Goal: Task Accomplishment & Management: Manage account settings

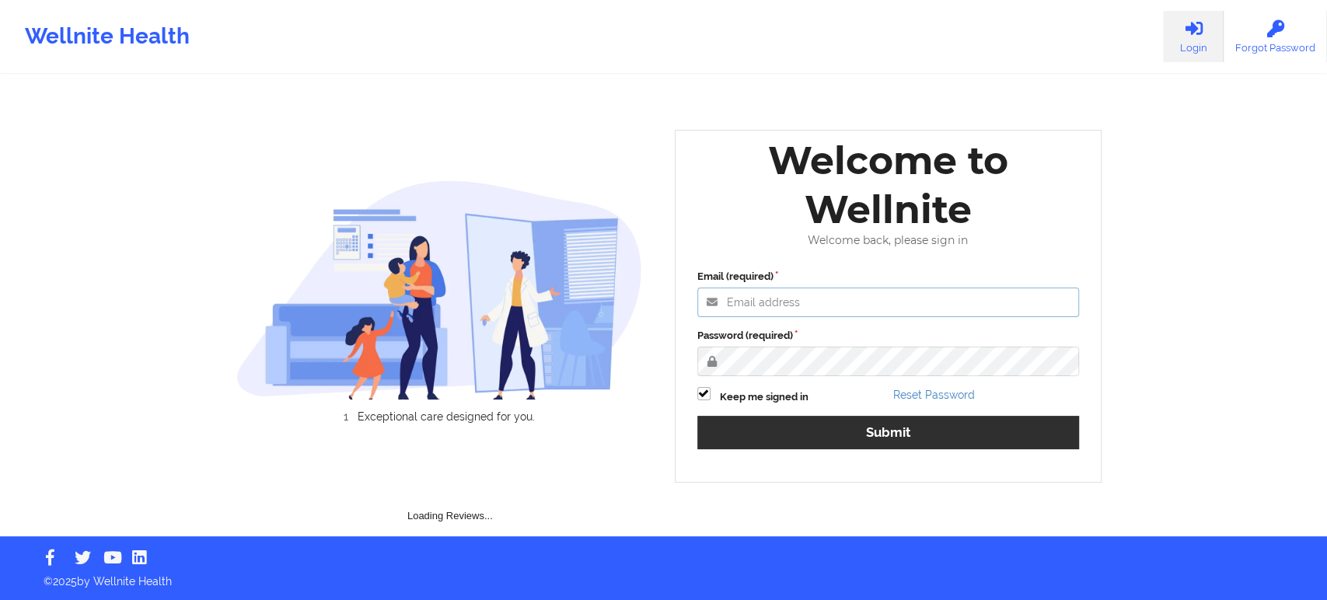
type input "[EMAIL_ADDRESS][DOMAIN_NAME]"
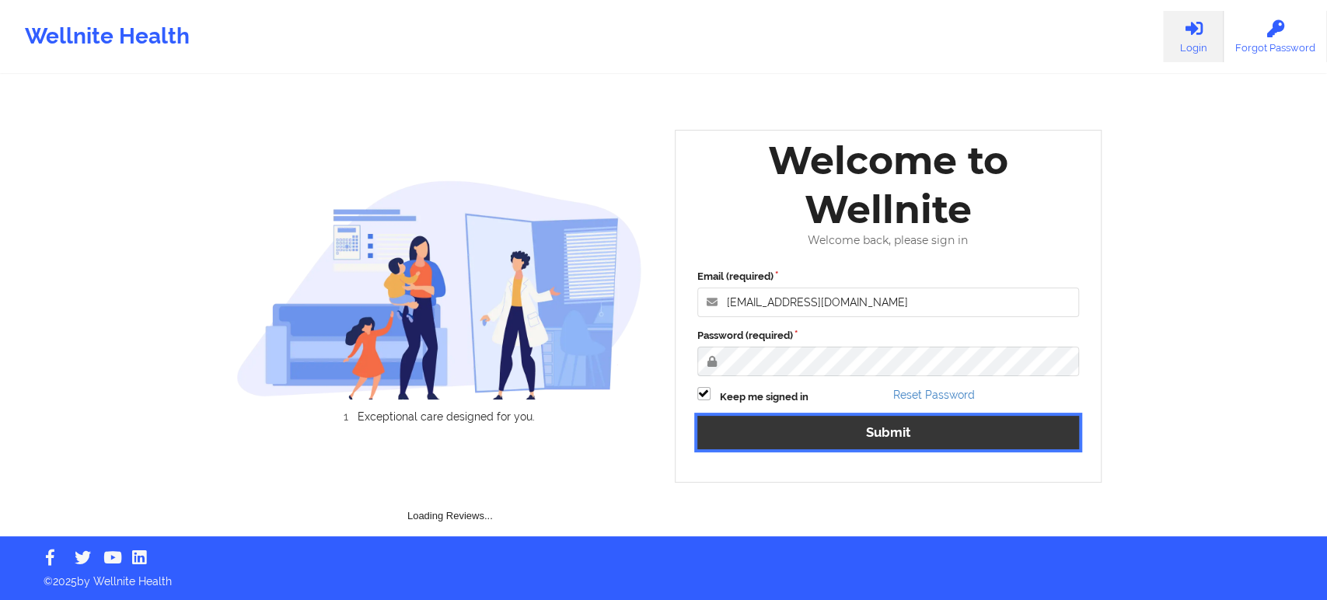
click at [801, 417] on button "Submit" at bounding box center [888, 432] width 383 height 33
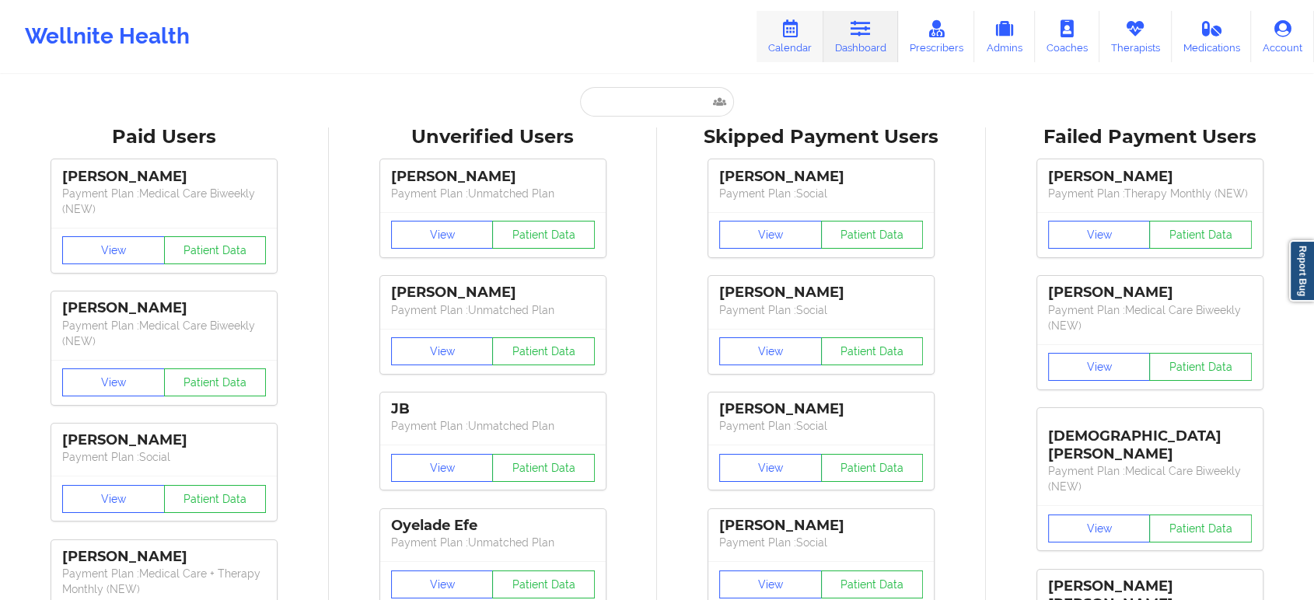
click at [785, 43] on link "Calendar" at bounding box center [789, 36] width 67 height 51
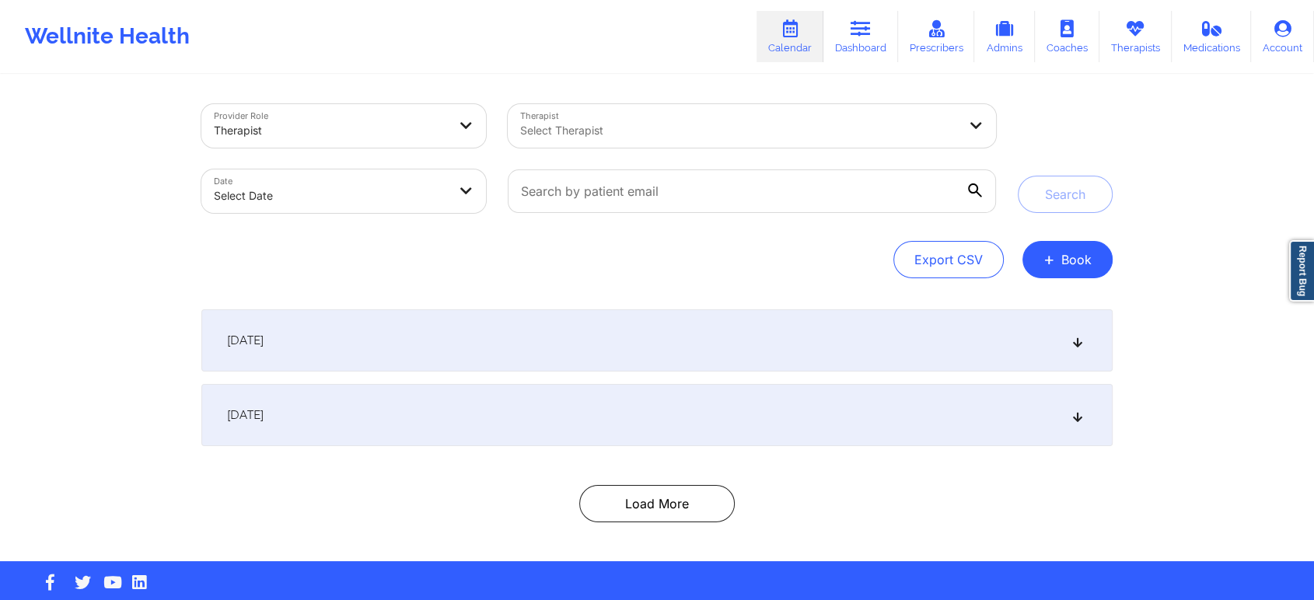
select select "2025-8"
select select "2025-9"
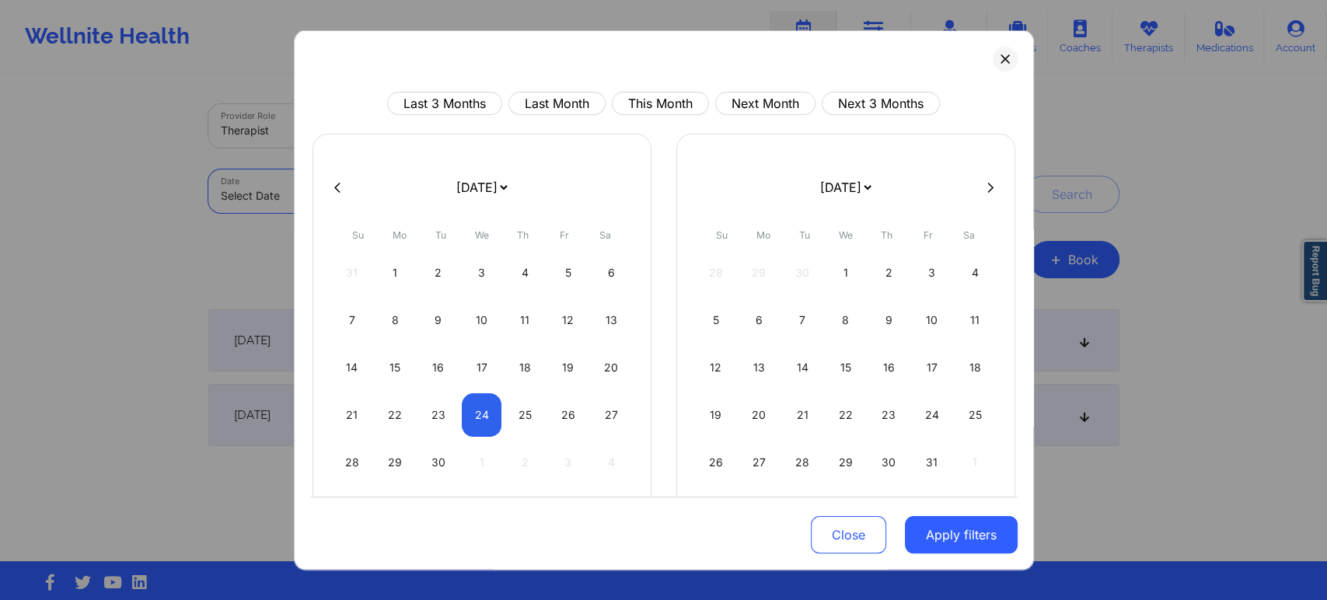
click at [417, 191] on body "Wellnite Health Calendar Dashboard Prescribers Admins Coaches Therapists Medica…" at bounding box center [663, 300] width 1327 height 600
click at [660, 101] on button "This Month" at bounding box center [660, 103] width 97 height 23
select select "2025-8"
select select "2025-9"
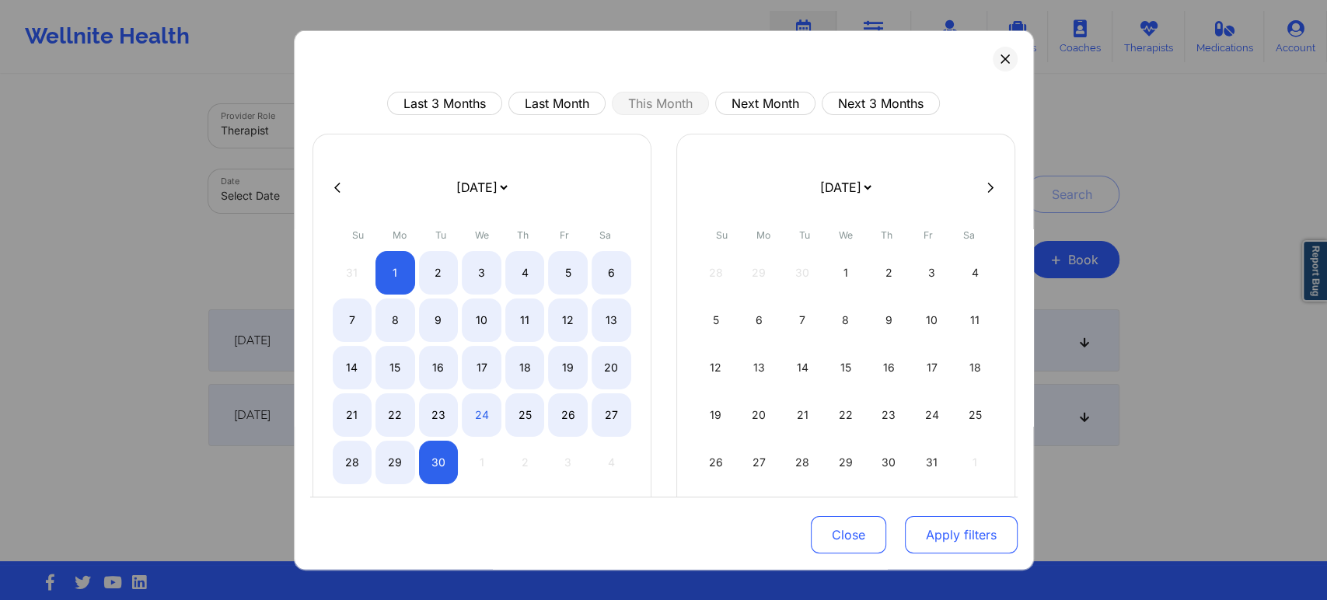
click at [966, 525] on button "Apply filters" at bounding box center [961, 534] width 113 height 37
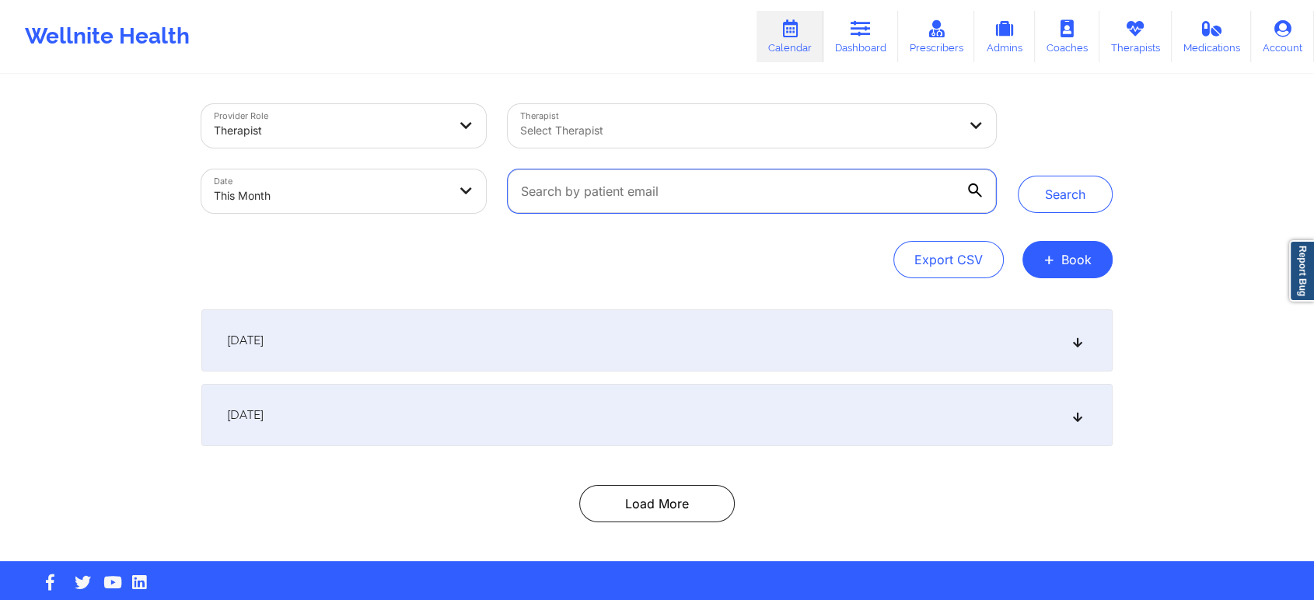
click at [653, 197] on input "text" at bounding box center [752, 191] width 488 height 44
paste input "[EMAIL_ADDRESS][DOMAIN_NAME]"
click at [1018, 176] on button "Search" at bounding box center [1065, 194] width 95 height 37
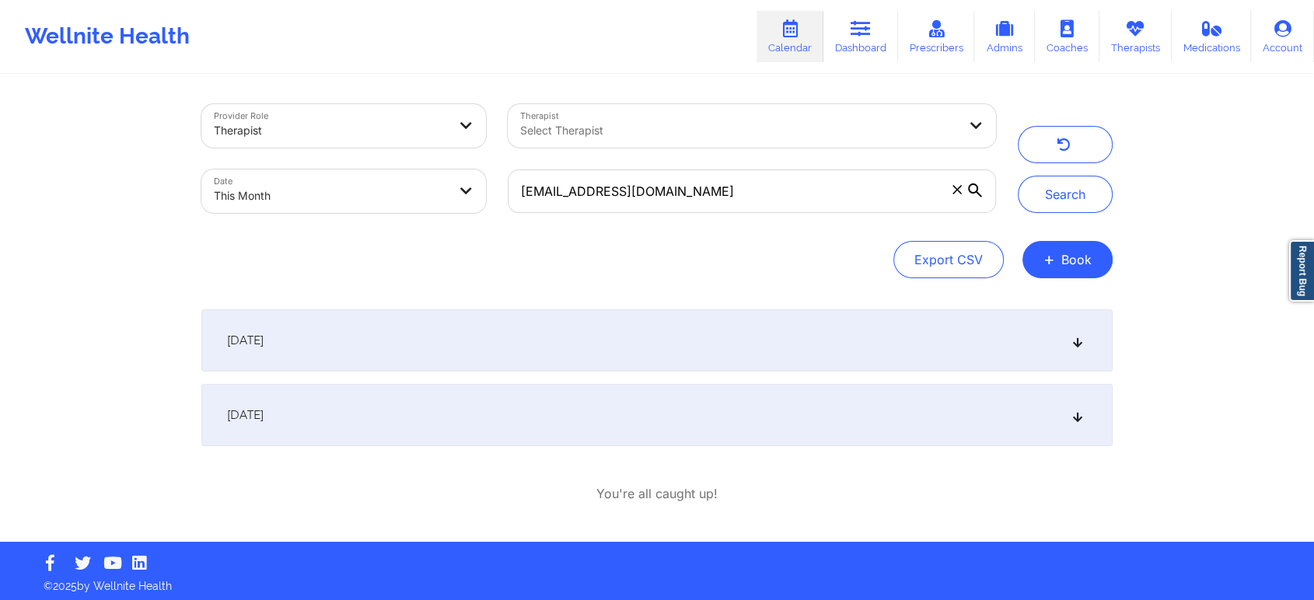
click at [809, 348] on div "[DATE]" at bounding box center [656, 340] width 911 height 62
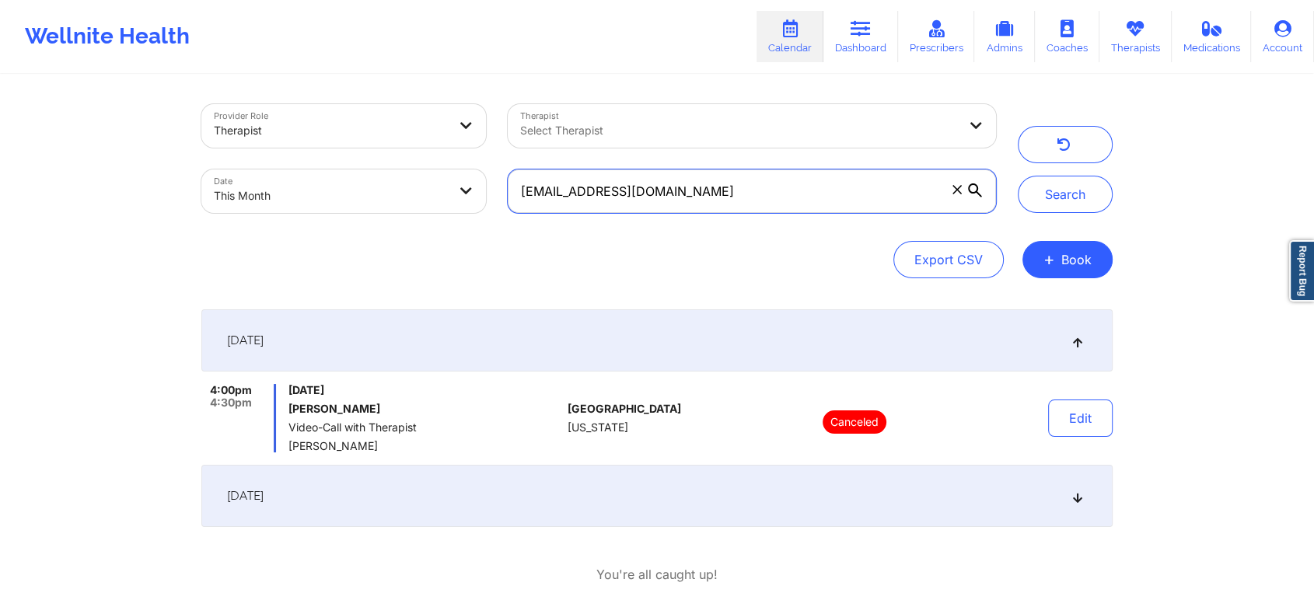
drag, startPoint x: 769, startPoint y: 203, endPoint x: 351, endPoint y: 93, distance: 432.4
click at [351, 93] on div "Provider Role Therapist Therapist Select Therapist Date This Month [EMAIL_ADDRE…" at bounding box center [598, 158] width 816 height 131
paste input "miles.[PERSON_NAME]"
click at [1018, 176] on button "Search" at bounding box center [1065, 194] width 95 height 37
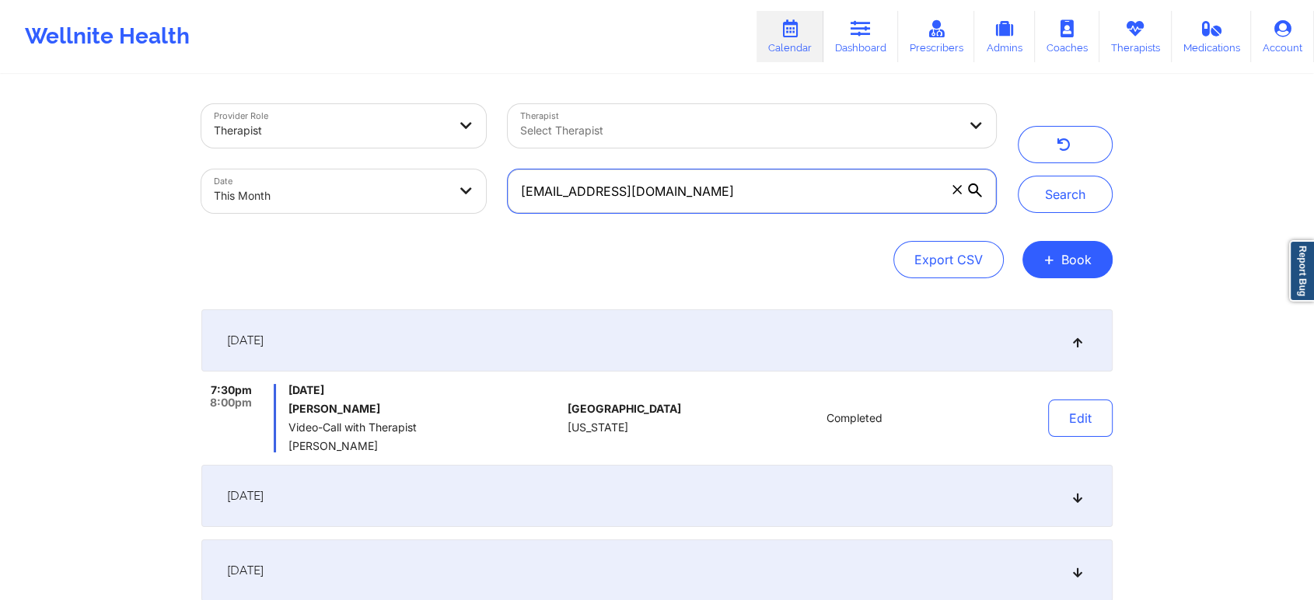
scroll to position [235, 0]
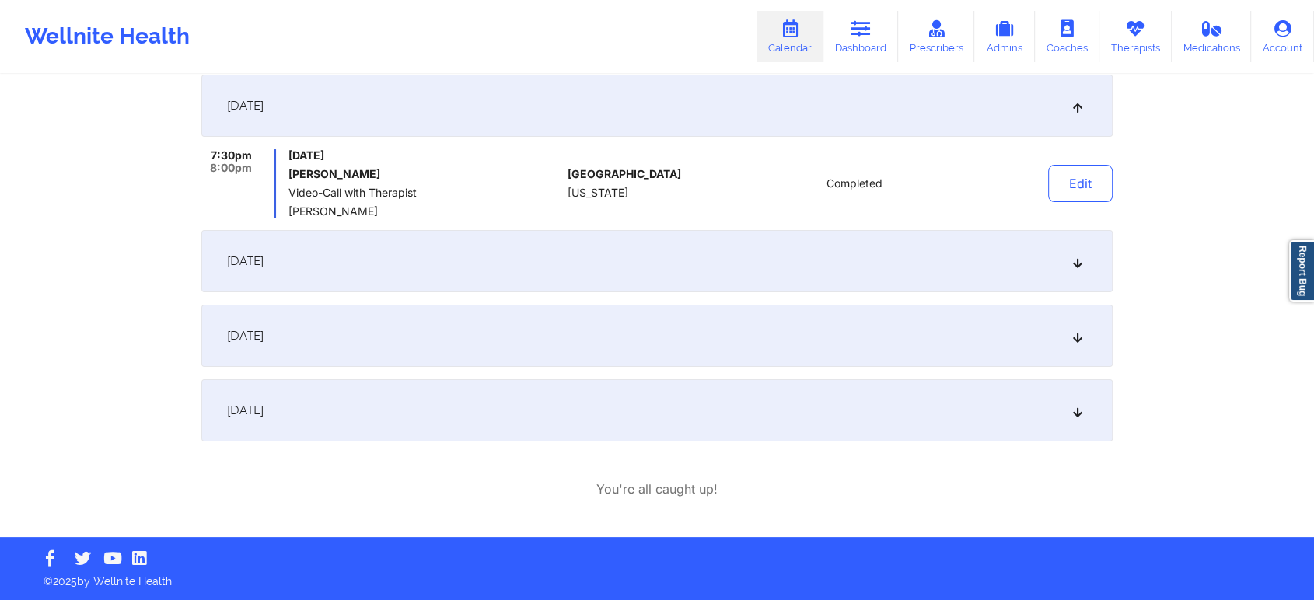
click at [653, 400] on div "[DATE]" at bounding box center [656, 410] width 911 height 62
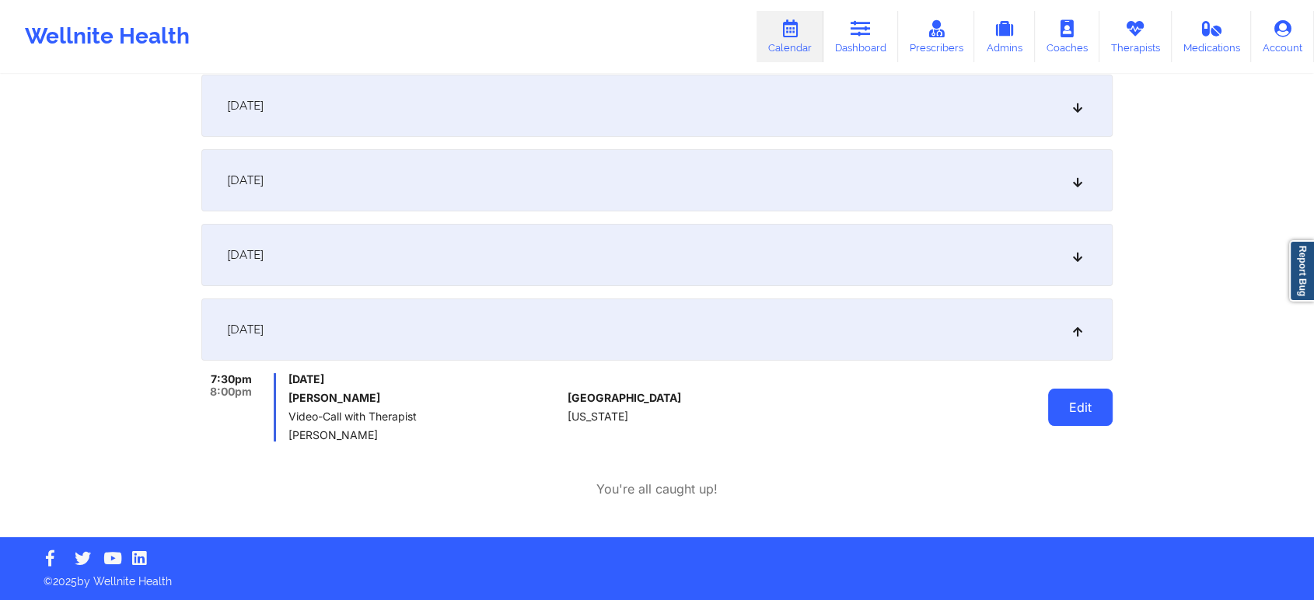
click at [1074, 410] on button "Edit" at bounding box center [1080, 407] width 65 height 37
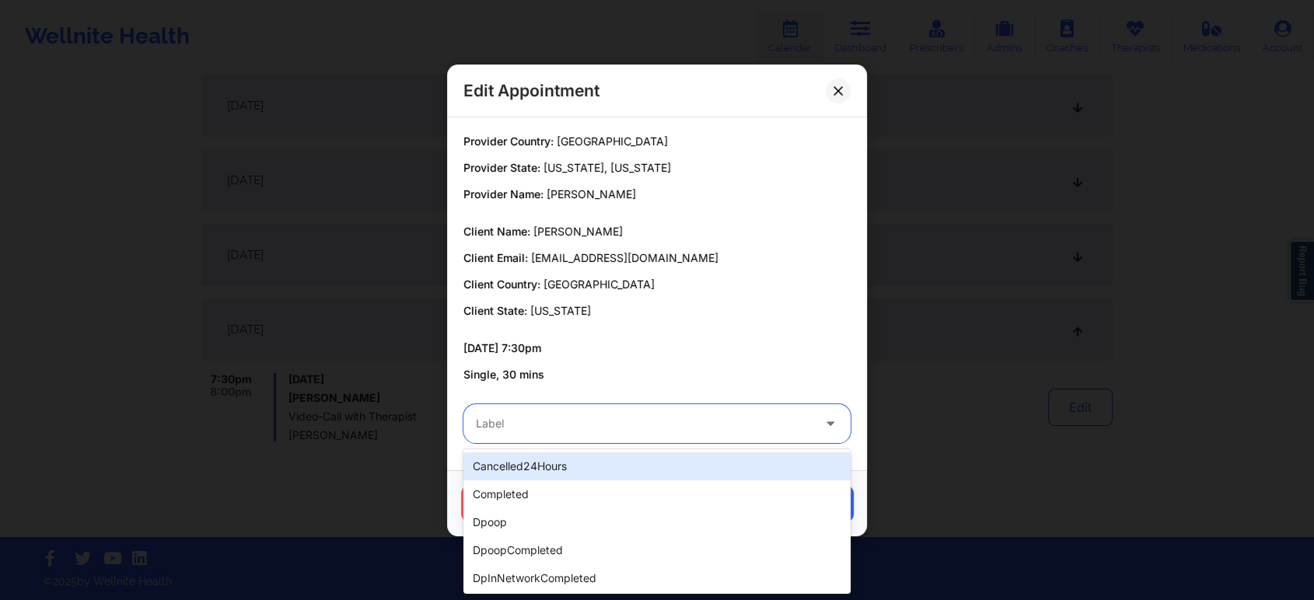
click at [648, 415] on div at bounding box center [644, 423] width 336 height 19
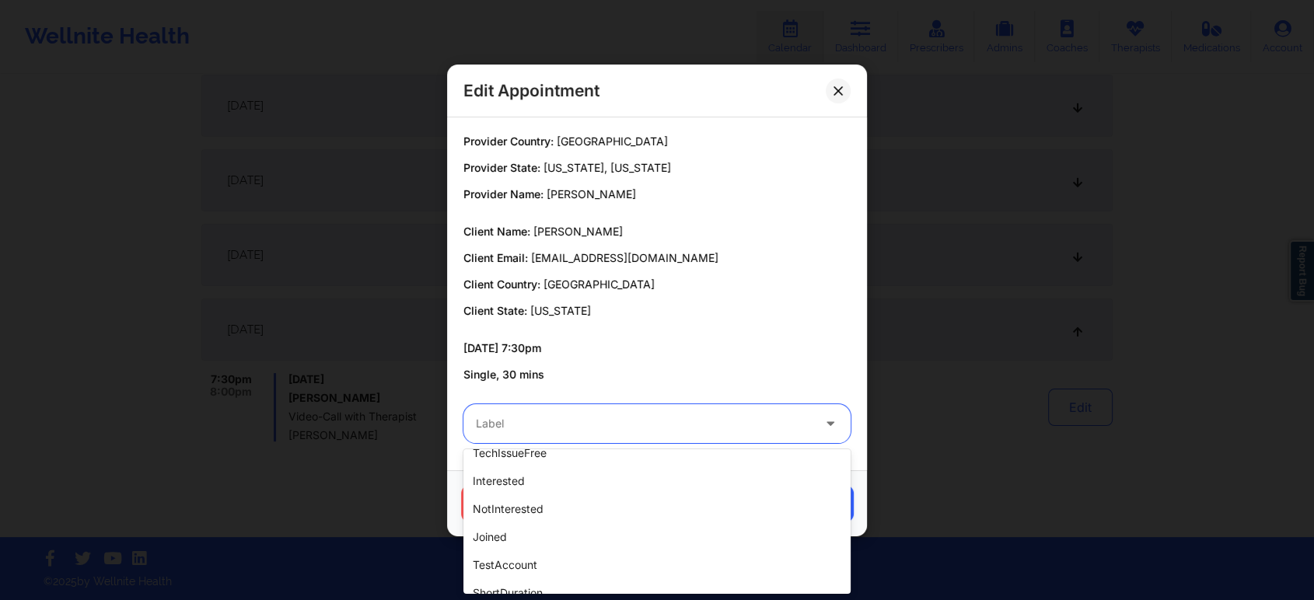
scroll to position [396, 0]
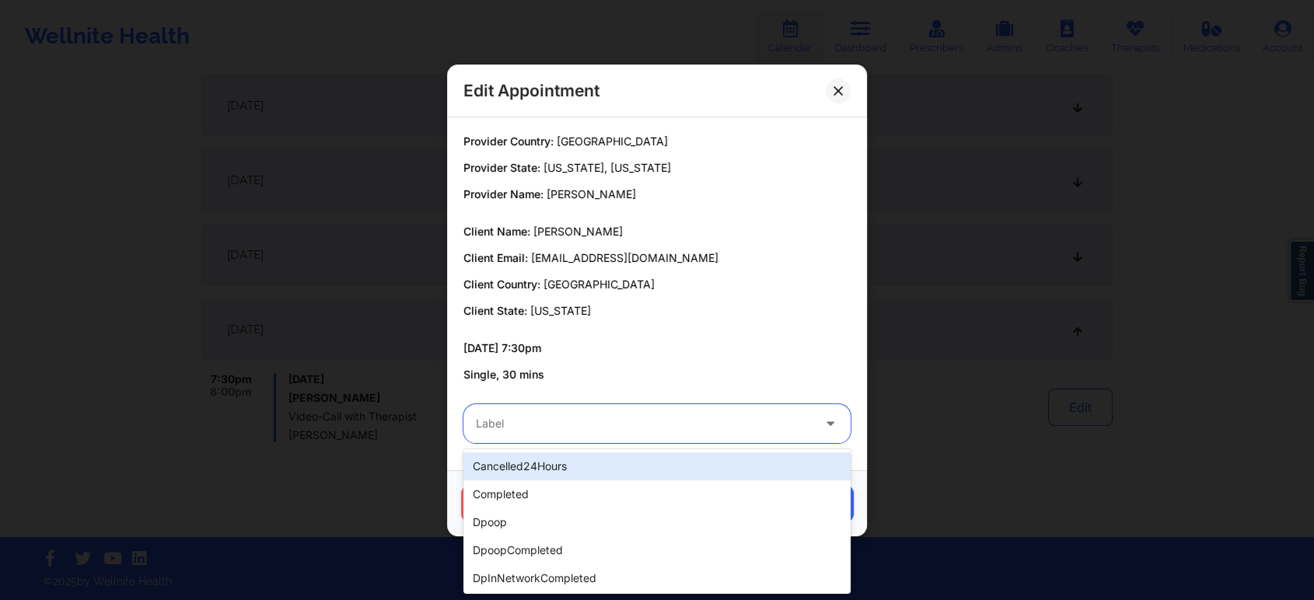
click at [593, 430] on div at bounding box center [644, 423] width 336 height 19
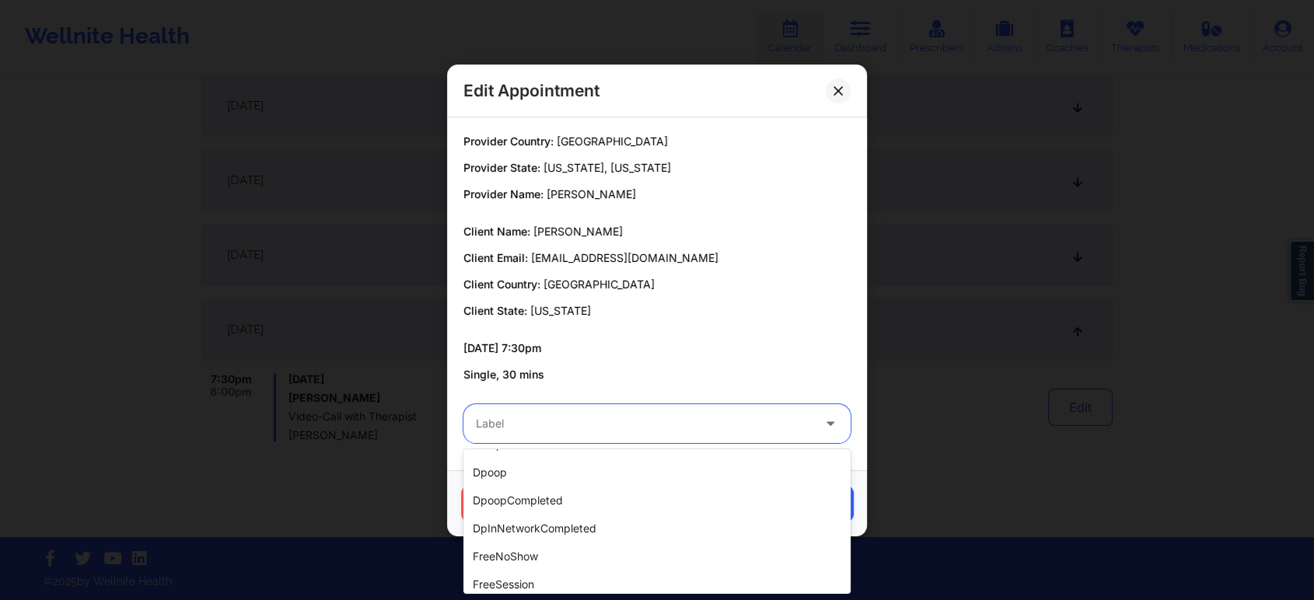
scroll to position [0, 0]
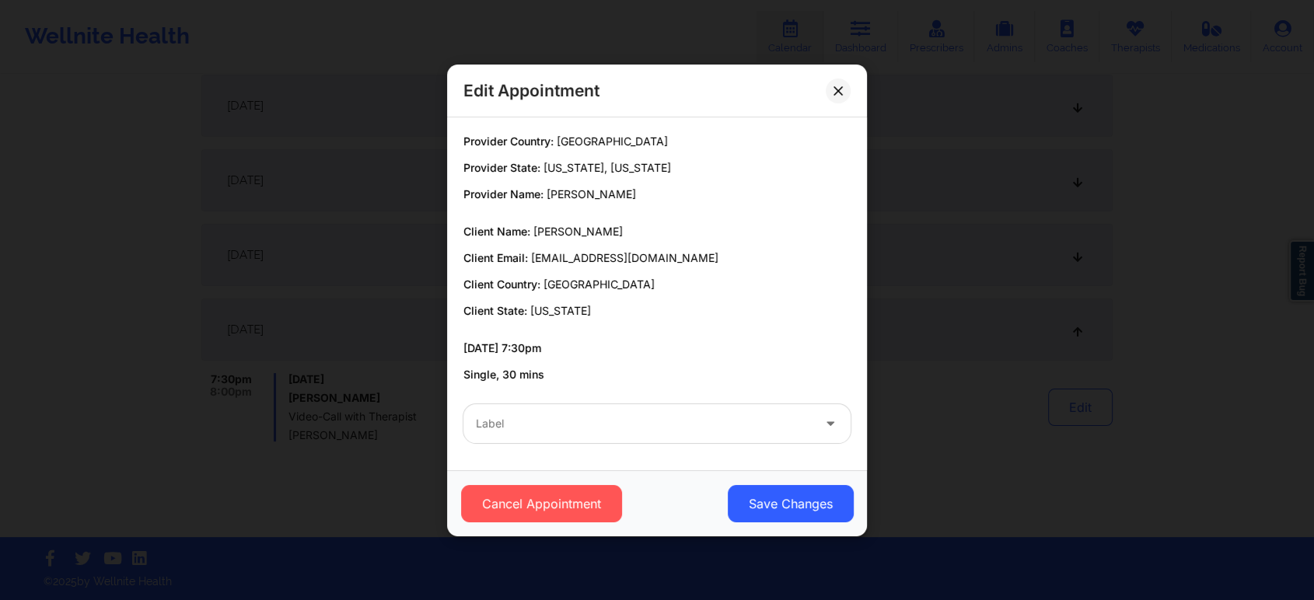
click at [645, 347] on p "[DATE] 7:30pm" at bounding box center [656, 349] width 387 height 16
click at [573, 500] on button "Cancel Appointment" at bounding box center [541, 503] width 161 height 37
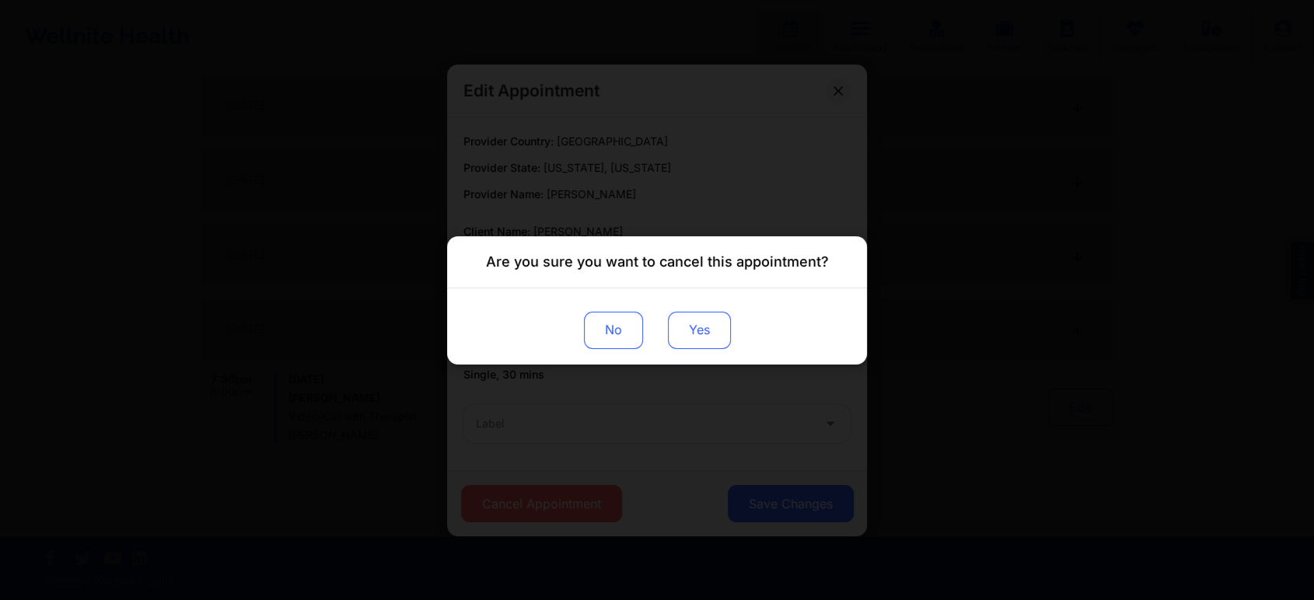
click at [692, 337] on button "Yes" at bounding box center [699, 329] width 63 height 37
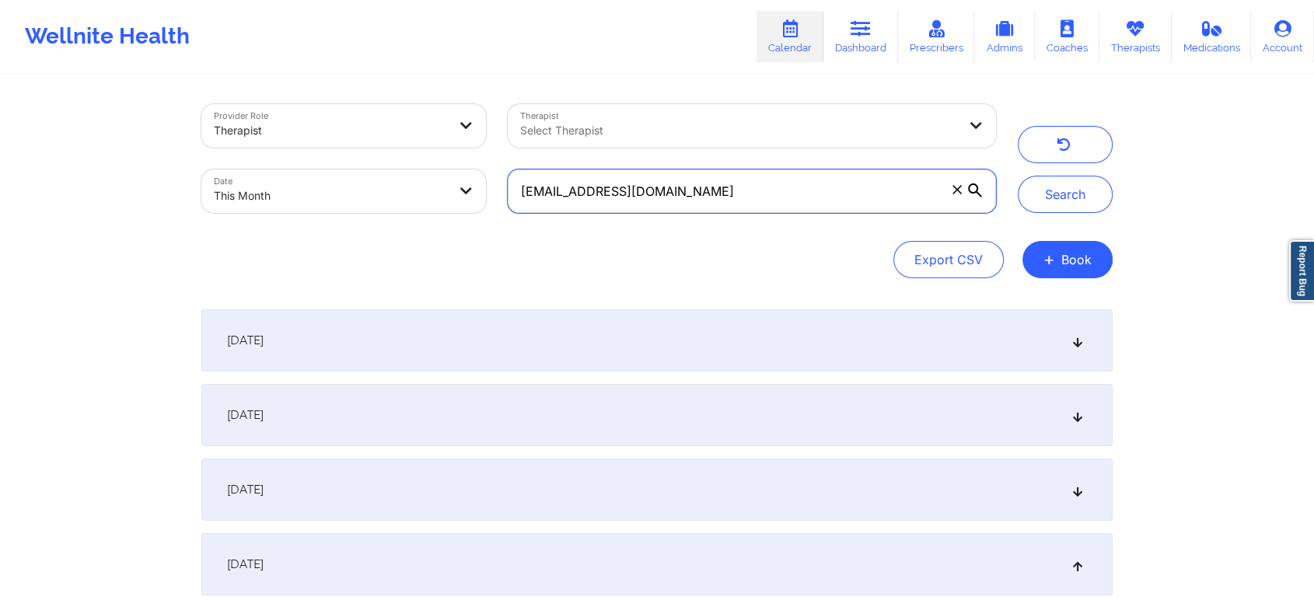
click at [675, 183] on input "[EMAIL_ADDRESS][DOMAIN_NAME]" at bounding box center [752, 191] width 488 height 44
drag, startPoint x: 675, startPoint y: 183, endPoint x: 511, endPoint y: 180, distance: 164.1
click at [511, 180] on input "[EMAIL_ADDRESS][DOMAIN_NAME]" at bounding box center [752, 191] width 488 height 44
paste input "ameliakaufman@hot"
click at [1018, 176] on button "Search" at bounding box center [1065, 194] width 95 height 37
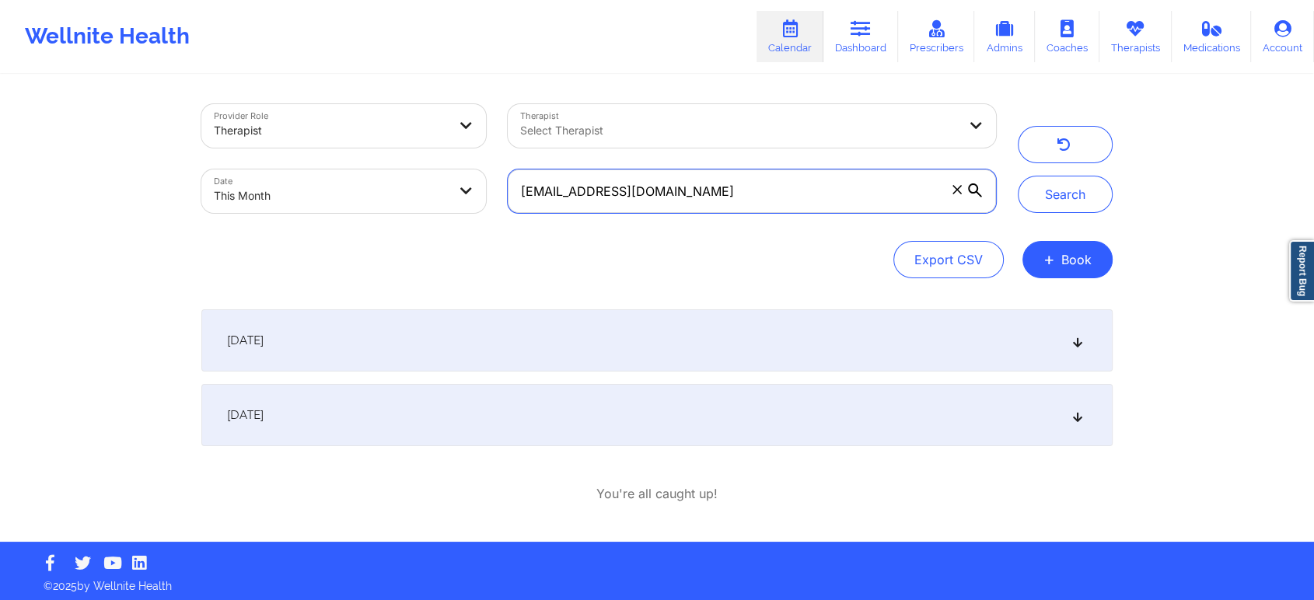
scroll to position [5, 0]
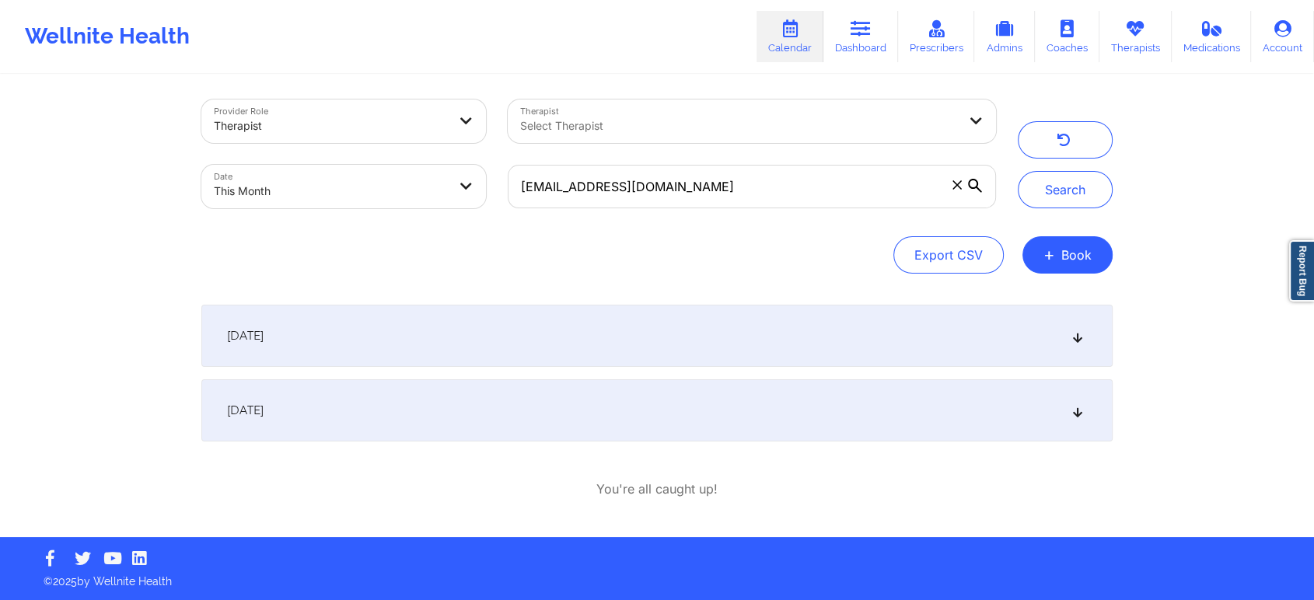
click at [531, 423] on div "[DATE]" at bounding box center [656, 410] width 911 height 62
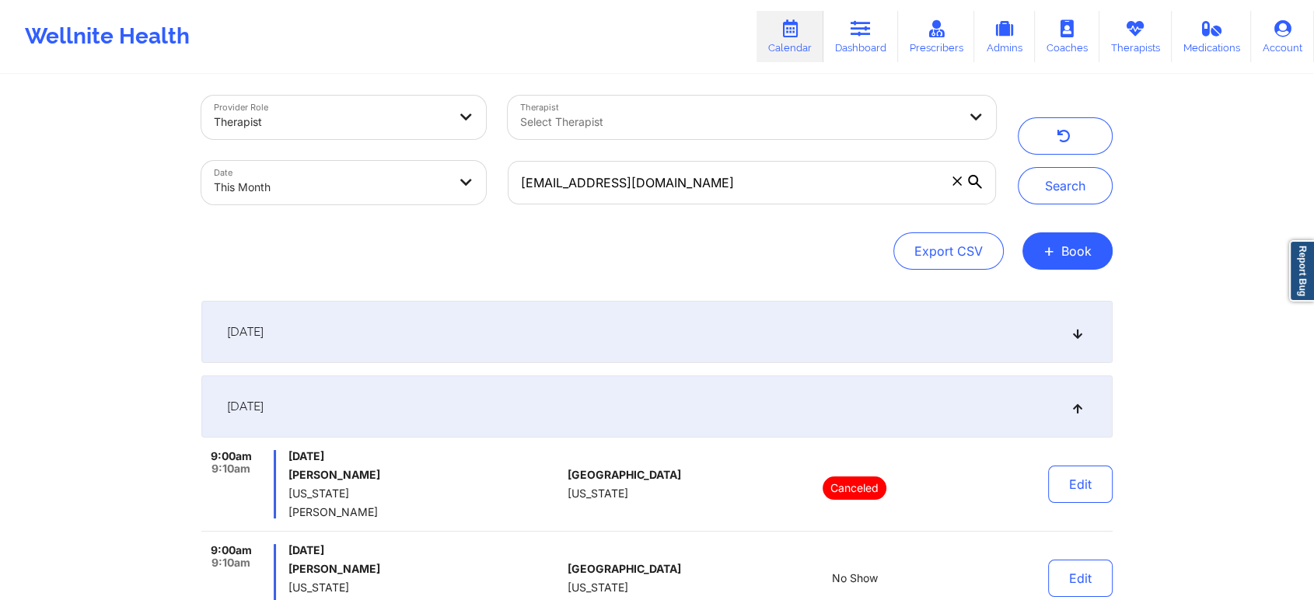
scroll to position [0, 0]
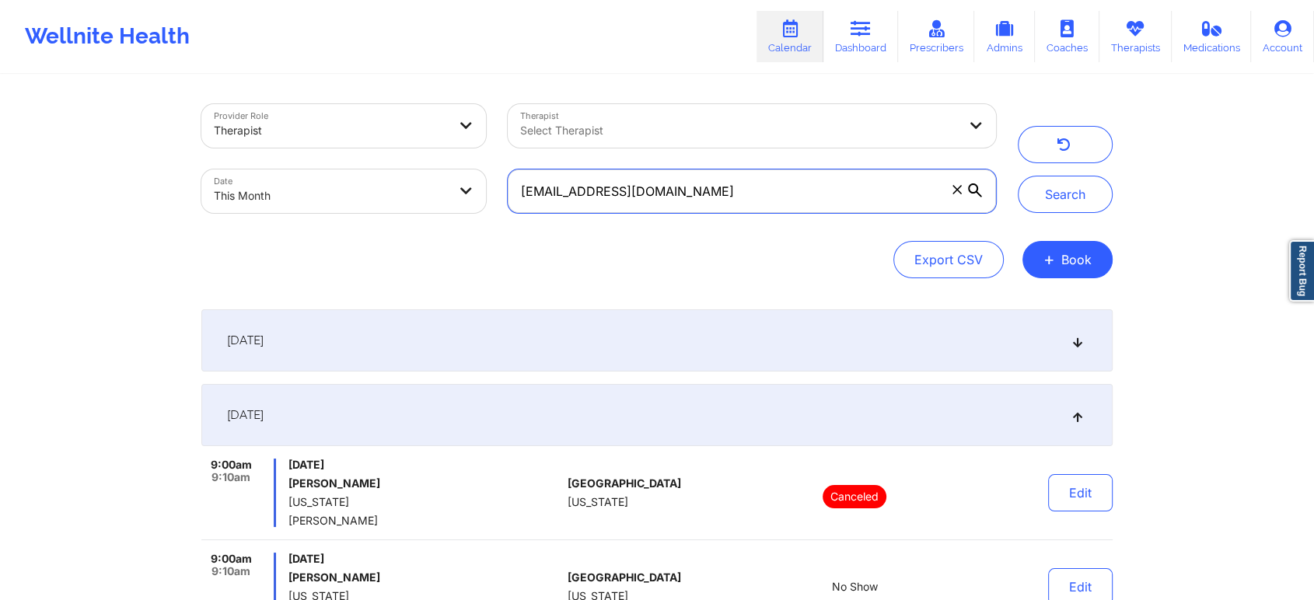
click at [753, 194] on input "[EMAIL_ADDRESS][DOMAIN_NAME]" at bounding box center [752, 191] width 488 height 44
drag, startPoint x: 701, startPoint y: 177, endPoint x: 466, endPoint y: 195, distance: 235.5
click at [466, 195] on div "Provider Role Therapist Therapist Select Therapist Date This Month [EMAIL_ADDRE…" at bounding box center [598, 158] width 816 height 131
paste input "[PERSON_NAME].boboris@g"
click at [1018, 176] on button "Search" at bounding box center [1065, 194] width 95 height 37
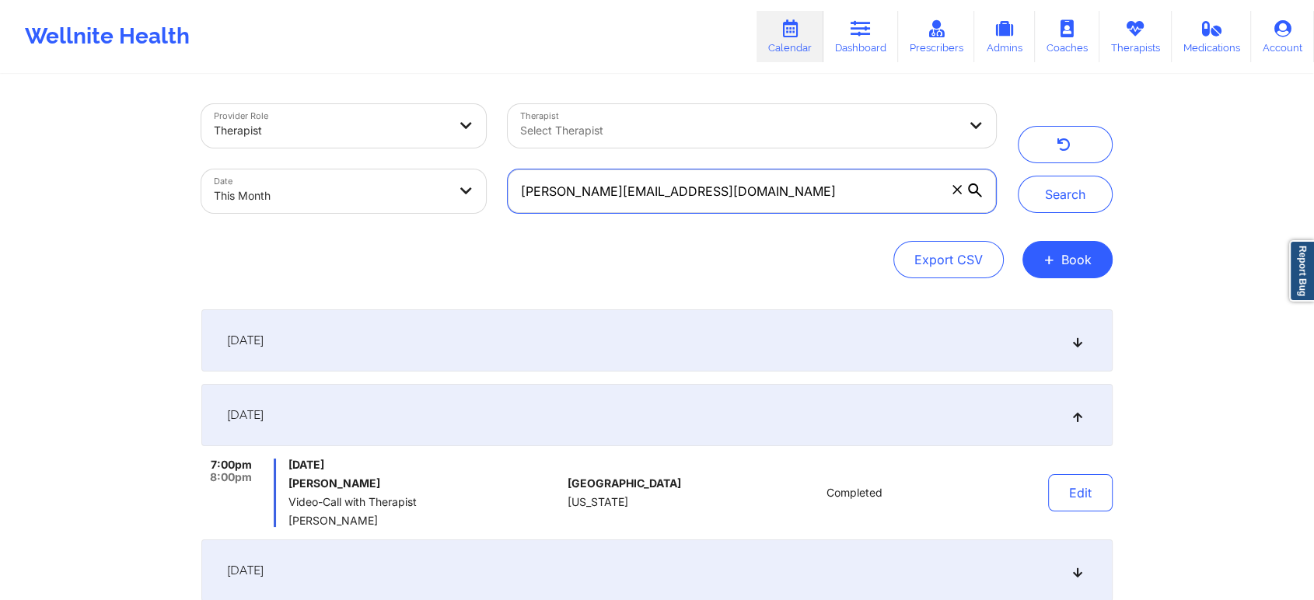
scroll to position [235, 0]
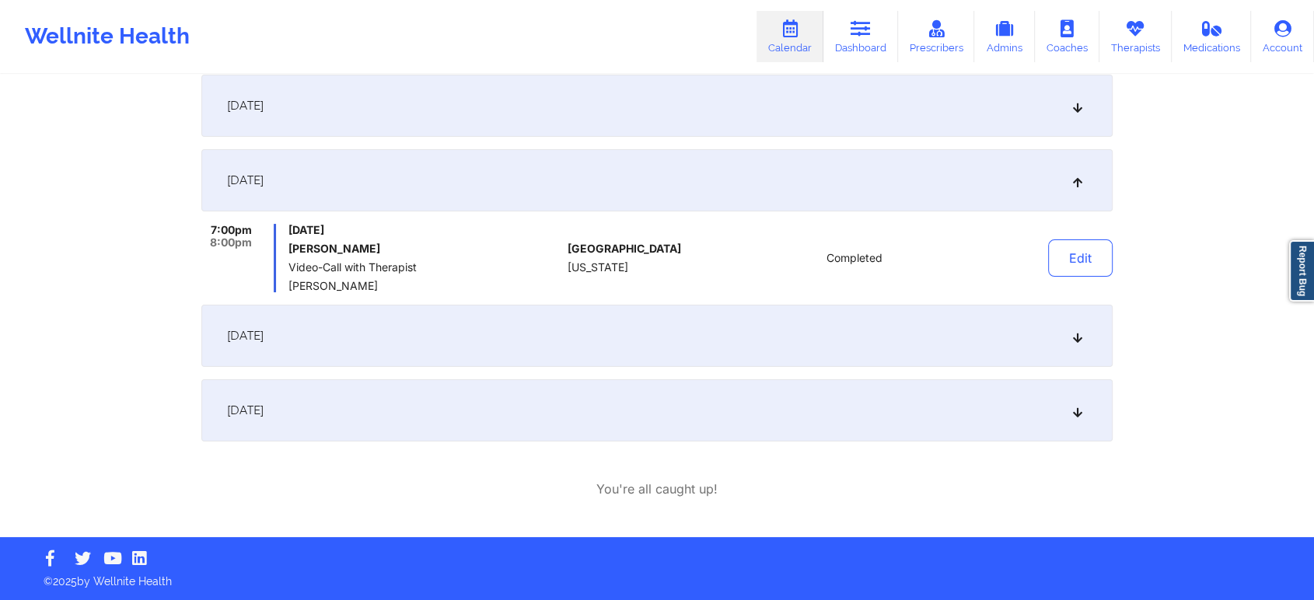
click at [458, 393] on div "[DATE]" at bounding box center [656, 410] width 911 height 62
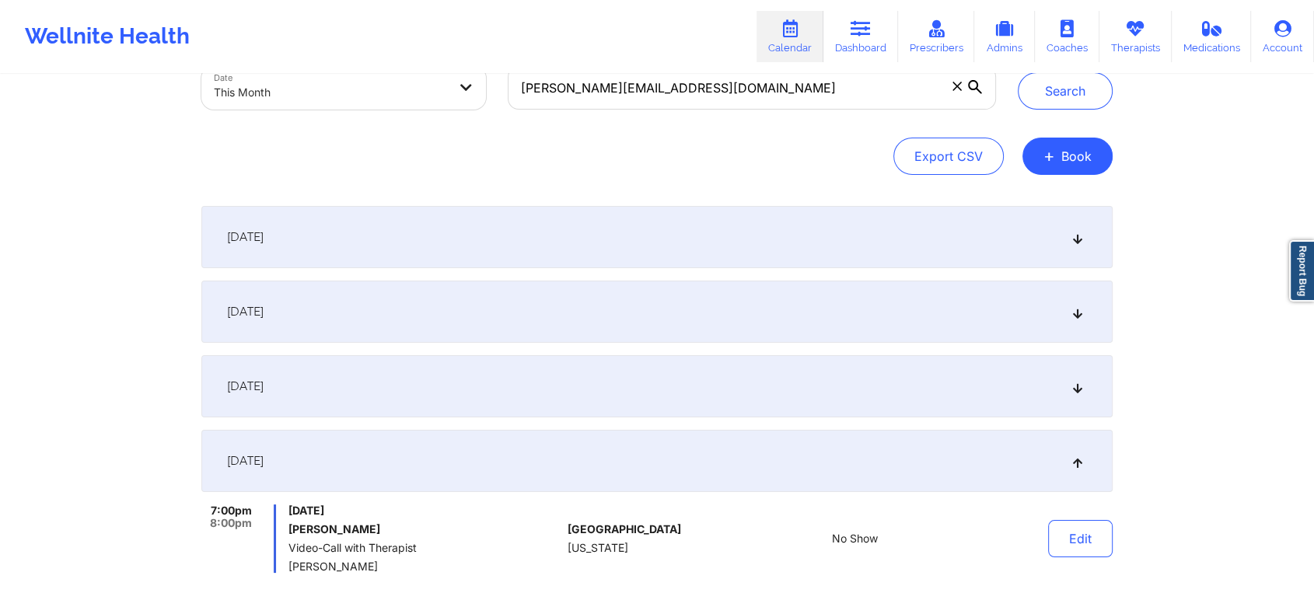
scroll to position [0, 0]
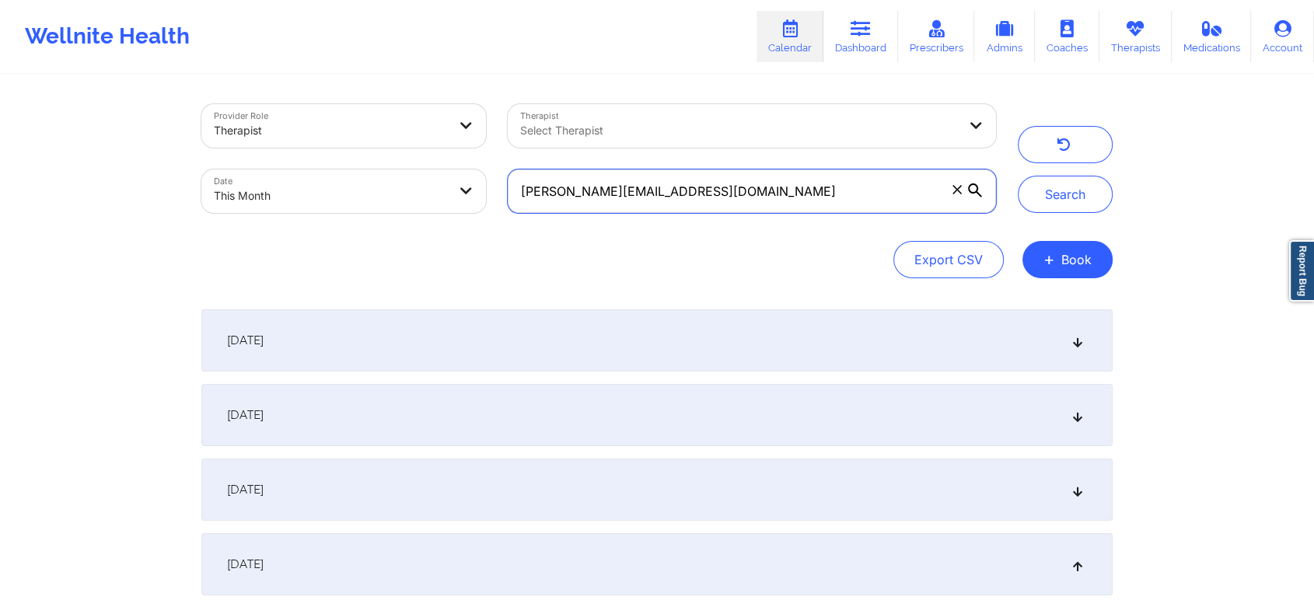
drag, startPoint x: 752, startPoint y: 199, endPoint x: 459, endPoint y: 197, distance: 292.3
click at [459, 197] on div "Provider Role Therapist Therapist Select Therapist Date This Month [PERSON_NAME…" at bounding box center [598, 158] width 816 height 131
paste input "andresfrancis62"
click at [1018, 176] on button "Search" at bounding box center [1065, 194] width 95 height 37
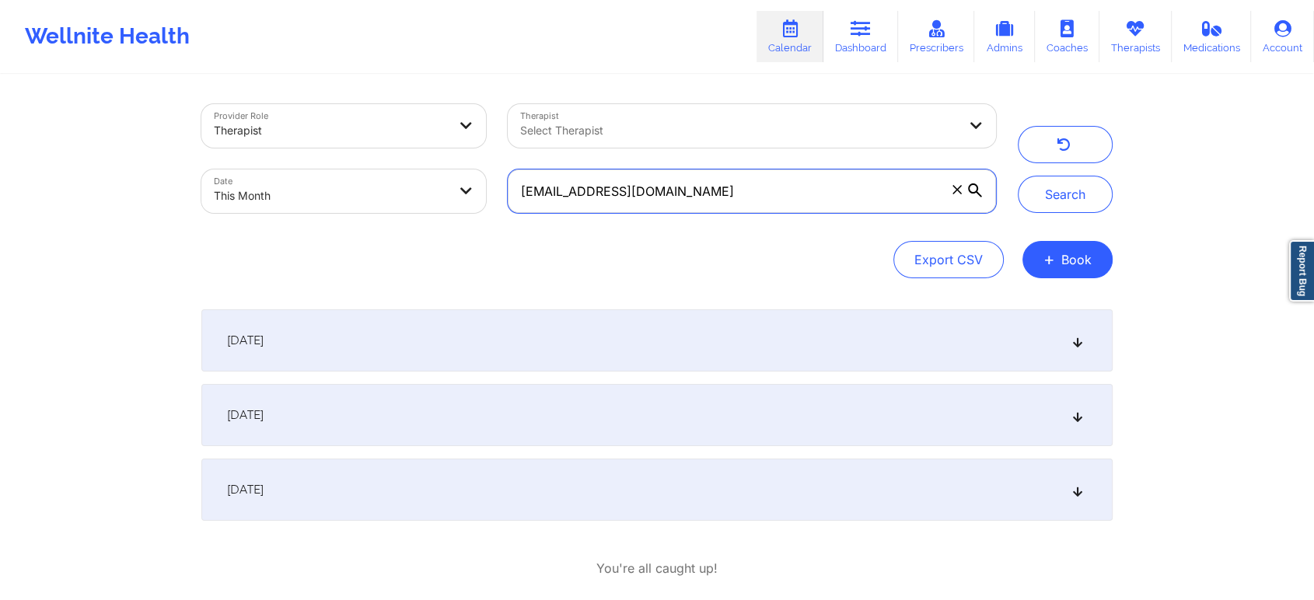
scroll to position [79, 0]
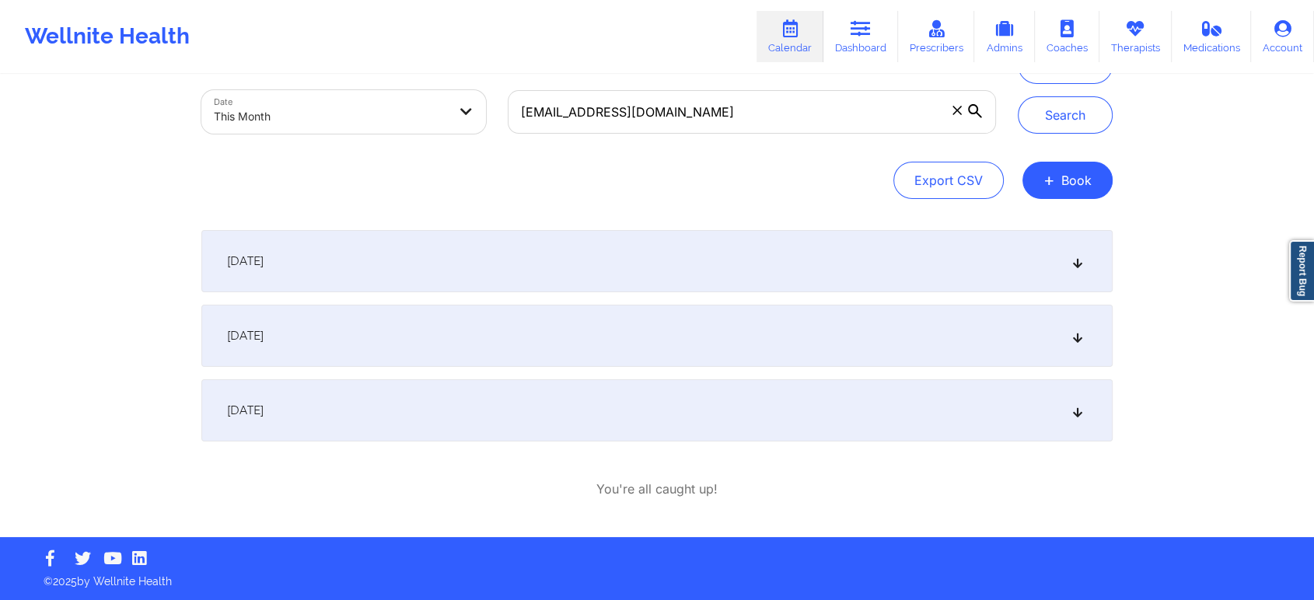
click at [697, 430] on div "[DATE]" at bounding box center [656, 410] width 911 height 62
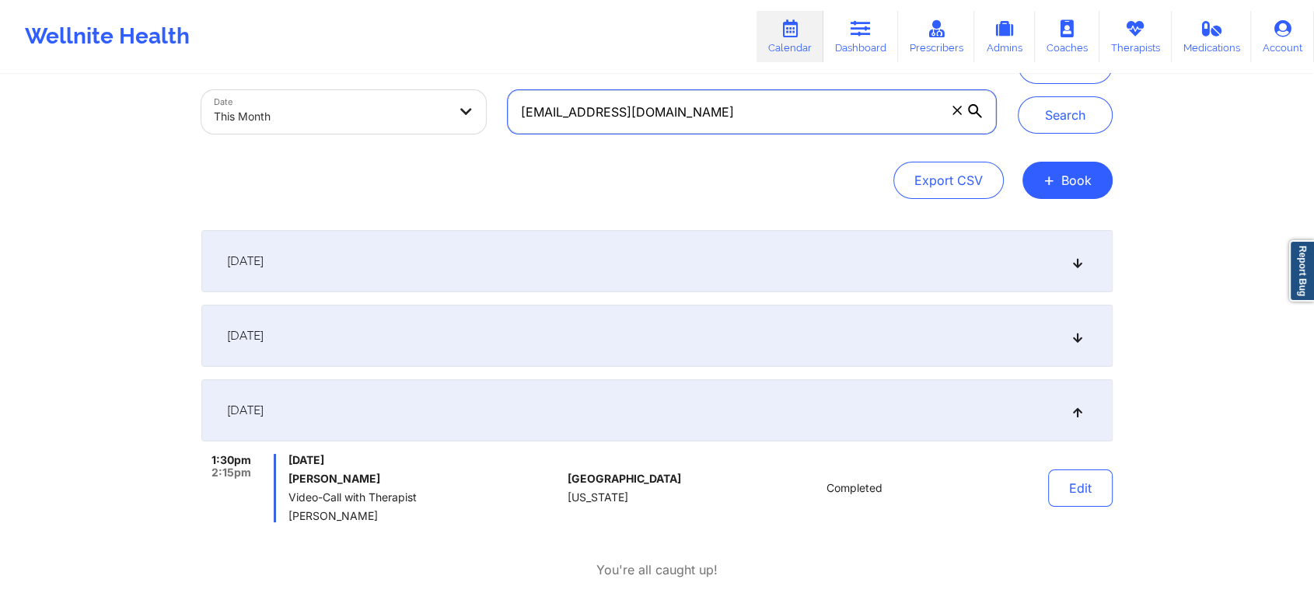
drag, startPoint x: 704, startPoint y: 108, endPoint x: 462, endPoint y: 95, distance: 242.9
click at [462, 95] on div "Provider Role Therapist Therapist Select Therapist Date This Month [EMAIL_ADDRE…" at bounding box center [598, 79] width 816 height 131
paste input "chaerz4@live"
type input "[EMAIL_ADDRESS][DOMAIN_NAME]"
click at [1018, 96] on button "Search" at bounding box center [1065, 114] width 95 height 37
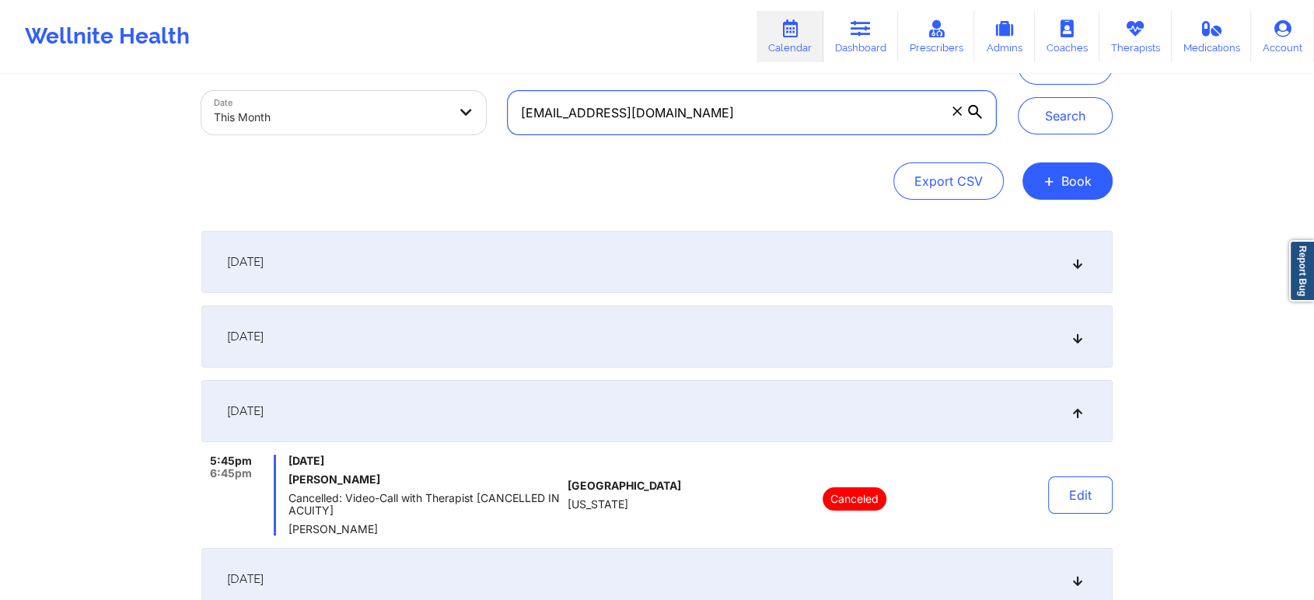
scroll to position [247, 0]
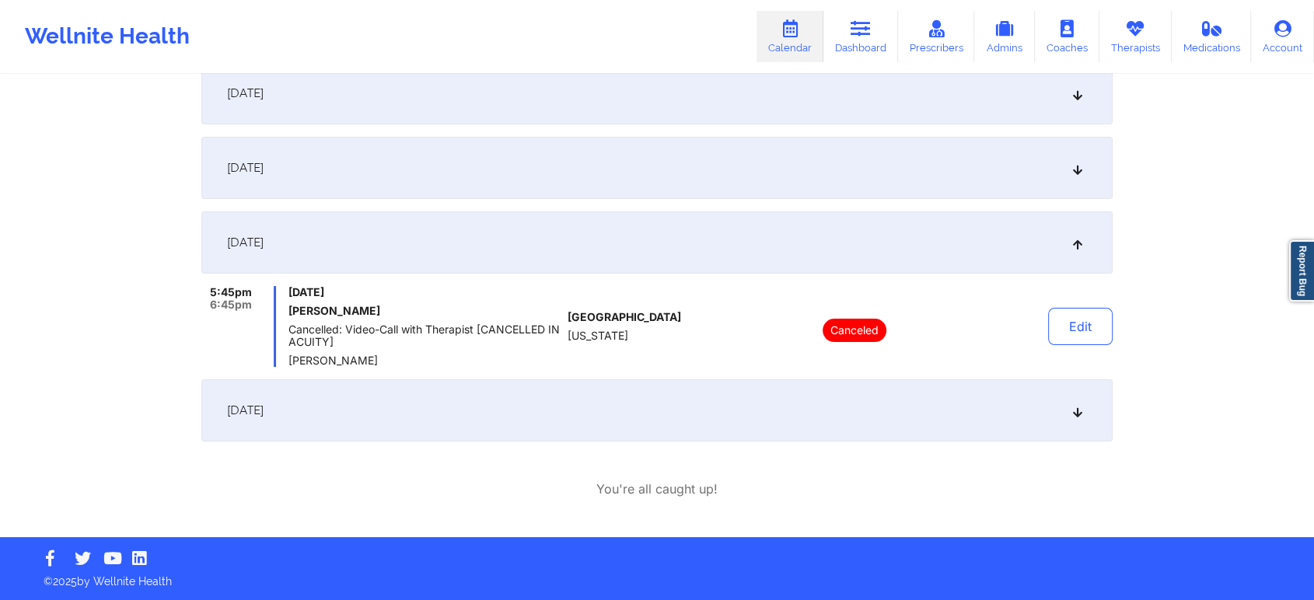
click at [690, 406] on div "[DATE]" at bounding box center [656, 410] width 911 height 62
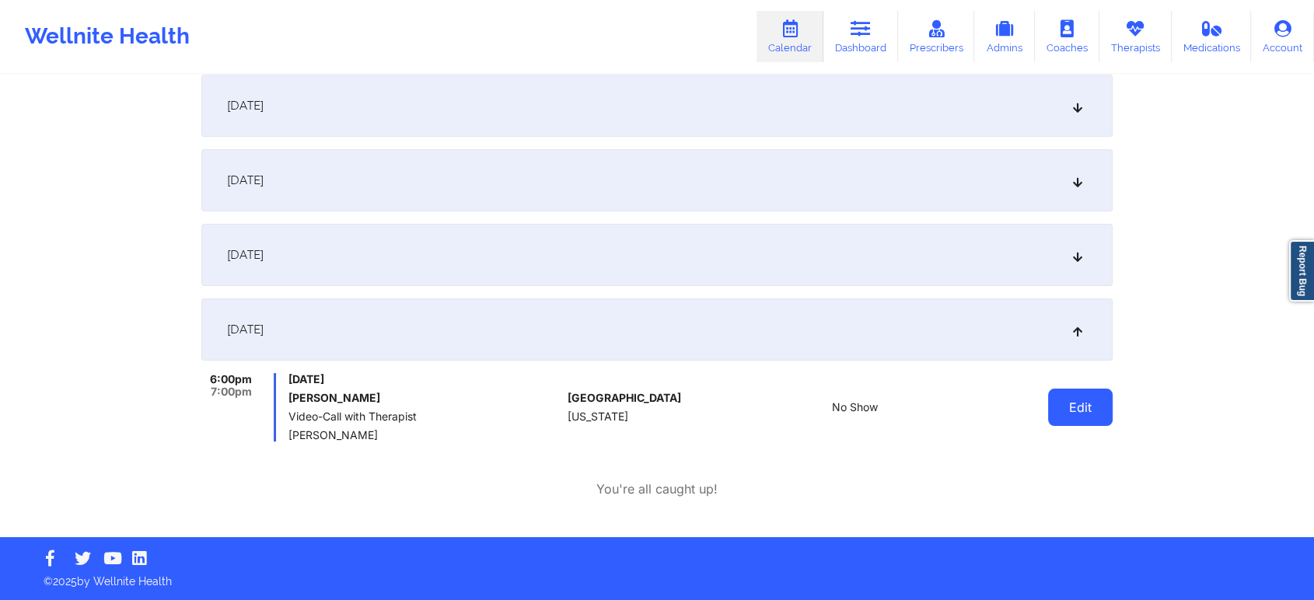
click at [1088, 407] on button "Edit" at bounding box center [1080, 407] width 65 height 37
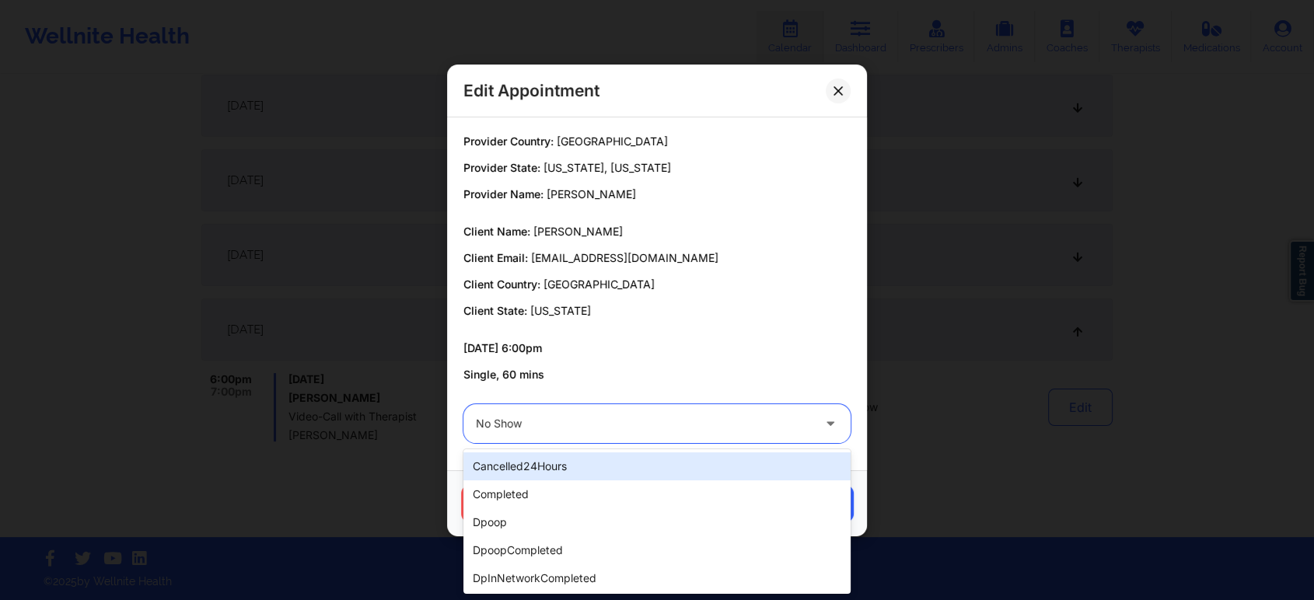
click at [783, 435] on div "No Show" at bounding box center [644, 423] width 336 height 39
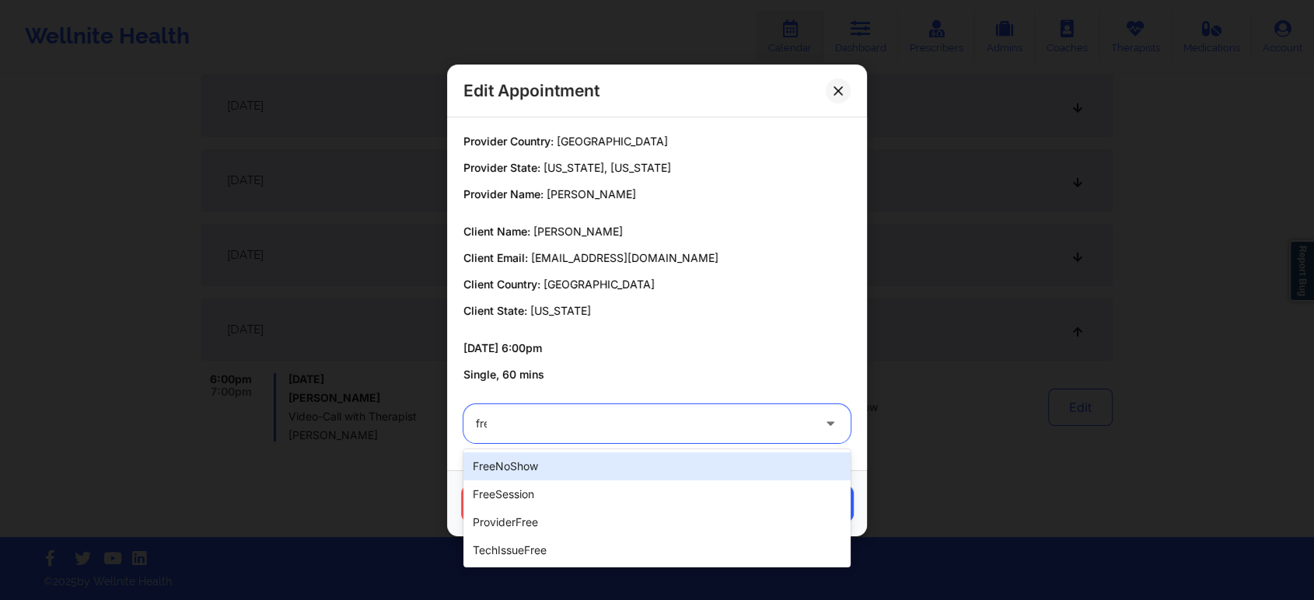
type input "free"
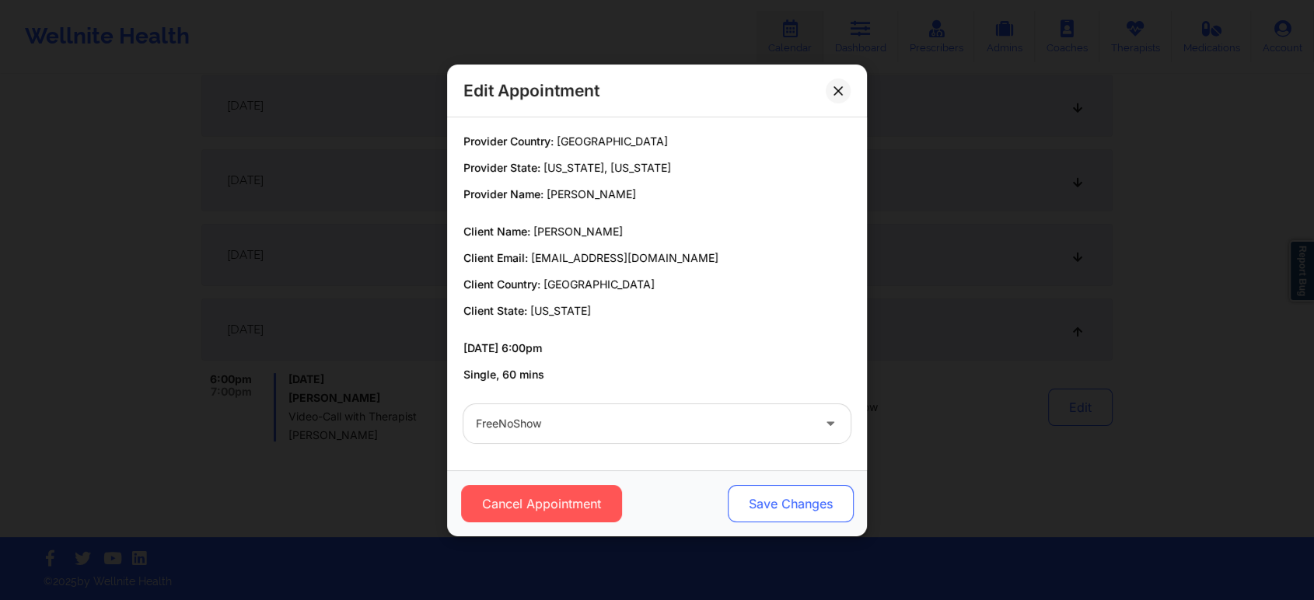
click at [756, 514] on button "Save Changes" at bounding box center [791, 503] width 126 height 37
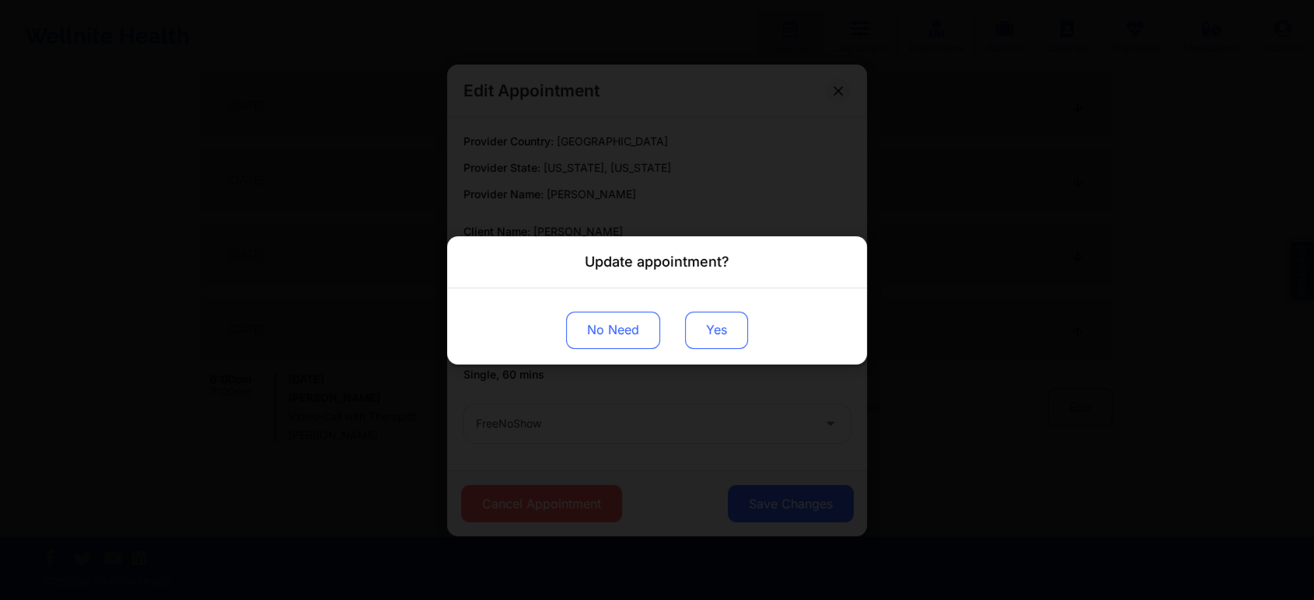
click at [707, 320] on button "Yes" at bounding box center [716, 329] width 63 height 37
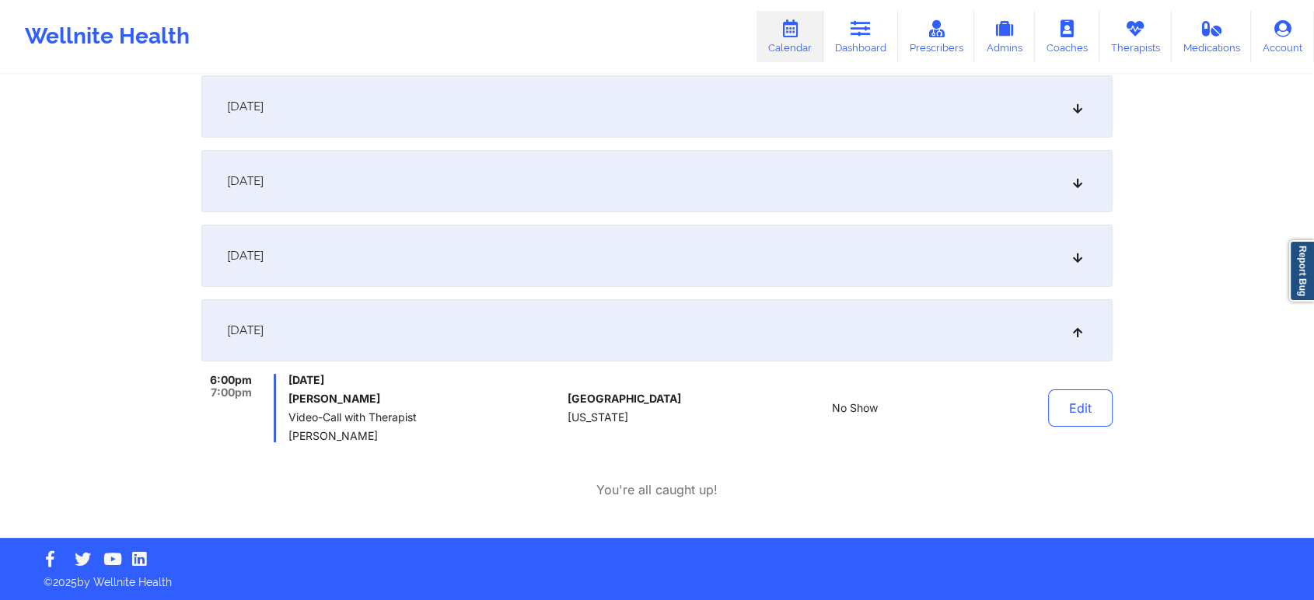
scroll to position [0, 0]
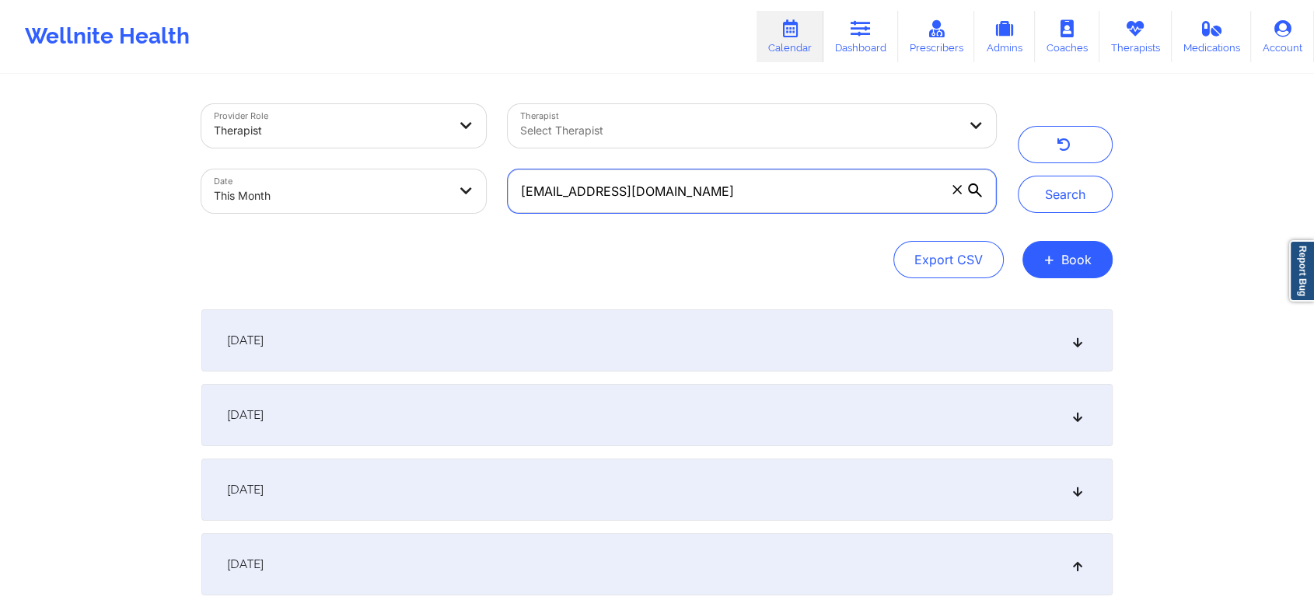
drag, startPoint x: 684, startPoint y: 176, endPoint x: 323, endPoint y: 148, distance: 361.8
click at [323, 148] on div "Provider Role Therapist Therapist Select Therapist Date This Month [EMAIL_ADDRE…" at bounding box center [598, 158] width 816 height 131
paste input "[EMAIL_ADDRESS]"
click at [1018, 176] on button "Search" at bounding box center [1065, 194] width 95 height 37
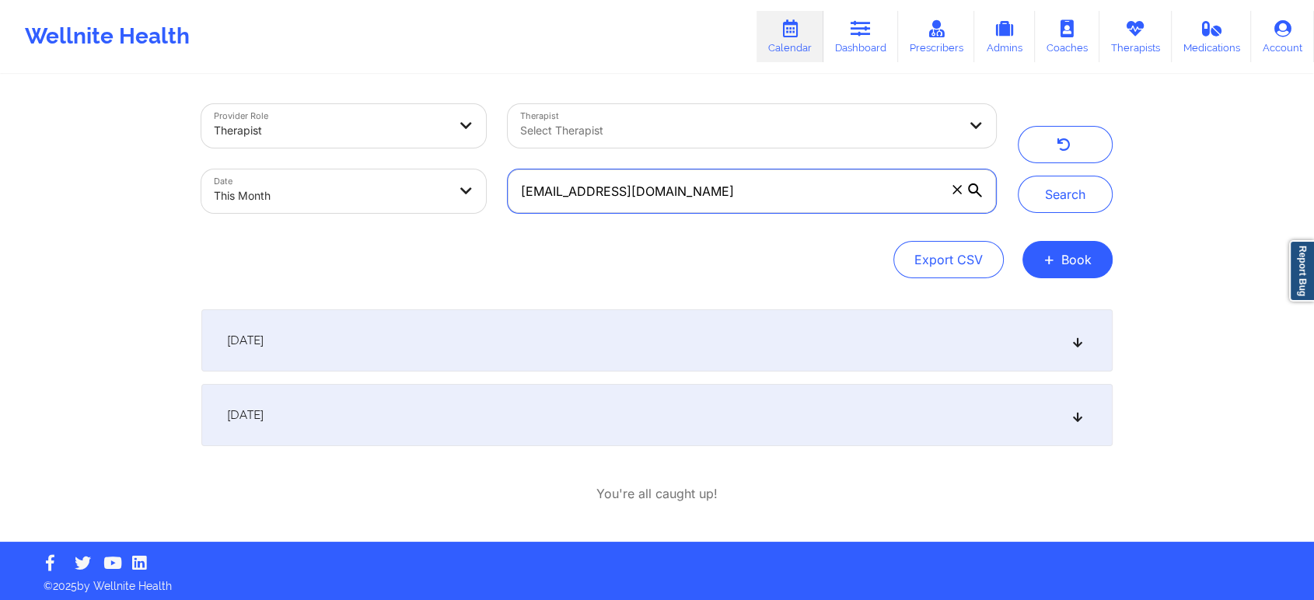
scroll to position [5, 0]
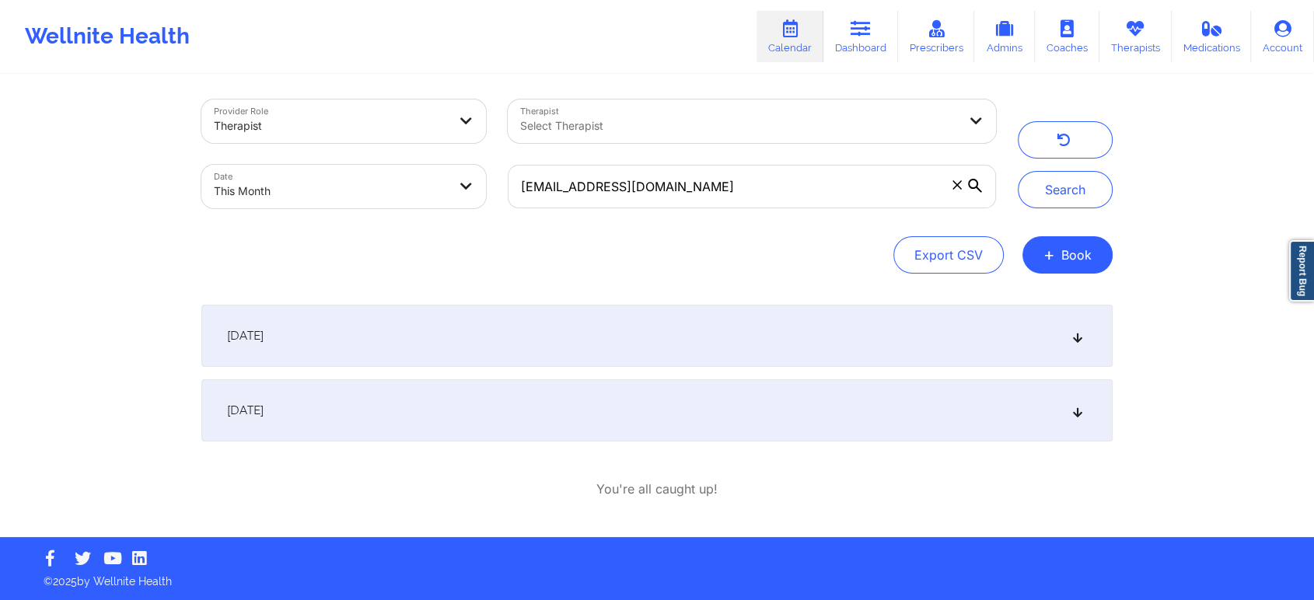
click at [603, 429] on div "[DATE]" at bounding box center [656, 410] width 911 height 62
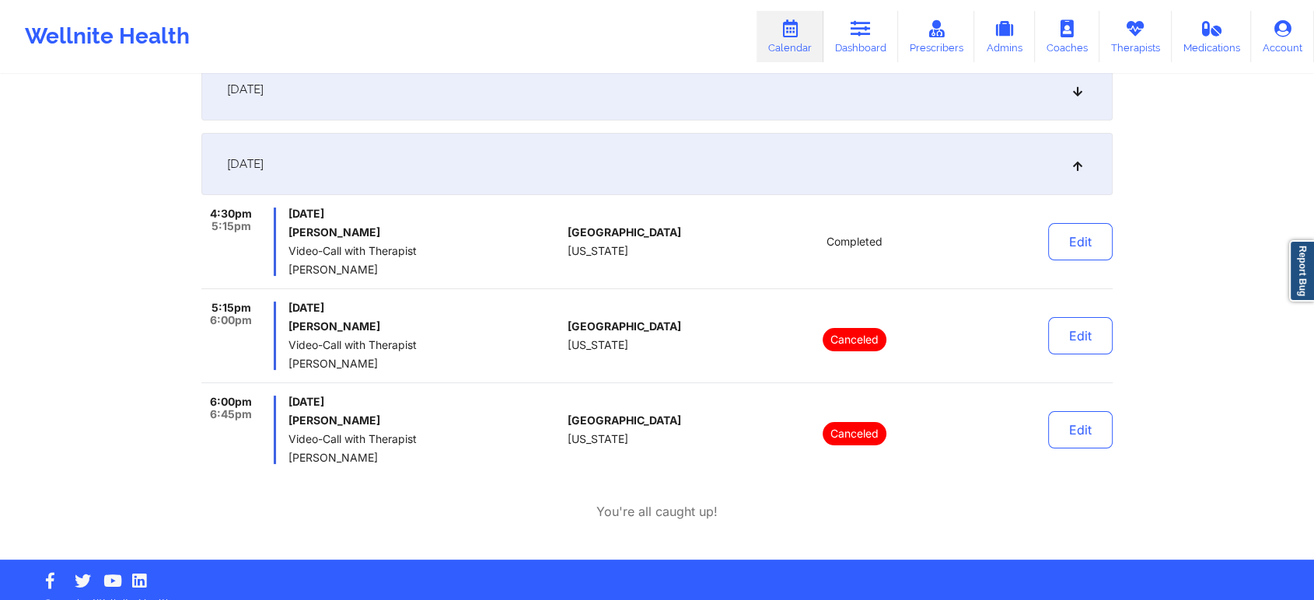
scroll to position [219, 0]
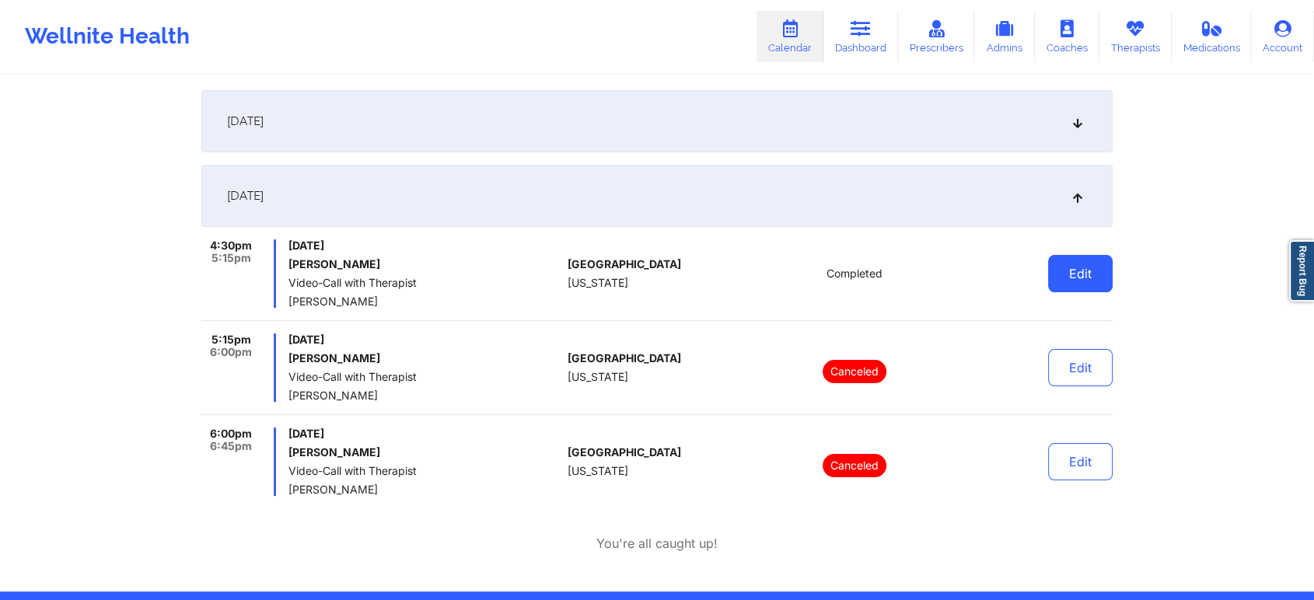
click at [1088, 281] on button "Edit" at bounding box center [1080, 273] width 65 height 37
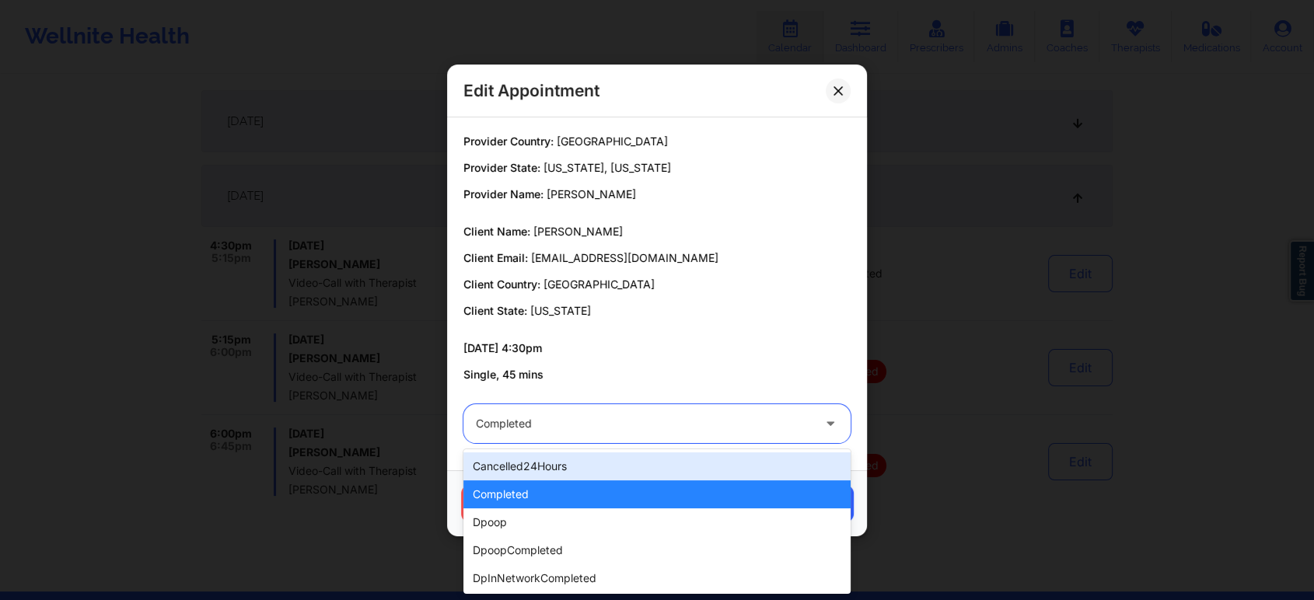
click at [656, 434] on div "Completed" at bounding box center [644, 423] width 336 height 39
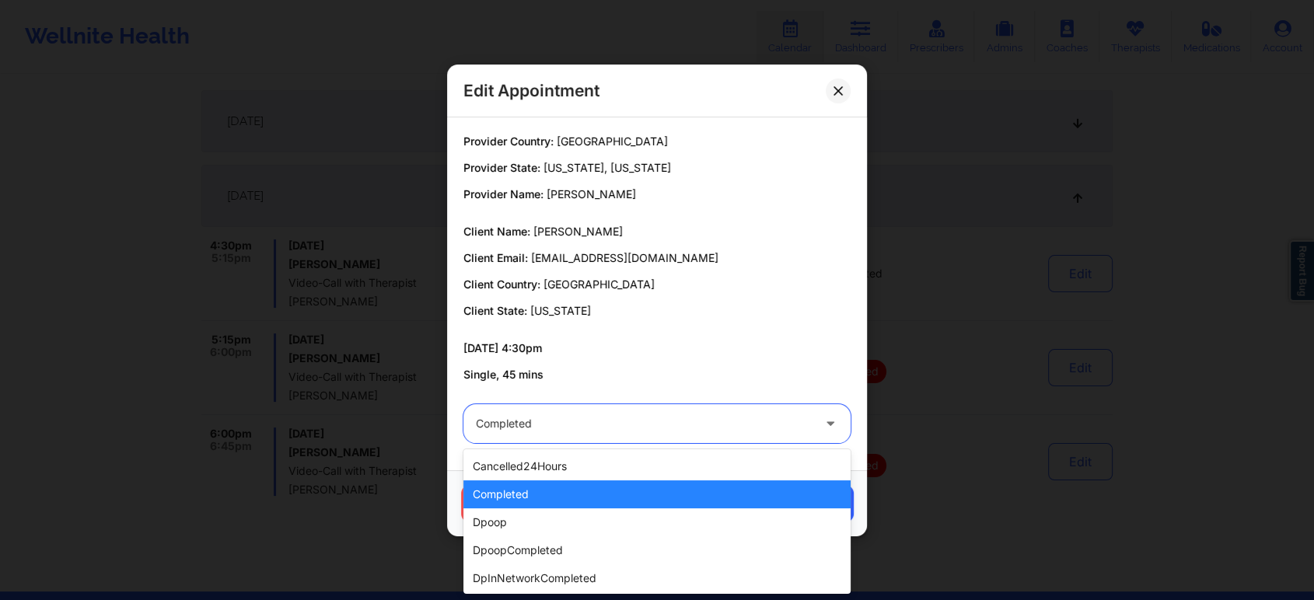
click at [571, 484] on div "completed" at bounding box center [656, 494] width 387 height 28
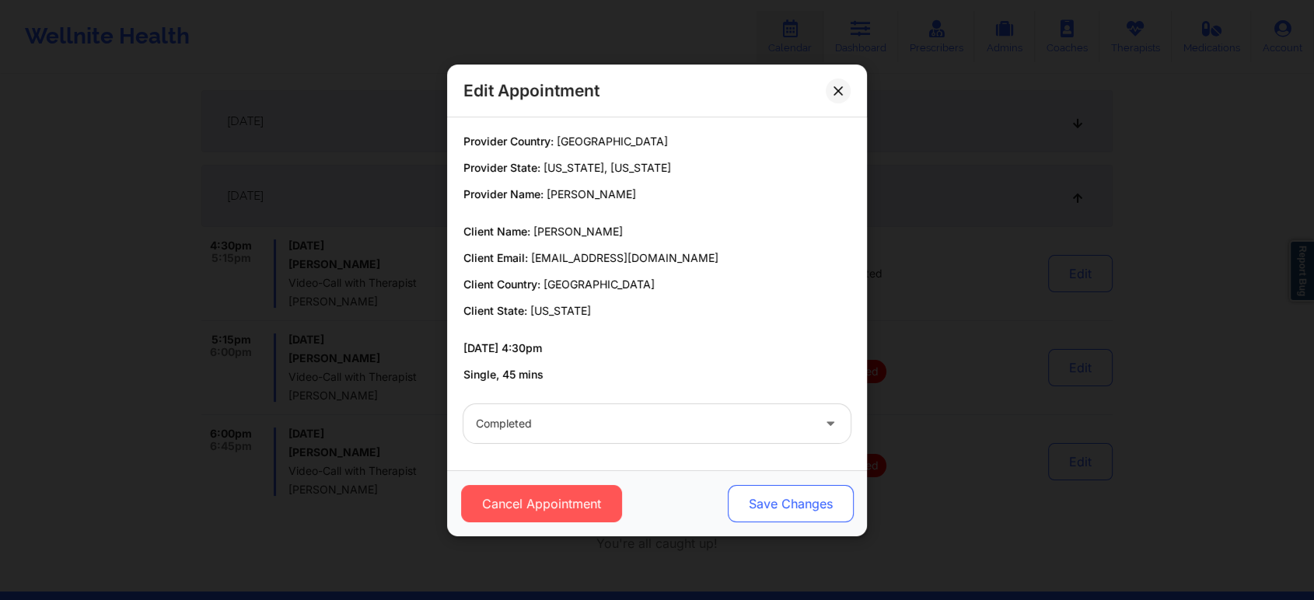
click at [756, 503] on button "Save Changes" at bounding box center [791, 503] width 126 height 37
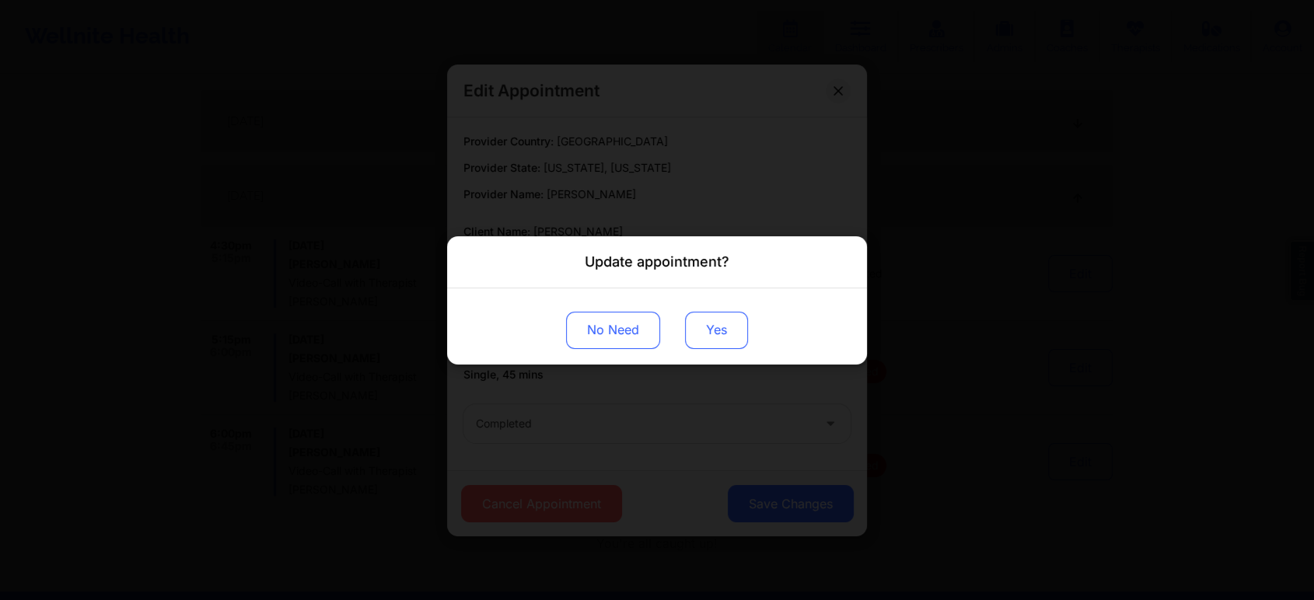
click at [714, 318] on button "Yes" at bounding box center [716, 329] width 63 height 37
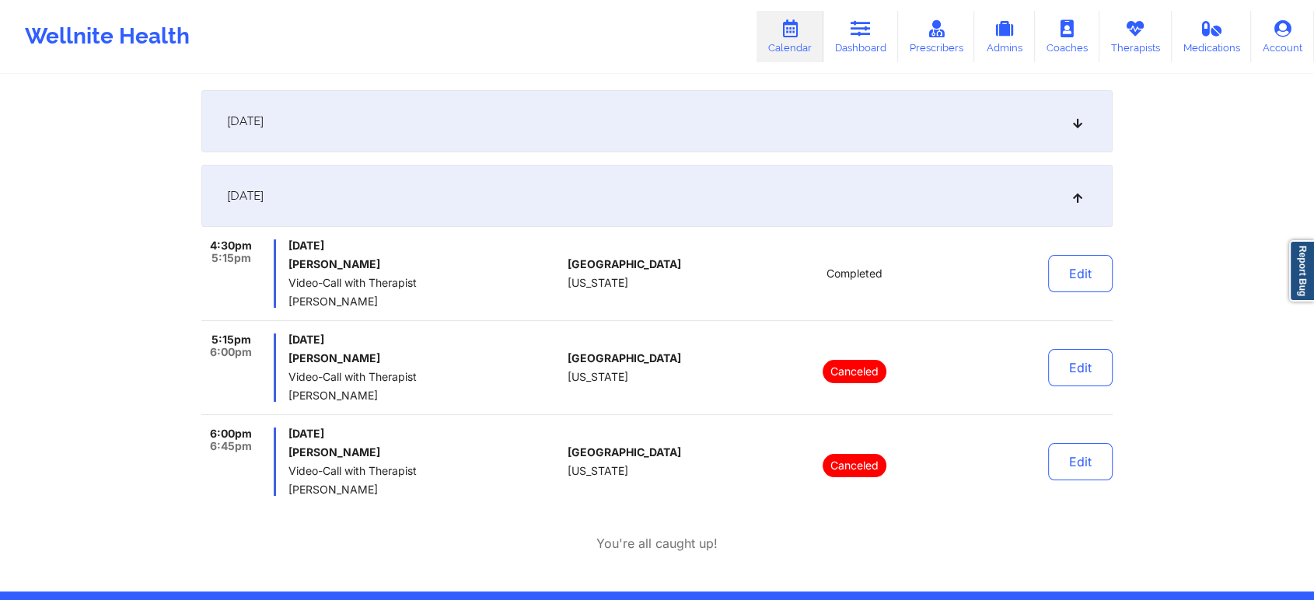
scroll to position [0, 0]
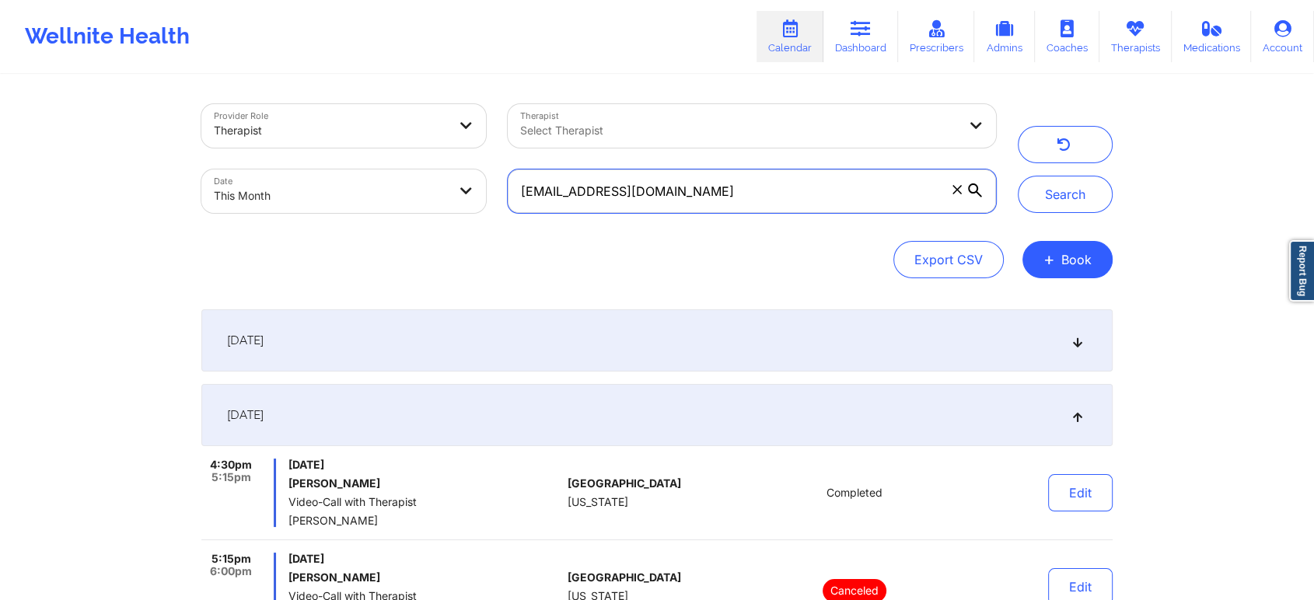
drag, startPoint x: 706, startPoint y: 182, endPoint x: 396, endPoint y: 98, distance: 320.6
click at [396, 98] on div "Provider Role Therapist Therapist Select Therapist Date This Month [EMAIL_ADDRE…" at bounding box center [598, 158] width 816 height 131
paste input "ishstar77"
click at [1018, 176] on button "Search" at bounding box center [1065, 194] width 95 height 37
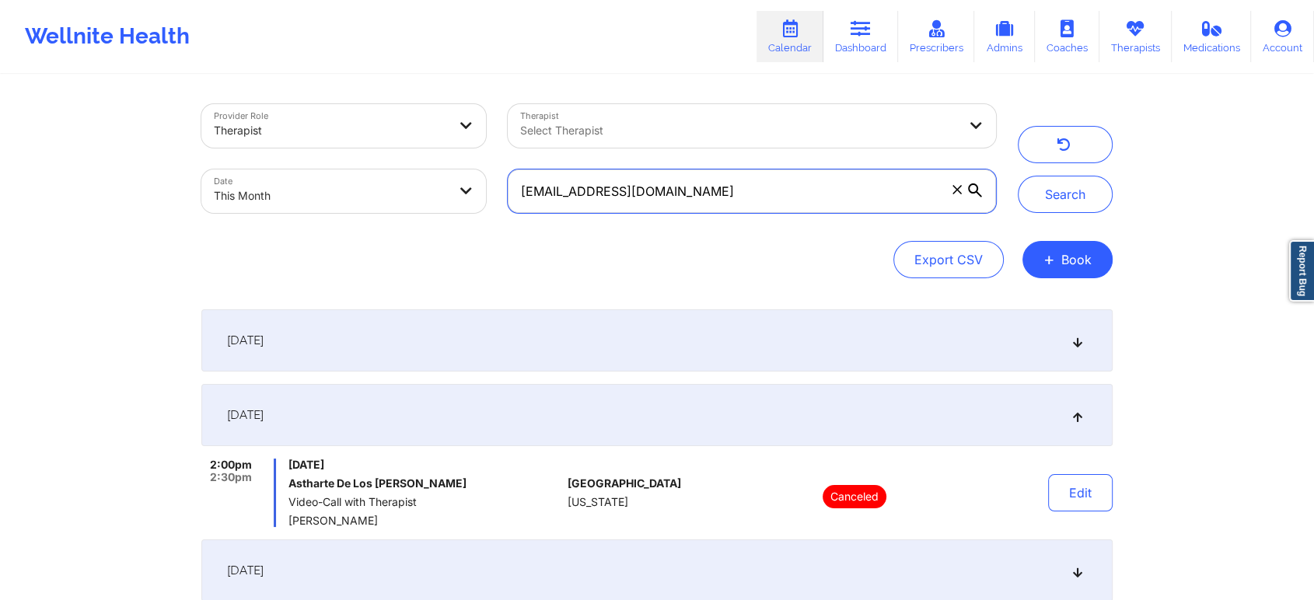
scroll to position [235, 0]
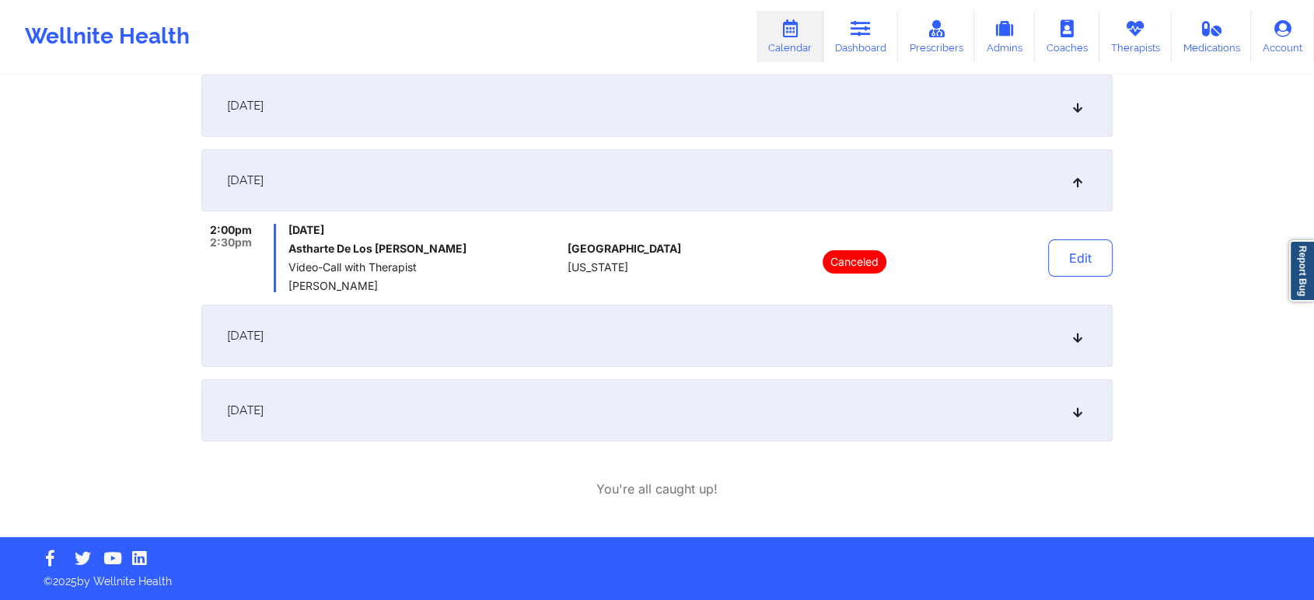
click at [593, 336] on div "[DATE]" at bounding box center [656, 336] width 911 height 62
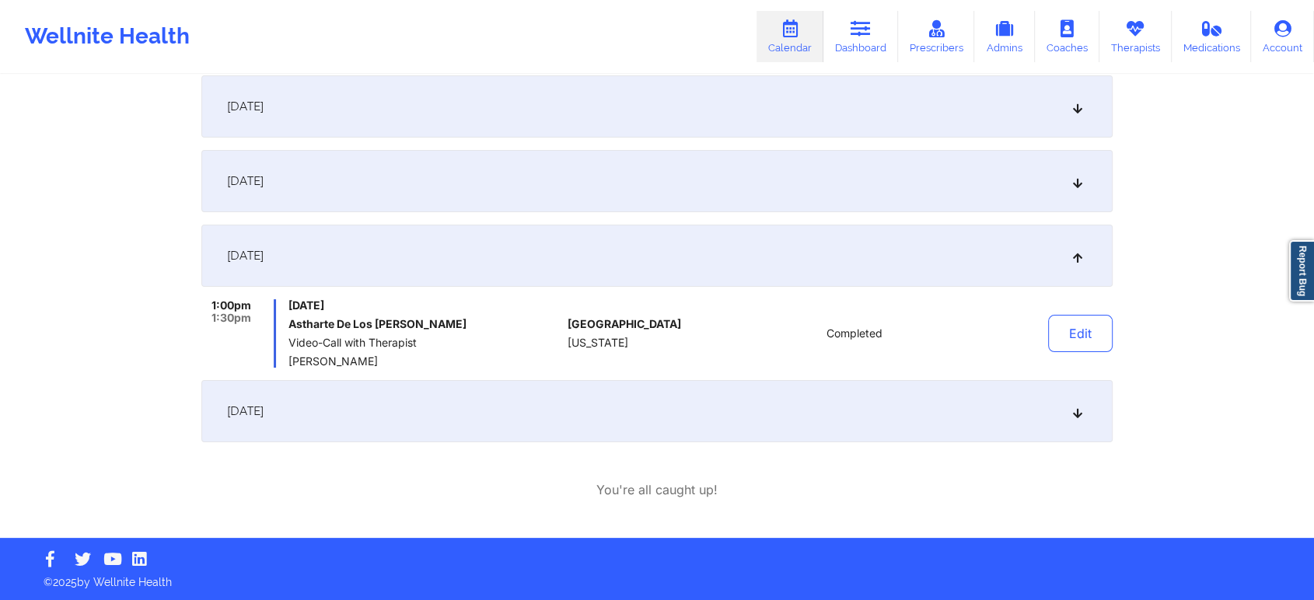
scroll to position [0, 0]
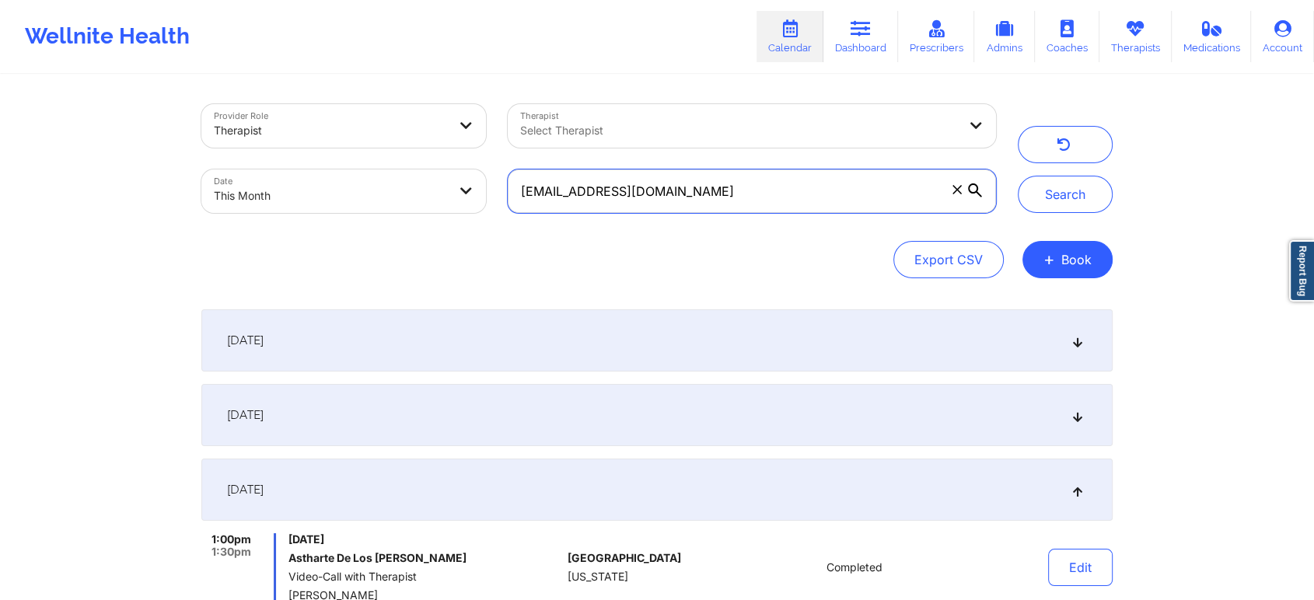
click at [746, 199] on input "[EMAIL_ADDRESS][DOMAIN_NAME]" at bounding box center [752, 191] width 488 height 44
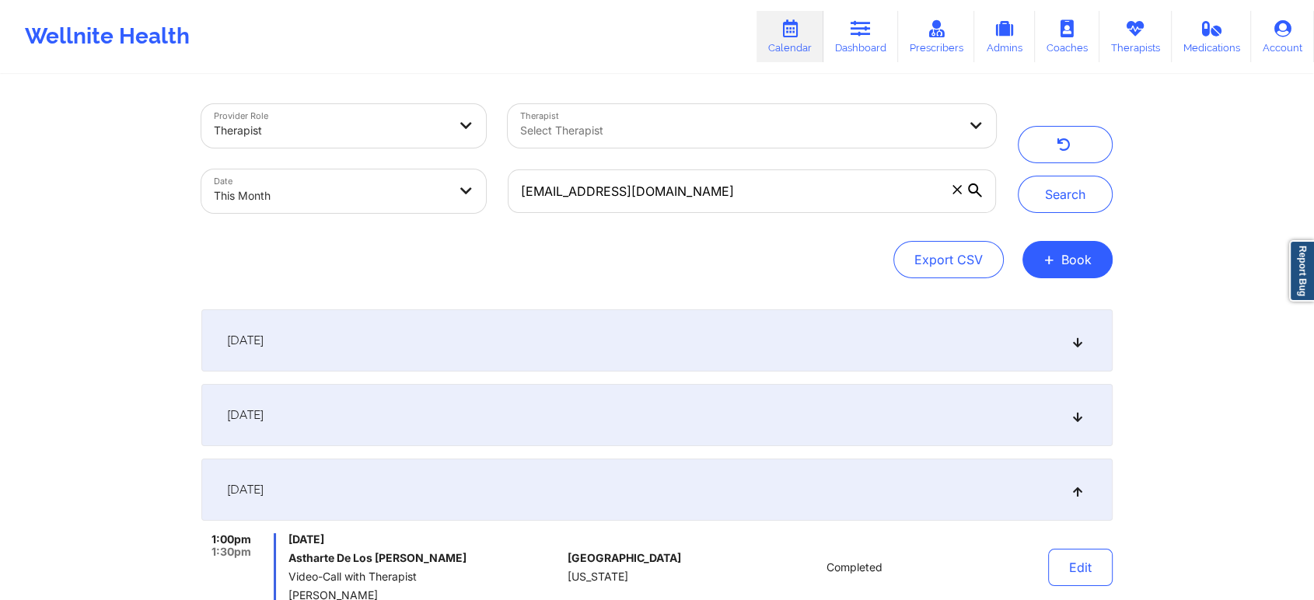
drag, startPoint x: 684, startPoint y: 168, endPoint x: 687, endPoint y: 197, distance: 28.9
click at [687, 197] on div "[EMAIL_ADDRESS][DOMAIN_NAME]" at bounding box center [752, 191] width 510 height 65
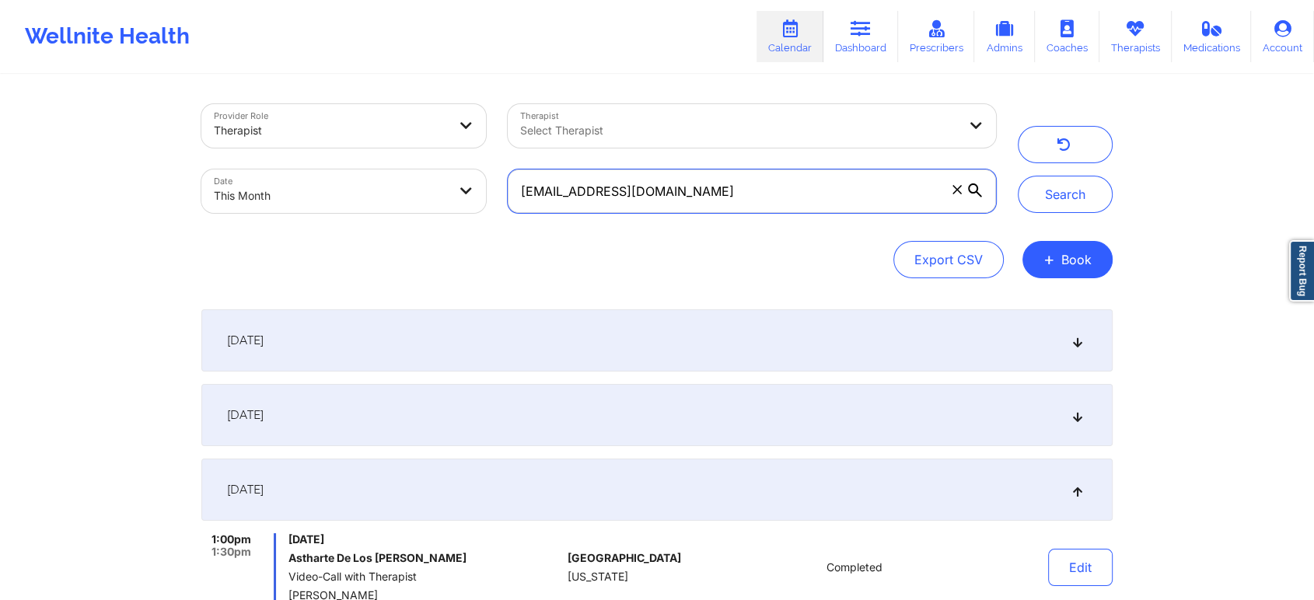
drag, startPoint x: 687, startPoint y: 197, endPoint x: 445, endPoint y: 198, distance: 241.8
click at [445, 198] on div "Provider Role Therapist Therapist Select Therapist Date This Month [EMAIL_ADDRE…" at bounding box center [598, 158] width 816 height 131
paste input "lucasdesouzaa005"
click at [1018, 176] on button "Search" at bounding box center [1065, 194] width 95 height 37
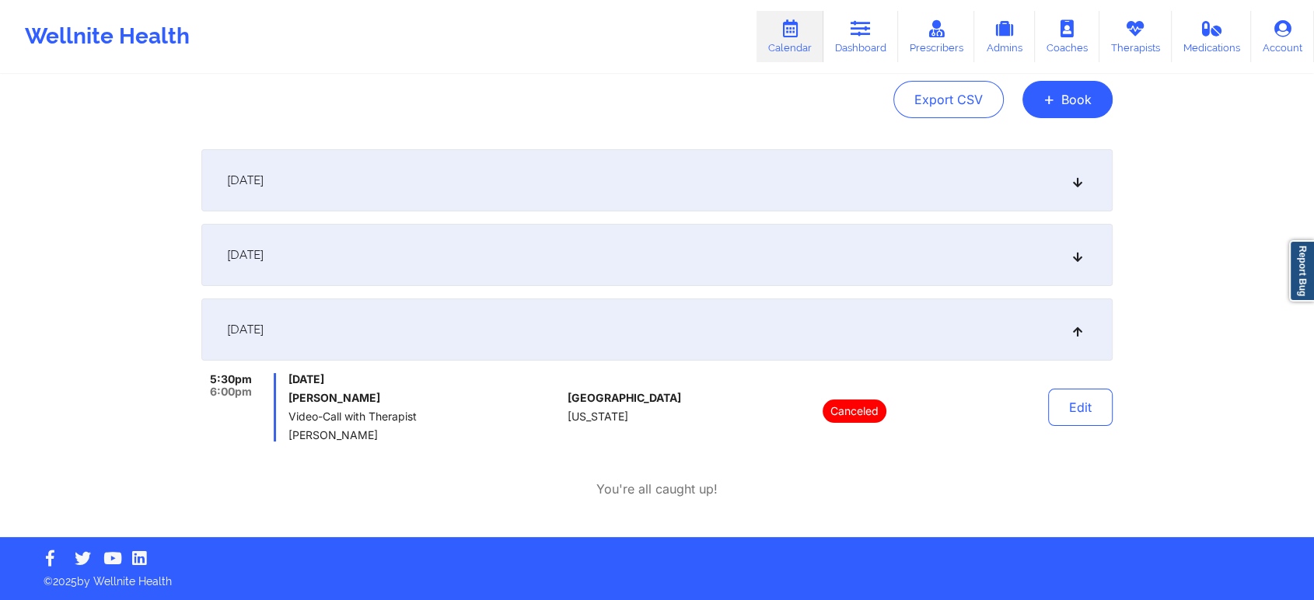
click at [512, 272] on div "[DATE]" at bounding box center [656, 255] width 911 height 62
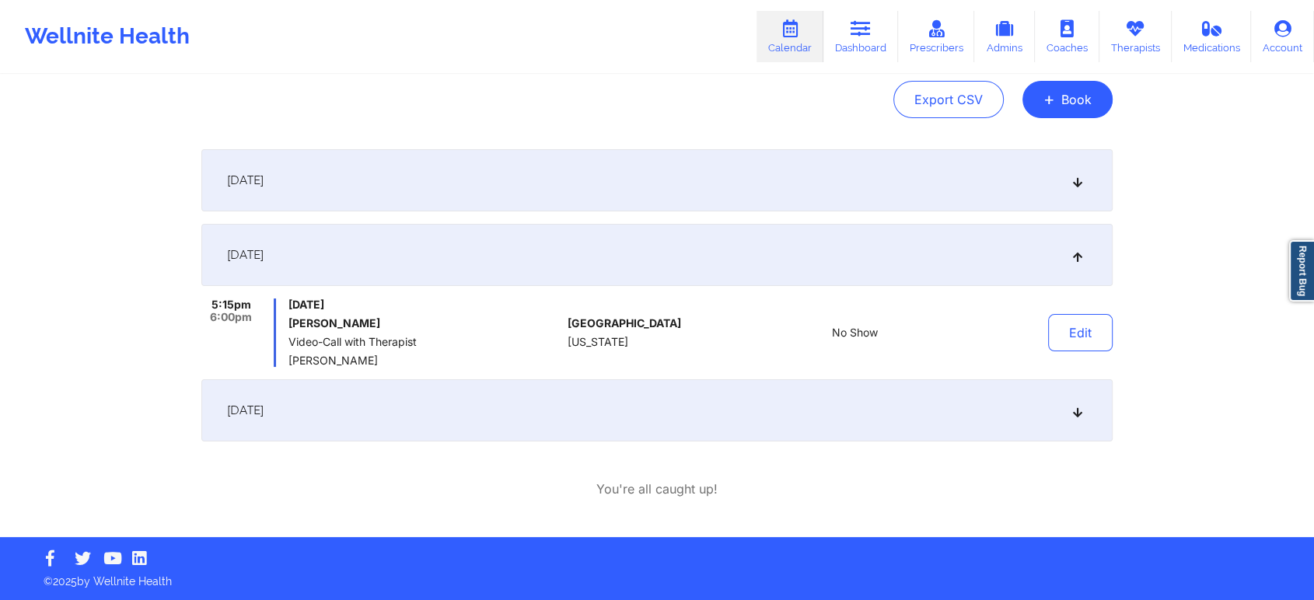
scroll to position [0, 0]
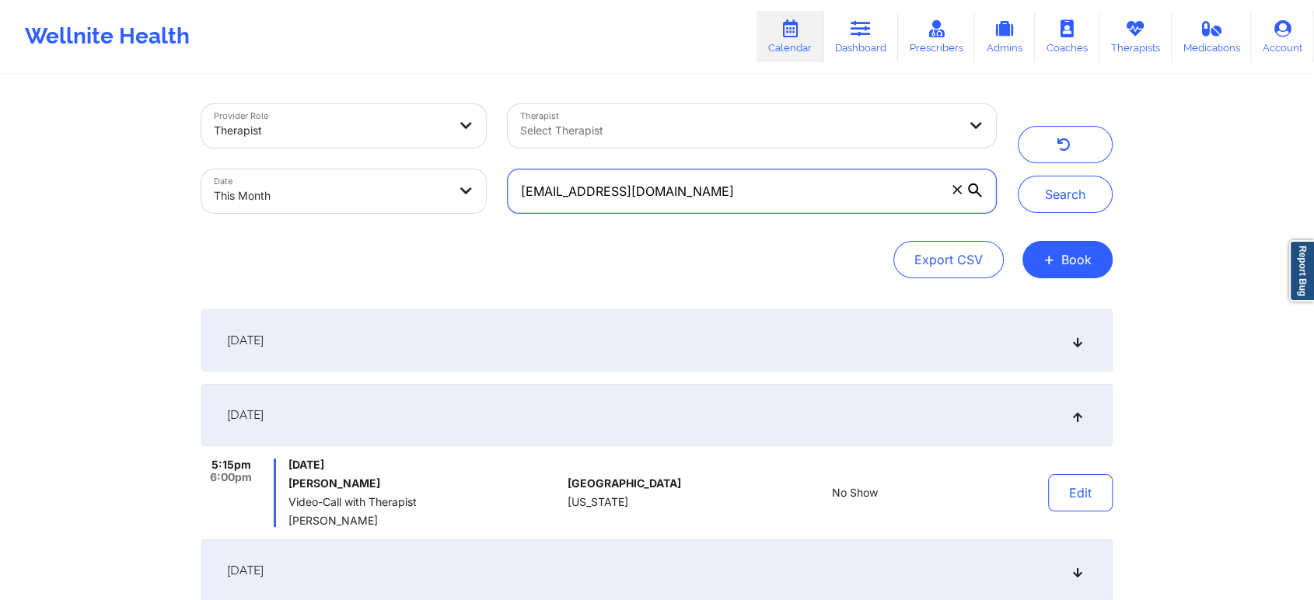
drag, startPoint x: 760, startPoint y: 192, endPoint x: 432, endPoint y: 185, distance: 327.4
click at [432, 185] on div "Provider Role Therapist Therapist Select Therapist Date This Month [EMAIL_ADDRE…" at bounding box center [598, 158] width 816 height 131
paste input "izzieloparo"
click at [1018, 176] on button "Search" at bounding box center [1065, 194] width 95 height 37
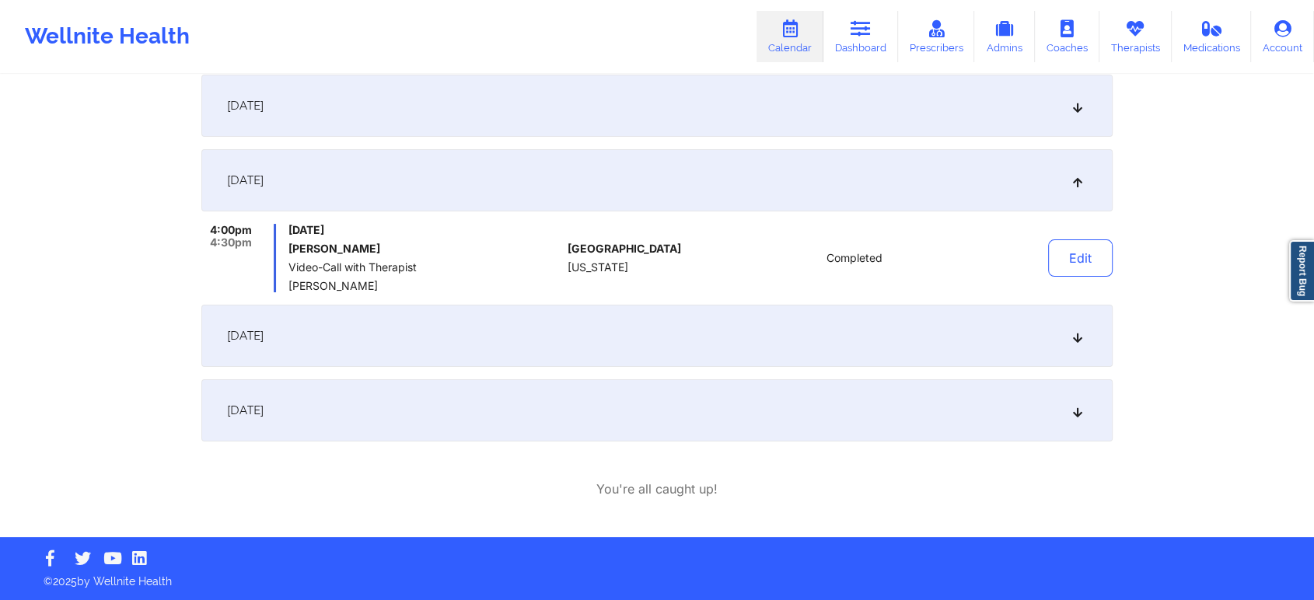
click at [715, 430] on div "[DATE]" at bounding box center [656, 410] width 911 height 62
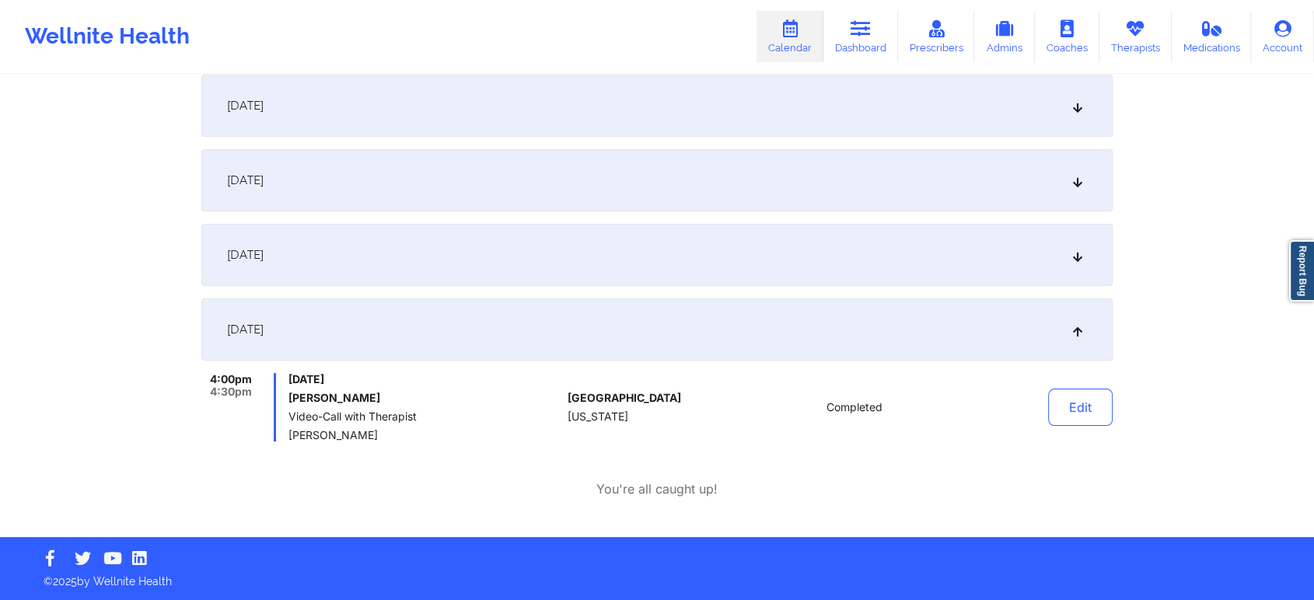
scroll to position [0, 0]
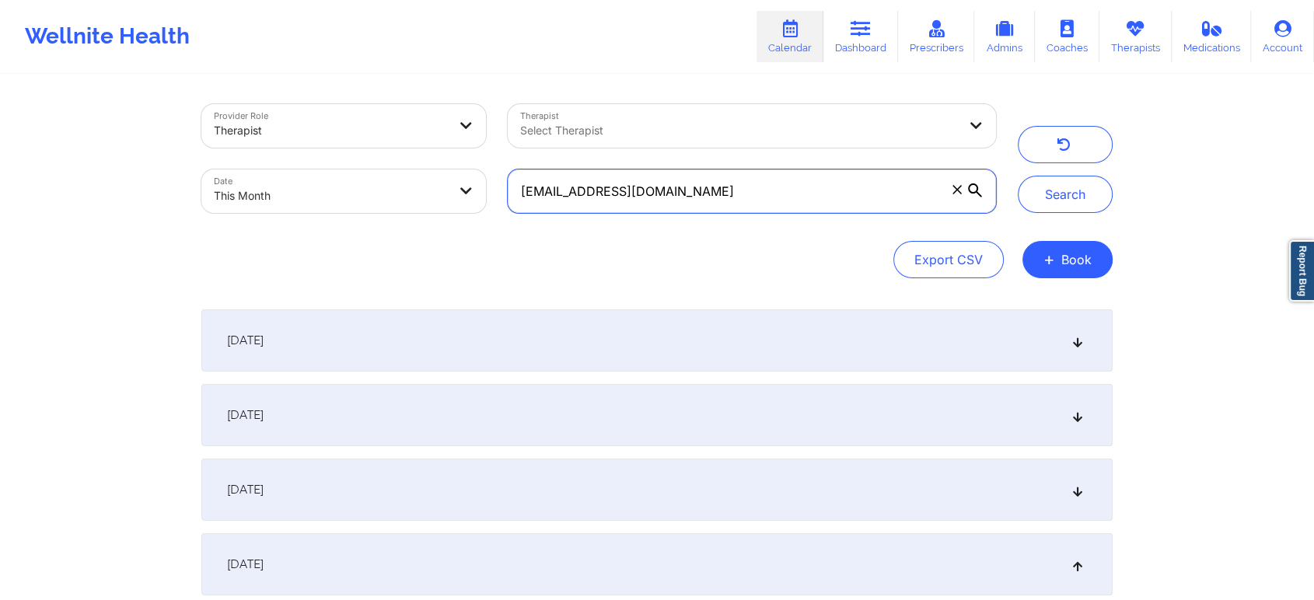
drag, startPoint x: 694, startPoint y: 208, endPoint x: 371, endPoint y: 174, distance: 325.2
click at [371, 174] on div "Provider Role Therapist Therapist Select Therapist Date This Month [EMAIL_ADDRE…" at bounding box center [598, 158] width 816 height 131
paste input "octavialewis13"
click at [1018, 176] on button "Search" at bounding box center [1065, 194] width 95 height 37
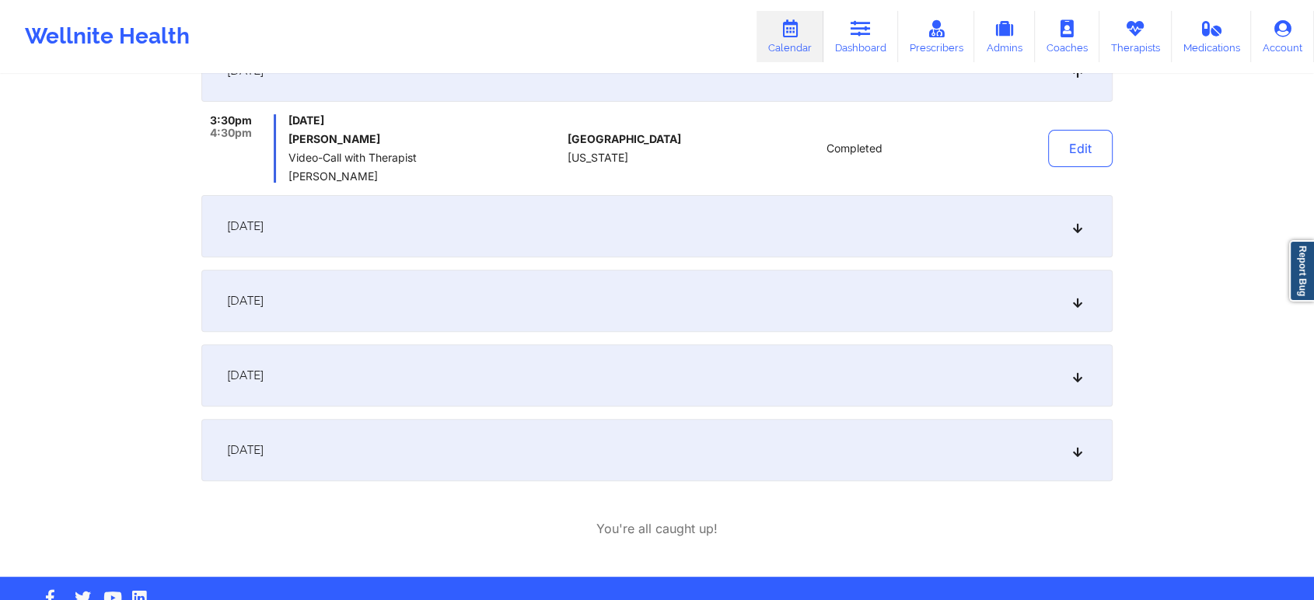
click at [494, 401] on div "[DATE]" at bounding box center [656, 375] width 911 height 62
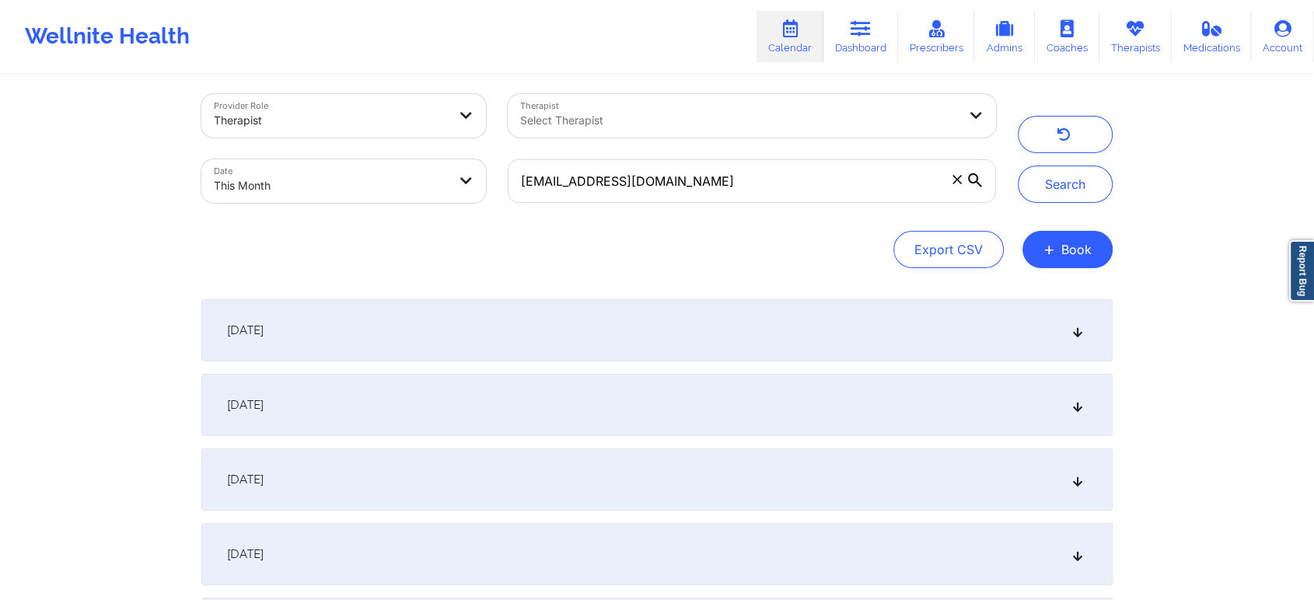
scroll to position [0, 0]
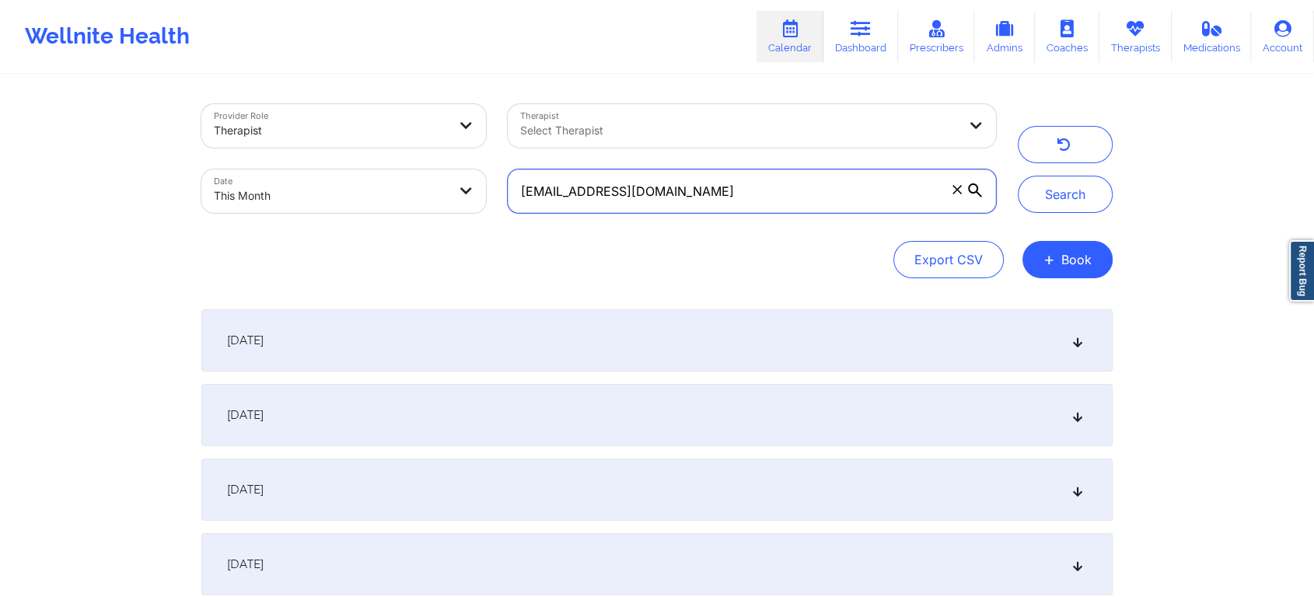
drag, startPoint x: 774, startPoint y: 197, endPoint x: 431, endPoint y: 160, distance: 344.9
click at [431, 160] on div "Provider Role Therapist Therapist Select Therapist Date This Month [EMAIL_ADDRE…" at bounding box center [598, 158] width 816 height 131
paste input "canadianbacon9"
click at [1018, 176] on button "Search" at bounding box center [1065, 194] width 95 height 37
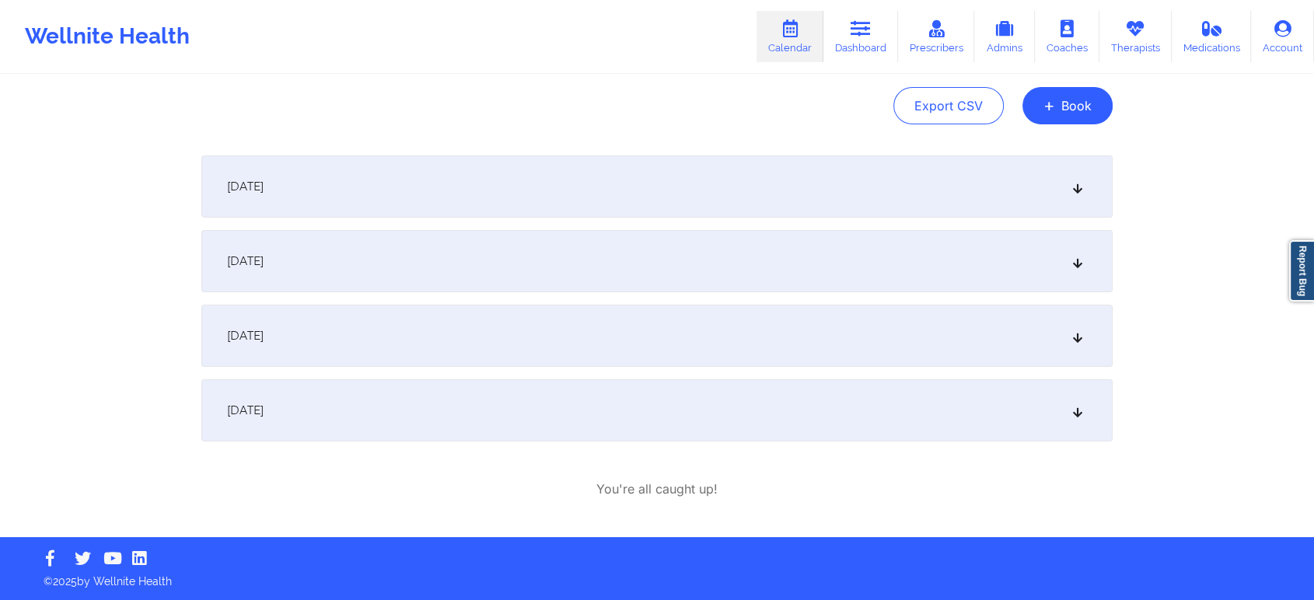
click at [525, 421] on div "[DATE]" at bounding box center [656, 410] width 911 height 62
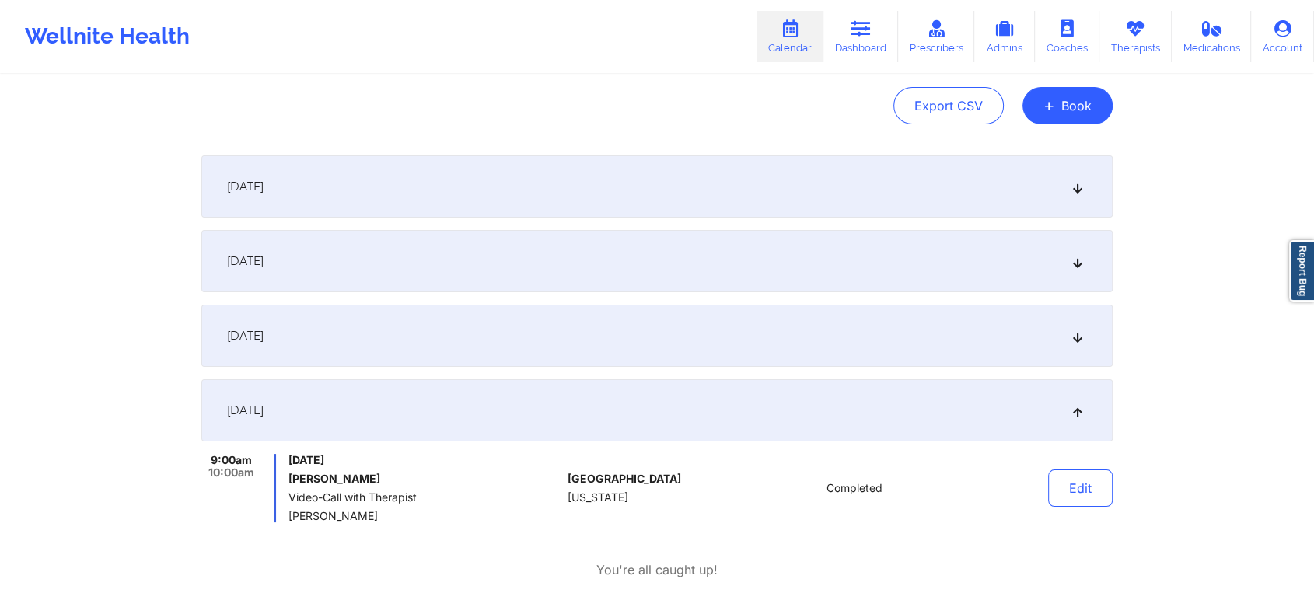
scroll to position [0, 0]
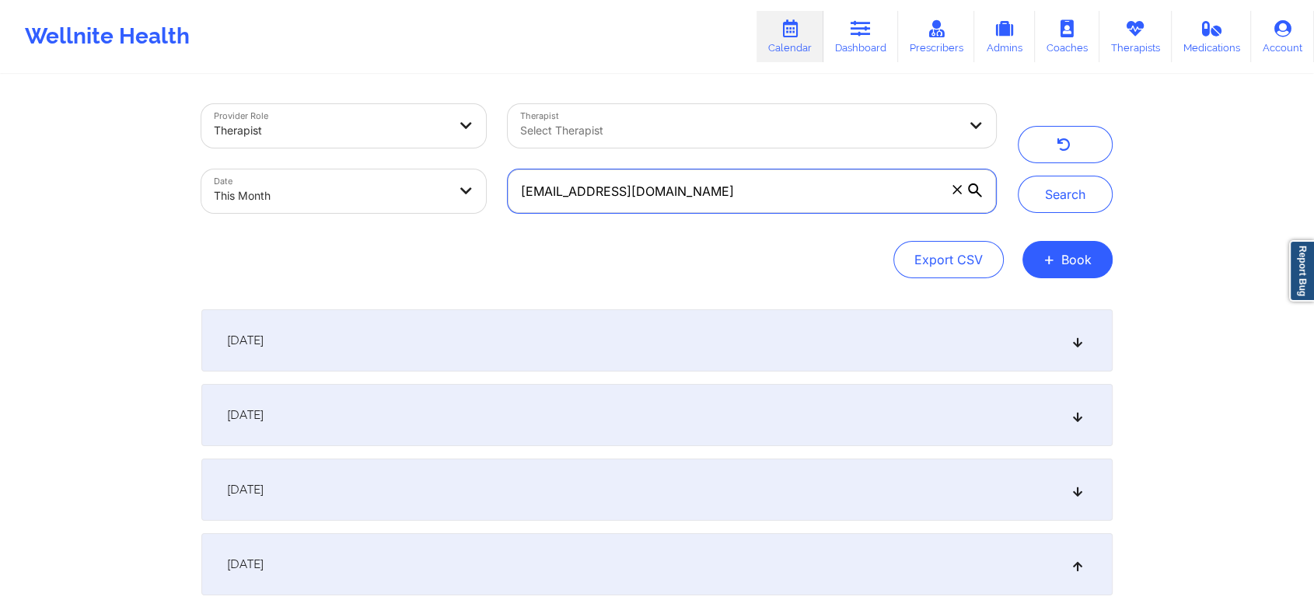
drag, startPoint x: 753, startPoint y: 192, endPoint x: 325, endPoint y: 223, distance: 428.7
click at [325, 223] on div "Provider Role Therapist Therapist Select Therapist Date This Month [EMAIL_ADDRE…" at bounding box center [598, 158] width 816 height 131
paste input "seraphinlovely86"
click at [1018, 176] on button "Search" at bounding box center [1065, 194] width 95 height 37
drag, startPoint x: 769, startPoint y: 192, endPoint x: 520, endPoint y: 202, distance: 249.0
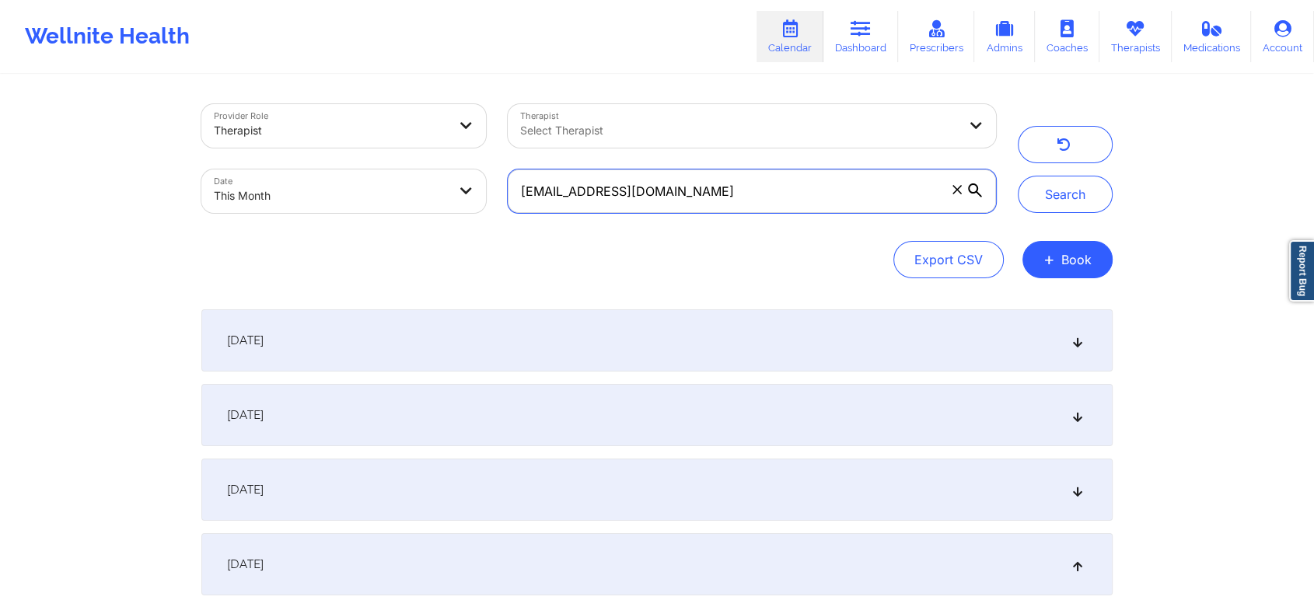
click at [520, 202] on input "[EMAIL_ADDRESS][DOMAIN_NAME]" at bounding box center [752, 191] width 488 height 44
paste input "daradurosomo"
click at [1018, 176] on button "Search" at bounding box center [1065, 194] width 95 height 37
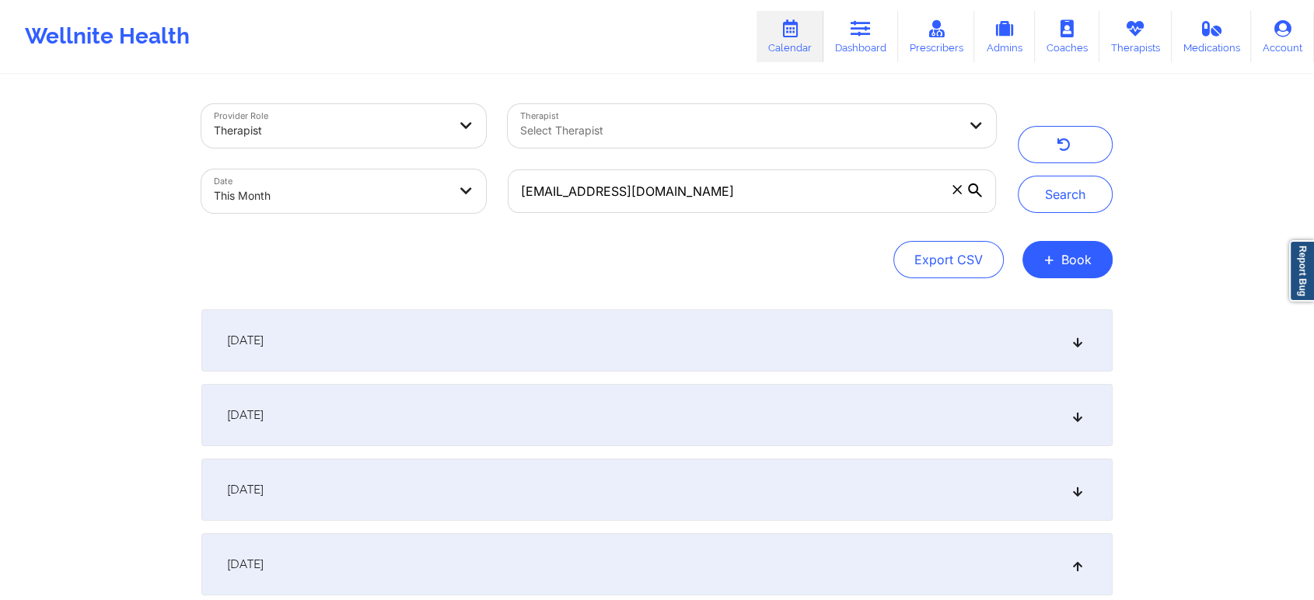
drag, startPoint x: 1106, startPoint y: 272, endPoint x: 1253, endPoint y: 466, distance: 244.1
click at [1193, 466] on div "Provider Role Therapist Therapist Select Therapist Date This Month [EMAIL_ADDRE…" at bounding box center [657, 492] width 1314 height 985
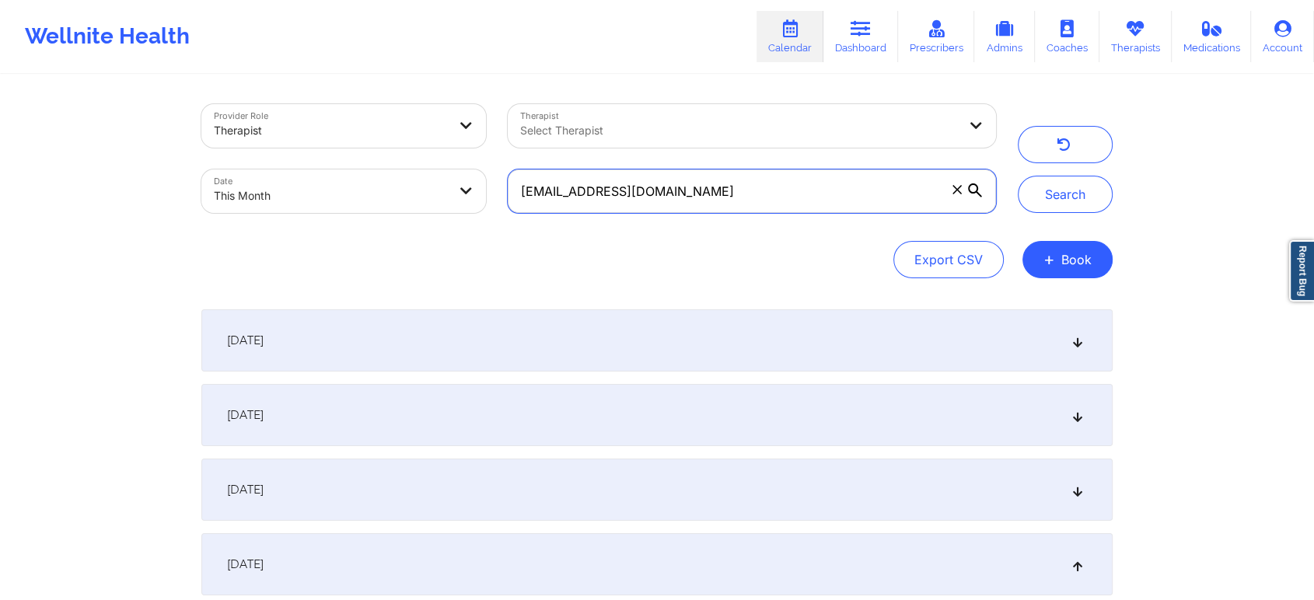
drag, startPoint x: 752, startPoint y: 174, endPoint x: 455, endPoint y: 68, distance: 315.5
click at [455, 68] on div "Wellnite Health Calendar Dashboard Prescribers Admins Coaches Therapists Medica…" at bounding box center [657, 492] width 1314 height 985
paste input "jkerner3"
click at [1018, 176] on button "Search" at bounding box center [1065, 194] width 95 height 37
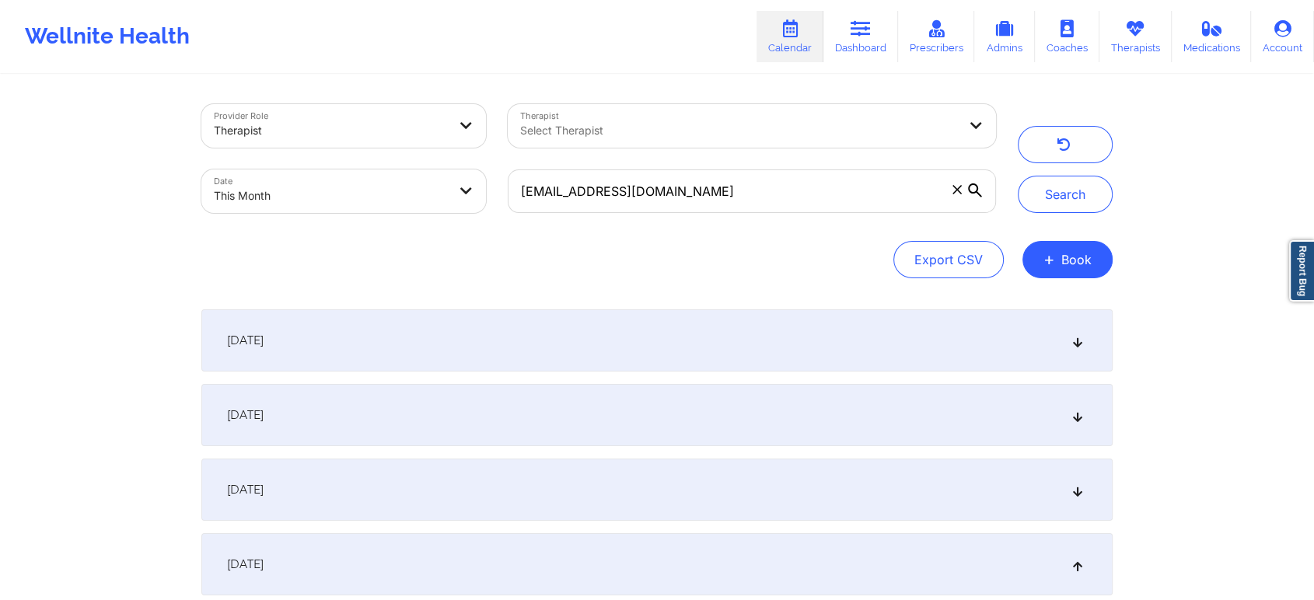
drag, startPoint x: 1263, startPoint y: 190, endPoint x: 1326, endPoint y: 295, distance: 122.4
click at [1193, 295] on html "Wellnite Health Calendar Dashboard Prescribers Admins Coaches Therapists Medica…" at bounding box center [657, 300] width 1314 height 600
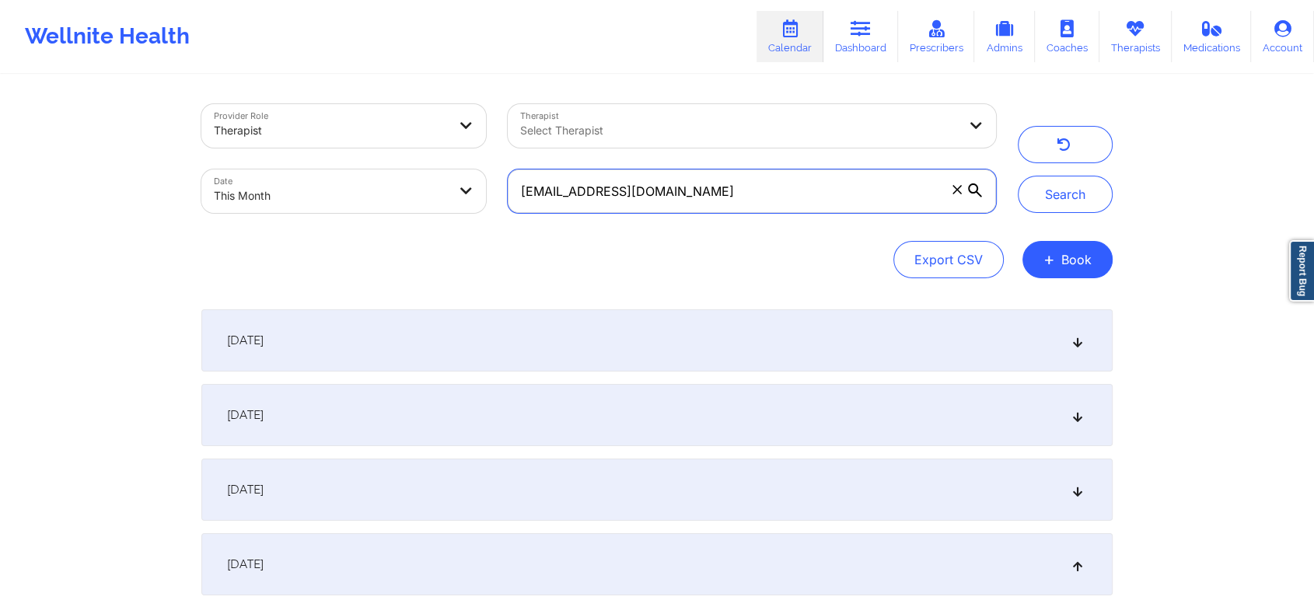
drag, startPoint x: 751, startPoint y: 200, endPoint x: 367, endPoint y: 140, distance: 388.7
click at [367, 140] on div "Provider Role Therapist Therapist Select Therapist Date This Month [EMAIL_ADDRE…" at bounding box center [598, 158] width 816 height 131
paste input "[EMAIL_ADDRESS]"
click at [1018, 176] on button "Search" at bounding box center [1065, 194] width 95 height 37
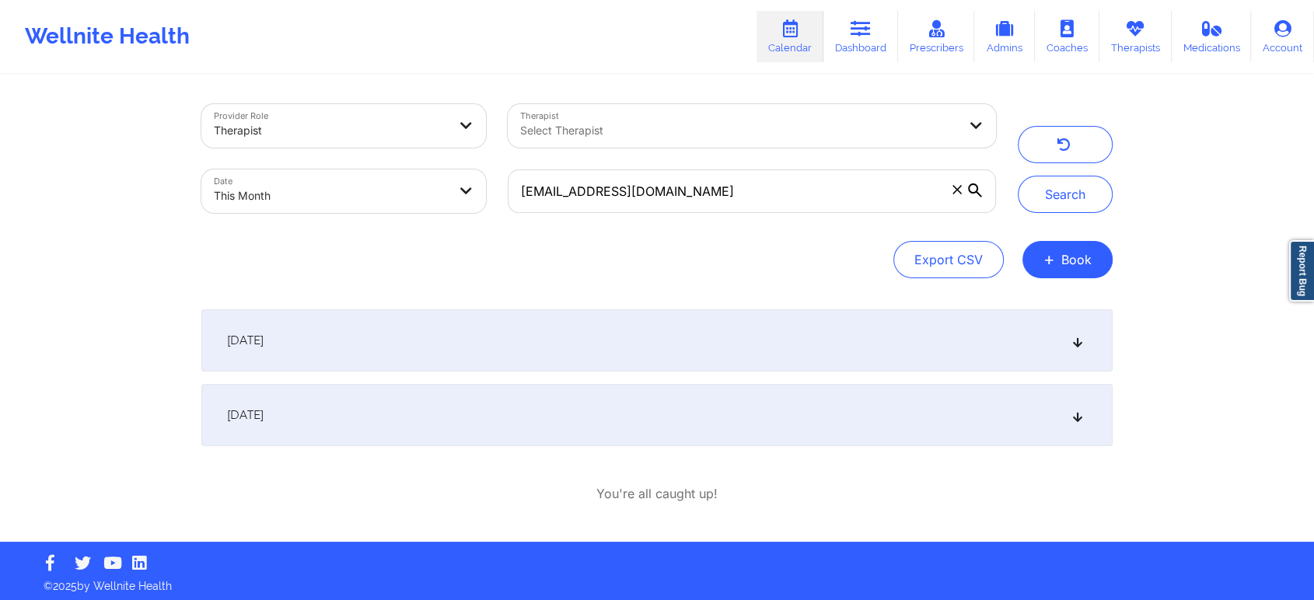
click at [698, 423] on div "[DATE]" at bounding box center [656, 415] width 911 height 62
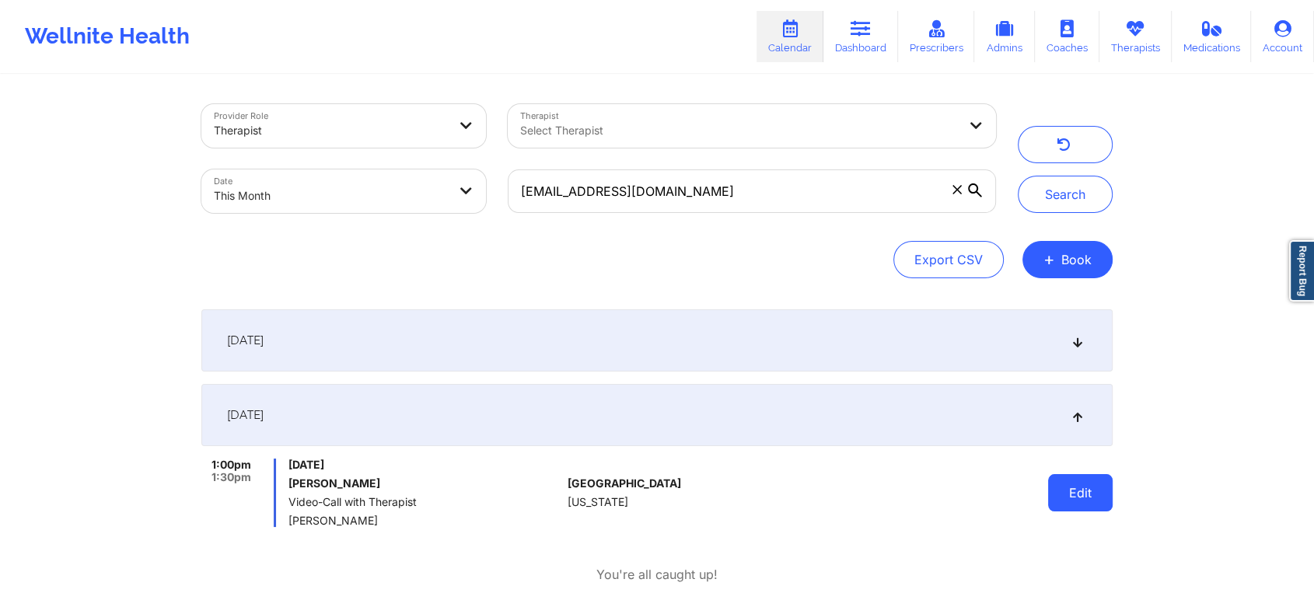
click at [1081, 484] on button "Edit" at bounding box center [1080, 492] width 65 height 37
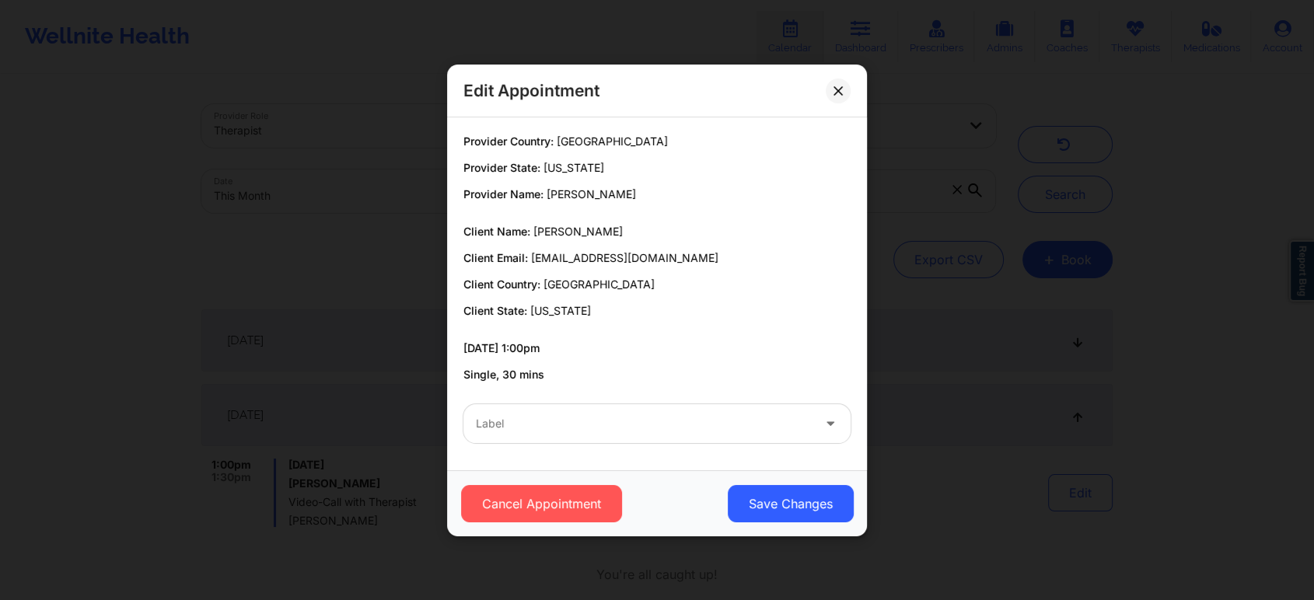
click at [636, 421] on div at bounding box center [644, 423] width 336 height 19
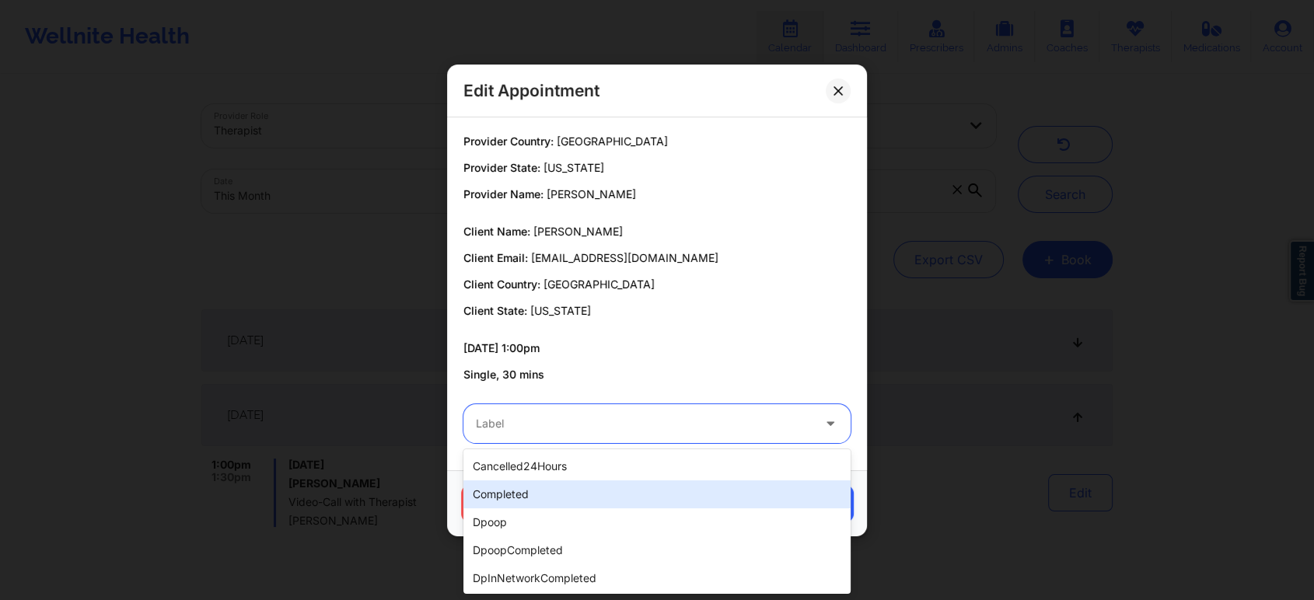
click at [533, 493] on div "completed" at bounding box center [656, 494] width 387 height 28
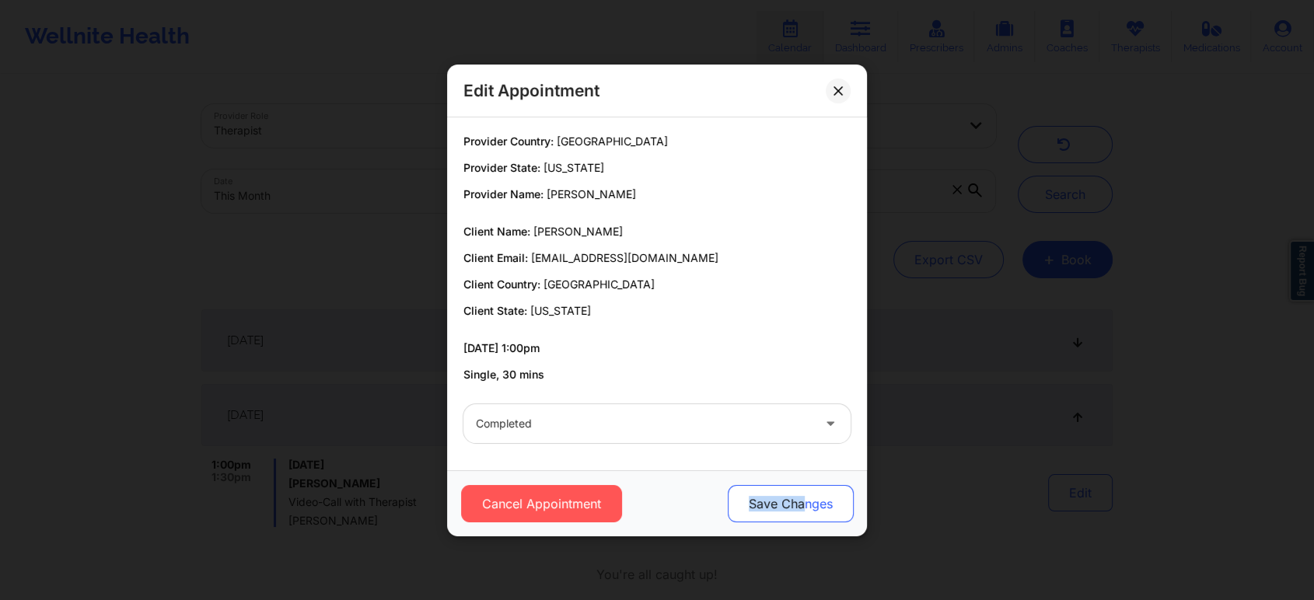
drag, startPoint x: 693, startPoint y: 515, endPoint x: 811, endPoint y: 491, distance: 119.8
click at [811, 491] on div "Cancel Appointment Save Changes" at bounding box center [657, 503] width 398 height 37
click at [811, 491] on button "Save Changes" at bounding box center [791, 503] width 126 height 37
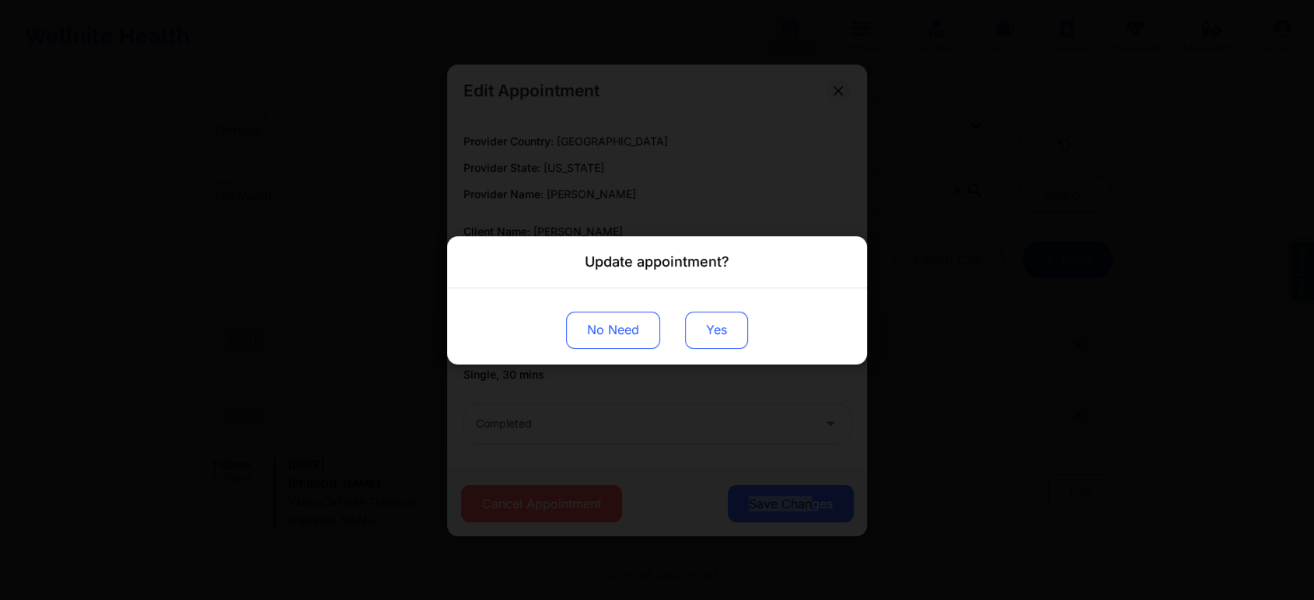
click at [718, 318] on button "Yes" at bounding box center [716, 329] width 63 height 37
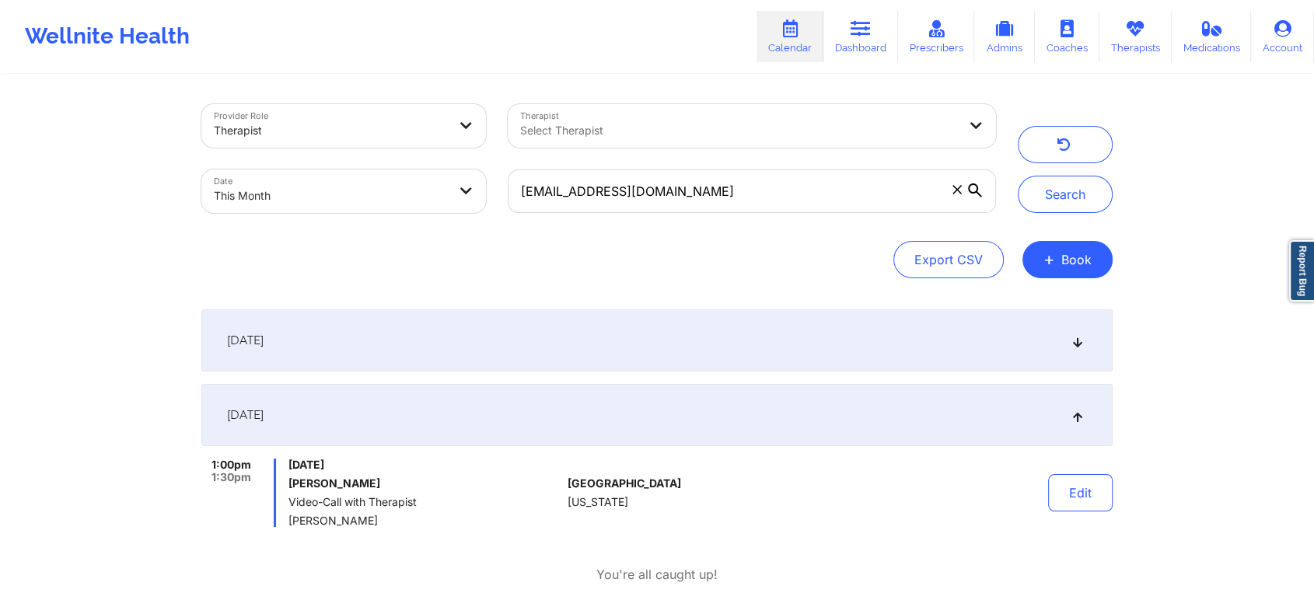
drag, startPoint x: 752, startPoint y: 214, endPoint x: 800, endPoint y: 198, distance: 50.6
click at [800, 198] on div "[EMAIL_ADDRESS][DOMAIN_NAME]" at bounding box center [752, 191] width 510 height 65
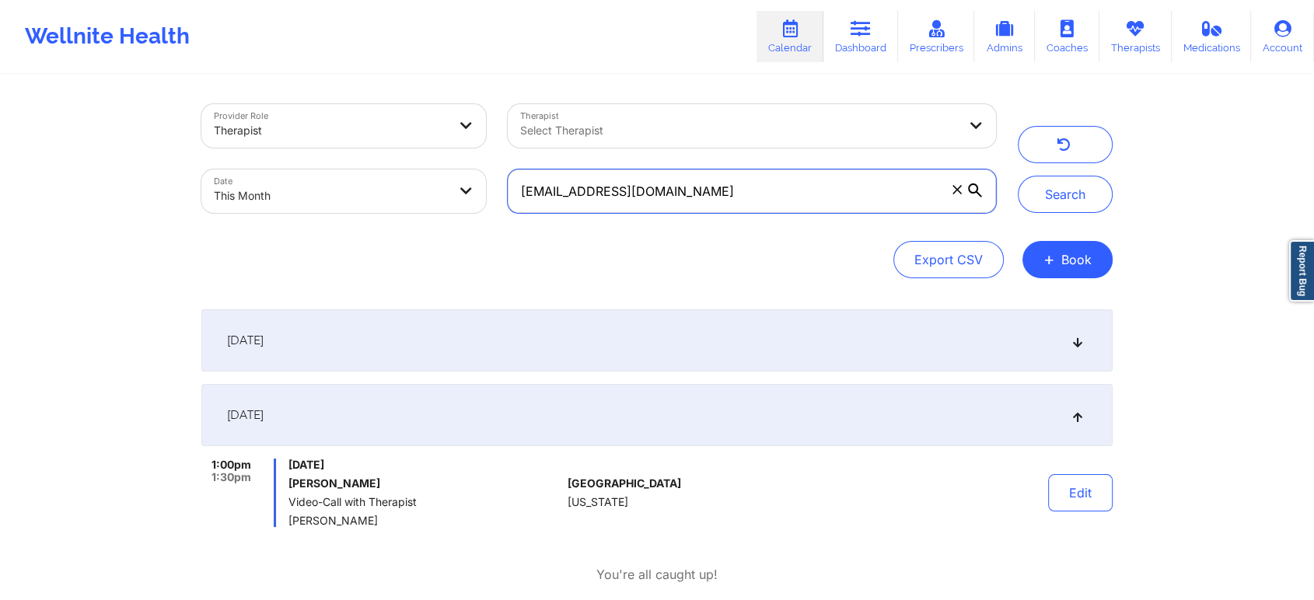
drag, startPoint x: 800, startPoint y: 198, endPoint x: 374, endPoint y: 97, distance: 437.9
click at [374, 97] on div "Provider Role Therapist Therapist Select Therapist Date This Month [EMAIL_ADDRE…" at bounding box center [598, 158] width 816 height 131
paste input "[EMAIL_ADDRESS]"
click at [1018, 176] on button "Search" at bounding box center [1065, 194] width 95 height 37
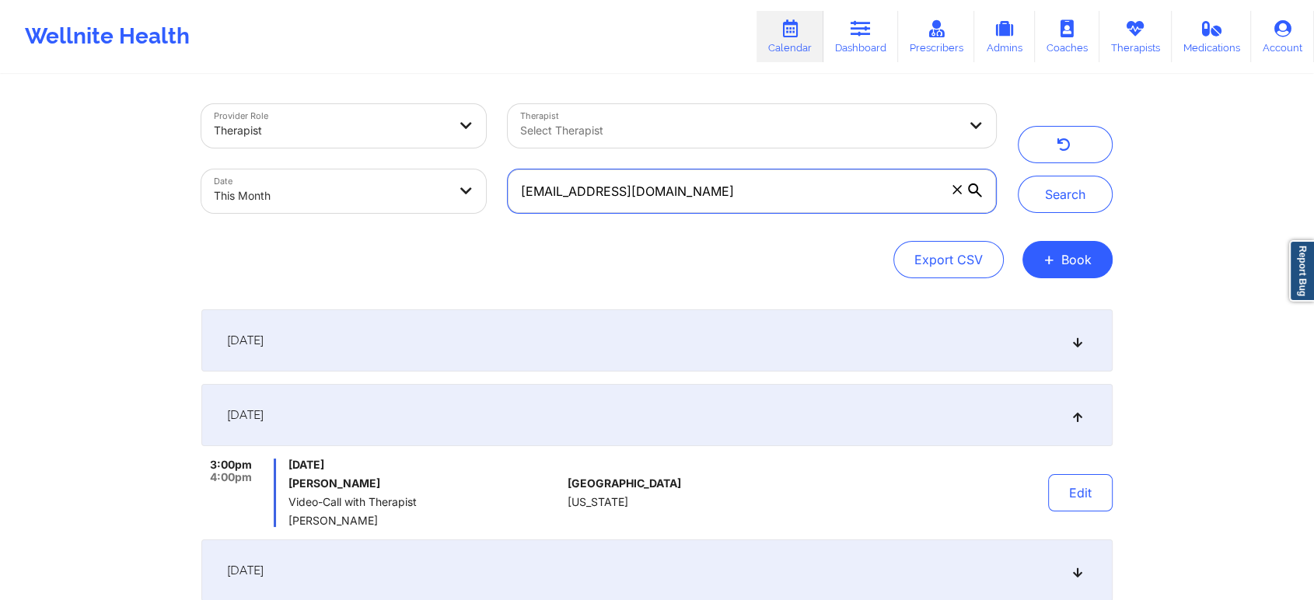
scroll to position [235, 0]
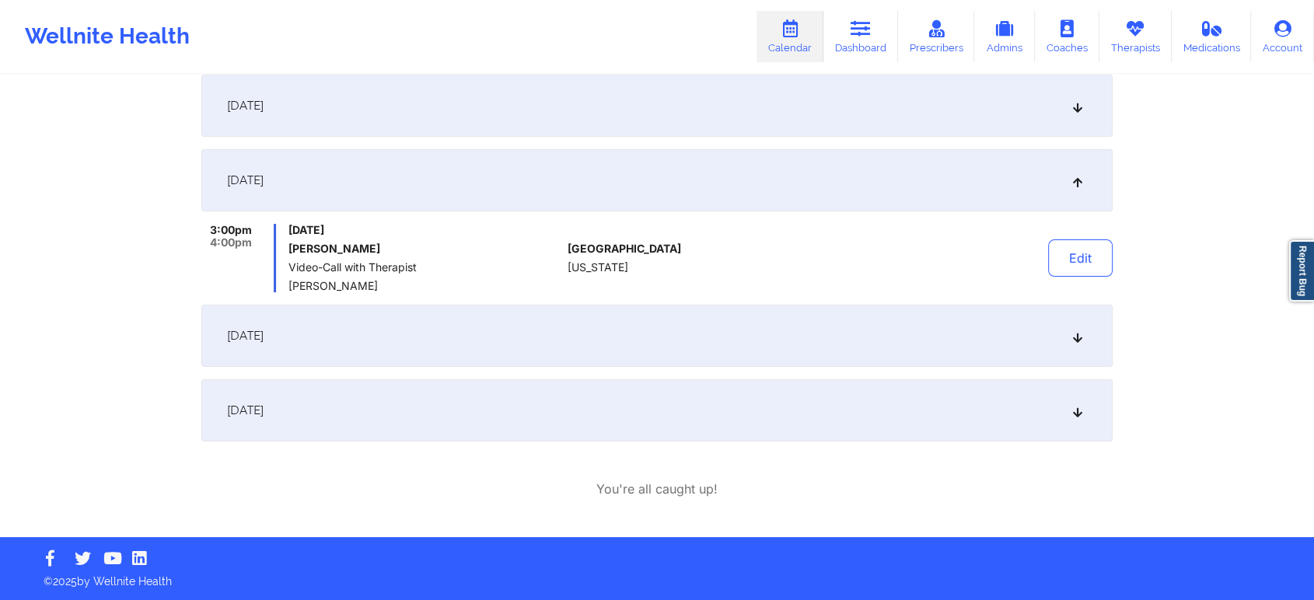
click at [567, 393] on div "[DATE]" at bounding box center [656, 410] width 911 height 62
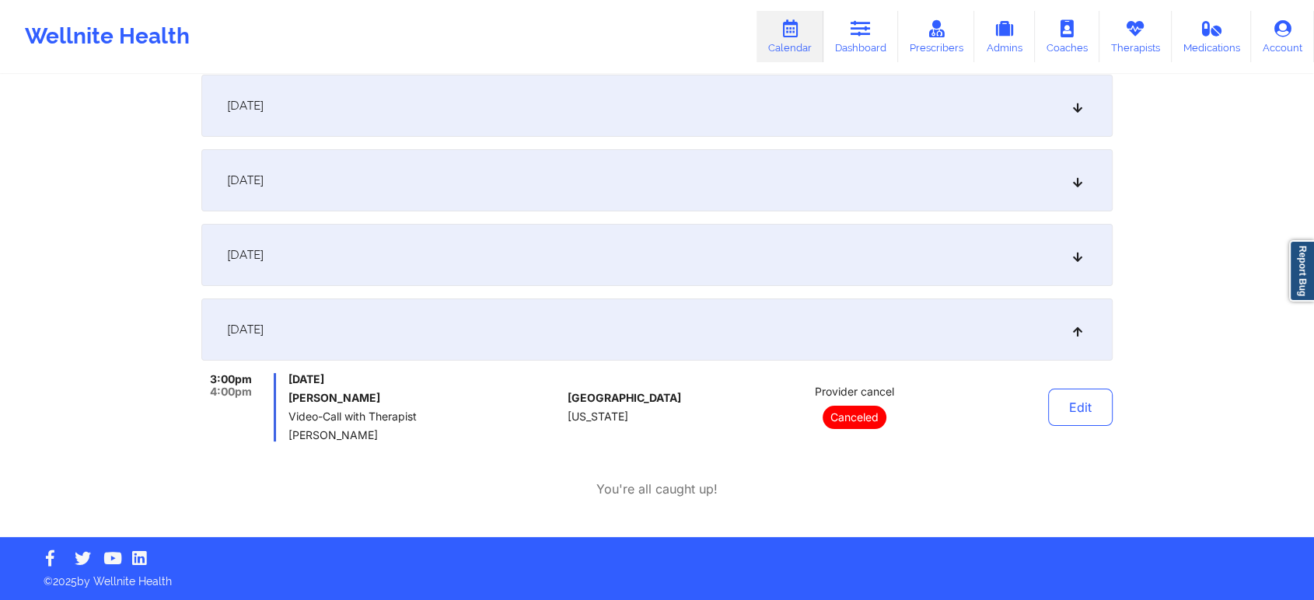
scroll to position [0, 0]
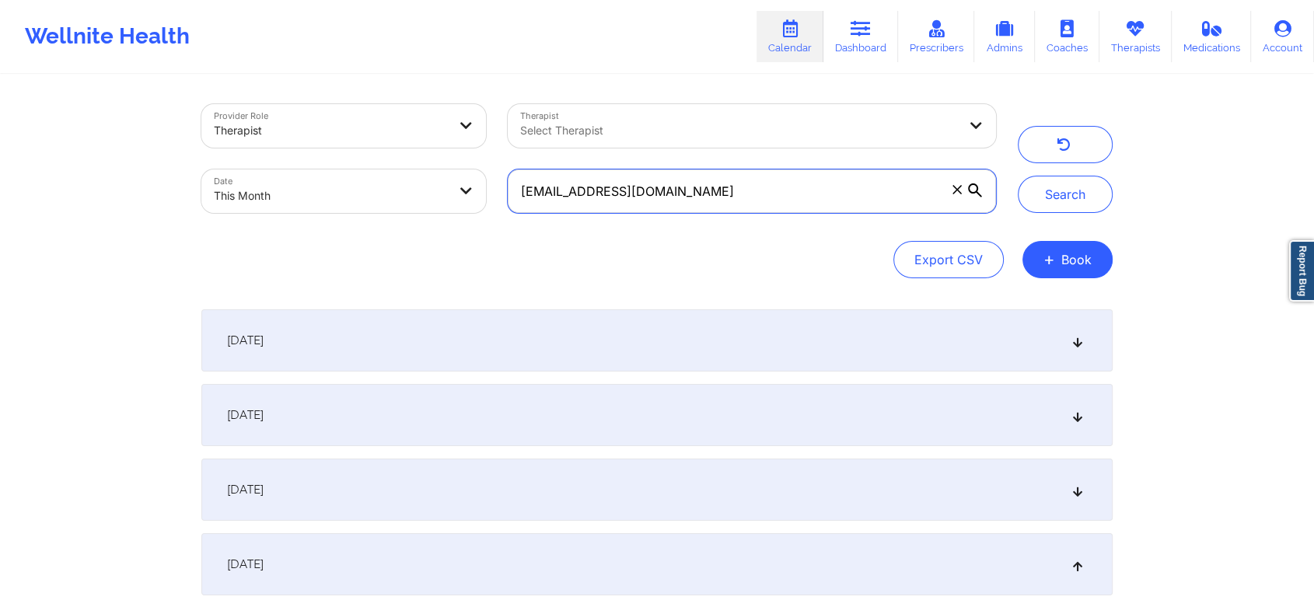
drag, startPoint x: 744, startPoint y: 197, endPoint x: 372, endPoint y: 150, distance: 374.6
click at [372, 150] on div "Provider Role Therapist Therapist Select Therapist Date This Month [EMAIL_ADDRE…" at bounding box center [598, 158] width 816 height 131
paste input "milenapalechor"
click at [1018, 176] on button "Search" at bounding box center [1065, 194] width 95 height 37
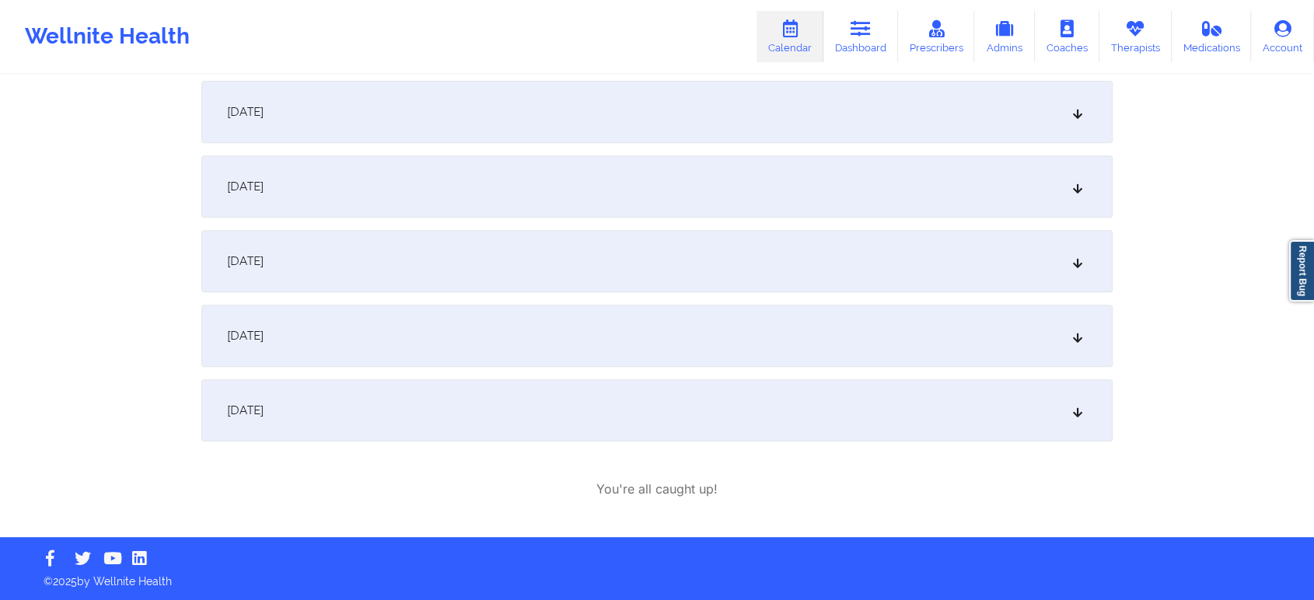
click at [463, 322] on div "[DATE]" at bounding box center [656, 336] width 911 height 62
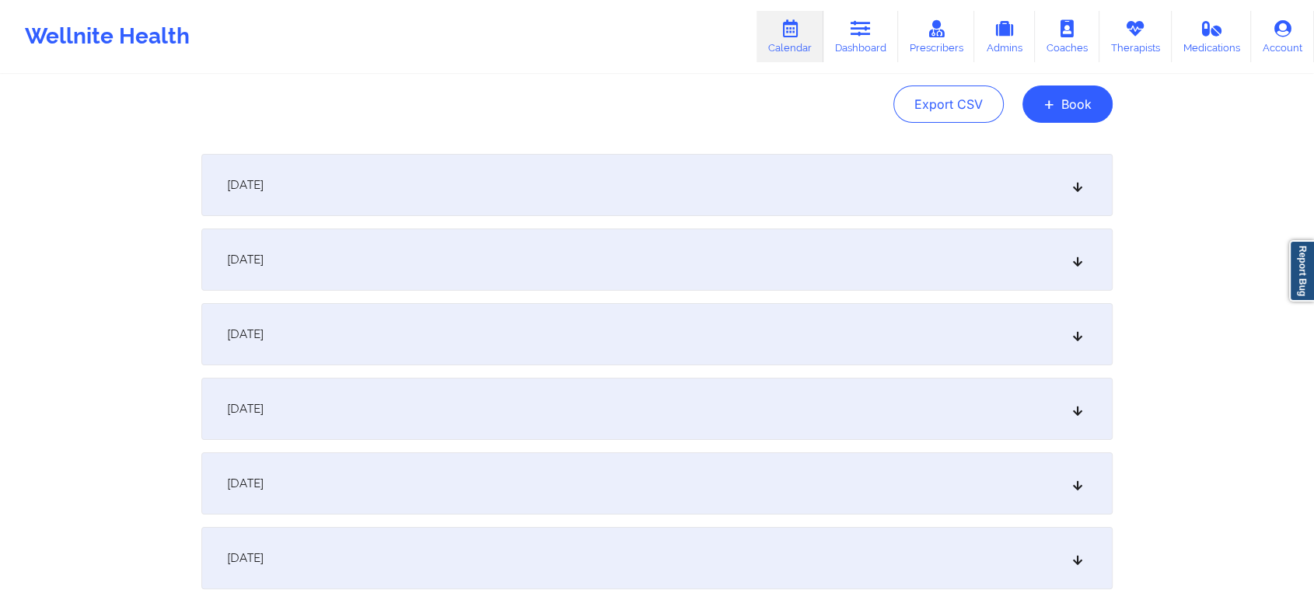
scroll to position [0, 0]
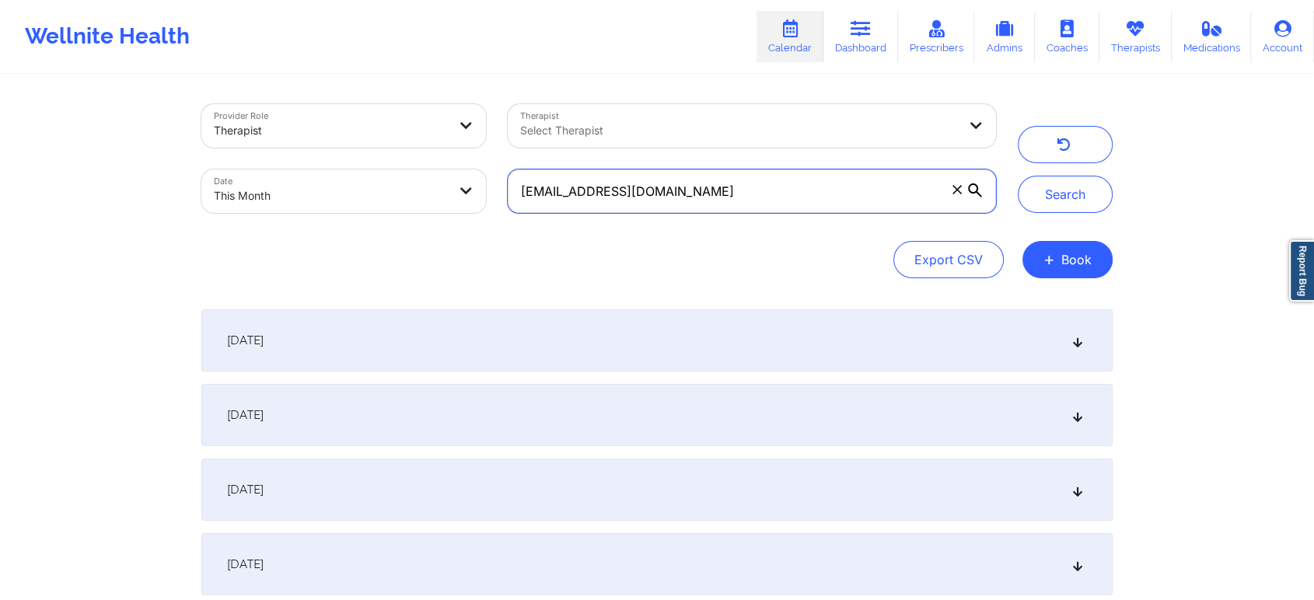
drag, startPoint x: 759, startPoint y: 188, endPoint x: 416, endPoint y: 129, distance: 347.9
click at [416, 129] on div "Provider Role Therapist Therapist Select Therapist Date This Month [EMAIL_ADDRE…" at bounding box center [598, 158] width 816 height 131
paste input "argaretstein9"
type input "[EMAIL_ADDRESS][DOMAIN_NAME]"
click at [1018, 176] on button "Search" at bounding box center [1065, 194] width 95 height 37
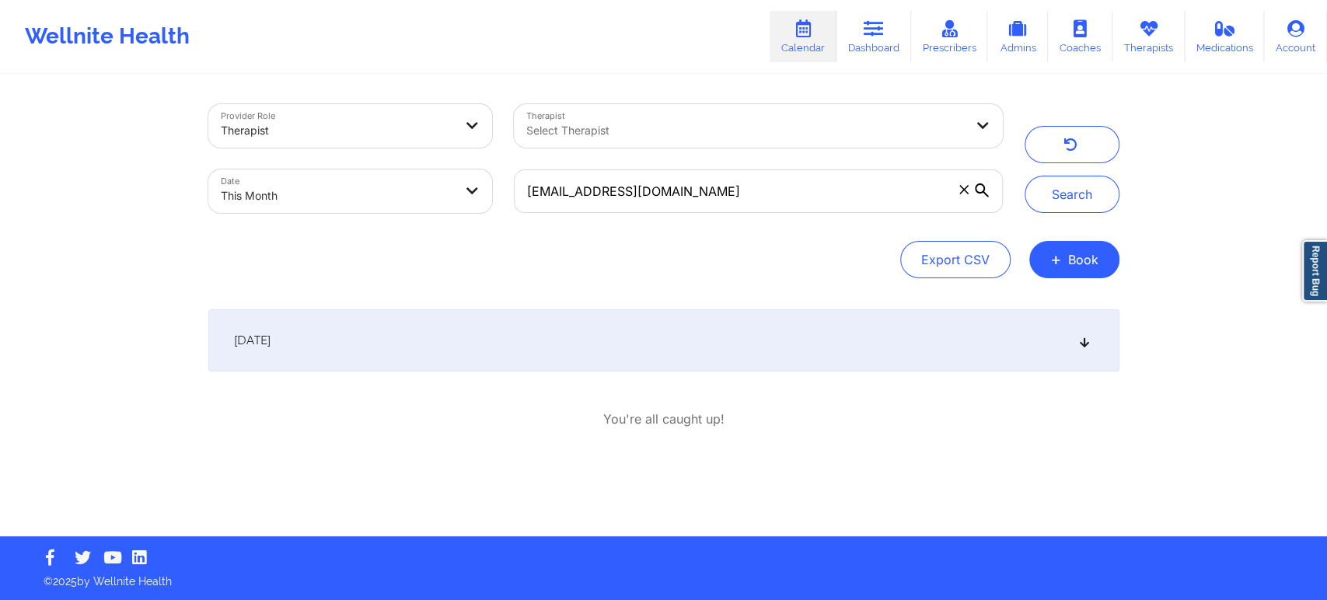
click at [685, 343] on div "[DATE]" at bounding box center [663, 340] width 911 height 62
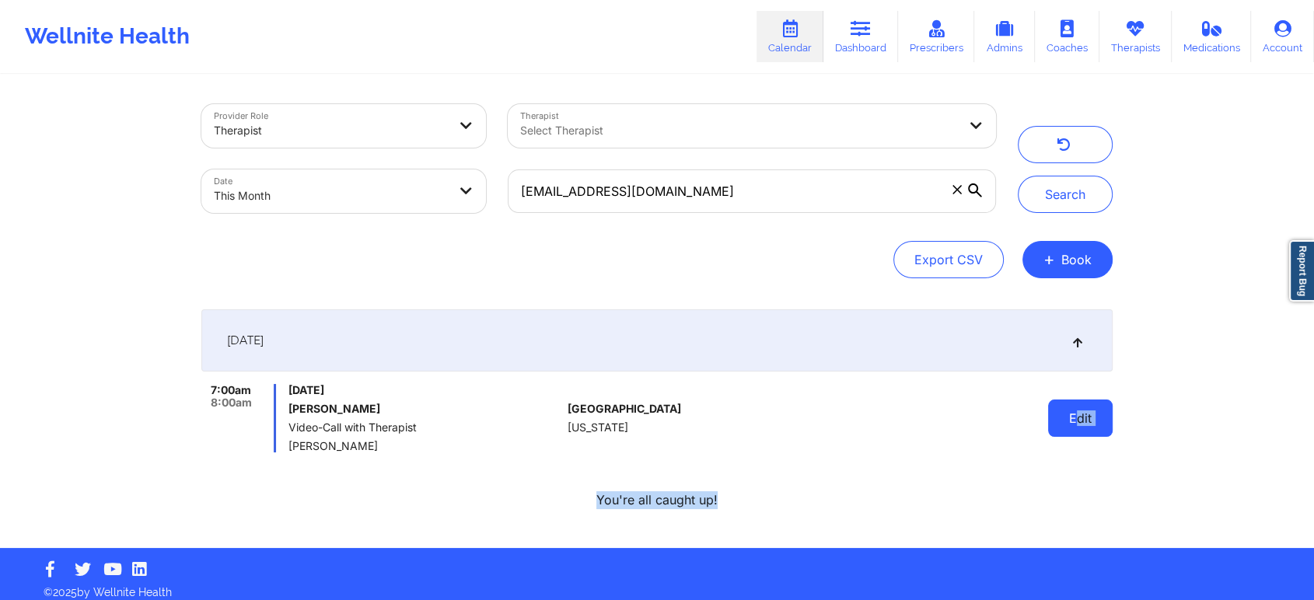
drag, startPoint x: 1074, startPoint y: 466, endPoint x: 1080, endPoint y: 400, distance: 66.4
click at [1080, 400] on div "[DATE] 7:00am 8:00am [DATE] [PERSON_NAME] Video-Call with Therapist [PERSON_NAM…" at bounding box center [656, 409] width 911 height 200
click at [1080, 400] on button "Edit" at bounding box center [1080, 418] width 65 height 37
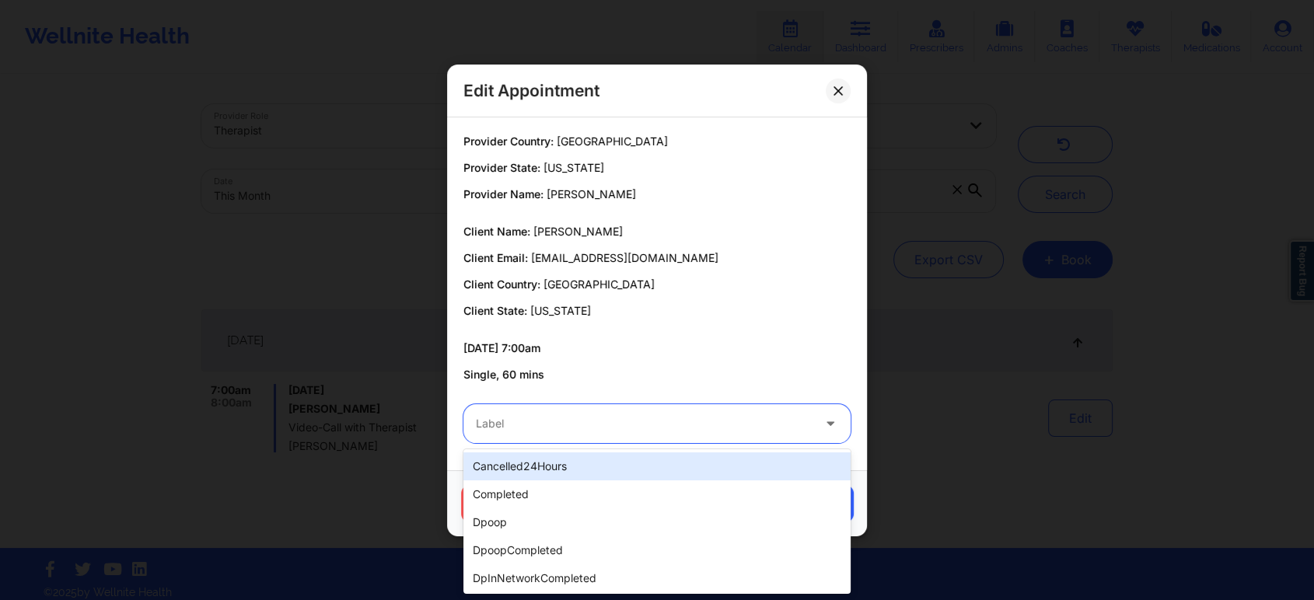
click at [628, 411] on div "Label" at bounding box center [638, 423] width 350 height 39
type input "dp"
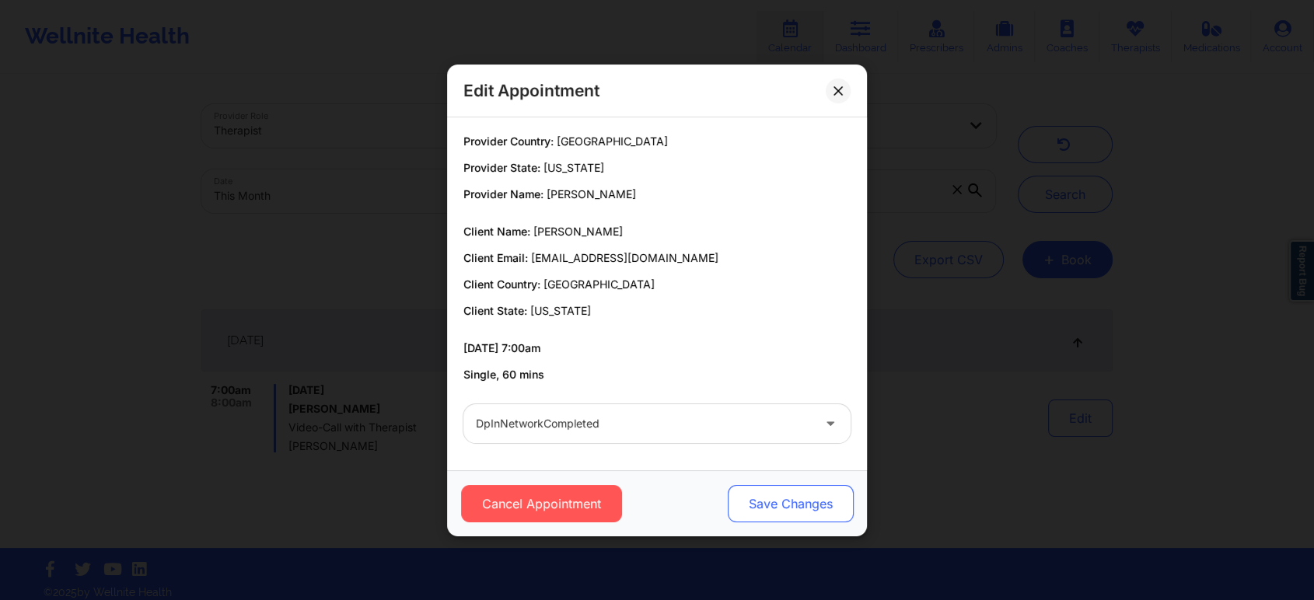
click at [746, 504] on button "Save Changes" at bounding box center [791, 503] width 126 height 37
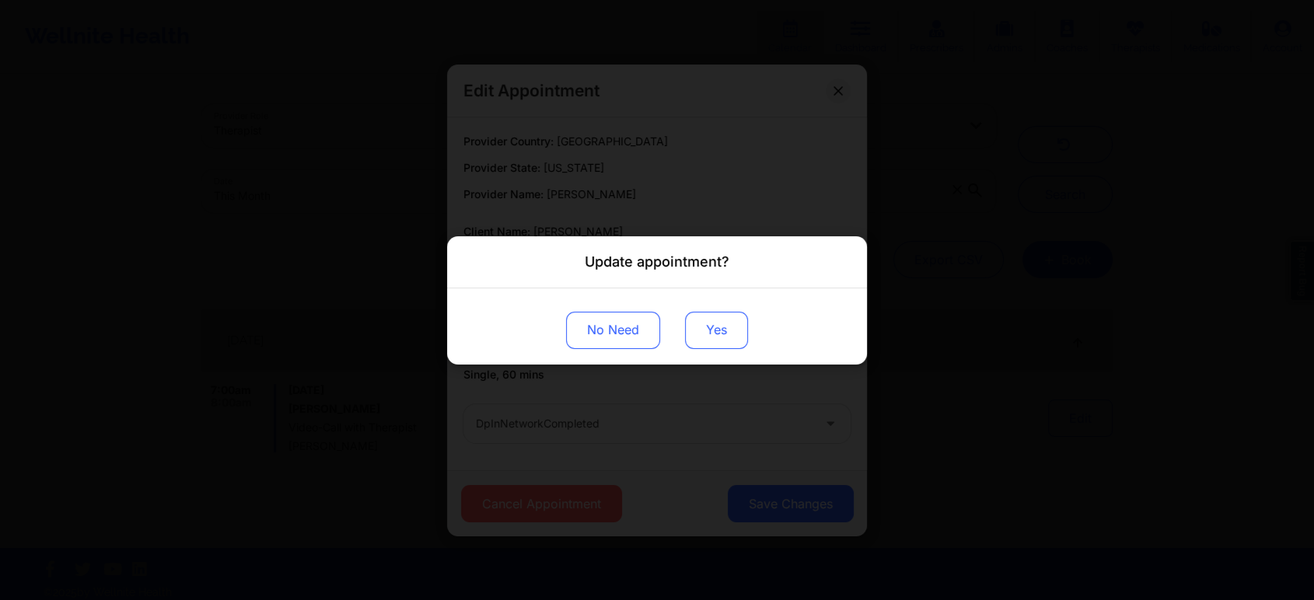
click at [695, 332] on button "Yes" at bounding box center [716, 329] width 63 height 37
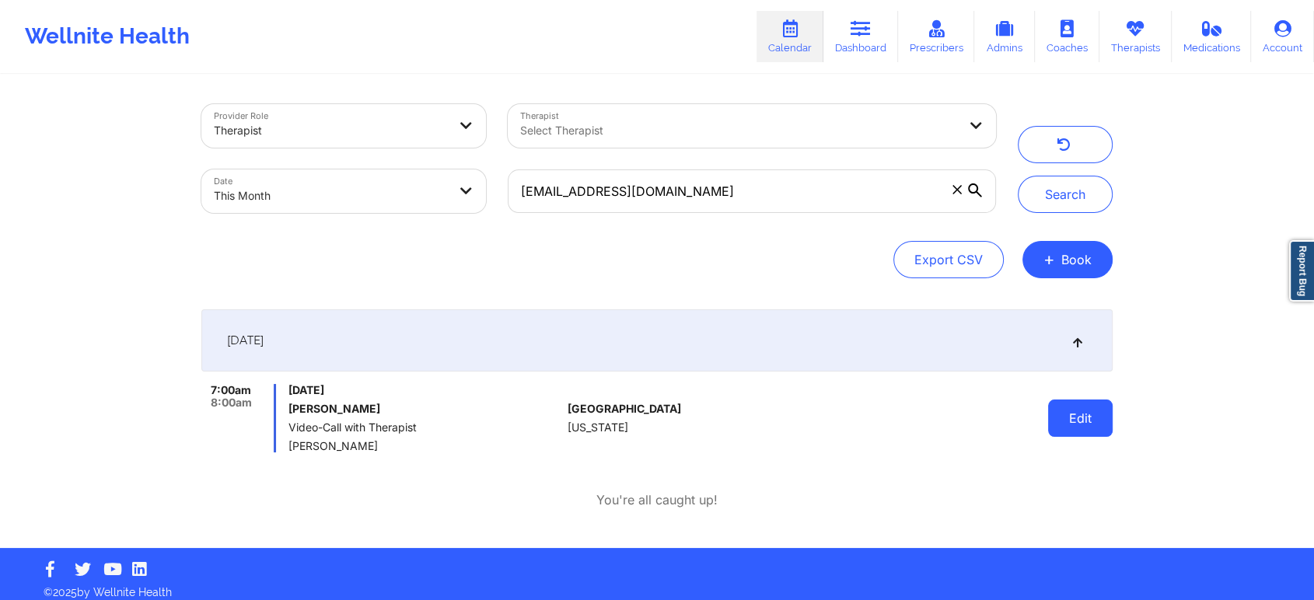
click at [1075, 430] on button "Edit" at bounding box center [1080, 418] width 65 height 37
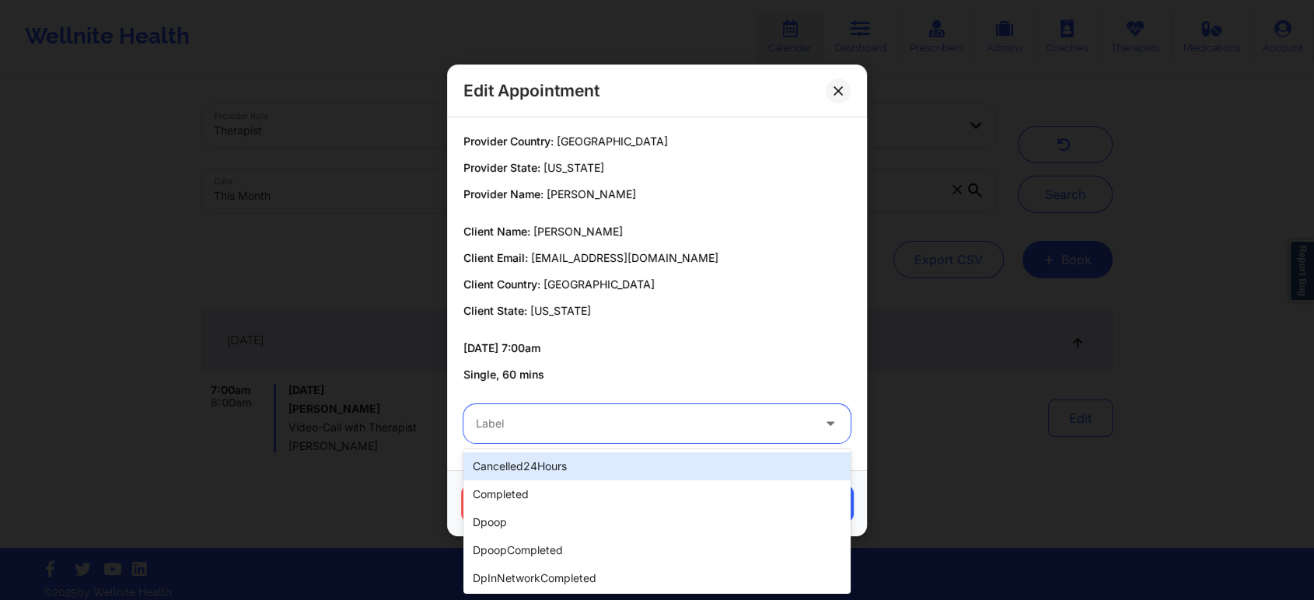
click at [694, 423] on div at bounding box center [644, 423] width 336 height 19
type input "dp"
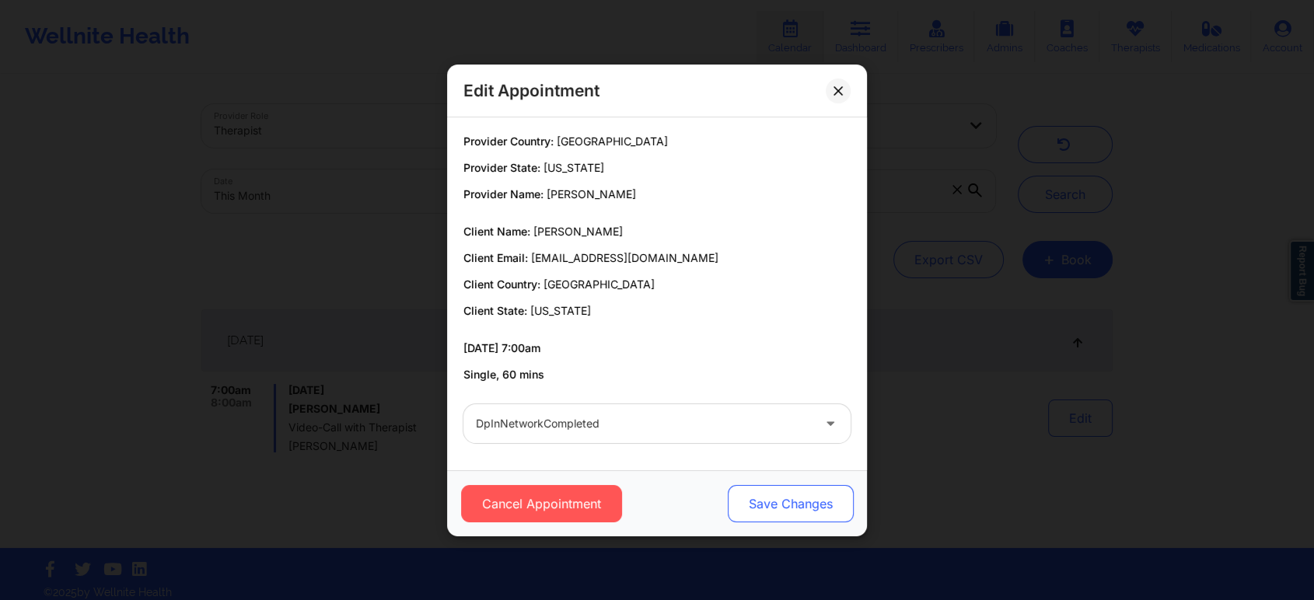
click at [751, 496] on button "Save Changes" at bounding box center [791, 503] width 126 height 37
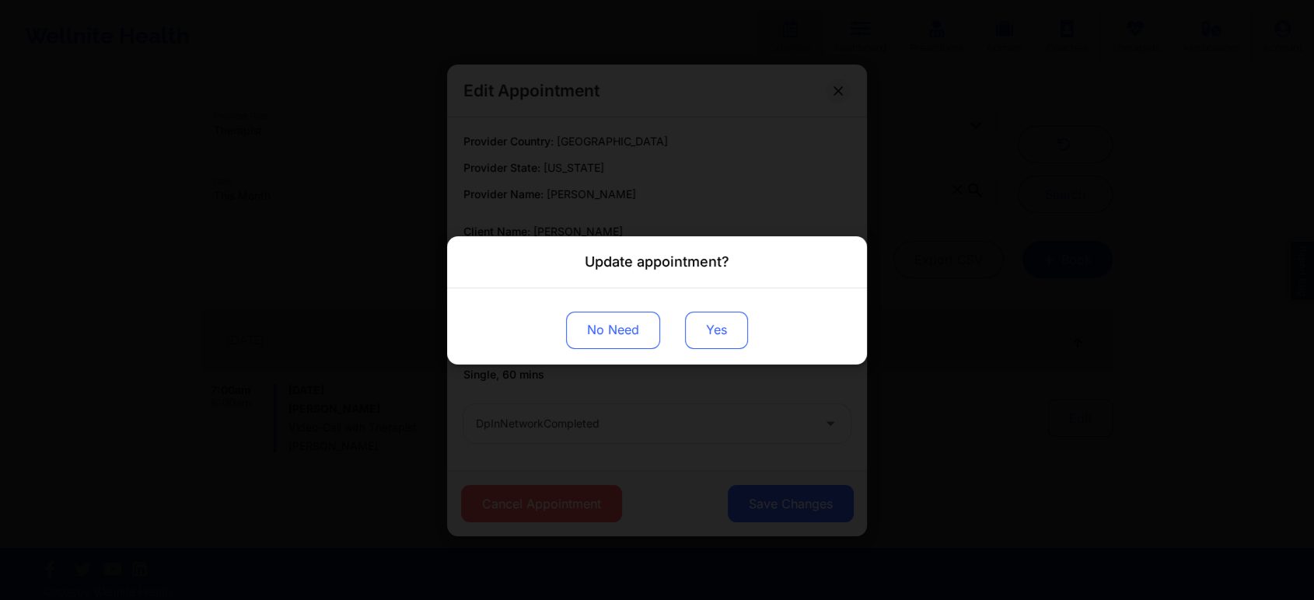
click at [714, 323] on button "Yes" at bounding box center [716, 329] width 63 height 37
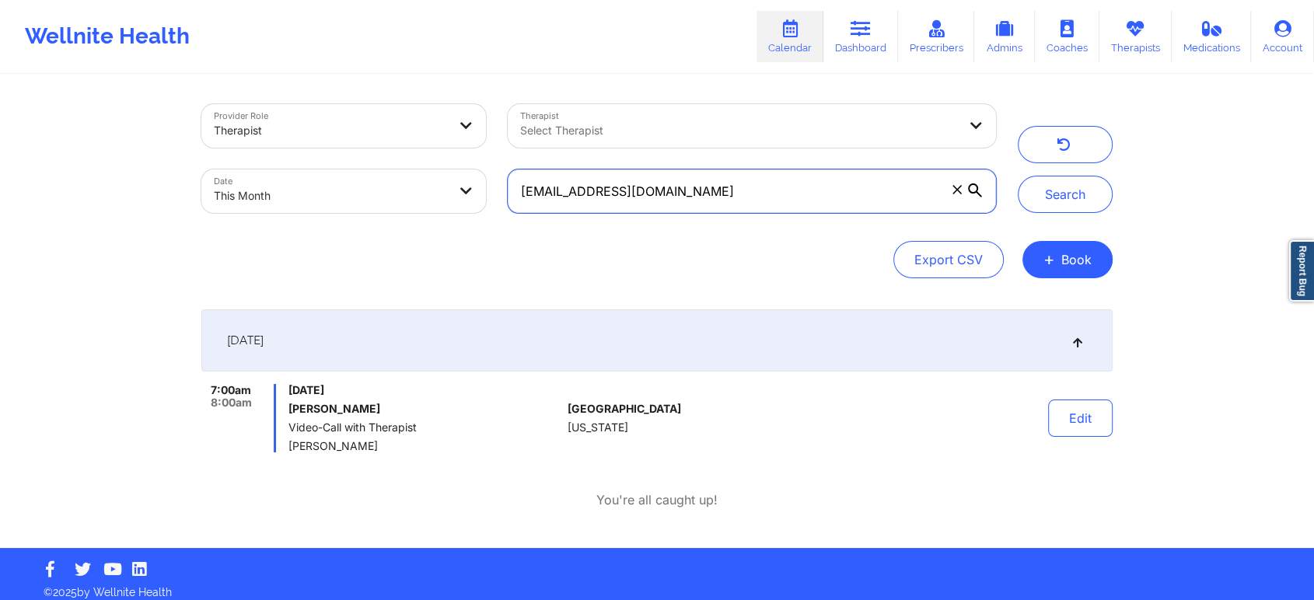
click at [763, 208] on input "[EMAIL_ADDRESS][DOMAIN_NAME]" at bounding box center [752, 191] width 488 height 44
drag, startPoint x: 711, startPoint y: 190, endPoint x: 358, endPoint y: 195, distance: 353.0
click at [358, 195] on div "Provider Role Therapist Therapist Select Therapist Date This Month [EMAIL_ADDRE…" at bounding box center [598, 158] width 816 height 131
paste input "[PERSON_NAME].mosby8"
click at [1018, 176] on button "Search" at bounding box center [1065, 194] width 95 height 37
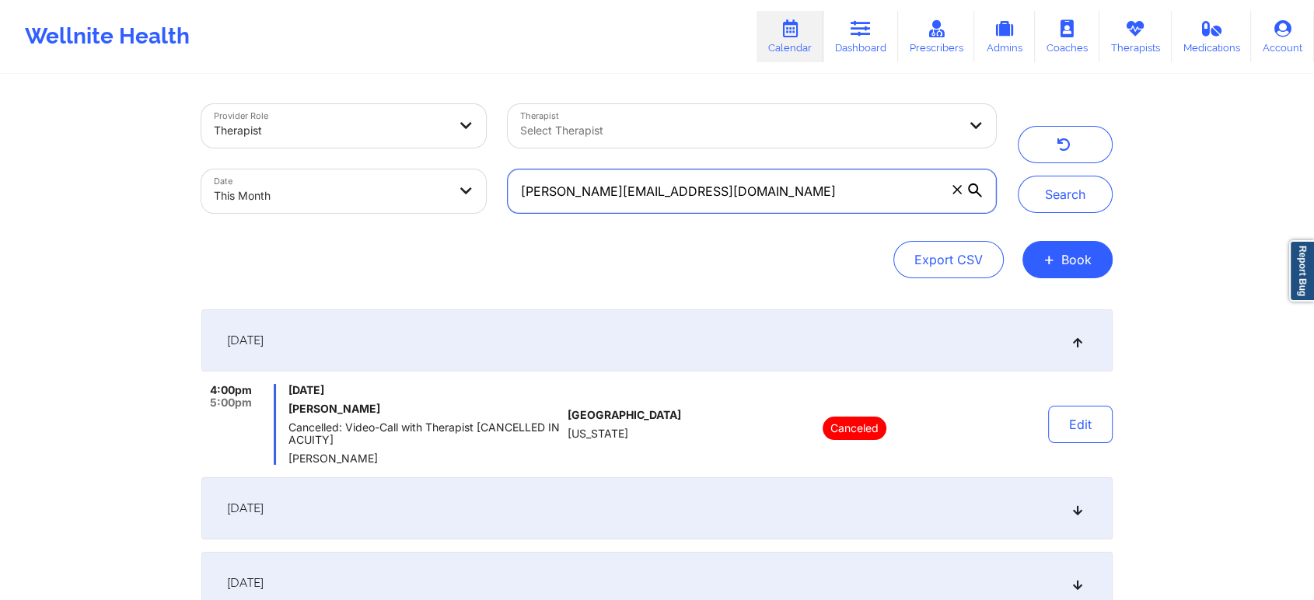
scroll to position [471, 0]
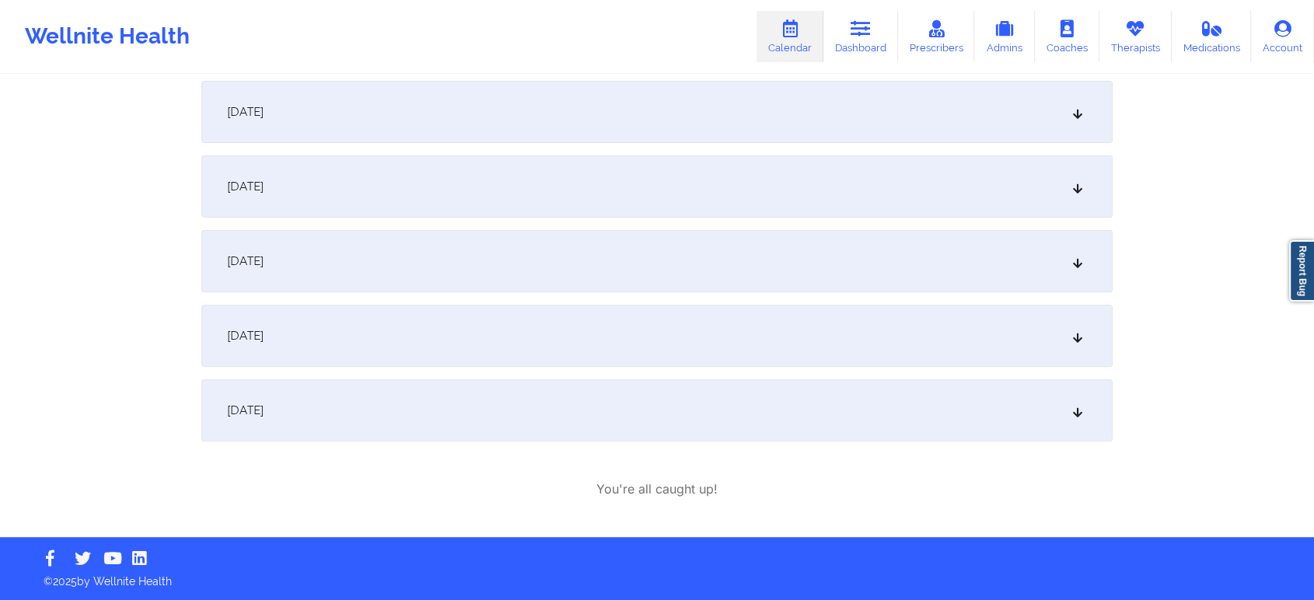
click at [580, 342] on div "[DATE]" at bounding box center [656, 336] width 911 height 62
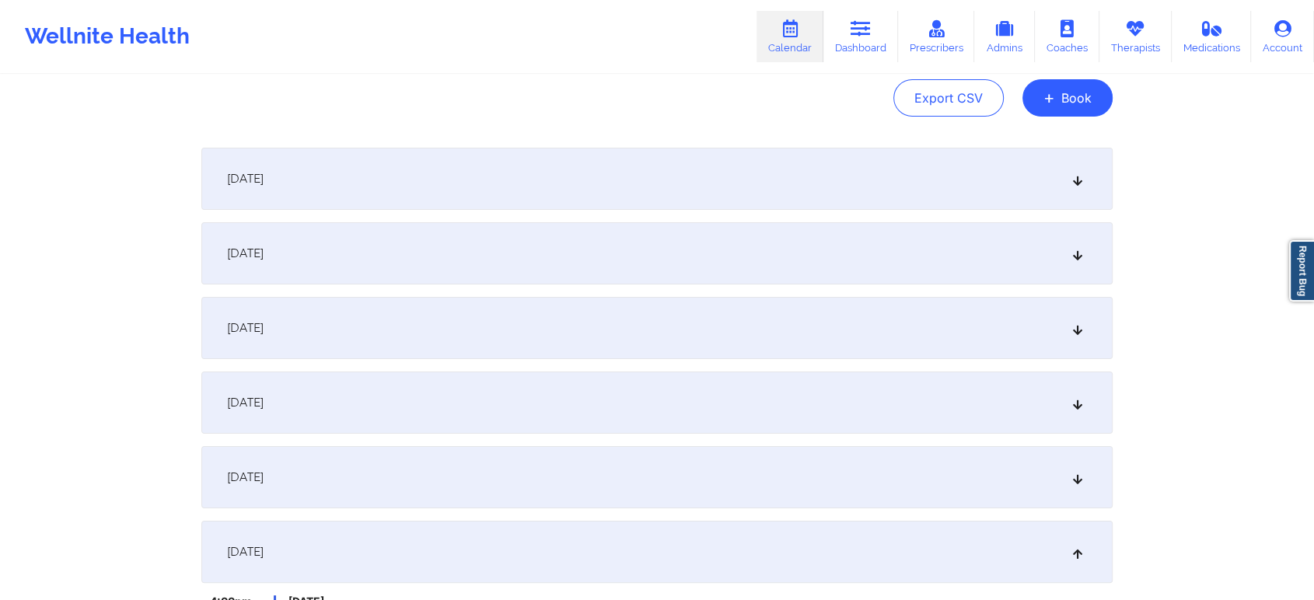
scroll to position [0, 0]
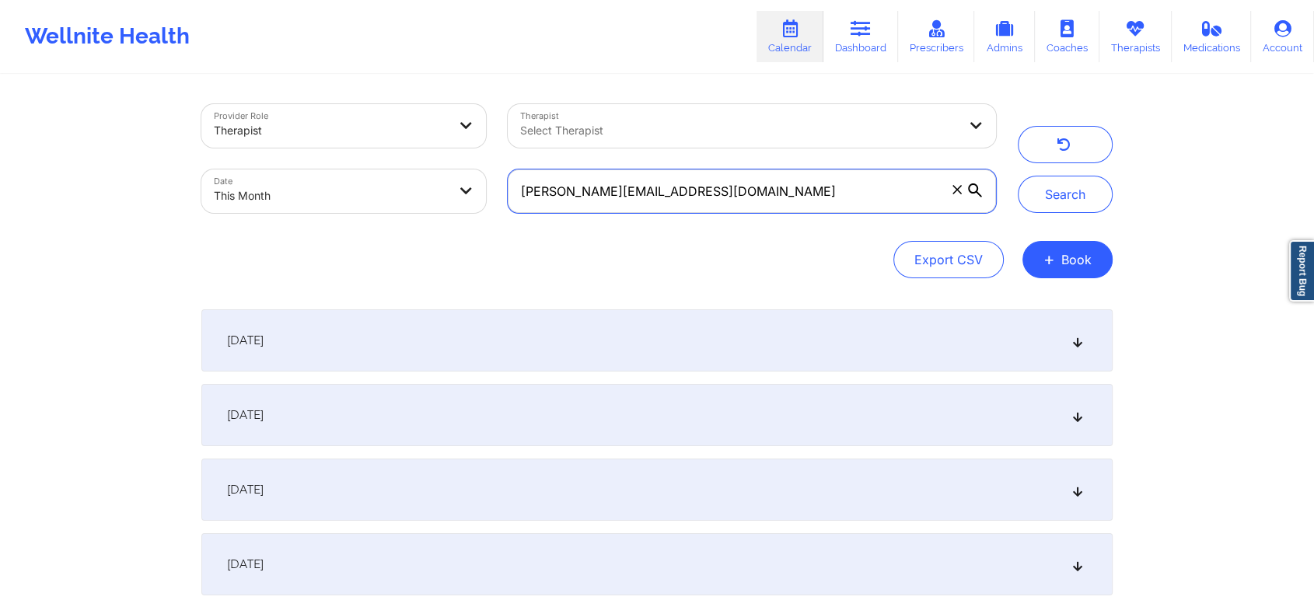
drag, startPoint x: 790, startPoint y: 181, endPoint x: 407, endPoint y: 59, distance: 401.5
click at [407, 59] on div "Wellnite Health Calendar Dashboard Prescribers Admins Coaches Therapists Medica…" at bounding box center [657, 498] width 1314 height 996
paste input "efelicia96"
click at [1018, 176] on button "Search" at bounding box center [1065, 194] width 95 height 37
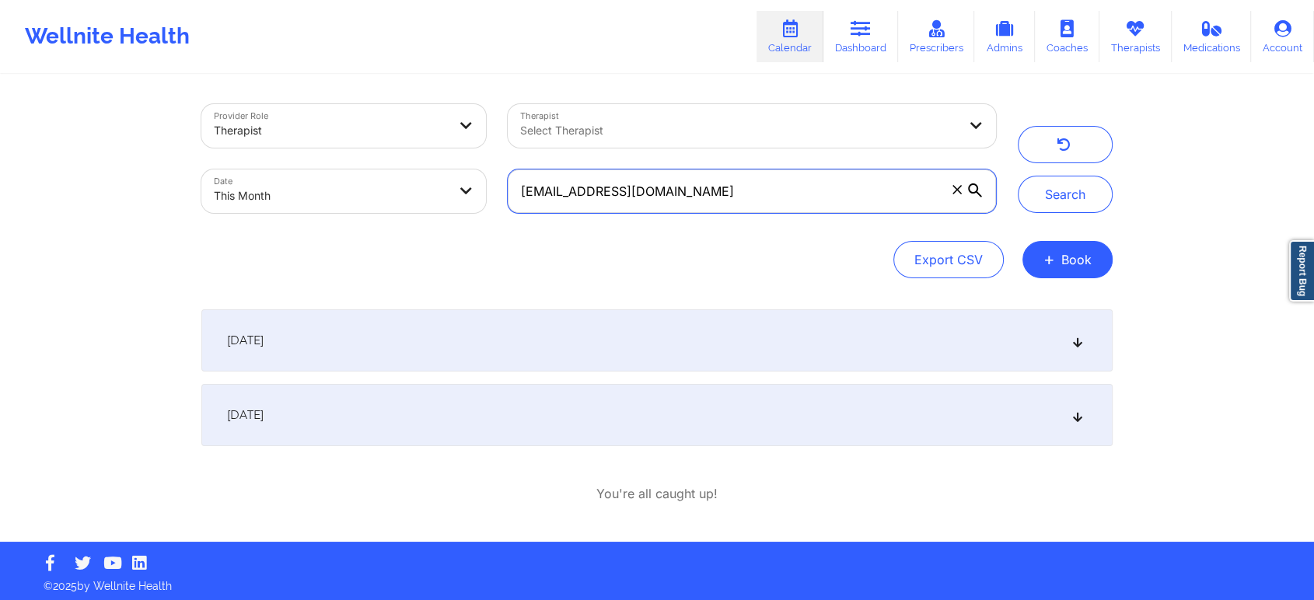
scroll to position [5, 0]
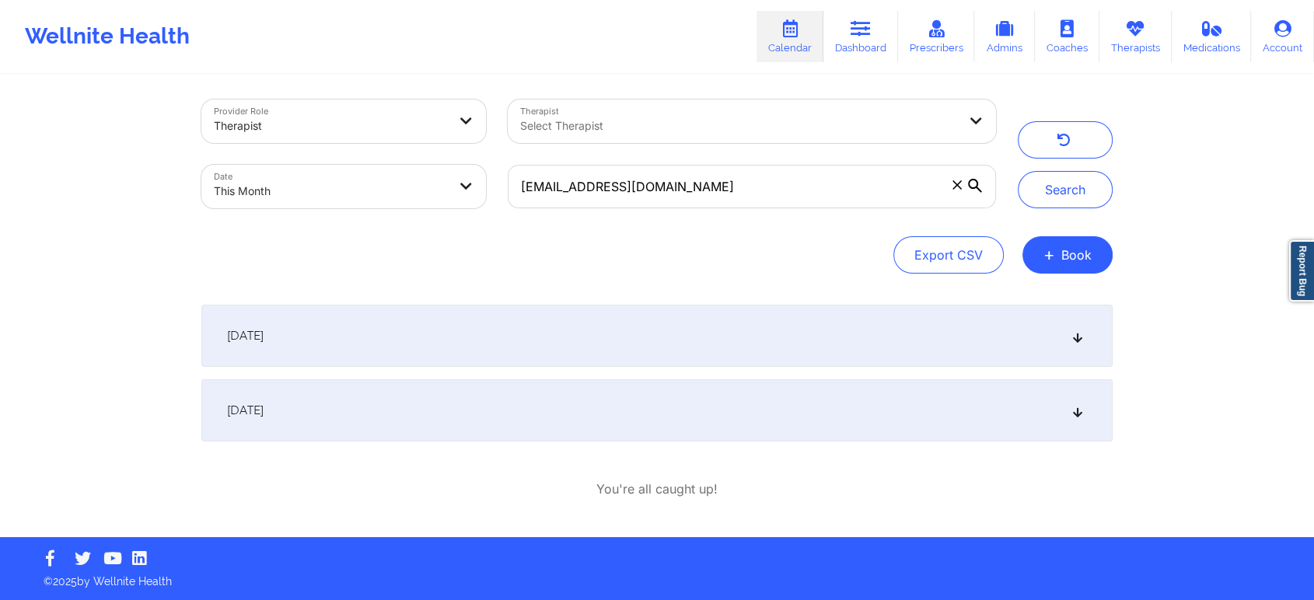
click at [693, 403] on div "[DATE]" at bounding box center [656, 410] width 911 height 62
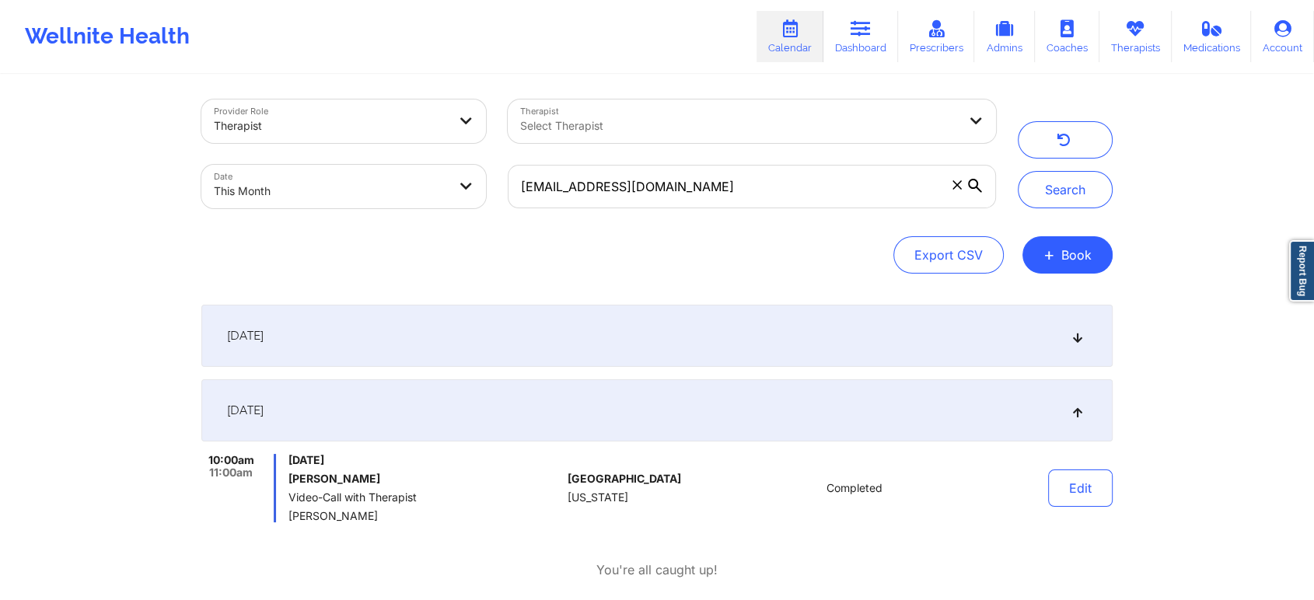
scroll to position [86, 0]
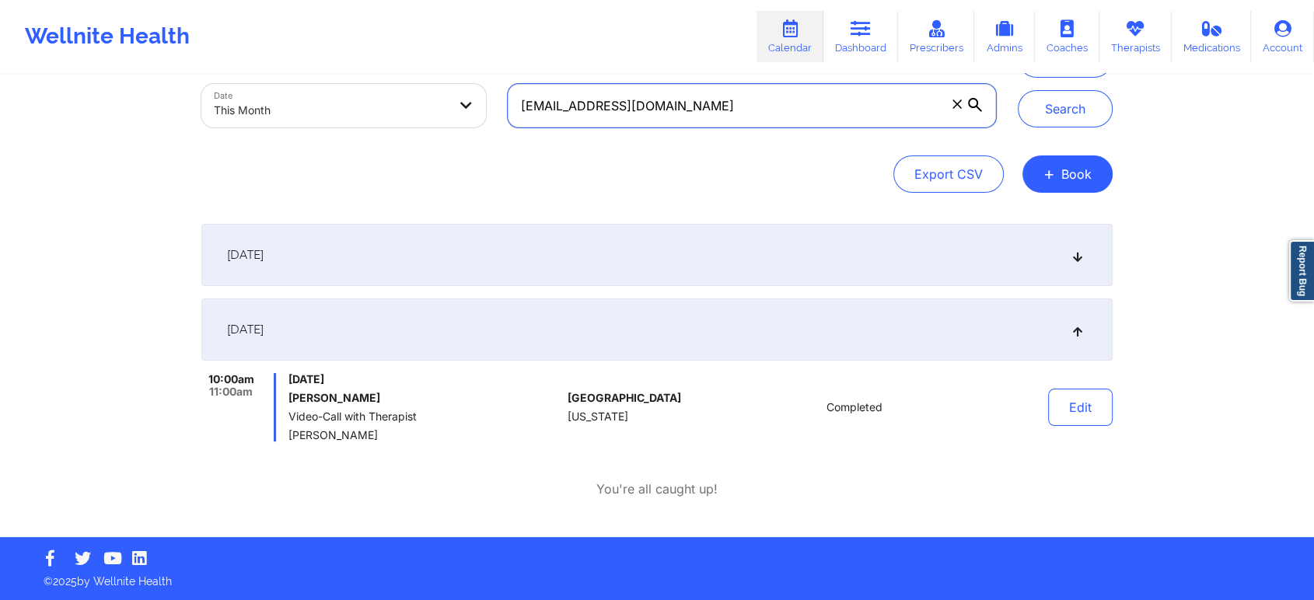
drag, startPoint x: 692, startPoint y: 110, endPoint x: 410, endPoint y: 81, distance: 283.8
click at [410, 81] on div "Provider Role Therapist Therapist Select Therapist Date This Month [EMAIL_ADDRE…" at bounding box center [598, 73] width 816 height 131
paste input "[EMAIL_ADDRESS][DOMAIN_NAME]"
click at [1018, 90] on button "Search" at bounding box center [1065, 108] width 95 height 37
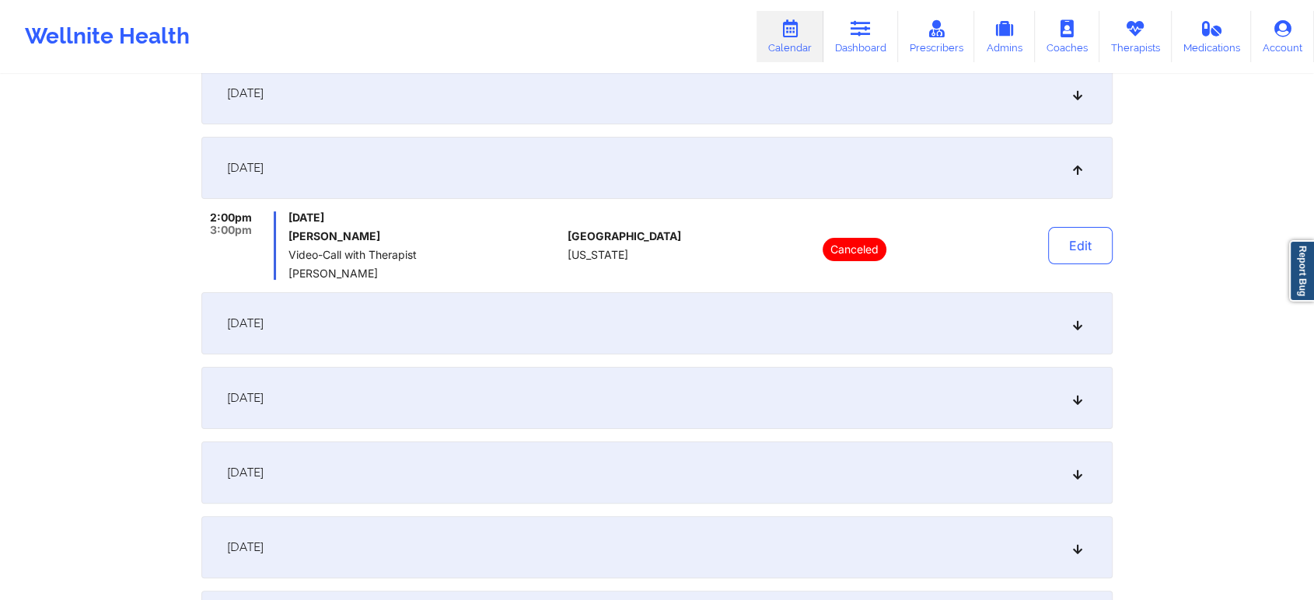
scroll to position [533, 0]
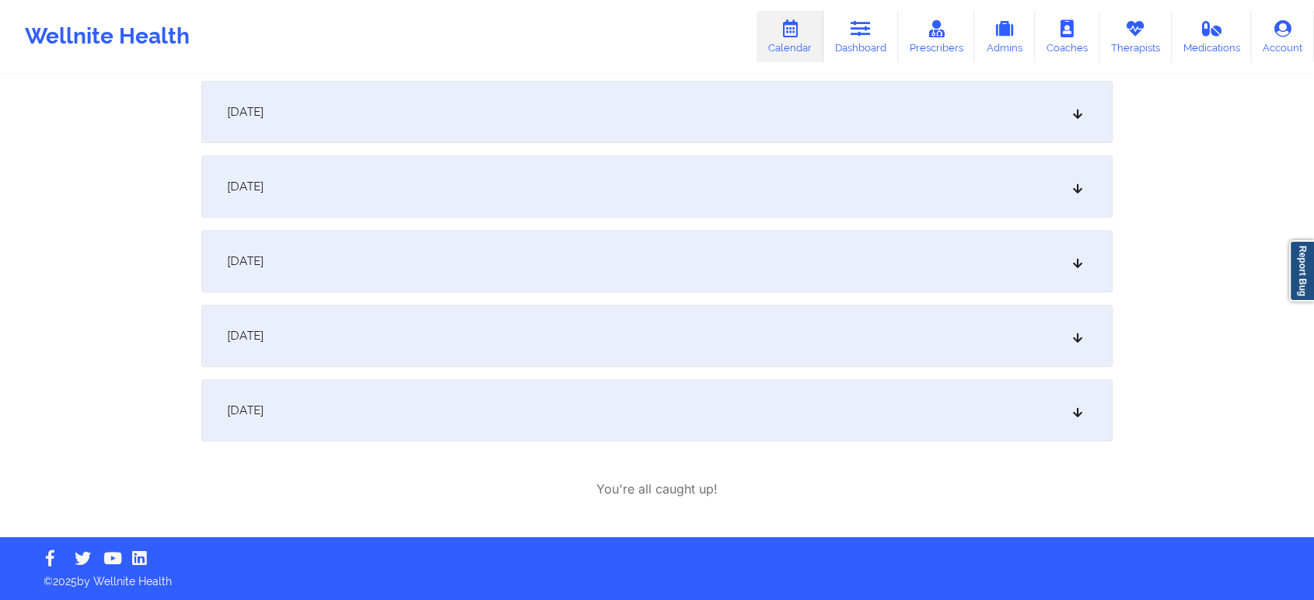
click at [703, 344] on div "[DATE]" at bounding box center [656, 336] width 911 height 62
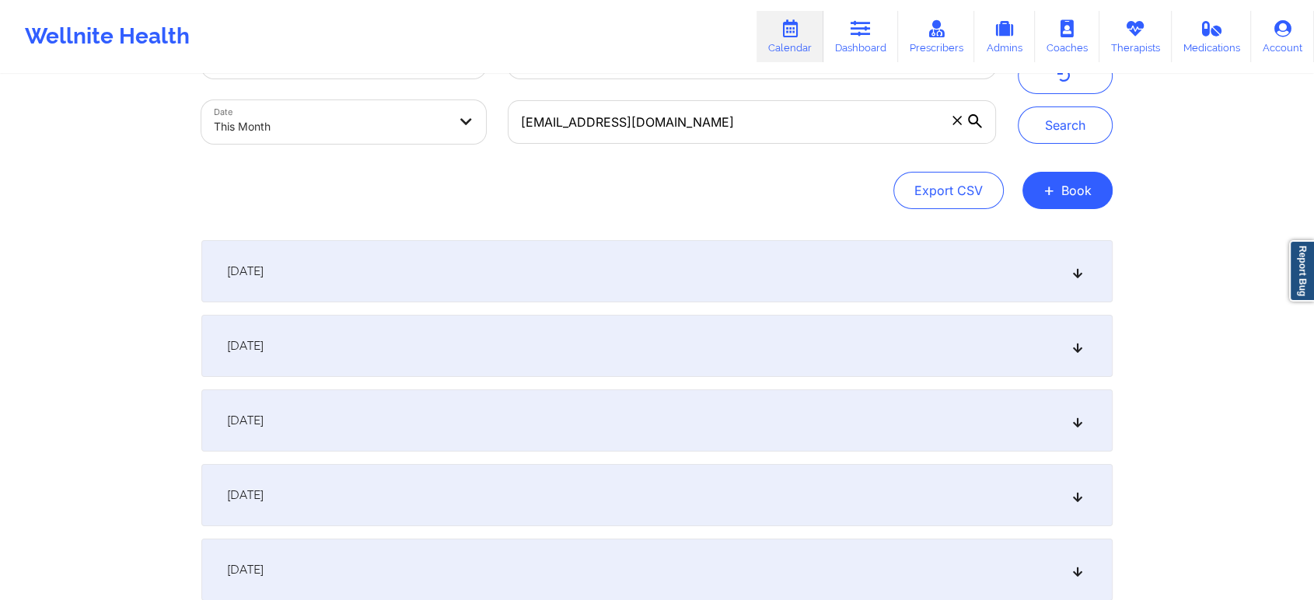
scroll to position [0, 0]
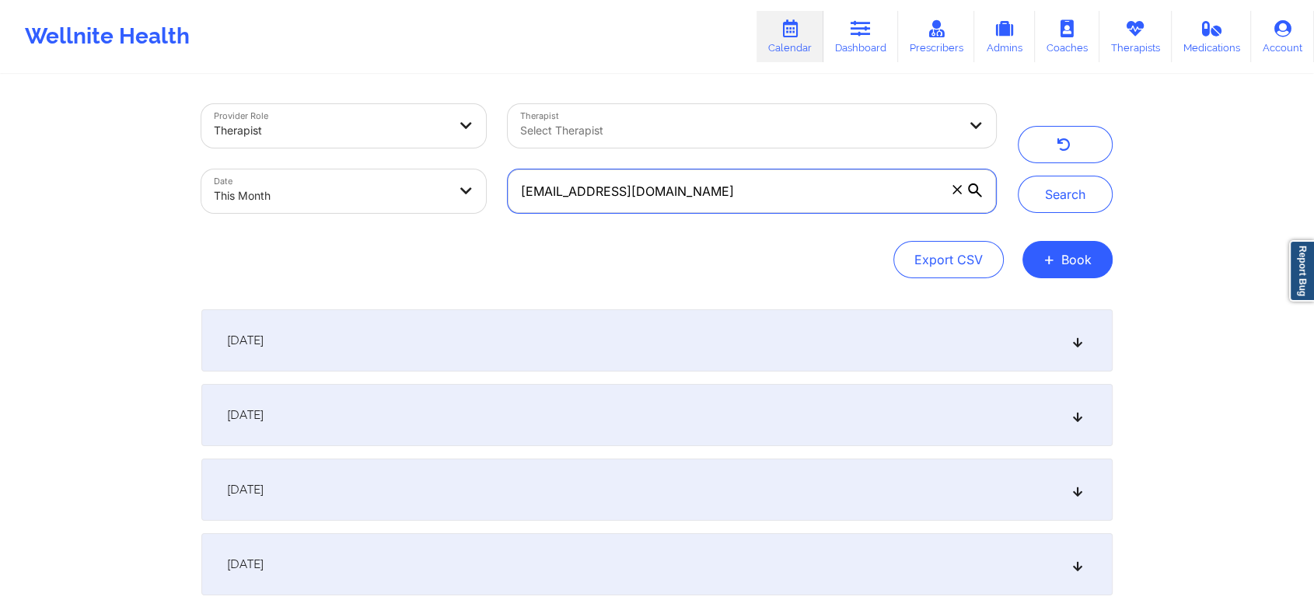
drag, startPoint x: 699, startPoint y: 191, endPoint x: 304, endPoint y: 141, distance: 398.1
click at [304, 141] on div "Provider Role Therapist Therapist Select Therapist Date This Month [EMAIL_ADDRE…" at bounding box center [598, 158] width 816 height 131
paste input "[EMAIL_ADDRESS][DOMAIN_NAME]"
click at [1018, 176] on button "Search" at bounding box center [1065, 194] width 95 height 37
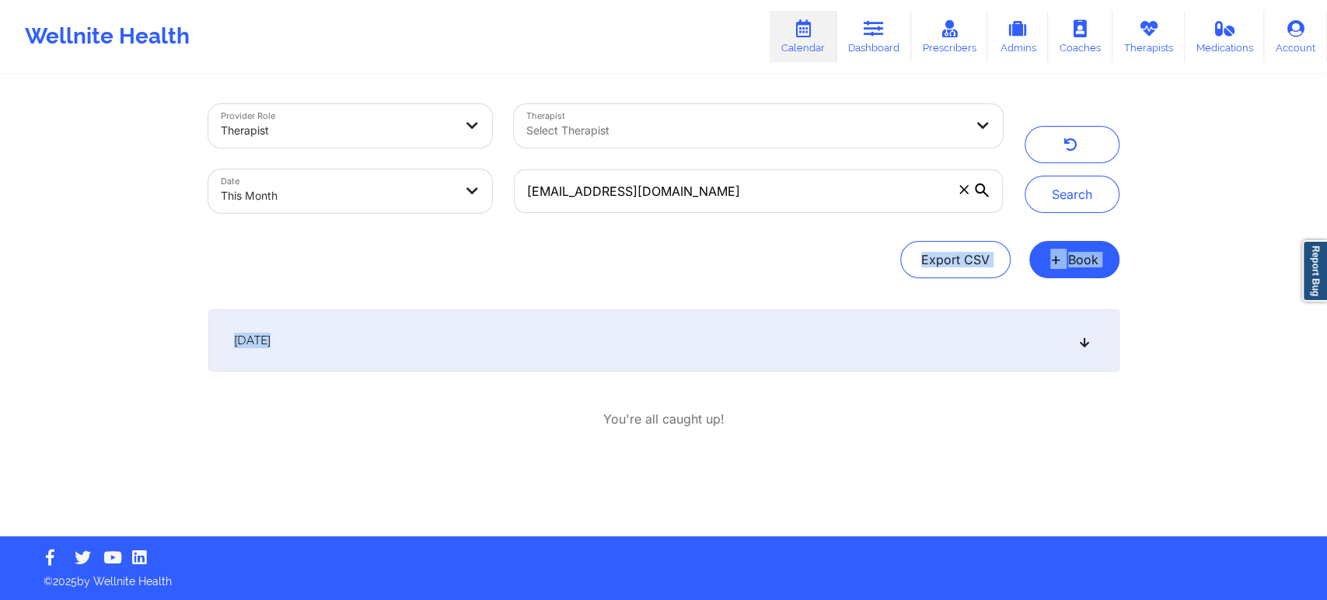
drag, startPoint x: 1326, startPoint y: 214, endPoint x: 724, endPoint y: 315, distance: 610.2
click at [724, 315] on div "Provider Role Therapist Therapist Select Therapist Date This Month [EMAIL_ADDRE…" at bounding box center [663, 268] width 1327 height 536
click at [724, 315] on div "[DATE]" at bounding box center [663, 340] width 911 height 62
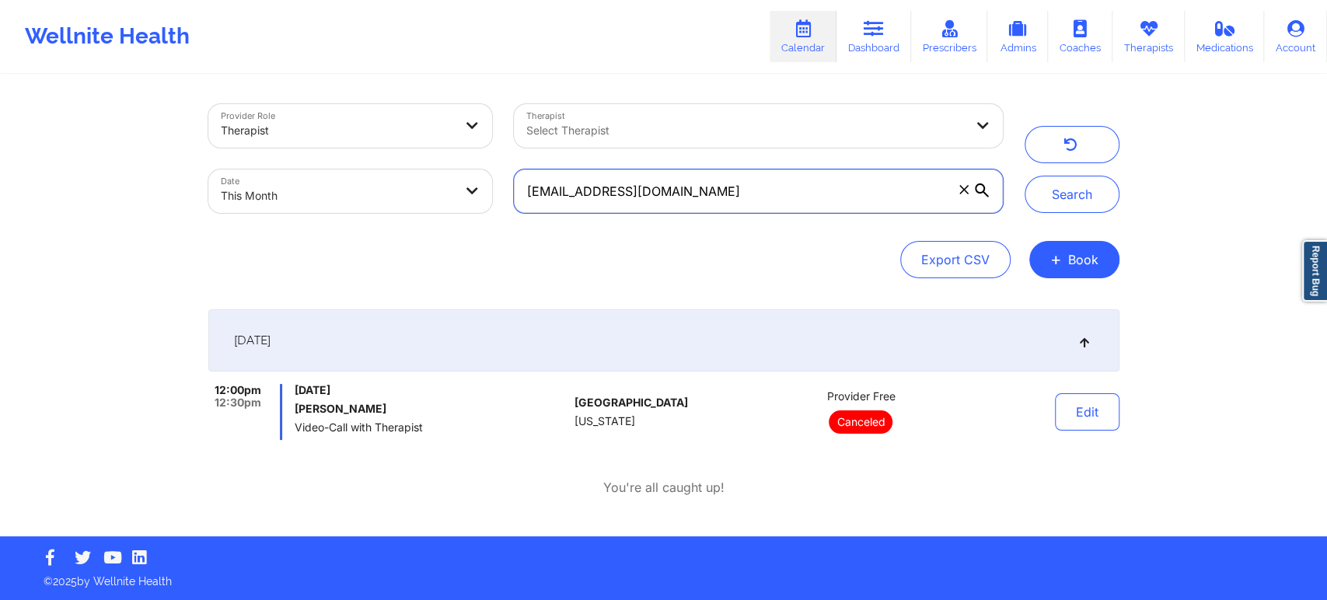
drag, startPoint x: 765, startPoint y: 170, endPoint x: 352, endPoint y: 155, distance: 413.1
click at [352, 155] on div "Provider Role Therapist Therapist Select Therapist Date This Month [EMAIL_ADDRE…" at bounding box center [605, 158] width 816 height 131
paste input "[PERSON_NAME].ledet26"
click at [1025, 176] on button "Search" at bounding box center [1072, 194] width 95 height 37
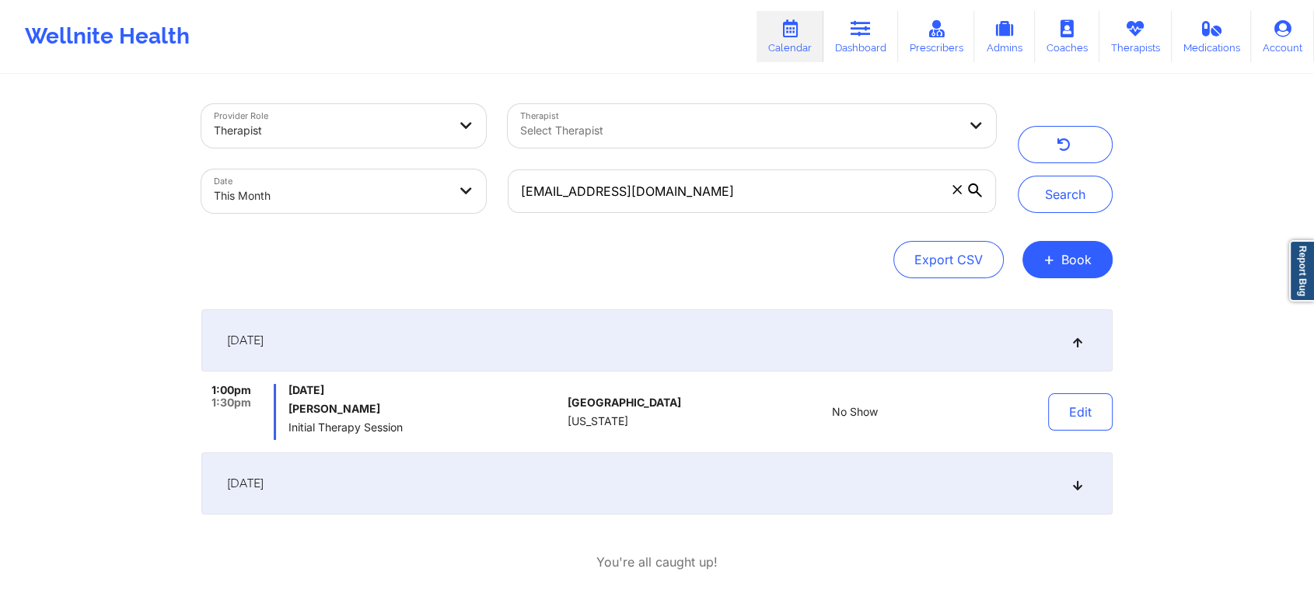
click at [572, 494] on div "[DATE]" at bounding box center [656, 483] width 911 height 62
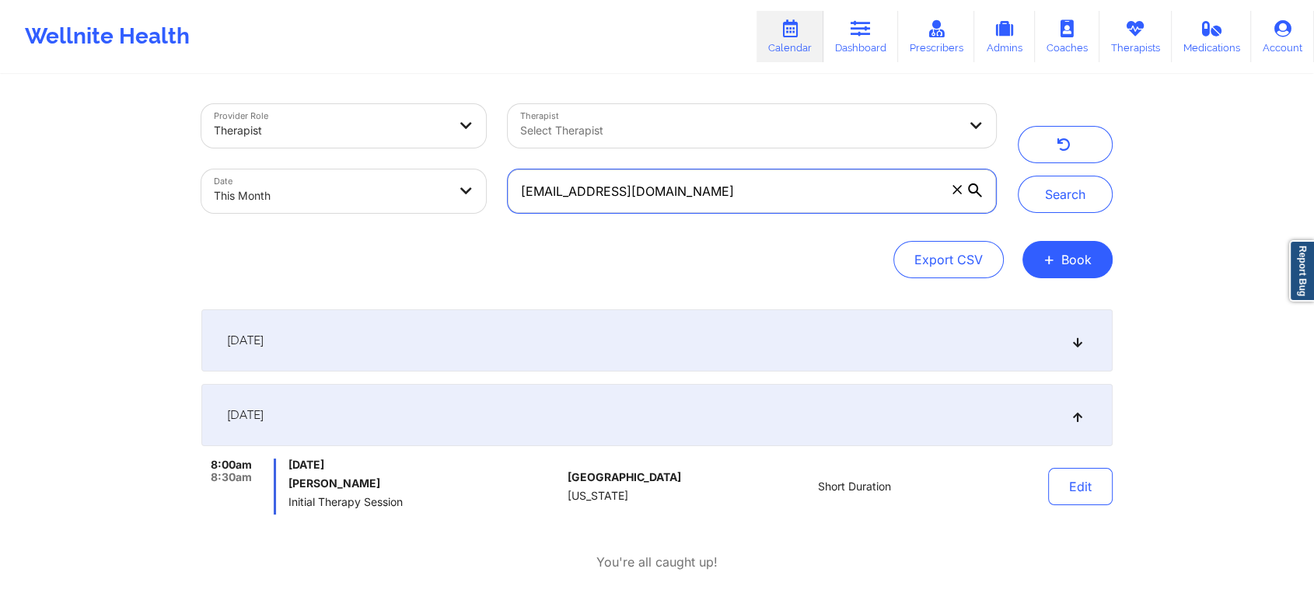
drag, startPoint x: 704, startPoint y: 182, endPoint x: 298, endPoint y: 89, distance: 416.4
click at [298, 89] on div "Provider Role Therapist Therapist Select Therapist Date This Month [EMAIL_ADDRE…" at bounding box center [656, 343] width 933 height 534
click at [1018, 176] on button "Search" at bounding box center [1065, 194] width 95 height 37
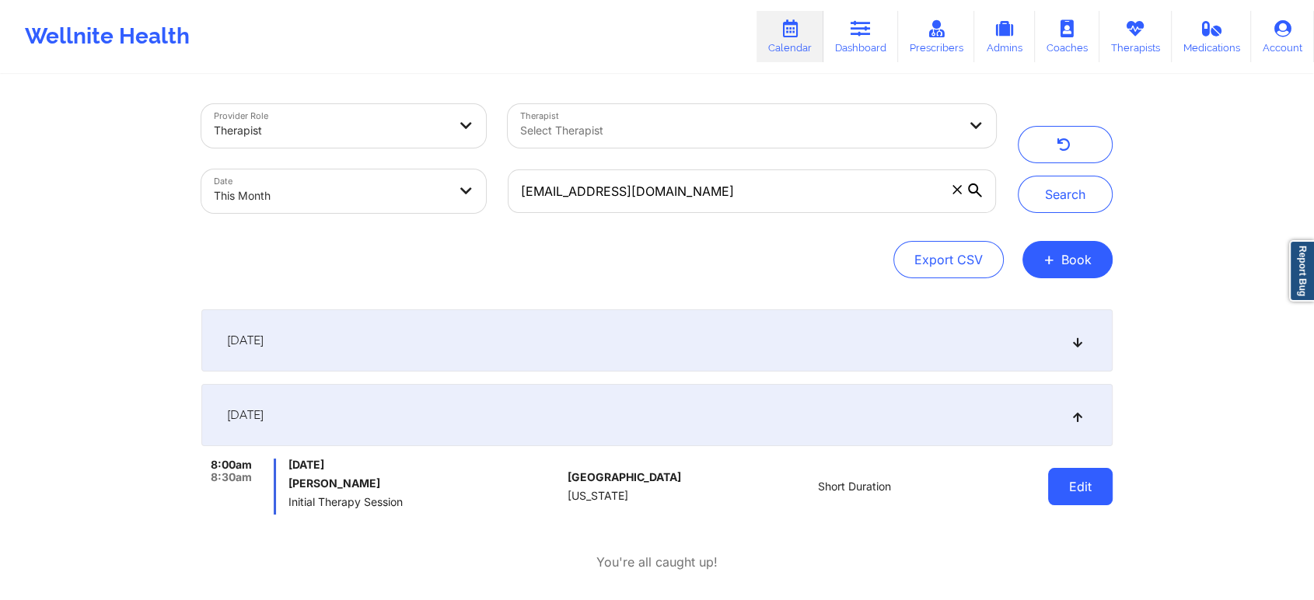
click at [1060, 490] on button "Edit" at bounding box center [1080, 486] width 65 height 37
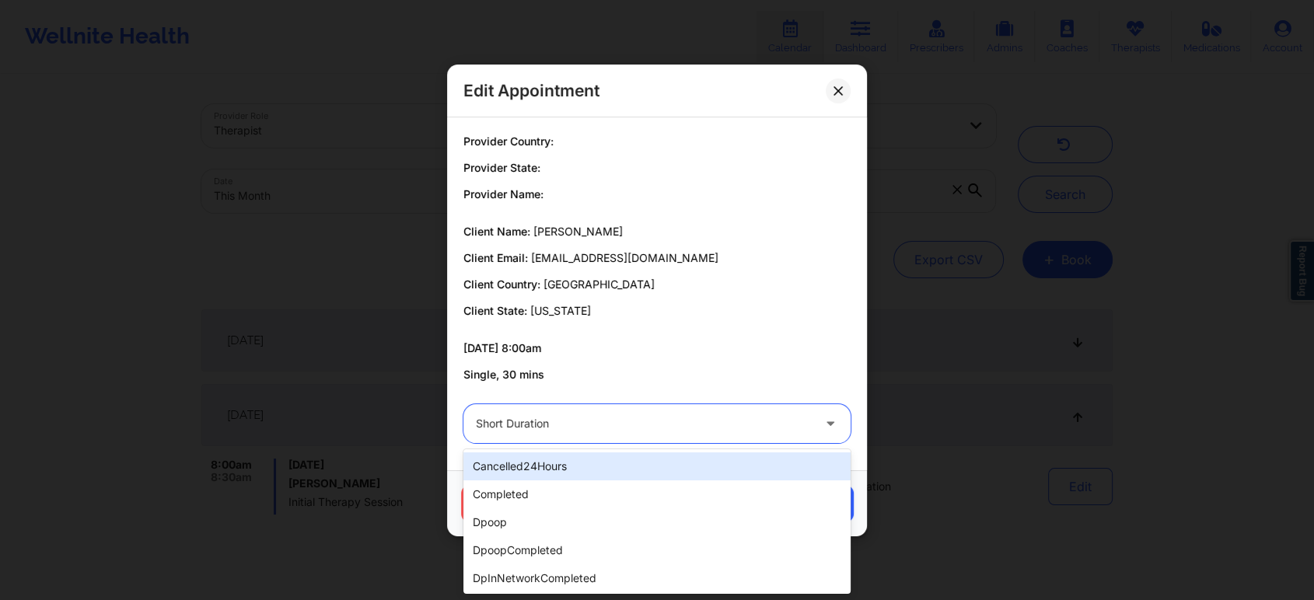
click at [517, 423] on div at bounding box center [644, 423] width 336 height 19
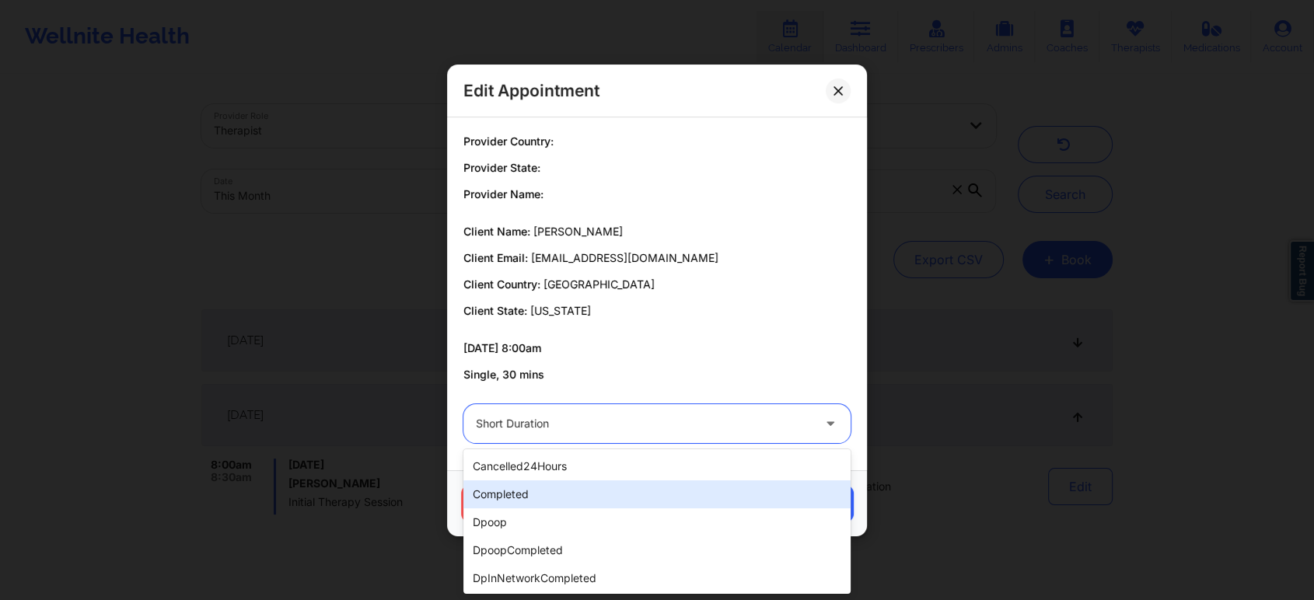
click at [508, 490] on div "completed" at bounding box center [656, 494] width 387 height 28
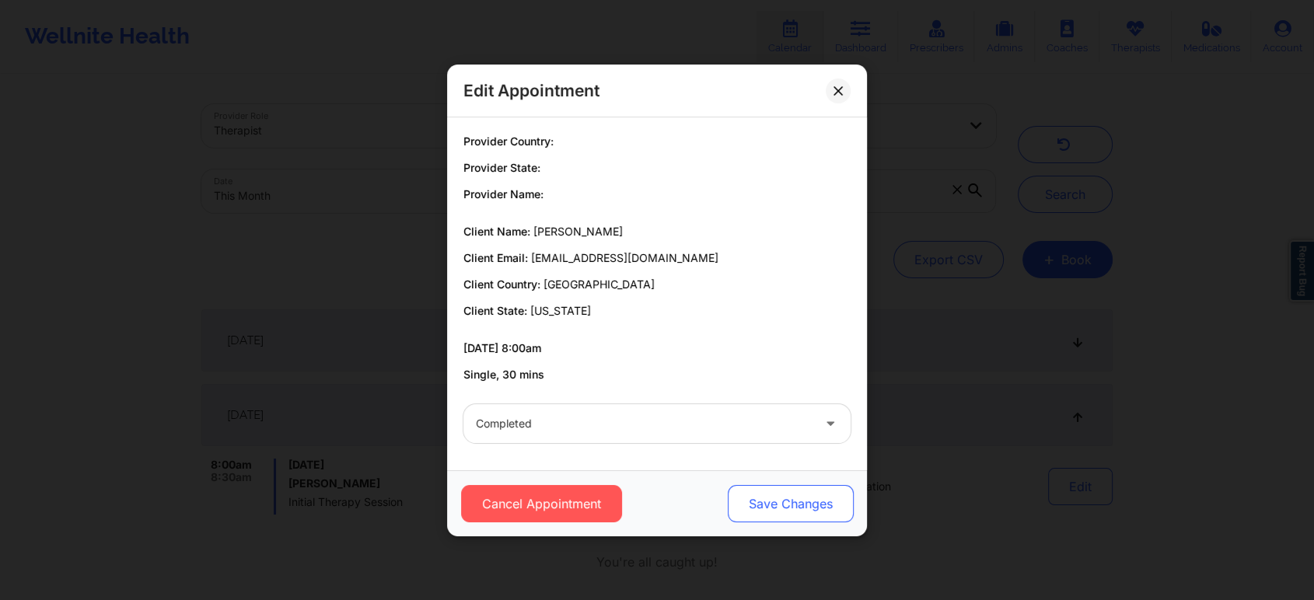
click at [788, 515] on button "Save Changes" at bounding box center [791, 503] width 126 height 37
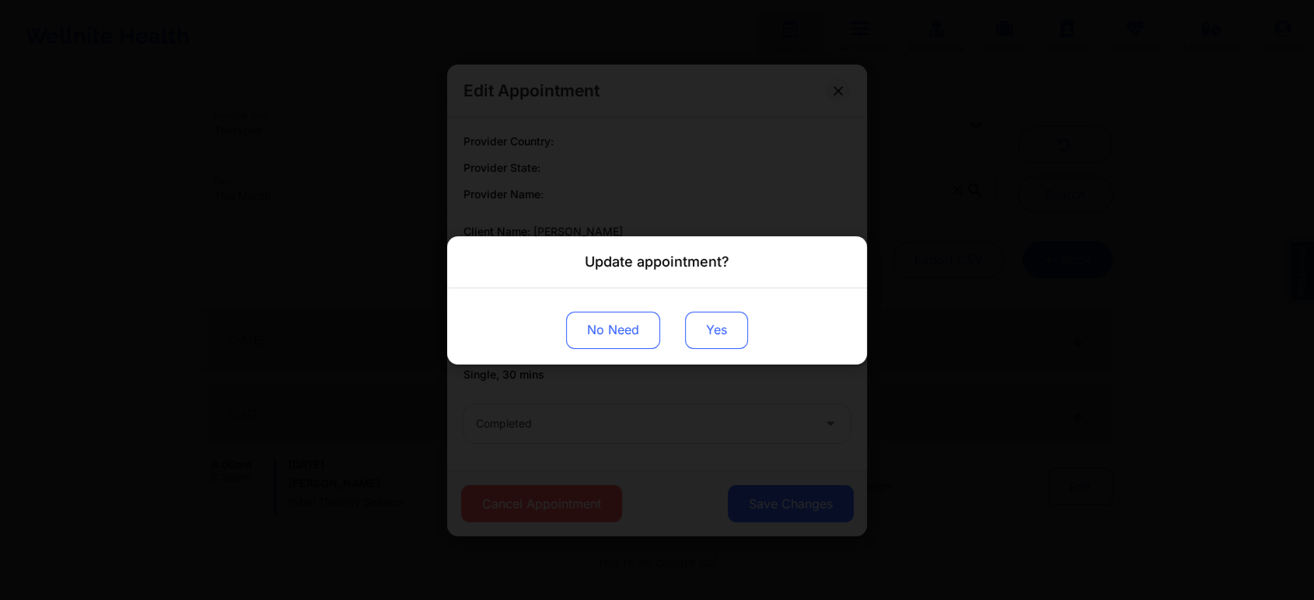
click at [719, 341] on button "Yes" at bounding box center [716, 329] width 63 height 37
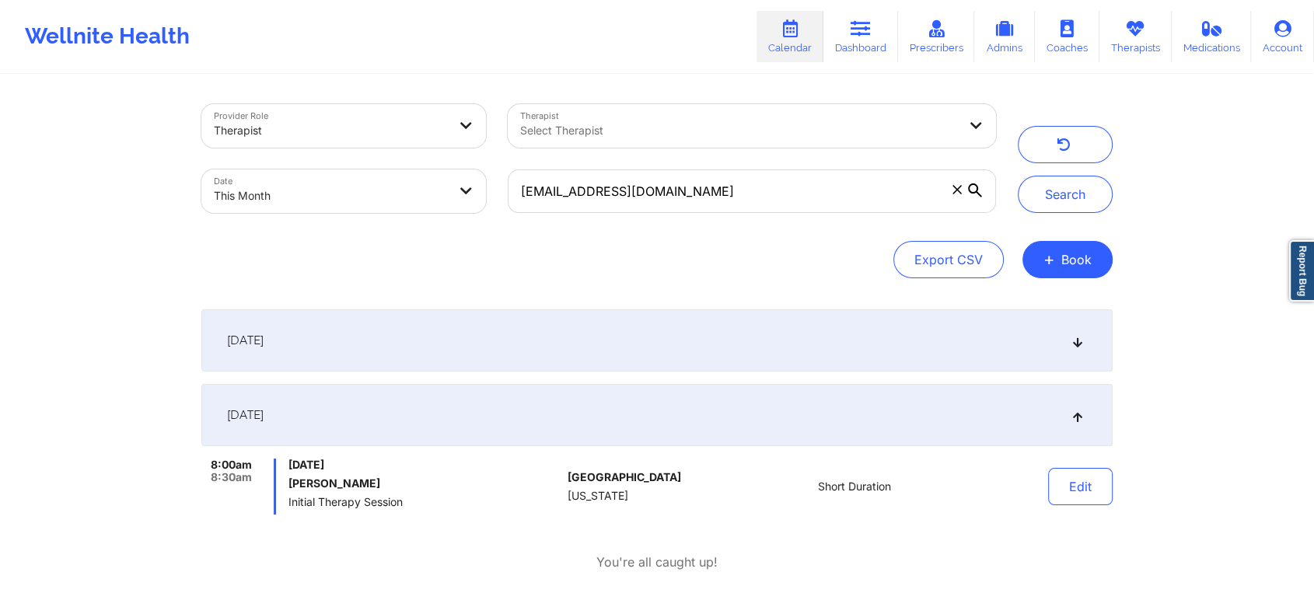
drag, startPoint x: 780, startPoint y: 159, endPoint x: 717, endPoint y: 197, distance: 73.6
click at [717, 197] on div "[EMAIL_ADDRESS][DOMAIN_NAME]" at bounding box center [752, 191] width 510 height 65
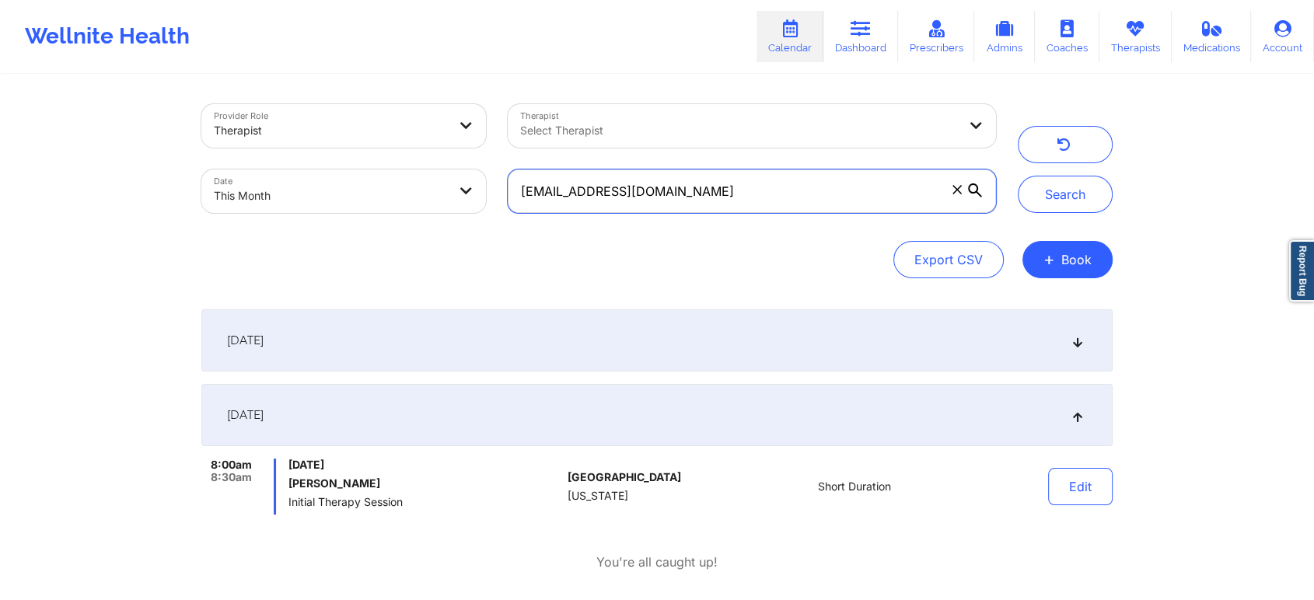
drag, startPoint x: 717, startPoint y: 197, endPoint x: 295, endPoint y: 160, distance: 423.8
click at [295, 160] on div "Provider Role Therapist Therapist Select Therapist Date This Month [EMAIL_ADDRE…" at bounding box center [598, 158] width 816 height 131
paste input "nicholasfarrington"
click at [1018, 176] on button "Search" at bounding box center [1065, 194] width 95 height 37
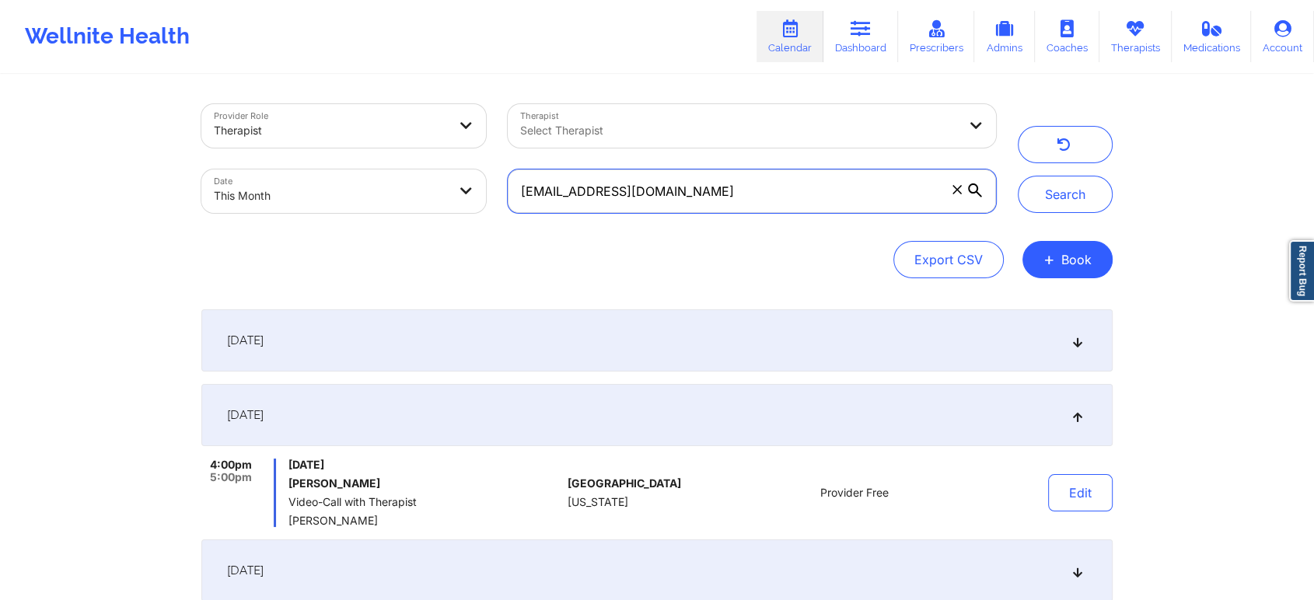
scroll to position [309, 0]
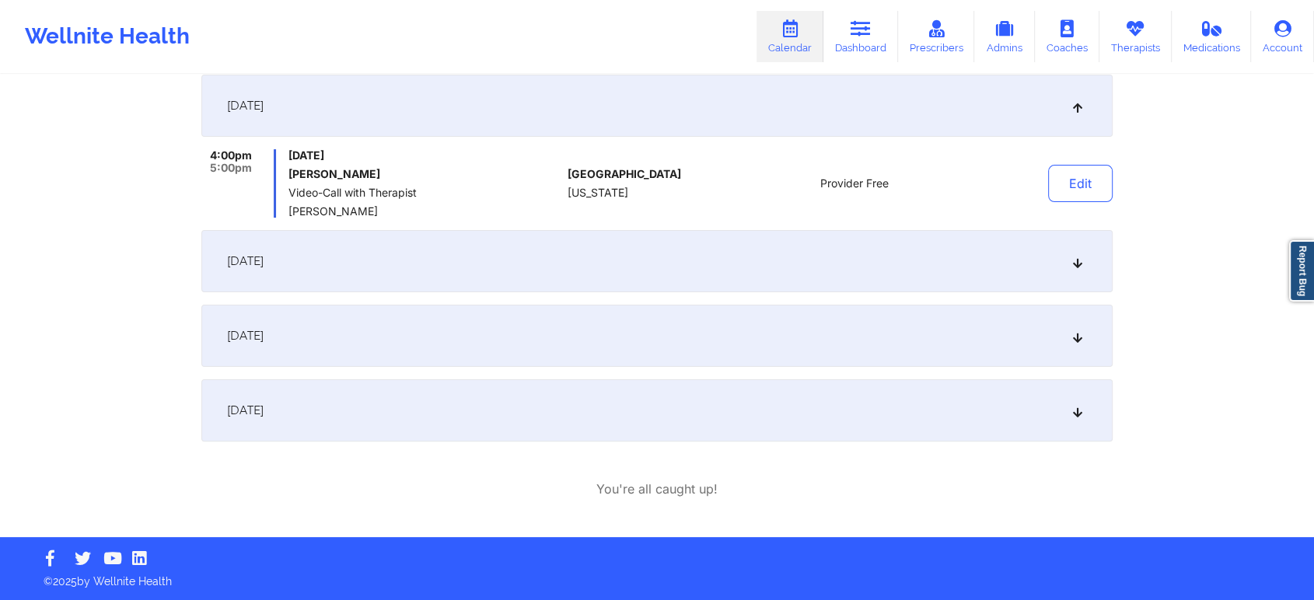
click at [556, 331] on div "[DATE]" at bounding box center [656, 336] width 911 height 62
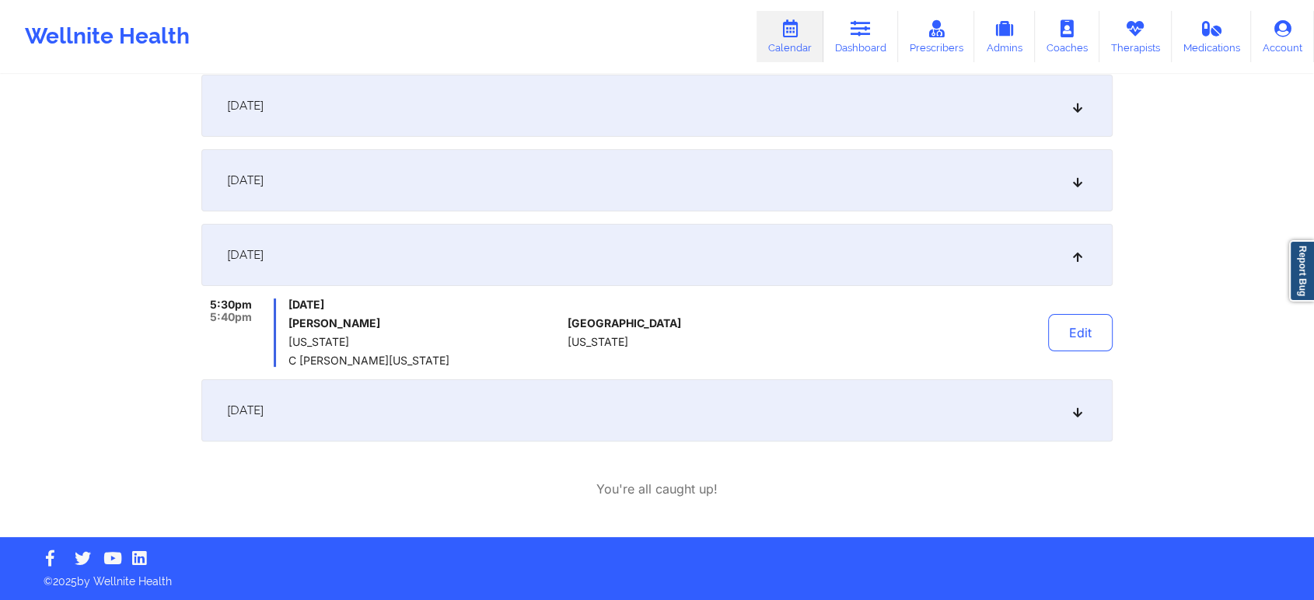
scroll to position [0, 0]
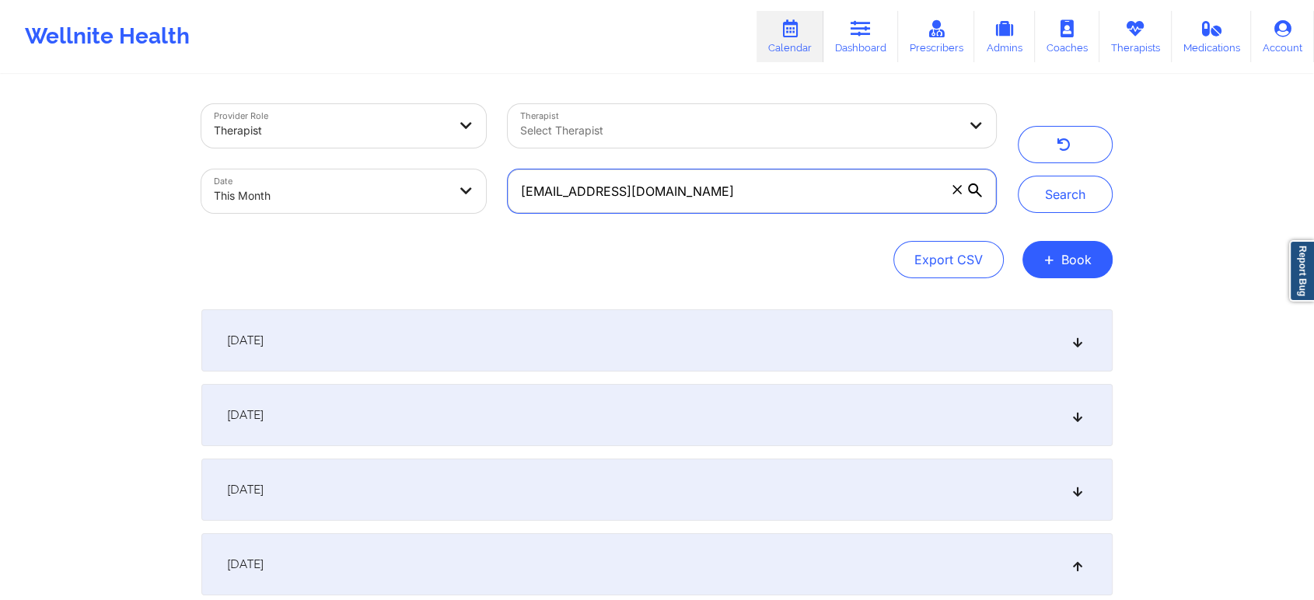
click at [771, 198] on input "[EMAIL_ADDRESS][DOMAIN_NAME]" at bounding box center [752, 191] width 488 height 44
drag, startPoint x: 812, startPoint y: 207, endPoint x: 389, endPoint y: 145, distance: 426.7
click at [389, 145] on div "Provider Role Therapist Therapist Select Therapist Date This Month [EMAIL_ADDRE…" at bounding box center [598, 158] width 816 height 131
paste input "bfthorpe39"
click at [1018, 176] on button "Search" at bounding box center [1065, 194] width 95 height 37
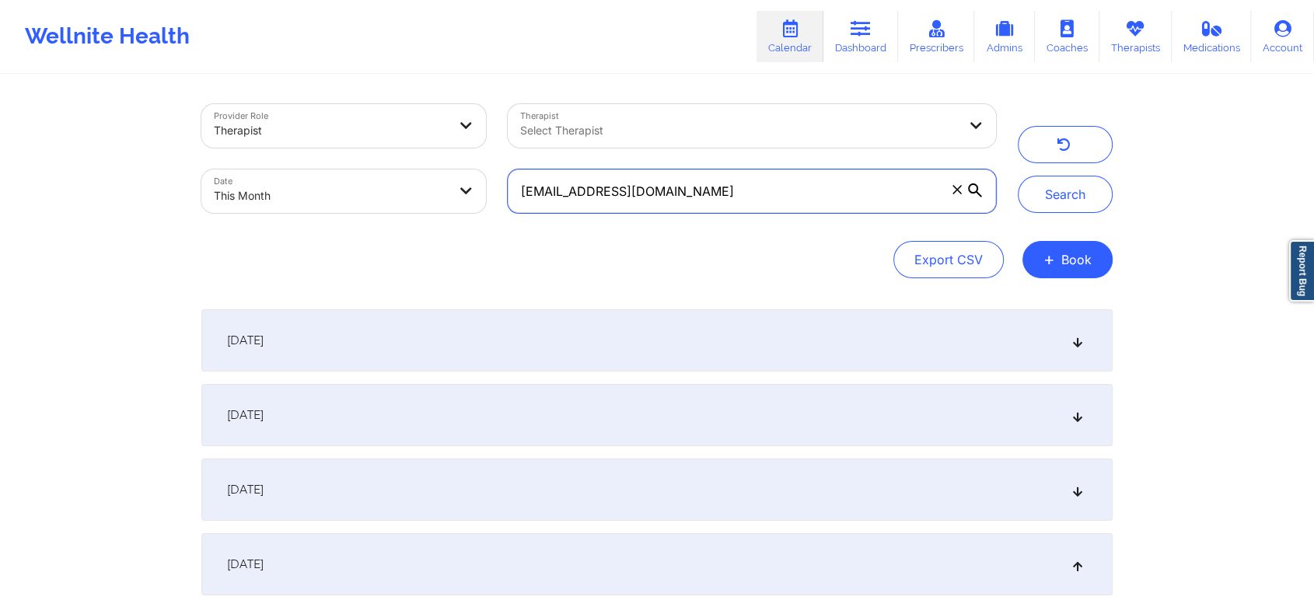
scroll to position [235, 0]
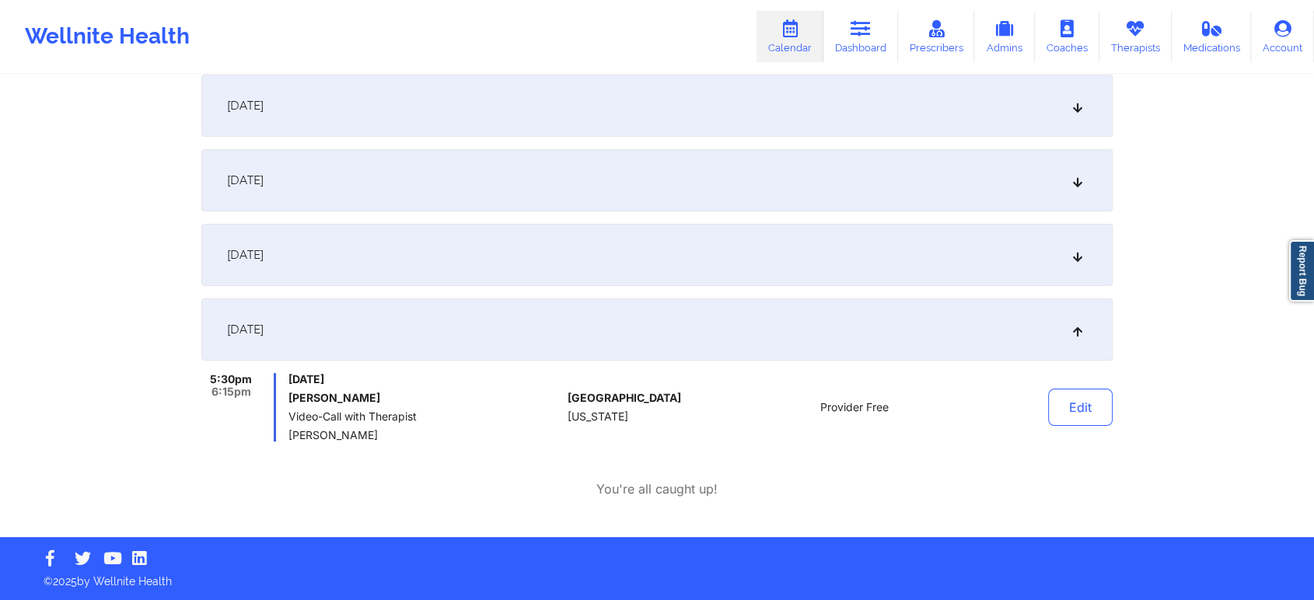
click at [489, 251] on div "[DATE]" at bounding box center [656, 255] width 911 height 62
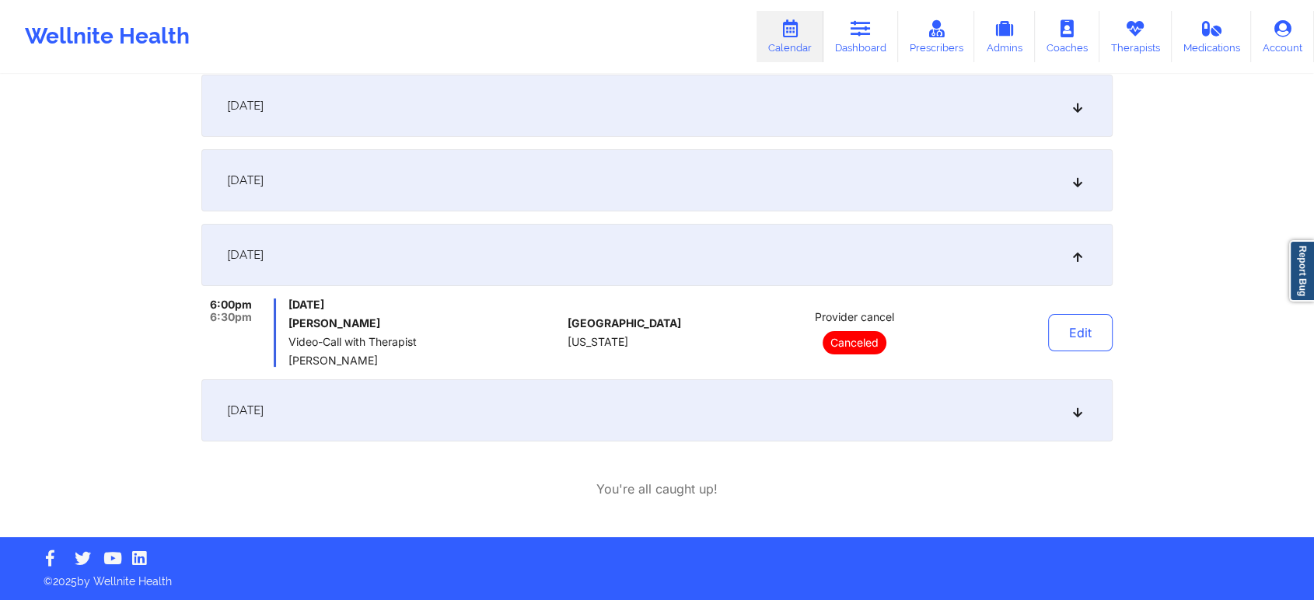
click at [449, 179] on div "[DATE]" at bounding box center [656, 180] width 911 height 62
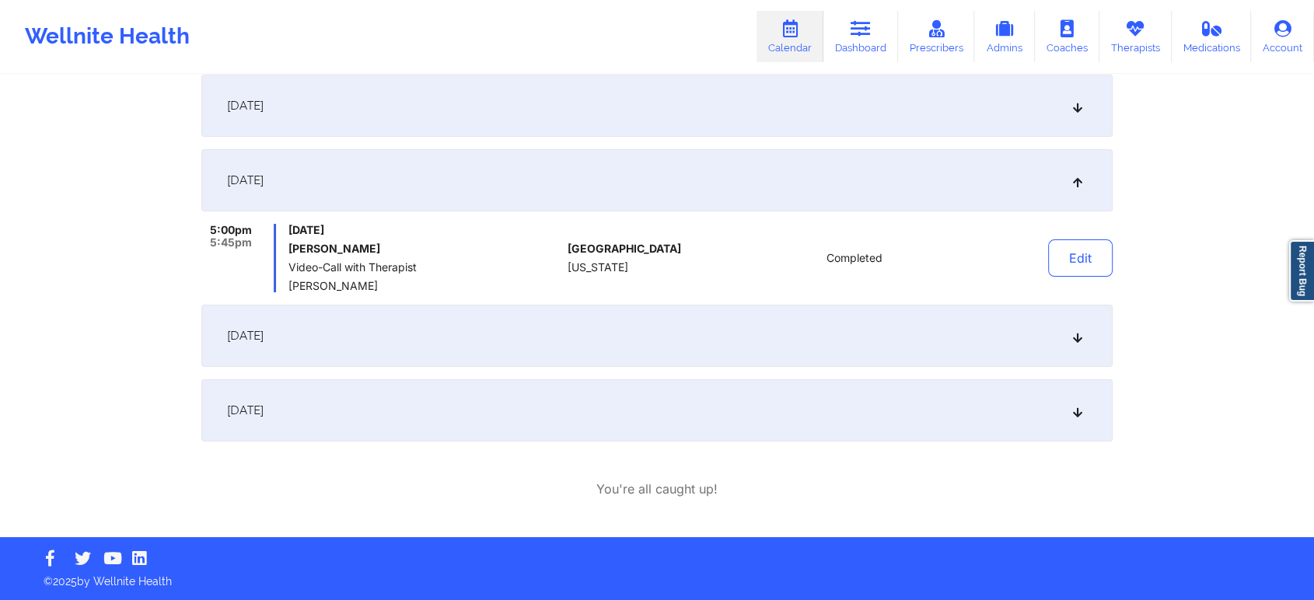
click at [460, 308] on div "[DATE]" at bounding box center [656, 336] width 911 height 62
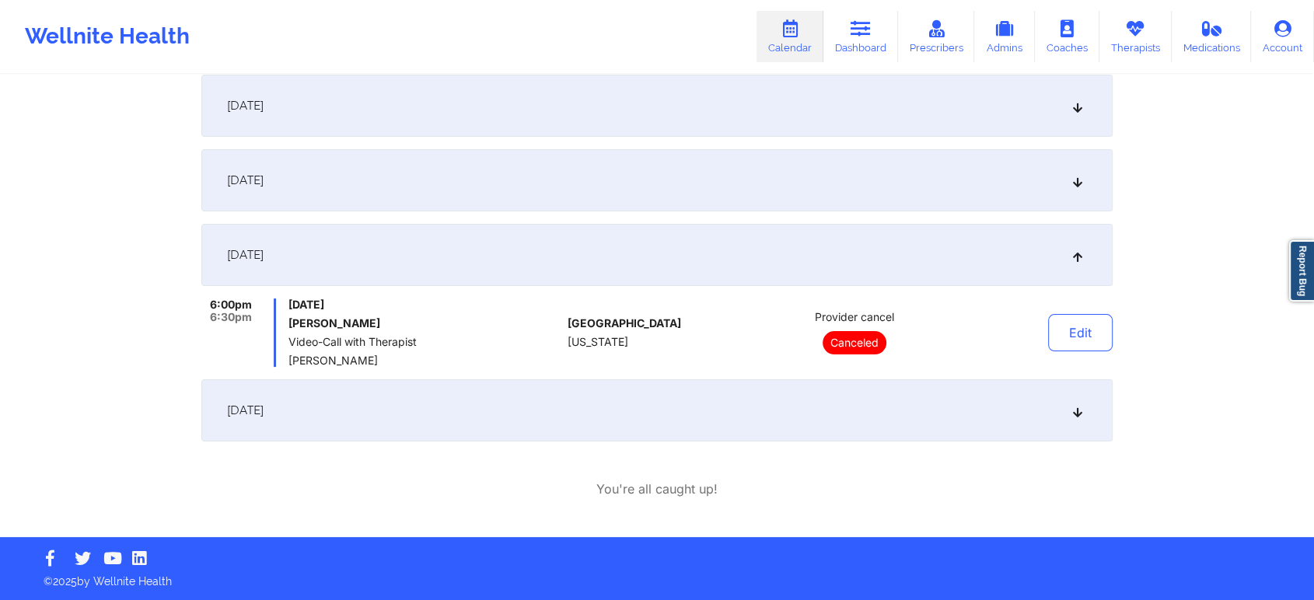
click at [484, 410] on div "[DATE]" at bounding box center [656, 410] width 911 height 62
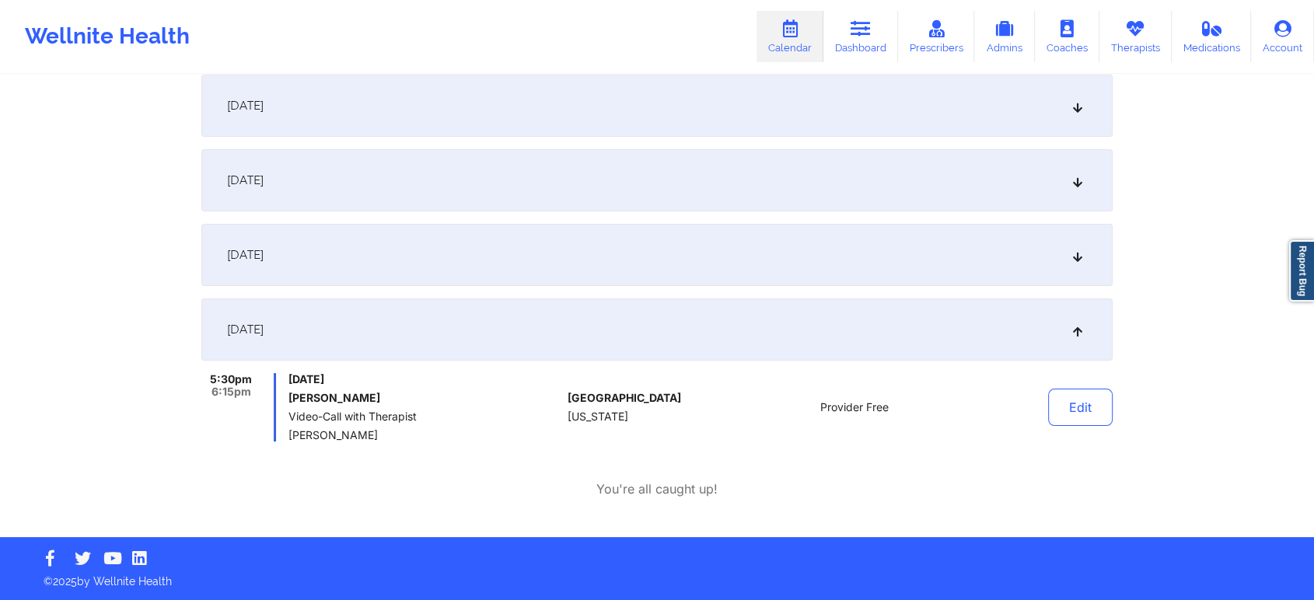
scroll to position [0, 0]
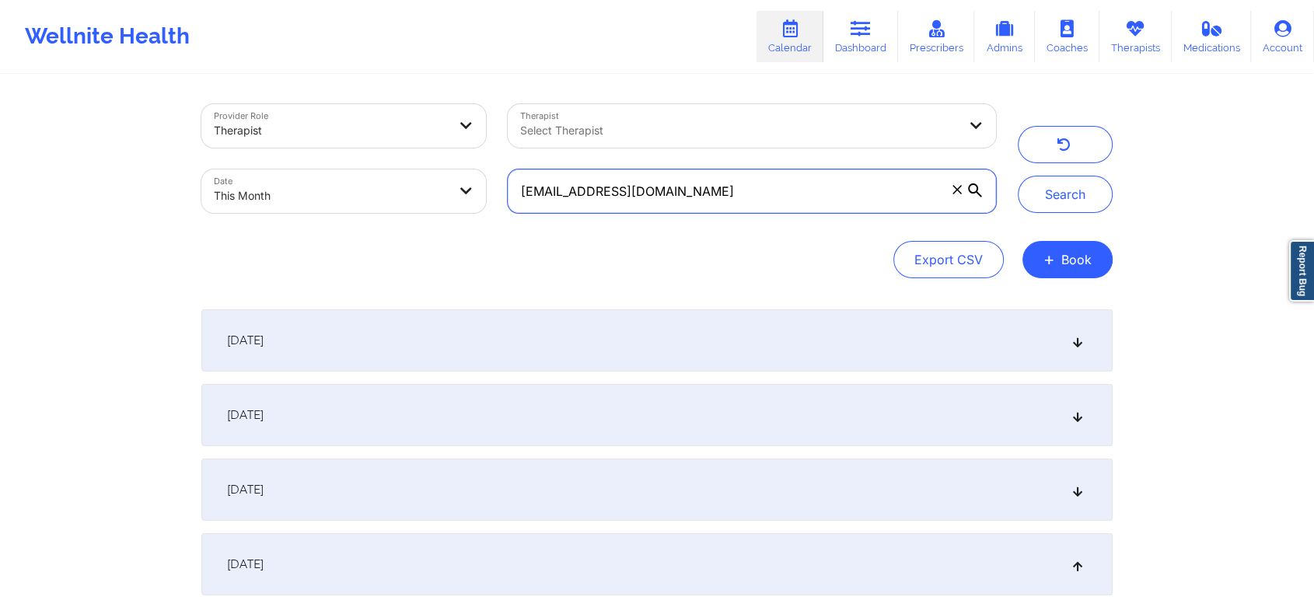
drag, startPoint x: 729, startPoint y: 191, endPoint x: 337, endPoint y: 148, distance: 395.0
click at [337, 148] on div "Provider Role Therapist Therapist Select Therapist Date This Month [EMAIL_ADDRE…" at bounding box center [598, 158] width 816 height 131
paste input "homesbylisab"
type input "[EMAIL_ADDRESS][DOMAIN_NAME]"
click at [1018, 176] on button "Search" at bounding box center [1065, 194] width 95 height 37
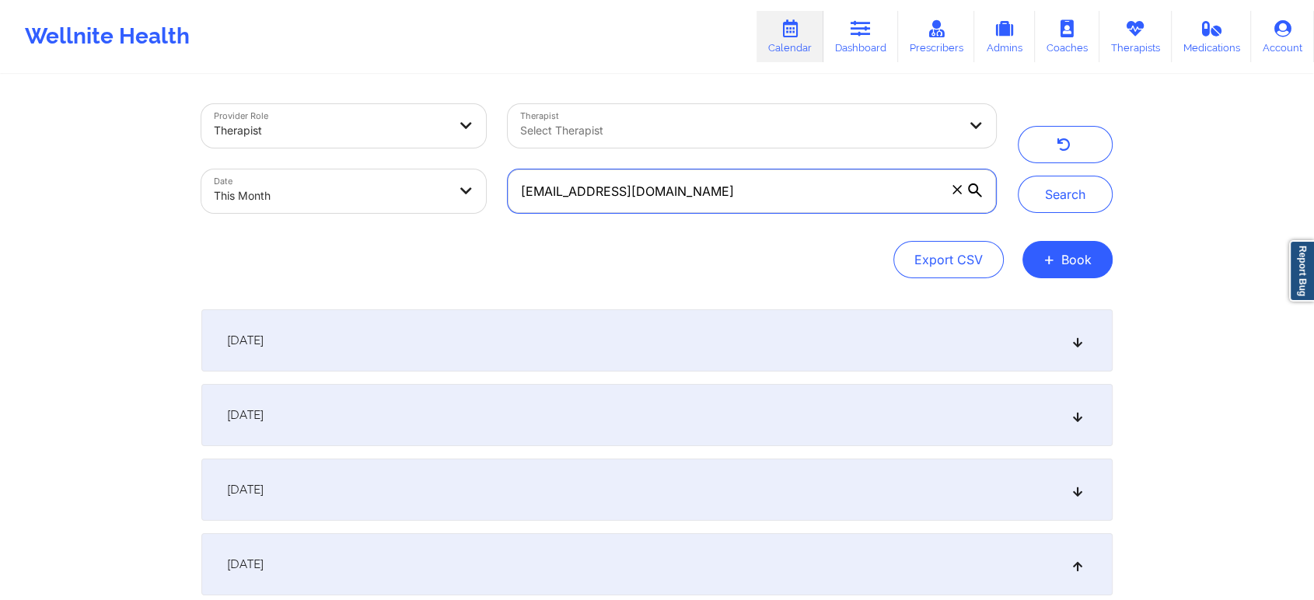
scroll to position [235, 0]
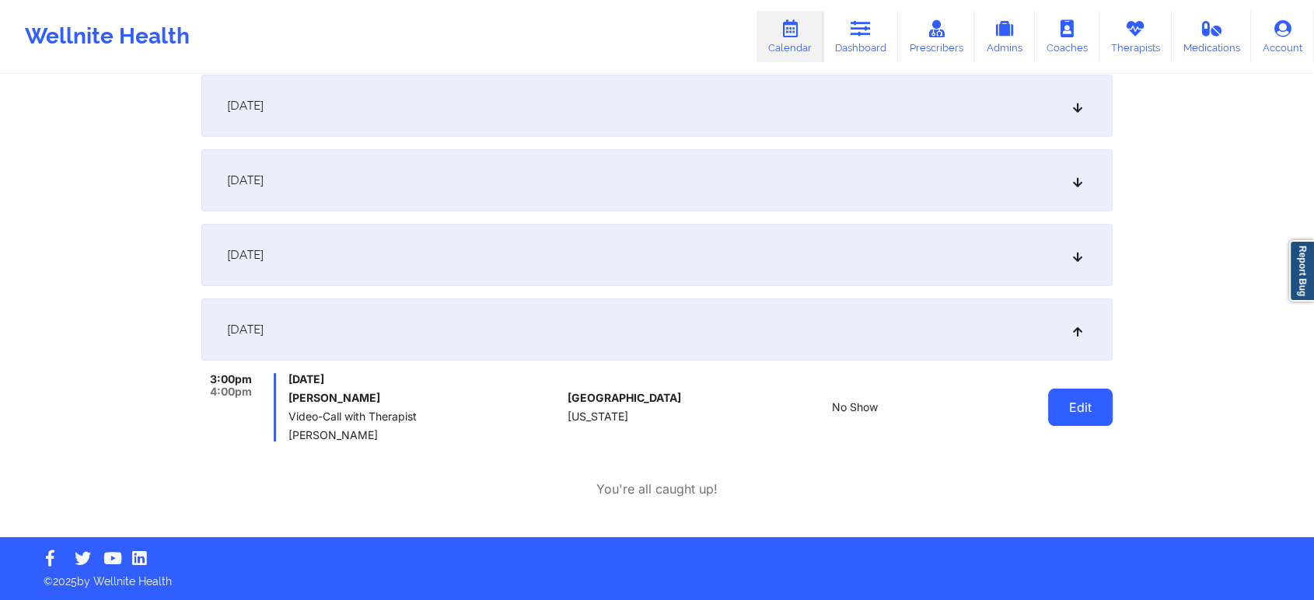
click at [1069, 403] on button "Edit" at bounding box center [1080, 407] width 65 height 37
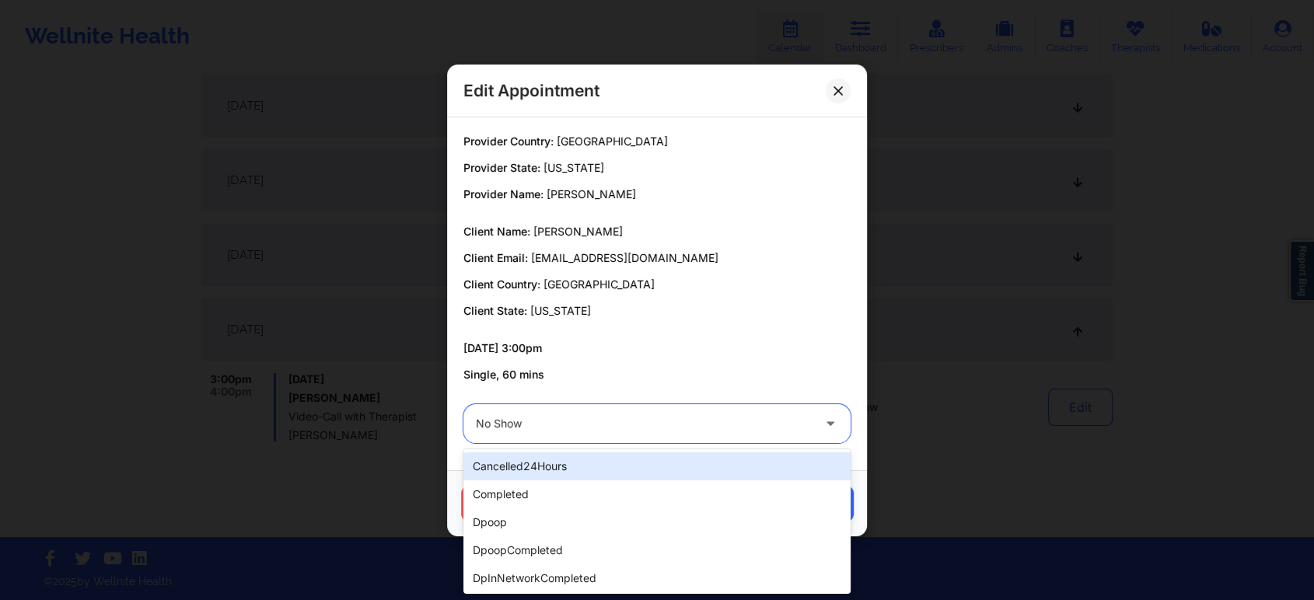
click at [625, 416] on div at bounding box center [644, 423] width 336 height 19
type input "tec"
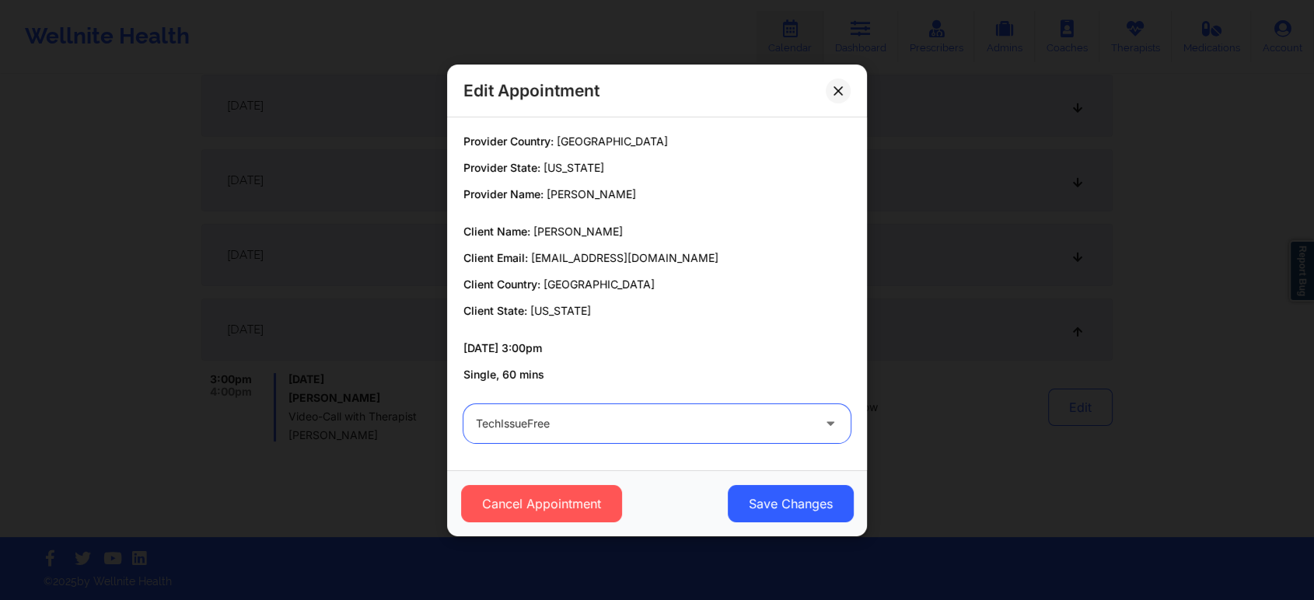
click at [625, 416] on div at bounding box center [644, 423] width 336 height 19
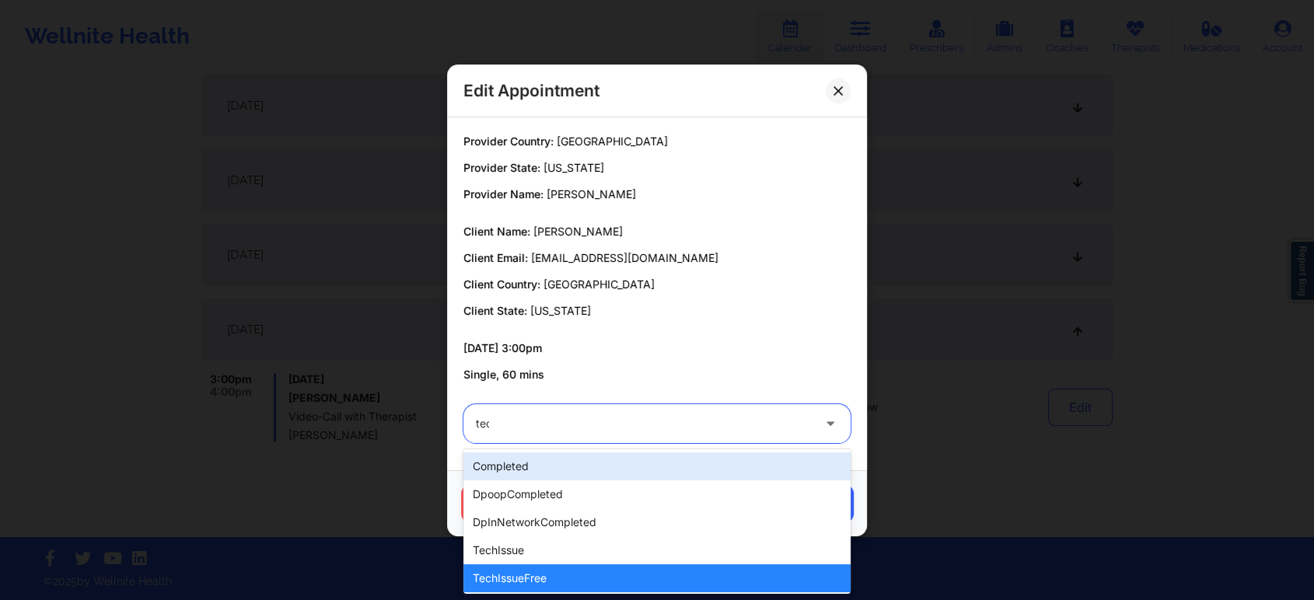
type input "tech"
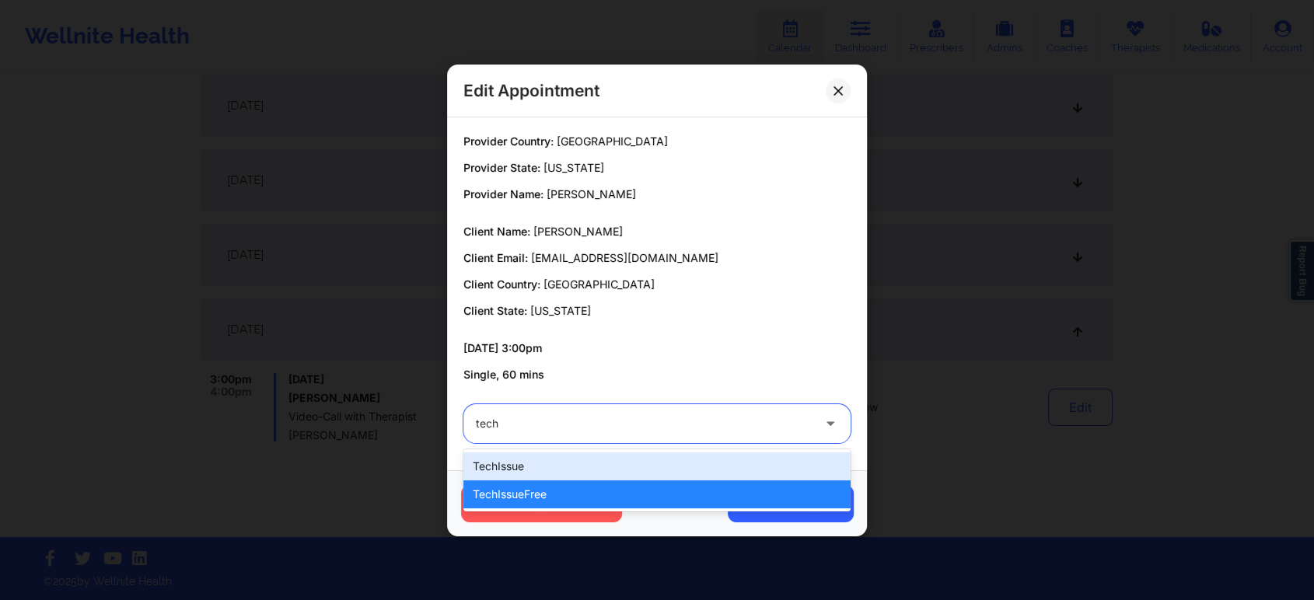
click at [561, 473] on div "techIssue" at bounding box center [656, 466] width 387 height 28
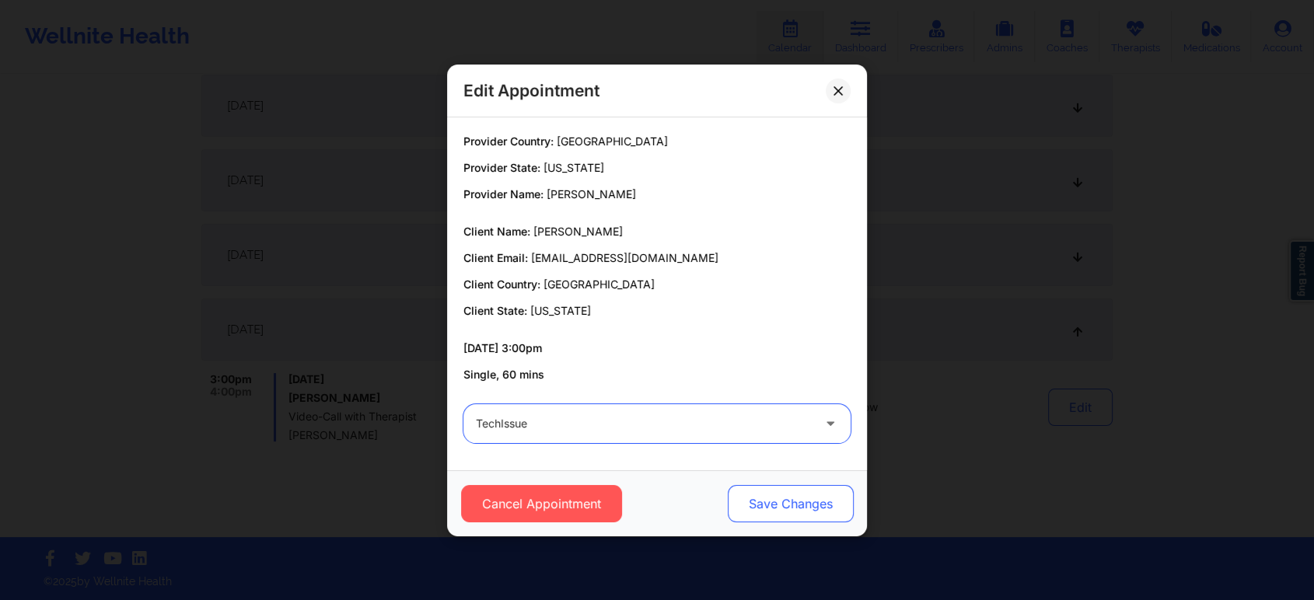
click at [781, 496] on button "Save Changes" at bounding box center [791, 503] width 126 height 37
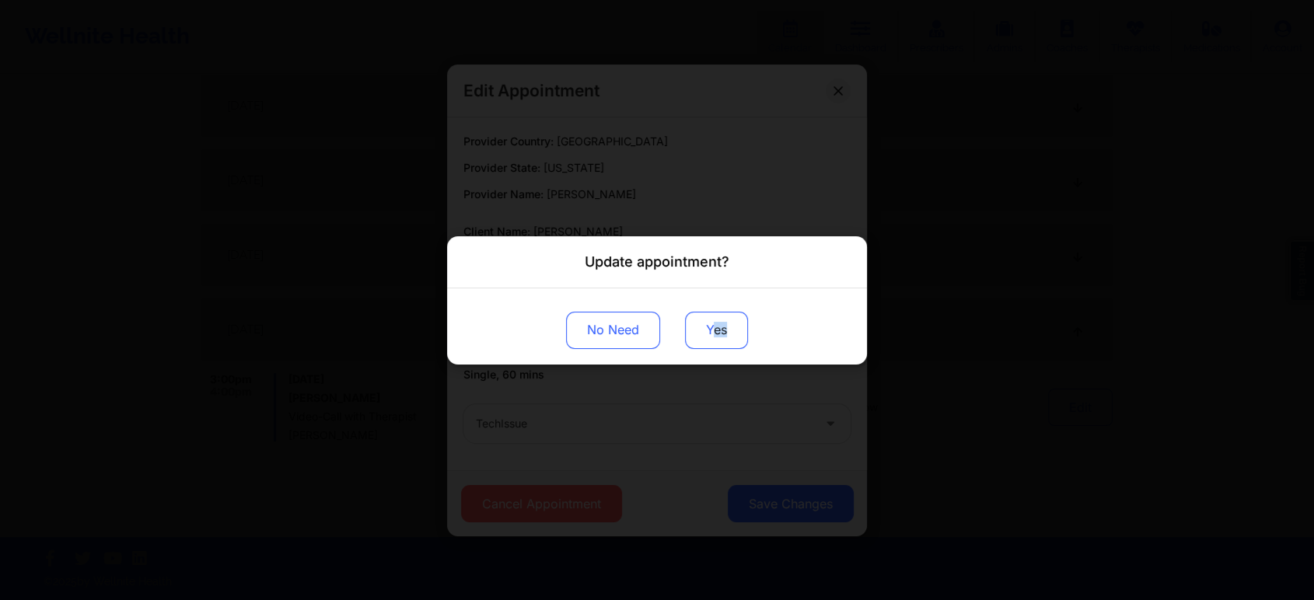
drag, startPoint x: 728, startPoint y: 351, endPoint x: 713, endPoint y: 332, distance: 24.4
click at [713, 332] on div "No Need Yes" at bounding box center [657, 326] width 420 height 76
click at [713, 332] on button "Yes" at bounding box center [716, 329] width 63 height 37
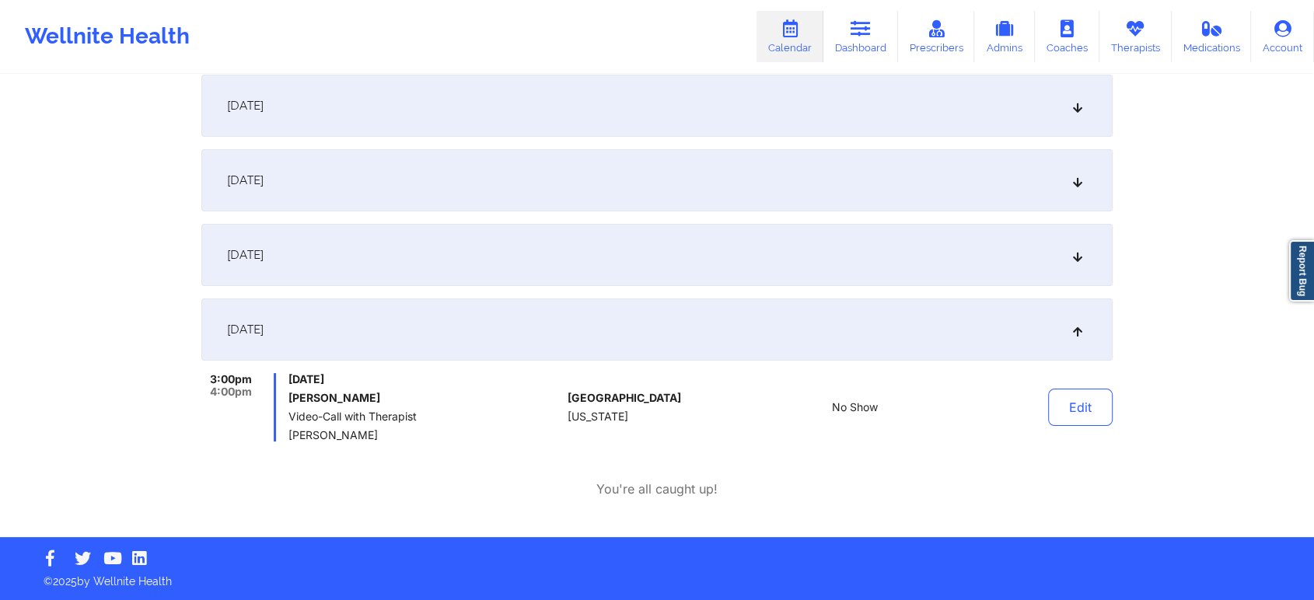
scroll to position [0, 0]
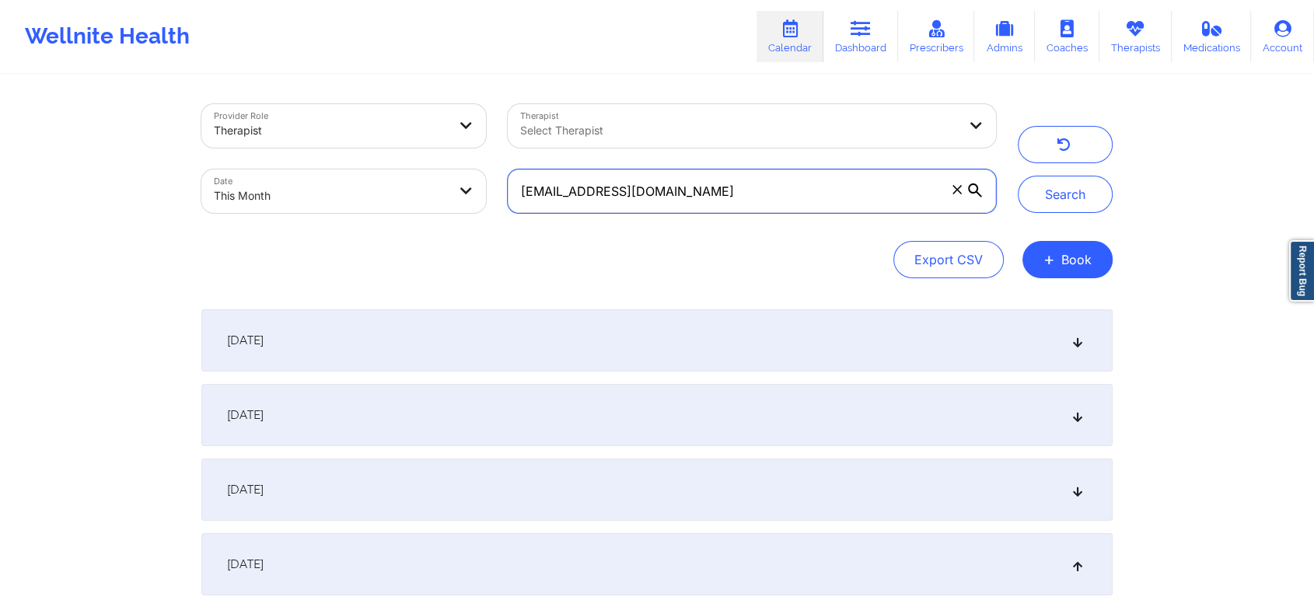
drag, startPoint x: 765, startPoint y: 195, endPoint x: 383, endPoint y: 97, distance: 394.1
click at [383, 97] on div "Provider Role Therapist Therapist Select Therapist Date This Month [EMAIL_ADDRE…" at bounding box center [598, 158] width 816 height 131
paste input "connieduvall21"
click at [1018, 176] on button "Search" at bounding box center [1065, 194] width 95 height 37
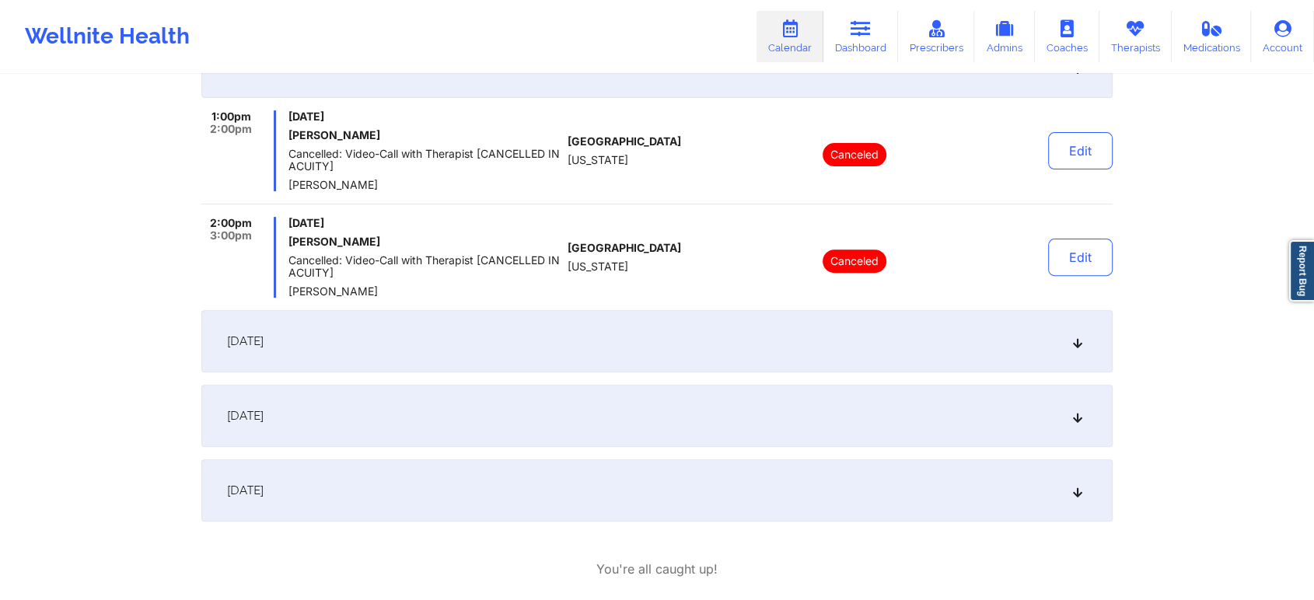
scroll to position [578, 0]
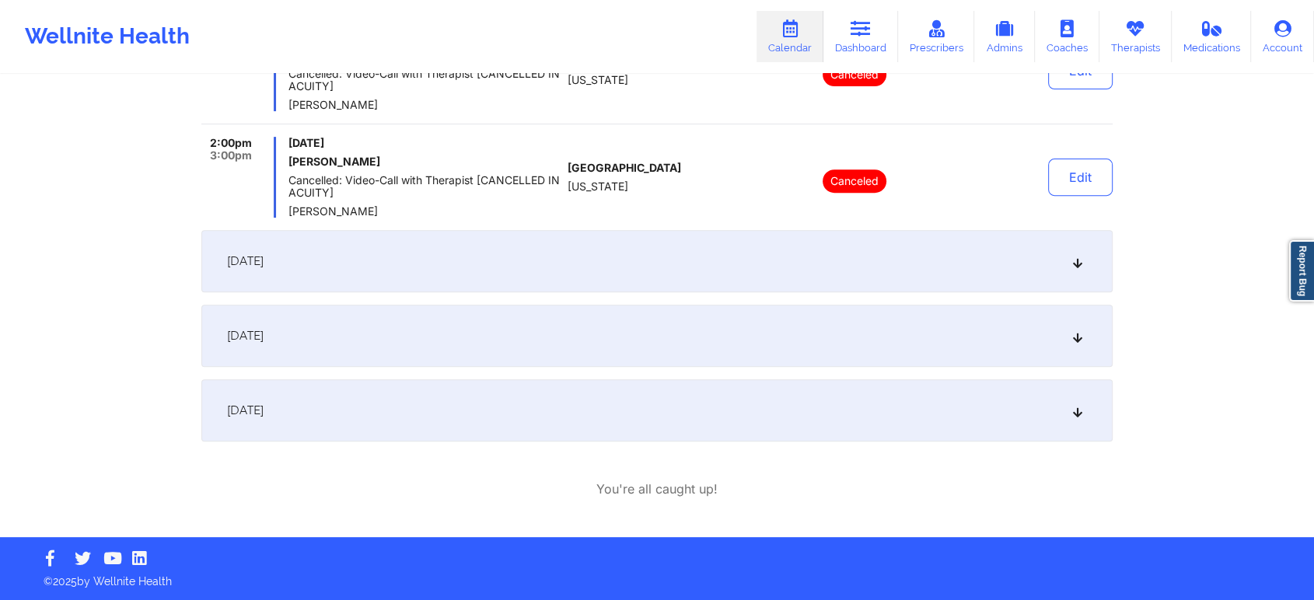
click at [599, 398] on div "[DATE]" at bounding box center [656, 410] width 911 height 62
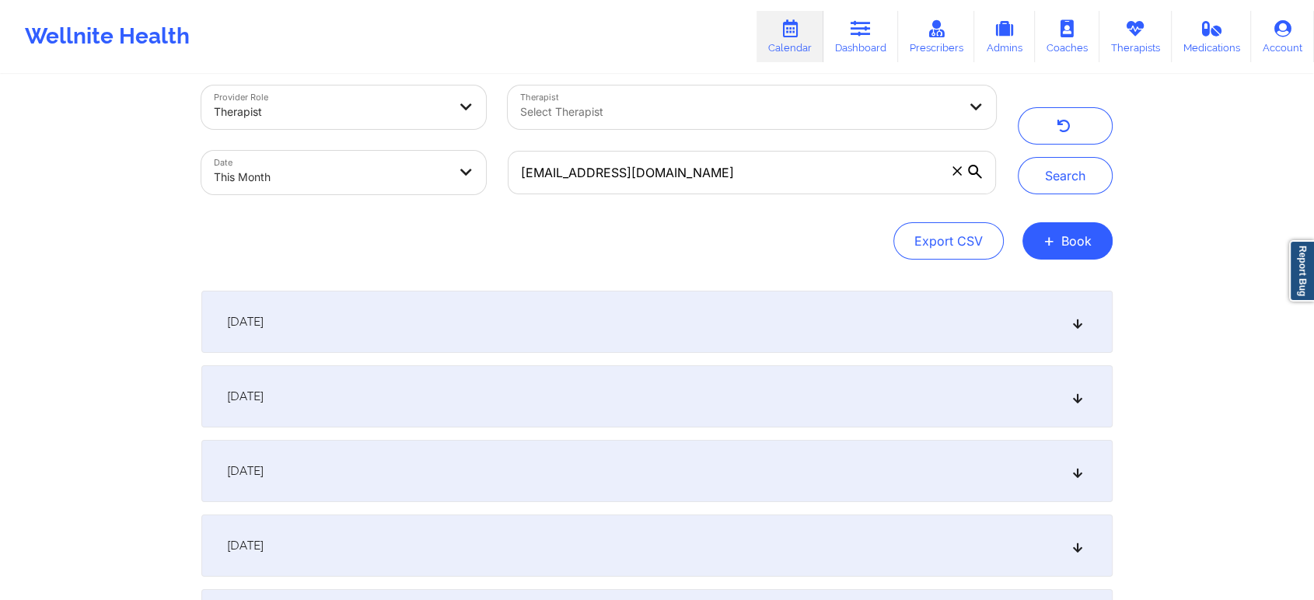
scroll to position [0, 0]
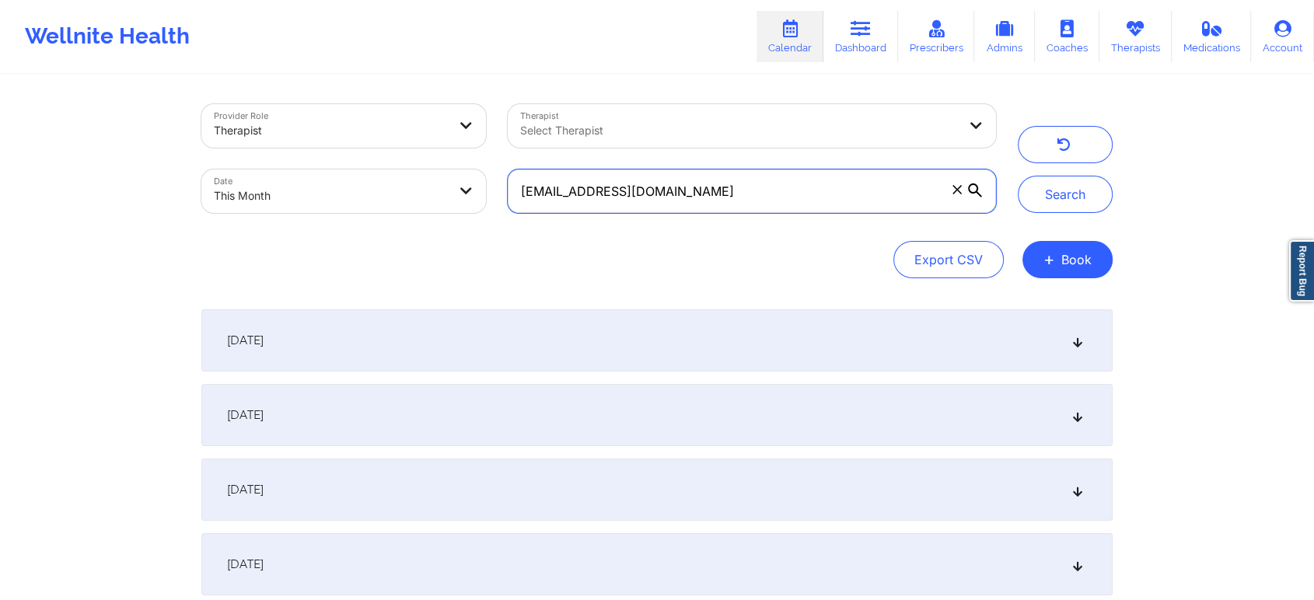
click at [704, 179] on input "[EMAIL_ADDRESS][DOMAIN_NAME]" at bounding box center [752, 191] width 488 height 44
drag, startPoint x: 744, startPoint y: 199, endPoint x: 322, endPoint y: 91, distance: 435.8
click at [322, 91] on div "Provider Role Therapist Therapist Select Therapist Date This Month [EMAIL_ADDRE…" at bounding box center [656, 583] width 933 height 1014
paste input "gcruz78692"
click at [1018, 176] on button "Search" at bounding box center [1065, 194] width 95 height 37
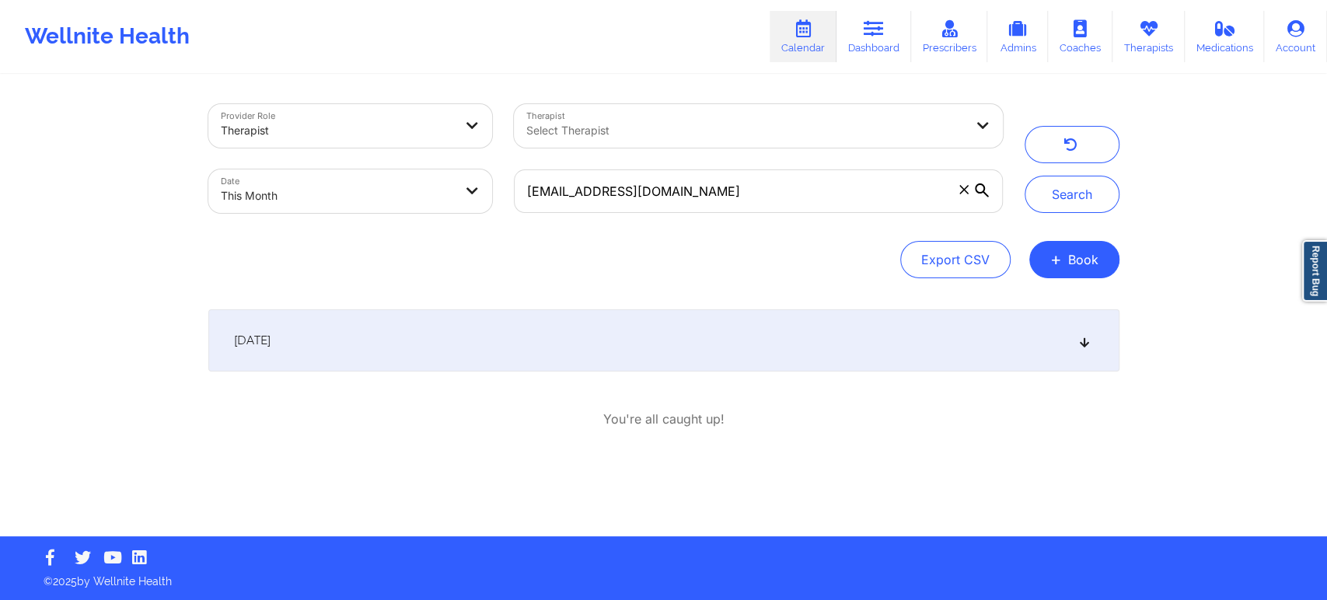
click at [452, 330] on div "[DATE]" at bounding box center [663, 340] width 911 height 62
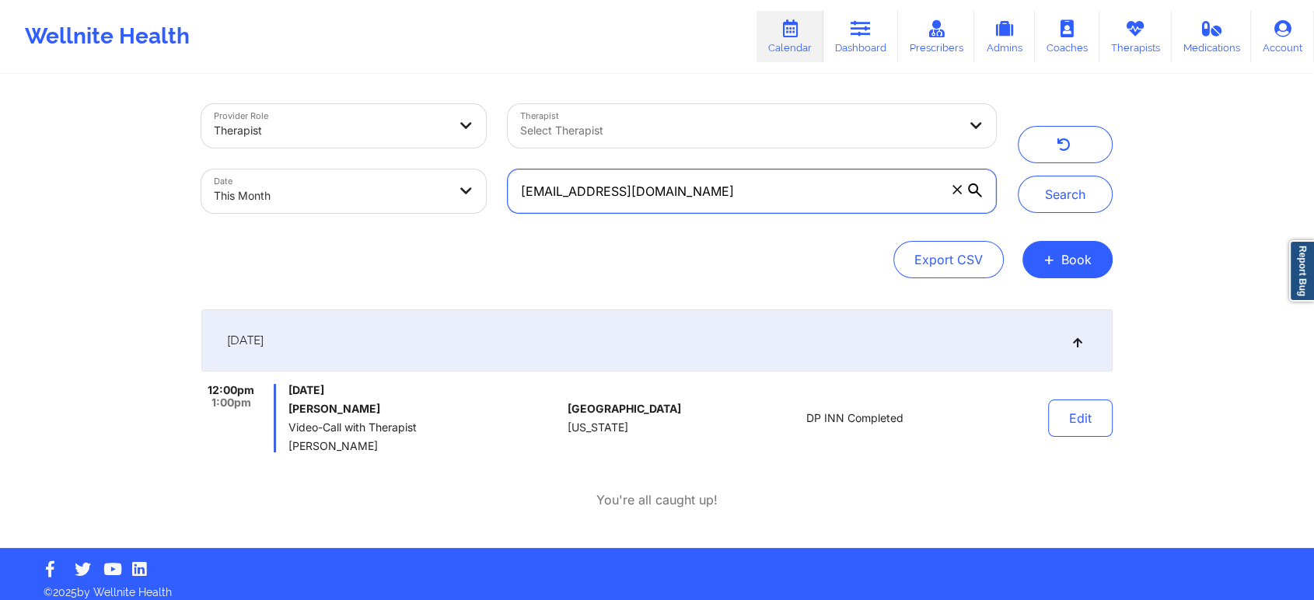
drag, startPoint x: 715, startPoint y: 210, endPoint x: 491, endPoint y: 167, distance: 227.9
click at [491, 167] on div "Provider Role Therapist Therapist Select Therapist Date This Month [EMAIL_ADDRE…" at bounding box center [598, 158] width 816 height 131
paste input "sheilasimmons42"
click at [1018, 176] on button "Search" at bounding box center [1065, 194] width 95 height 37
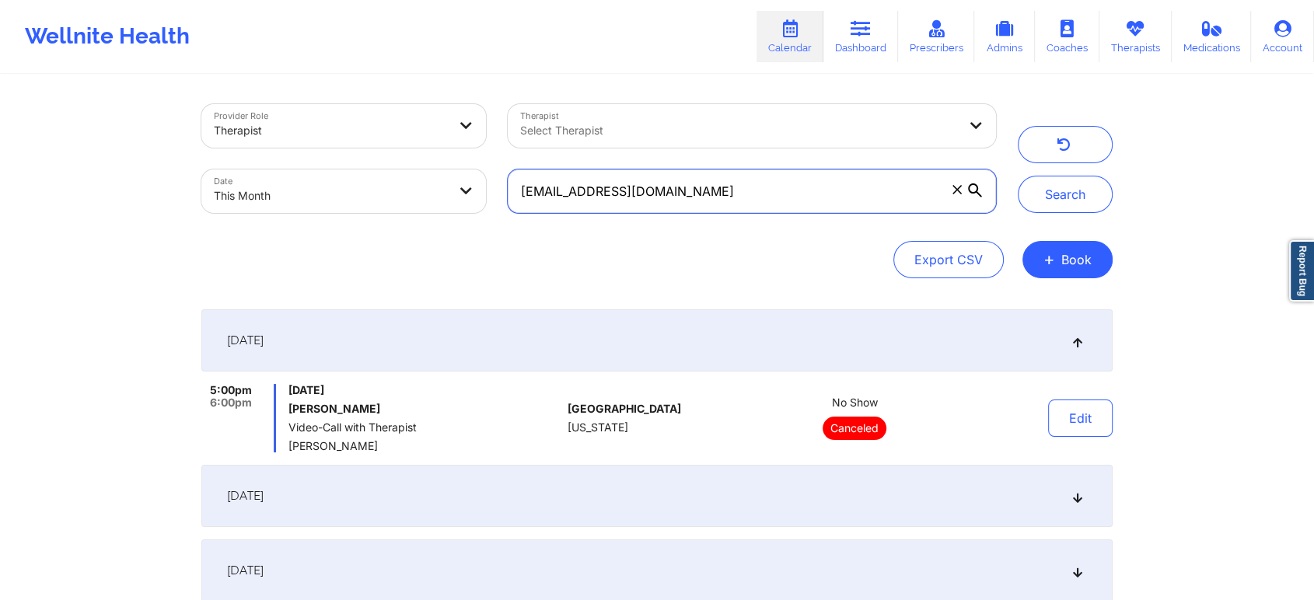
scroll to position [235, 0]
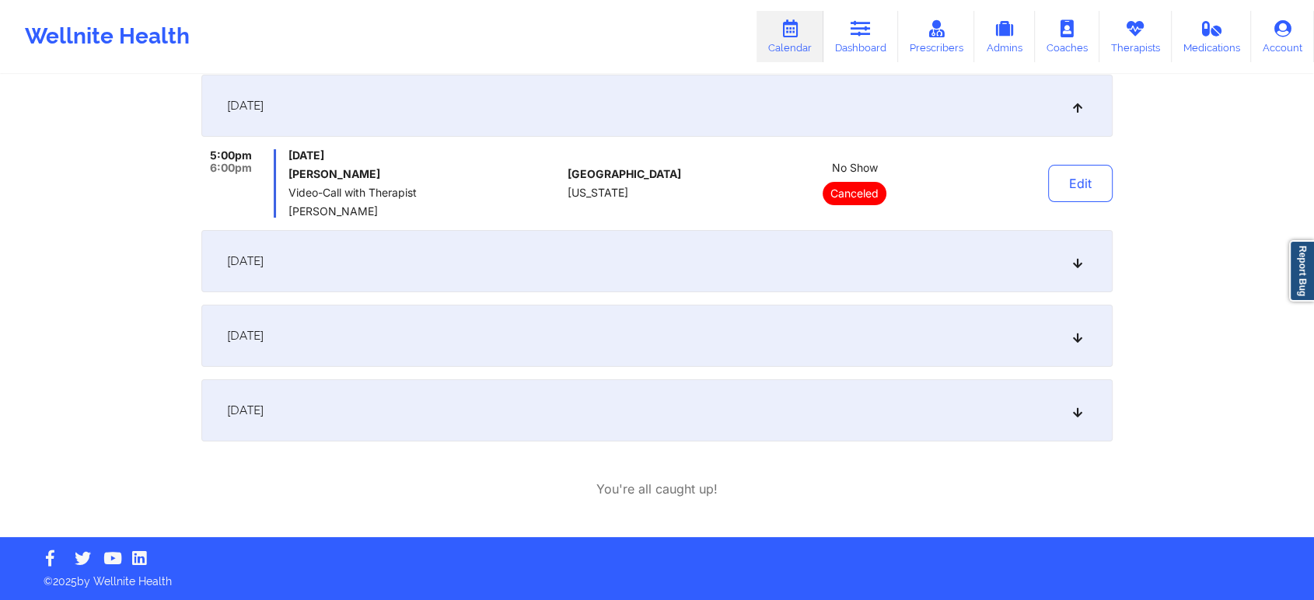
click at [610, 435] on div "[DATE]" at bounding box center [656, 410] width 911 height 62
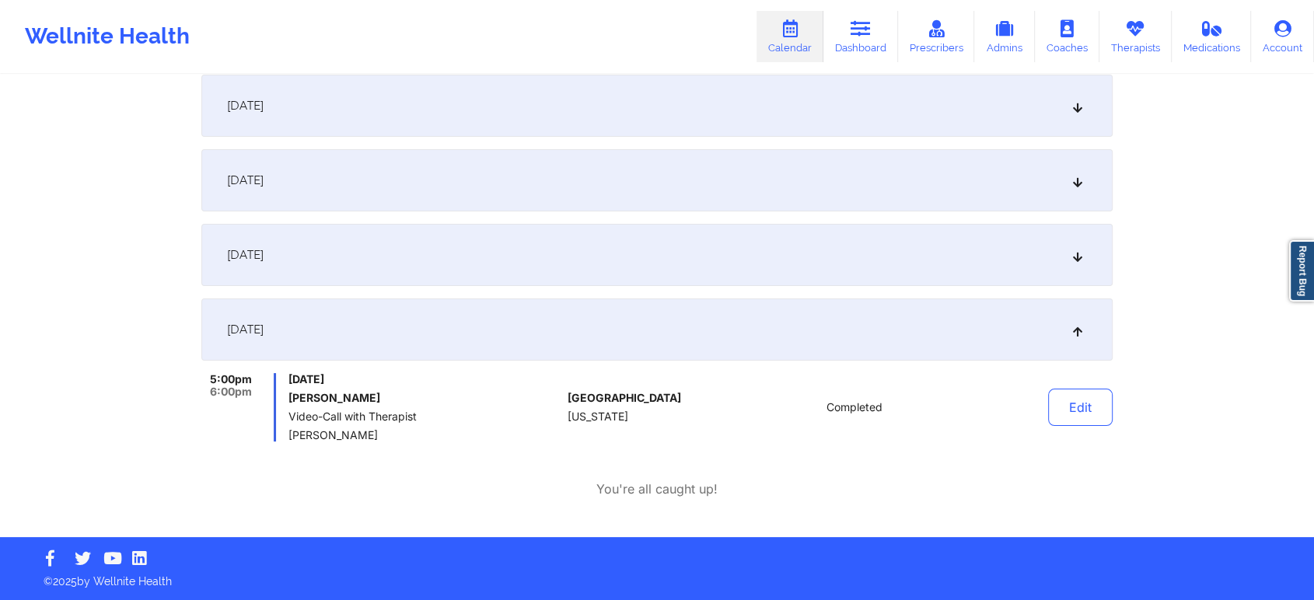
scroll to position [0, 0]
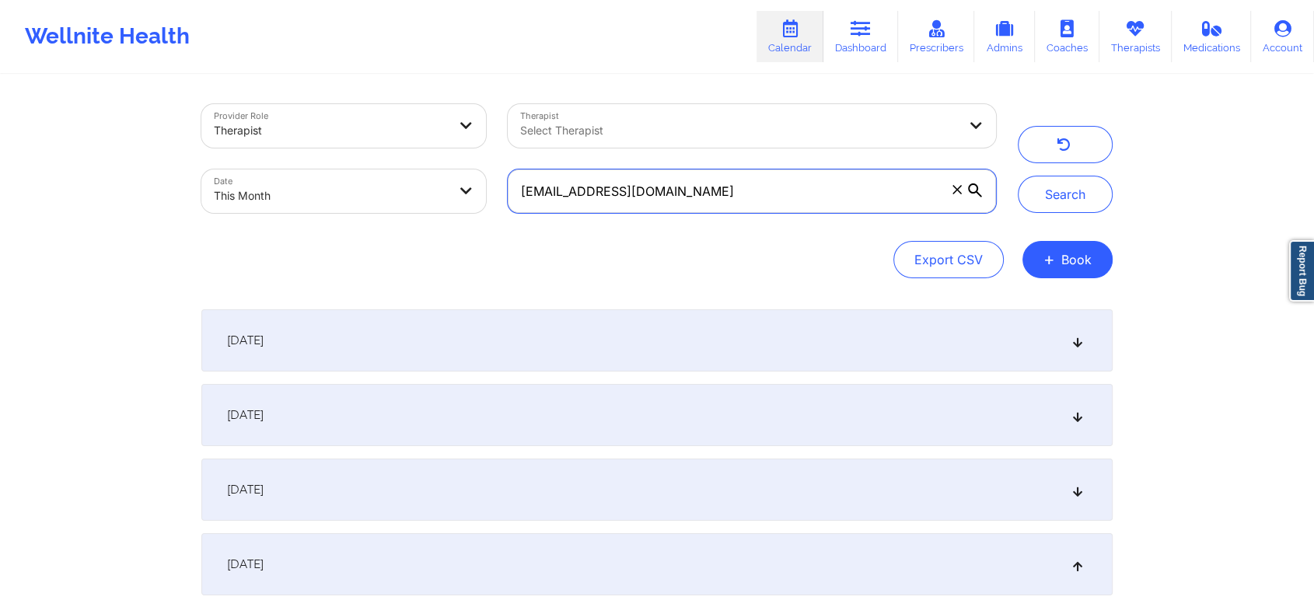
drag, startPoint x: 763, startPoint y: 187, endPoint x: 456, endPoint y: 101, distance: 319.7
click at [456, 101] on div "Provider Role Therapist Therapist Select Therapist Date This Month [EMAIL_ADDRE…" at bounding box center [598, 158] width 816 height 131
paste input "[EMAIL_ADDRESS]"
click at [1018, 176] on button "Search" at bounding box center [1065, 194] width 95 height 37
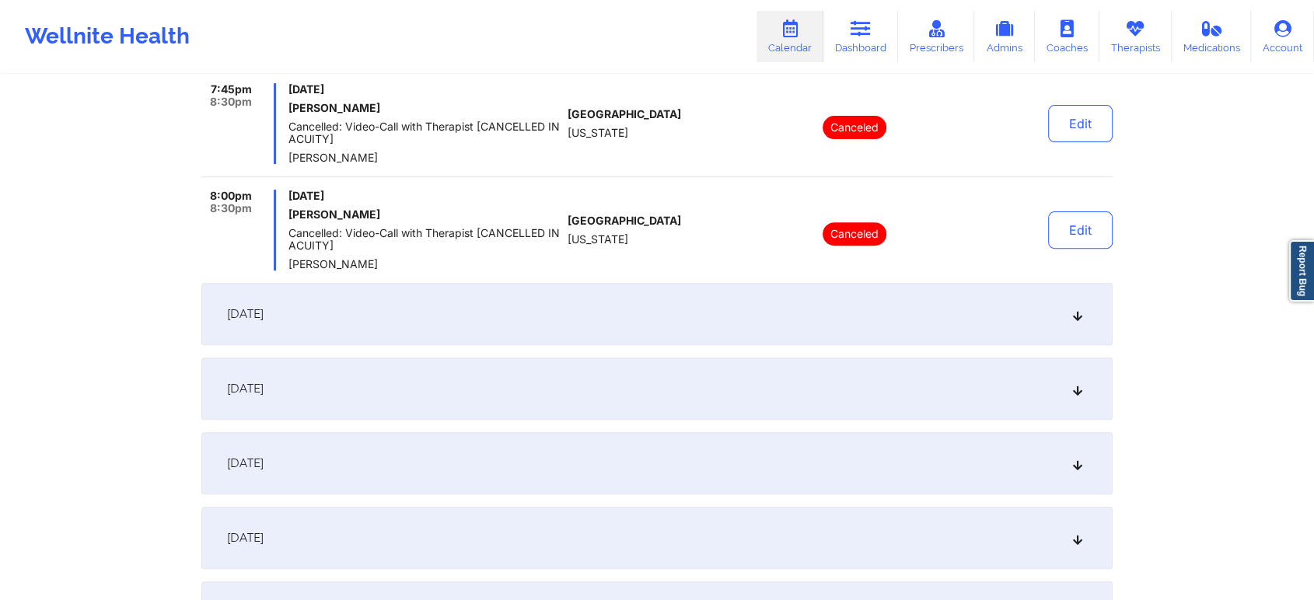
scroll to position [951, 0]
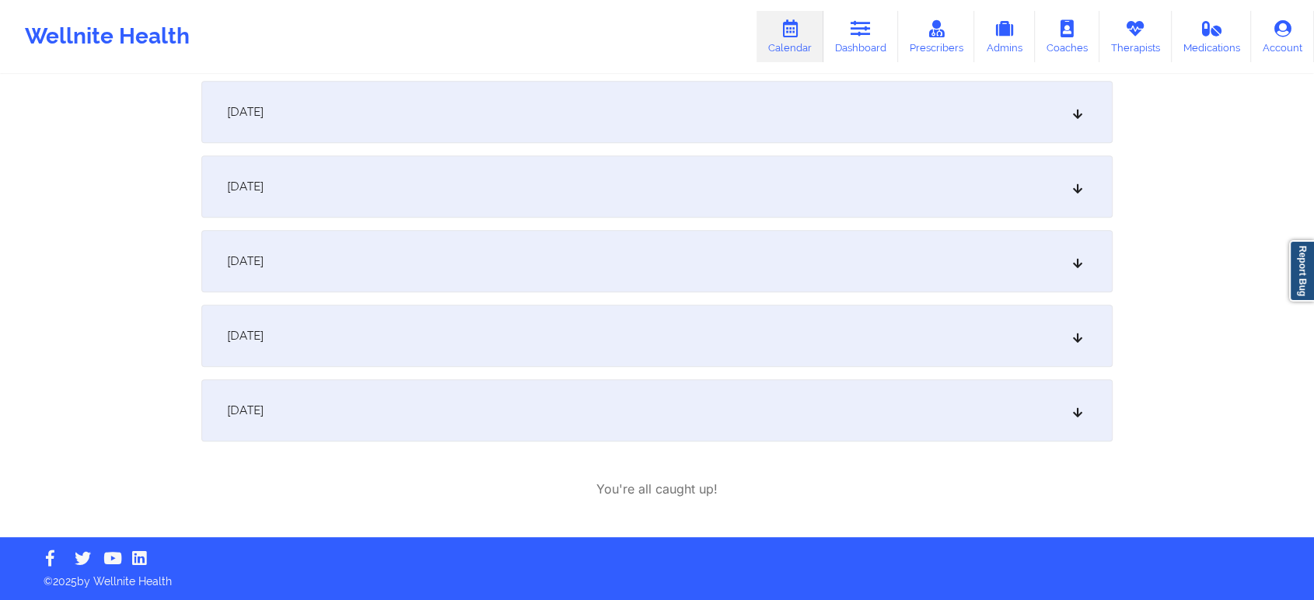
click at [519, 359] on div "[DATE]" at bounding box center [656, 336] width 911 height 62
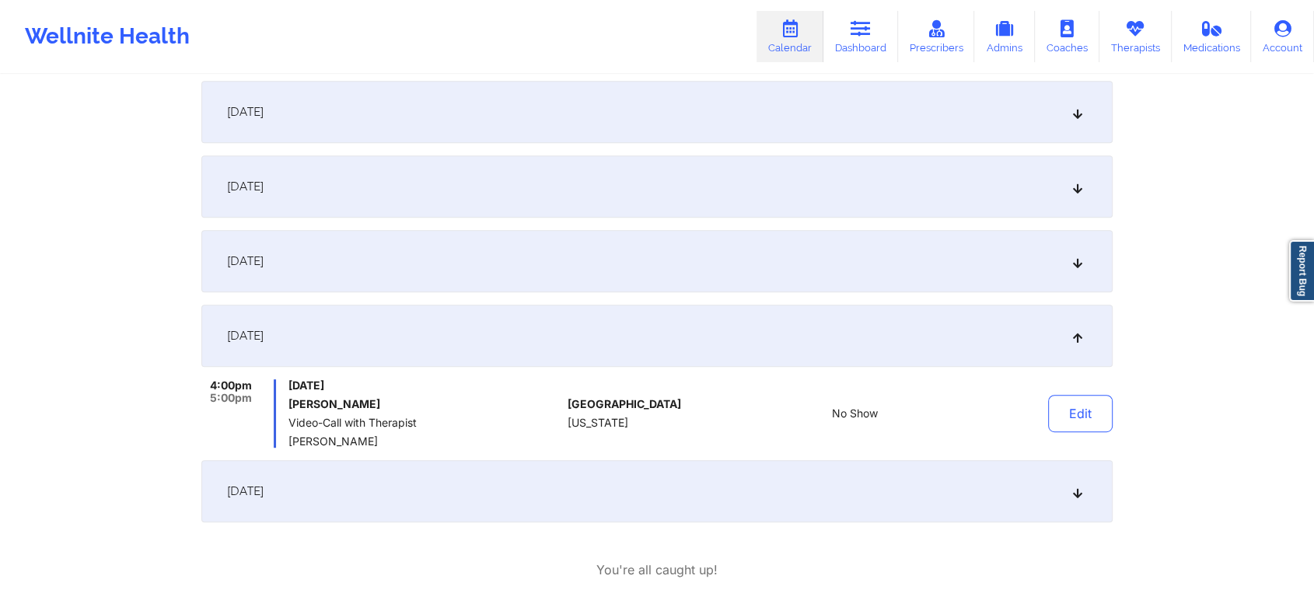
scroll to position [0, 0]
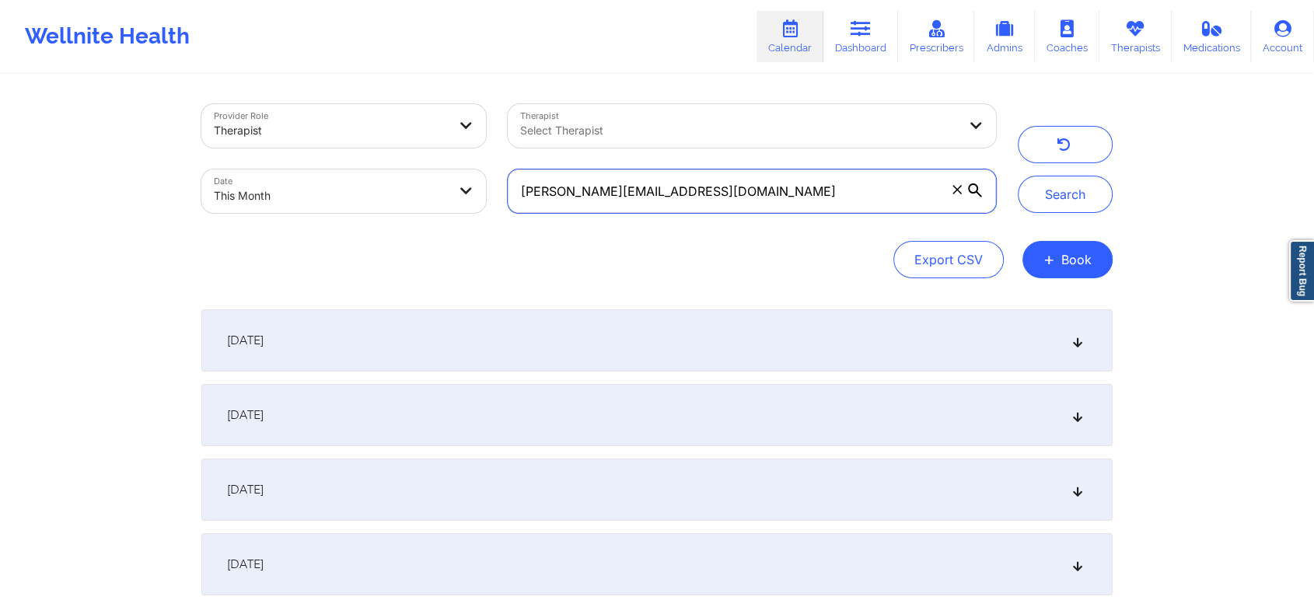
click at [750, 185] on input "[PERSON_NAME][EMAIL_ADDRESS][DOMAIN_NAME]" at bounding box center [752, 191] width 488 height 44
drag, startPoint x: 690, startPoint y: 184, endPoint x: 410, endPoint y: 184, distance: 279.9
click at [410, 184] on div "Provider Role Therapist Therapist Select Therapist Date This Month [PERSON_NAME…" at bounding box center [598, 158] width 816 height 131
paste input "[EMAIL_ADDRESS]"
click at [1018, 176] on button "Search" at bounding box center [1065, 194] width 95 height 37
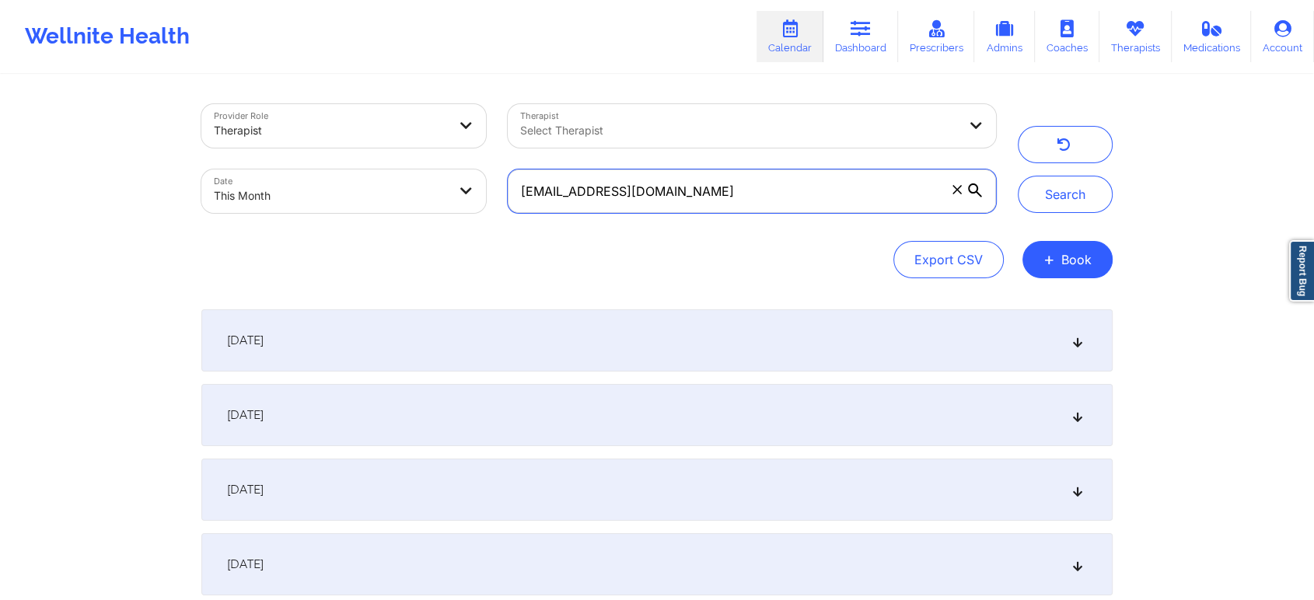
scroll to position [154, 0]
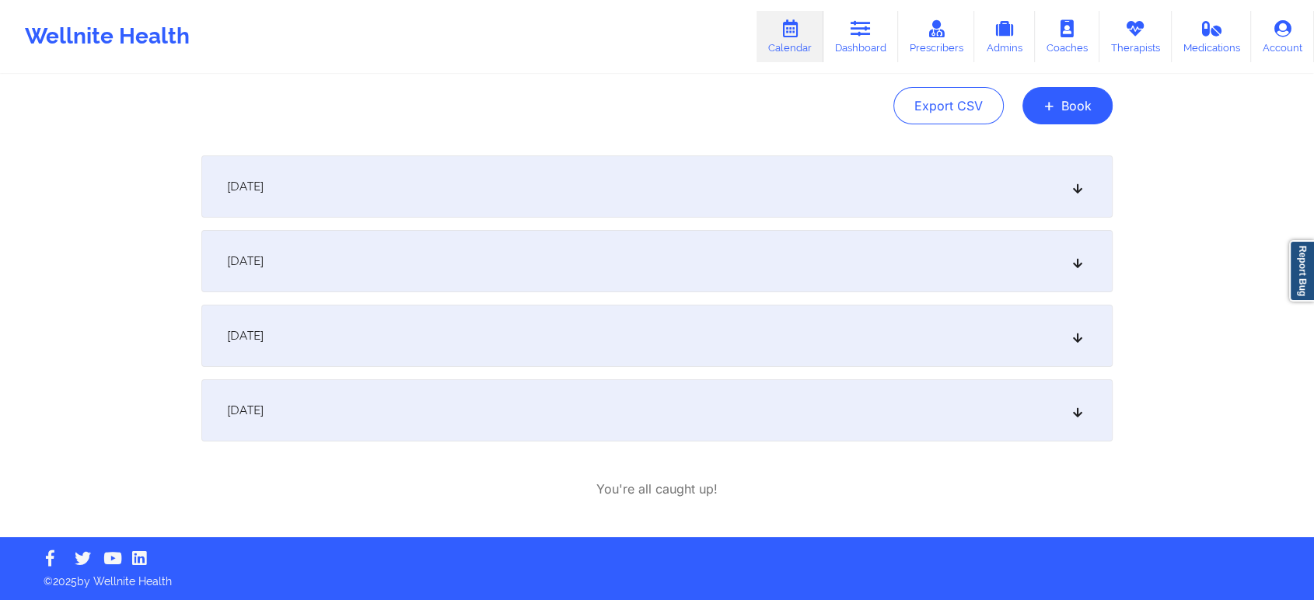
click at [551, 426] on div "[DATE]" at bounding box center [656, 410] width 911 height 62
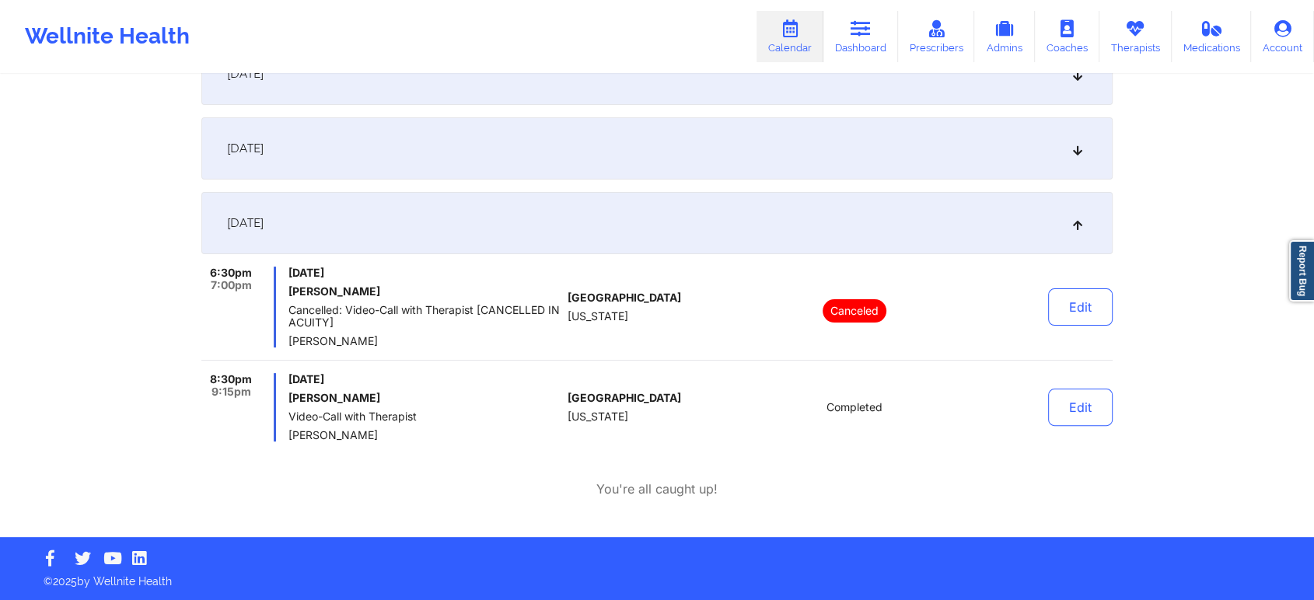
scroll to position [0, 0]
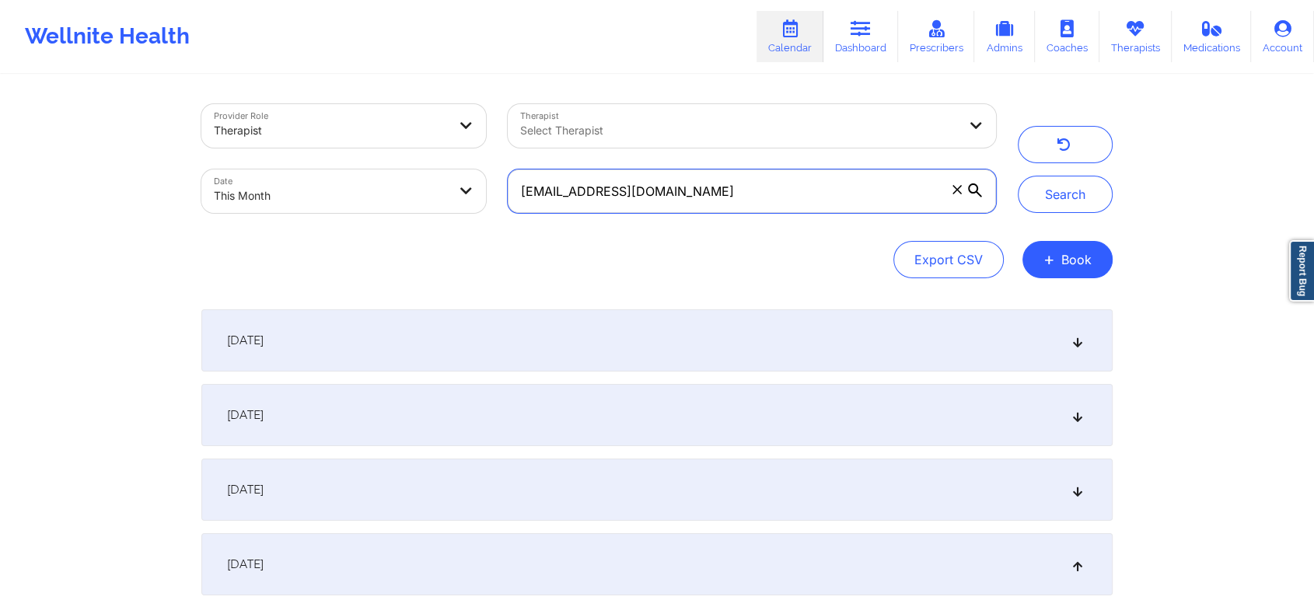
drag, startPoint x: 725, startPoint y: 187, endPoint x: 338, endPoint y: 131, distance: 391.2
click at [338, 131] on div "Provider Role Therapist Therapist Select Therapist Date This Month [EMAIL_ADDRE…" at bounding box center [598, 158] width 816 height 131
paste input "troberts456@hot"
click at [1018, 176] on button "Search" at bounding box center [1065, 194] width 95 height 37
drag, startPoint x: 793, startPoint y: 176, endPoint x: 437, endPoint y: 139, distance: 357.9
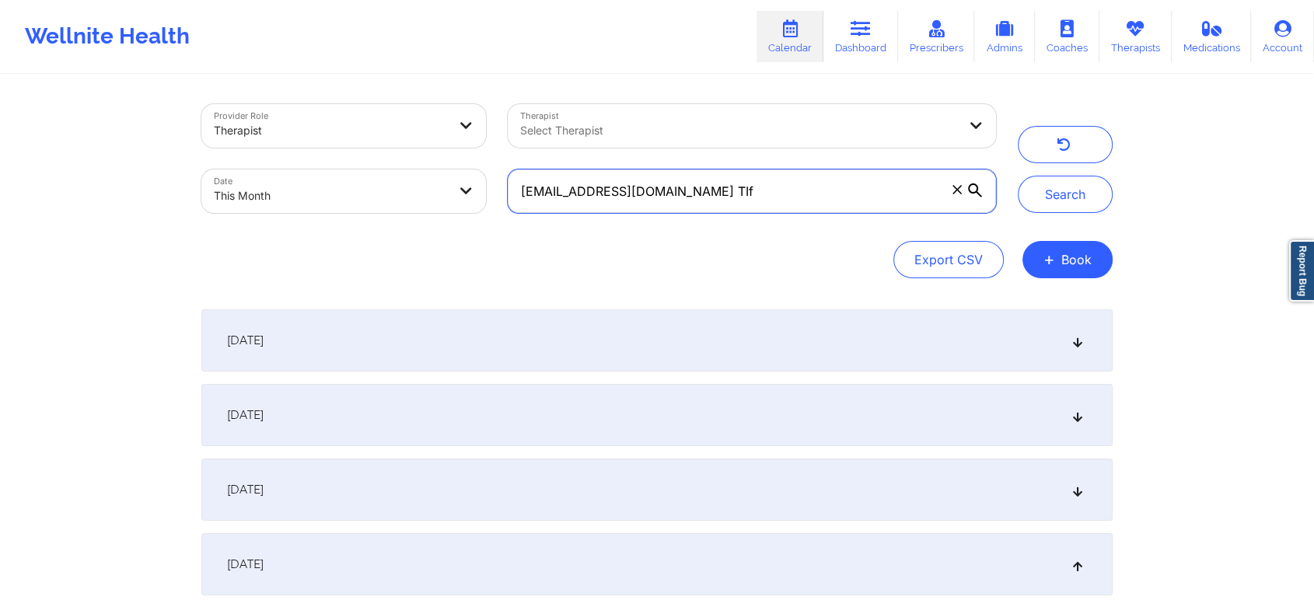
click at [437, 139] on div "Provider Role Therapist Therapist Select Therapist Date This Month [EMAIL_ADDRE…" at bounding box center [598, 158] width 816 height 131
paste input "[EMAIL_ADDRESS][DOMAIN_NAME]"
click at [1018, 176] on button "Search" at bounding box center [1065, 194] width 95 height 37
drag, startPoint x: 733, startPoint y: 191, endPoint x: 430, endPoint y: 205, distance: 303.5
click at [430, 205] on div "Provider Role Therapist Therapist Select Therapist Date This Month [EMAIL_ADDRE…" at bounding box center [598, 158] width 816 height 131
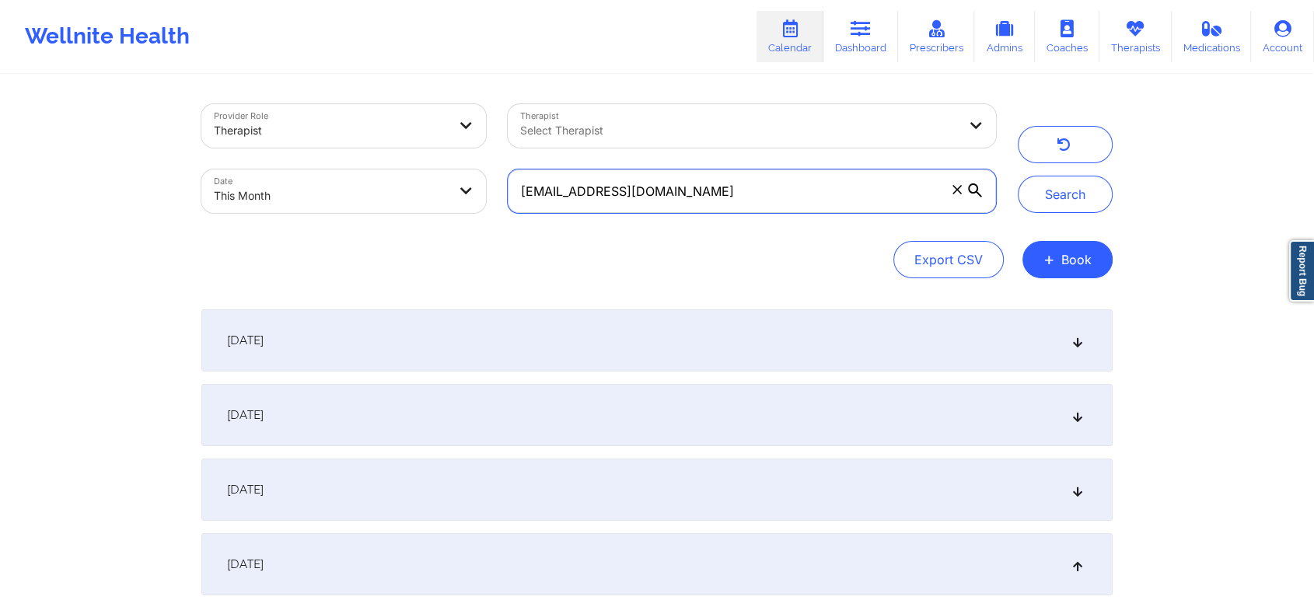
paste input "[EMAIL_ADDRESS]"
click at [1018, 176] on button "Search" at bounding box center [1065, 194] width 95 height 37
drag, startPoint x: 797, startPoint y: 195, endPoint x: 456, endPoint y: 192, distance: 340.5
click at [456, 192] on div "Provider Role Therapist Therapist Select Therapist Date This Month [EMAIL_ADDRE…" at bounding box center [598, 158] width 816 height 131
paste input "colieamiller"
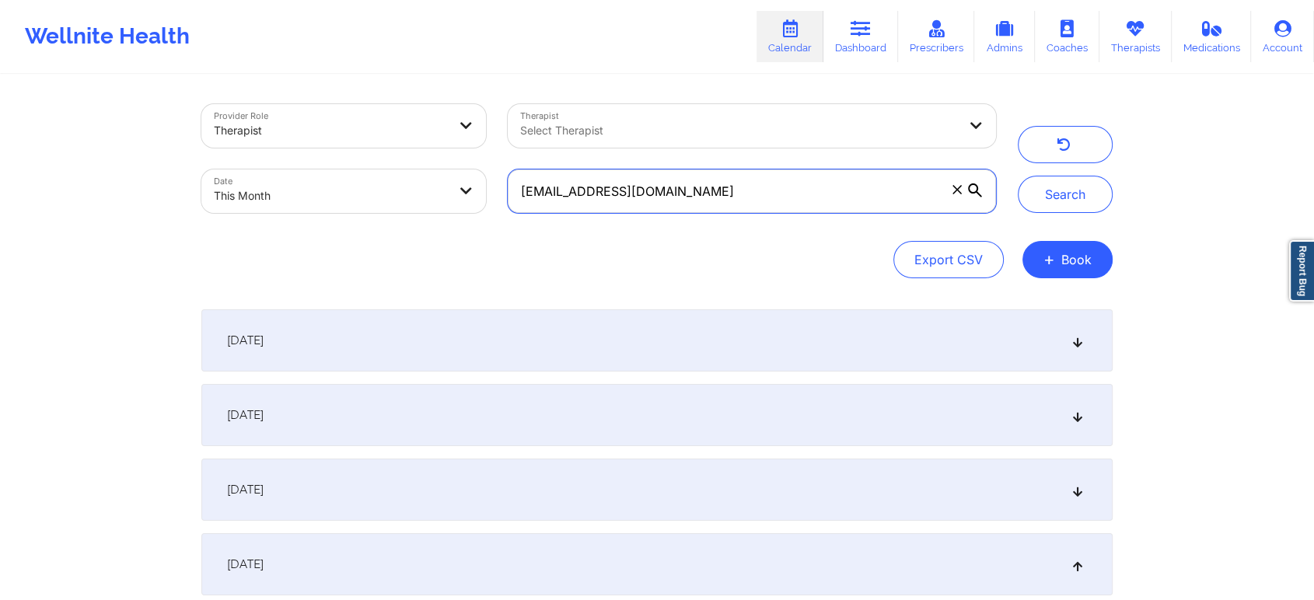
click at [1018, 176] on button "Search" at bounding box center [1065, 194] width 95 height 37
drag, startPoint x: 672, startPoint y: 183, endPoint x: 392, endPoint y: 173, distance: 280.0
click at [392, 173] on div "Provider Role Therapist Therapist Select Therapist Date This Month [EMAIL_ADDRE…" at bounding box center [598, 158] width 816 height 131
paste input "iaraquick86"
click at [1018, 176] on button "Search" at bounding box center [1065, 194] width 95 height 37
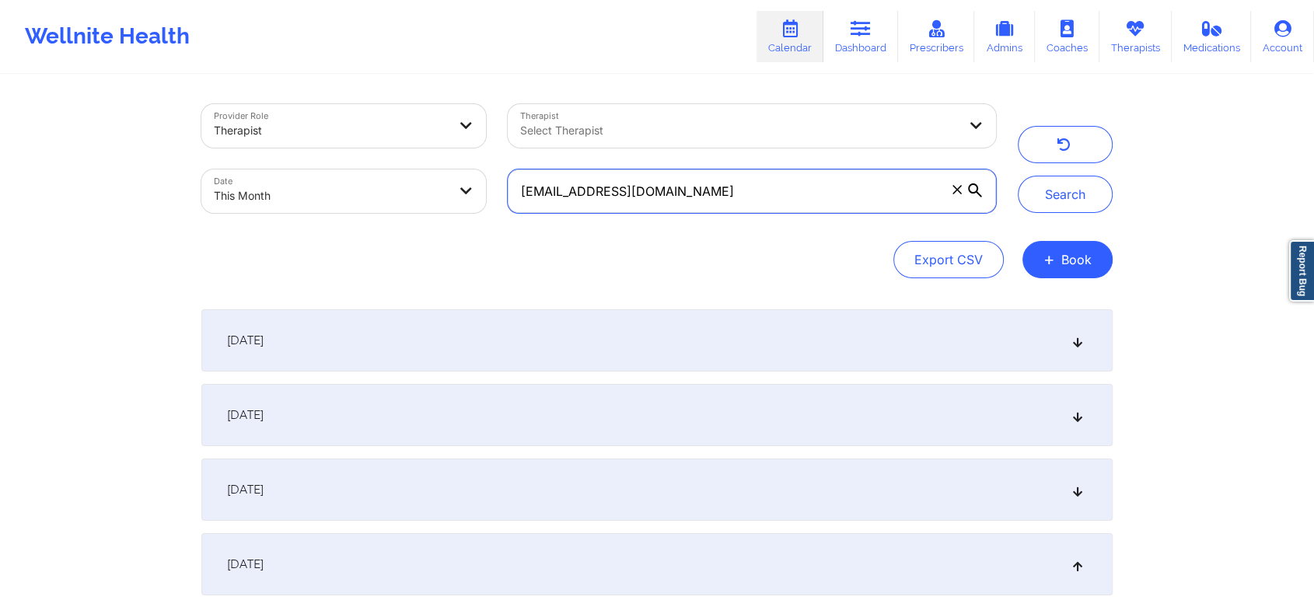
drag, startPoint x: 781, startPoint y: 195, endPoint x: 395, endPoint y: 101, distance: 396.9
click at [395, 101] on div "Provider Role Therapist Therapist Select Therapist Date This Month [EMAIL_ADDRE…" at bounding box center [598, 158] width 816 height 131
paste input "kdagrin50"
click at [1018, 176] on button "Search" at bounding box center [1065, 194] width 95 height 37
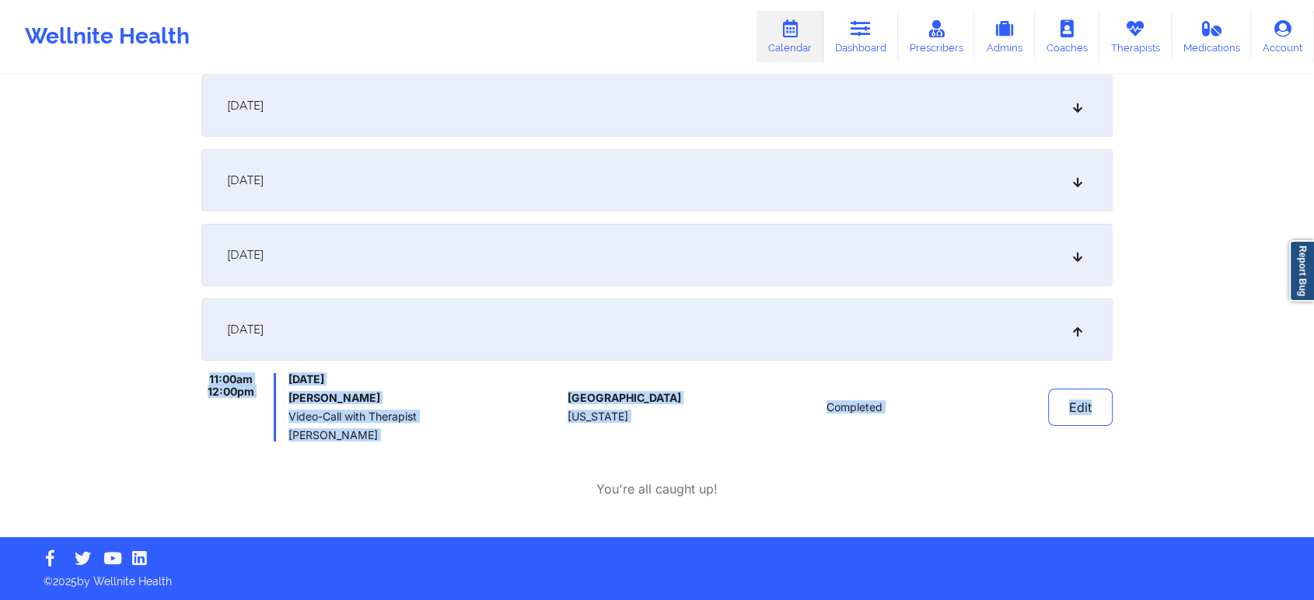
drag, startPoint x: 1245, startPoint y: 314, endPoint x: 1326, endPoint y: 372, distance: 99.7
click at [1193, 365] on html "Wellnite Health Calendar Dashboard Prescribers Admins Coaches Therapists Medica…" at bounding box center [657, 65] width 1314 height 600
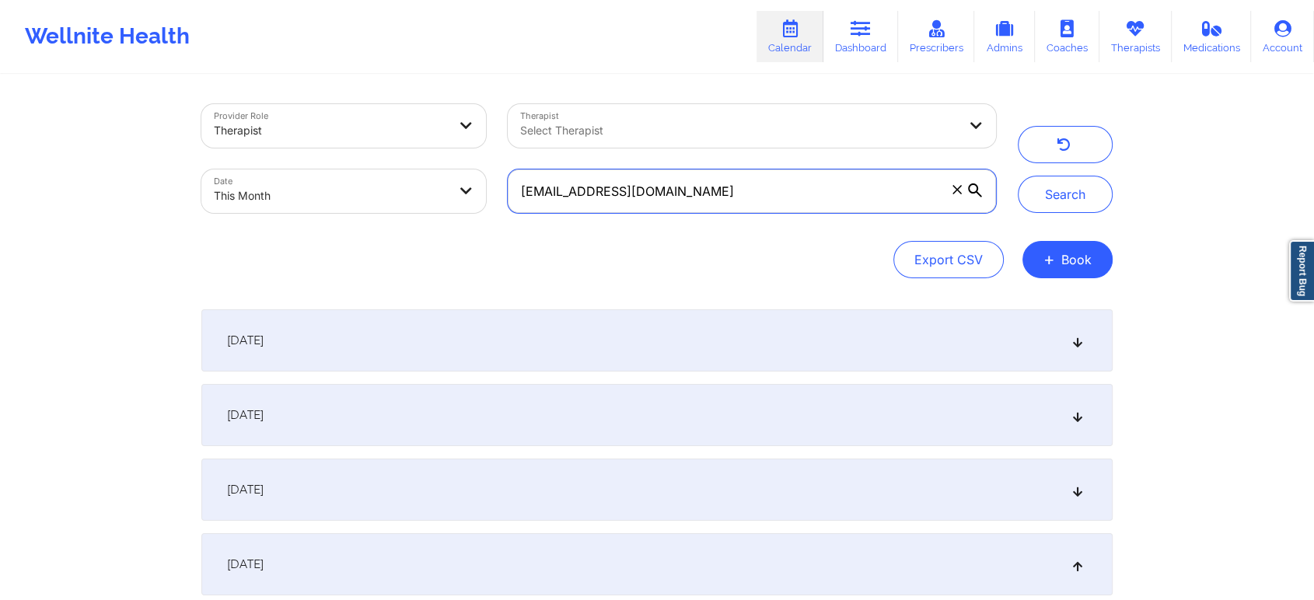
drag, startPoint x: 738, startPoint y: 185, endPoint x: 331, endPoint y: 173, distance: 406.8
click at [331, 173] on div "Provider Role Therapist Therapist Select Therapist Date This Month [EMAIL_ADDRE…" at bounding box center [598, 158] width 816 height 131
paste input "[EMAIL_ADDRESS][DOMAIN_NAME]"
click at [1018, 176] on button "Search" at bounding box center [1065, 194] width 95 height 37
click at [773, 186] on input "[EMAIL_ADDRESS][DOMAIN_NAME]" at bounding box center [752, 191] width 488 height 44
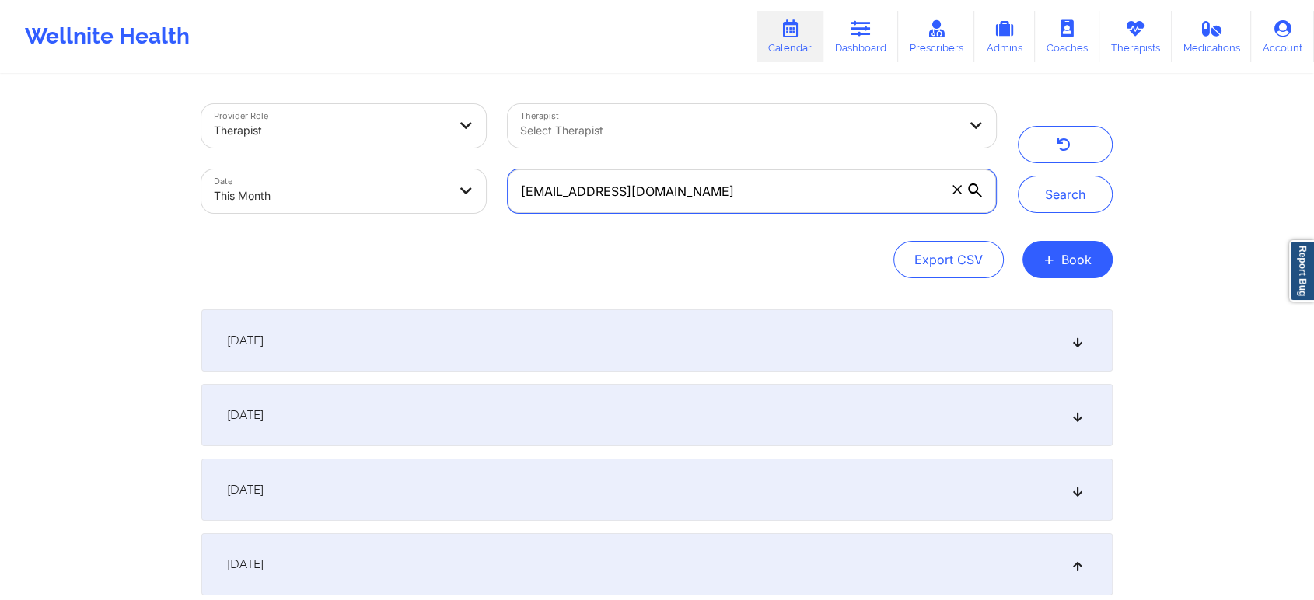
drag, startPoint x: 748, startPoint y: 185, endPoint x: 404, endPoint y: 165, distance: 344.2
click at [404, 165] on div "Provider Role Therapist Therapist Select Therapist Date This Month [EMAIL_ADDRE…" at bounding box center [598, 158] width 816 height 131
paste input "[EMAIL_ADDRESS][DOMAIN_NAME]"
click at [1018, 176] on button "Search" at bounding box center [1065, 194] width 95 height 37
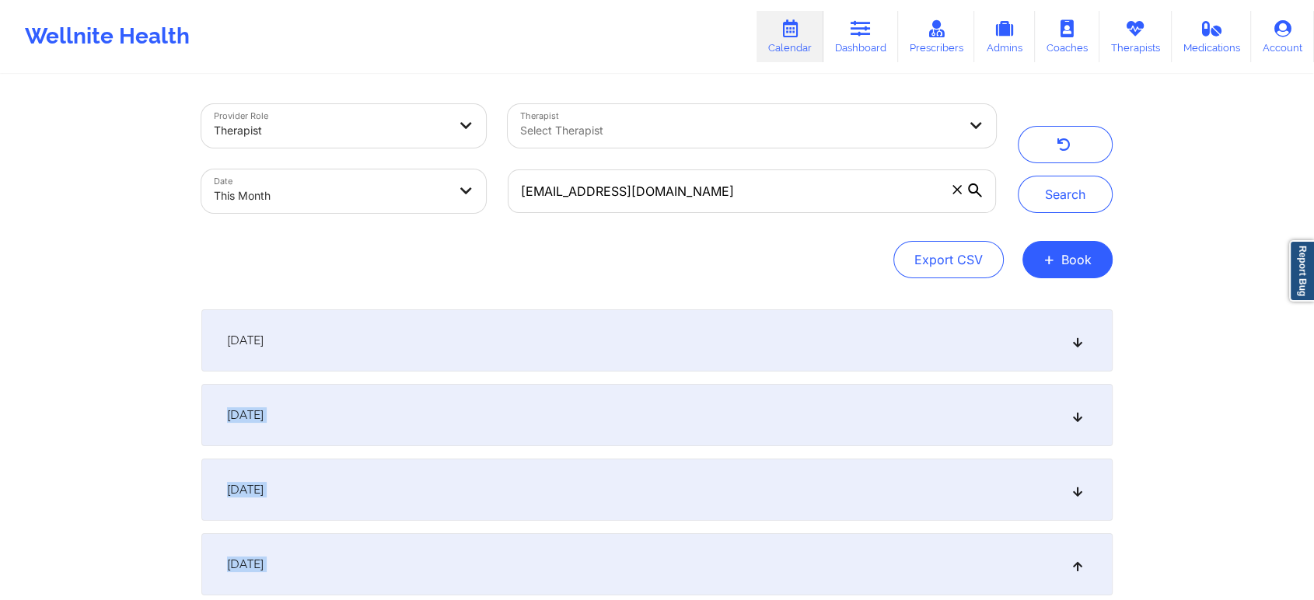
drag, startPoint x: 1308, startPoint y: 316, endPoint x: 1326, endPoint y: 641, distance: 324.6
click at [1193, 540] on html "Wellnite Health Calendar Dashboard Prescribers Admins Coaches Therapists Medica…" at bounding box center [657, 300] width 1314 height 600
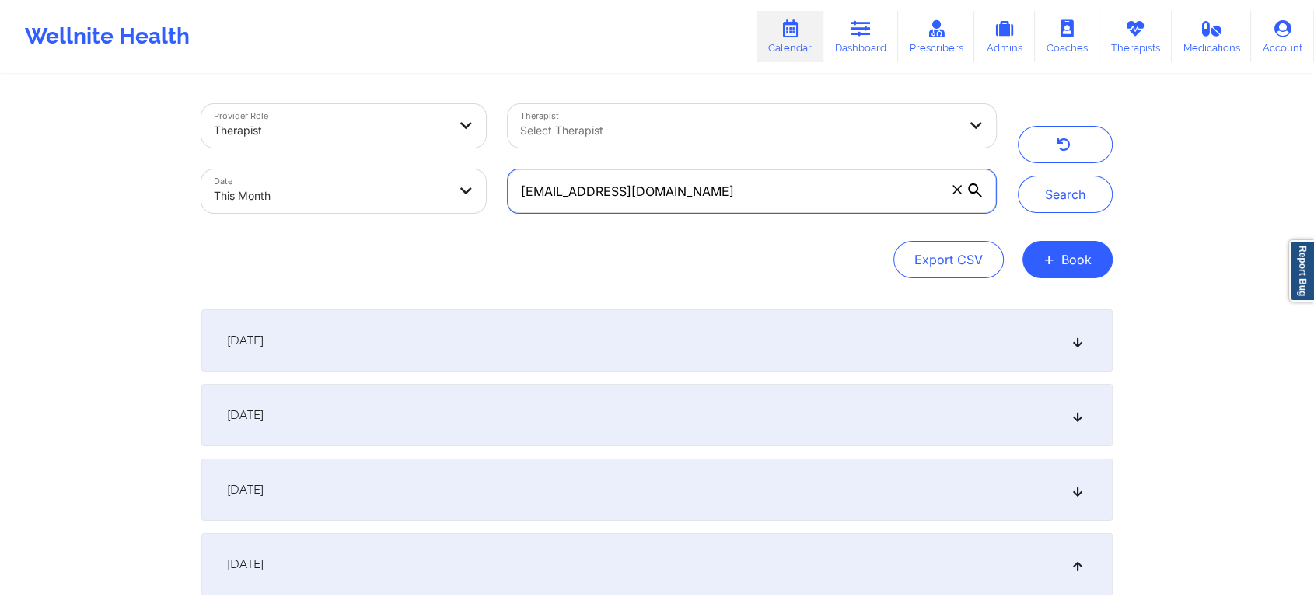
click at [809, 186] on input "[EMAIL_ADDRESS][DOMAIN_NAME]" at bounding box center [752, 191] width 488 height 44
drag, startPoint x: 670, startPoint y: 173, endPoint x: 685, endPoint y: 211, distance: 40.9
click at [685, 211] on input "[EMAIL_ADDRESS][DOMAIN_NAME]" at bounding box center [752, 191] width 488 height 44
drag, startPoint x: 685, startPoint y: 211, endPoint x: 483, endPoint y: 197, distance: 202.6
click at [483, 197] on div "Provider Role Therapist Therapist Select Therapist Date This Month [EMAIL_ADDRE…" at bounding box center [598, 158] width 816 height 131
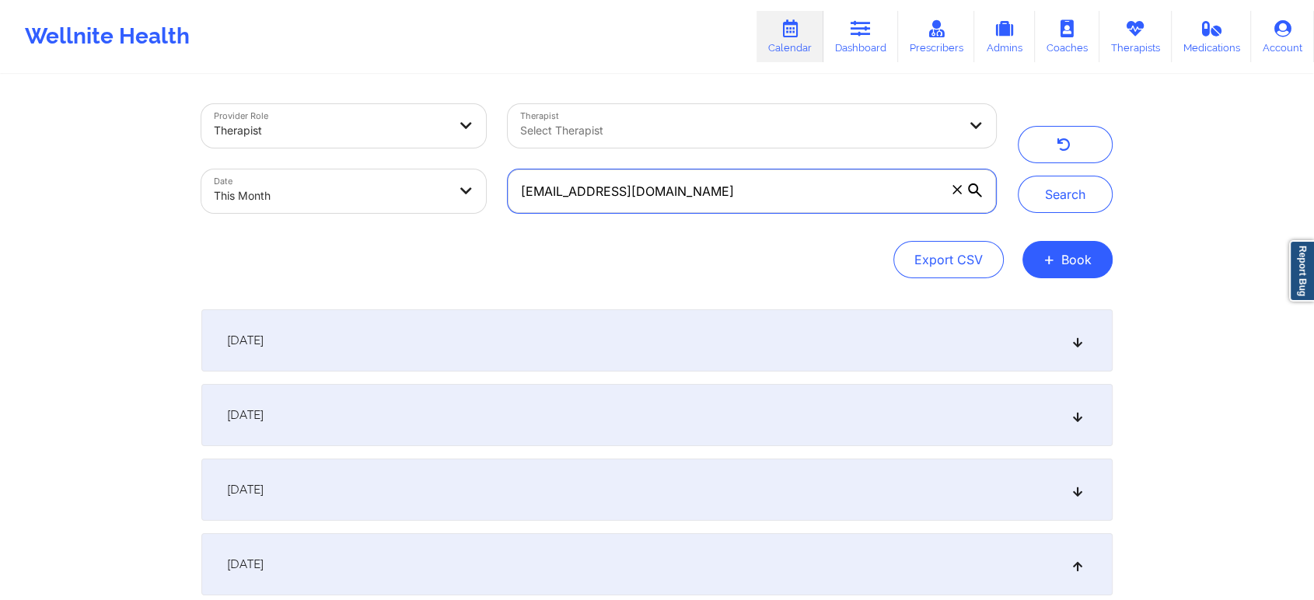
paste input "rkonieczka@tampabay.rr"
click at [1018, 176] on button "Search" at bounding box center [1065, 194] width 95 height 37
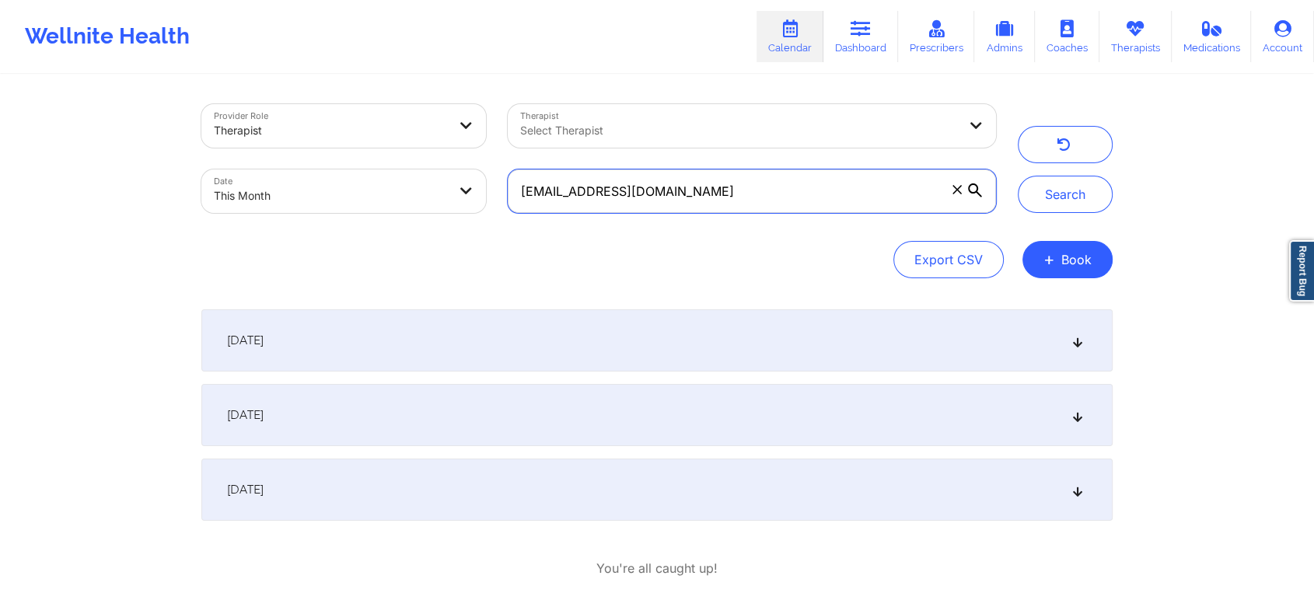
scroll to position [79, 0]
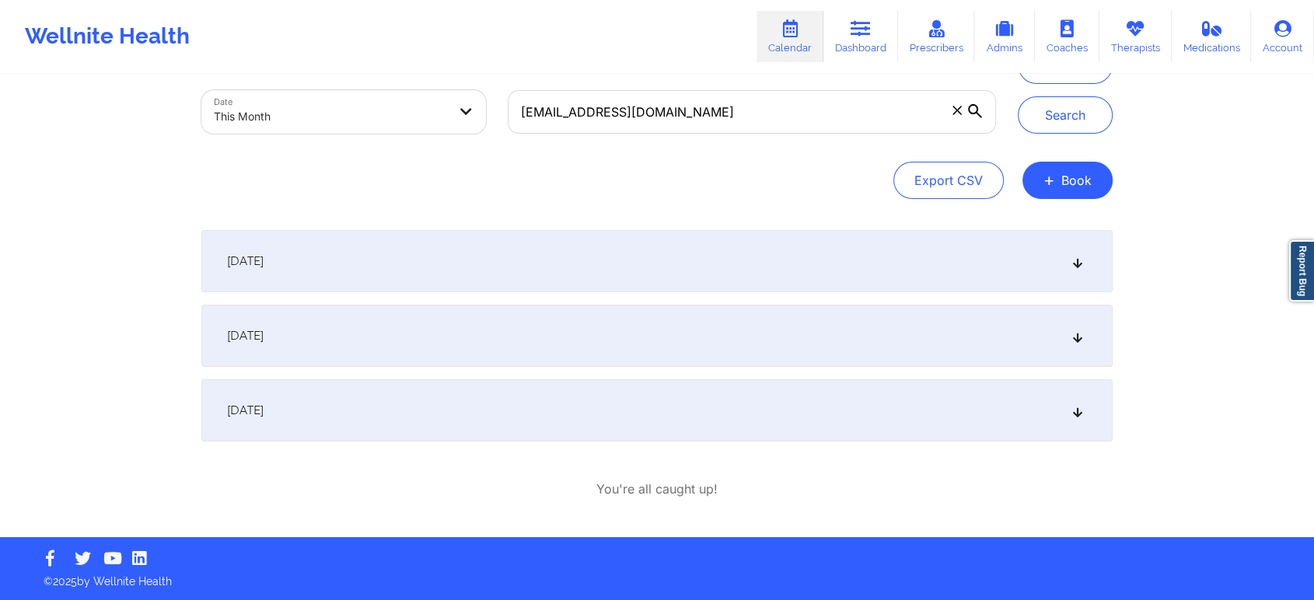
click at [728, 414] on div "[DATE]" at bounding box center [656, 410] width 911 height 62
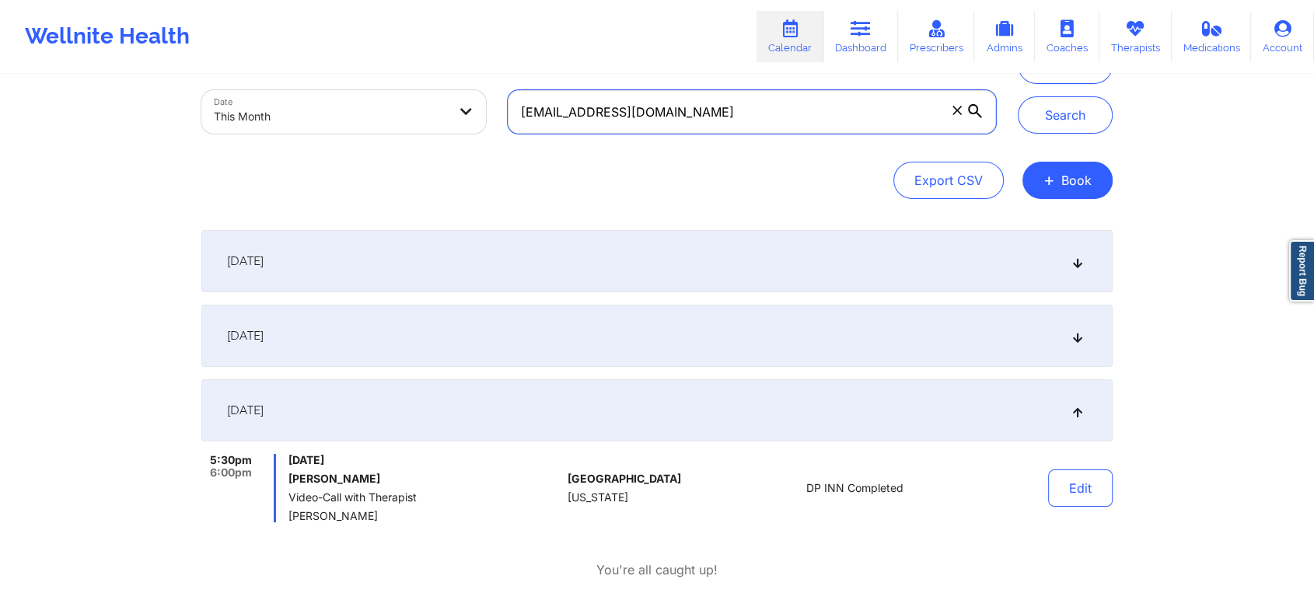
drag, startPoint x: 795, startPoint y: 129, endPoint x: 347, endPoint y: 26, distance: 460.3
click at [347, 26] on div "Wellnite Health Calendar Dashboard Prescribers Admins Coaches Therapists Medica…" at bounding box center [657, 269] width 1314 height 697
paste input "[EMAIL_ADDRESS]"
click at [1018, 96] on button "Search" at bounding box center [1065, 114] width 95 height 37
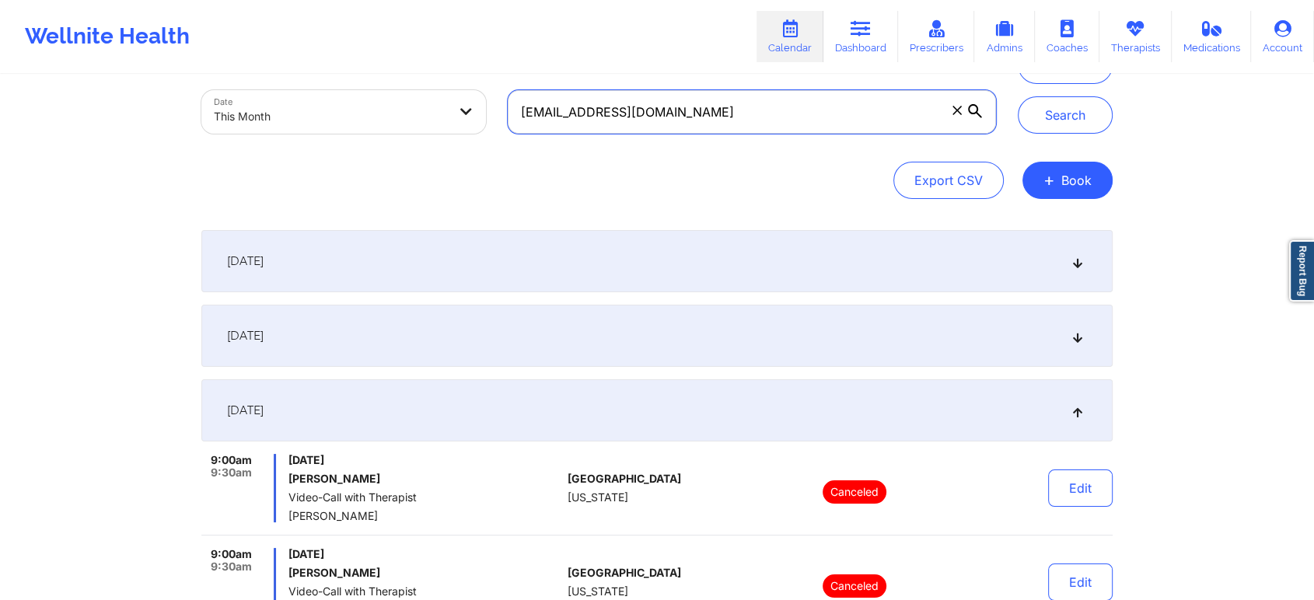
scroll to position [647, 0]
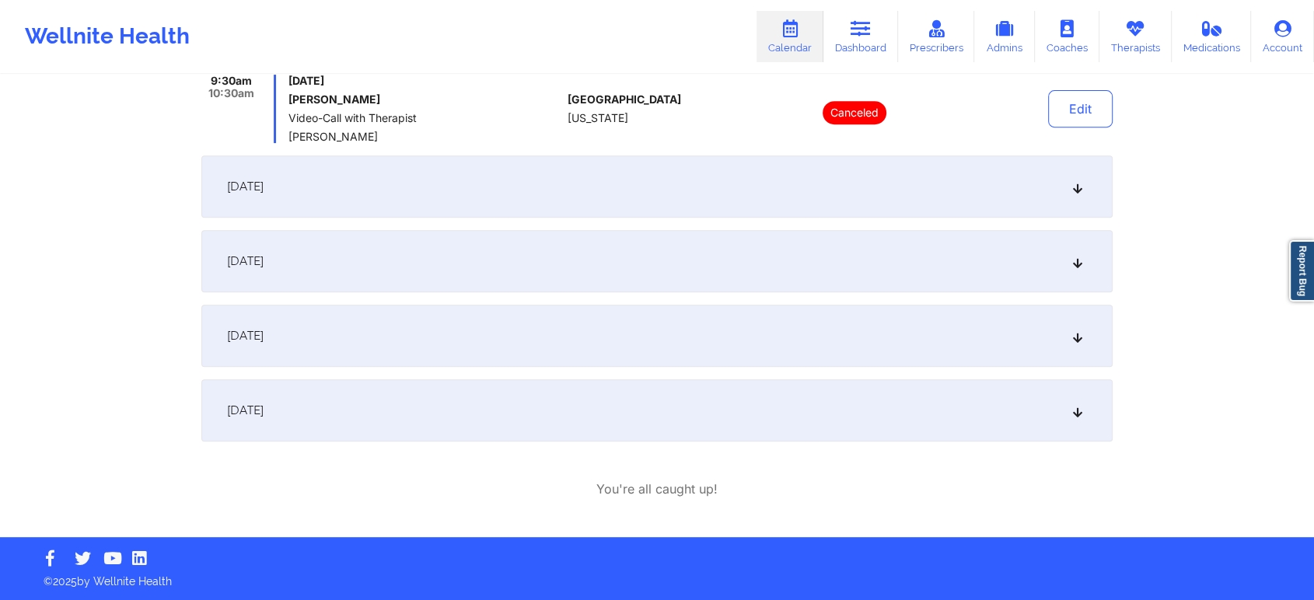
click at [624, 321] on div "[DATE]" at bounding box center [656, 336] width 911 height 62
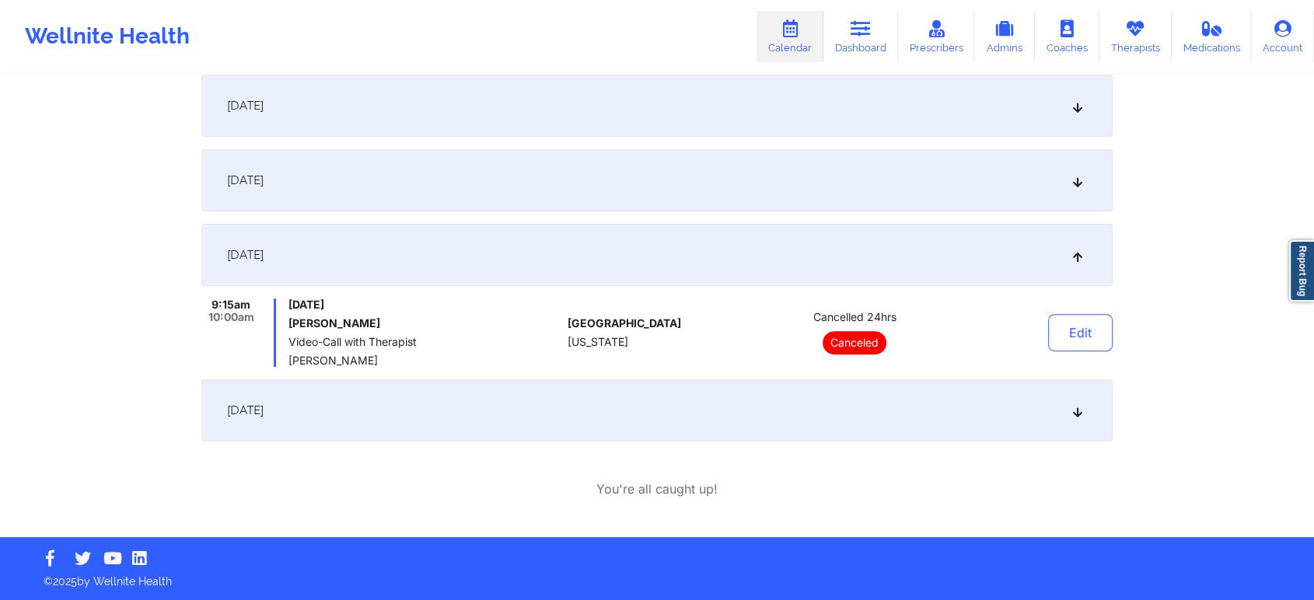
scroll to position [0, 0]
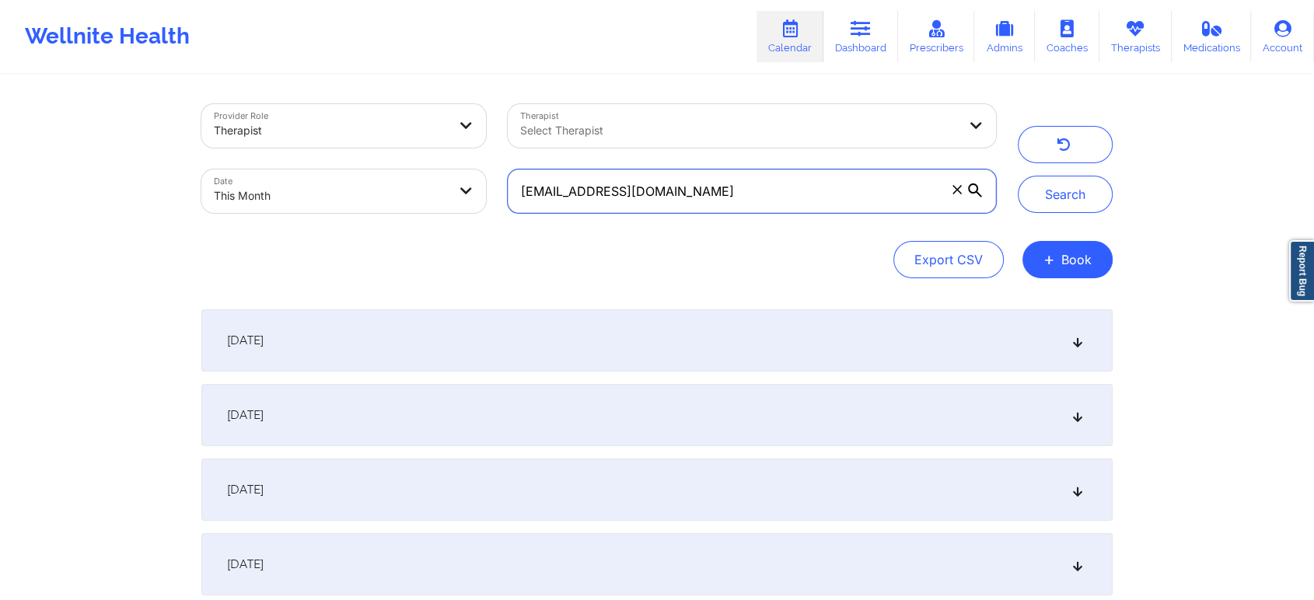
drag, startPoint x: 846, startPoint y: 185, endPoint x: 443, endPoint y: 167, distance: 403.1
click at [443, 167] on div "Provider Role Therapist Therapist Select Therapist Date This Month [EMAIL_ADDRE…" at bounding box center [598, 158] width 816 height 131
paste input "[EMAIL_ADDRESS]"
click at [1018, 176] on button "Search" at bounding box center [1065, 194] width 95 height 37
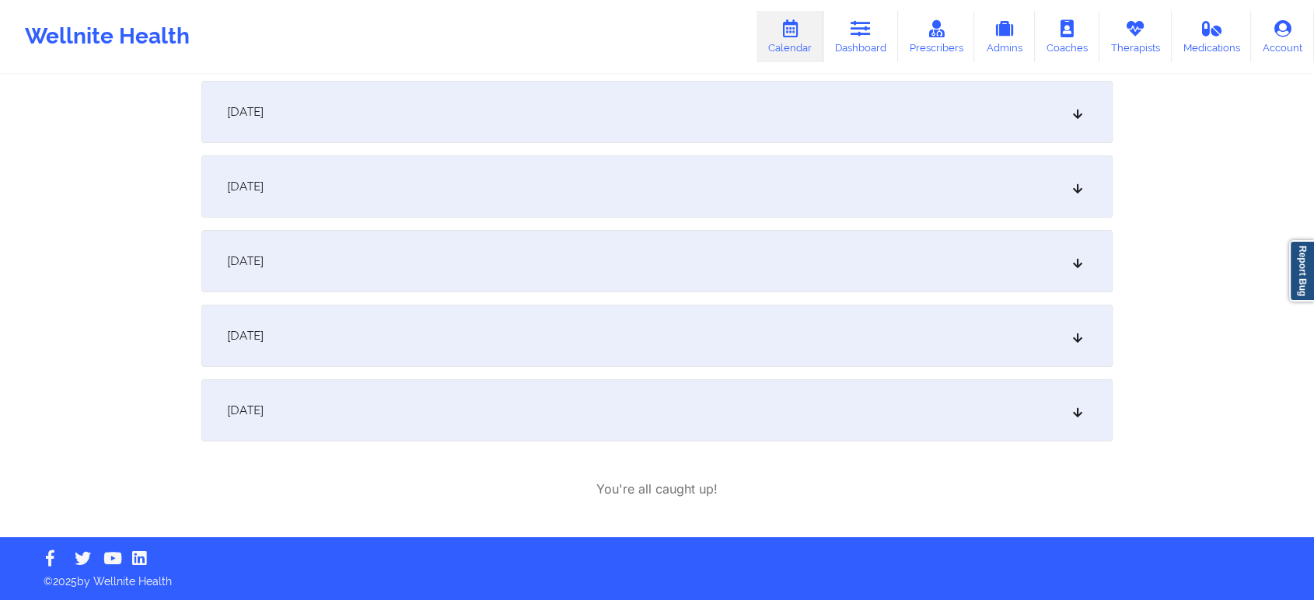
click at [464, 423] on div "[DATE]" at bounding box center [656, 410] width 911 height 62
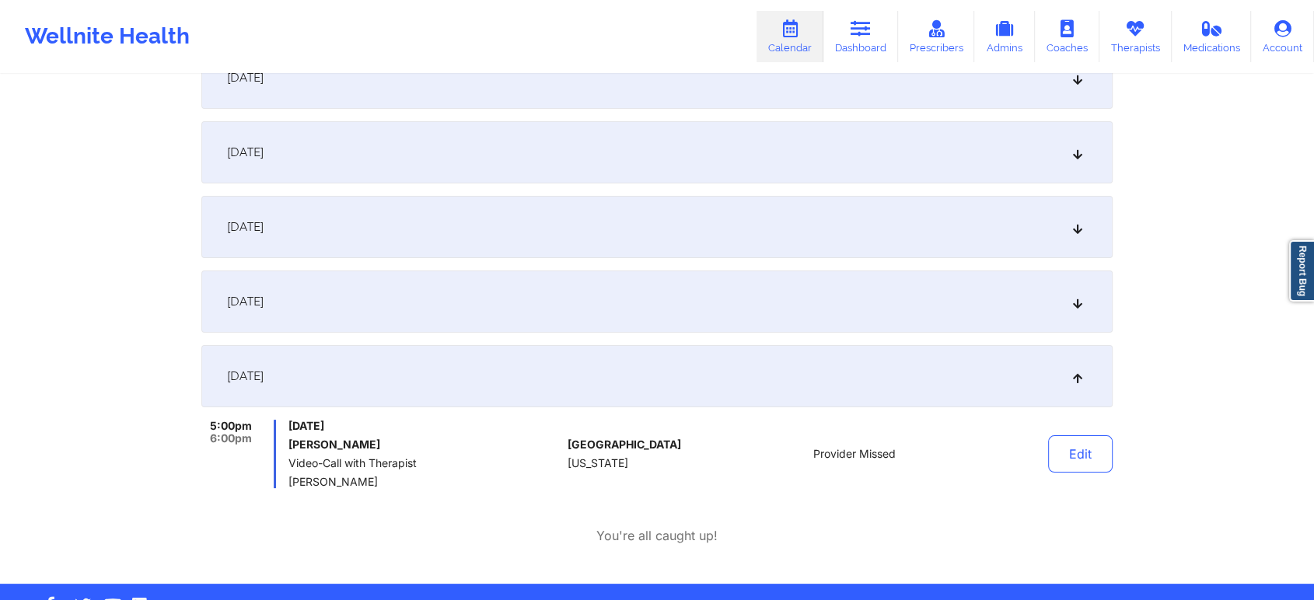
scroll to position [0, 0]
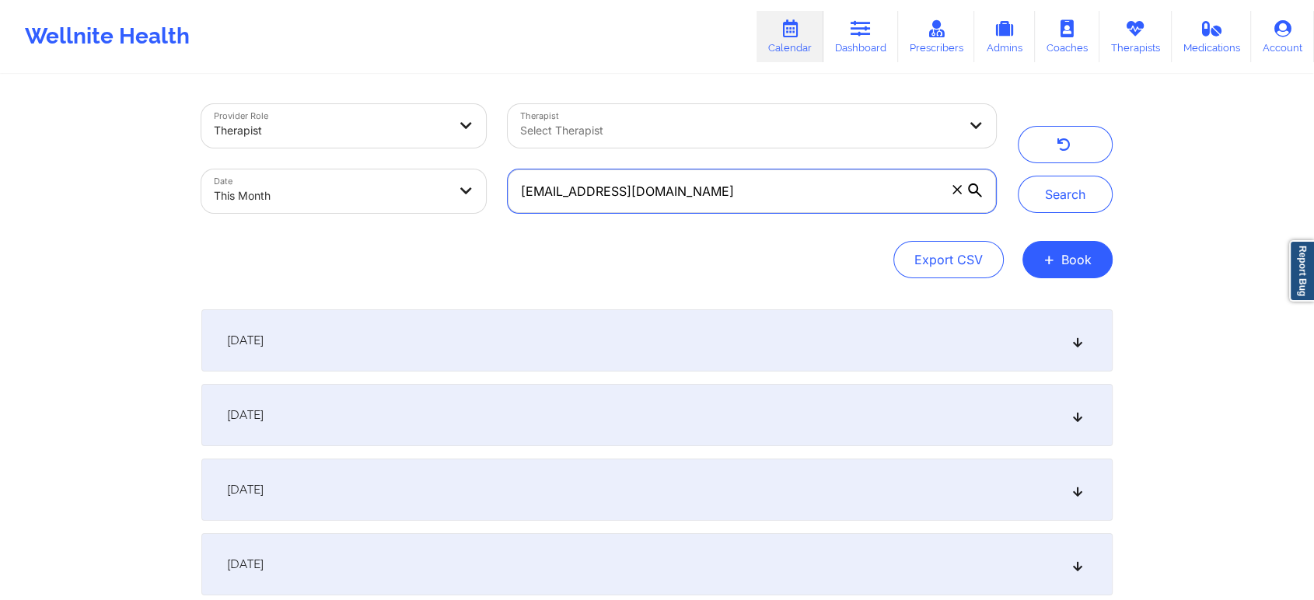
drag, startPoint x: 690, startPoint y: 209, endPoint x: 471, endPoint y: 184, distance: 220.6
click at [471, 184] on div "Provider Role Therapist Therapist Select Therapist Date This Month [EMAIL_ADDRE…" at bounding box center [598, 158] width 816 height 131
paste input "[EMAIL_ADDRESS]"
click at [1018, 176] on button "Search" at bounding box center [1065, 194] width 95 height 37
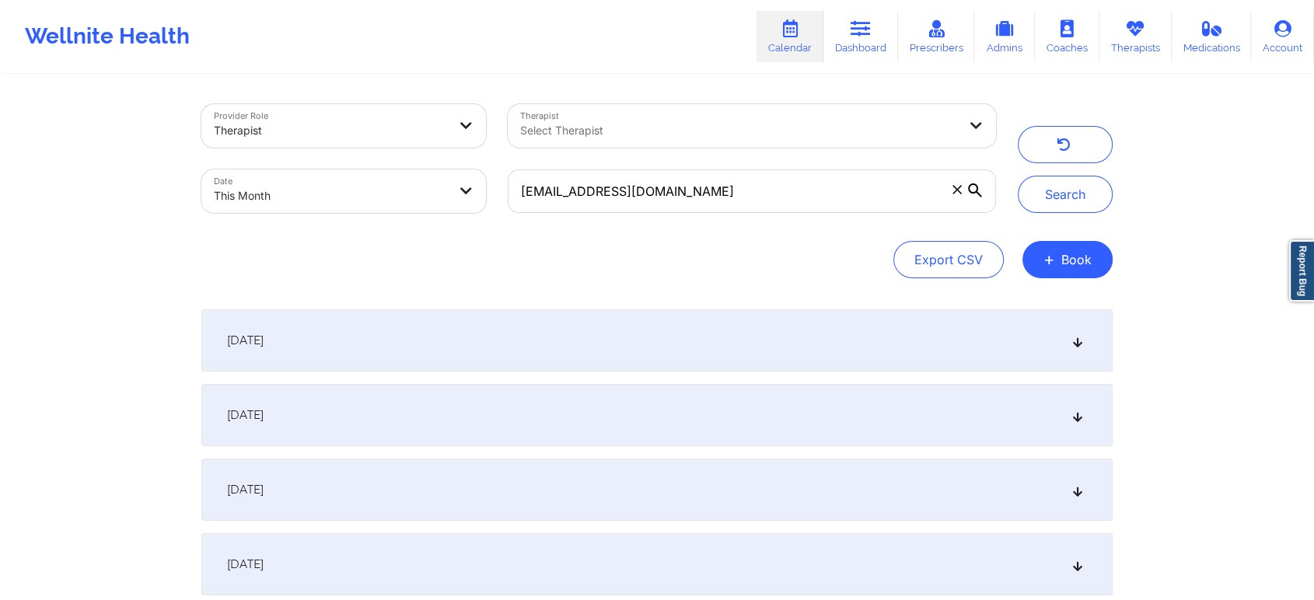
scroll to position [154, 0]
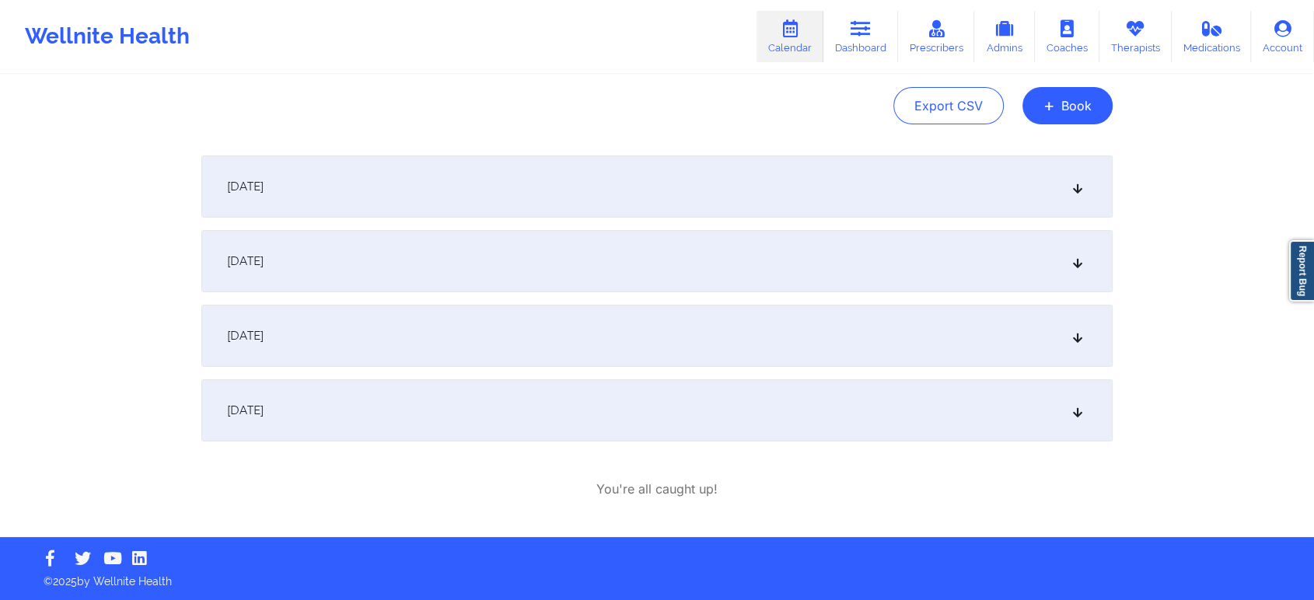
click at [606, 380] on div "[DATE]" at bounding box center [656, 410] width 911 height 62
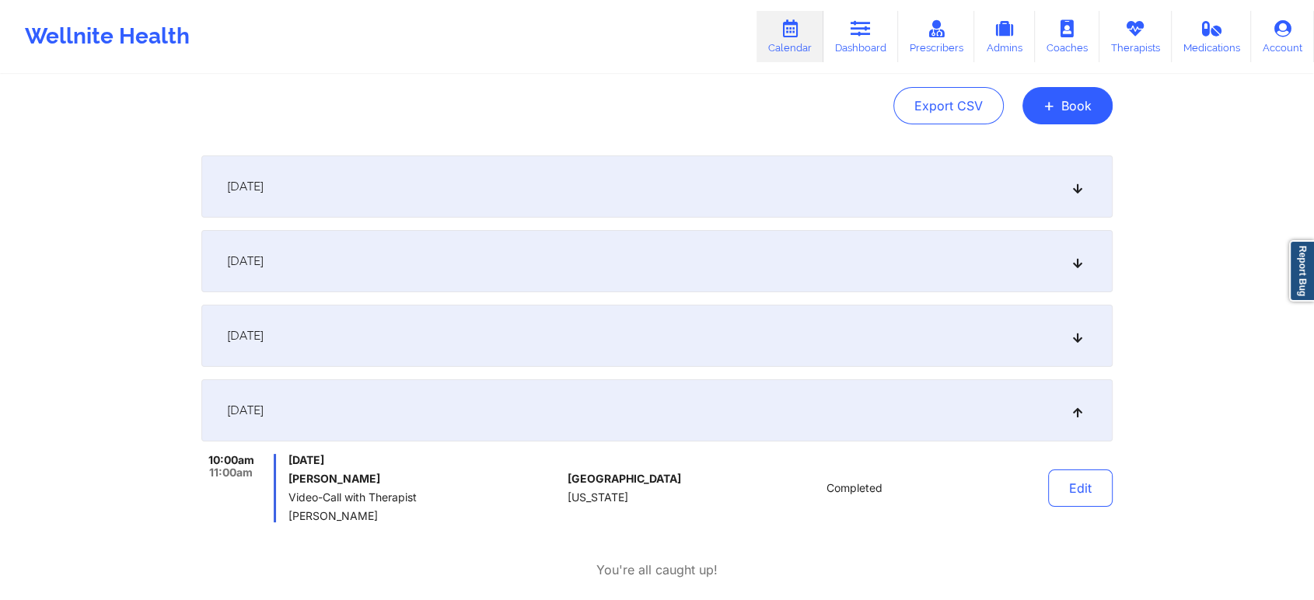
scroll to position [0, 0]
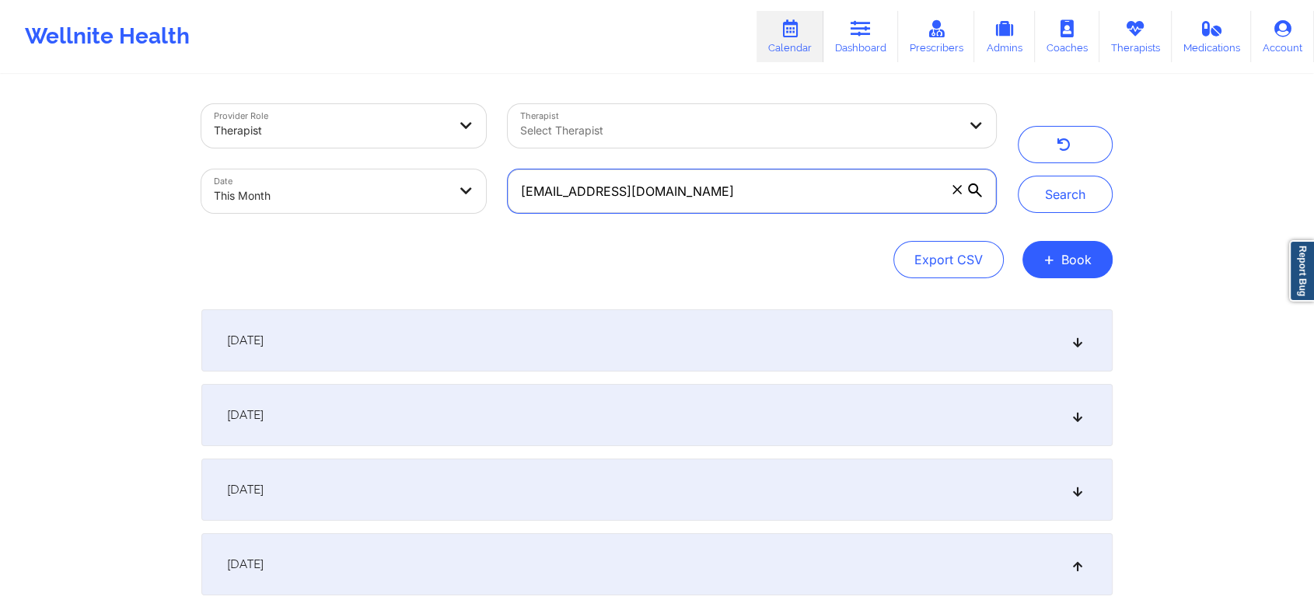
drag, startPoint x: 719, startPoint y: 180, endPoint x: 261, endPoint y: 182, distance: 457.9
click at [261, 182] on div "Provider Role Therapist Therapist Select Therapist Date This Month [EMAIL_ADDRE…" at bounding box center [598, 158] width 816 height 131
paste input "[EMAIL_ADDRESS]"
click at [1018, 176] on button "Search" at bounding box center [1065, 194] width 95 height 37
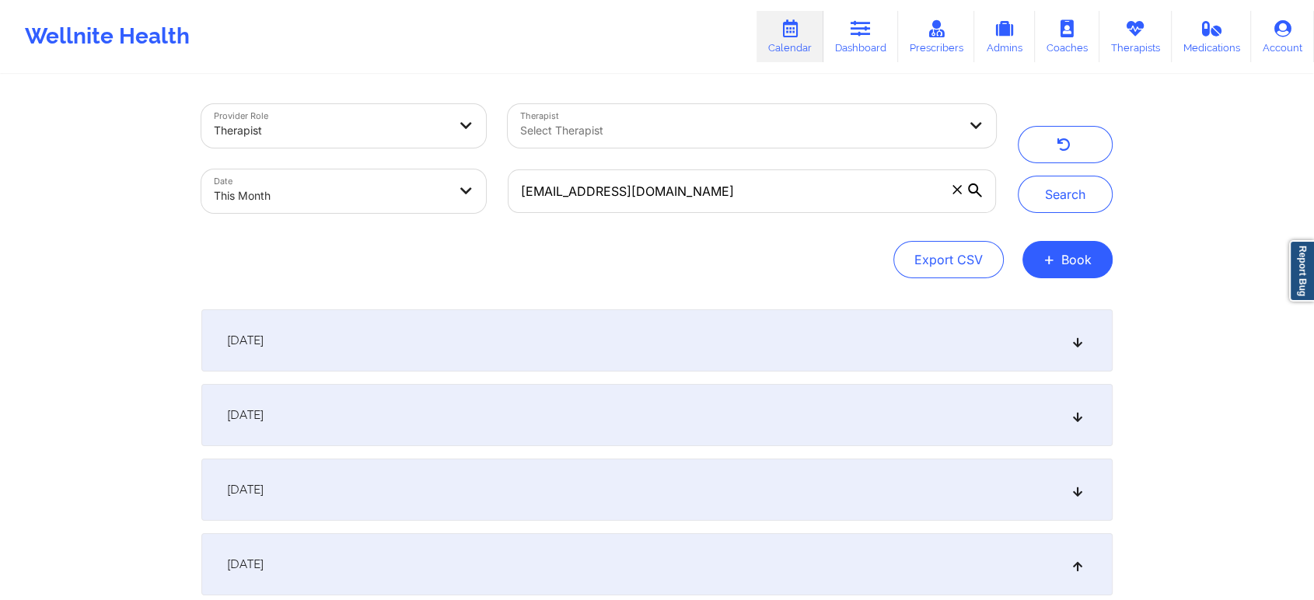
drag, startPoint x: 721, startPoint y: 165, endPoint x: 721, endPoint y: 183, distance: 17.9
click at [721, 183] on div "[EMAIL_ADDRESS][DOMAIN_NAME]" at bounding box center [752, 191] width 510 height 65
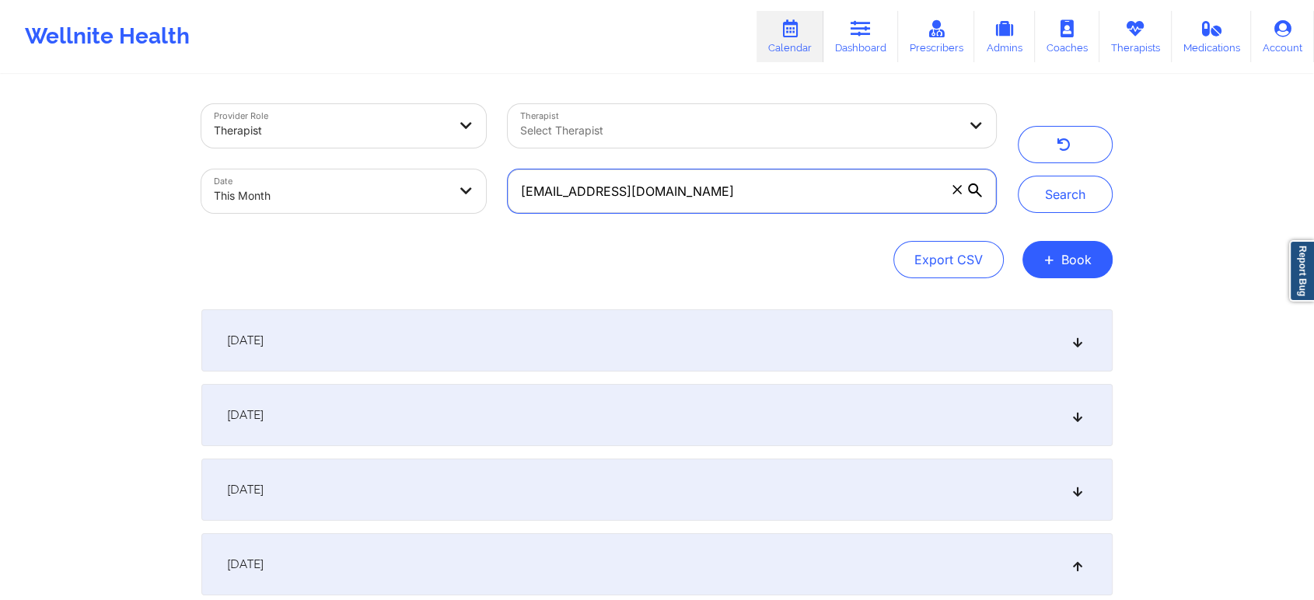
drag, startPoint x: 721, startPoint y: 183, endPoint x: 362, endPoint y: 199, distance: 360.3
click at [362, 199] on div "Provider Role Therapist Therapist Select Therapist Date This Month [EMAIL_ADDRE…" at bounding box center [598, 158] width 816 height 131
paste input "ruelasgabriela44"
click at [1018, 176] on button "Search" at bounding box center [1065, 194] width 95 height 37
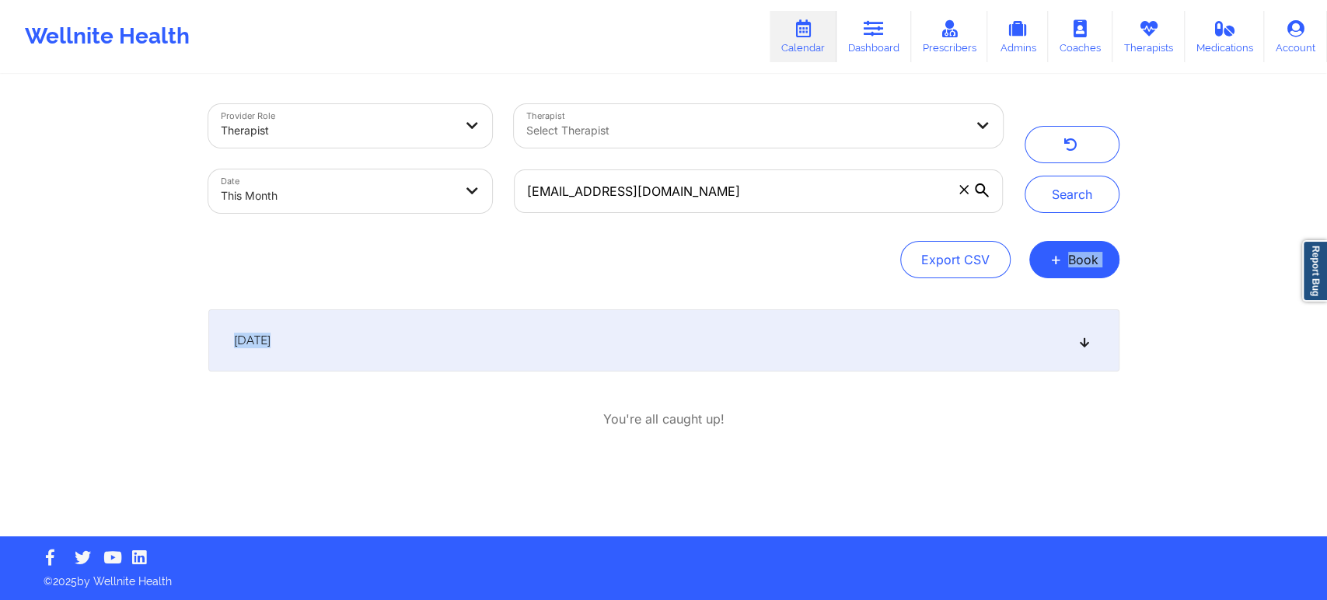
drag, startPoint x: 1326, startPoint y: 228, endPoint x: 1326, endPoint y: 429, distance: 201.4
click at [1193, 429] on div "Provider Role Therapist Therapist Select Therapist Date This Month [EMAIL_ADDRE…" at bounding box center [663, 268] width 1327 height 536
click at [473, 342] on div "[DATE]" at bounding box center [663, 340] width 911 height 62
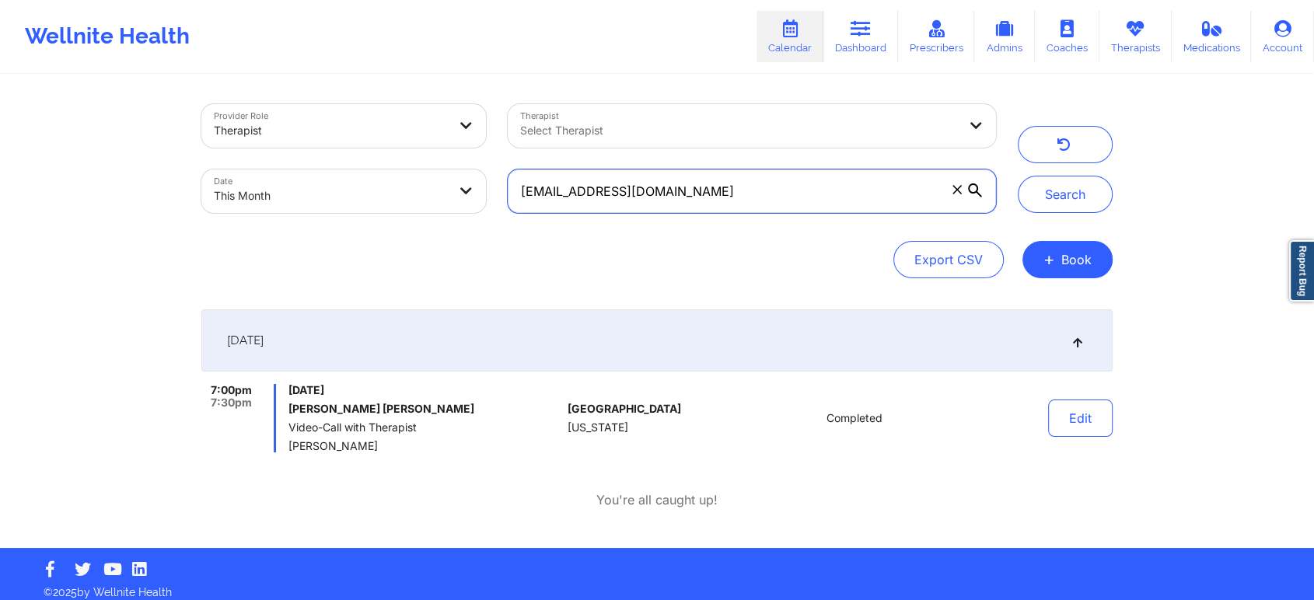
drag, startPoint x: 809, startPoint y: 176, endPoint x: 404, endPoint y: 185, distance: 404.4
click at [404, 185] on div "Provider Role Therapist Therapist Select Therapist Date This Month [EMAIL_ADDRE…" at bounding box center [598, 158] width 816 height 131
paste input "edithmorales062375"
click at [1018, 176] on button "Search" at bounding box center [1065, 194] width 95 height 37
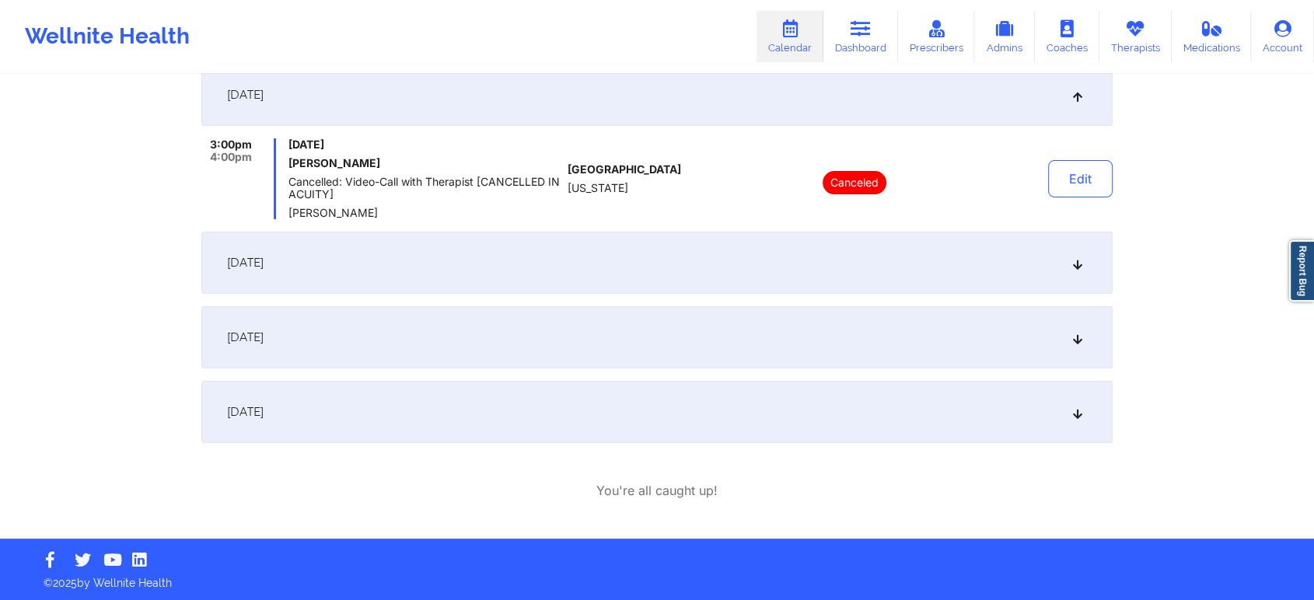
scroll to position [247, 0]
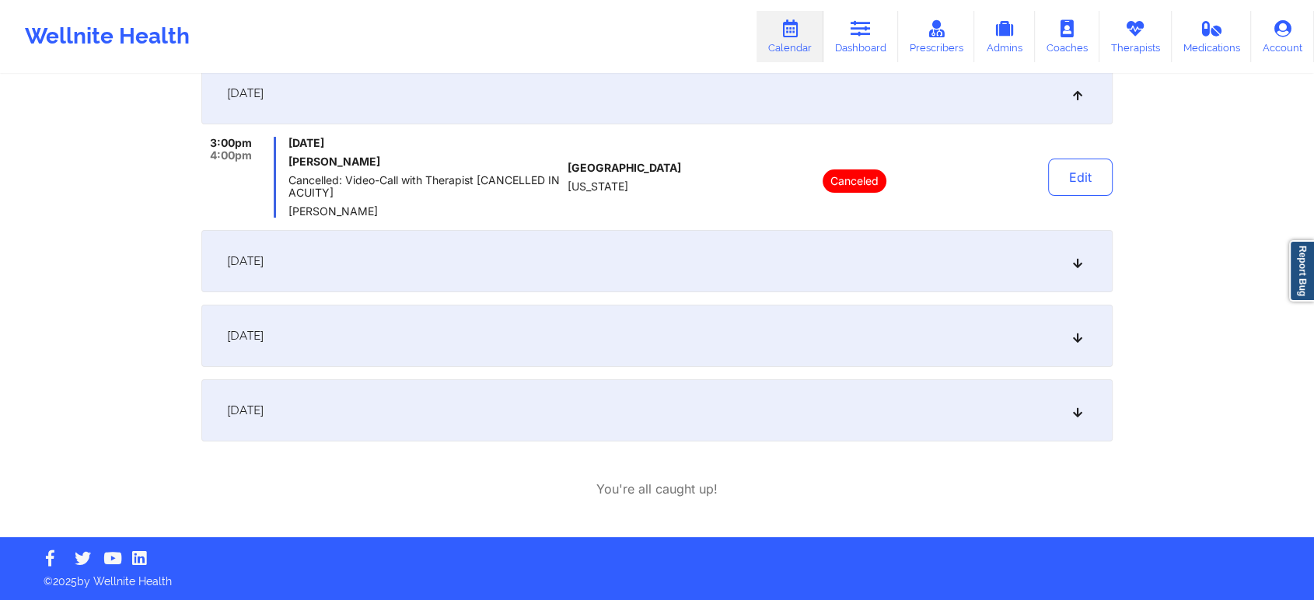
click at [595, 429] on div "[DATE]" at bounding box center [656, 410] width 911 height 62
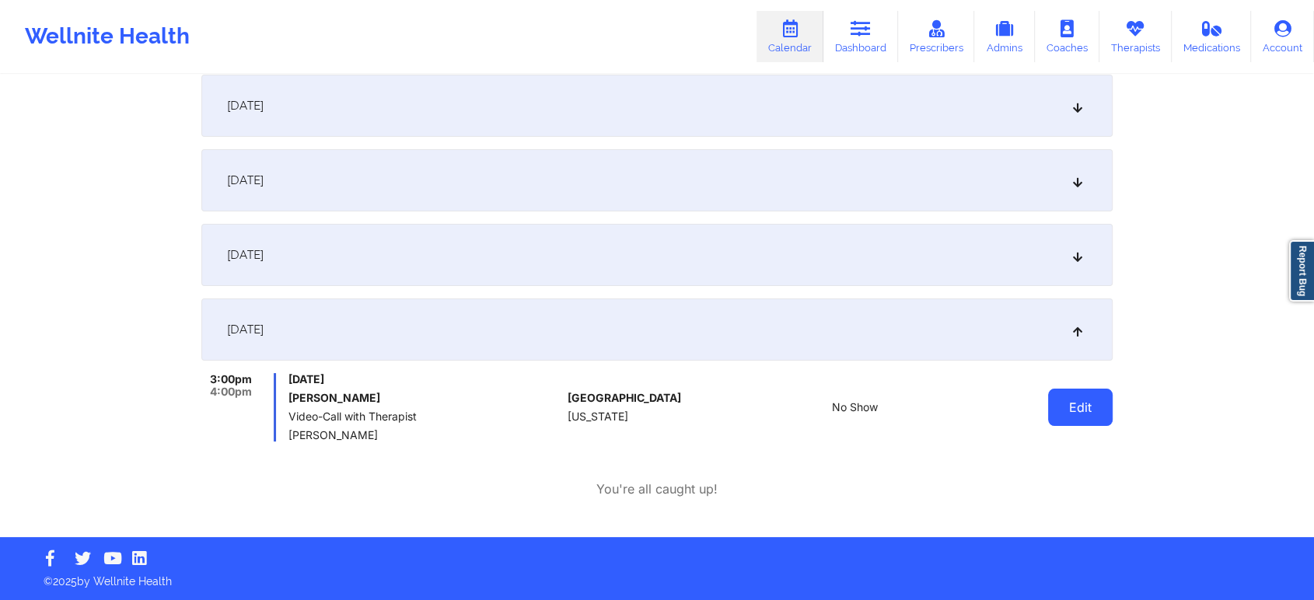
click at [1057, 400] on button "Edit" at bounding box center [1080, 407] width 65 height 37
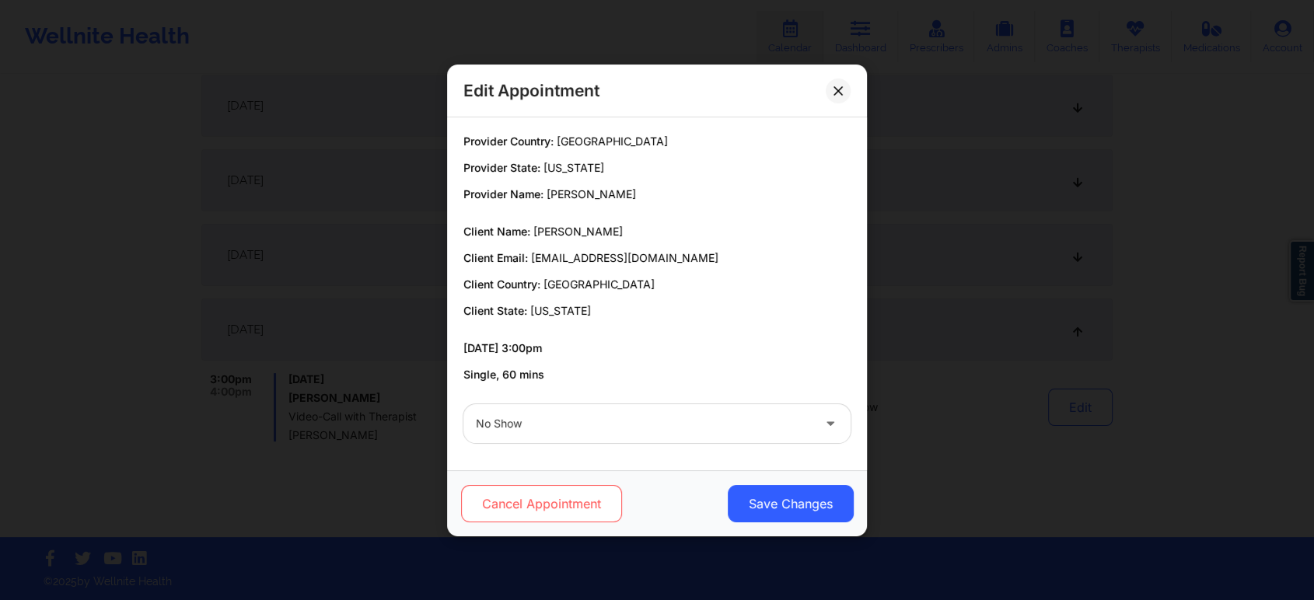
click at [578, 500] on button "Cancel Appointment" at bounding box center [541, 503] width 161 height 37
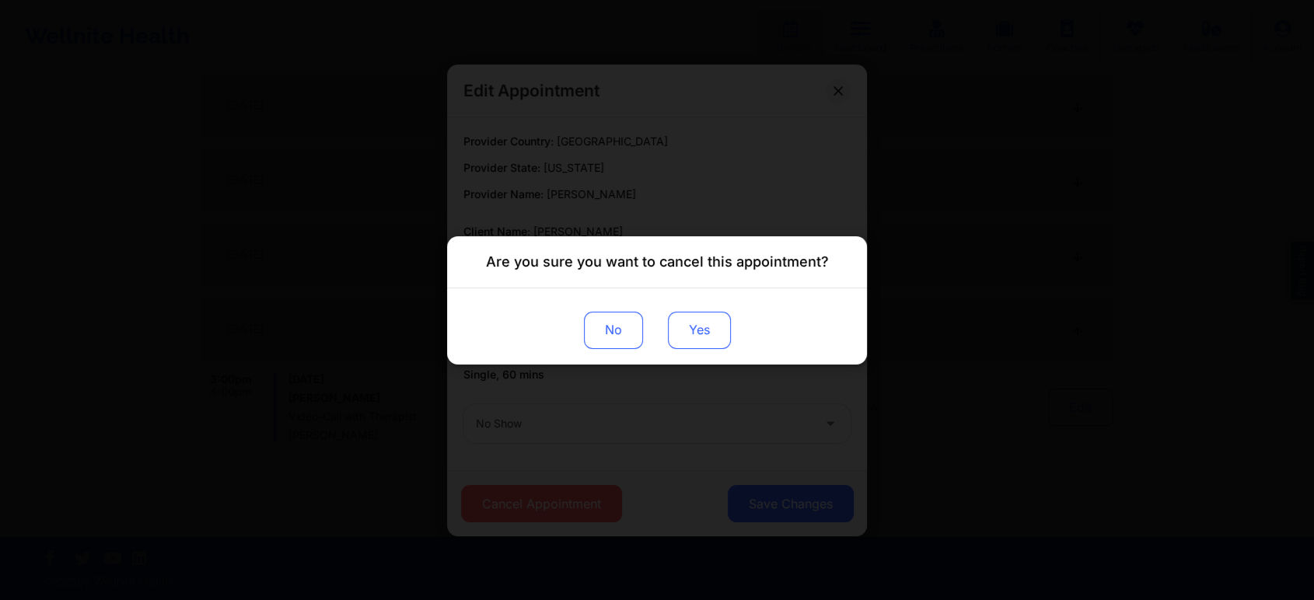
click at [712, 345] on button "Yes" at bounding box center [699, 329] width 63 height 37
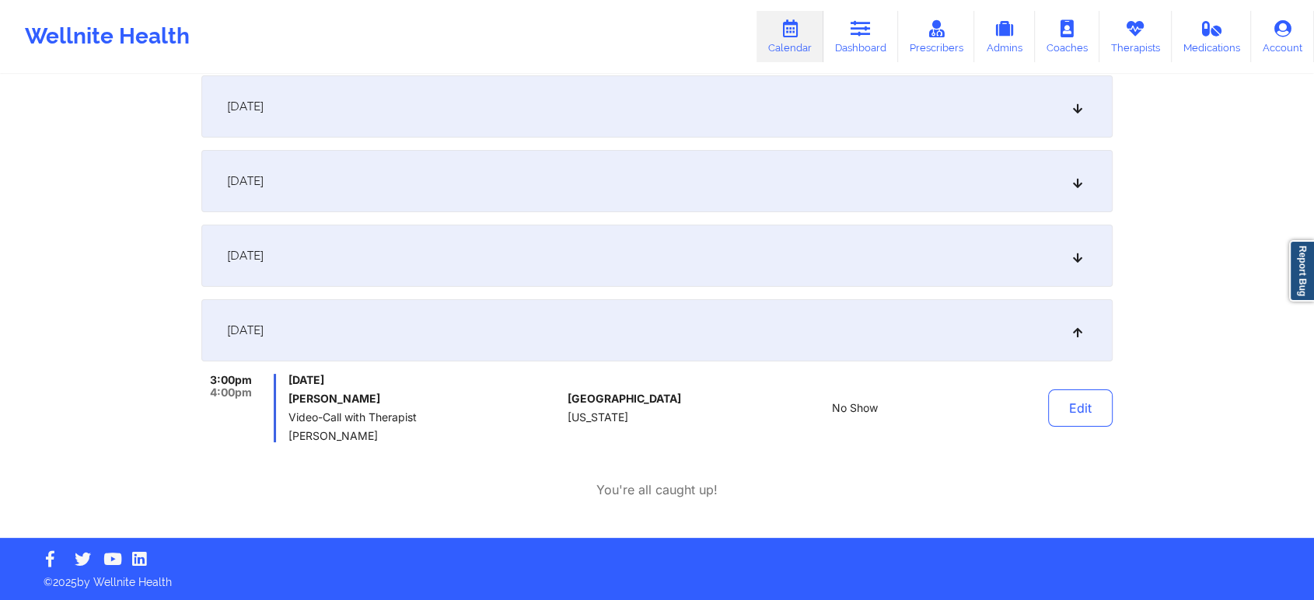
scroll to position [0, 0]
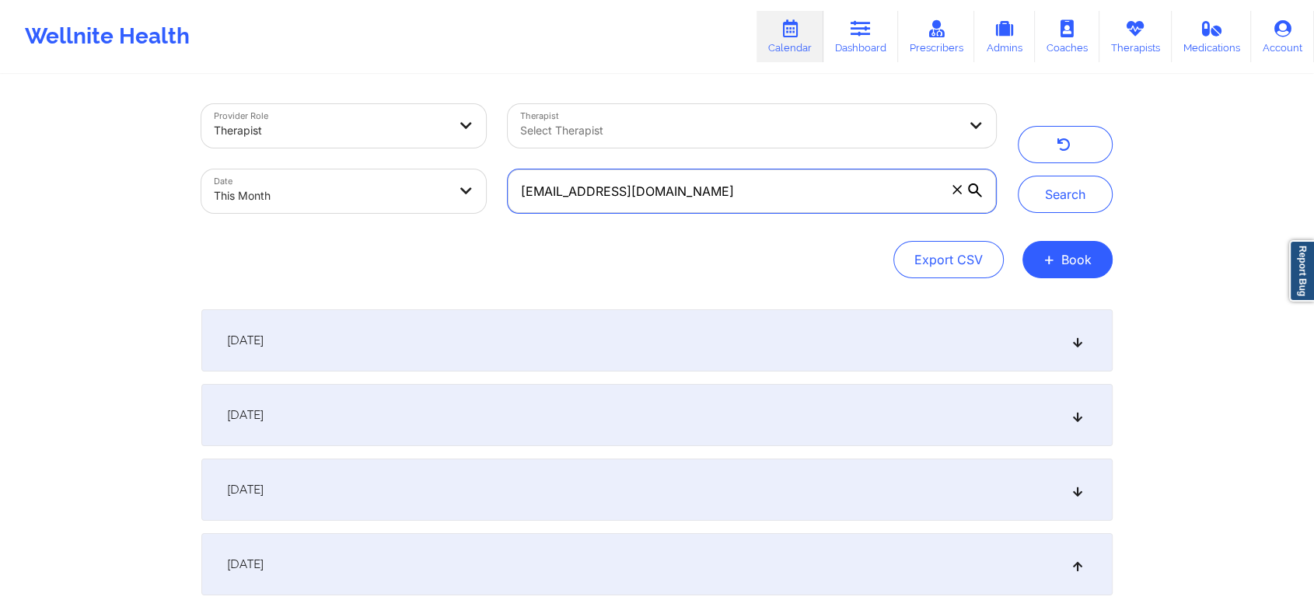
drag, startPoint x: 767, startPoint y: 197, endPoint x: 424, endPoint y: 114, distance: 353.0
click at [424, 114] on div "Provider Role Therapist Therapist Select Therapist Date This Month [EMAIL_ADDRE…" at bounding box center [598, 158] width 816 height 131
paste input "wigganhomes"
click at [1018, 176] on button "Search" at bounding box center [1065, 194] width 95 height 37
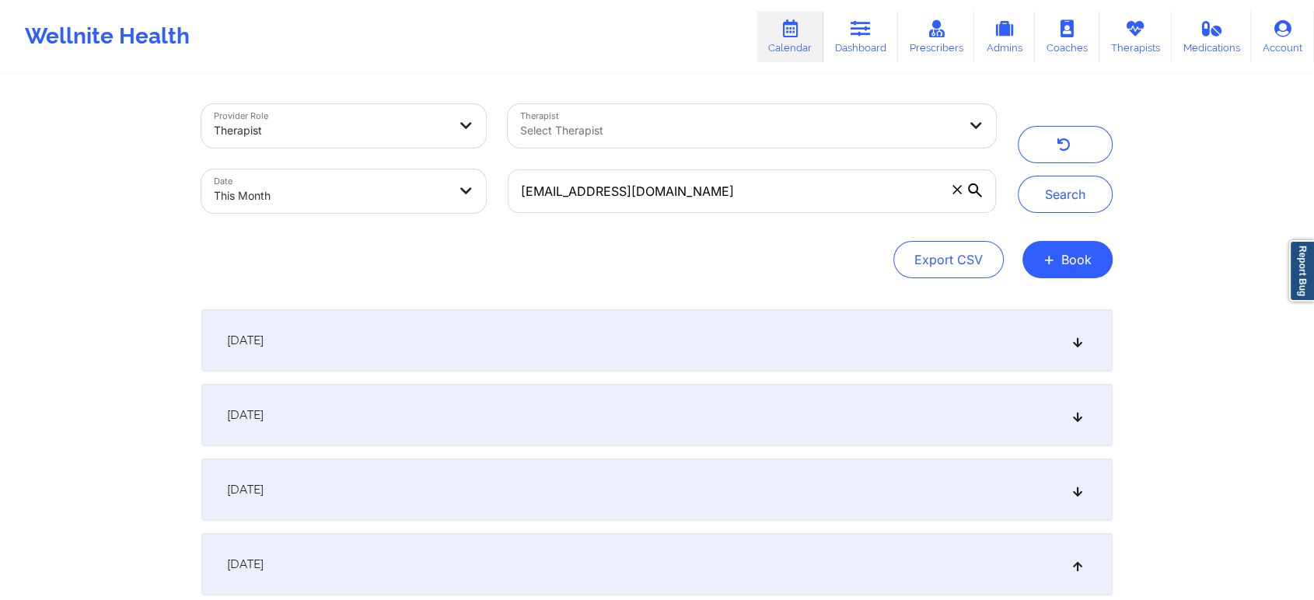
drag, startPoint x: 795, startPoint y: 160, endPoint x: 758, endPoint y: 186, distance: 44.6
click at [758, 186] on div "[EMAIL_ADDRESS][DOMAIN_NAME]" at bounding box center [752, 191] width 510 height 65
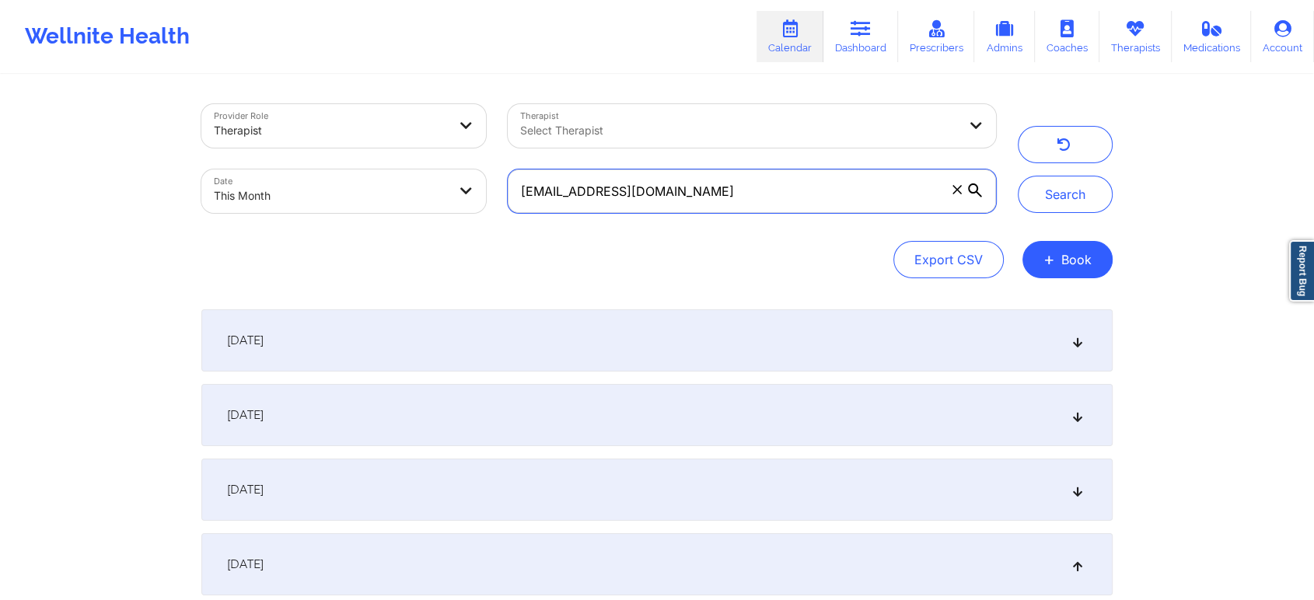
drag, startPoint x: 758, startPoint y: 186, endPoint x: 357, endPoint y: 117, distance: 407.0
click at [357, 117] on div "Provider Role Therapist Therapist Select Therapist Date This Month [EMAIL_ADDRE…" at bounding box center [598, 158] width 816 height 131
paste input "cgershengorn"
click at [1018, 176] on button "Search" at bounding box center [1065, 194] width 95 height 37
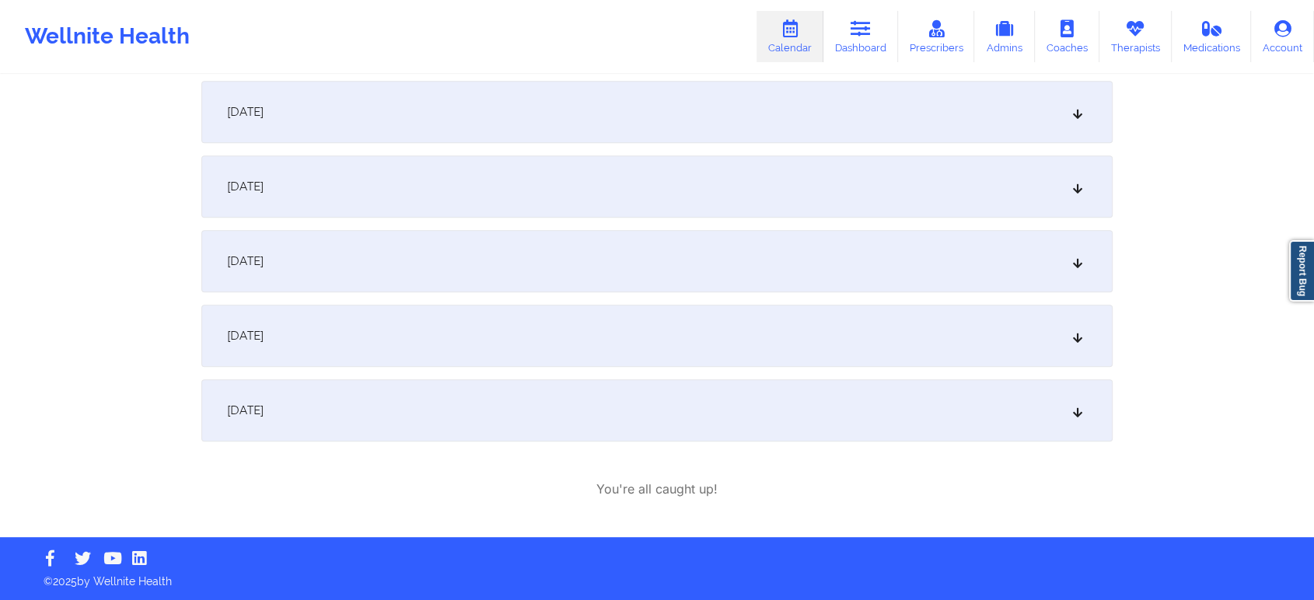
click at [538, 271] on div "[DATE]" at bounding box center [656, 261] width 911 height 62
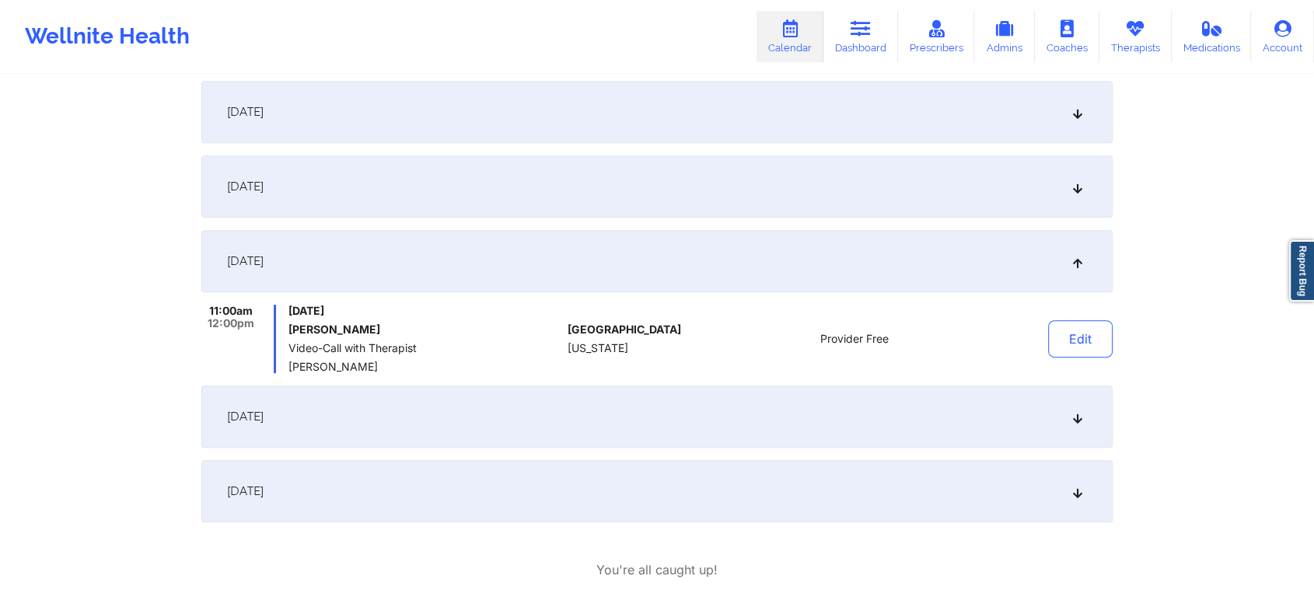
click at [470, 180] on div "[DATE]" at bounding box center [656, 186] width 911 height 62
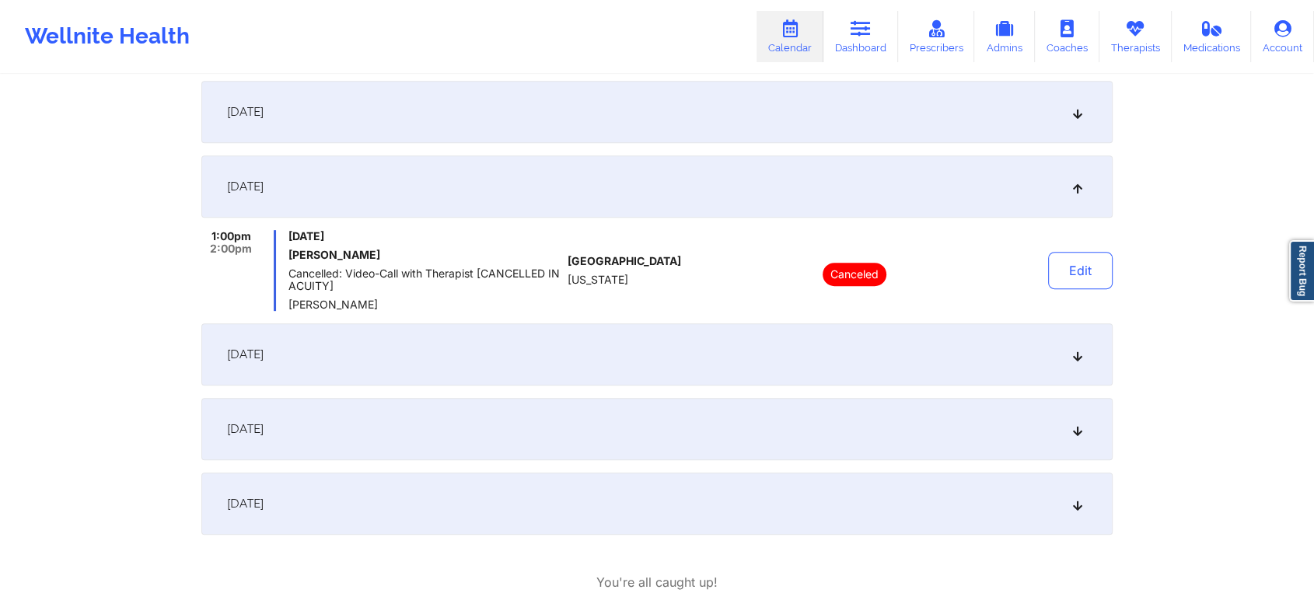
click at [510, 116] on div "[DATE]" at bounding box center [656, 112] width 911 height 62
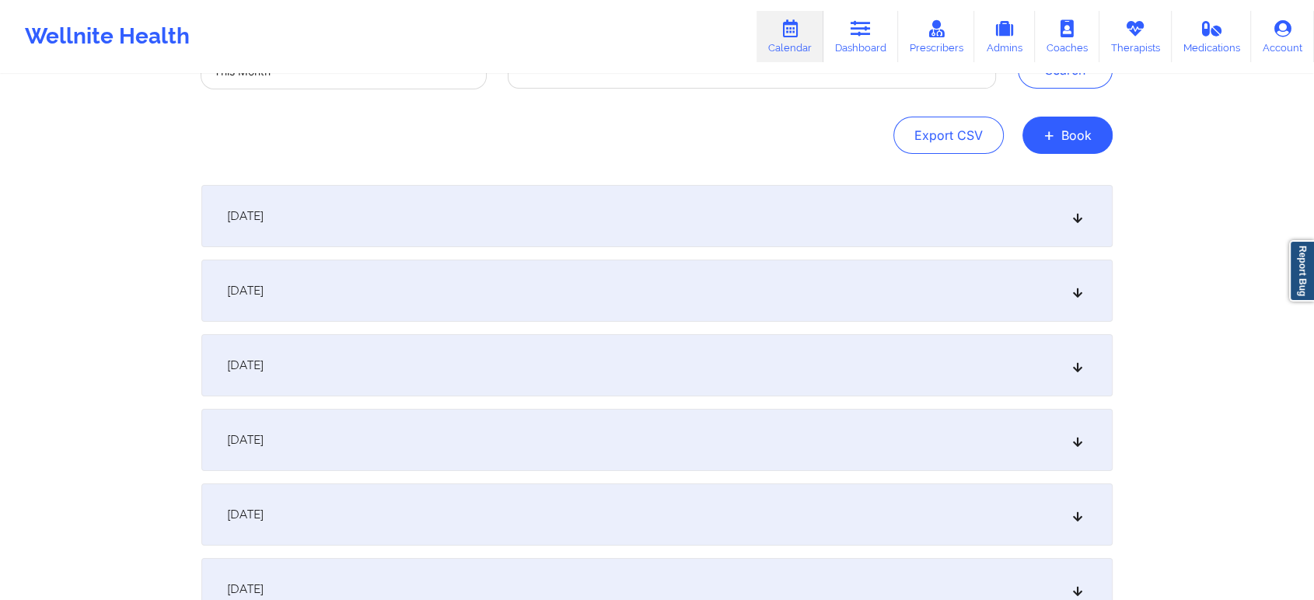
scroll to position [118, 0]
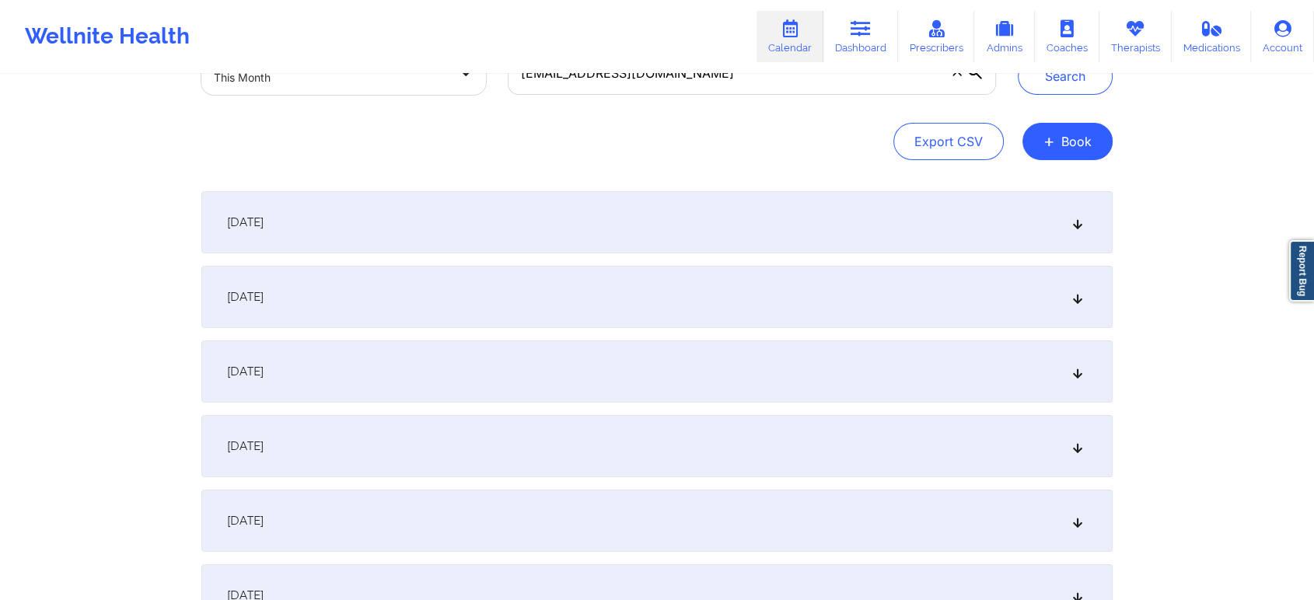
click at [711, 243] on div "[DATE]" at bounding box center [656, 222] width 911 height 62
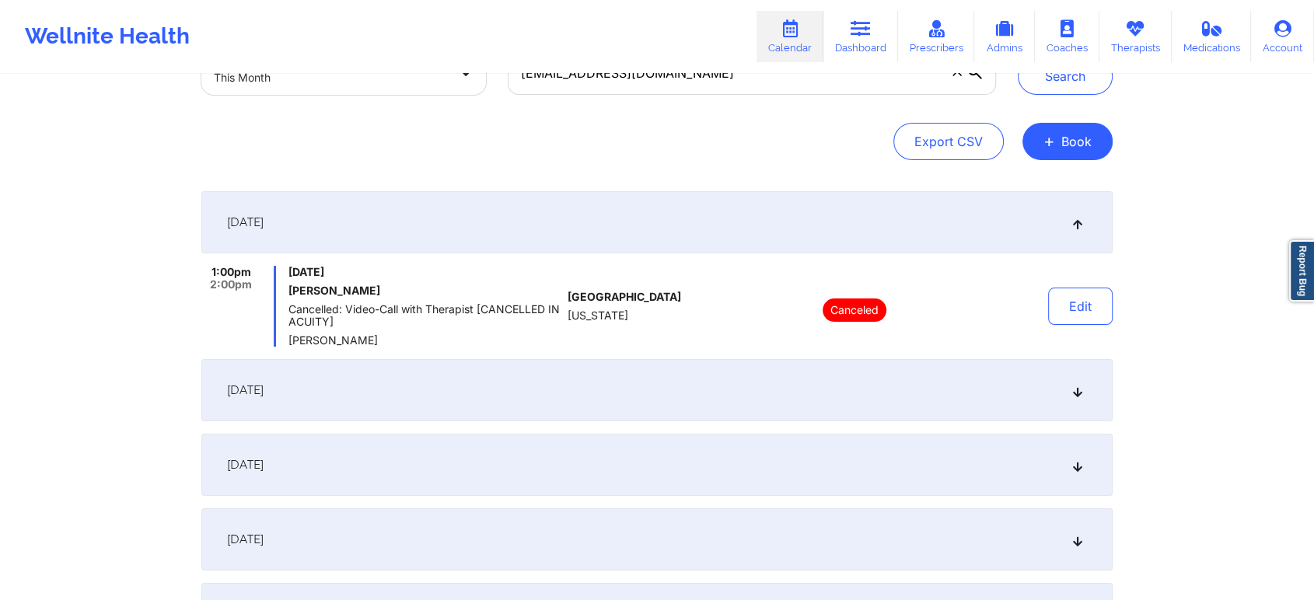
drag, startPoint x: 668, startPoint y: 353, endPoint x: 659, endPoint y: 403, distance: 51.3
click at [659, 403] on div "[DATE]" at bounding box center [656, 390] width 911 height 62
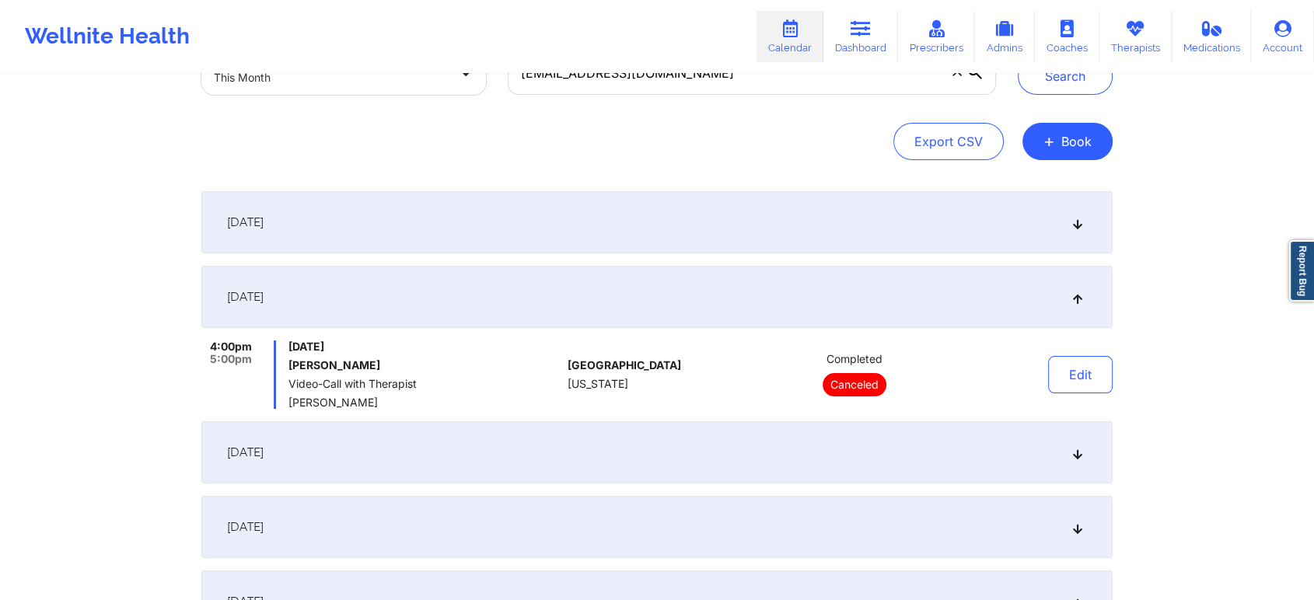
click at [751, 452] on div "[DATE]" at bounding box center [656, 452] width 911 height 62
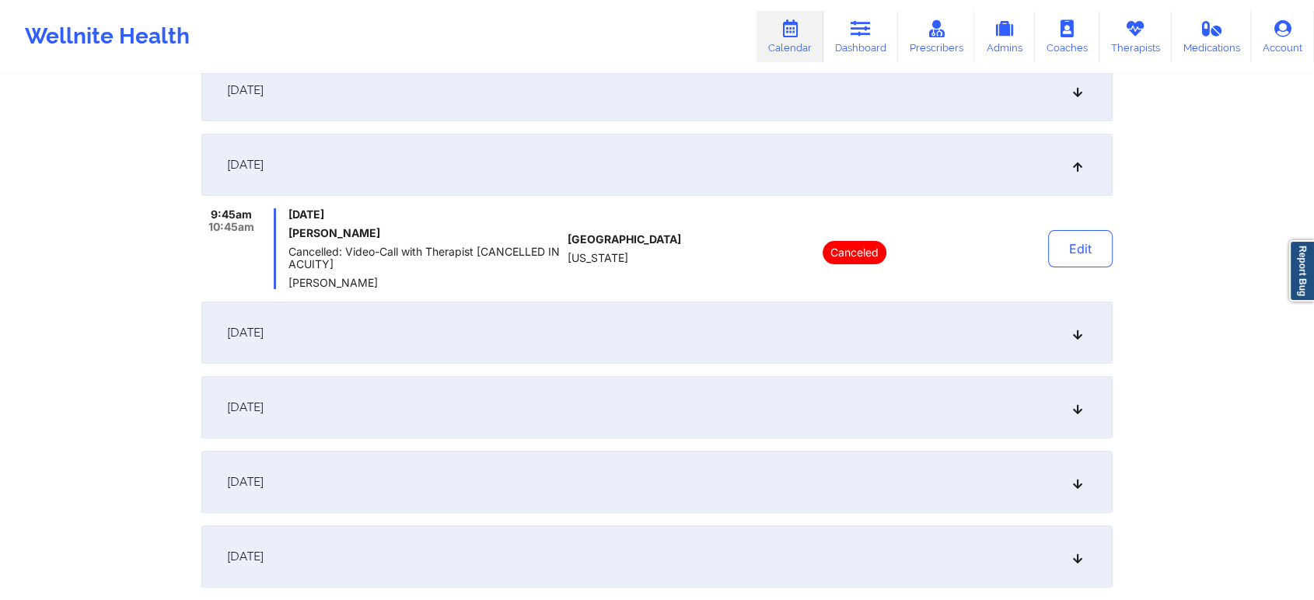
scroll to position [362, 0]
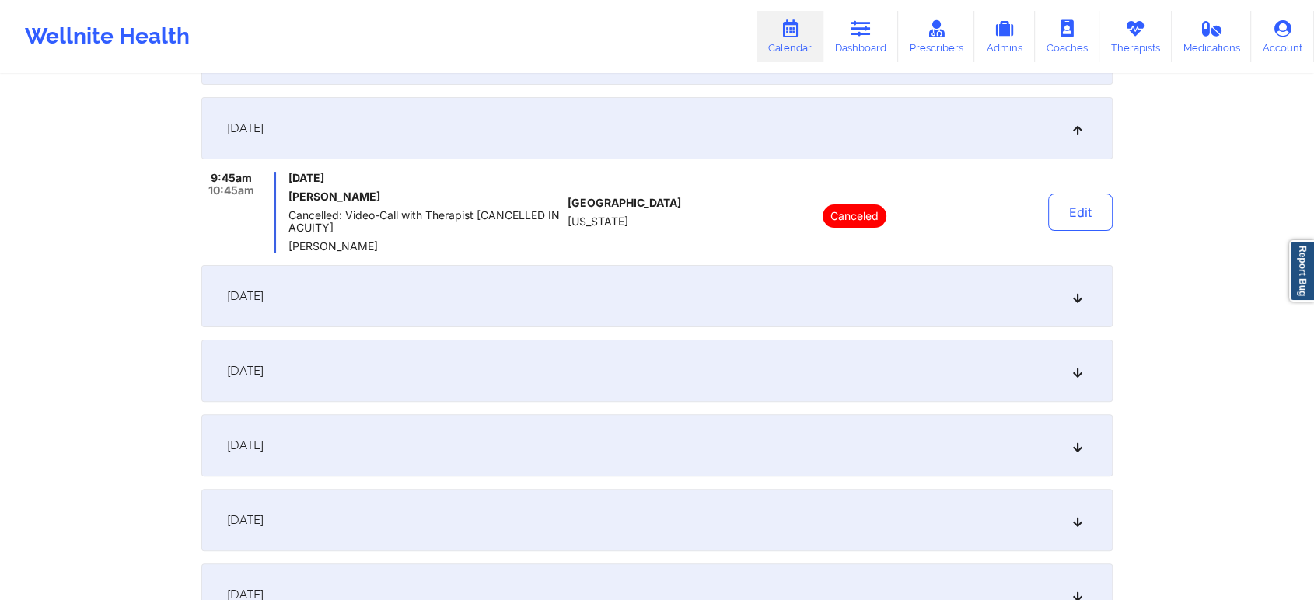
click at [942, 294] on div "[DATE]" at bounding box center [656, 296] width 911 height 62
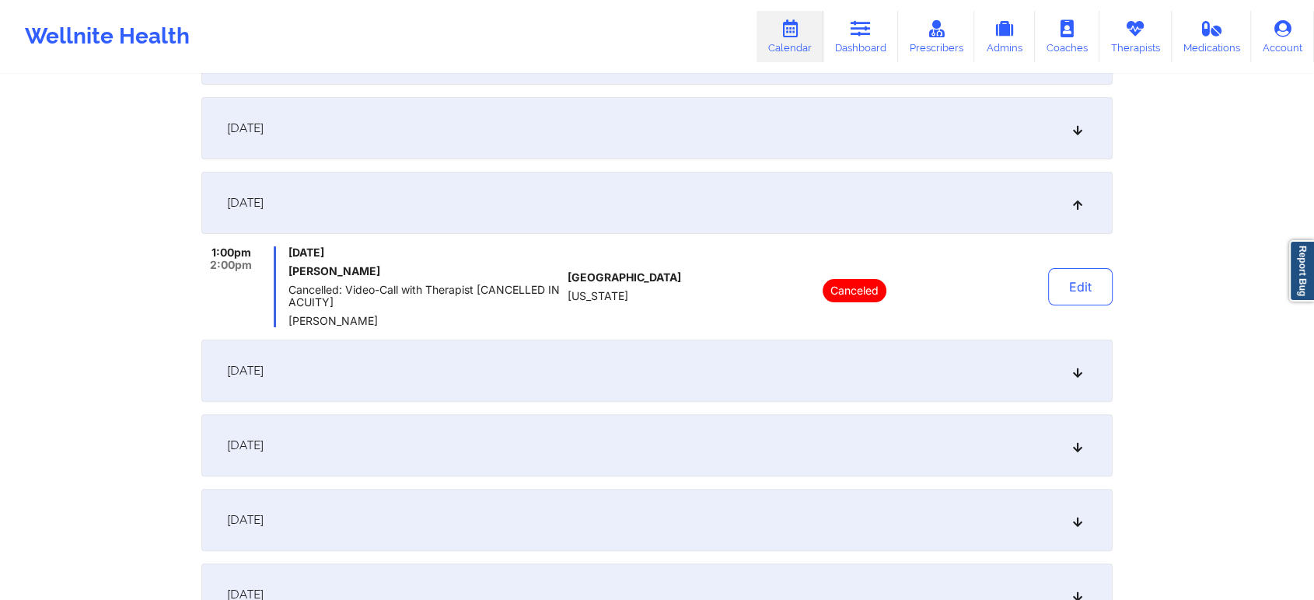
click at [857, 363] on div "[DATE]" at bounding box center [656, 371] width 911 height 62
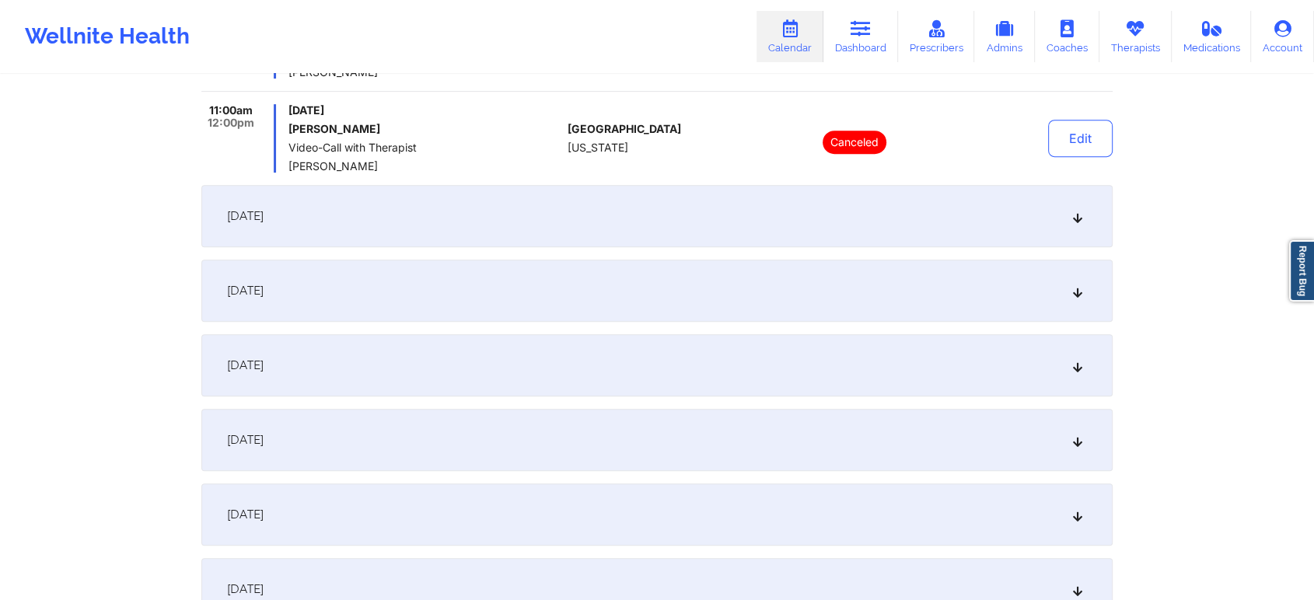
scroll to position [708, 0]
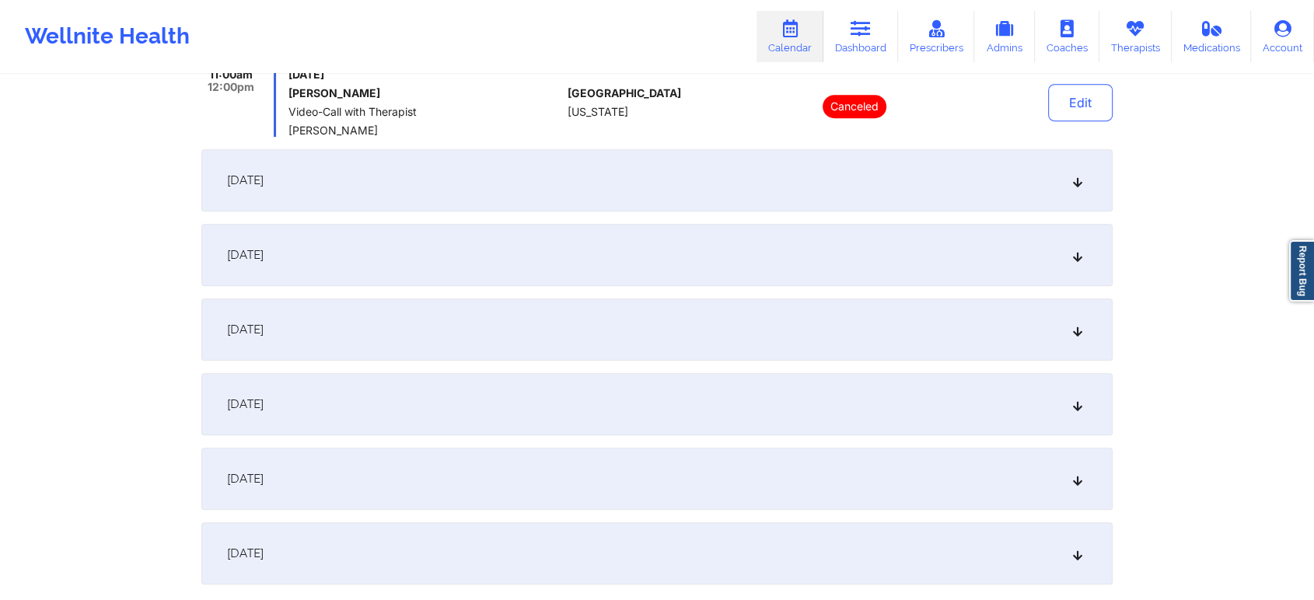
click at [948, 396] on div "[DATE]" at bounding box center [656, 404] width 911 height 62
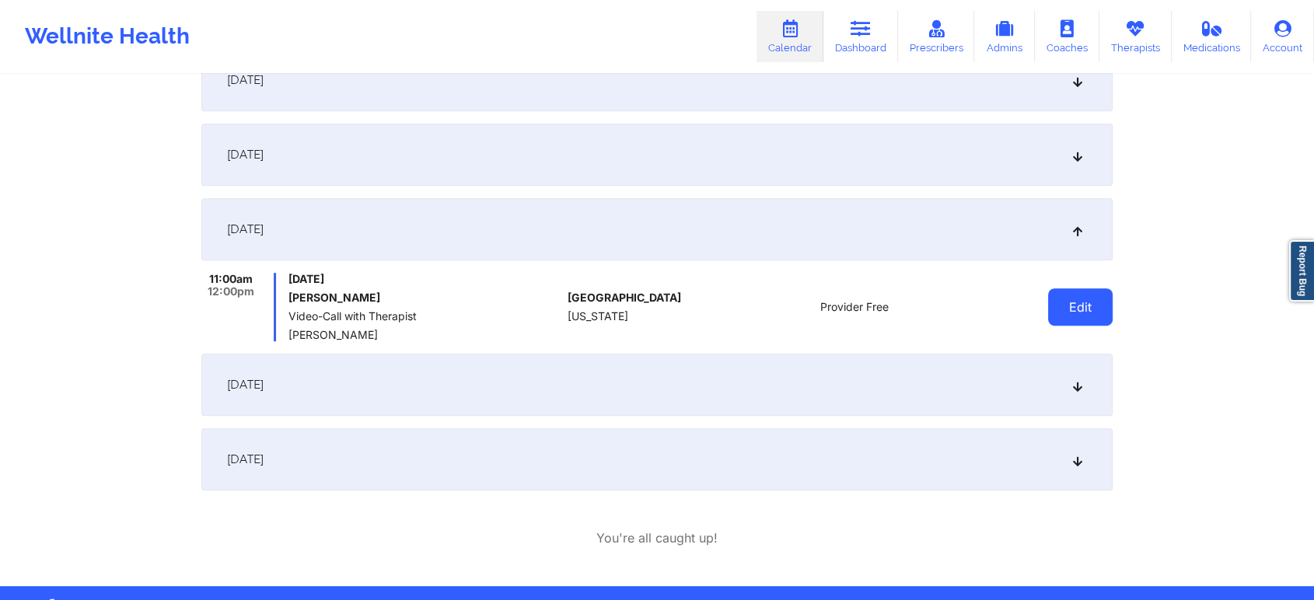
click at [1076, 301] on button "Edit" at bounding box center [1080, 306] width 65 height 37
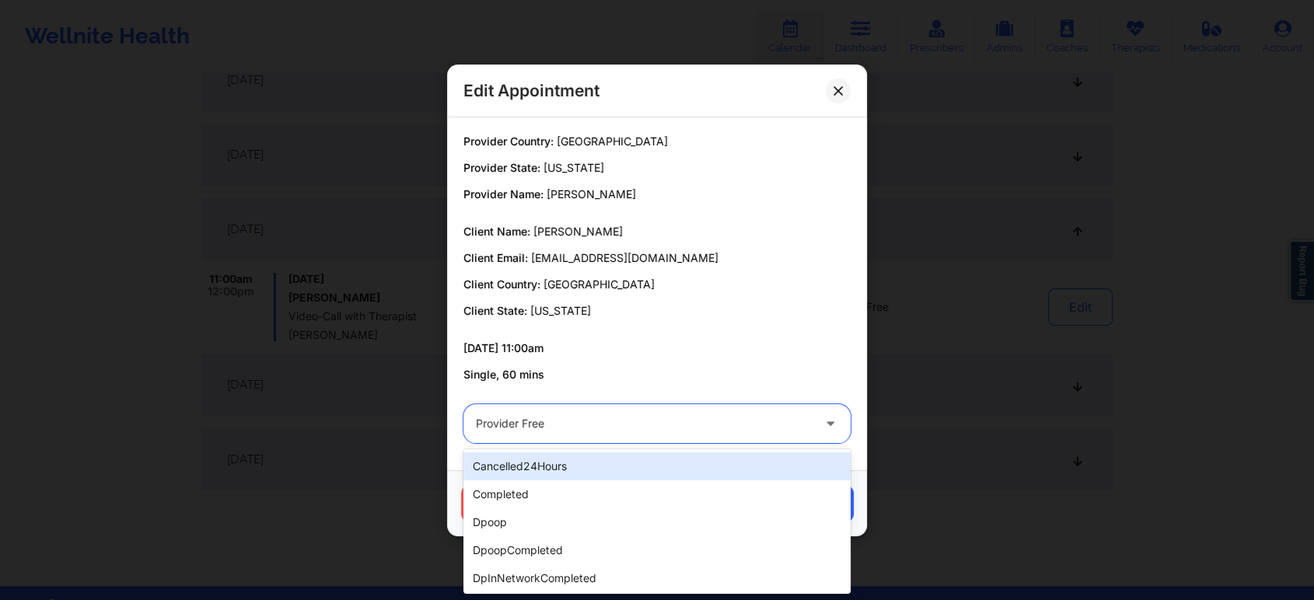
click at [715, 427] on div at bounding box center [644, 423] width 336 height 19
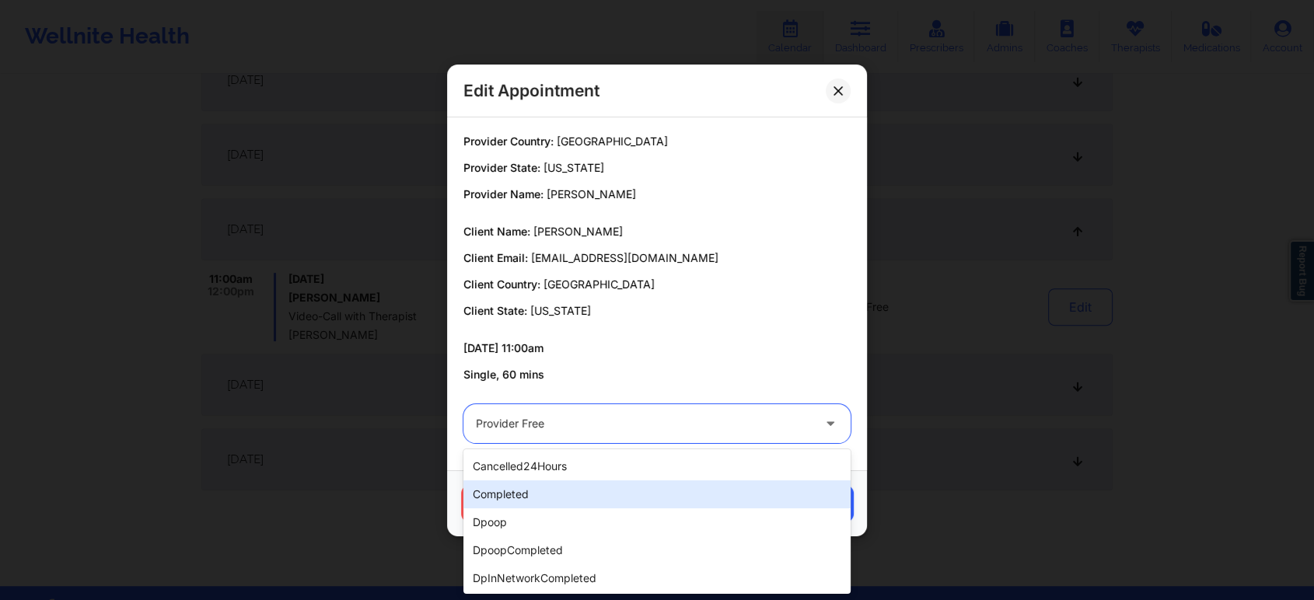
click at [597, 493] on div "completed" at bounding box center [656, 494] width 387 height 28
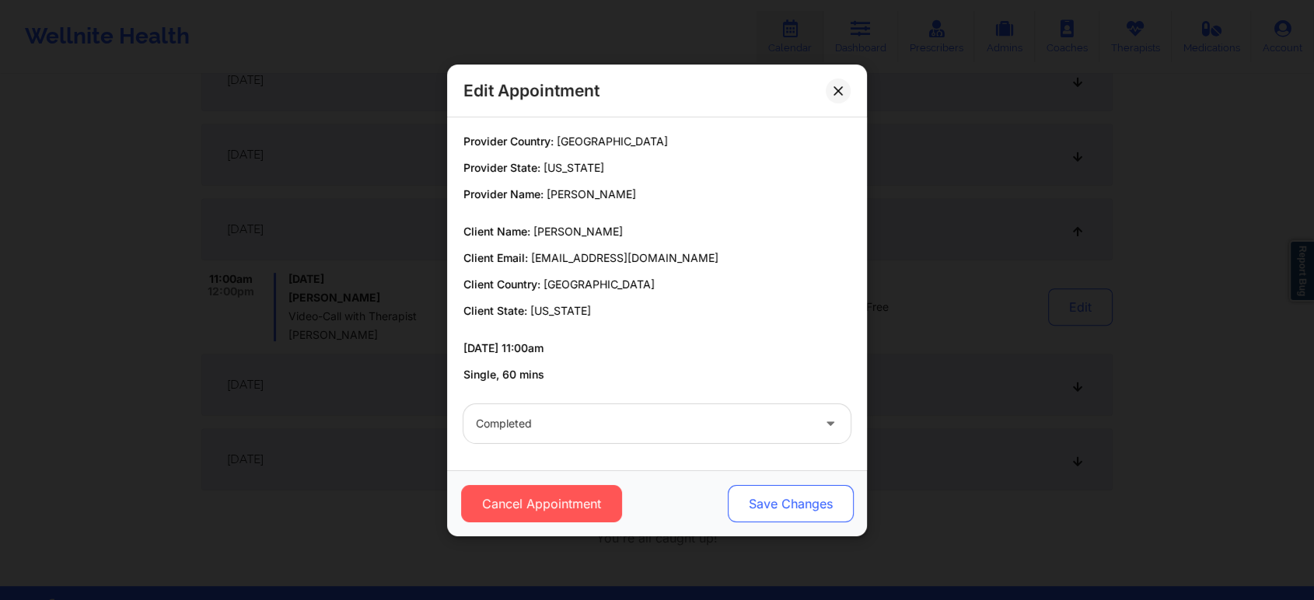
click at [746, 520] on button "Save Changes" at bounding box center [791, 503] width 126 height 37
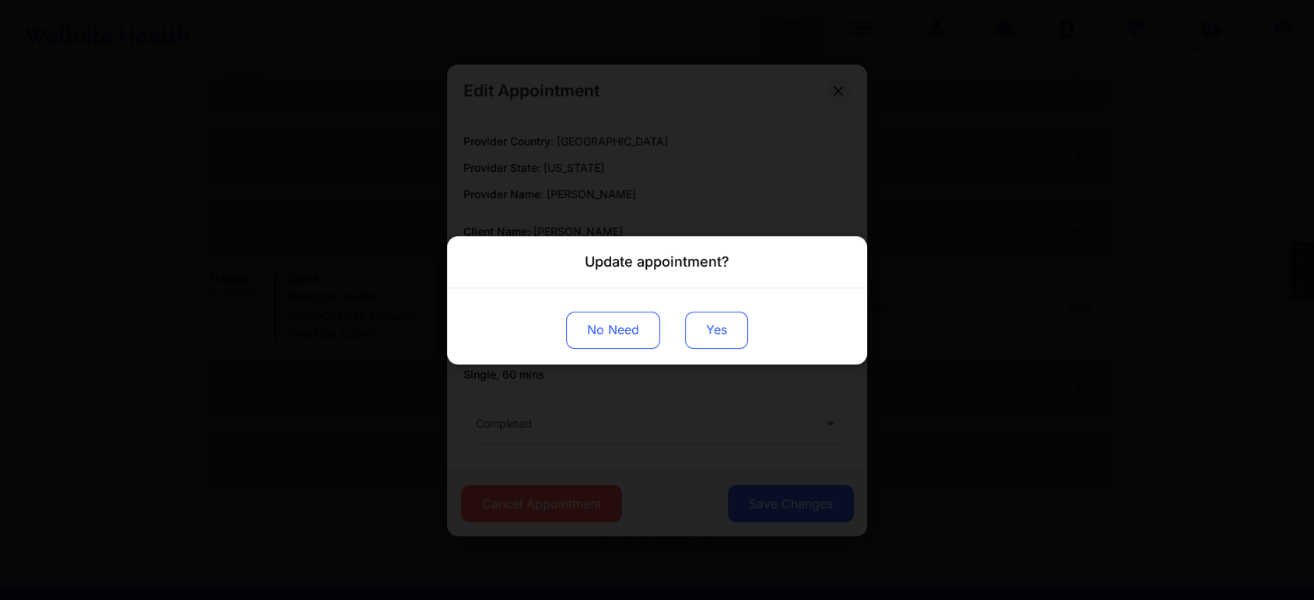
drag, startPoint x: 715, startPoint y: 348, endPoint x: 698, endPoint y: 318, distance: 34.1
click at [698, 318] on button "Yes" at bounding box center [716, 329] width 63 height 37
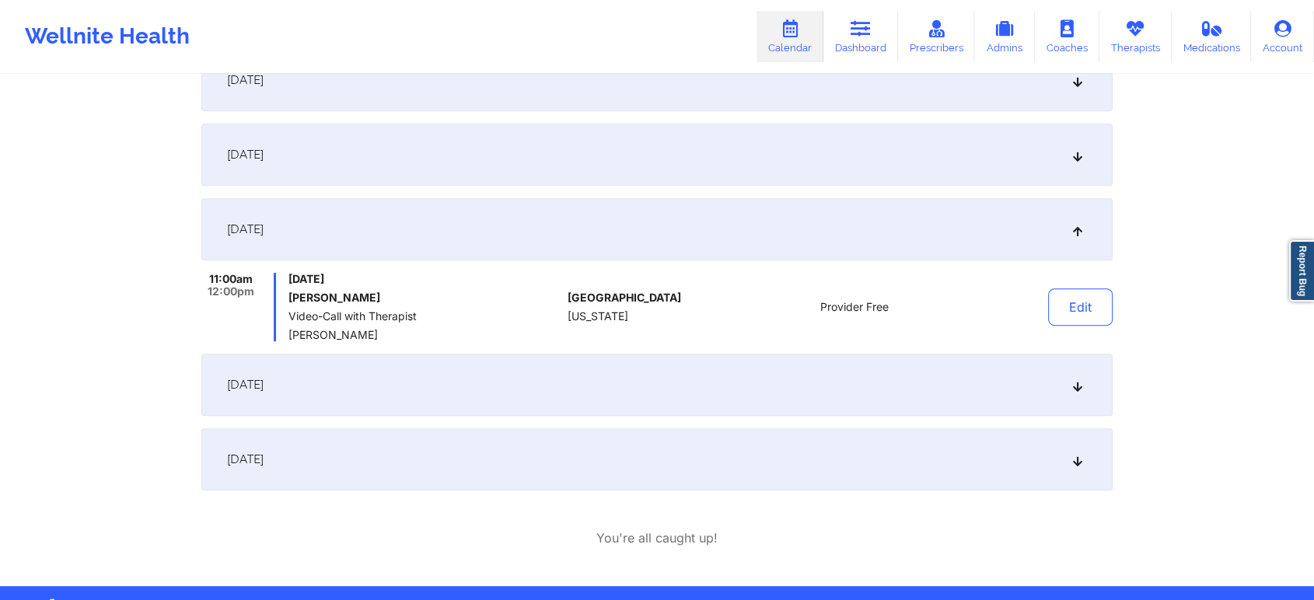
scroll to position [0, 0]
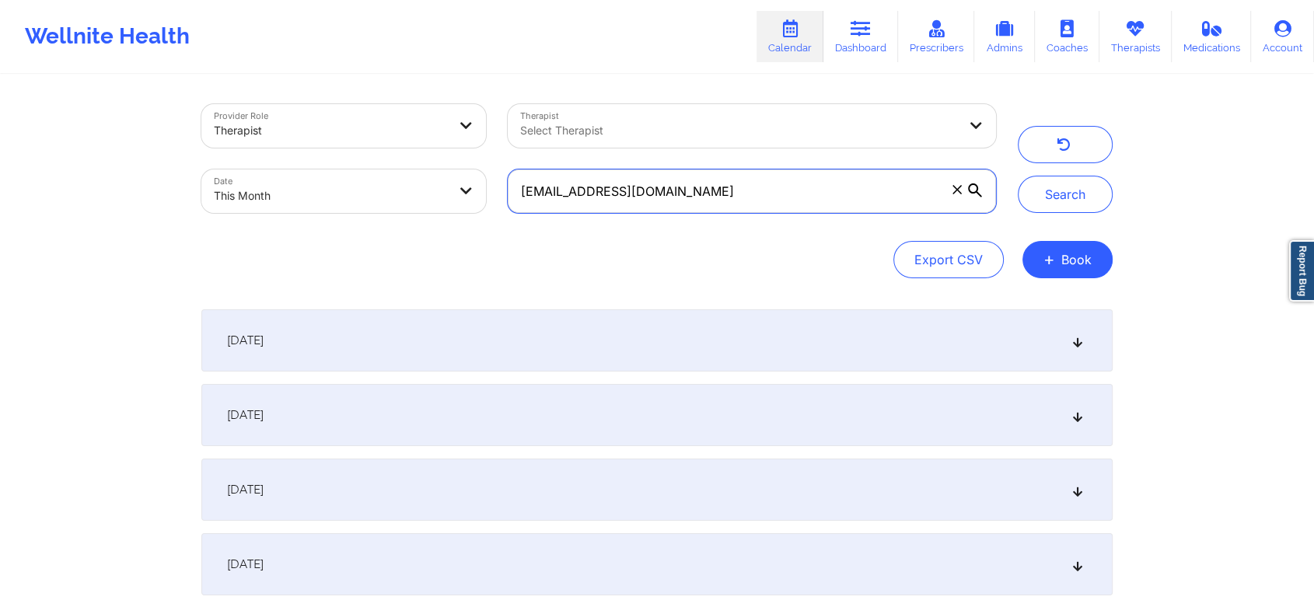
drag, startPoint x: 823, startPoint y: 186, endPoint x: 527, endPoint y: 142, distance: 299.4
click at [527, 142] on div "Provider Role Therapist Therapist Select Therapist Date This Month [EMAIL_ADDRE…" at bounding box center [598, 158] width 816 height 131
type input "c"
paste input "[EMAIL_ADDRESS][DOMAIN_NAME]"
click at [1018, 176] on button "Search" at bounding box center [1065, 194] width 95 height 37
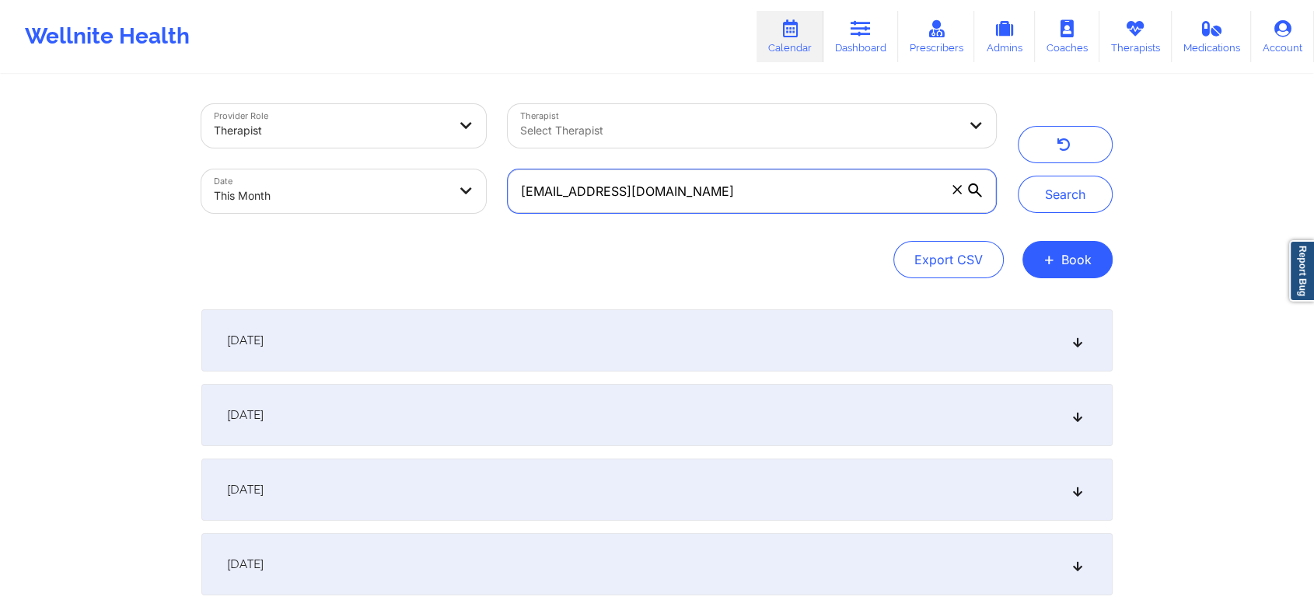
scroll to position [154, 0]
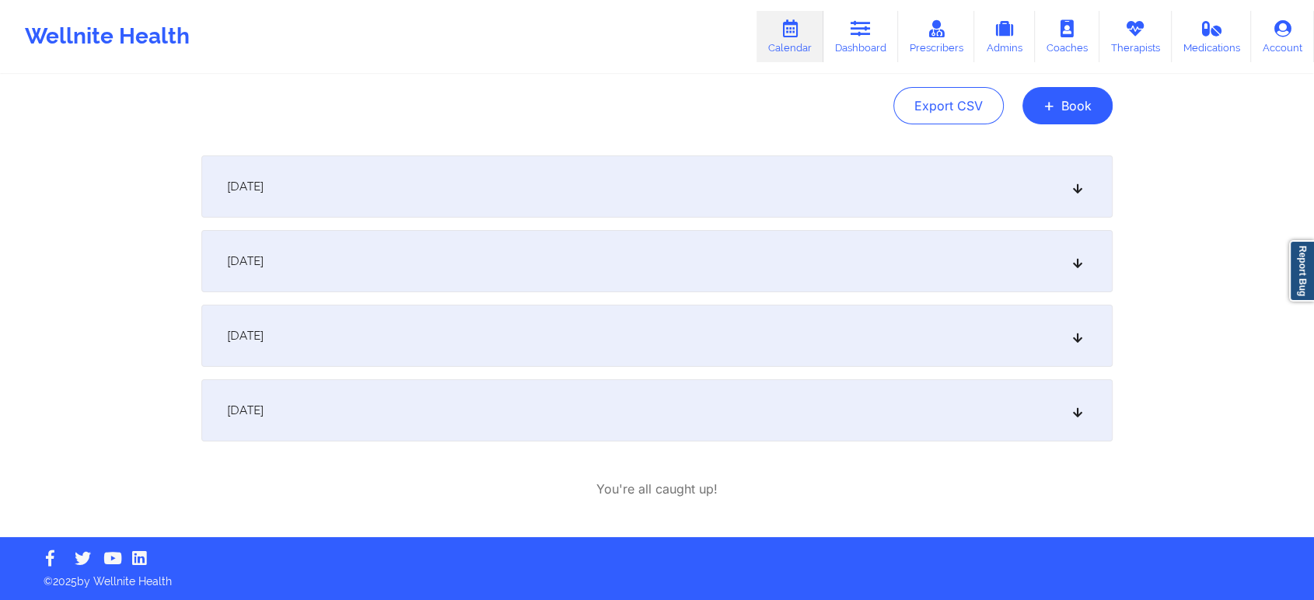
click at [503, 417] on div "[DATE]" at bounding box center [656, 410] width 911 height 62
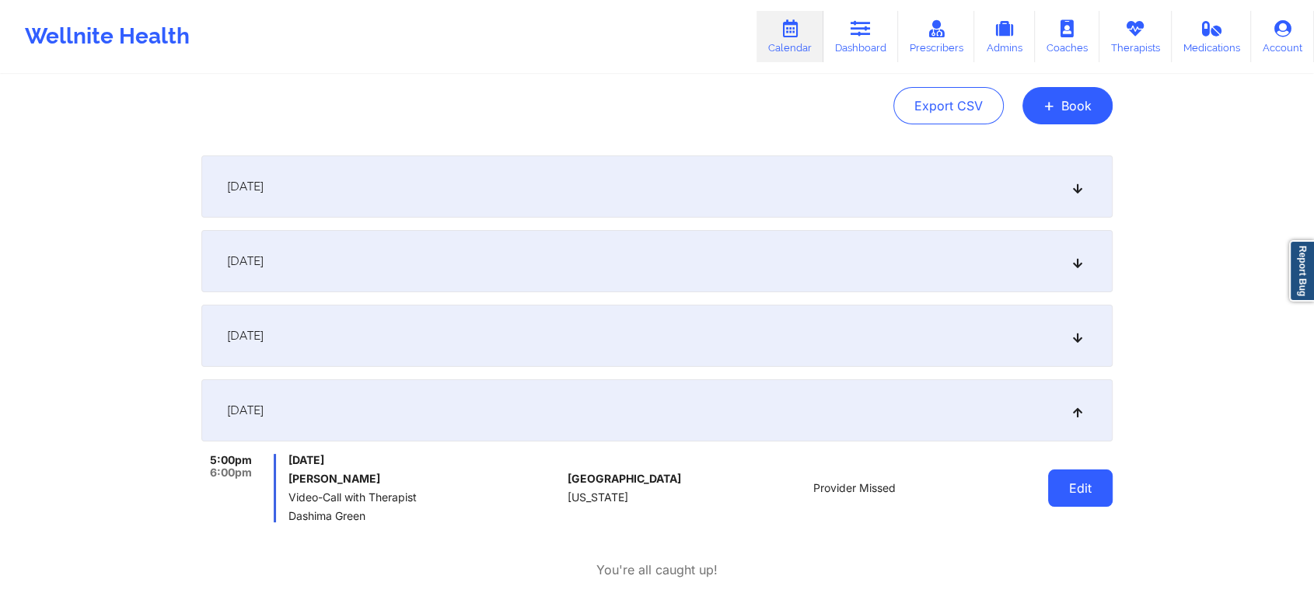
click at [1078, 502] on button "Edit" at bounding box center [1080, 488] width 65 height 37
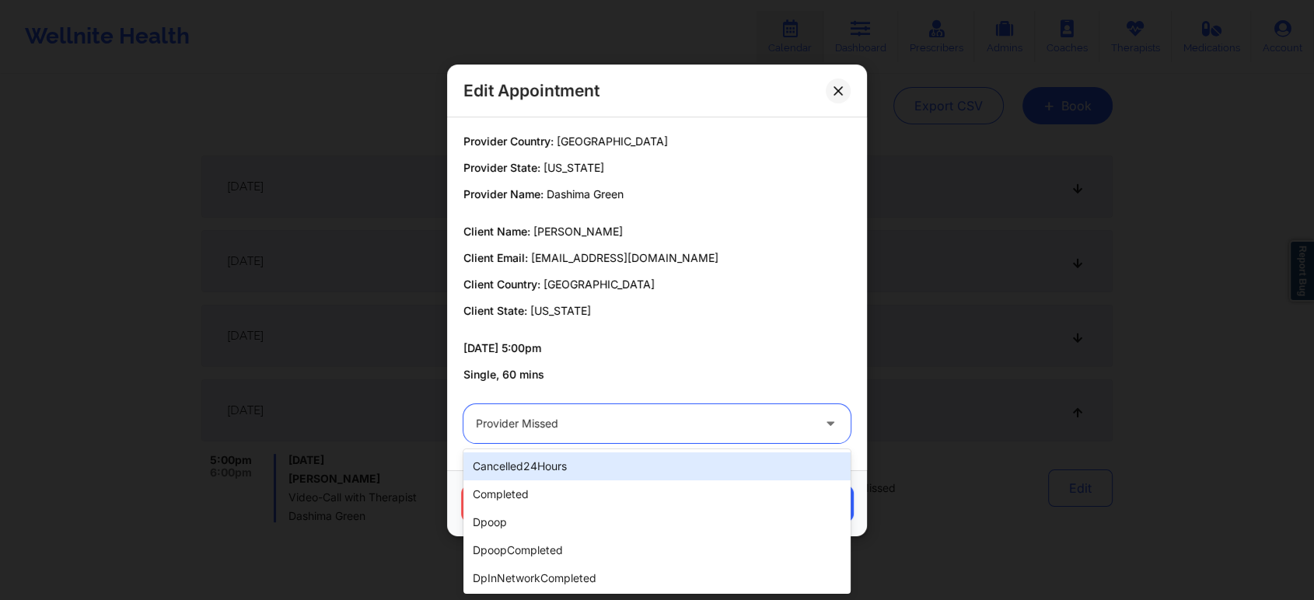
click at [599, 417] on div at bounding box center [644, 423] width 336 height 19
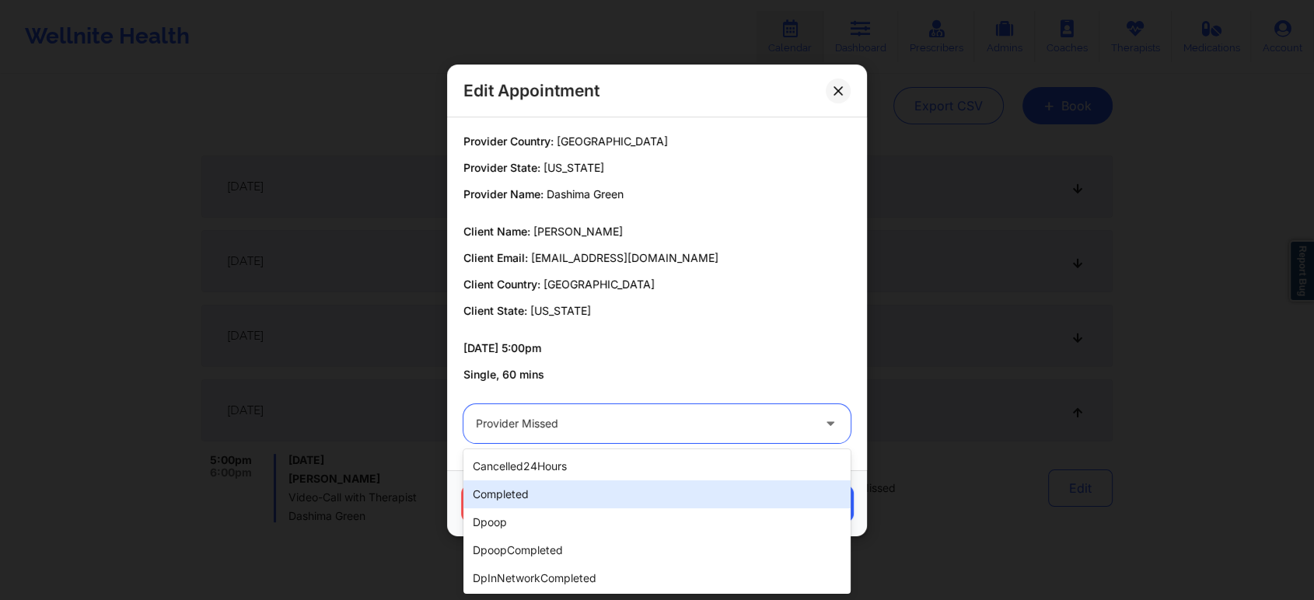
click at [529, 498] on div "completed" at bounding box center [656, 494] width 387 height 28
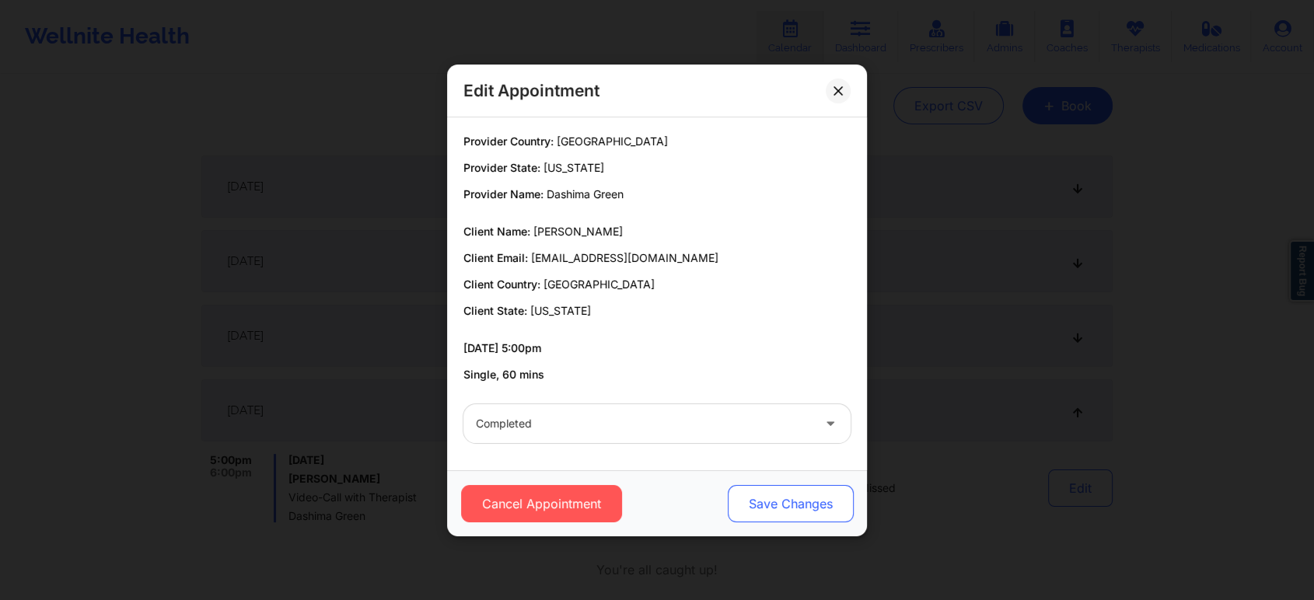
click at [774, 503] on button "Save Changes" at bounding box center [791, 503] width 126 height 37
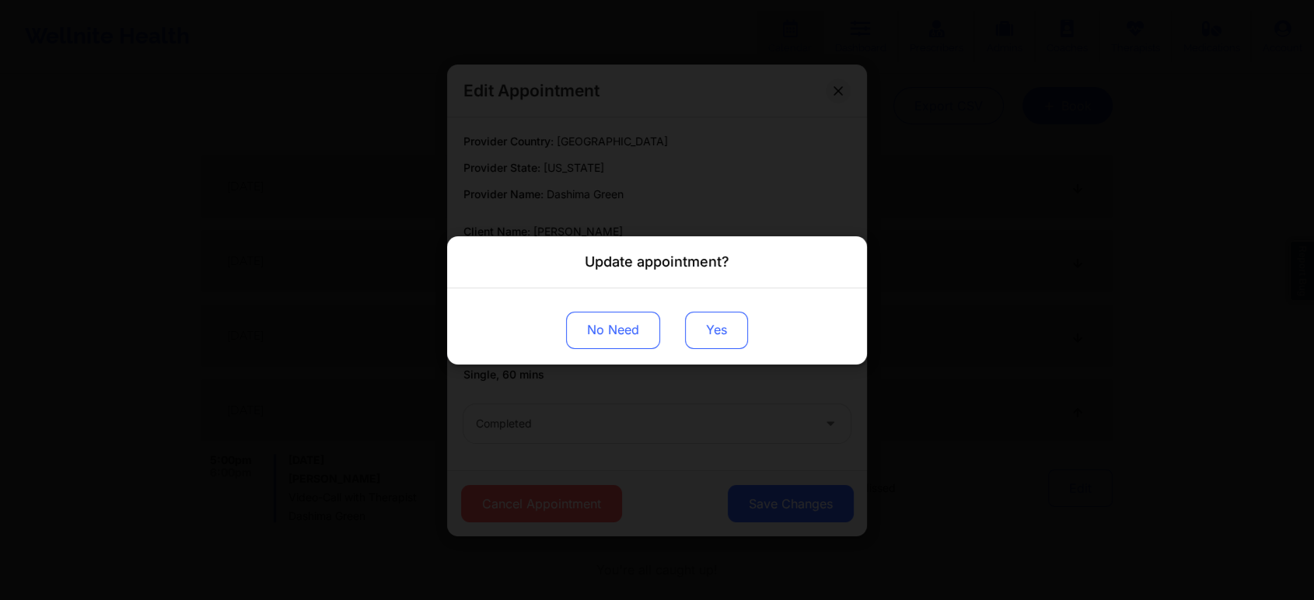
click at [725, 323] on button "Yes" at bounding box center [716, 329] width 63 height 37
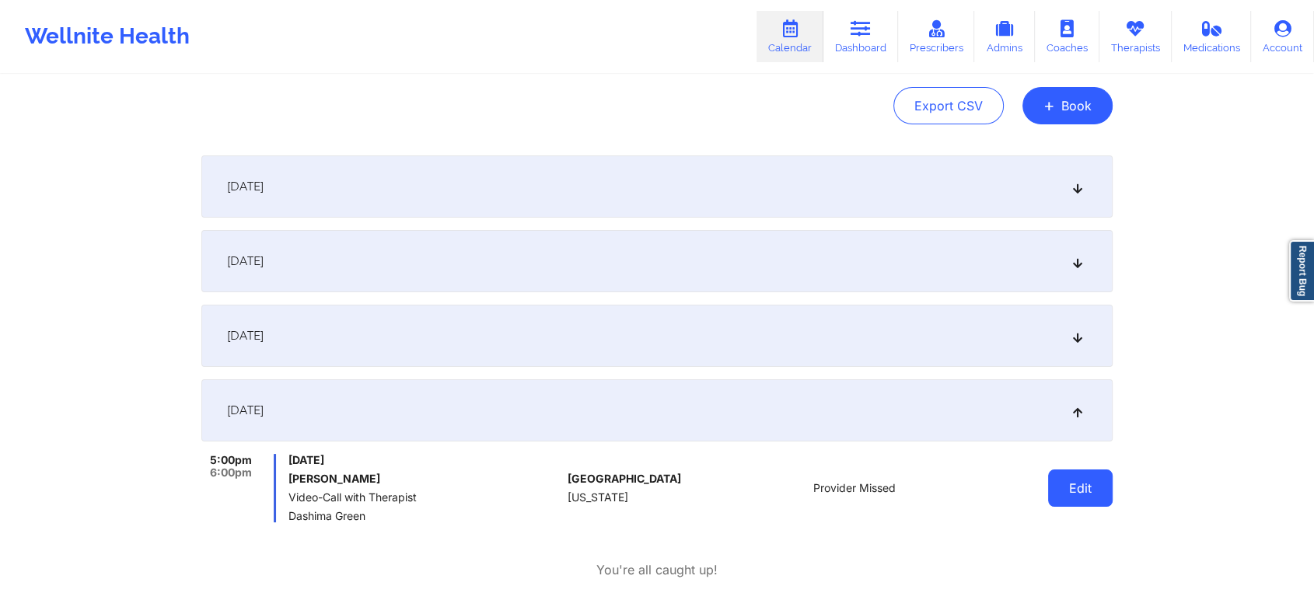
click at [1095, 484] on button "Edit" at bounding box center [1080, 488] width 65 height 37
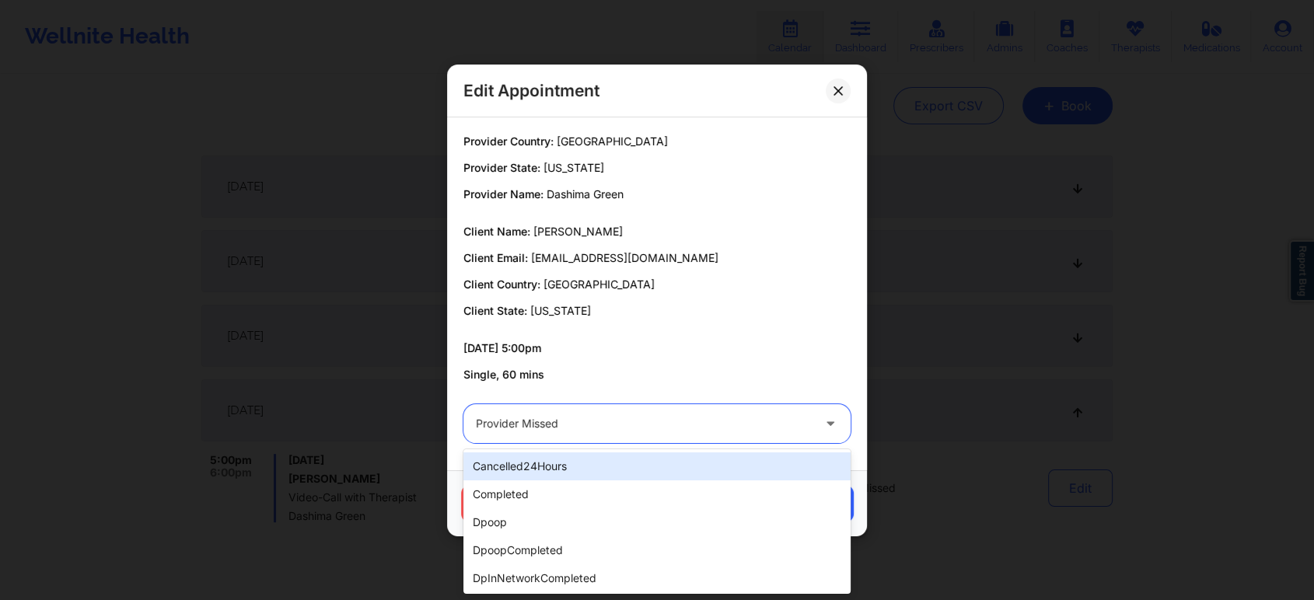
click at [592, 417] on div at bounding box center [644, 423] width 336 height 19
drag, startPoint x: 557, startPoint y: 467, endPoint x: 535, endPoint y: 493, distance: 33.6
click at [535, 493] on div "cancelled24Hours completed dpoop dpoopCompleted dpInNetworkCompleted freeNoShow…" at bounding box center [656, 521] width 387 height 145
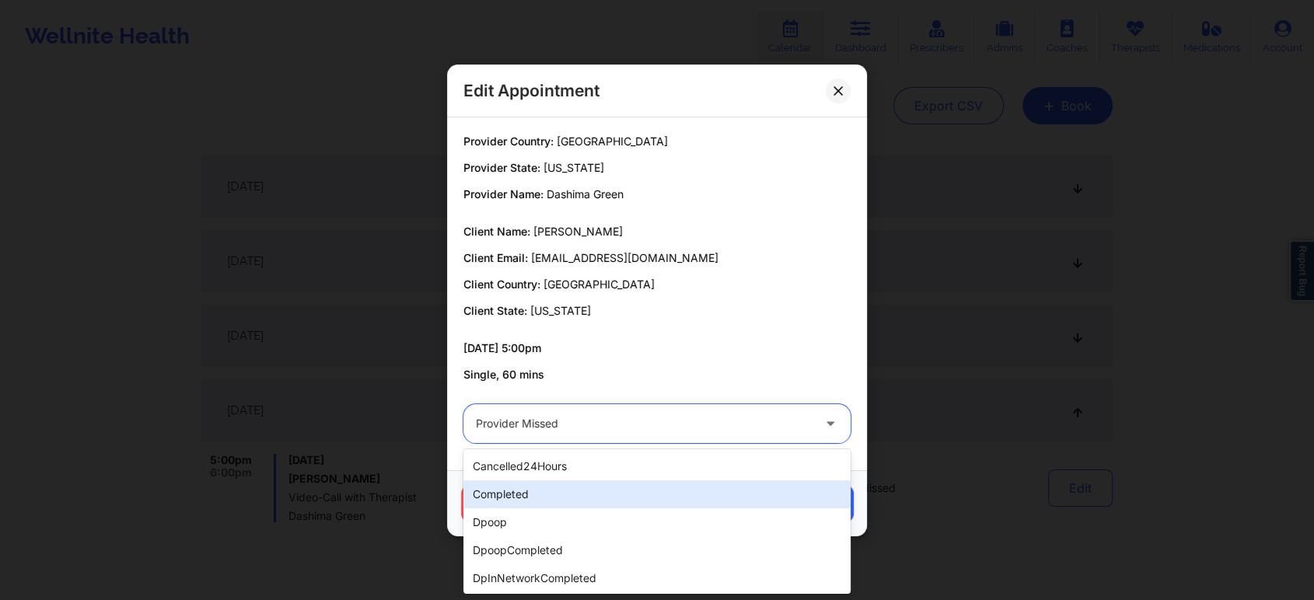
click at [535, 493] on div "completed" at bounding box center [656, 494] width 387 height 28
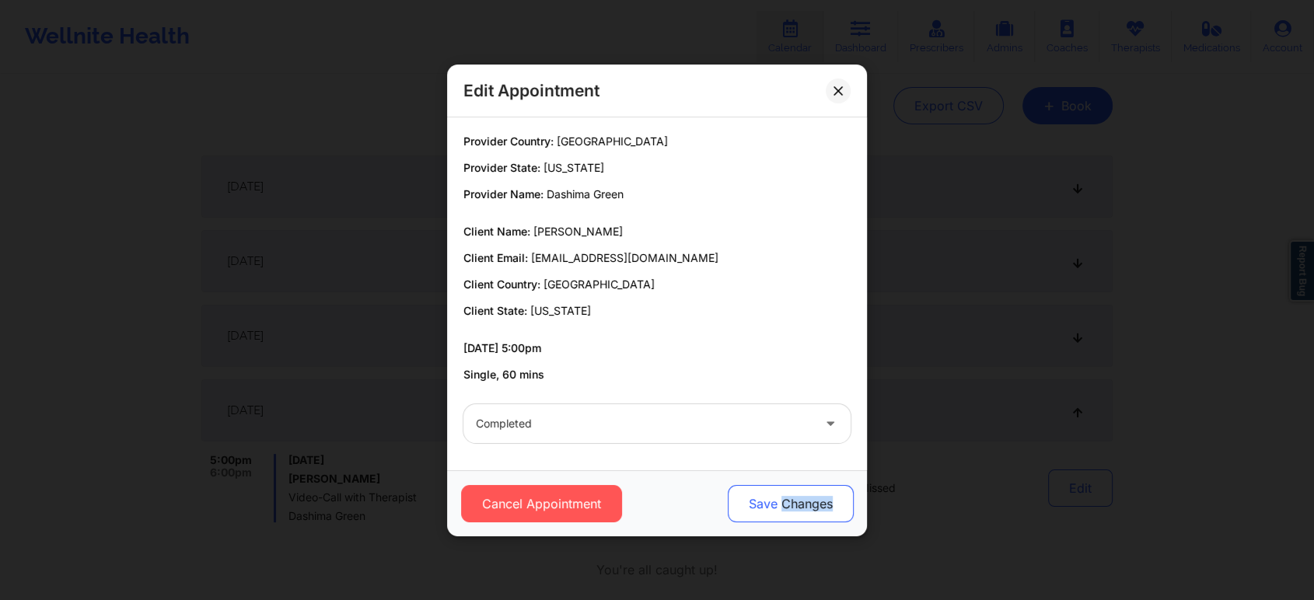
drag, startPoint x: 857, startPoint y: 519, endPoint x: 773, endPoint y: 506, distance: 85.0
click at [773, 506] on div "Cancel Appointment Save Changes" at bounding box center [657, 503] width 420 height 66
click at [773, 506] on button "Save Changes" at bounding box center [791, 503] width 126 height 37
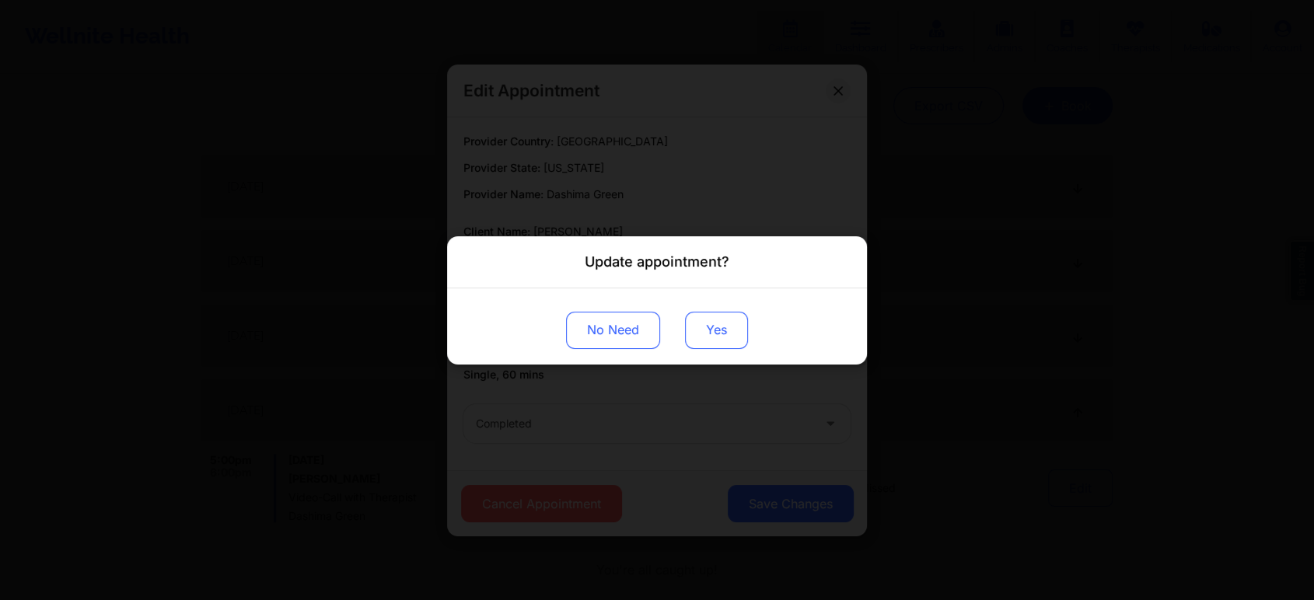
click at [731, 316] on button "Yes" at bounding box center [716, 329] width 63 height 37
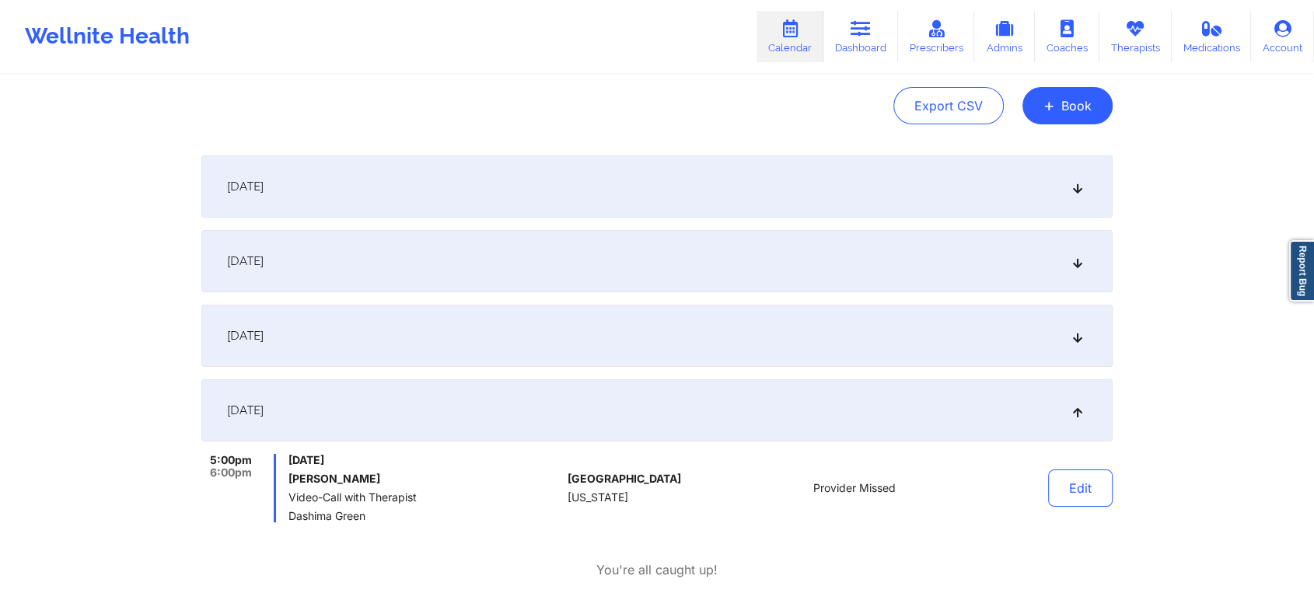
scroll to position [0, 0]
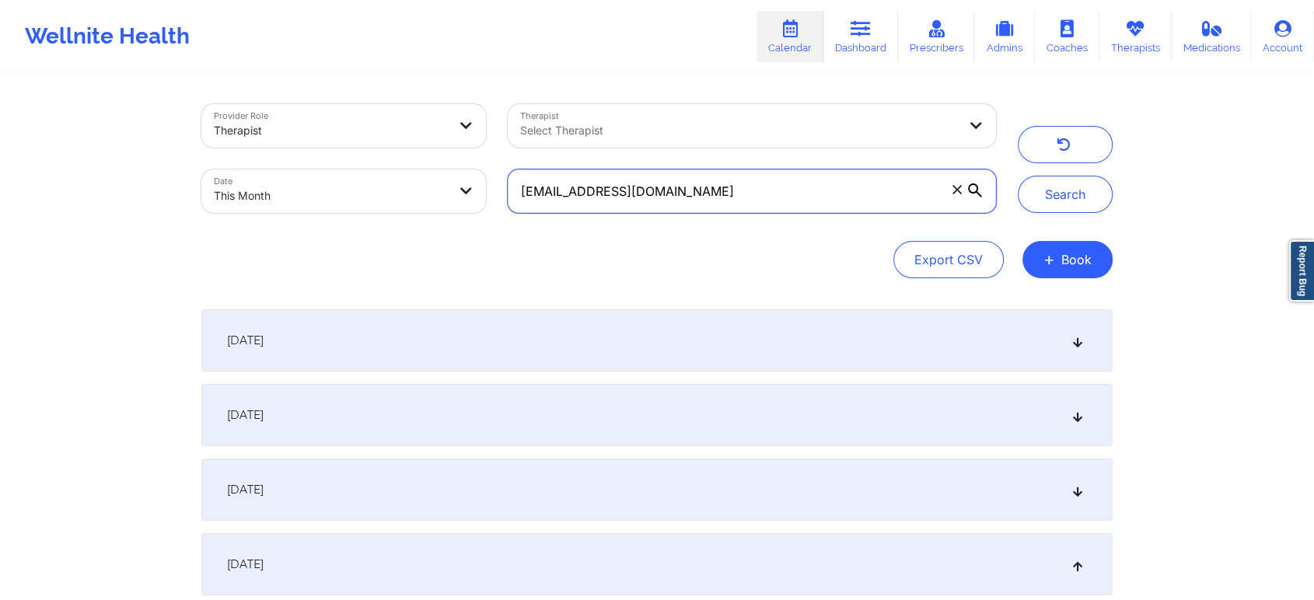
drag, startPoint x: 769, startPoint y: 190, endPoint x: 363, endPoint y: 202, distance: 406.0
click at [363, 202] on div "Provider Role Therapist Therapist Select Therapist Date This Month [EMAIL_ADDRE…" at bounding box center [598, 158] width 816 height 131
paste input "scarlson07"
click at [1018, 176] on button "Search" at bounding box center [1065, 194] width 95 height 37
drag, startPoint x: 709, startPoint y: 200, endPoint x: 255, endPoint y: 98, distance: 465.3
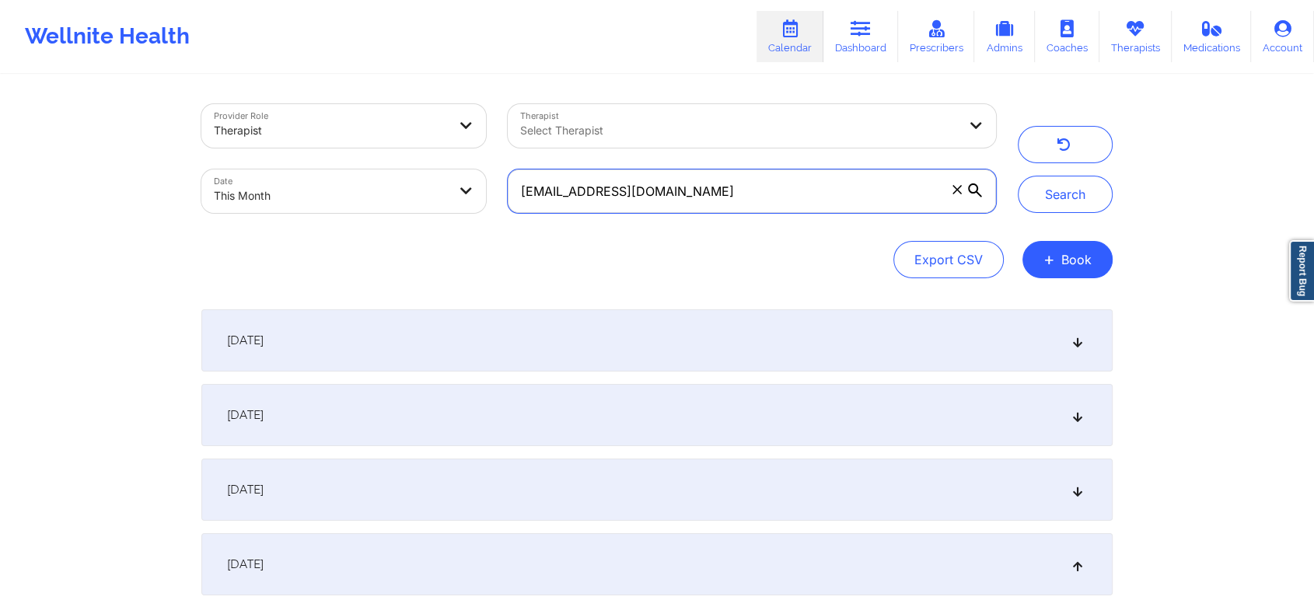
click at [255, 98] on div "Provider Role Therapist Therapist Select Therapist Date This Month [EMAIL_ADDRE…" at bounding box center [598, 158] width 816 height 131
paste input "mrpuggsworth515"
click at [1018, 176] on button "Search" at bounding box center [1065, 194] width 95 height 37
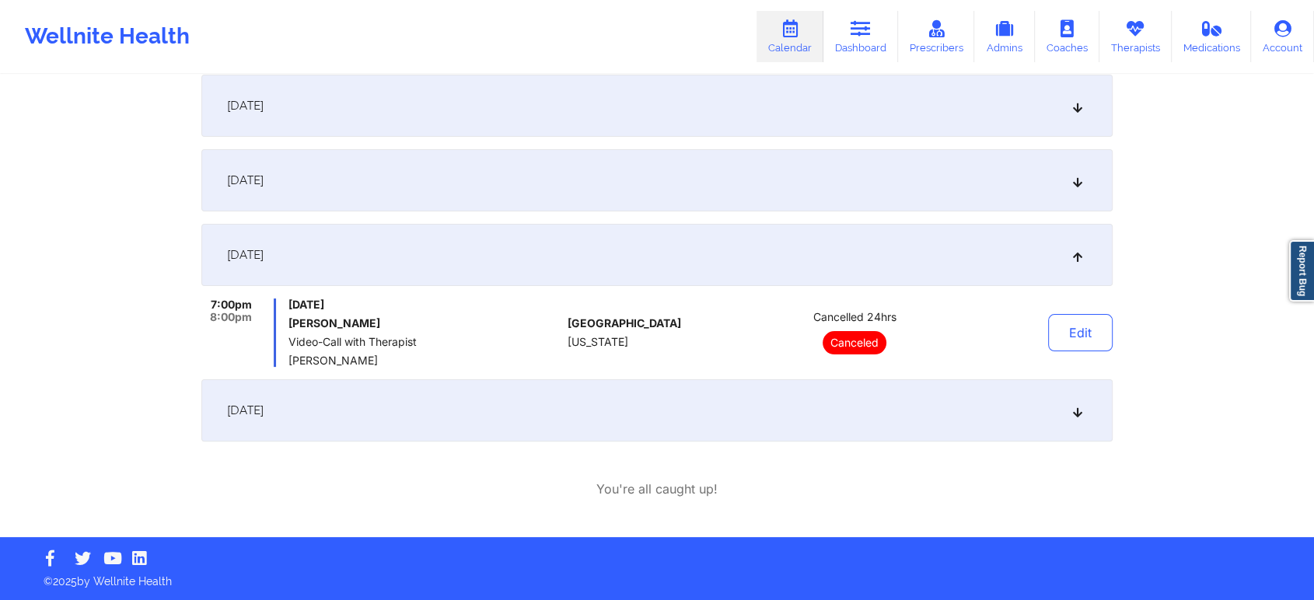
click at [659, 424] on div "[DATE]" at bounding box center [656, 410] width 911 height 62
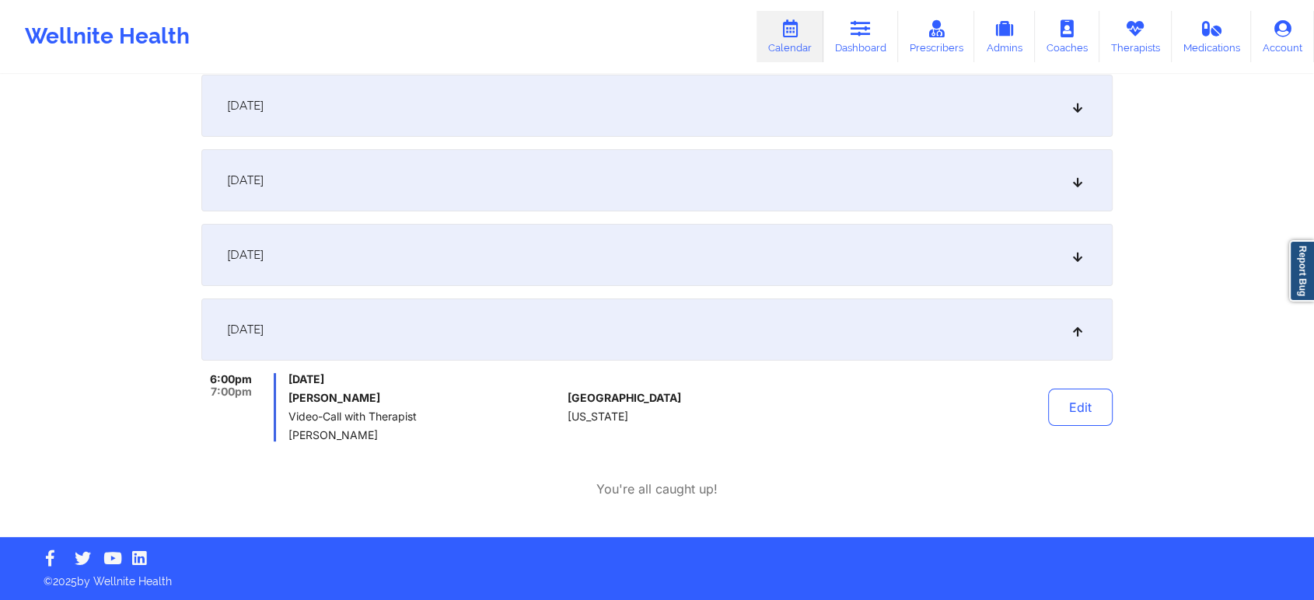
click at [492, 272] on div "[DATE]" at bounding box center [656, 255] width 911 height 62
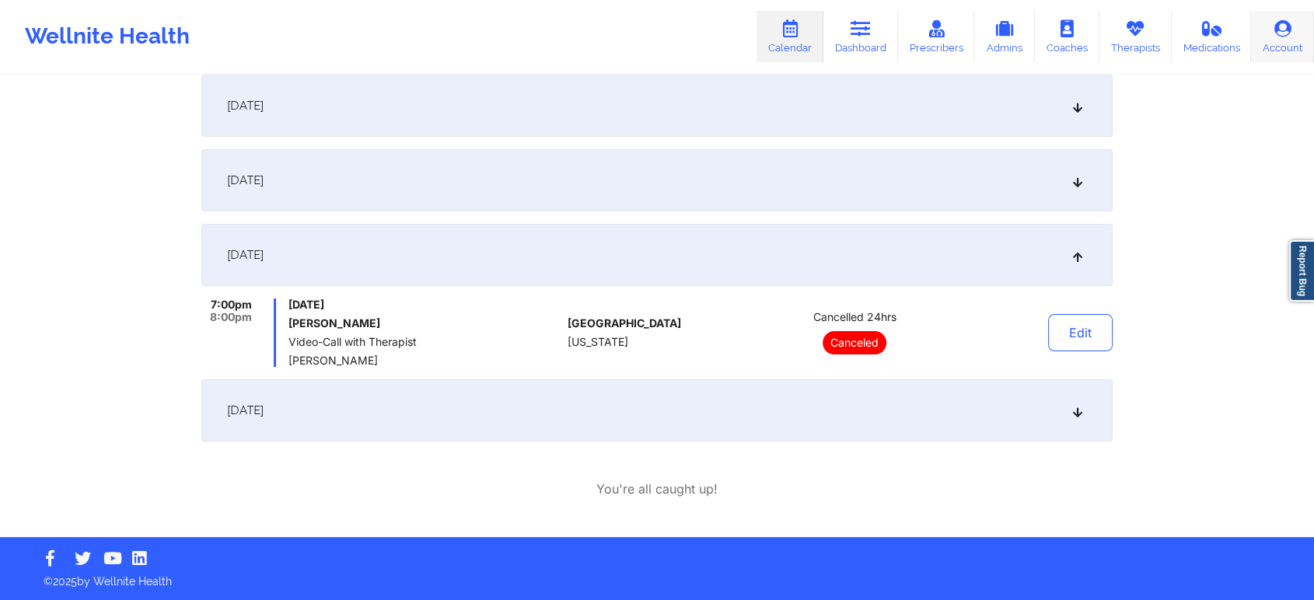
scroll to position [0, 0]
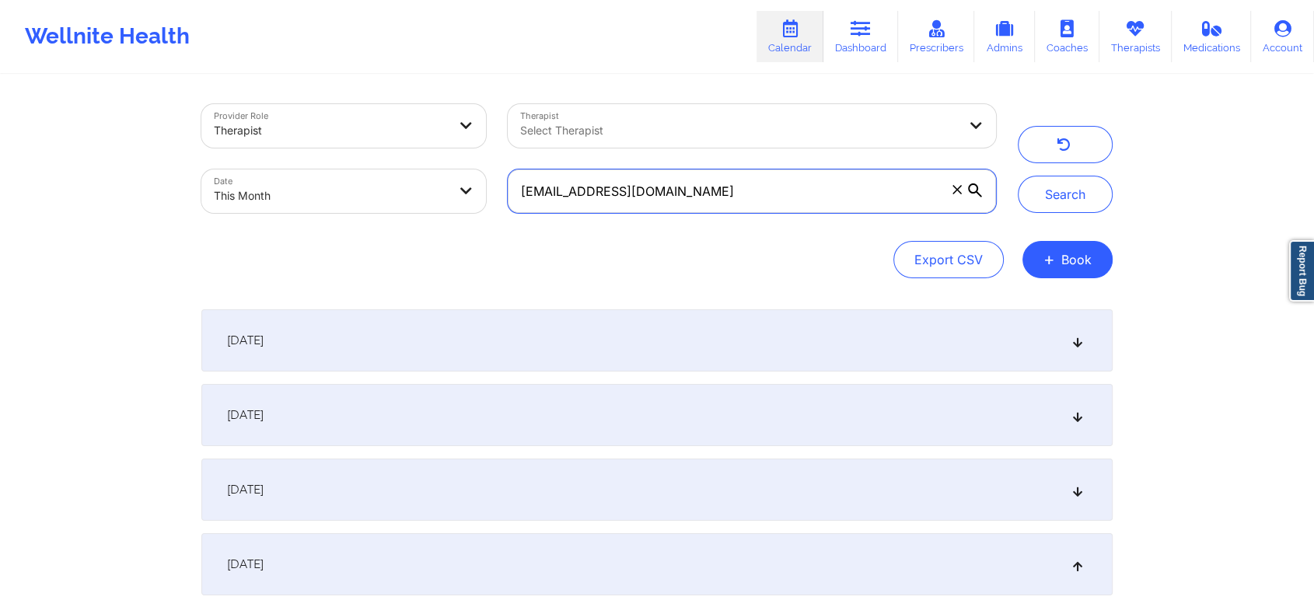
drag, startPoint x: 759, startPoint y: 191, endPoint x: 434, endPoint y: 153, distance: 327.2
click at [434, 153] on div "Provider Role Therapist Therapist Select Therapist Date This Month [EMAIL_ADDRE…" at bounding box center [598, 158] width 816 height 131
paste input "[EMAIL_ADDRESS]"
click at [1018, 176] on button "Search" at bounding box center [1065, 194] width 95 height 37
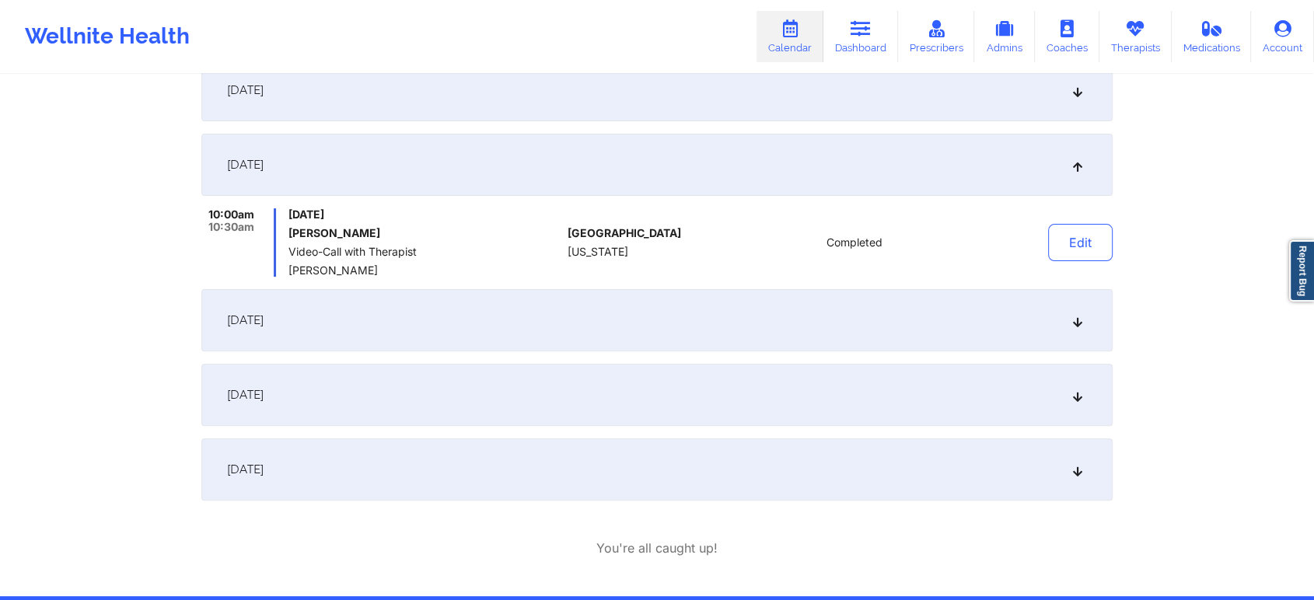
scroll to position [459, 0]
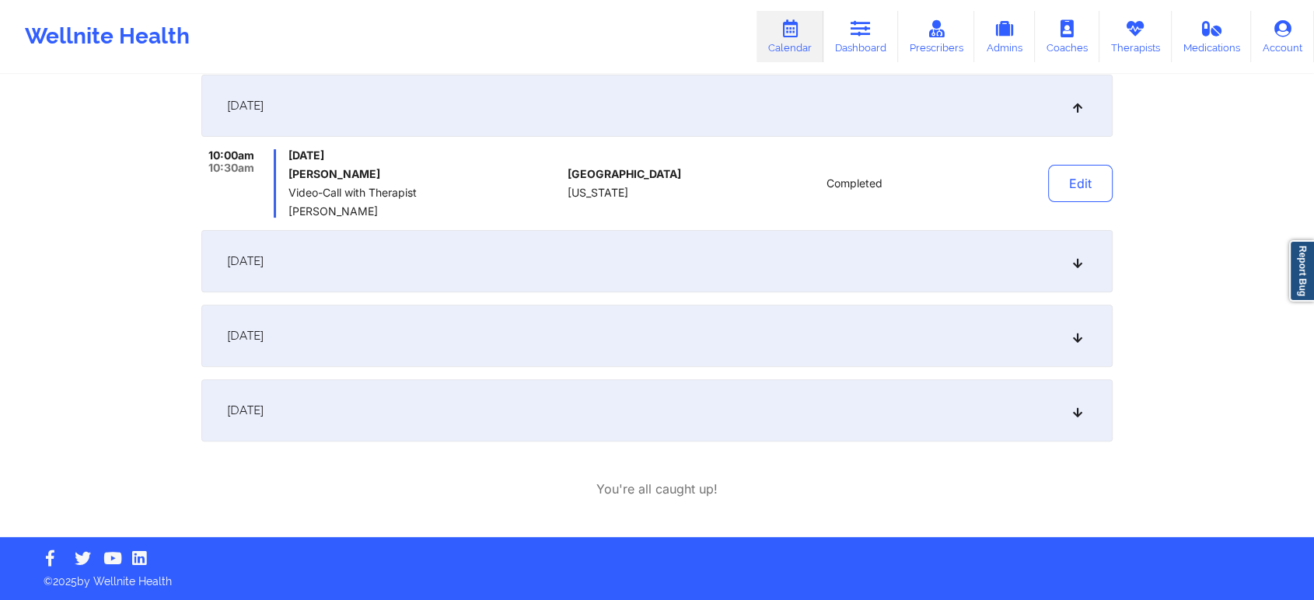
click at [529, 383] on div "[DATE]" at bounding box center [656, 410] width 911 height 62
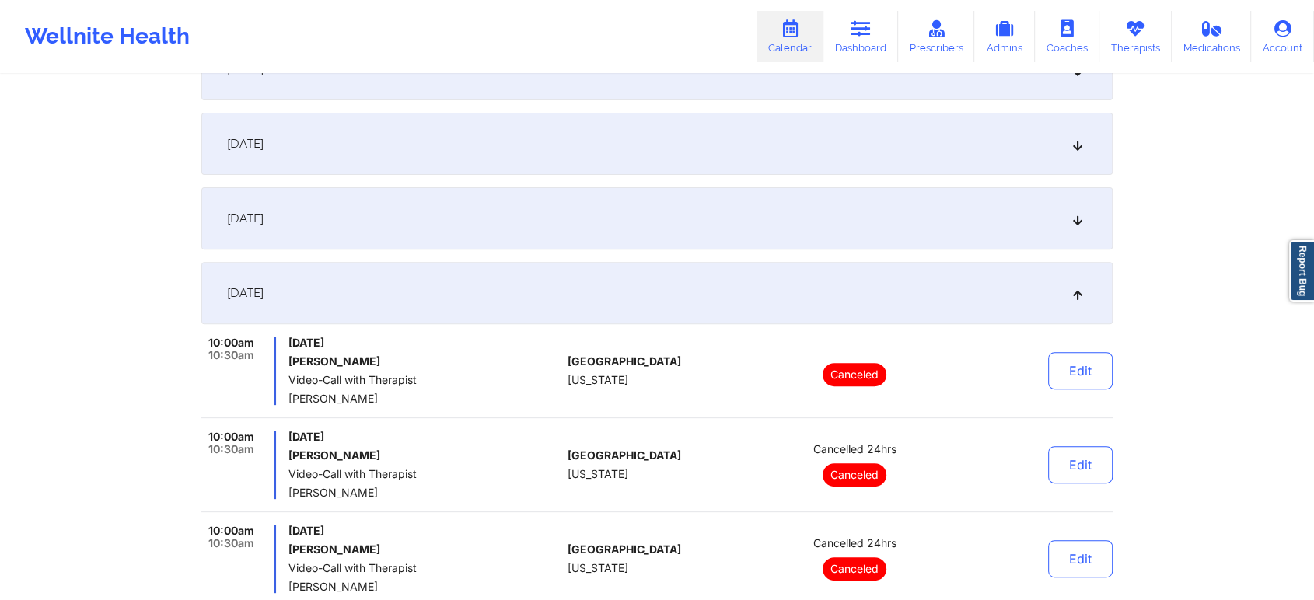
scroll to position [494, 0]
click at [826, 231] on div "[DATE]" at bounding box center [656, 220] width 911 height 62
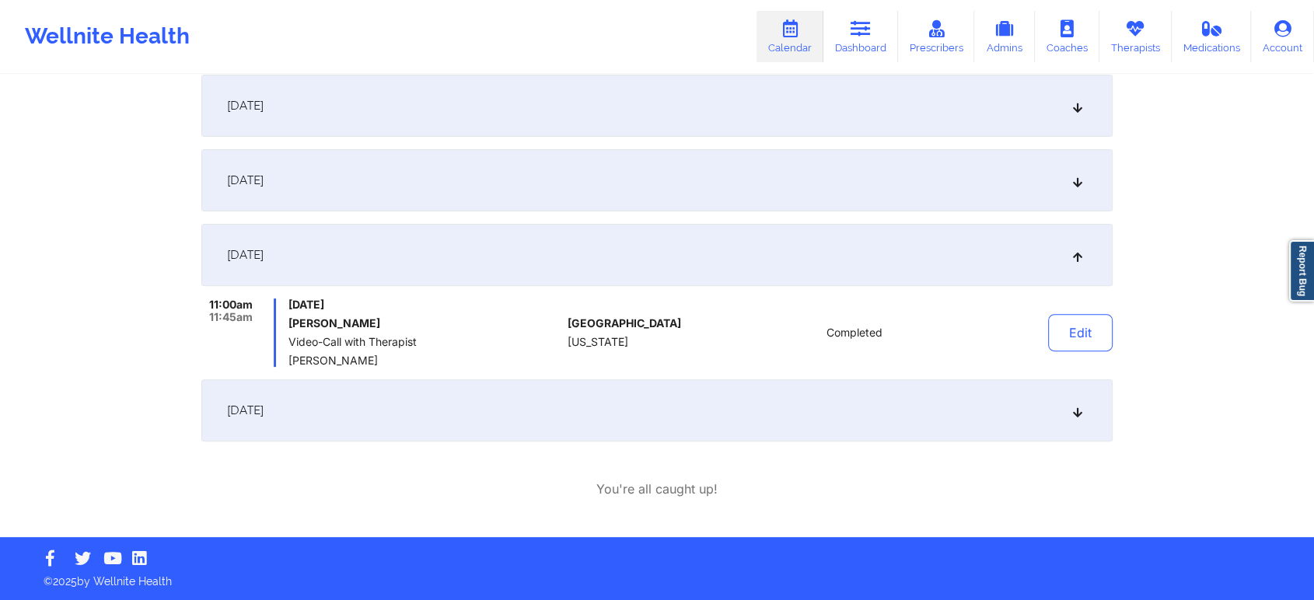
scroll to position [459, 0]
click at [808, 384] on div "[DATE]" at bounding box center [656, 410] width 911 height 62
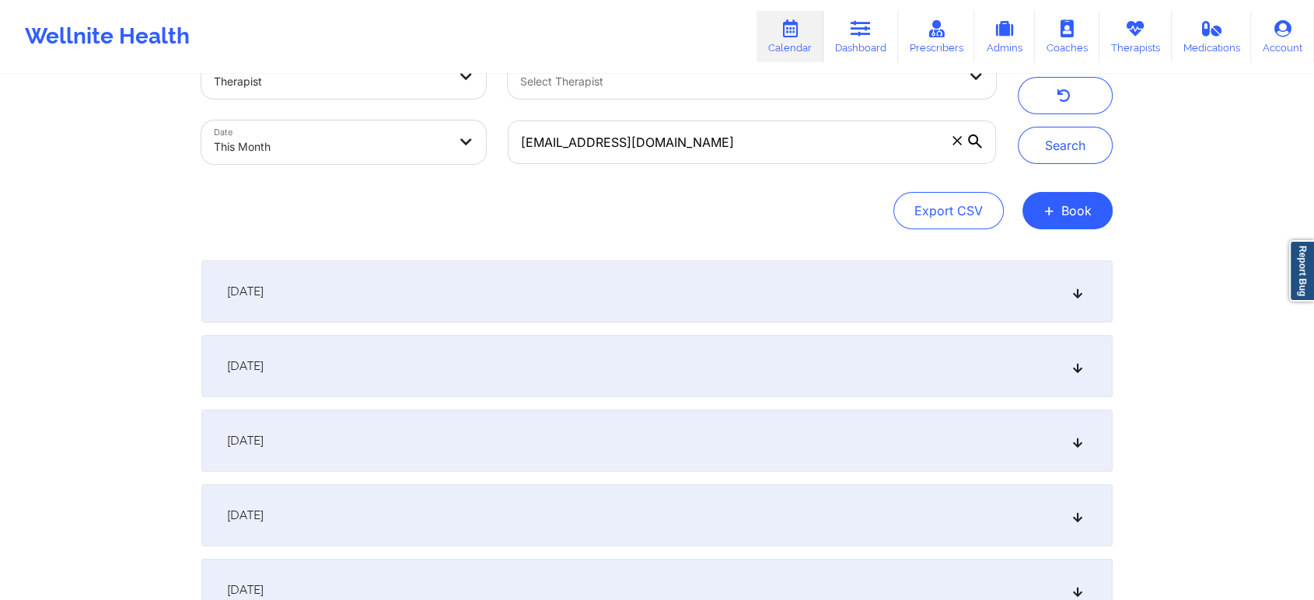
scroll to position [27, 0]
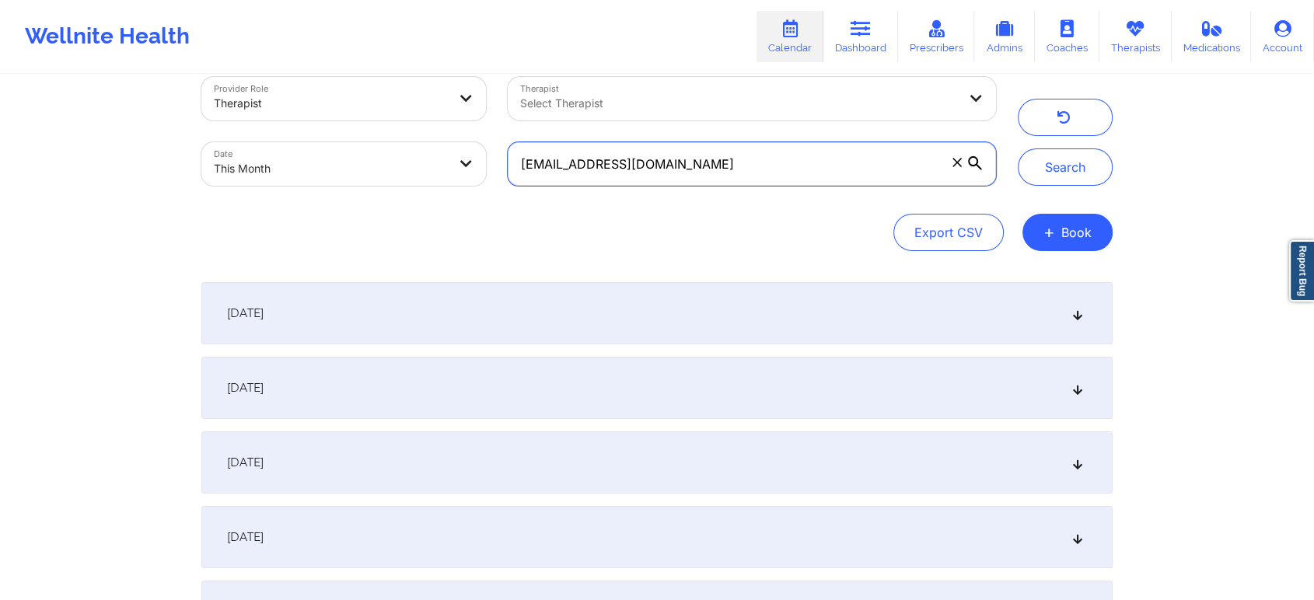
drag, startPoint x: 709, startPoint y: 173, endPoint x: 406, endPoint y: 103, distance: 311.0
click at [406, 103] on div "Provider Role Therapist Therapist Select Therapist Date This Month [PERSON_NAME…" at bounding box center [598, 131] width 816 height 131
paste input "[EMAIL_ADDRESS][DOMAIN_NAME]"
click at [1018, 148] on button "Search" at bounding box center [1065, 166] width 95 height 37
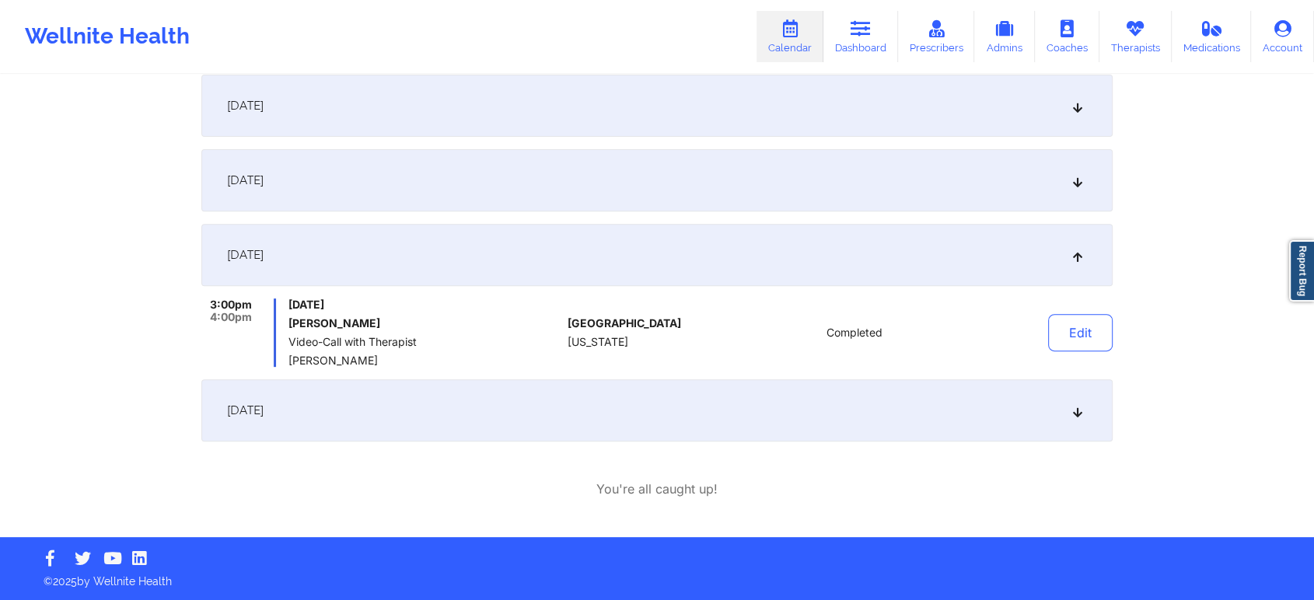
scroll to position [0, 0]
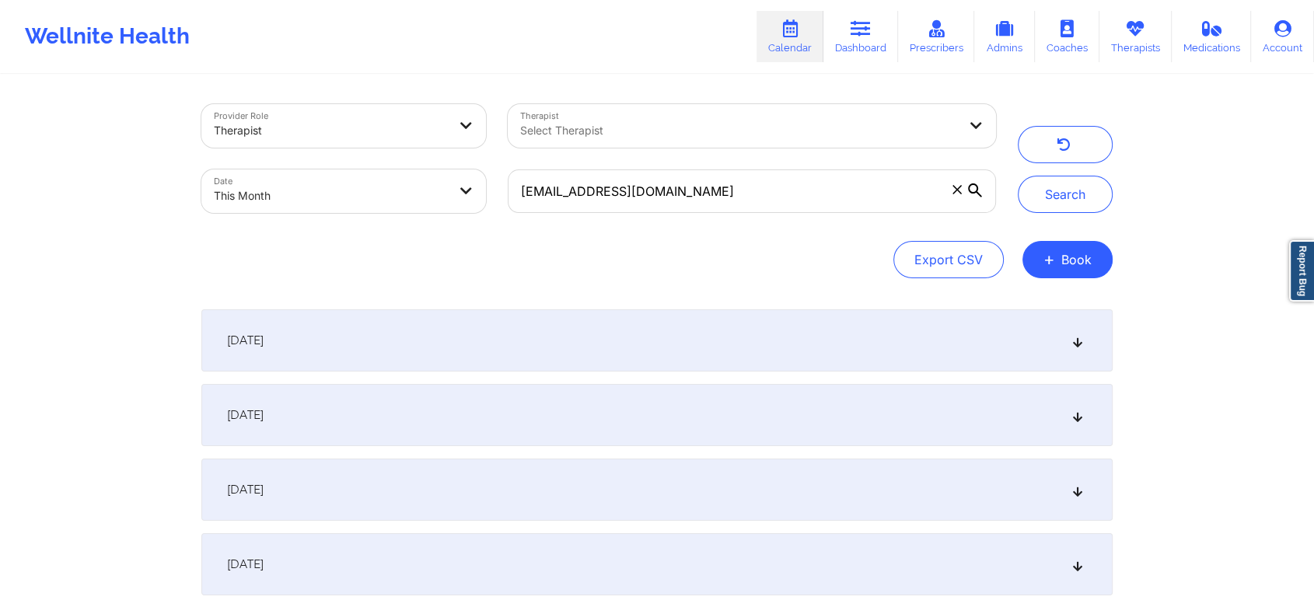
drag, startPoint x: 753, startPoint y: 163, endPoint x: 739, endPoint y: 189, distance: 28.9
click at [739, 189] on div "[EMAIL_ADDRESS][DOMAIN_NAME]" at bounding box center [752, 191] width 510 height 65
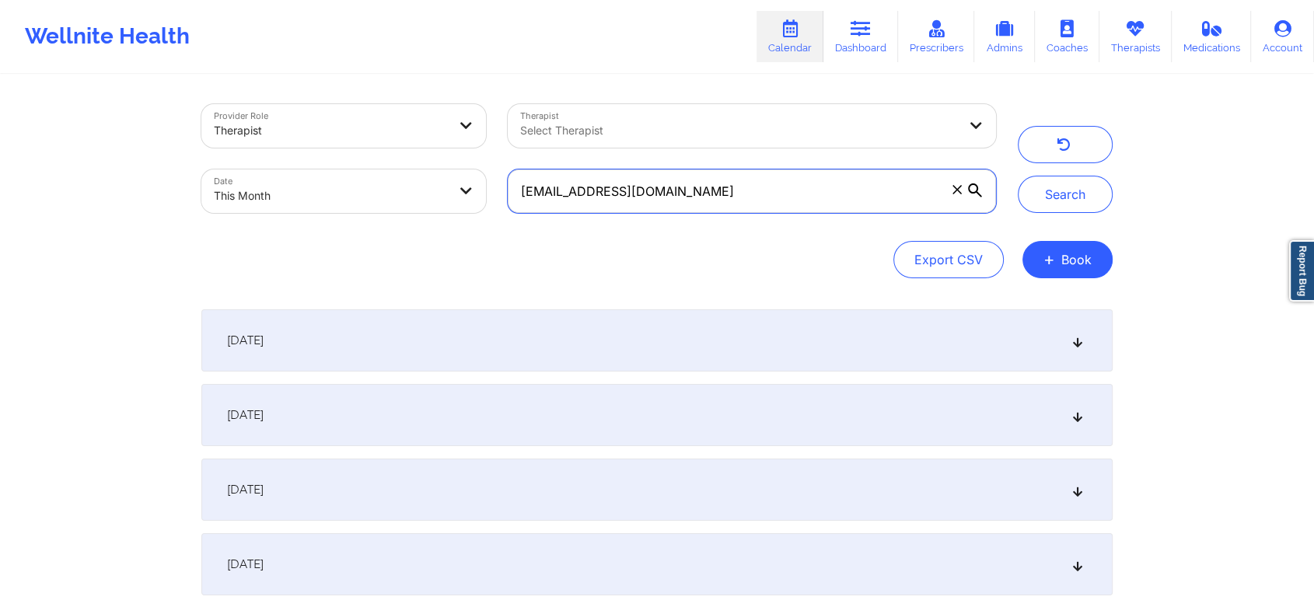
drag, startPoint x: 739, startPoint y: 189, endPoint x: 342, endPoint y: 166, distance: 398.0
click at [342, 166] on div "Provider Role Therapist Therapist Select Therapist Date This Month [EMAIL_ADDRE…" at bounding box center [598, 158] width 816 height 131
paste input "[EMAIL_ADDRESS][DOMAIN_NAME]"
click at [1018, 176] on button "Search" at bounding box center [1065, 194] width 95 height 37
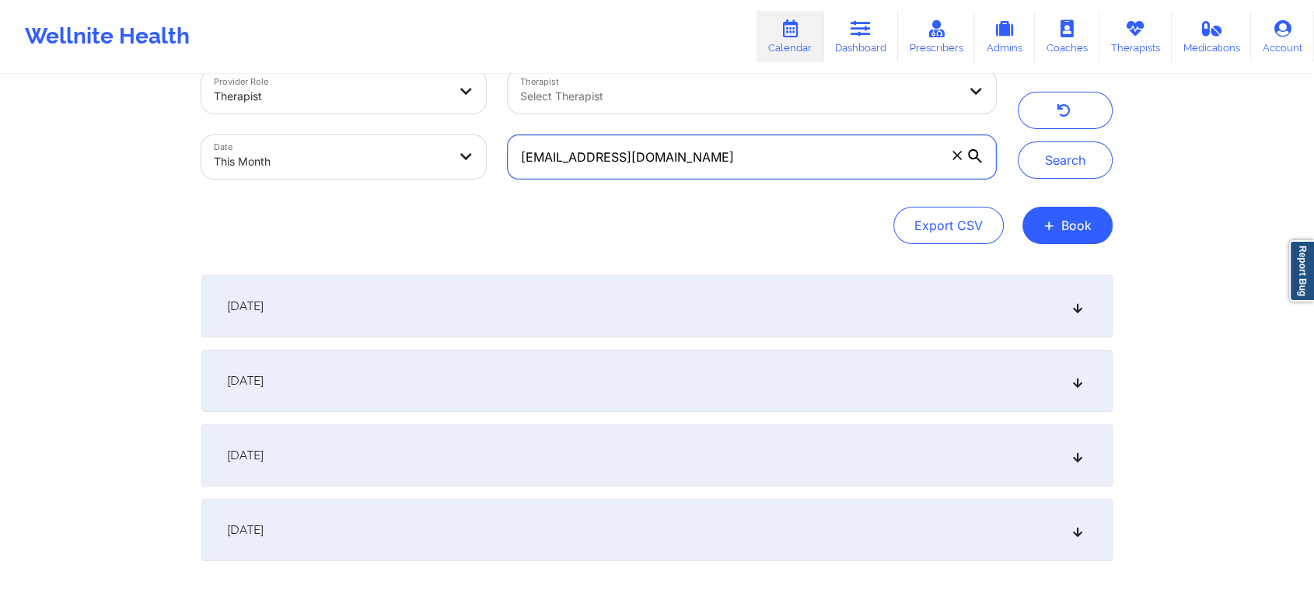
scroll to position [154, 0]
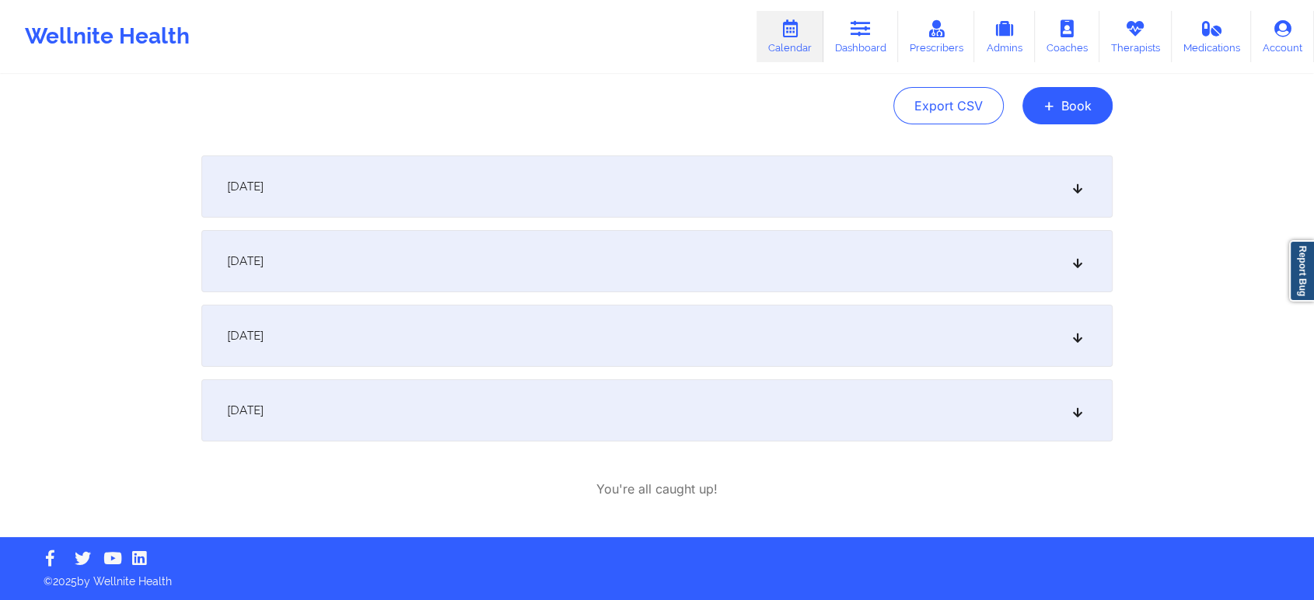
click at [659, 362] on div "[DATE]" at bounding box center [656, 336] width 911 height 62
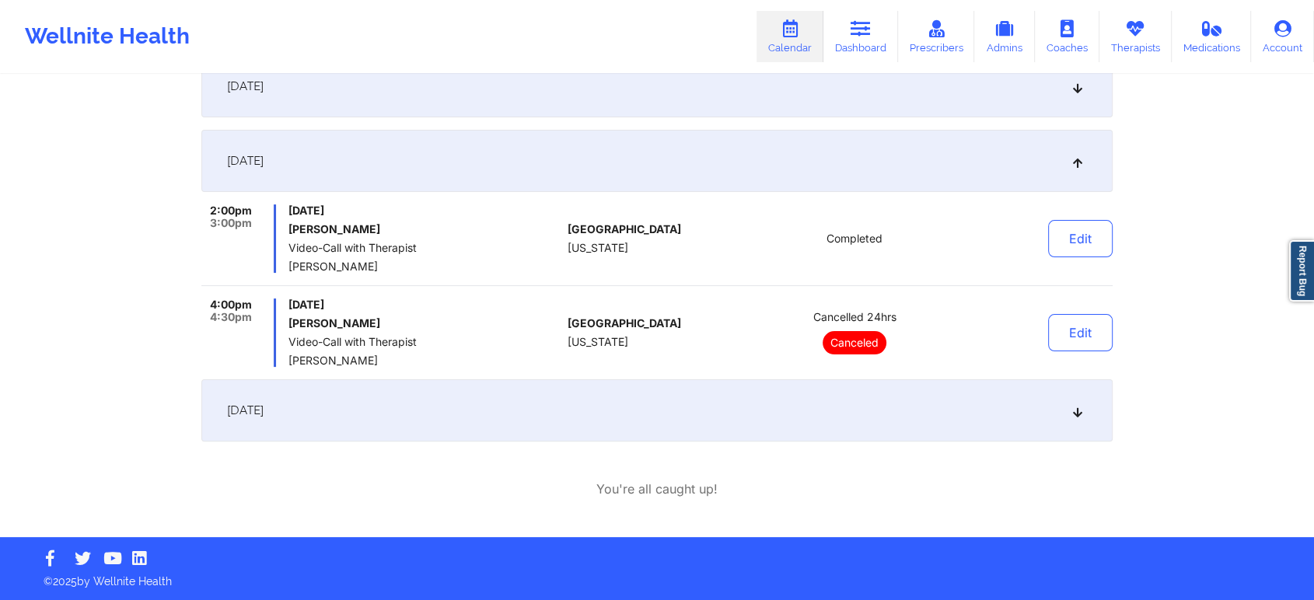
scroll to position [0, 0]
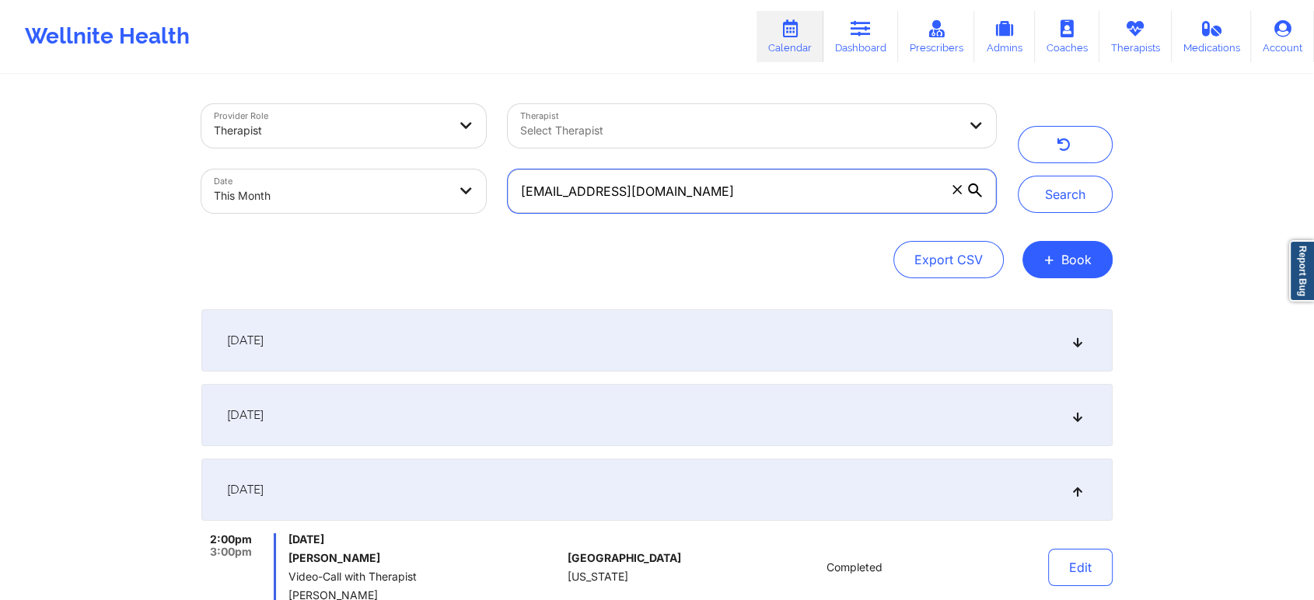
drag, startPoint x: 708, startPoint y: 197, endPoint x: 213, endPoint y: 37, distance: 520.5
click at [213, 37] on div "Wellnite Health Calendar Dashboard Prescribers Admins Coaches Therapists Medica…" at bounding box center [657, 433] width 1314 height 866
paste input "[EMAIL_ADDRESS][DOMAIN_NAME]"
click at [1018, 176] on button "Search" at bounding box center [1065, 194] width 95 height 37
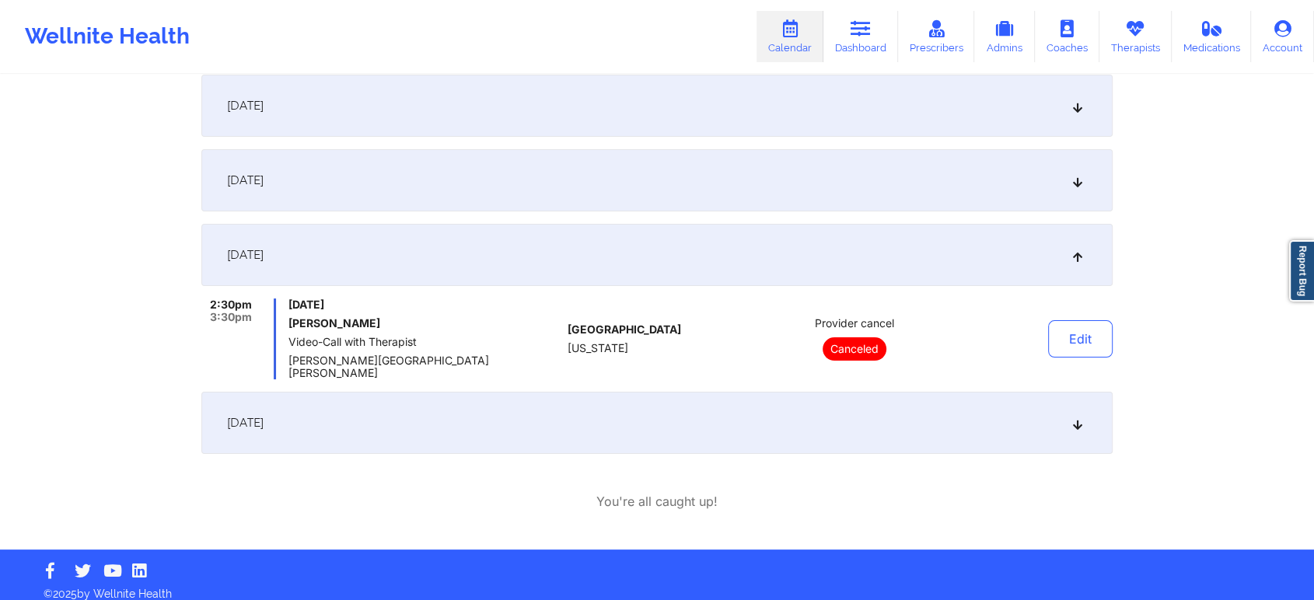
click at [594, 443] on div "[DATE] 2:30pm 3:30pm [DATE] [PERSON_NAME] Video-Call with Therapist [PERSON_NAM…" at bounding box center [656, 293] width 911 height 436
click at [522, 397] on div "[DATE]" at bounding box center [656, 423] width 911 height 62
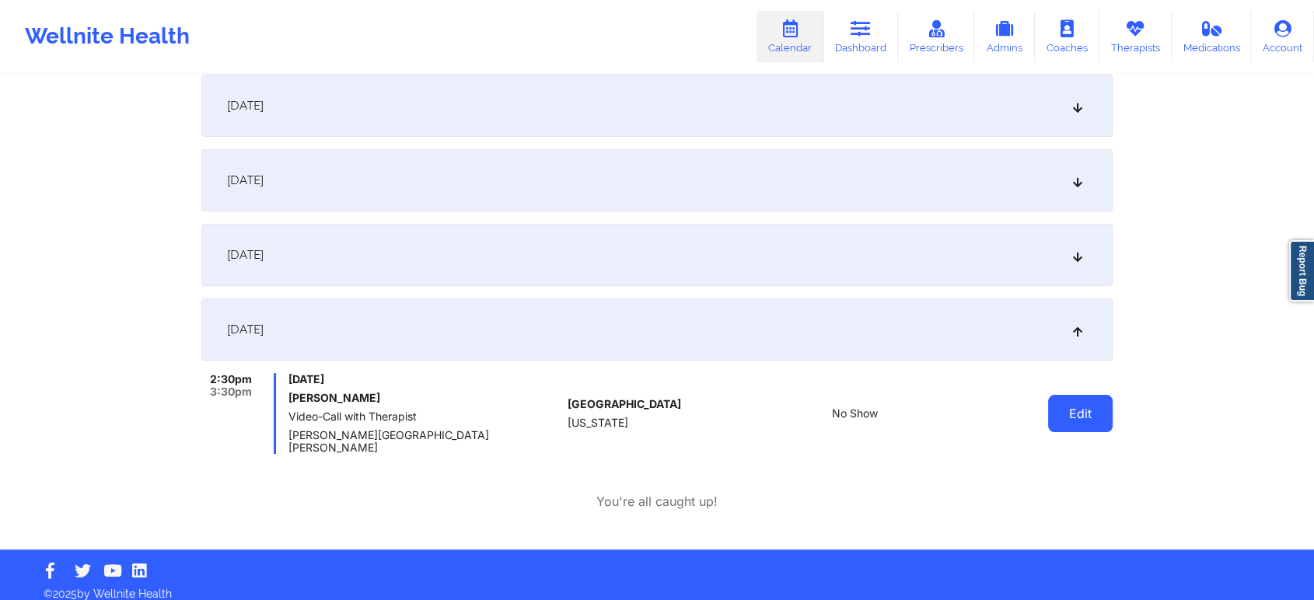
click at [1062, 410] on button "Edit" at bounding box center [1080, 413] width 65 height 37
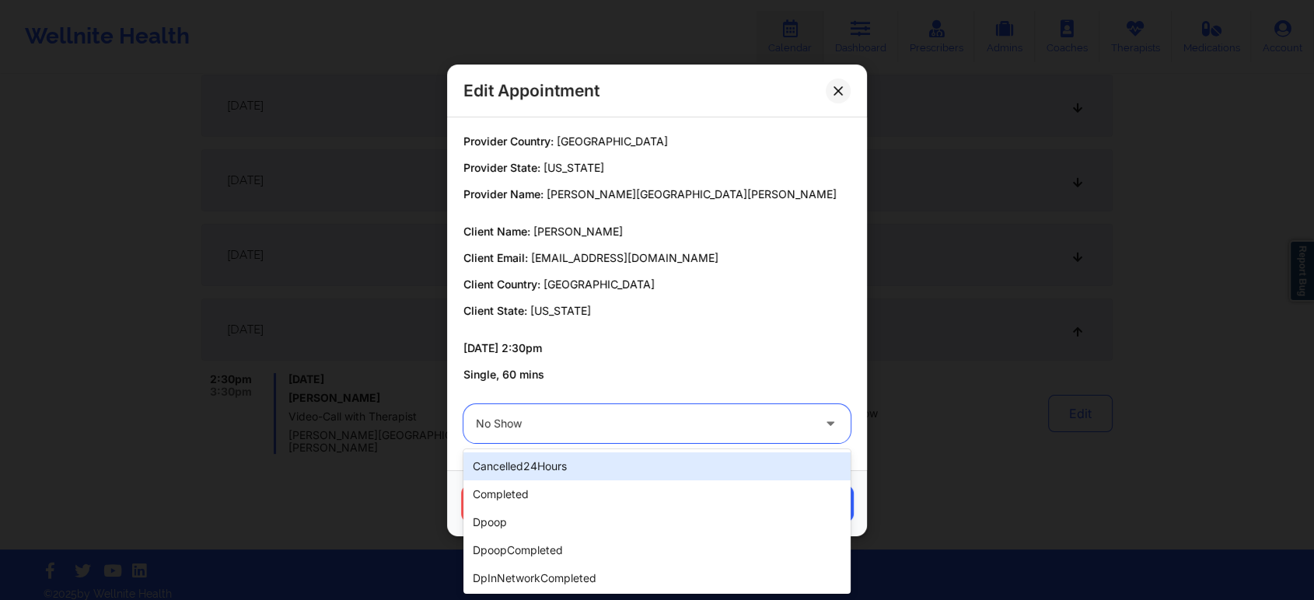
drag, startPoint x: 529, startPoint y: 438, endPoint x: 519, endPoint y: 480, distance: 42.4
click at [519, 365] on body "Wellnite Health Calendar Dashboard Prescribers Admins Coaches Therapists Medica…" at bounding box center [657, 65] width 1314 height 600
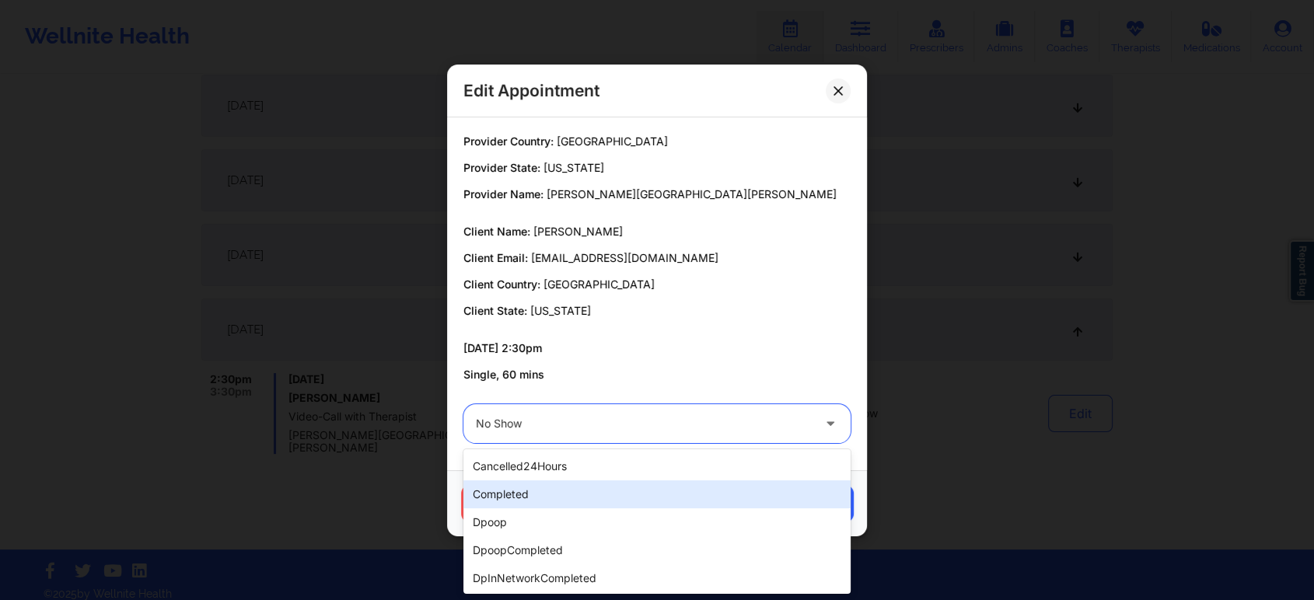
click at [519, 480] on div "completed" at bounding box center [656, 494] width 387 height 28
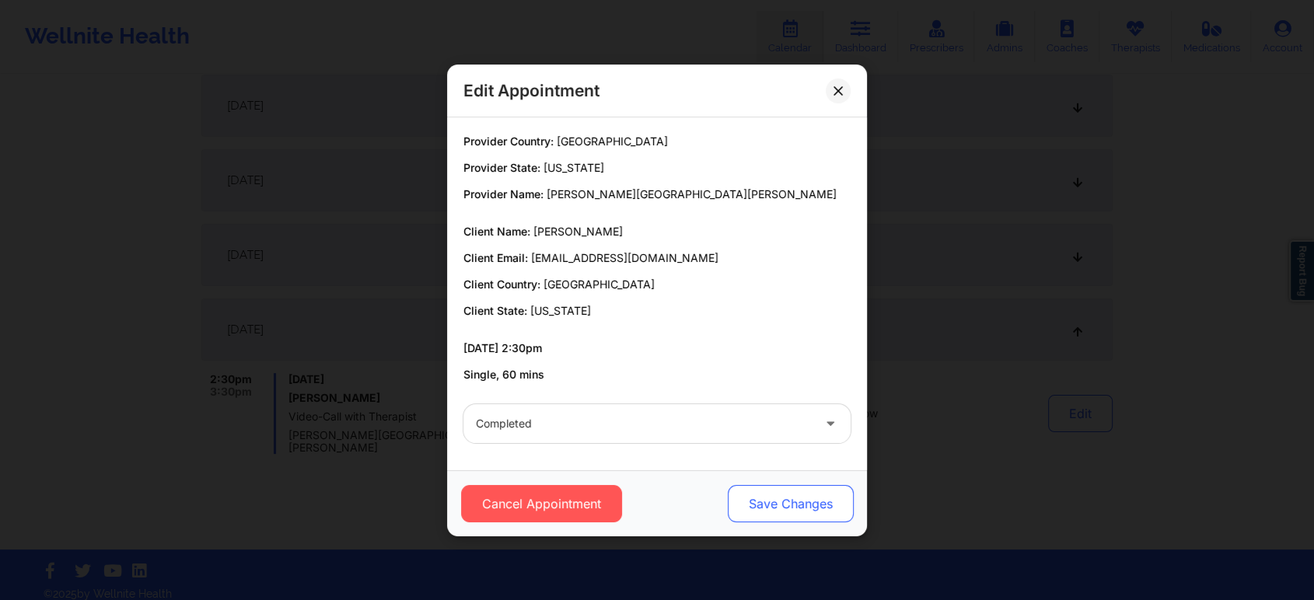
click at [728, 510] on button "Save Changes" at bounding box center [791, 503] width 126 height 37
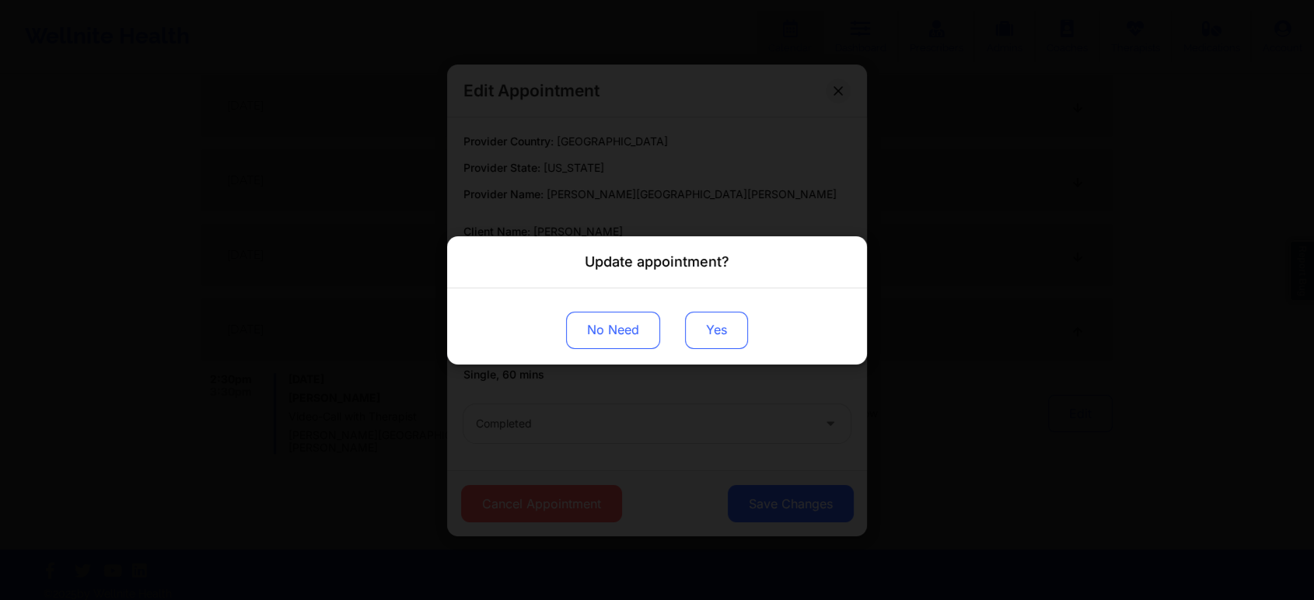
click at [692, 333] on button "Yes" at bounding box center [716, 329] width 63 height 37
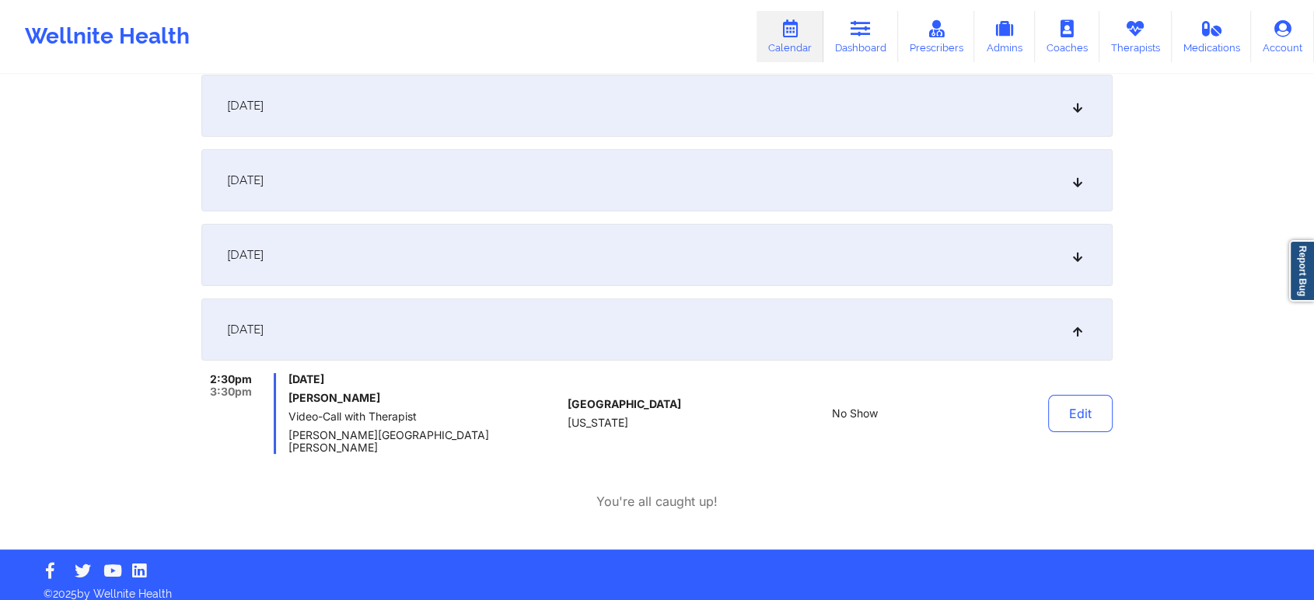
scroll to position [0, 0]
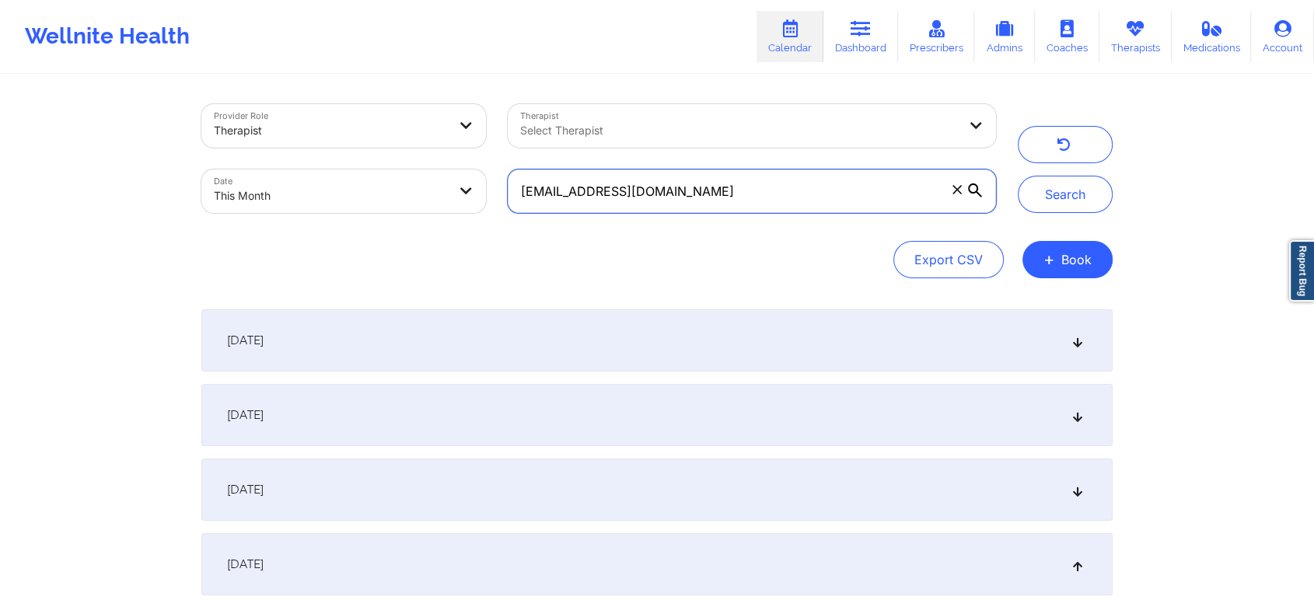
drag, startPoint x: 701, startPoint y: 191, endPoint x: 270, endPoint y: 191, distance: 431.5
click at [270, 191] on div "Provider Role Therapist Therapist Select Therapist Date This Month [EMAIL_ADDRE…" at bounding box center [598, 158] width 816 height 131
paste input "[EMAIL_ADDRESS]"
click at [1018, 176] on button "Search" at bounding box center [1065, 194] width 95 height 37
drag, startPoint x: 688, startPoint y: 191, endPoint x: 308, endPoint y: 54, distance: 404.3
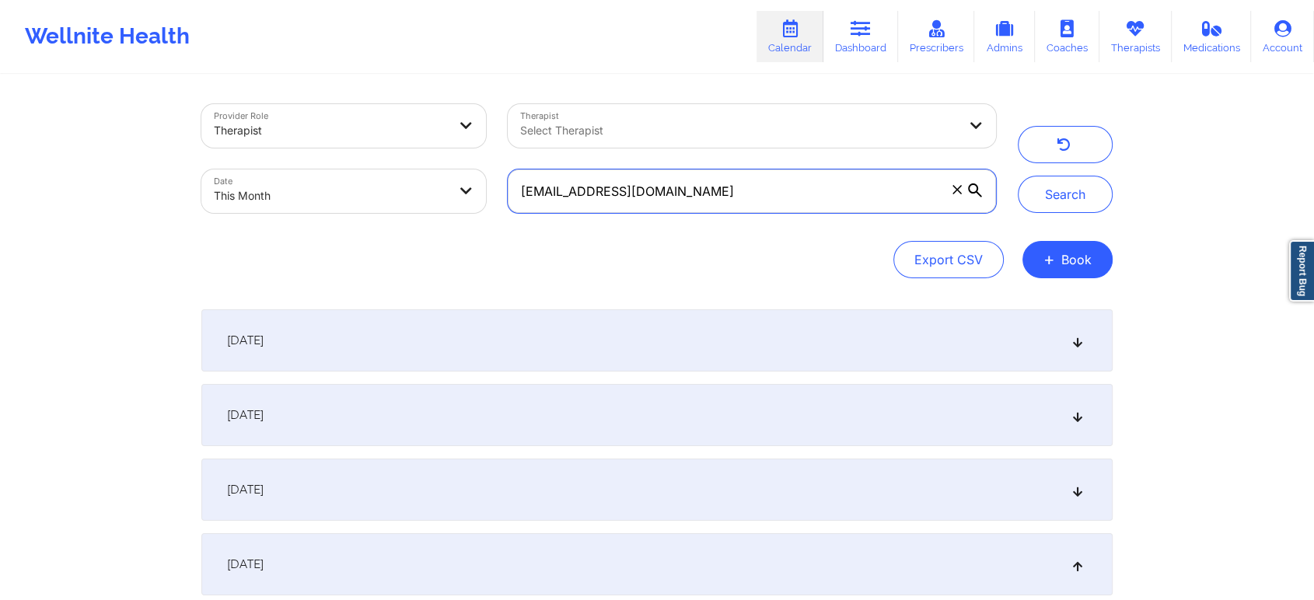
click at [308, 54] on div "Wellnite Health Calendar Dashboard Prescribers Admins Coaches Therapists Medica…" at bounding box center [657, 386] width 1314 height 772
paste input "[PERSON_NAME].[PERSON_NAME]@gmai"
click at [1018, 176] on button "Search" at bounding box center [1065, 194] width 95 height 37
drag, startPoint x: 701, startPoint y: 196, endPoint x: 208, endPoint y: 8, distance: 528.3
click at [208, 8] on div "Wellnite Health Calendar Dashboard Prescribers Admins Coaches Therapists Medica…" at bounding box center [657, 386] width 1314 height 772
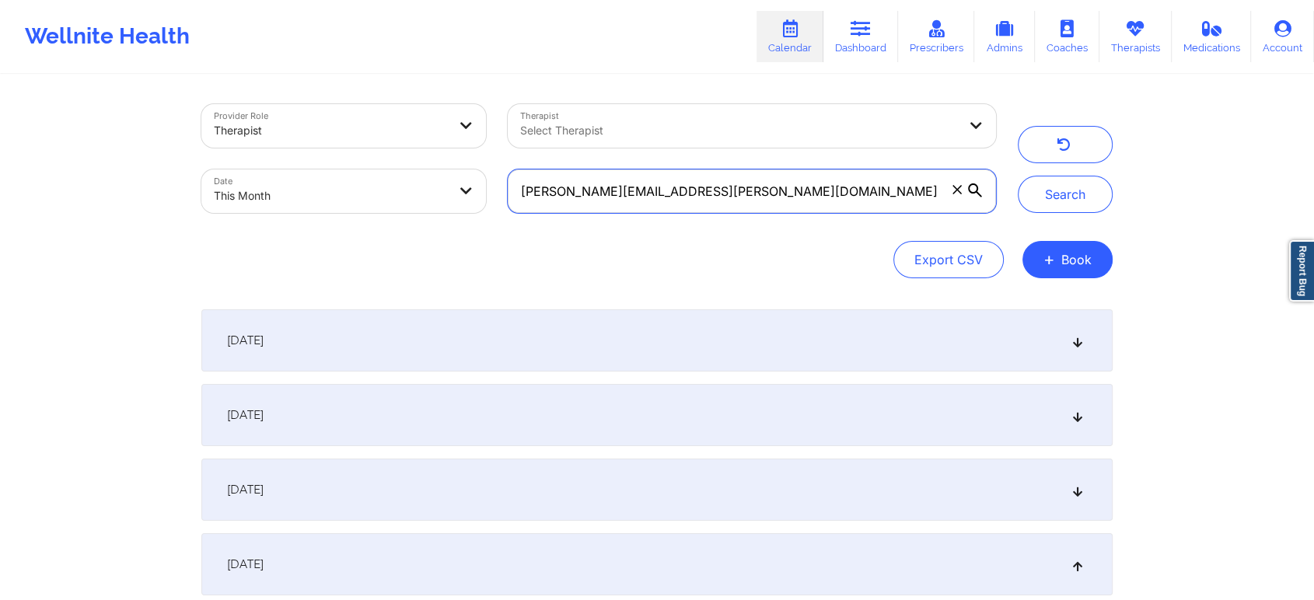
paste input "b.[PERSON_NAME].[PERSON_NAME]"
click at [1018, 176] on button "Search" at bounding box center [1065, 194] width 95 height 37
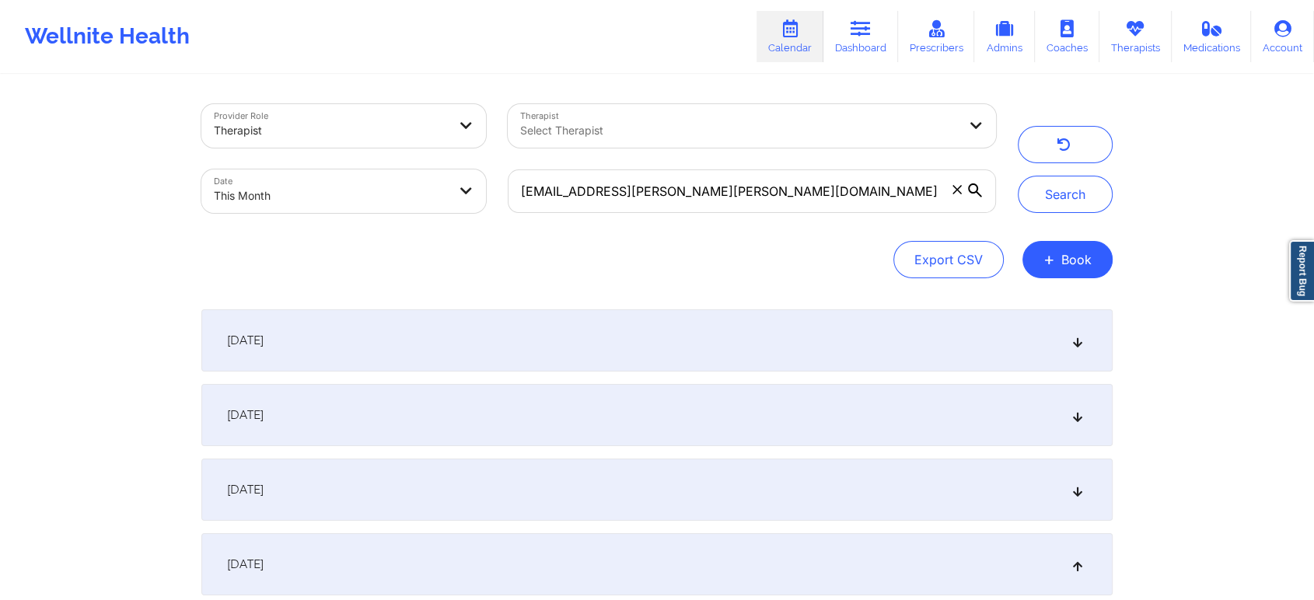
click at [863, 162] on div "[EMAIL_ADDRESS][PERSON_NAME][PERSON_NAME][DOMAIN_NAME]" at bounding box center [752, 191] width 510 height 65
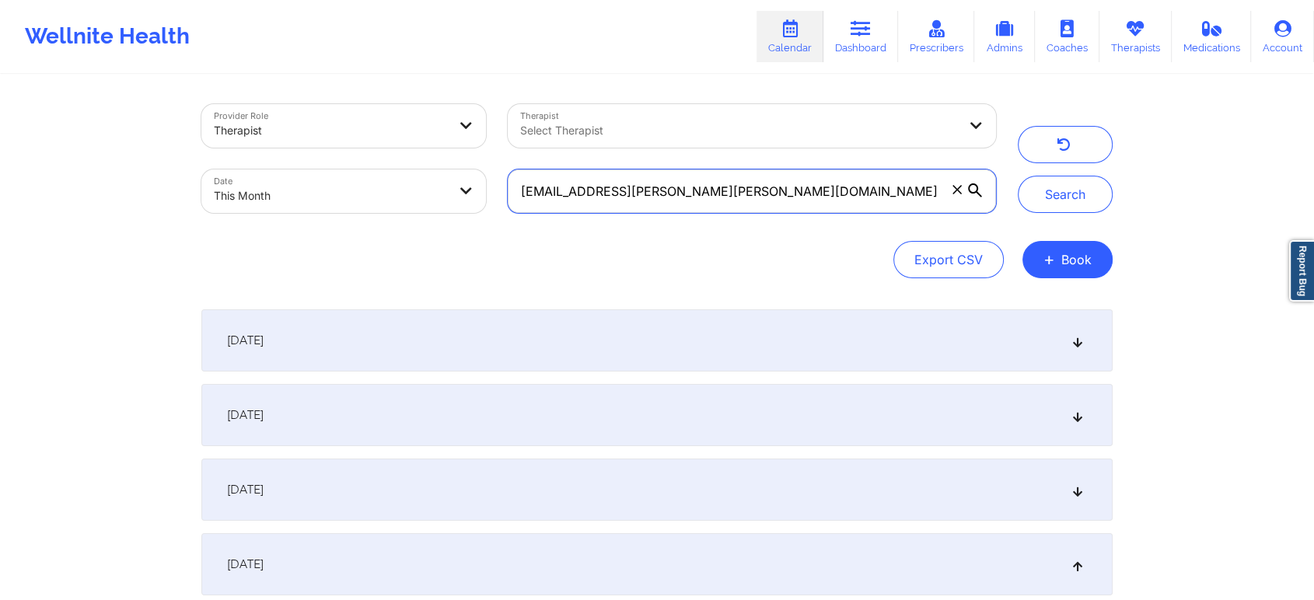
drag, startPoint x: 837, startPoint y: 201, endPoint x: 370, endPoint y: 207, distance: 467.3
click at [370, 207] on div "Provider Role Therapist Therapist Select Therapist Date This Month [EMAIL_ADDRE…" at bounding box center [598, 158] width 816 height 131
paste input "[PERSON_NAME].[PERSON_NAME]"
click at [1018, 176] on button "Search" at bounding box center [1065, 194] width 95 height 37
drag, startPoint x: 702, startPoint y: 177, endPoint x: 404, endPoint y: 222, distance: 301.2
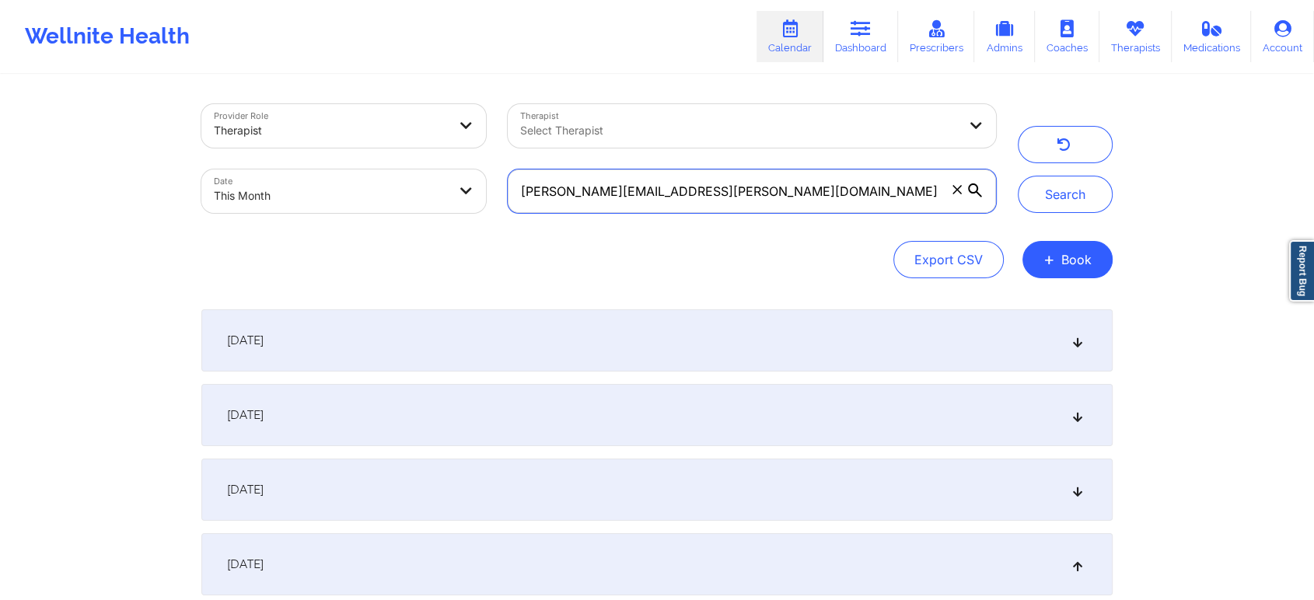
click at [404, 222] on div "Provider Role Therapist Therapist Select Therapist Date This Month [PERSON_NAME…" at bounding box center [598, 158] width 816 height 131
paste input "snm.[PERSON_NAME]"
click at [1018, 176] on button "Search" at bounding box center [1065, 194] width 95 height 37
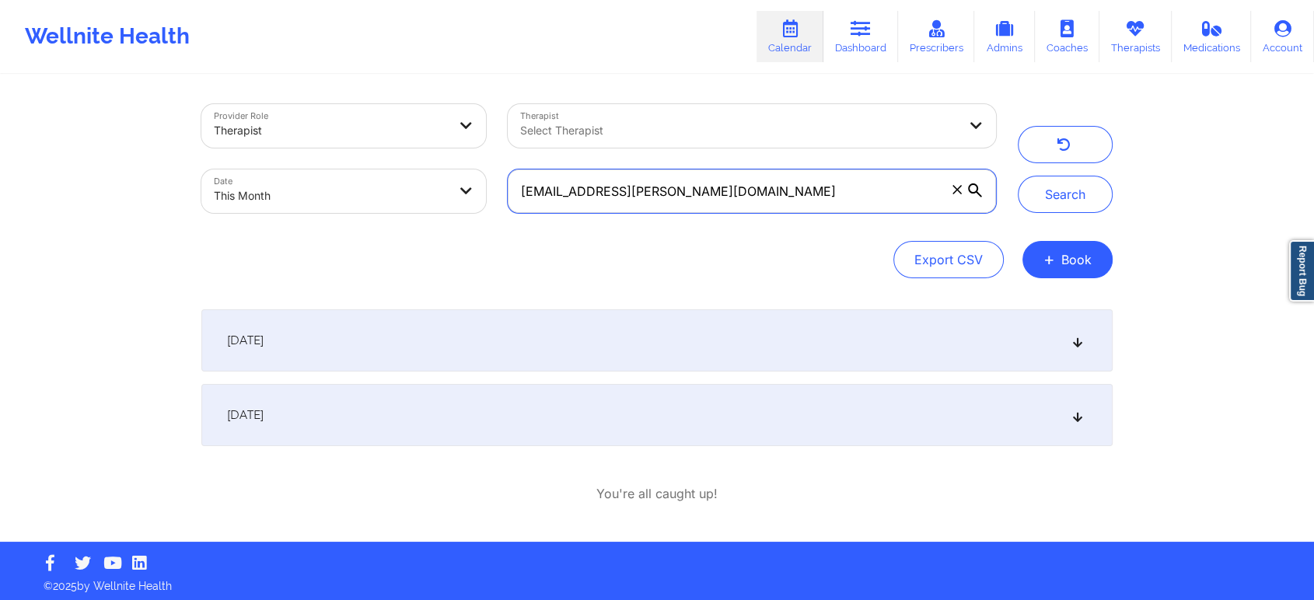
scroll to position [5, 0]
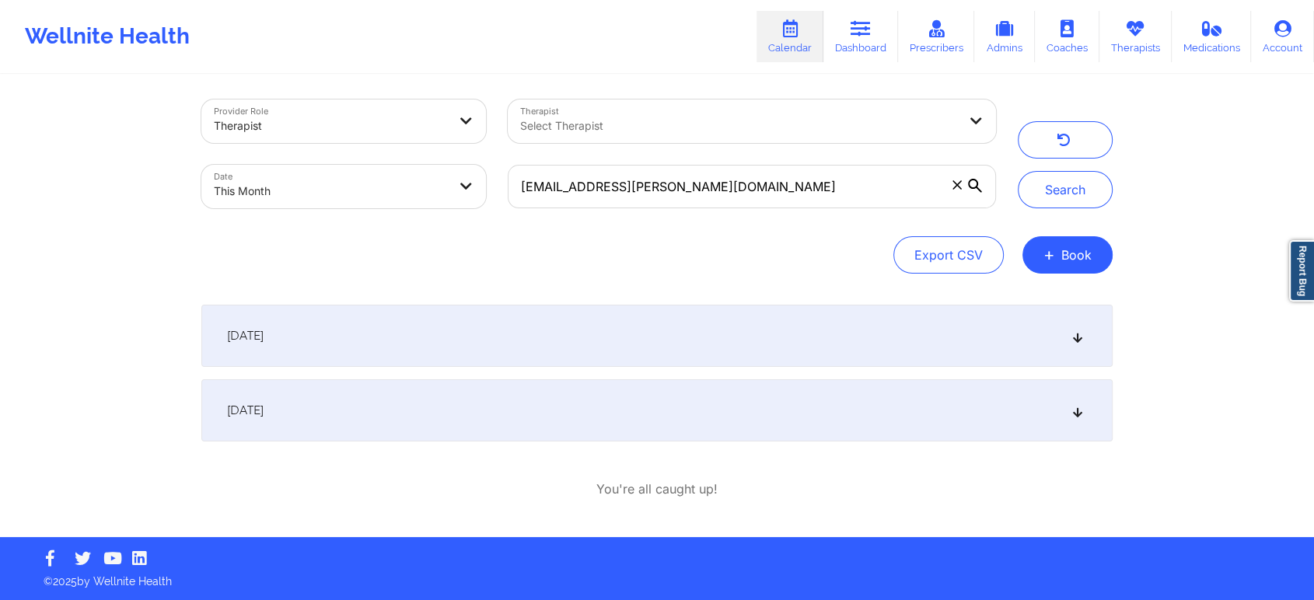
click at [688, 445] on div "[DATE] 4:30pm 5:00pm [DATE] [PERSON_NAME] Video-Call with Therapist [PERSON_NAM…" at bounding box center [656, 402] width 911 height 194
click at [703, 419] on div "[DATE]" at bounding box center [656, 410] width 911 height 62
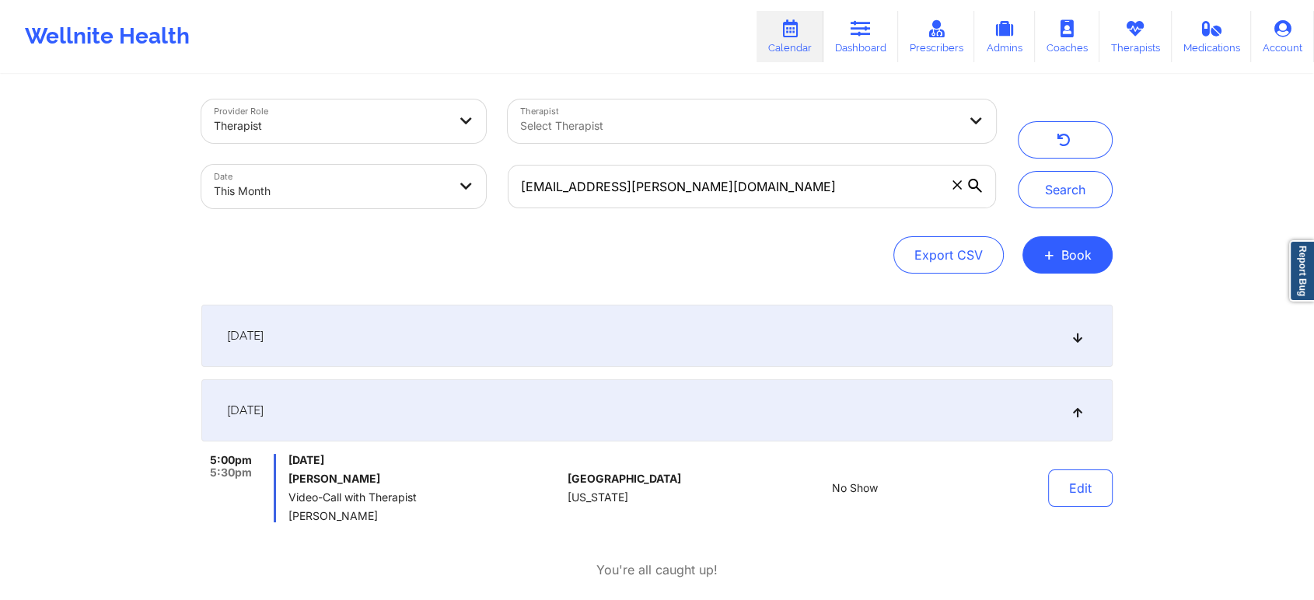
click at [1077, 466] on div "Edit" at bounding box center [1041, 488] width 144 height 68
click at [1062, 508] on div "Edit" at bounding box center [1041, 488] width 144 height 68
click at [1076, 490] on button "Edit" at bounding box center [1080, 488] width 65 height 37
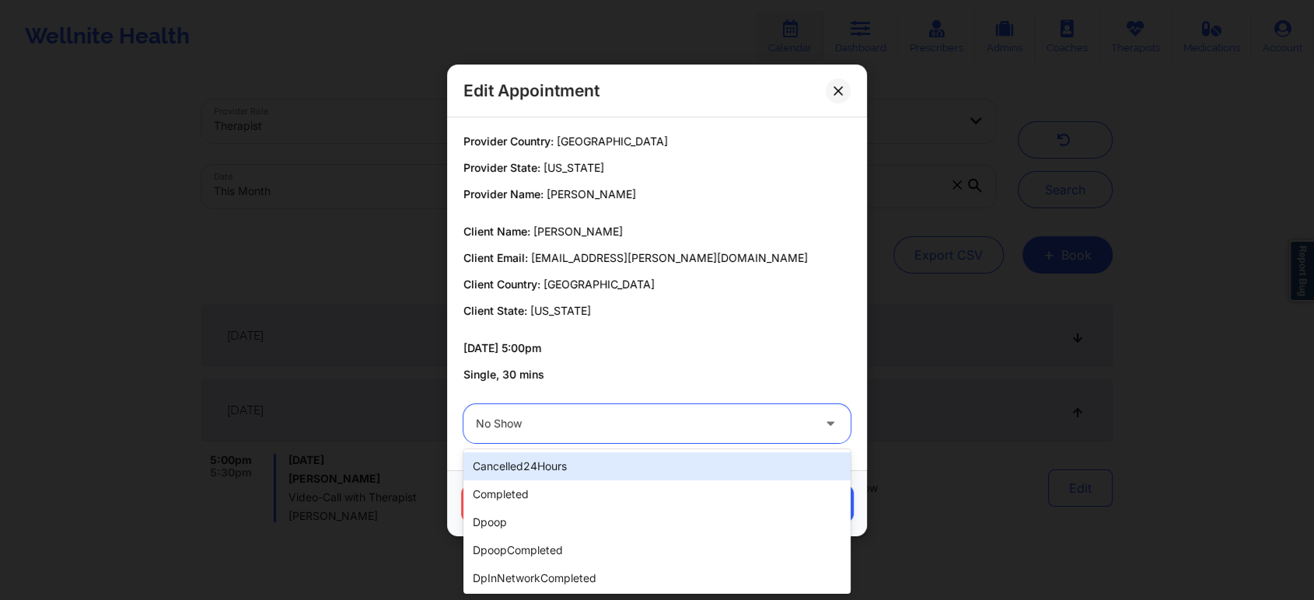
click at [611, 415] on div at bounding box center [644, 423] width 336 height 19
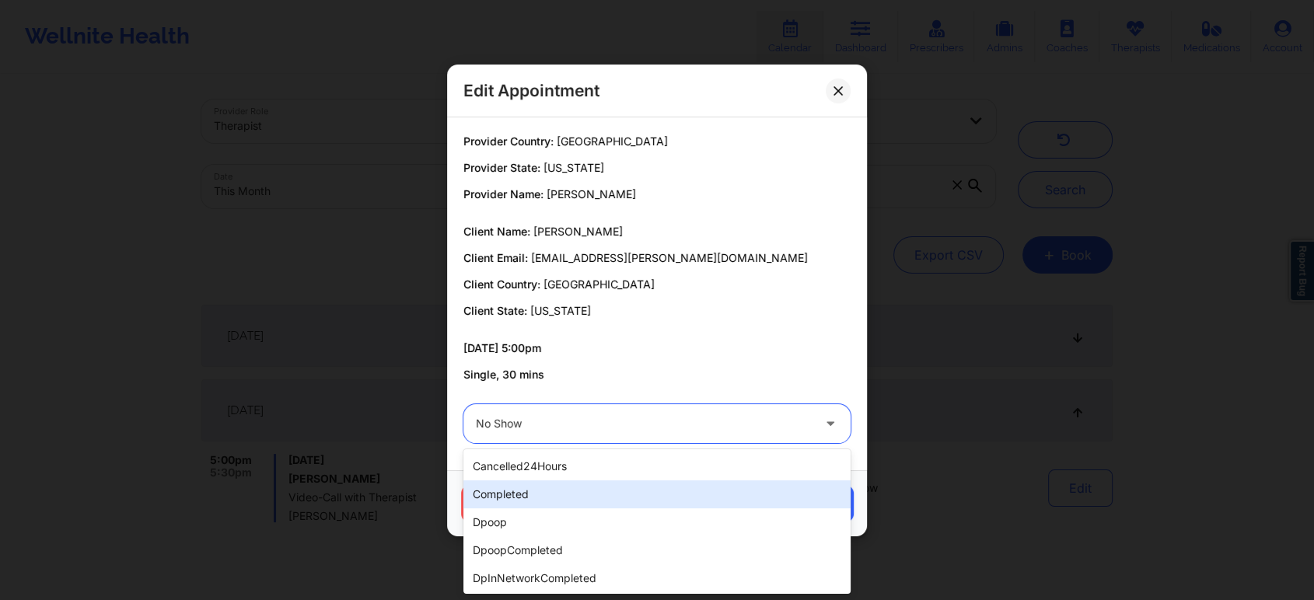
click at [522, 483] on div "completed" at bounding box center [656, 494] width 387 height 28
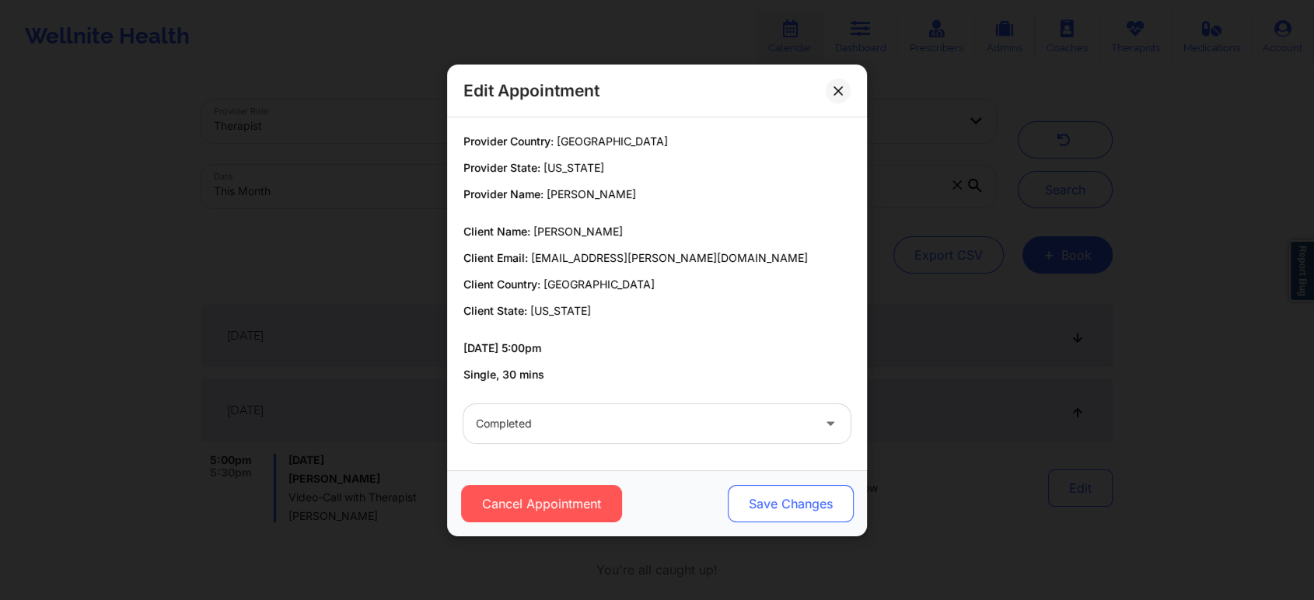
click at [774, 490] on button "Save Changes" at bounding box center [791, 503] width 126 height 37
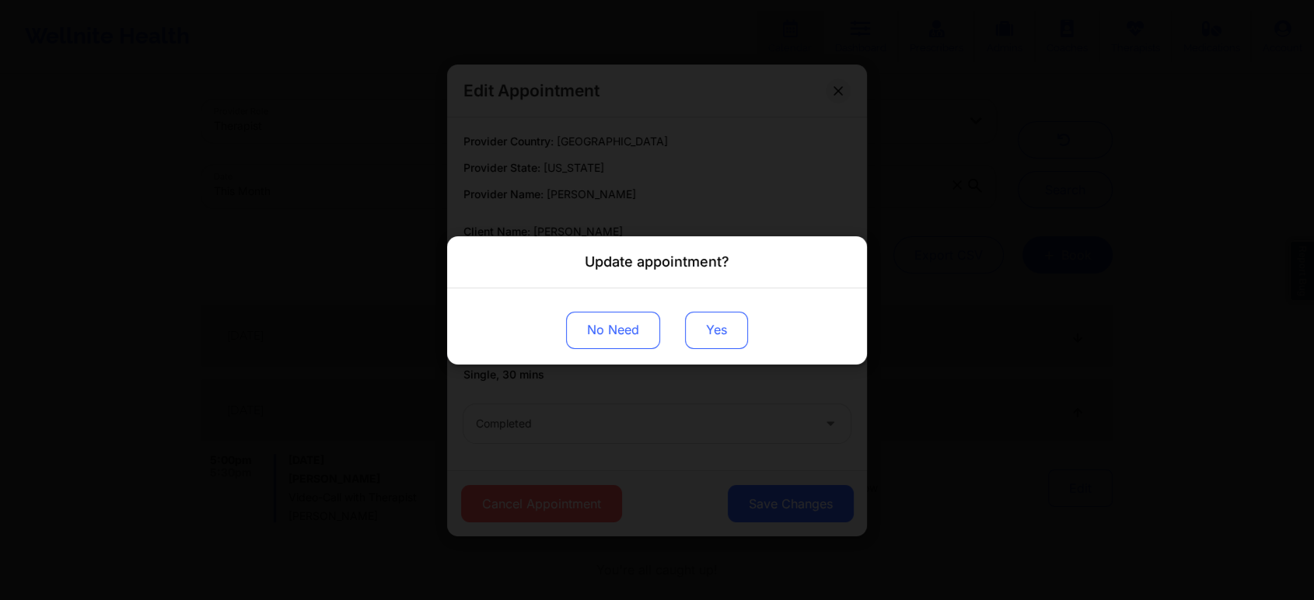
click at [707, 320] on button "Yes" at bounding box center [716, 329] width 63 height 37
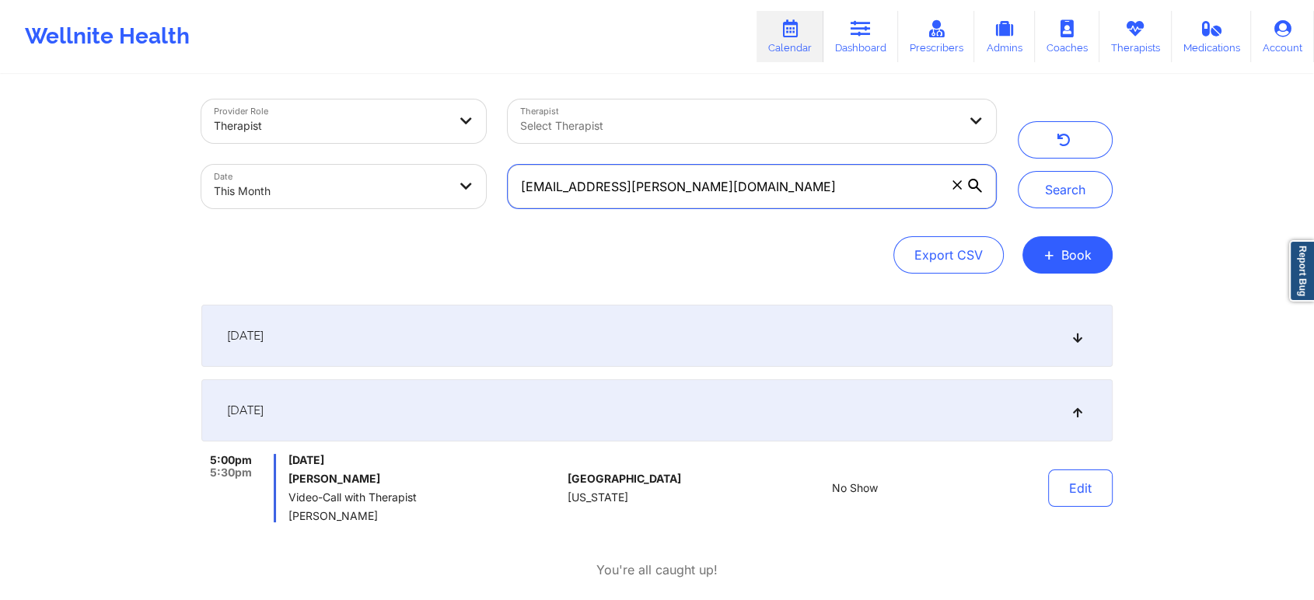
drag, startPoint x: 760, startPoint y: 187, endPoint x: 445, endPoint y: 155, distance: 317.2
click at [445, 155] on div "Provider Role Therapist Therapist Select Therapist Date This Month [EMAIL_ADDRE…" at bounding box center [598, 154] width 816 height 131
paste input "r.frey94"
click at [1018, 171] on button "Search" at bounding box center [1065, 189] width 95 height 37
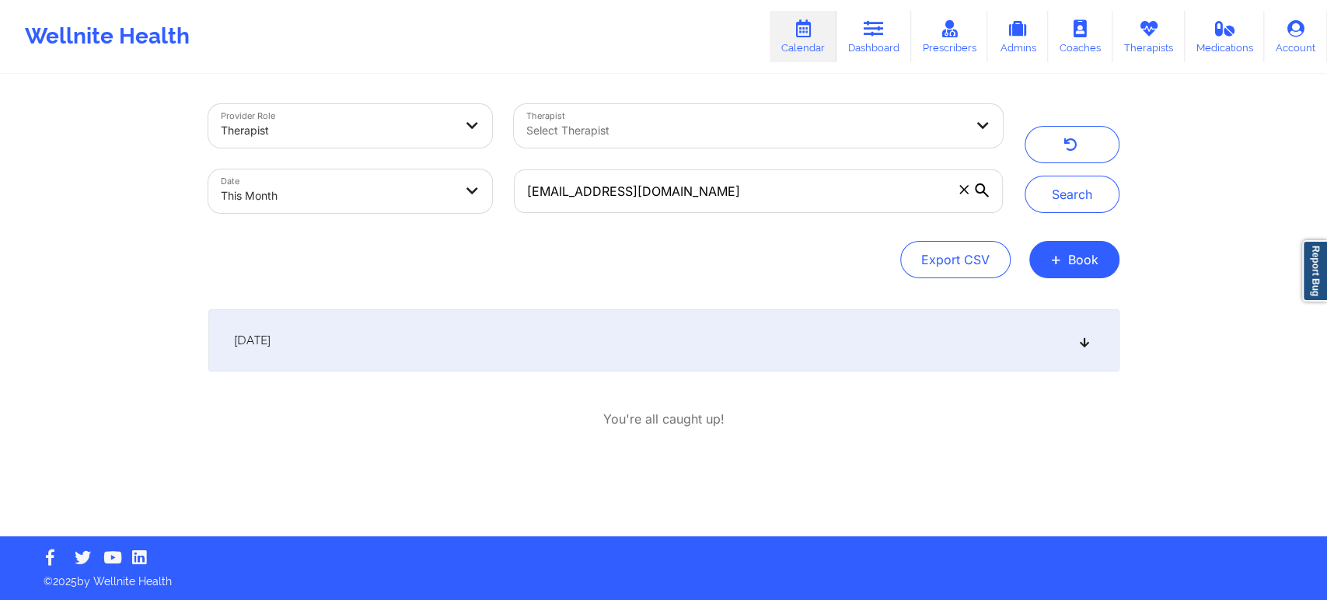
click at [933, 330] on div "[DATE]" at bounding box center [663, 340] width 911 height 62
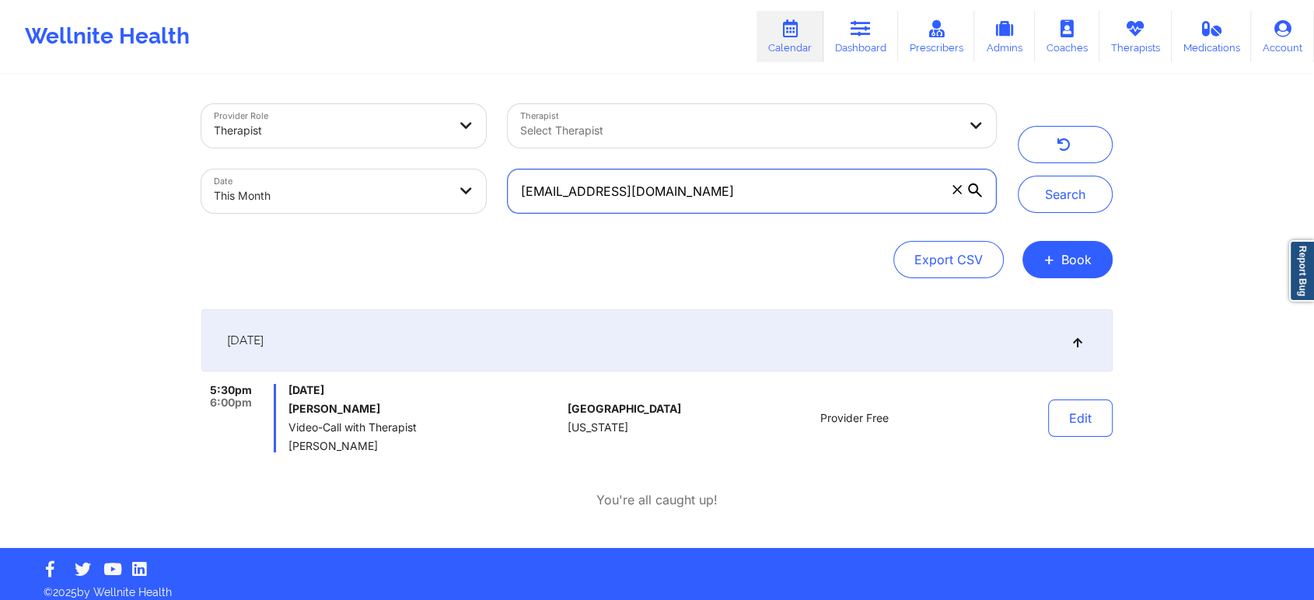
drag, startPoint x: 708, startPoint y: 190, endPoint x: 299, endPoint y: 74, distance: 425.8
click at [299, 74] on div "Provider Role Therapist Therapist Select Therapist Date This Month [EMAIL_ADDRE…" at bounding box center [657, 274] width 1314 height 548
paste input "bigboss01100"
click at [1018, 176] on button "Search" at bounding box center [1065, 194] width 95 height 37
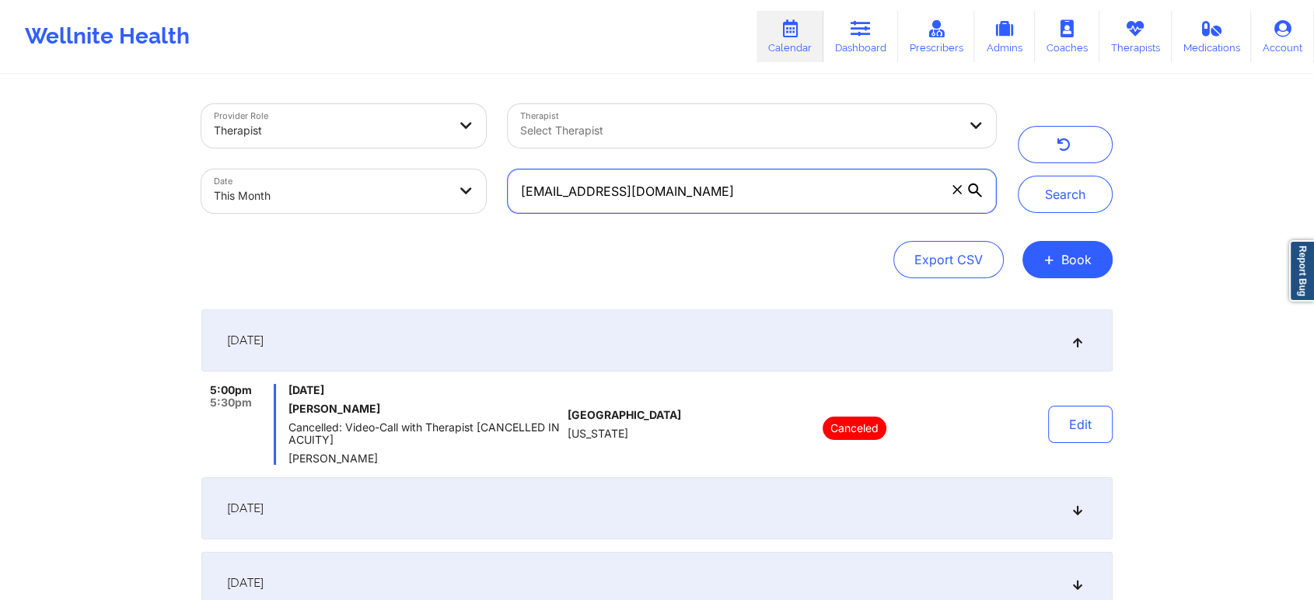
scroll to position [247, 0]
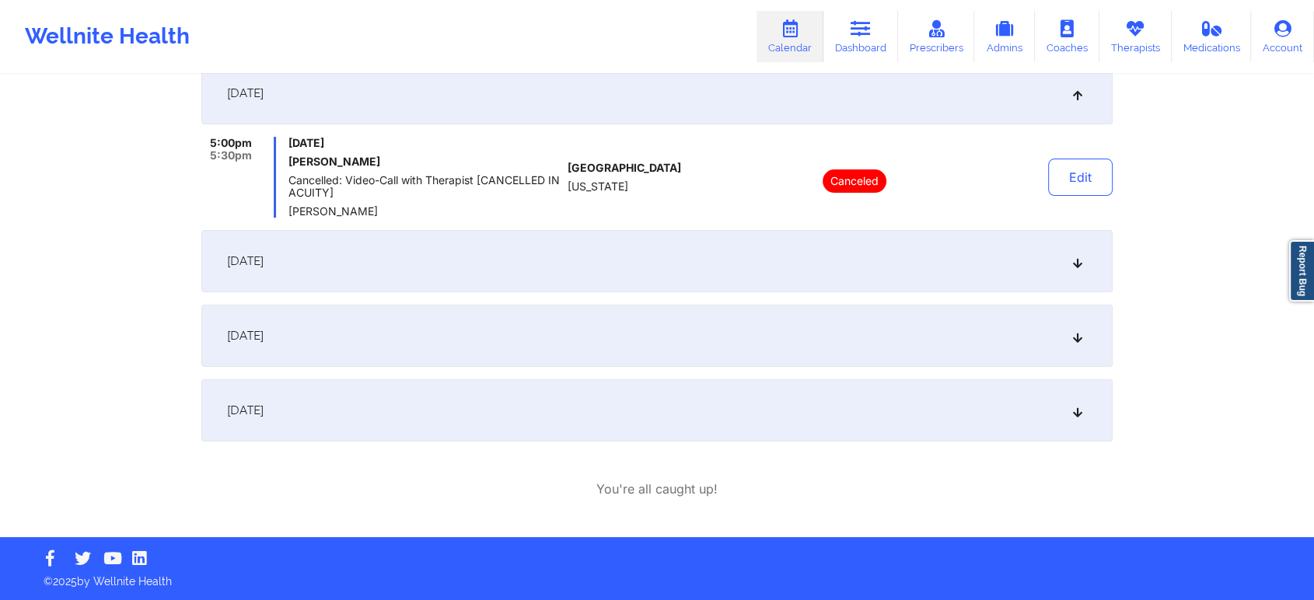
click at [638, 390] on div "[DATE]" at bounding box center [656, 410] width 911 height 62
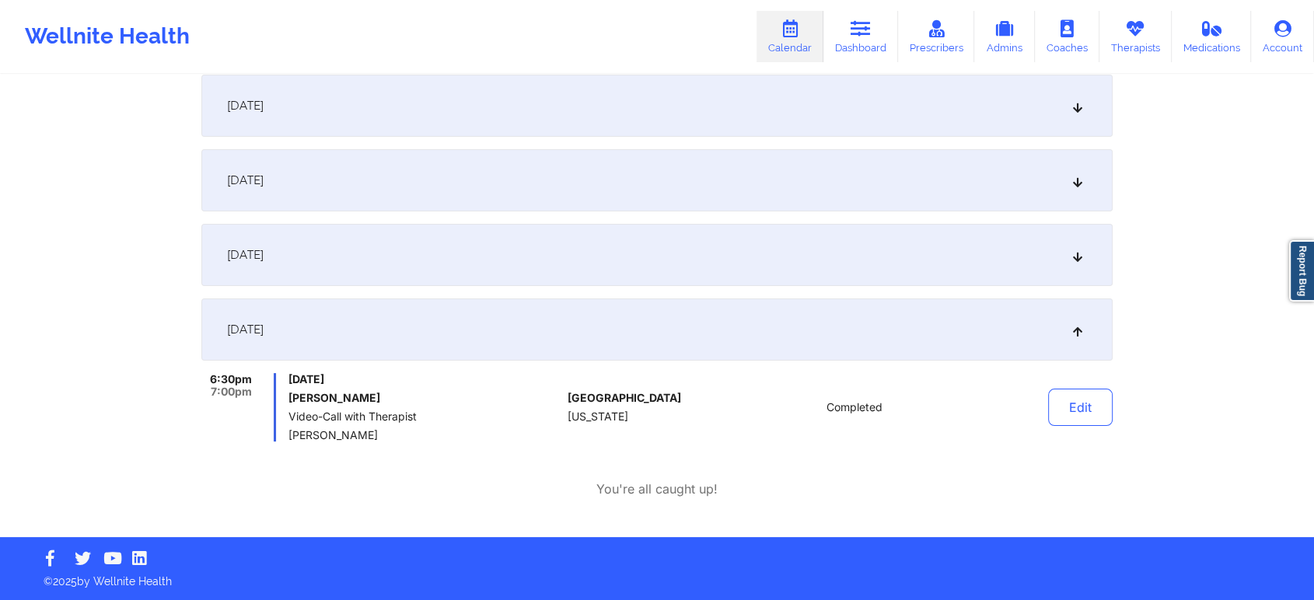
scroll to position [0, 0]
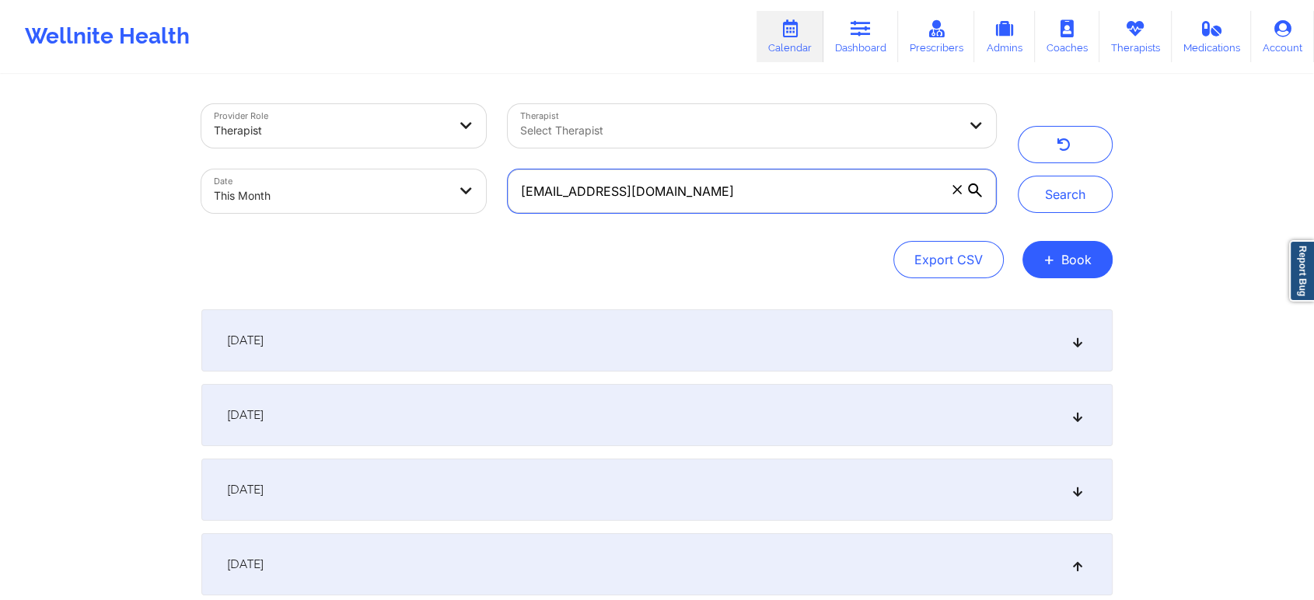
drag, startPoint x: 709, startPoint y: 182, endPoint x: 345, endPoint y: 216, distance: 365.4
click at [345, 216] on div "Provider Role Therapist Therapist Select Therapist Date This Month [EMAIL_ADDRE…" at bounding box center [598, 158] width 816 height 131
paste input "[PERSON_NAME].[PERSON_NAME]"
click at [1018, 176] on button "Search" at bounding box center [1065, 194] width 95 height 37
drag, startPoint x: 725, startPoint y: 187, endPoint x: 299, endPoint y: 75, distance: 439.7
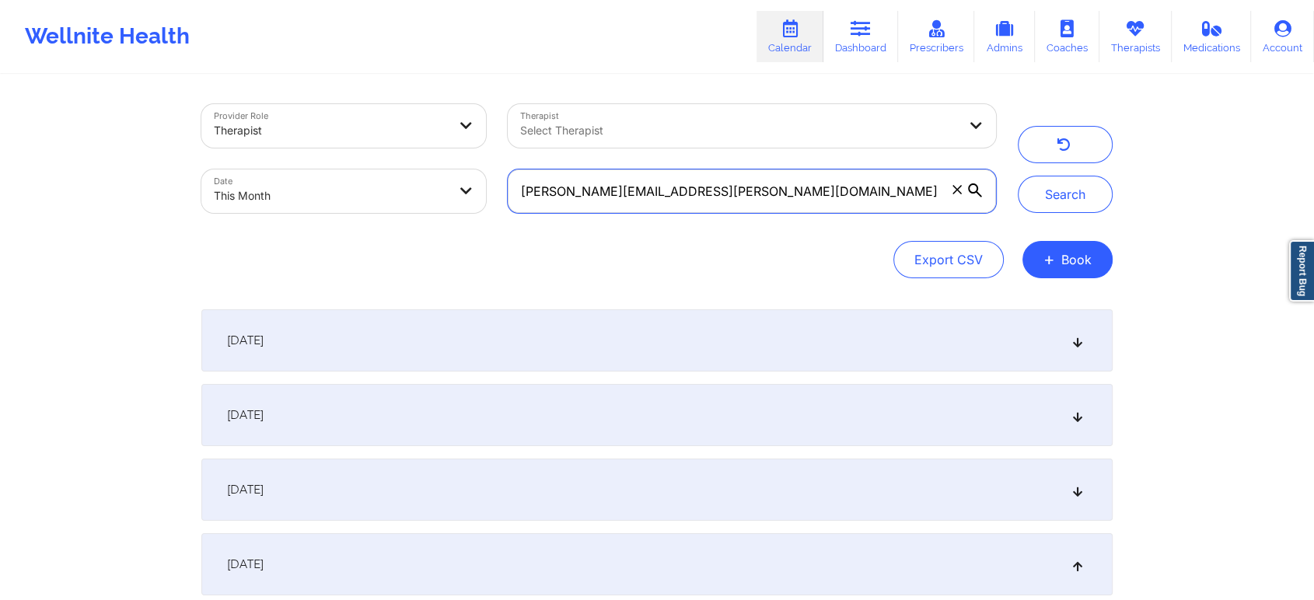
click at [299, 76] on div "Provider Role Therapist Therapist Select Therapist Date This Month [PERSON_NAME…" at bounding box center [656, 424] width 933 height 696
paste input "[PERSON_NAME]"
click at [1018, 176] on button "Search" at bounding box center [1065, 194] width 95 height 37
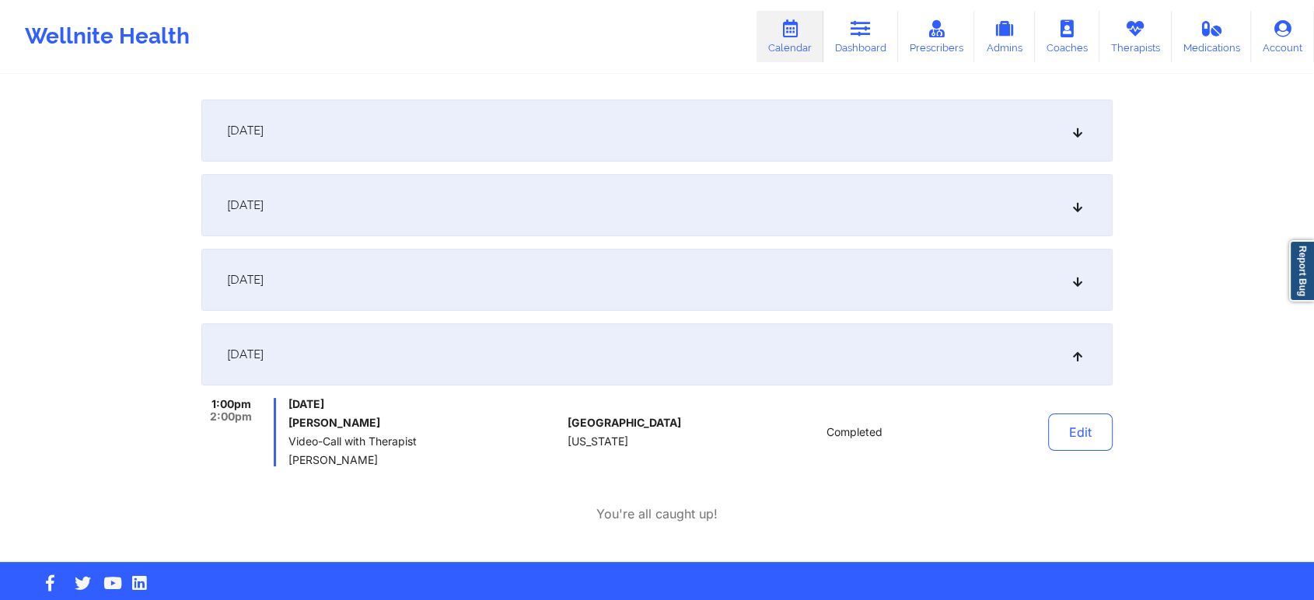
scroll to position [235, 0]
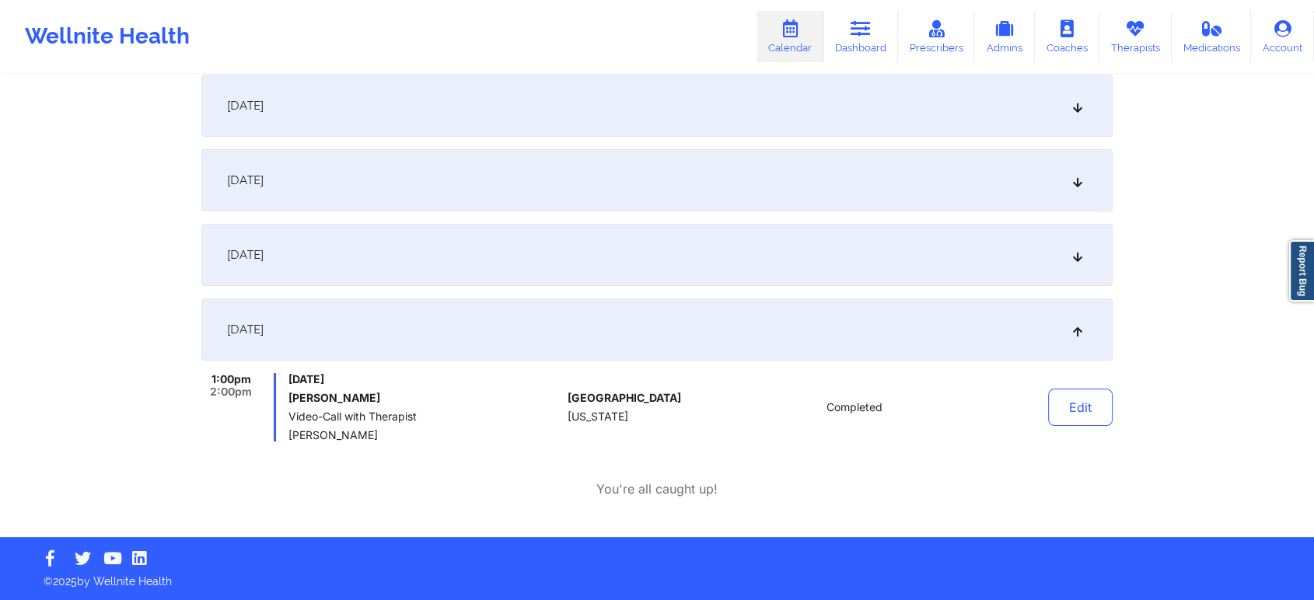
drag, startPoint x: 1284, startPoint y: 344, endPoint x: 1326, endPoint y: 359, distance: 44.8
click at [1193, 359] on html "Wellnite Health Calendar Dashboard Prescribers Admins Coaches Therapists Medica…" at bounding box center [657, 65] width 1314 height 600
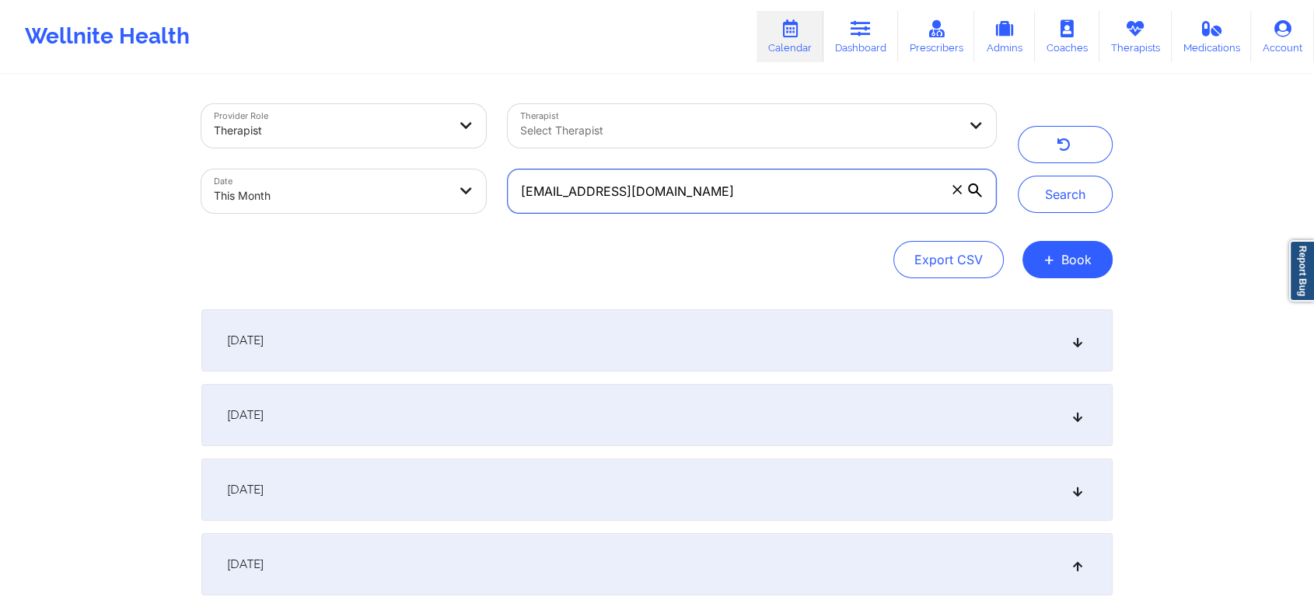
drag, startPoint x: 685, startPoint y: 190, endPoint x: 223, endPoint y: 70, distance: 477.3
click at [223, 70] on div "Wellnite Health Calendar Dashboard Prescribers Admins Coaches Therapists Medica…" at bounding box center [657, 386] width 1314 height 772
paste input "jessc101"
click at [1018, 176] on button "Search" at bounding box center [1065, 194] width 95 height 37
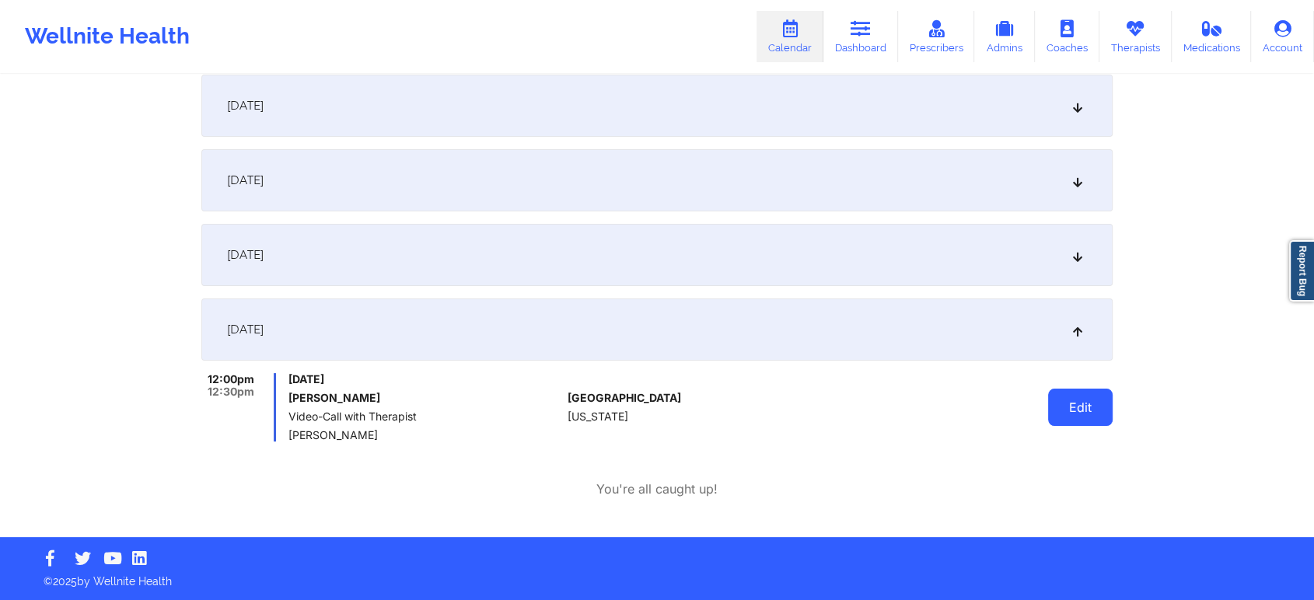
click at [1088, 397] on button "Edit" at bounding box center [1080, 407] width 65 height 37
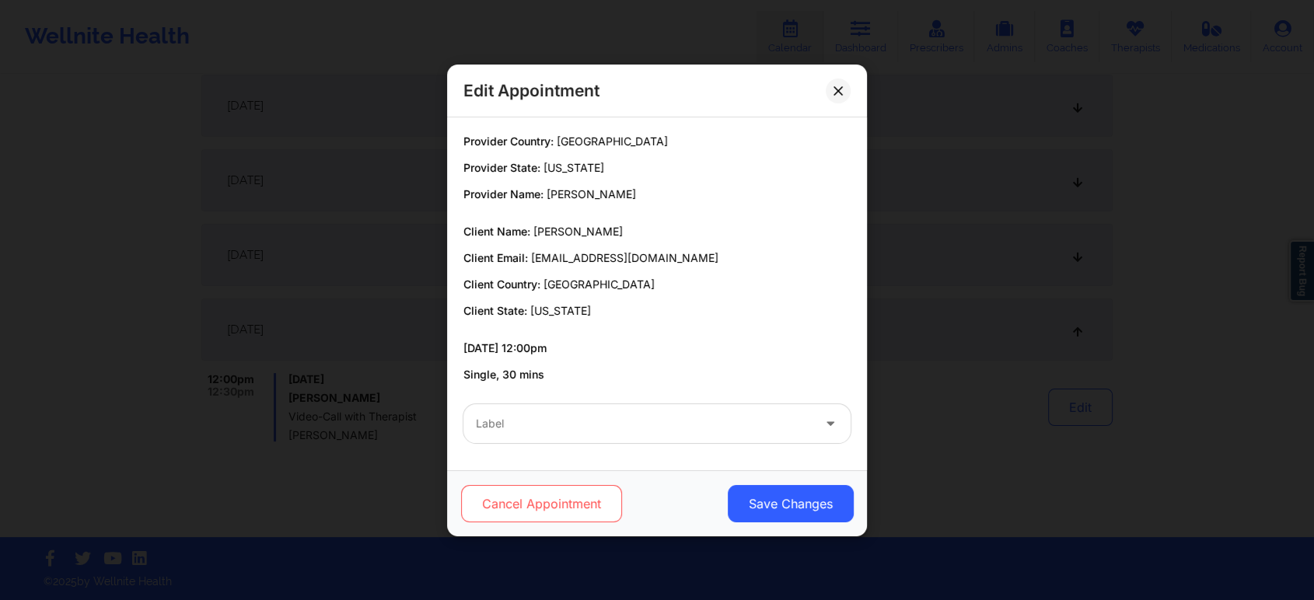
click at [591, 519] on button "Cancel Appointment" at bounding box center [541, 503] width 161 height 37
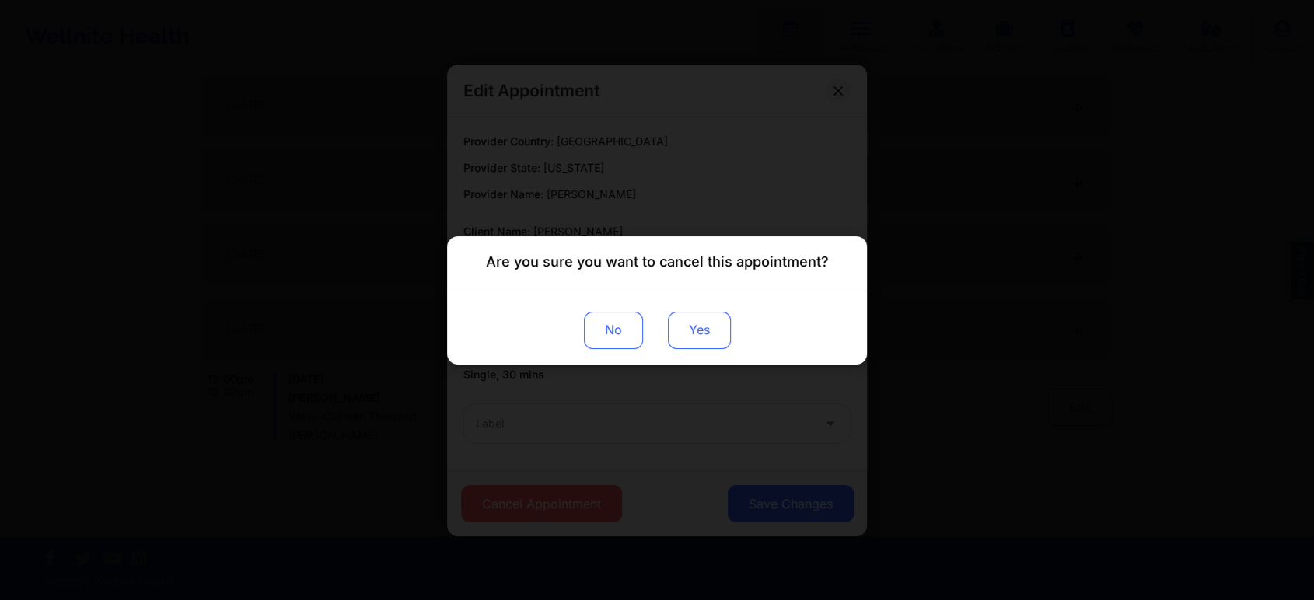
click at [704, 322] on button "Yes" at bounding box center [699, 329] width 63 height 37
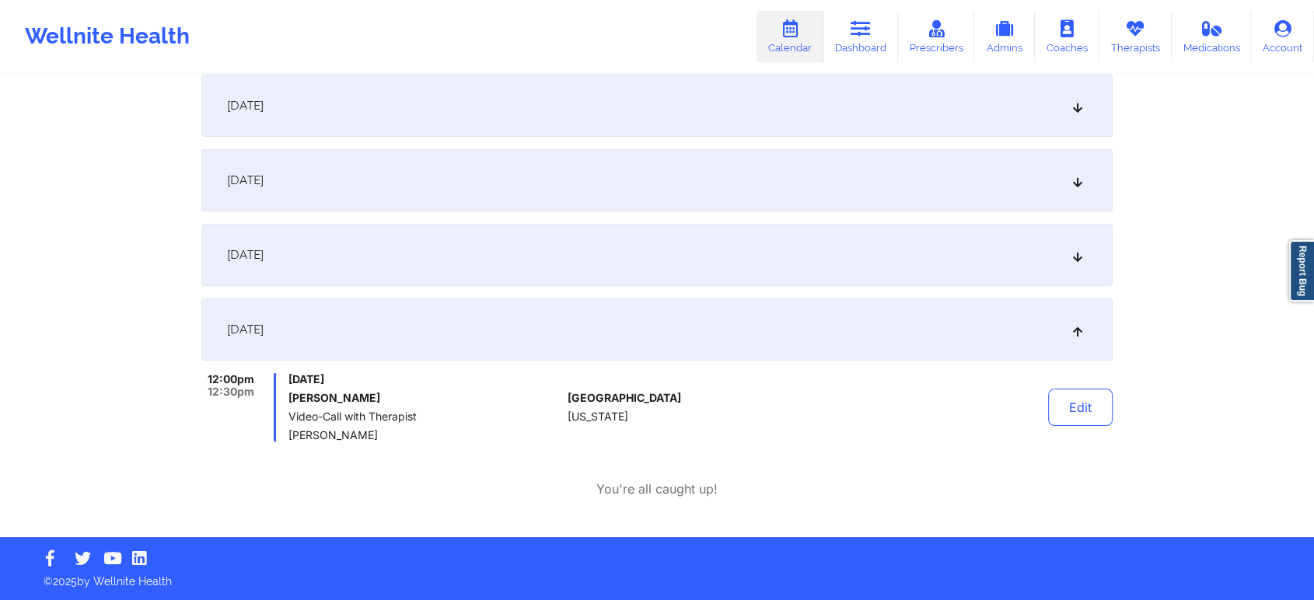
scroll to position [0, 0]
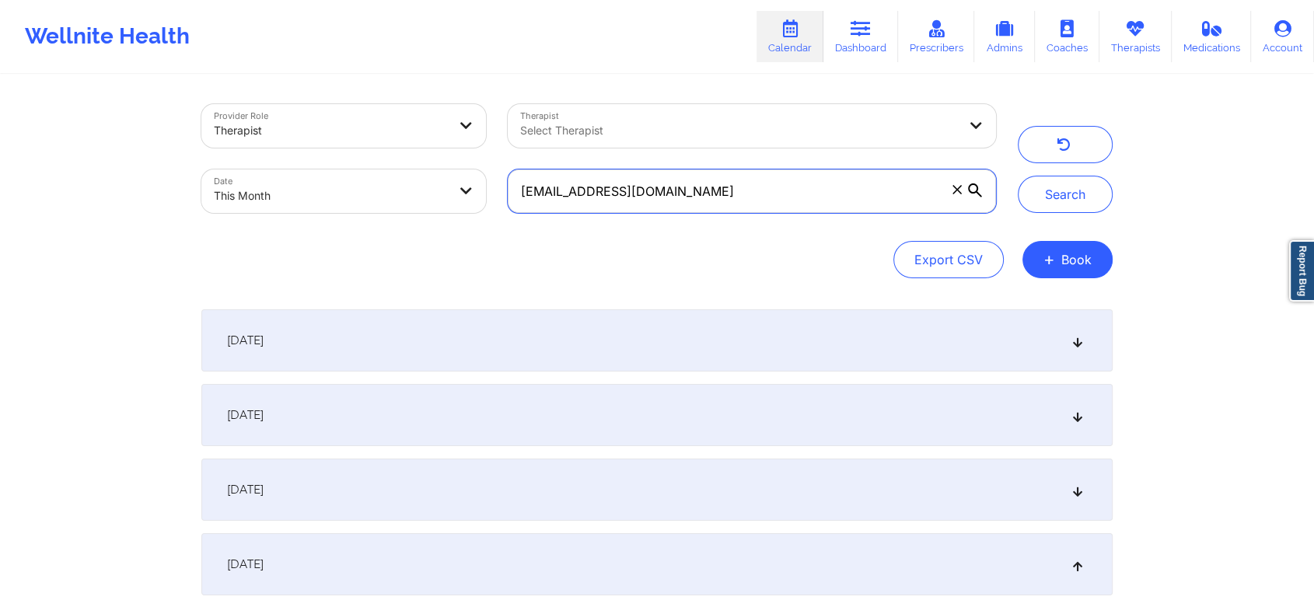
click at [766, 194] on input "[EMAIL_ADDRESS][DOMAIN_NAME]" at bounding box center [752, 191] width 488 height 44
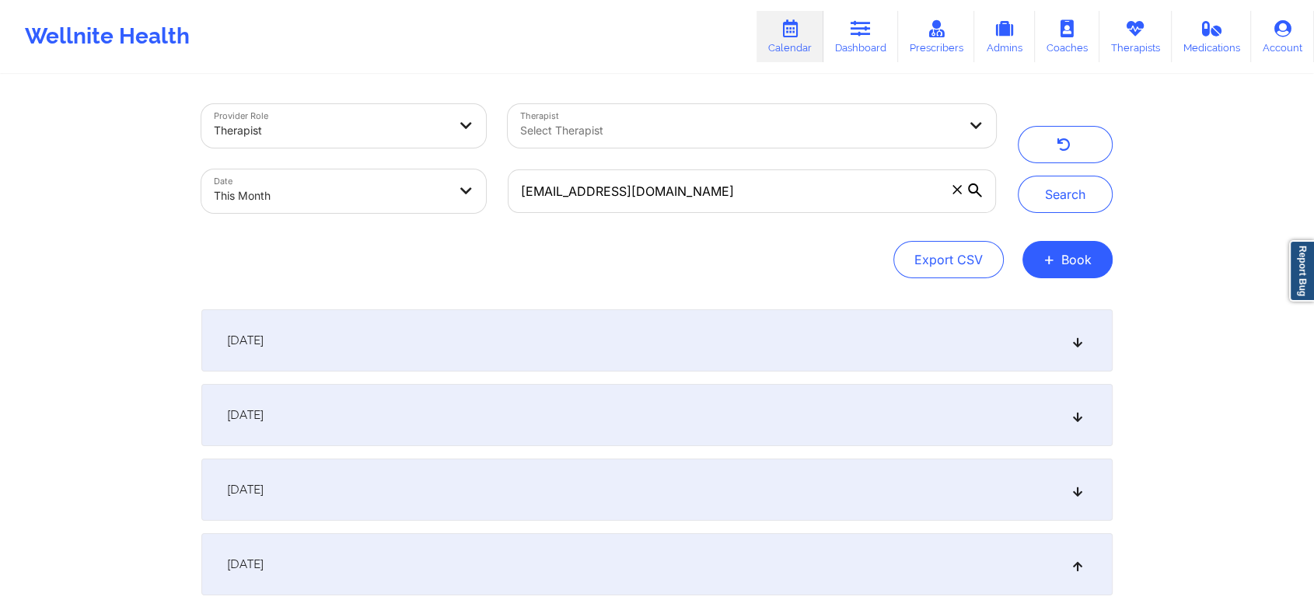
drag, startPoint x: 707, startPoint y: 166, endPoint x: 702, endPoint y: 173, distance: 9.1
click at [702, 173] on div "[EMAIL_ADDRESS][DOMAIN_NAME]" at bounding box center [752, 191] width 510 height 65
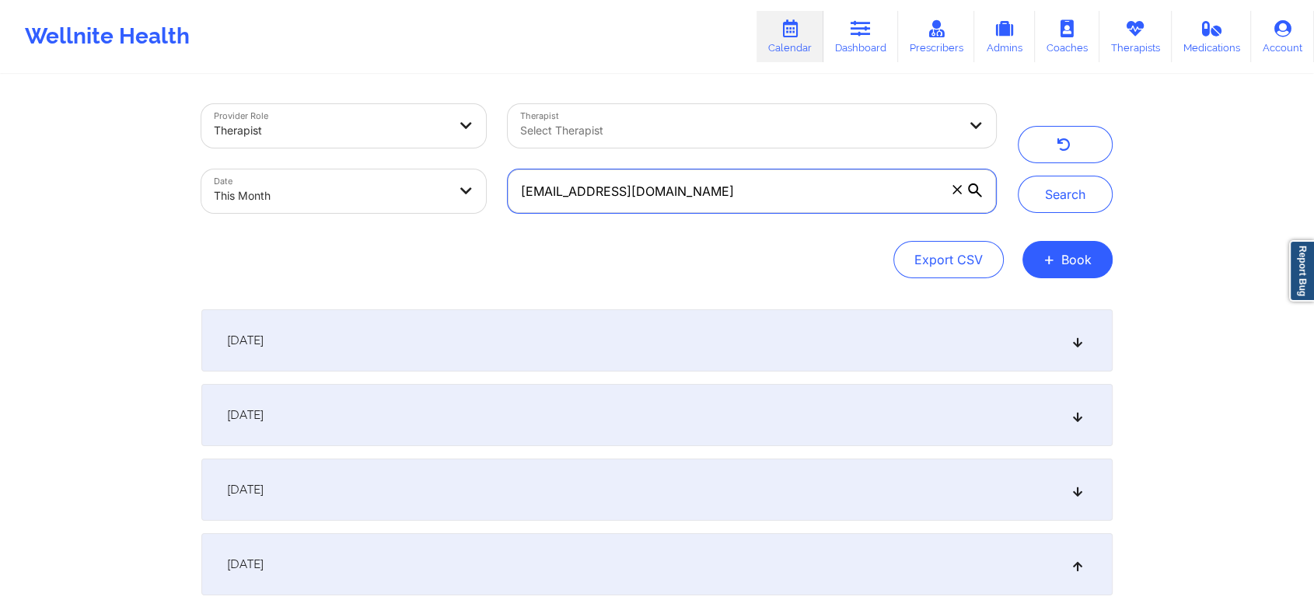
drag, startPoint x: 702, startPoint y: 173, endPoint x: 383, endPoint y: 142, distance: 321.0
click at [383, 142] on div "Provider Role Therapist Therapist Select Therapist Date This Month [EMAIL_ADDRE…" at bounding box center [598, 158] width 816 height 131
paste input "[EMAIL_ADDRESS][DOMAIN_NAME]"
click at [1018, 176] on button "Search" at bounding box center [1065, 194] width 95 height 37
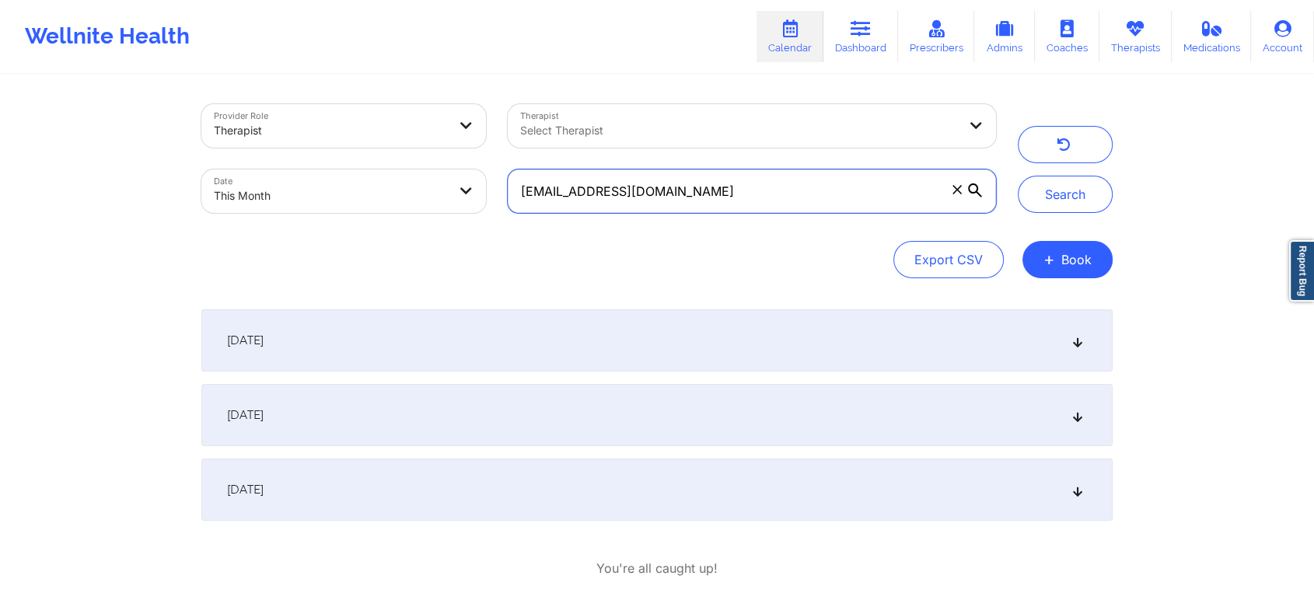
scroll to position [79, 0]
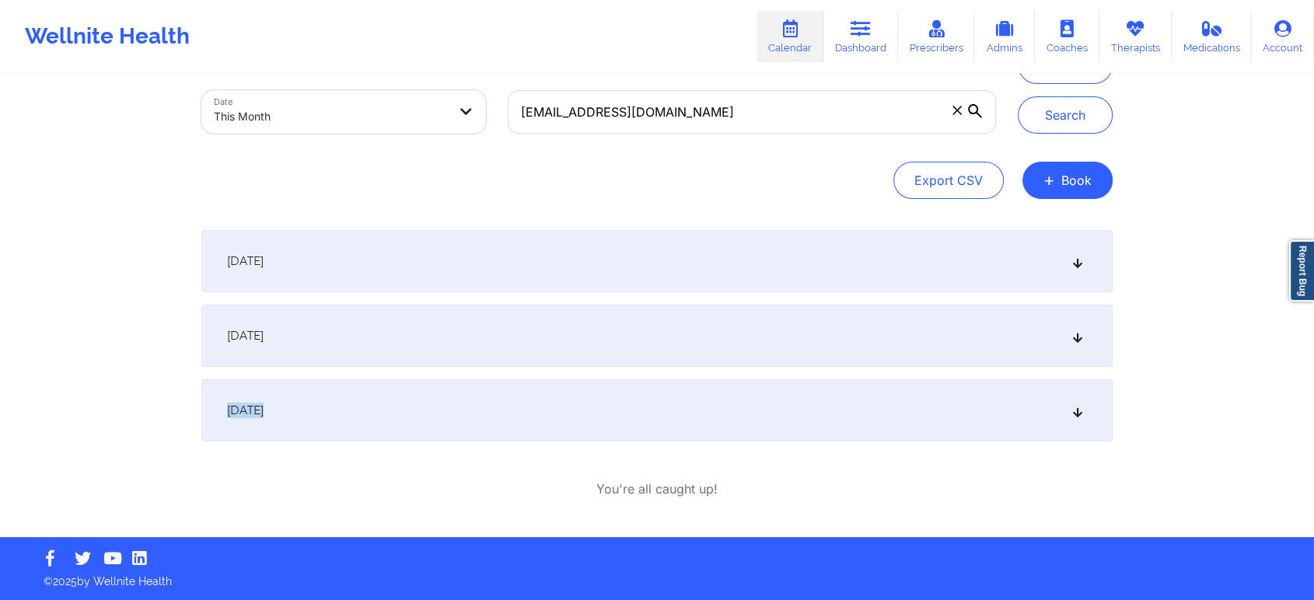
drag, startPoint x: 734, startPoint y: 356, endPoint x: 732, endPoint y: 431, distance: 74.7
click at [732, 431] on div "[DATE] 4:00pm 5:00pm [DATE] [PERSON_NAME] Initial Therapy Session [PERSON_NAME]…" at bounding box center [656, 335] width 911 height 211
click at [732, 431] on div "[DATE]" at bounding box center [656, 410] width 911 height 62
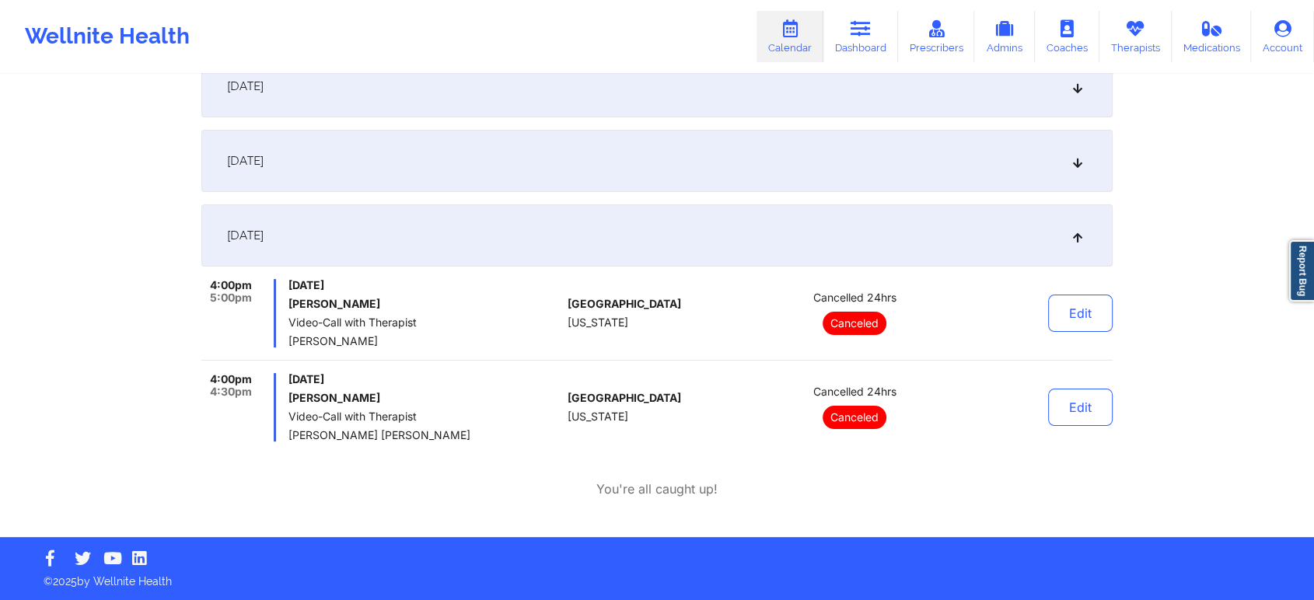
scroll to position [0, 0]
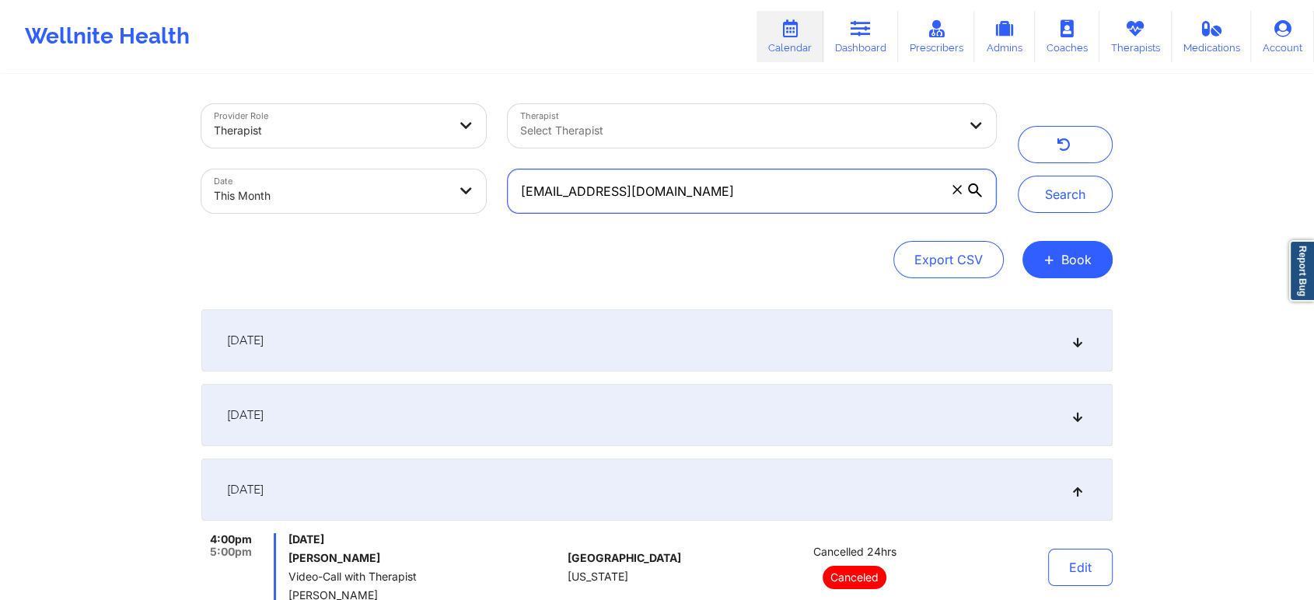
drag, startPoint x: 704, startPoint y: 174, endPoint x: 436, endPoint y: 169, distance: 268.3
click at [436, 169] on div "Provider Role Therapist Therapist Select Therapist Date This Month [EMAIL_ADDRE…" at bounding box center [598, 158] width 816 height 131
paste input "[EMAIL_ADDRESS][DOMAIN_NAME]"
click at [1018, 176] on button "Search" at bounding box center [1065, 194] width 95 height 37
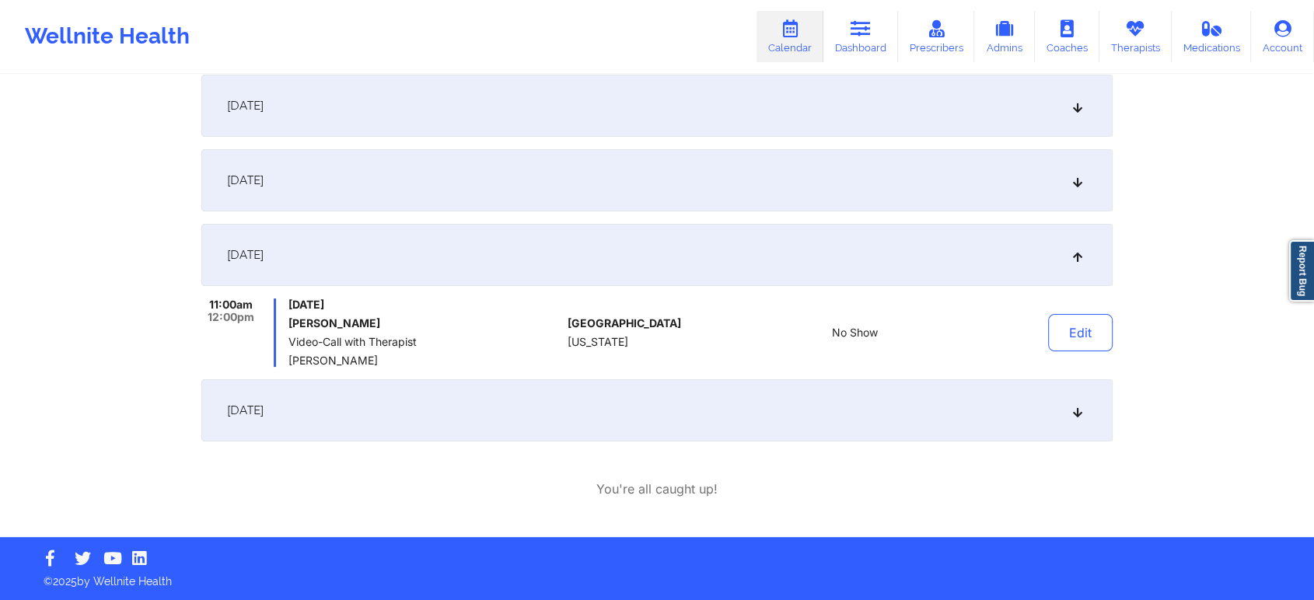
click at [761, 425] on div "[DATE]" at bounding box center [656, 410] width 911 height 62
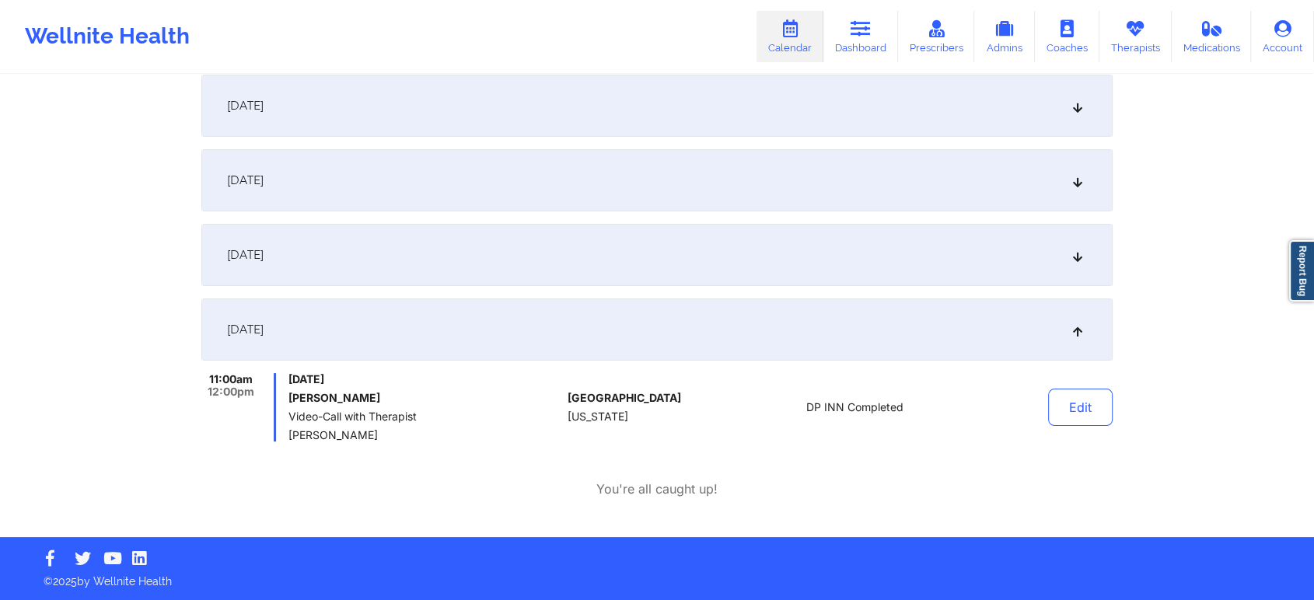
scroll to position [0, 0]
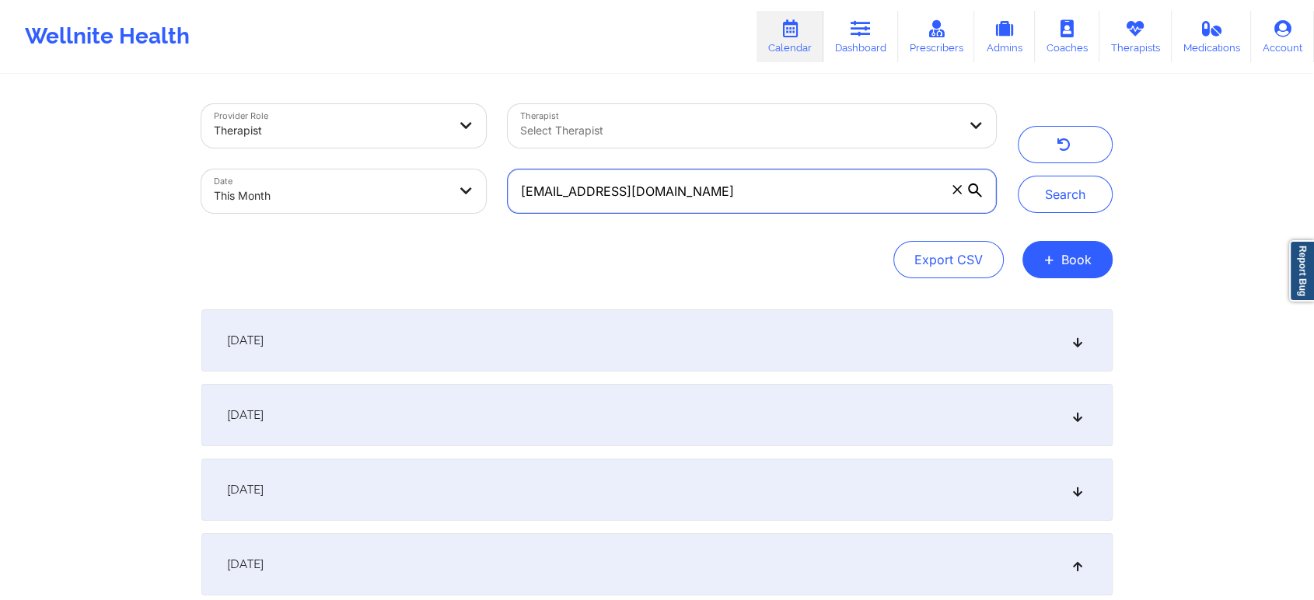
drag, startPoint x: 670, startPoint y: 196, endPoint x: 402, endPoint y: 187, distance: 268.4
click at [402, 187] on div "Provider Role Therapist Therapist Select Therapist Date This Month [EMAIL_ADDRE…" at bounding box center [598, 158] width 816 height 131
paste input "[PERSON_NAME]"
click at [1018, 176] on button "Search" at bounding box center [1065, 194] width 95 height 37
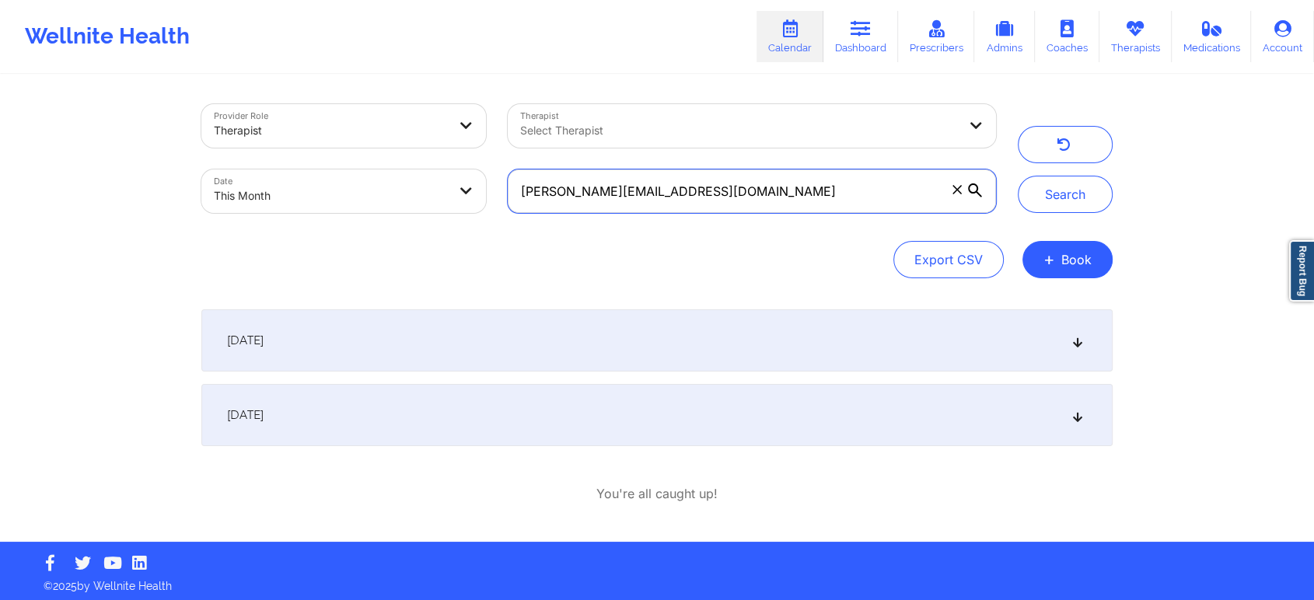
scroll to position [5, 0]
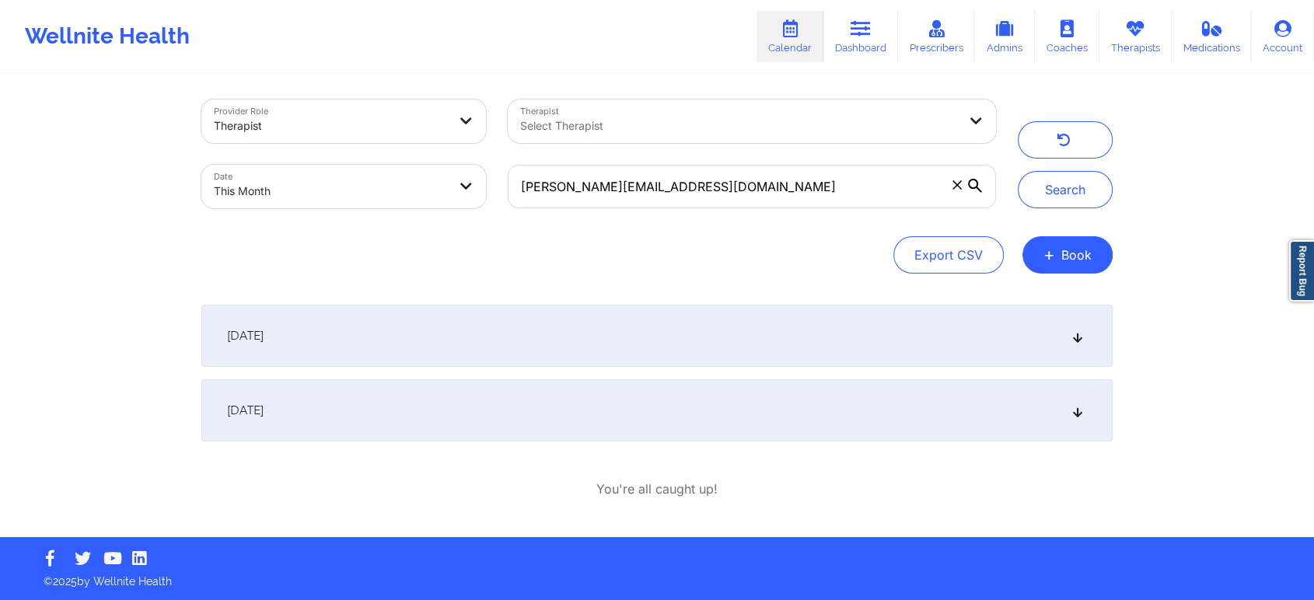
drag, startPoint x: 709, startPoint y: 540, endPoint x: 462, endPoint y: 355, distance: 308.3
click at [462, 355] on div "Wellnite Health Calendar Dashboard Prescribers Admins Coaches Therapists Medica…" at bounding box center [657, 297] width 1314 height 605
click at [457, 390] on div "[DATE]" at bounding box center [656, 410] width 911 height 62
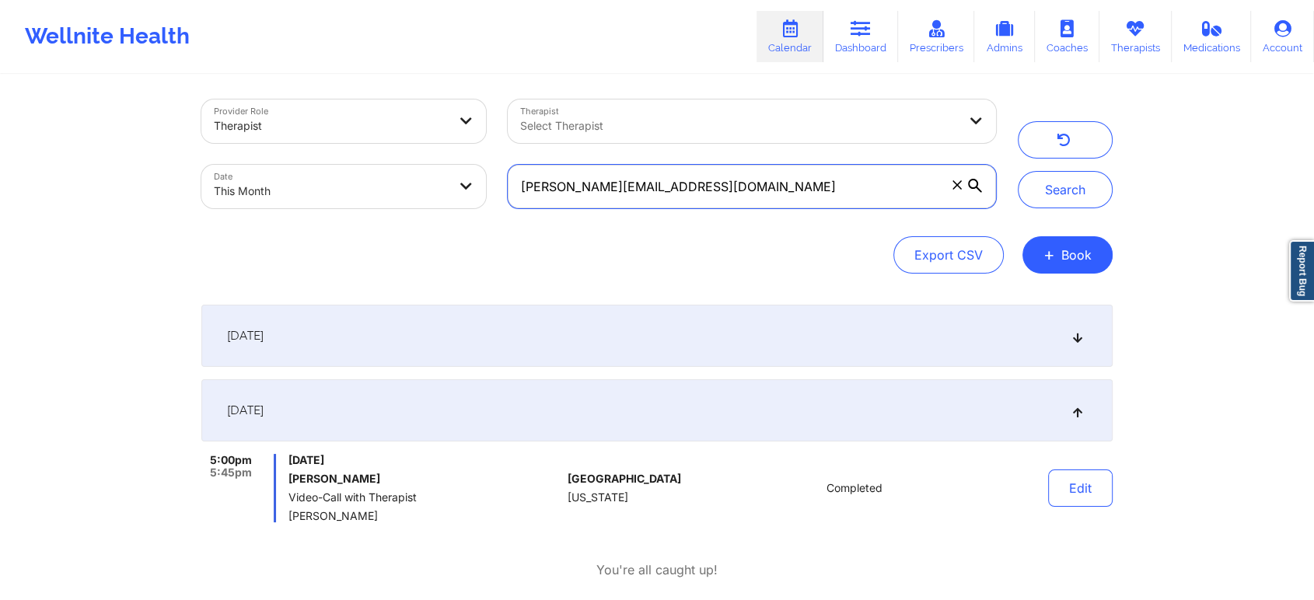
drag, startPoint x: 754, startPoint y: 173, endPoint x: 229, endPoint y: 234, distance: 528.4
click at [229, 234] on div "Provider Role Therapist Therapist Select Therapist Date This Month [PERSON_NAME…" at bounding box center [656, 187] width 911 height 174
paste input "[EMAIL_ADDRESS]"
click at [1018, 171] on button "Search" at bounding box center [1065, 189] width 95 height 37
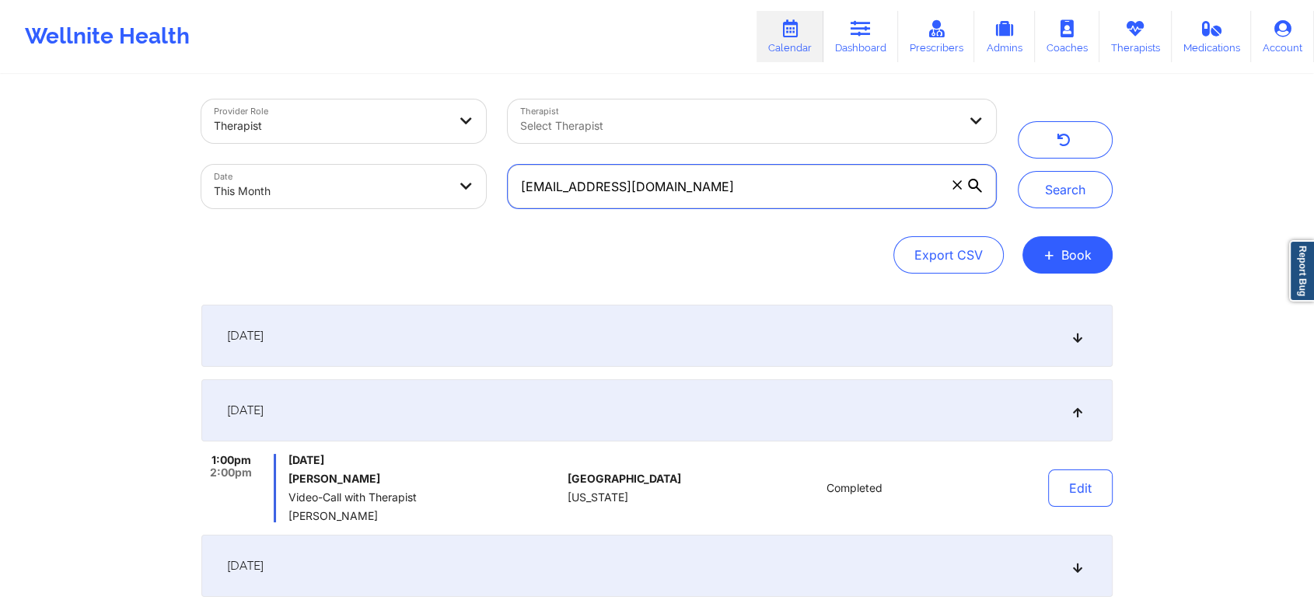
scroll to position [235, 0]
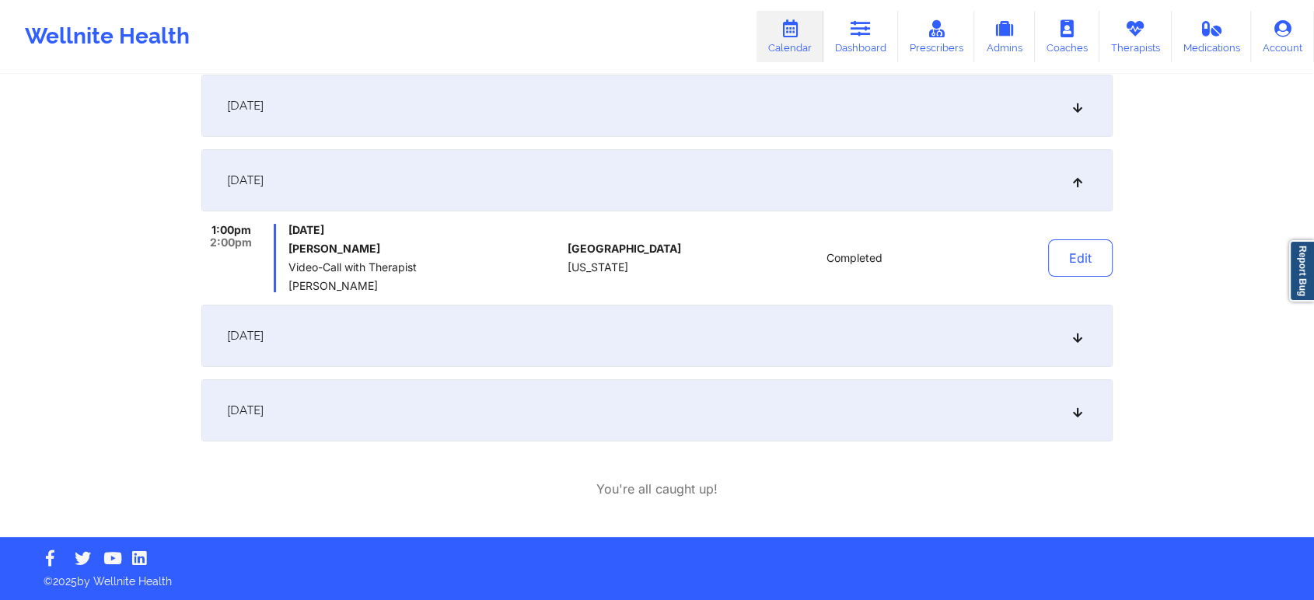
click at [656, 408] on div "[DATE]" at bounding box center [656, 410] width 911 height 62
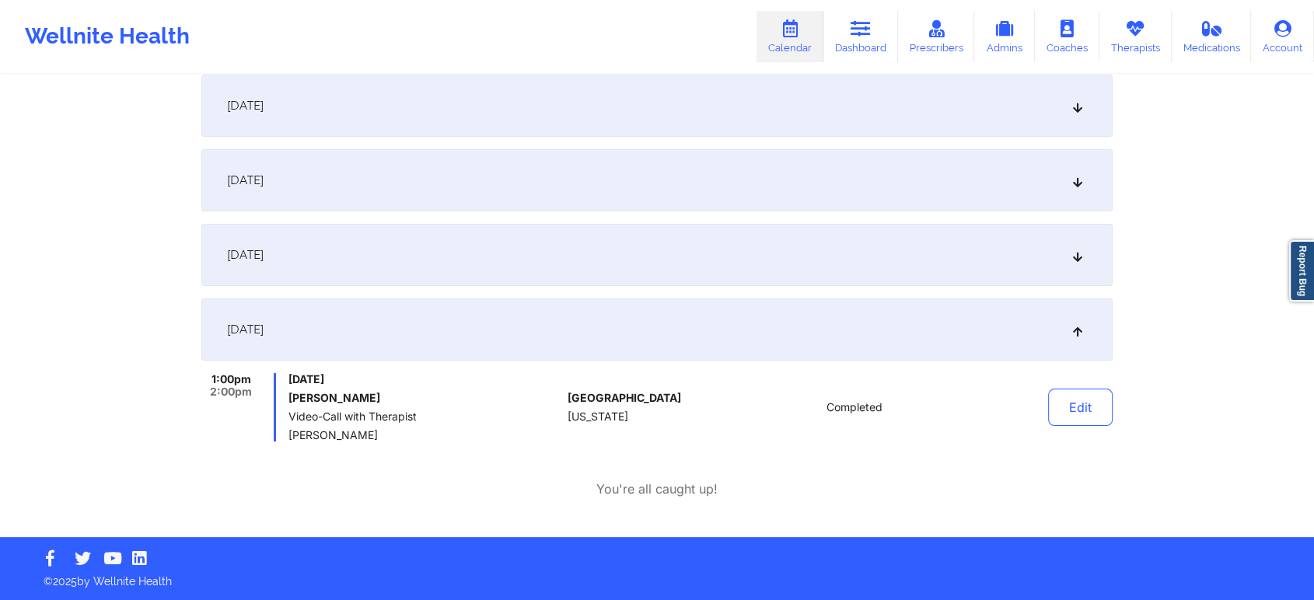
scroll to position [0, 0]
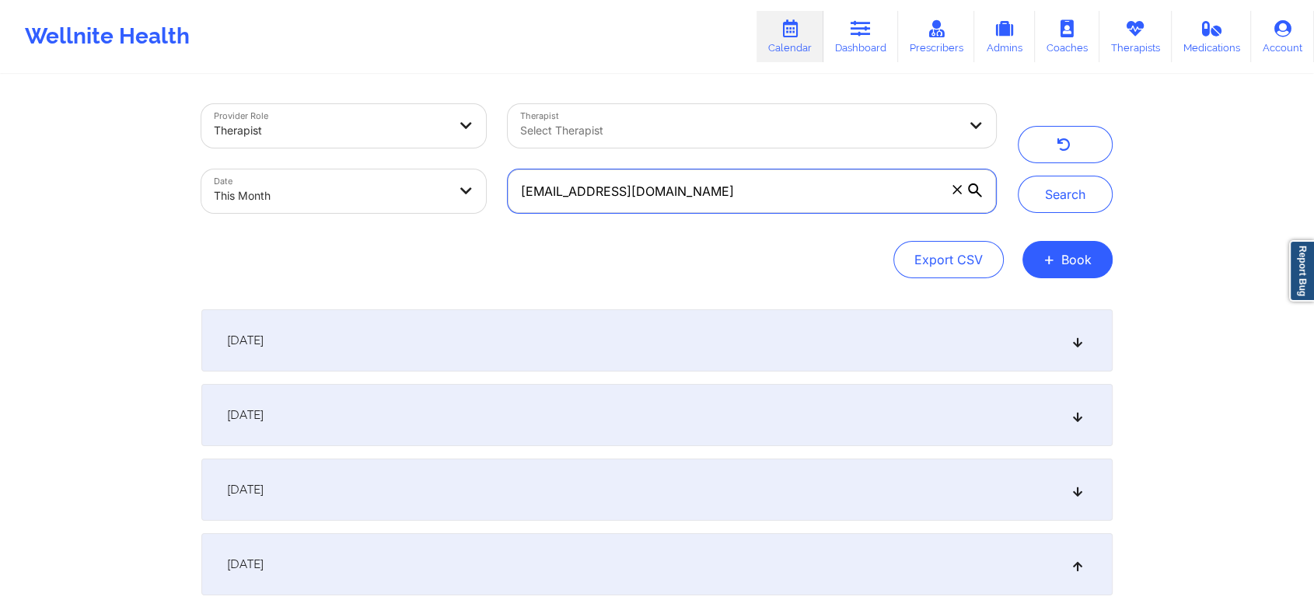
drag, startPoint x: 707, startPoint y: 204, endPoint x: 194, endPoint y: 159, distance: 515.8
click at [194, 159] on div "Provider Role Therapist Therapist Select Therapist Date This Month [EMAIL_ADDRE…" at bounding box center [598, 158] width 816 height 131
paste input "rosamluisi"
click at [1018, 176] on button "Search" at bounding box center [1065, 194] width 95 height 37
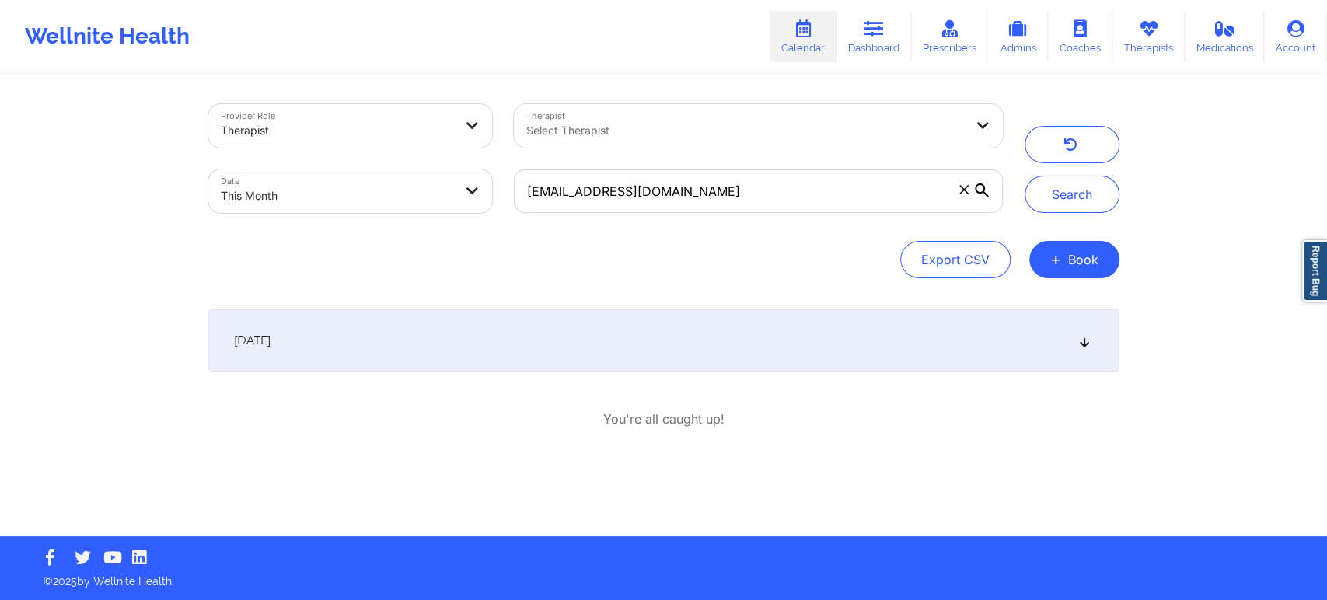
click at [1193, 146] on div "Provider Role Therapist Therapist Select Therapist Date This Month [EMAIL_ADDRE…" at bounding box center [663, 268] width 1327 height 536
drag, startPoint x: 1326, startPoint y: 146, endPoint x: 1326, endPoint y: 459, distance: 313.3
click at [1193, 459] on div "Provider Role Therapist Therapist Select Therapist Date This Month [EMAIL_ADDRE…" at bounding box center [663, 268] width 1327 height 536
click at [458, 334] on div "[DATE]" at bounding box center [663, 340] width 911 height 62
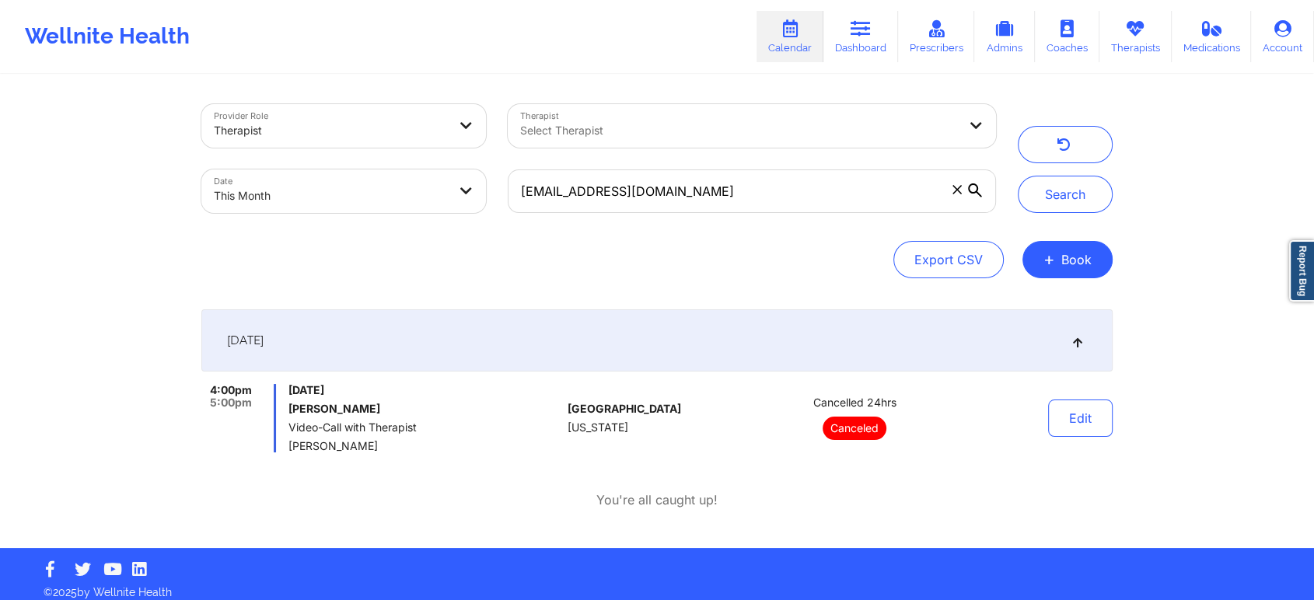
drag, startPoint x: 784, startPoint y: 168, endPoint x: 648, endPoint y: 174, distance: 136.2
click at [648, 174] on div "[EMAIL_ADDRESS][DOMAIN_NAME]" at bounding box center [752, 191] width 510 height 65
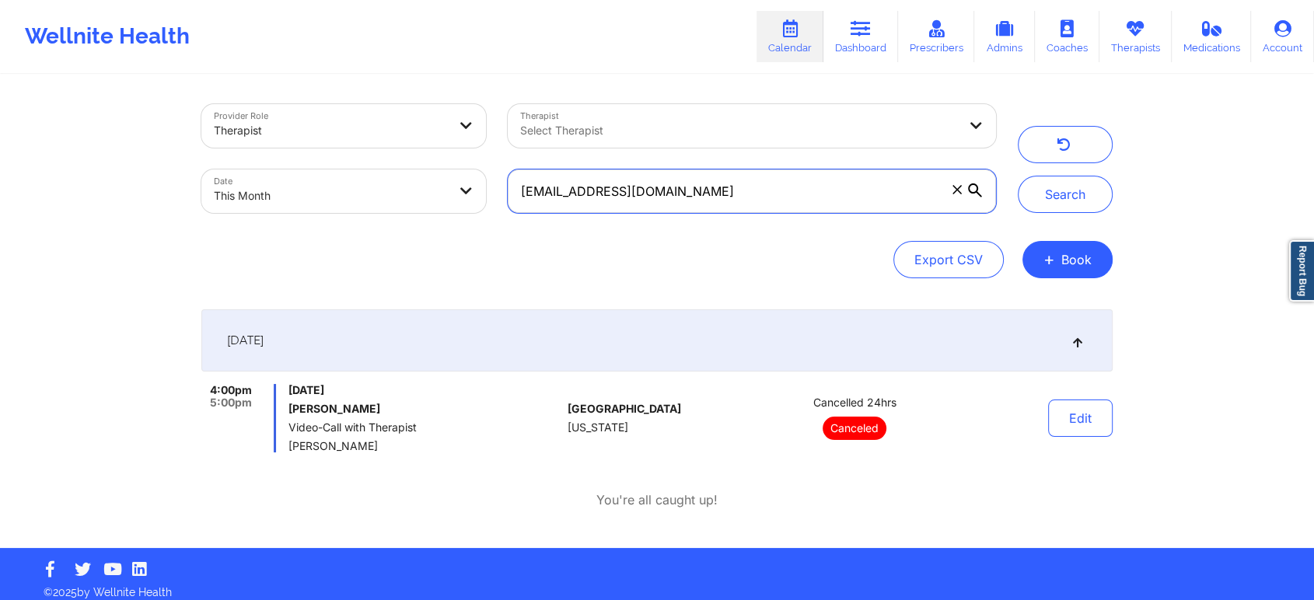
drag, startPoint x: 684, startPoint y: 185, endPoint x: 403, endPoint y: 190, distance: 280.7
click at [403, 190] on div "Provider Role Therapist Therapist Select Therapist Date This Month [EMAIL_ADDRE…" at bounding box center [598, 158] width 816 height 131
paste input "kharina72"
click at [1018, 176] on button "Search" at bounding box center [1065, 194] width 95 height 37
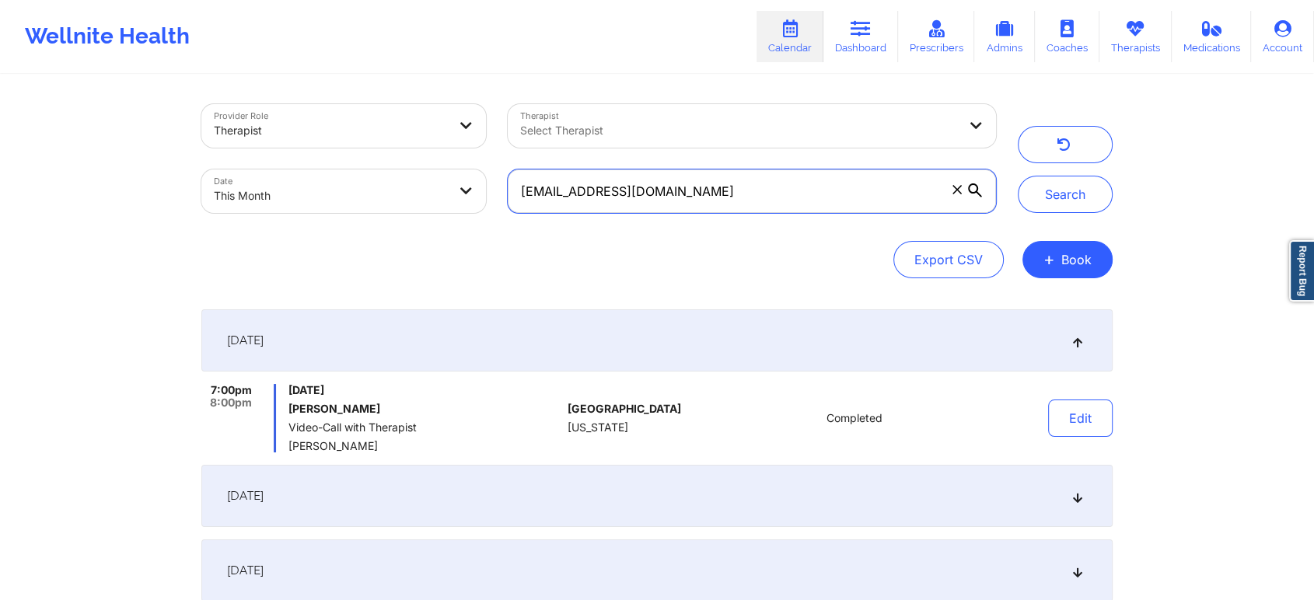
scroll to position [235, 0]
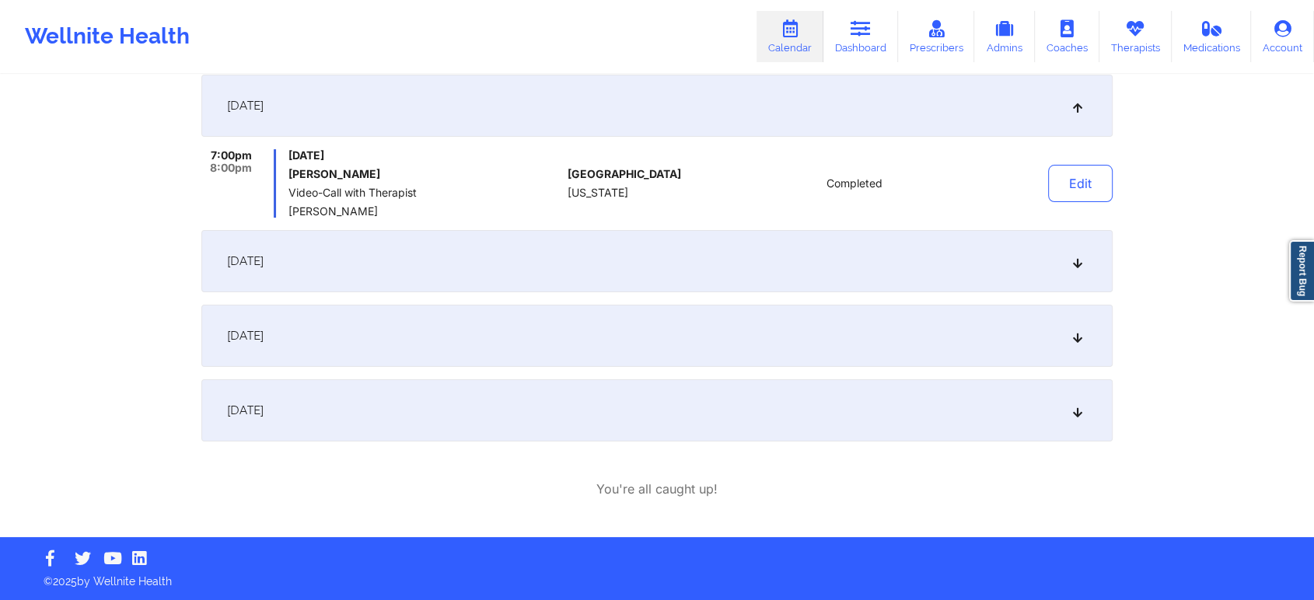
drag, startPoint x: 718, startPoint y: 375, endPoint x: 709, endPoint y: 398, distance: 24.8
click at [709, 398] on div "[DATE] 7:00pm 8:00pm [DATE] [PERSON_NAME] Video-Call with Therapist [PERSON_NAM…" at bounding box center [656, 258] width 911 height 367
click at [709, 398] on div "[DATE]" at bounding box center [656, 410] width 911 height 62
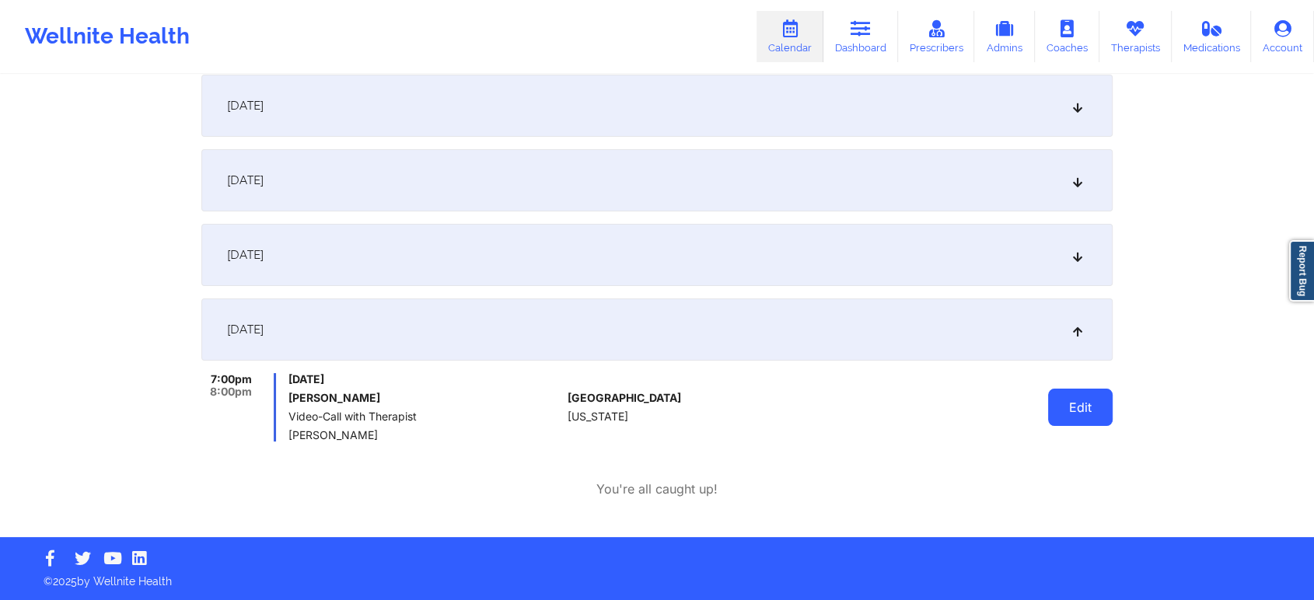
click at [1053, 413] on button "Edit" at bounding box center [1080, 407] width 65 height 37
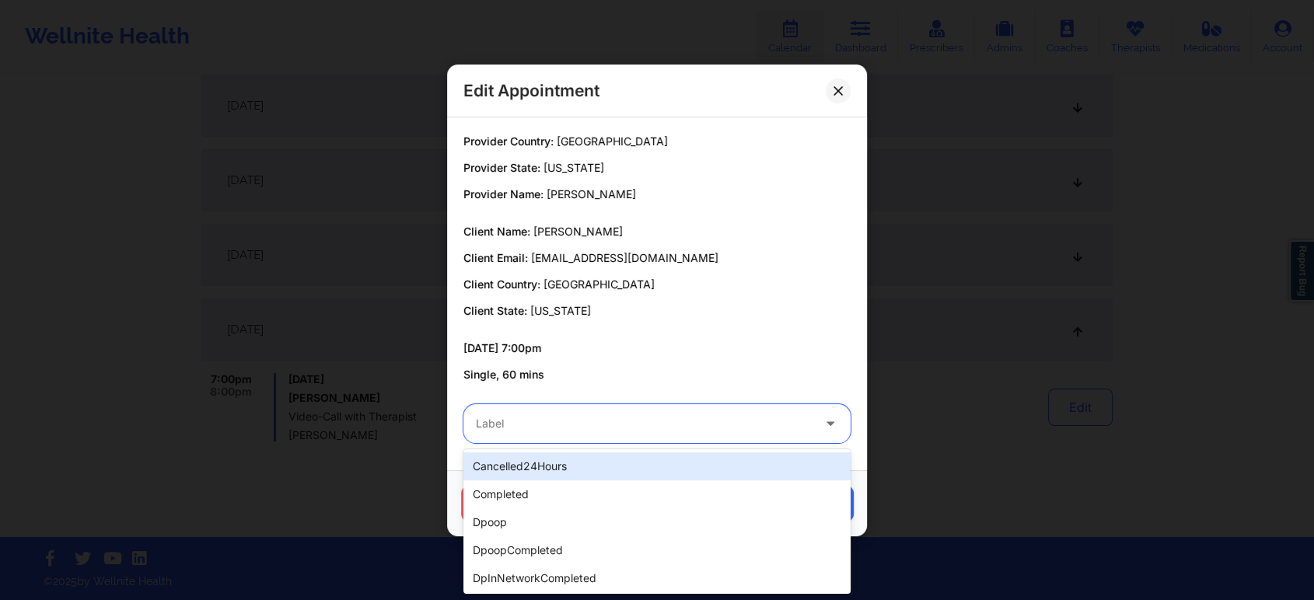
click at [671, 421] on div at bounding box center [644, 423] width 336 height 19
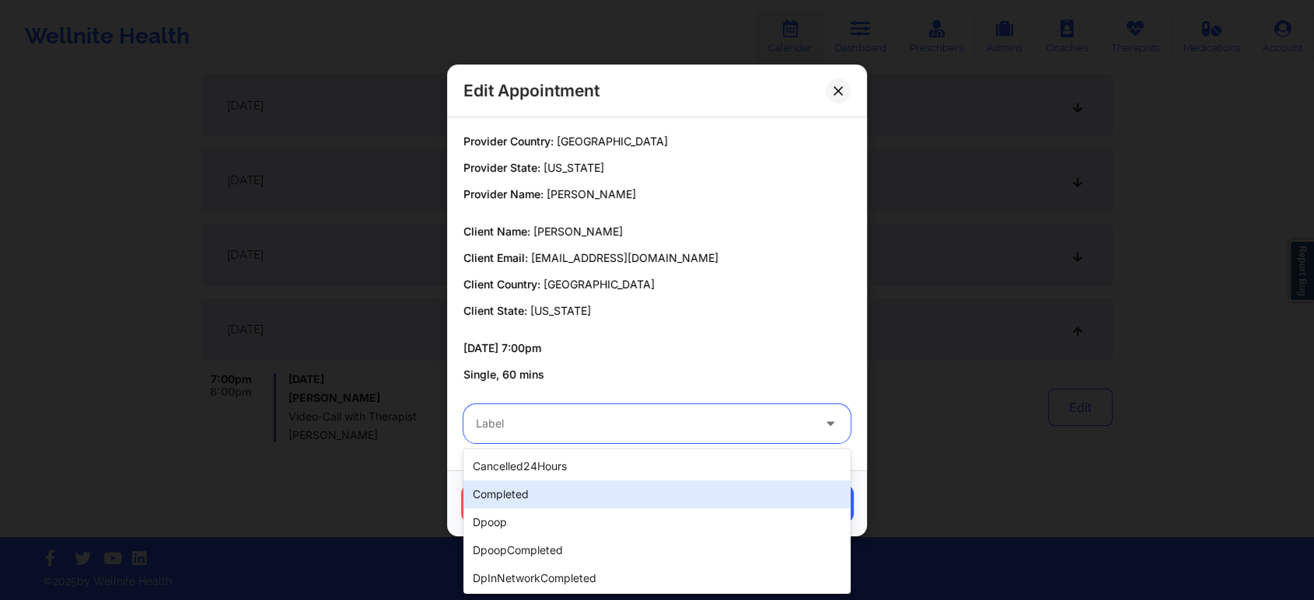
click at [522, 494] on div "completed" at bounding box center [656, 494] width 387 height 28
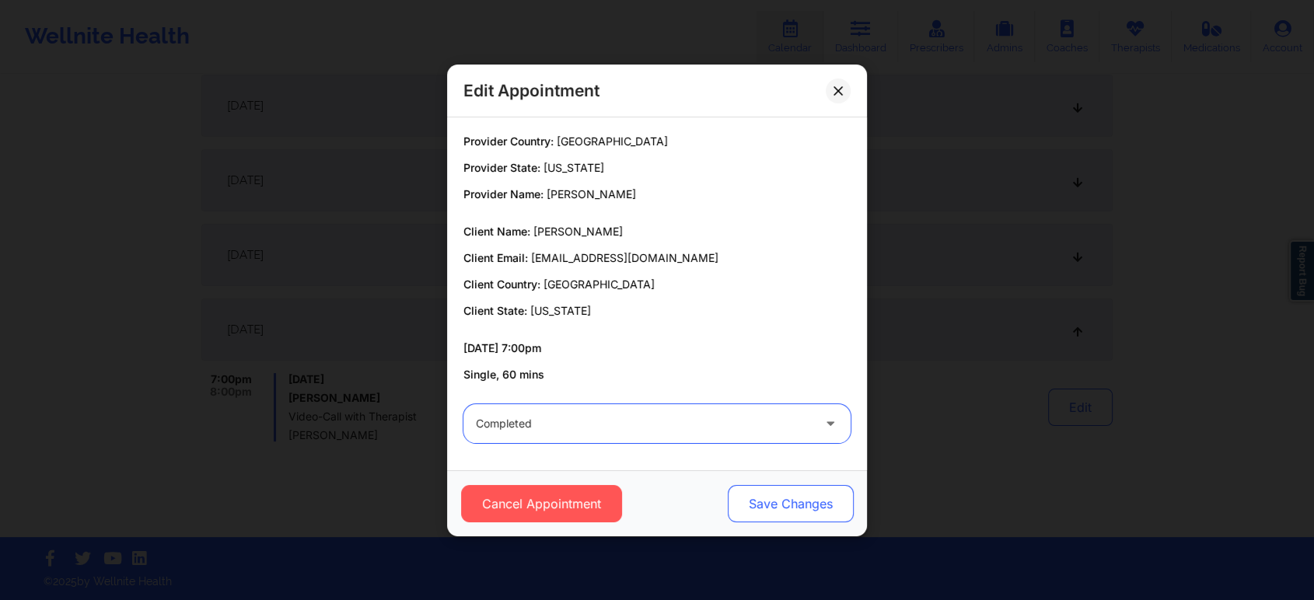
click at [806, 508] on button "Save Changes" at bounding box center [791, 503] width 126 height 37
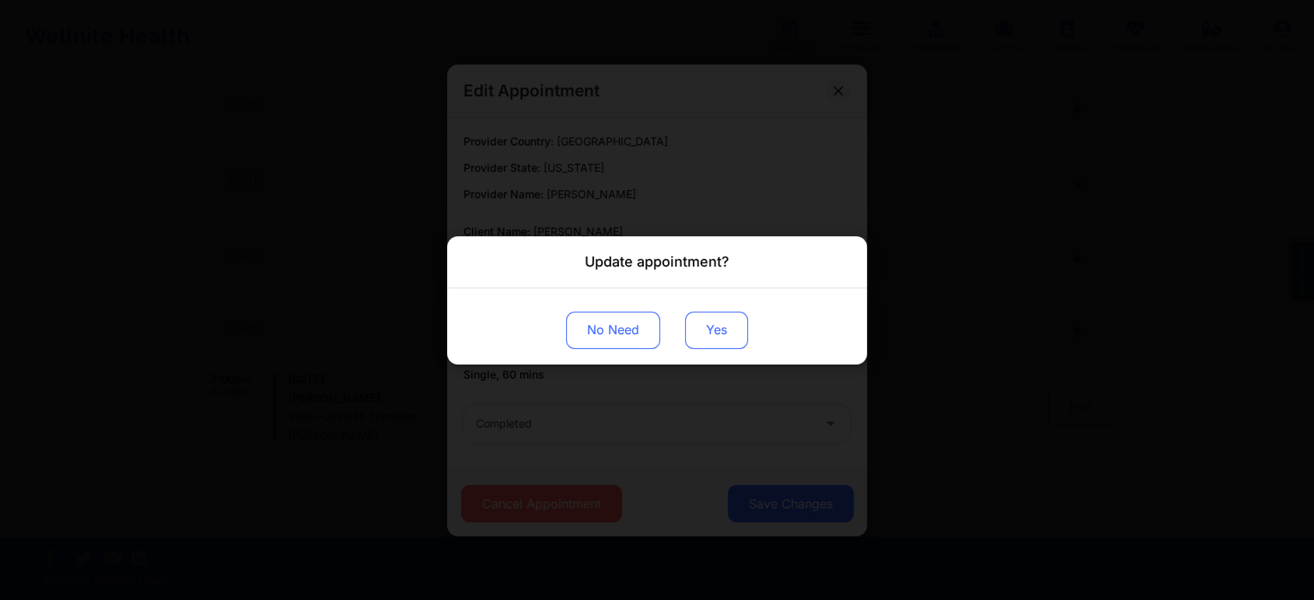
click at [703, 337] on button "Yes" at bounding box center [716, 329] width 63 height 37
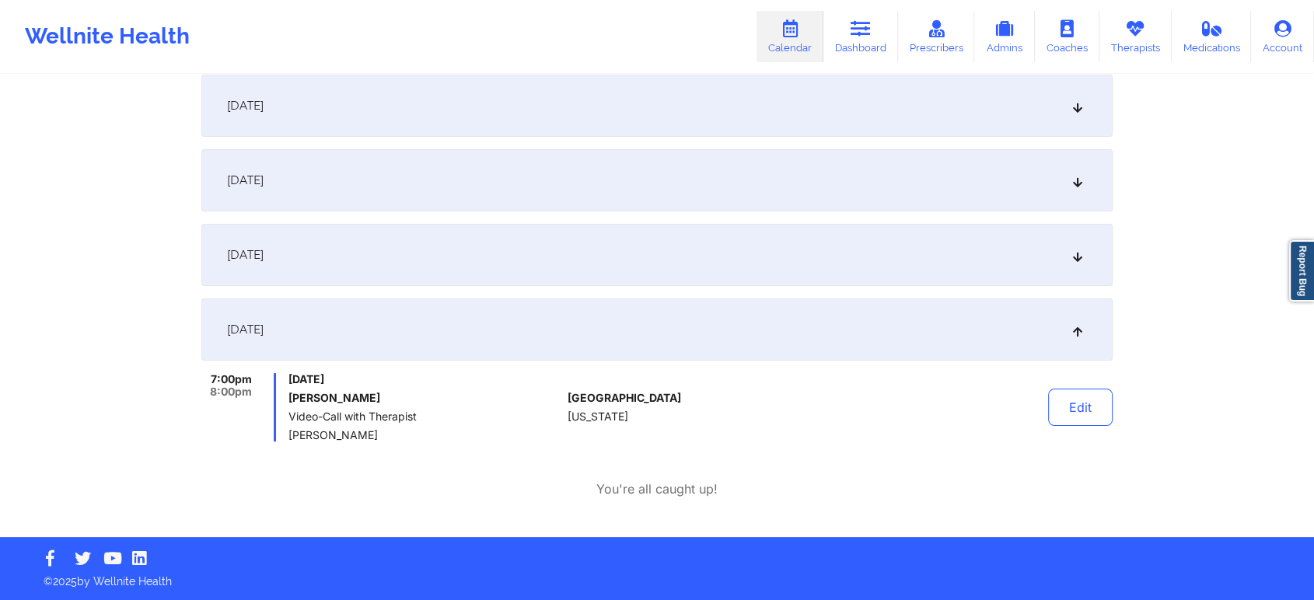
scroll to position [0, 0]
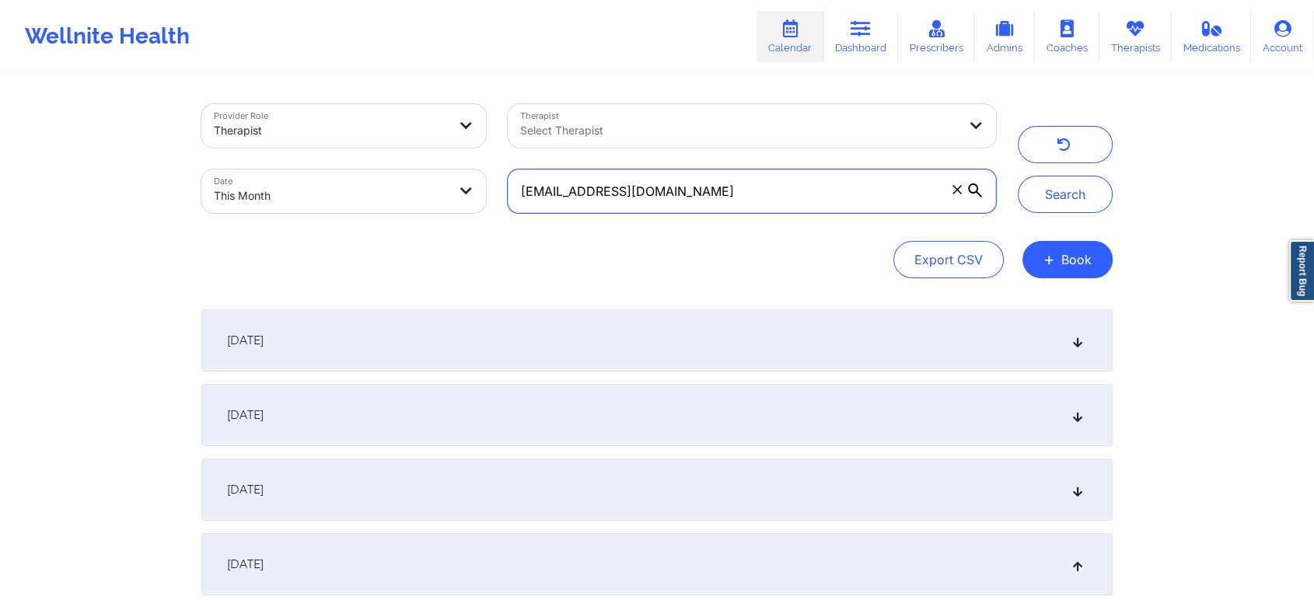
click at [724, 182] on input "[EMAIL_ADDRESS][DOMAIN_NAME]" at bounding box center [752, 191] width 488 height 44
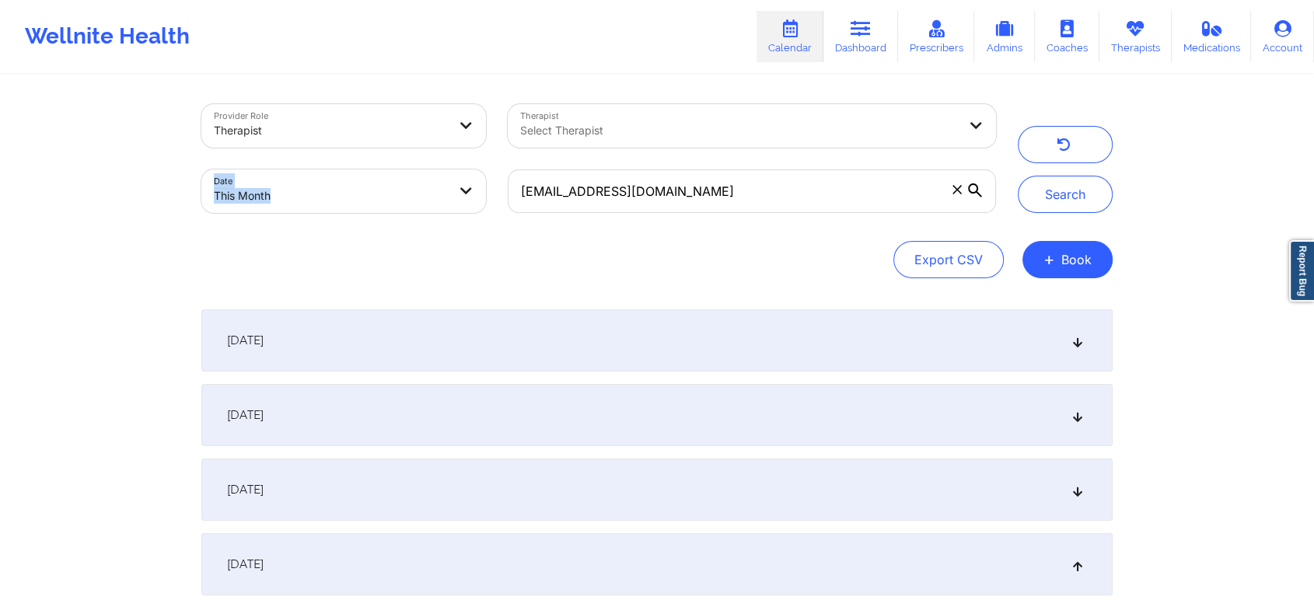
drag, startPoint x: 683, startPoint y: 155, endPoint x: 684, endPoint y: 188, distance: 32.7
click at [684, 188] on div "Provider Role Therapist Therapist Select Therapist Date This Month [EMAIL_ADDRE…" at bounding box center [598, 158] width 816 height 131
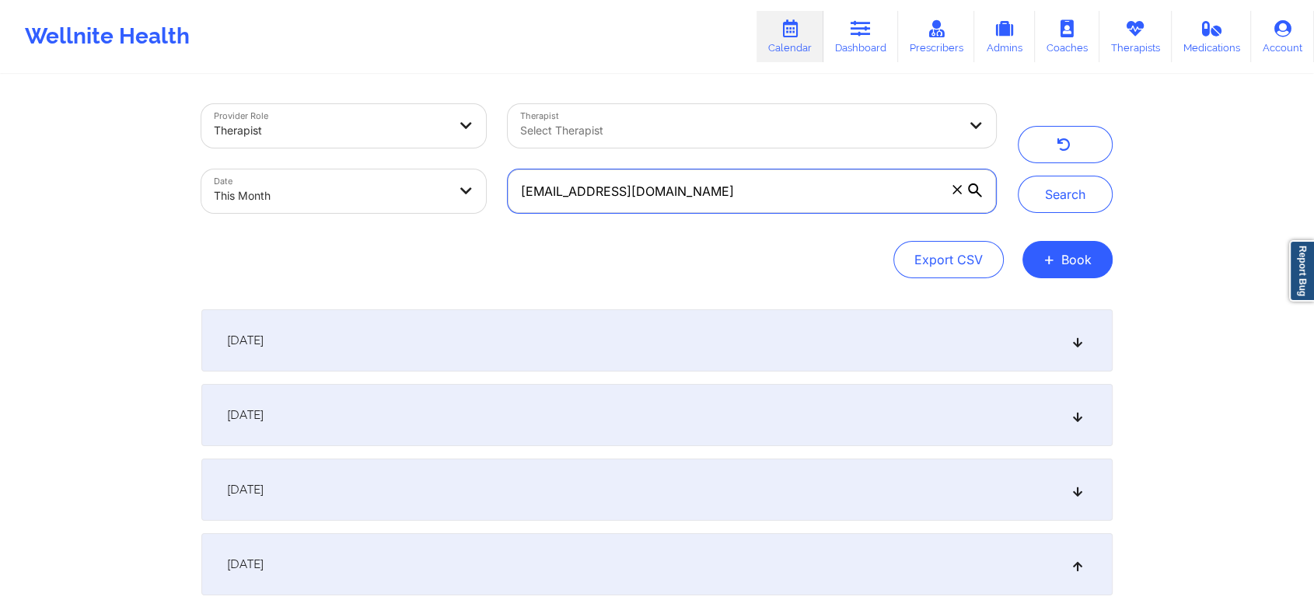
drag, startPoint x: 684, startPoint y: 188, endPoint x: 526, endPoint y: 179, distance: 158.1
click at [526, 179] on input "[EMAIL_ADDRESS][DOMAIN_NAME]" at bounding box center [752, 191] width 488 height 44
type input "k"
paste input "[EMAIL_ADDRESS][DOMAIN_NAME]"
click at [1018, 176] on button "Search" at bounding box center [1065, 194] width 95 height 37
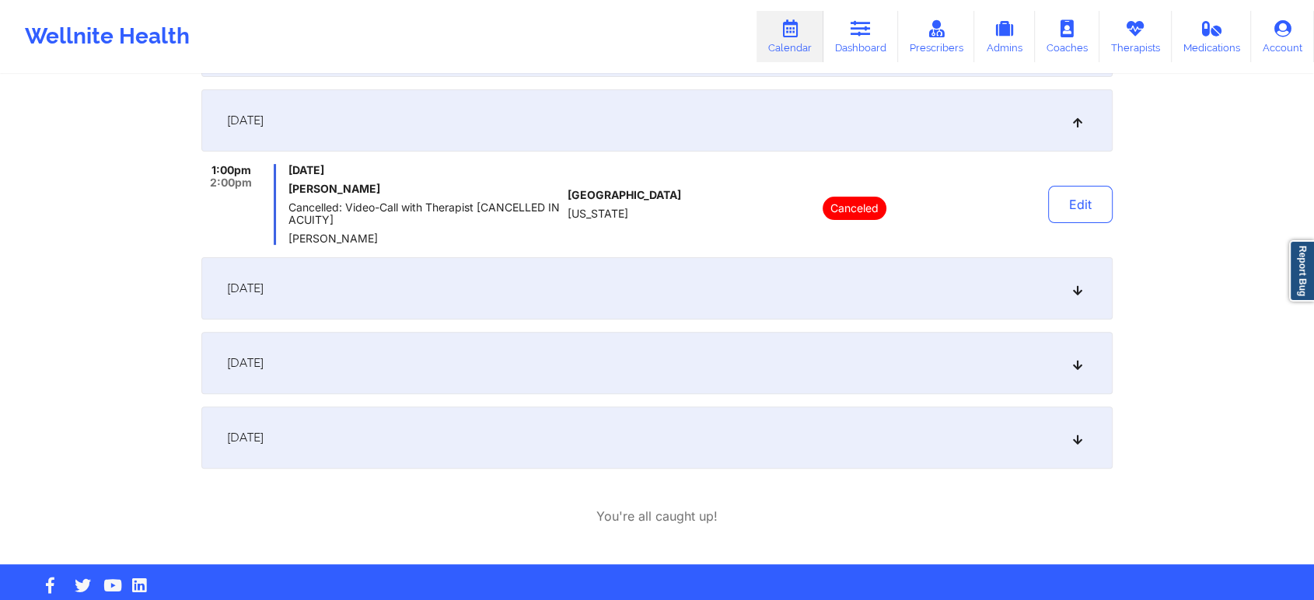
scroll to position [452, 0]
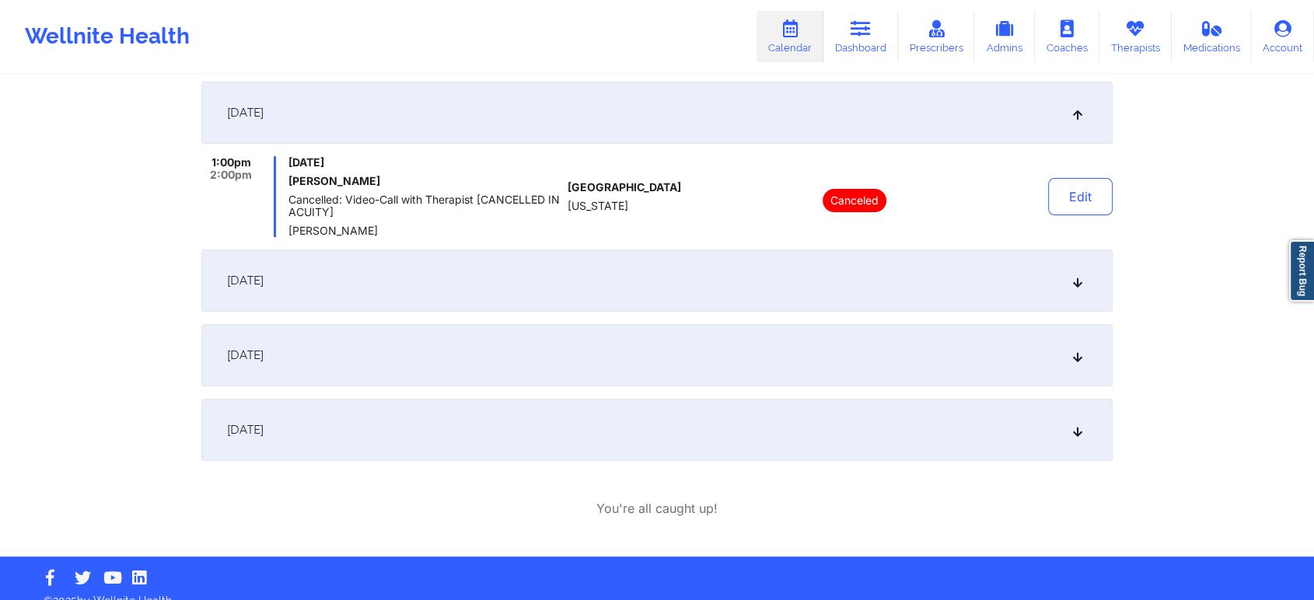
click at [336, 427] on div "[DATE]" at bounding box center [656, 430] width 911 height 62
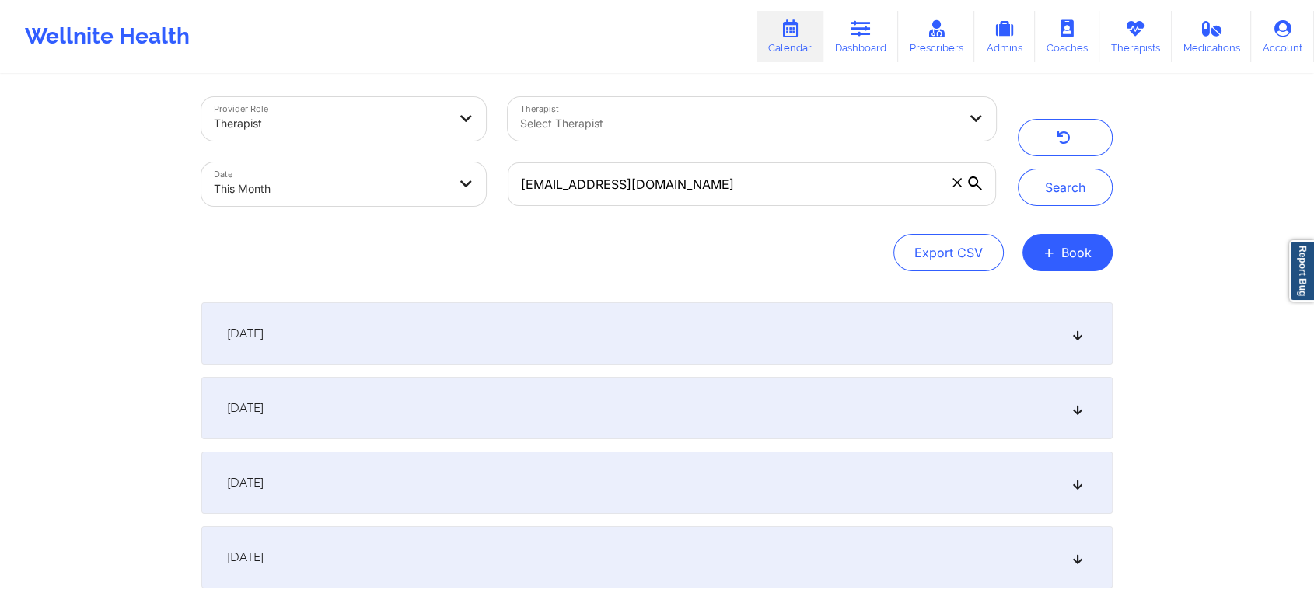
scroll to position [0, 0]
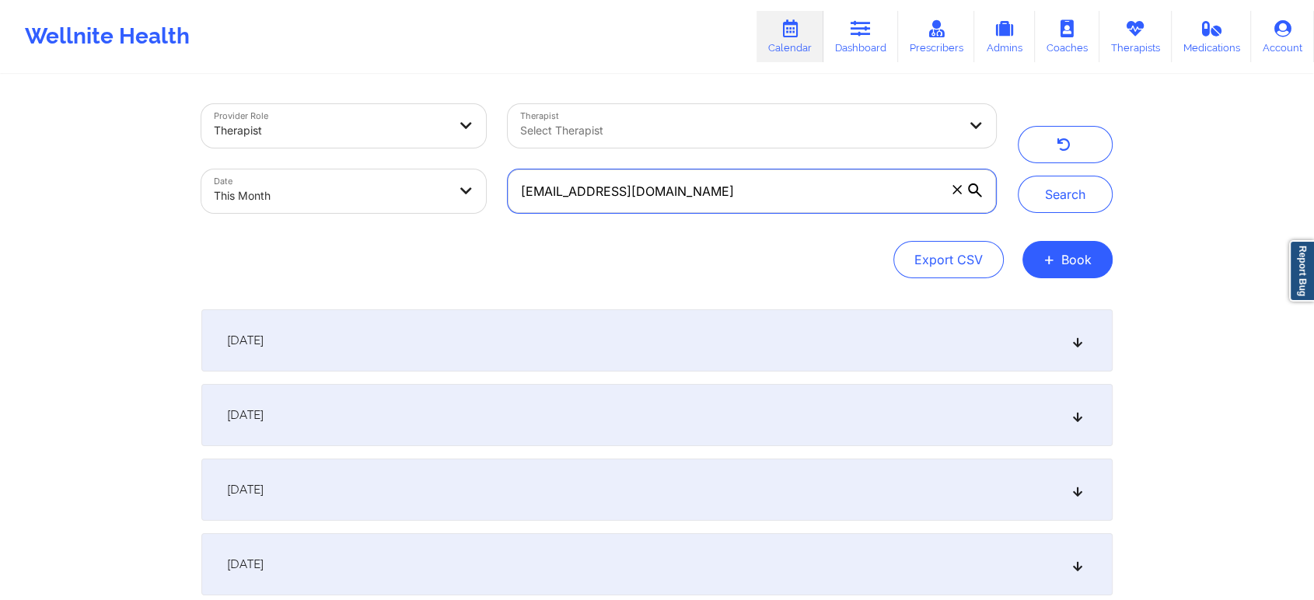
drag, startPoint x: 767, startPoint y: 204, endPoint x: 473, endPoint y: 96, distance: 313.8
click at [473, 96] on div "Provider Role Therapist Therapist Select Therapist Date This Month [EMAIL_ADDRE…" at bounding box center [598, 158] width 816 height 131
paste input "[EMAIL_ADDRESS]"
click at [1018, 176] on button "Search" at bounding box center [1065, 194] width 95 height 37
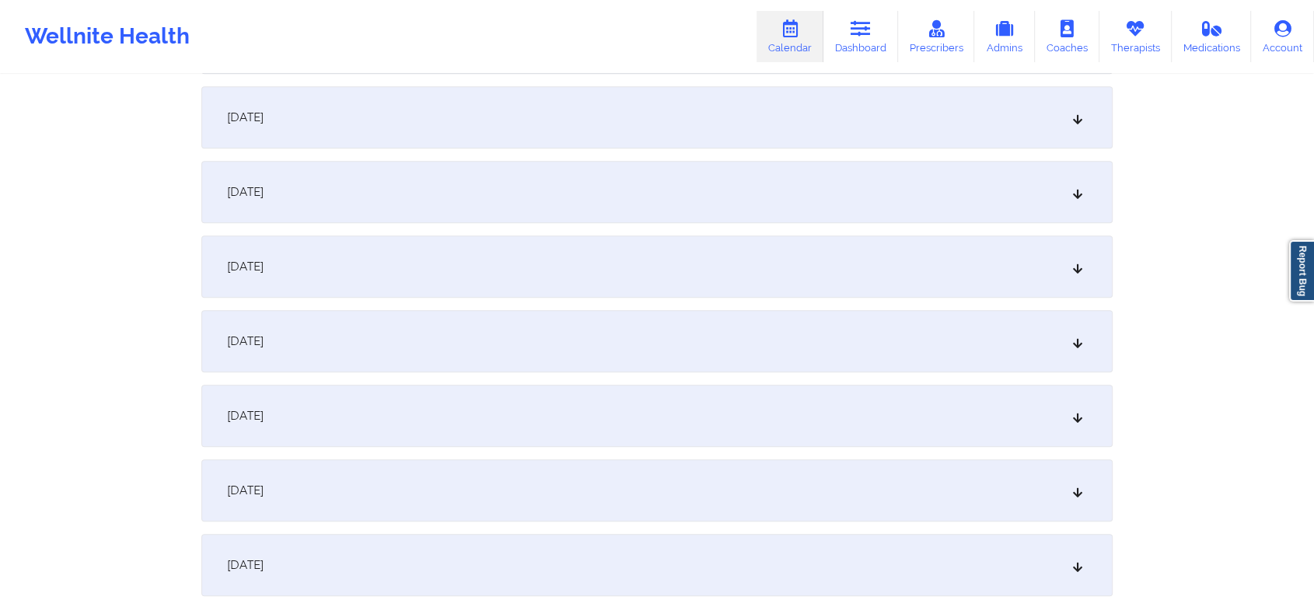
scroll to position [1205, 0]
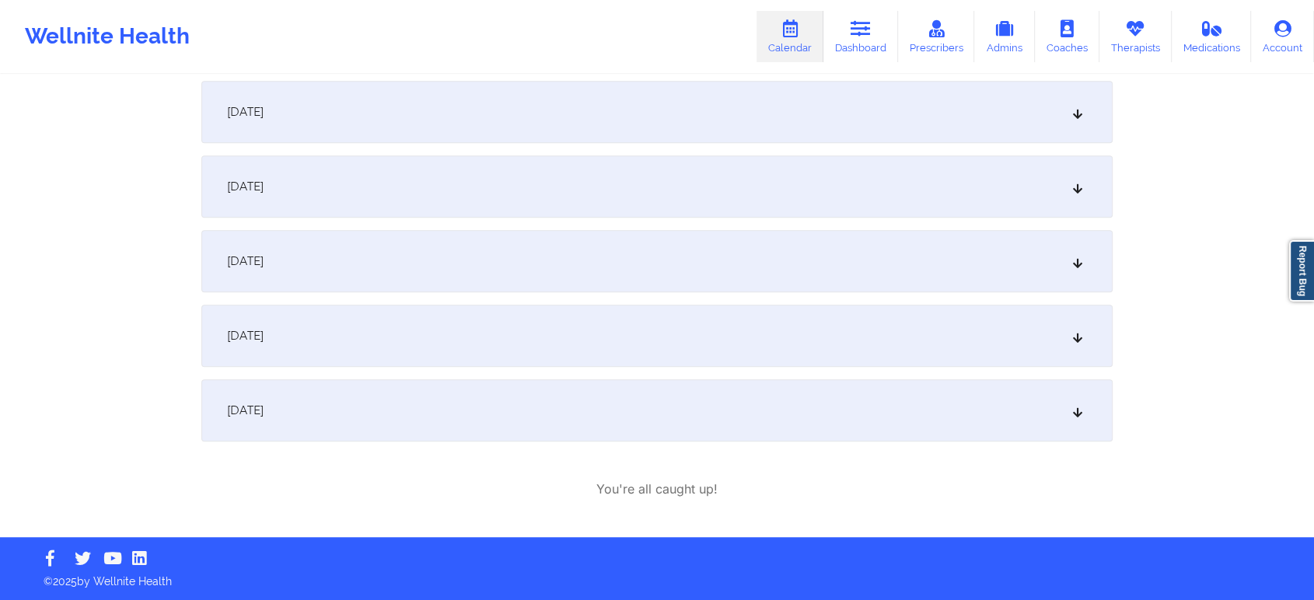
click at [523, 259] on div "[DATE]" at bounding box center [656, 261] width 911 height 62
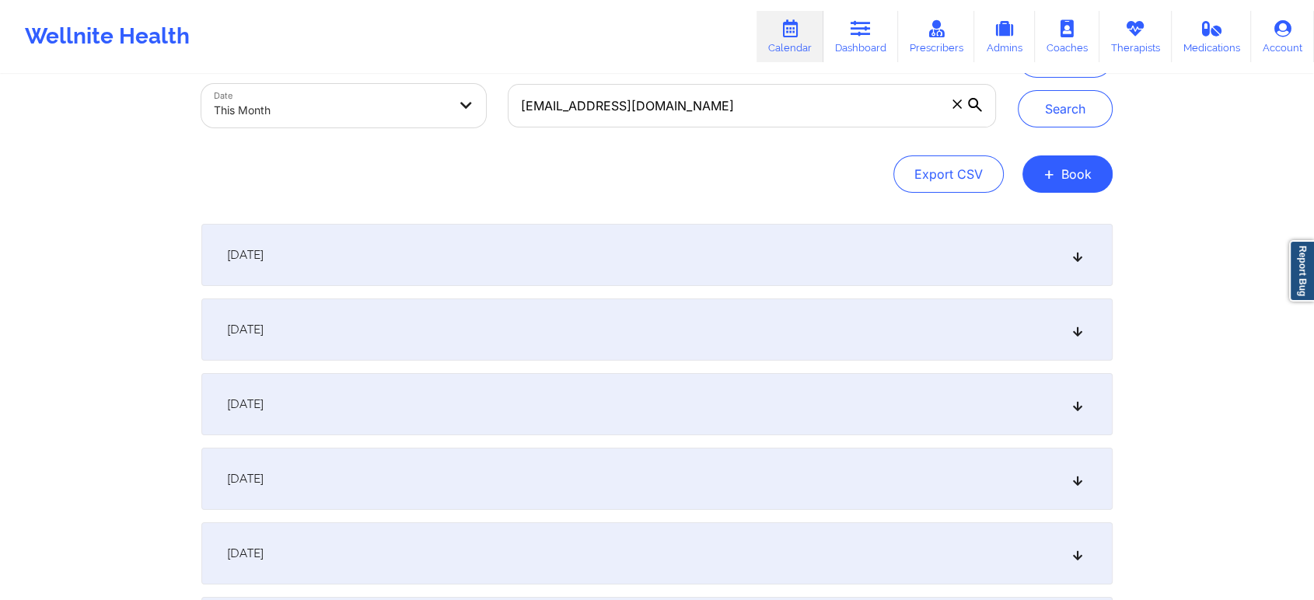
scroll to position [62, 0]
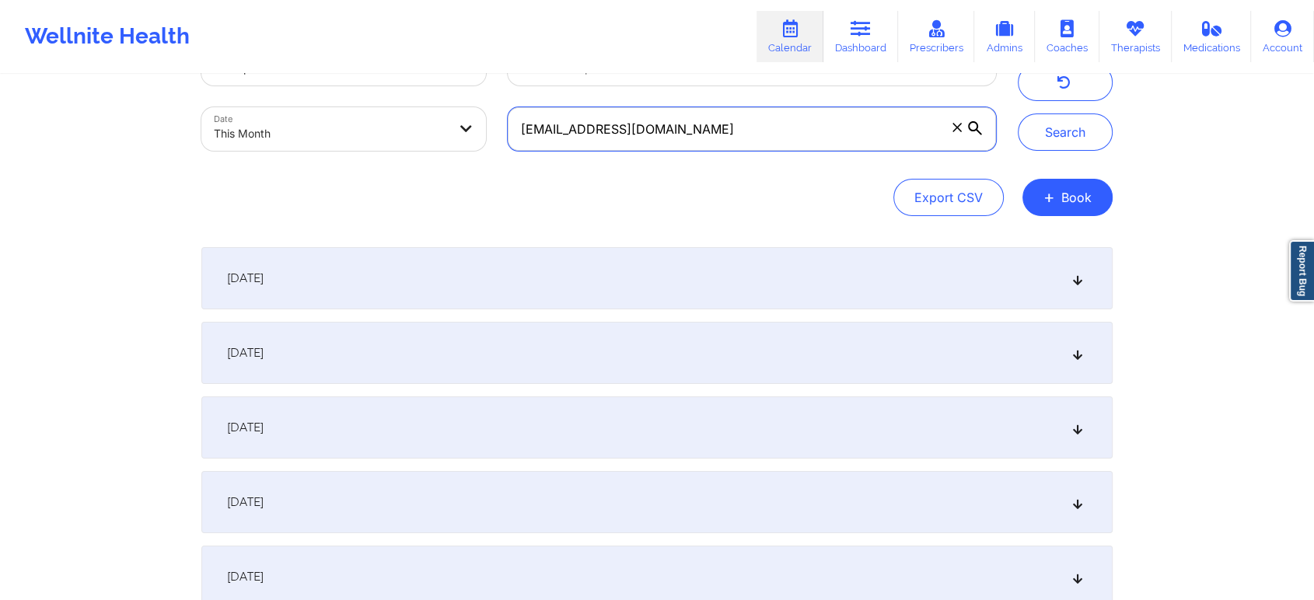
drag, startPoint x: 643, startPoint y: 128, endPoint x: 444, endPoint y: 114, distance: 199.6
click at [444, 114] on div "Provider Role Therapist Therapist Select Therapist Date This Month [EMAIL_ADDRE…" at bounding box center [598, 96] width 816 height 131
paste input "[EMAIL_ADDRESS]"
click at [1018, 114] on button "Search" at bounding box center [1065, 132] width 95 height 37
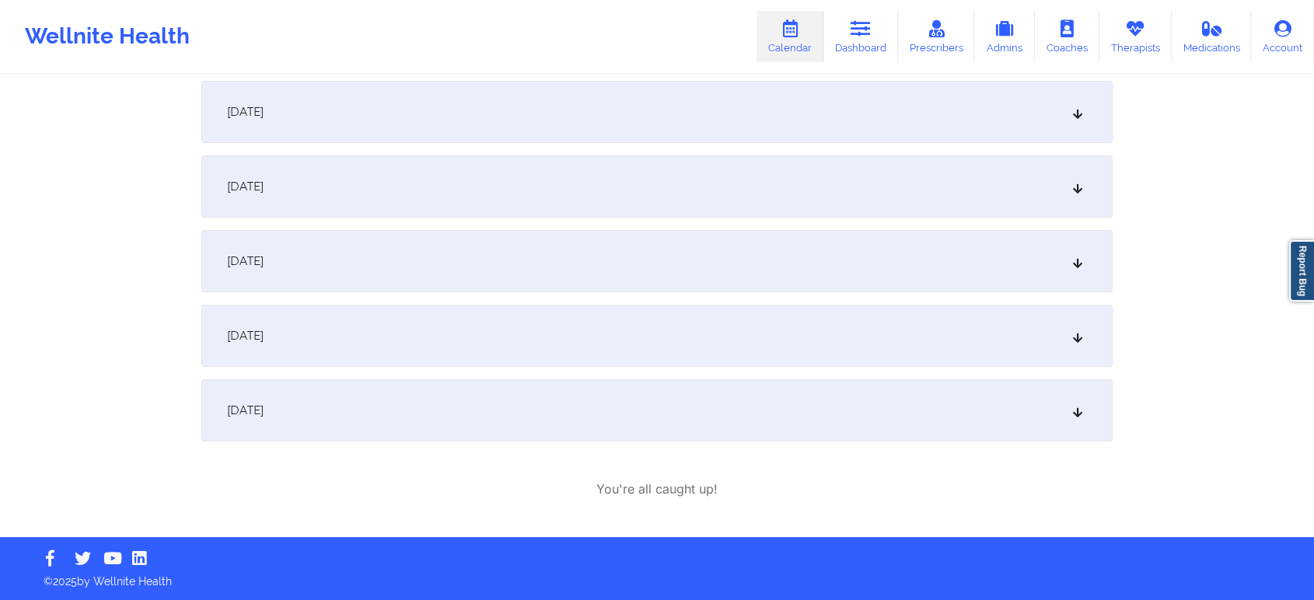
click at [484, 353] on div "[DATE]" at bounding box center [656, 336] width 911 height 62
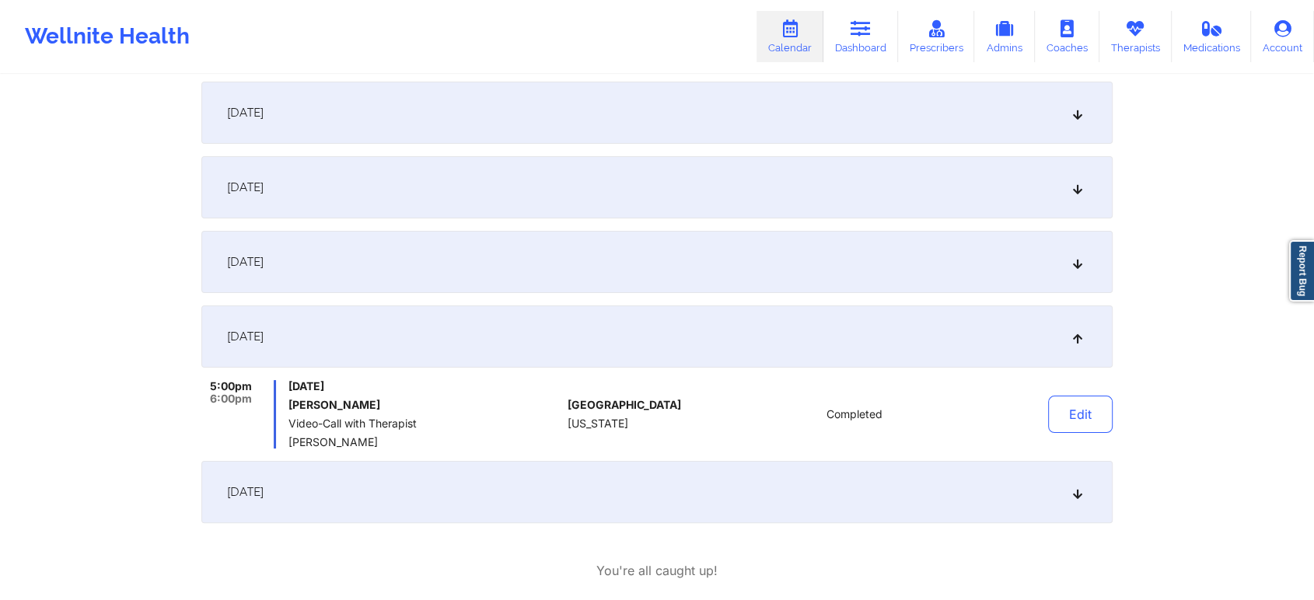
scroll to position [0, 0]
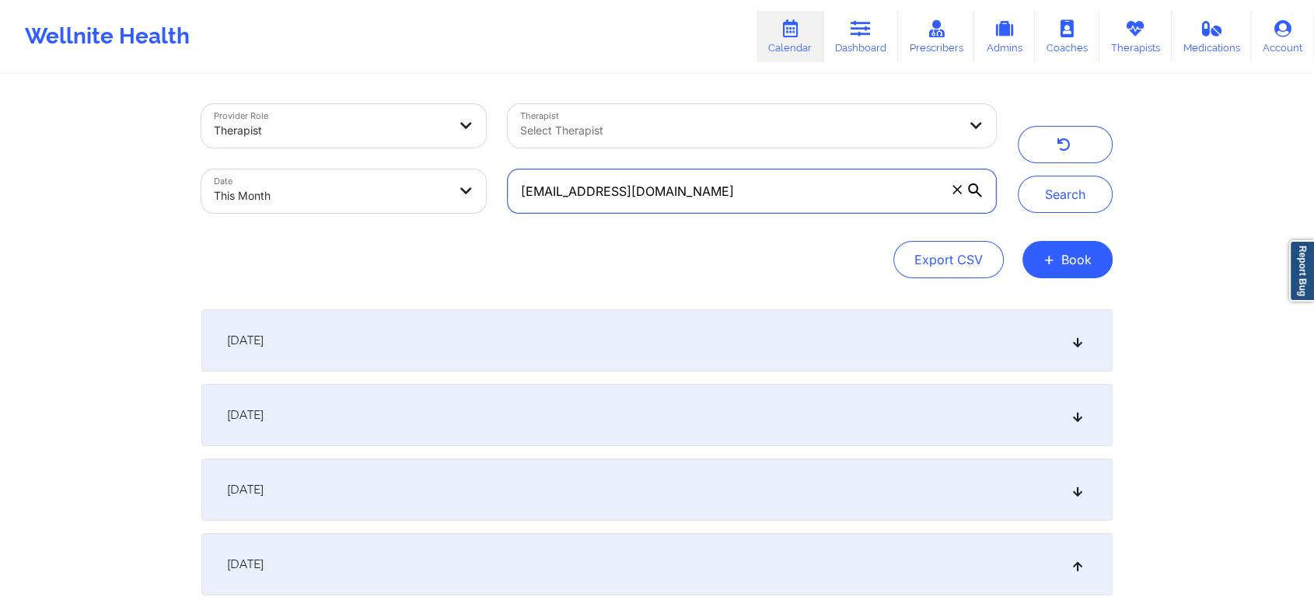
drag, startPoint x: 710, startPoint y: 206, endPoint x: 464, endPoint y: 182, distance: 246.9
click at [464, 182] on div "Provider Role Therapist Therapist Select Therapist Date This Month [EMAIL_ADDRE…" at bounding box center [598, 158] width 816 height 131
paste input "[PERSON_NAME][EMAIL_ADDRESS][PERSON_NAME]"
click at [1018, 176] on button "Search" at bounding box center [1065, 194] width 95 height 37
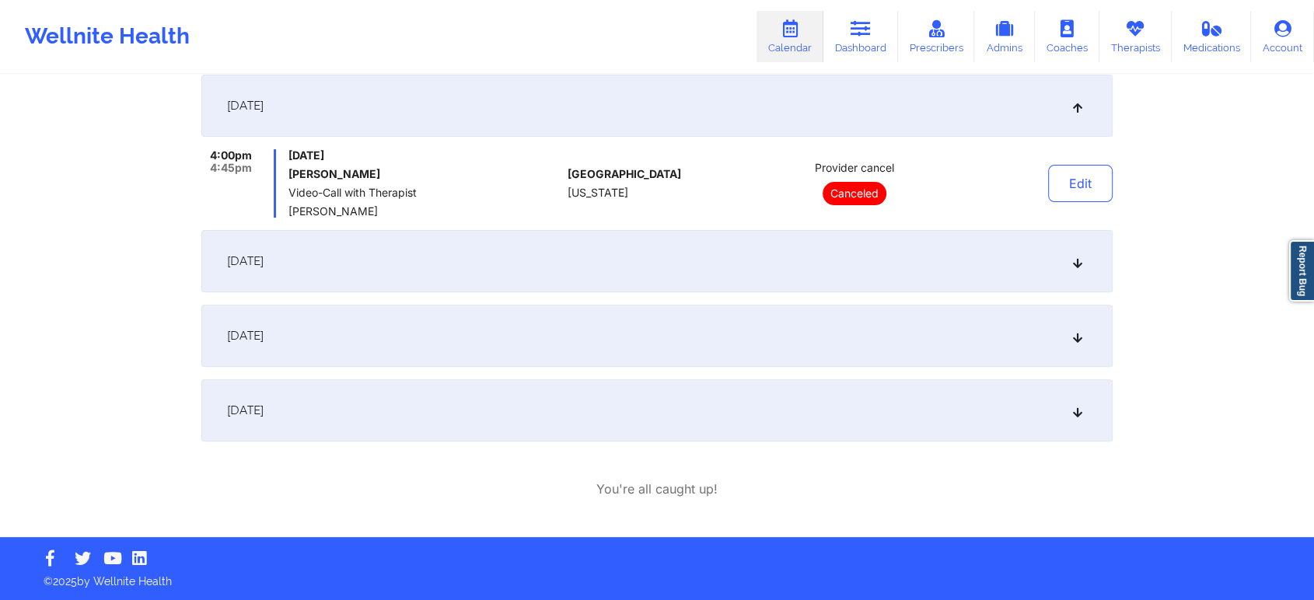
click at [535, 349] on div "[DATE]" at bounding box center [656, 336] width 911 height 62
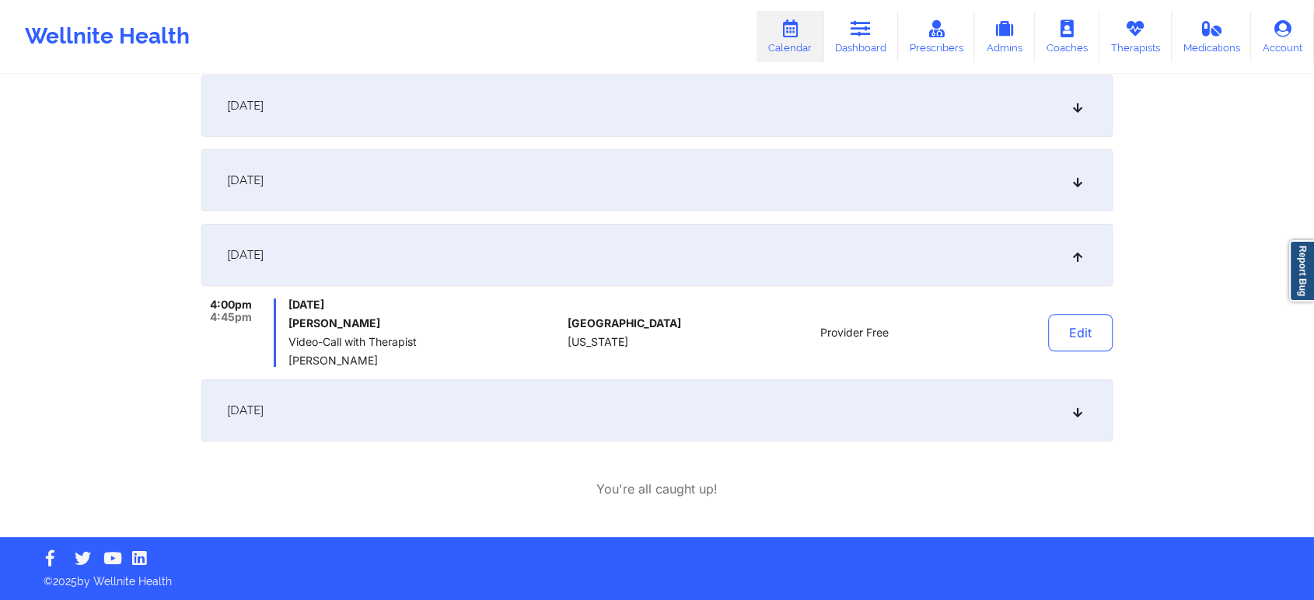
click at [711, 173] on div "[DATE]" at bounding box center [656, 180] width 911 height 62
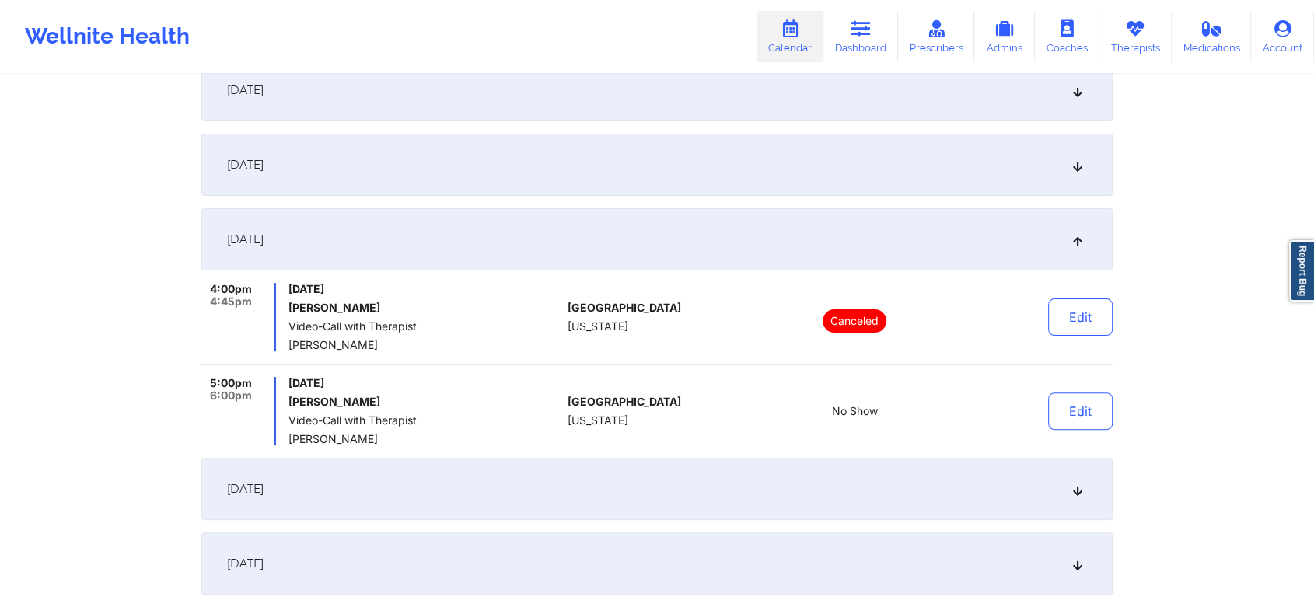
scroll to position [378, 0]
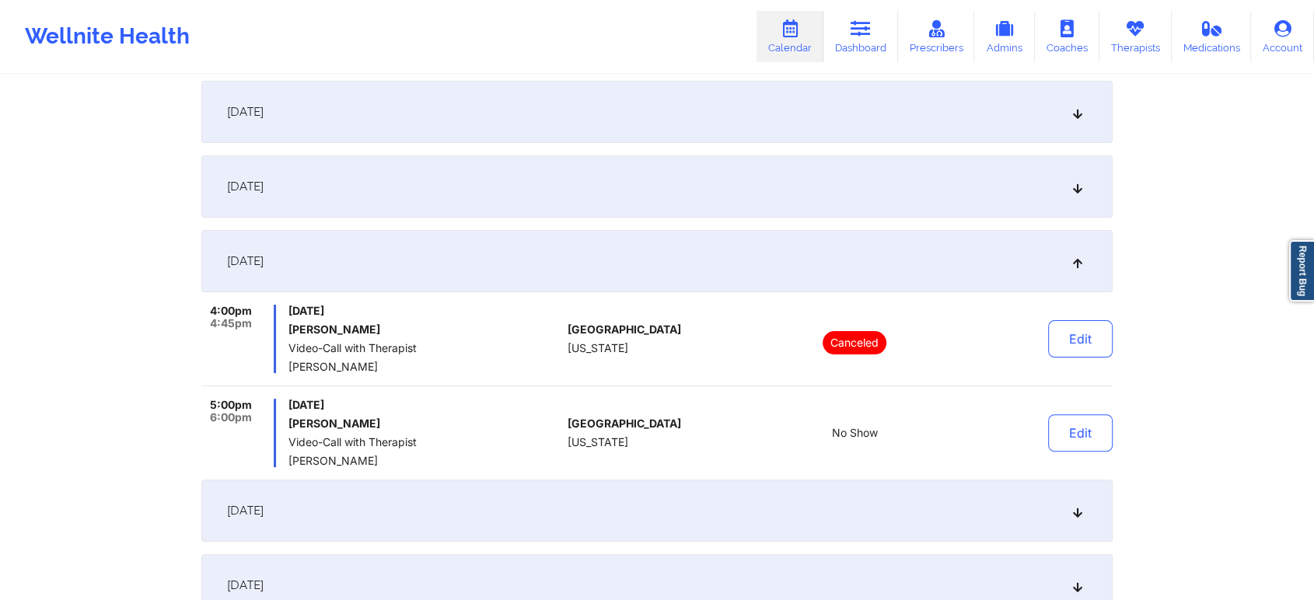
click at [732, 201] on div "[DATE]" at bounding box center [656, 186] width 911 height 62
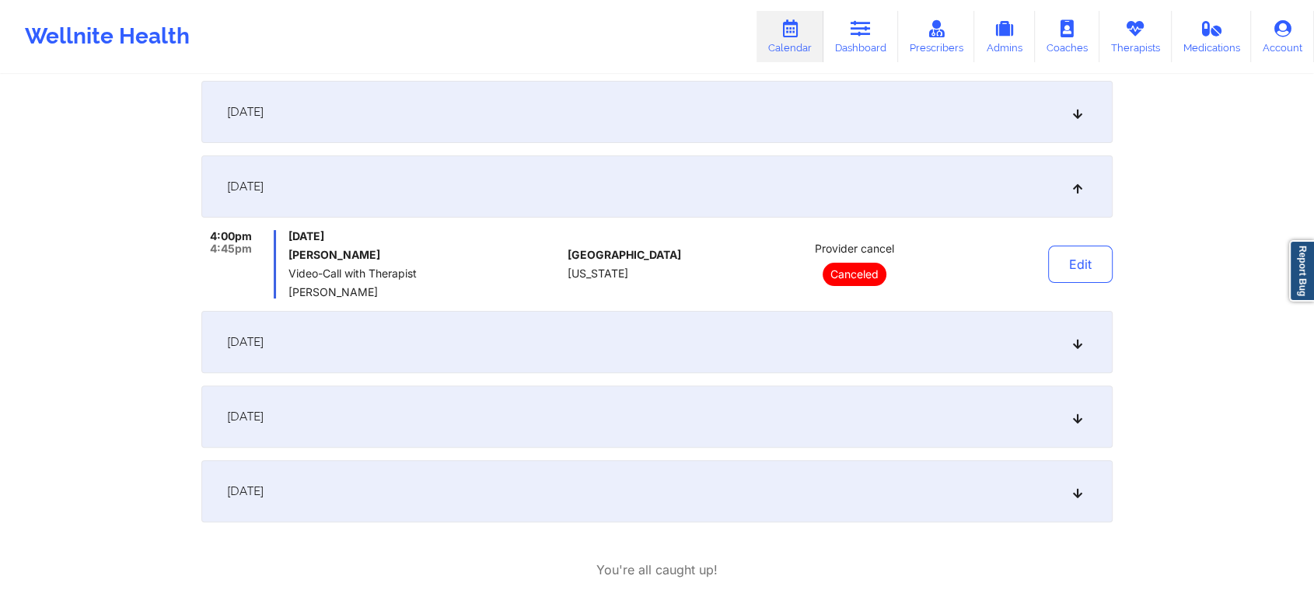
click at [690, 341] on div "[DATE]" at bounding box center [656, 342] width 911 height 62
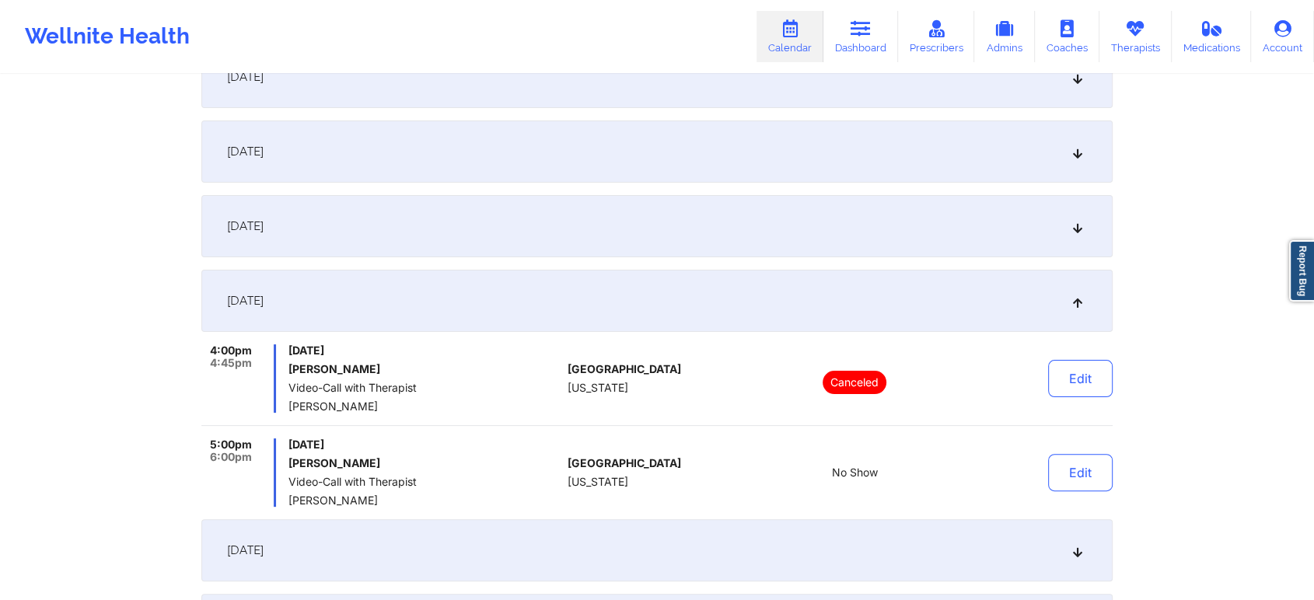
scroll to position [553, 0]
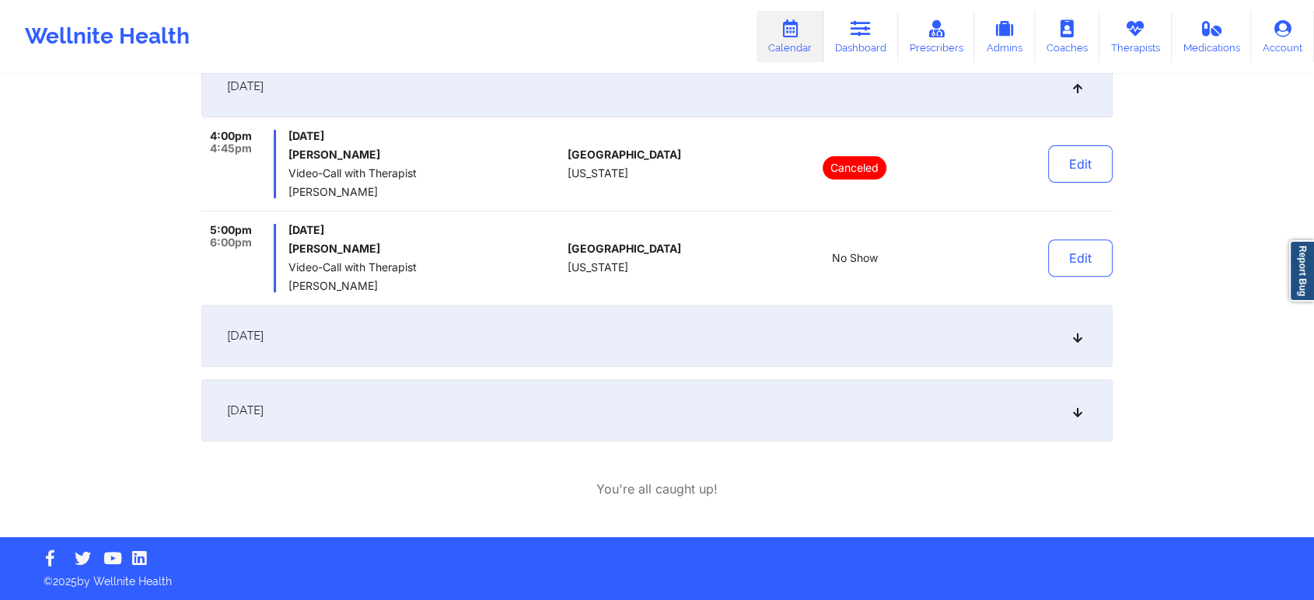
click at [394, 355] on div "[DATE]" at bounding box center [656, 336] width 911 height 62
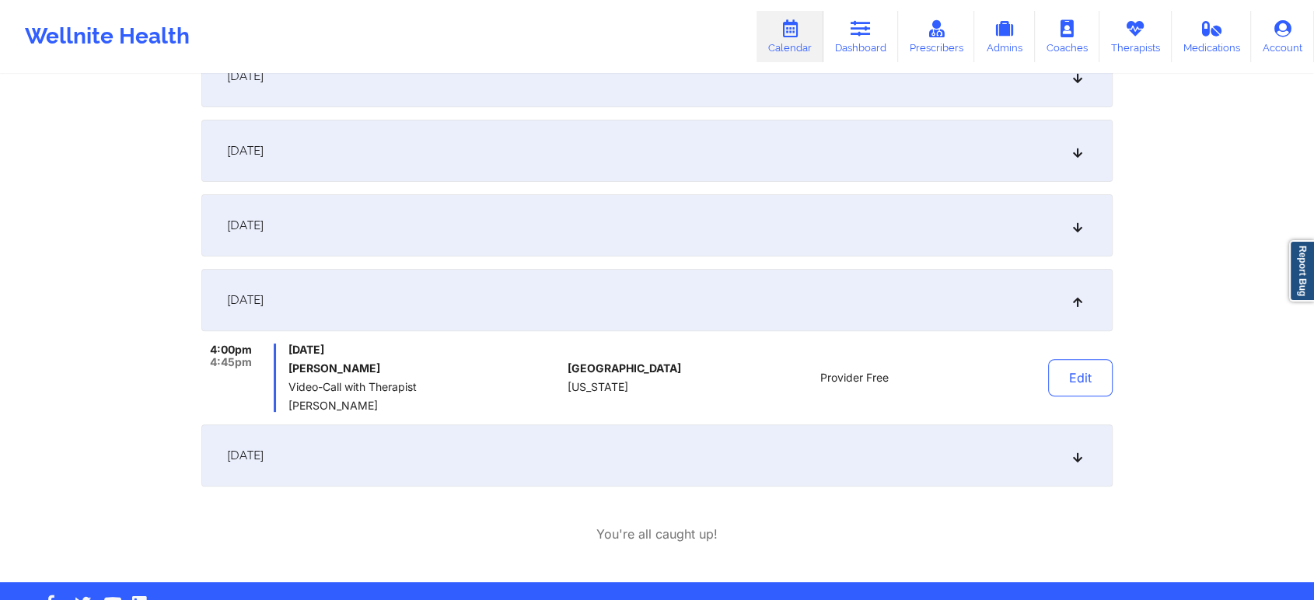
scroll to position [0, 0]
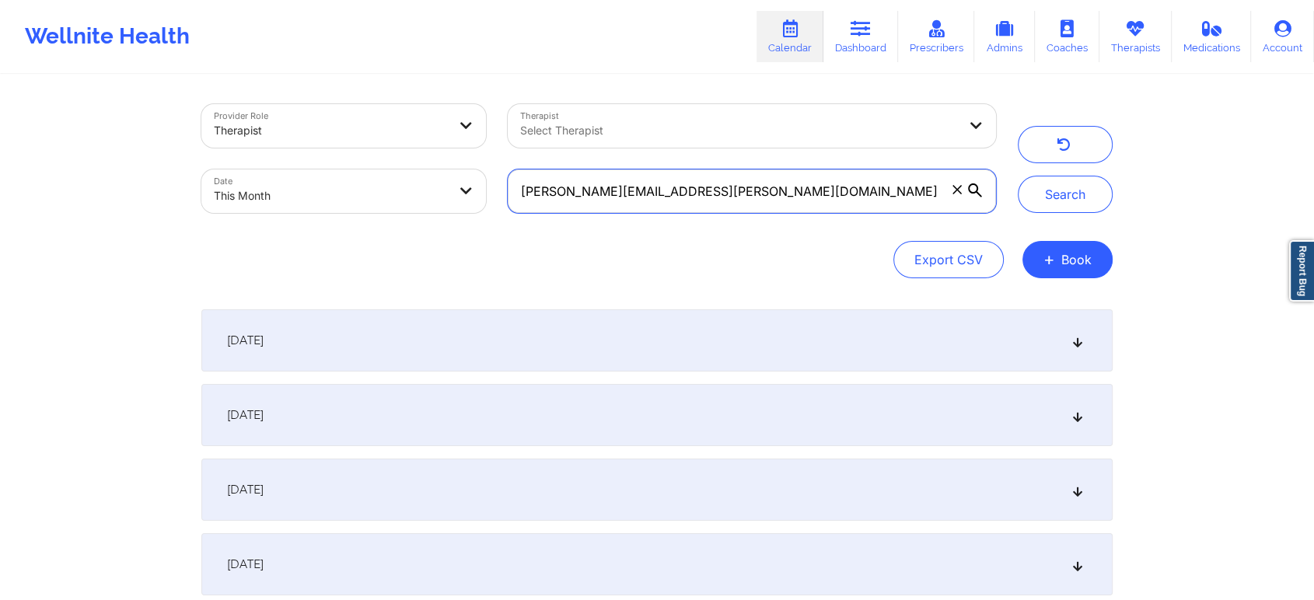
drag, startPoint x: 729, startPoint y: 204, endPoint x: 514, endPoint y: 138, distance: 225.3
click at [514, 138] on div "Provider Role Therapist Therapist Select Therapist Date This Month [PERSON_NAME…" at bounding box center [598, 158] width 816 height 131
paste input "thahanatasha"
click at [1018, 176] on button "Search" at bounding box center [1065, 194] width 95 height 37
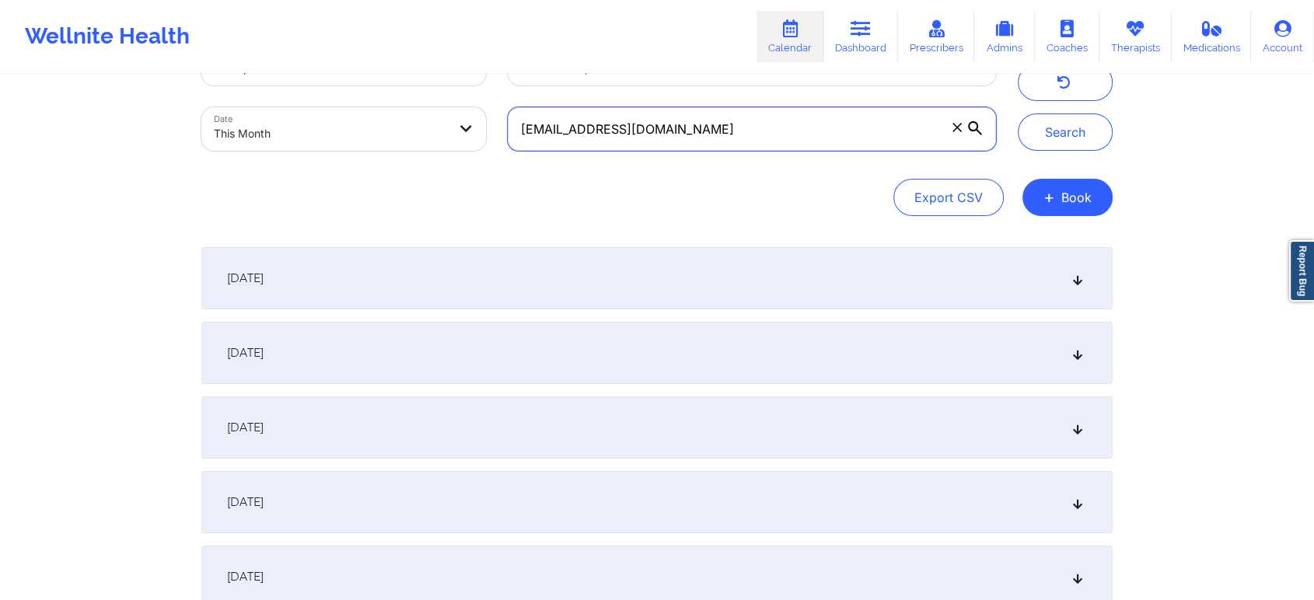
scroll to position [56, 0]
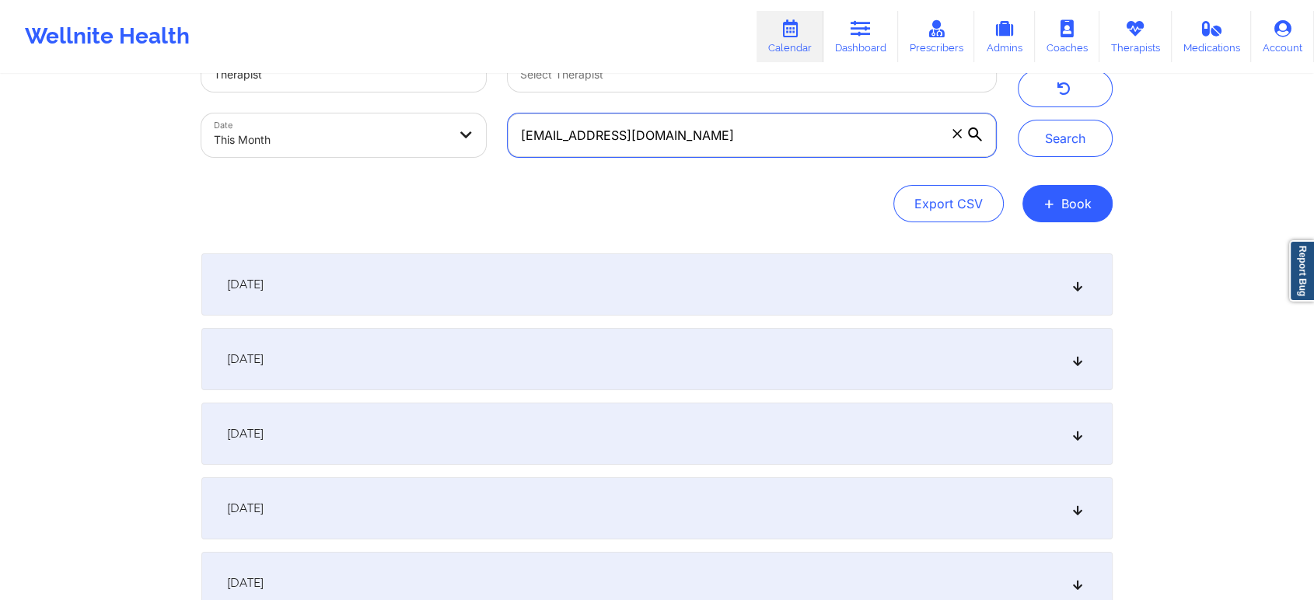
drag, startPoint x: 700, startPoint y: 124, endPoint x: 342, endPoint y: 115, distance: 358.5
click at [342, 115] on div "Provider Role Therapist Therapist Select Therapist Date This Month [EMAIL_ADDRE…" at bounding box center [598, 102] width 816 height 131
paste input "wendymariejohnson123"
click at [1018, 120] on button "Search" at bounding box center [1065, 138] width 95 height 37
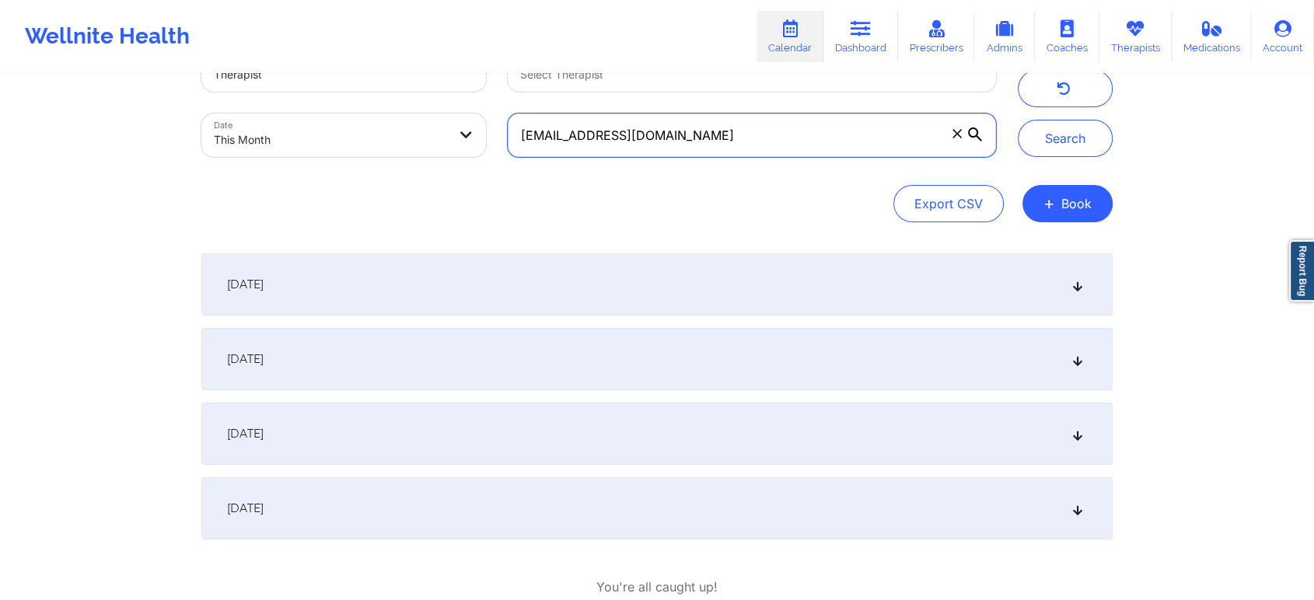
scroll to position [154, 0]
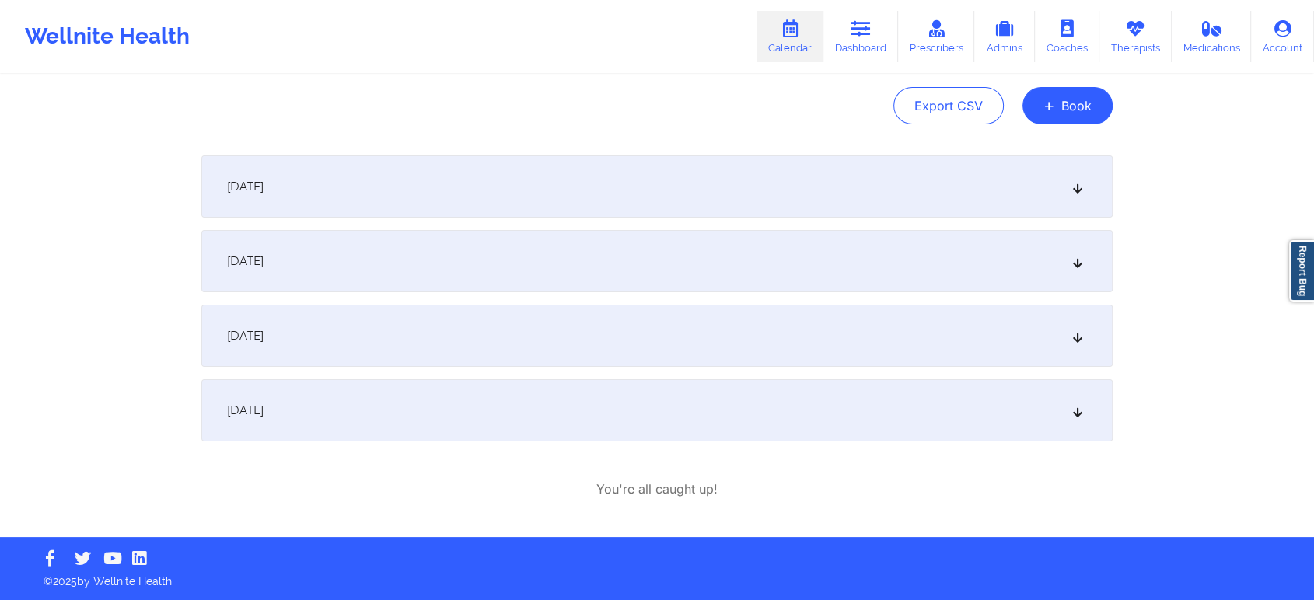
click at [594, 402] on div "[DATE]" at bounding box center [656, 410] width 911 height 62
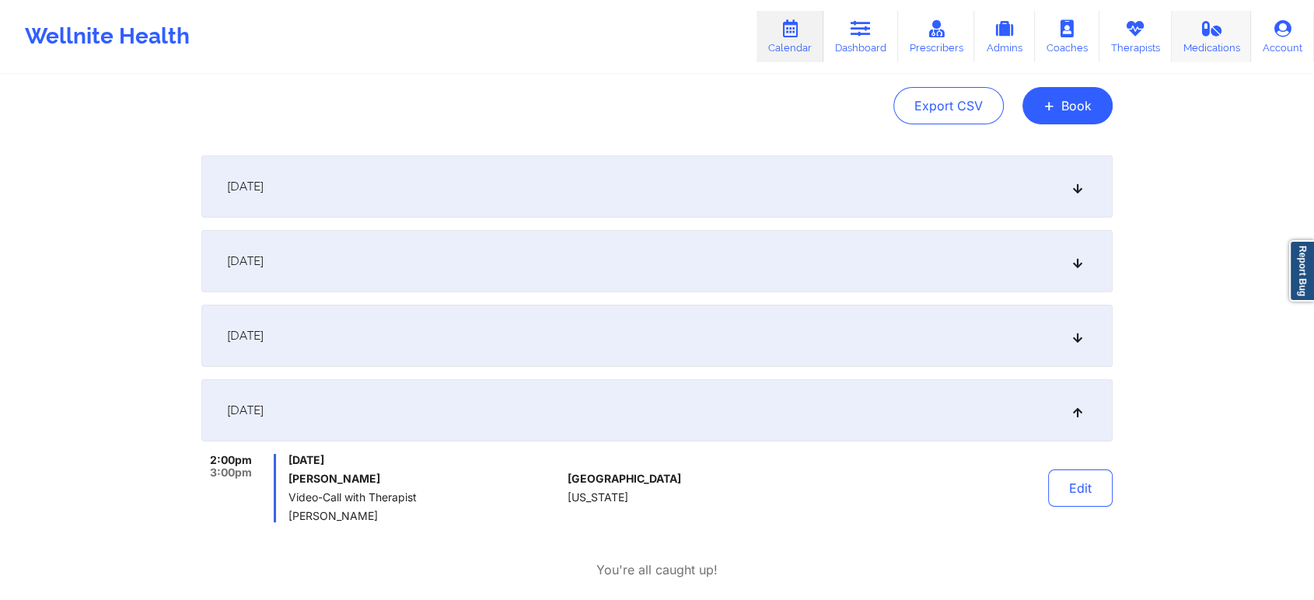
scroll to position [0, 0]
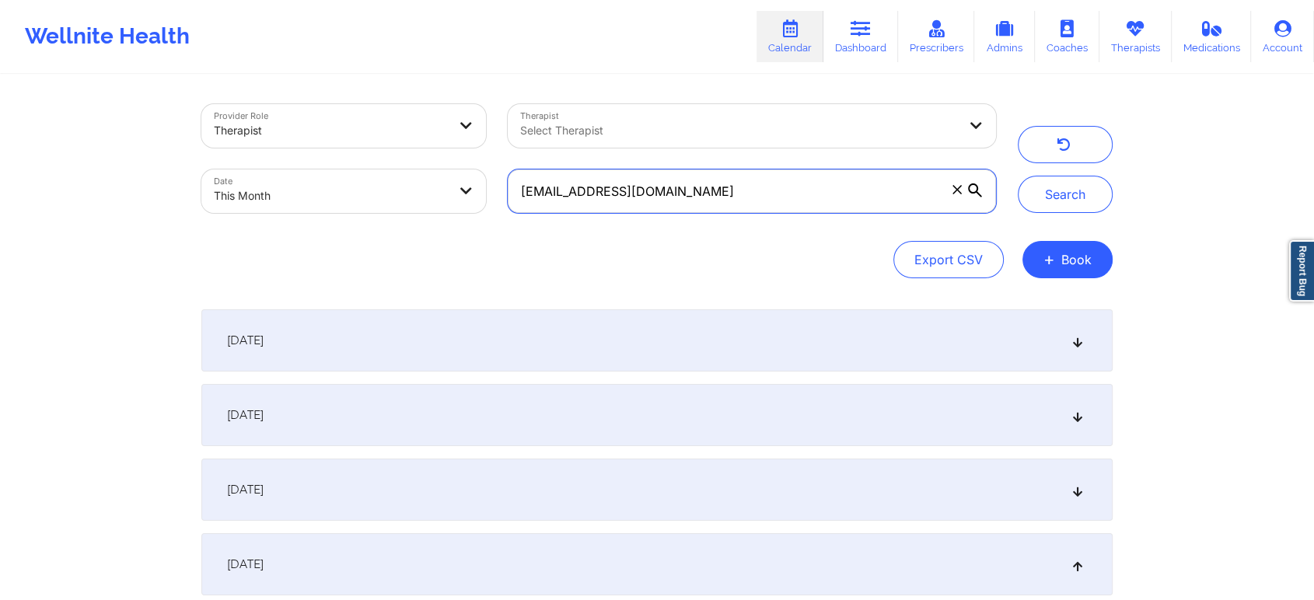
drag, startPoint x: 828, startPoint y: 204, endPoint x: 522, endPoint y: 180, distance: 306.5
click at [522, 180] on input "[EMAIL_ADDRESS][DOMAIN_NAME]" at bounding box center [752, 191] width 488 height 44
paste input "[EMAIL_ADDRESS]"
click at [1018, 176] on button "Search" at bounding box center [1065, 194] width 95 height 37
drag, startPoint x: 774, startPoint y: 200, endPoint x: 430, endPoint y: 180, distance: 345.0
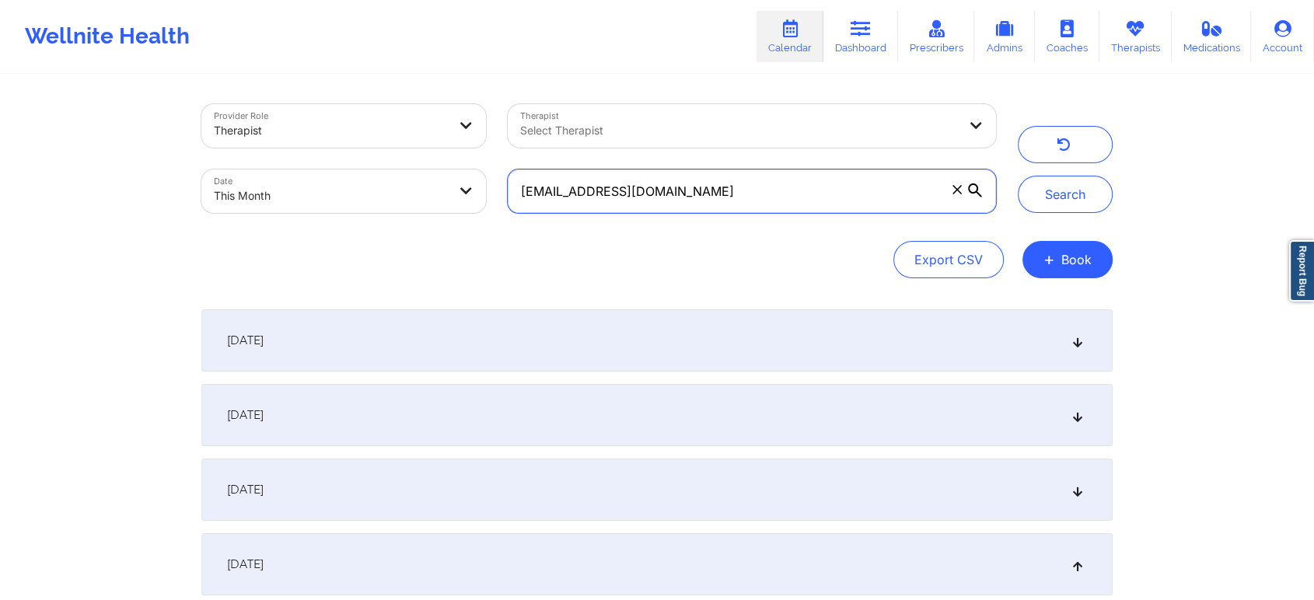
click at [430, 180] on div "Provider Role Therapist Therapist Select Therapist Date This Month [EMAIL_ADDRE…" at bounding box center [598, 158] width 816 height 131
paste input "[EMAIL_ADDRESS]"
click at [1018, 176] on button "Search" at bounding box center [1065, 194] width 95 height 37
drag, startPoint x: 718, startPoint y: 206, endPoint x: 366, endPoint y: 135, distance: 358.5
click at [366, 135] on div "Provider Role Therapist Therapist Select Therapist Date This Month [EMAIL_ADDRE…" at bounding box center [598, 158] width 816 height 131
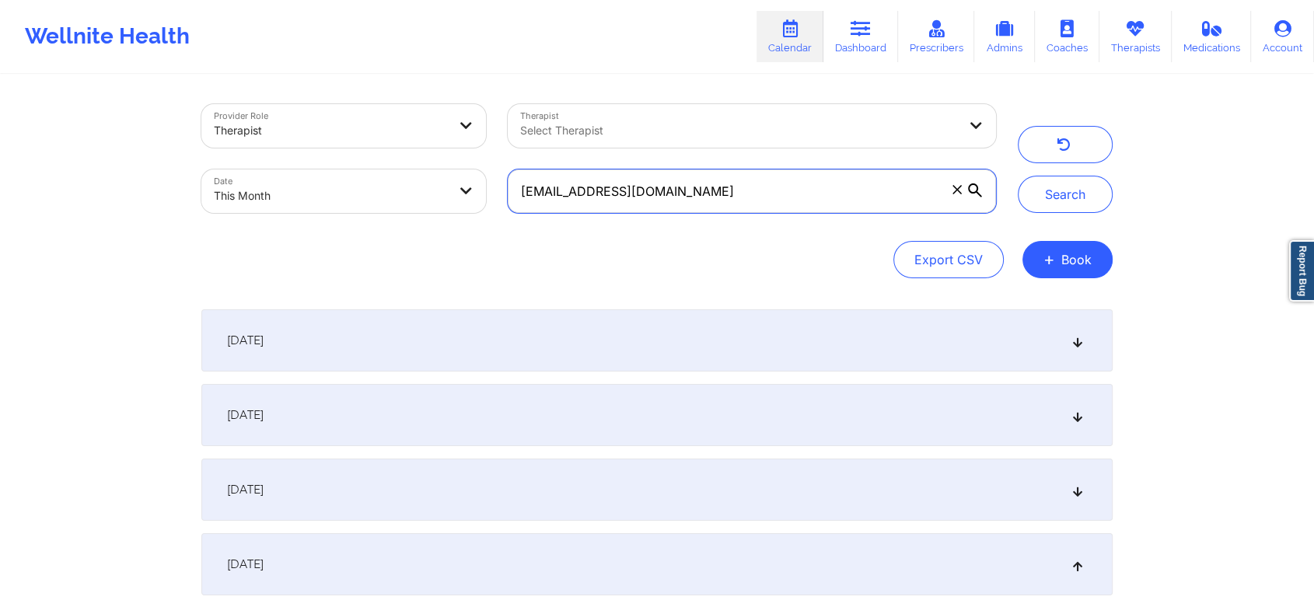
paste input "manniechapa1508"
click at [1018, 176] on button "Search" at bounding box center [1065, 194] width 95 height 37
drag, startPoint x: 780, startPoint y: 173, endPoint x: 535, endPoint y: 190, distance: 245.5
click at [535, 190] on input "[EMAIL_ADDRESS][DOMAIN_NAME]" at bounding box center [752, 191] width 488 height 44
type input "m"
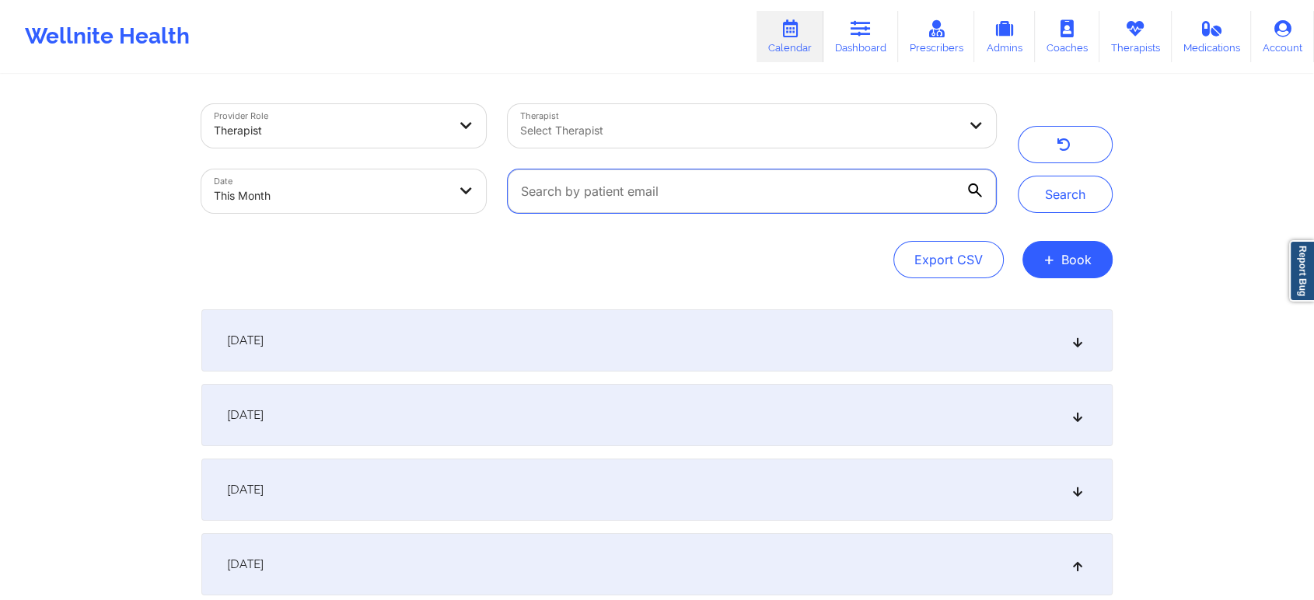
paste input "[EMAIL_ADDRESS][DOMAIN_NAME]"
click at [1018, 176] on button "Search" at bounding box center [1065, 194] width 95 height 37
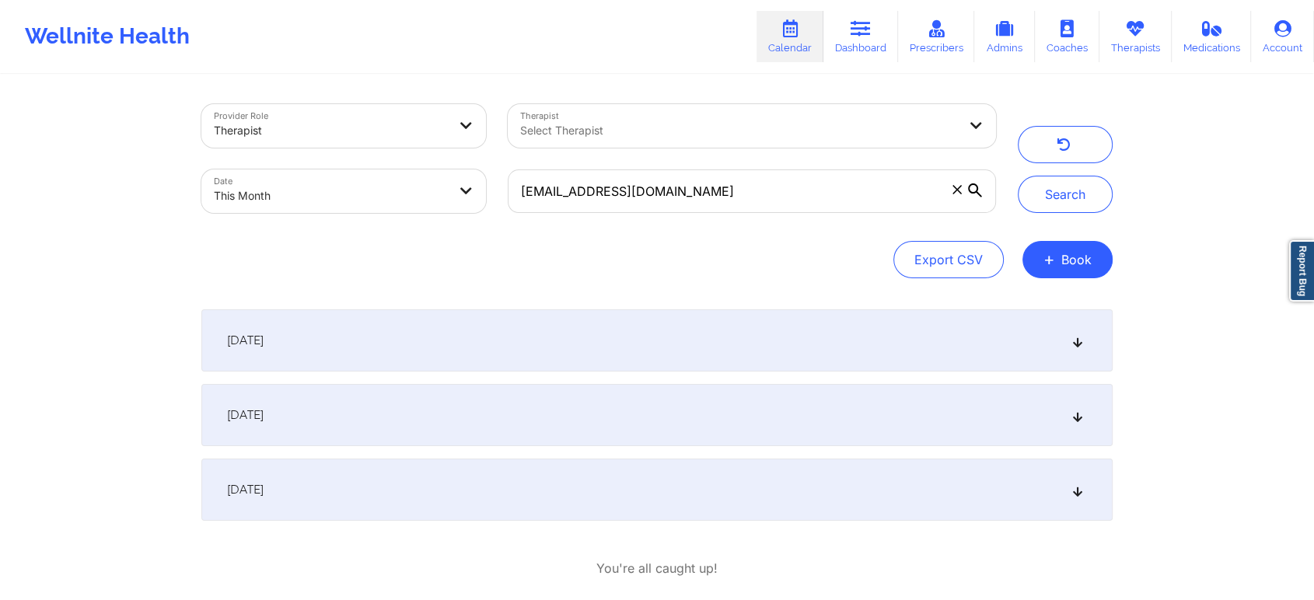
click at [729, 491] on div "[DATE]" at bounding box center [656, 490] width 911 height 62
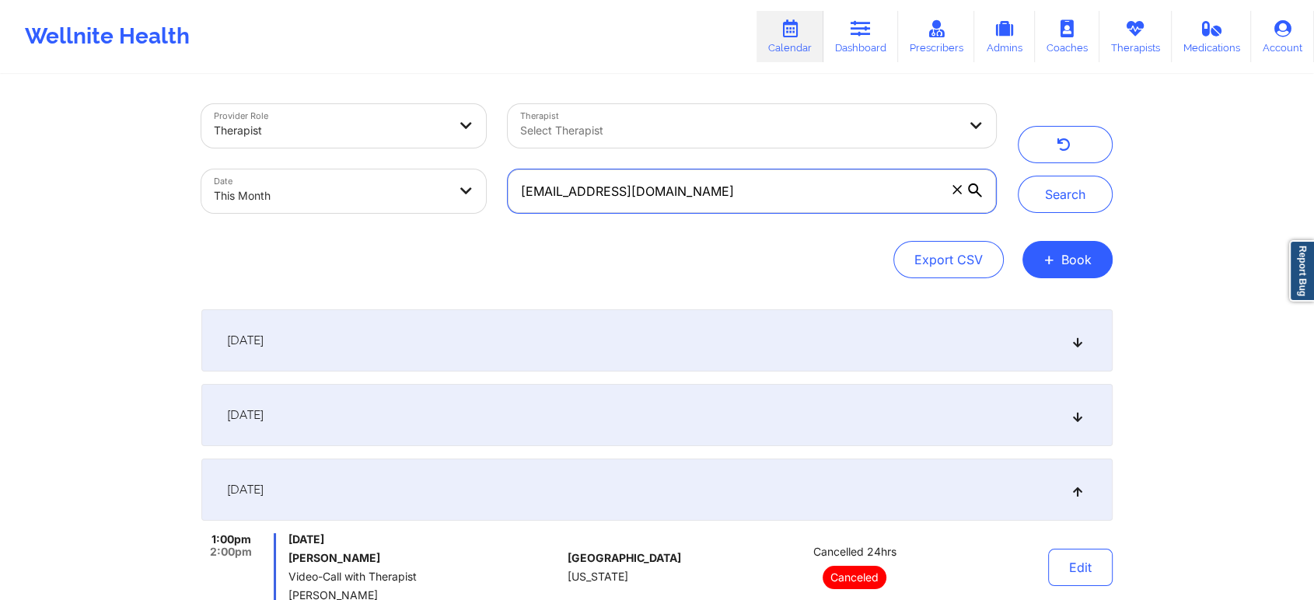
drag, startPoint x: 742, startPoint y: 197, endPoint x: 355, endPoint y: 180, distance: 388.3
click at [355, 180] on div "Provider Role Therapist Therapist Select Therapist Date This Month [EMAIL_ADDRE…" at bounding box center [598, 158] width 816 height 131
paste input "[EMAIL_ADDRESS]"
click at [1018, 176] on button "Search" at bounding box center [1065, 194] width 95 height 37
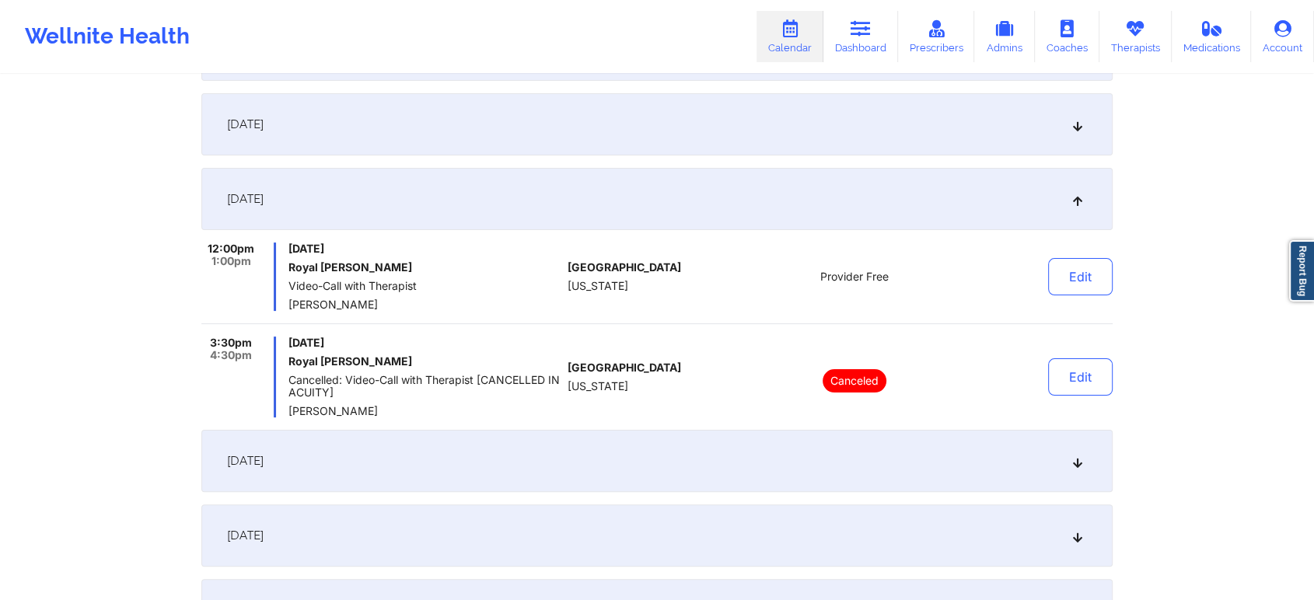
scroll to position [565, 0]
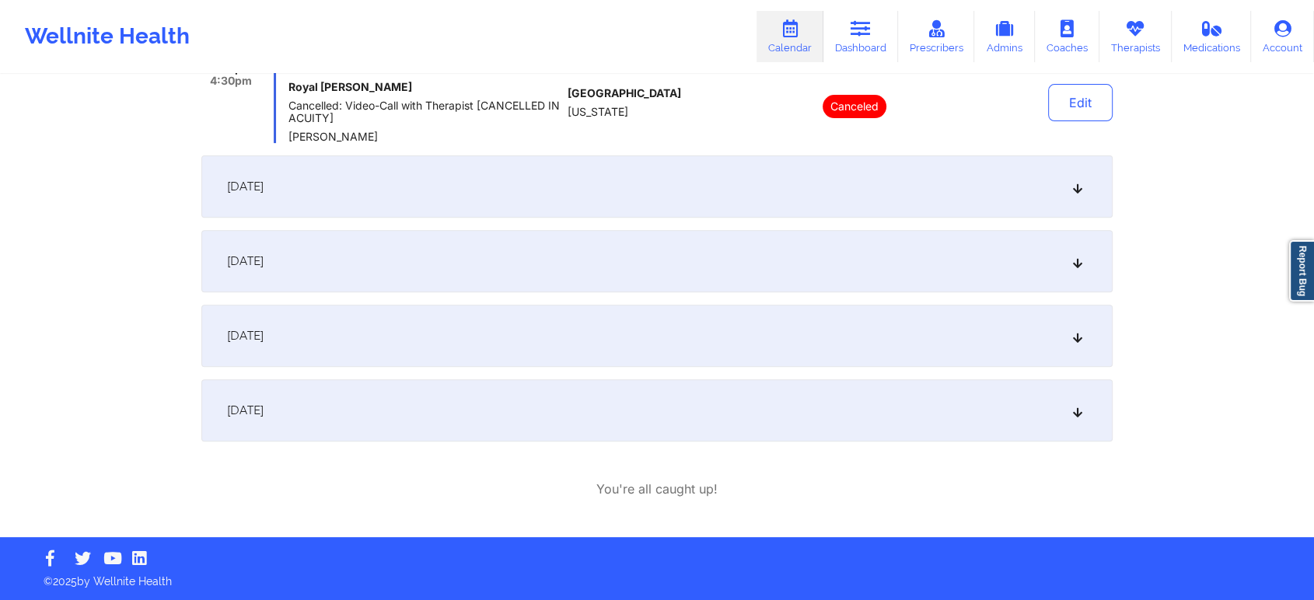
click at [422, 337] on div "[DATE]" at bounding box center [656, 336] width 911 height 62
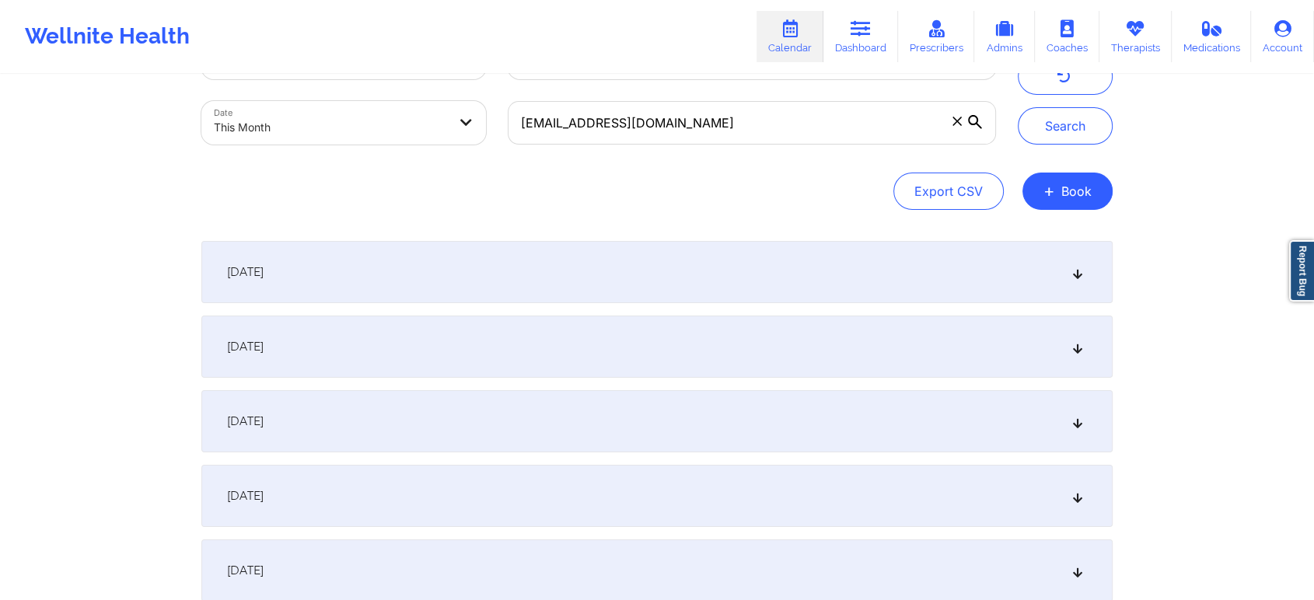
scroll to position [0, 0]
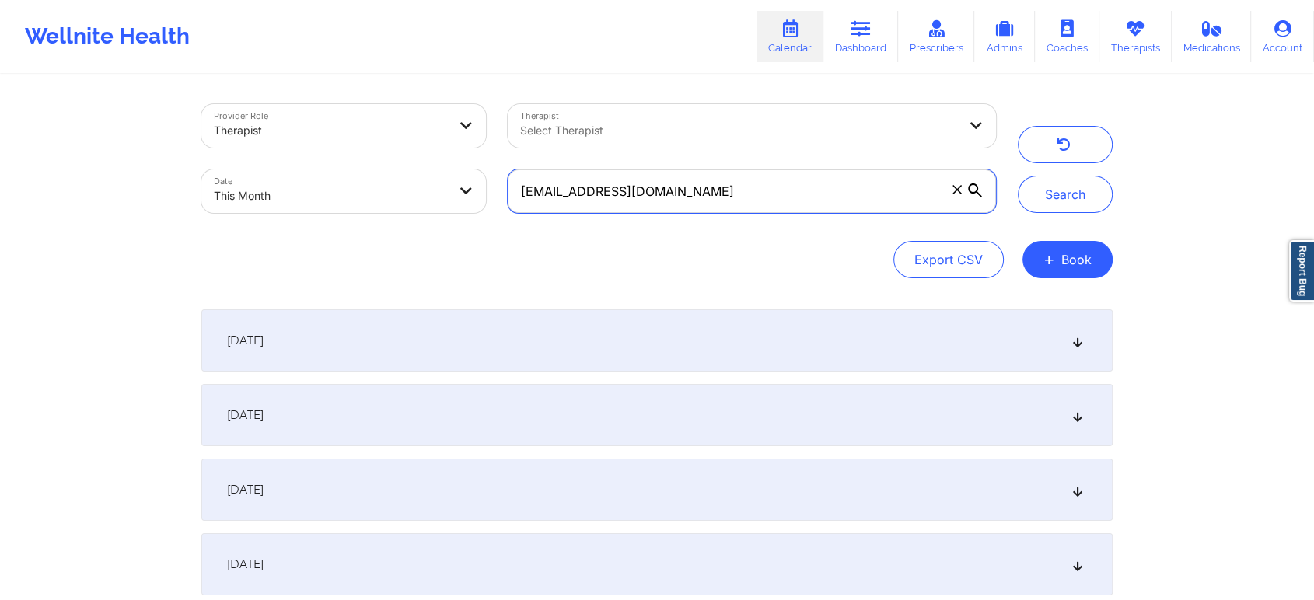
drag, startPoint x: 729, startPoint y: 197, endPoint x: 505, endPoint y: 169, distance: 226.4
click at [505, 169] on div "[EMAIL_ADDRESS][DOMAIN_NAME]" at bounding box center [752, 191] width 510 height 65
paste input "[EMAIL_ADDRESS]"
click at [1018, 176] on button "Search" at bounding box center [1065, 194] width 95 height 37
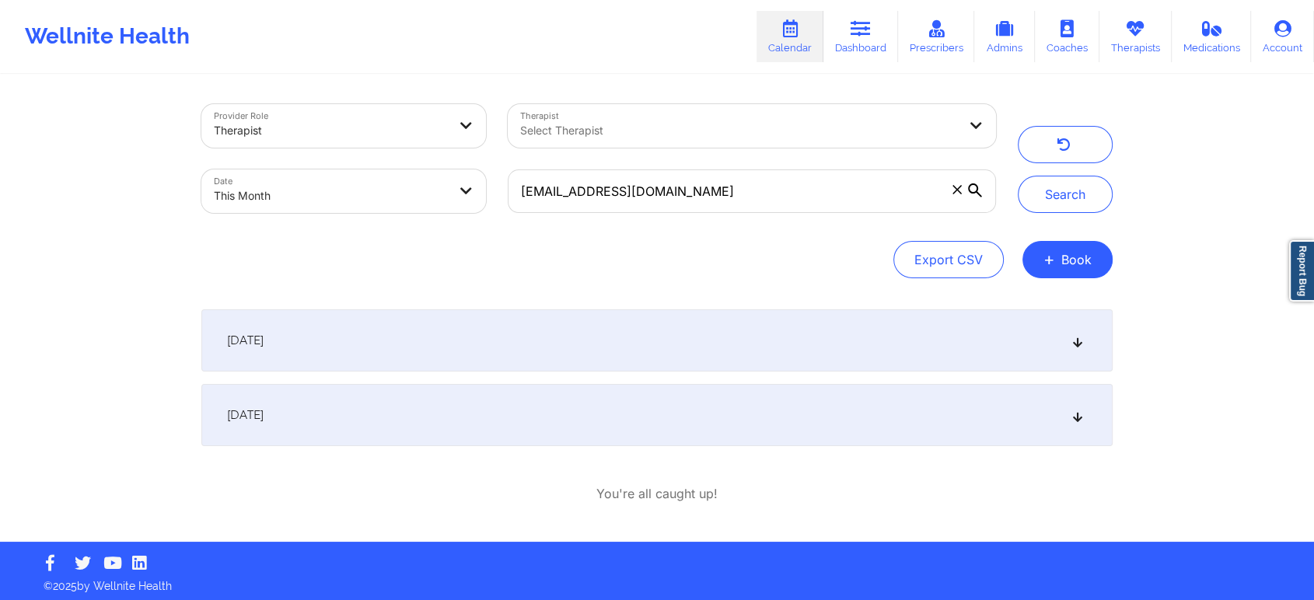
click at [601, 422] on div "[DATE]" at bounding box center [656, 415] width 911 height 62
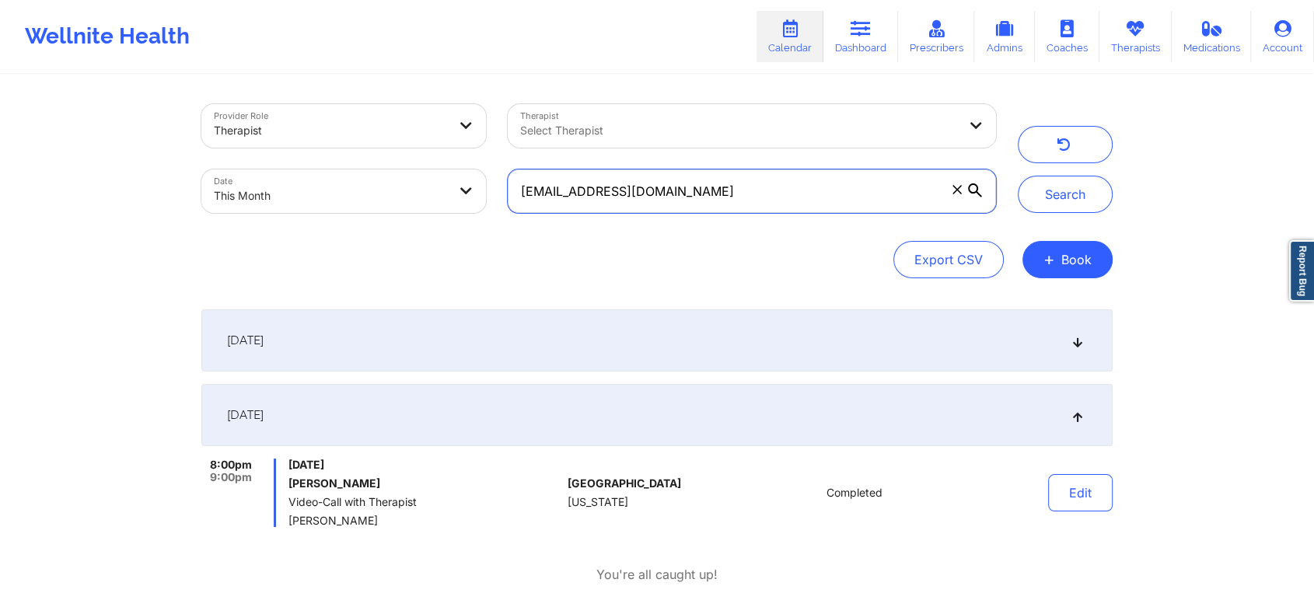
drag, startPoint x: 771, startPoint y: 178, endPoint x: 450, endPoint y: 210, distance: 322.7
click at [450, 210] on div "Provider Role Therapist Therapist Select Therapist Date This Month [EMAIL_ADDRE…" at bounding box center [598, 158] width 816 height 131
paste input "[EMAIL_ADDRESS]"
click at [1018, 176] on button "Search" at bounding box center [1065, 194] width 95 height 37
drag, startPoint x: 782, startPoint y: 203, endPoint x: 516, endPoint y: 152, distance: 270.6
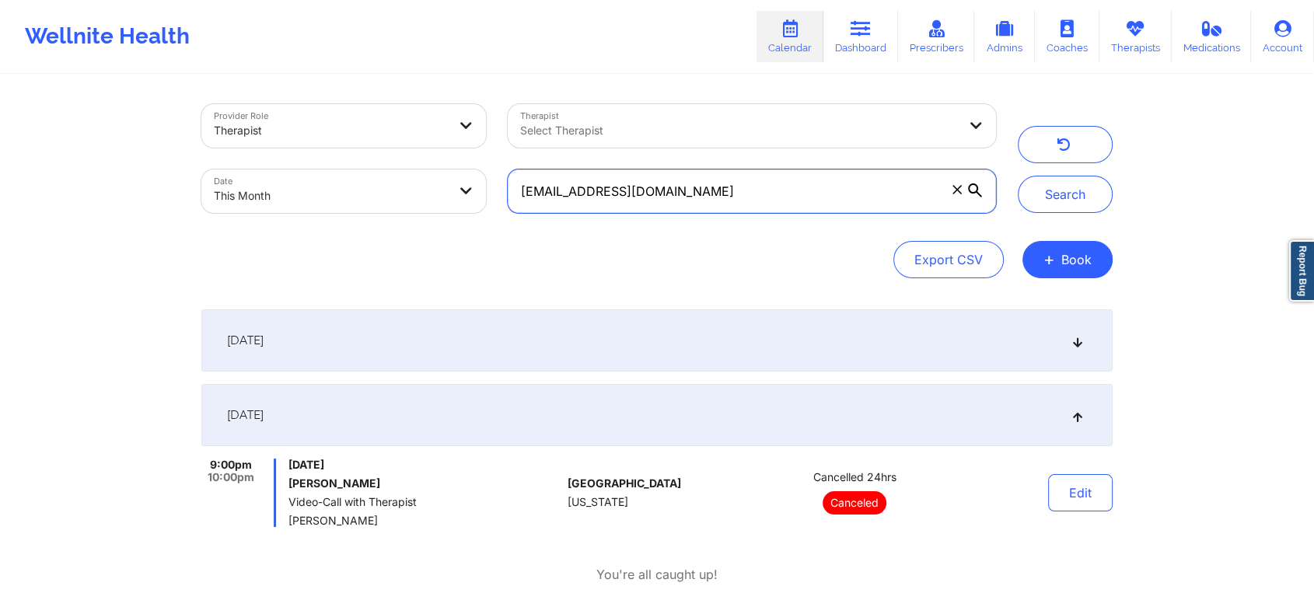
click at [516, 152] on div "Provider Role Therapist Therapist Select Therapist Date This Month [EMAIL_ADDRE…" at bounding box center [598, 158] width 816 height 131
paste input "[EMAIL_ADDRESS]"
click at [1018, 176] on button "Search" at bounding box center [1065, 194] width 95 height 37
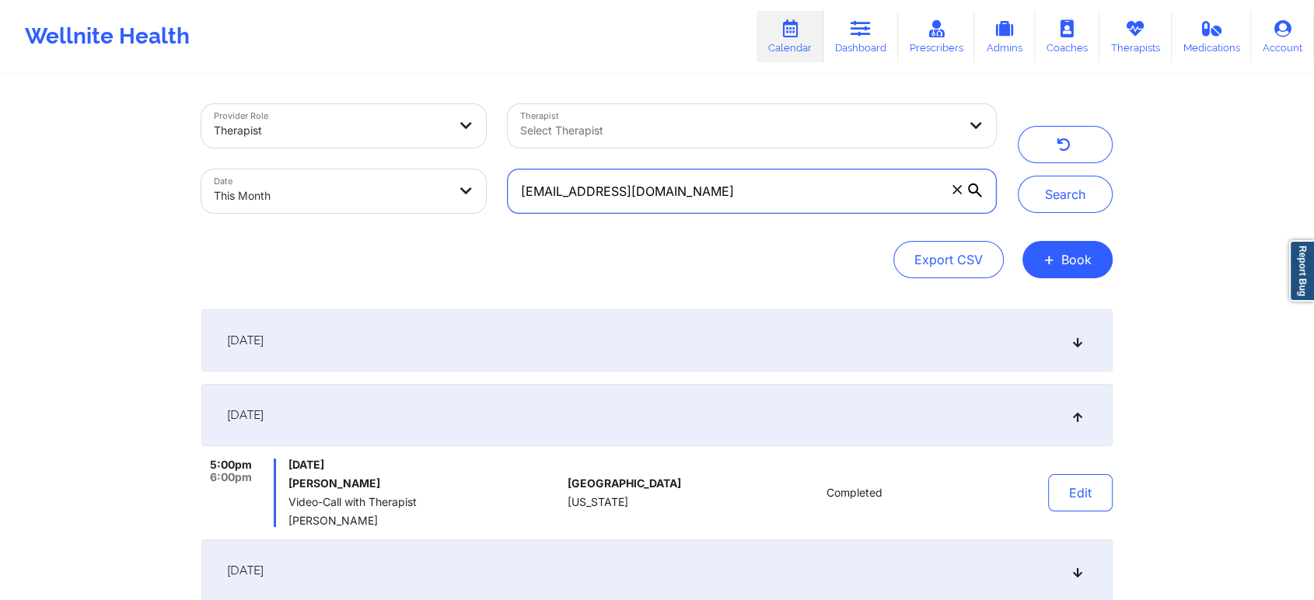
scroll to position [160, 0]
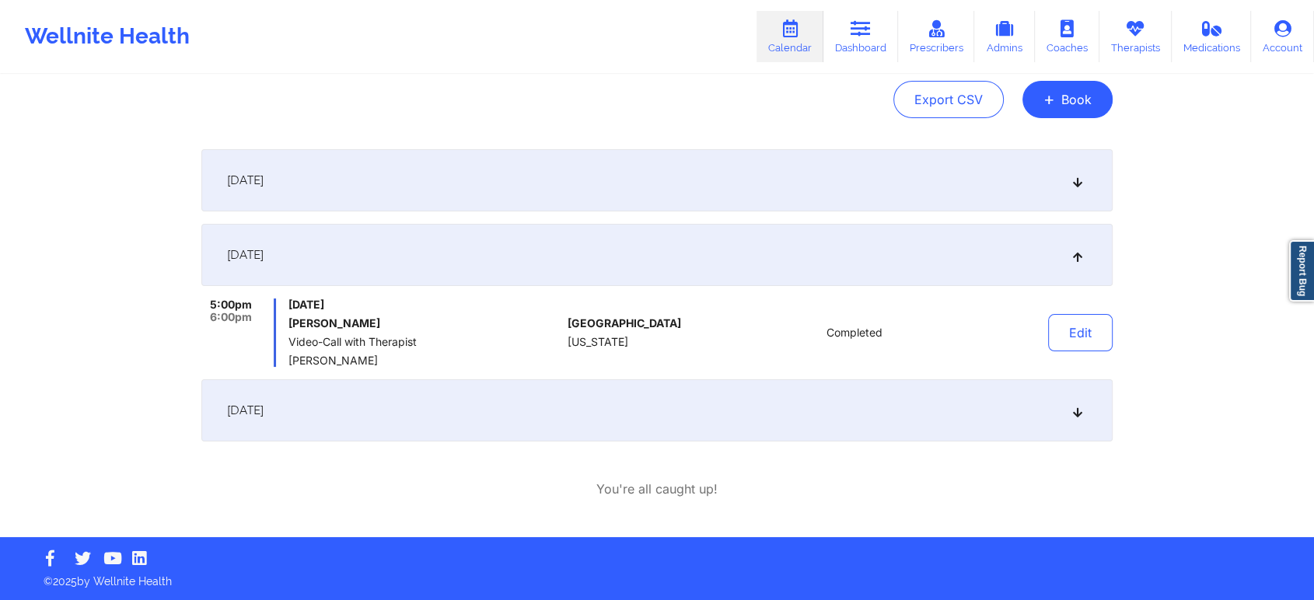
click at [484, 403] on div "[DATE]" at bounding box center [656, 410] width 911 height 62
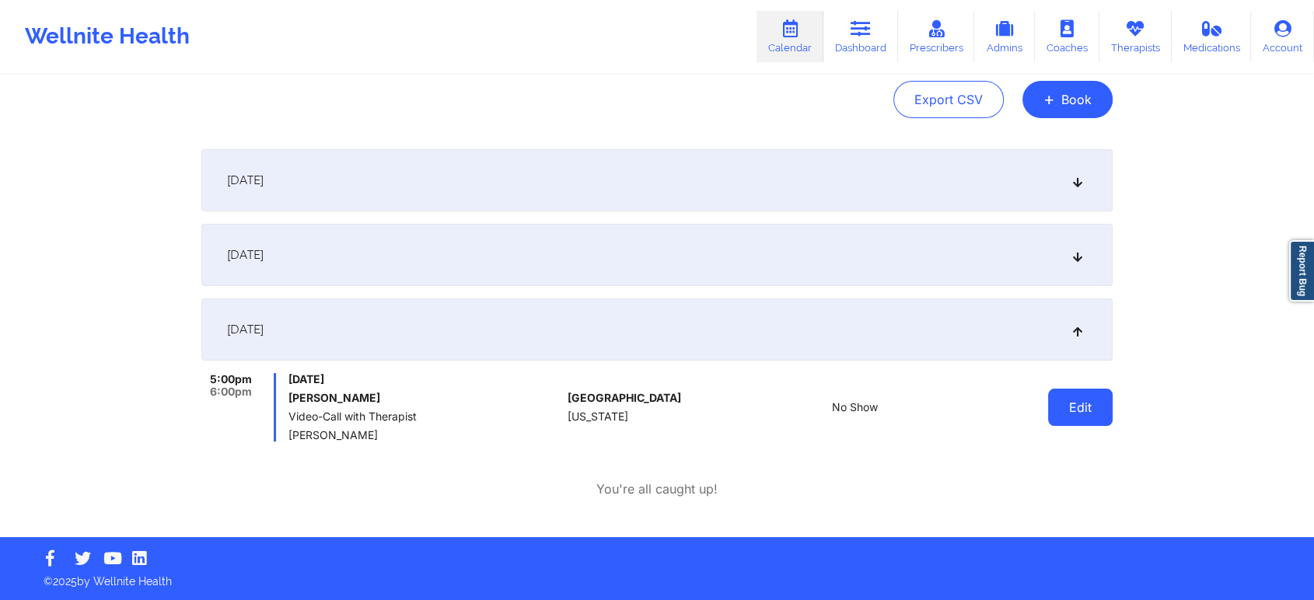
click at [1070, 403] on button "Edit" at bounding box center [1080, 407] width 65 height 37
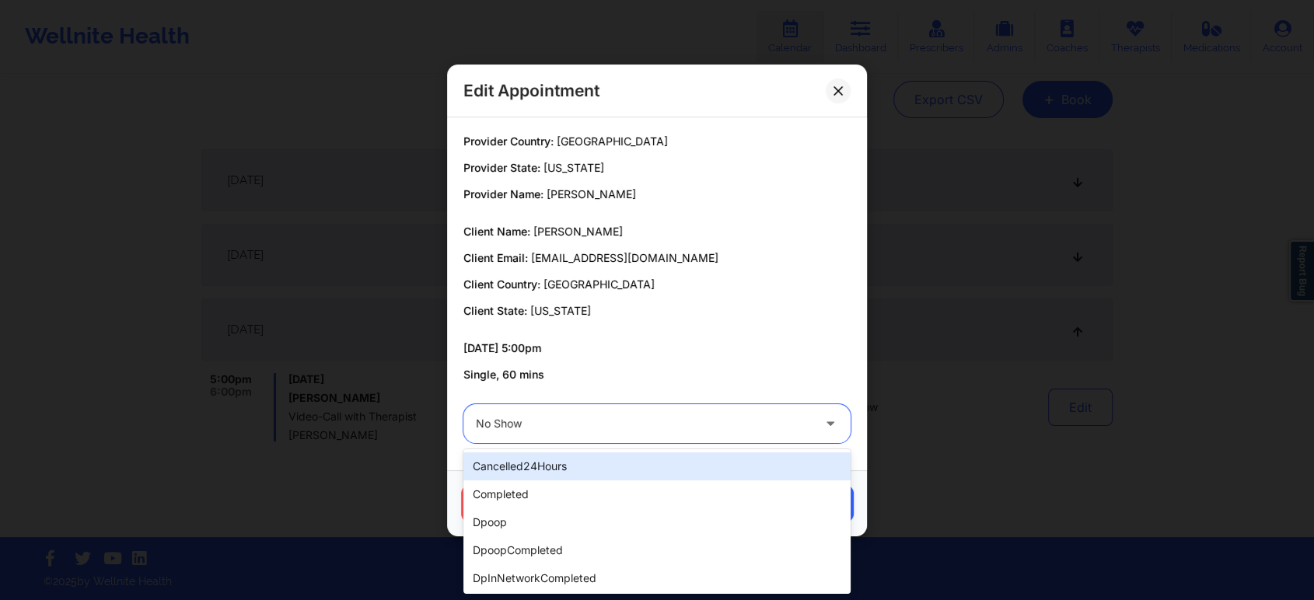
click at [602, 440] on div "No Show" at bounding box center [644, 423] width 336 height 39
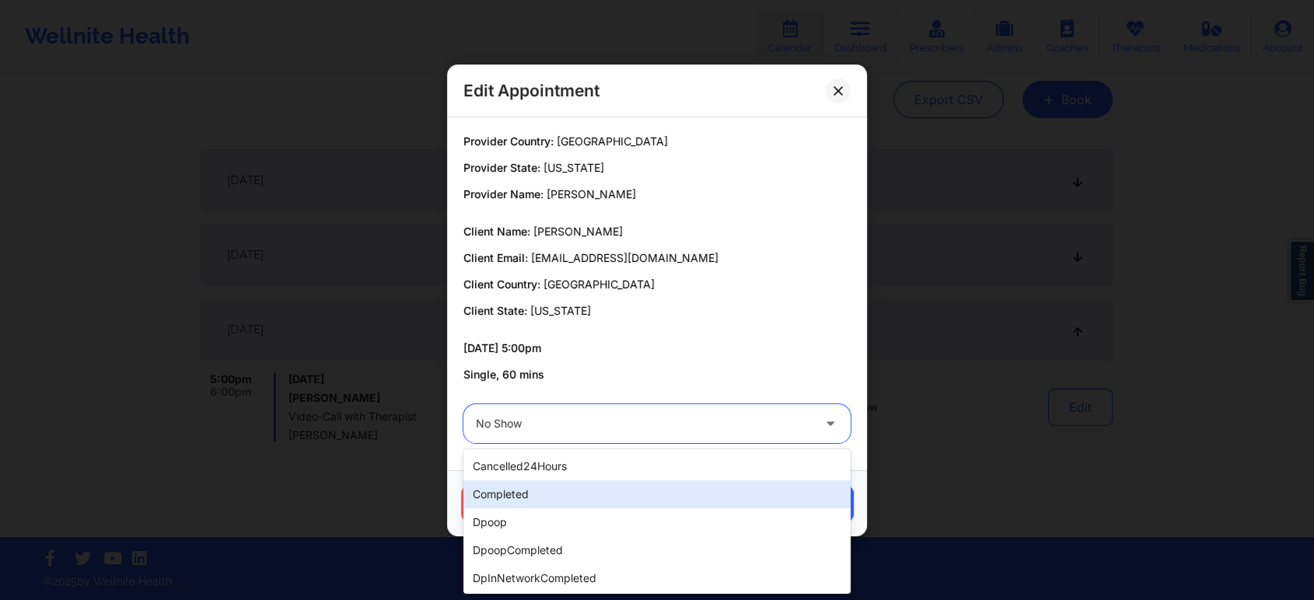
click at [522, 502] on div "completed" at bounding box center [656, 494] width 387 height 28
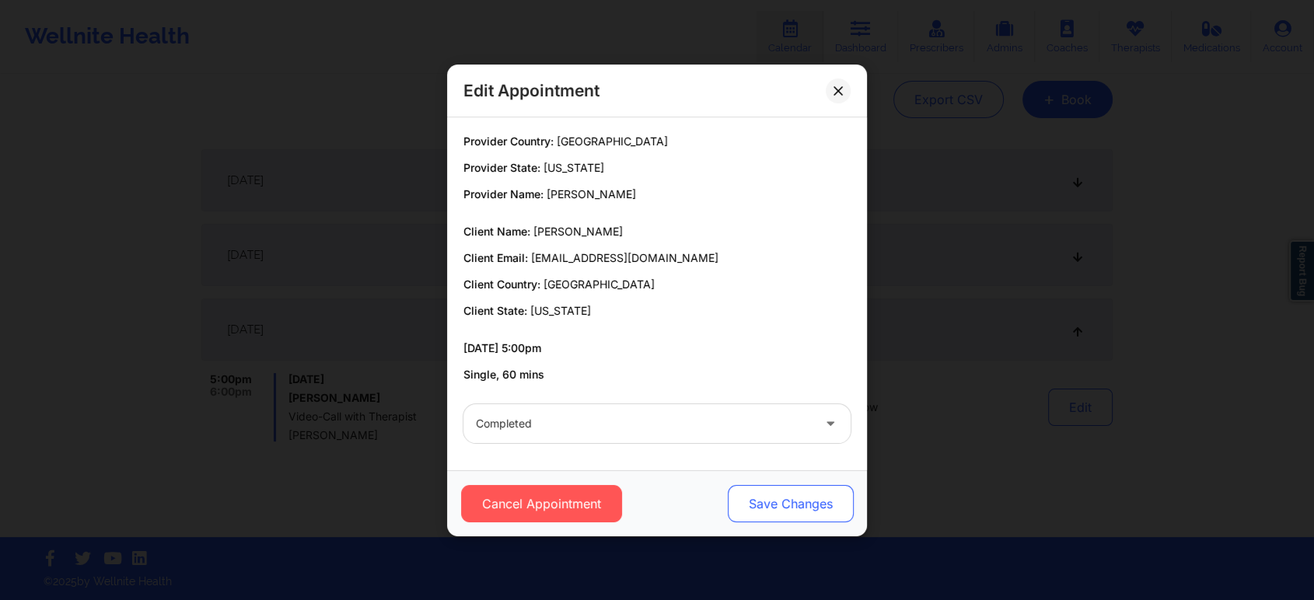
click at [818, 509] on button "Save Changes" at bounding box center [791, 503] width 126 height 37
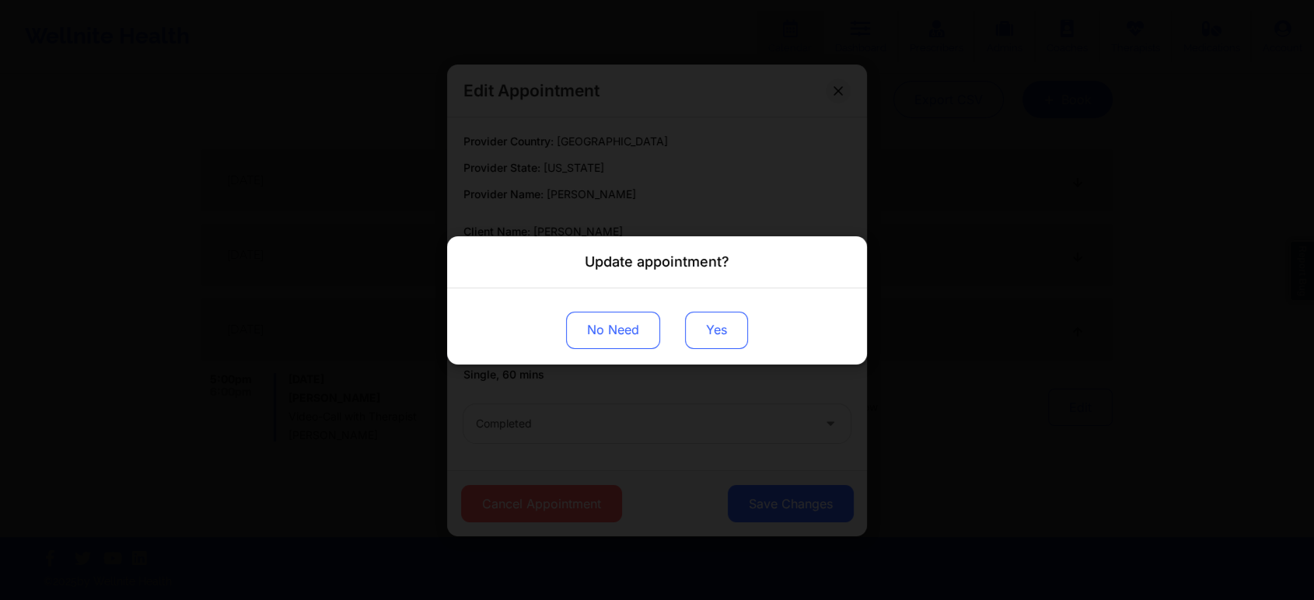
click at [714, 319] on button "Yes" at bounding box center [716, 329] width 63 height 37
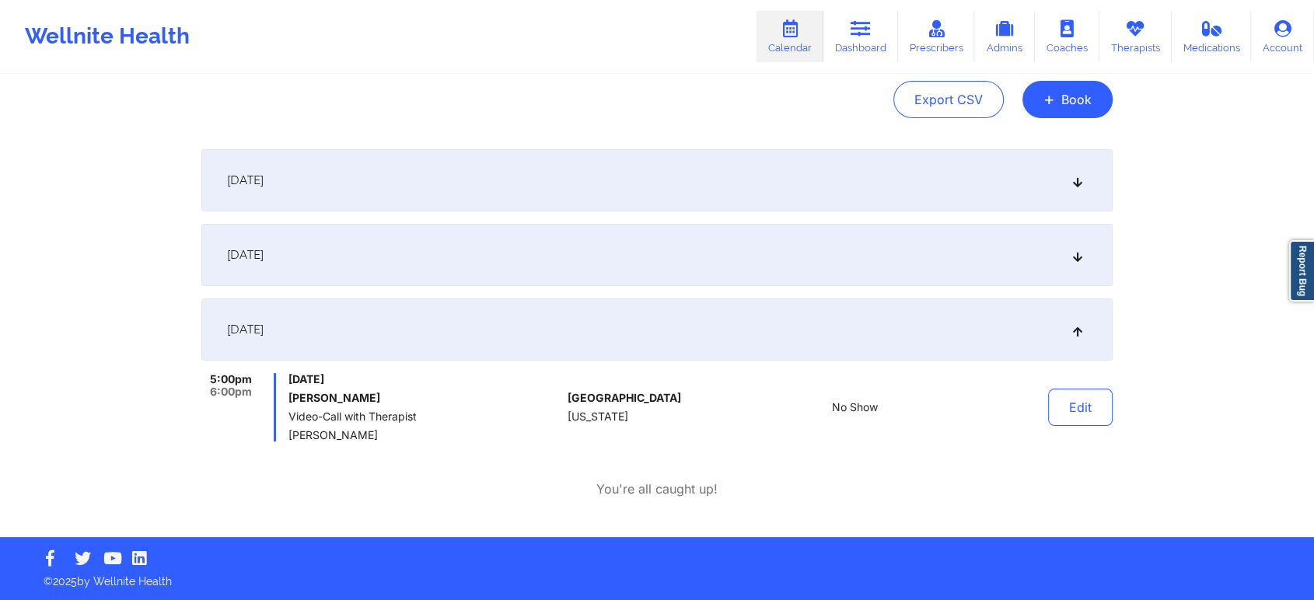
scroll to position [0, 0]
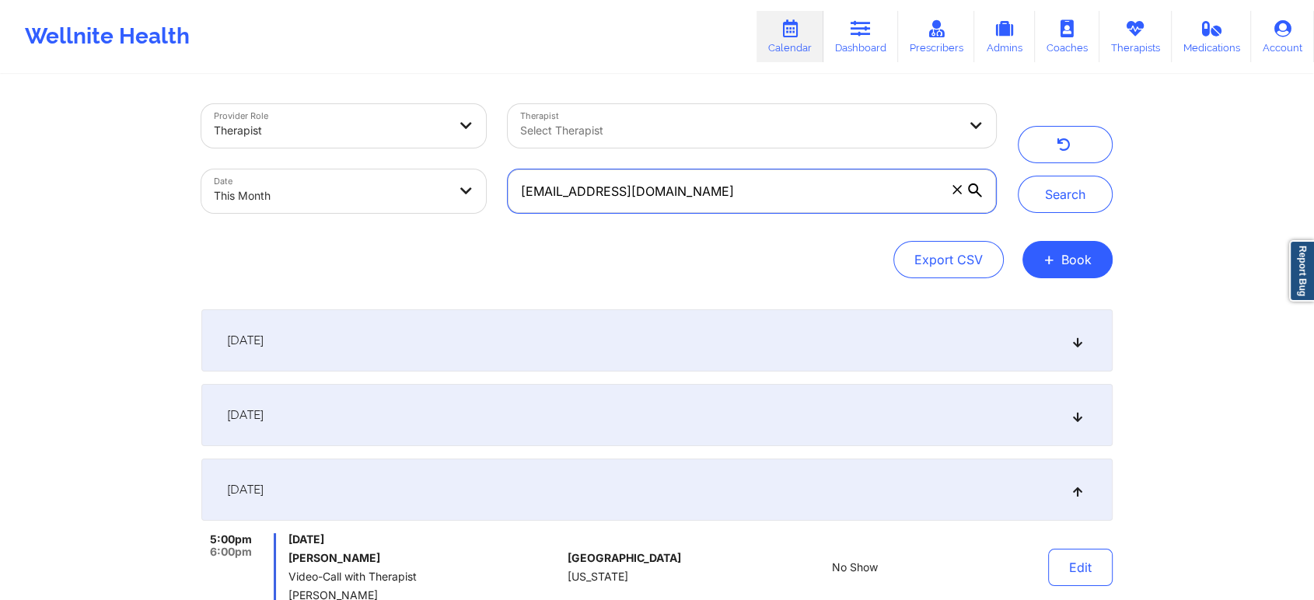
drag, startPoint x: 734, startPoint y: 196, endPoint x: 294, endPoint y: 160, distance: 441.5
click at [294, 160] on div "Provider Role Therapist Therapist Select Therapist Date This Month [EMAIL_ADDRE…" at bounding box center [598, 158] width 816 height 131
paste input "[EMAIL_ADDRESS]"
type input "[EMAIL_ADDRESS][DOMAIN_NAME]"
click at [1018, 176] on button "Search" at bounding box center [1065, 194] width 95 height 37
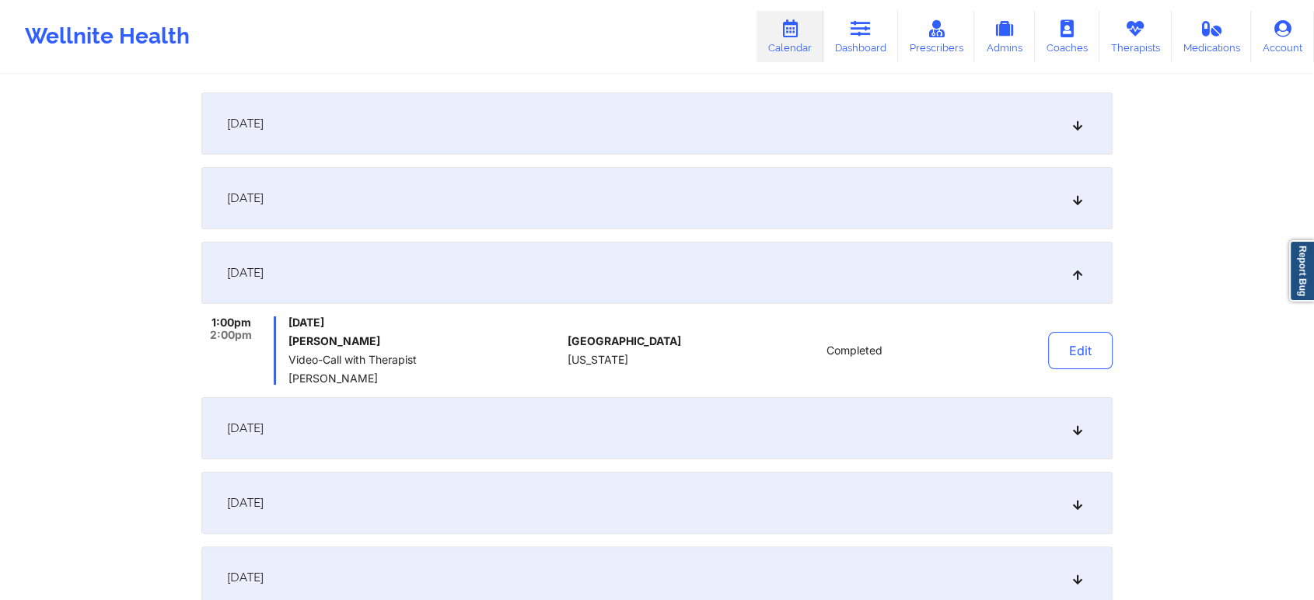
scroll to position [384, 0]
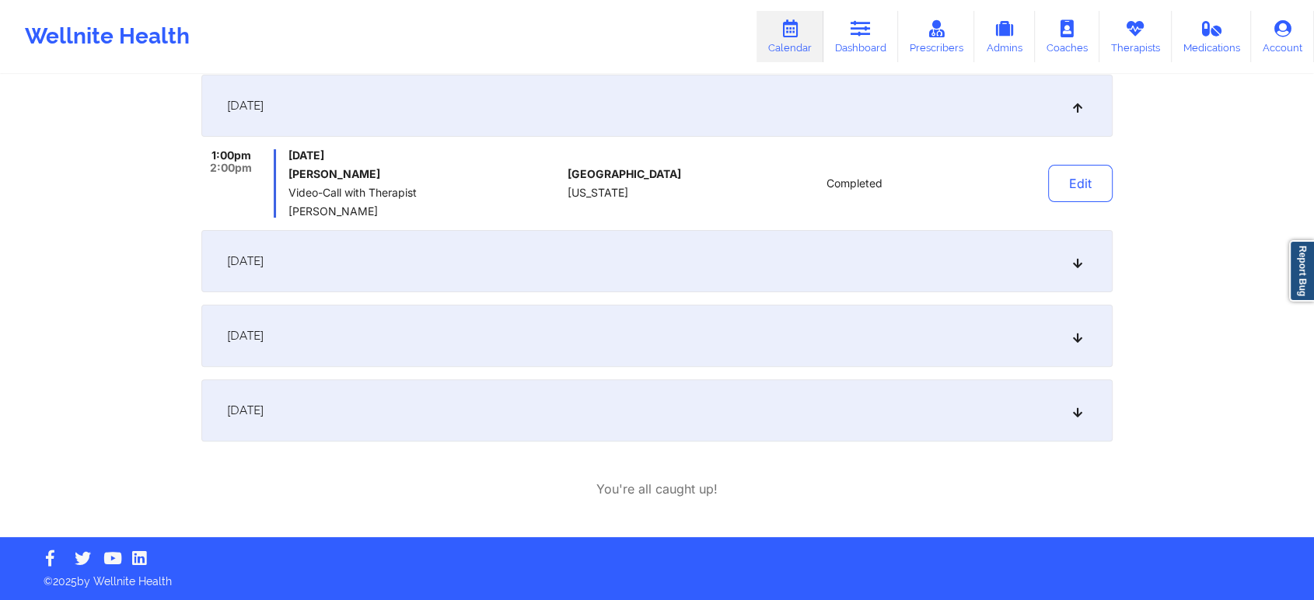
click at [465, 404] on div "[DATE]" at bounding box center [656, 410] width 911 height 62
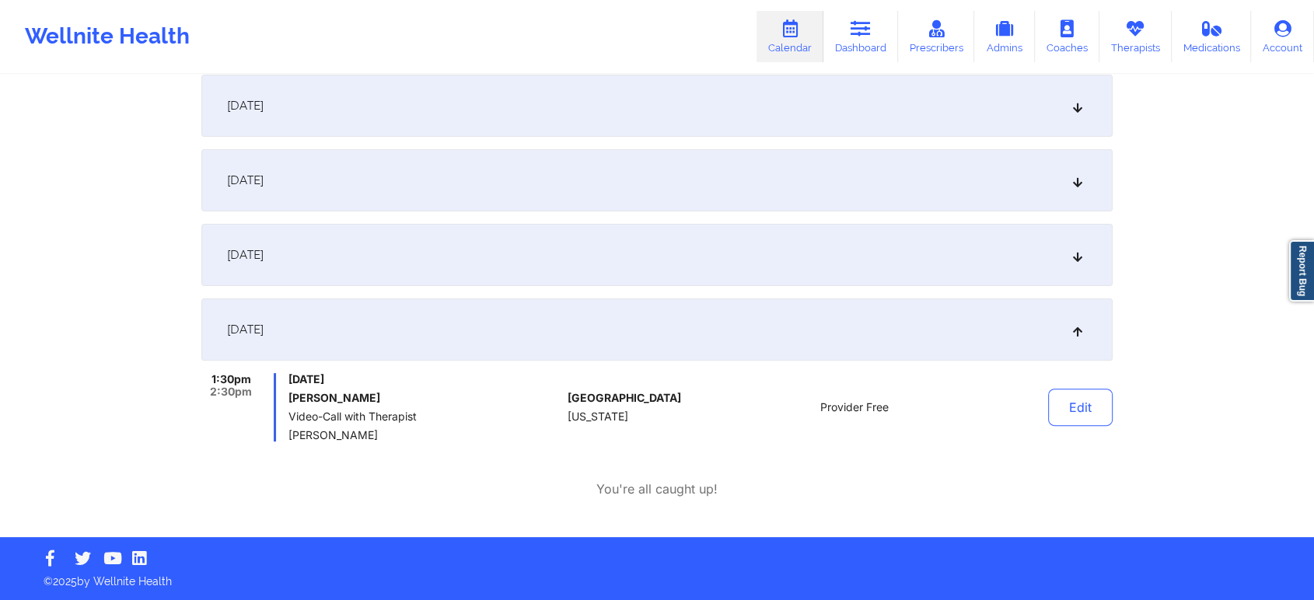
click at [486, 278] on div "[DATE]" at bounding box center [656, 255] width 911 height 62
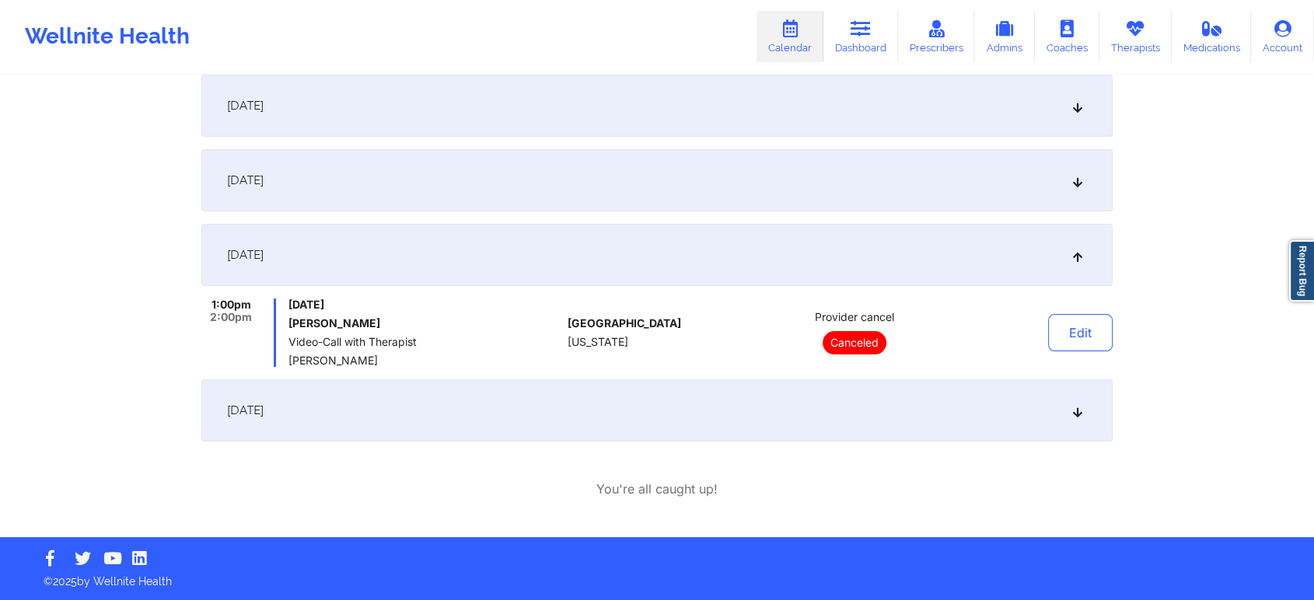
click at [517, 222] on div "[DATE] 1:00pm 2:00pm [DATE] [PERSON_NAME] Cancelled: Video-Call with Therapist …" at bounding box center [656, 183] width 911 height 516
click at [529, 204] on div "[DATE]" at bounding box center [656, 180] width 911 height 62
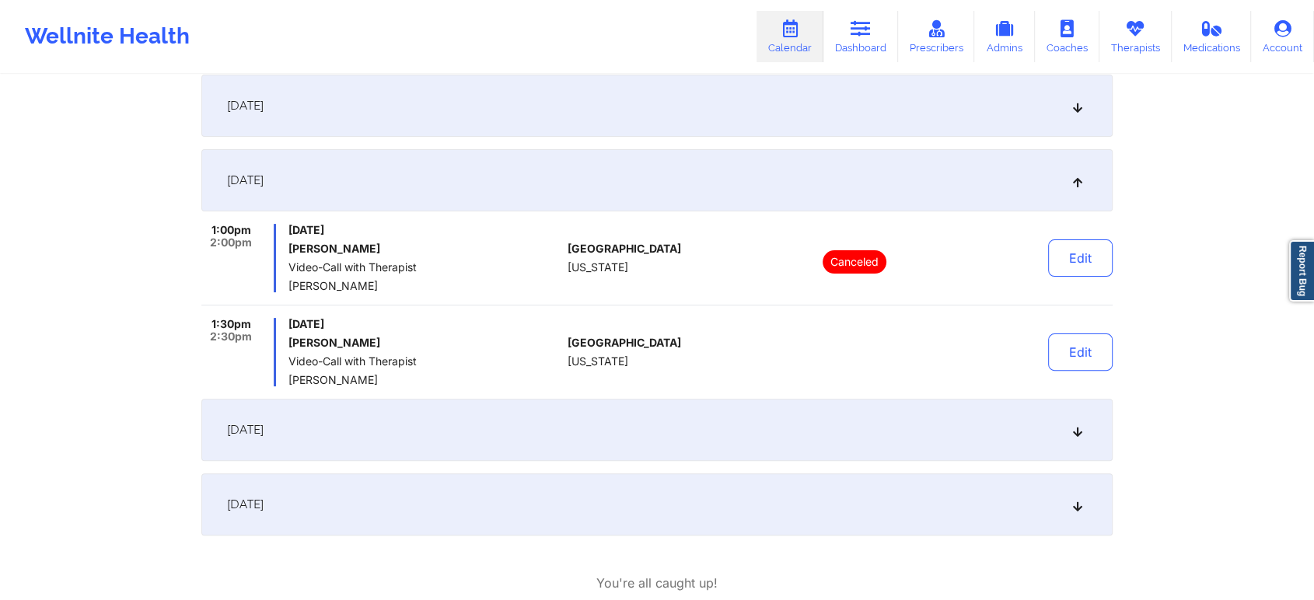
click at [580, 145] on div "[DATE] 1:00pm 2:00pm [DATE] [PERSON_NAME] Cancelled: Video-Call with Therapist …" at bounding box center [656, 230] width 911 height 610
click at [526, 506] on div "[DATE]" at bounding box center [656, 504] width 911 height 62
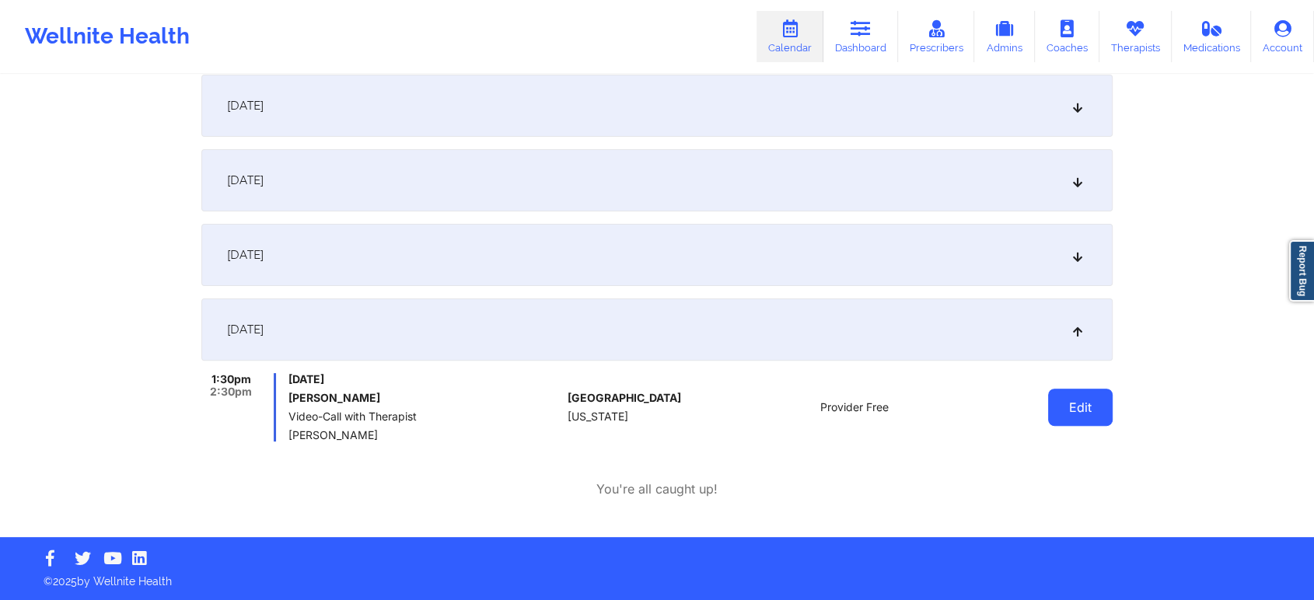
click at [1074, 414] on button "Edit" at bounding box center [1080, 407] width 65 height 37
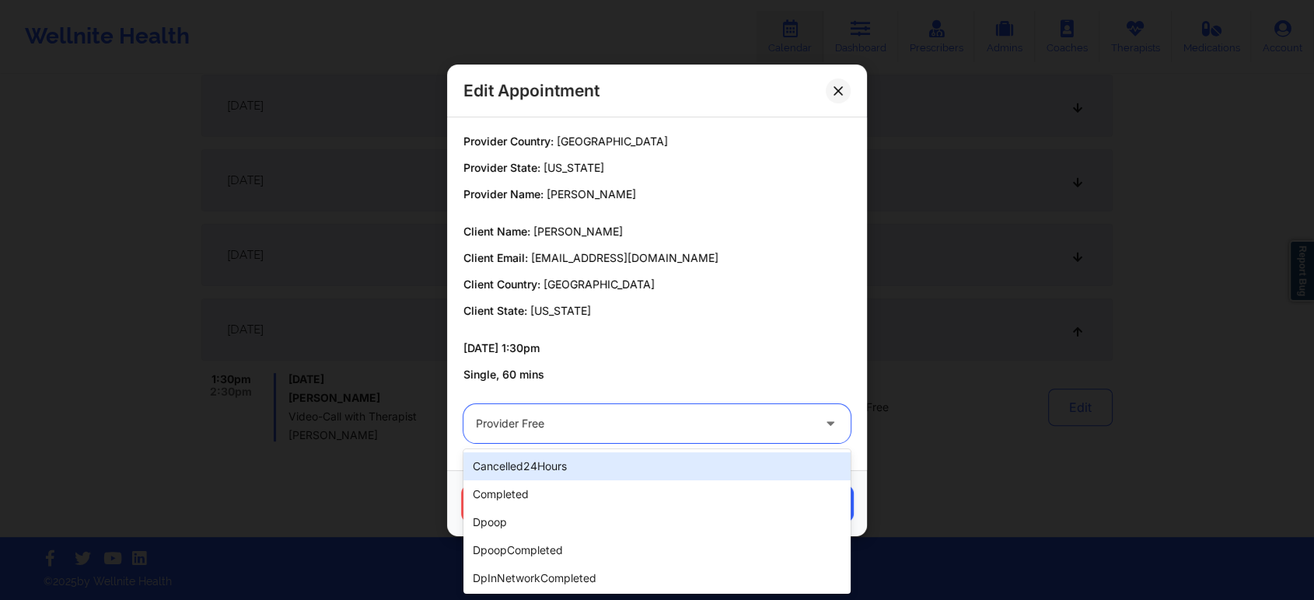
click at [653, 413] on div "Provider Free" at bounding box center [644, 423] width 336 height 39
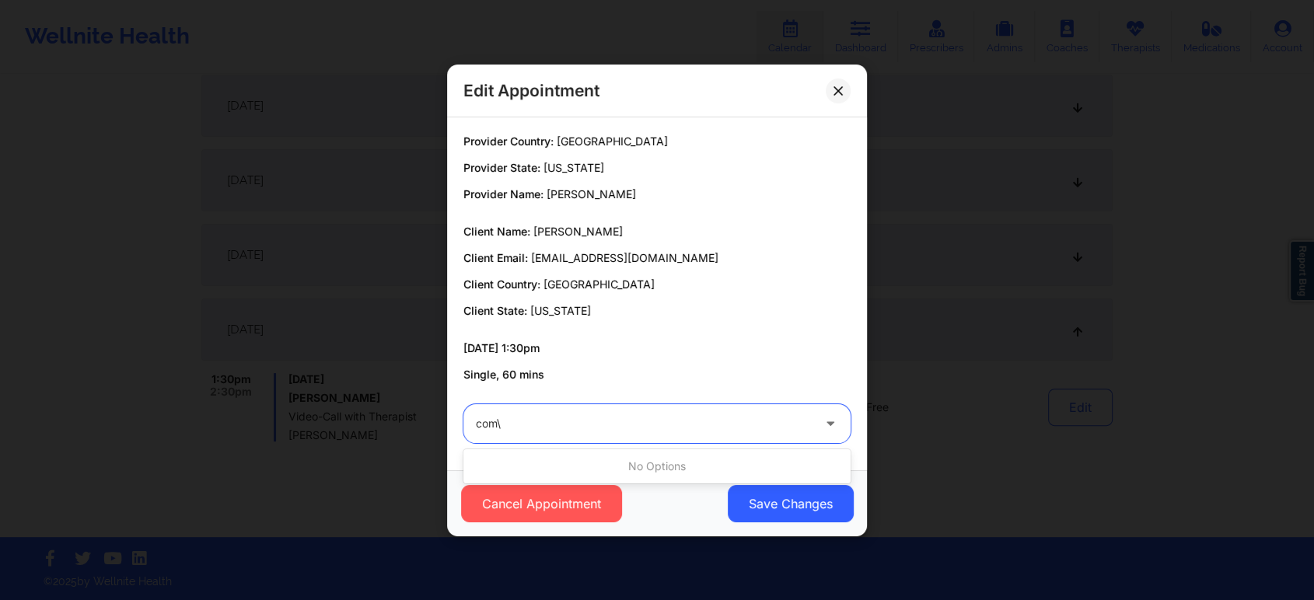
type input "com"
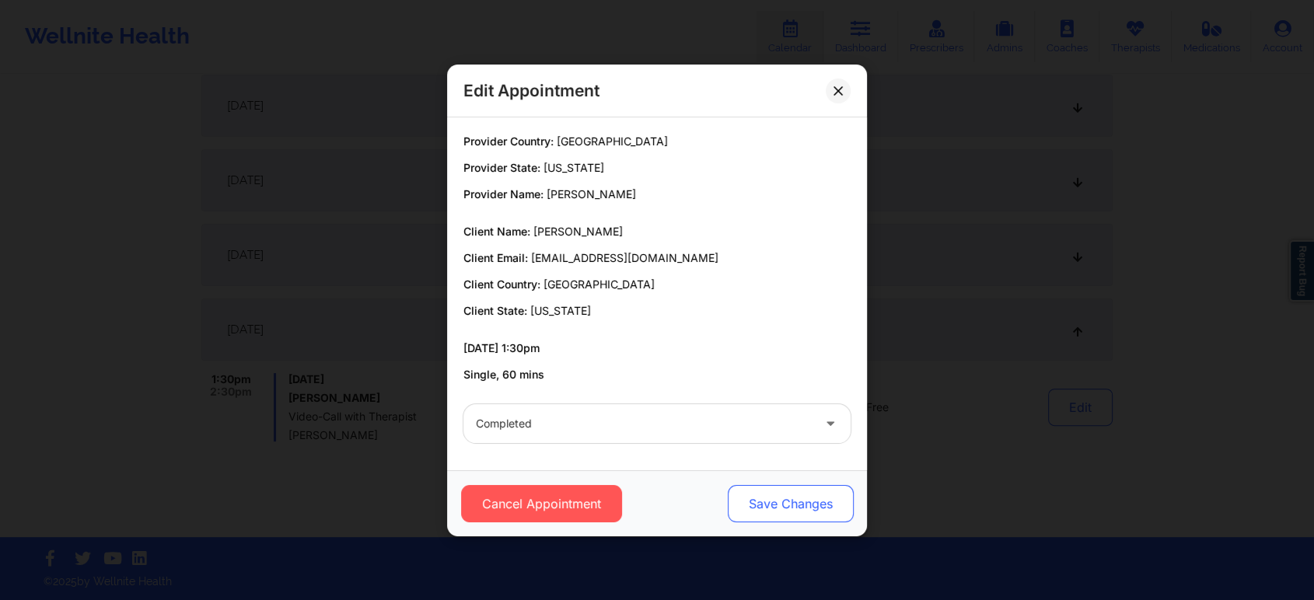
click at [805, 500] on button "Save Changes" at bounding box center [791, 503] width 126 height 37
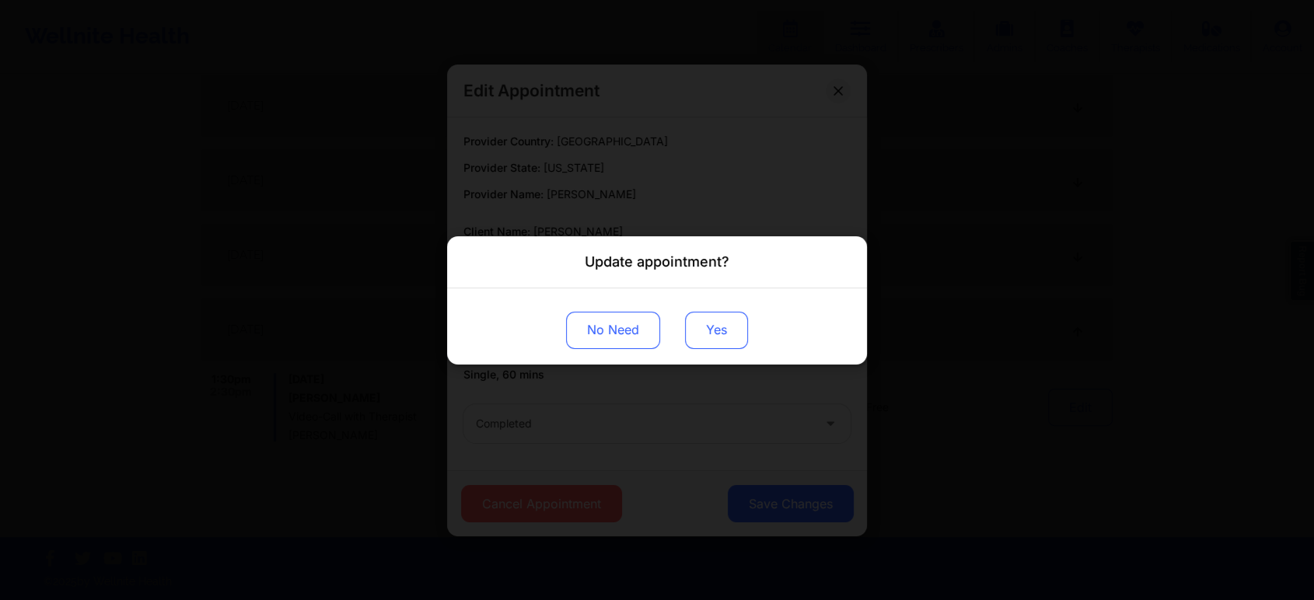
click at [707, 336] on button "Yes" at bounding box center [716, 329] width 63 height 37
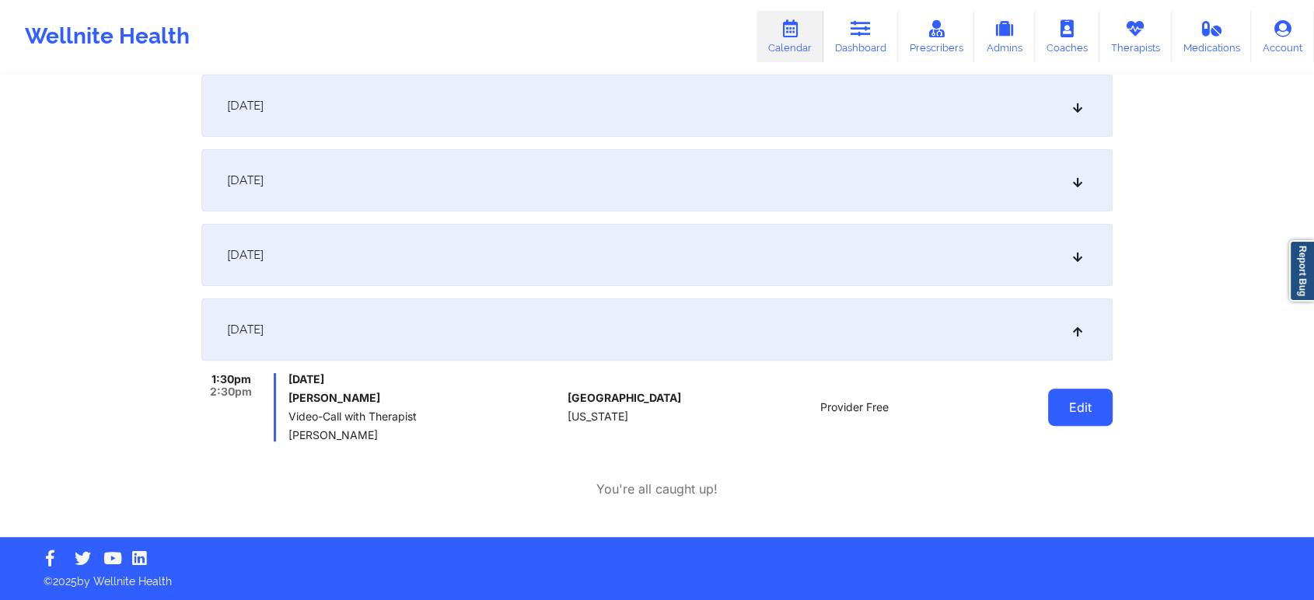
click at [1080, 414] on button "Edit" at bounding box center [1080, 407] width 65 height 37
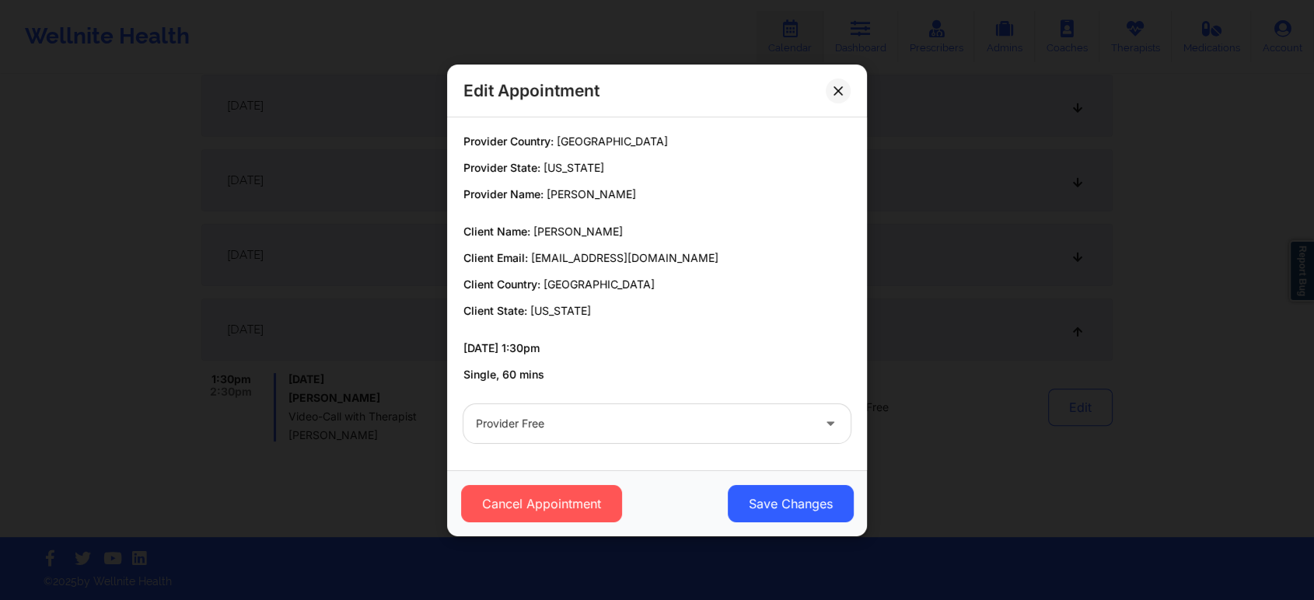
drag, startPoint x: 596, startPoint y: 455, endPoint x: 577, endPoint y: 402, distance: 56.1
click at [577, 402] on div "Provider Country: [GEOGRAPHIC_DATA] Provider State: [US_STATE] Provider Name: […" at bounding box center [657, 293] width 420 height 353
click at [577, 402] on div "Provider Free" at bounding box center [656, 423] width 409 height 61
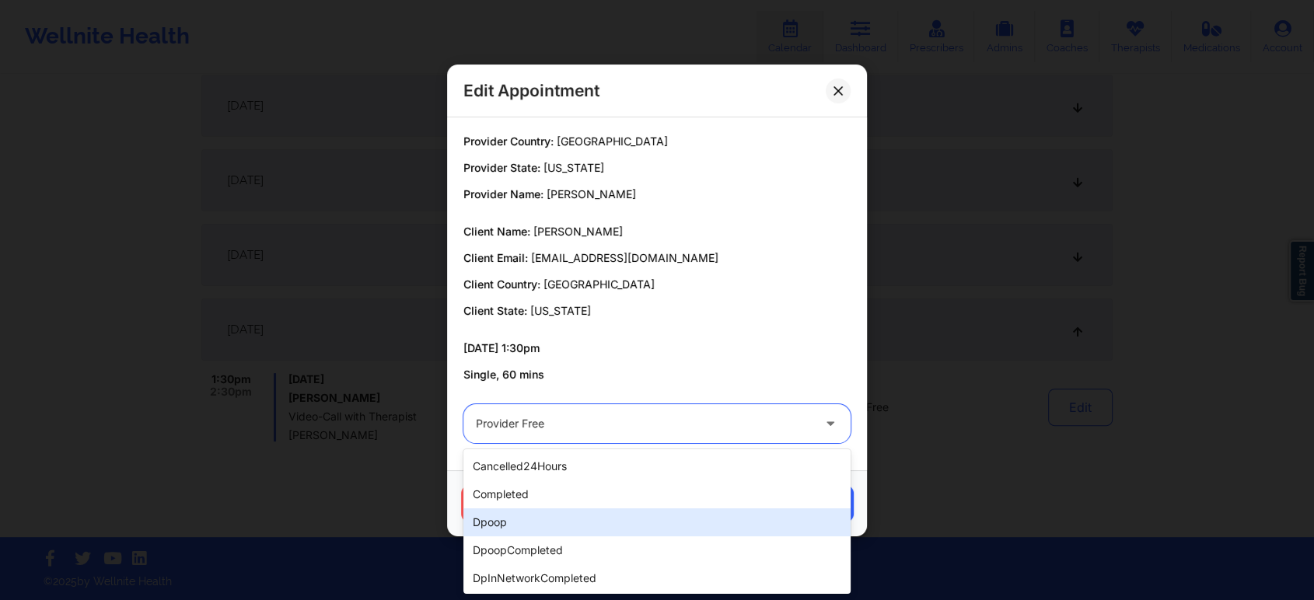
drag, startPoint x: 566, startPoint y: 405, endPoint x: 557, endPoint y: 508, distance: 103.0
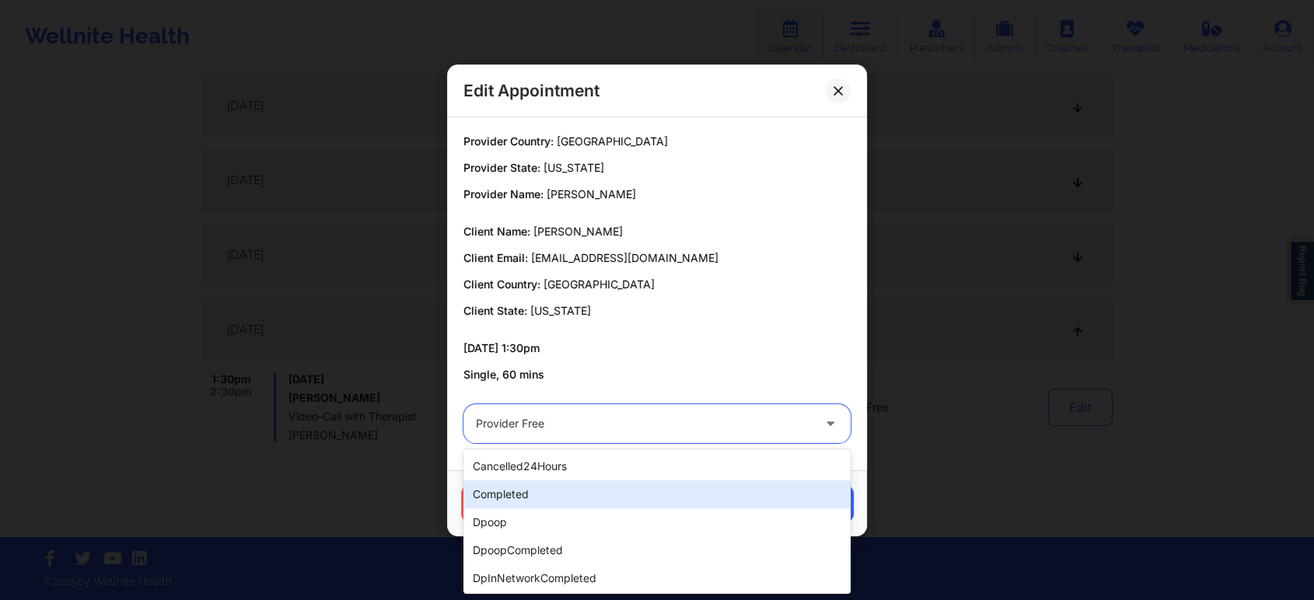
click at [572, 494] on div "completed" at bounding box center [656, 494] width 387 height 28
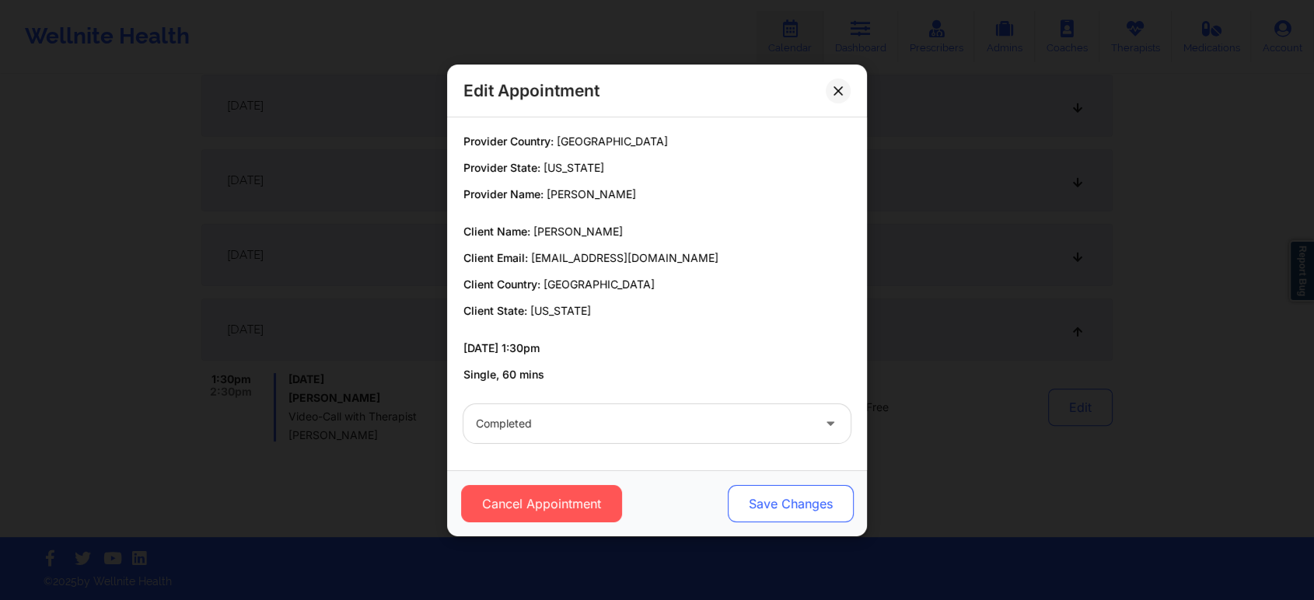
click at [794, 518] on button "Save Changes" at bounding box center [791, 503] width 126 height 37
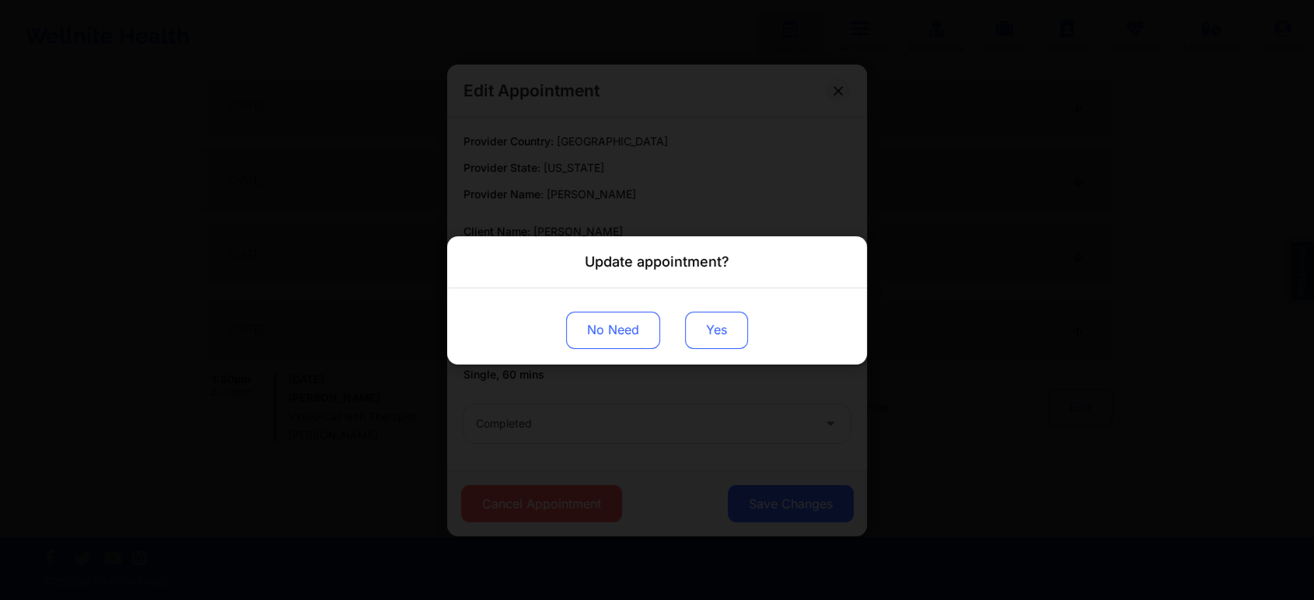
drag, startPoint x: 732, startPoint y: 351, endPoint x: 728, endPoint y: 342, distance: 10.1
click at [728, 342] on div "No Need Yes" at bounding box center [657, 326] width 420 height 76
click at [728, 342] on button "Yes" at bounding box center [716, 329] width 63 height 37
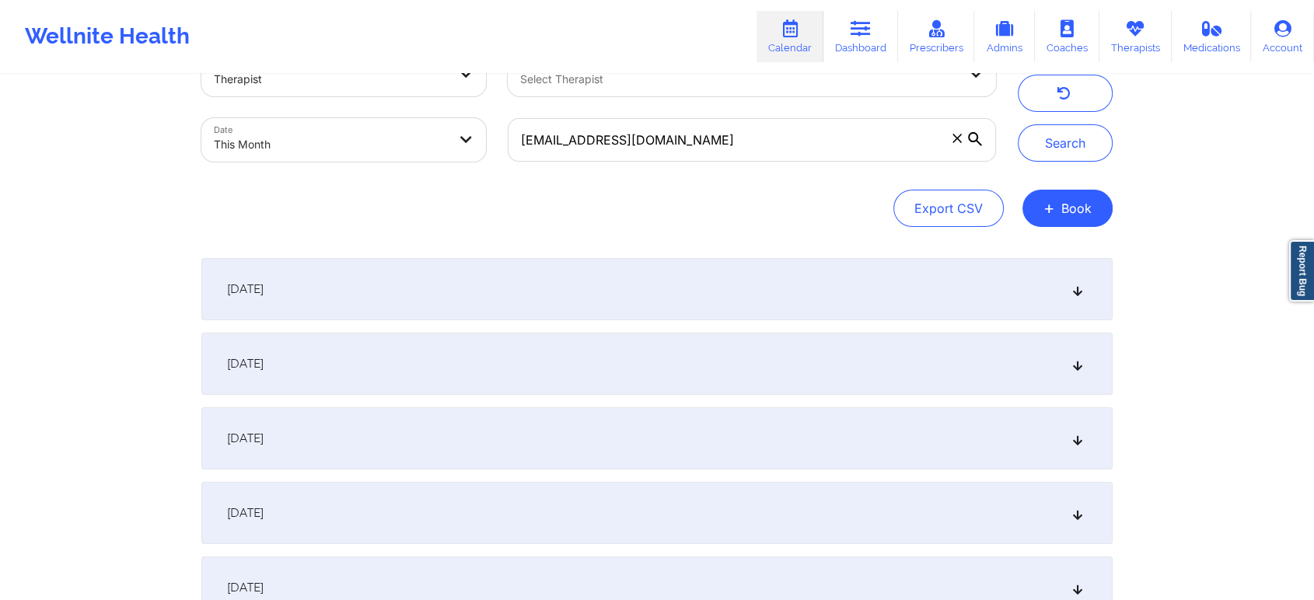
scroll to position [0, 0]
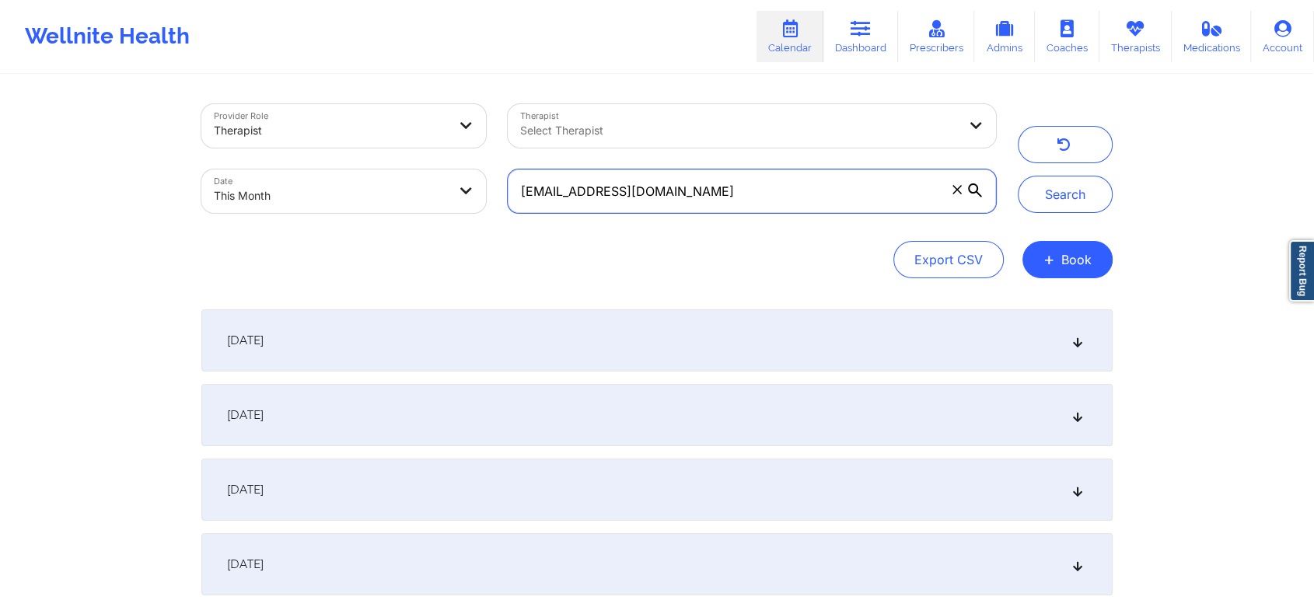
drag, startPoint x: 698, startPoint y: 202, endPoint x: 458, endPoint y: 150, distance: 245.8
click at [458, 150] on div "Provider Role Therapist Therapist Select Therapist Date This Month [EMAIL_ADDRE…" at bounding box center [598, 158] width 816 height 131
paste input "cierra611"
type input "[EMAIL_ADDRESS][DOMAIN_NAME]"
click at [1018, 176] on button "Search" at bounding box center [1065, 194] width 95 height 37
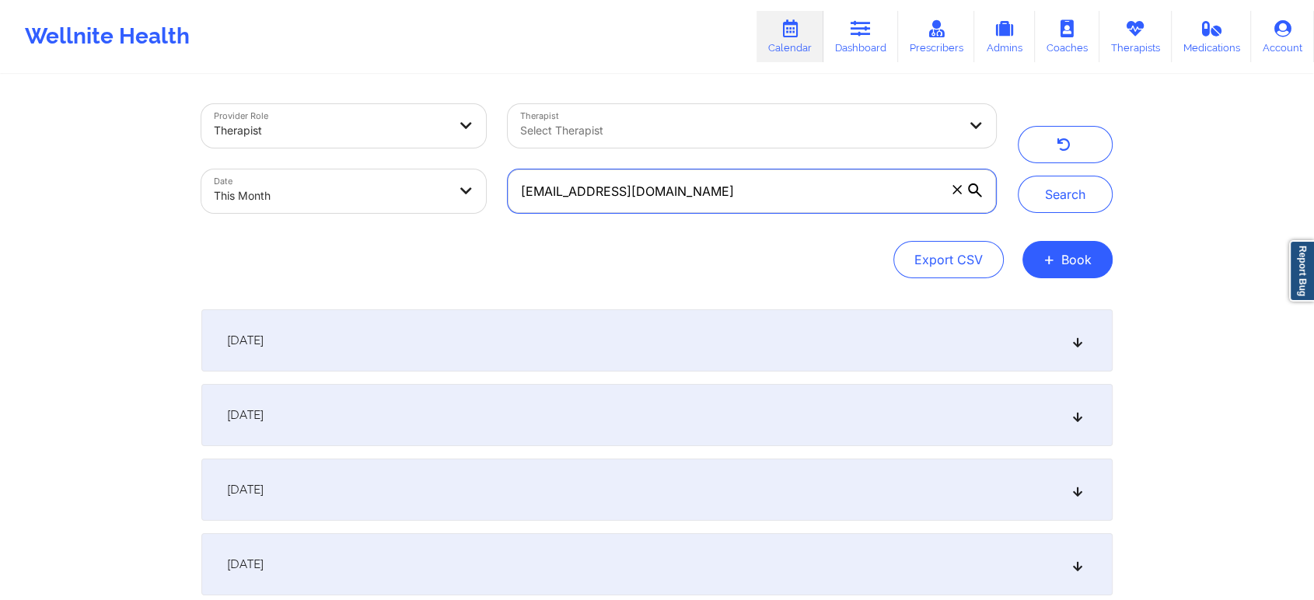
scroll to position [229, 0]
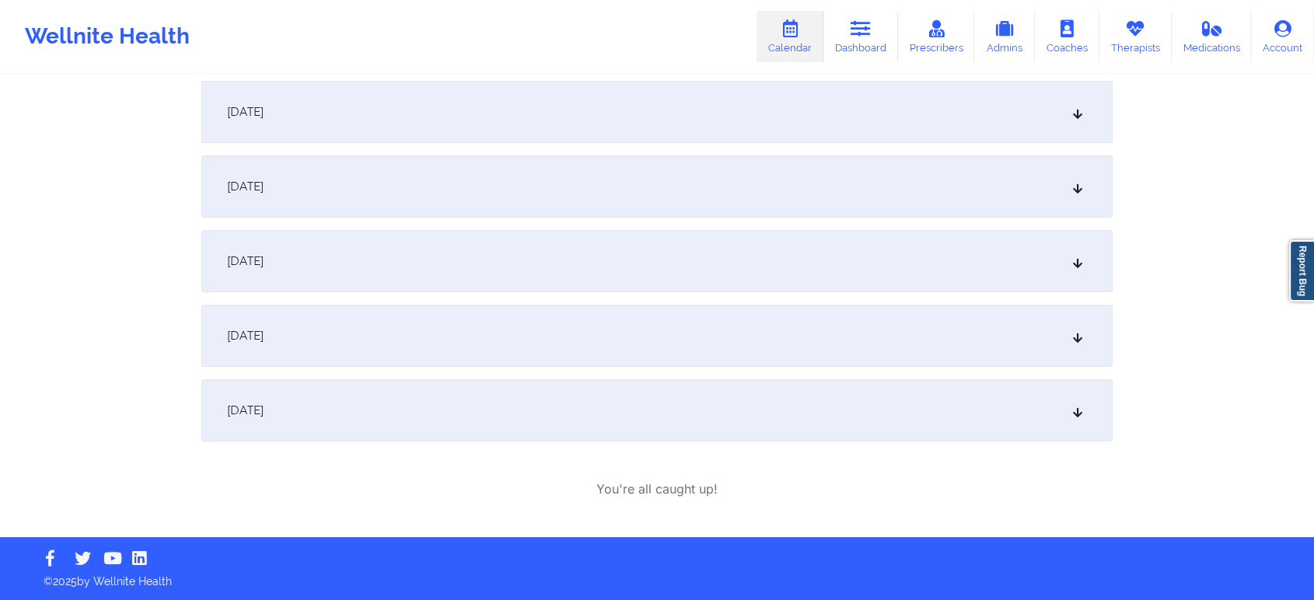
click at [554, 344] on div "[DATE]" at bounding box center [656, 336] width 911 height 62
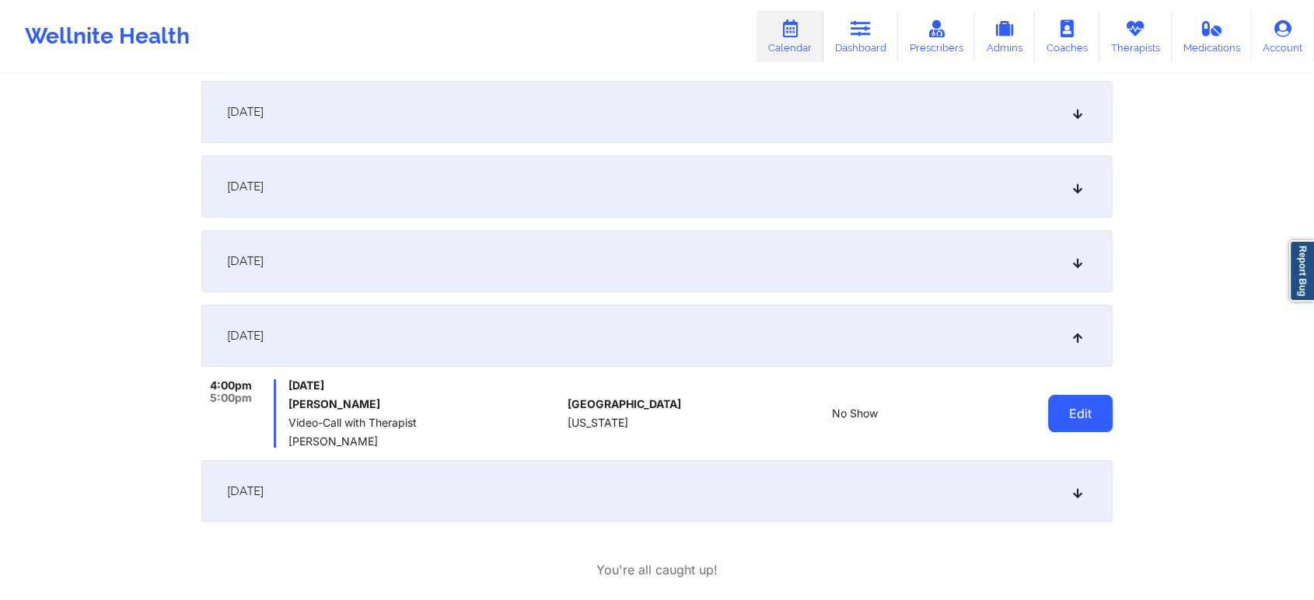
click at [1056, 420] on button "Edit" at bounding box center [1080, 413] width 65 height 37
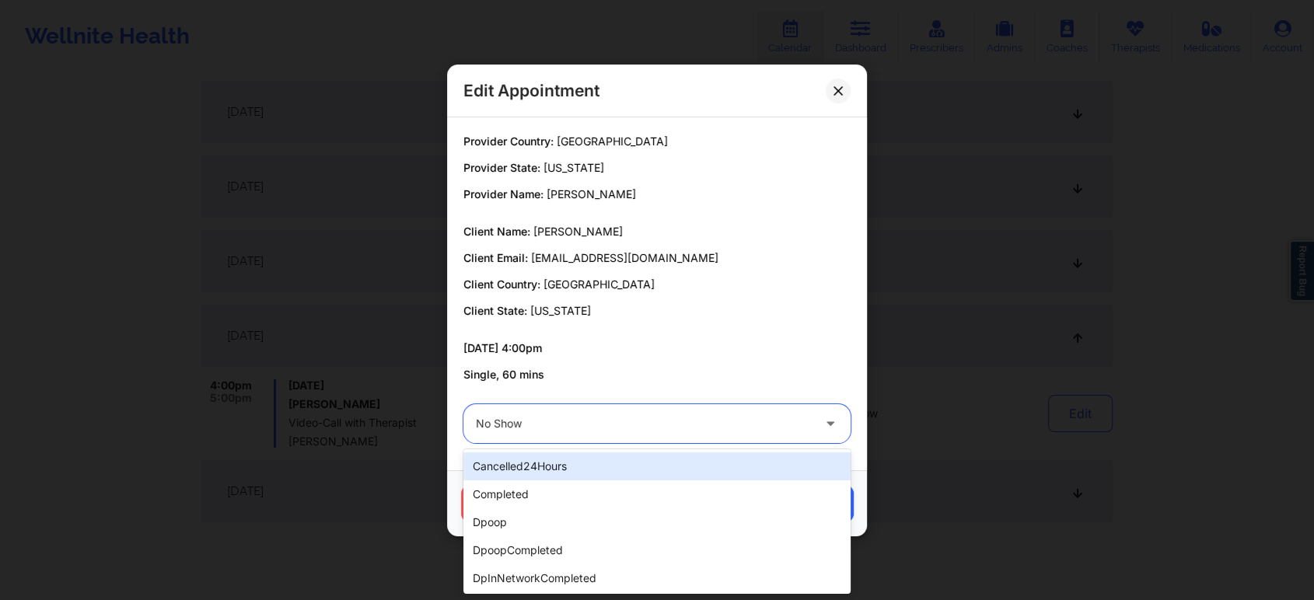
click at [704, 414] on div at bounding box center [644, 423] width 336 height 19
type input "tech"
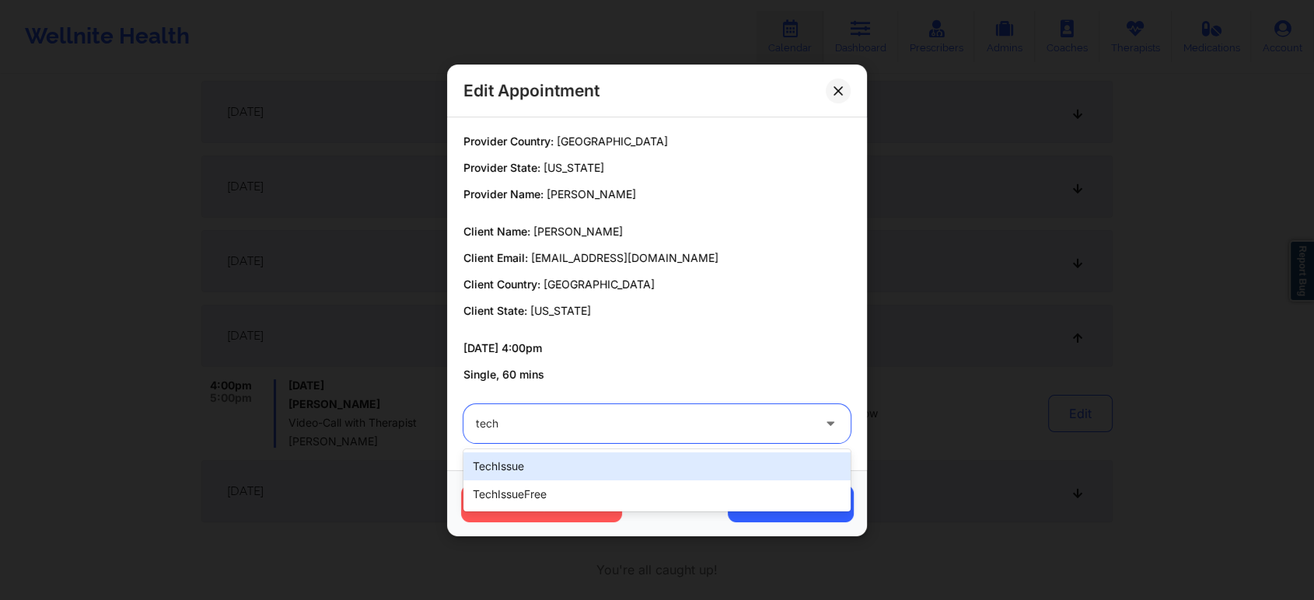
click at [576, 459] on div "techIssue" at bounding box center [656, 466] width 387 height 28
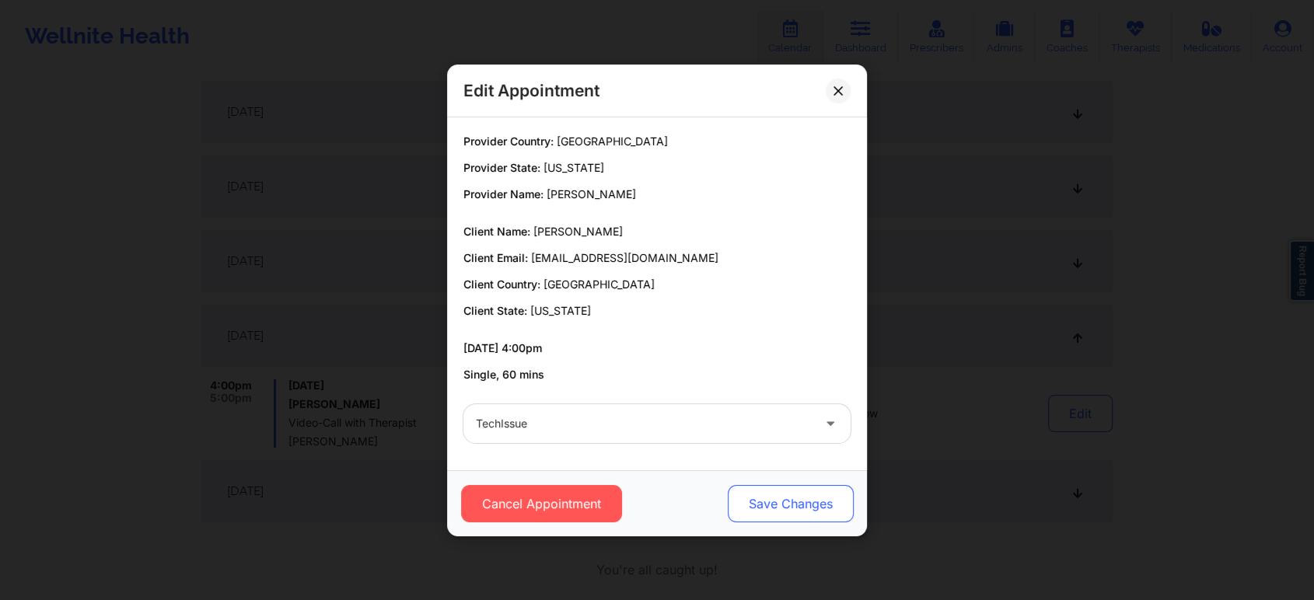
click at [776, 506] on button "Save Changes" at bounding box center [791, 503] width 126 height 37
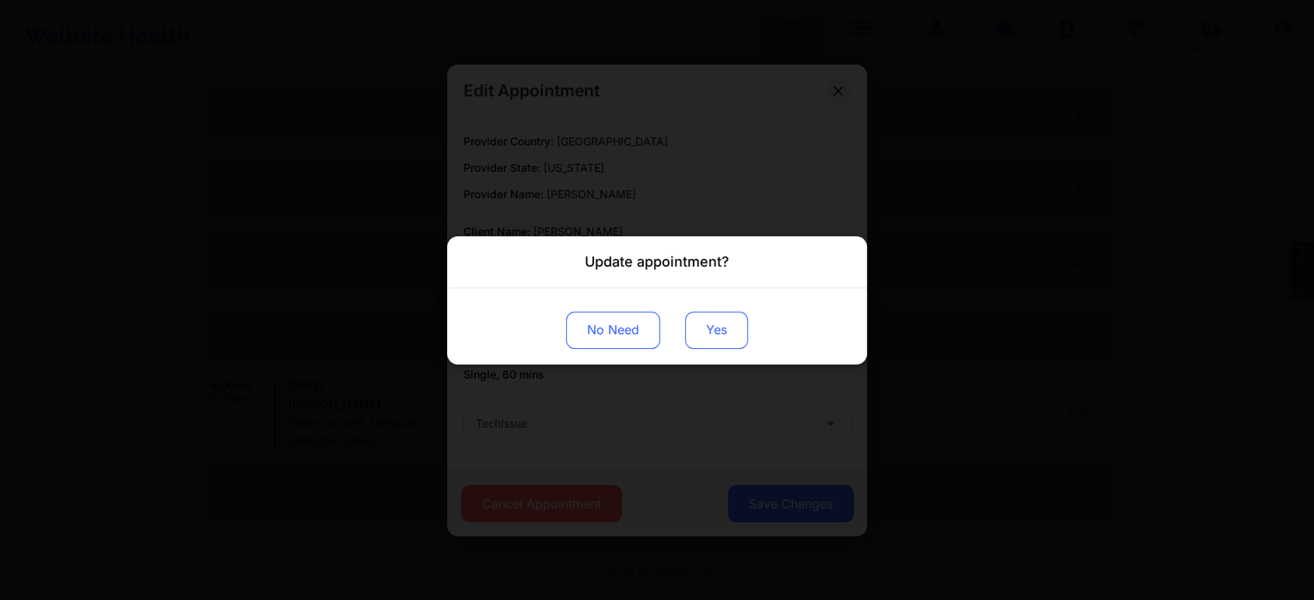
click at [725, 338] on button "Yes" at bounding box center [716, 329] width 63 height 37
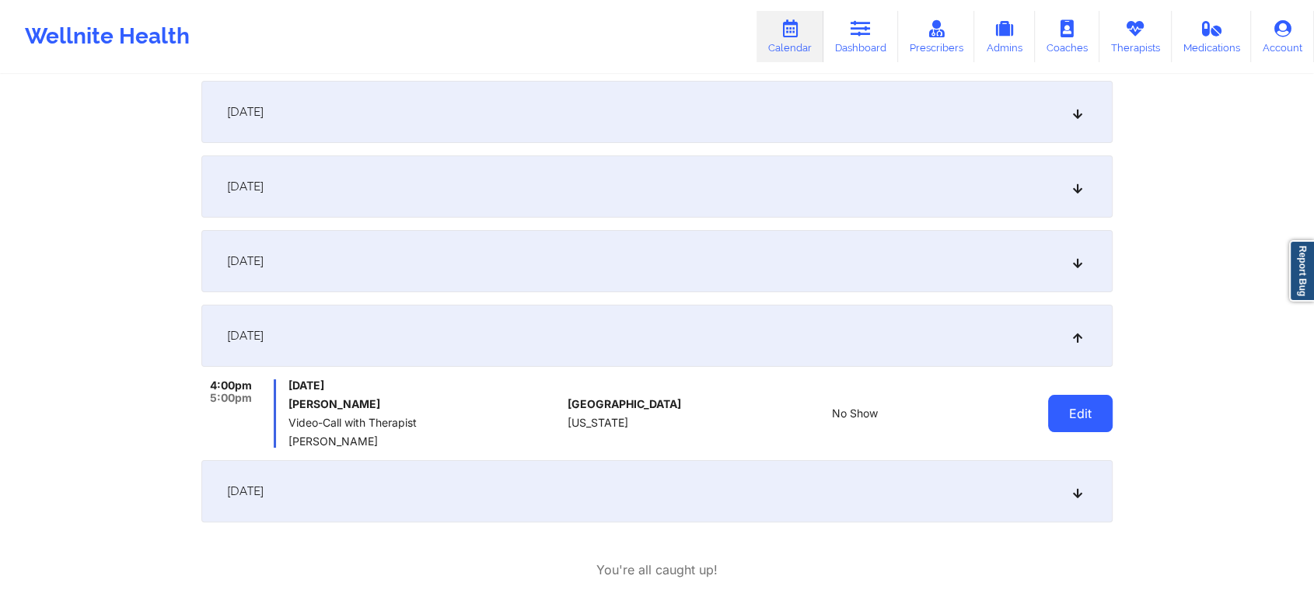
click at [1071, 403] on button "Edit" at bounding box center [1080, 413] width 65 height 37
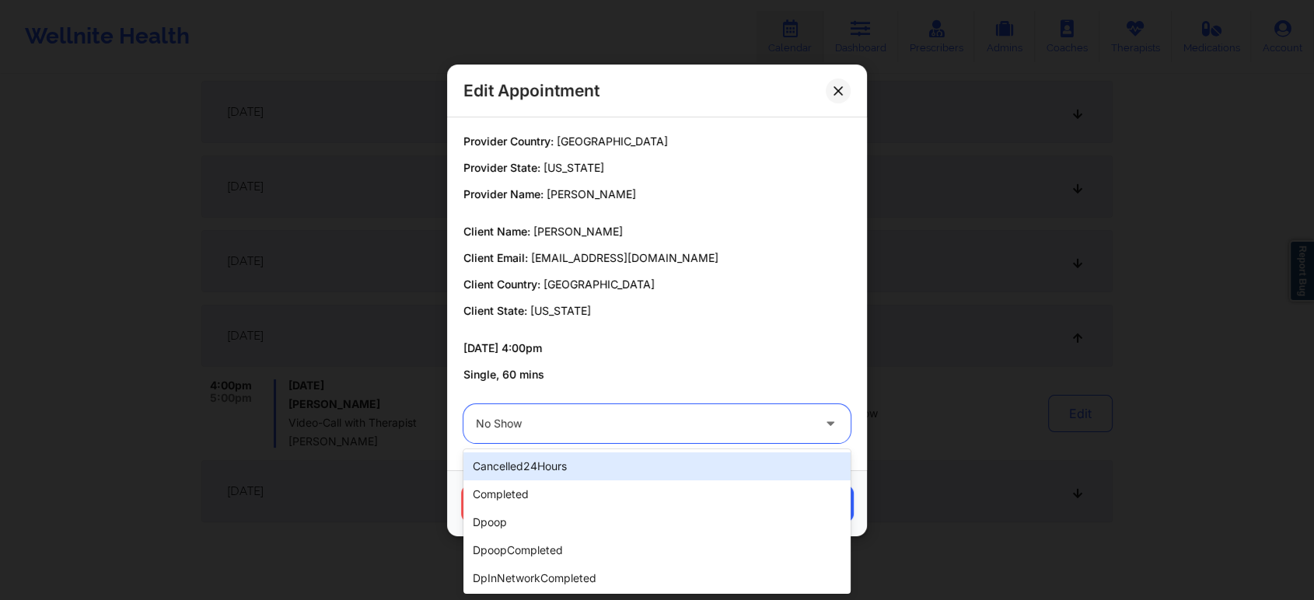
click at [785, 406] on div "No Show" at bounding box center [644, 423] width 336 height 39
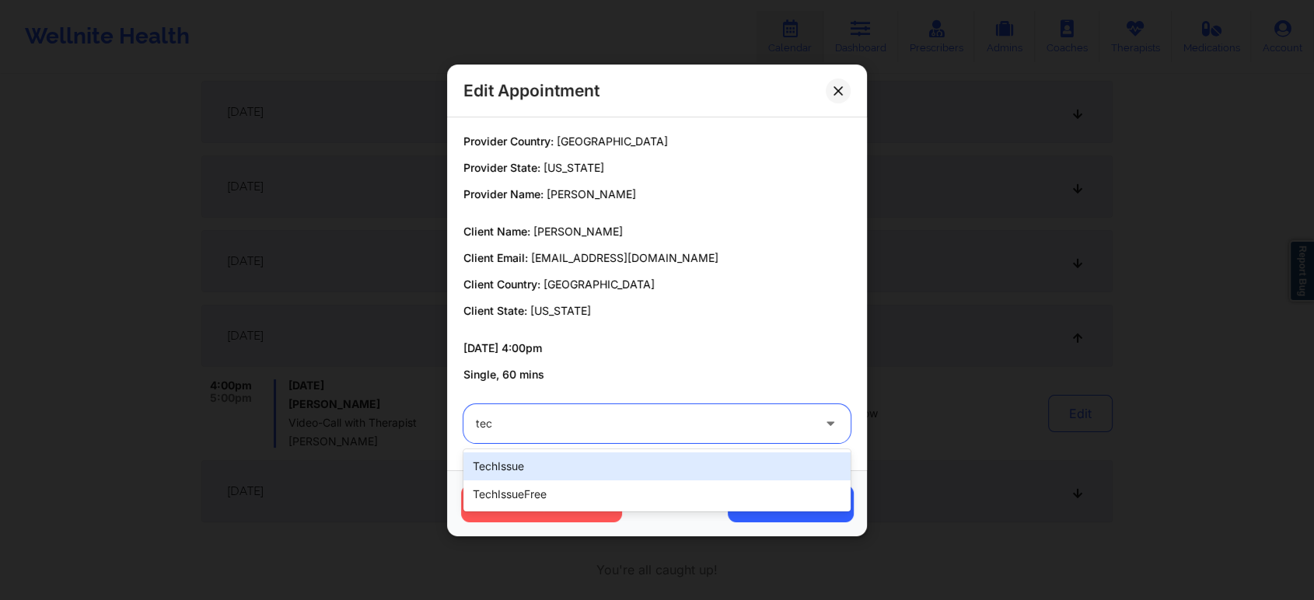
type input "tech"
click at [597, 479] on div "techIssue" at bounding box center [656, 466] width 387 height 28
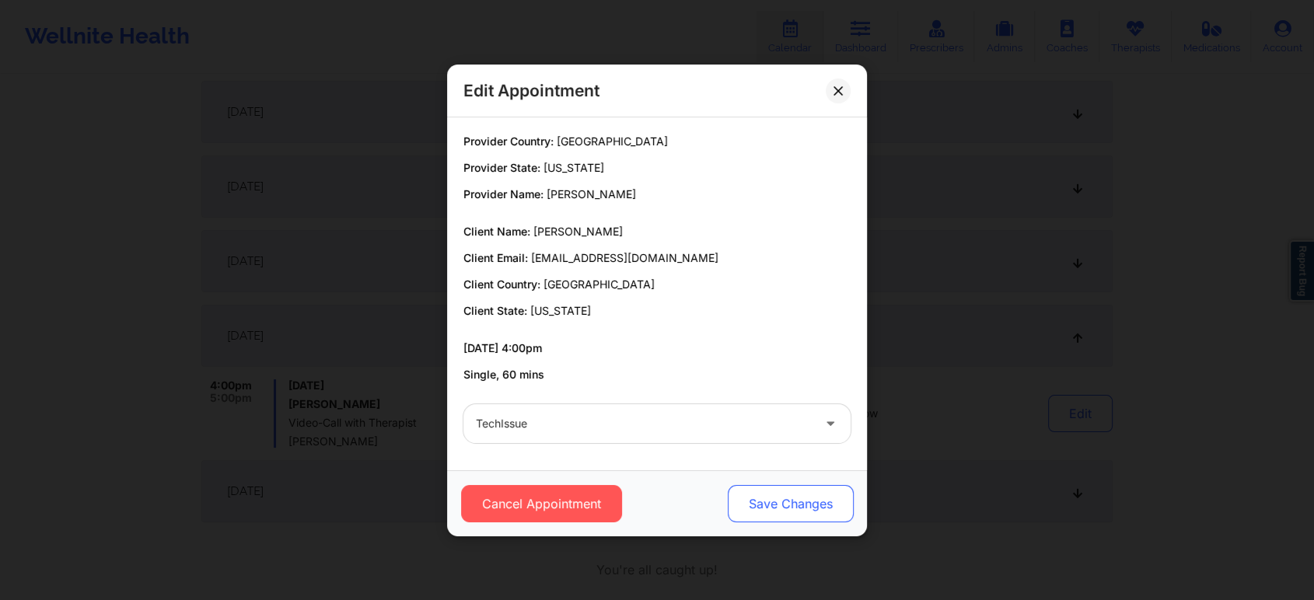
click at [800, 509] on button "Save Changes" at bounding box center [791, 503] width 126 height 37
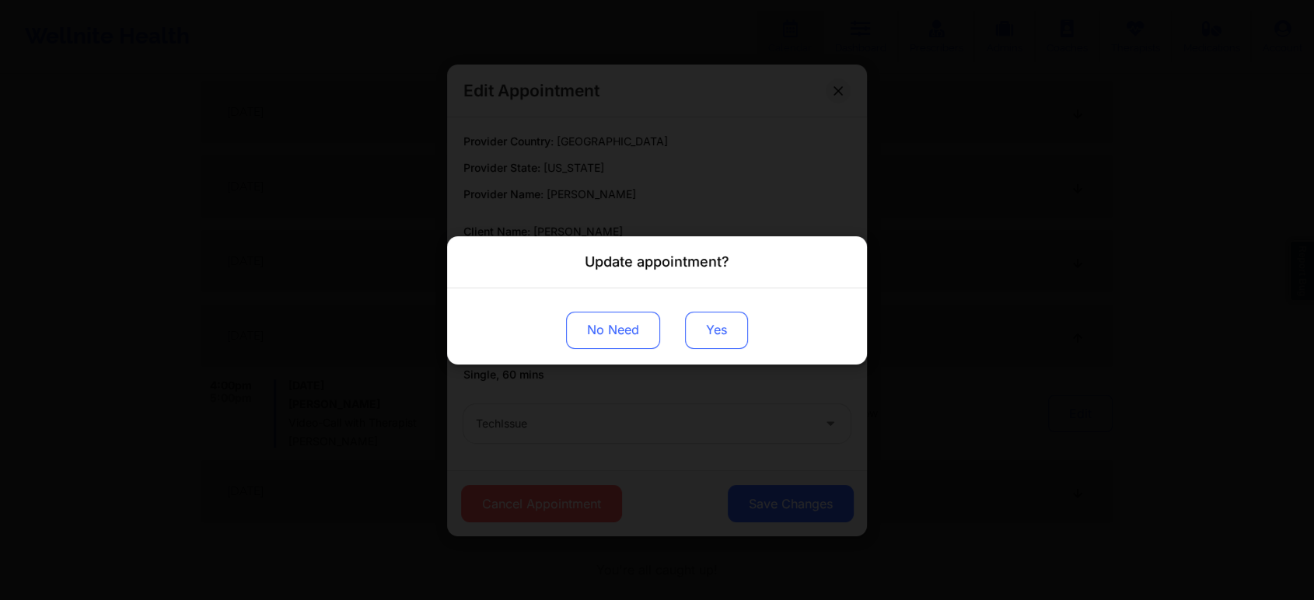
click at [726, 321] on button "Yes" at bounding box center [716, 329] width 63 height 37
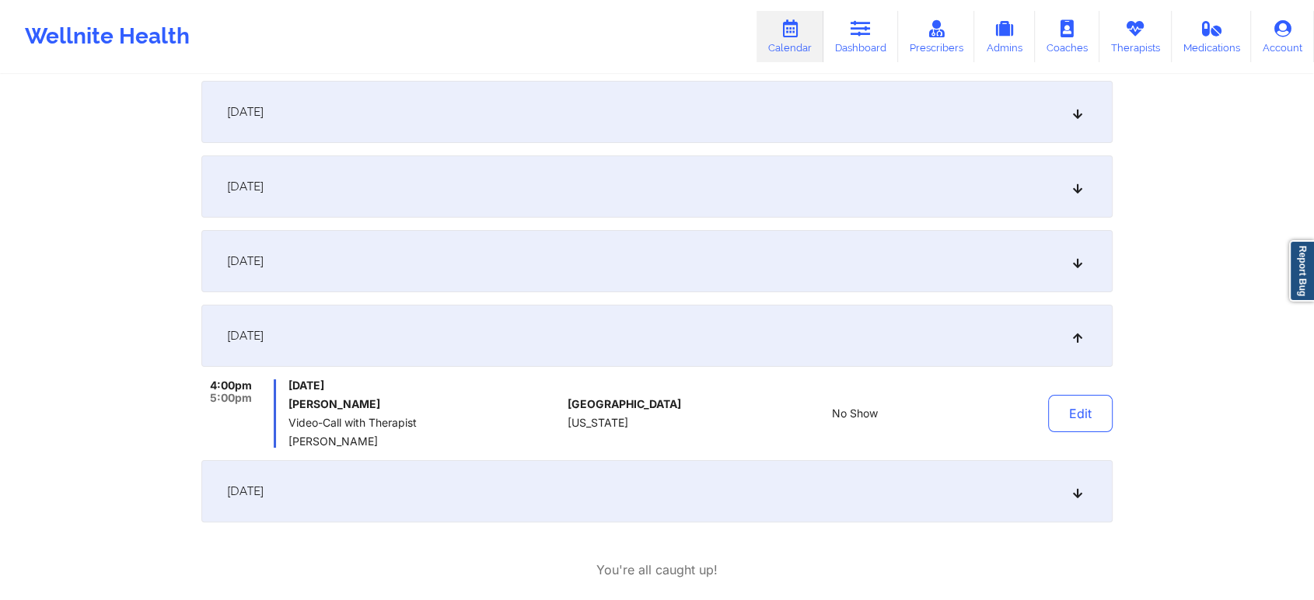
scroll to position [0, 0]
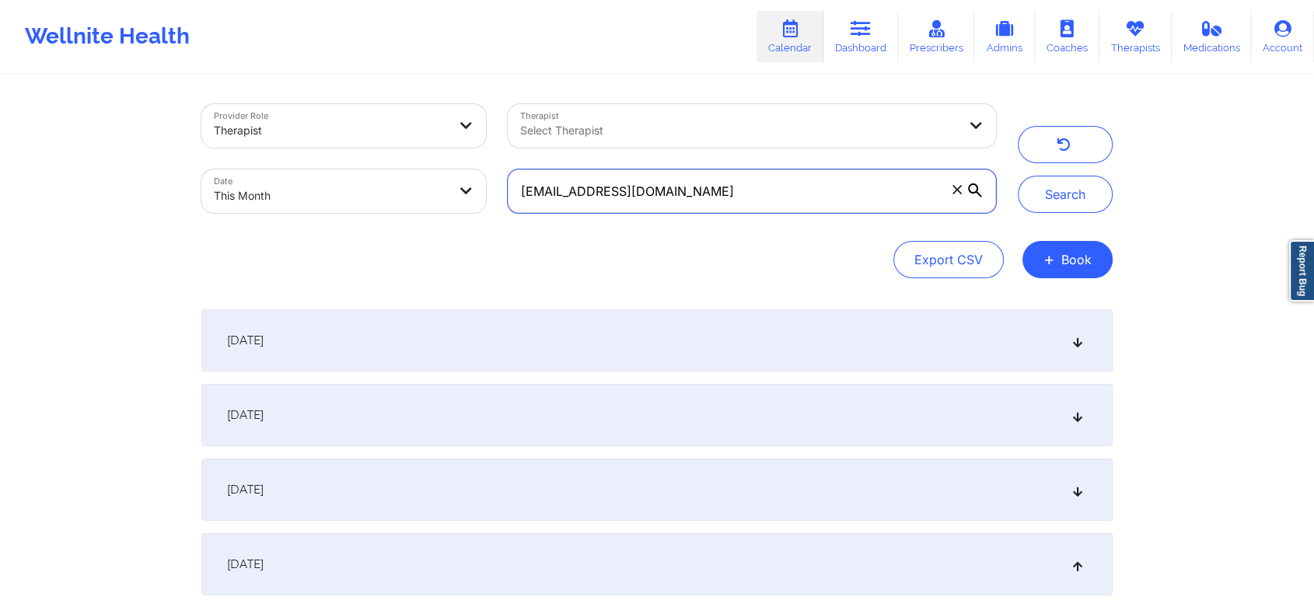
drag, startPoint x: 704, startPoint y: 208, endPoint x: 449, endPoint y: 129, distance: 266.1
click at [449, 129] on div "Provider Role Therapist Therapist Select Therapist Date This Month [EMAIL_ADDRE…" at bounding box center [598, 158] width 816 height 131
paste input "gcurry117"
click at [1018, 176] on button "Search" at bounding box center [1065, 194] width 95 height 37
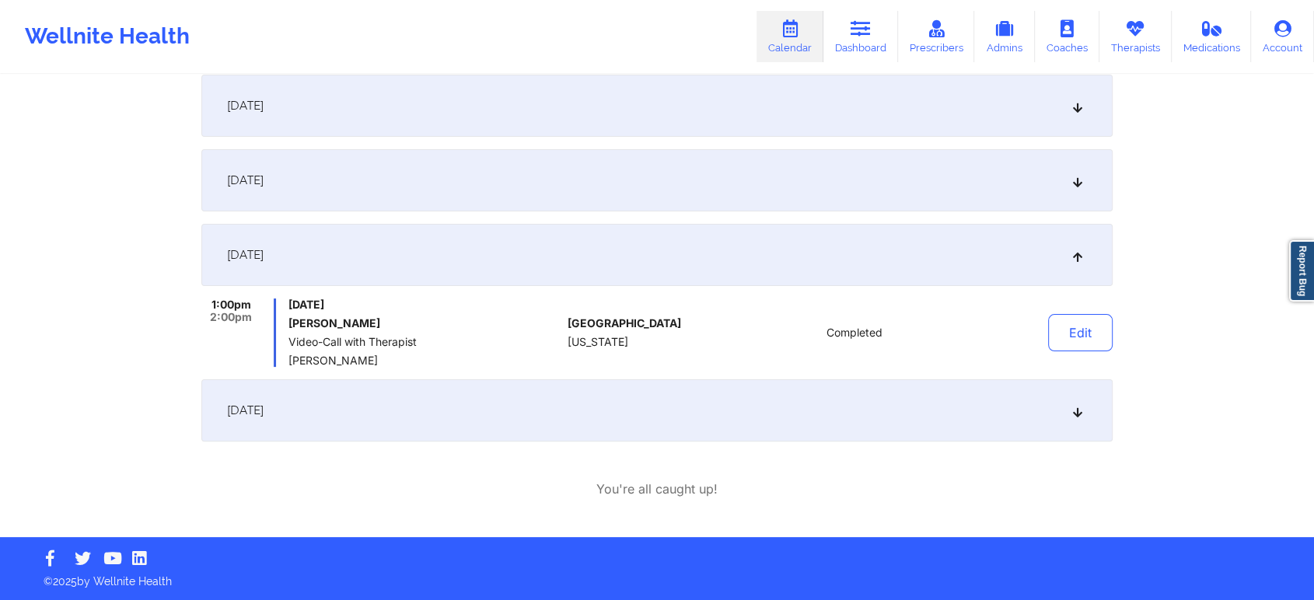
click at [522, 396] on div "[DATE]" at bounding box center [656, 410] width 911 height 62
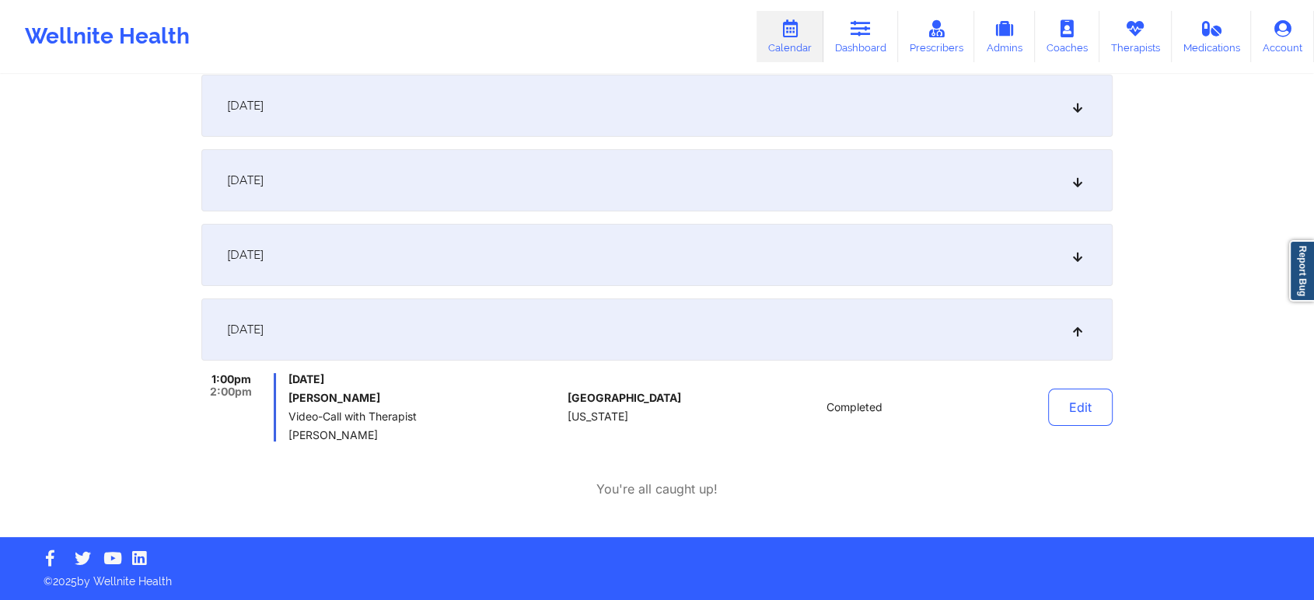
scroll to position [0, 0]
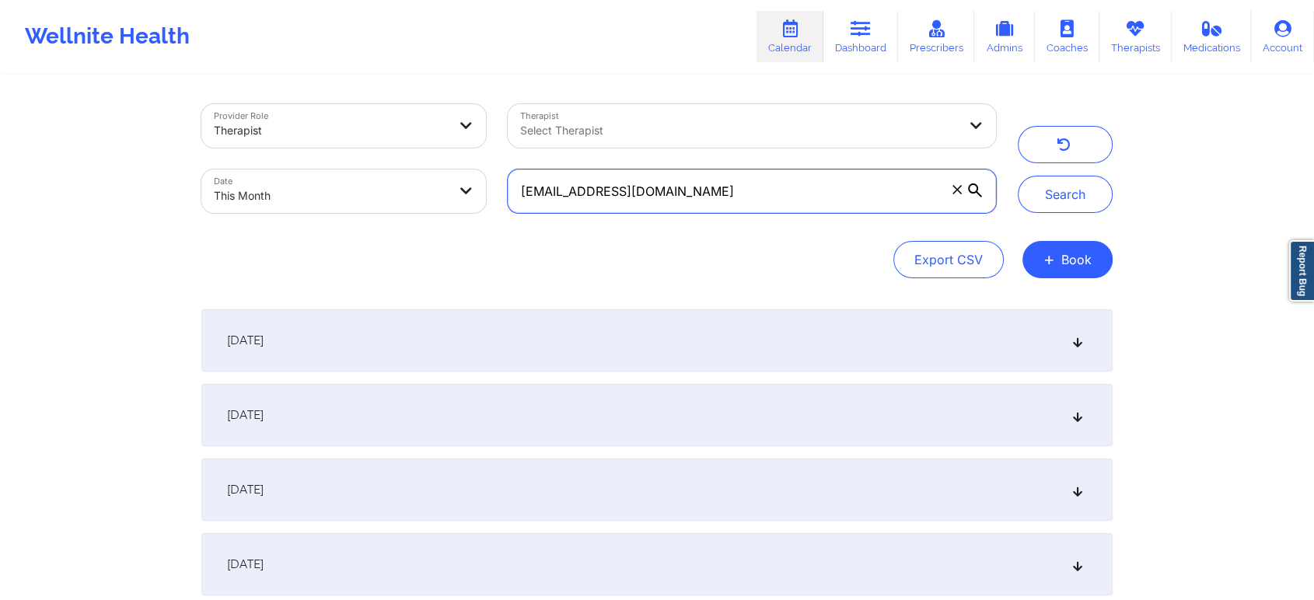
drag, startPoint x: 652, startPoint y: 181, endPoint x: 417, endPoint y: 161, distance: 235.7
click at [417, 161] on div "Provider Role Therapist Therapist Select Therapist Date This Month [EMAIL_ADDRE…" at bounding box center [598, 158] width 816 height 131
paste input "tiffanydcoaching"
click at [1018, 176] on button "Search" at bounding box center [1065, 194] width 95 height 37
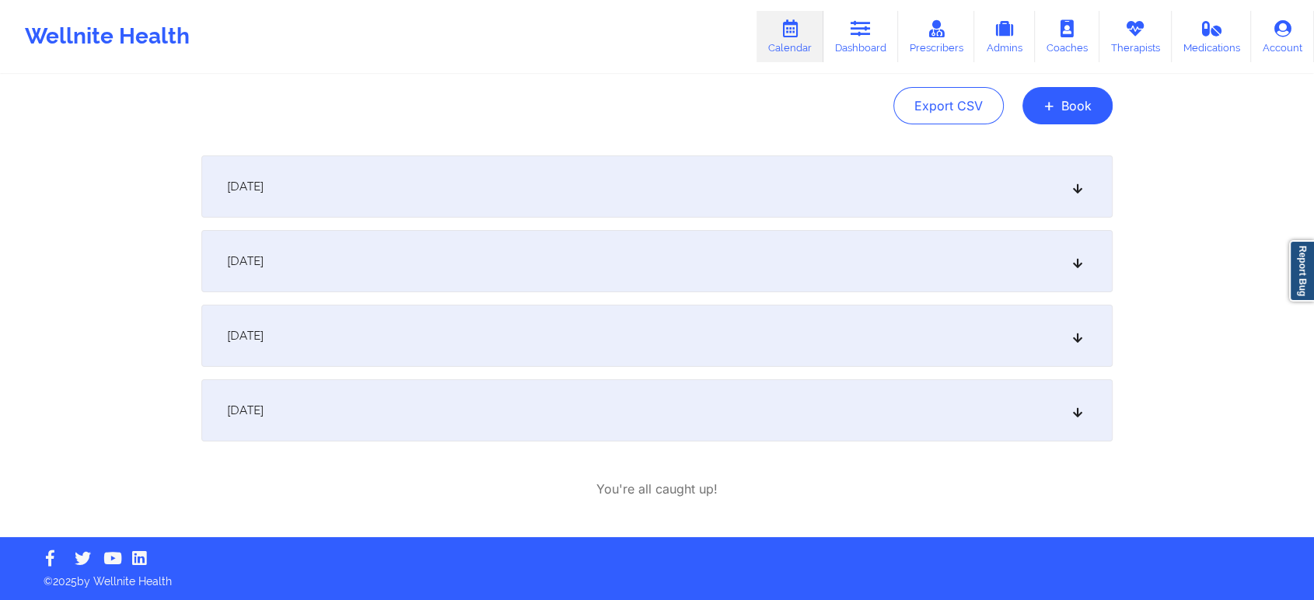
click at [667, 403] on div "[DATE]" at bounding box center [656, 410] width 911 height 62
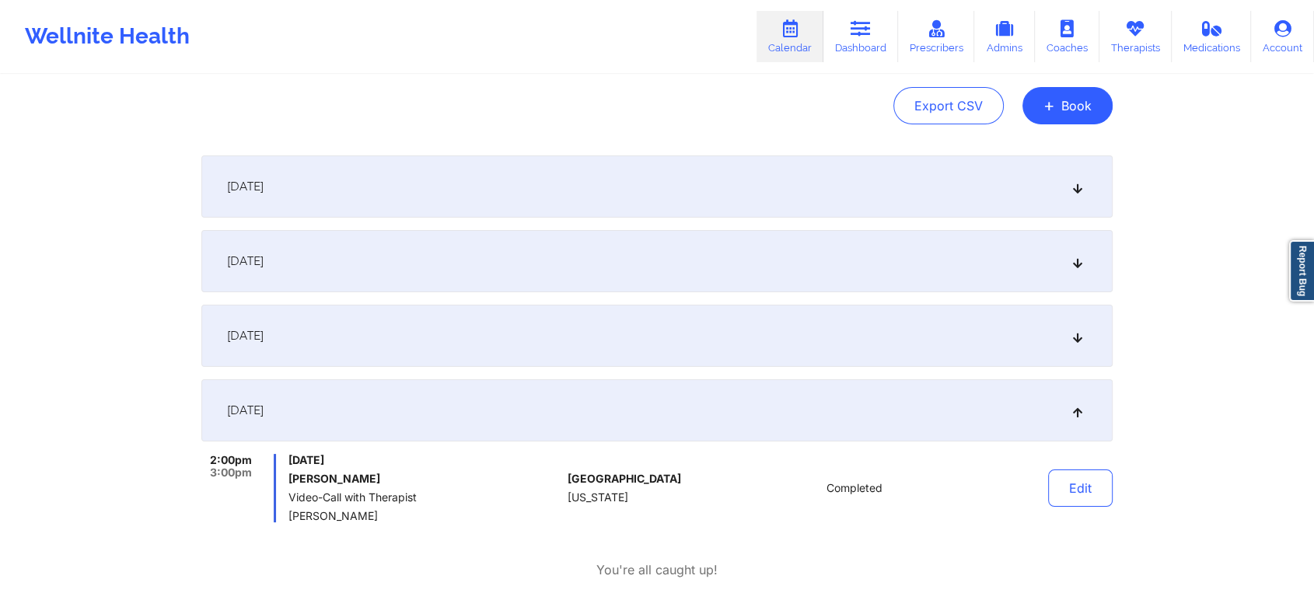
scroll to position [0, 0]
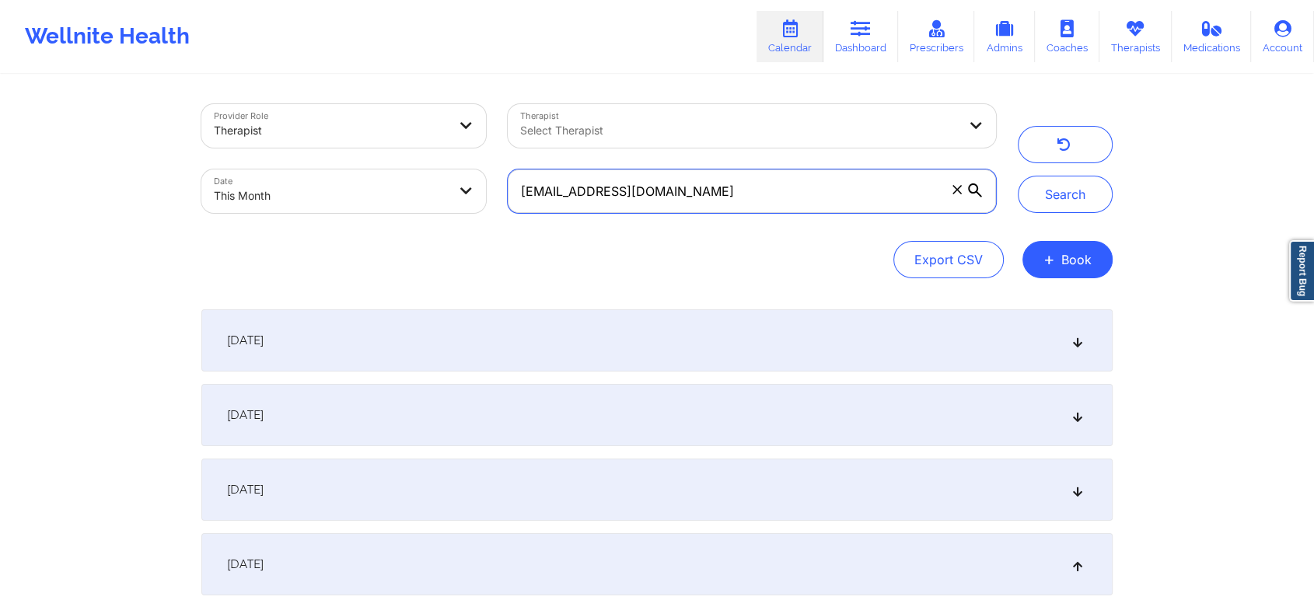
drag, startPoint x: 734, startPoint y: 184, endPoint x: 259, endPoint y: 155, distance: 475.9
click at [259, 155] on div "Provider Role Therapist Therapist Select Therapist Date This Month [EMAIL_ADDRE…" at bounding box center [598, 158] width 816 height 131
paste input "jordanwilkerson122"
click at [1018, 176] on button "Search" at bounding box center [1065, 194] width 95 height 37
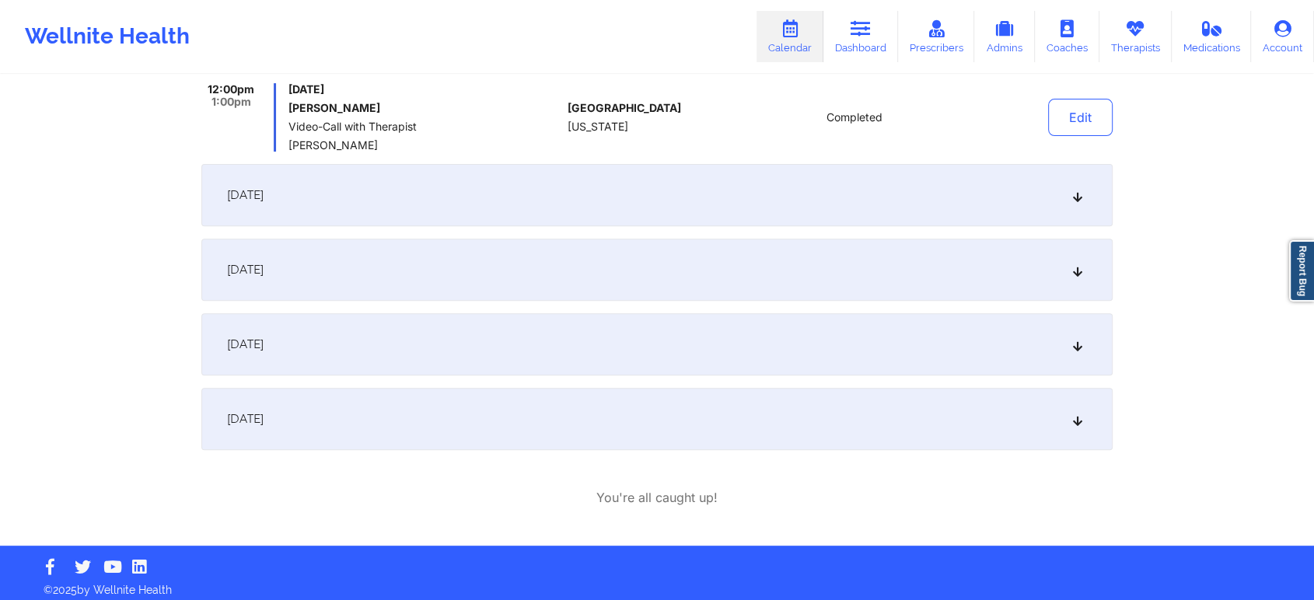
click at [567, 403] on div "[DATE]" at bounding box center [656, 419] width 911 height 62
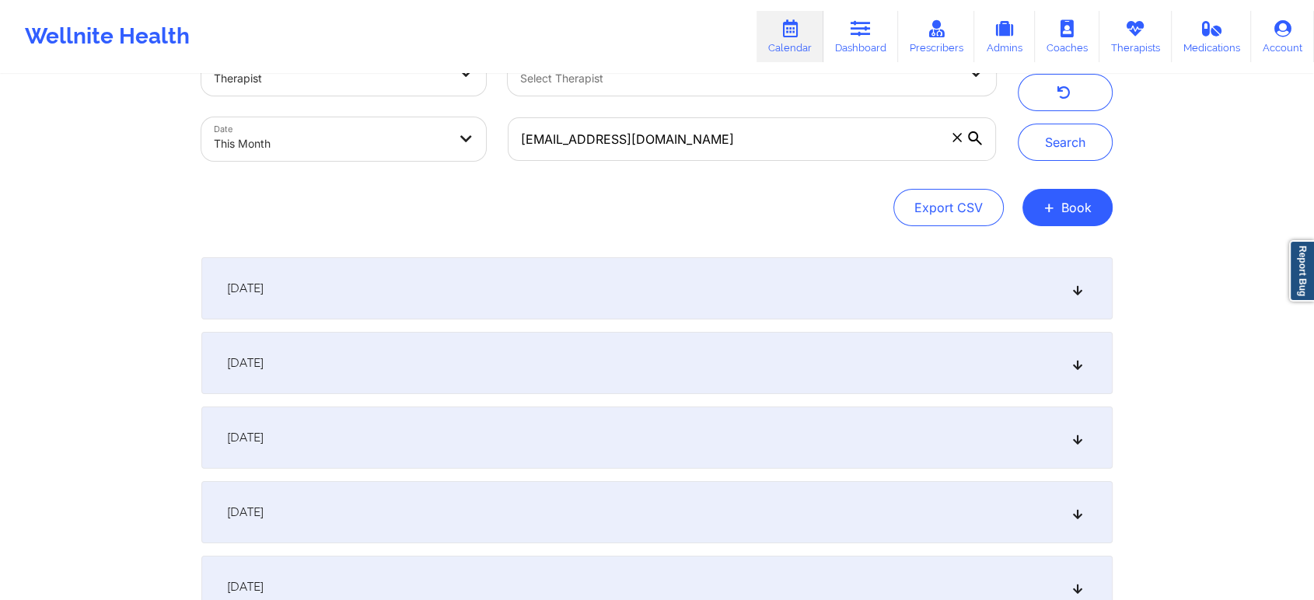
scroll to position [0, 0]
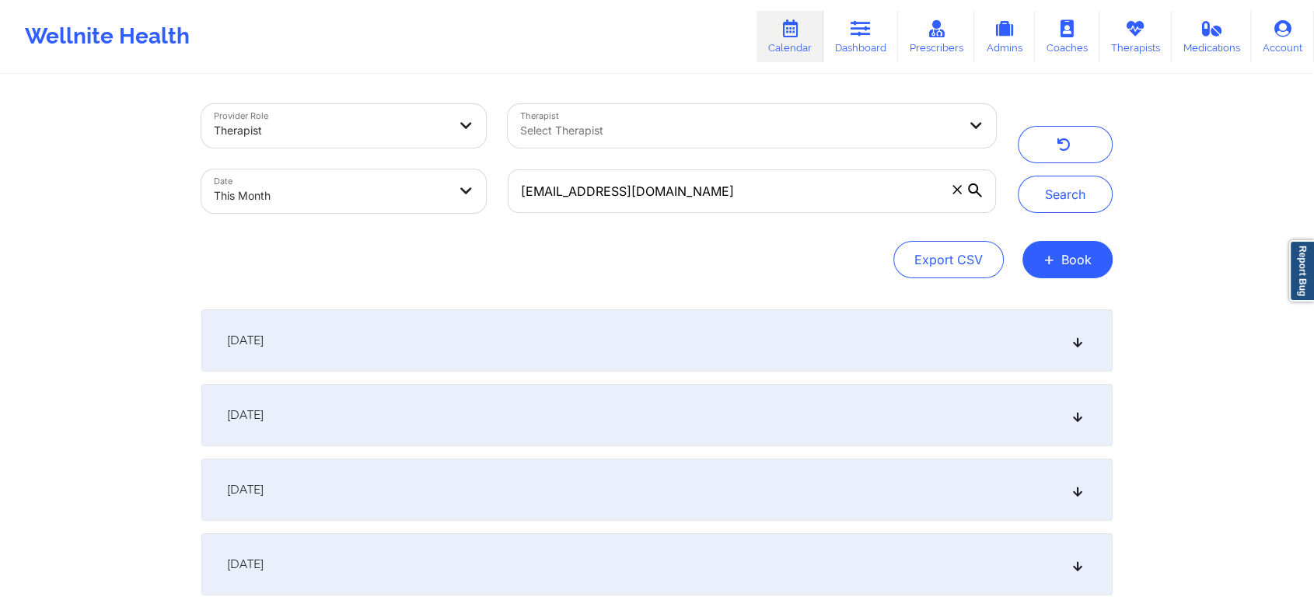
drag, startPoint x: 777, startPoint y: 168, endPoint x: 750, endPoint y: 200, distance: 41.9
click at [750, 200] on div "[EMAIL_ADDRESS][DOMAIN_NAME]" at bounding box center [752, 191] width 510 height 65
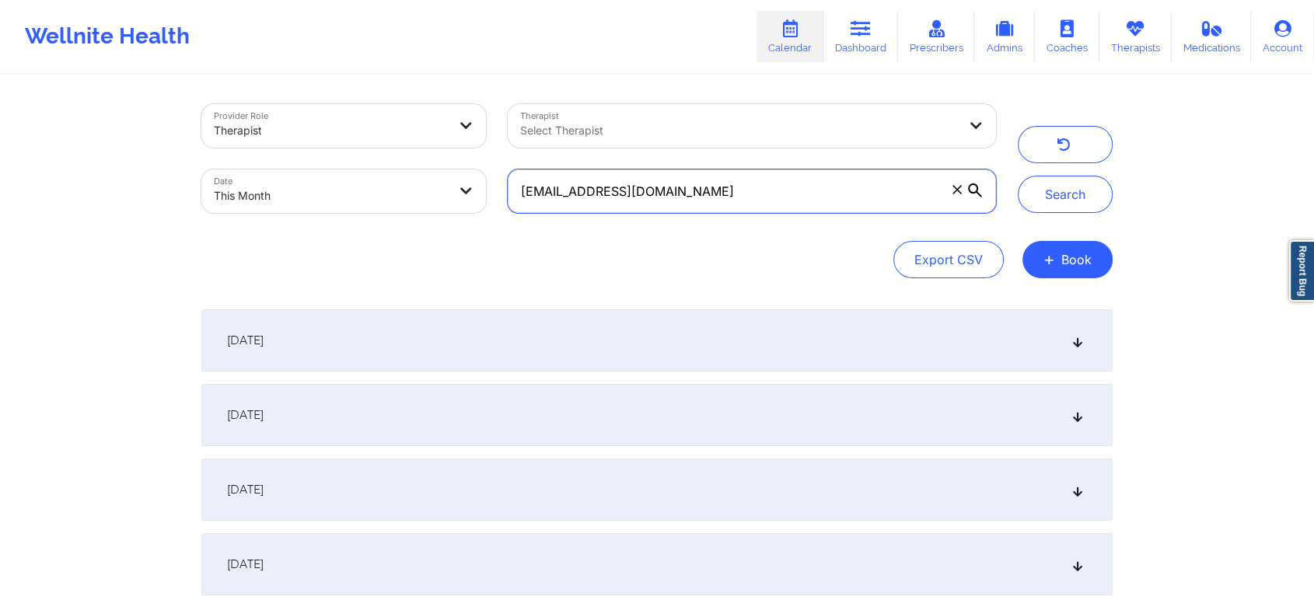
drag, startPoint x: 750, startPoint y: 200, endPoint x: 389, endPoint y: 215, distance: 361.1
click at [389, 215] on div "Provider Role Therapist Therapist Select Therapist Date This Month [EMAIL_ADDRE…" at bounding box center [598, 158] width 816 height 131
paste input "sanschill669"
click at [1018, 176] on button "Search" at bounding box center [1065, 194] width 95 height 37
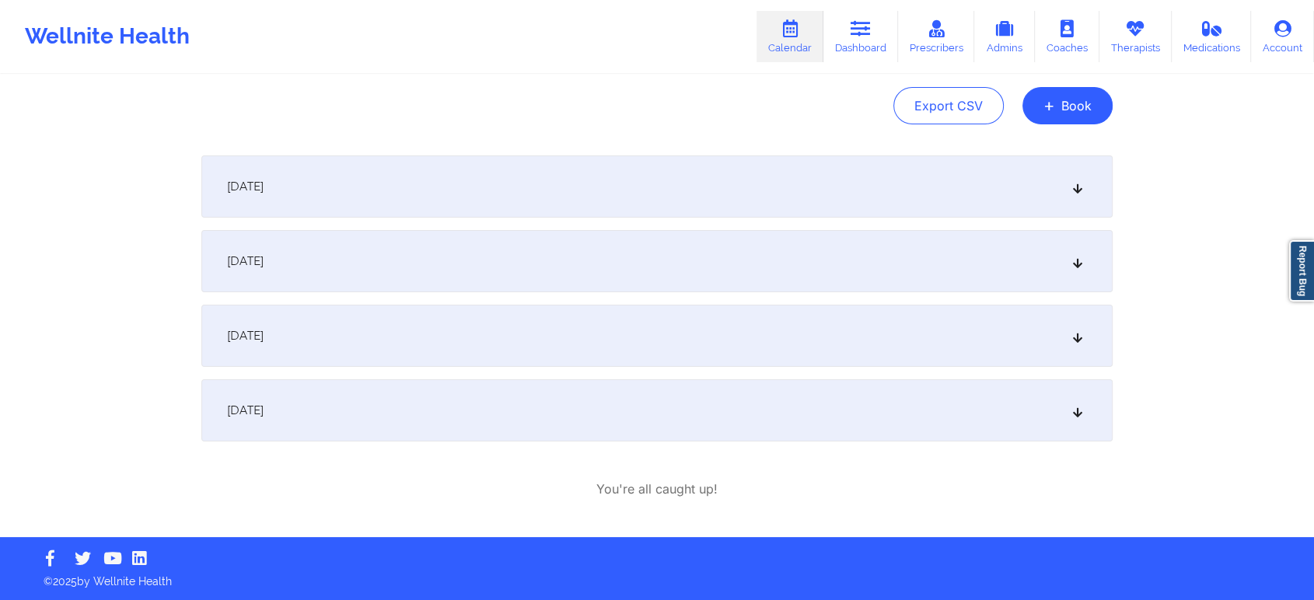
click at [474, 422] on div "[DATE]" at bounding box center [656, 410] width 911 height 62
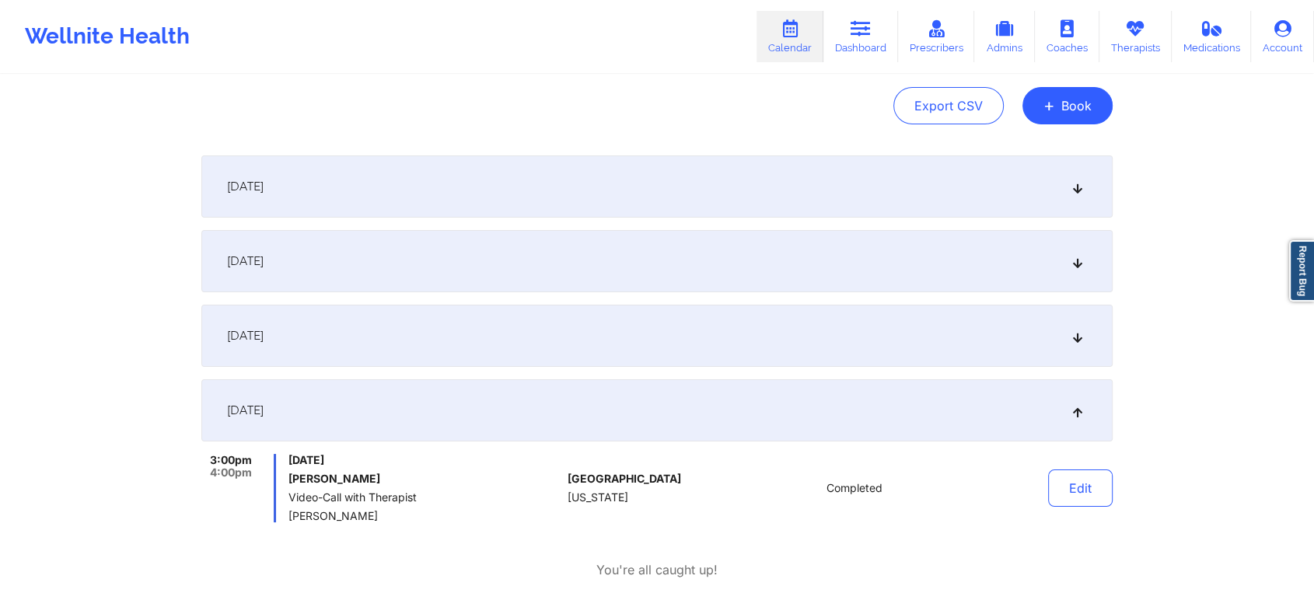
scroll to position [0, 0]
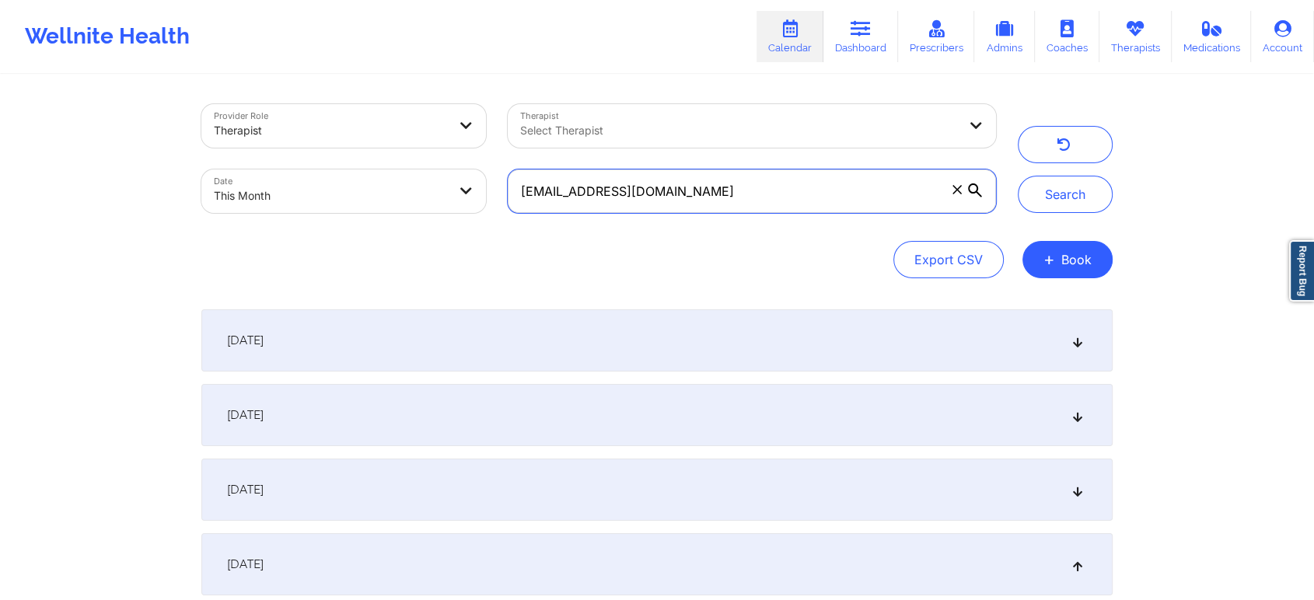
drag, startPoint x: 726, startPoint y: 186, endPoint x: 451, endPoint y: 179, distance: 275.3
click at [451, 179] on div "Provider Role Therapist Therapist Select Therapist Date This Month [EMAIL_ADDRE…" at bounding box center [598, 158] width 816 height 131
paste input "[PERSON_NAME].mlop1"
click at [1018, 176] on button "Search" at bounding box center [1065, 194] width 95 height 37
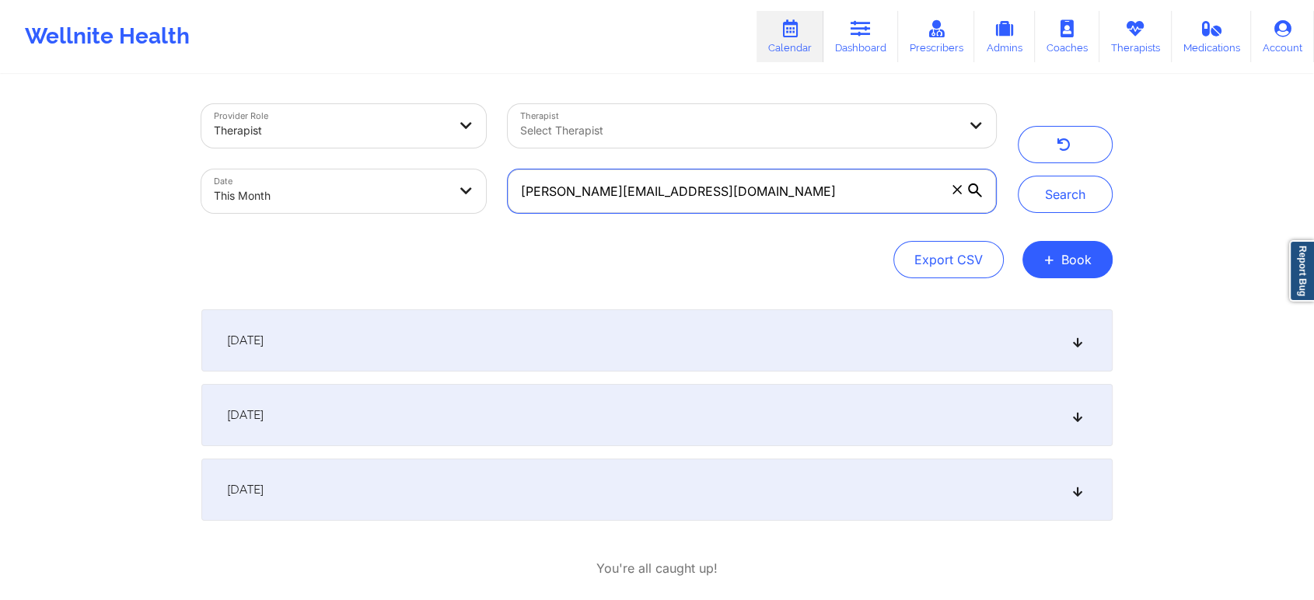
scroll to position [79, 0]
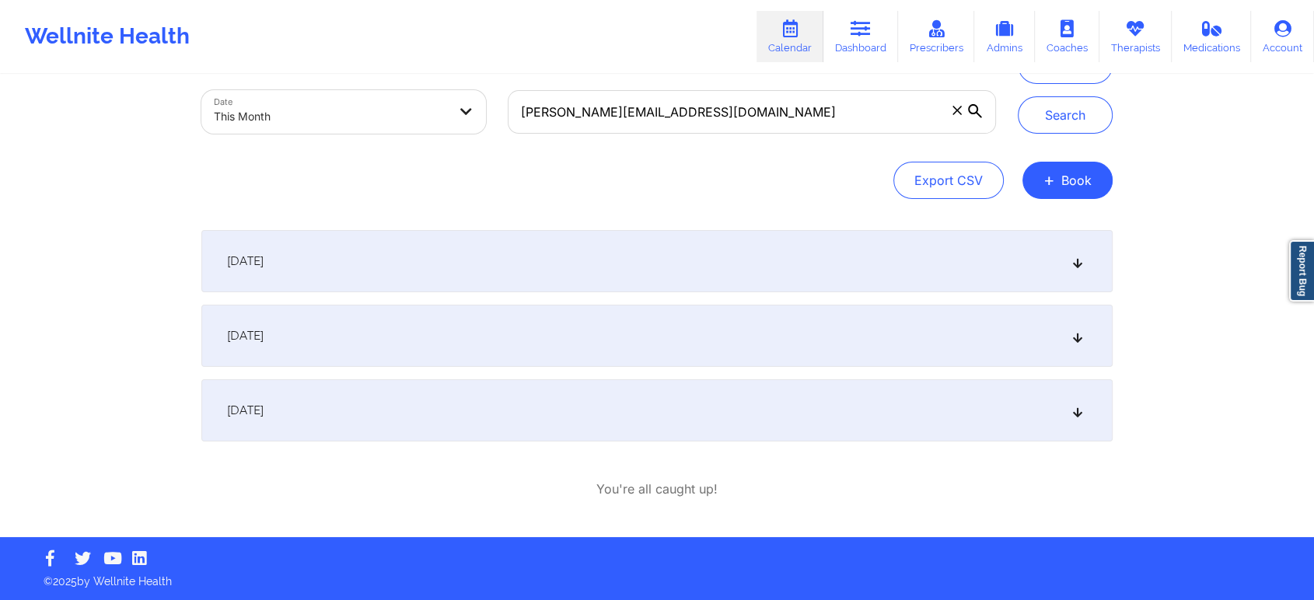
click at [609, 397] on div "[DATE]" at bounding box center [656, 410] width 911 height 62
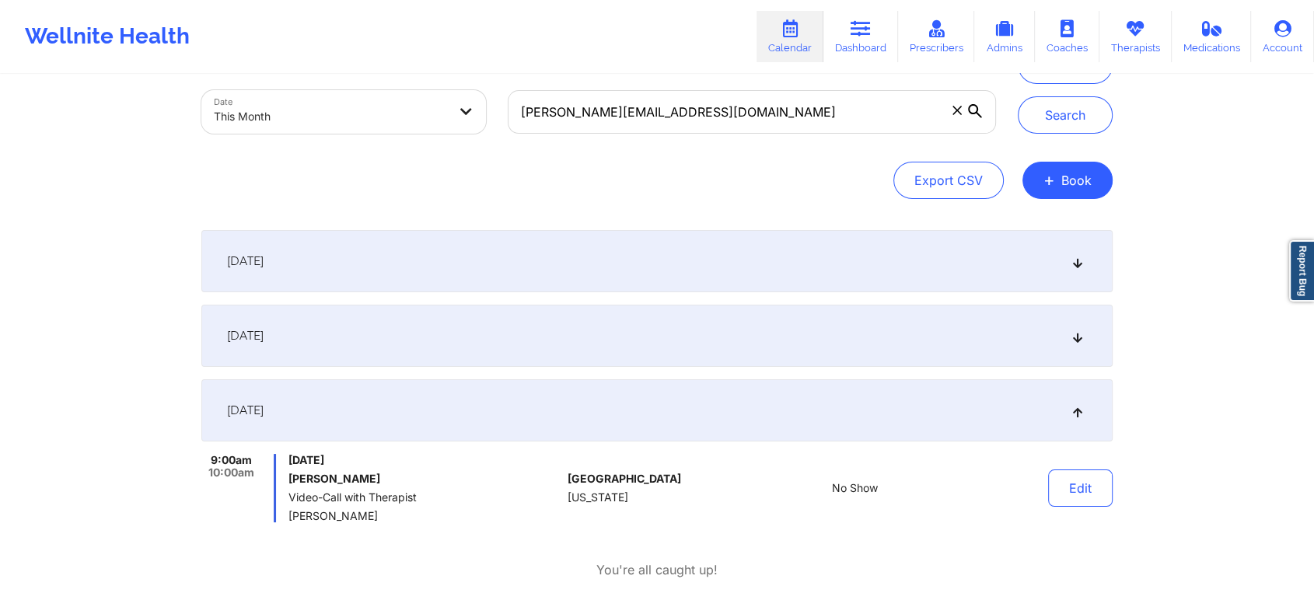
scroll to position [0, 0]
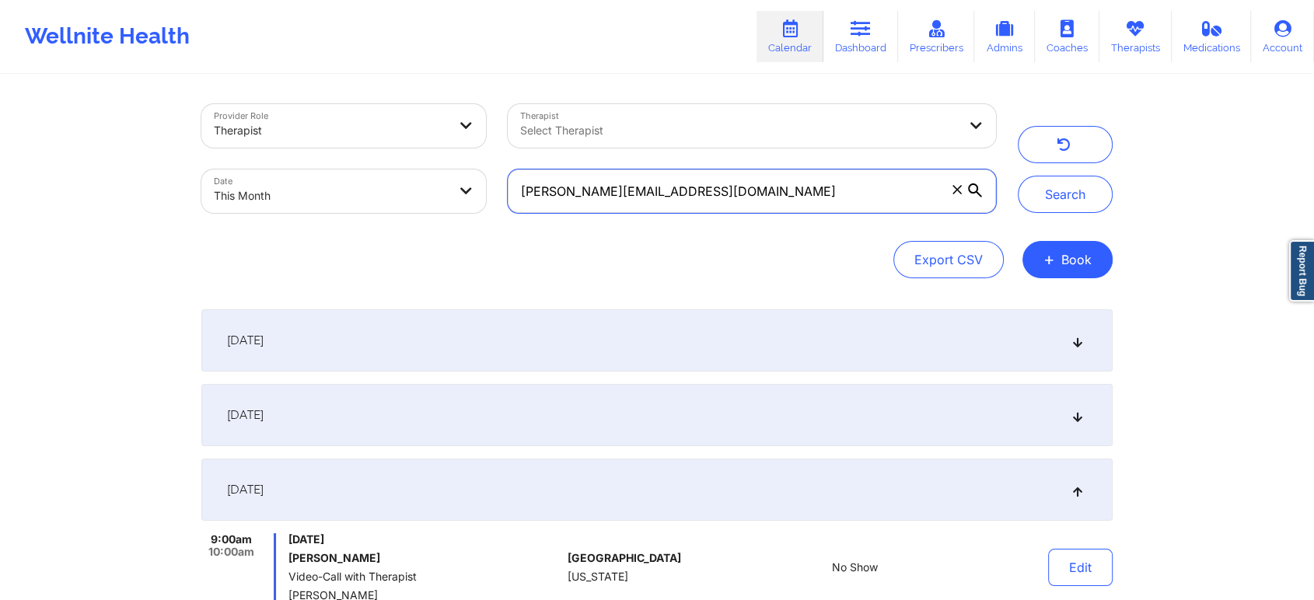
drag, startPoint x: 760, startPoint y: 209, endPoint x: 421, endPoint y: 159, distance: 342.7
click at [421, 159] on div "Provider Role Therapist Therapist Select Therapist Date This Month [PERSON_NAME…" at bounding box center [598, 158] width 816 height 131
paste input "kyraisismilan"
click at [1018, 176] on button "Search" at bounding box center [1065, 194] width 95 height 37
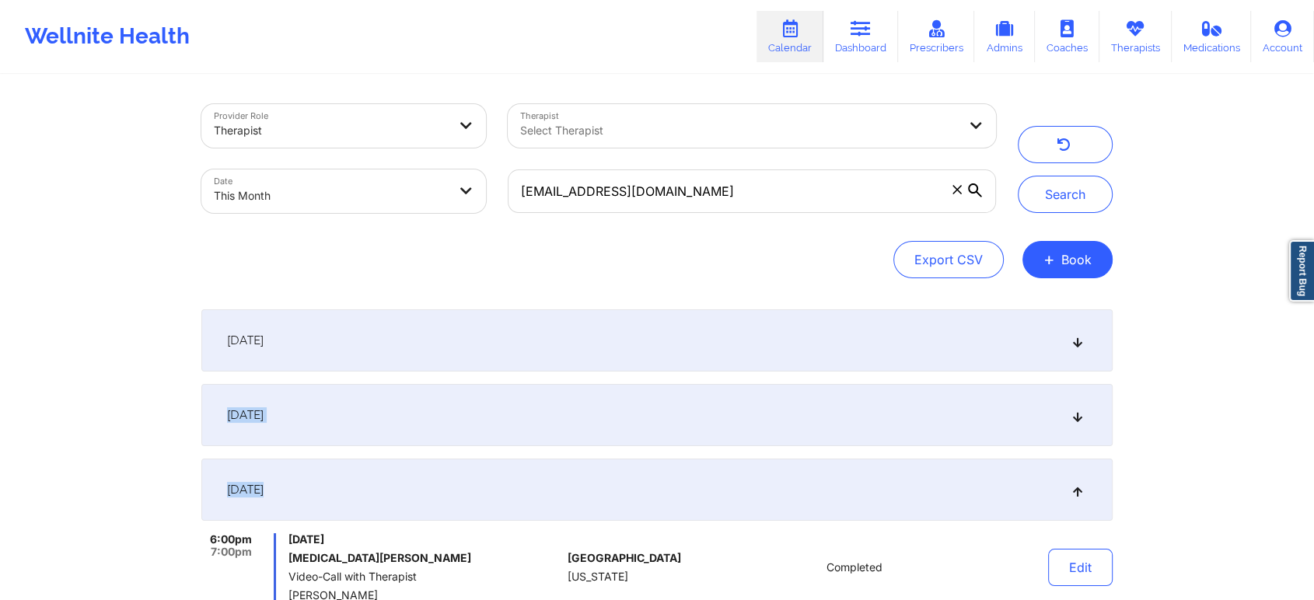
drag, startPoint x: 1164, startPoint y: 358, endPoint x: 1200, endPoint y: 561, distance: 206.2
click at [1193, 540] on div "Provider Role Therapist Therapist Select Therapist Date This Month [EMAIL_ADDRE…" at bounding box center [657, 386] width 1314 height 772
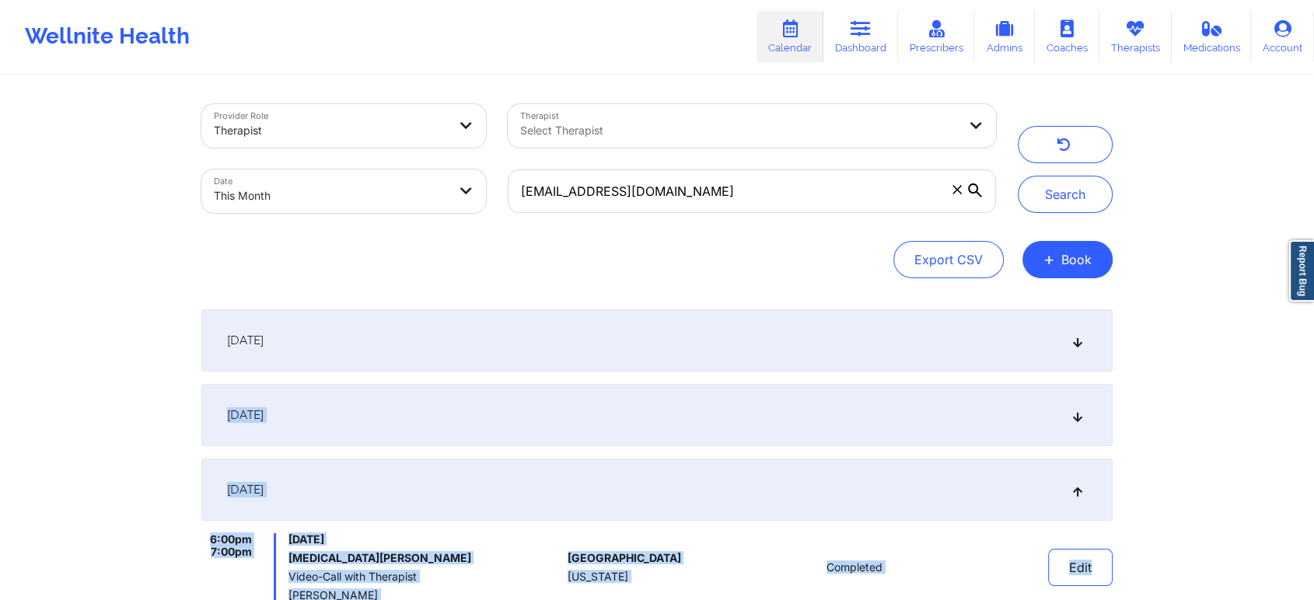
scroll to position [235, 0]
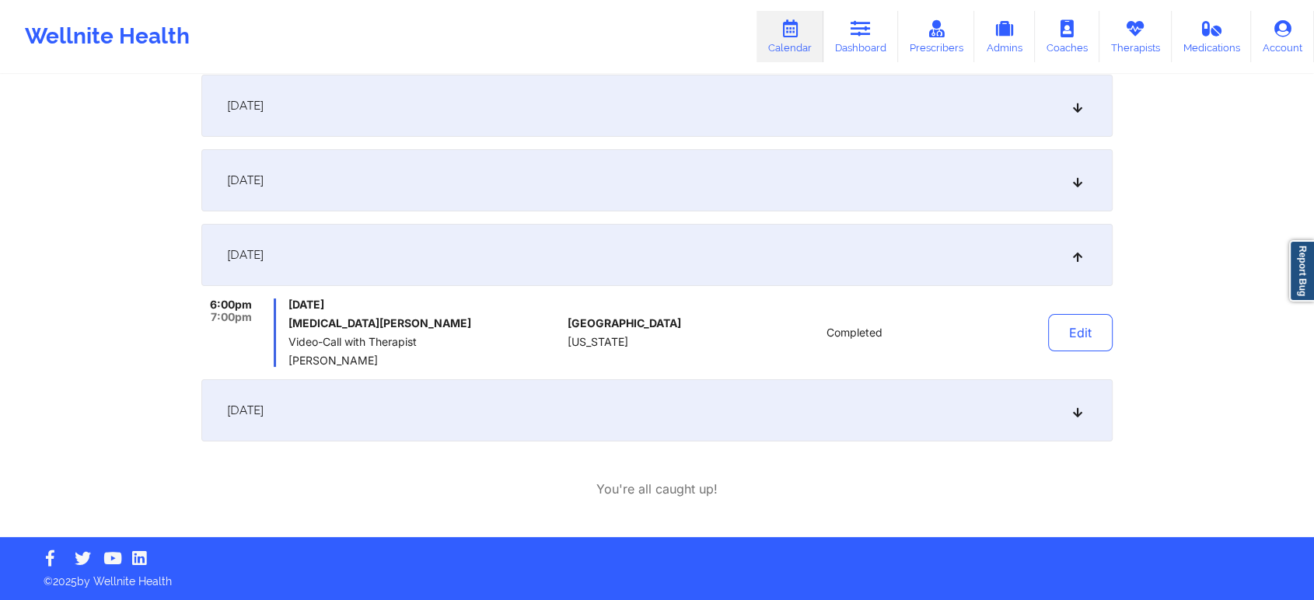
click at [585, 403] on div "[DATE]" at bounding box center [656, 410] width 911 height 62
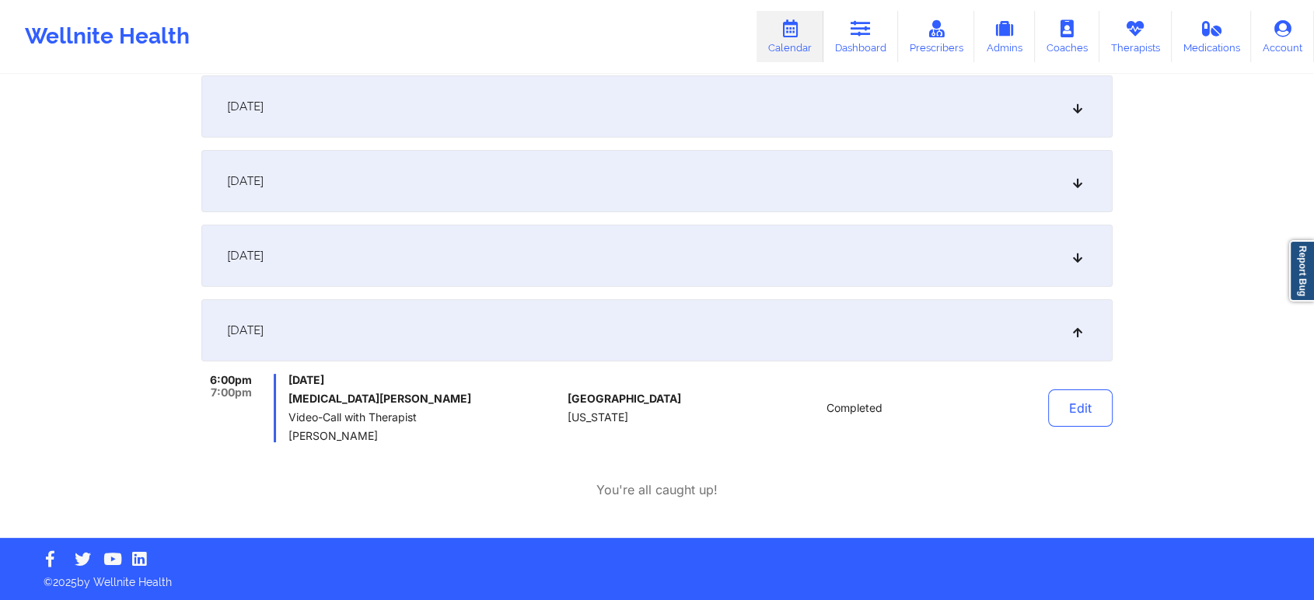
scroll to position [0, 0]
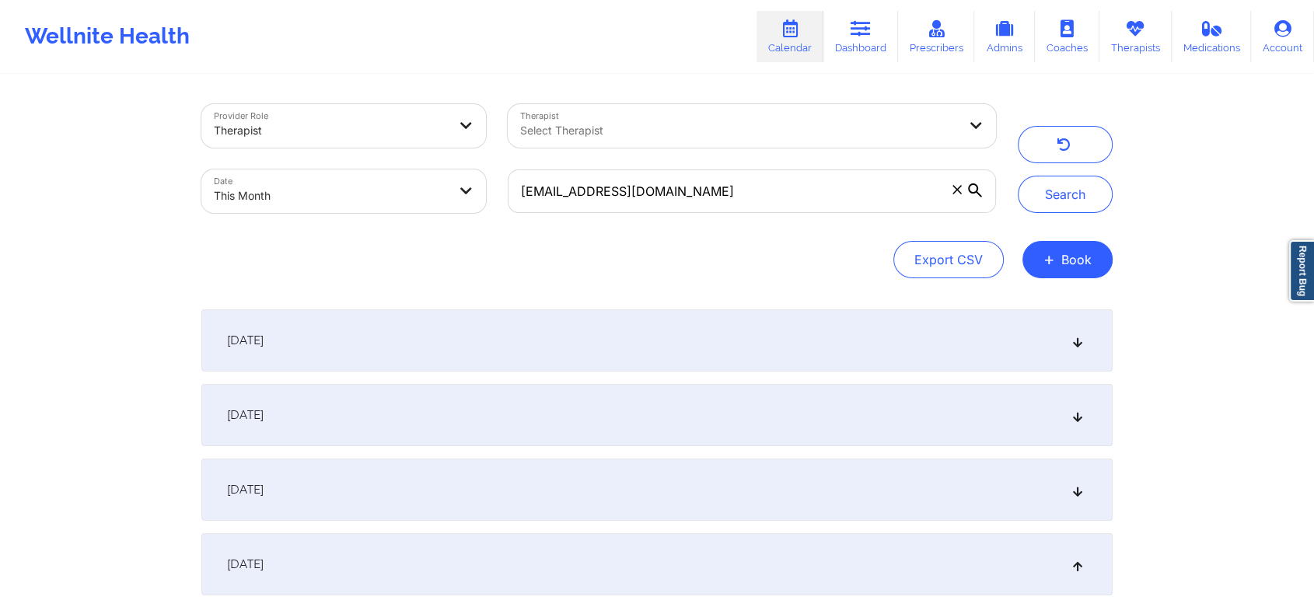
drag, startPoint x: 684, startPoint y: 220, endPoint x: 718, endPoint y: 202, distance: 38.6
click at [718, 202] on div "[EMAIL_ADDRESS][DOMAIN_NAME]" at bounding box center [752, 191] width 510 height 65
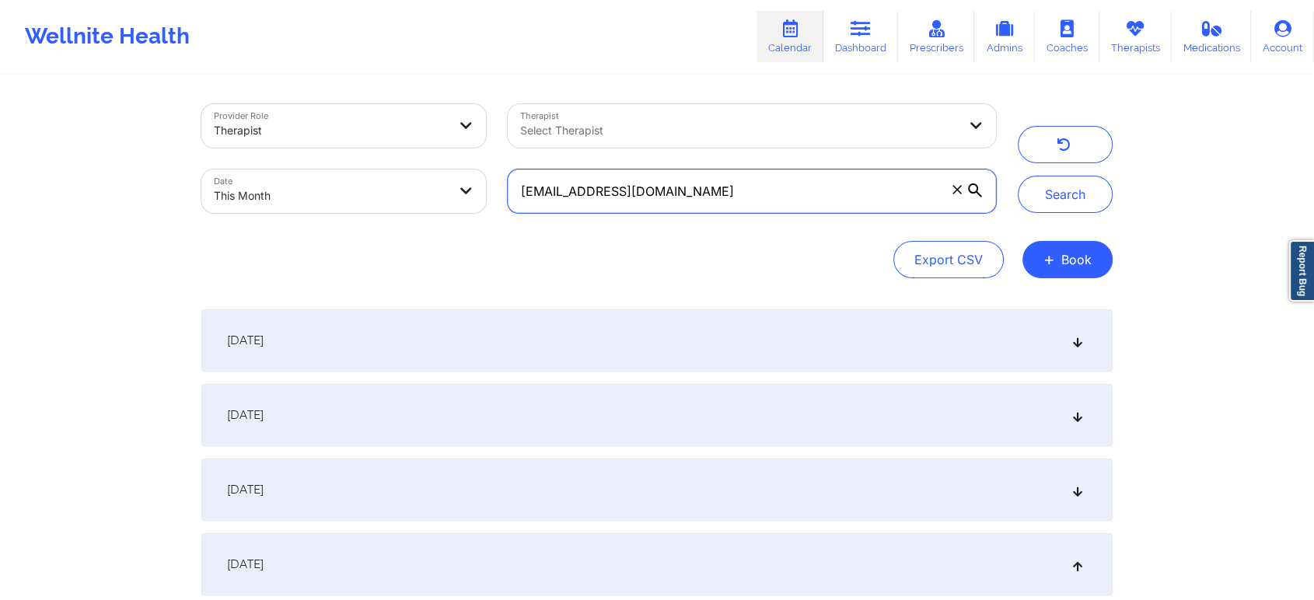
drag, startPoint x: 718, startPoint y: 202, endPoint x: 442, endPoint y: 164, distance: 278.6
click at [442, 164] on div "Provider Role Therapist Therapist Select Therapist Date This Month [EMAIL_ADDRE…" at bounding box center [598, 158] width 816 height 131
paste input "[PERSON_NAME].baskin9"
click at [1018, 176] on button "Search" at bounding box center [1065, 194] width 95 height 37
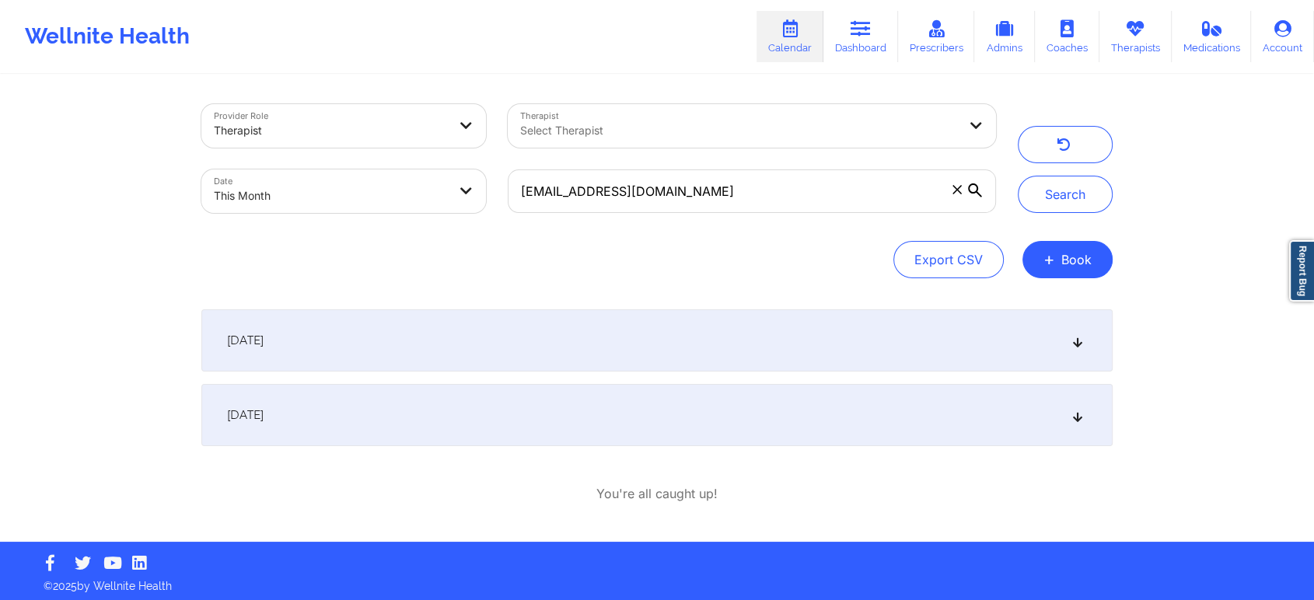
click at [285, 405] on div "[DATE]" at bounding box center [656, 415] width 911 height 62
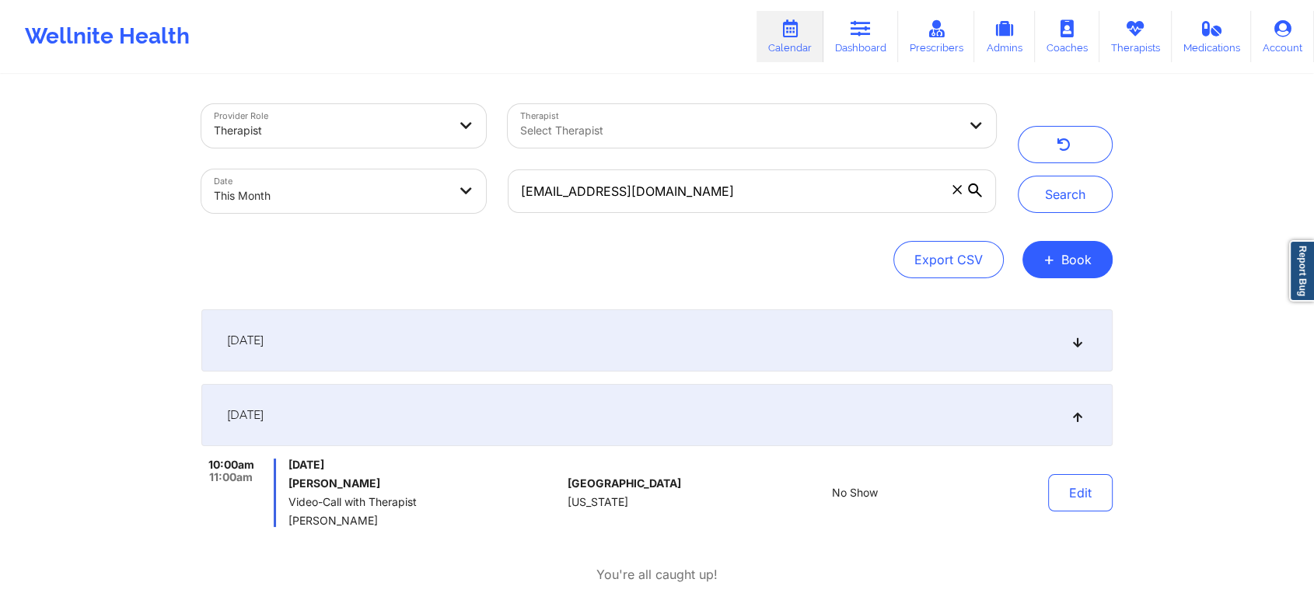
click at [1015, 453] on div "[DATE] 10:00am 11:00am [DATE] [PERSON_NAME] Video-Call with Therapist [PERSON_N…" at bounding box center [656, 455] width 911 height 143
click at [1060, 474] on button "Edit" at bounding box center [1080, 492] width 65 height 37
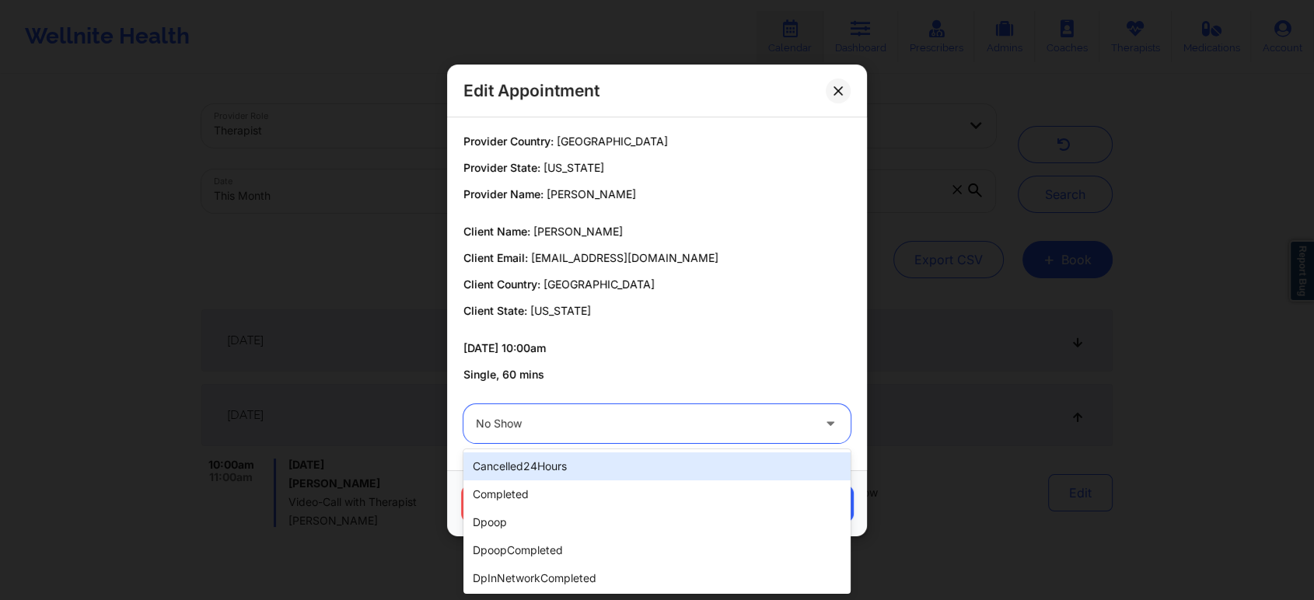
click at [623, 414] on div at bounding box center [644, 423] width 336 height 19
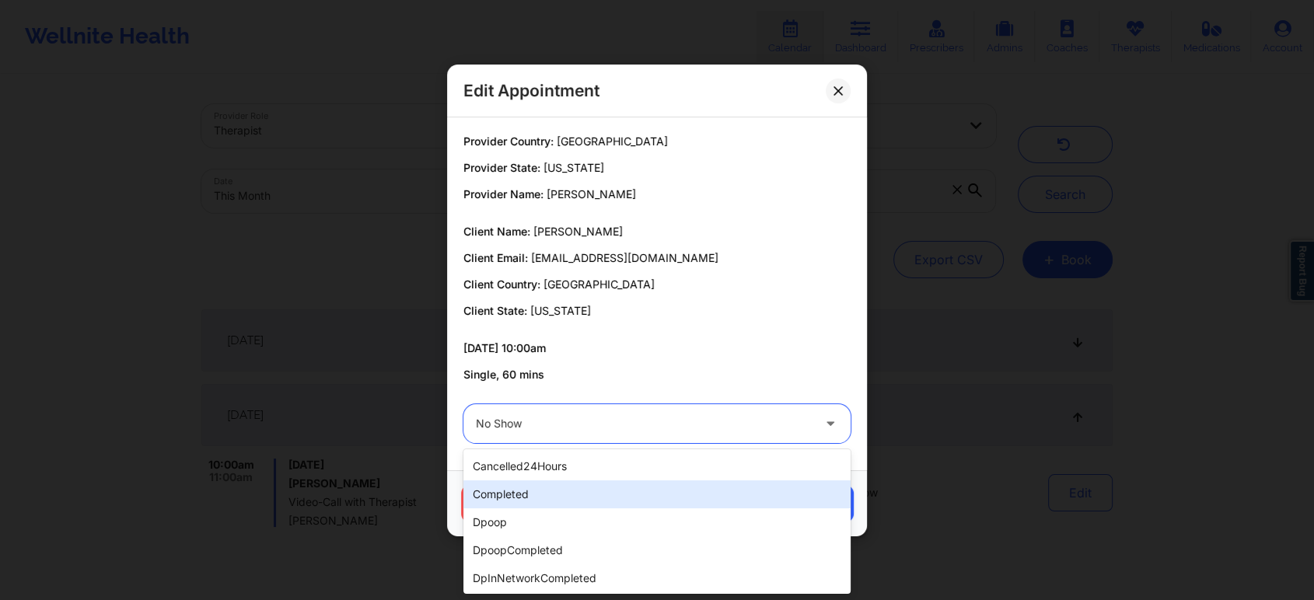
click at [533, 500] on div "completed" at bounding box center [656, 494] width 387 height 28
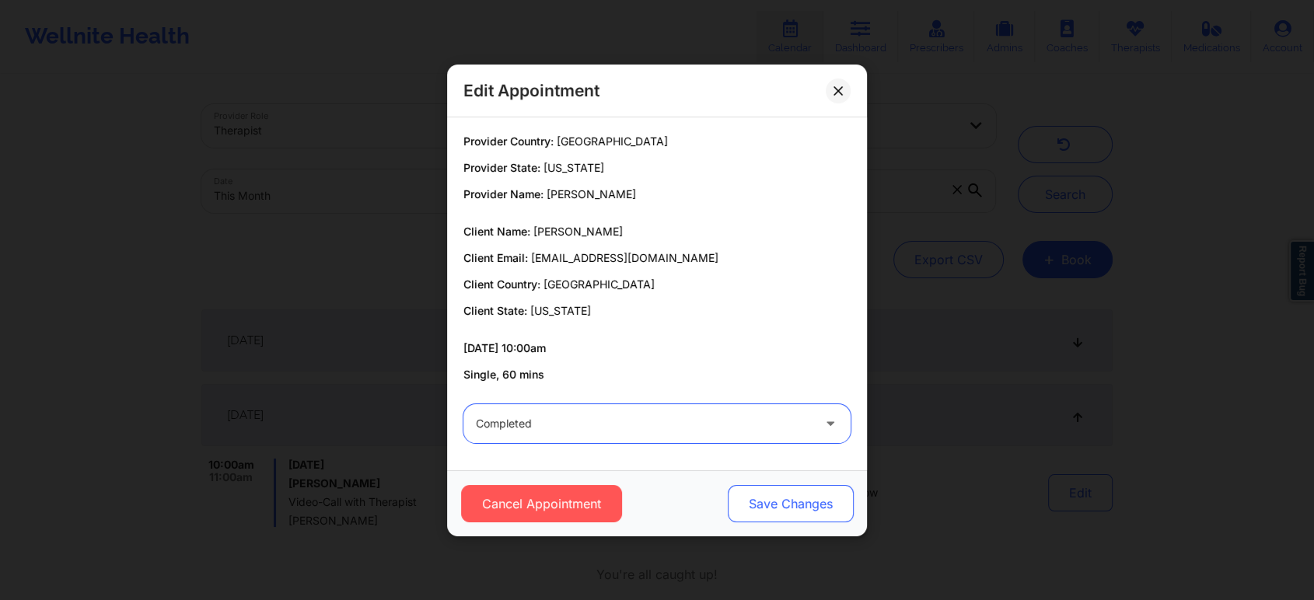
click at [751, 495] on button "Save Changes" at bounding box center [791, 503] width 126 height 37
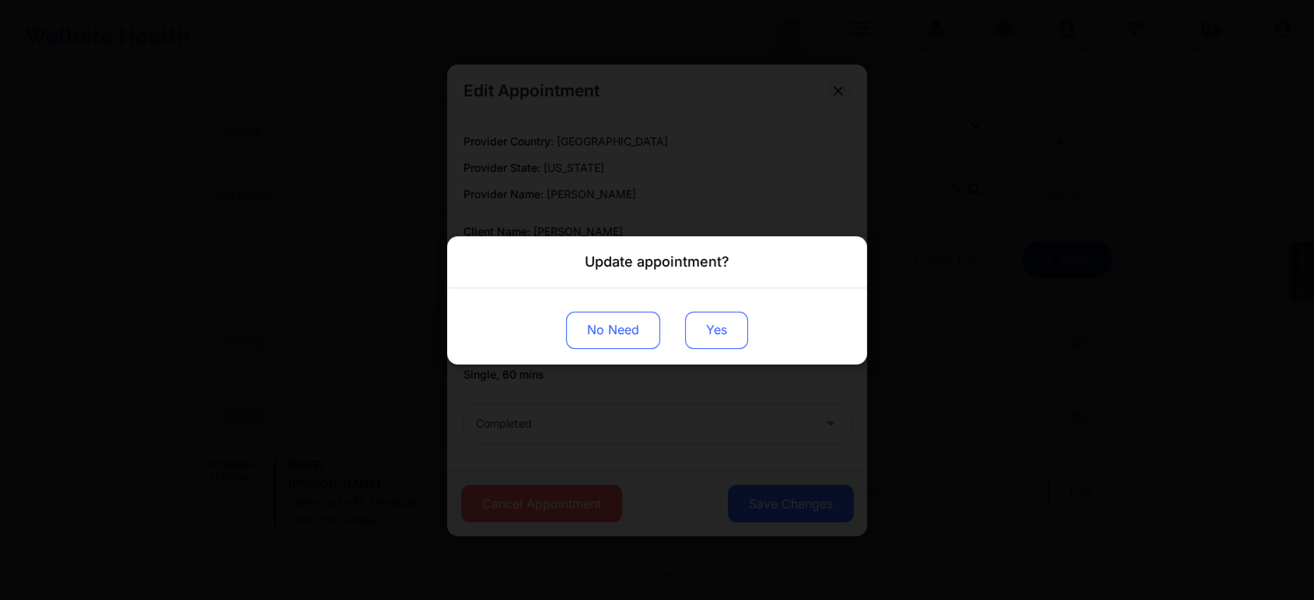
click at [690, 334] on button "Yes" at bounding box center [716, 329] width 63 height 37
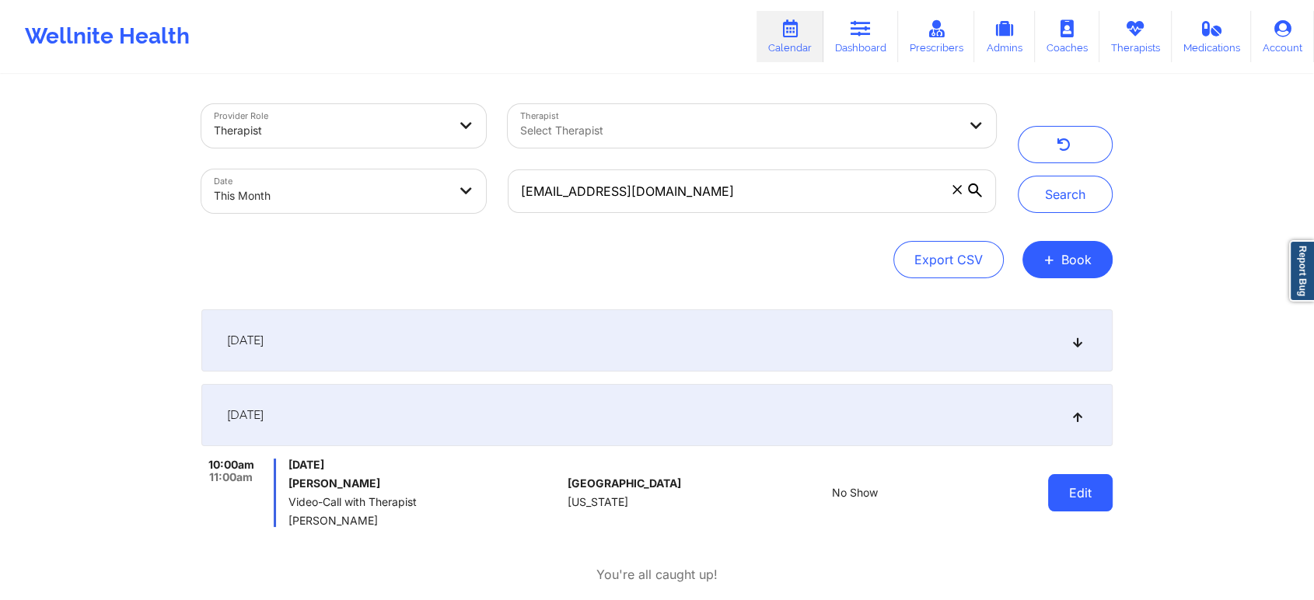
click at [1101, 503] on button "Edit" at bounding box center [1080, 492] width 65 height 37
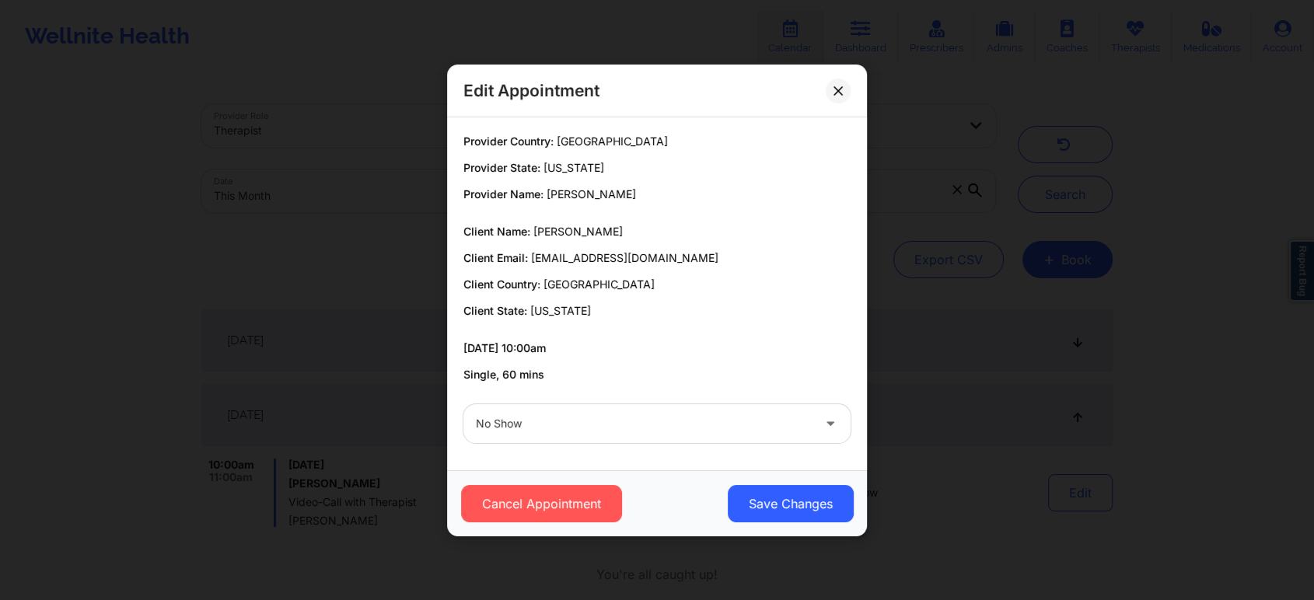
click at [516, 428] on div at bounding box center [644, 423] width 336 height 19
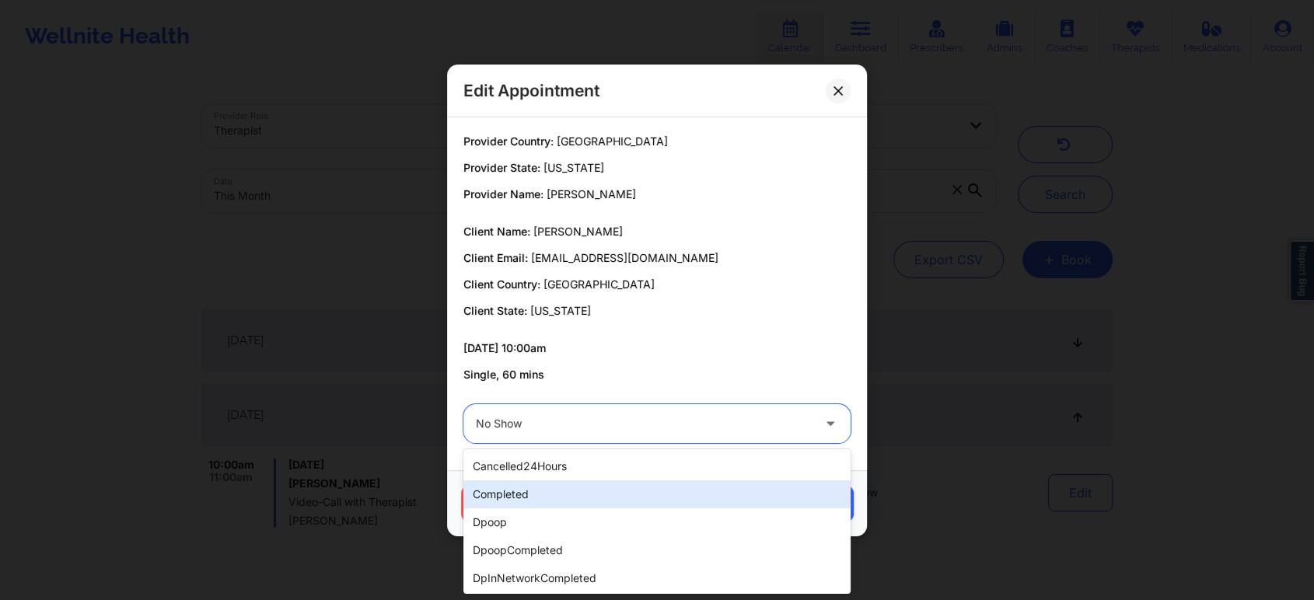
click at [503, 506] on div "completed" at bounding box center [656, 494] width 387 height 28
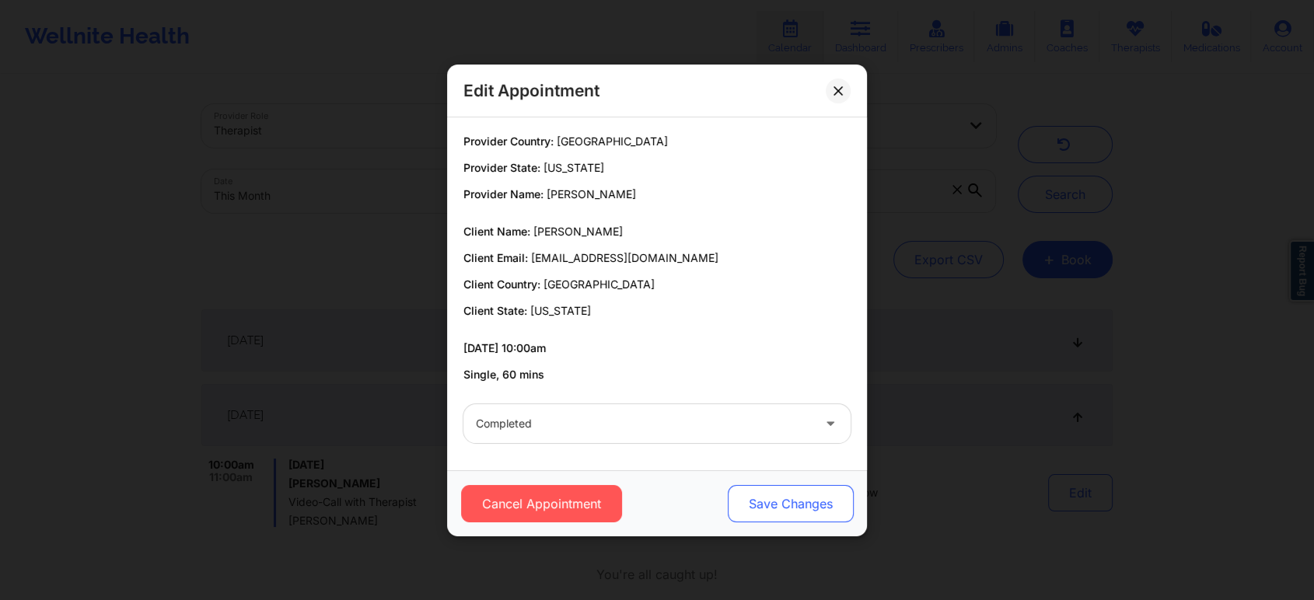
click at [767, 501] on button "Save Changes" at bounding box center [791, 503] width 126 height 37
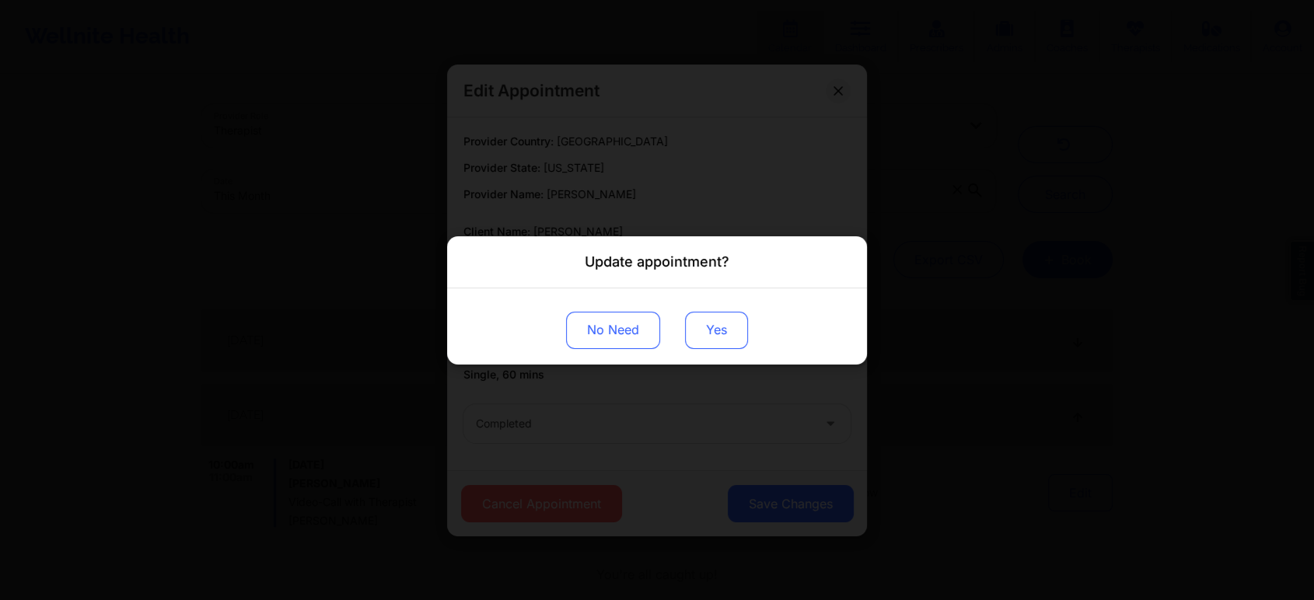
click at [715, 323] on button "Yes" at bounding box center [716, 329] width 63 height 37
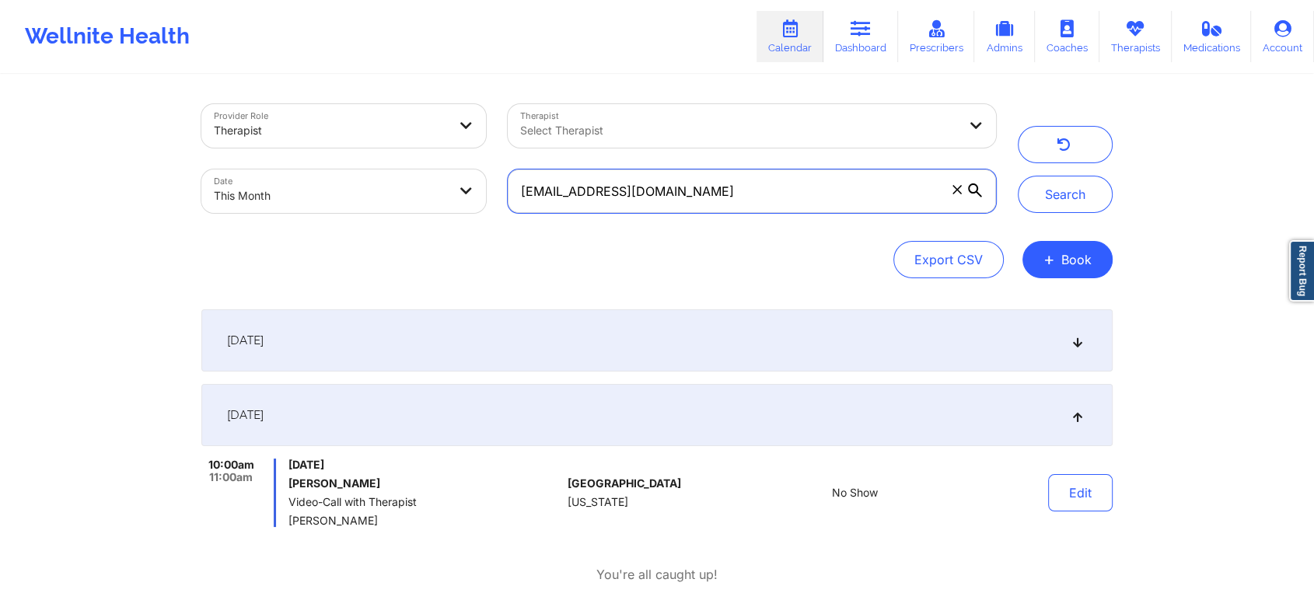
drag, startPoint x: 766, startPoint y: 190, endPoint x: 372, endPoint y: 104, distance: 402.6
click at [372, 104] on div "Provider Role Therapist Therapist Select Therapist Date This Month [EMAIL_ADDRE…" at bounding box center [598, 158] width 816 height 131
paste input "arcemichelle27"
click at [1018, 176] on button "Search" at bounding box center [1065, 194] width 95 height 37
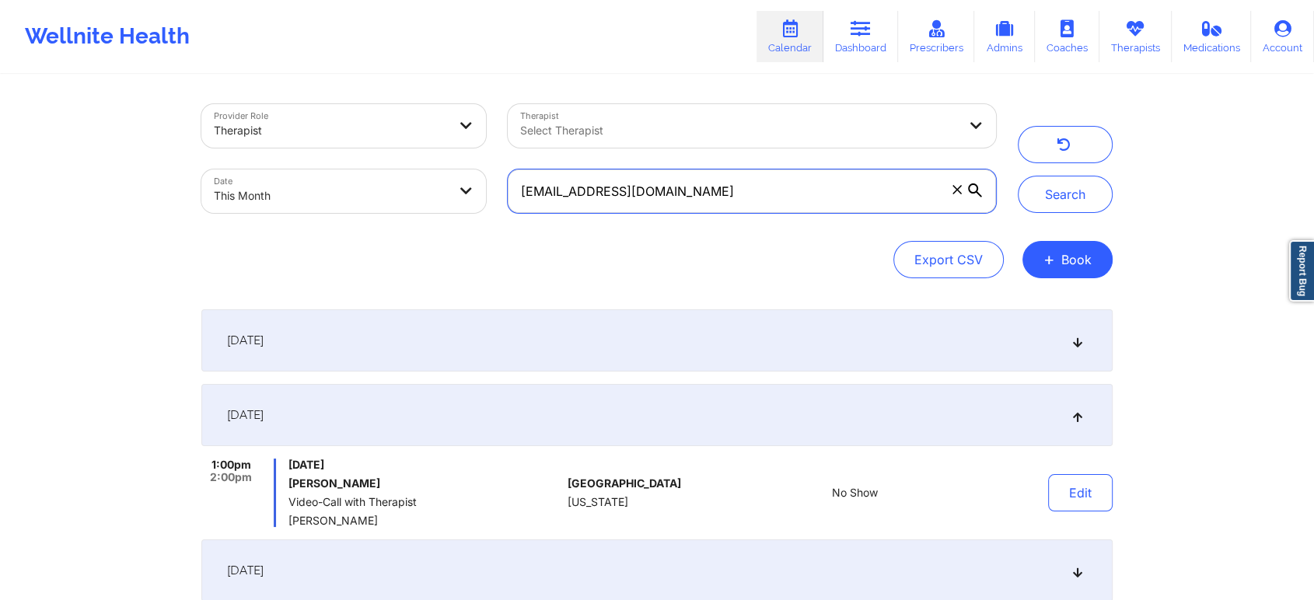
scroll to position [235, 0]
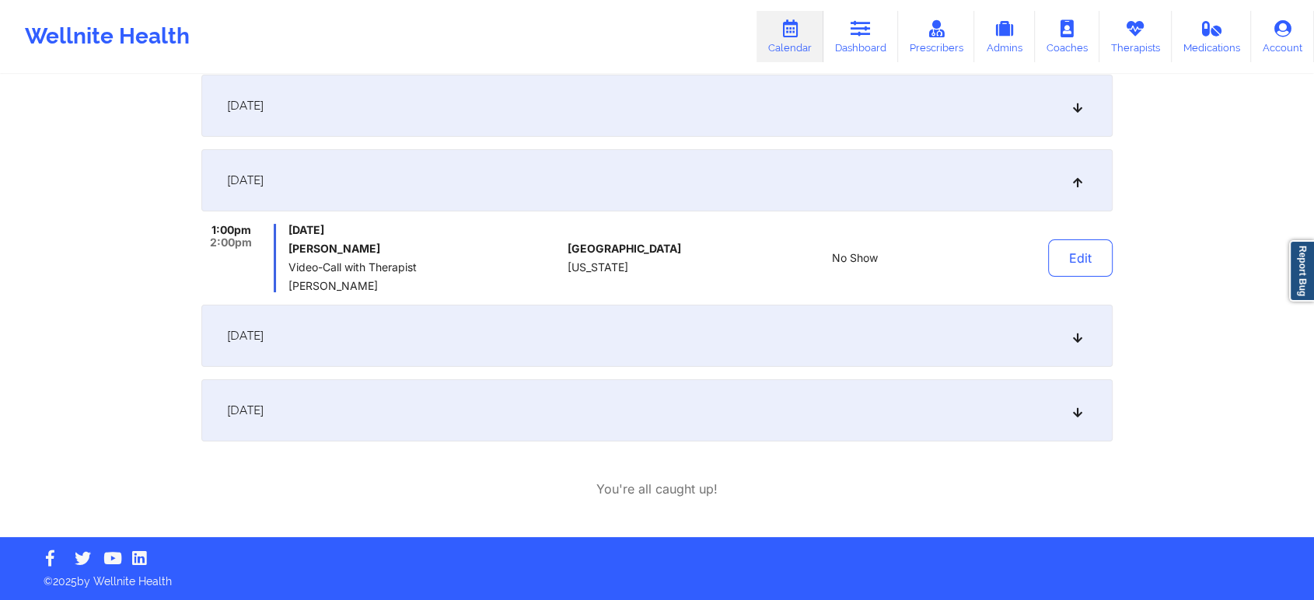
click at [422, 400] on div "[DATE]" at bounding box center [656, 410] width 911 height 62
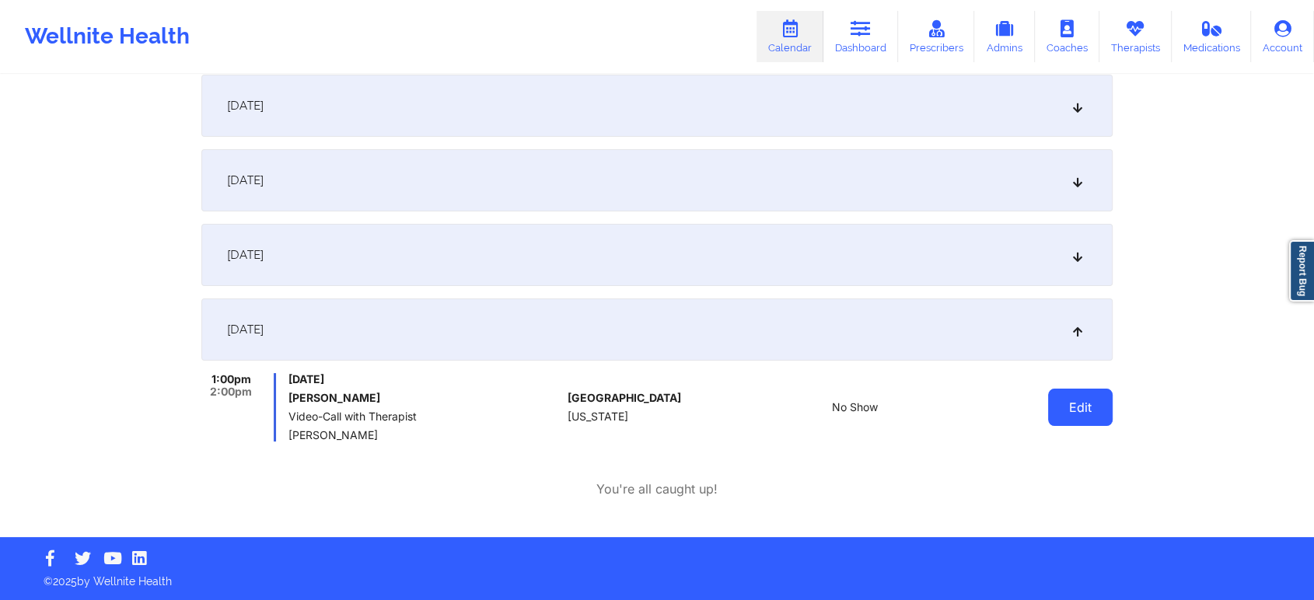
click at [1050, 414] on button "Edit" at bounding box center [1080, 407] width 65 height 37
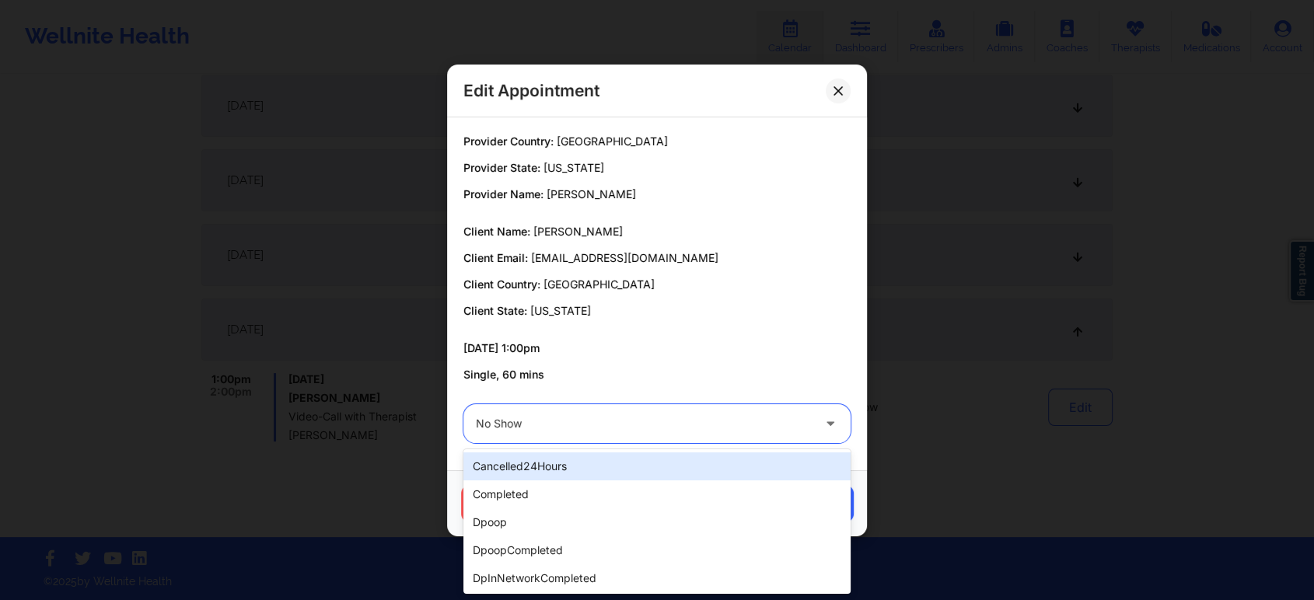
click at [679, 421] on div at bounding box center [644, 423] width 336 height 19
click at [599, 473] on div "cancelled24Hours" at bounding box center [656, 466] width 387 height 28
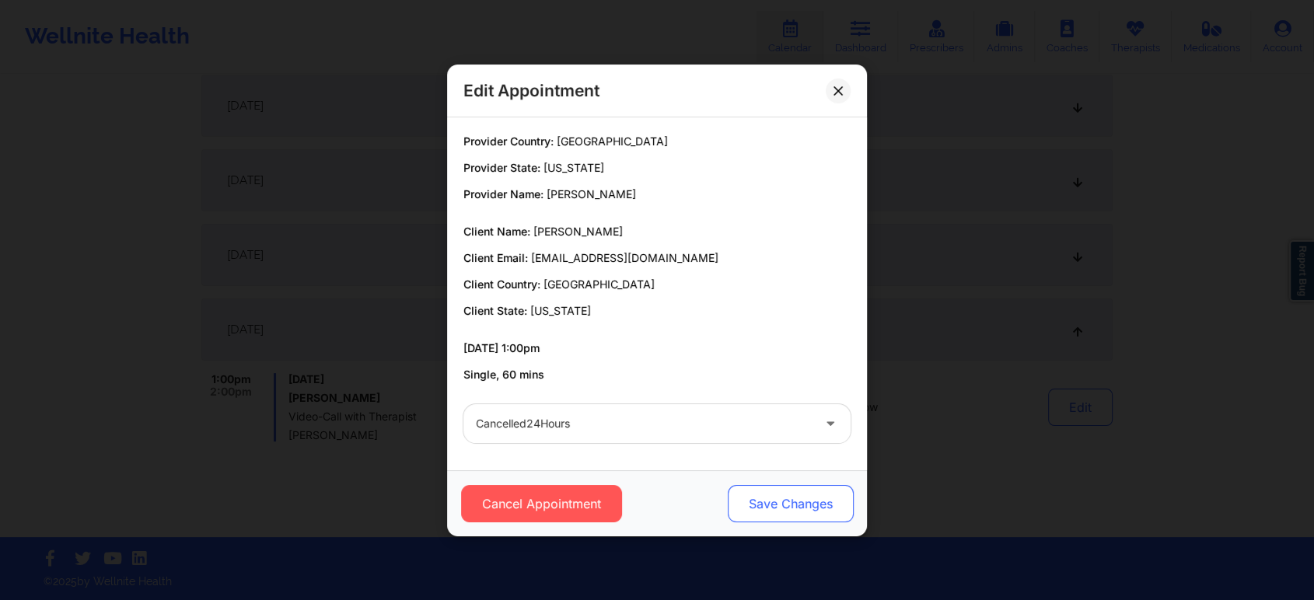
click at [770, 507] on button "Save Changes" at bounding box center [791, 503] width 126 height 37
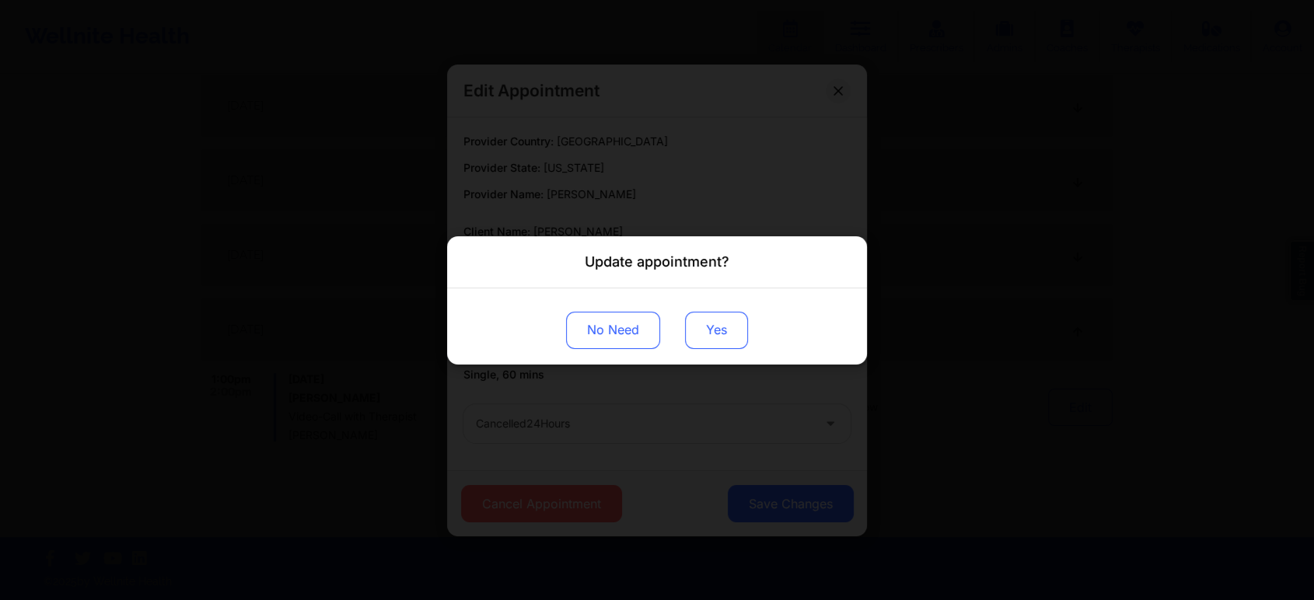
click at [704, 339] on button "Yes" at bounding box center [716, 329] width 63 height 37
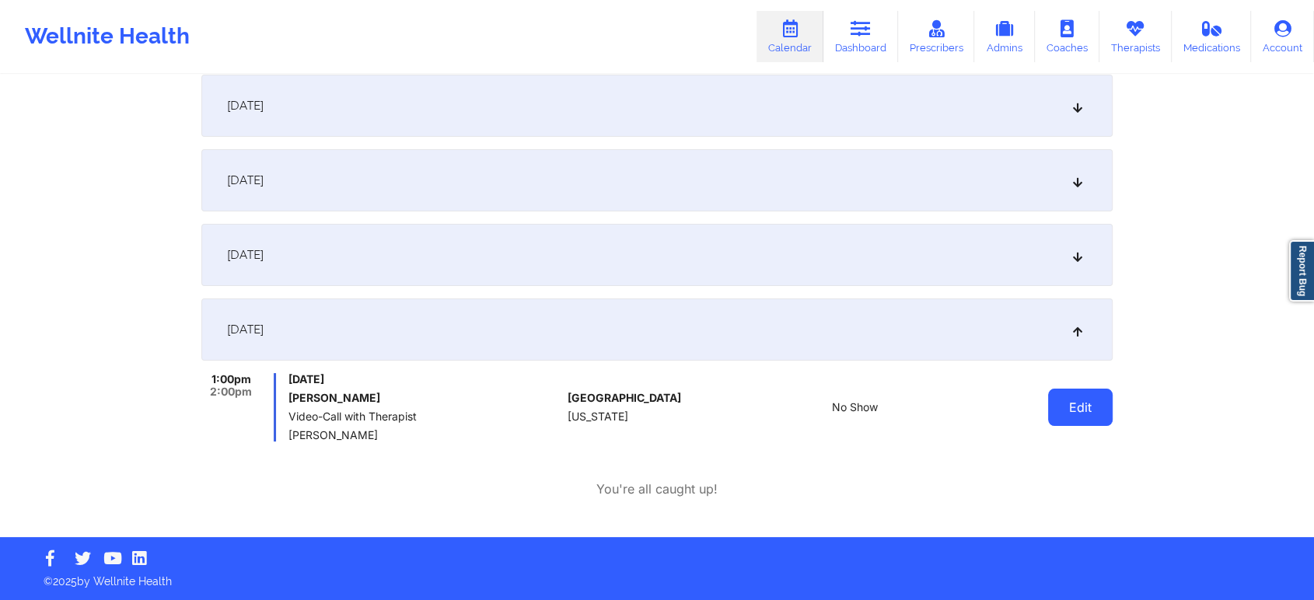
click at [1081, 403] on button "Edit" at bounding box center [1080, 407] width 65 height 37
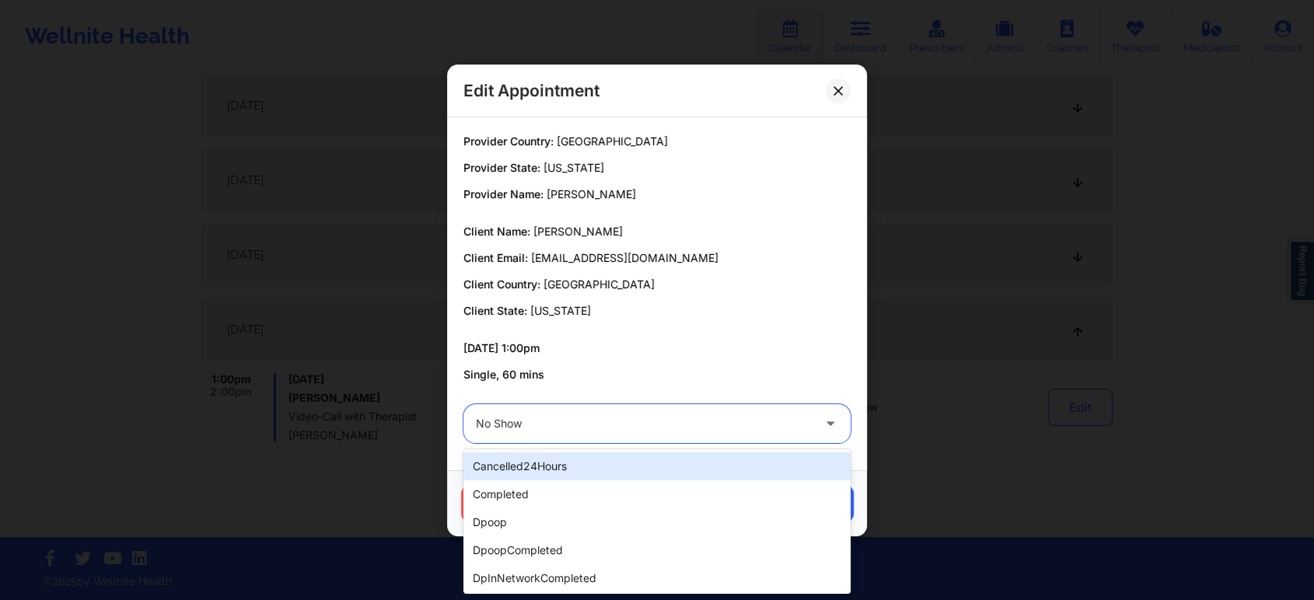
click at [768, 409] on div "No Show" at bounding box center [644, 423] width 336 height 39
click at [630, 465] on div "cancelled24Hours" at bounding box center [656, 466] width 387 height 28
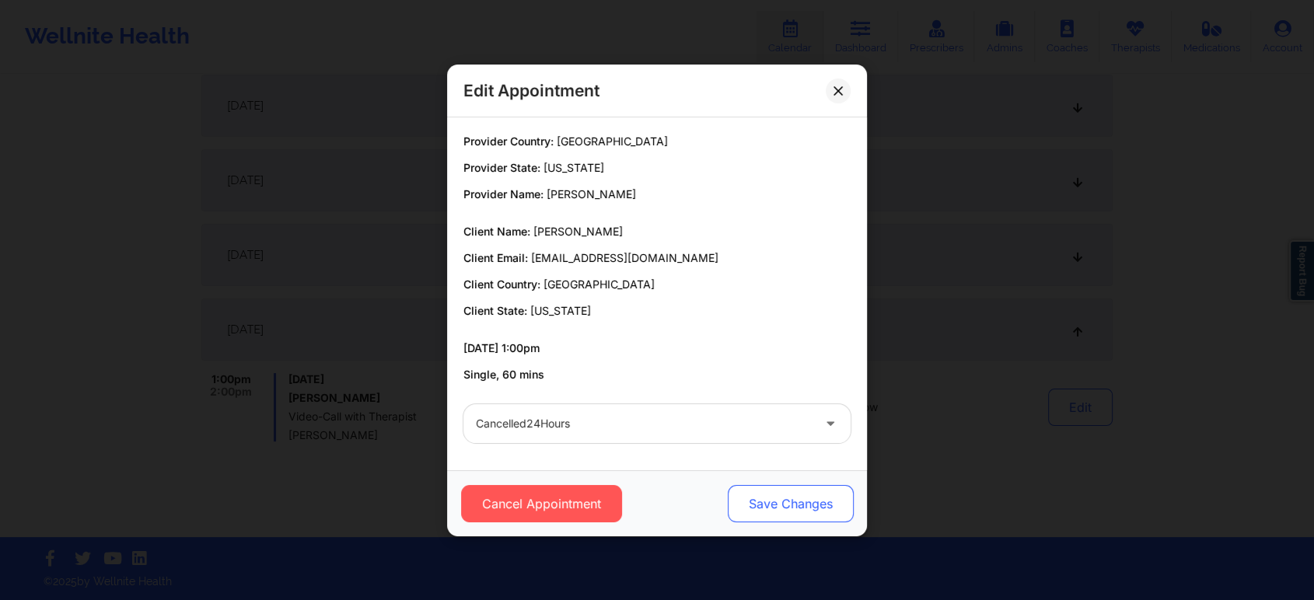
click at [811, 515] on button "Save Changes" at bounding box center [791, 503] width 126 height 37
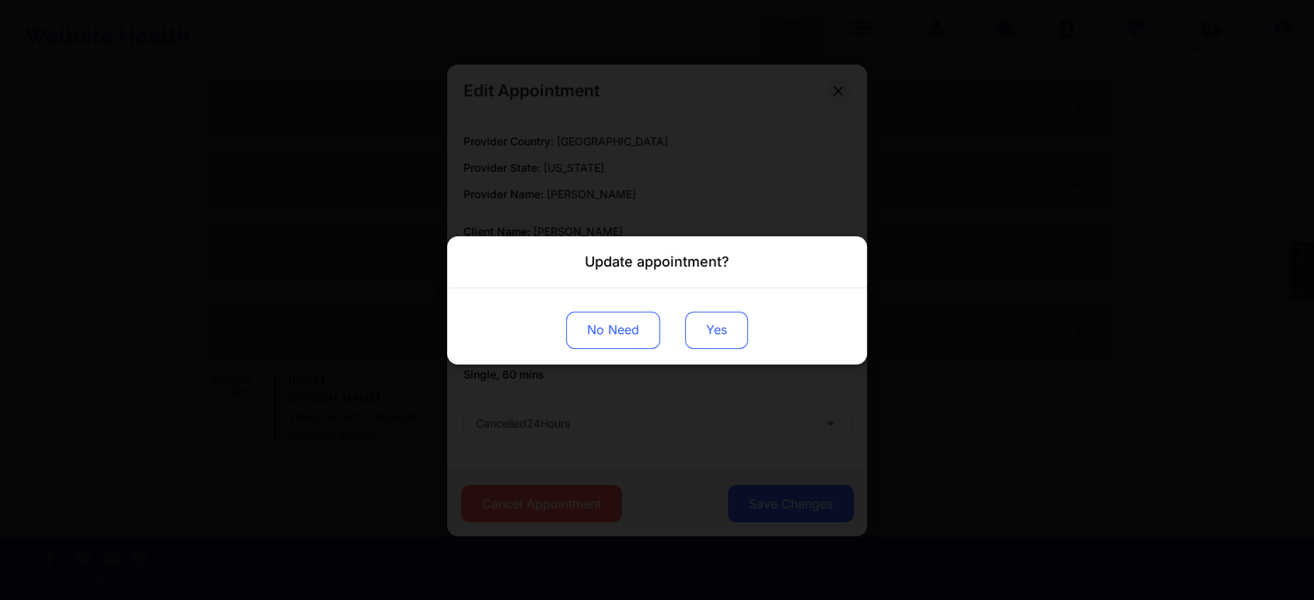
click at [713, 318] on button "Yes" at bounding box center [716, 329] width 63 height 37
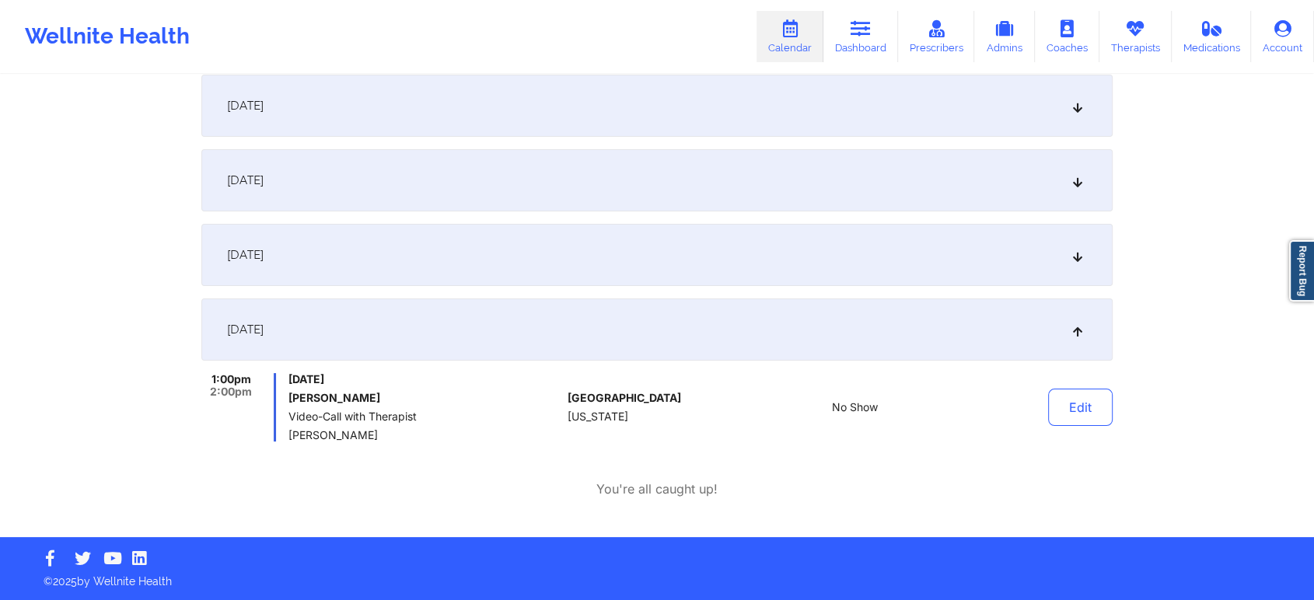
scroll to position [0, 0]
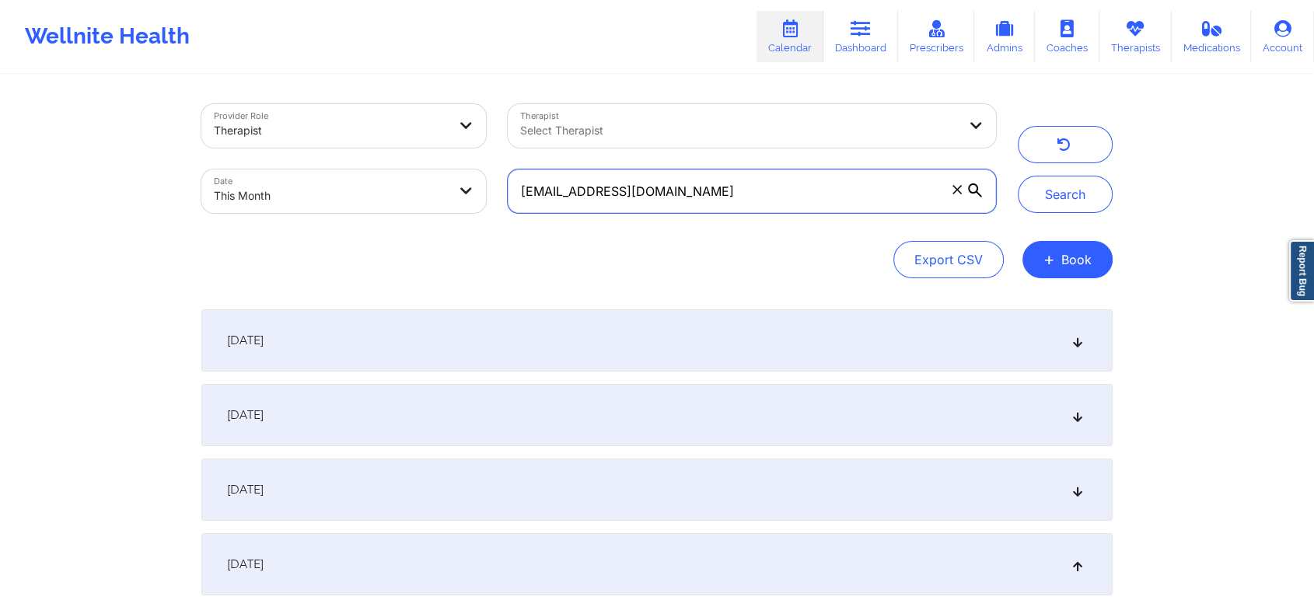
drag, startPoint x: 697, startPoint y: 183, endPoint x: 323, endPoint y: 73, distance: 388.9
click at [323, 73] on div "Provider Role Therapist Therapist Select Therapist Date This Month [EMAIL_ADDRE…" at bounding box center [657, 386] width 1314 height 772
paste input "jwfaith0821"
click at [1018, 176] on button "Search" at bounding box center [1065, 194] width 95 height 37
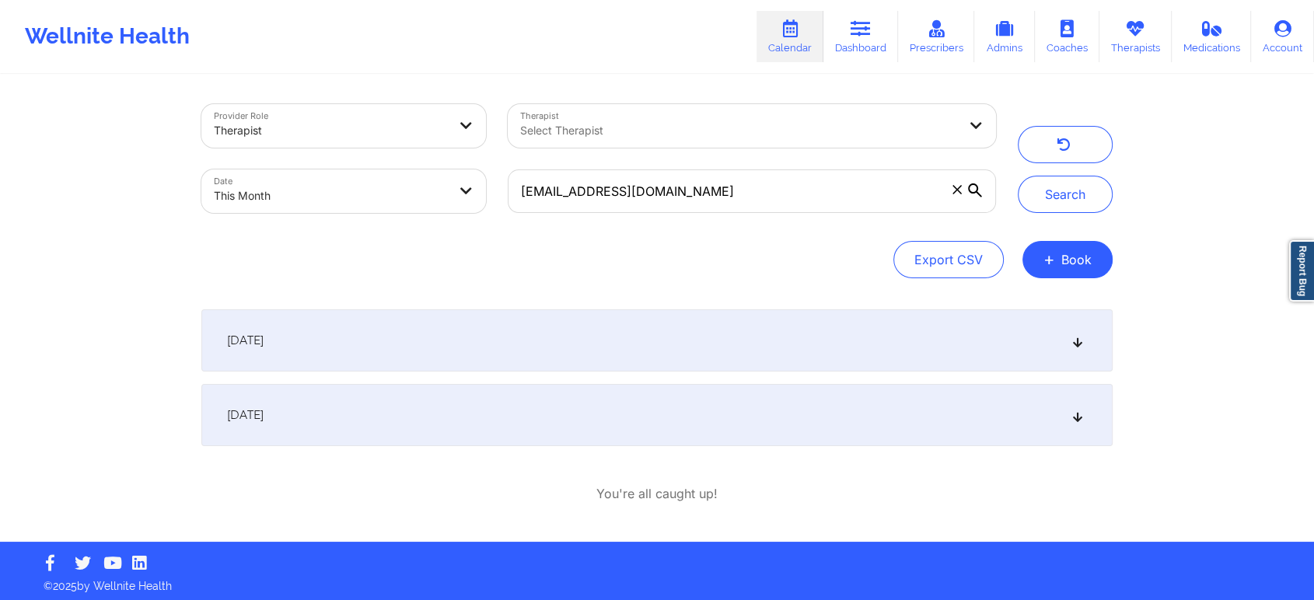
click at [505, 401] on div "[DATE]" at bounding box center [656, 415] width 911 height 62
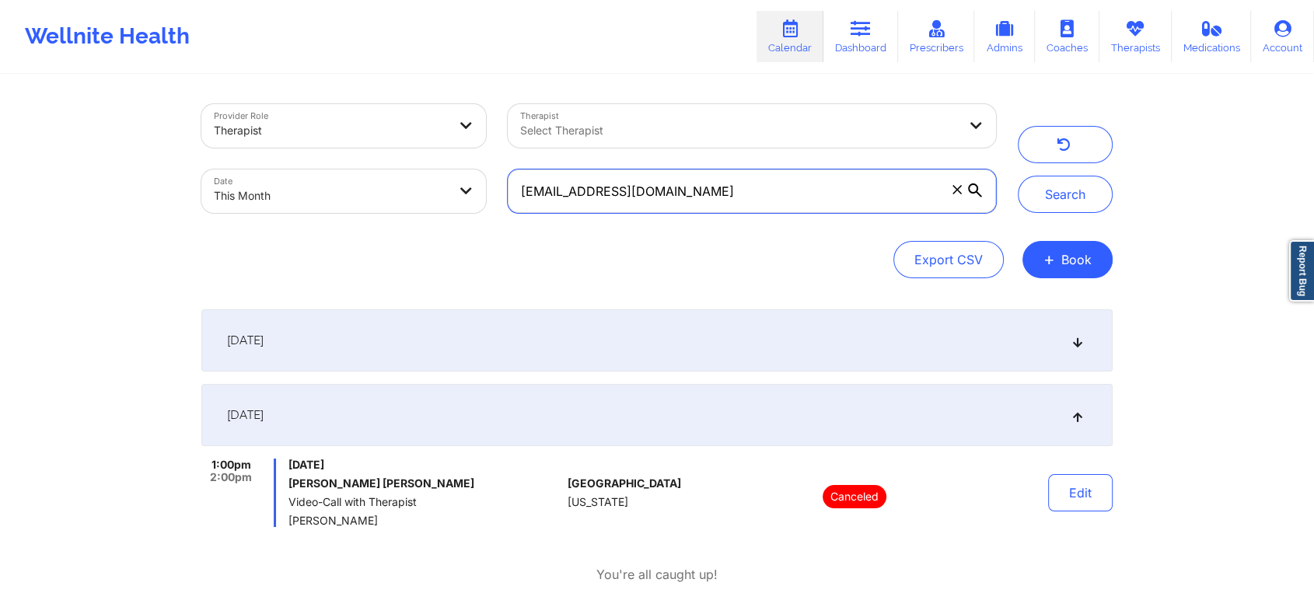
drag, startPoint x: 733, startPoint y: 204, endPoint x: 423, endPoint y: 141, distance: 316.4
click at [423, 141] on div "Provider Role Therapist Therapist Select Therapist Date This Month [EMAIL_ADDRE…" at bounding box center [598, 158] width 816 height 131
paste input "bespokeclubmiami"
click at [1018, 176] on button "Search" at bounding box center [1065, 194] width 95 height 37
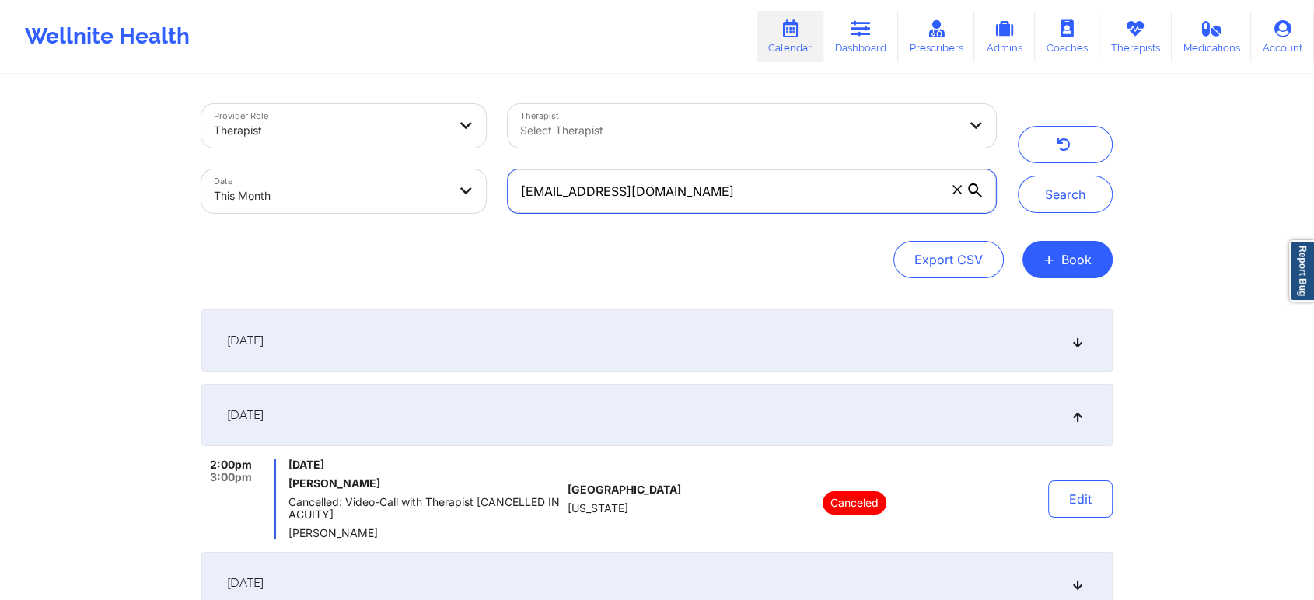
scroll to position [512, 0]
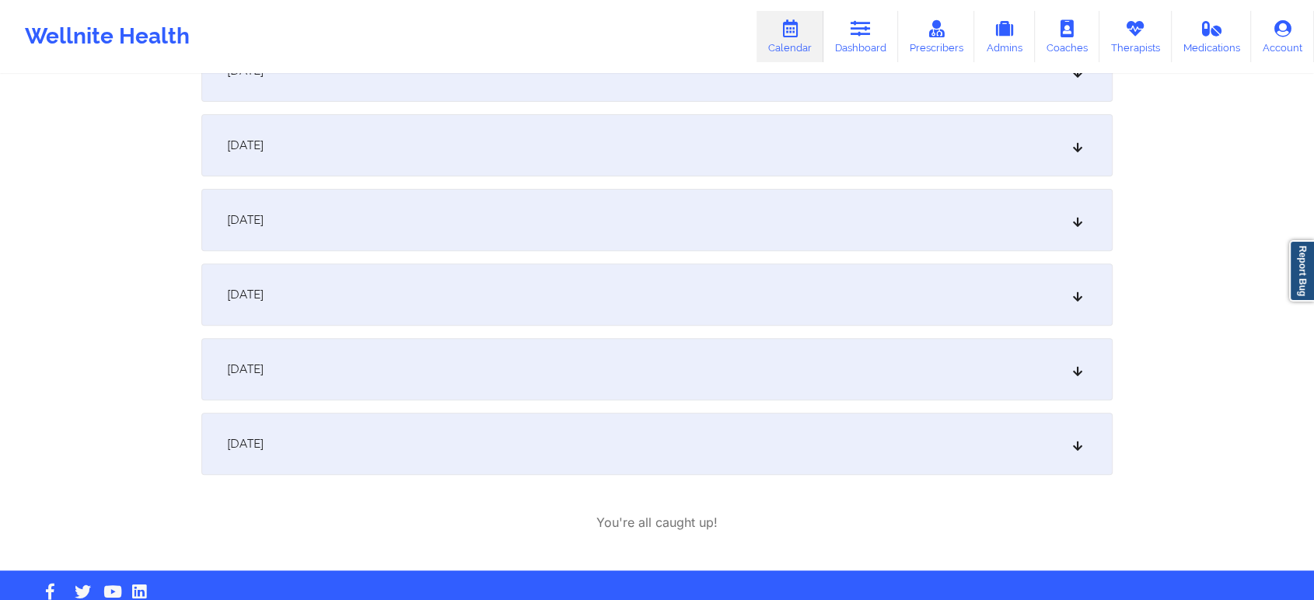
click at [352, 225] on div "[DATE]" at bounding box center [656, 220] width 911 height 62
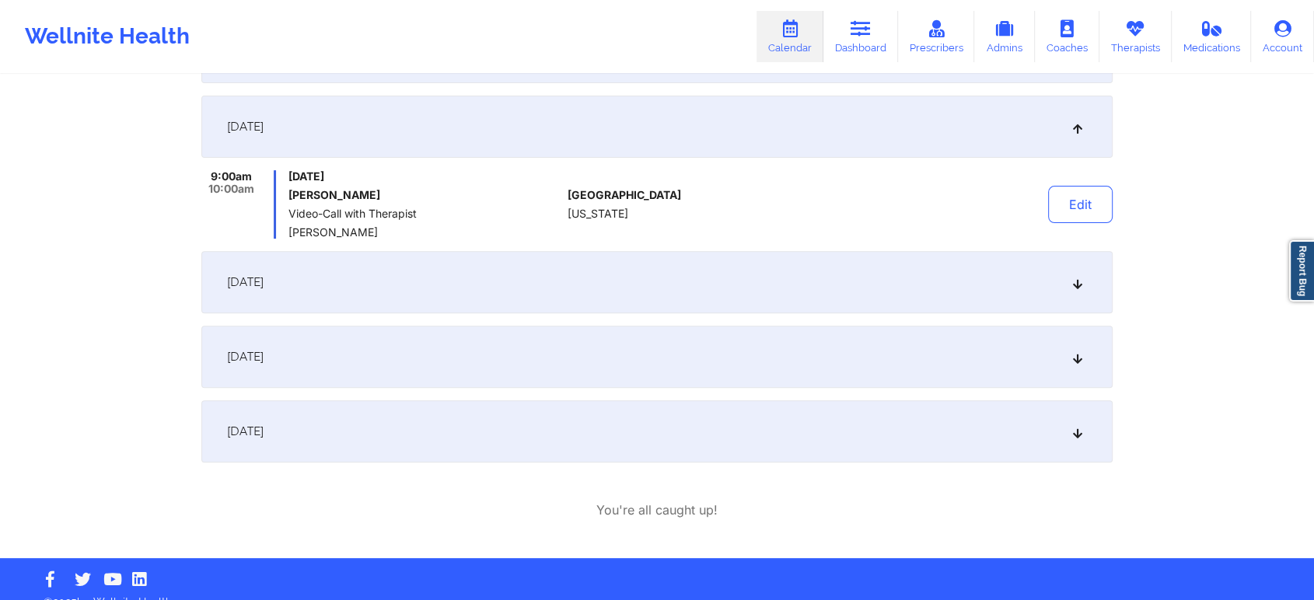
click at [357, 271] on div "[DATE]" at bounding box center [656, 282] width 911 height 62
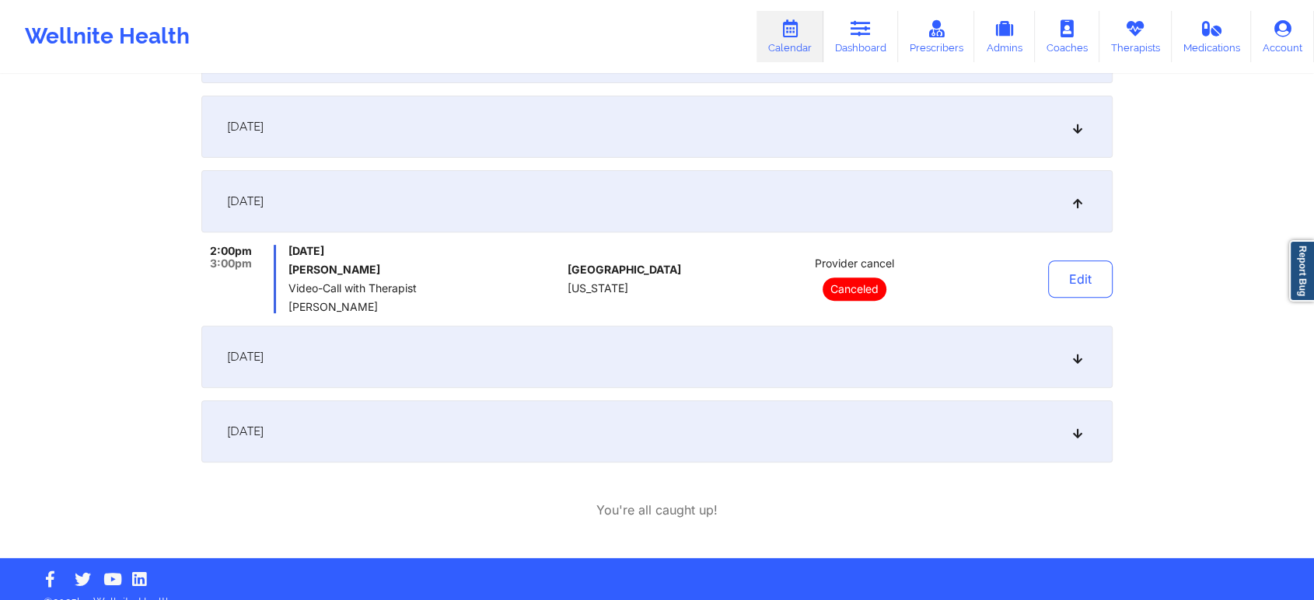
click at [356, 359] on div "[DATE]" at bounding box center [656, 357] width 911 height 62
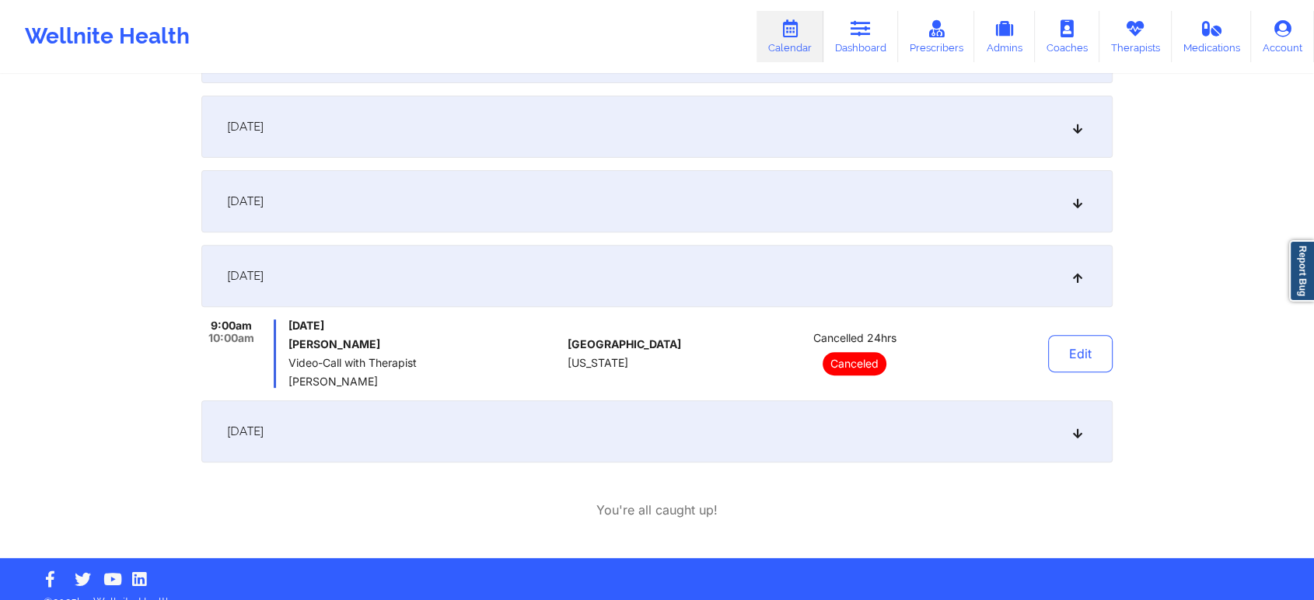
click at [360, 216] on div "[DATE]" at bounding box center [656, 201] width 911 height 62
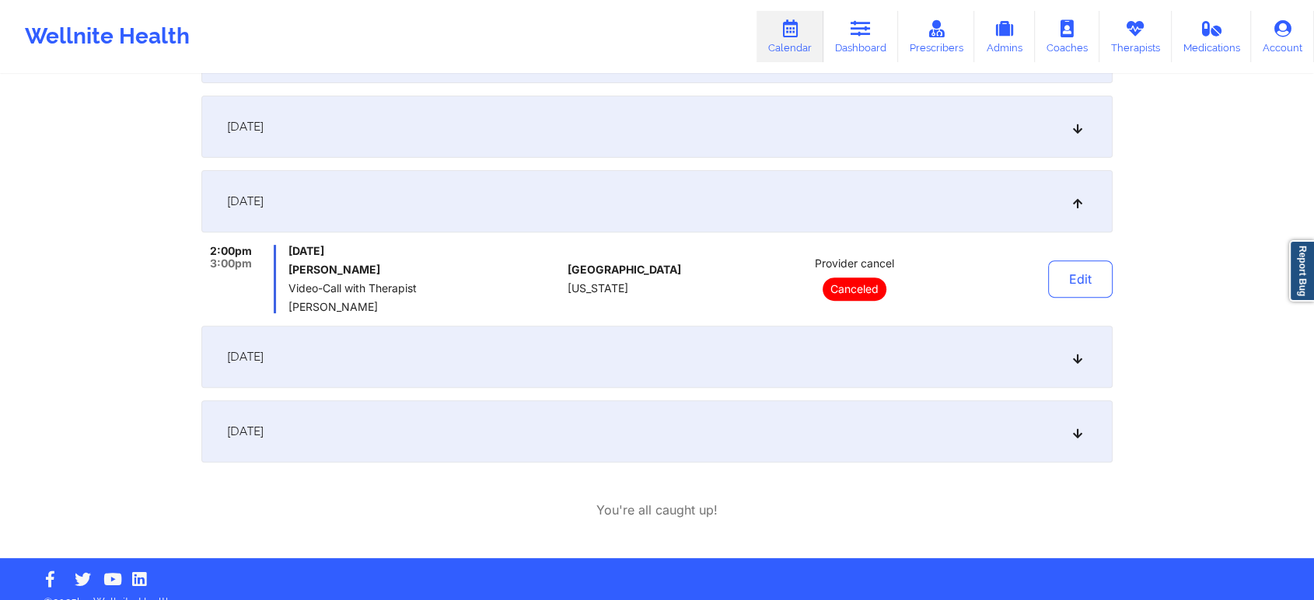
click at [401, 358] on div "[DATE]" at bounding box center [656, 357] width 911 height 62
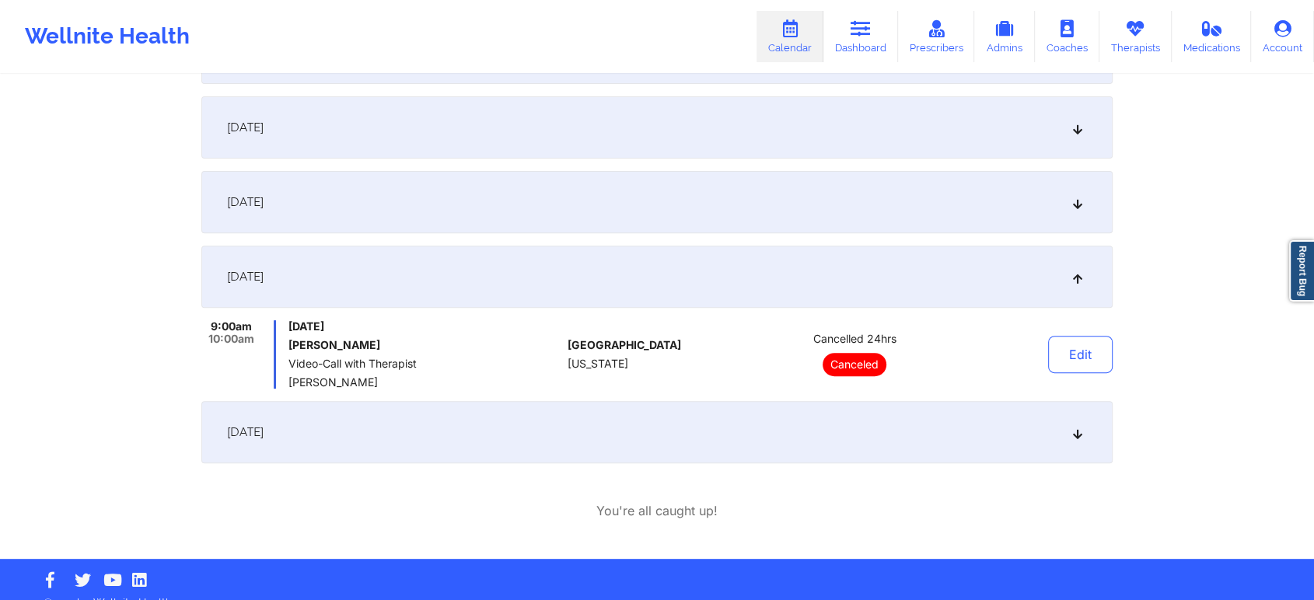
scroll to position [0, 0]
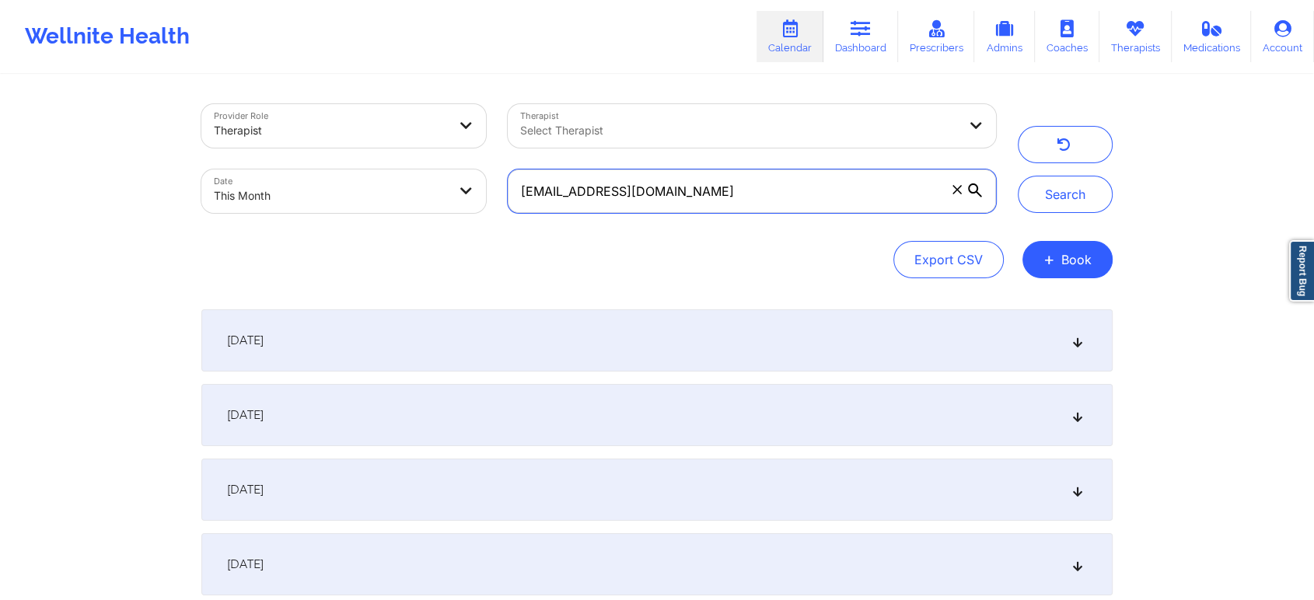
drag, startPoint x: 739, startPoint y: 202, endPoint x: 413, endPoint y: 143, distance: 331.8
click at [413, 143] on div "Provider Role Therapist Therapist Select Therapist Date This Month [EMAIL_ADDRE…" at bounding box center [598, 158] width 816 height 131
paste input "[EMAIL_ADDRESS]"
click at [1018, 176] on button "Search" at bounding box center [1065, 194] width 95 height 37
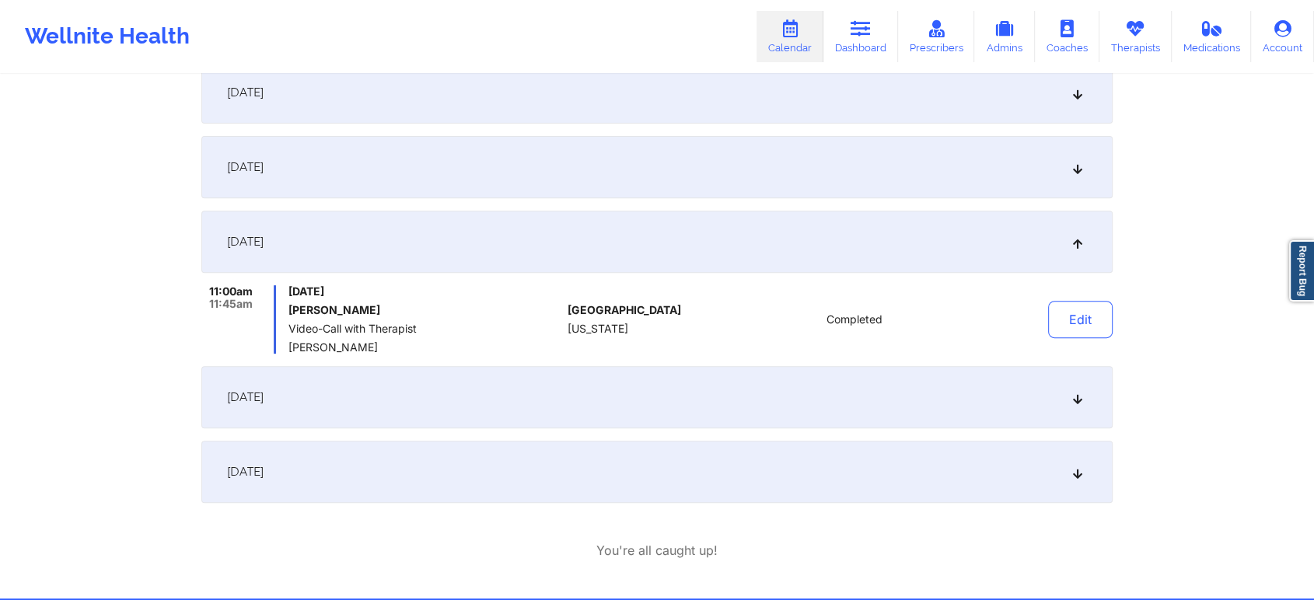
scroll to position [608, 0]
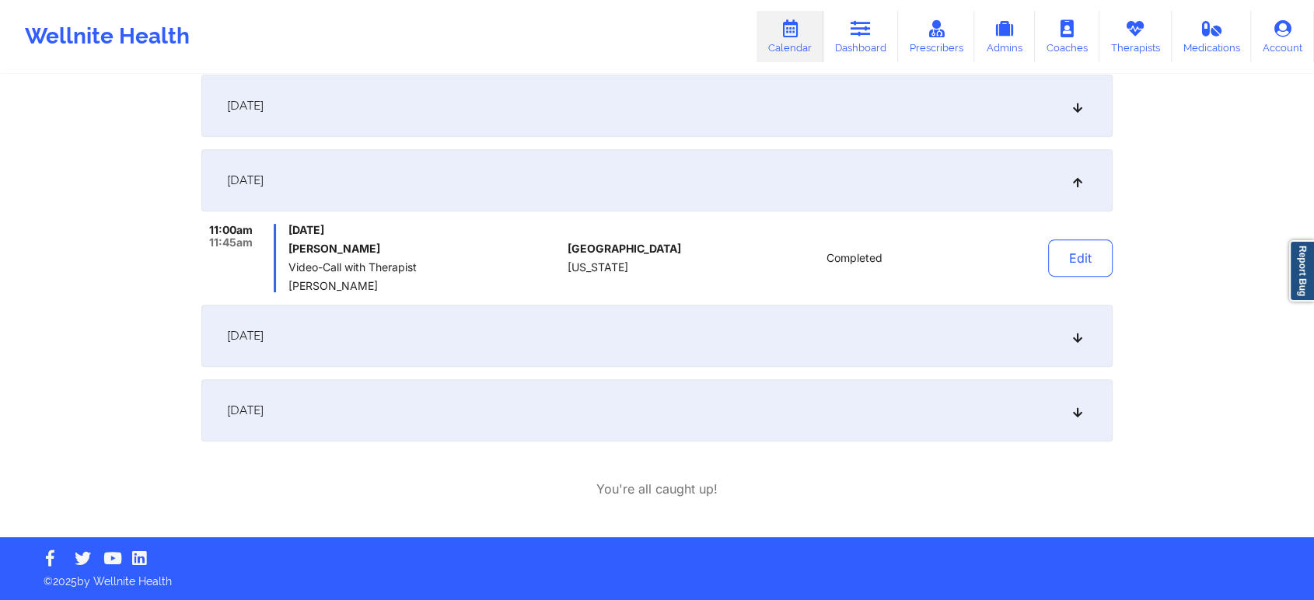
click at [311, 315] on div "[DATE]" at bounding box center [656, 336] width 911 height 62
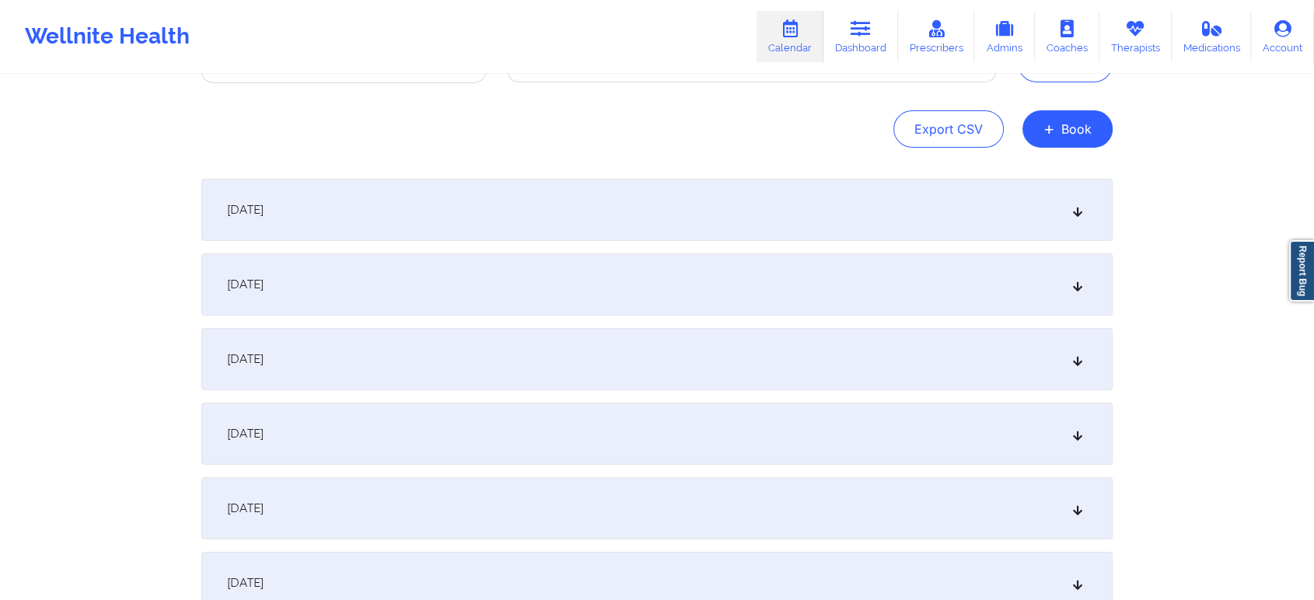
scroll to position [122, 0]
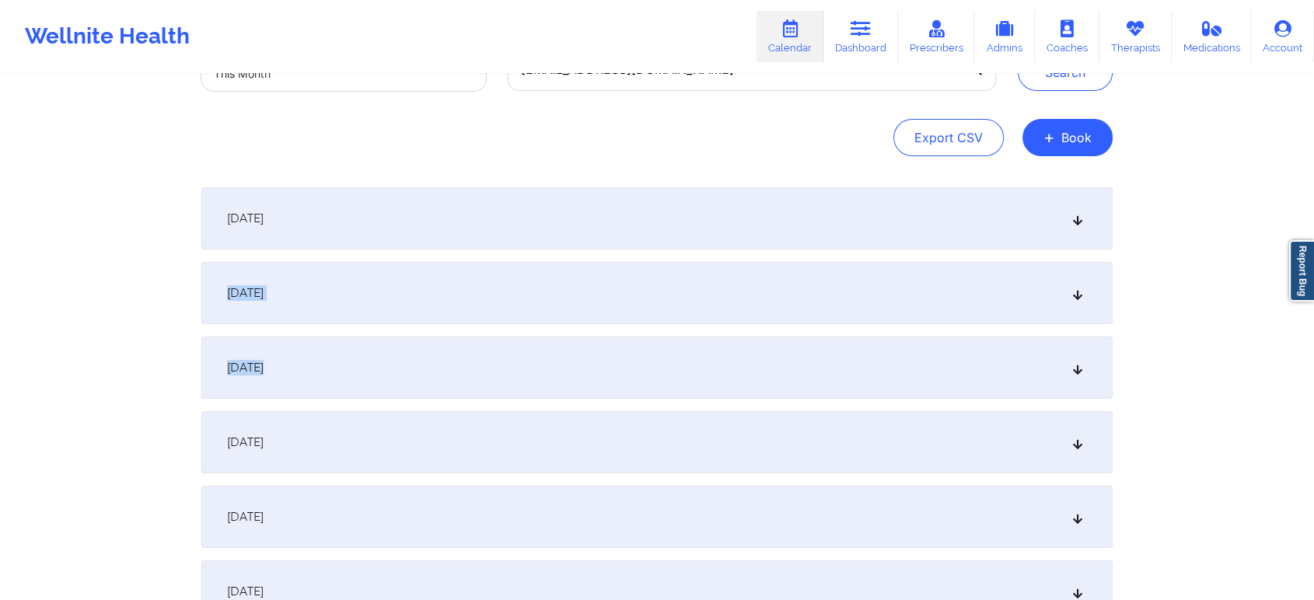
drag, startPoint x: 1311, startPoint y: 368, endPoint x: 1306, endPoint y: 152, distance: 215.4
click at [1193, 152] on div "Provider Role Therapist Therapist Select Therapist Date This Month [EMAIL_ADDRE…" at bounding box center [657, 450] width 1314 height 1145
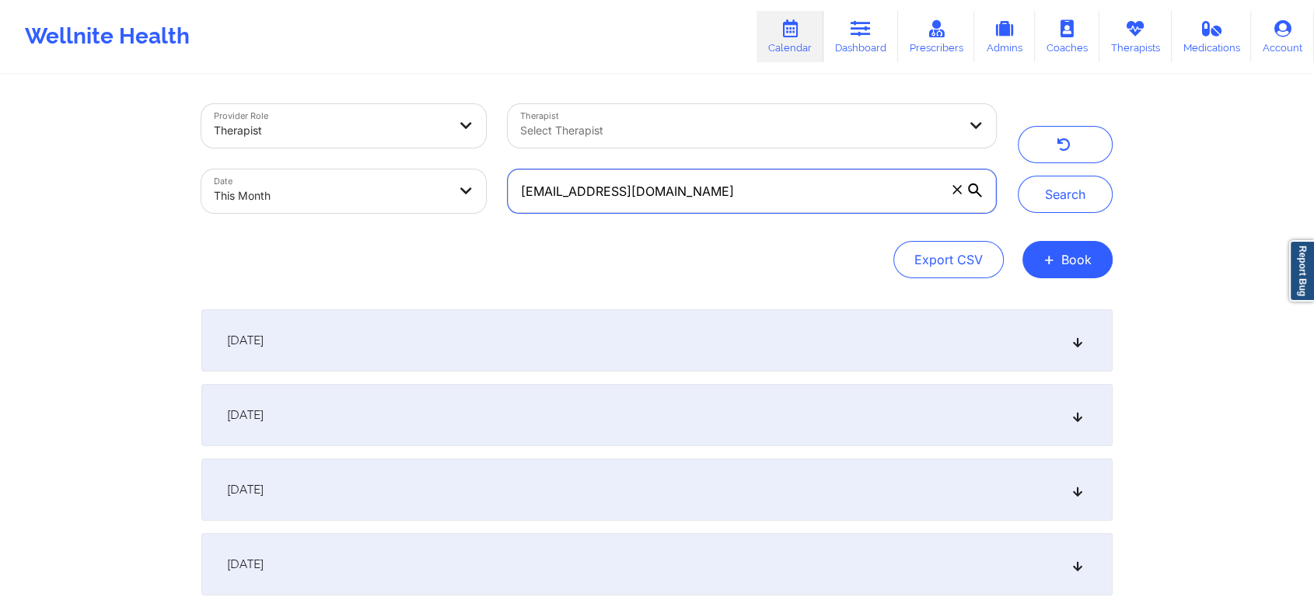
drag, startPoint x: 674, startPoint y: 210, endPoint x: 423, endPoint y: 207, distance: 251.1
click at [423, 207] on div "Provider Role Therapist Therapist Select Therapist Date This Month [EMAIL_ADDRE…" at bounding box center [598, 158] width 816 height 131
paste input "[EMAIL_ADDRESS]"
click at [1018, 176] on button "Search" at bounding box center [1065, 194] width 95 height 37
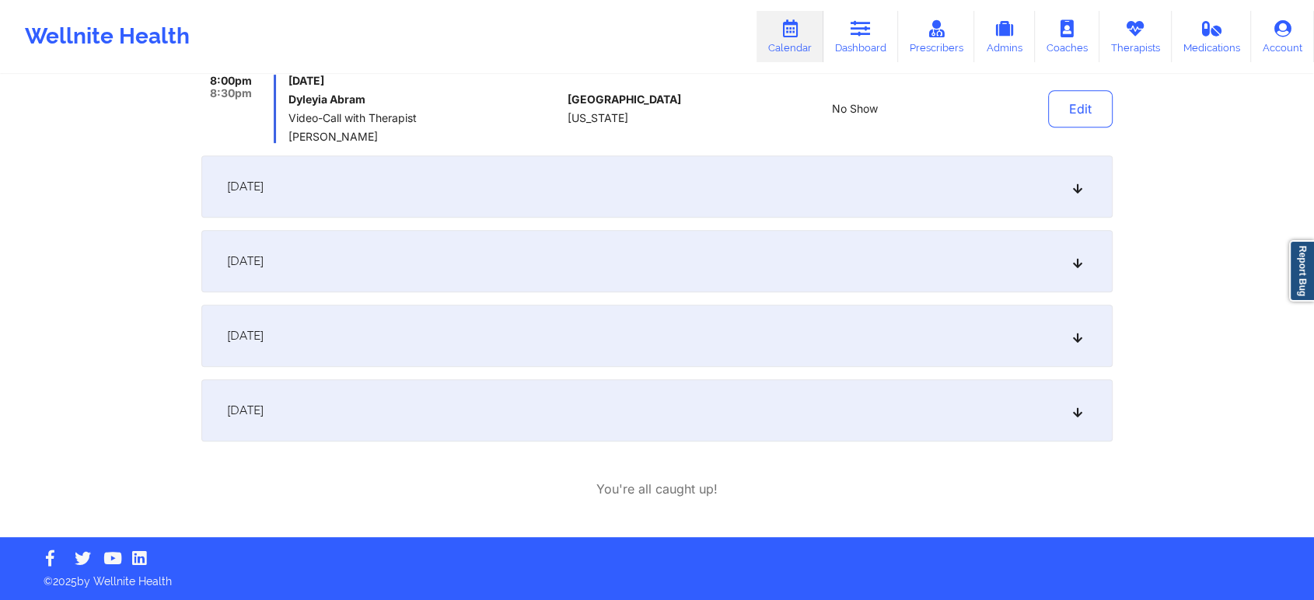
click at [264, 331] on span "[DATE]" at bounding box center [245, 336] width 37 height 16
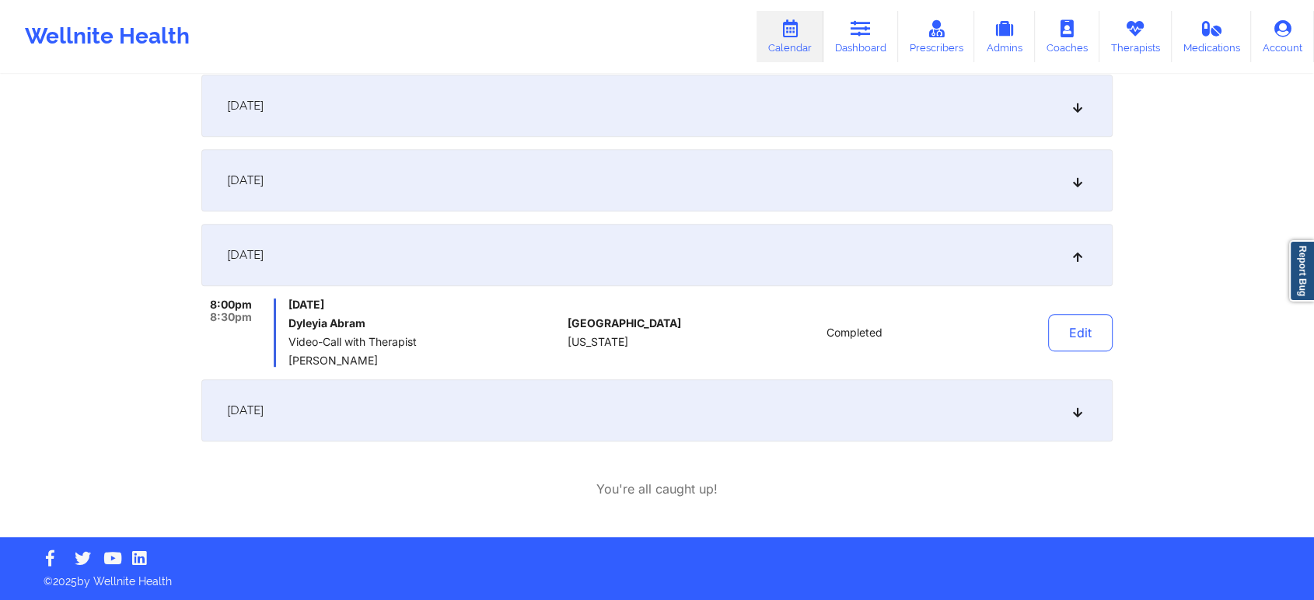
scroll to position [0, 0]
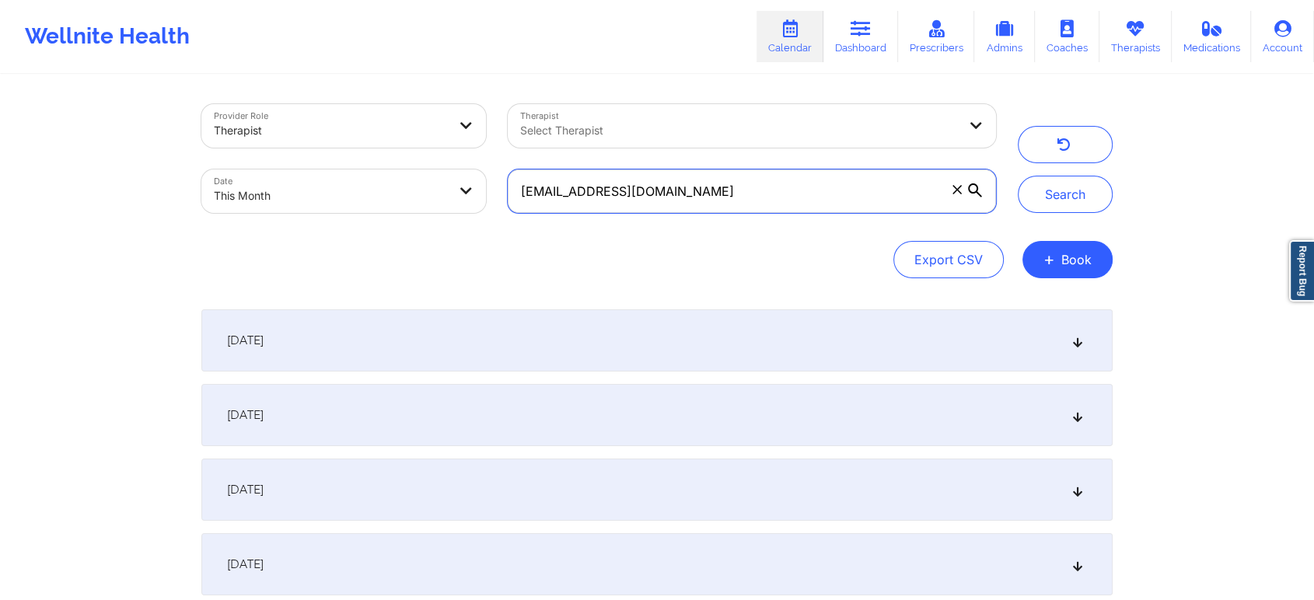
drag, startPoint x: 728, startPoint y: 191, endPoint x: 459, endPoint y: 148, distance: 271.7
click at [459, 148] on div "Provider Role Therapist Therapist Select Therapist Date This Month [EMAIL_ADDRE…" at bounding box center [598, 158] width 816 height 131
paste
click at [1018, 176] on button "Search" at bounding box center [1065, 194] width 95 height 37
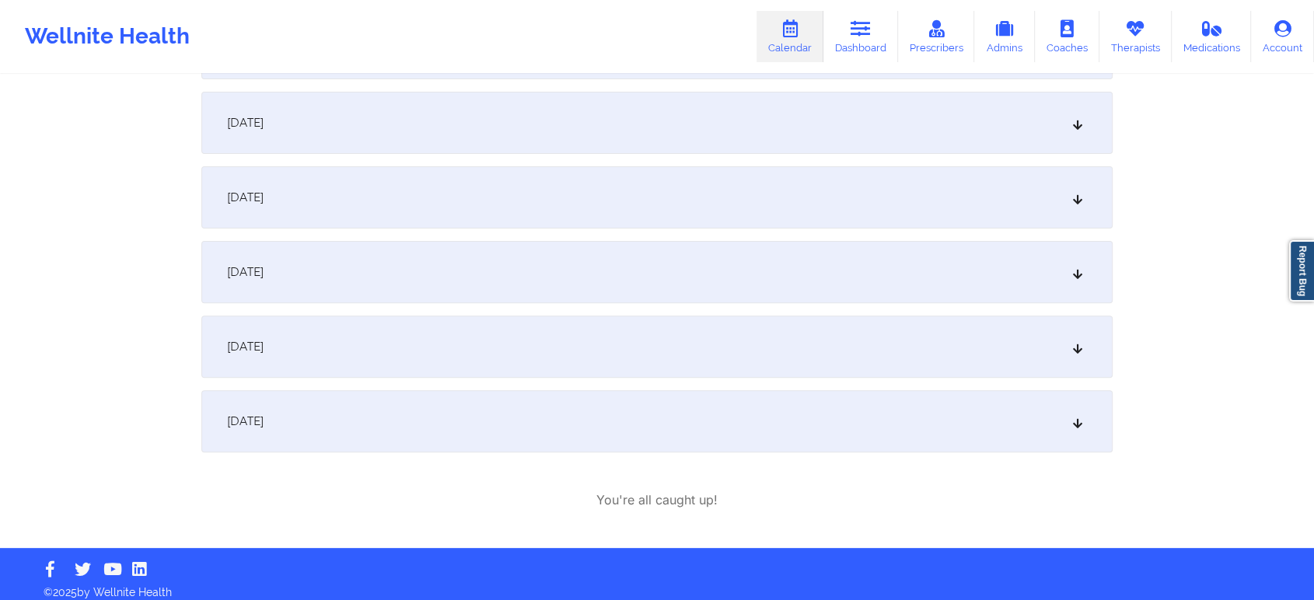
click at [246, 415] on span "[DATE]" at bounding box center [245, 422] width 37 height 16
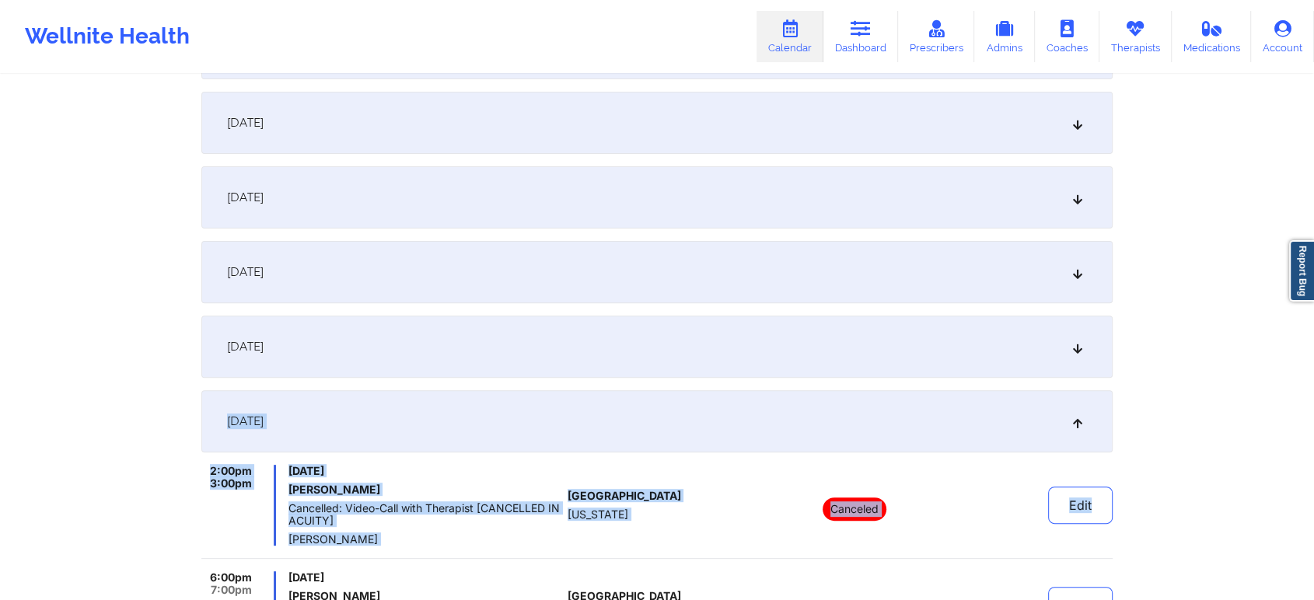
drag, startPoint x: 1215, startPoint y: 374, endPoint x: 1326, endPoint y: 610, distance: 260.2
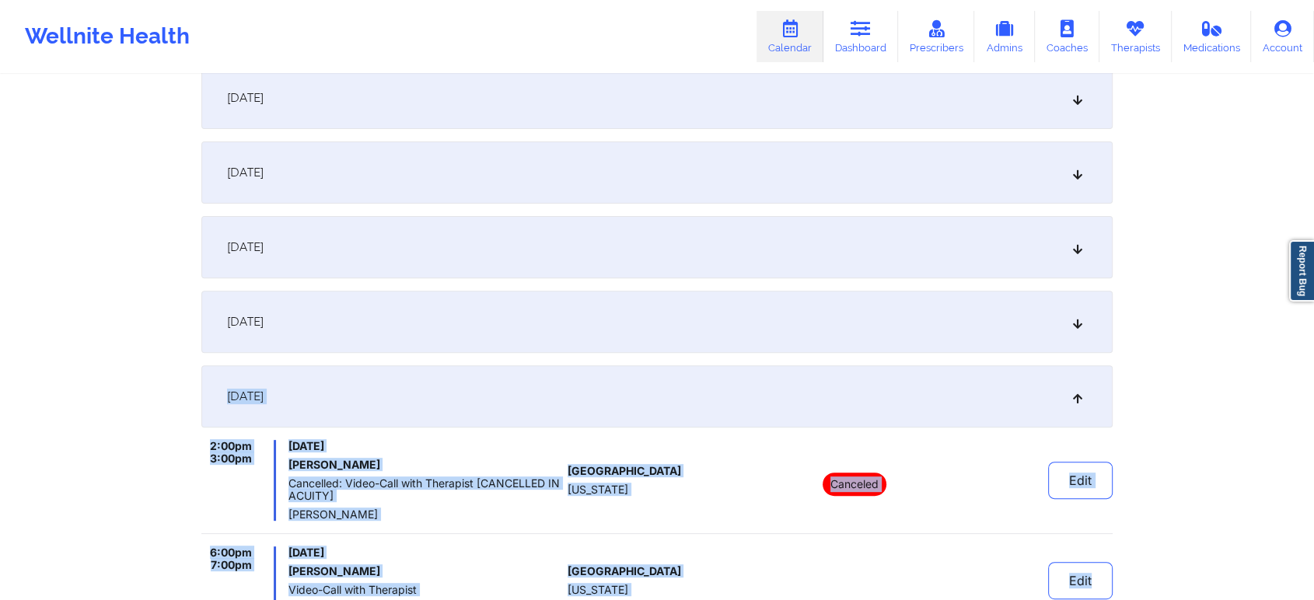
scroll to position [640, 0]
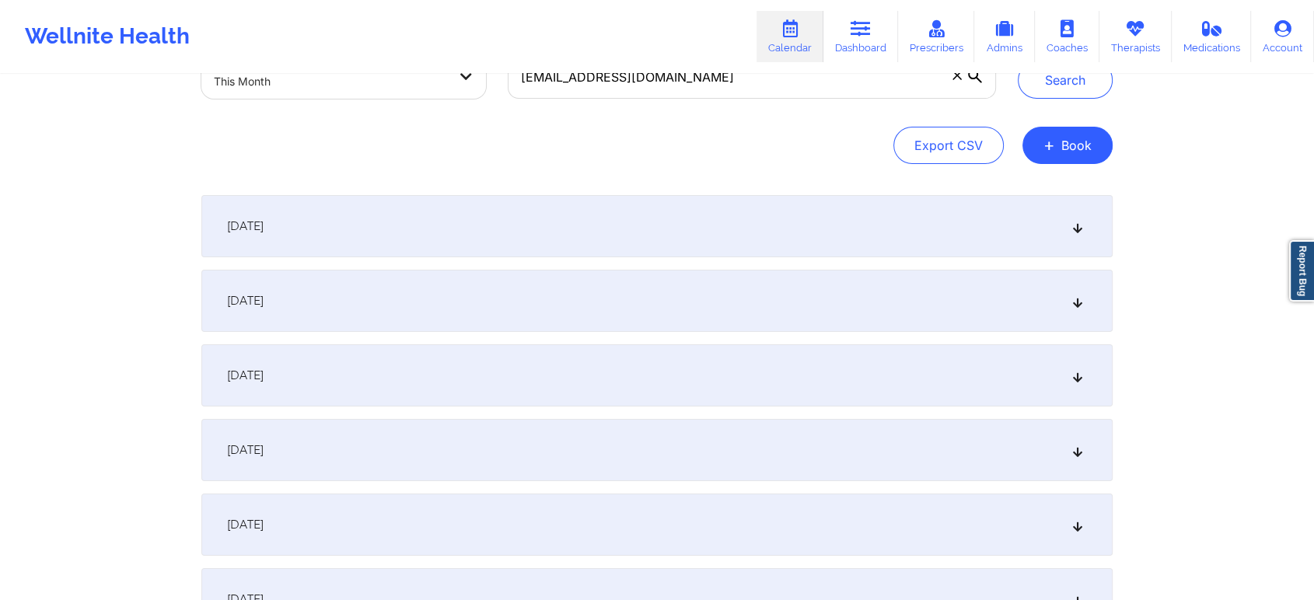
scroll to position [0, 0]
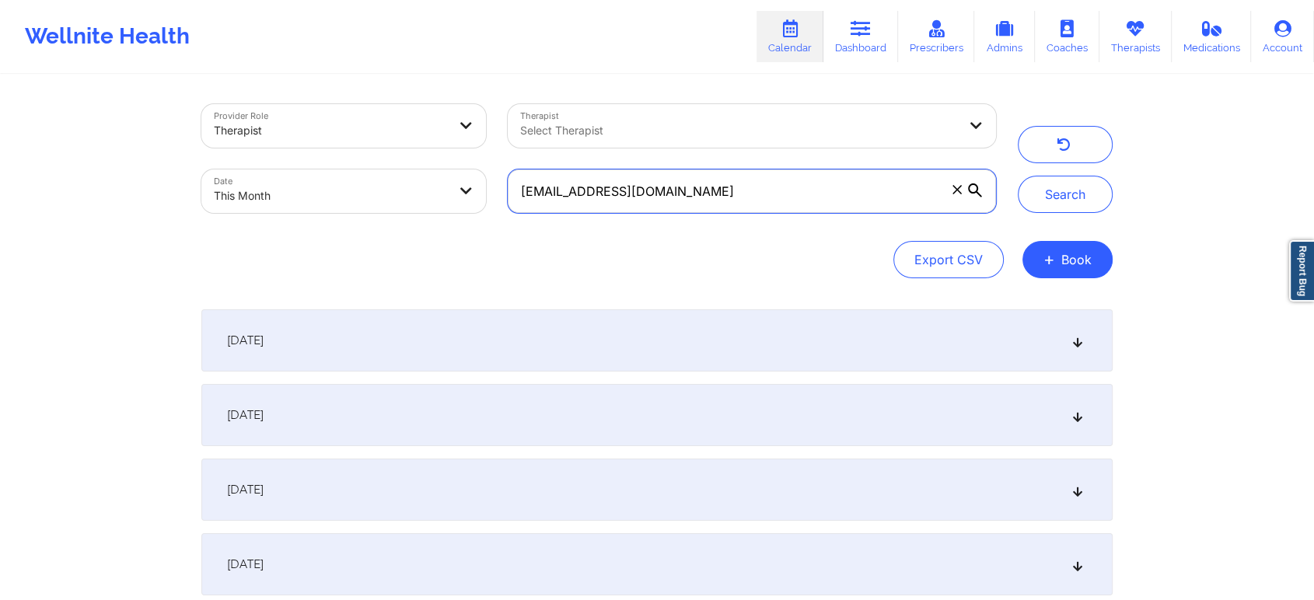
drag, startPoint x: 767, startPoint y: 171, endPoint x: 453, endPoint y: 162, distance: 314.2
click at [453, 162] on div "Provider Role Therapist Therapist Select Therapist Date This Month [EMAIL_ADDRE…" at bounding box center [598, 158] width 816 height 131
click at [1018, 176] on button "Search" at bounding box center [1065, 194] width 95 height 37
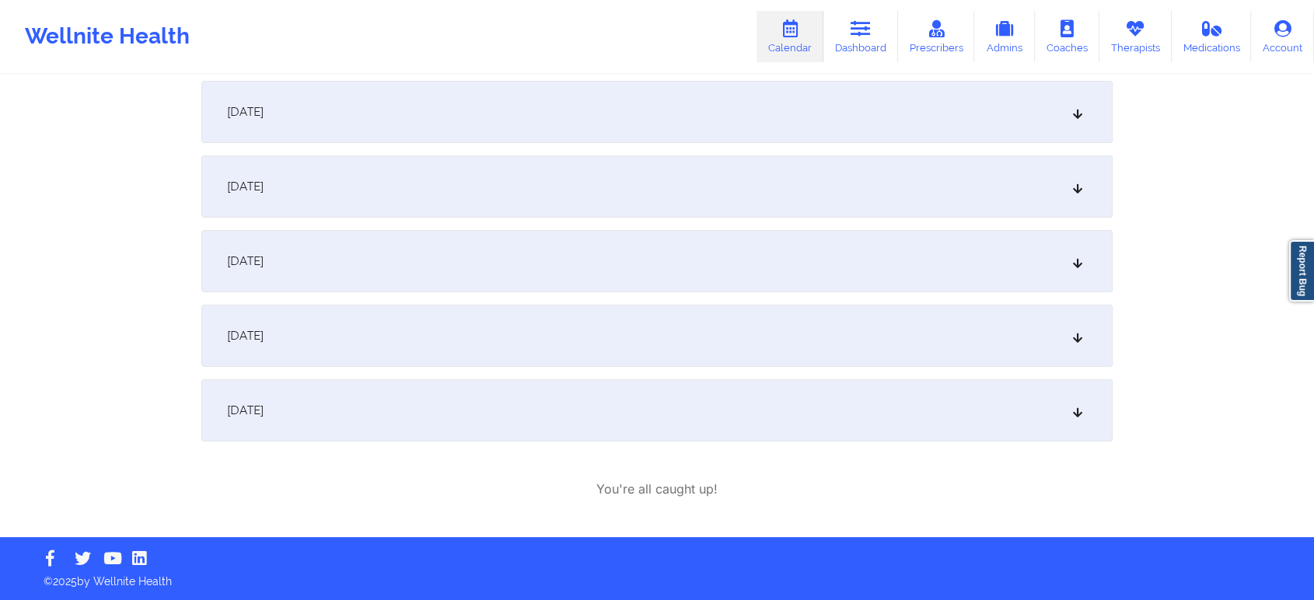
click at [355, 394] on div "[DATE]" at bounding box center [656, 410] width 911 height 62
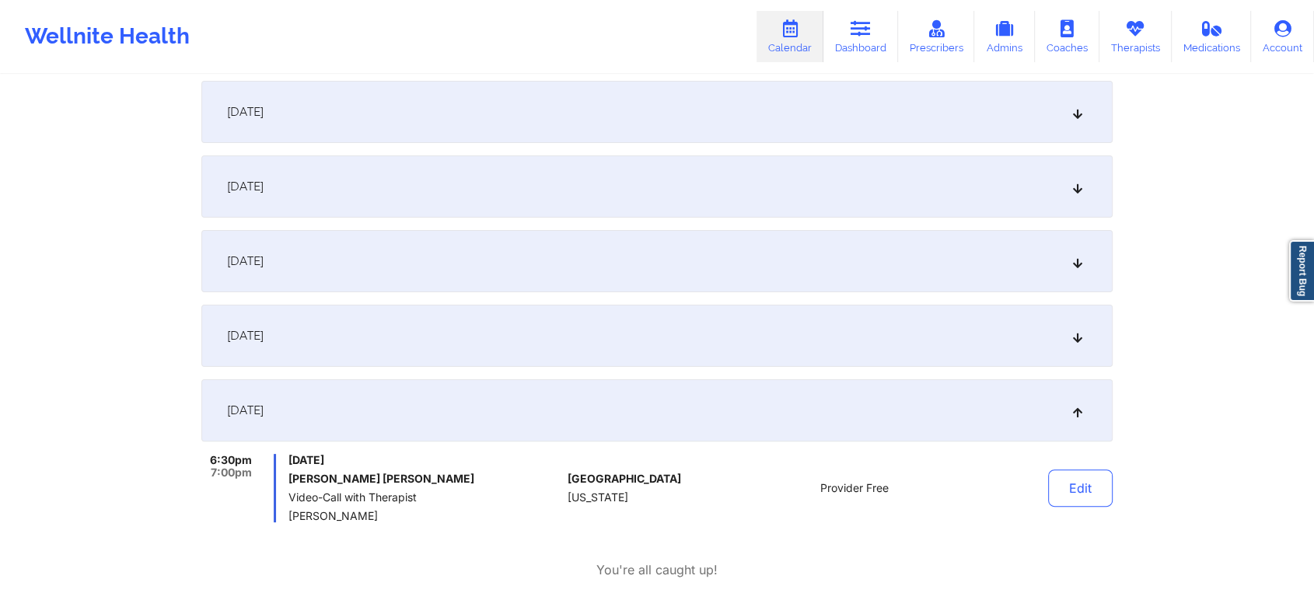
click at [264, 331] on span "[DATE]" at bounding box center [245, 336] width 37 height 16
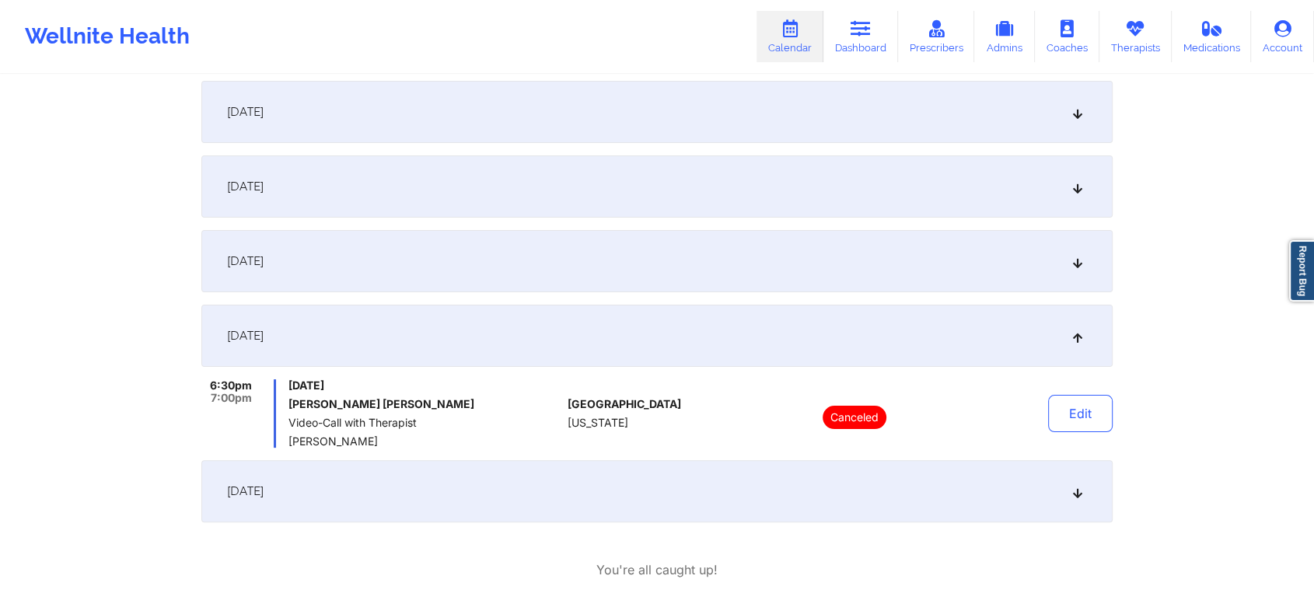
click at [417, 275] on div "[DATE]" at bounding box center [656, 261] width 911 height 62
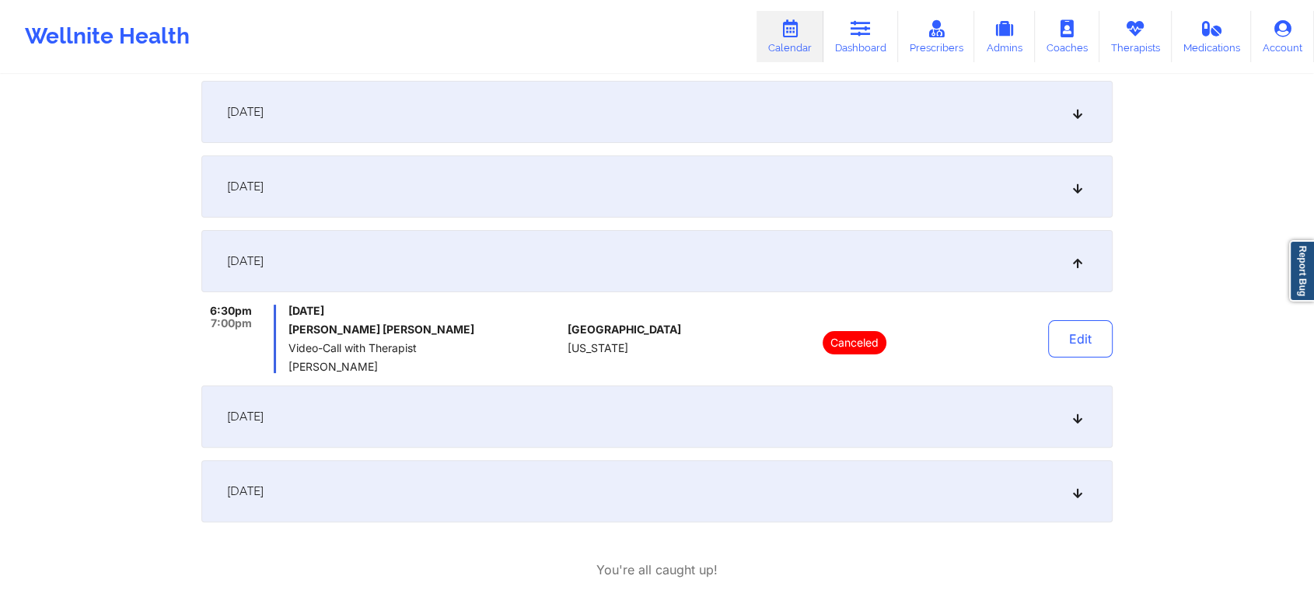
click at [494, 183] on div "[DATE]" at bounding box center [656, 186] width 911 height 62
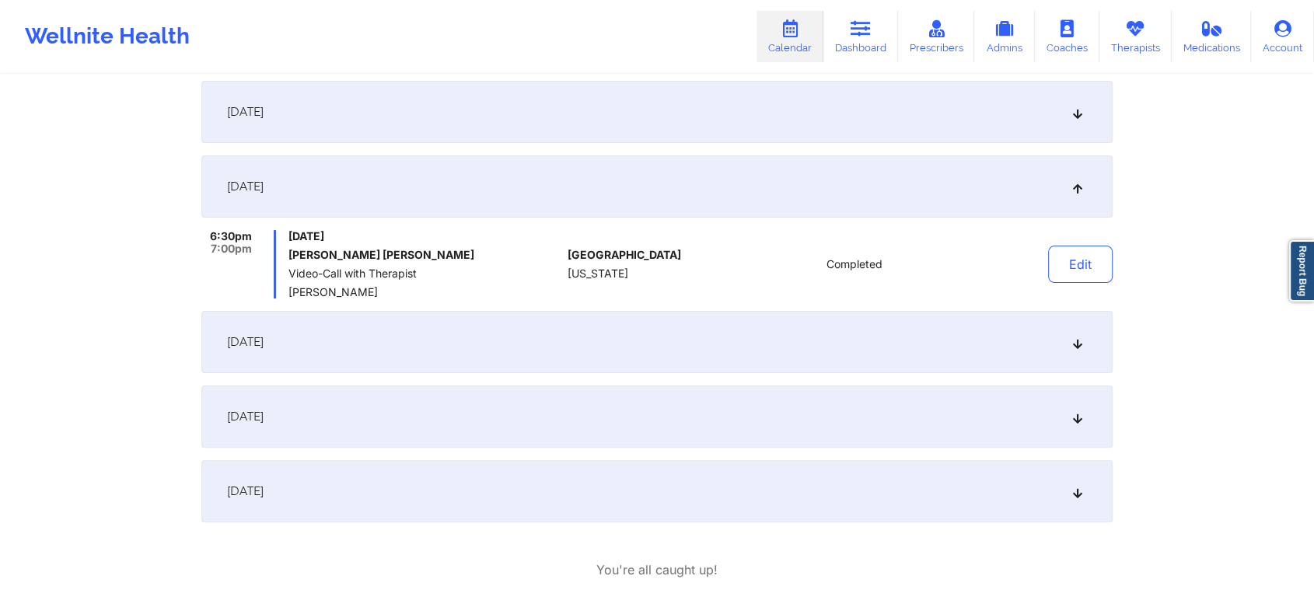
click at [601, 117] on div "[DATE]" at bounding box center [656, 112] width 911 height 62
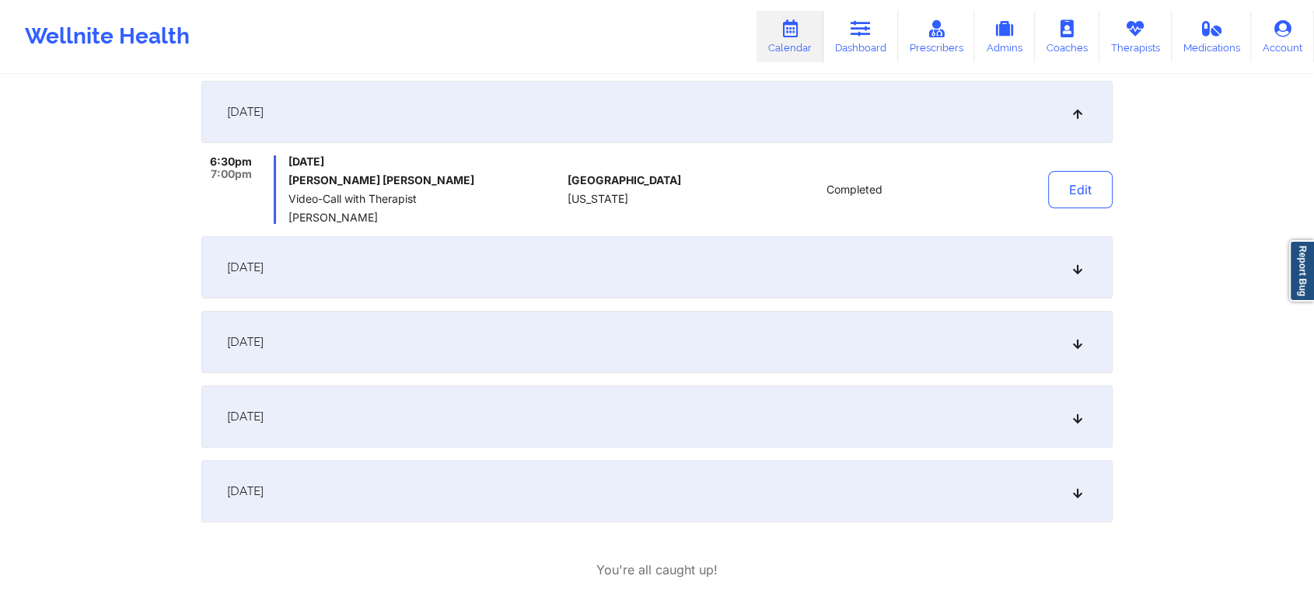
click at [450, 490] on div "[DATE]" at bounding box center [656, 491] width 911 height 62
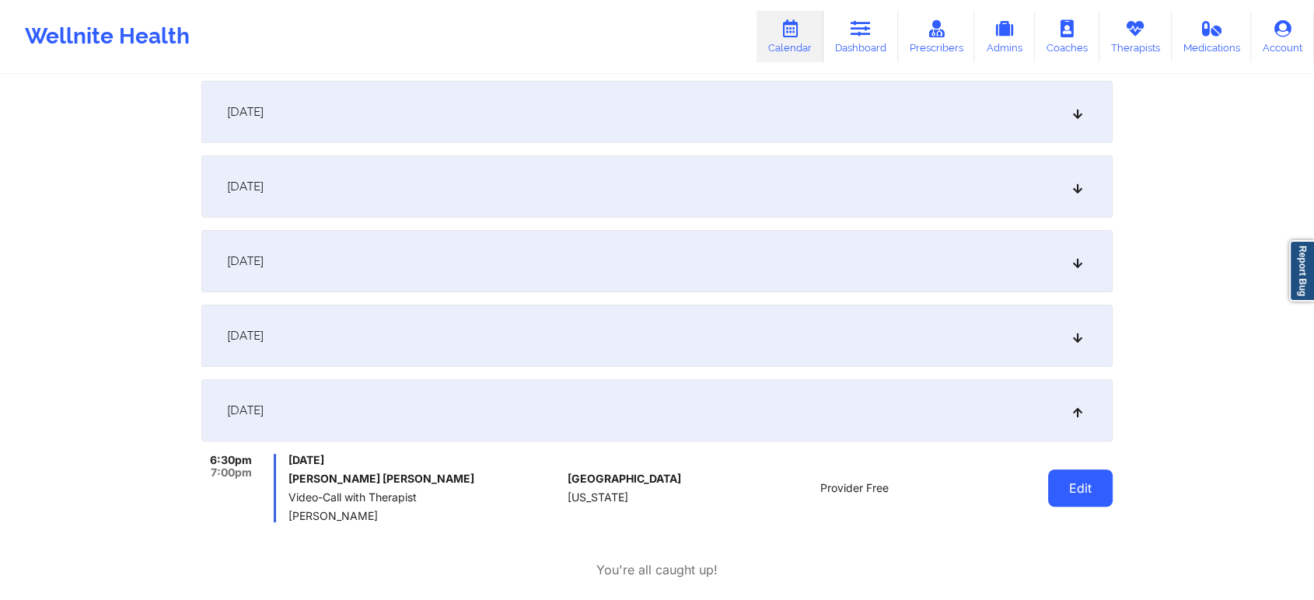
click at [1106, 484] on button "Edit" at bounding box center [1080, 488] width 65 height 37
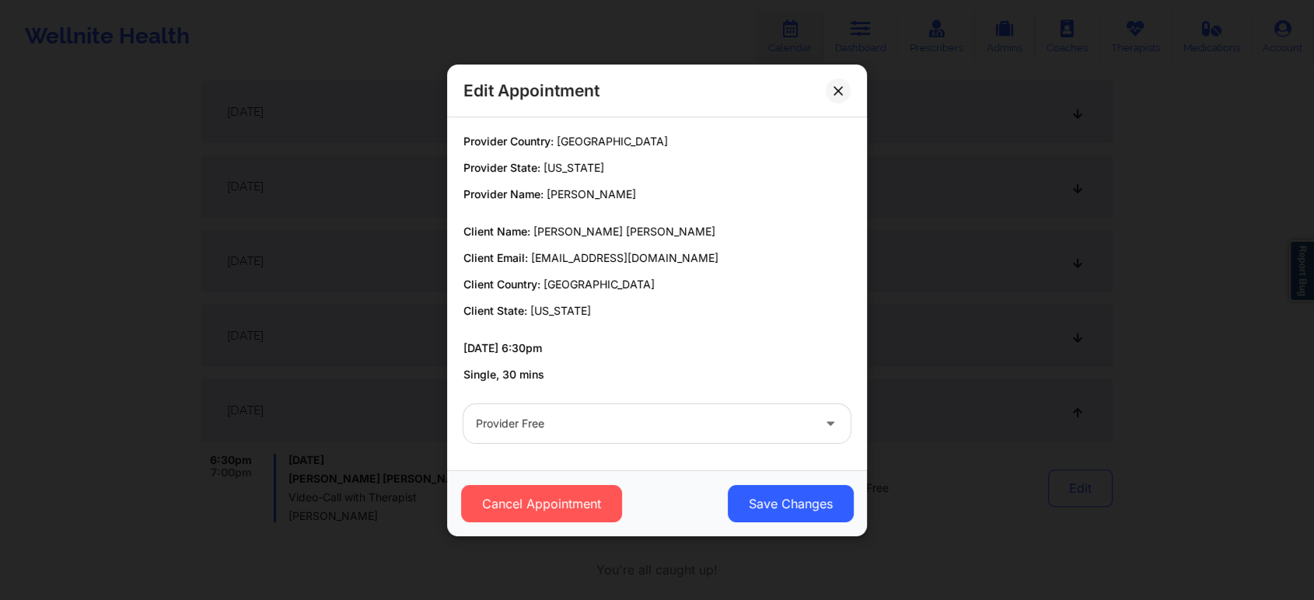
click at [654, 446] on div "Provider Free" at bounding box center [656, 423] width 409 height 61
click at [503, 435] on div "Provider Free" at bounding box center [644, 423] width 336 height 39
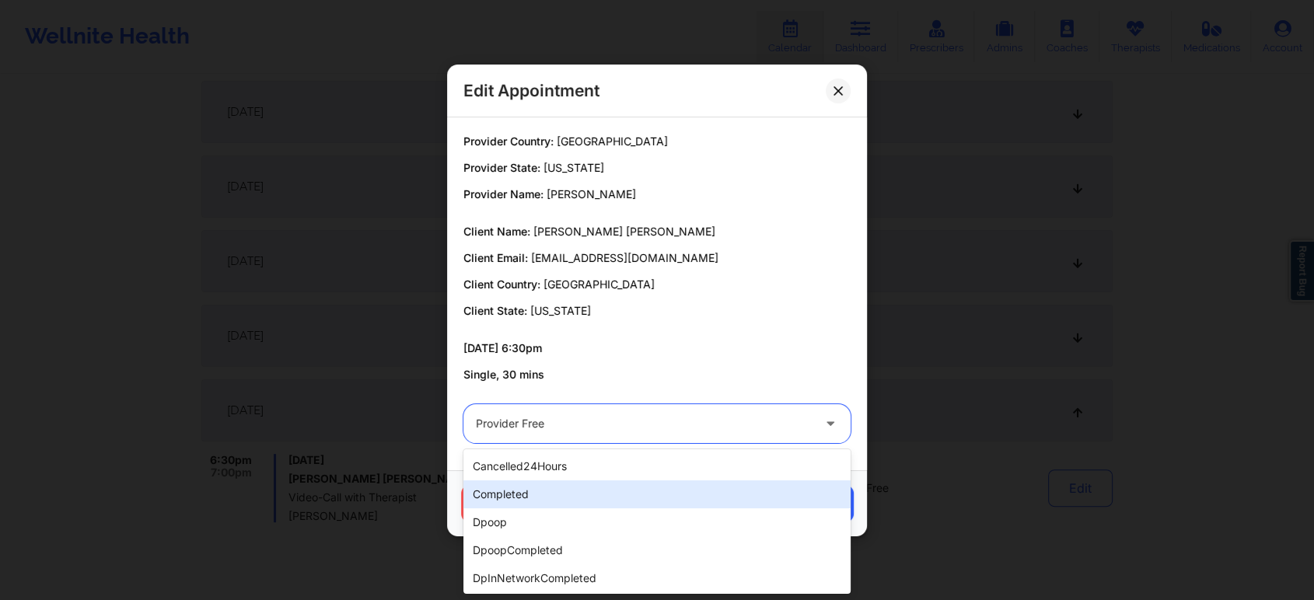
click at [515, 490] on div "completed" at bounding box center [656, 494] width 387 height 28
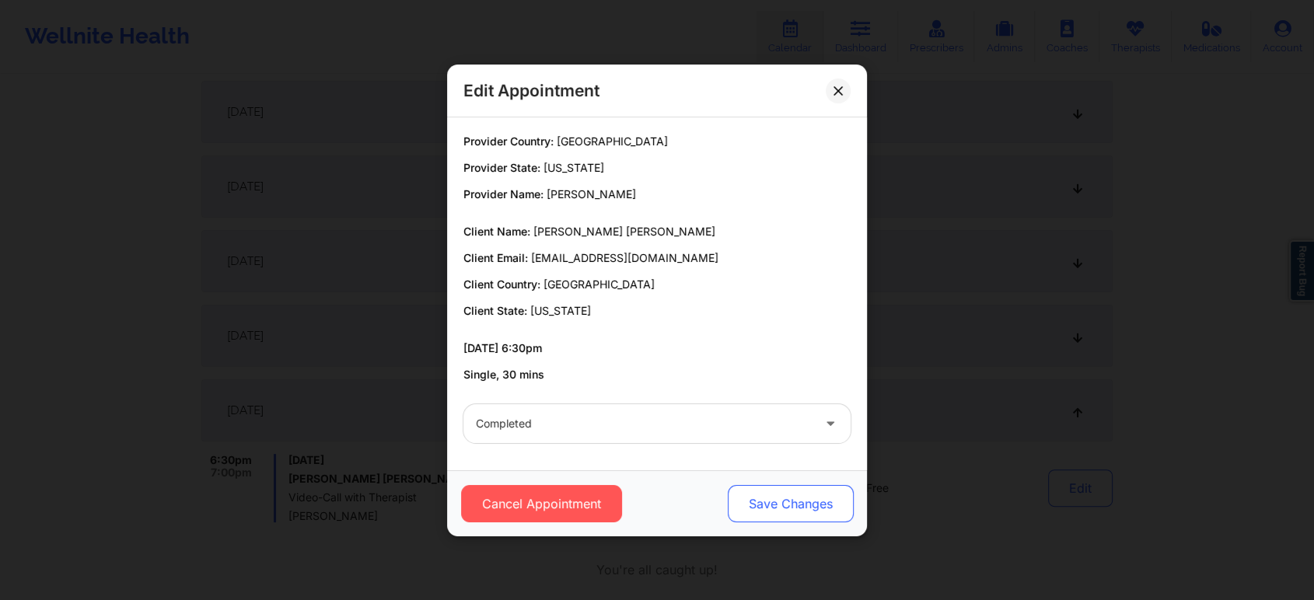
click at [762, 513] on button "Save Changes" at bounding box center [791, 503] width 126 height 37
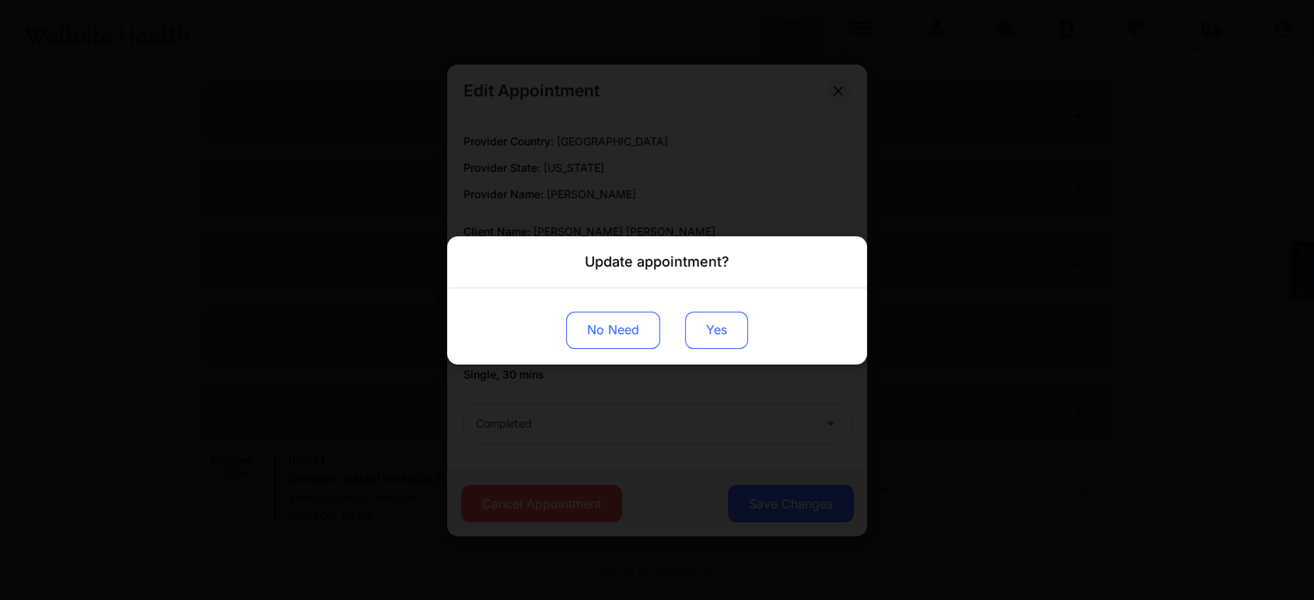
click at [718, 314] on button "Yes" at bounding box center [716, 329] width 63 height 37
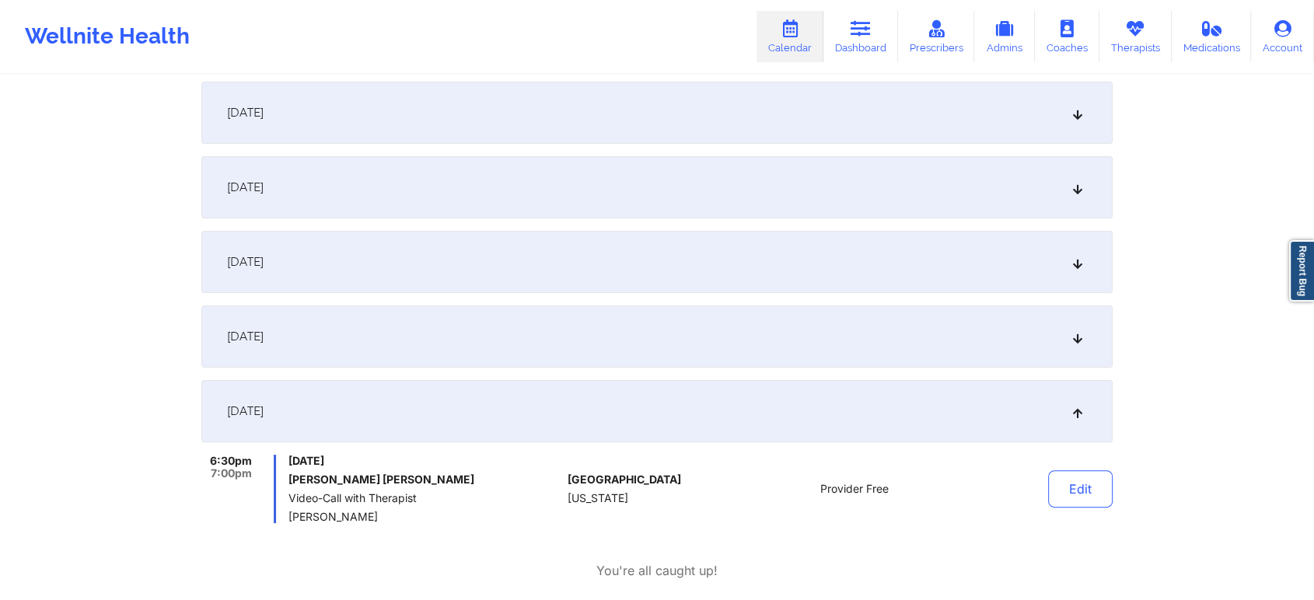
scroll to position [0, 0]
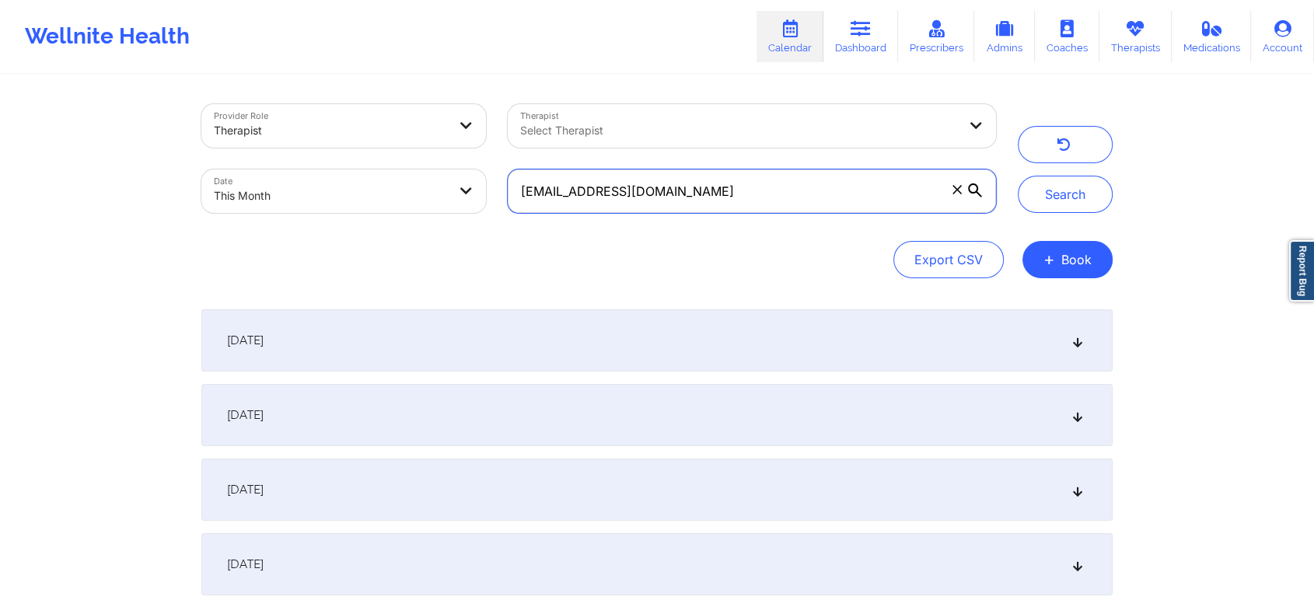
drag, startPoint x: 733, startPoint y: 199, endPoint x: 389, endPoint y: 128, distance: 351.6
click at [389, 128] on div "Provider Role Therapist Therapist Select Therapist Date This Month [EMAIL_ADDRE…" at bounding box center [598, 158] width 816 height 131
click at [1018, 176] on button "Search" at bounding box center [1065, 194] width 95 height 37
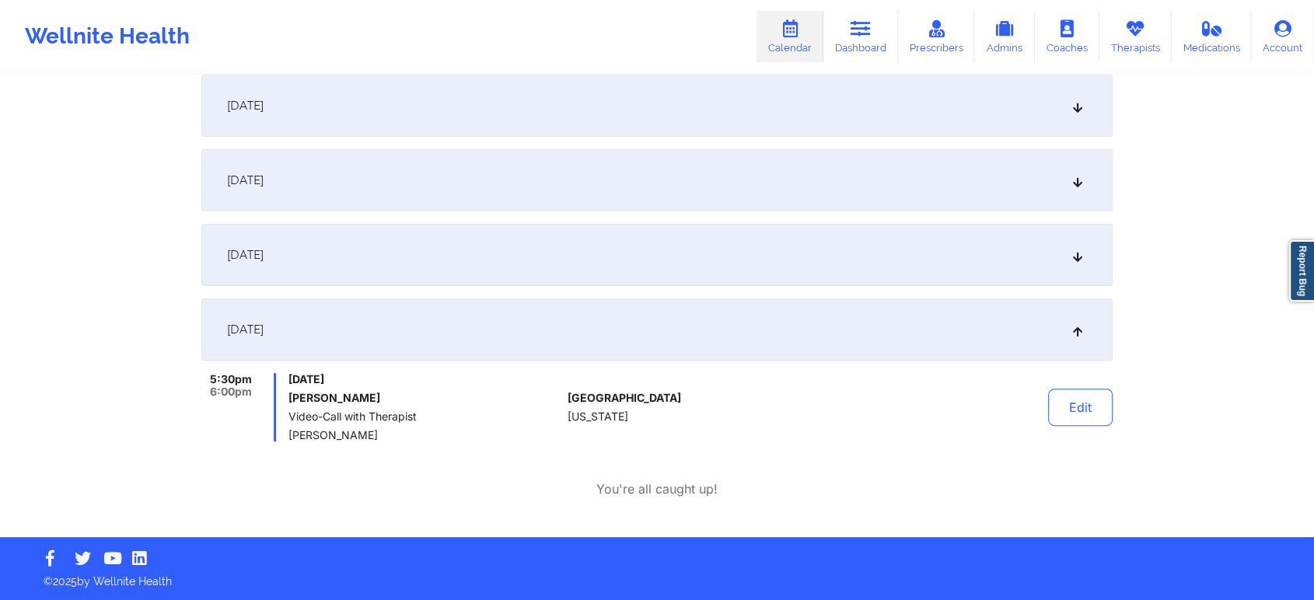
click at [398, 272] on div "[DATE]" at bounding box center [656, 255] width 911 height 62
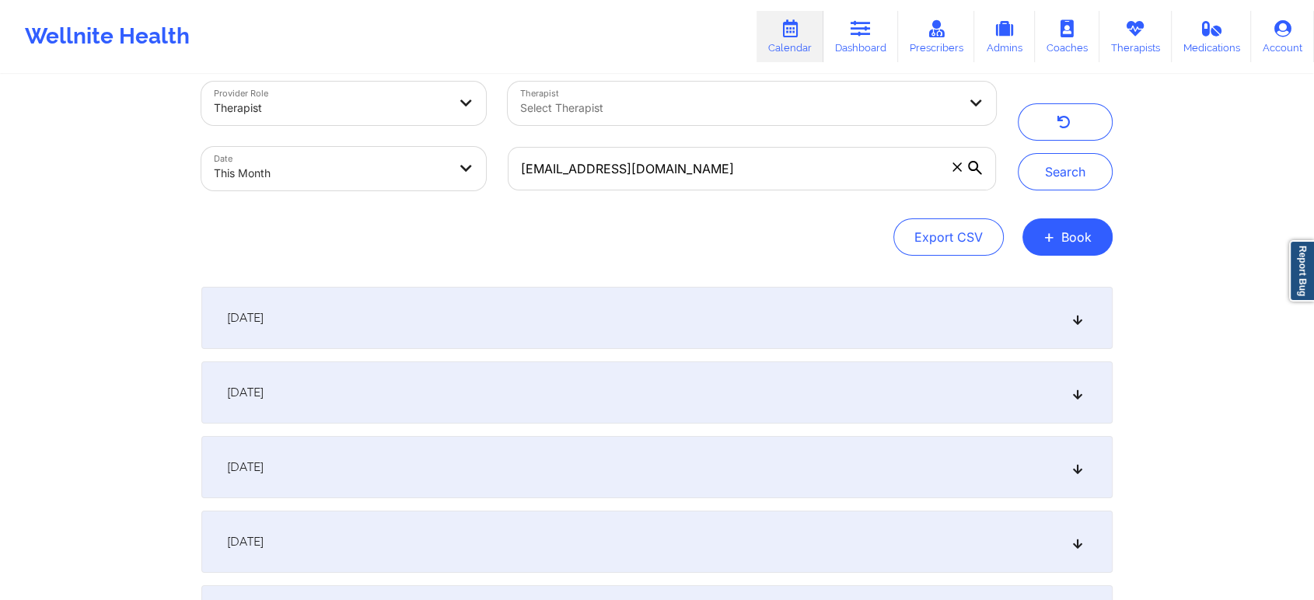
scroll to position [0, 0]
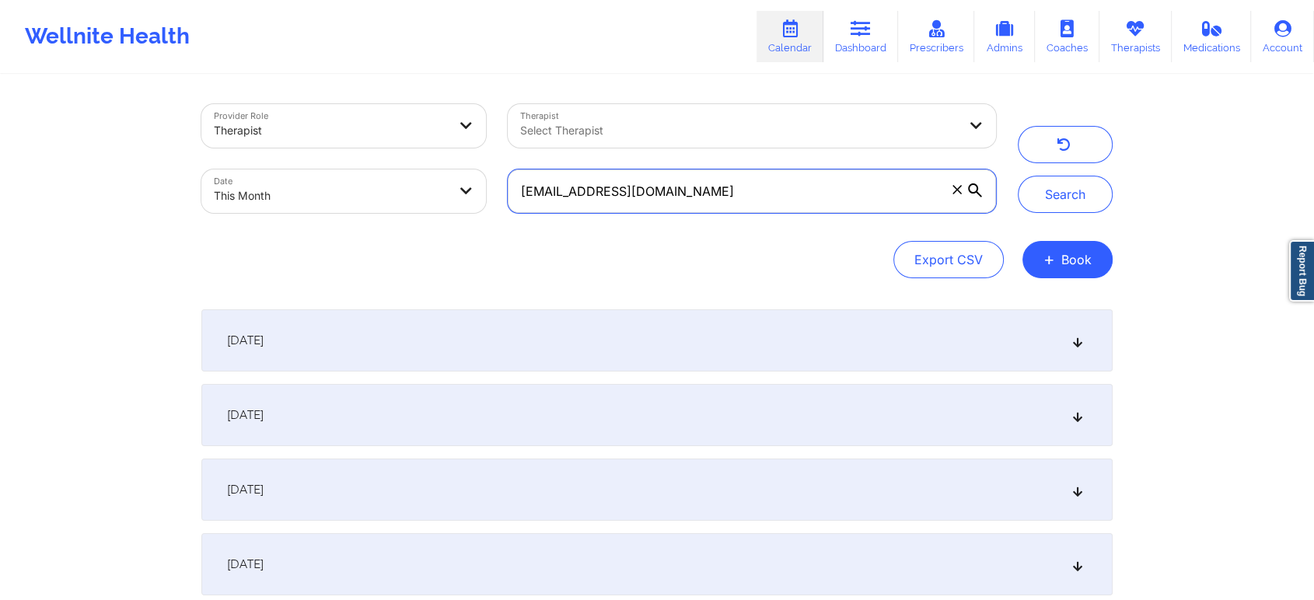
drag, startPoint x: 728, startPoint y: 202, endPoint x: 440, endPoint y: 128, distance: 297.9
click at [440, 128] on div "Provider Role Therapist Therapist Select Therapist Date This Month [EMAIL_ADDRE…" at bounding box center [598, 158] width 816 height 131
click at [1018, 176] on button "Search" at bounding box center [1065, 194] width 95 height 37
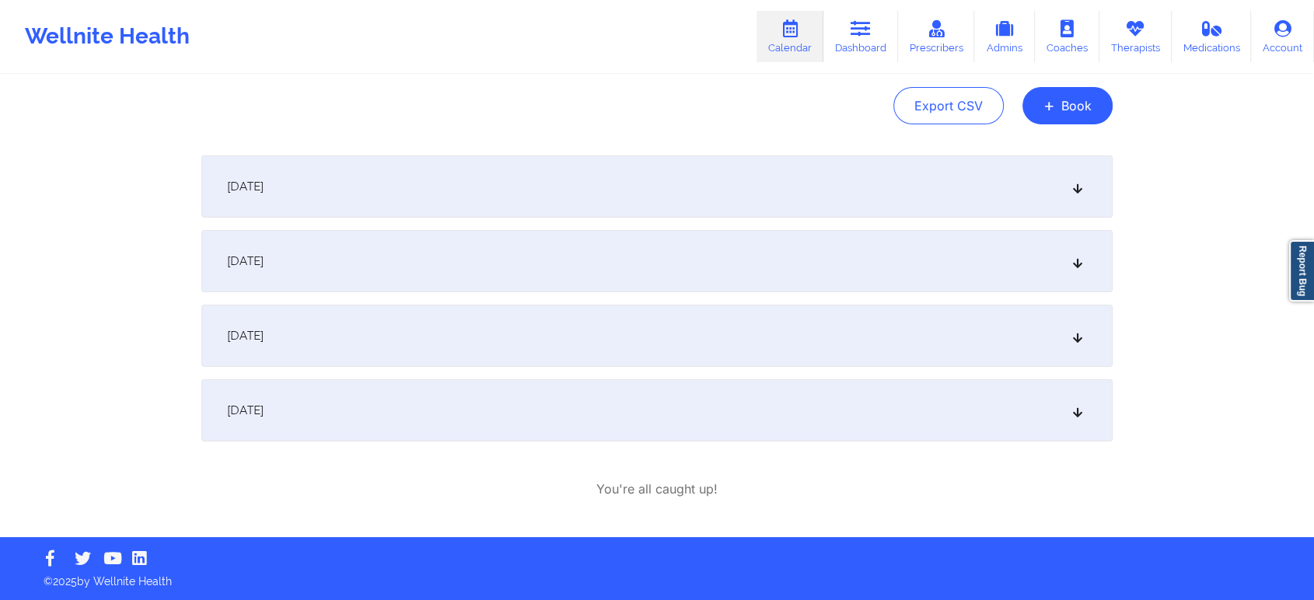
click at [631, 415] on div "[DATE]" at bounding box center [656, 410] width 911 height 62
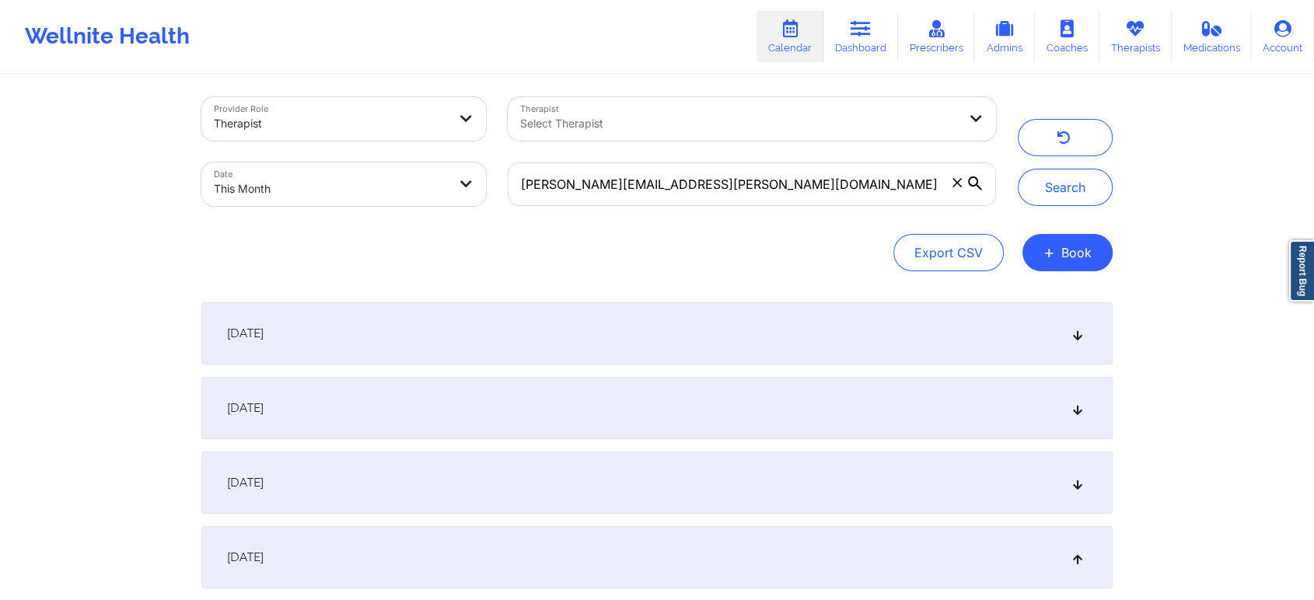
scroll to position [0, 0]
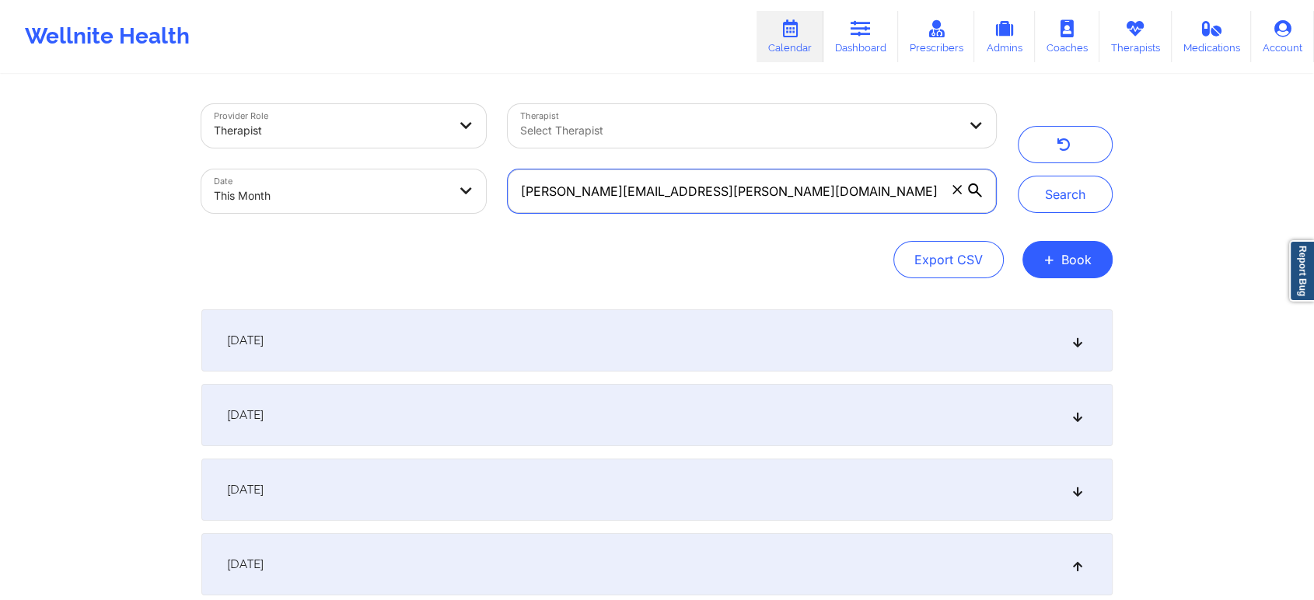
drag, startPoint x: 719, startPoint y: 176, endPoint x: 460, endPoint y: 145, distance: 260.7
click at [460, 145] on div "Provider Role Therapist Therapist Select Therapist Date This Month [PERSON_NAME…" at bounding box center [598, 158] width 816 height 131
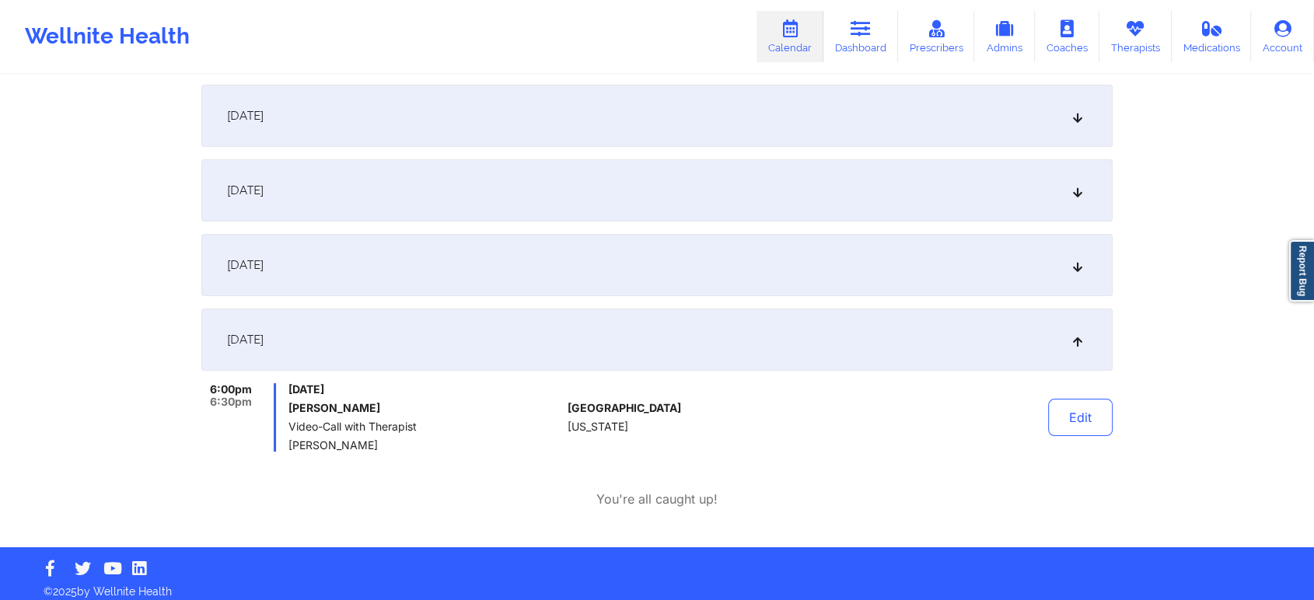
scroll to position [230, 0]
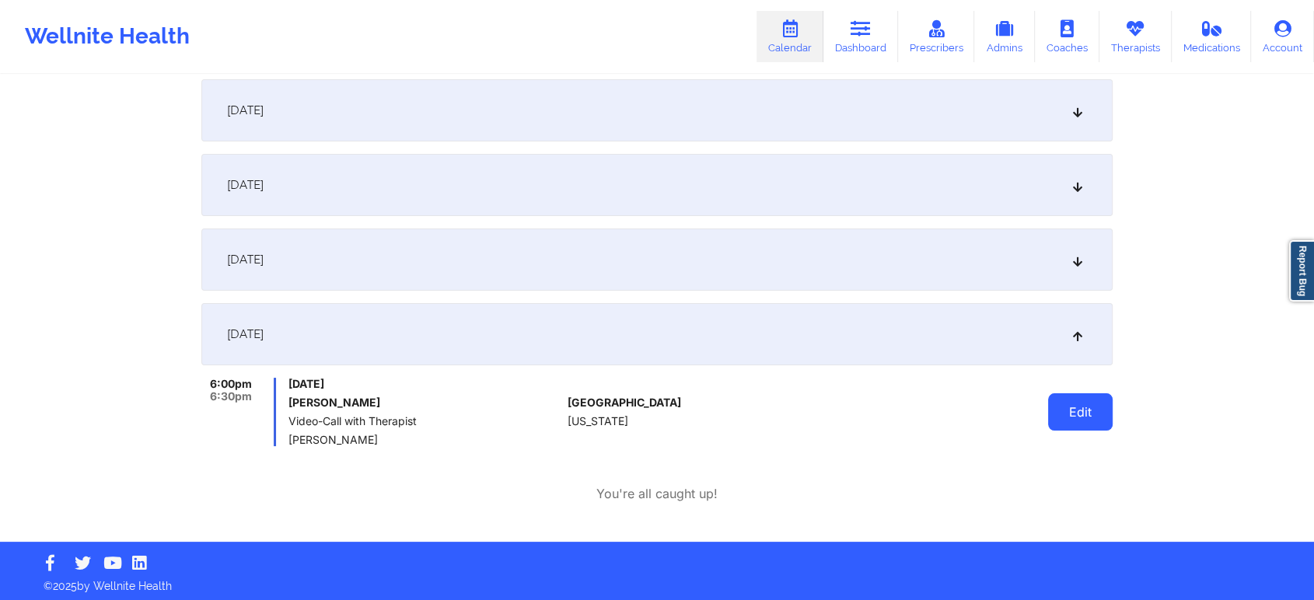
click at [1067, 400] on button "Edit" at bounding box center [1080, 411] width 65 height 37
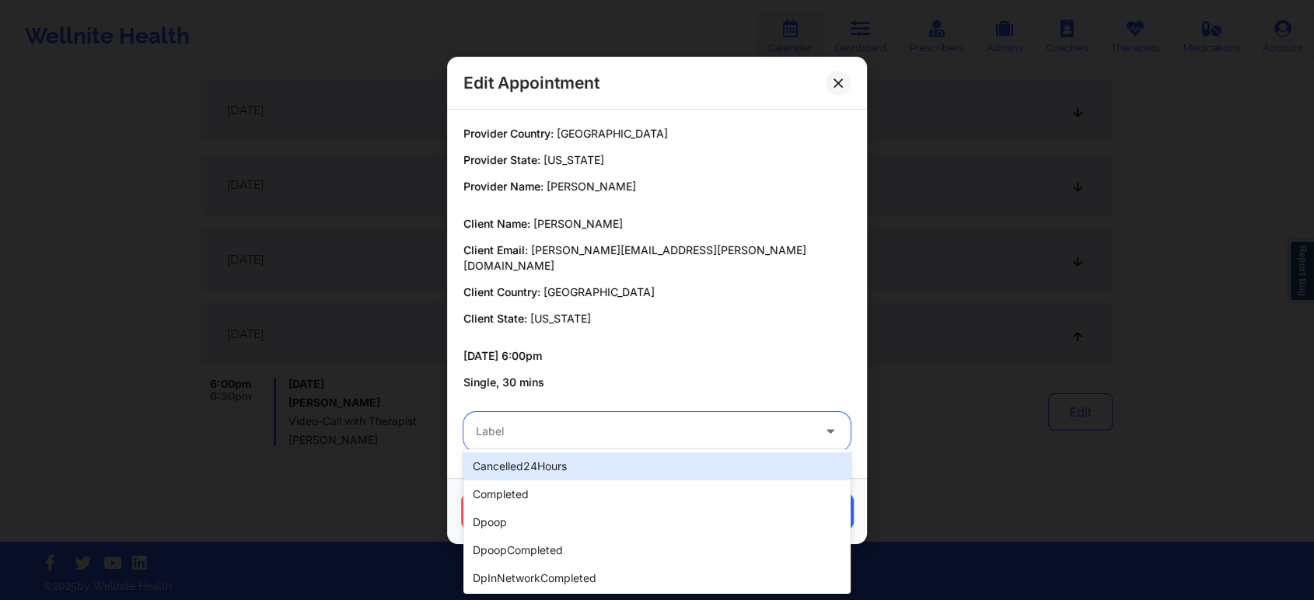
click at [734, 412] on div "Label" at bounding box center [638, 431] width 350 height 39
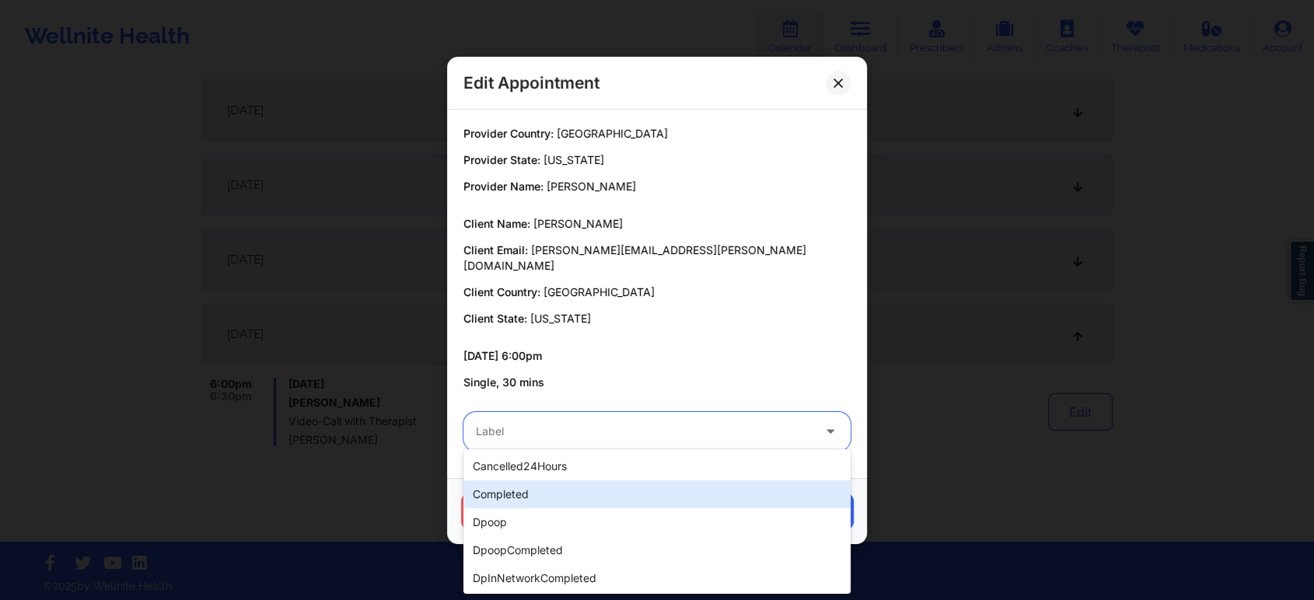
click at [616, 490] on div "completed" at bounding box center [656, 494] width 387 height 28
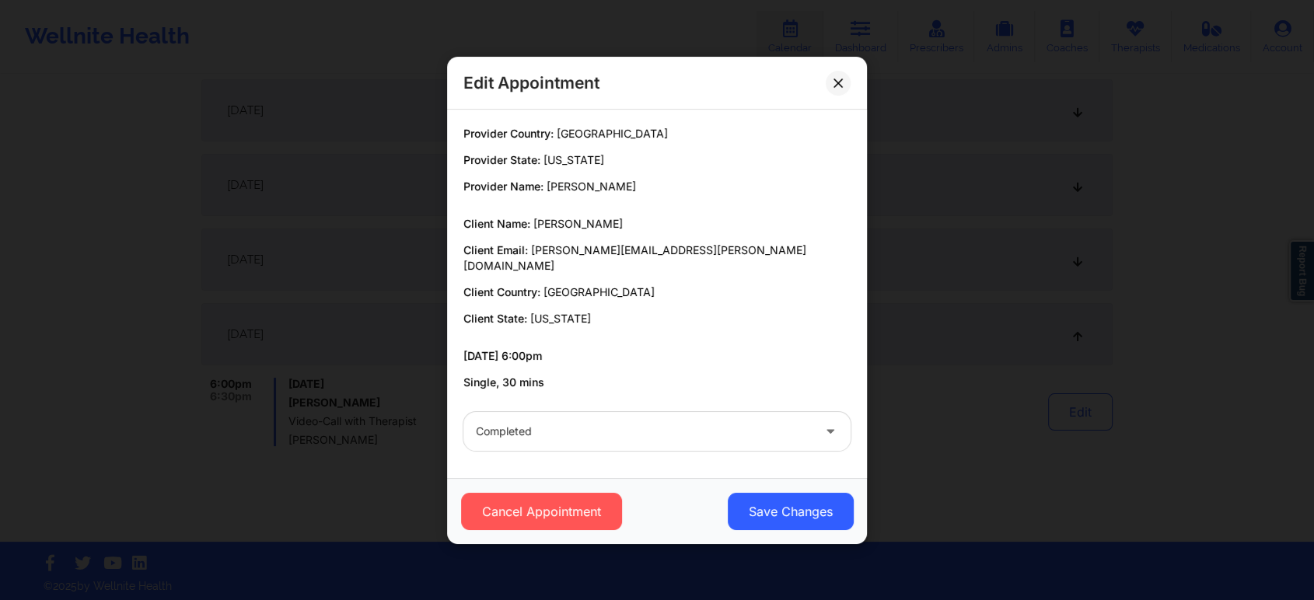
click at [828, 79] on div "Edit Appointment" at bounding box center [657, 83] width 420 height 53
click at [840, 87] on icon at bounding box center [837, 82] width 9 height 9
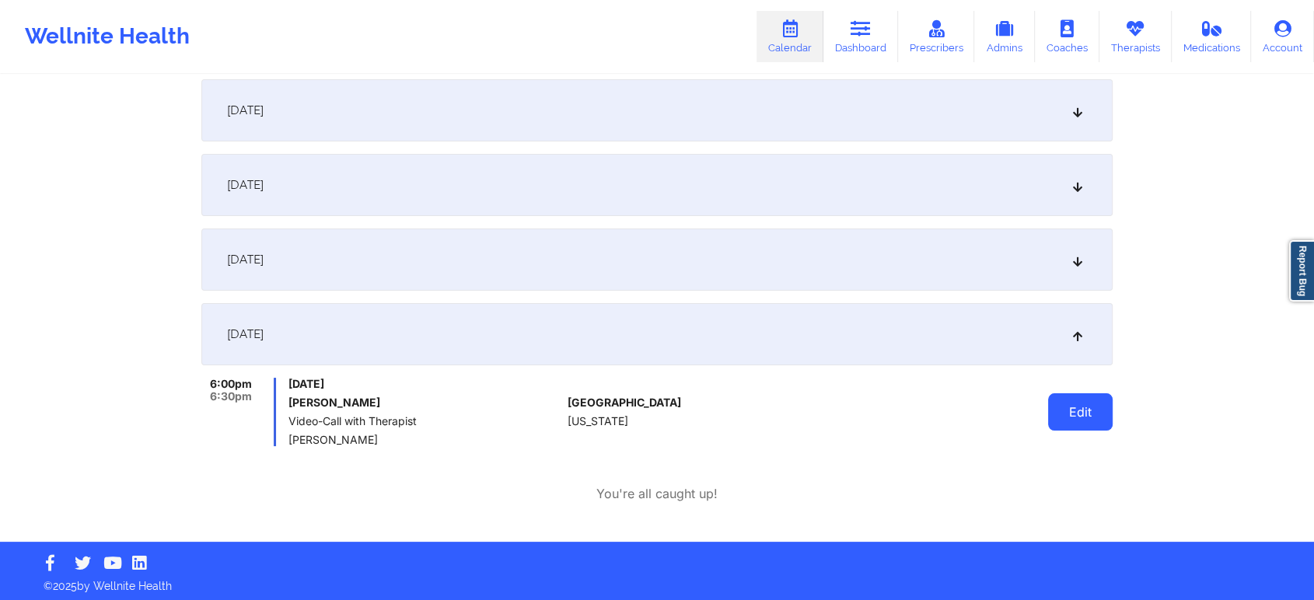
click at [1066, 421] on button "Edit" at bounding box center [1080, 411] width 65 height 37
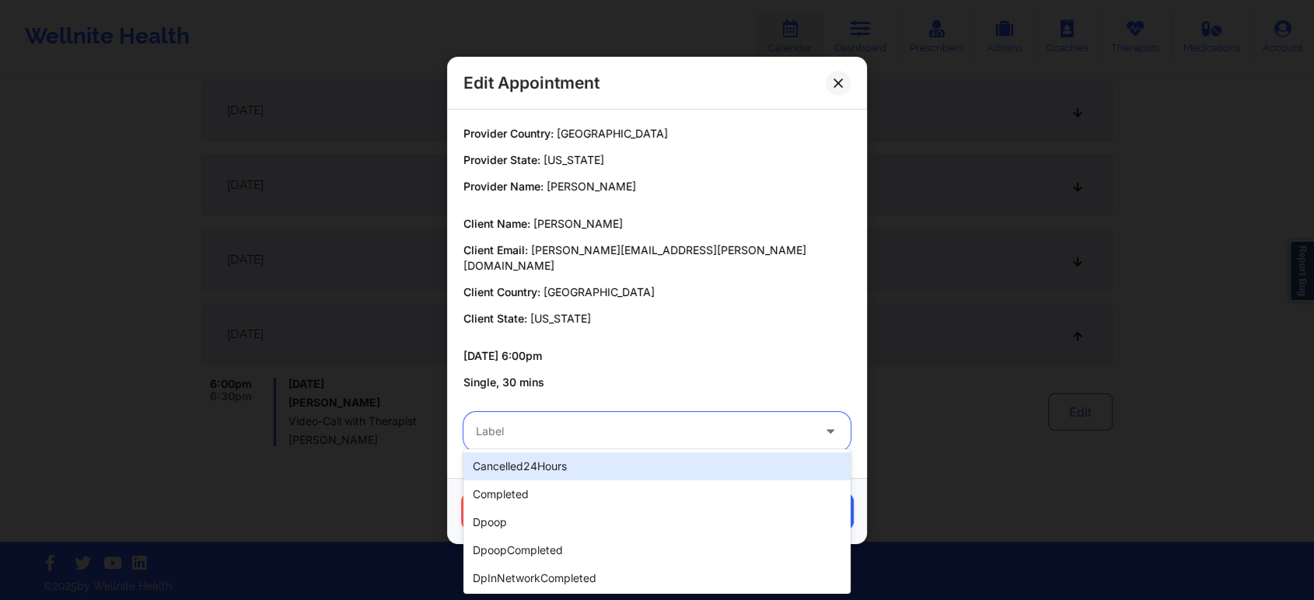
click at [586, 434] on div "Label" at bounding box center [638, 431] width 350 height 39
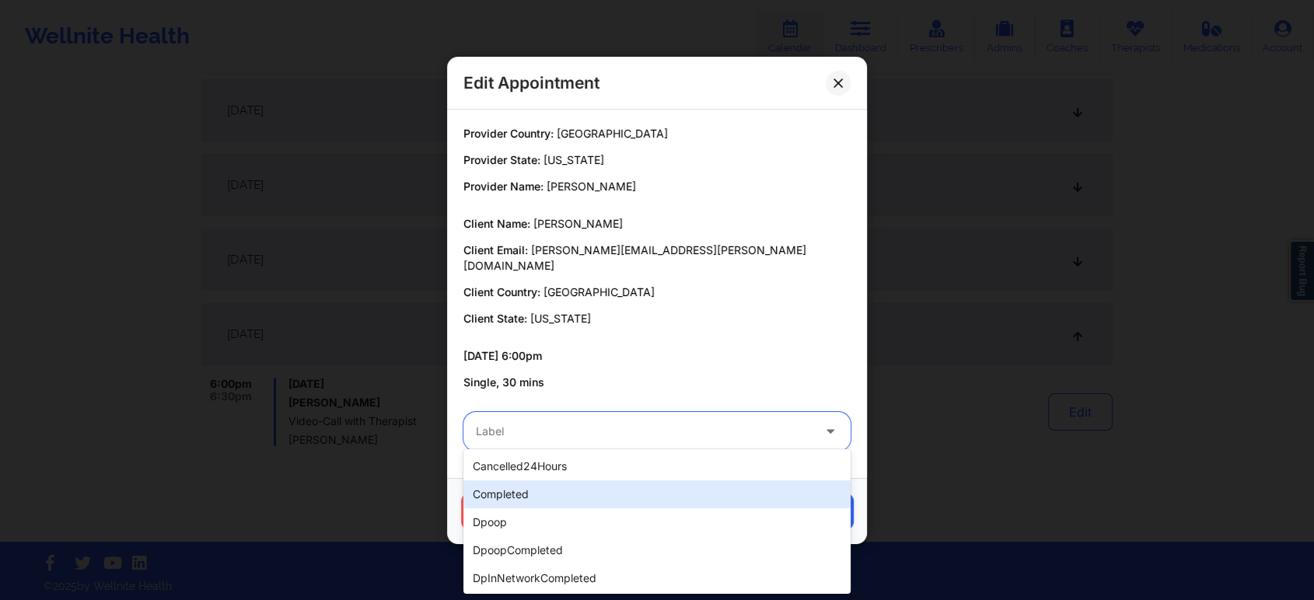
click at [571, 485] on div "completed" at bounding box center [656, 494] width 387 height 28
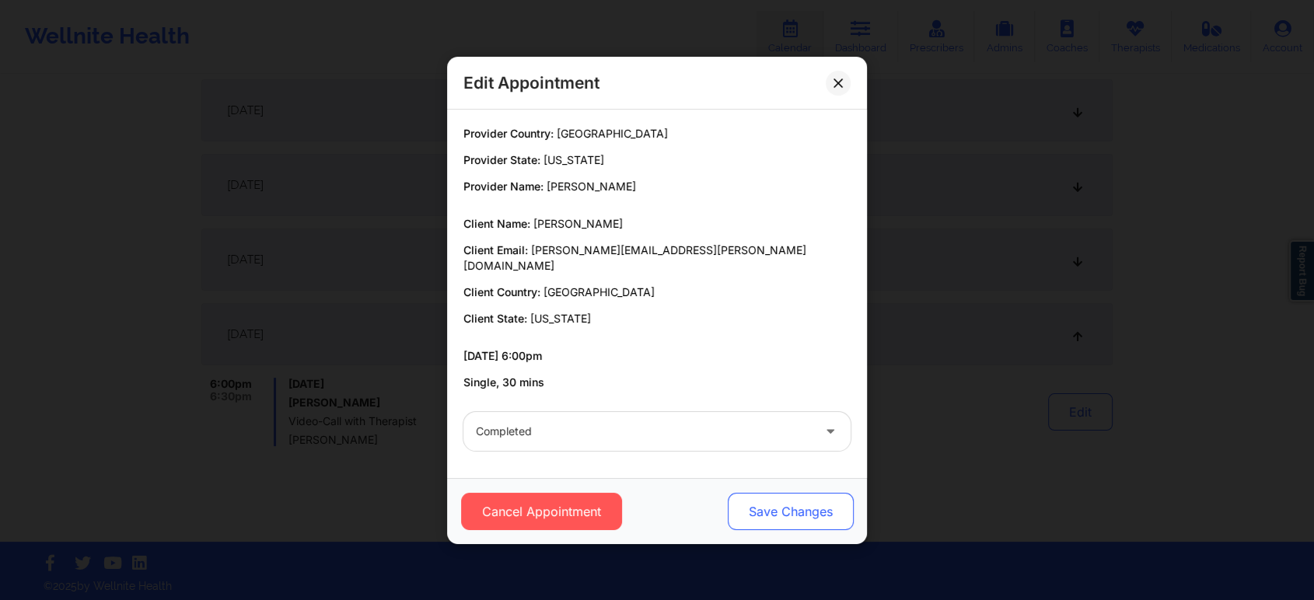
click at [759, 504] on button "Save Changes" at bounding box center [791, 511] width 126 height 37
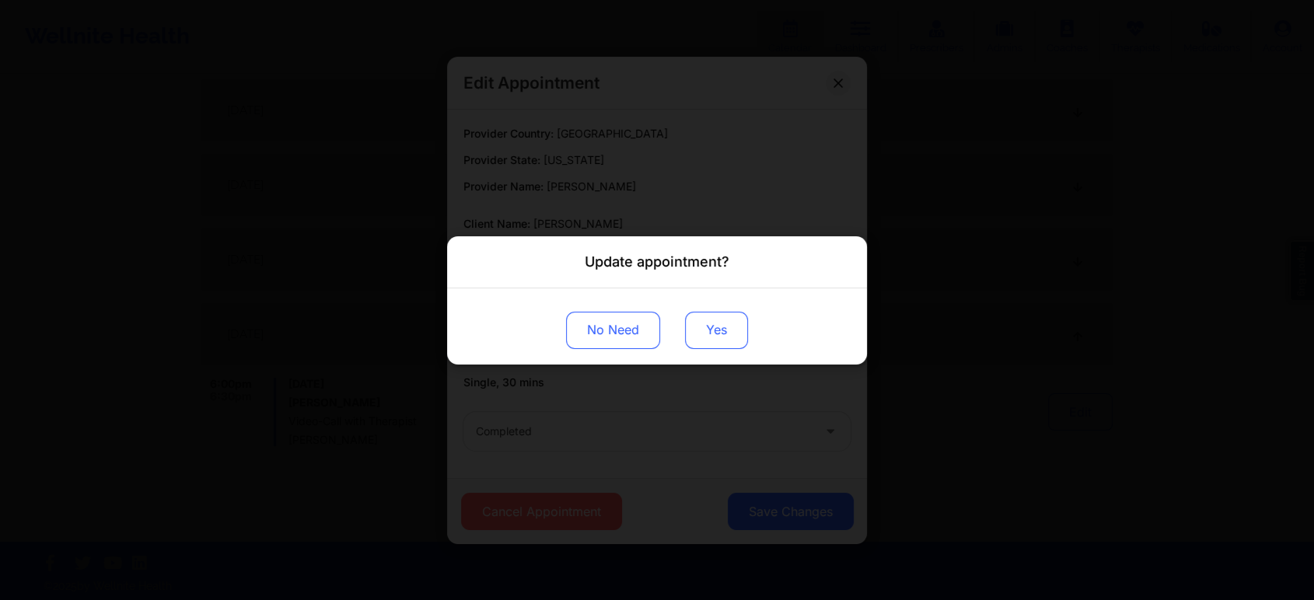
click at [704, 334] on button "Yes" at bounding box center [716, 329] width 63 height 37
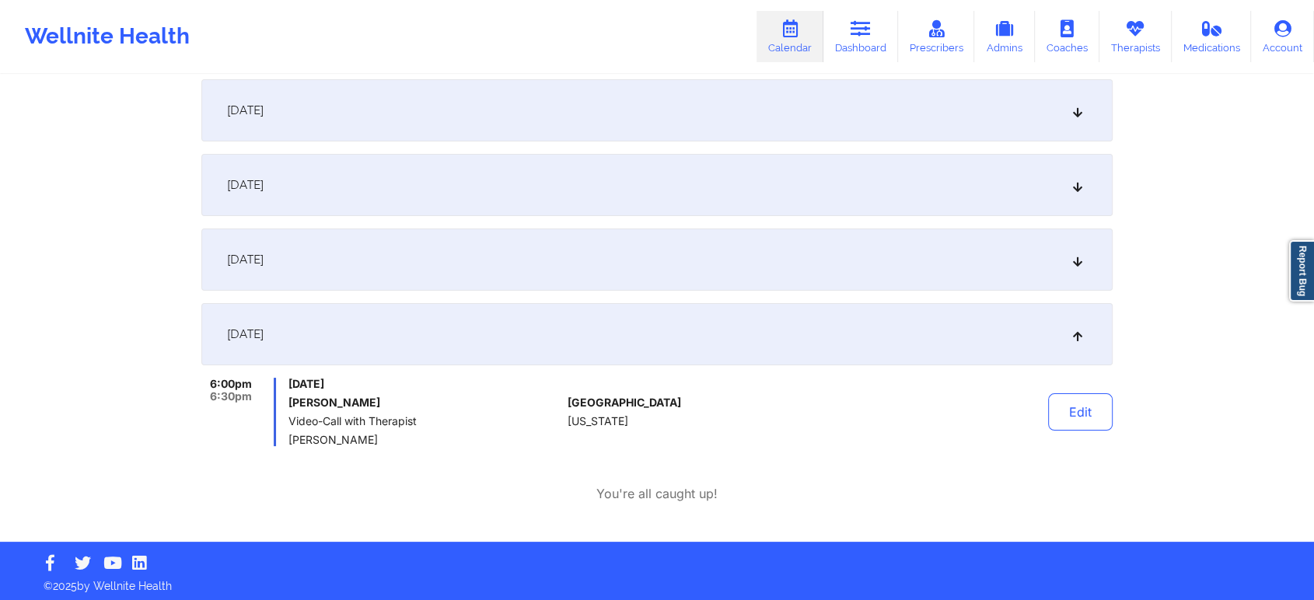
scroll to position [0, 0]
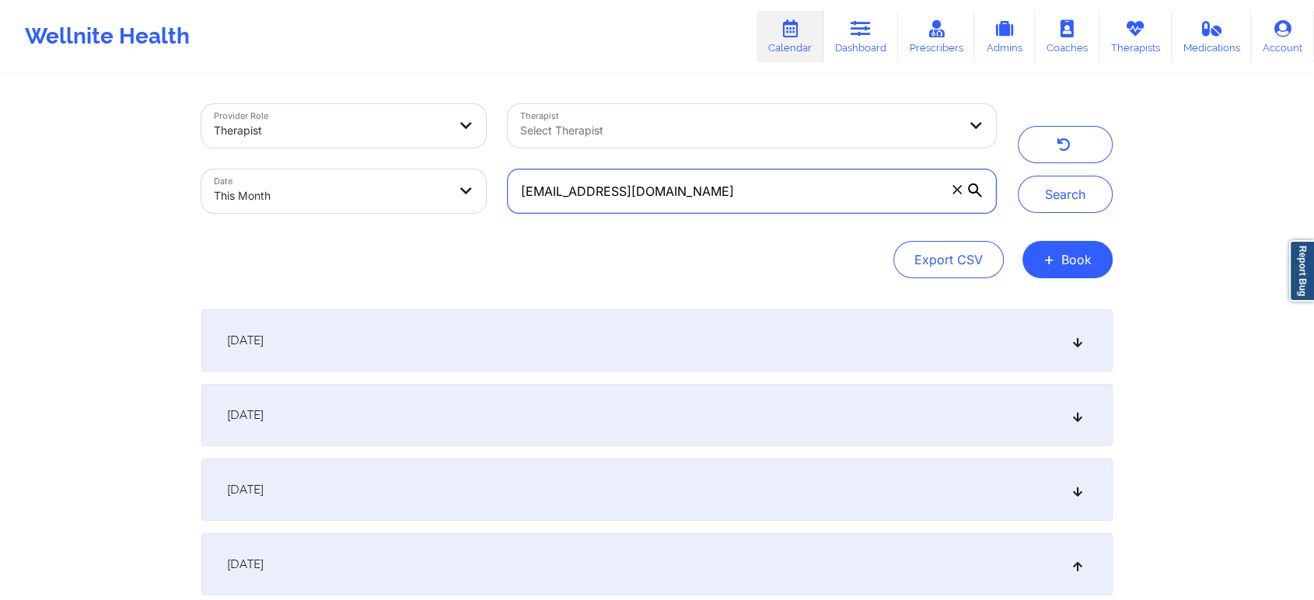
drag, startPoint x: 746, startPoint y: 171, endPoint x: 737, endPoint y: 177, distance: 11.2
click at [737, 177] on input "[EMAIL_ADDRESS][DOMAIN_NAME]" at bounding box center [752, 191] width 488 height 44
drag, startPoint x: 737, startPoint y: 177, endPoint x: 460, endPoint y: 79, distance: 293.9
click at [460, 79] on div "Provider Role Therapist Therapist Select Therapist Date This Month [EMAIL_ADDRE…" at bounding box center [656, 424] width 933 height 696
click at [1018, 176] on button "Search" at bounding box center [1065, 194] width 95 height 37
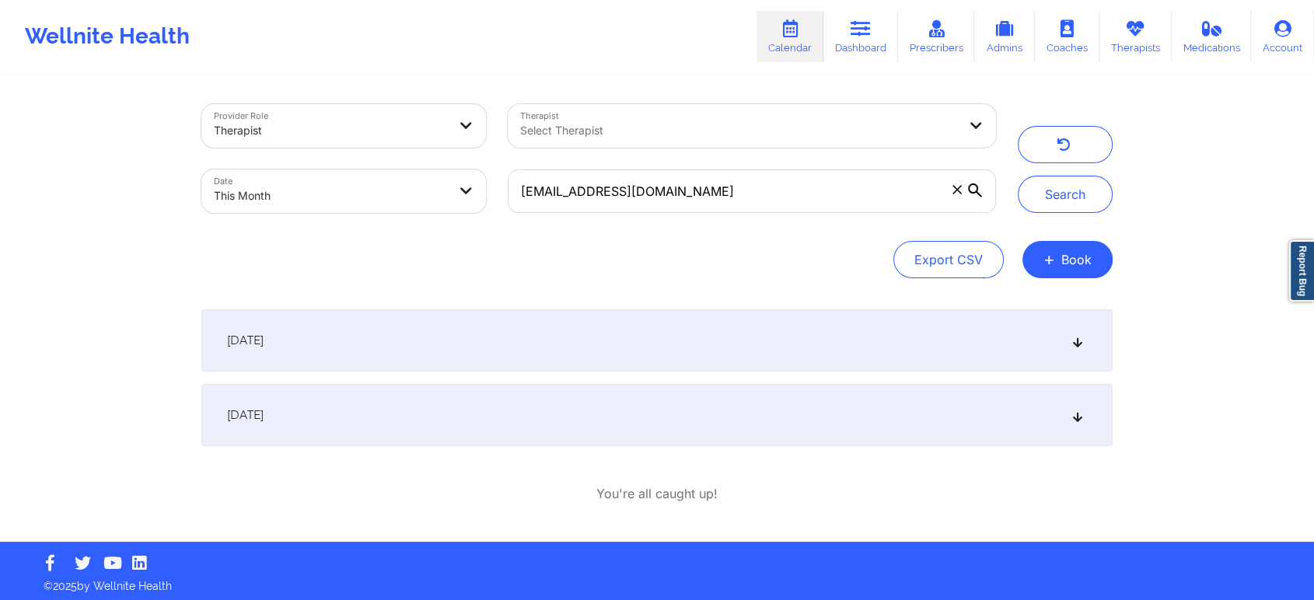
click at [435, 421] on div "[DATE]" at bounding box center [656, 415] width 911 height 62
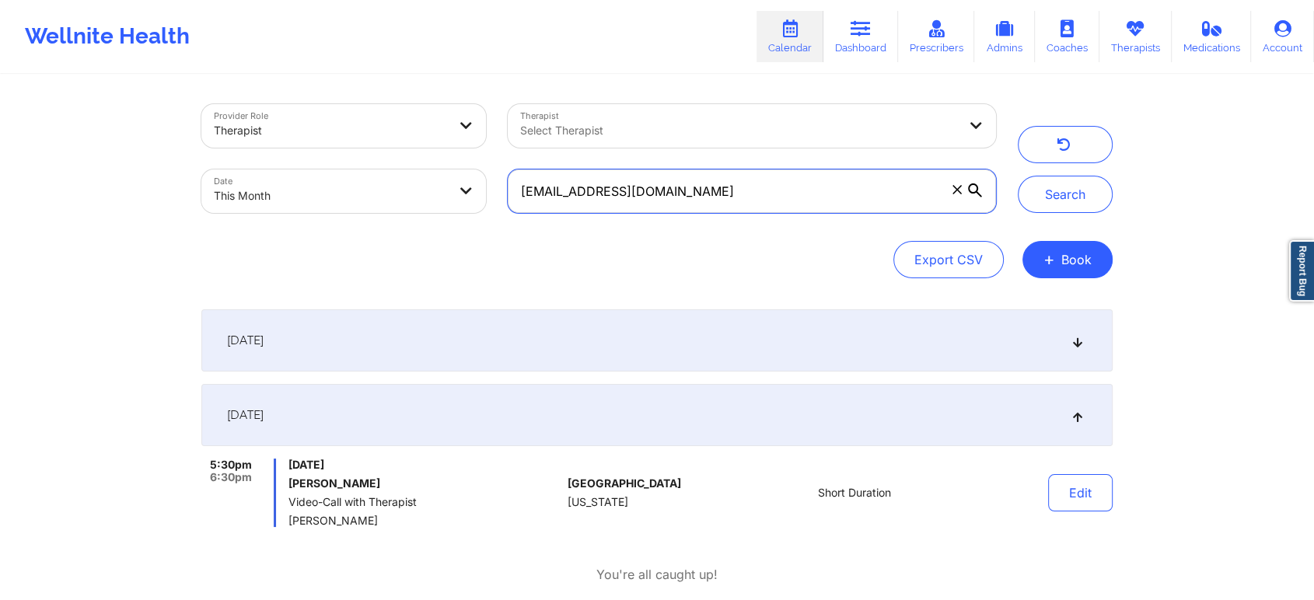
drag, startPoint x: 697, startPoint y: 173, endPoint x: 524, endPoint y: 160, distance: 173.0
click at [524, 160] on div "[EMAIL_ADDRESS][DOMAIN_NAME]" at bounding box center [752, 191] width 510 height 65
type input "s"
click at [1018, 176] on button "Search" at bounding box center [1065, 194] width 95 height 37
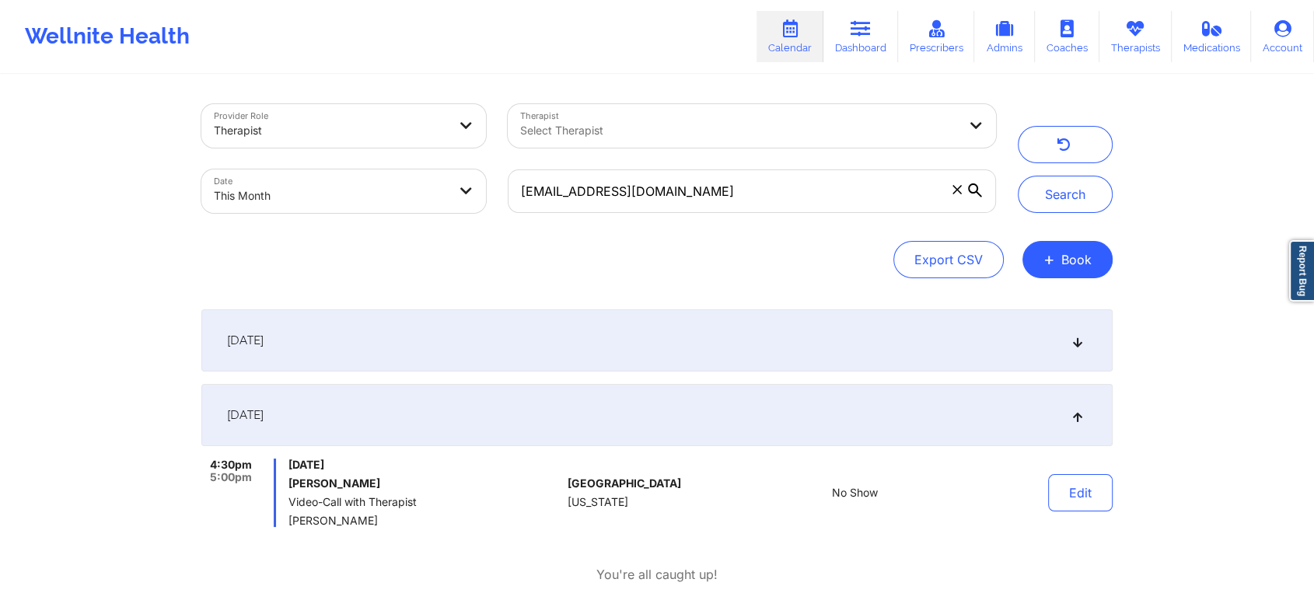
drag, startPoint x: 814, startPoint y: 221, endPoint x: 777, endPoint y: 205, distance: 39.7
click at [777, 205] on div "[EMAIL_ADDRESS][DOMAIN_NAME]" at bounding box center [752, 191] width 510 height 65
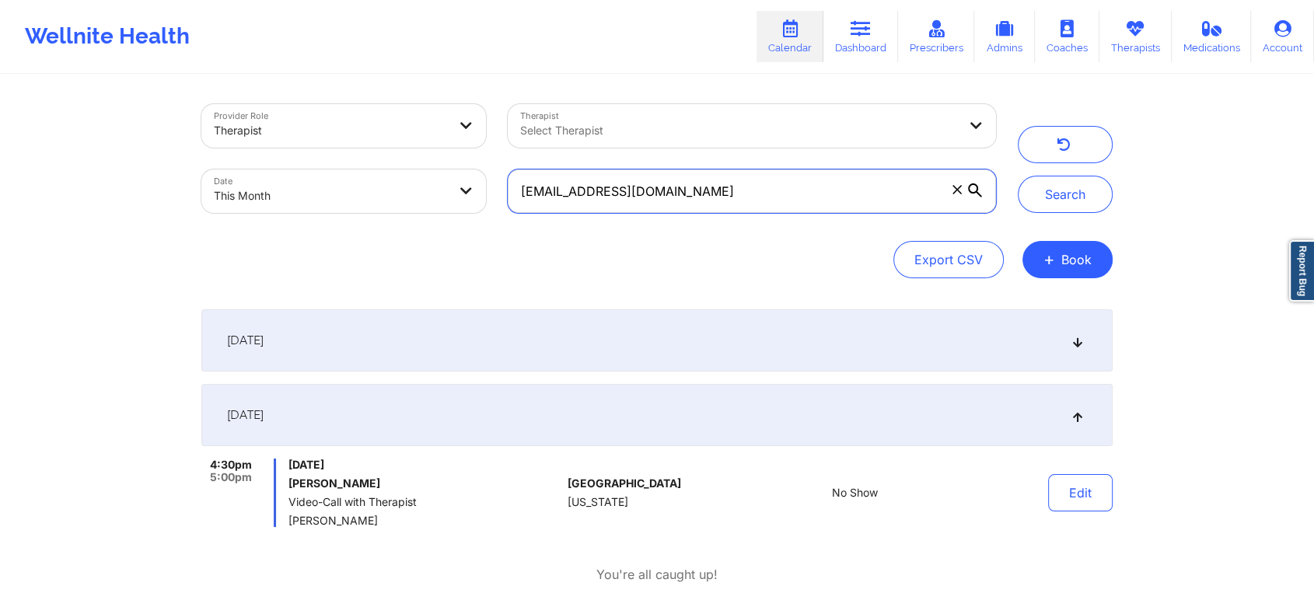
drag, startPoint x: 777, startPoint y: 205, endPoint x: 448, endPoint y: 169, distance: 331.7
click at [448, 169] on div "Provider Role Therapist Therapist Select Therapist Date This Month [EMAIL_ADDRE…" at bounding box center [598, 158] width 816 height 131
click at [1018, 176] on button "Search" at bounding box center [1065, 194] width 95 height 37
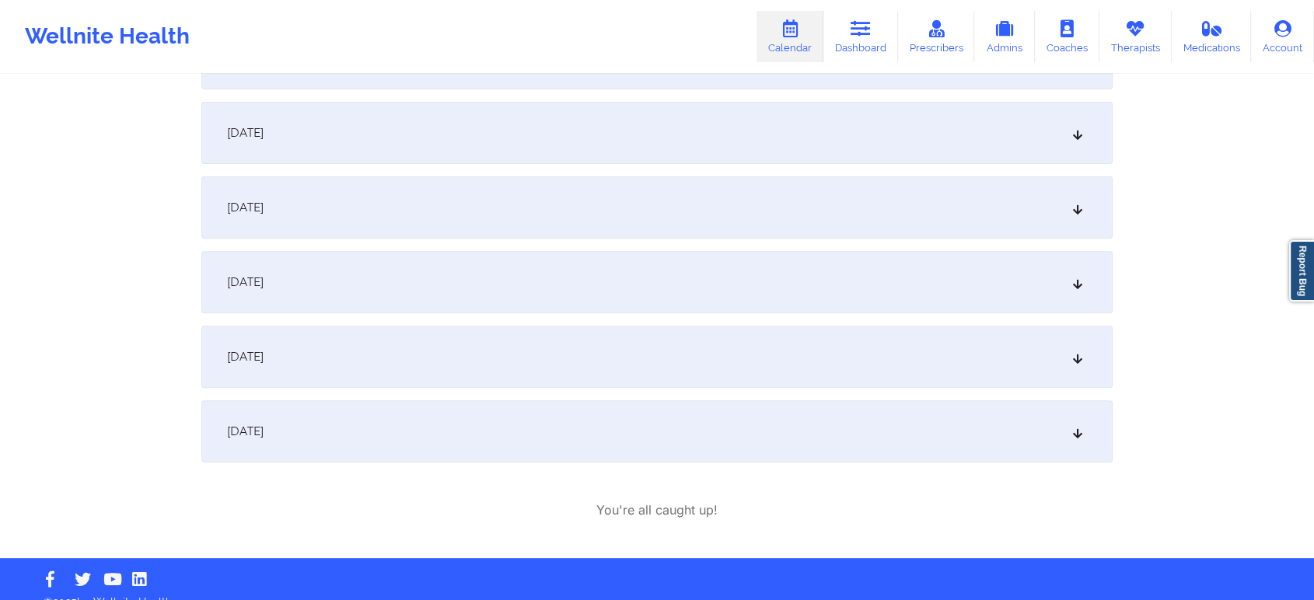
scroll to position [546, 0]
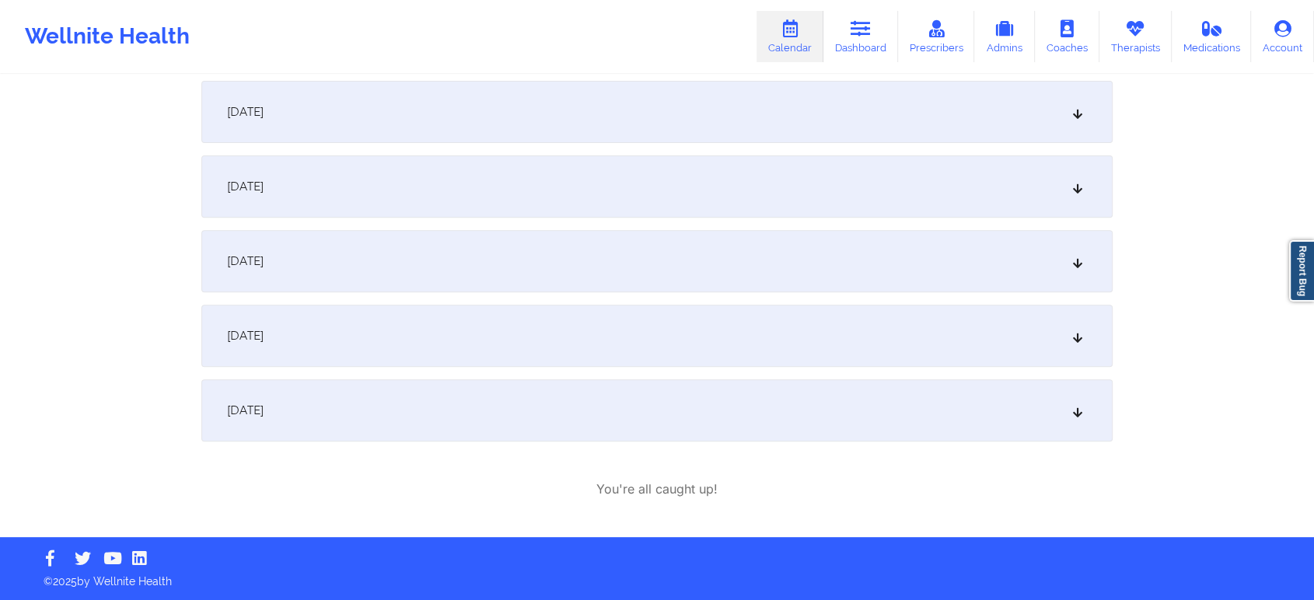
click at [518, 325] on div "[DATE]" at bounding box center [656, 336] width 911 height 62
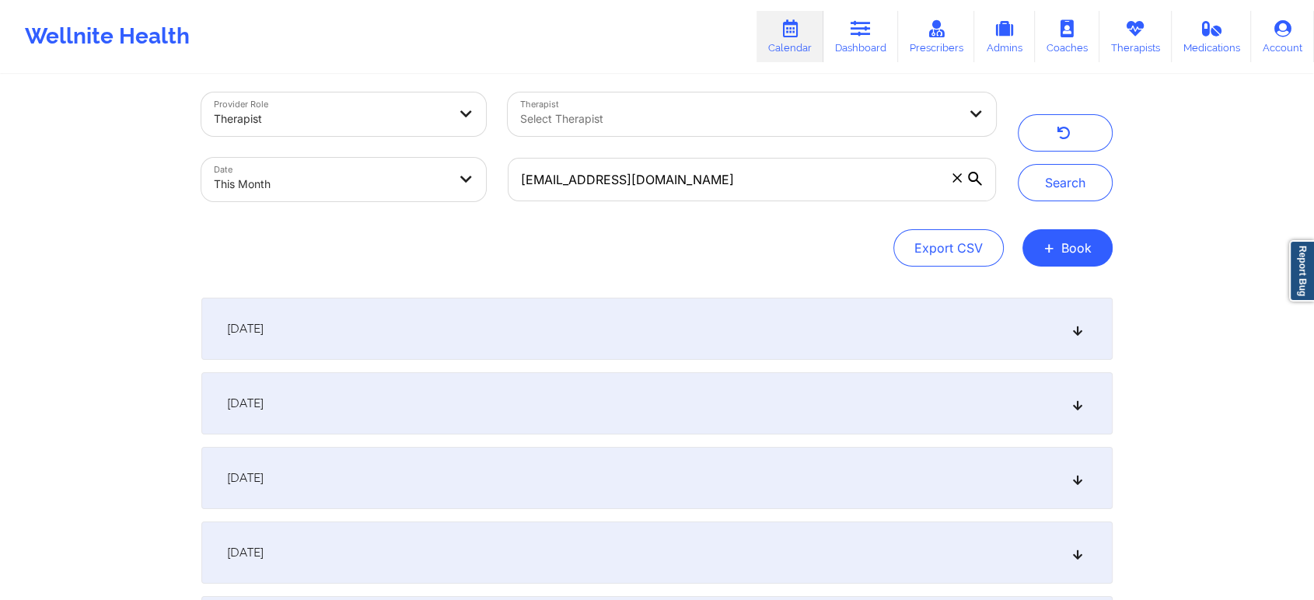
scroll to position [0, 0]
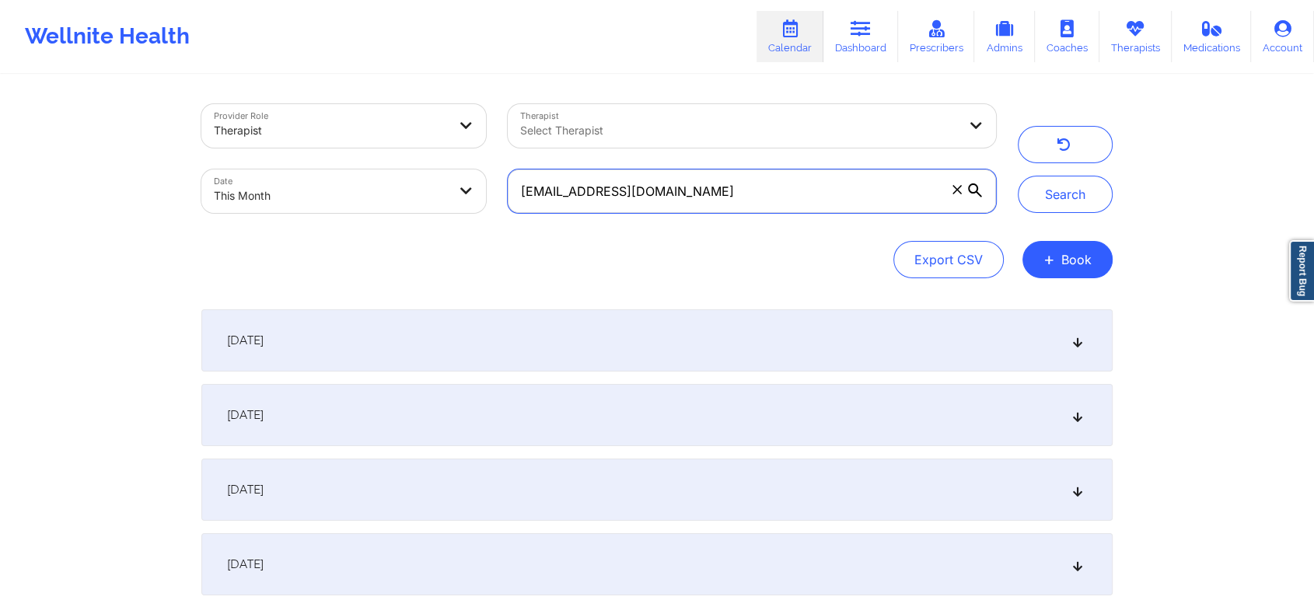
drag, startPoint x: 697, startPoint y: 181, endPoint x: 433, endPoint y: 150, distance: 265.4
click at [433, 150] on div "Provider Role Therapist Therapist Select Therapist Date This Month [EMAIL_ADDRE…" at bounding box center [598, 158] width 816 height 131
click at [1018, 176] on button "Search" at bounding box center [1065, 194] width 95 height 37
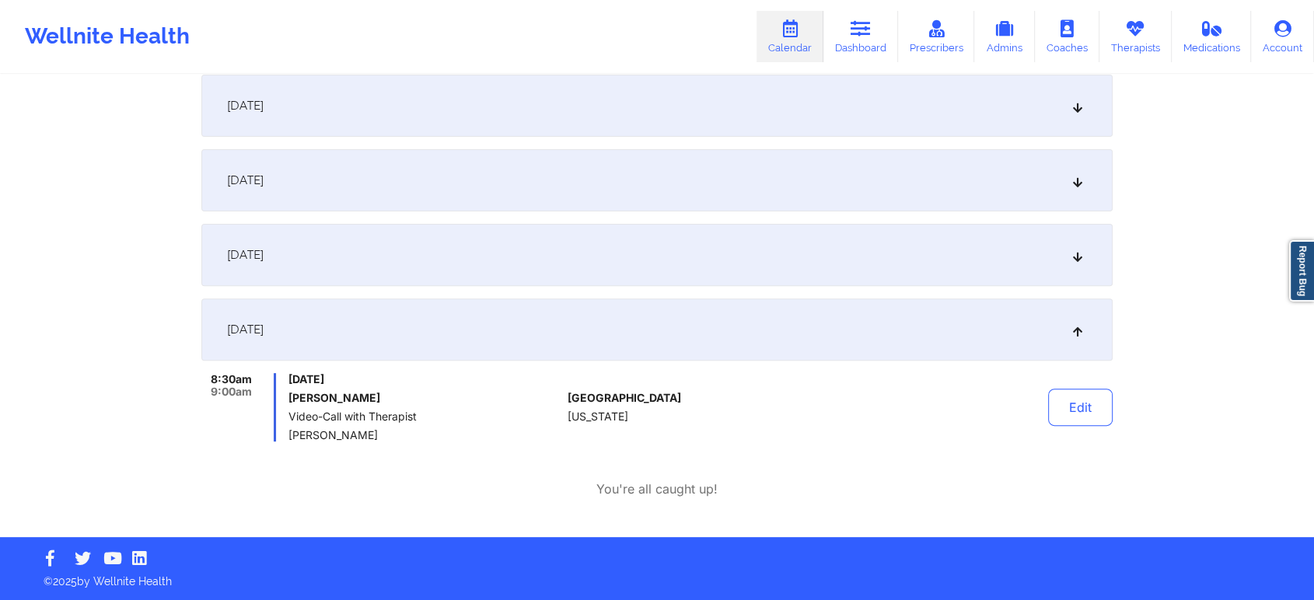
click at [619, 267] on div "[DATE]" at bounding box center [656, 255] width 911 height 62
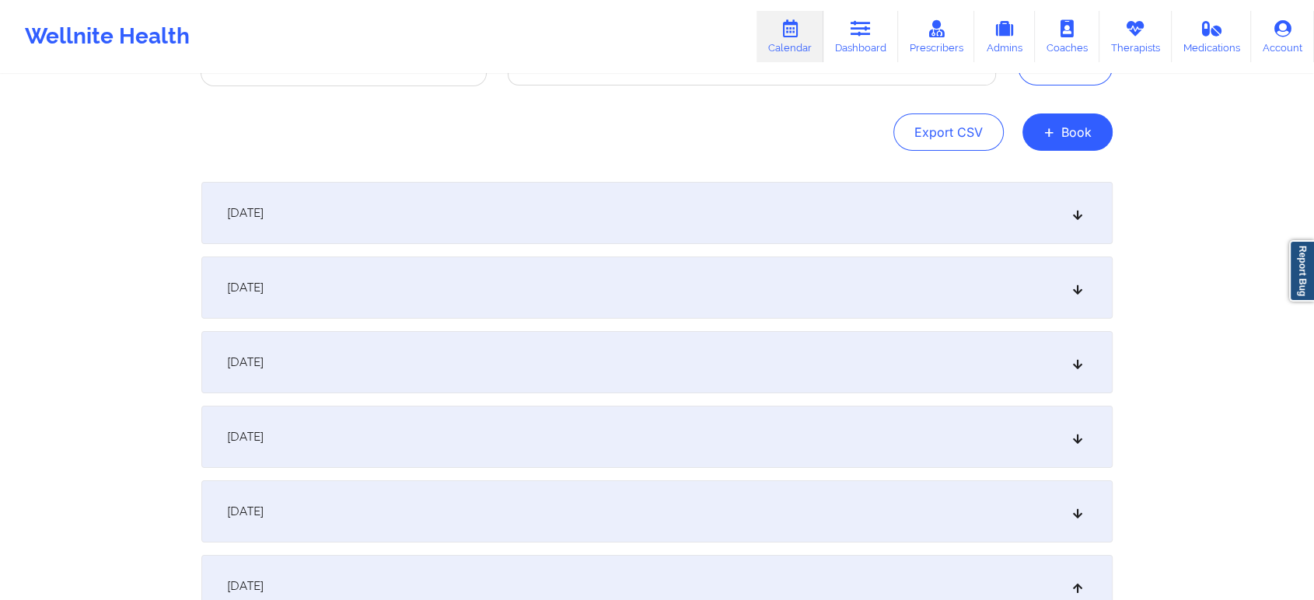
scroll to position [0, 0]
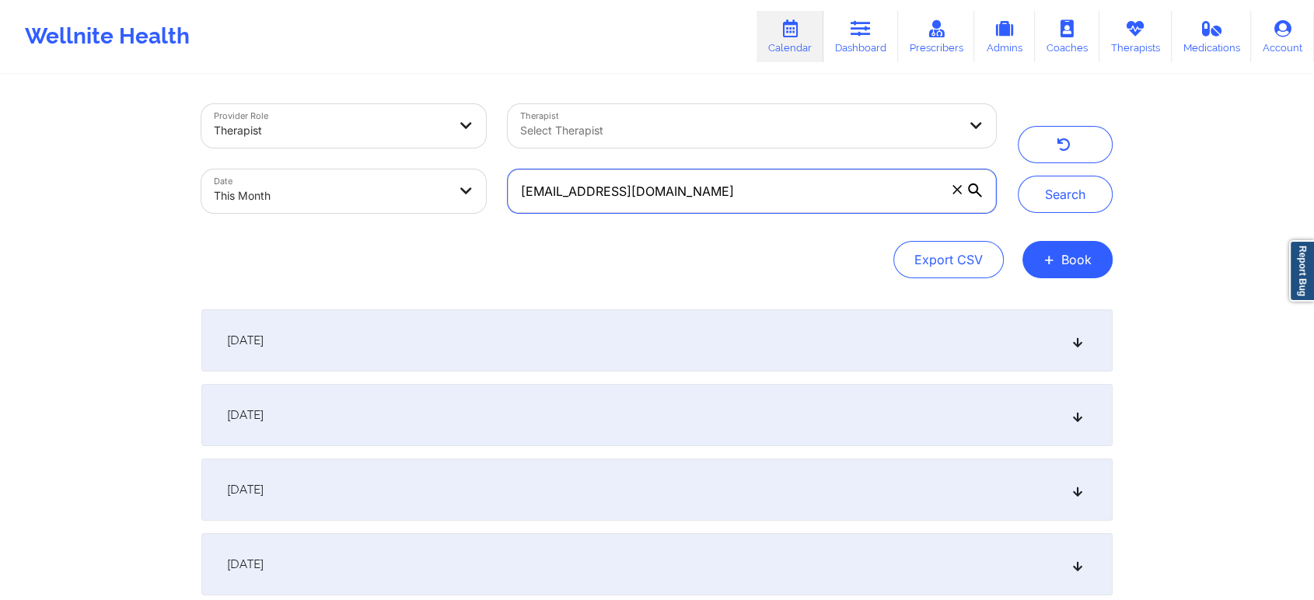
drag, startPoint x: 728, startPoint y: 179, endPoint x: 454, endPoint y: 143, distance: 276.0
click at [454, 143] on div "Provider Role Therapist Therapist Select Therapist Date This Month [EMAIL_ADDRE…" at bounding box center [598, 158] width 816 height 131
click at [1018, 176] on button "Search" at bounding box center [1065, 194] width 95 height 37
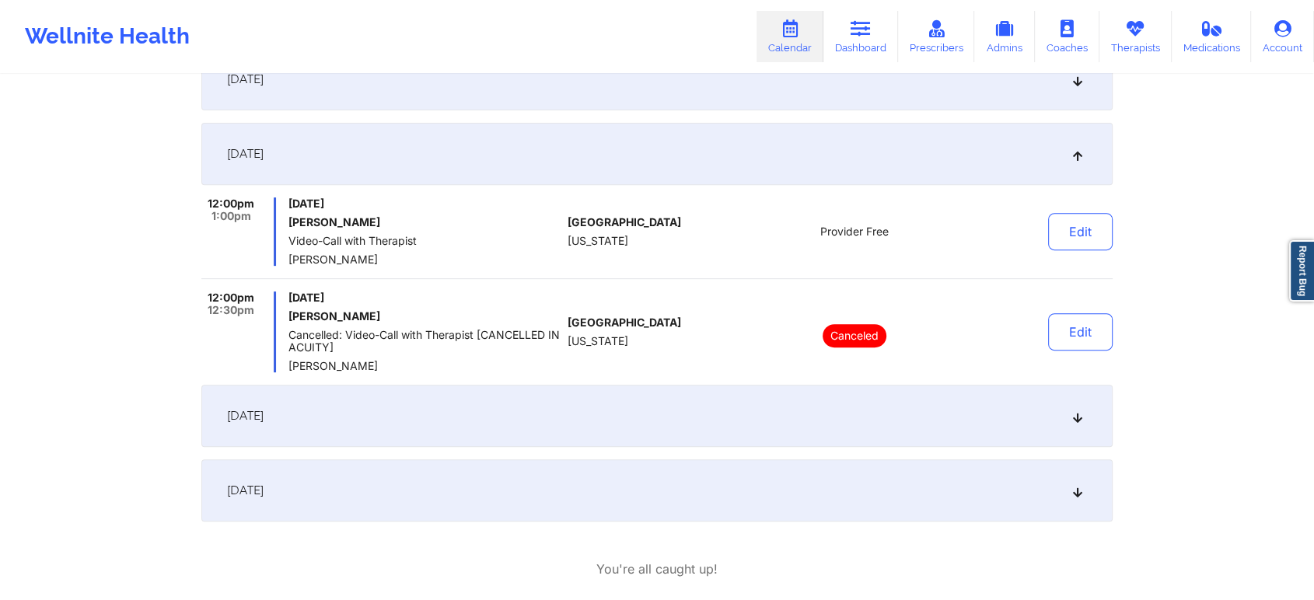
scroll to position [627, 0]
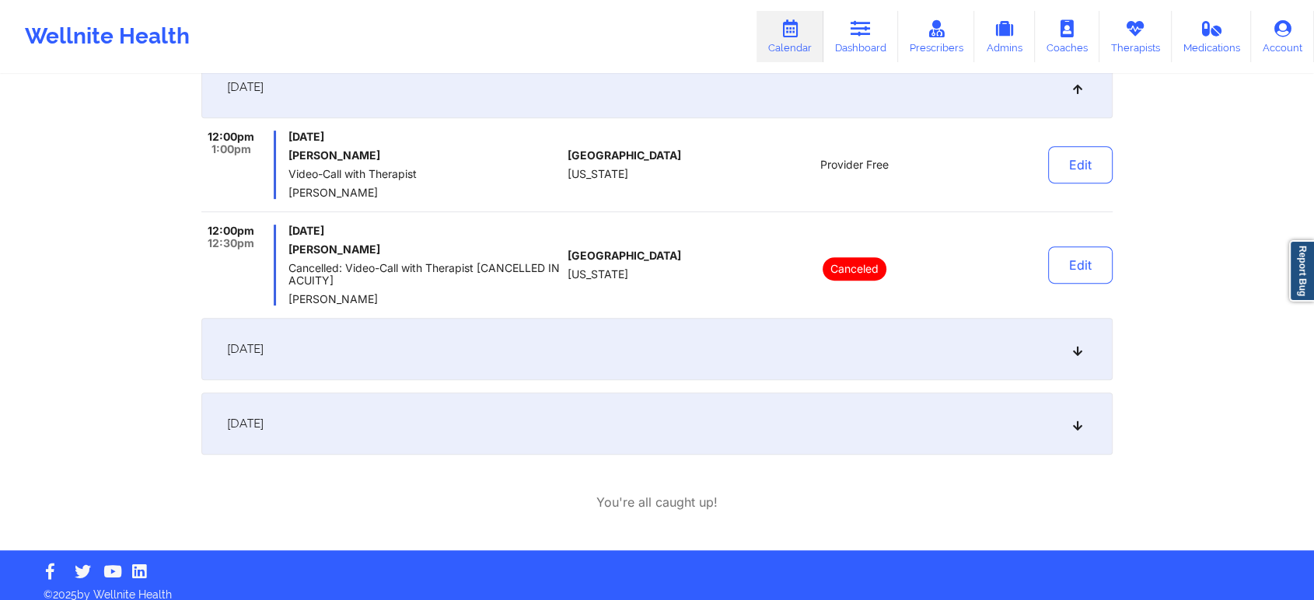
click at [485, 325] on div "[DATE]" at bounding box center [656, 349] width 911 height 62
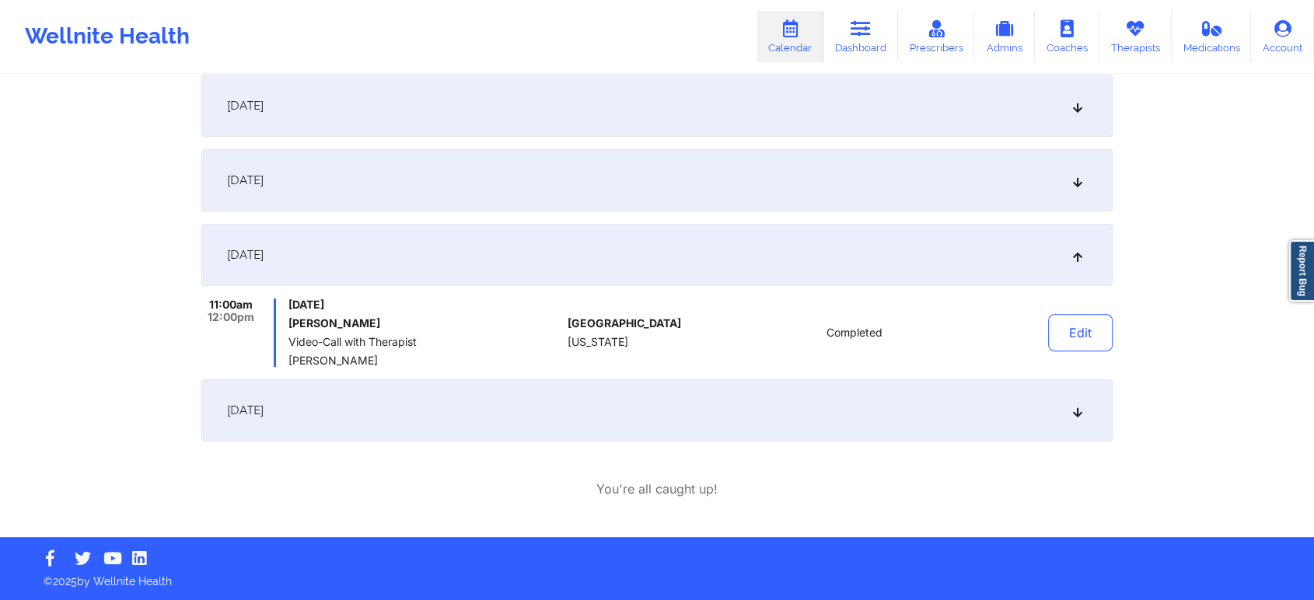
scroll to position [8, 0]
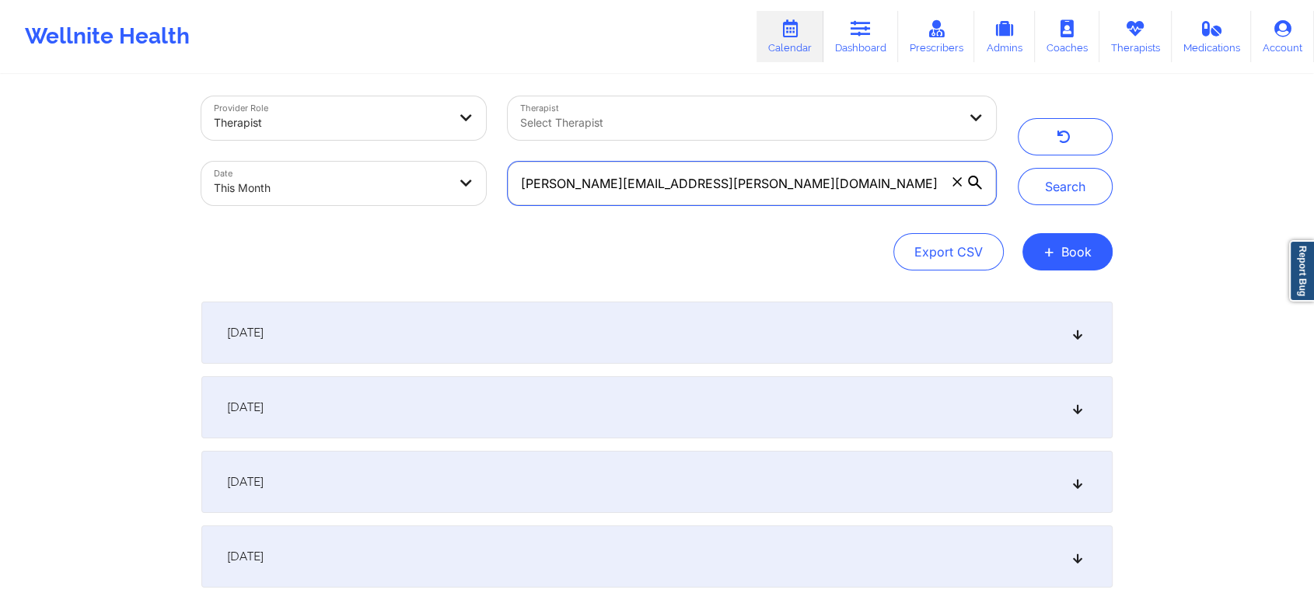
drag, startPoint x: 776, startPoint y: 194, endPoint x: 517, endPoint y: 107, distance: 273.1
click at [517, 107] on div "Provider Role Therapist Therapist Select Therapist Date This Month [PERSON_NAME…" at bounding box center [598, 151] width 816 height 131
click at [1018, 168] on button "Search" at bounding box center [1065, 186] width 95 height 37
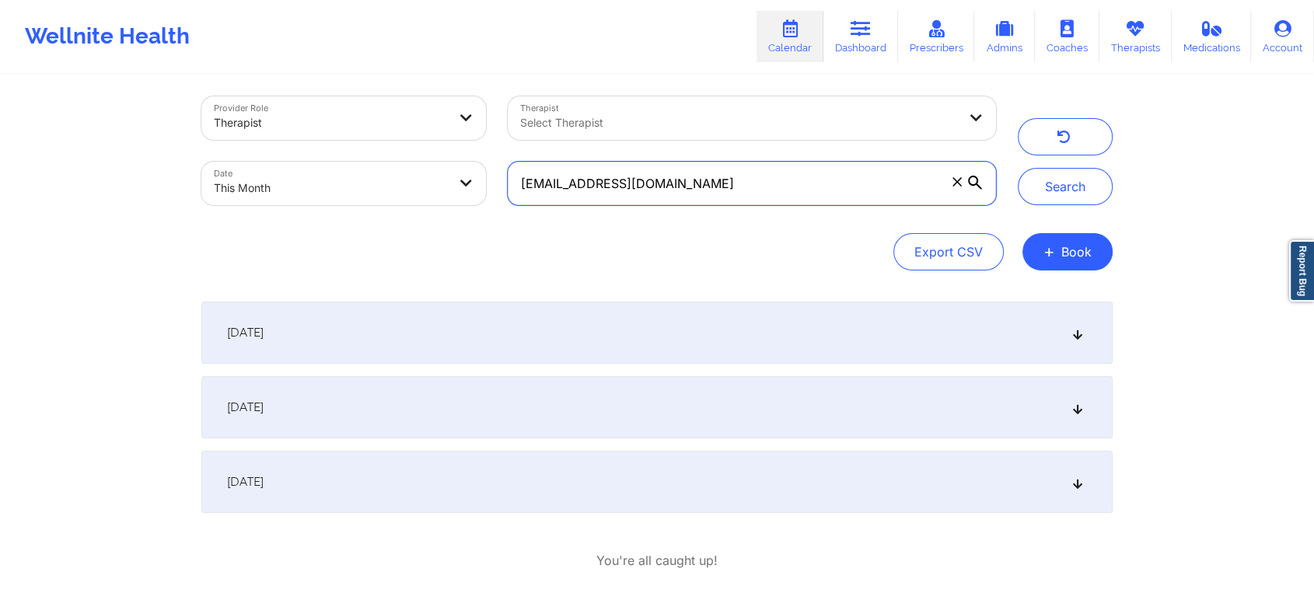
scroll to position [79, 0]
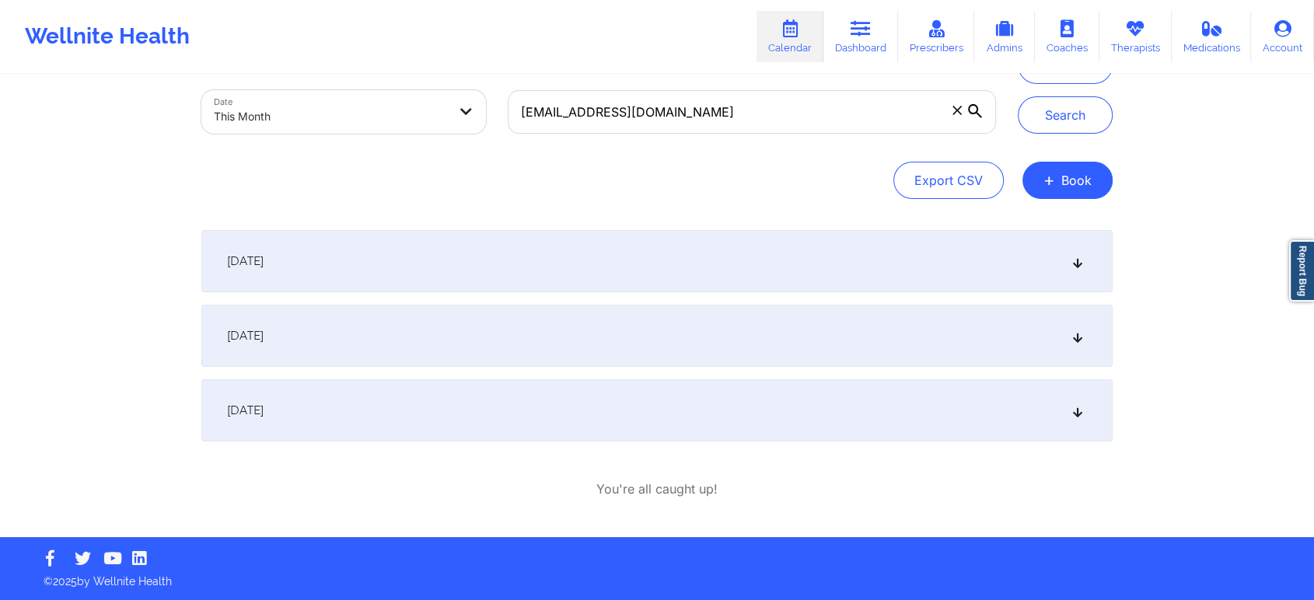
click at [484, 379] on div "[DATE]" at bounding box center [656, 410] width 911 height 62
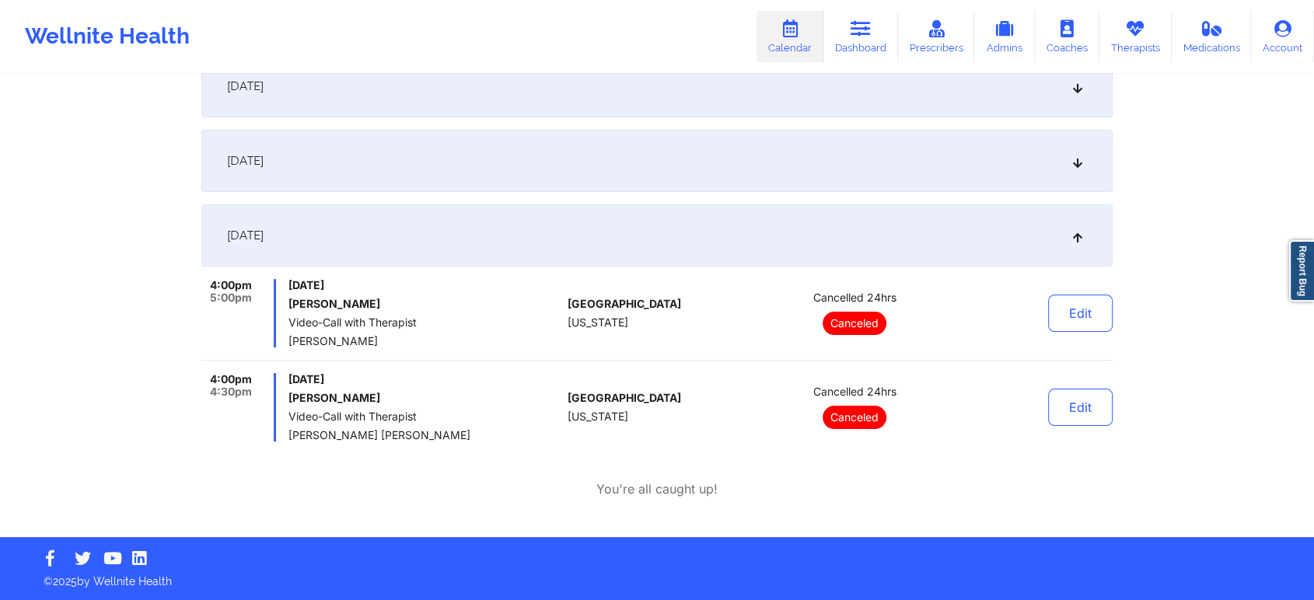
scroll to position [0, 0]
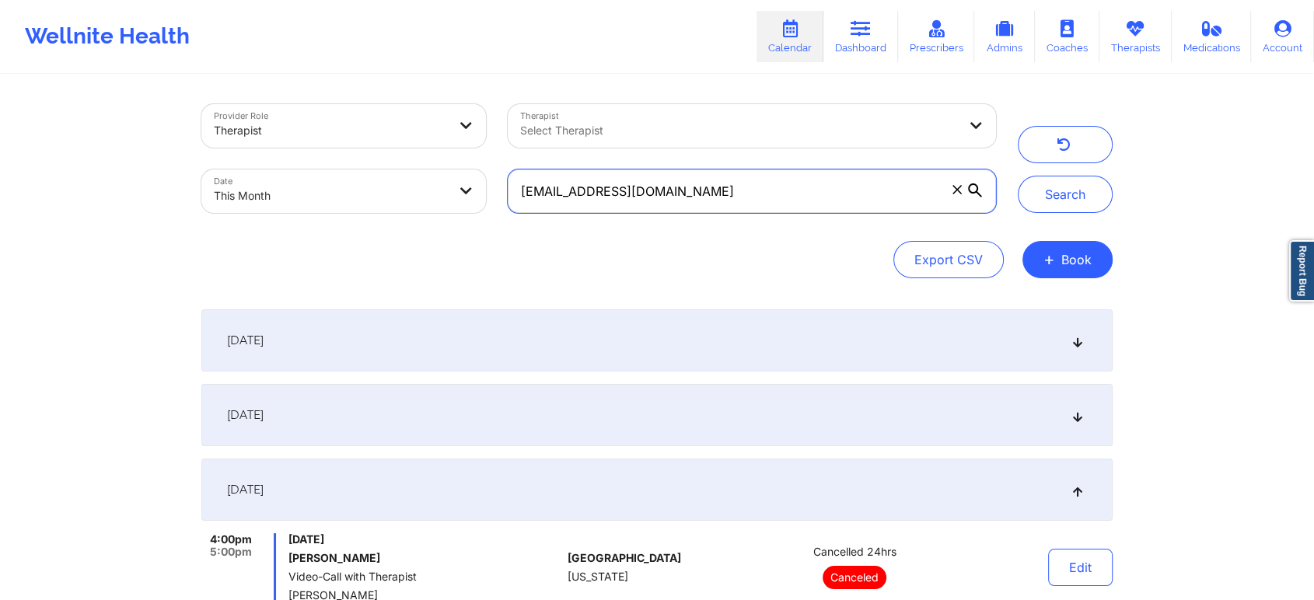
drag, startPoint x: 707, startPoint y: 171, endPoint x: 383, endPoint y: 173, distance: 324.2
click at [383, 173] on div "Provider Role Therapist Therapist Select Therapist Date This Month [EMAIL_ADDRE…" at bounding box center [598, 158] width 816 height 131
click at [1018, 176] on button "Search" at bounding box center [1065, 194] width 95 height 37
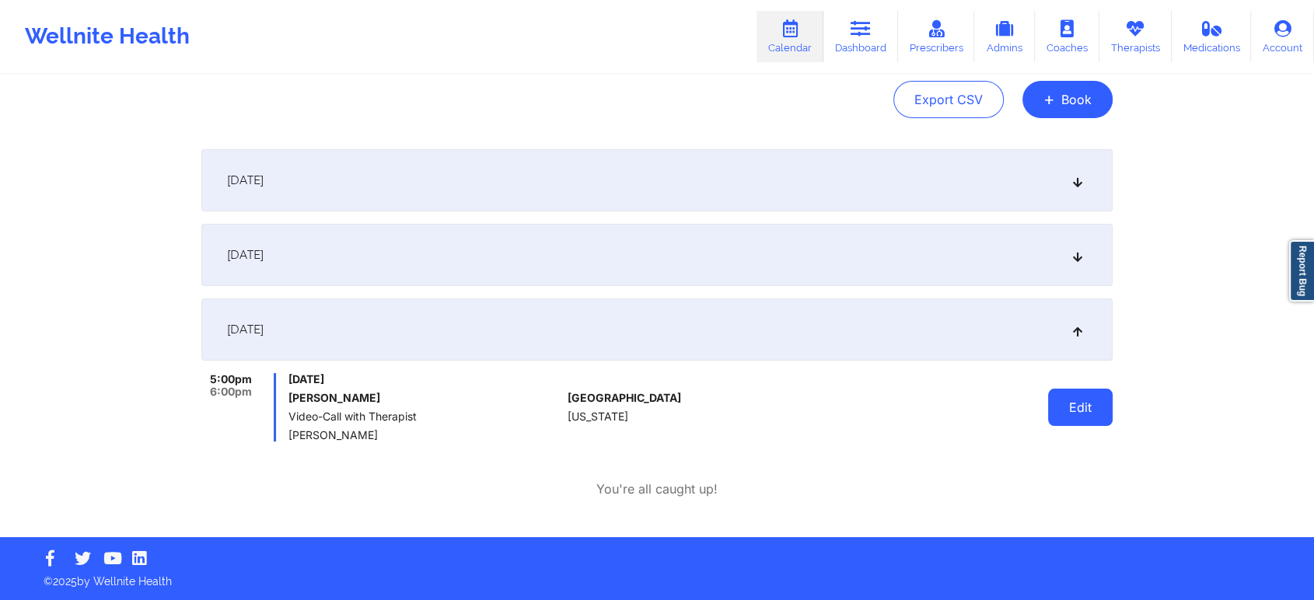
click at [1079, 420] on button "Edit" at bounding box center [1080, 407] width 65 height 37
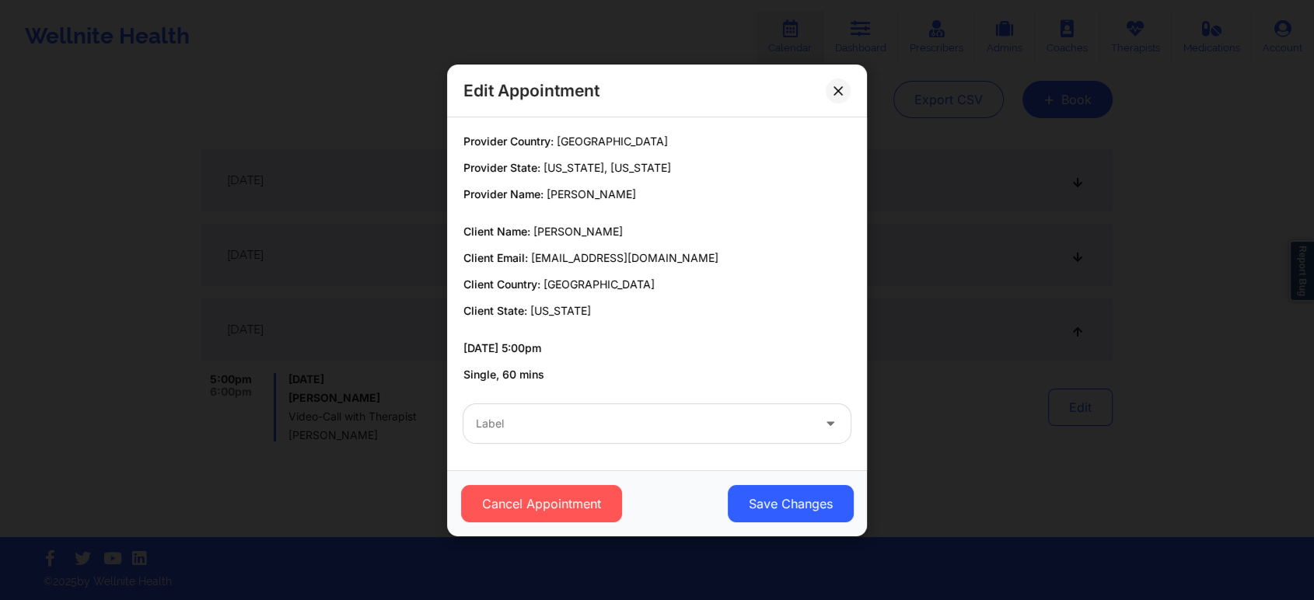
click at [573, 443] on div "Label" at bounding box center [656, 423] width 409 height 61
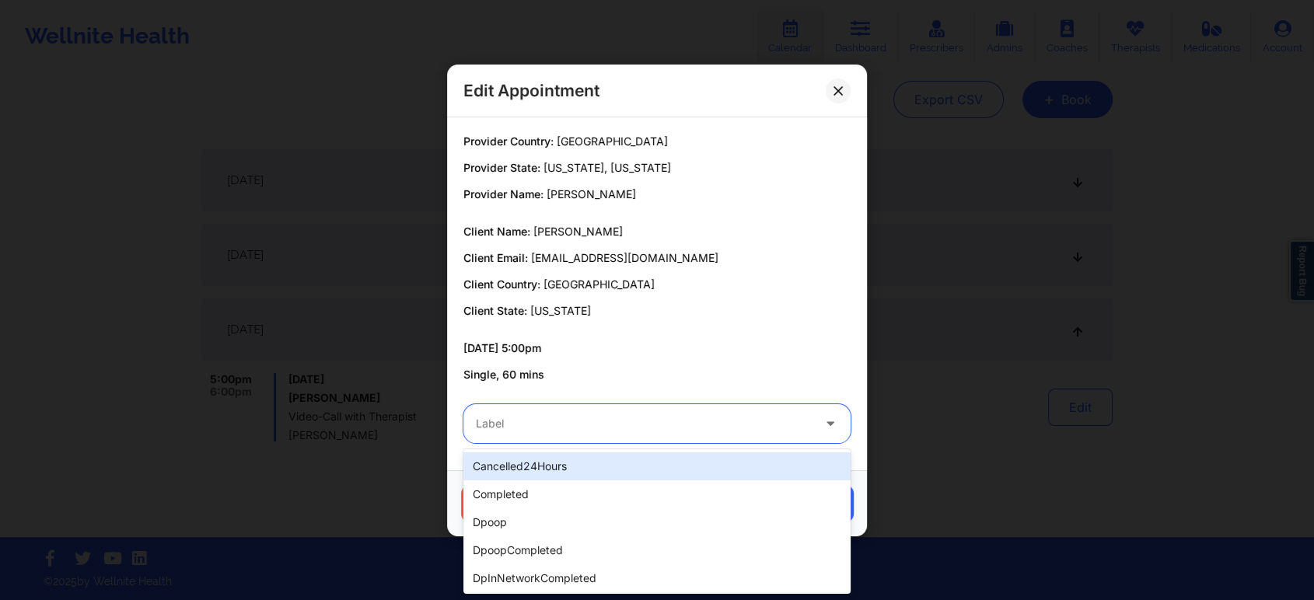
click at [487, 429] on div at bounding box center [644, 423] width 336 height 19
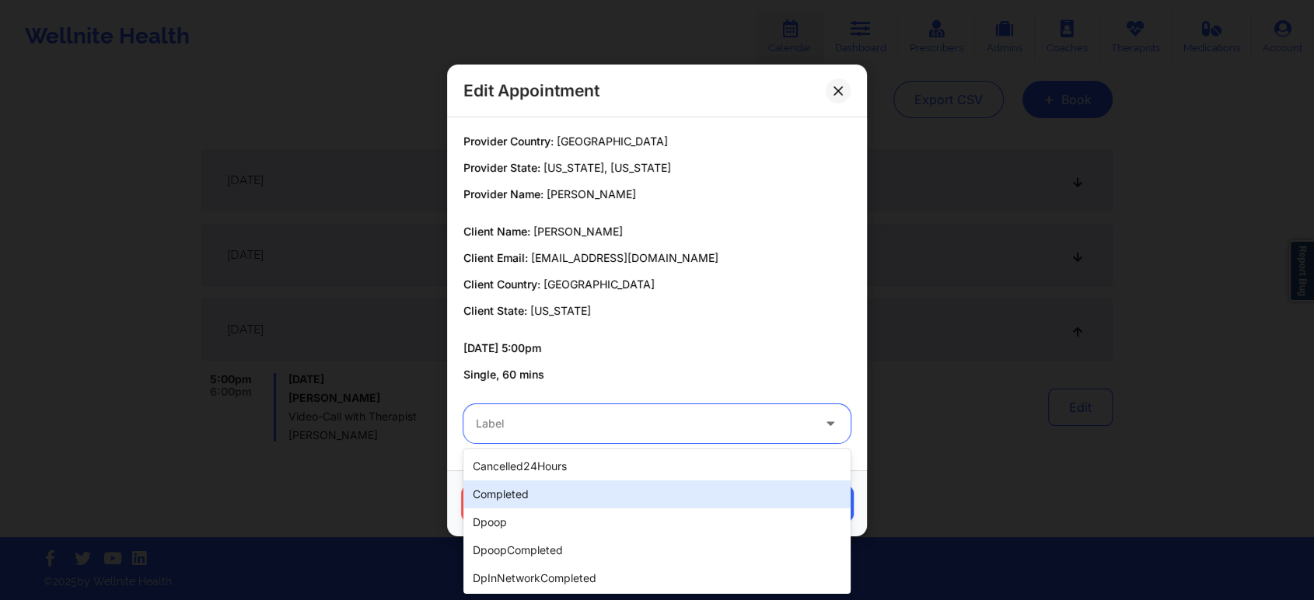
click at [531, 503] on div "completed" at bounding box center [656, 494] width 387 height 28
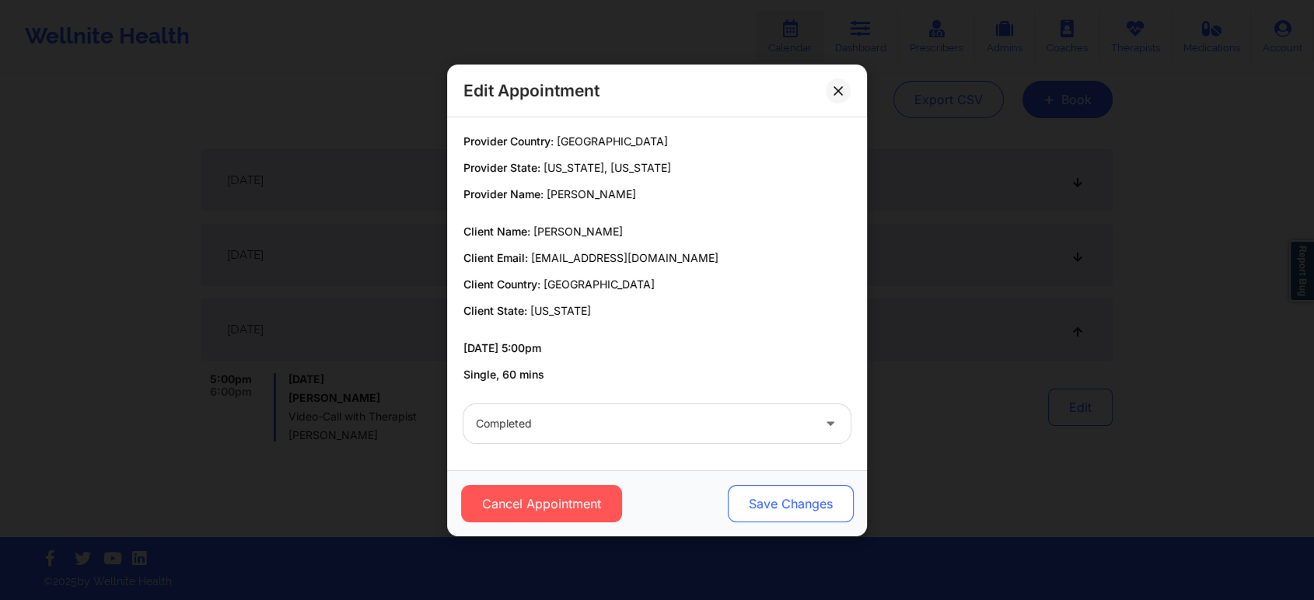
click at [801, 493] on button "Save Changes" at bounding box center [791, 503] width 126 height 37
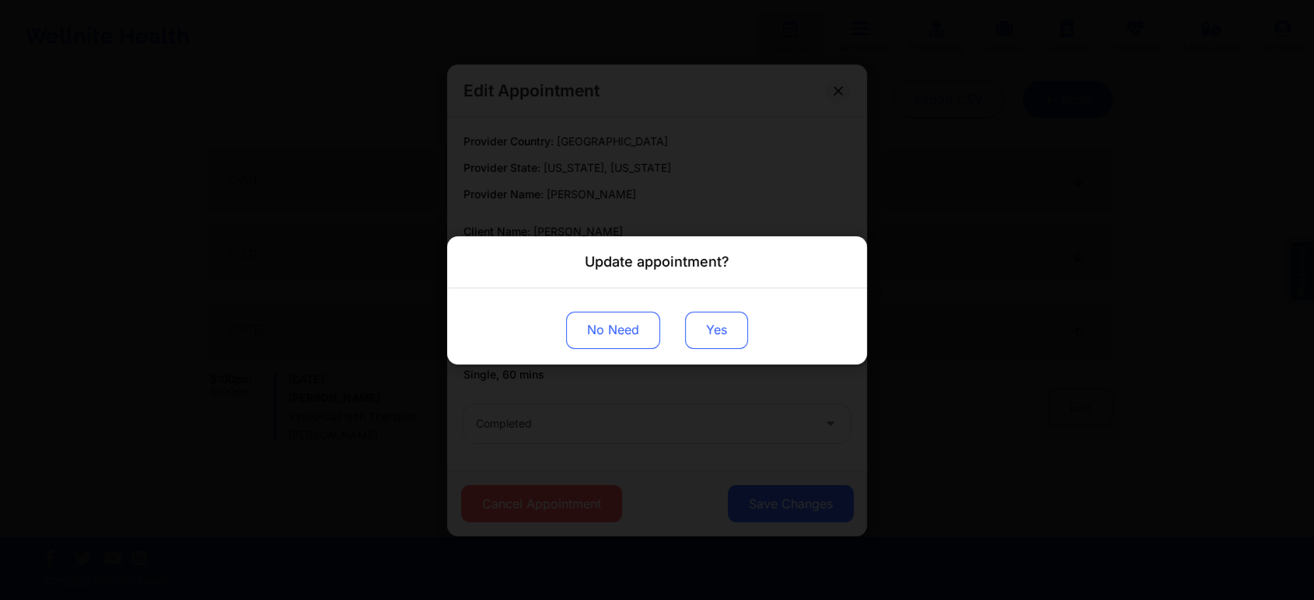
click at [715, 330] on button "Yes" at bounding box center [716, 329] width 63 height 37
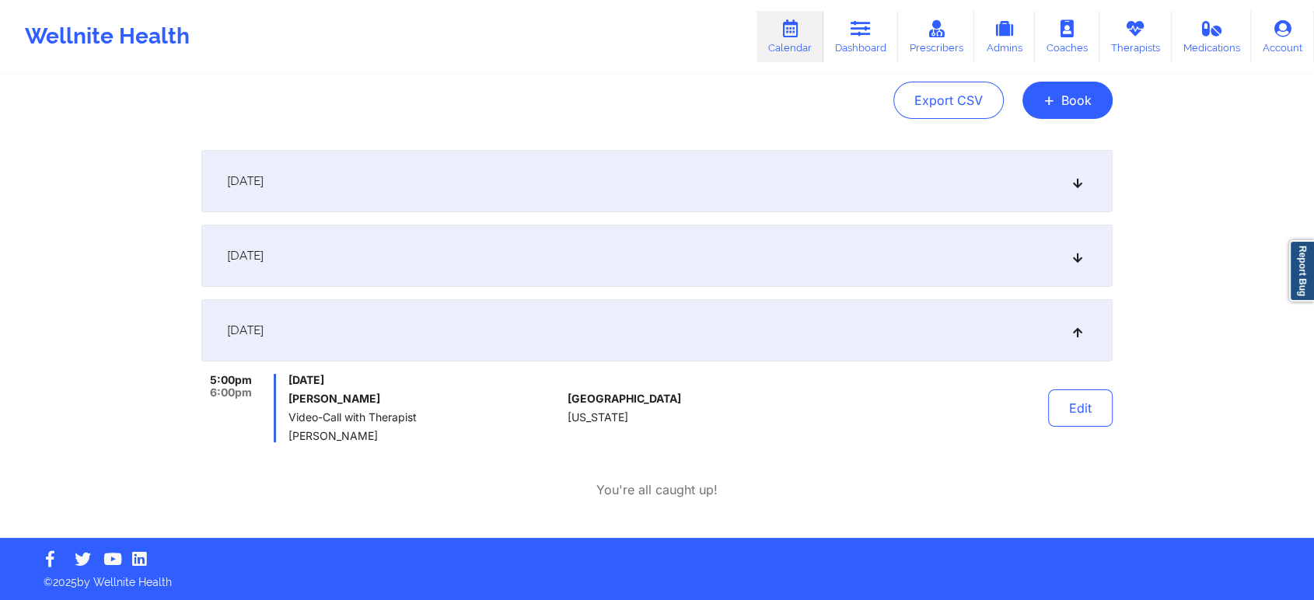
scroll to position [0, 0]
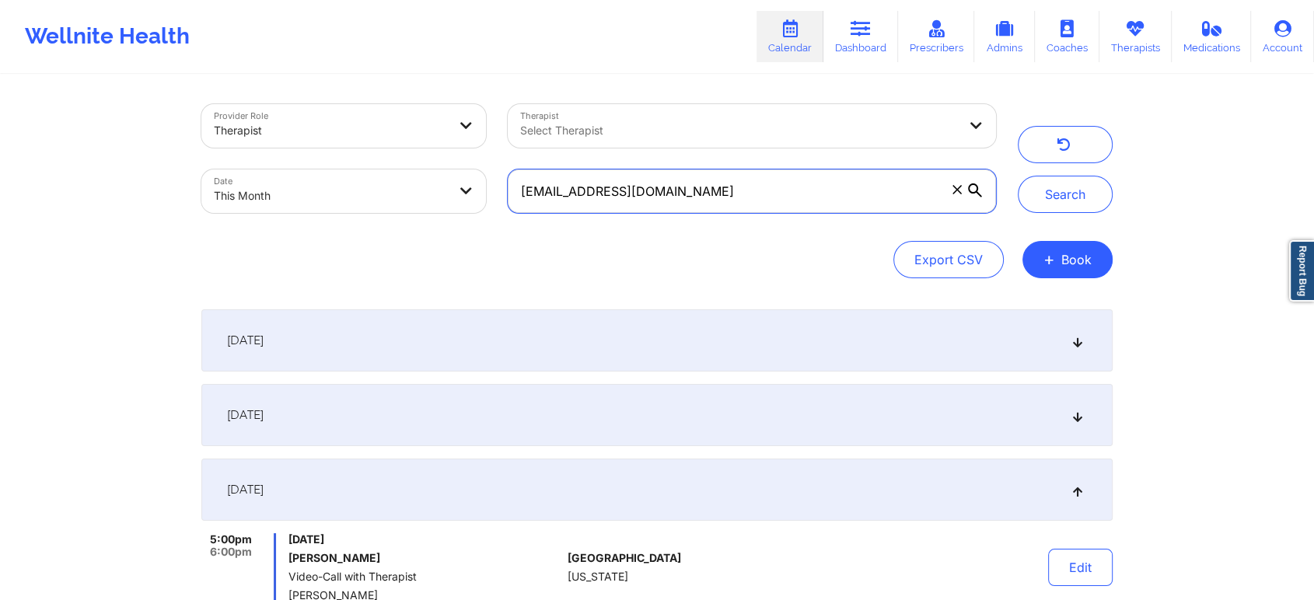
drag, startPoint x: 758, startPoint y: 204, endPoint x: 453, endPoint y: 150, distance: 309.4
click at [453, 150] on div "Provider Role Therapist Therapist Select Therapist Date This Month [EMAIL_ADDRE…" at bounding box center [598, 158] width 816 height 131
click at [1018, 176] on button "Search" at bounding box center [1065, 194] width 95 height 37
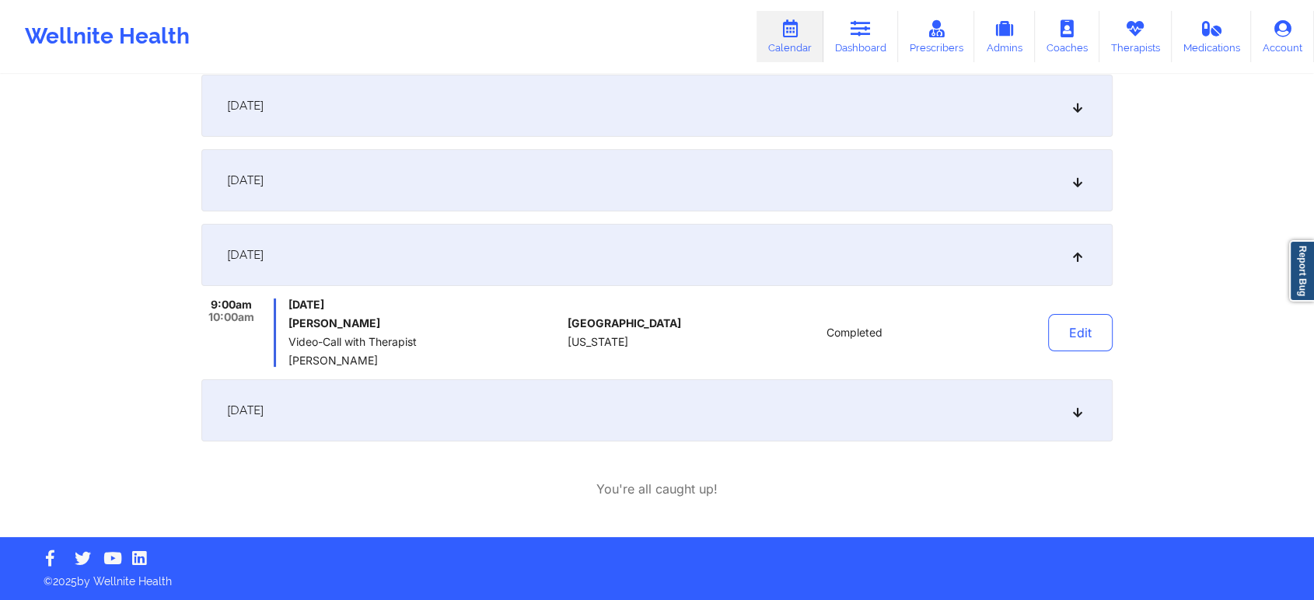
click at [698, 396] on div "[DATE]" at bounding box center [656, 410] width 911 height 62
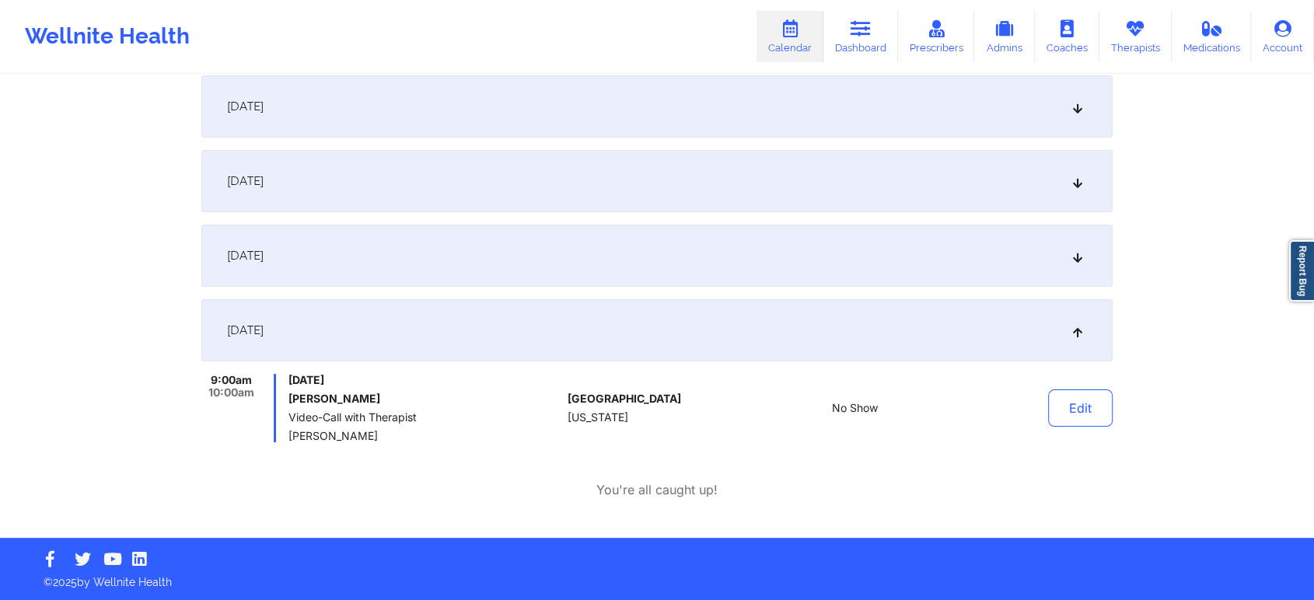
scroll to position [0, 0]
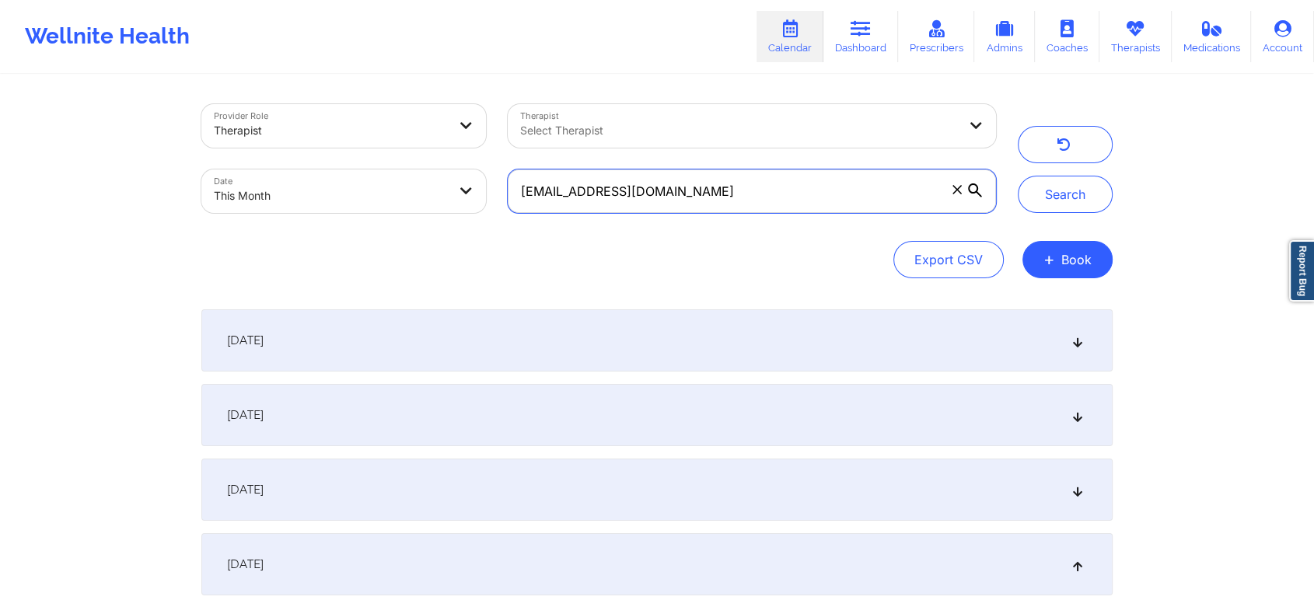
click at [697, 187] on input "[EMAIL_ADDRESS][DOMAIN_NAME]" at bounding box center [752, 191] width 488 height 44
drag, startPoint x: 697, startPoint y: 187, endPoint x: 376, endPoint y: 166, distance: 321.0
click at [376, 166] on div "Provider Role Therapist Therapist Select Therapist Date This Month [EMAIL_ADDRE…" at bounding box center [598, 158] width 816 height 131
click at [1018, 176] on button "Search" at bounding box center [1065, 194] width 95 height 37
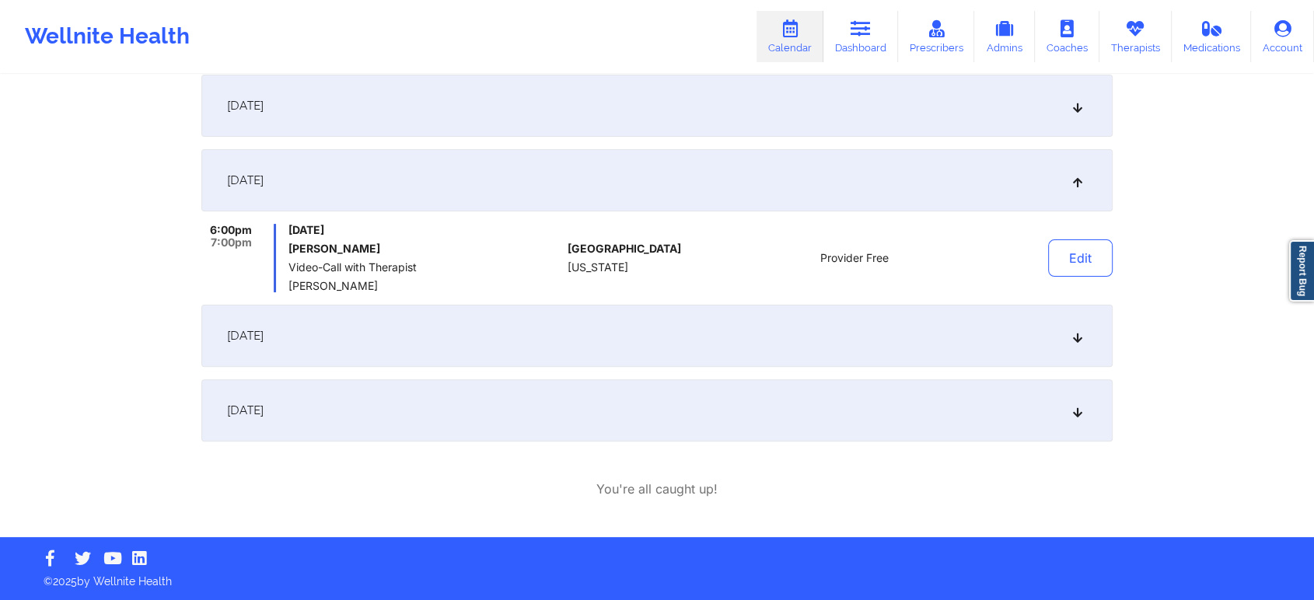
click at [475, 341] on div "[DATE]" at bounding box center [656, 336] width 911 height 62
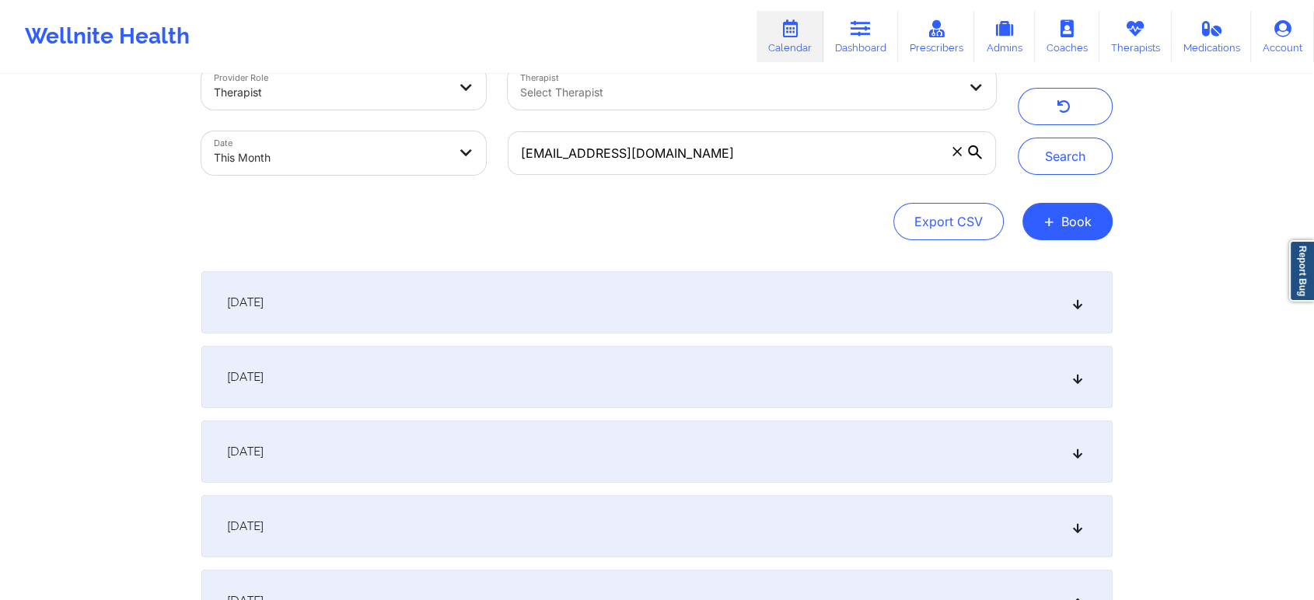
scroll to position [0, 0]
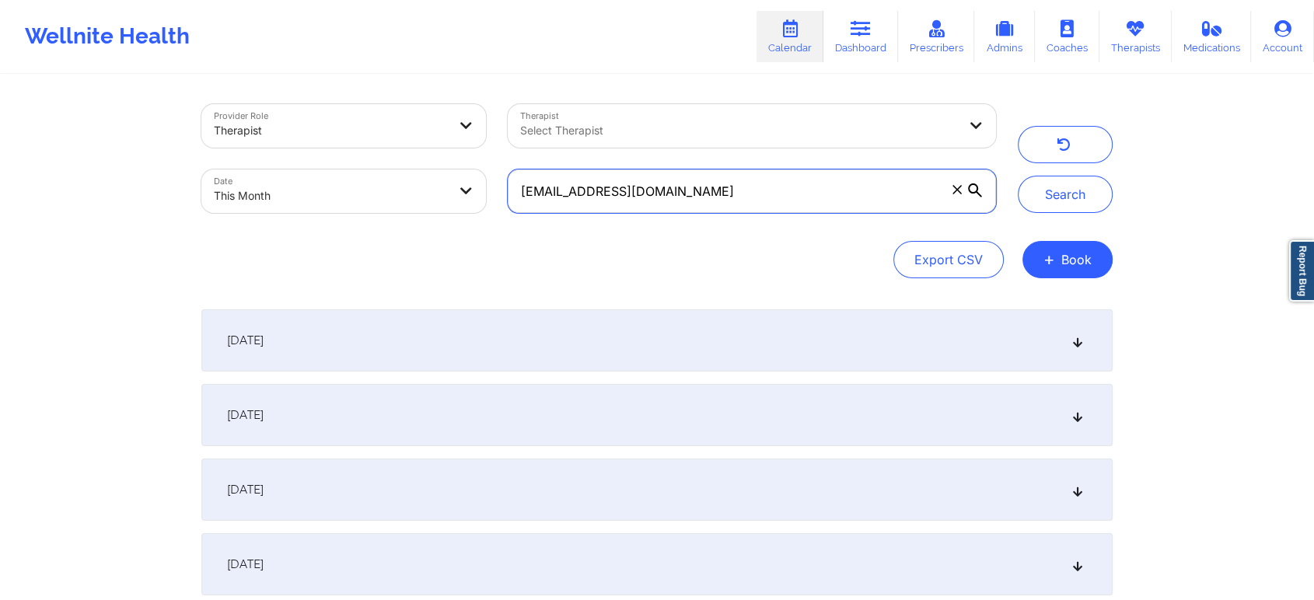
drag, startPoint x: 728, startPoint y: 183, endPoint x: 291, endPoint y: 201, distance: 438.1
click at [291, 201] on div "Provider Role Therapist Therapist Select Therapist Date This Month [EMAIL_ADDRE…" at bounding box center [598, 158] width 816 height 131
click at [1018, 176] on button "Search" at bounding box center [1065, 194] width 95 height 37
drag, startPoint x: 693, startPoint y: 193, endPoint x: 337, endPoint y: 182, distance: 357.0
click at [337, 182] on div "Provider Role Therapist Therapist Select Therapist Date This Month [EMAIL_ADDRE…" at bounding box center [598, 158] width 816 height 131
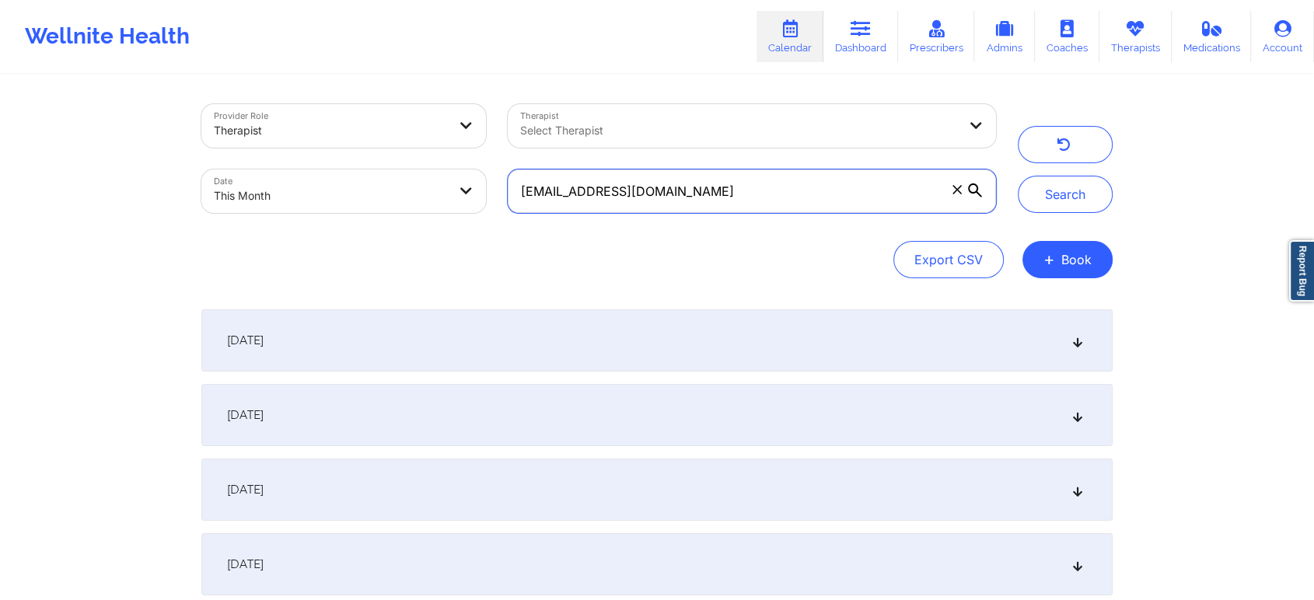
click at [1018, 176] on button "Search" at bounding box center [1065, 194] width 95 height 37
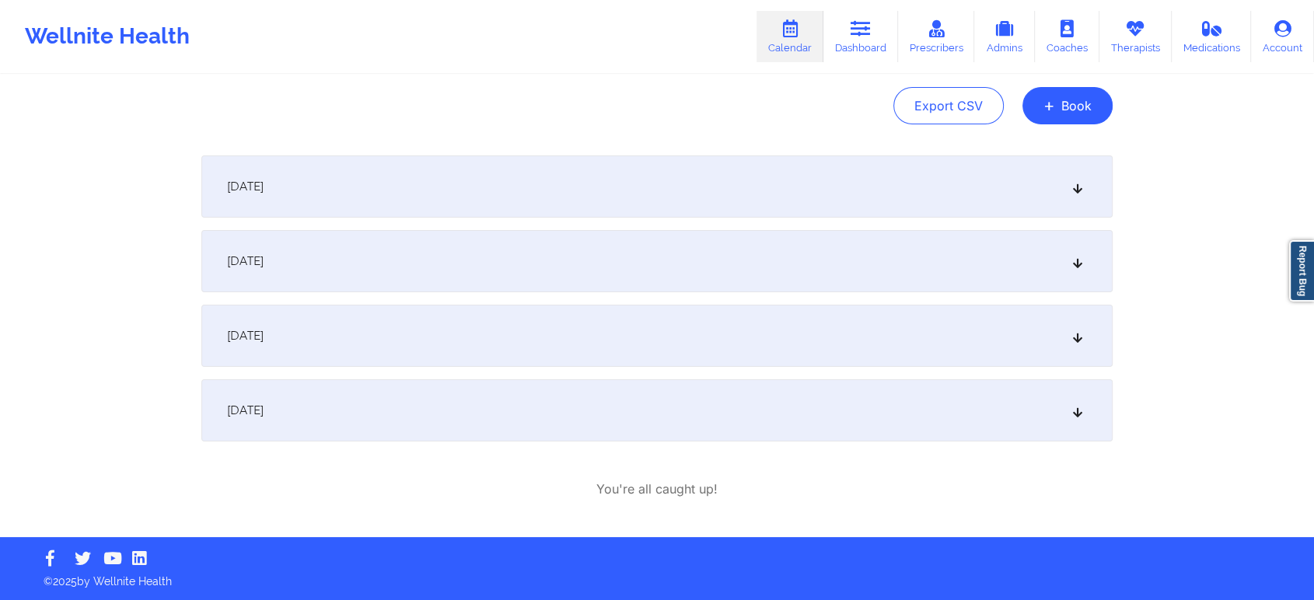
click at [264, 406] on span "[DATE]" at bounding box center [245, 411] width 37 height 16
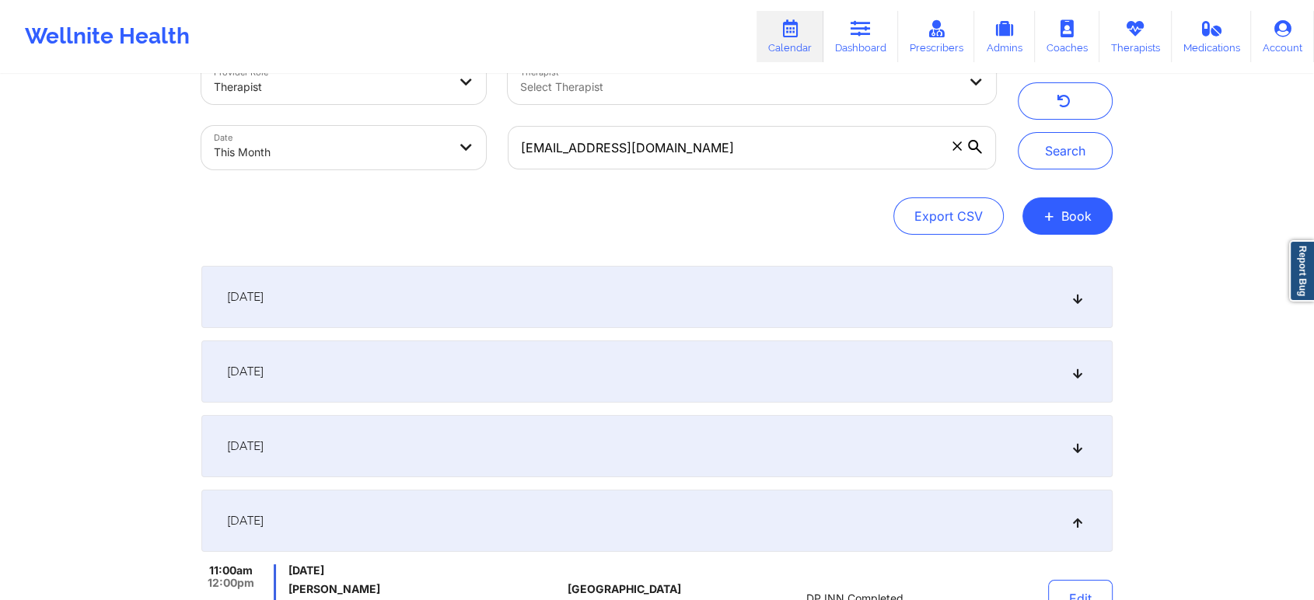
scroll to position [0, 0]
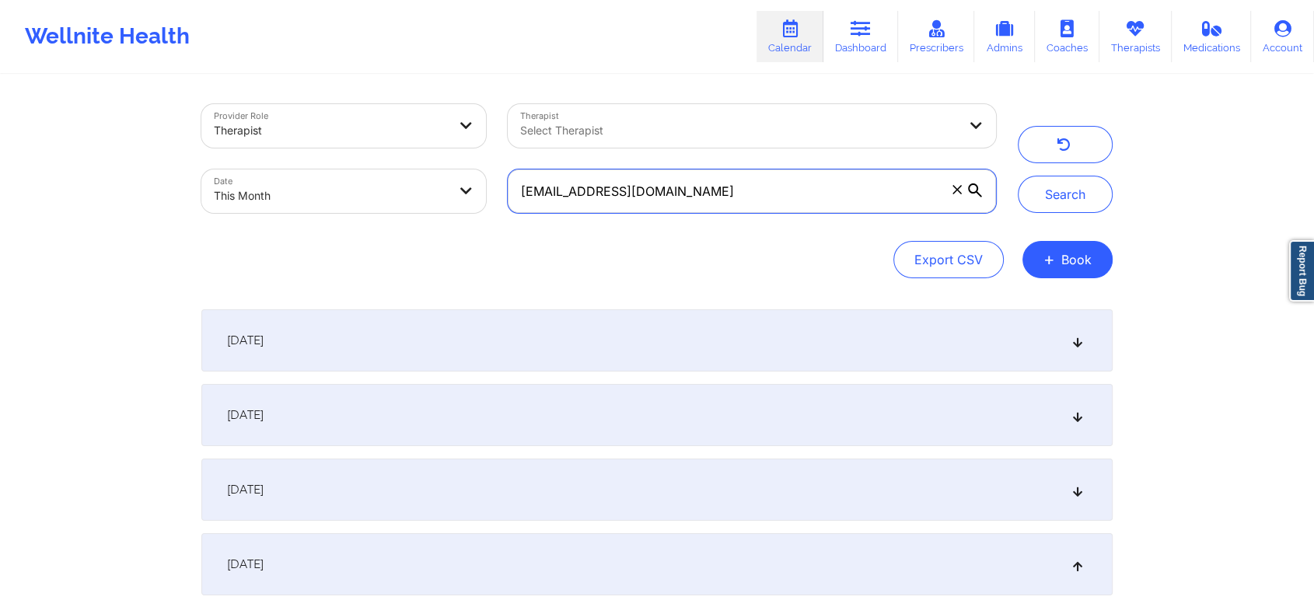
drag, startPoint x: 734, startPoint y: 191, endPoint x: 440, endPoint y: 172, distance: 294.5
click at [440, 172] on div "Provider Role Therapist Therapist Select Therapist Date This Month [EMAIL_ADDRE…" at bounding box center [598, 158] width 816 height 131
click at [1018, 176] on button "Search" at bounding box center [1065, 194] width 95 height 37
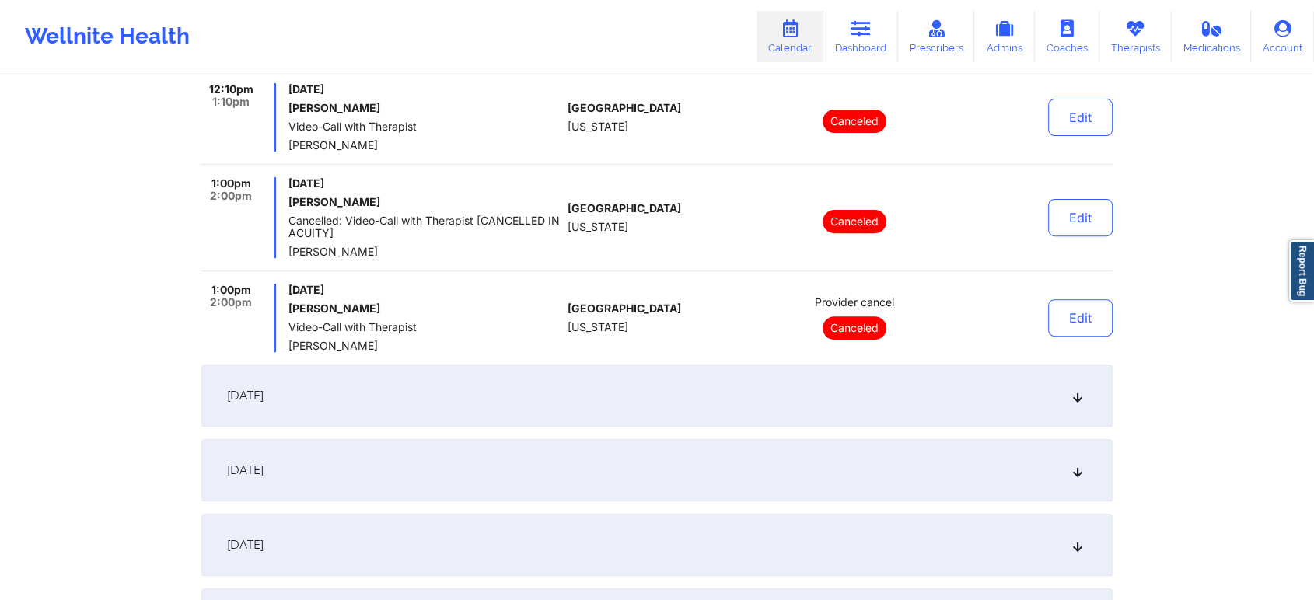
scroll to position [734, 0]
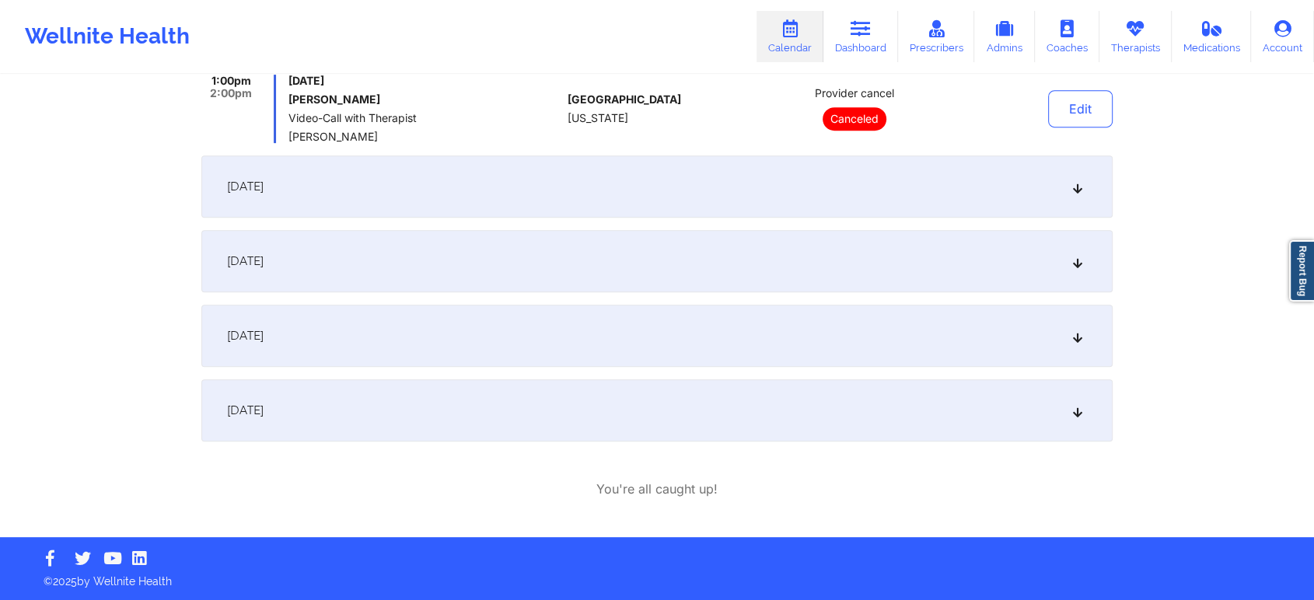
click at [675, 386] on div "[DATE]" at bounding box center [656, 410] width 911 height 62
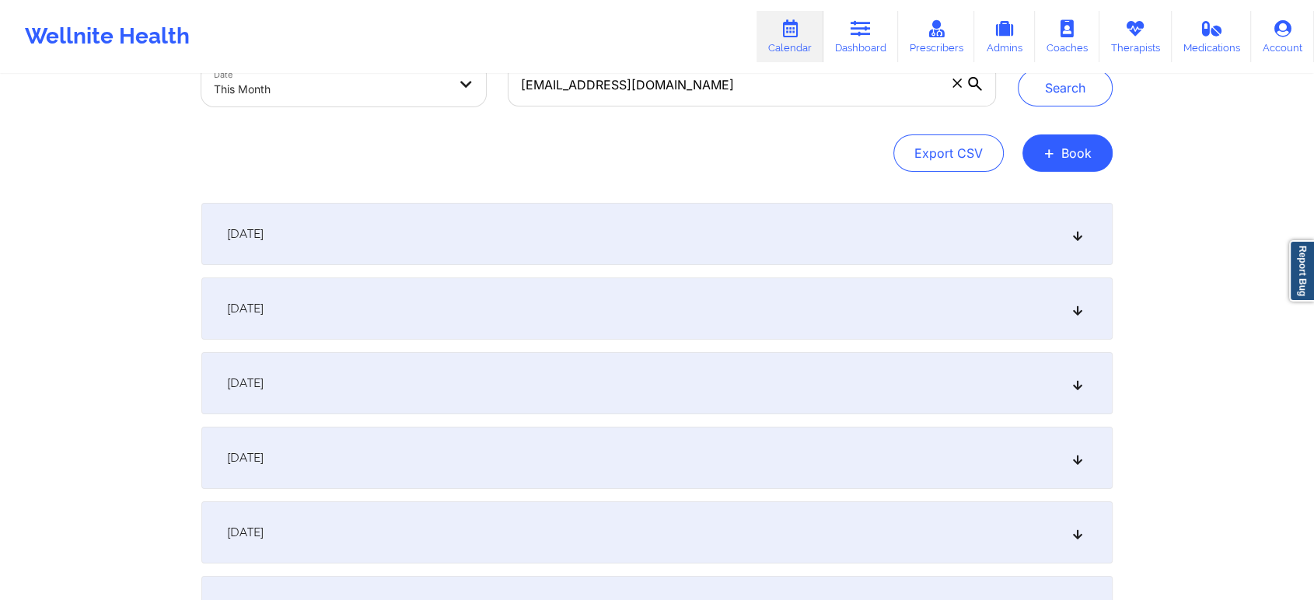
scroll to position [81, 0]
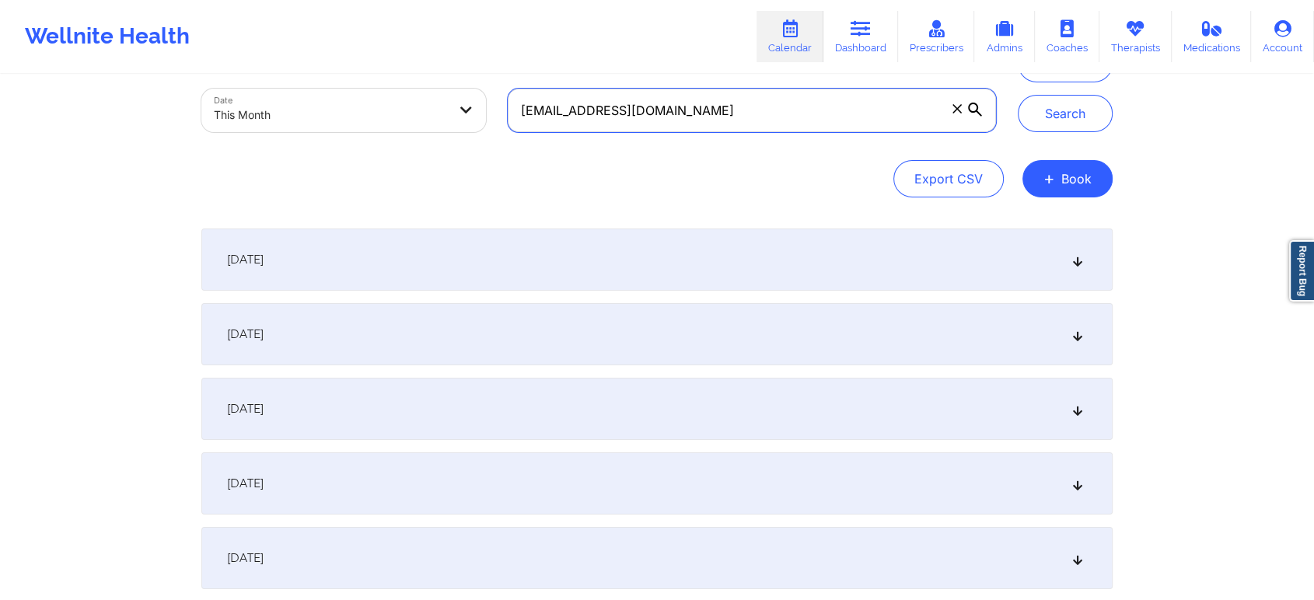
drag, startPoint x: 708, startPoint y: 113, endPoint x: 348, endPoint y: 123, distance: 360.1
click at [348, 123] on div "Provider Role Therapist Therapist Select Therapist Date This Month [EMAIL_ADDRE…" at bounding box center [598, 77] width 816 height 131
click at [1018, 95] on button "Search" at bounding box center [1065, 113] width 95 height 37
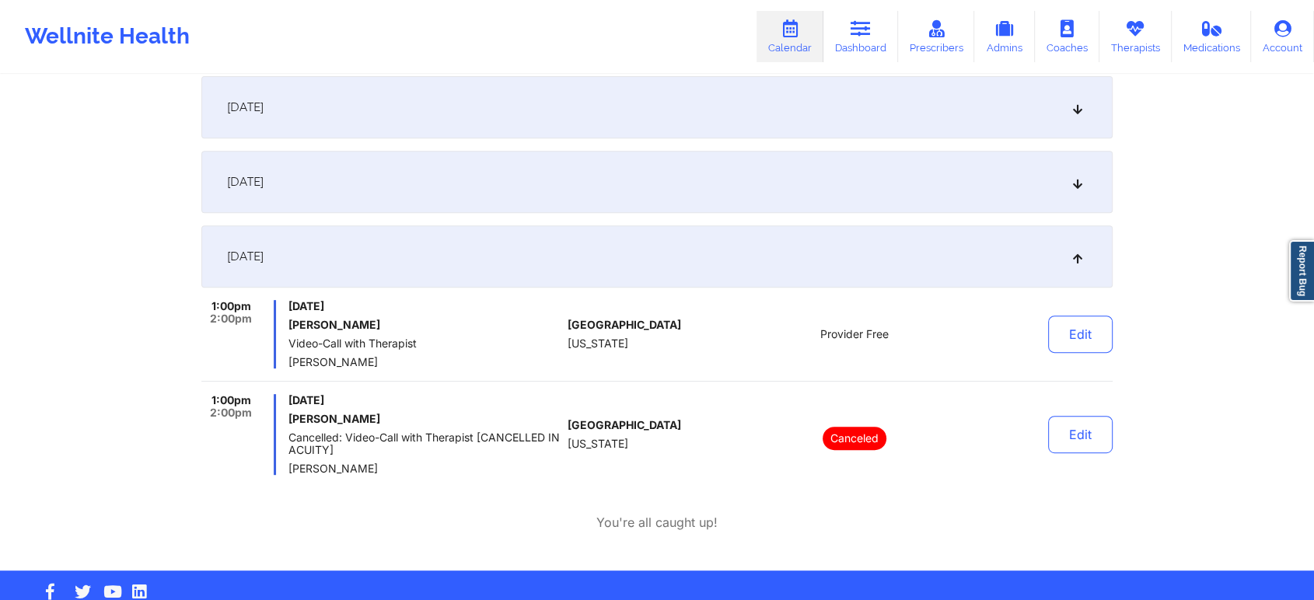
click at [397, 203] on div "[DATE]" at bounding box center [656, 182] width 911 height 62
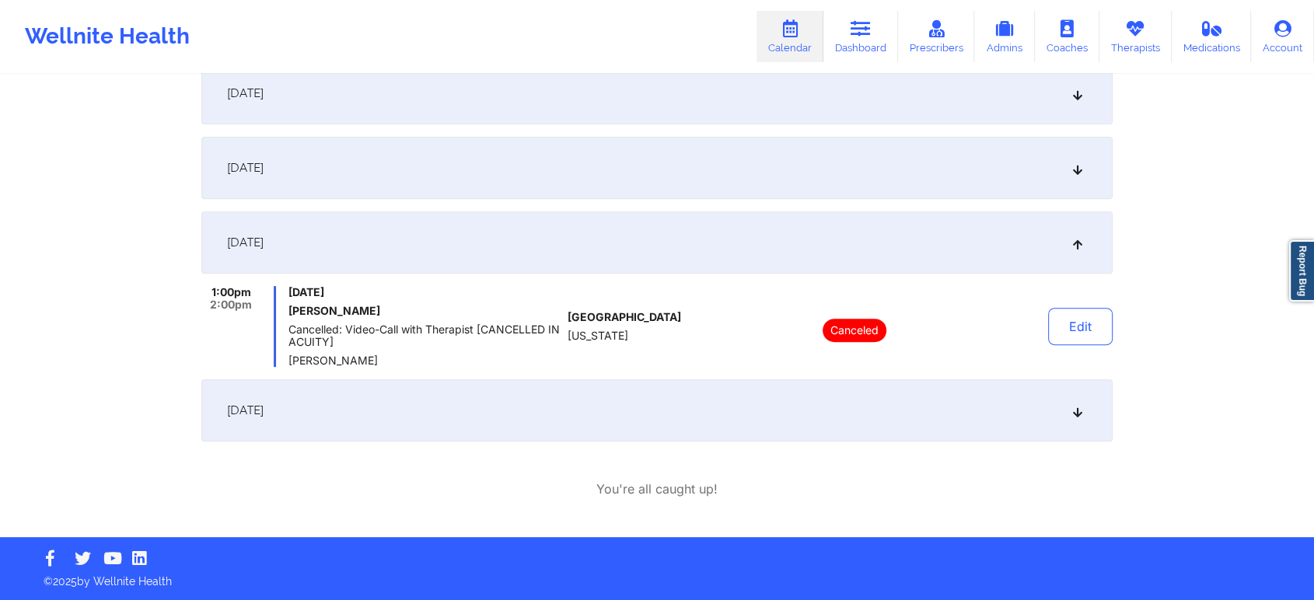
scroll to position [546, 0]
click at [465, 143] on div "[DATE]" at bounding box center [656, 168] width 911 height 62
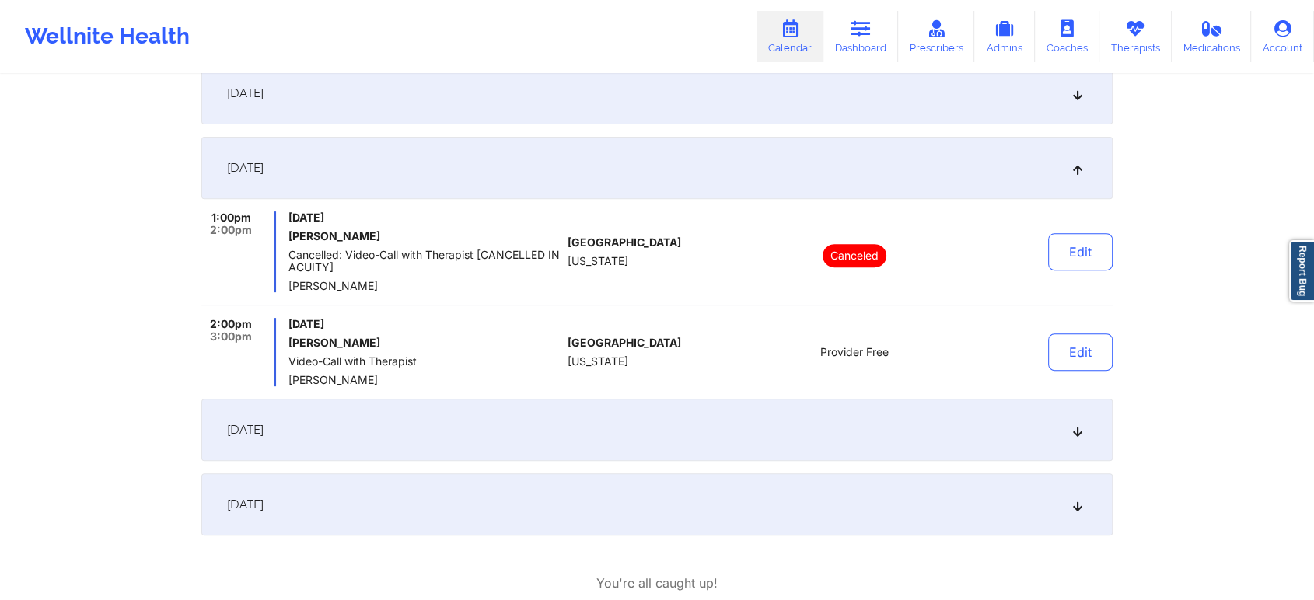
scroll to position [606, 0]
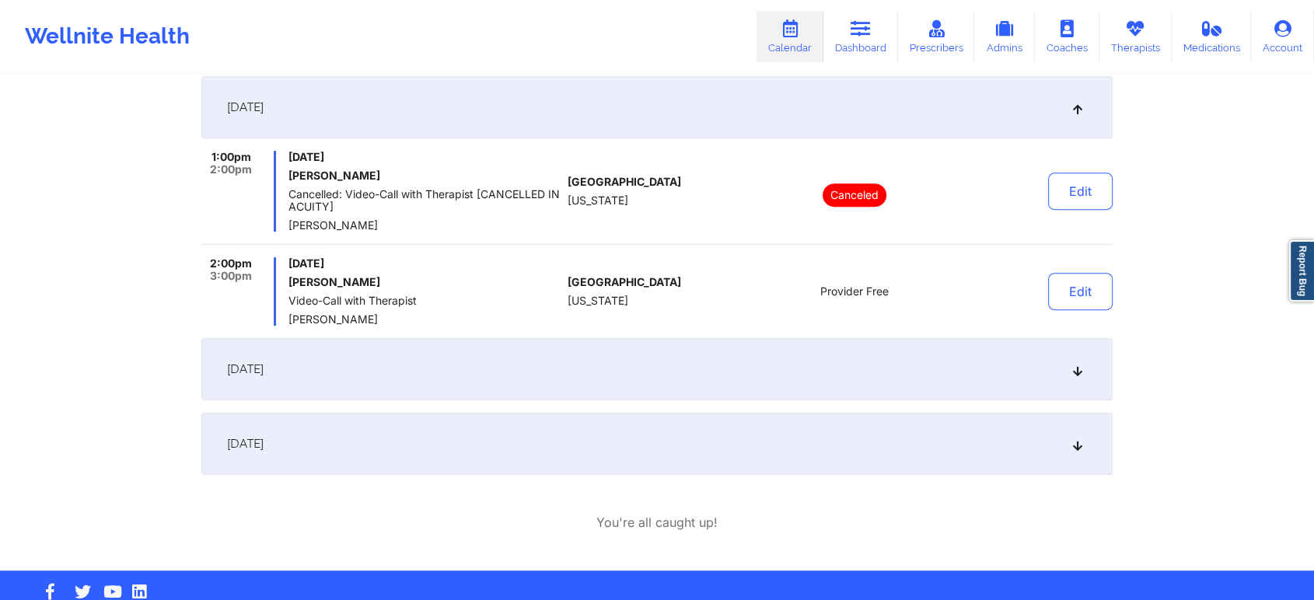
click at [453, 126] on div "[DATE]" at bounding box center [656, 107] width 911 height 62
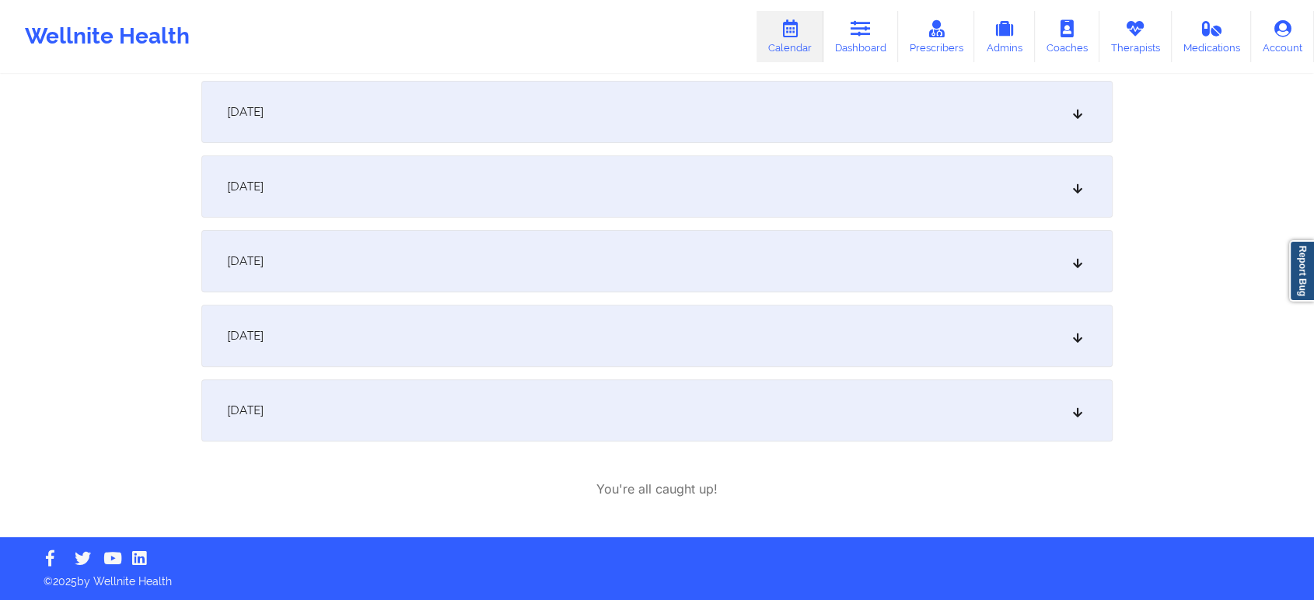
click at [431, 187] on div "[DATE]" at bounding box center [656, 186] width 911 height 62
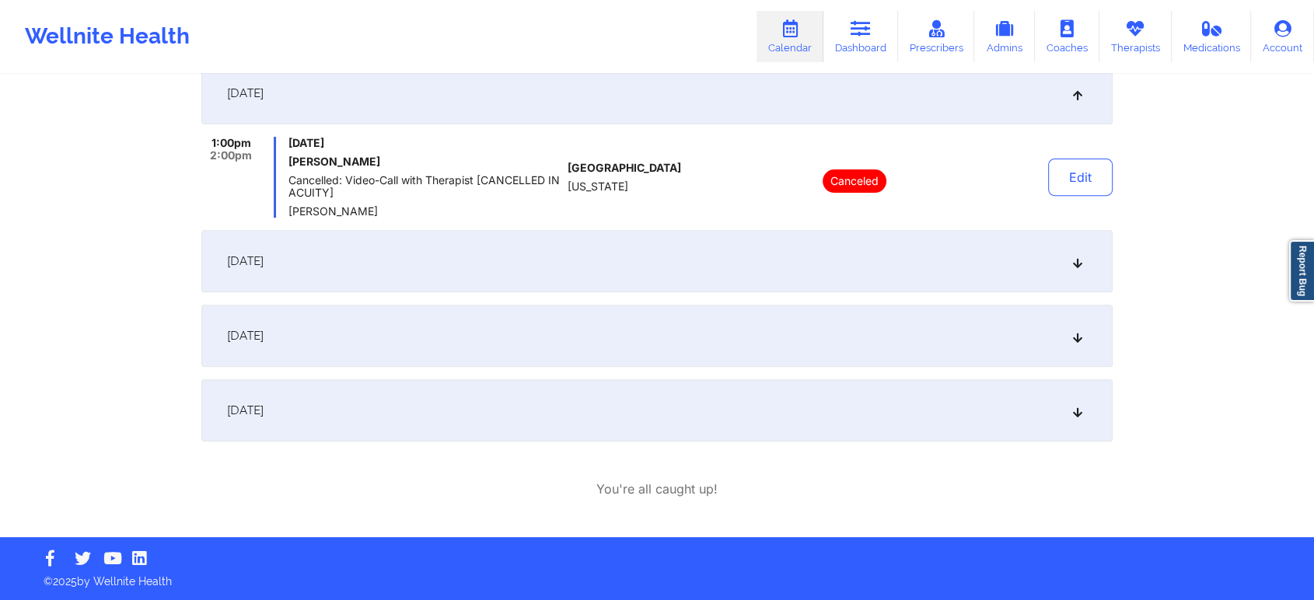
click at [417, 256] on div "[DATE]" at bounding box center [656, 261] width 911 height 62
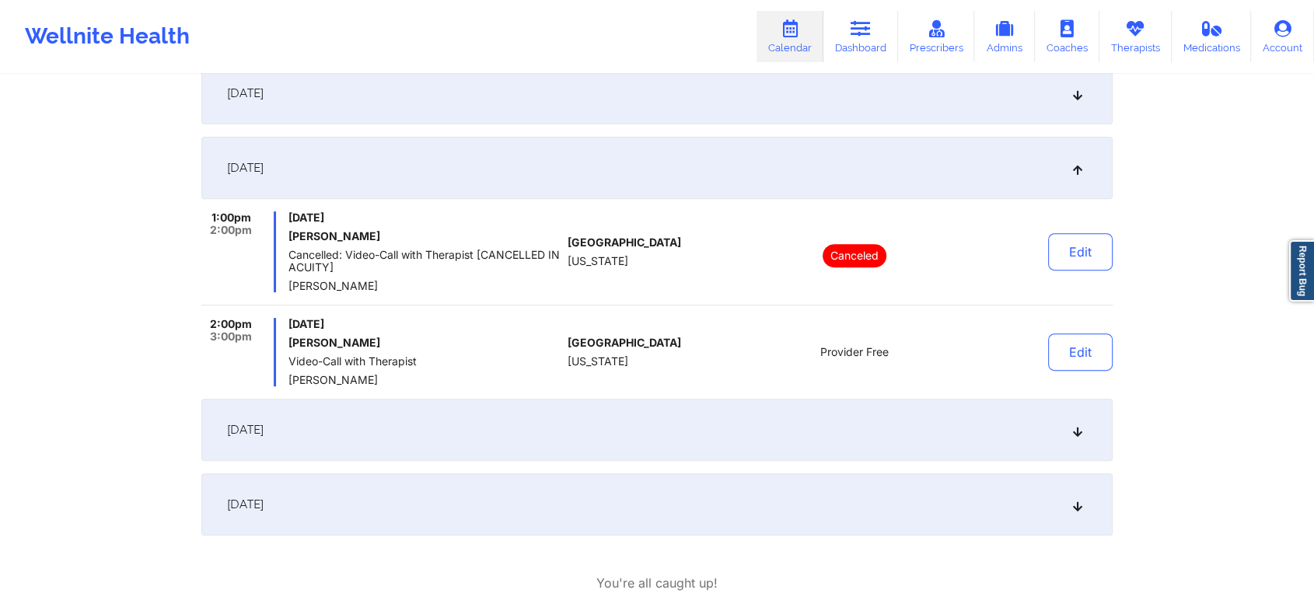
scroll to position [606, 0]
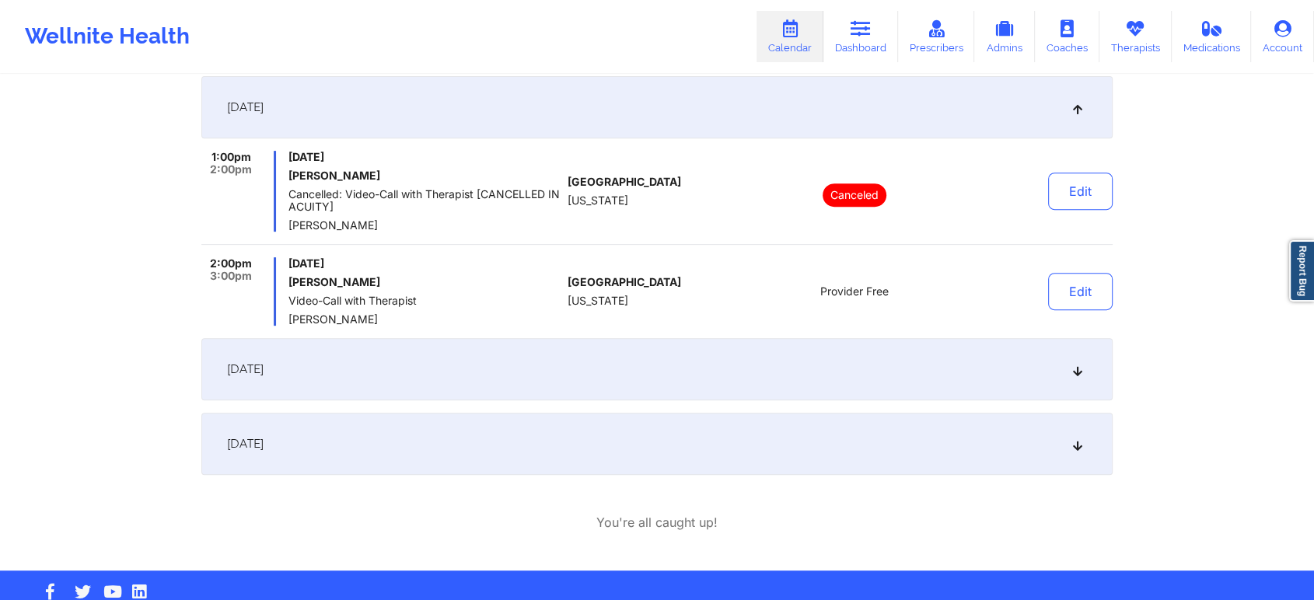
click at [422, 357] on div "[DATE]" at bounding box center [656, 369] width 911 height 62
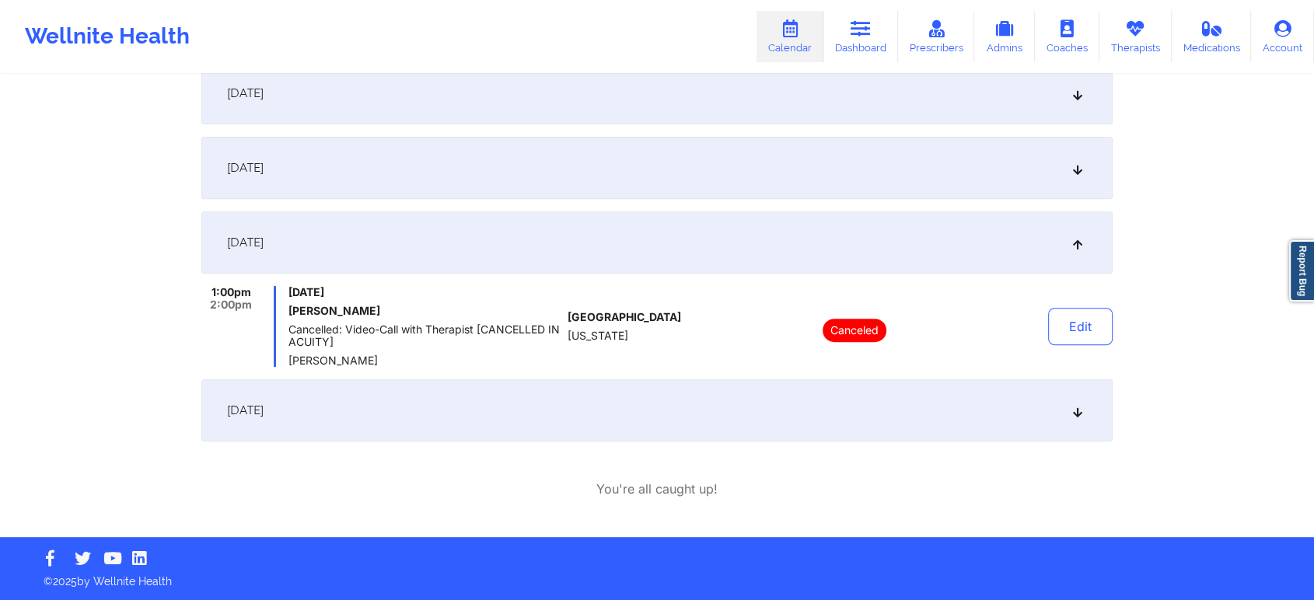
scroll to position [546, 0]
click at [840, 440] on div "[DATE]" at bounding box center [656, 410] width 911 height 62
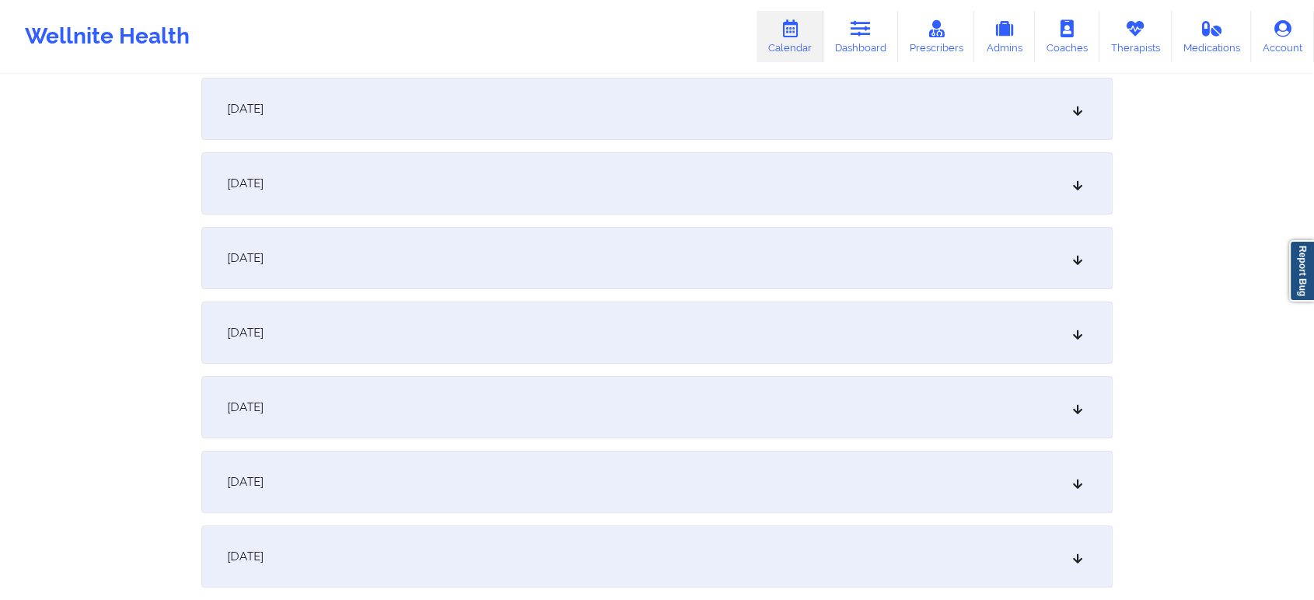
scroll to position [201, 0]
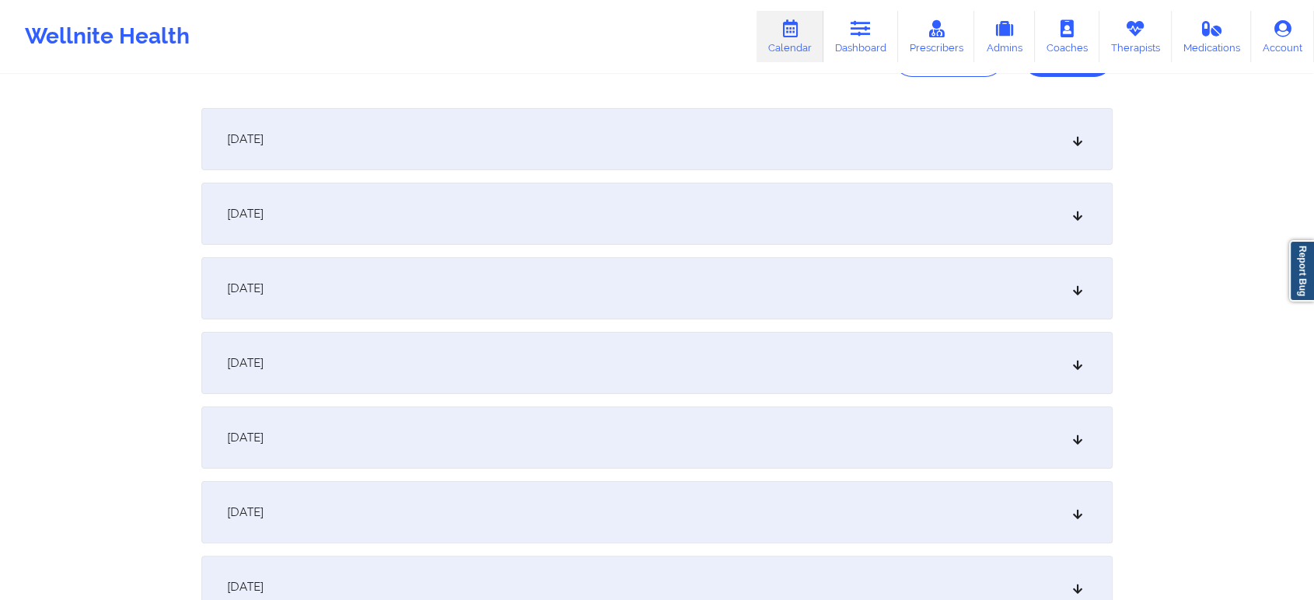
click at [801, 193] on div "[DATE]" at bounding box center [656, 214] width 911 height 62
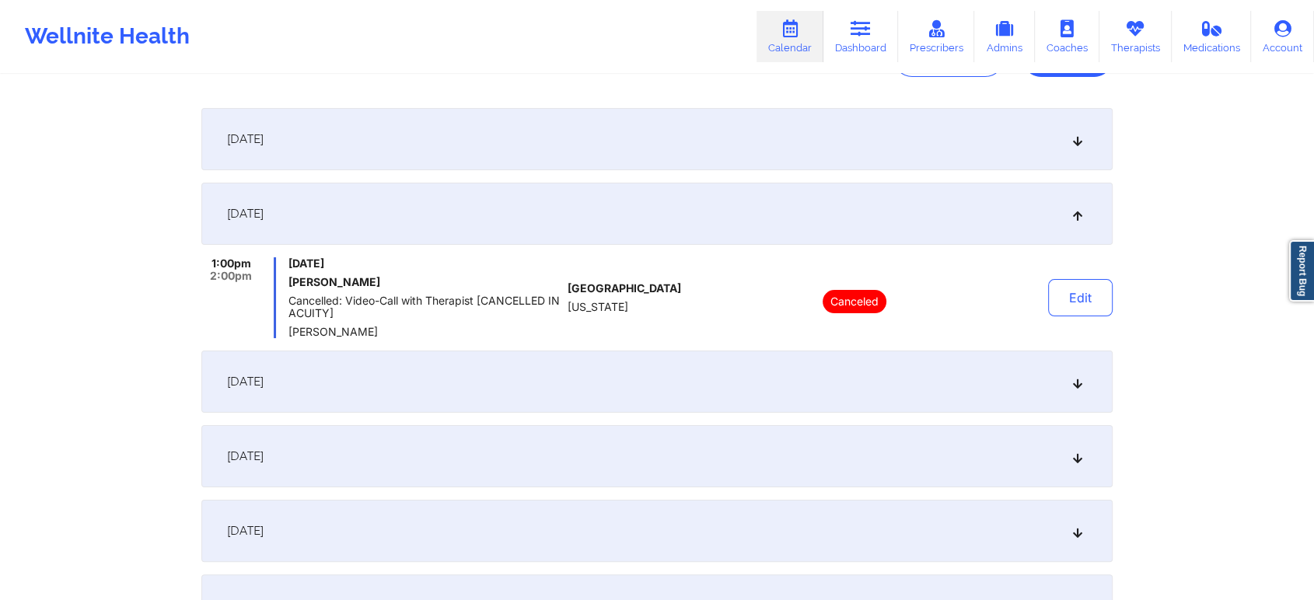
click at [714, 400] on div "[DATE]" at bounding box center [656, 382] width 911 height 62
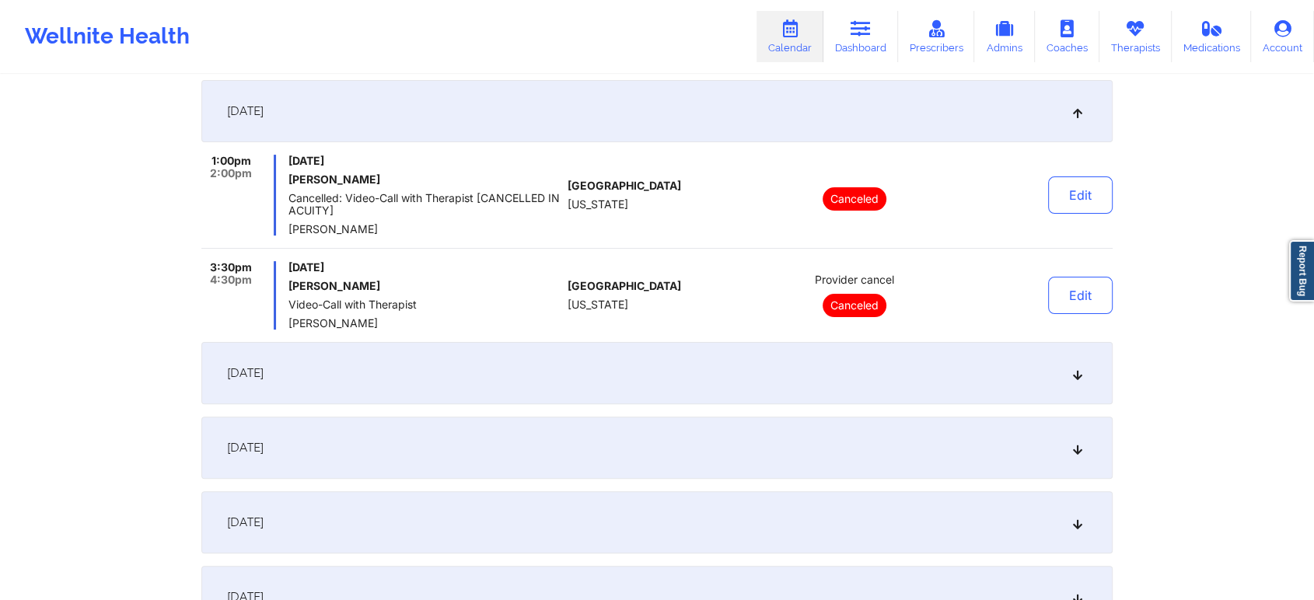
scroll to position [383, 0]
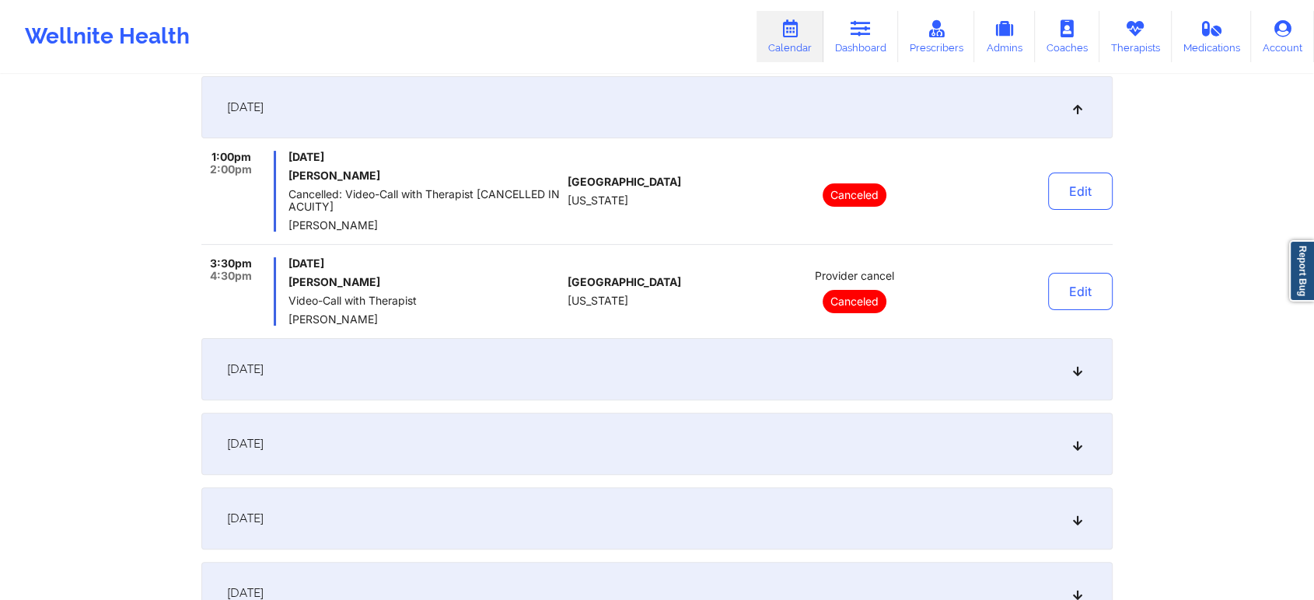
click at [810, 371] on div "[DATE]" at bounding box center [656, 369] width 911 height 62
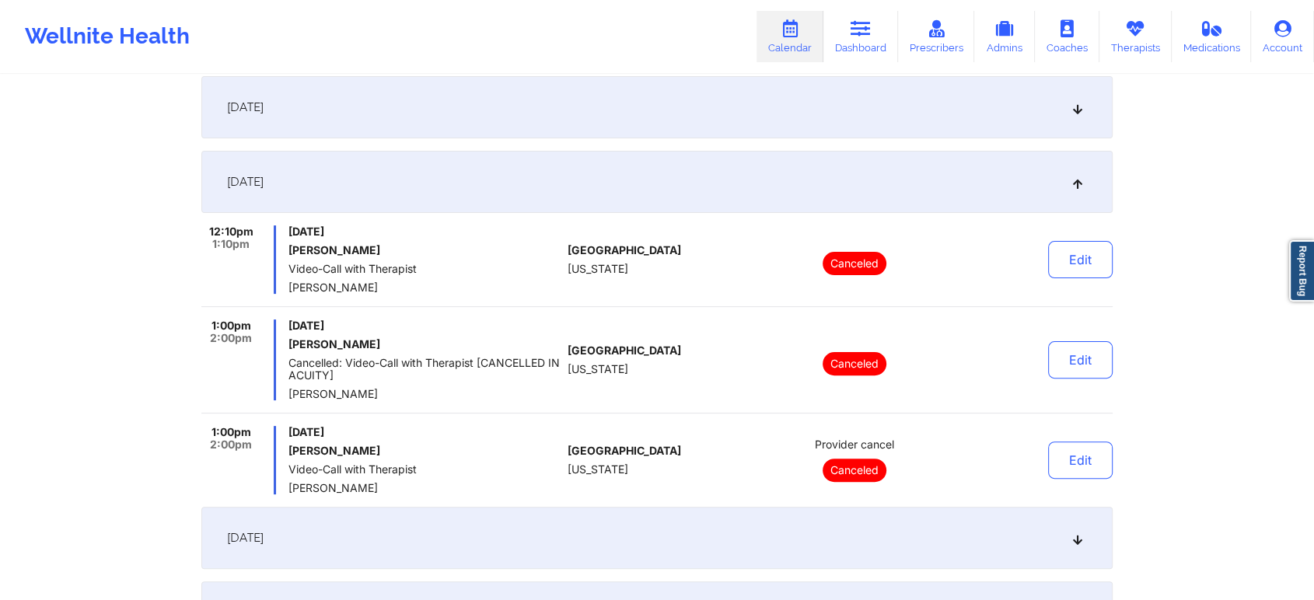
scroll to position [734, 0]
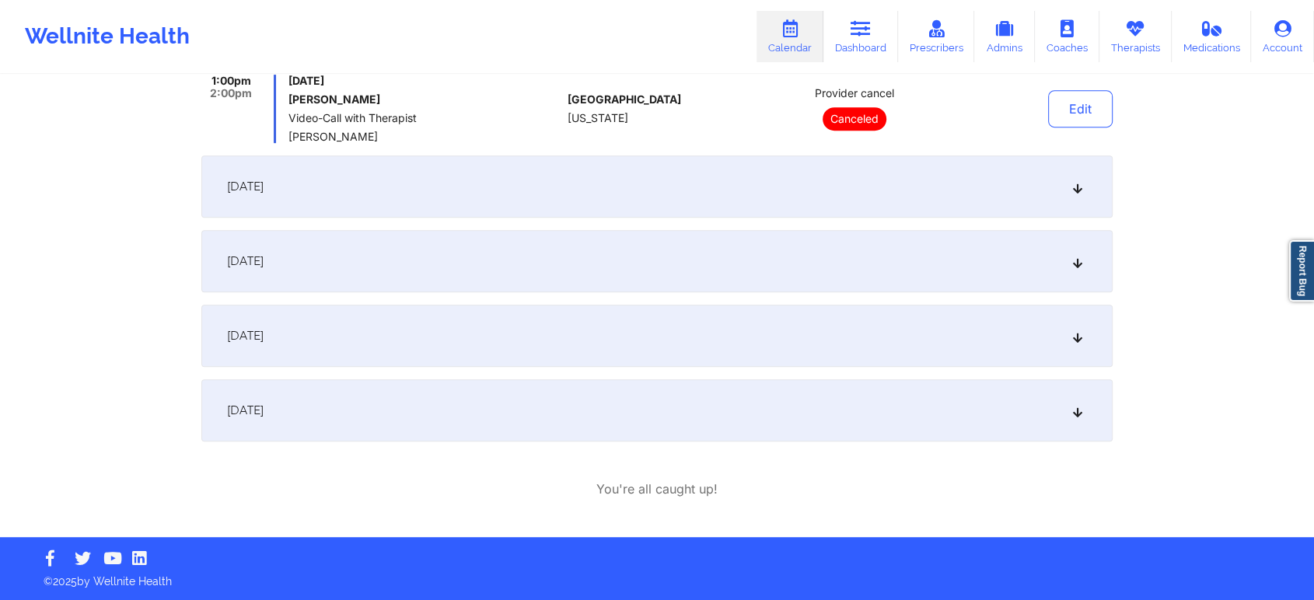
click at [480, 399] on div "[DATE]" at bounding box center [656, 410] width 911 height 62
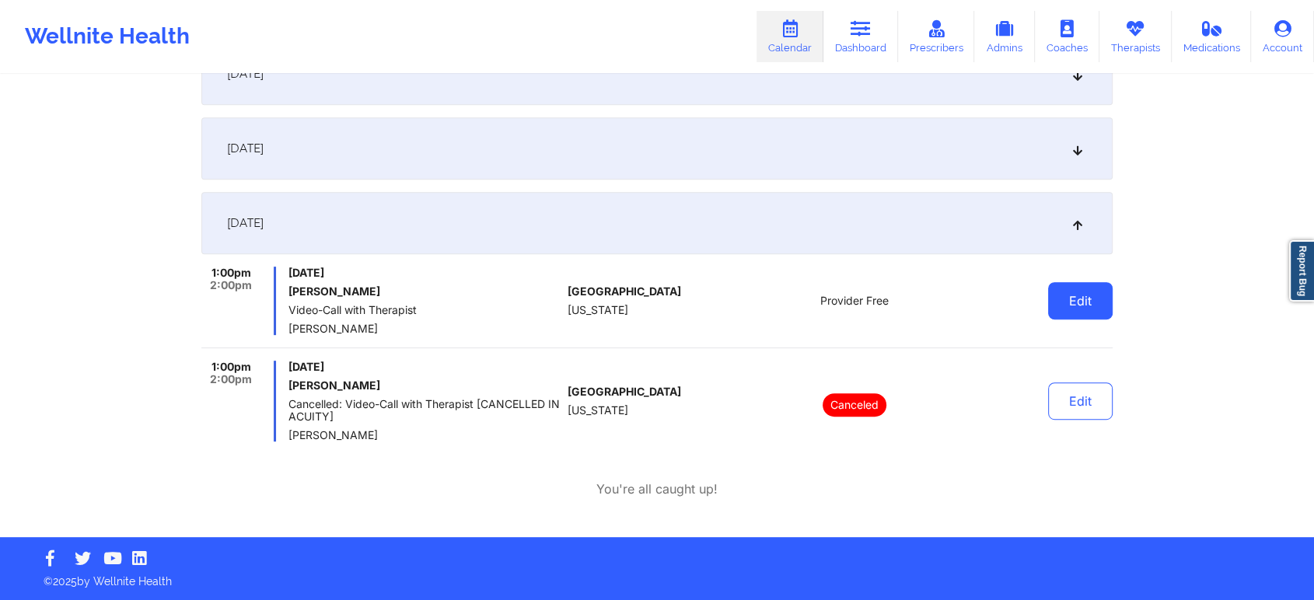
click at [1075, 292] on button "Edit" at bounding box center [1080, 300] width 65 height 37
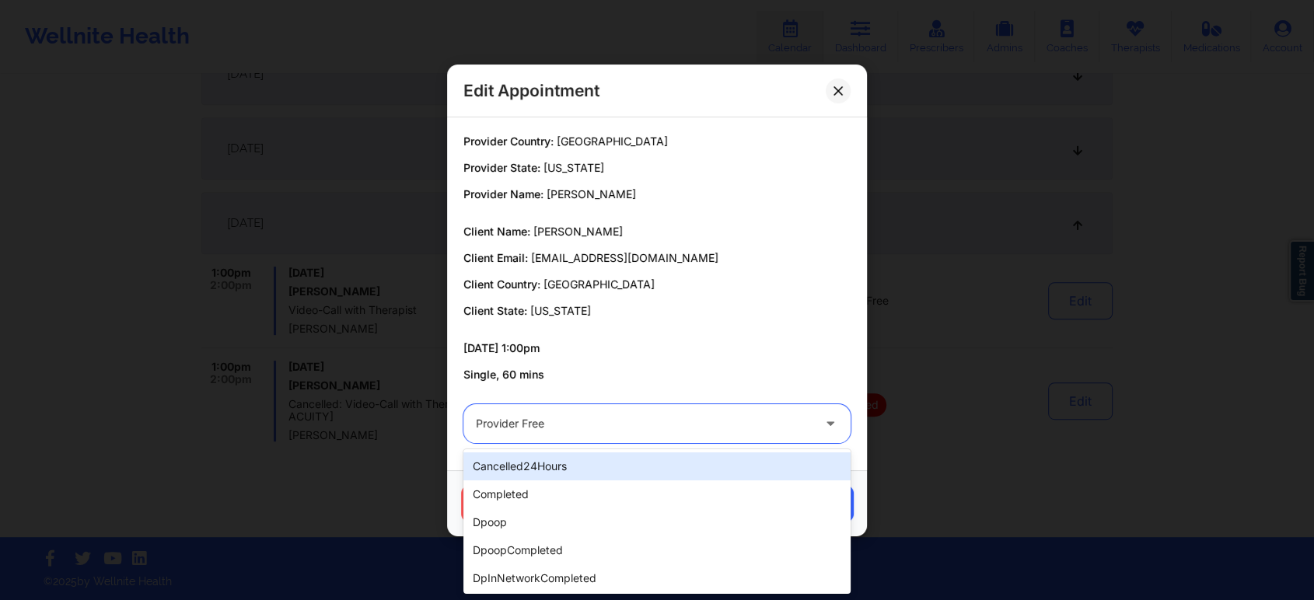
click at [679, 435] on div "Provider Free" at bounding box center [644, 423] width 336 height 39
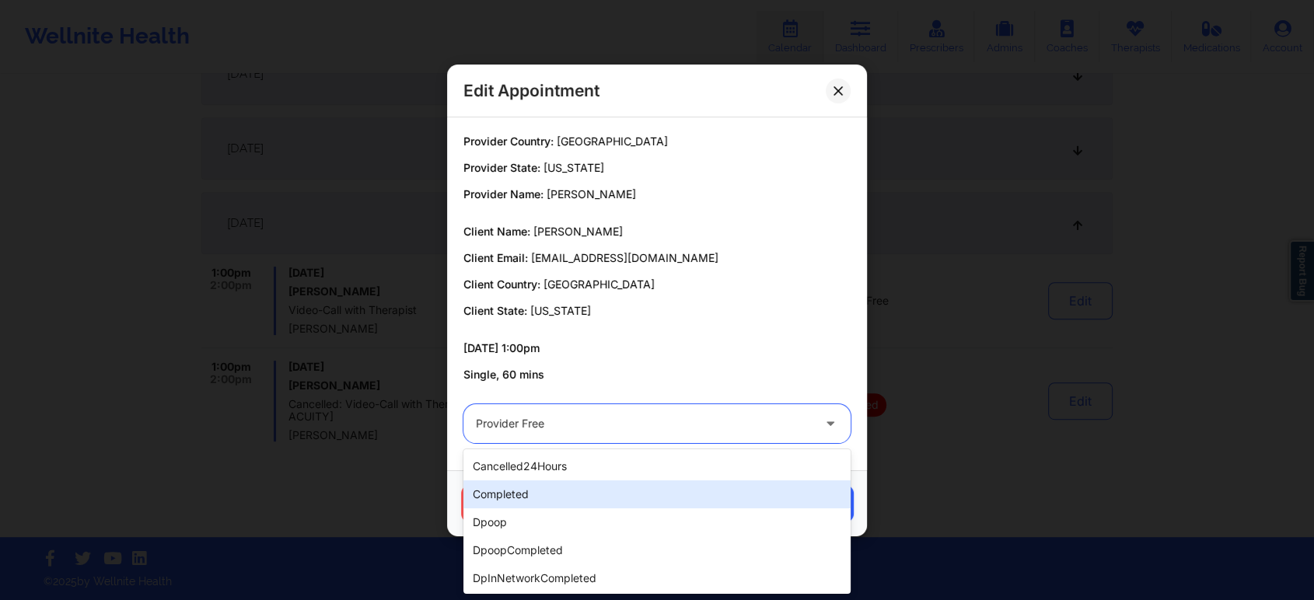
click at [541, 500] on div "completed" at bounding box center [656, 494] width 387 height 28
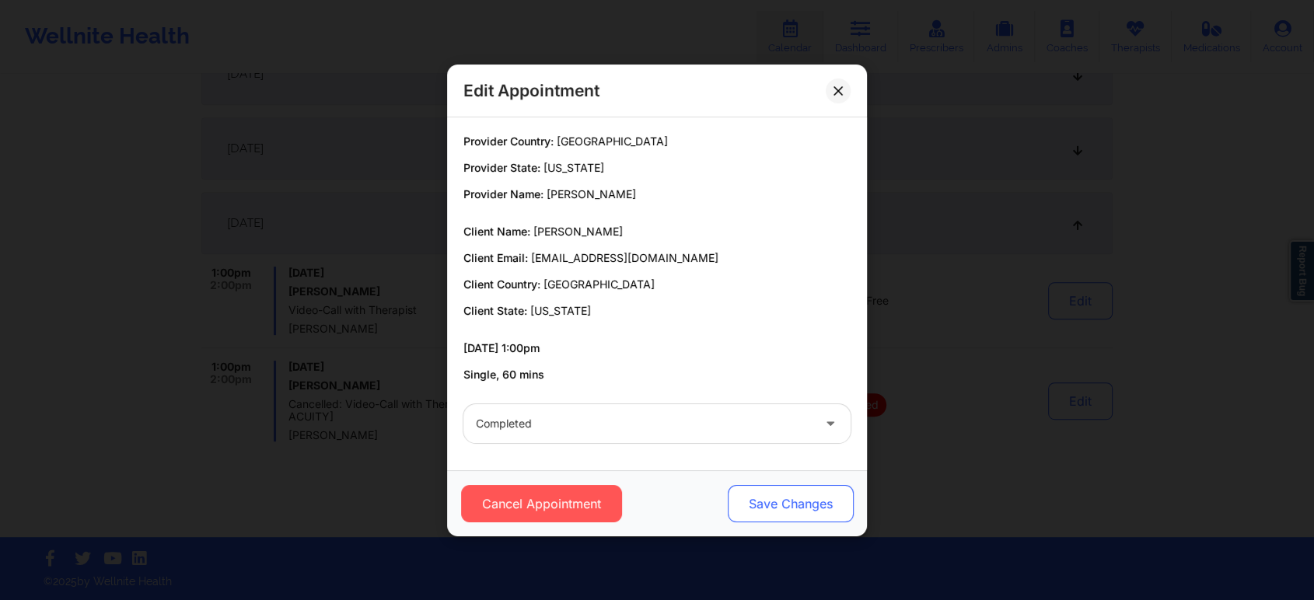
click at [783, 491] on button "Save Changes" at bounding box center [791, 503] width 126 height 37
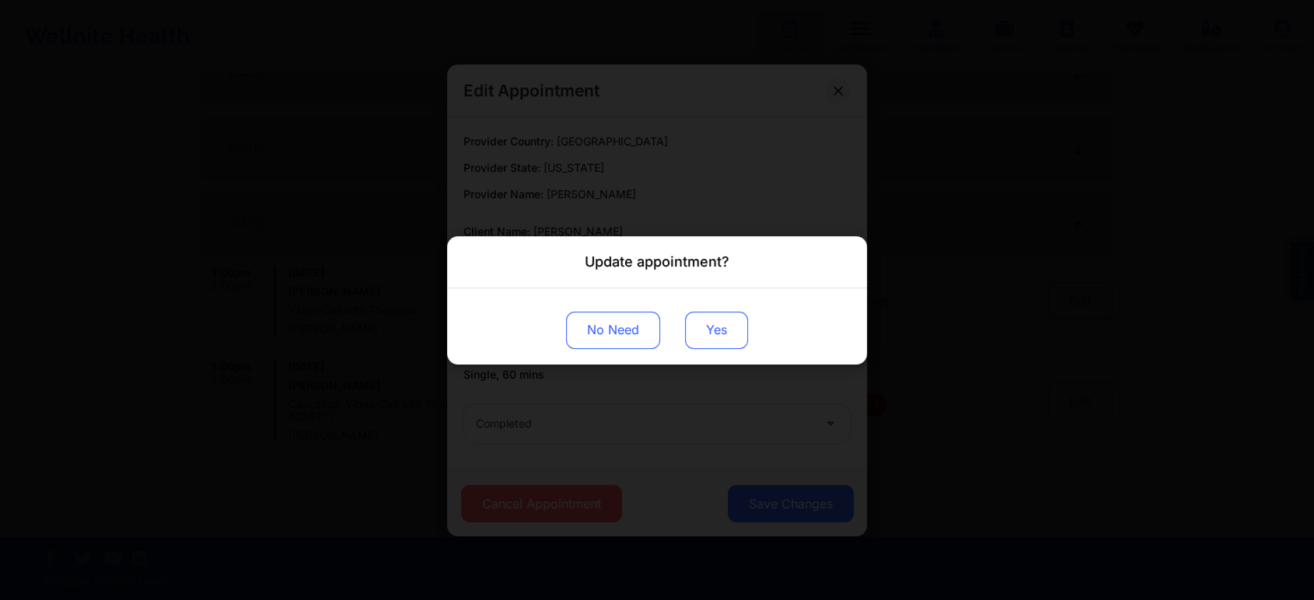
click at [718, 327] on button "Yes" at bounding box center [716, 329] width 63 height 37
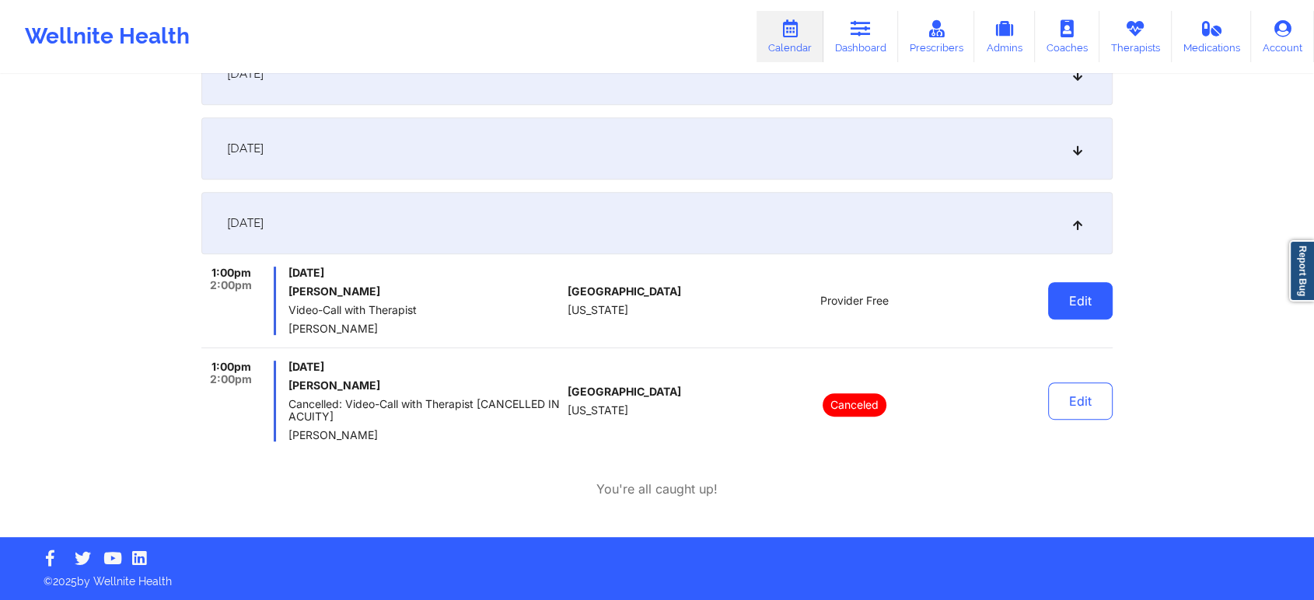
click at [1065, 291] on button "Edit" at bounding box center [1080, 300] width 65 height 37
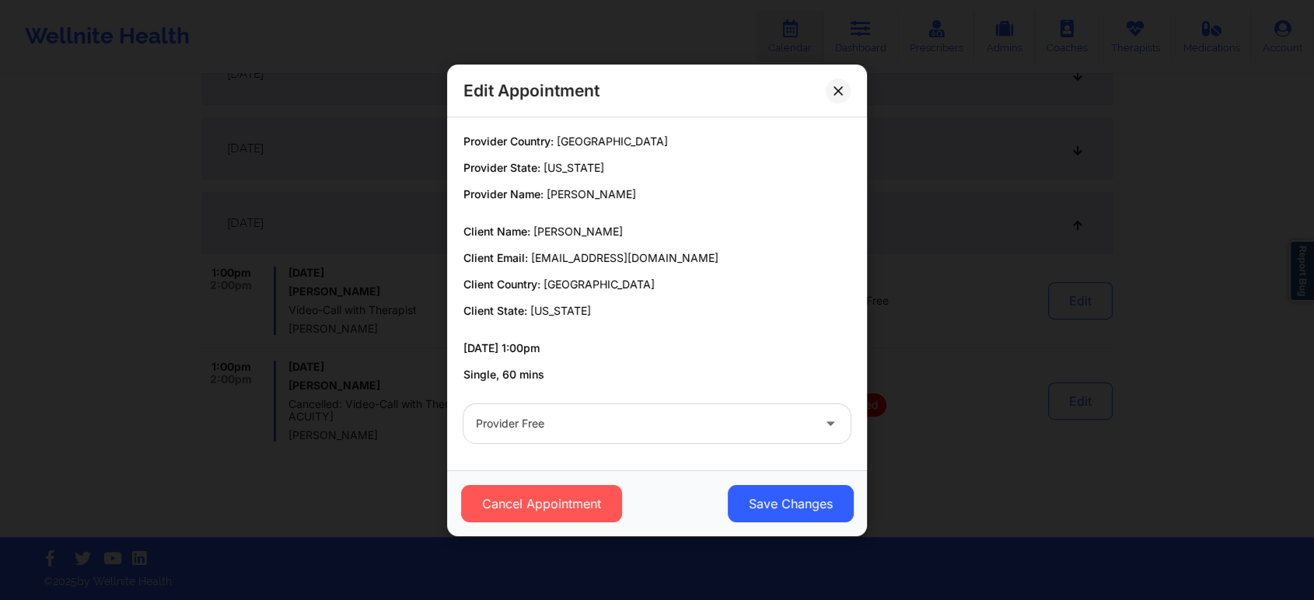
click at [658, 431] on div at bounding box center [644, 423] width 336 height 19
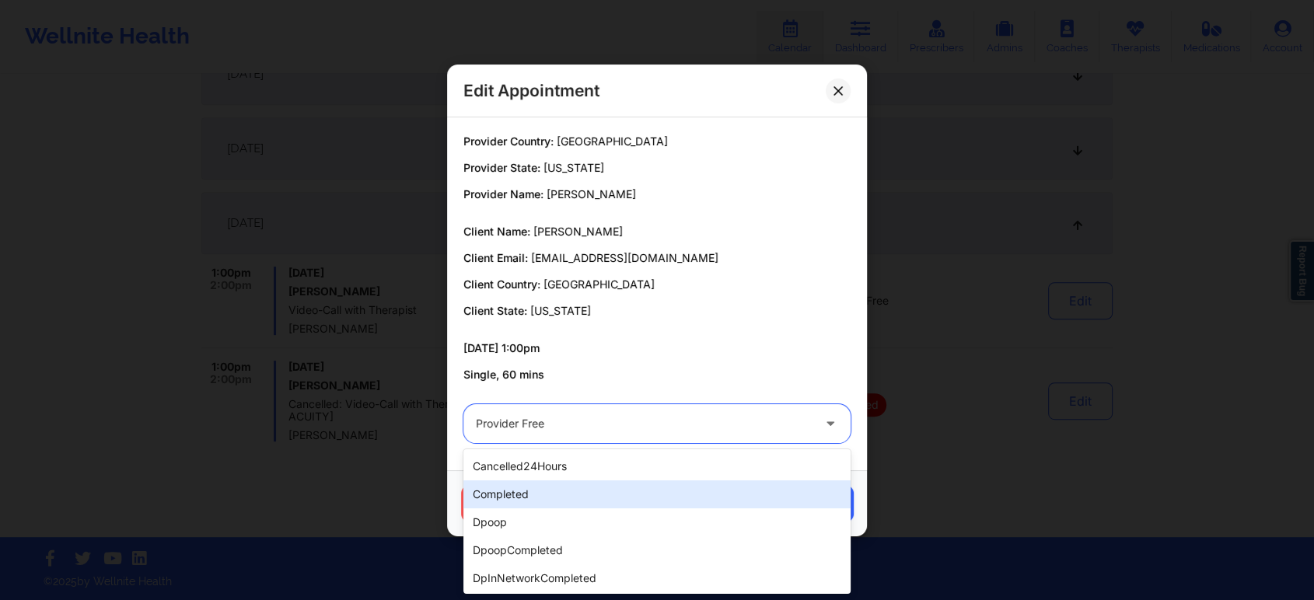
click at [548, 494] on div "completed" at bounding box center [656, 494] width 387 height 28
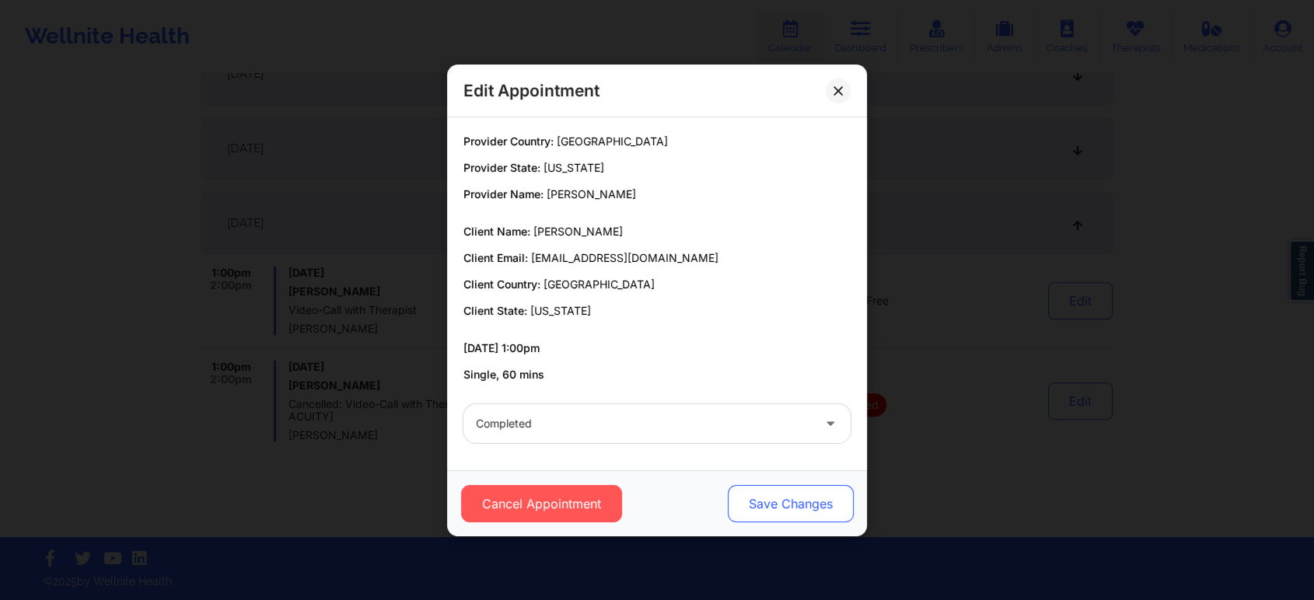
click at [784, 485] on button "Save Changes" at bounding box center [791, 503] width 126 height 37
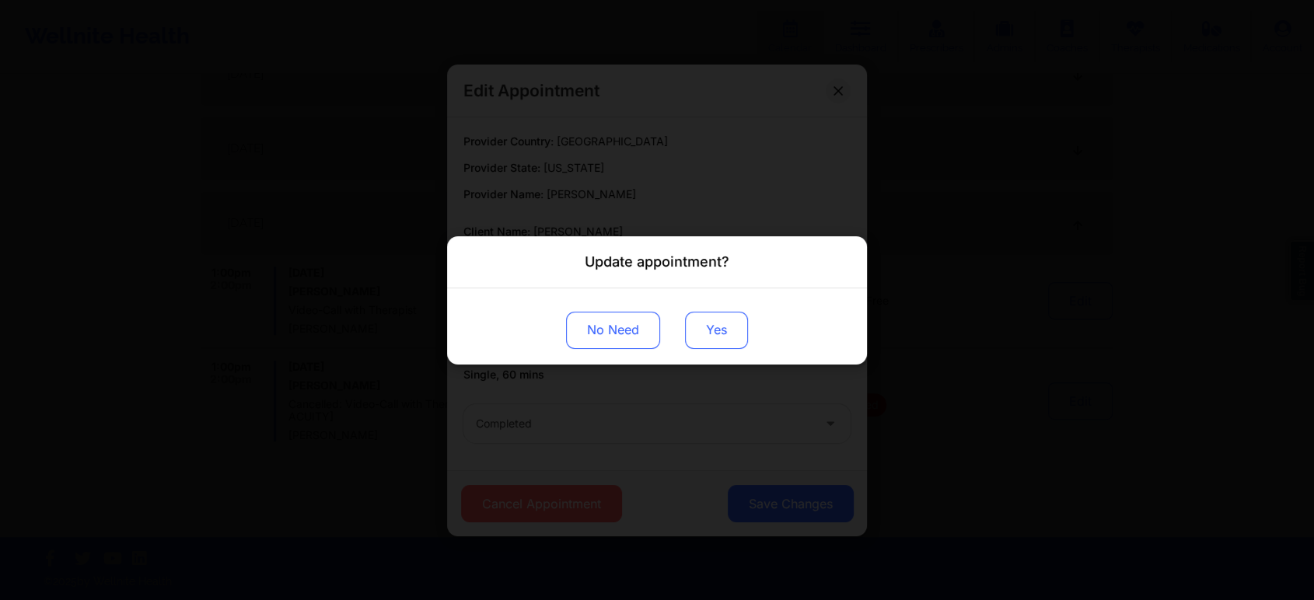
click at [725, 346] on button "Yes" at bounding box center [716, 329] width 63 height 37
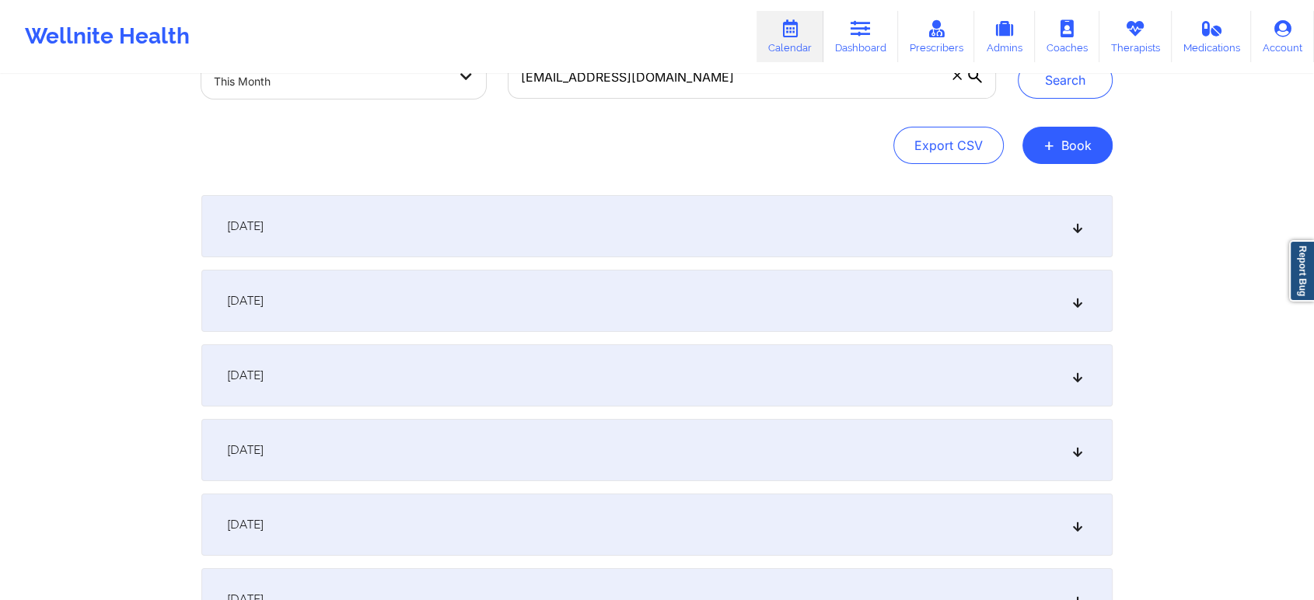
scroll to position [0, 0]
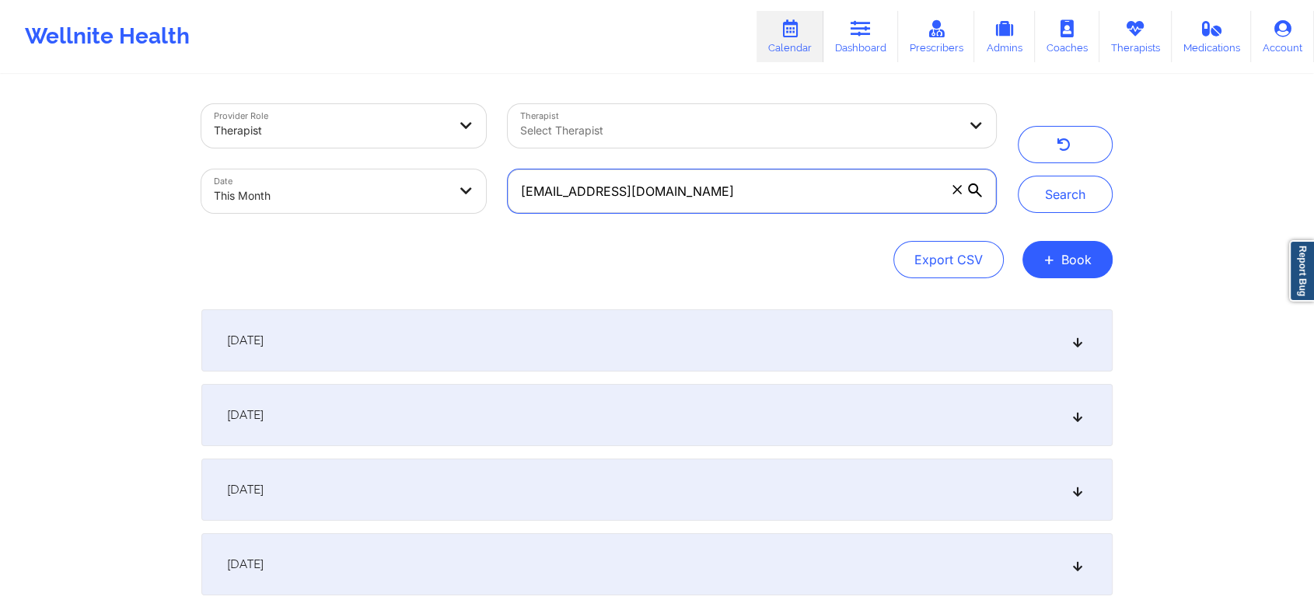
drag, startPoint x: 717, startPoint y: 197, endPoint x: 438, endPoint y: 183, distance: 278.7
click at [438, 183] on div "Provider Role Therapist Therapist Select Therapist Date This Month [EMAIL_ADDRE…" at bounding box center [598, 158] width 816 height 131
click at [1018, 176] on button "Search" at bounding box center [1065, 194] width 95 height 37
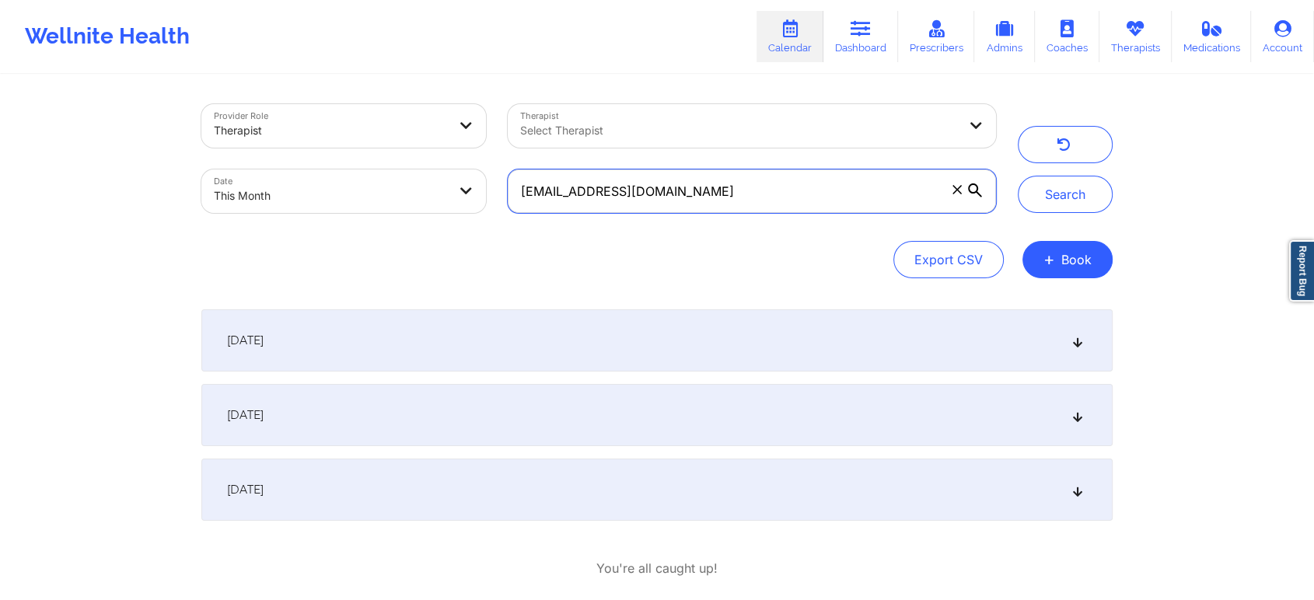
scroll to position [79, 0]
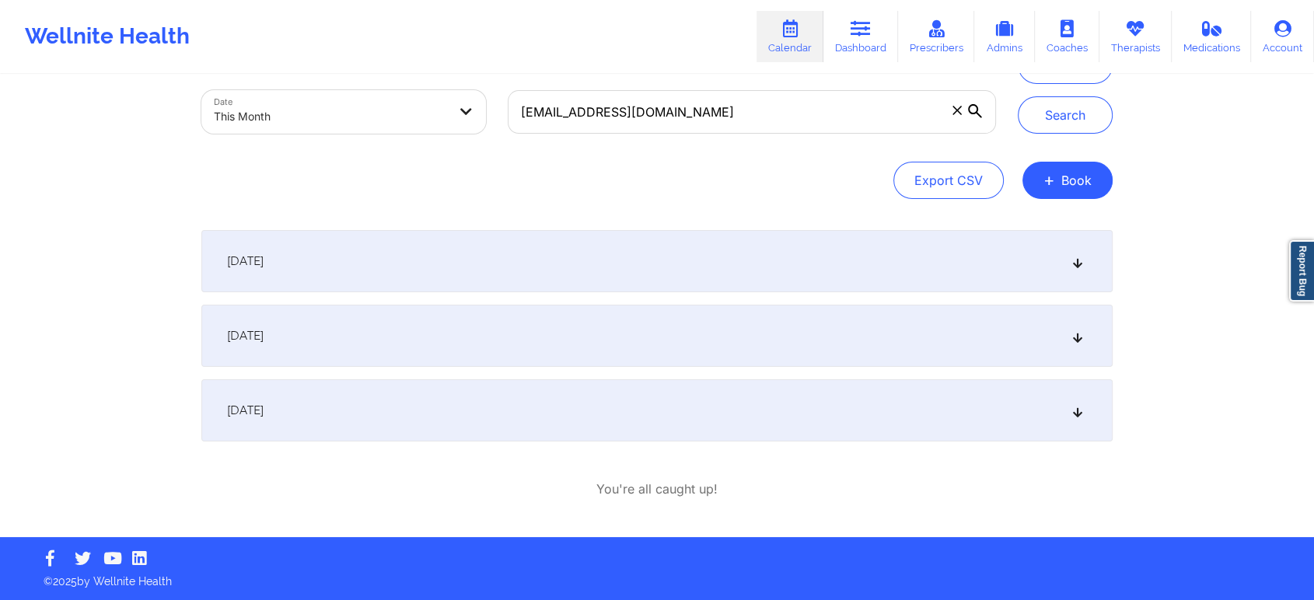
click at [664, 438] on div "[DATE]" at bounding box center [656, 410] width 911 height 62
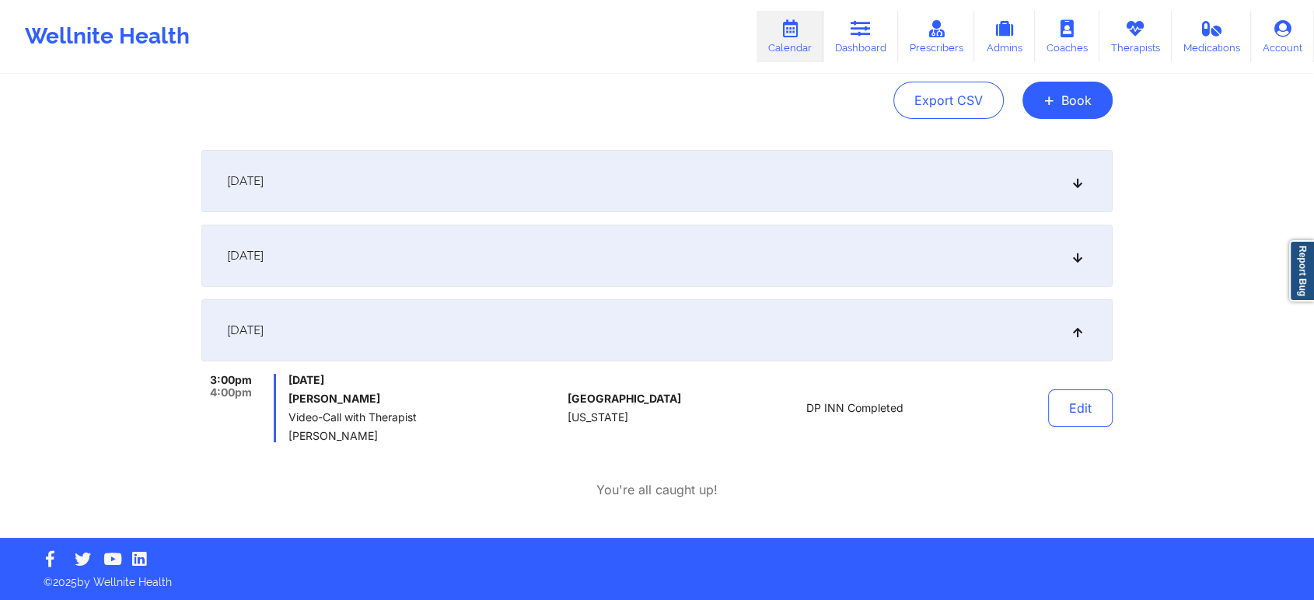
scroll to position [0, 0]
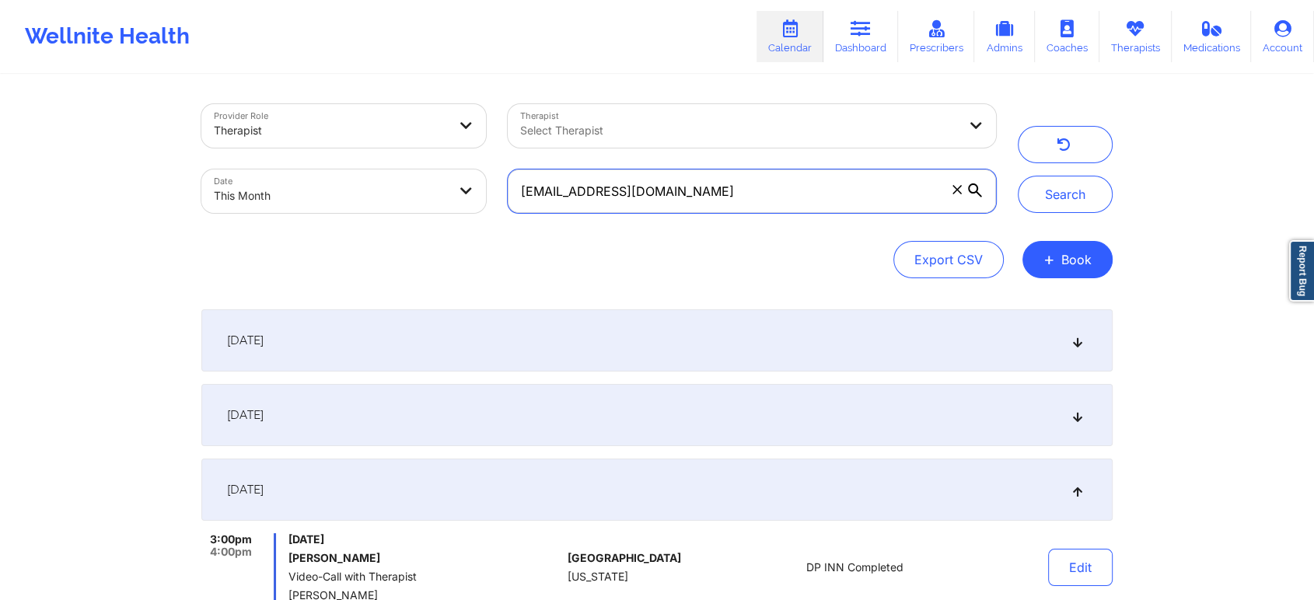
drag, startPoint x: 749, startPoint y: 207, endPoint x: 384, endPoint y: 162, distance: 367.4
click at [384, 162] on div "Provider Role Therapist Therapist Select Therapist Date This Month [EMAIL_ADDRE…" at bounding box center [598, 158] width 816 height 131
click at [1018, 176] on button "Search" at bounding box center [1065, 194] width 95 height 37
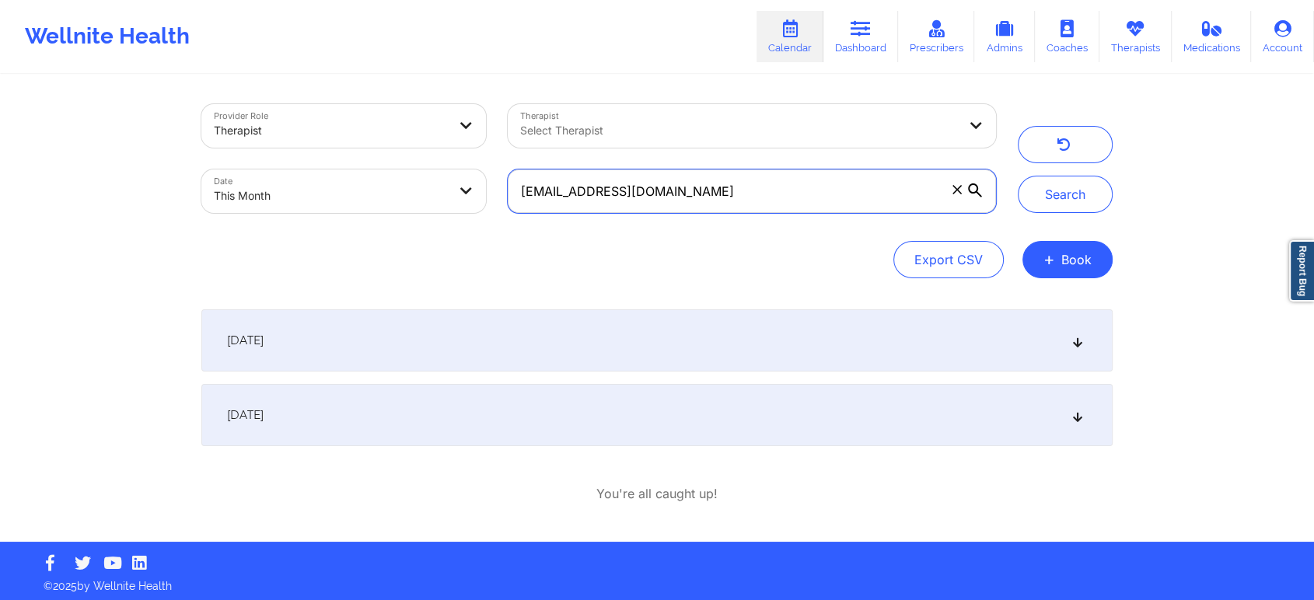
scroll to position [5, 0]
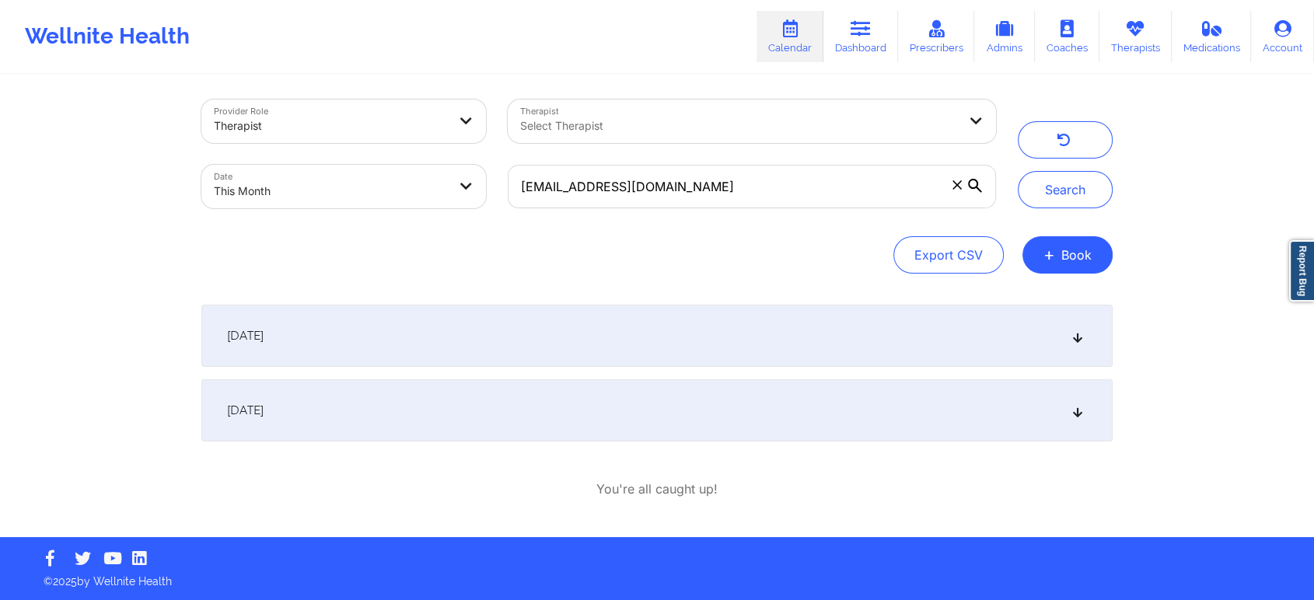
click at [514, 400] on div "[DATE]" at bounding box center [656, 410] width 911 height 62
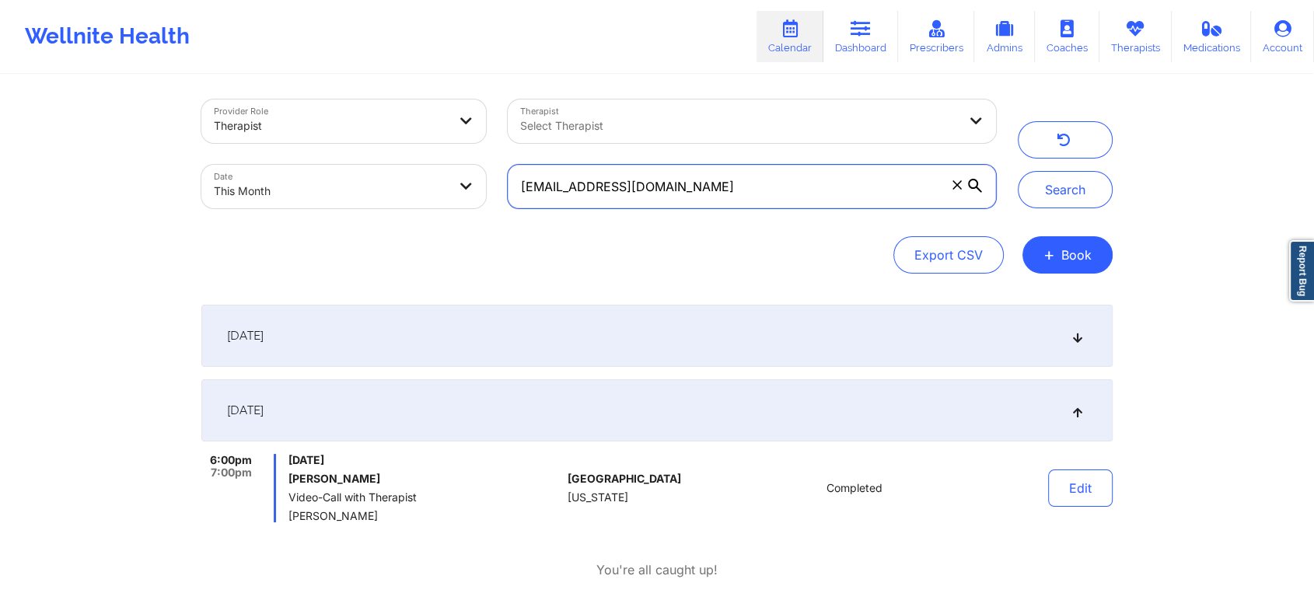
drag, startPoint x: 739, startPoint y: 193, endPoint x: 313, endPoint y: 159, distance: 427.3
click at [313, 159] on div "Provider Role Therapist Therapist Select Therapist Date This Month [EMAIL_ADDRE…" at bounding box center [598, 154] width 816 height 131
click at [1018, 171] on button "Search" at bounding box center [1065, 189] width 95 height 37
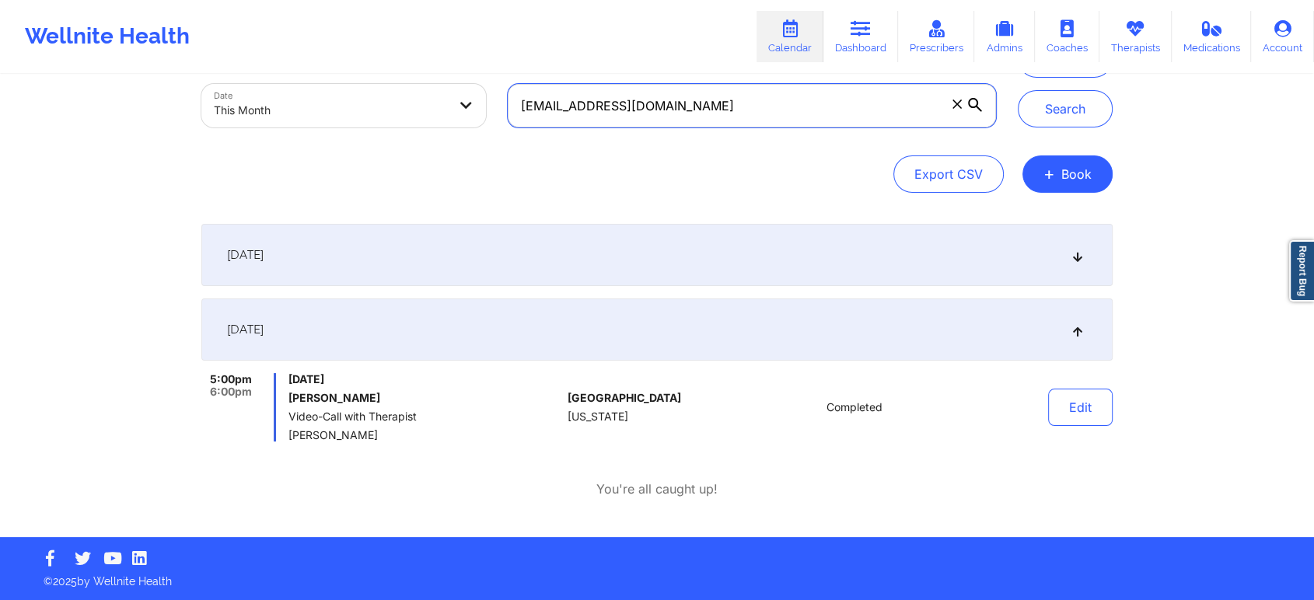
scroll to position [0, 0]
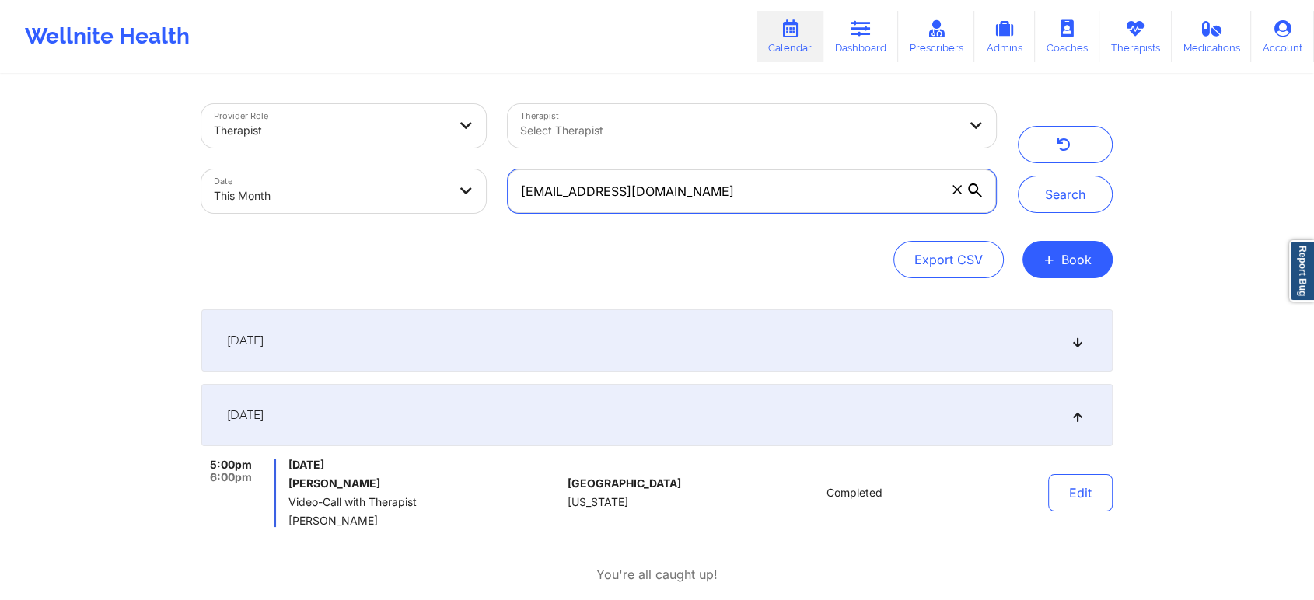
drag, startPoint x: 706, startPoint y: 199, endPoint x: 311, endPoint y: 141, distance: 399.1
click at [311, 141] on div "Provider Role Therapist Therapist Select Therapist Date This Month [EMAIL_ADDRE…" at bounding box center [598, 158] width 816 height 131
click at [1018, 176] on button "Search" at bounding box center [1065, 194] width 95 height 37
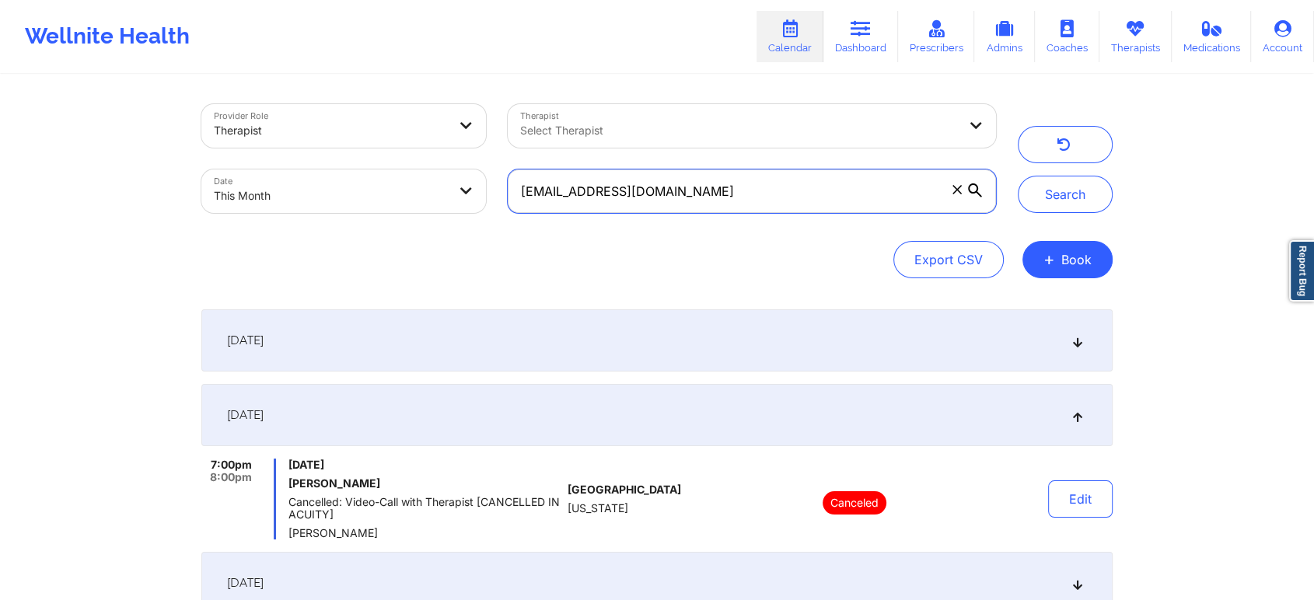
scroll to position [546, 0]
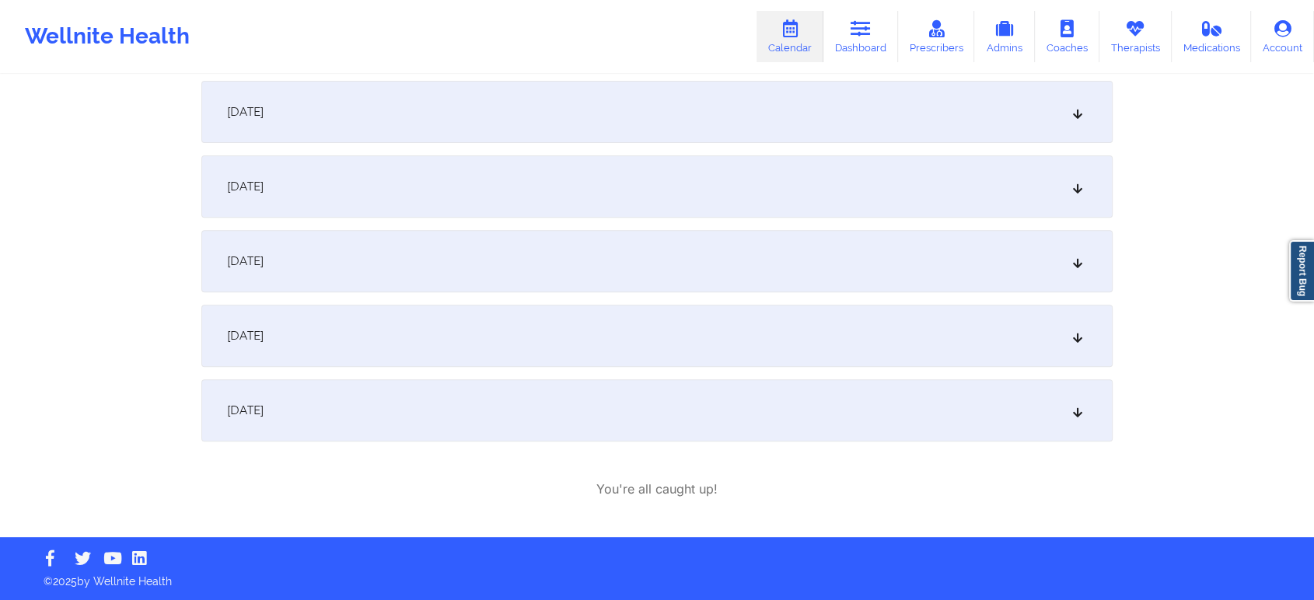
click at [507, 351] on div "[DATE]" at bounding box center [656, 336] width 911 height 62
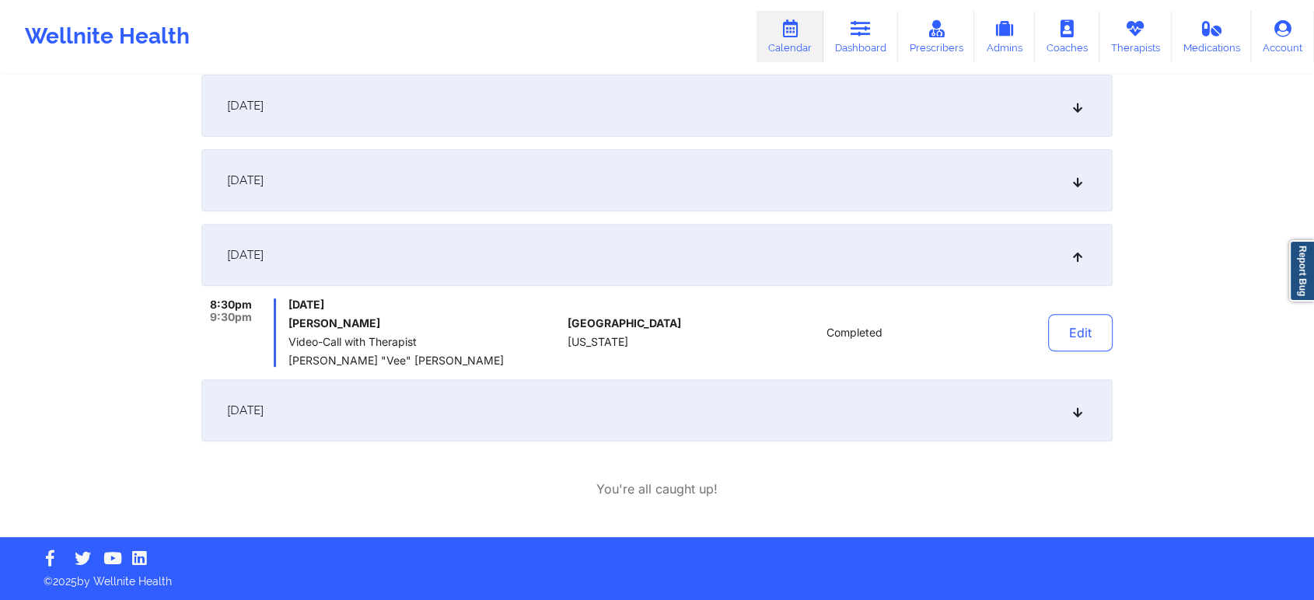
scroll to position [452, 0]
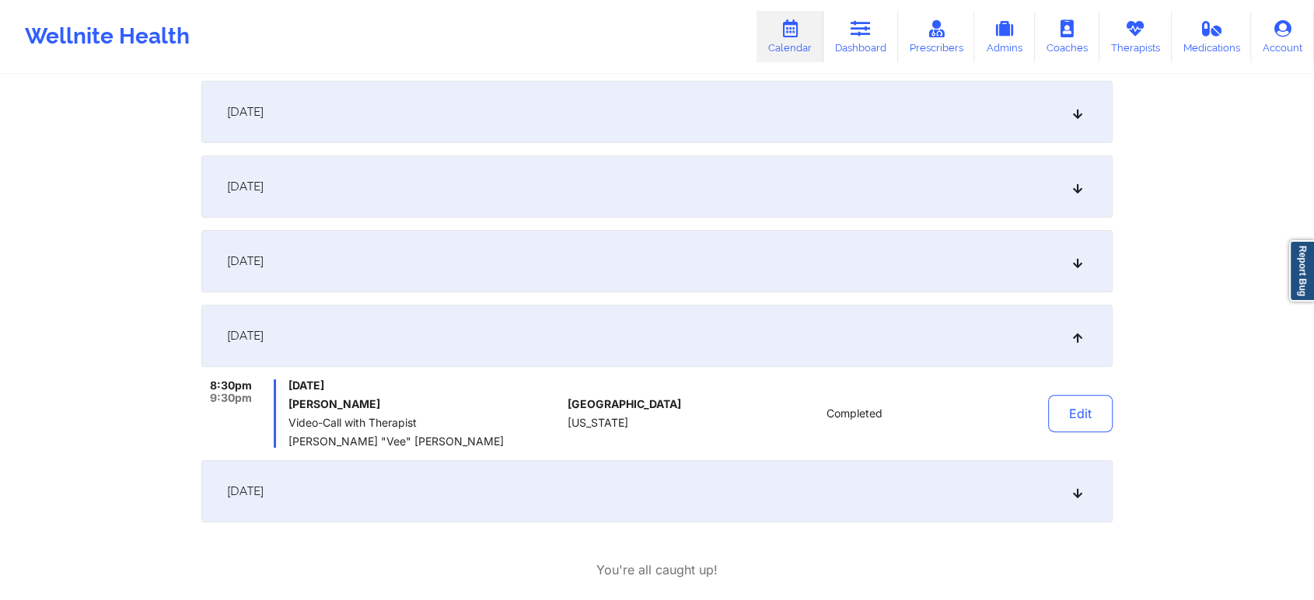
click at [453, 162] on div "[DATE]" at bounding box center [656, 186] width 911 height 62
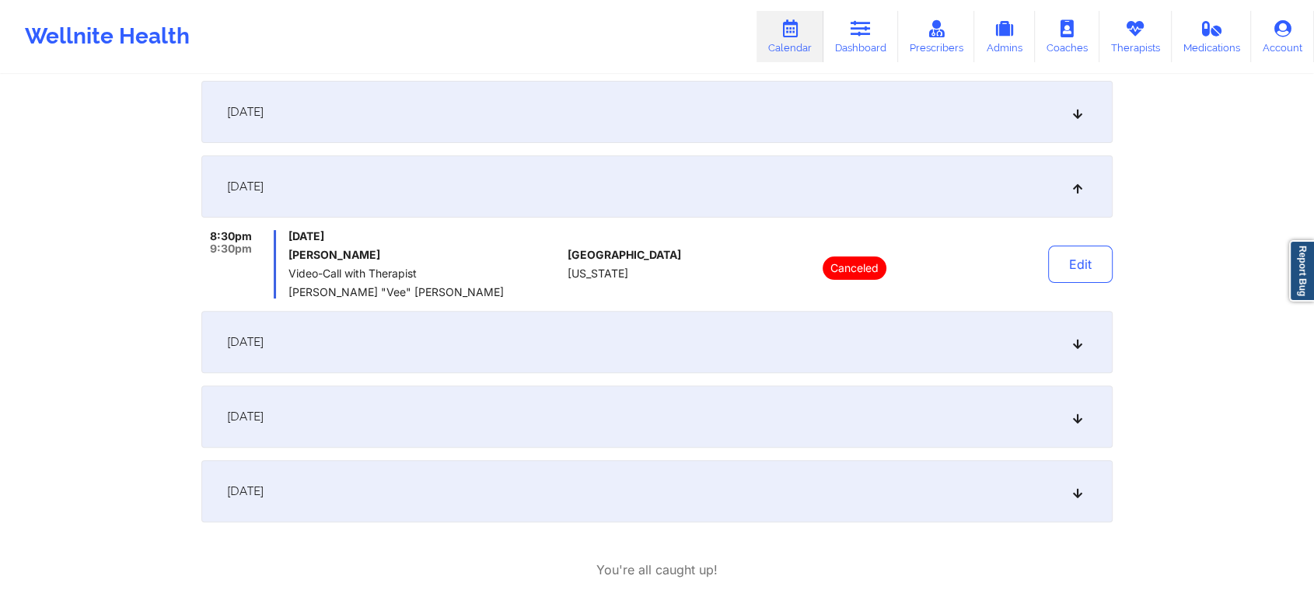
click at [429, 410] on div "[DATE]" at bounding box center [656, 417] width 911 height 62
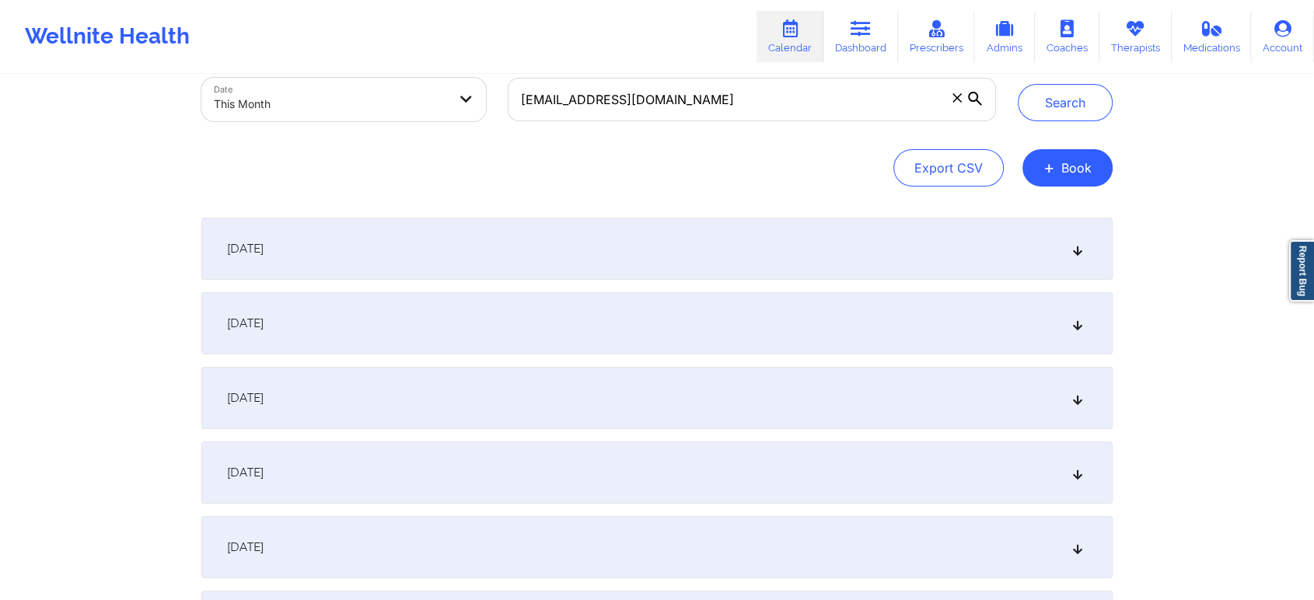
scroll to position [0, 0]
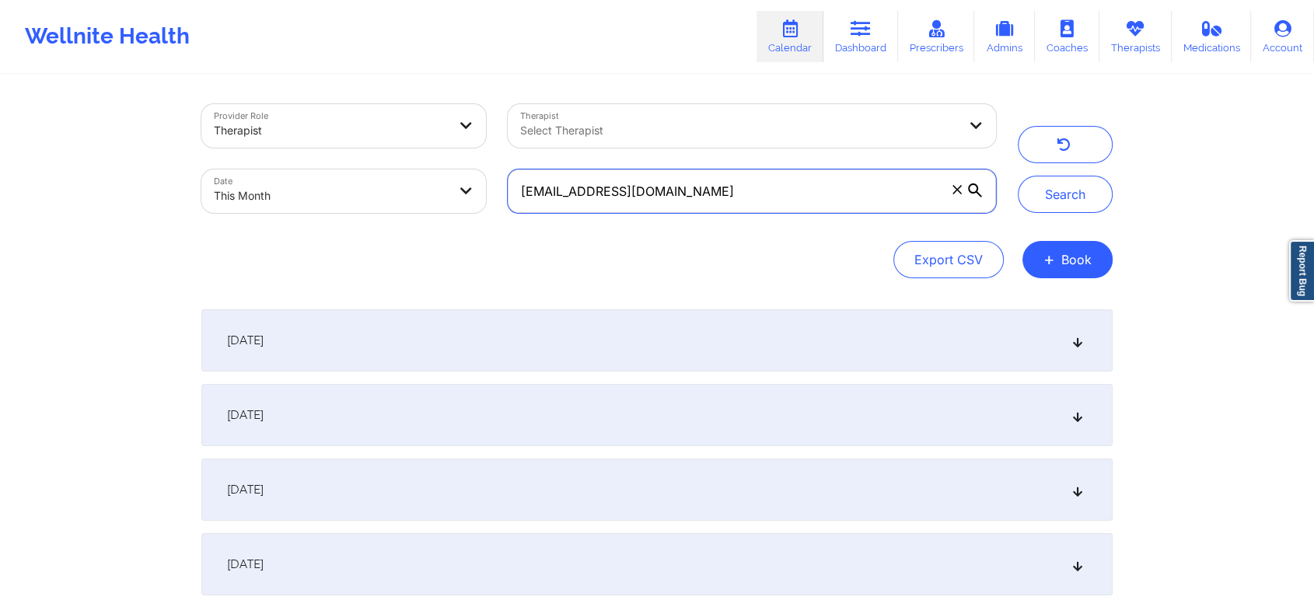
drag, startPoint x: 684, startPoint y: 208, endPoint x: 334, endPoint y: 160, distance: 353.2
click at [334, 160] on div "Provider Role Therapist Therapist Select Therapist Date This Month [EMAIL_ADDRE…" at bounding box center [598, 158] width 816 height 131
click at [1018, 176] on button "Search" at bounding box center [1065, 194] width 95 height 37
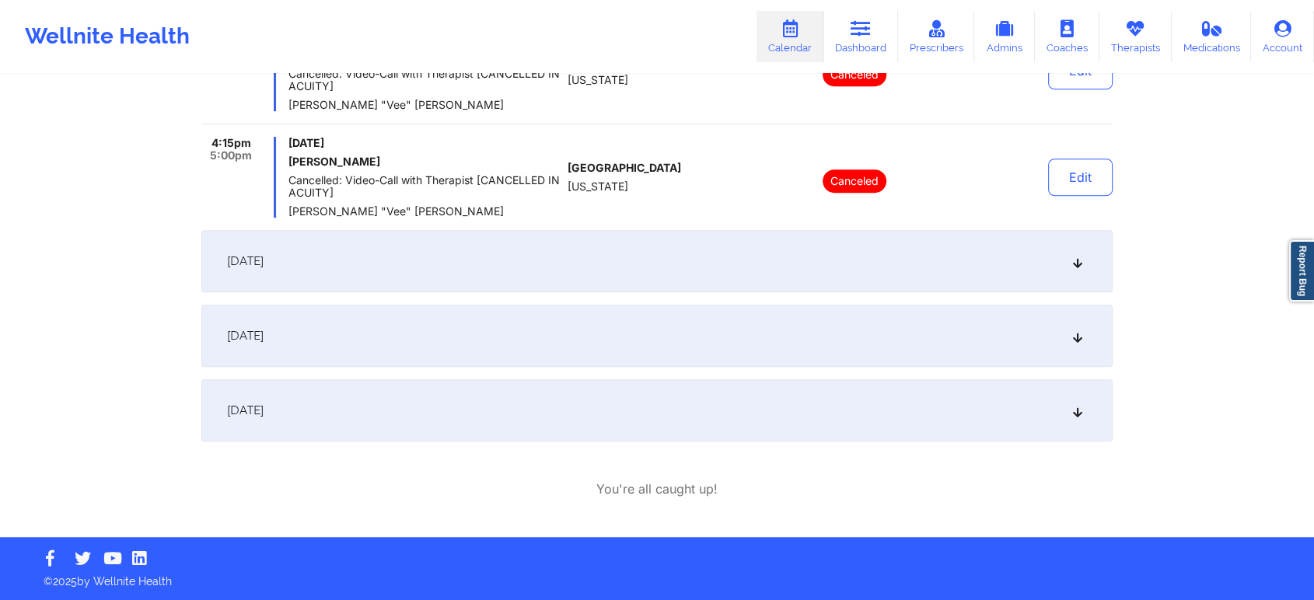
click at [340, 315] on div "[DATE]" at bounding box center [656, 336] width 911 height 62
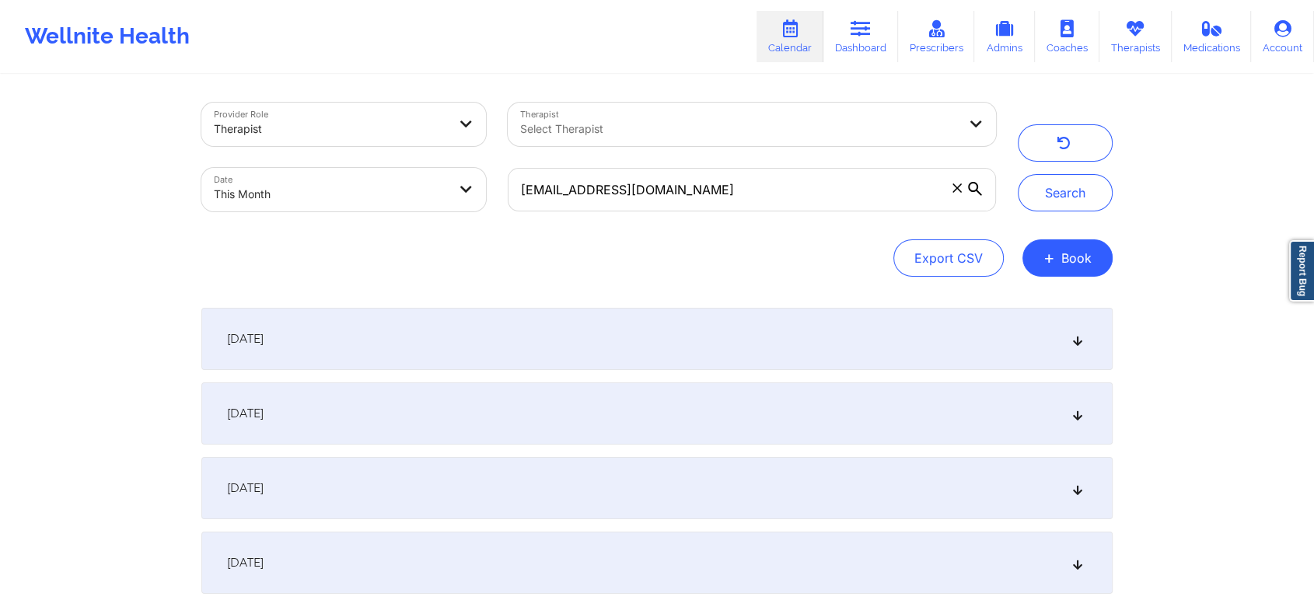
scroll to position [0, 0]
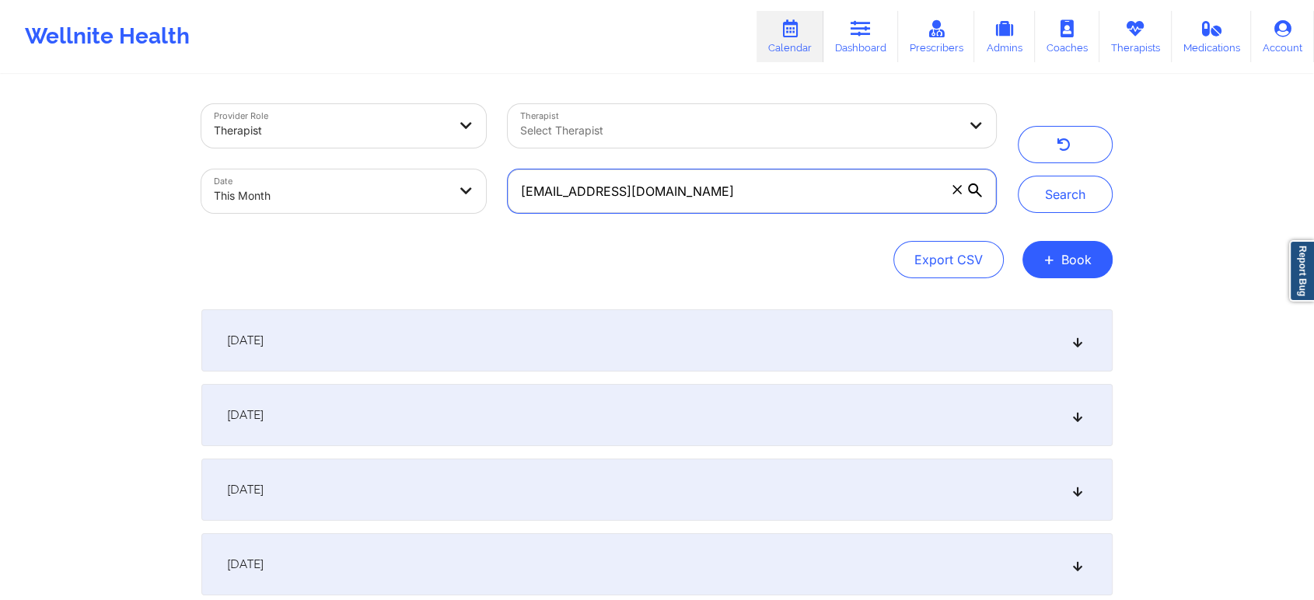
drag, startPoint x: 703, startPoint y: 207, endPoint x: 336, endPoint y: 203, distance: 367.0
click at [336, 203] on div "Provider Role Therapist Therapist Select Therapist Date This Month [EMAIL_ADDRE…" at bounding box center [598, 158] width 816 height 131
click at [1018, 176] on button "Search" at bounding box center [1065, 194] width 95 height 37
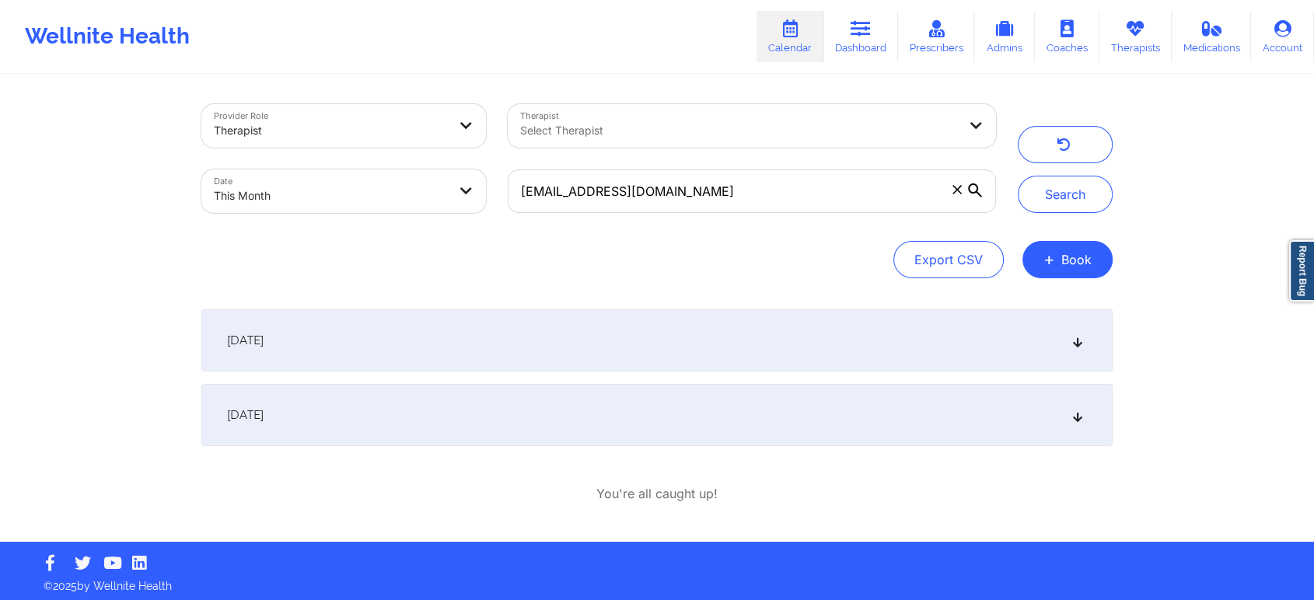
click at [489, 414] on div "[DATE]" at bounding box center [656, 415] width 911 height 62
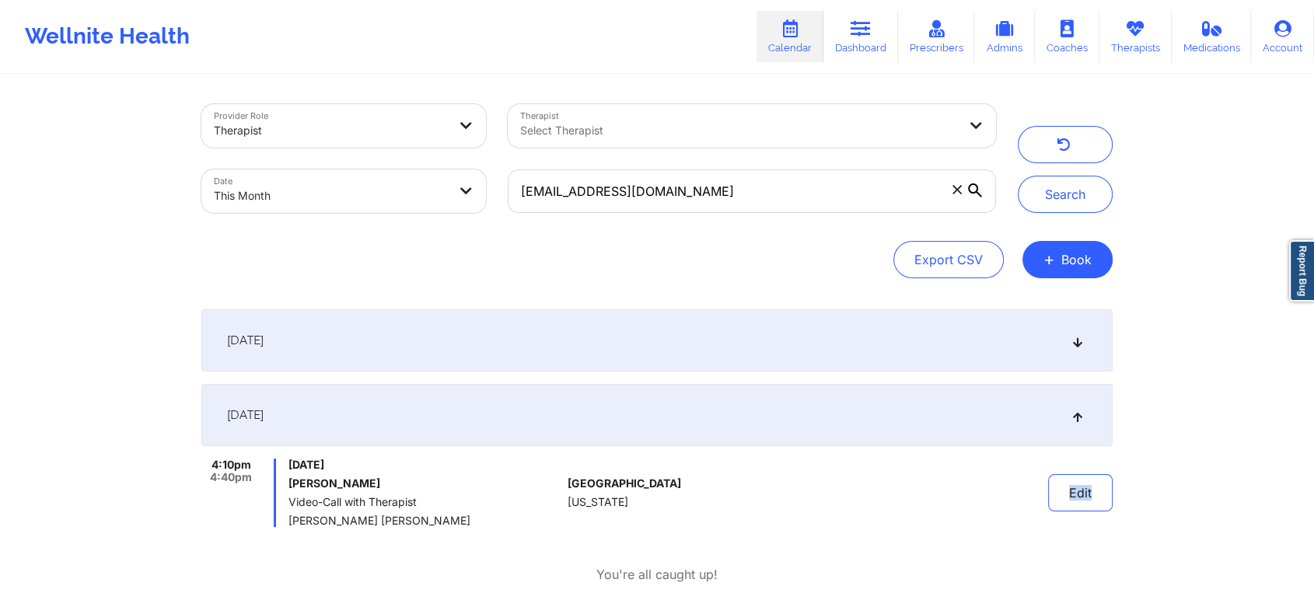
drag, startPoint x: 1120, startPoint y: 509, endPoint x: 1032, endPoint y: 506, distance: 87.1
click at [1032, 506] on div "Provider Role Therapist Therapist Select Therapist Date This Month [EMAIL_ADDRE…" at bounding box center [656, 349] width 933 height 547
click at [1070, 496] on button "Edit" at bounding box center [1080, 492] width 65 height 37
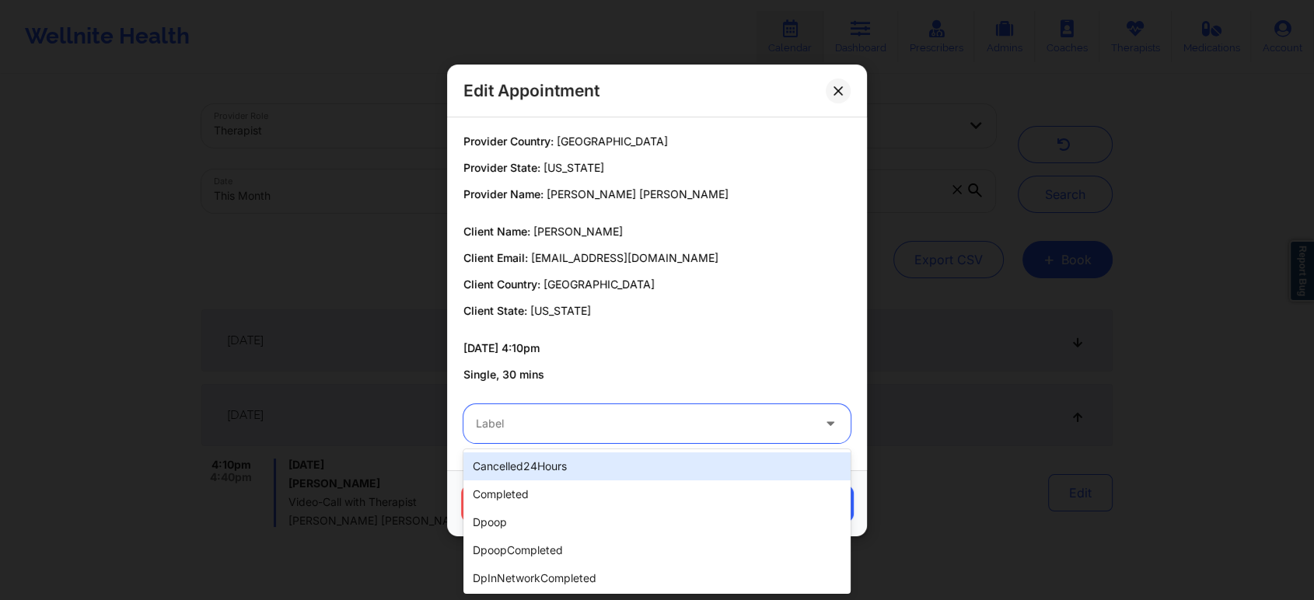
click at [604, 423] on div at bounding box center [644, 423] width 336 height 19
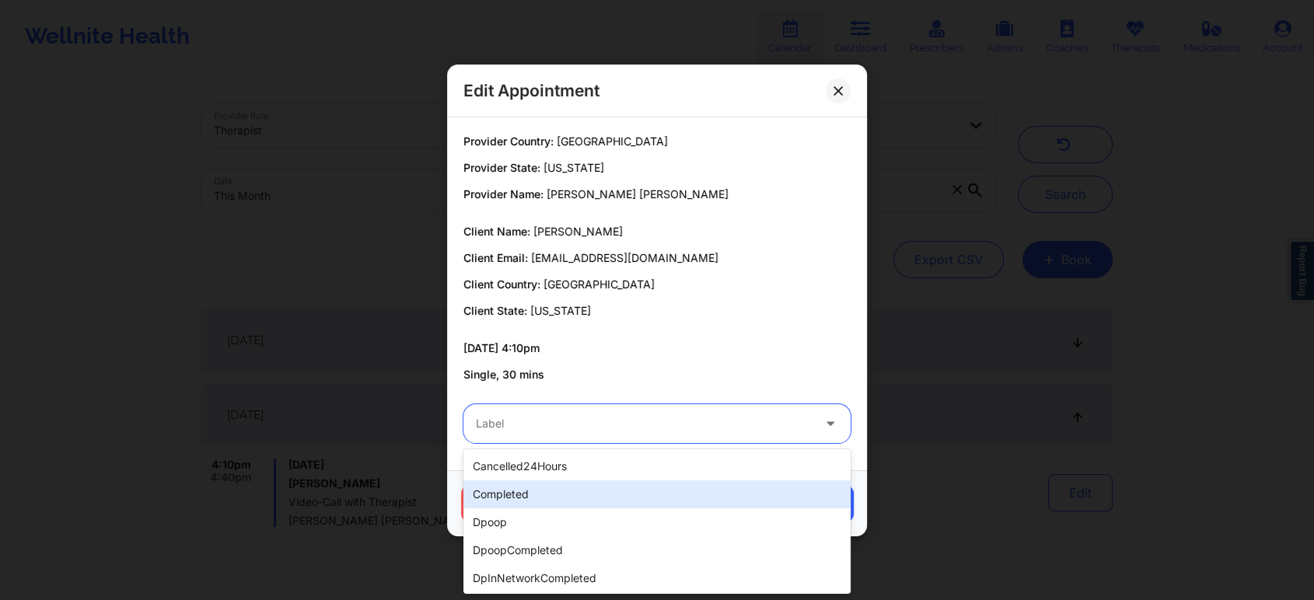
click at [529, 501] on div "completed" at bounding box center [656, 494] width 387 height 28
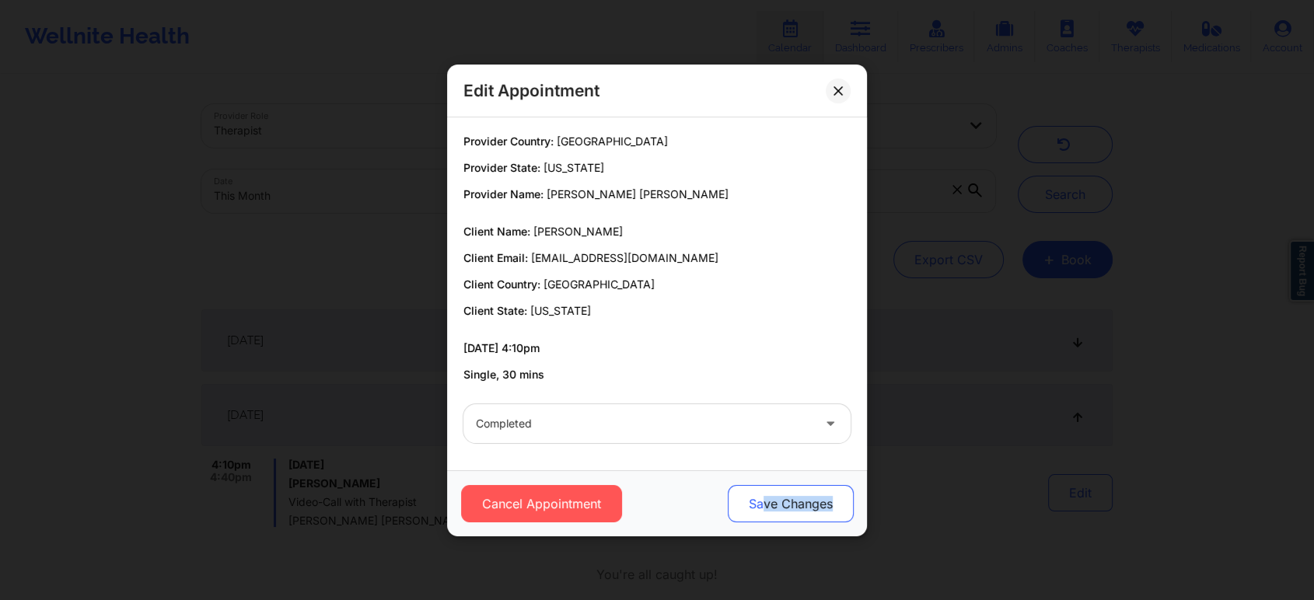
drag, startPoint x: 843, startPoint y: 530, endPoint x: 759, endPoint y: 513, distance: 85.7
click at [759, 513] on div "Cancel Appointment Save Changes" at bounding box center [657, 503] width 420 height 66
click at [759, 513] on button "Save Changes" at bounding box center [791, 503] width 126 height 37
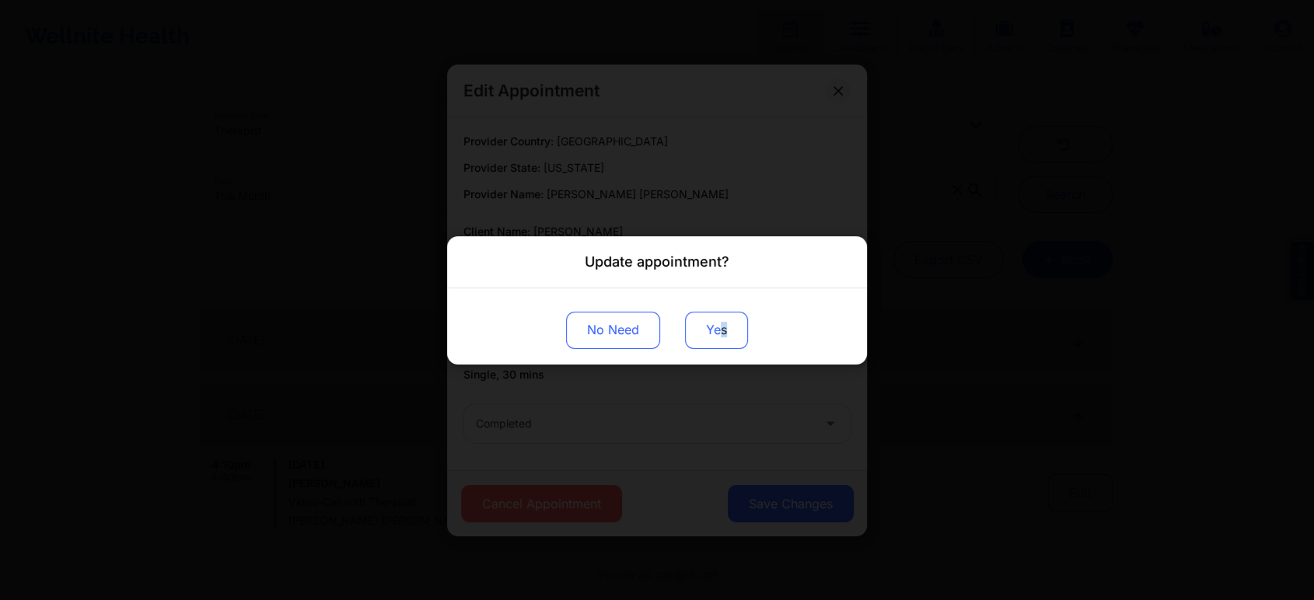
drag, startPoint x: 723, startPoint y: 351, endPoint x: 732, endPoint y: 332, distance: 21.6
click at [732, 332] on div "No Need Yes" at bounding box center [657, 326] width 420 height 76
click at [732, 332] on button "Yes" at bounding box center [716, 329] width 63 height 37
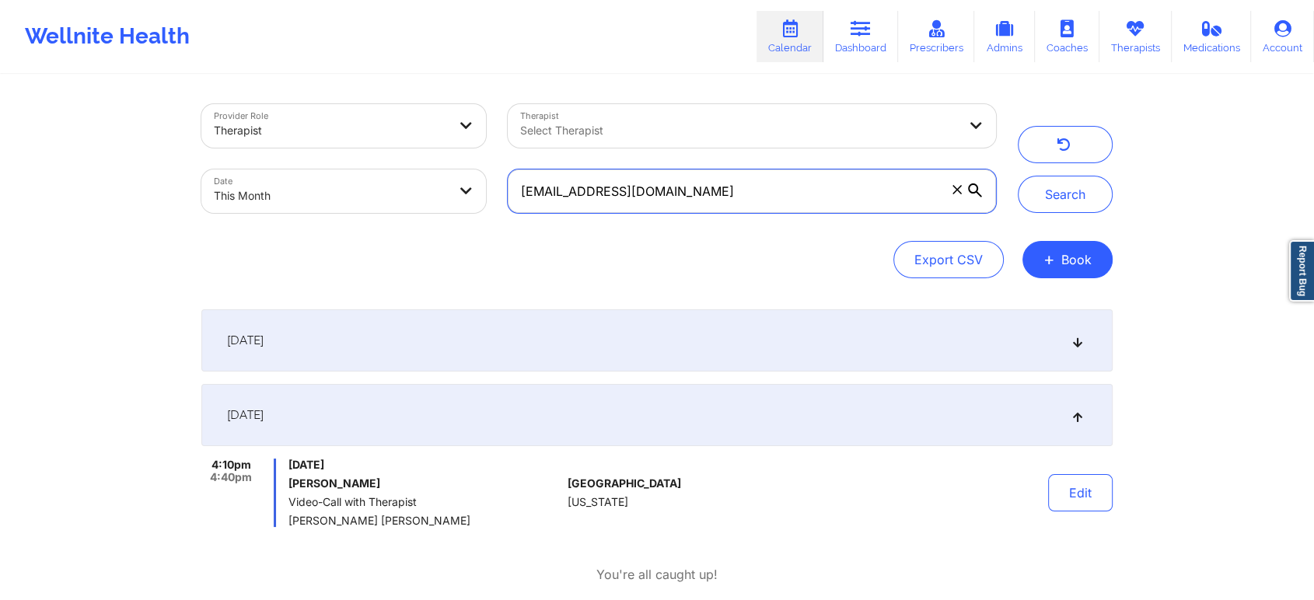
drag, startPoint x: 759, startPoint y: 185, endPoint x: 307, endPoint y: 191, distance: 451.7
click at [307, 191] on div "Provider Role Therapist Therapist Select Therapist Date This Month [EMAIL_ADDRE…" at bounding box center [598, 158] width 816 height 131
click at [1018, 176] on button "Search" at bounding box center [1065, 194] width 95 height 37
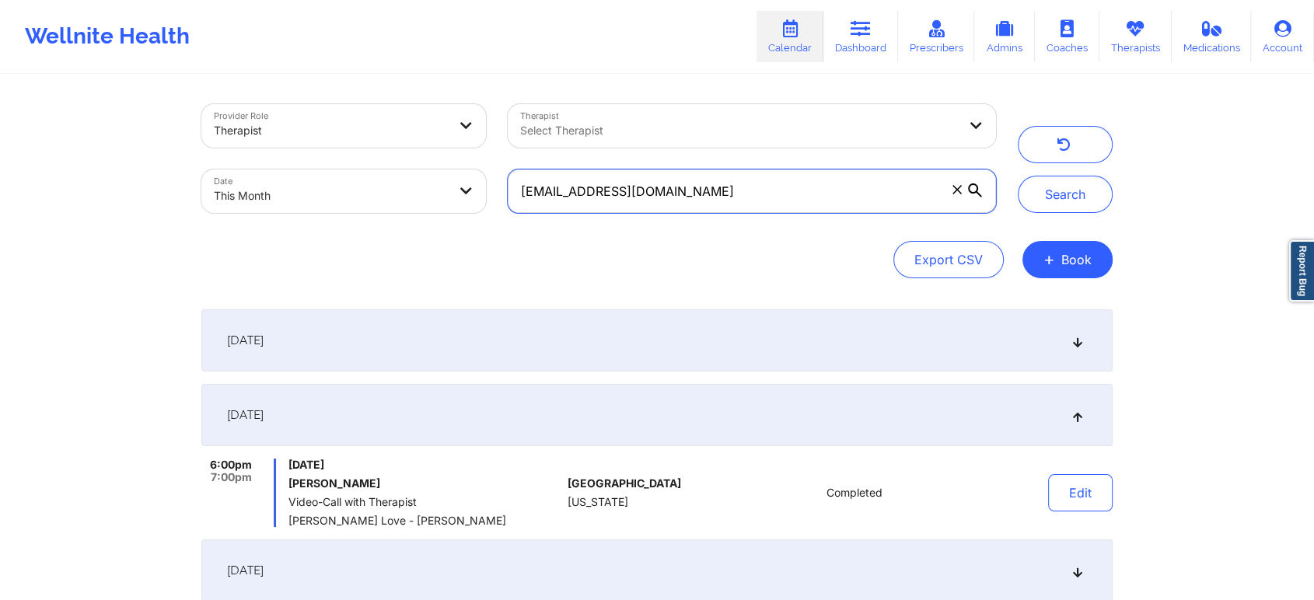
scroll to position [160, 0]
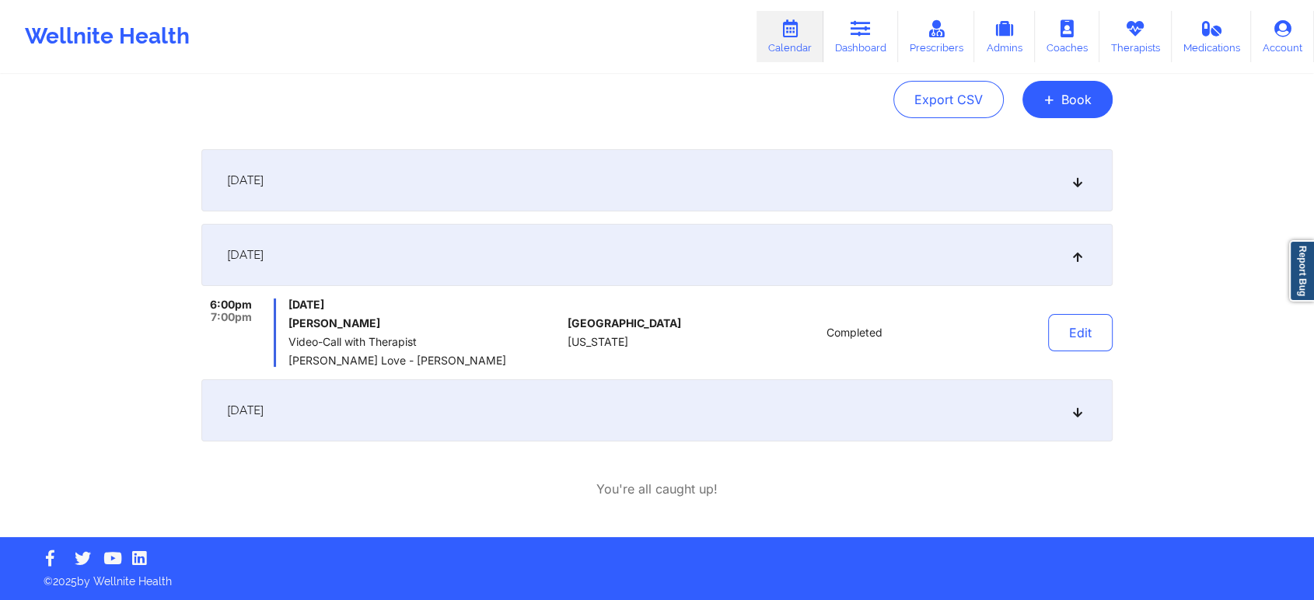
click at [444, 431] on div "[DATE]" at bounding box center [656, 410] width 911 height 62
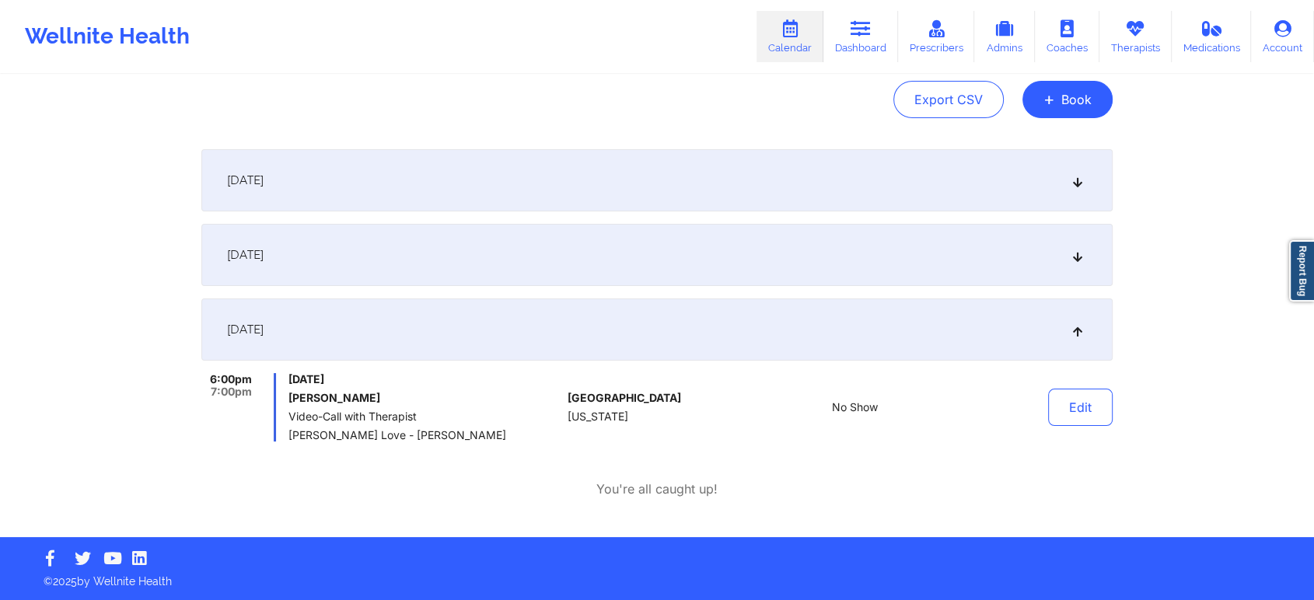
click at [1055, 353] on div "[DATE]" at bounding box center [656, 330] width 911 height 62
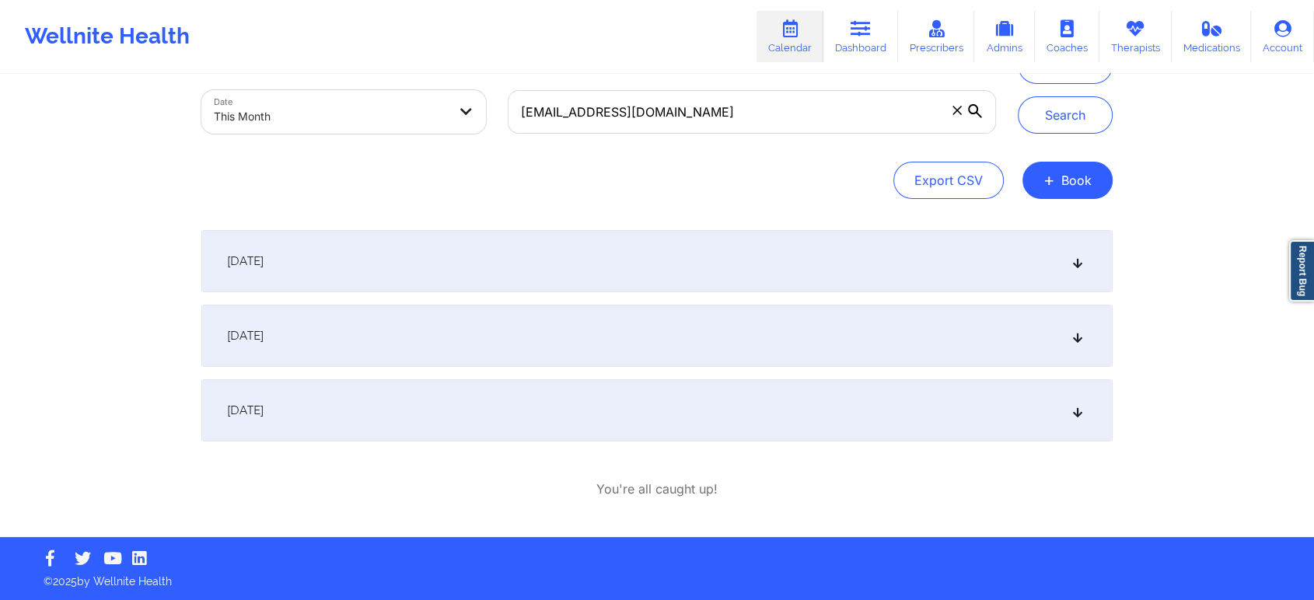
scroll to position [79, 0]
click at [952, 299] on div "[DATE] 6:00pm 7:00pm [DATE] [PERSON_NAME] St [PERSON_NAME] Therapy Appointment …" at bounding box center [656, 335] width 911 height 211
click at [854, 277] on div "[DATE]" at bounding box center [656, 261] width 911 height 62
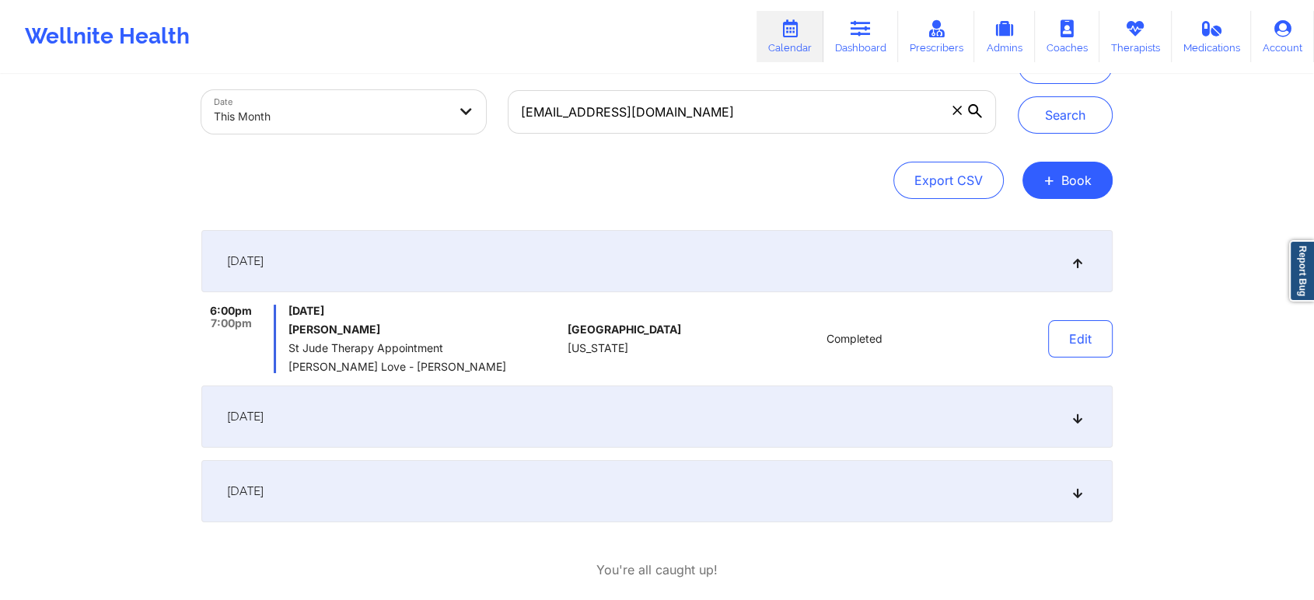
scroll to position [160, 0]
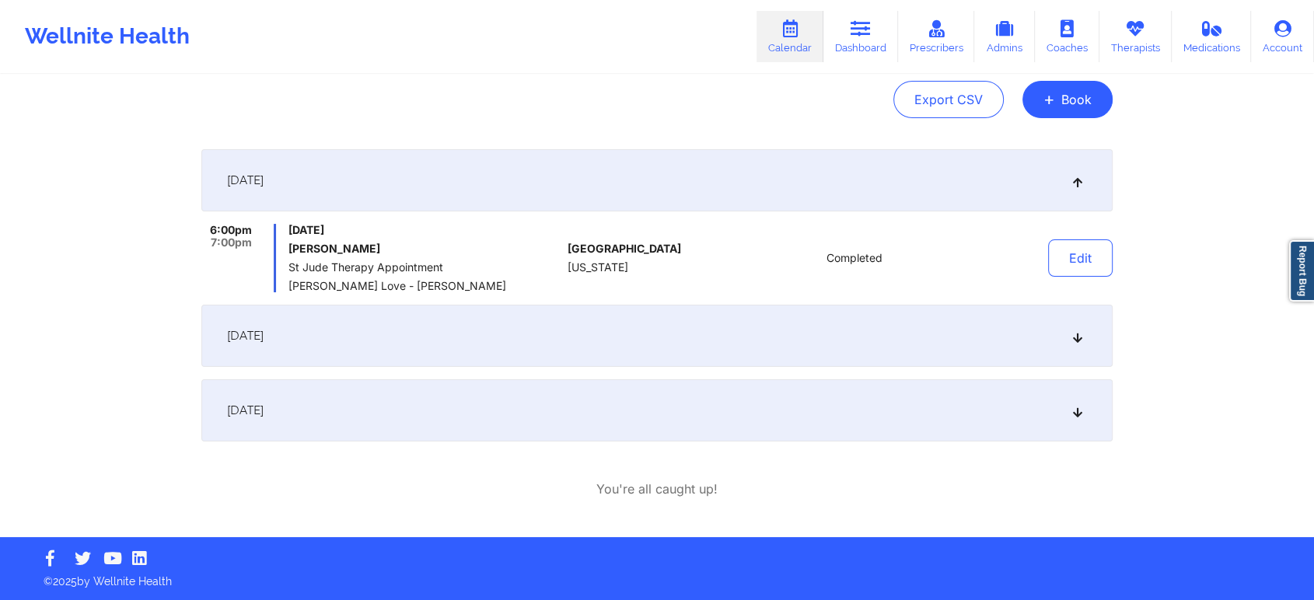
click at [834, 362] on div "[DATE]" at bounding box center [656, 336] width 911 height 62
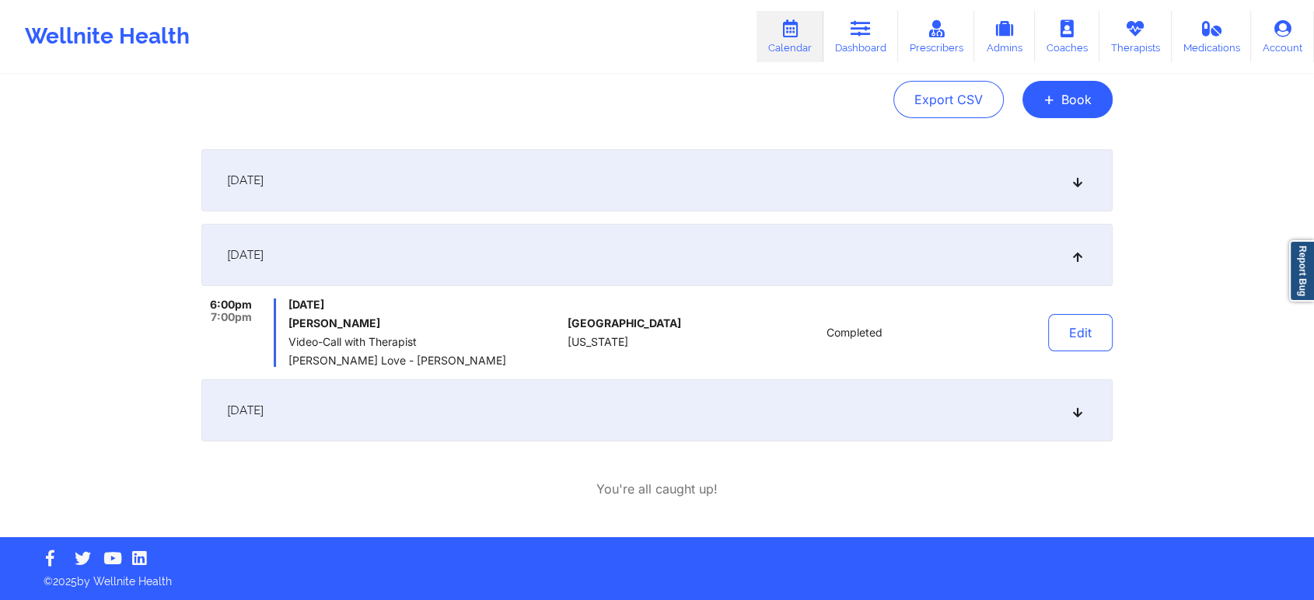
click at [802, 431] on div "[DATE]" at bounding box center [656, 410] width 911 height 62
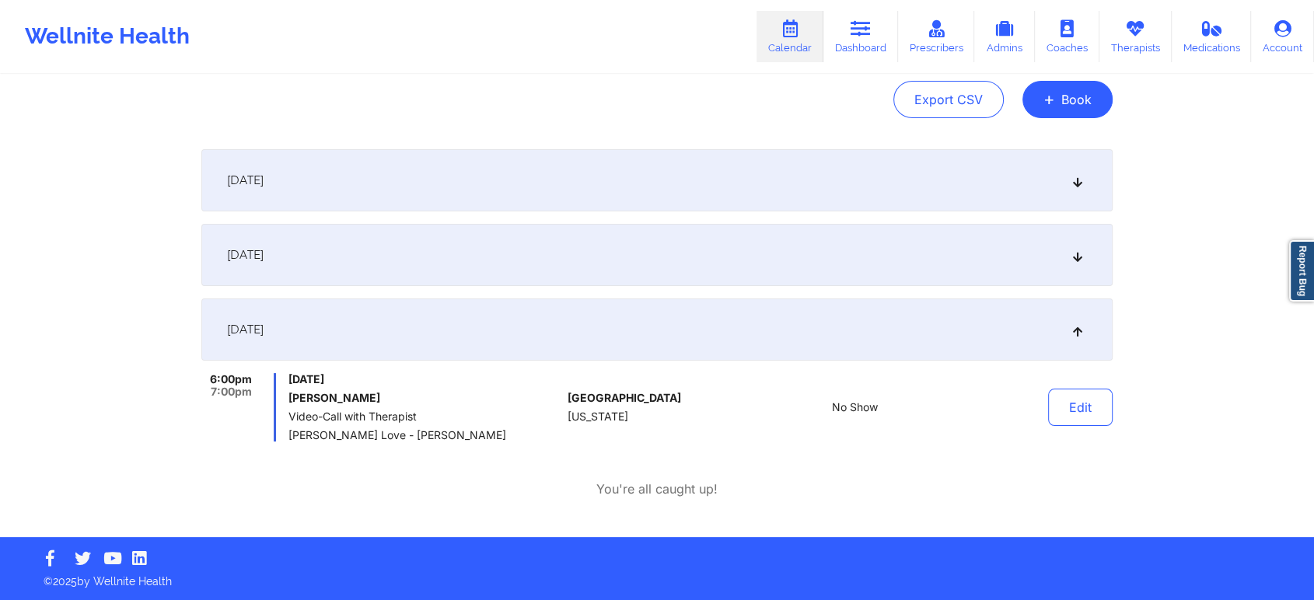
scroll to position [0, 0]
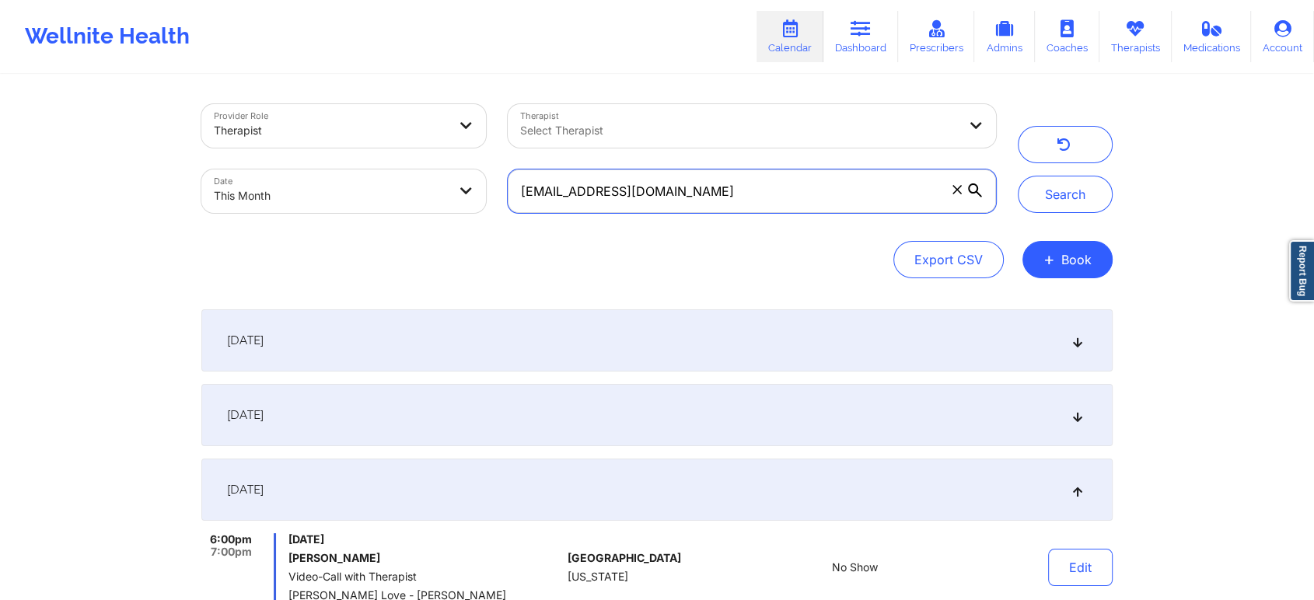
drag, startPoint x: 765, startPoint y: 204, endPoint x: 313, endPoint y: 197, distance: 451.7
click at [313, 197] on div "Provider Role Therapist Therapist Select Therapist Date This Month [EMAIL_ADDRE…" at bounding box center [598, 158] width 816 height 131
click at [1018, 176] on button "Search" at bounding box center [1065, 194] width 95 height 37
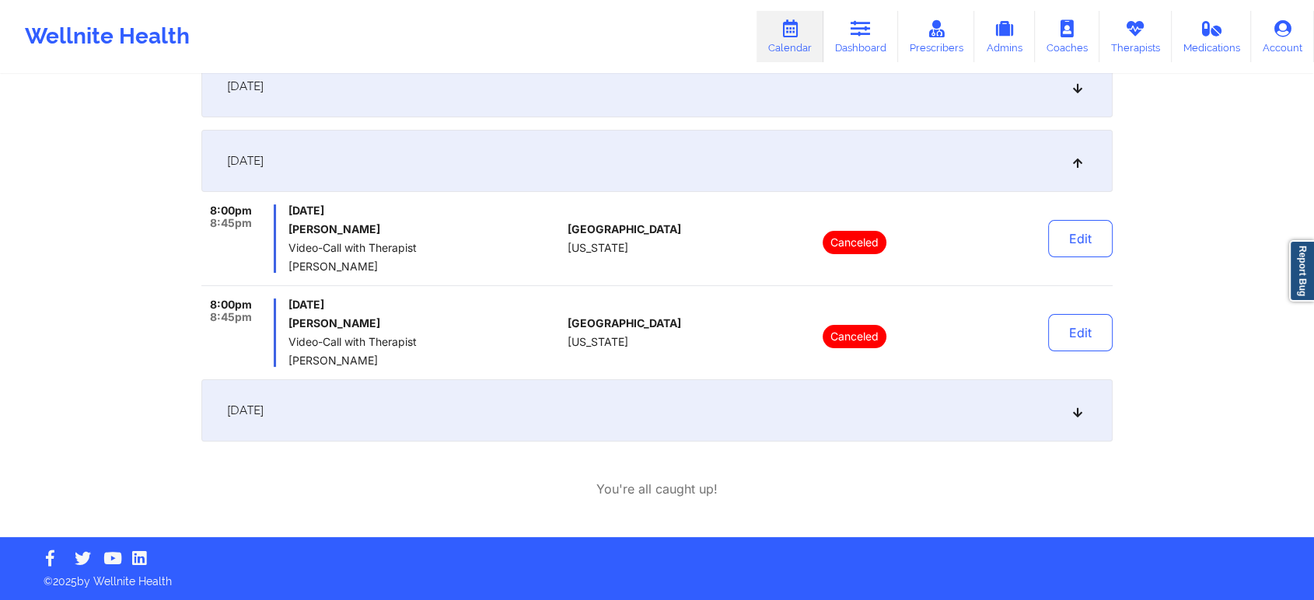
click at [377, 410] on div "[DATE]" at bounding box center [656, 410] width 911 height 62
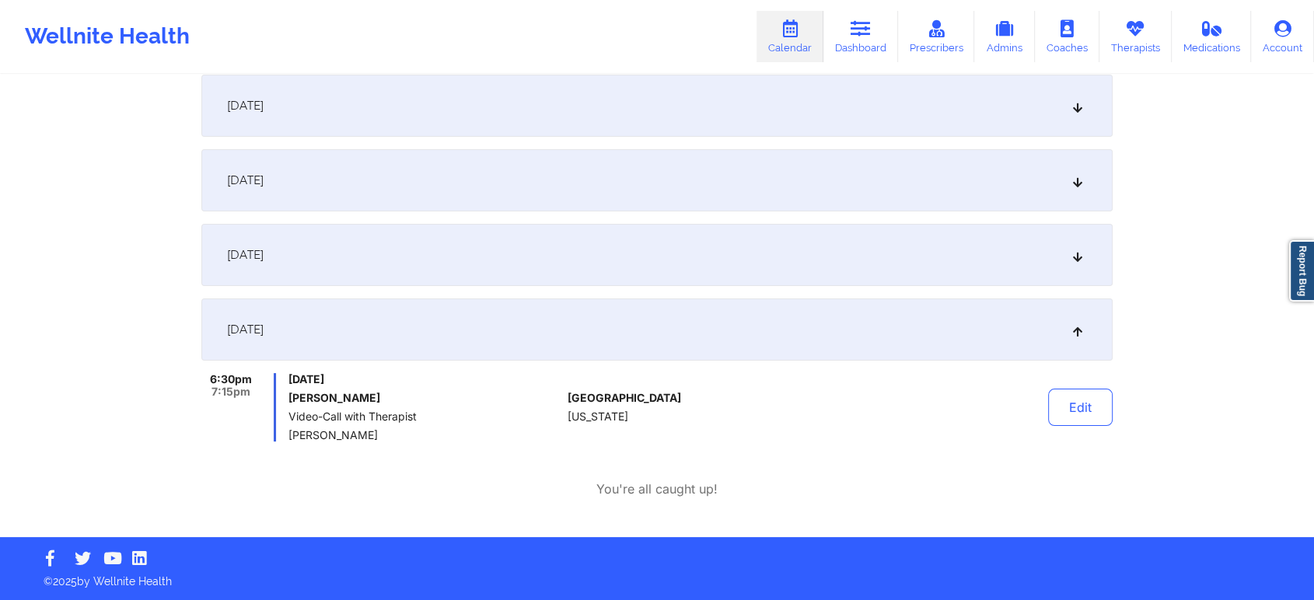
scroll to position [235, 0]
click at [1072, 400] on button "Edit" at bounding box center [1080, 407] width 65 height 37
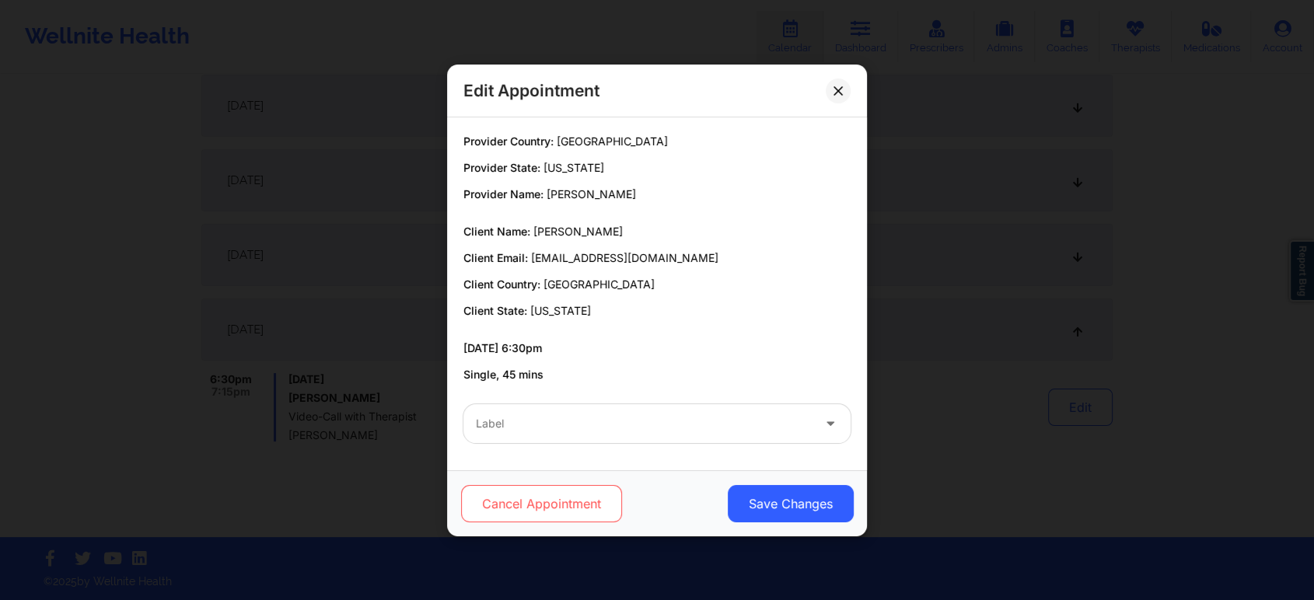
click at [582, 495] on button "Cancel Appointment" at bounding box center [541, 503] width 161 height 37
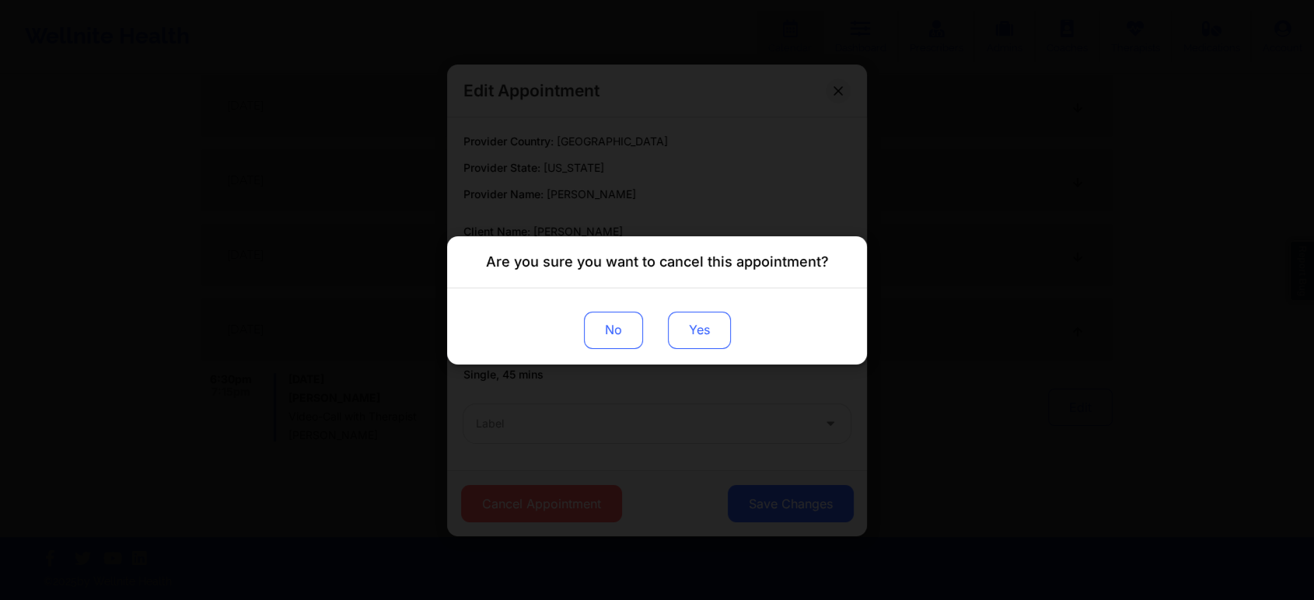
click at [675, 334] on button "Yes" at bounding box center [699, 329] width 63 height 37
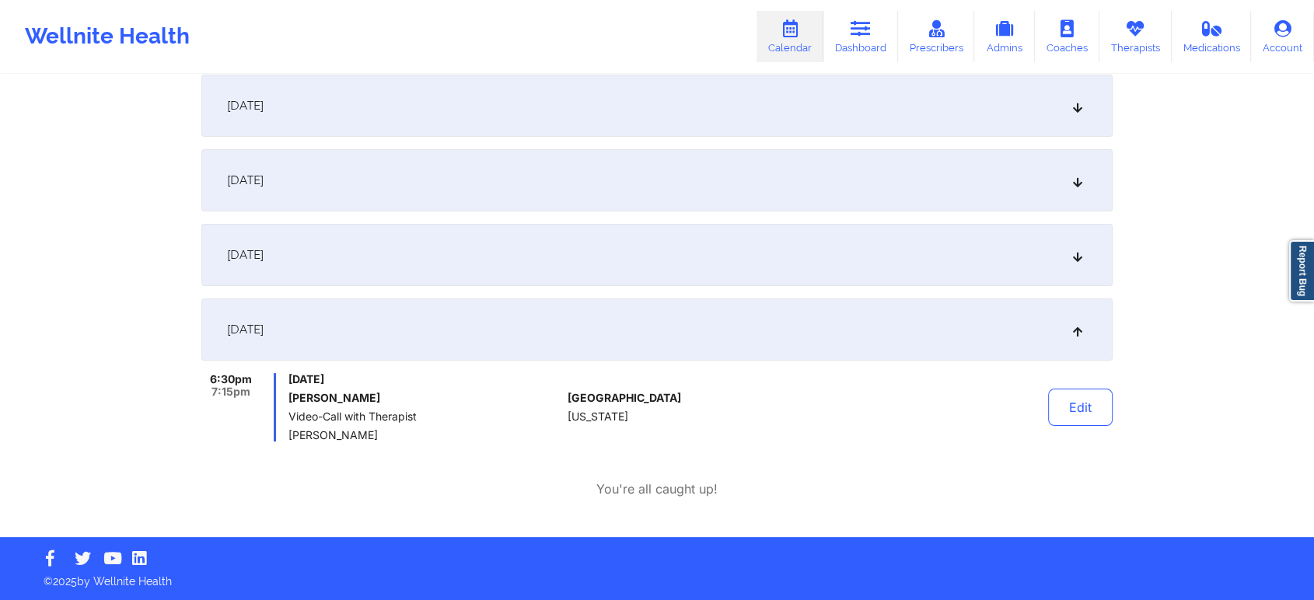
scroll to position [0, 0]
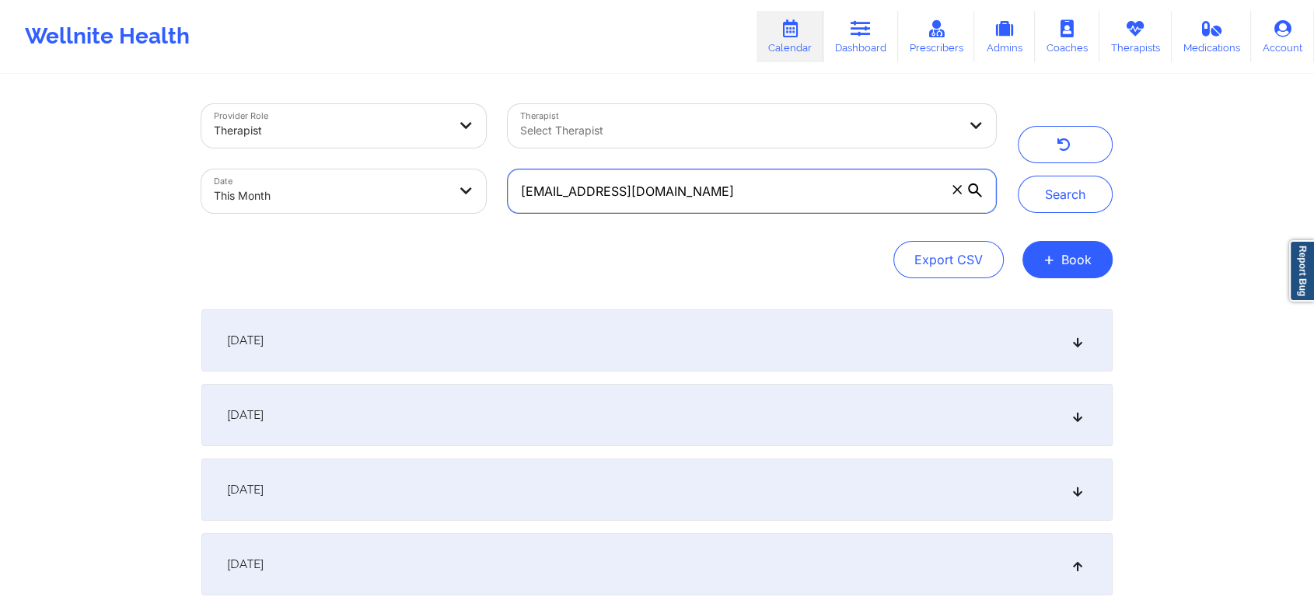
drag, startPoint x: 749, startPoint y: 204, endPoint x: 356, endPoint y: 147, distance: 397.5
click at [356, 147] on div "Provider Role Therapist Therapist Select Therapist Date This Month [EMAIL_ADDRE…" at bounding box center [598, 158] width 816 height 131
click at [1018, 176] on button "Search" at bounding box center [1065, 194] width 95 height 37
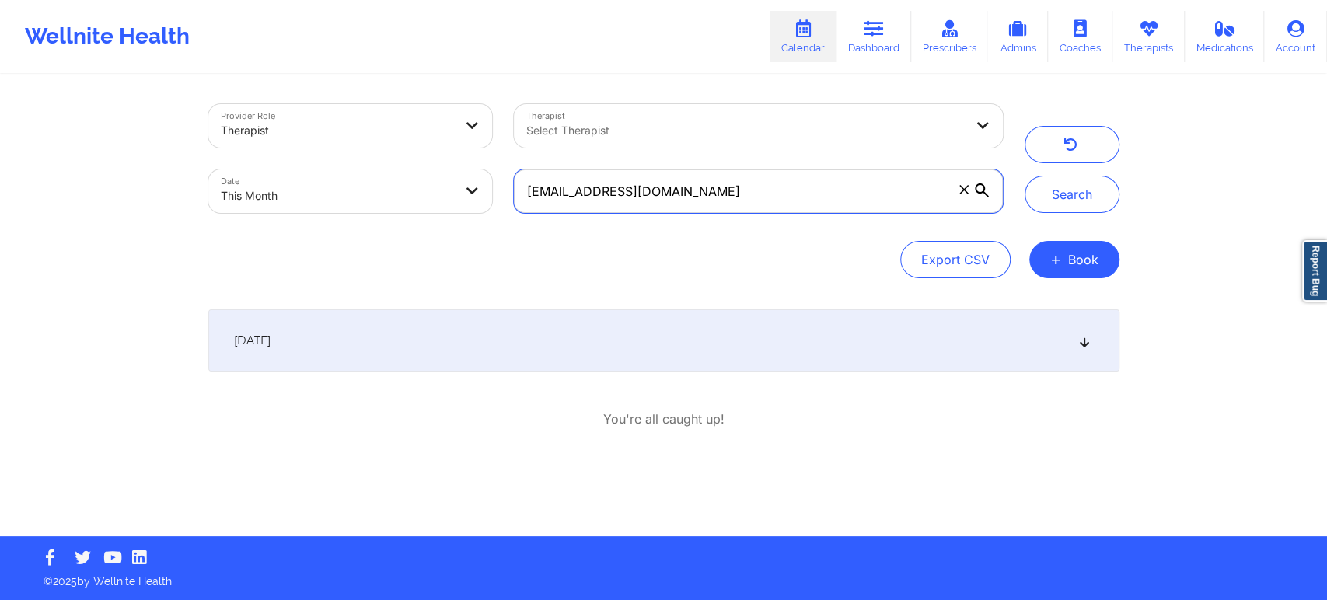
drag, startPoint x: 953, startPoint y: 169, endPoint x: 1067, endPoint y: 407, distance: 262.9
click at [1067, 407] on div "Provider Role Therapist Therapist Select Therapist Date This Month [PERSON_NAME…" at bounding box center [663, 306] width 933 height 460
click at [379, 330] on div "[DATE]" at bounding box center [663, 340] width 911 height 62
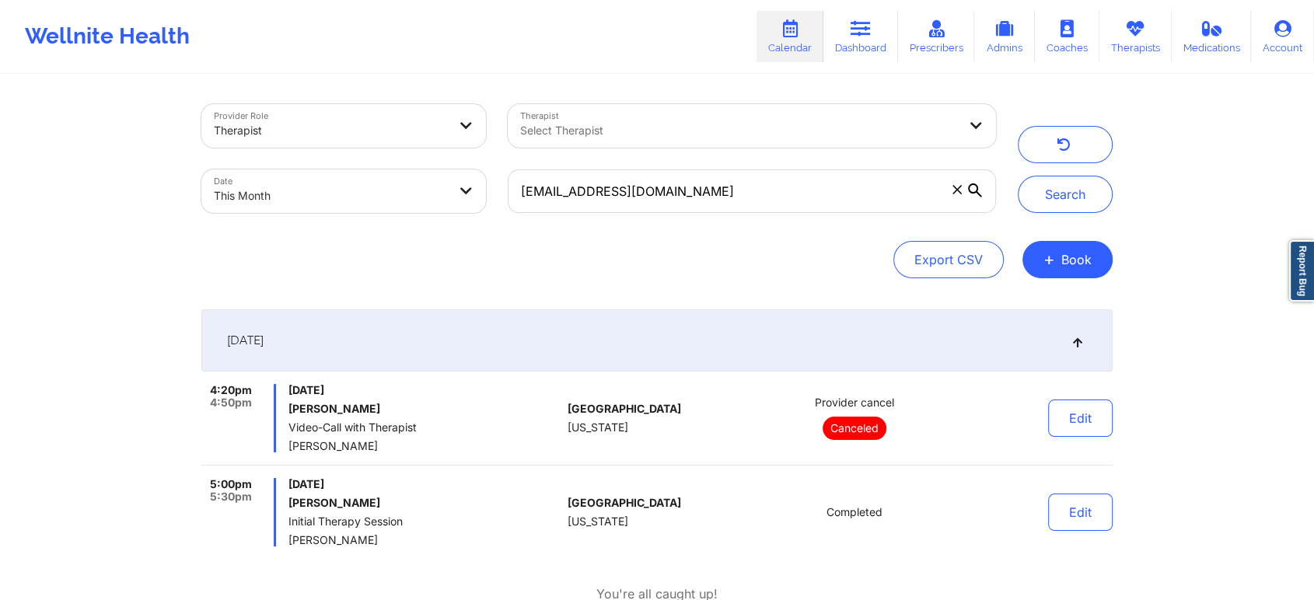
click at [836, 214] on div "[EMAIL_ADDRESS][DOMAIN_NAME]" at bounding box center [752, 191] width 510 height 65
drag, startPoint x: 830, startPoint y: 216, endPoint x: 744, endPoint y: 189, distance: 90.5
click at [744, 189] on div "[EMAIL_ADDRESS][DOMAIN_NAME]" at bounding box center [752, 191] width 510 height 65
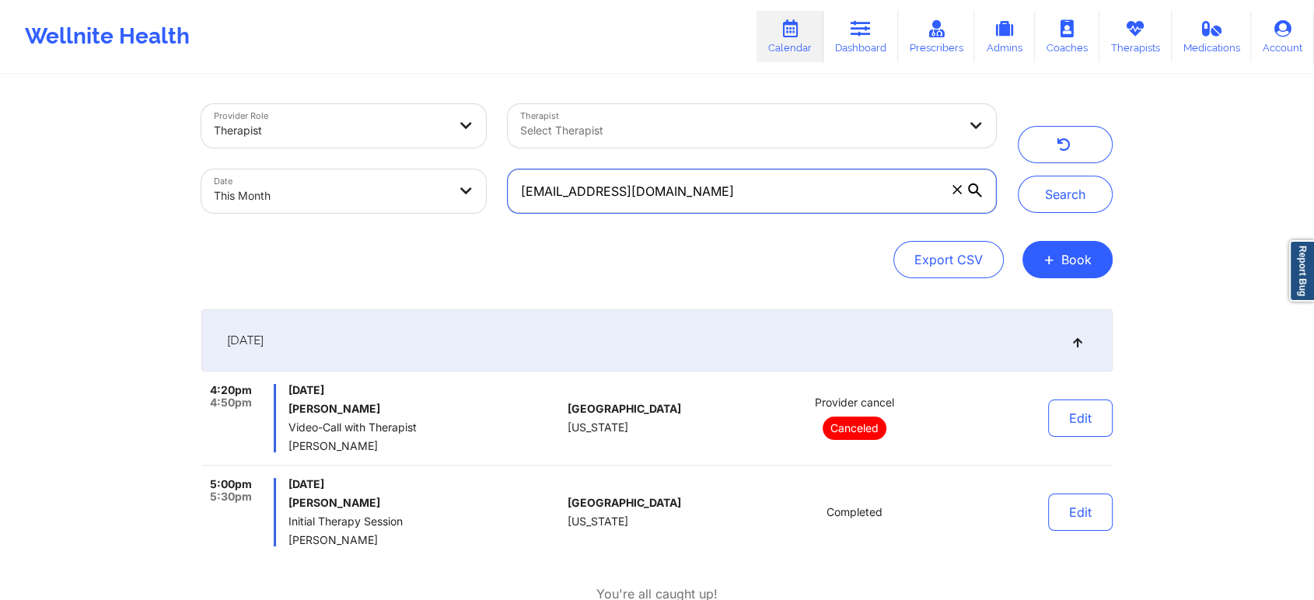
drag, startPoint x: 744, startPoint y: 189, endPoint x: 379, endPoint y: 179, distance: 364.8
click at [379, 179] on div "Provider Role Therapist Therapist Select Therapist Date This Month [PERSON_NAME…" at bounding box center [598, 158] width 816 height 131
click at [1018, 176] on button "Search" at bounding box center [1065, 194] width 95 height 37
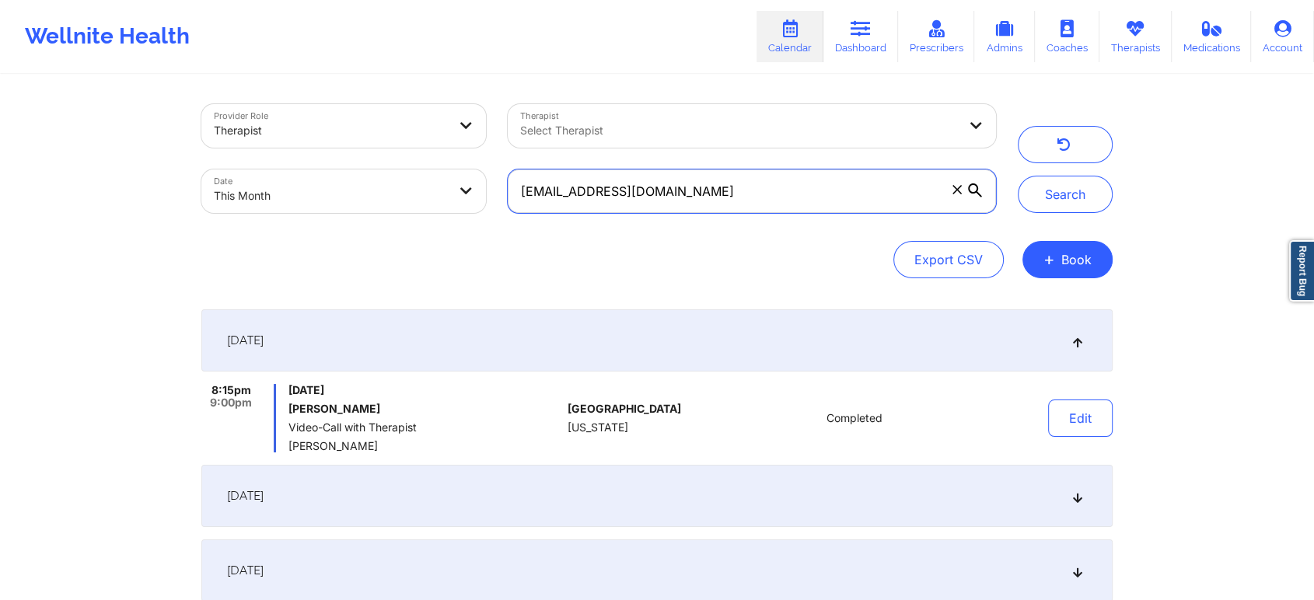
scroll to position [309, 0]
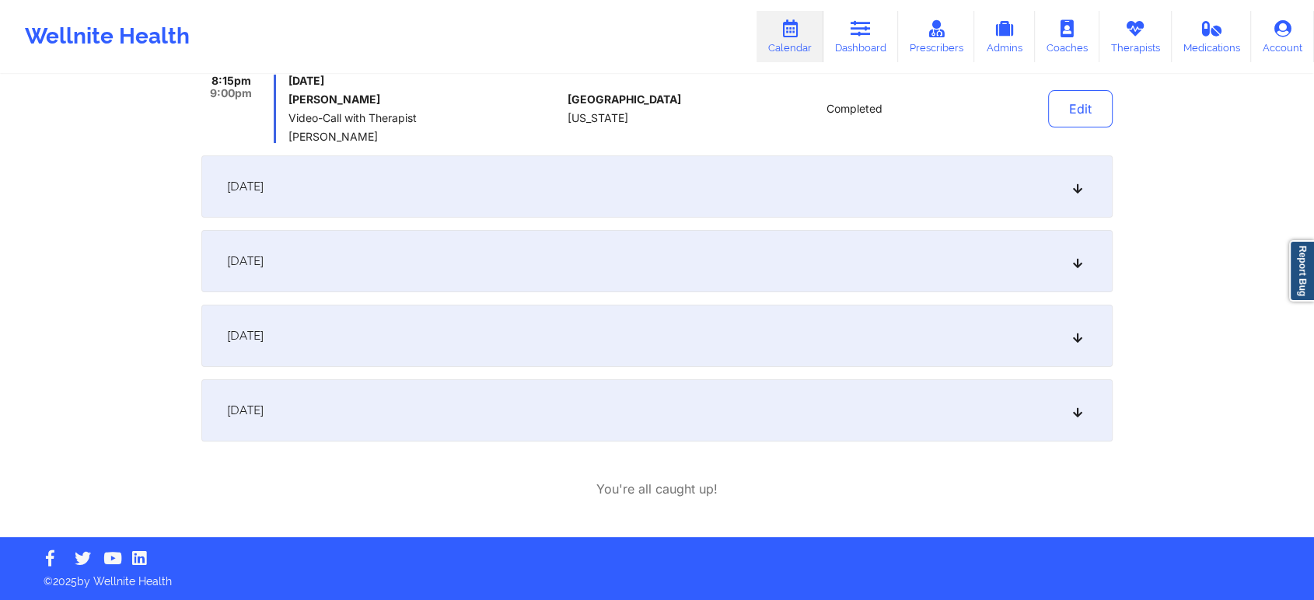
click at [476, 335] on div "[DATE]" at bounding box center [656, 336] width 911 height 62
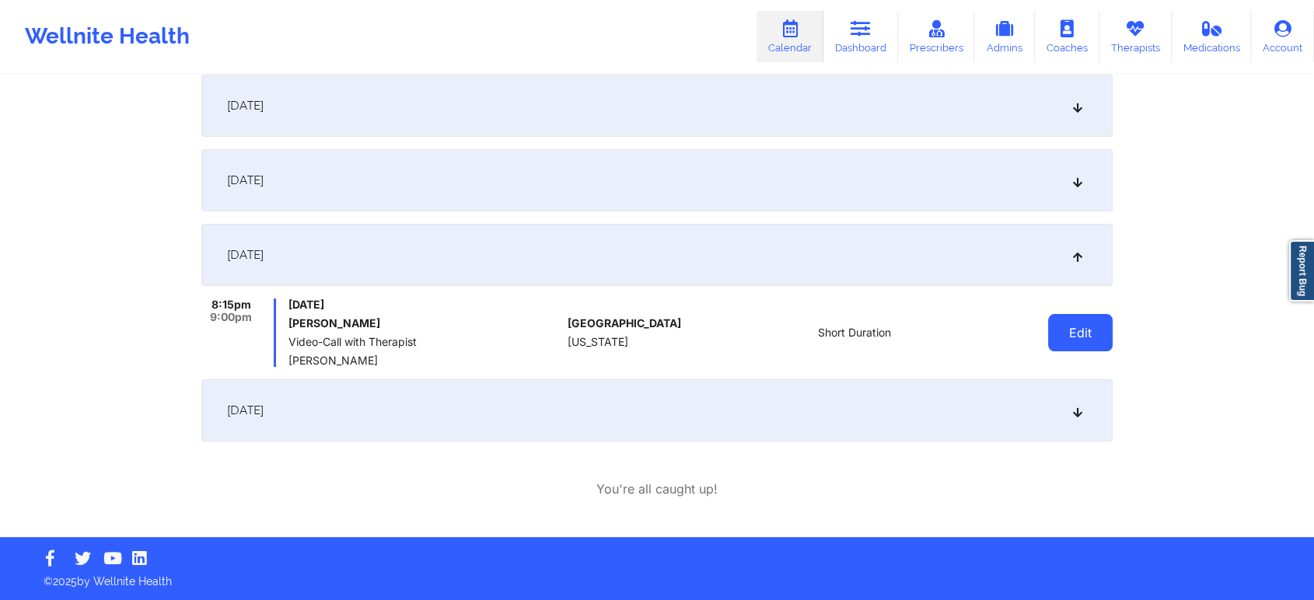
click at [1082, 318] on button "Edit" at bounding box center [1080, 332] width 65 height 37
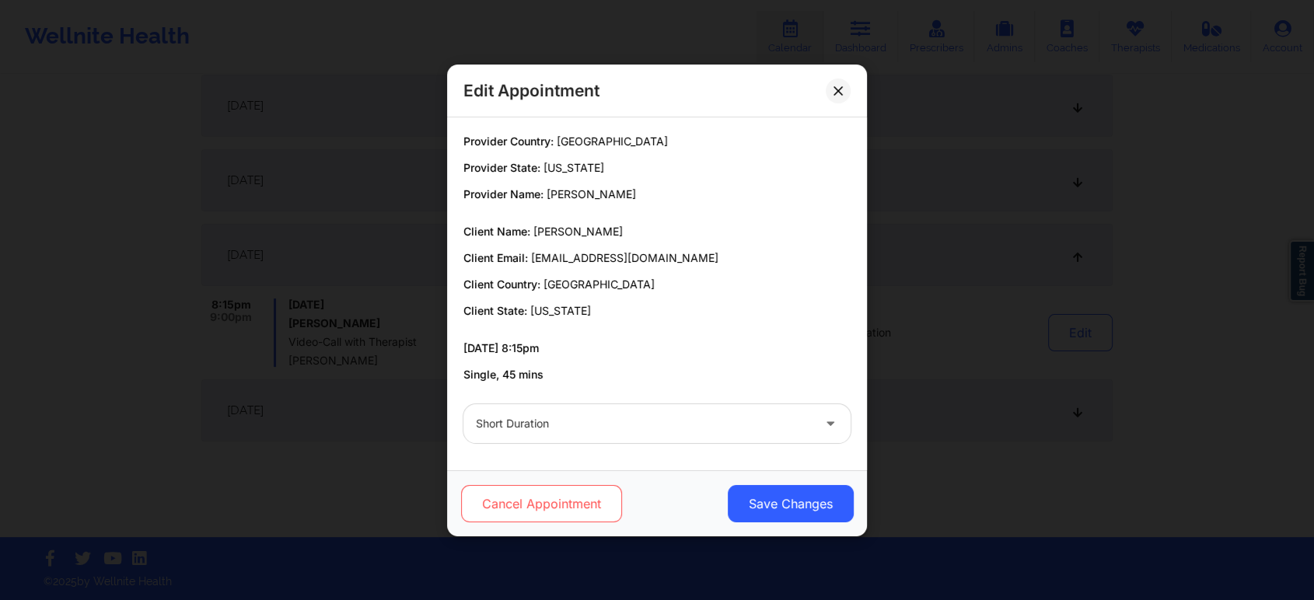
click at [556, 492] on button "Cancel Appointment" at bounding box center [541, 503] width 161 height 37
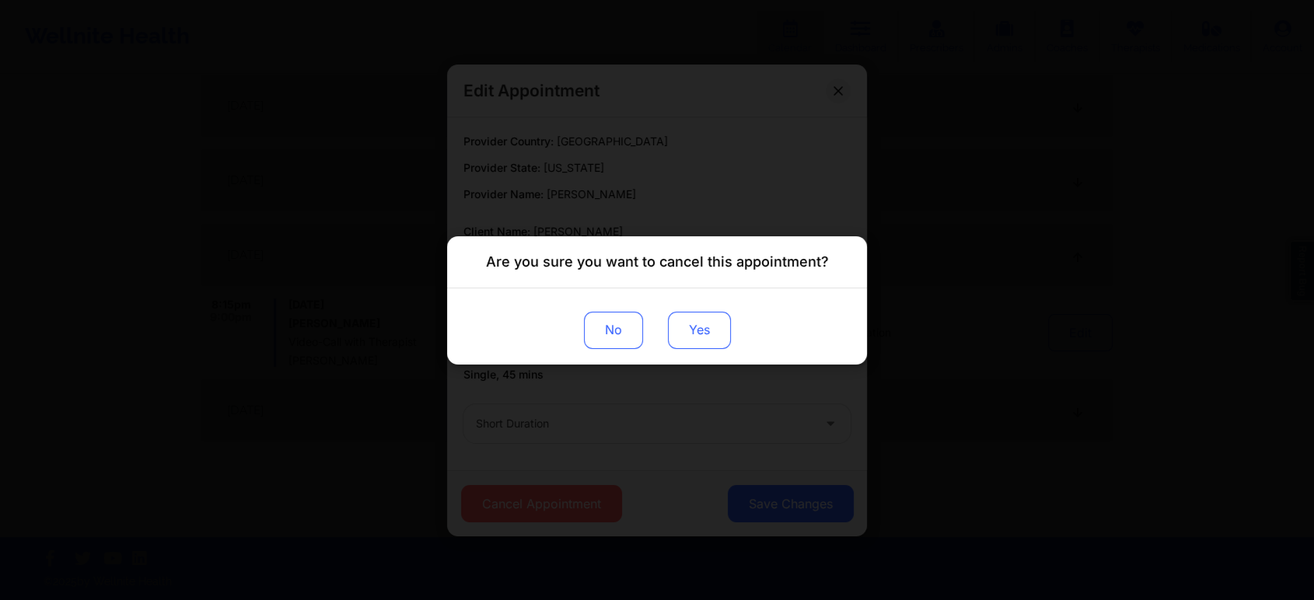
click at [695, 339] on button "Yes" at bounding box center [699, 329] width 63 height 37
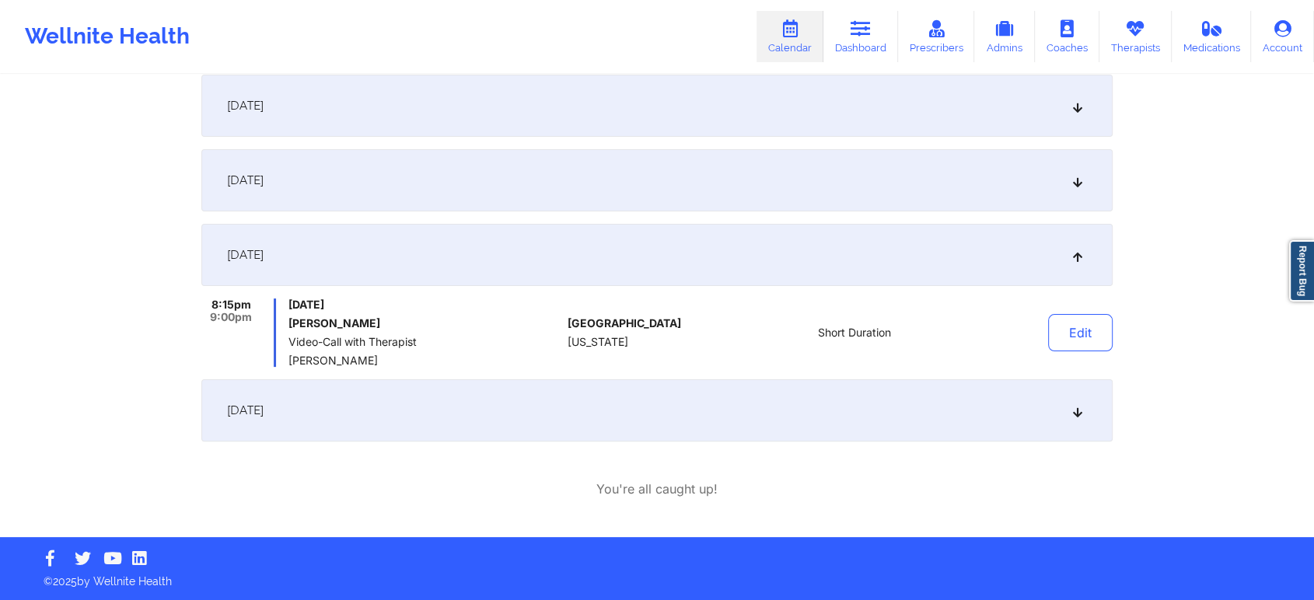
scroll to position [0, 0]
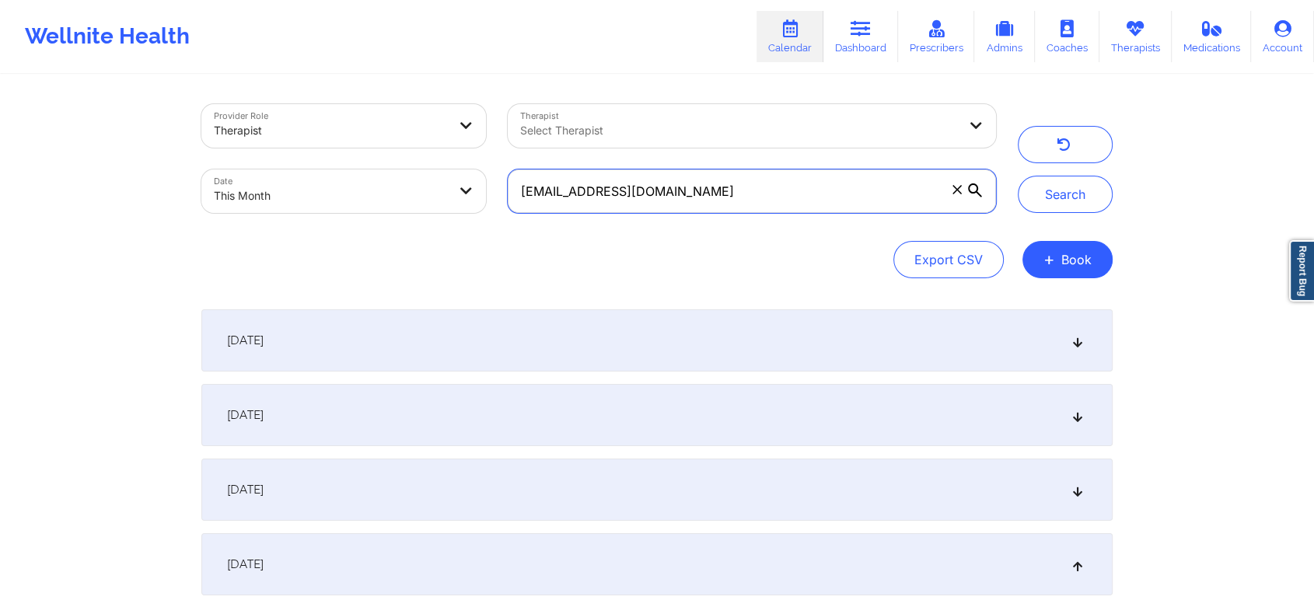
drag, startPoint x: 803, startPoint y: 172, endPoint x: 435, endPoint y: 212, distance: 369.9
click at [435, 212] on div "Provider Role Therapist Therapist Select Therapist Date This Month [EMAIL_ADDRE…" at bounding box center [598, 158] width 816 height 131
click at [1018, 176] on button "Search" at bounding box center [1065, 194] width 95 height 37
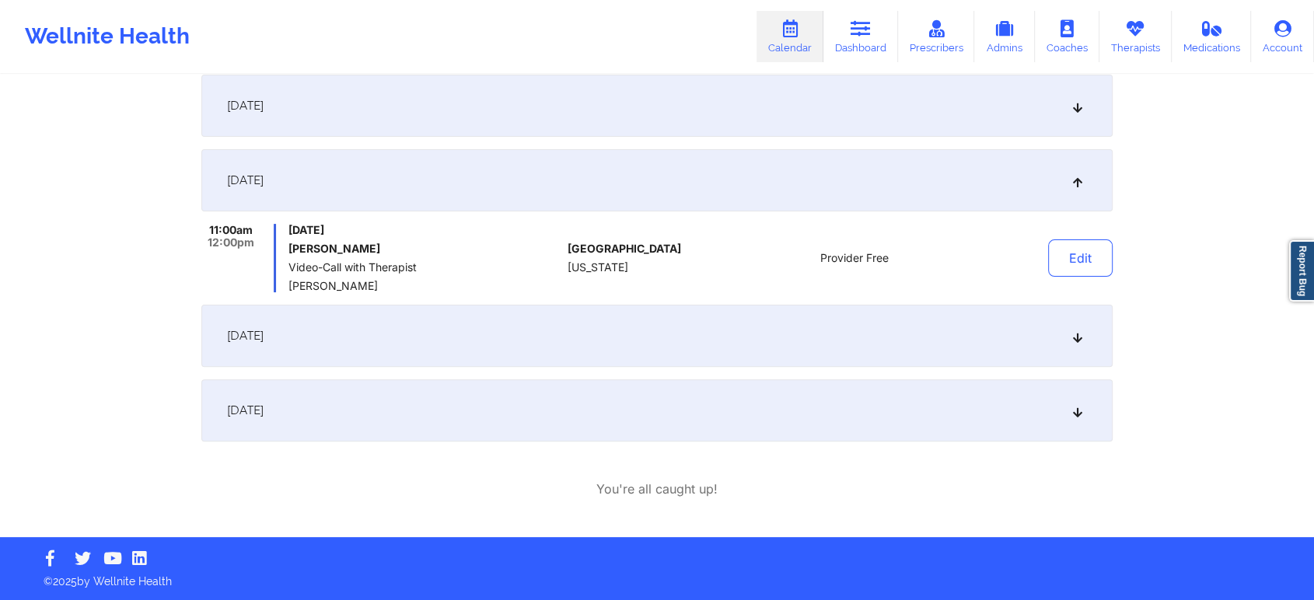
click at [488, 344] on div "[DATE]" at bounding box center [656, 336] width 911 height 62
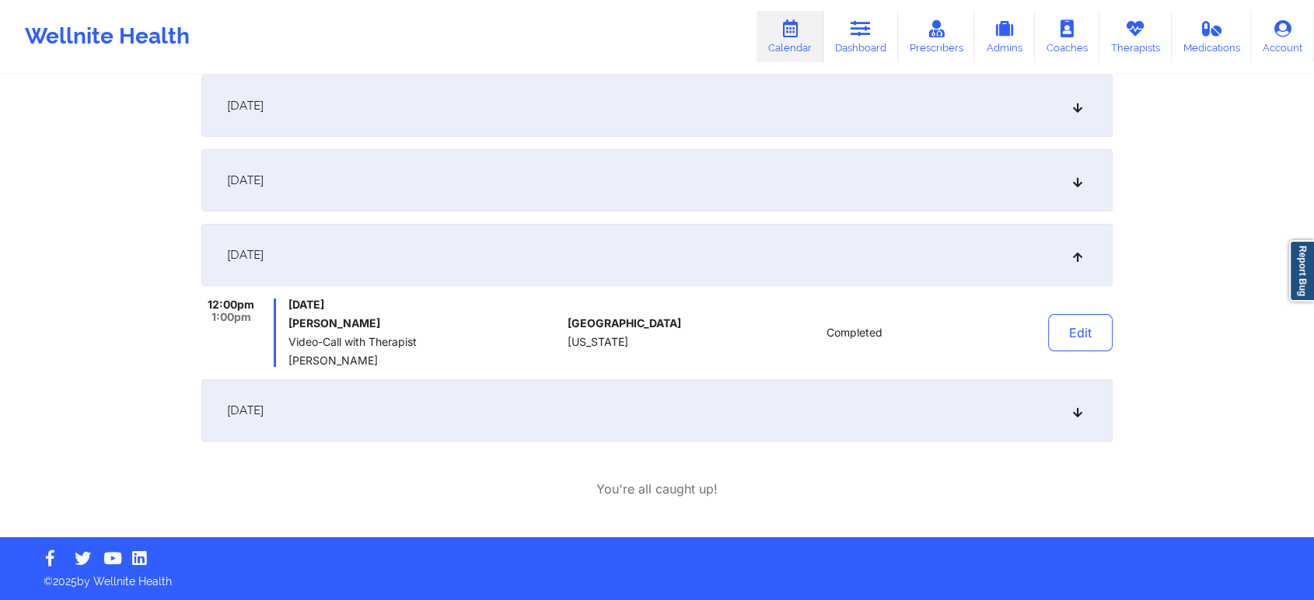
scroll to position [0, 0]
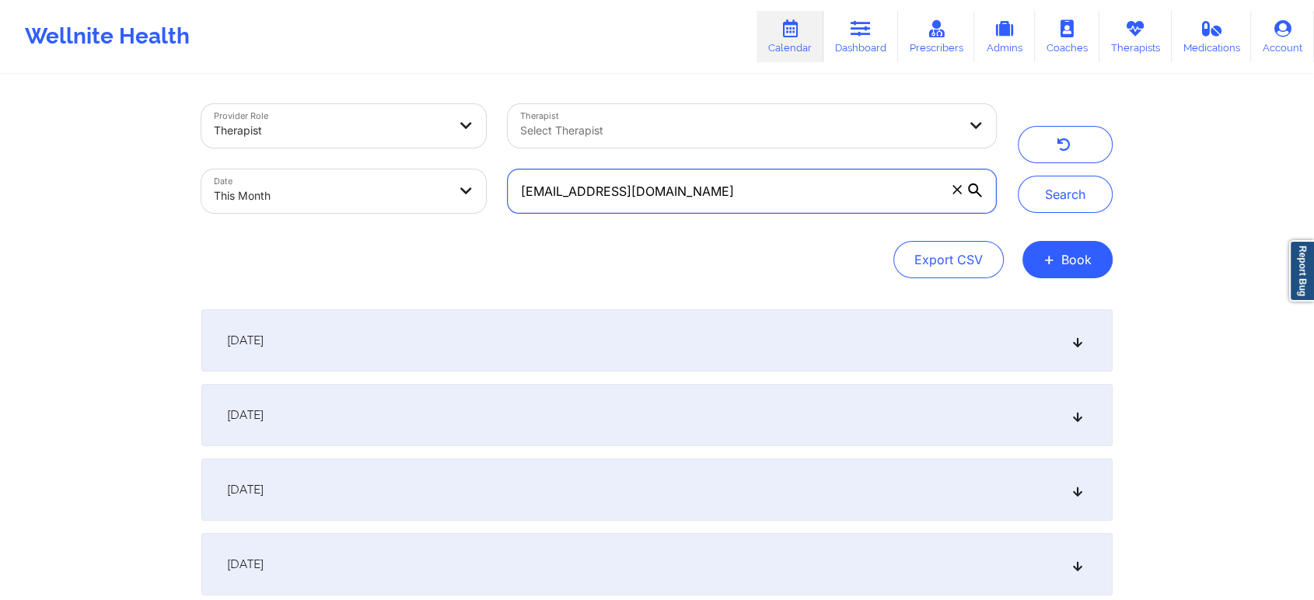
drag, startPoint x: 704, startPoint y: 197, endPoint x: 354, endPoint y: 190, distance: 350.7
click at [354, 190] on div "Provider Role Therapist Therapist Select Therapist Date This Month [EMAIL_ADDRE…" at bounding box center [598, 158] width 816 height 131
click at [1018, 176] on button "Search" at bounding box center [1065, 194] width 95 height 37
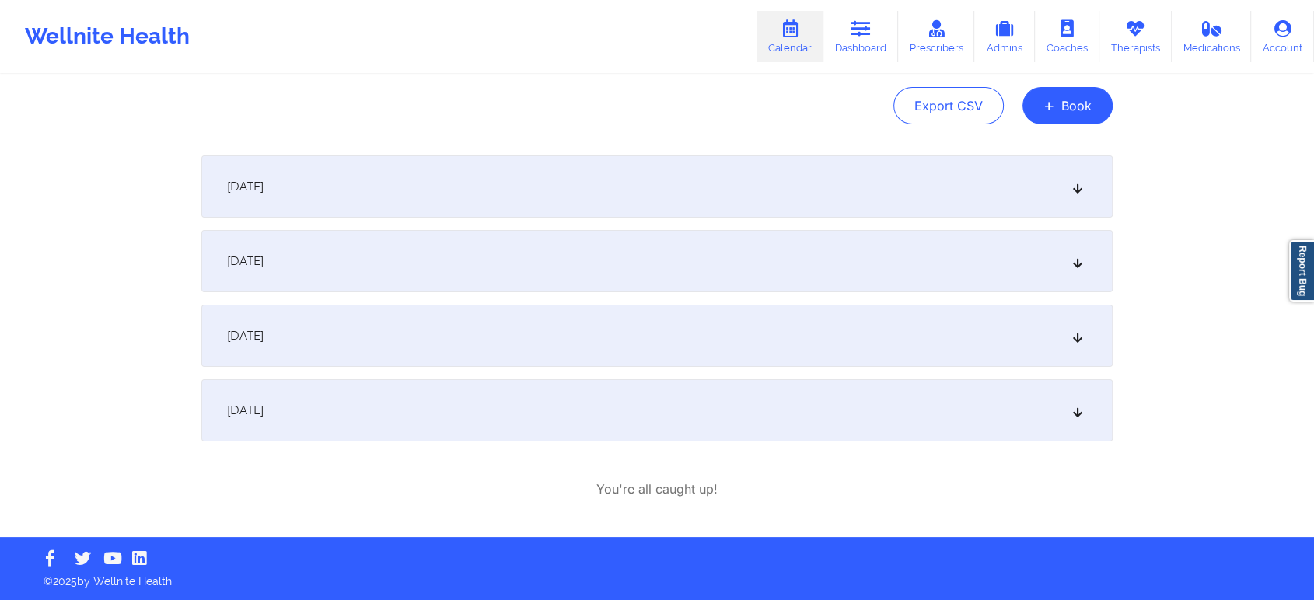
click at [513, 393] on div "[DATE]" at bounding box center [656, 410] width 911 height 62
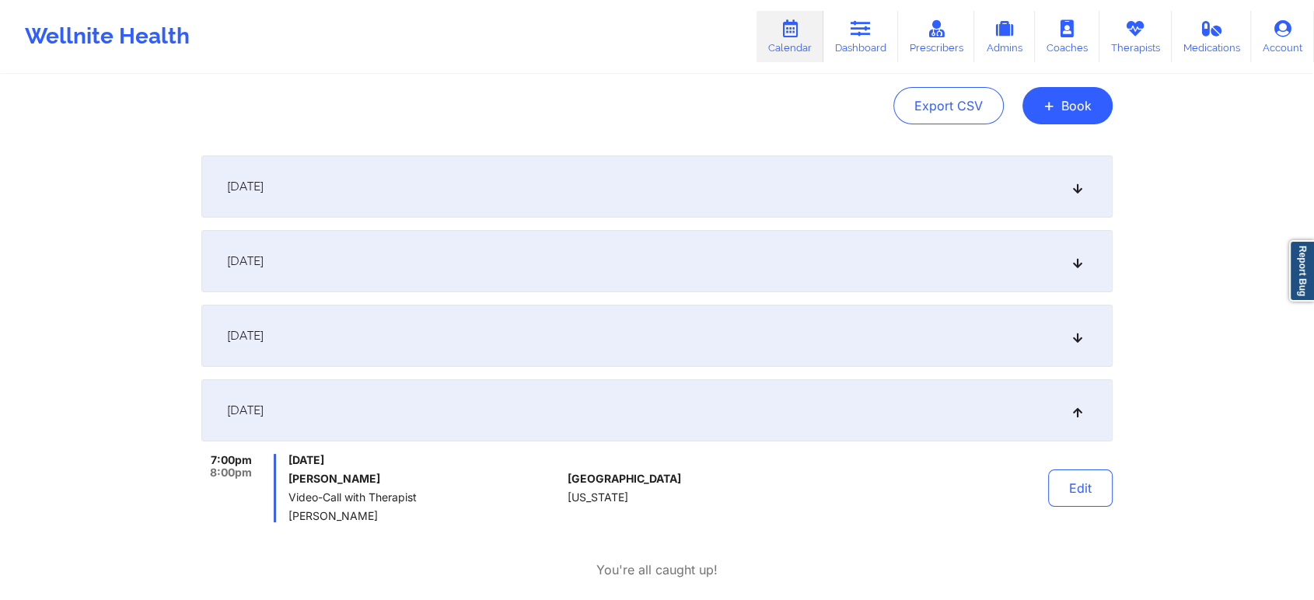
click at [554, 362] on div "[DATE]" at bounding box center [656, 336] width 911 height 62
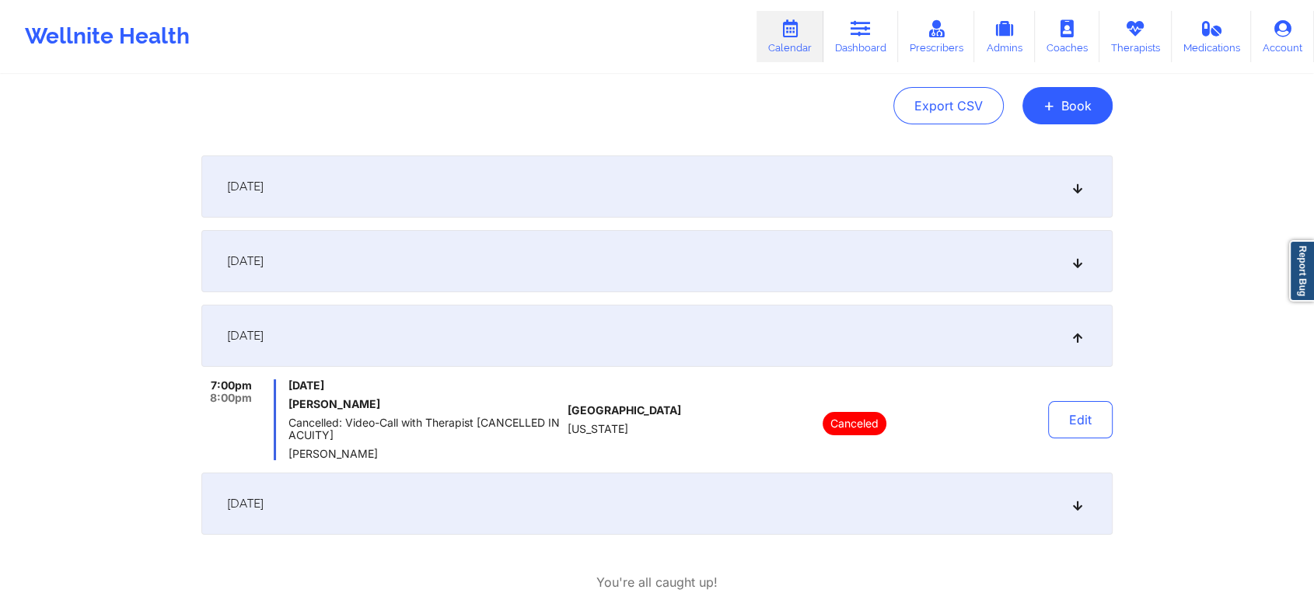
click at [554, 290] on div "[DATE]" at bounding box center [656, 261] width 911 height 62
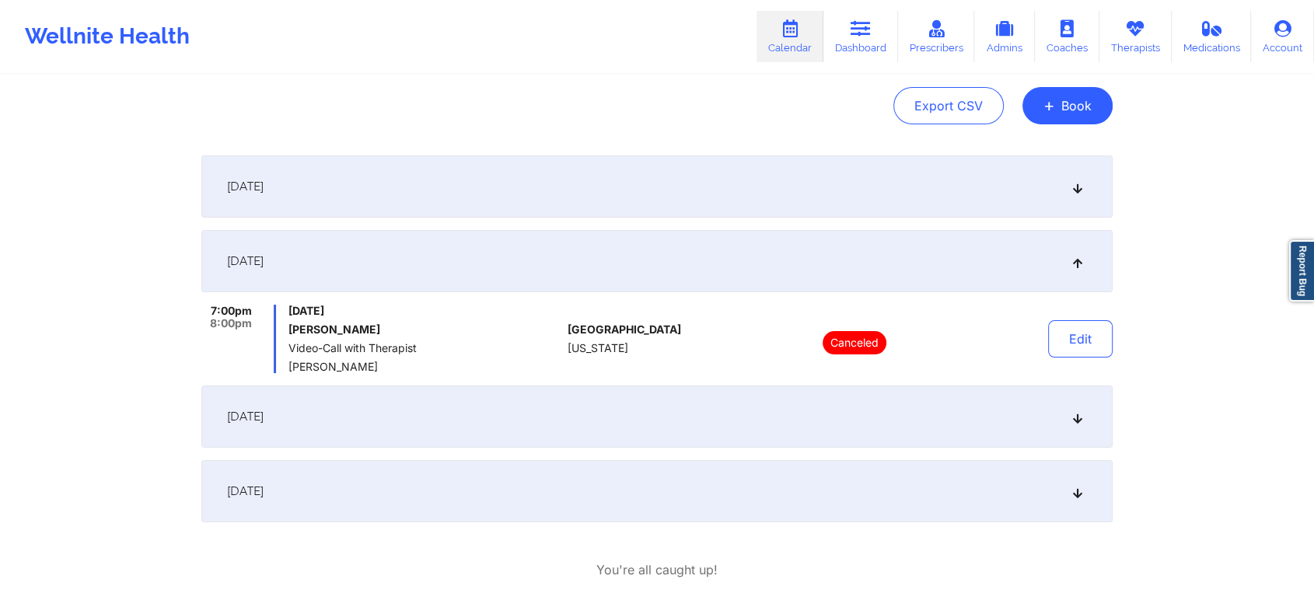
click at [583, 156] on div "[DATE]" at bounding box center [656, 186] width 911 height 62
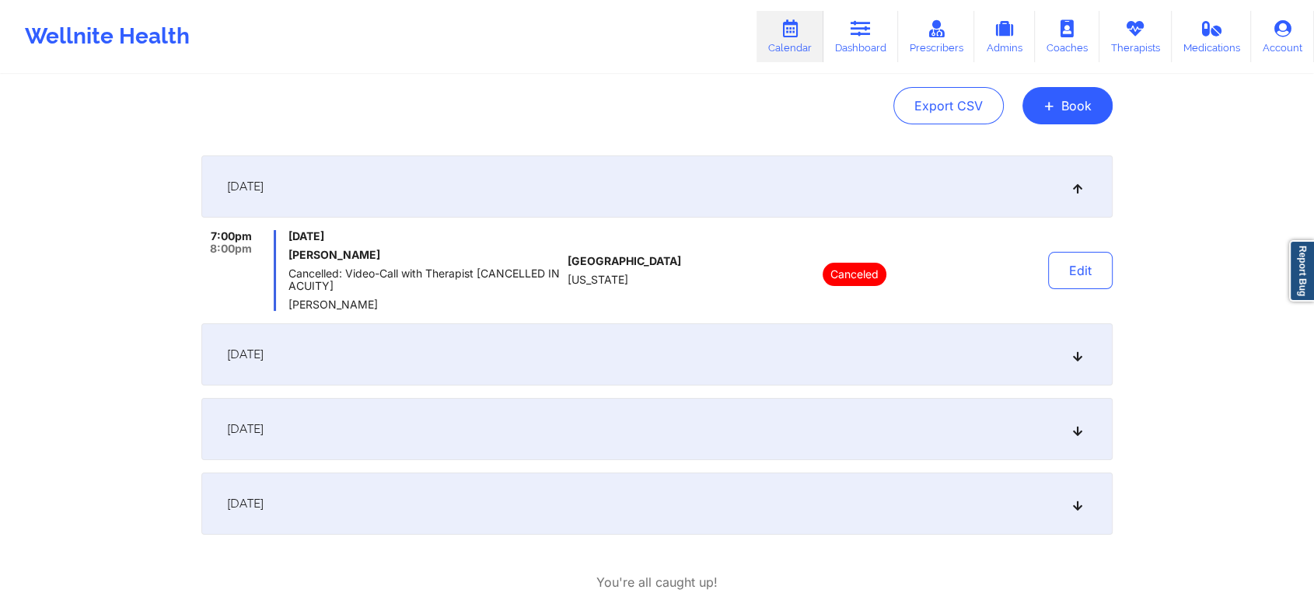
drag, startPoint x: 550, startPoint y: 306, endPoint x: 555, endPoint y: 353, distance: 47.7
click at [555, 353] on div "[DATE] 7:00pm 8:00pm [DATE] [PERSON_NAME] Cancelled: Video-Call with Therapist …" at bounding box center [656, 344] width 911 height 379
click at [555, 353] on div "[DATE]" at bounding box center [656, 354] width 911 height 62
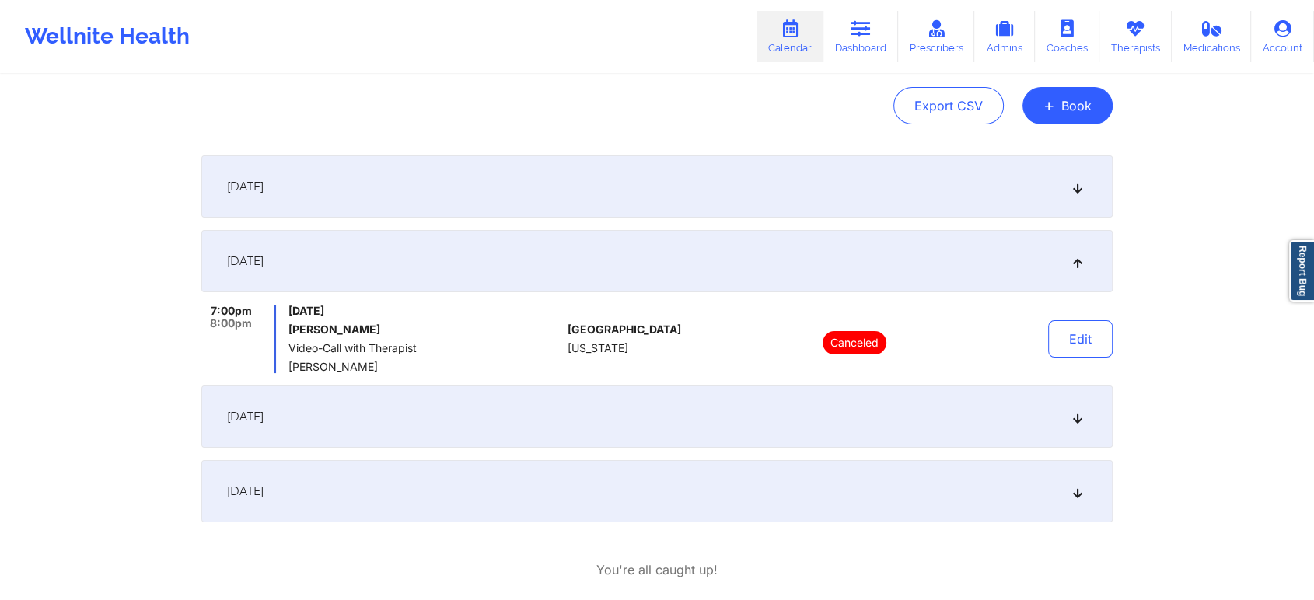
scroll to position [235, 0]
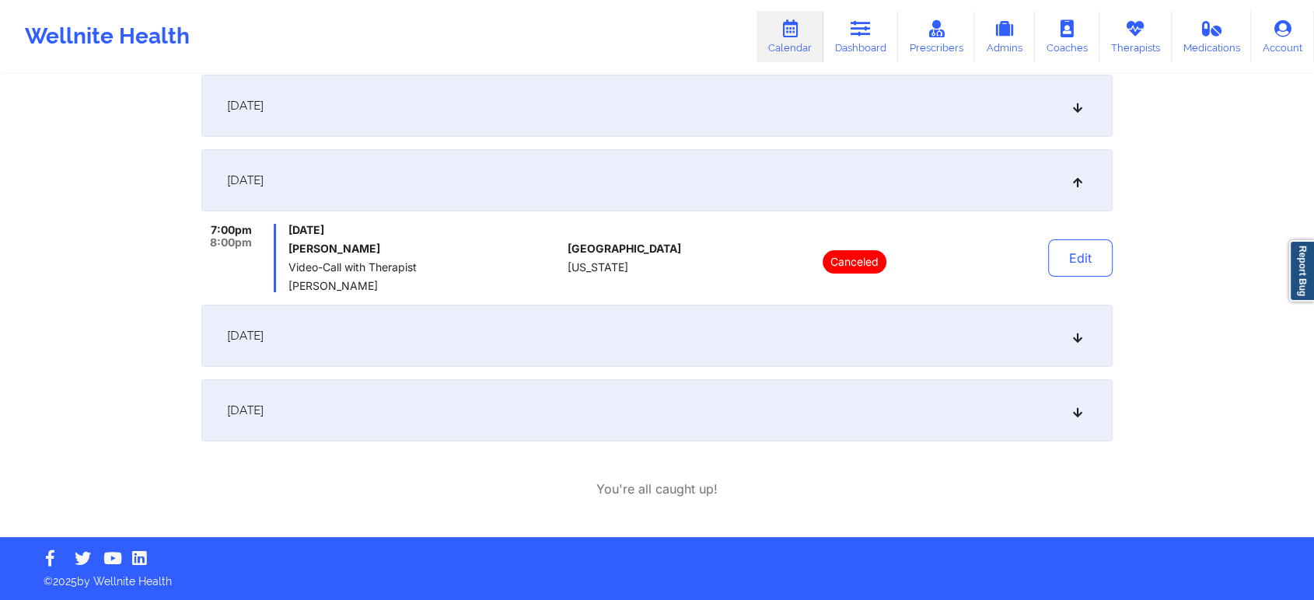
click at [849, 393] on div "[DATE]" at bounding box center [656, 410] width 911 height 62
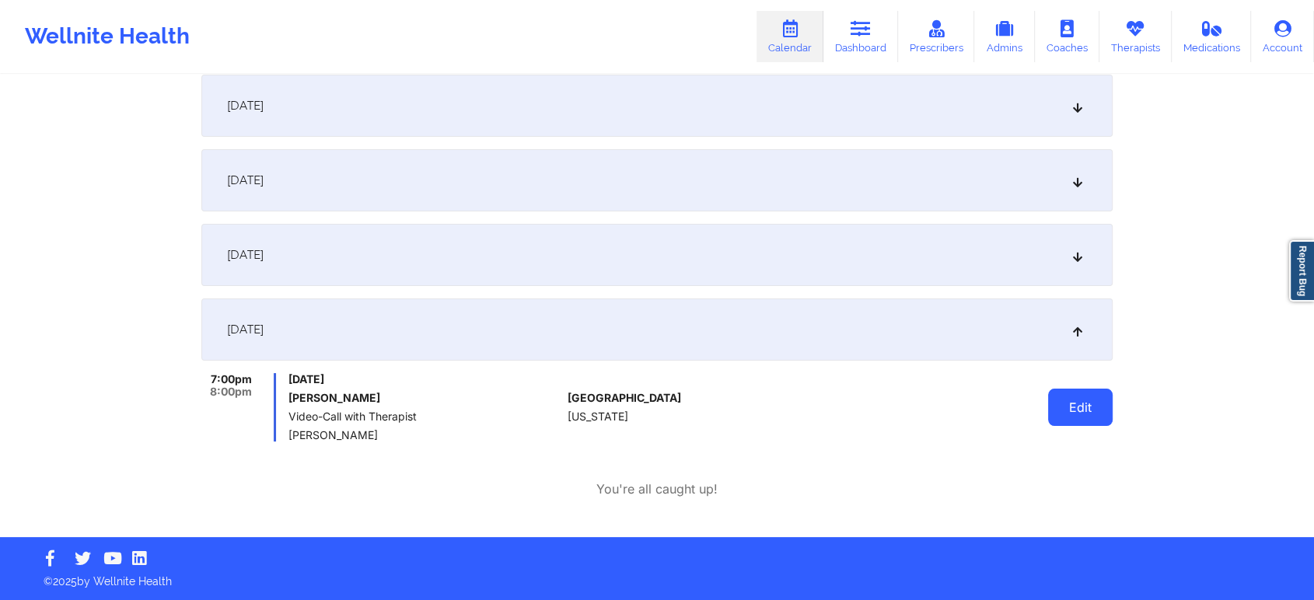
click at [1064, 410] on button "Edit" at bounding box center [1080, 407] width 65 height 37
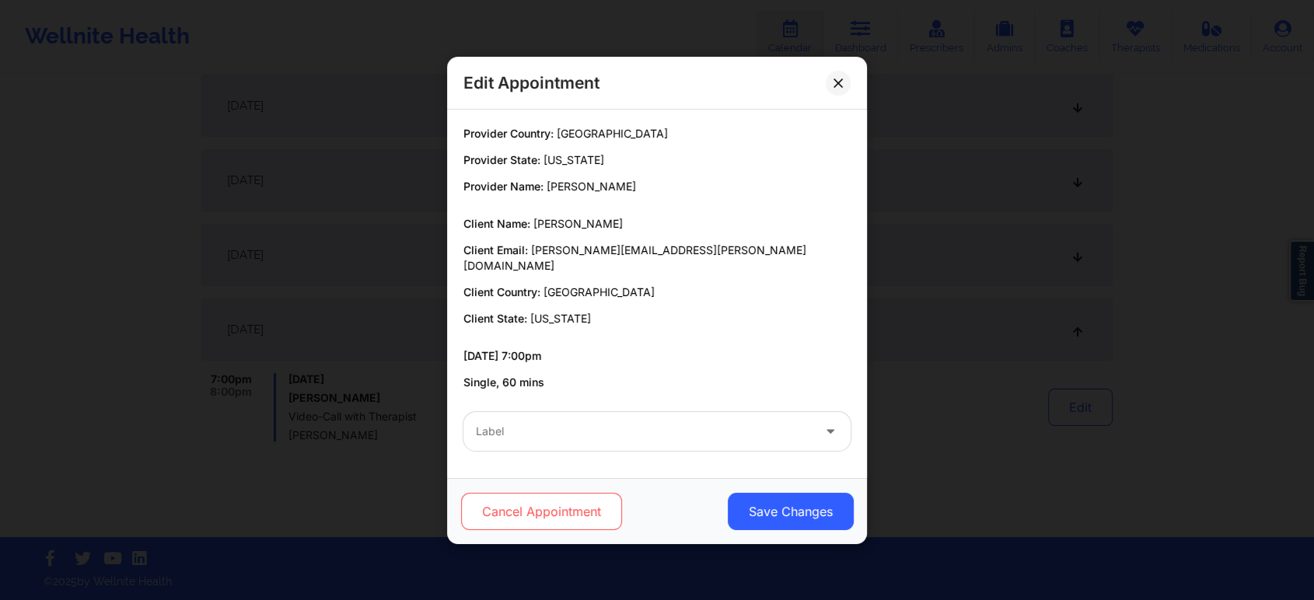
click at [589, 497] on button "Cancel Appointment" at bounding box center [541, 511] width 161 height 37
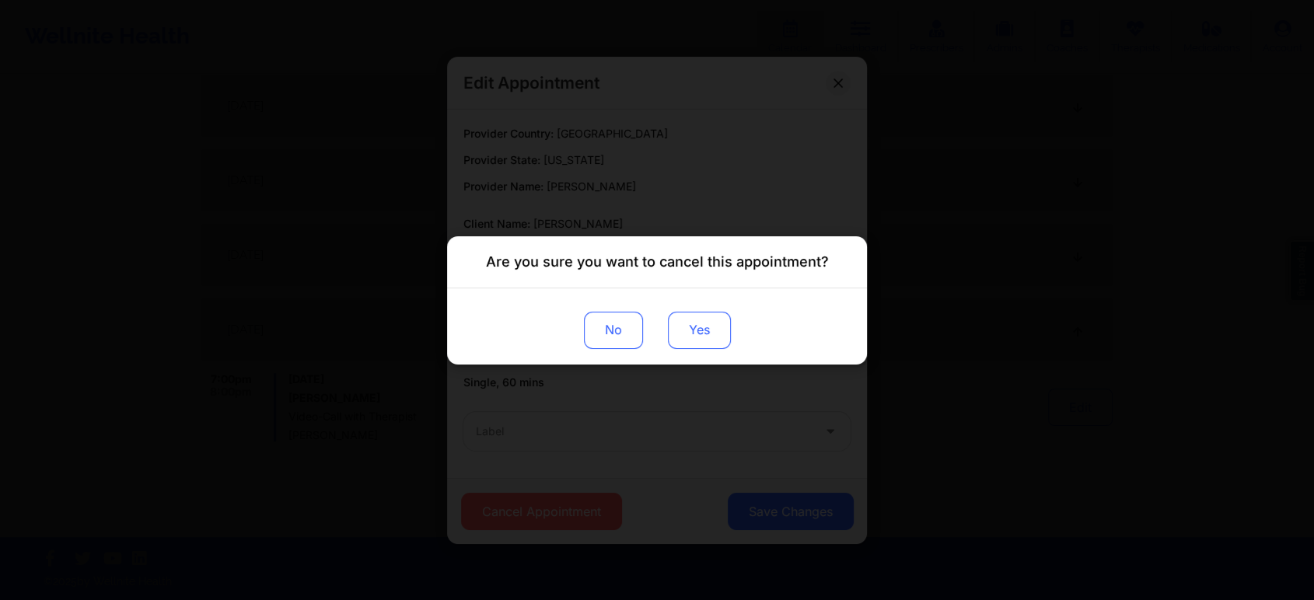
click at [703, 330] on button "Yes" at bounding box center [699, 329] width 63 height 37
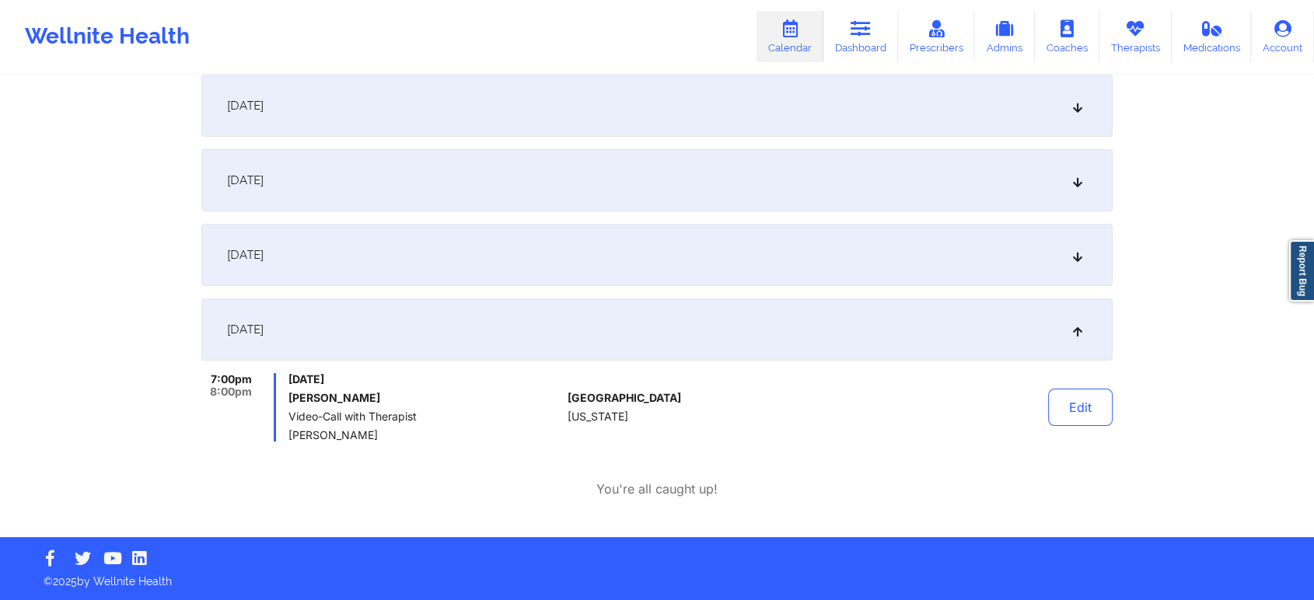
scroll to position [0, 0]
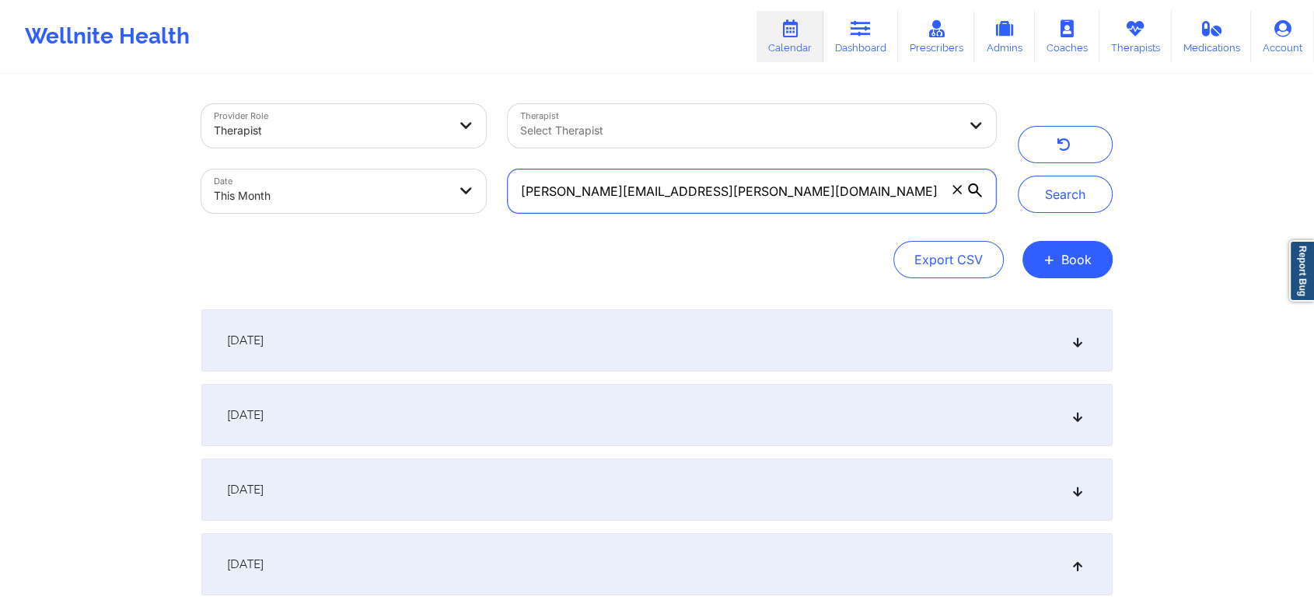
drag, startPoint x: 697, startPoint y: 171, endPoint x: 488, endPoint y: 186, distance: 208.9
click at [488, 186] on div "Provider Role Therapist Therapist Select Therapist Date This Month [PERSON_NAME…" at bounding box center [598, 158] width 816 height 131
click at [1018, 176] on button "Search" at bounding box center [1065, 194] width 95 height 37
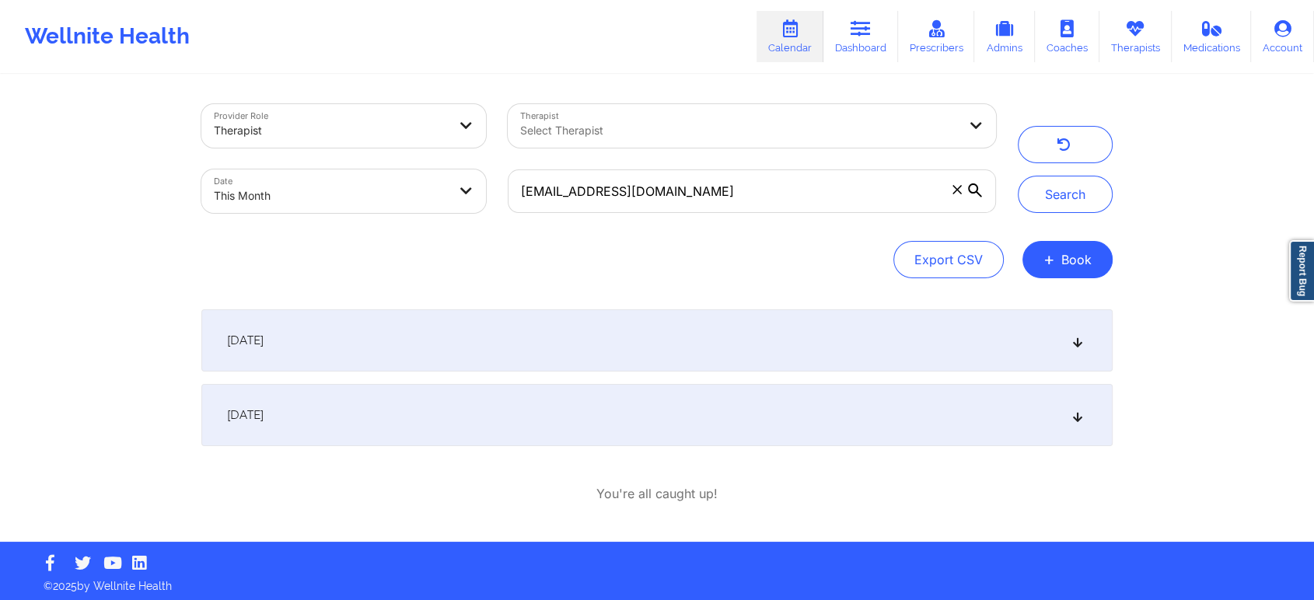
click at [818, 407] on div "[DATE]" at bounding box center [656, 415] width 911 height 62
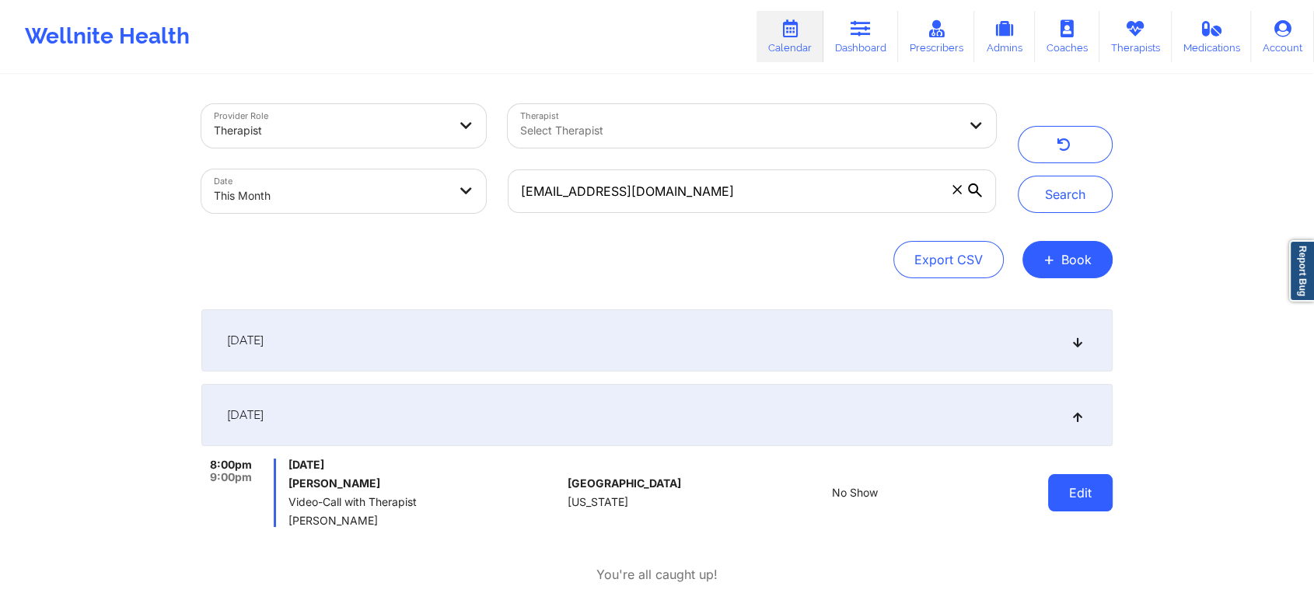
click at [1087, 495] on button "Edit" at bounding box center [1080, 492] width 65 height 37
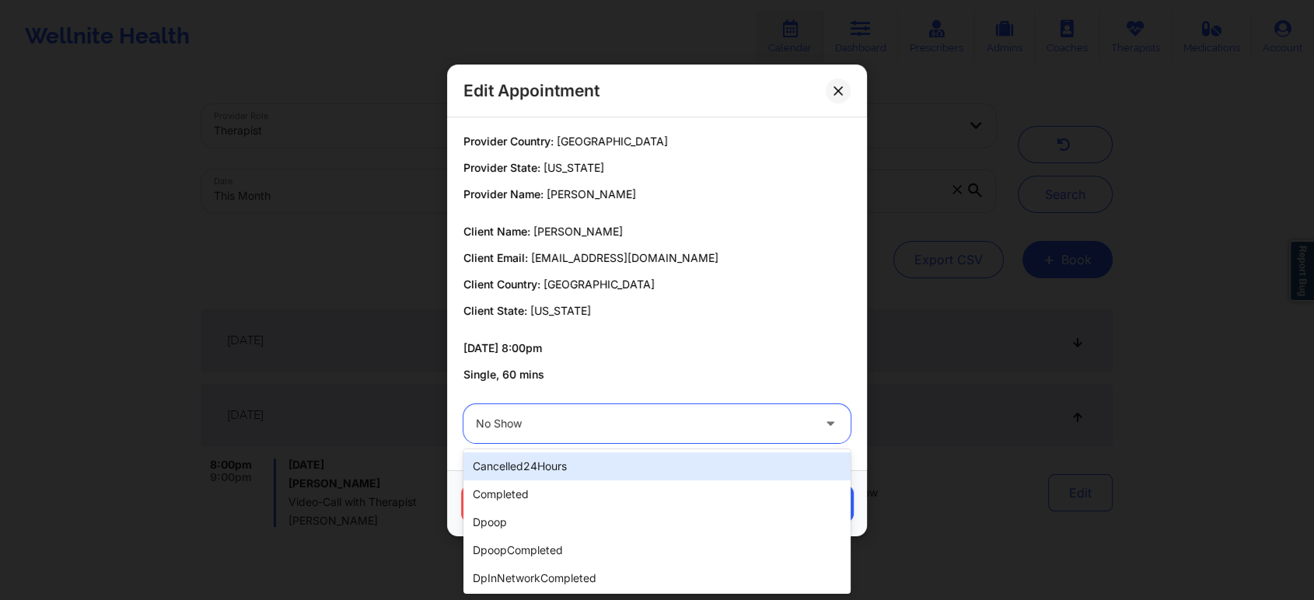
click at [632, 424] on div at bounding box center [644, 423] width 336 height 19
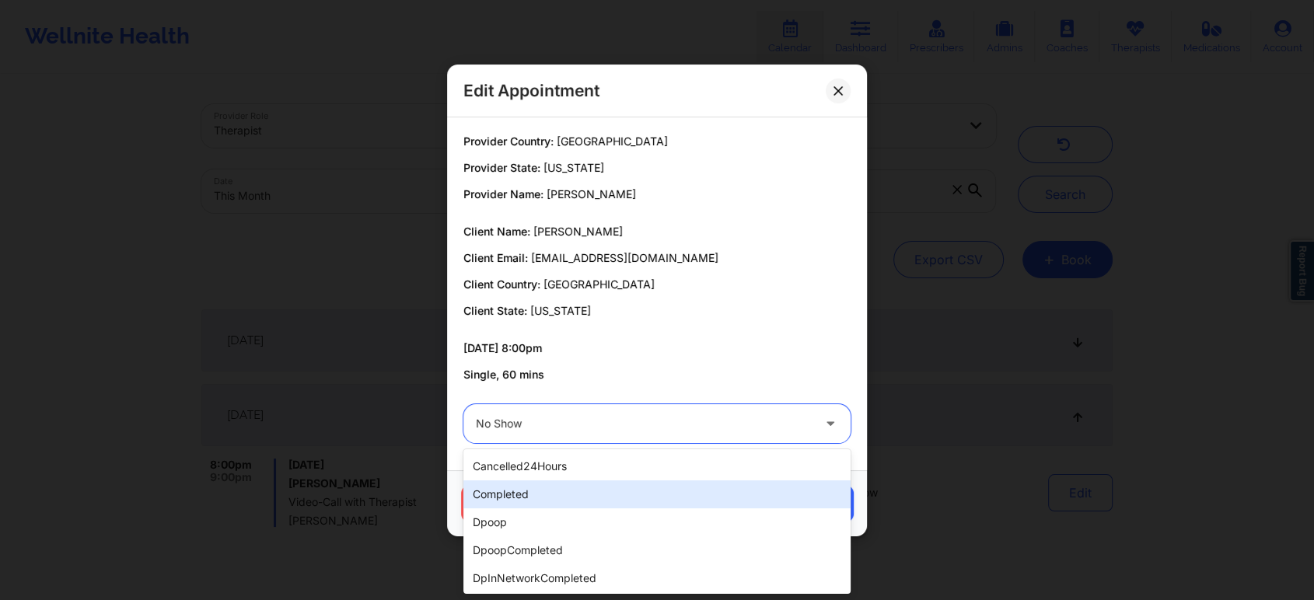
click at [535, 486] on div "completed" at bounding box center [656, 494] width 387 height 28
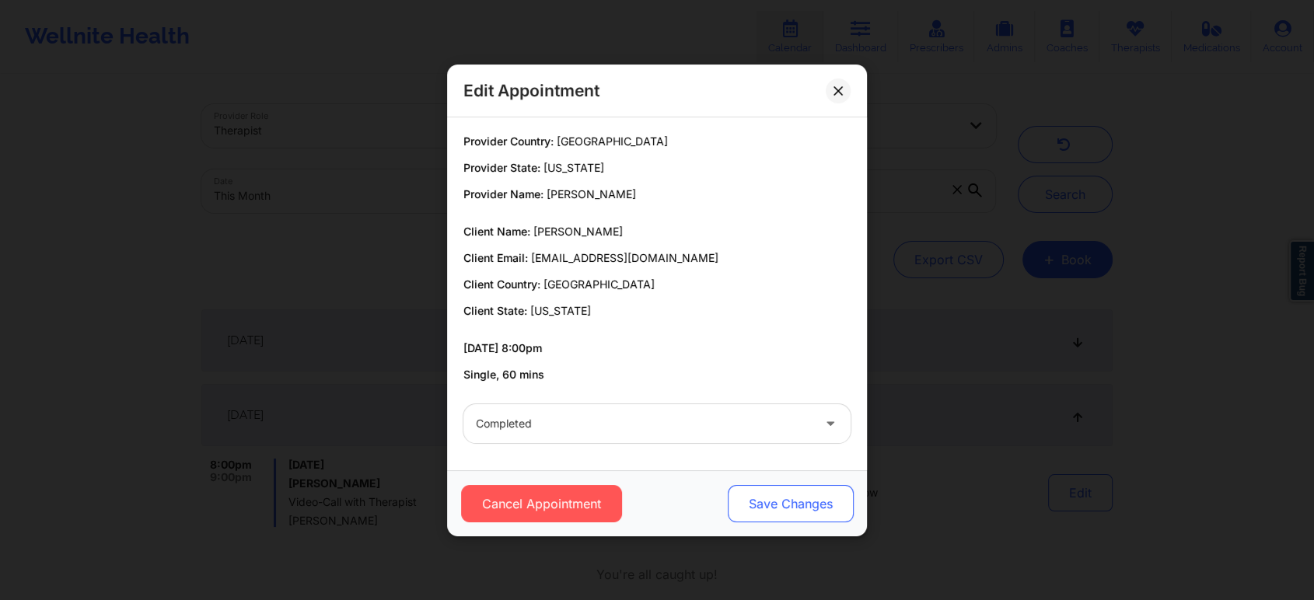
click at [805, 521] on button "Save Changes" at bounding box center [791, 503] width 126 height 37
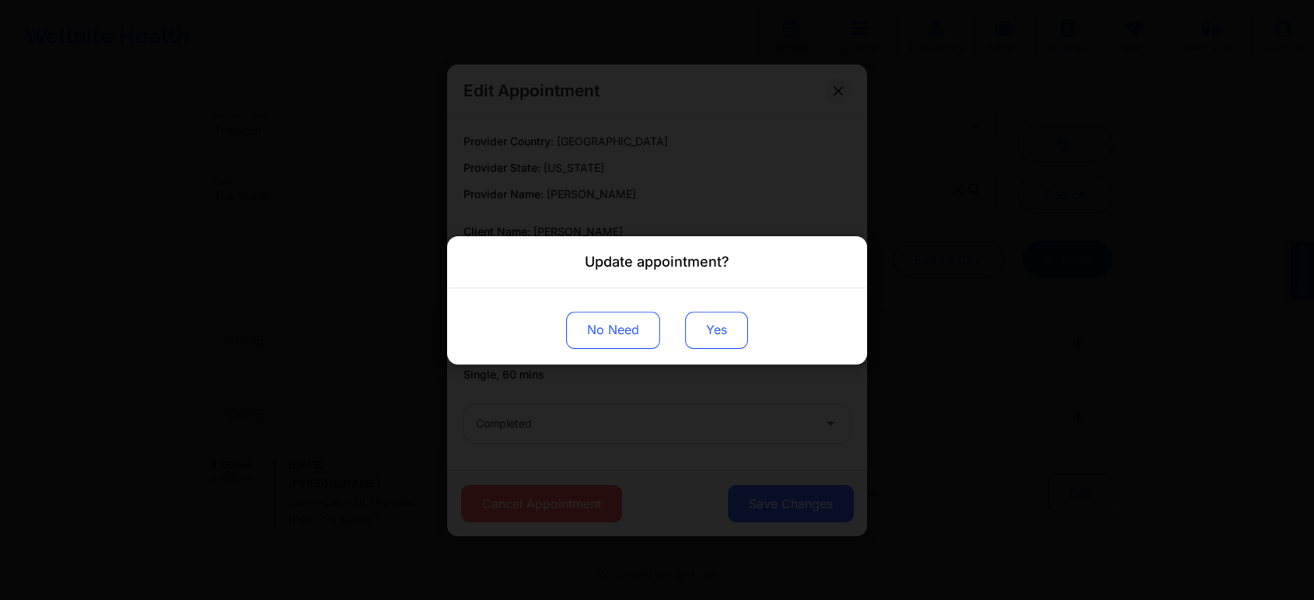
click at [730, 329] on button "Yes" at bounding box center [716, 329] width 63 height 37
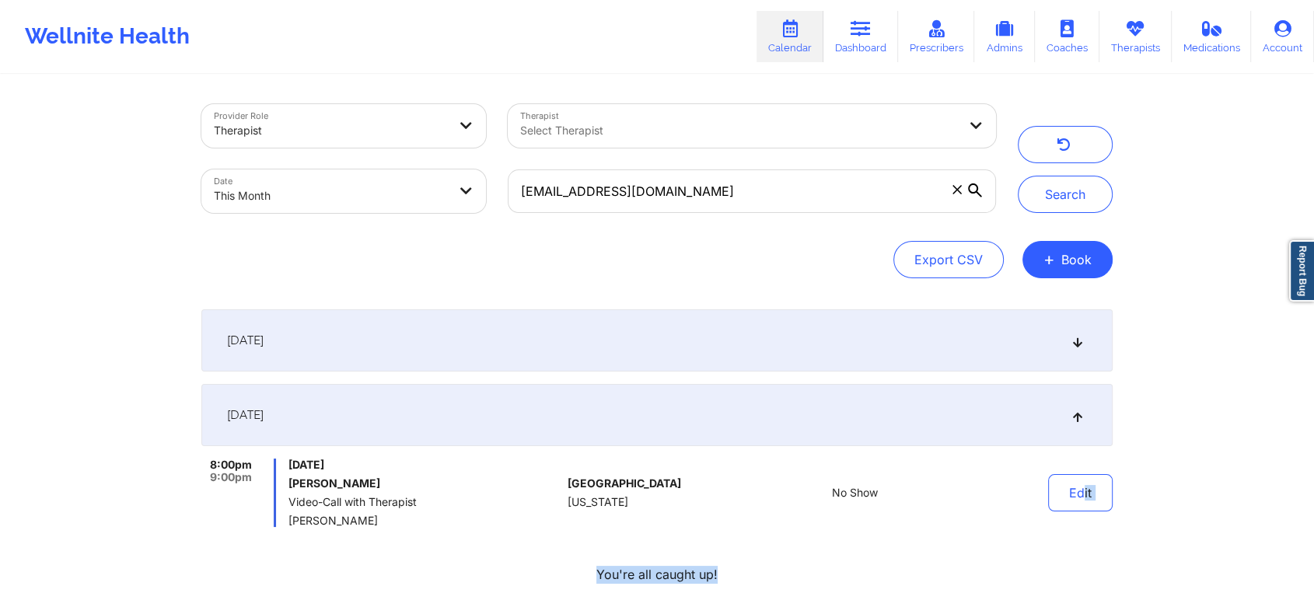
drag, startPoint x: 1083, startPoint y: 454, endPoint x: 1053, endPoint y: 529, distance: 81.3
click at [1053, 529] on div "[DATE] 8:00pm 9:00pm [DATE] [PERSON_NAME] Video-Call with Therapist [PERSON_NAM…" at bounding box center [656, 446] width 911 height 274
click at [1081, 469] on div "Edit" at bounding box center [1041, 493] width 144 height 68
click at [1071, 484] on button "Edit" at bounding box center [1080, 492] width 65 height 37
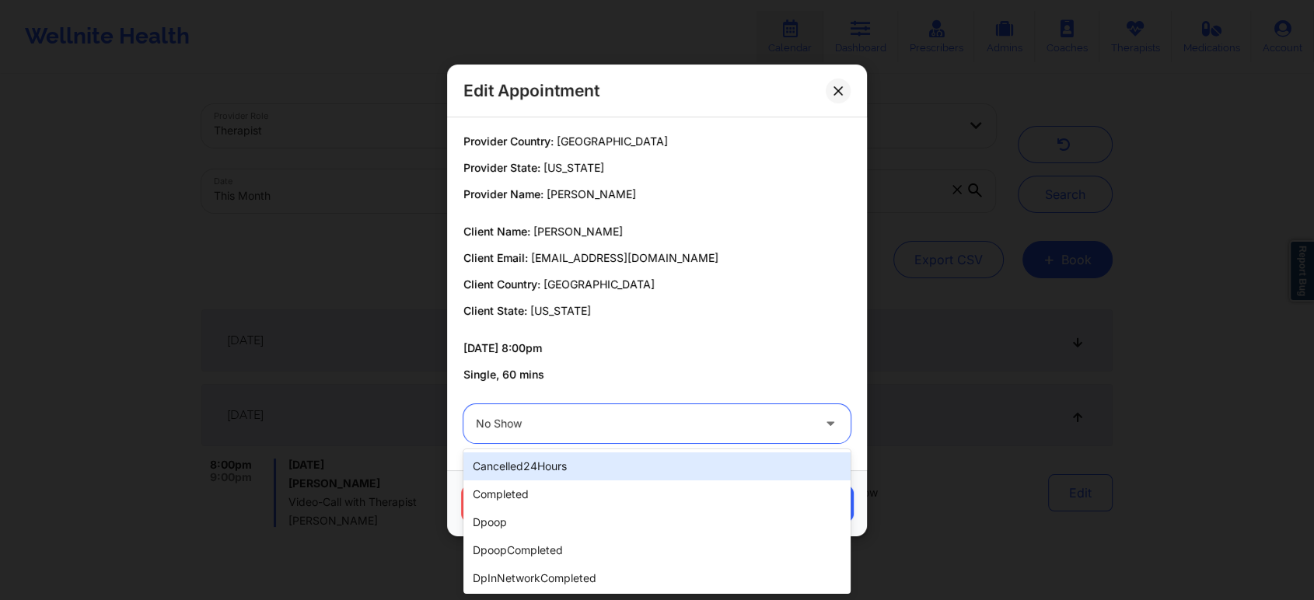
drag, startPoint x: 540, startPoint y: 424, endPoint x: 510, endPoint y: 481, distance: 65.0
click at [510, 481] on body "Wellnite Health Calendar Dashboard Prescribers Admins Coaches Therapists Medica…" at bounding box center [657, 300] width 1314 height 600
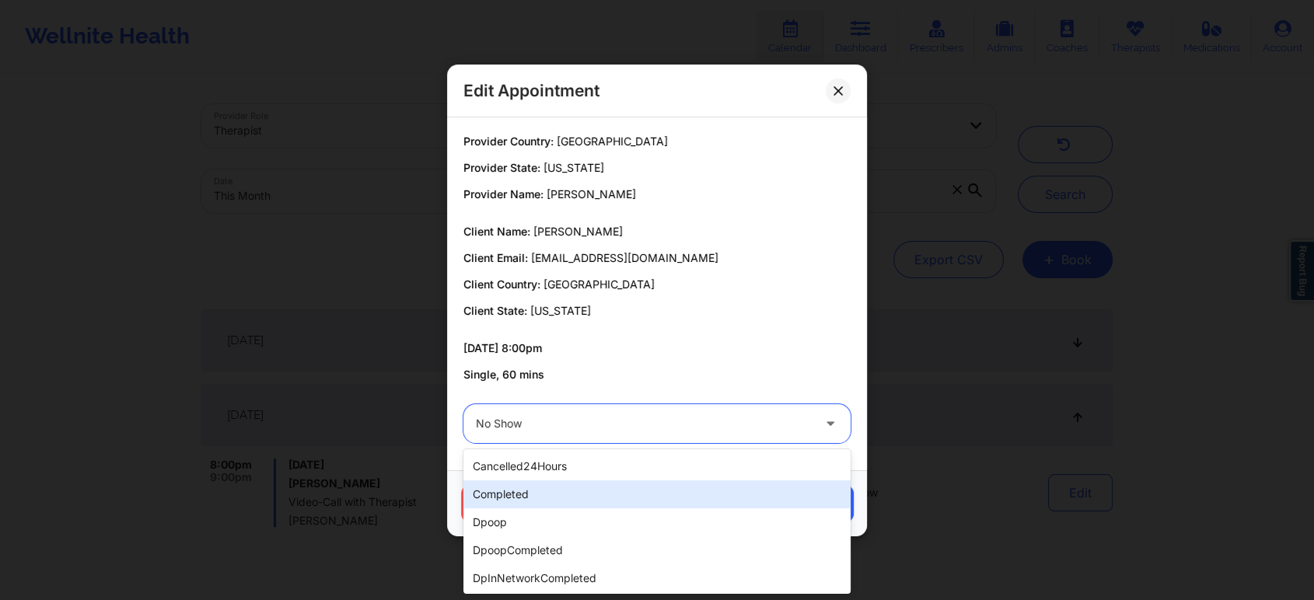
click at [510, 481] on div "completed" at bounding box center [656, 494] width 387 height 28
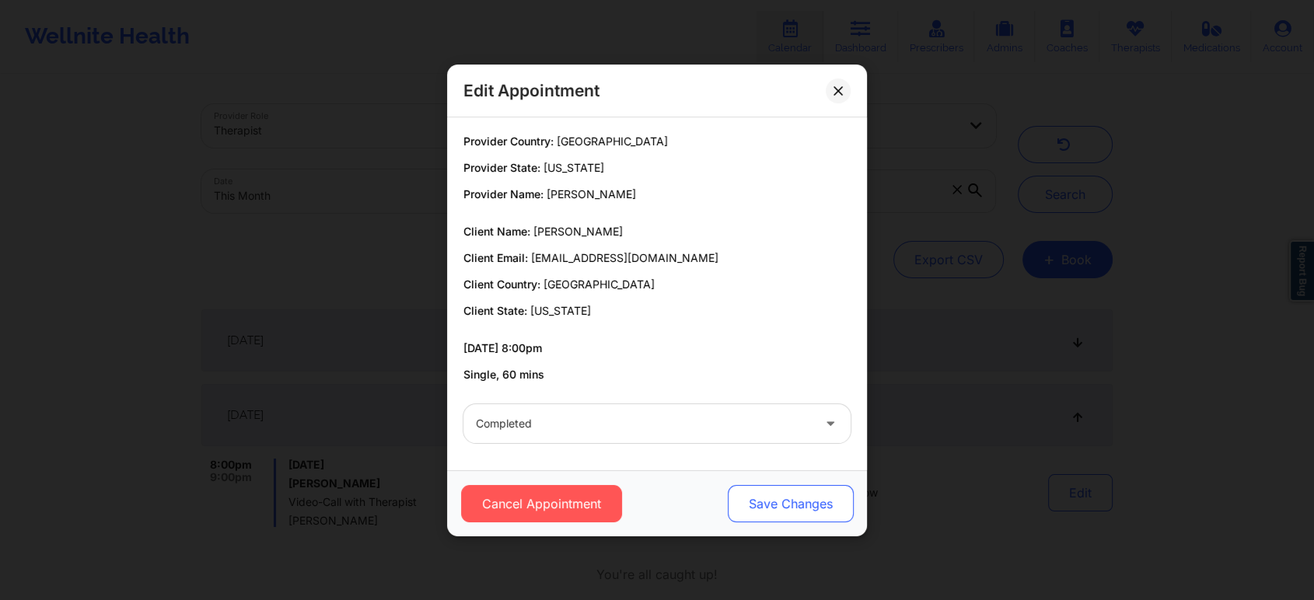
click at [805, 517] on button "Save Changes" at bounding box center [791, 503] width 126 height 37
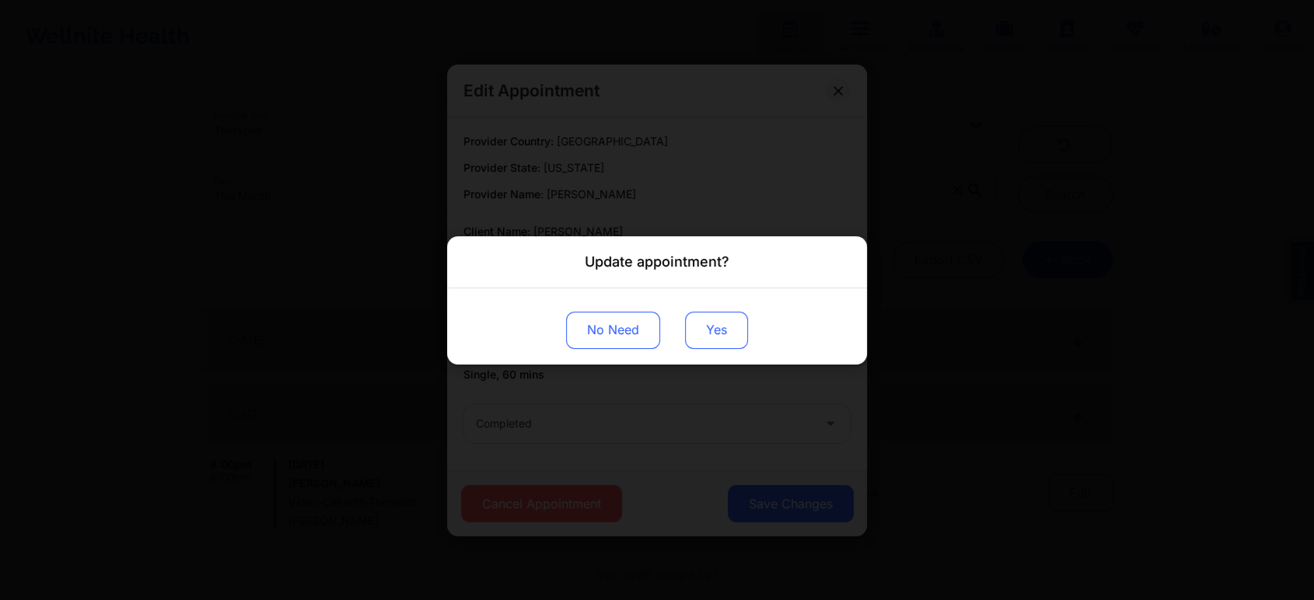
click at [729, 315] on button "Yes" at bounding box center [716, 329] width 63 height 37
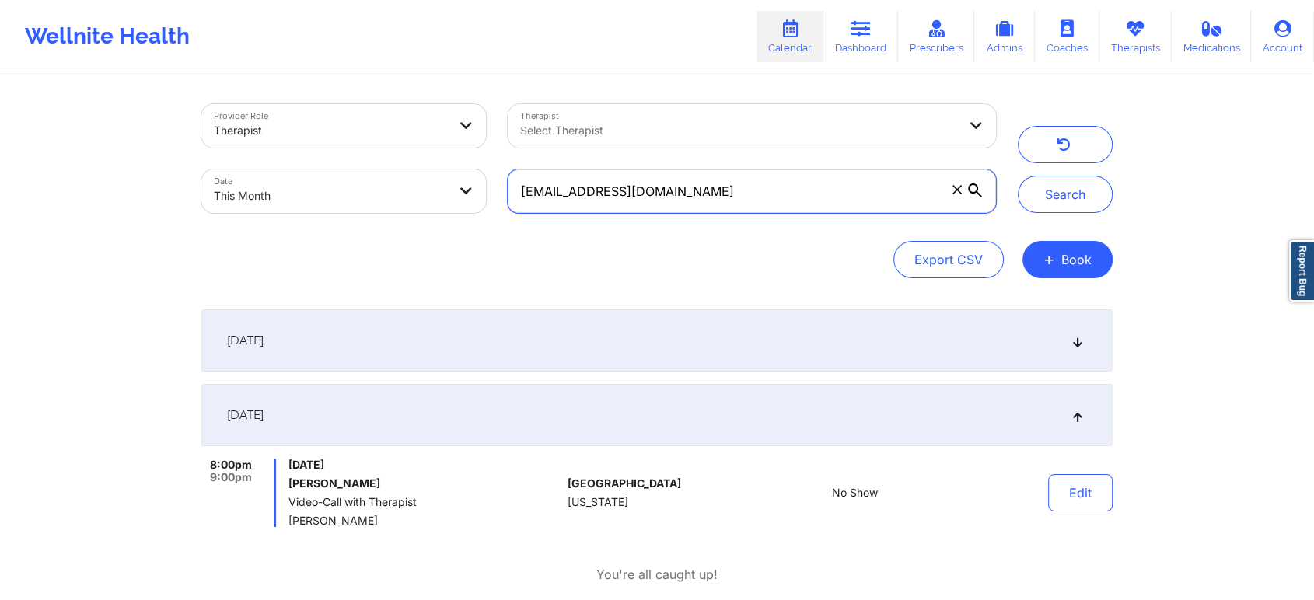
drag, startPoint x: 717, startPoint y: 187, endPoint x: 221, endPoint y: 178, distance: 496.1
click at [221, 178] on div "Provider Role Therapist Therapist Select Therapist Date This Month [EMAIL_ADDRE…" at bounding box center [598, 158] width 816 height 131
click at [1018, 176] on button "Search" at bounding box center [1065, 194] width 95 height 37
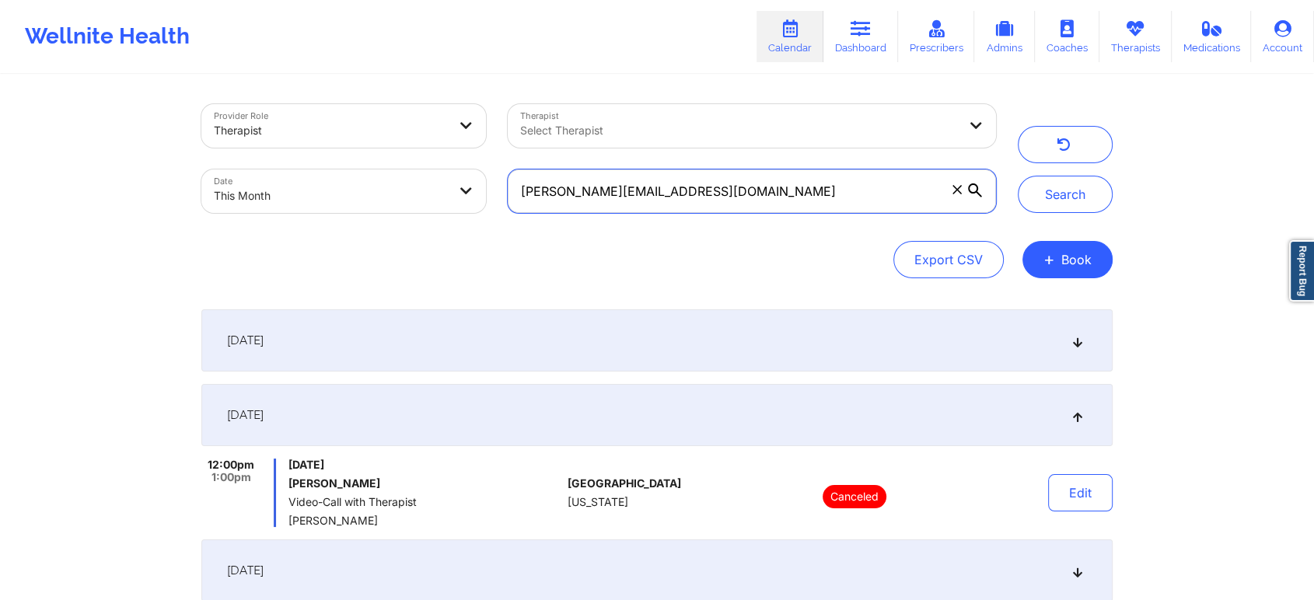
scroll to position [160, 0]
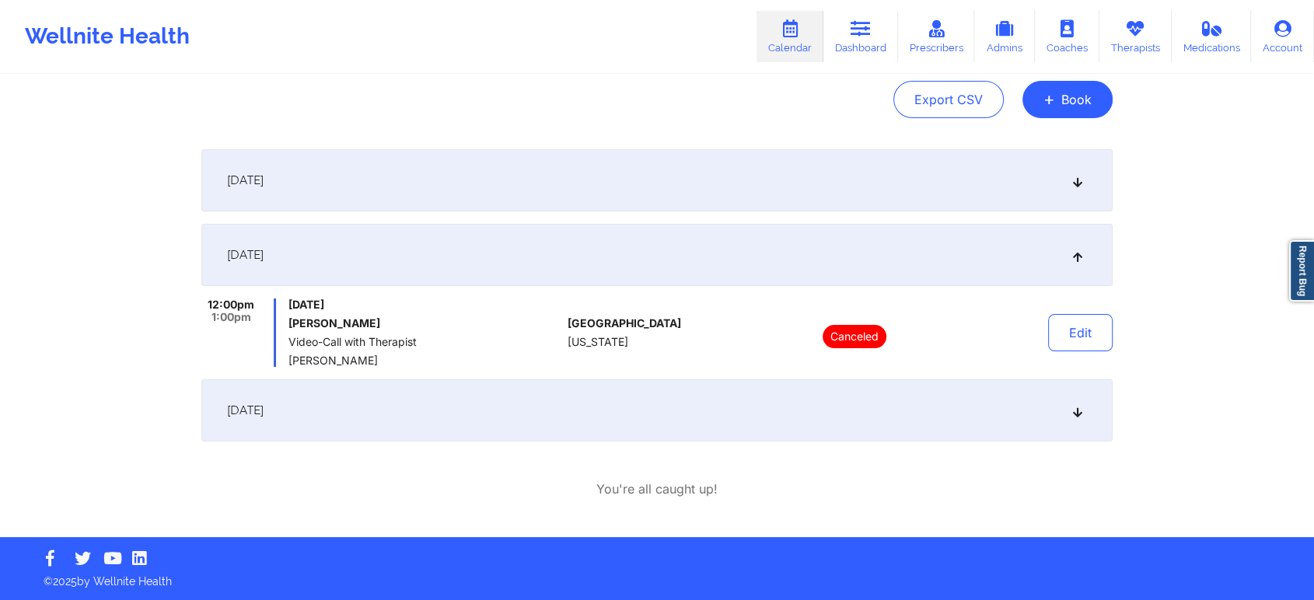
click at [604, 424] on div "[DATE]" at bounding box center [656, 410] width 911 height 62
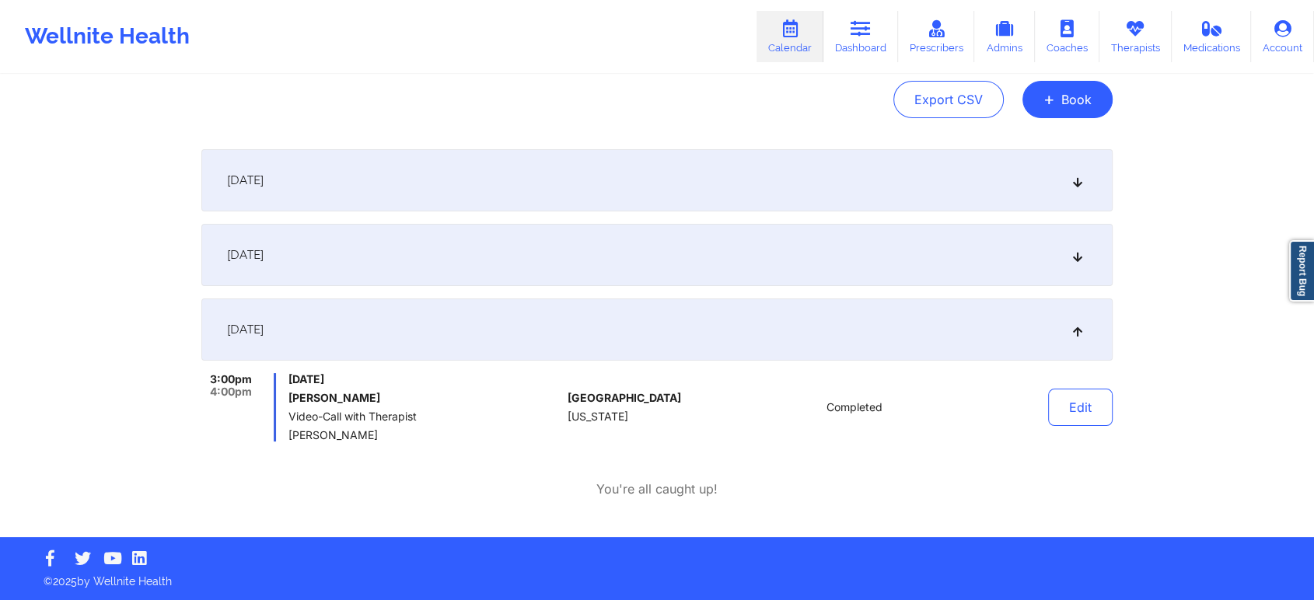
scroll to position [0, 0]
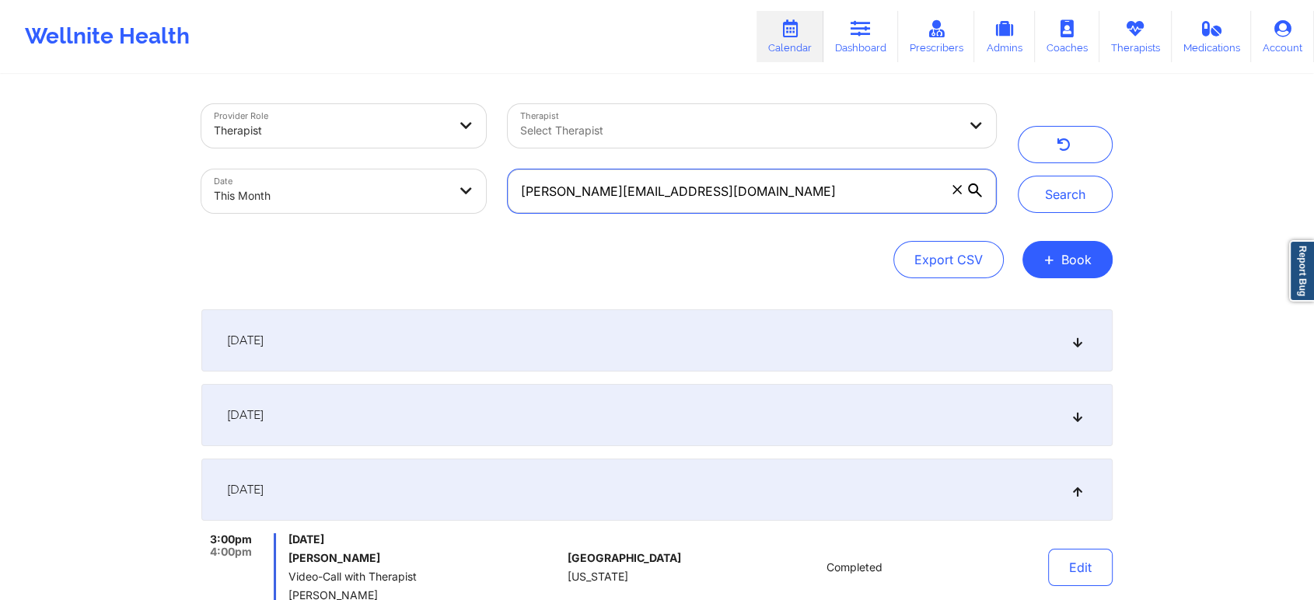
drag, startPoint x: 695, startPoint y: 196, endPoint x: 311, endPoint y: 148, distance: 387.1
click at [311, 148] on div "Provider Role Therapist Therapist Select Therapist Date This Month [PERSON_NAME…" at bounding box center [598, 158] width 816 height 131
click at [1018, 176] on button "Search" at bounding box center [1065, 194] width 95 height 37
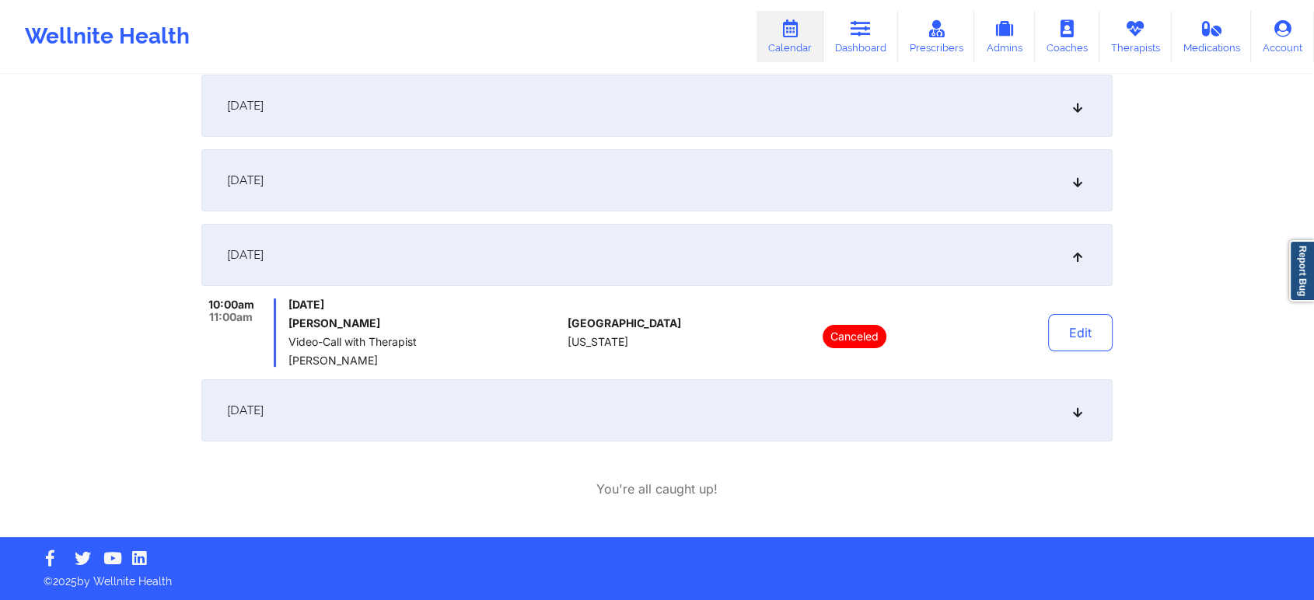
click at [547, 431] on div "[DATE]" at bounding box center [656, 410] width 911 height 62
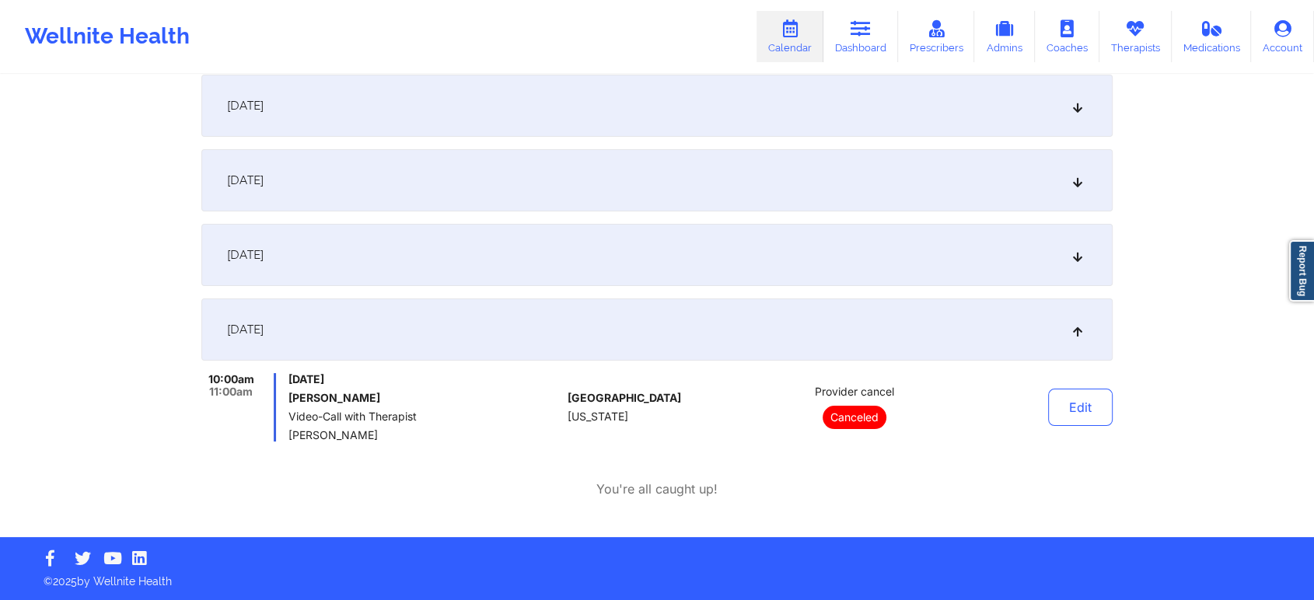
scroll to position [0, 0]
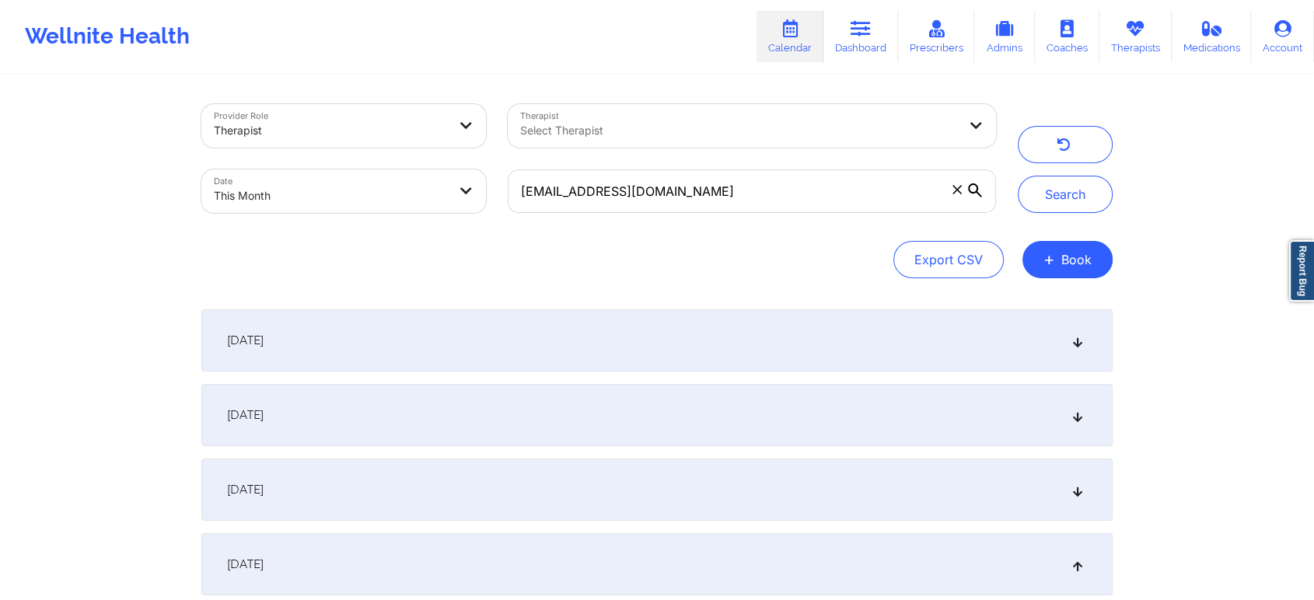
drag, startPoint x: 659, startPoint y: 166, endPoint x: 673, endPoint y: 193, distance: 29.9
click at [673, 193] on div "[EMAIL_ADDRESS][DOMAIN_NAME]" at bounding box center [752, 191] width 510 height 65
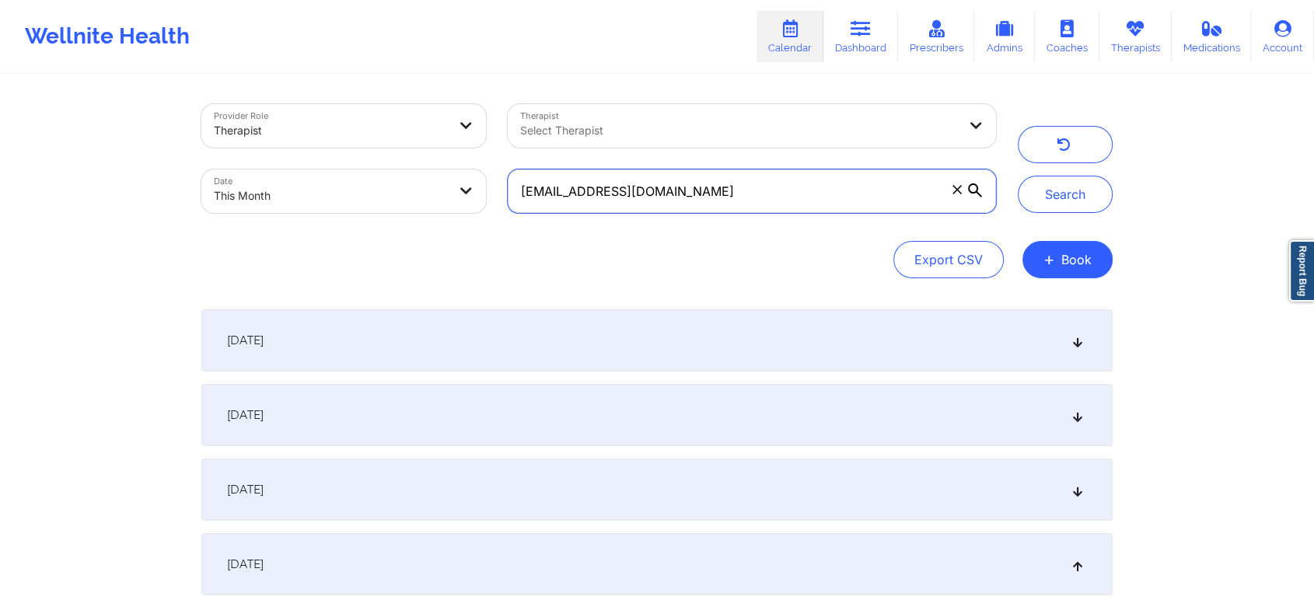
drag, startPoint x: 673, startPoint y: 193, endPoint x: 270, endPoint y: 168, distance: 404.3
click at [270, 168] on div "Provider Role Therapist Therapist Select Therapist Date This Month [EMAIL_ADDRE…" at bounding box center [598, 158] width 816 height 131
click at [1018, 176] on button "Search" at bounding box center [1065, 194] width 95 height 37
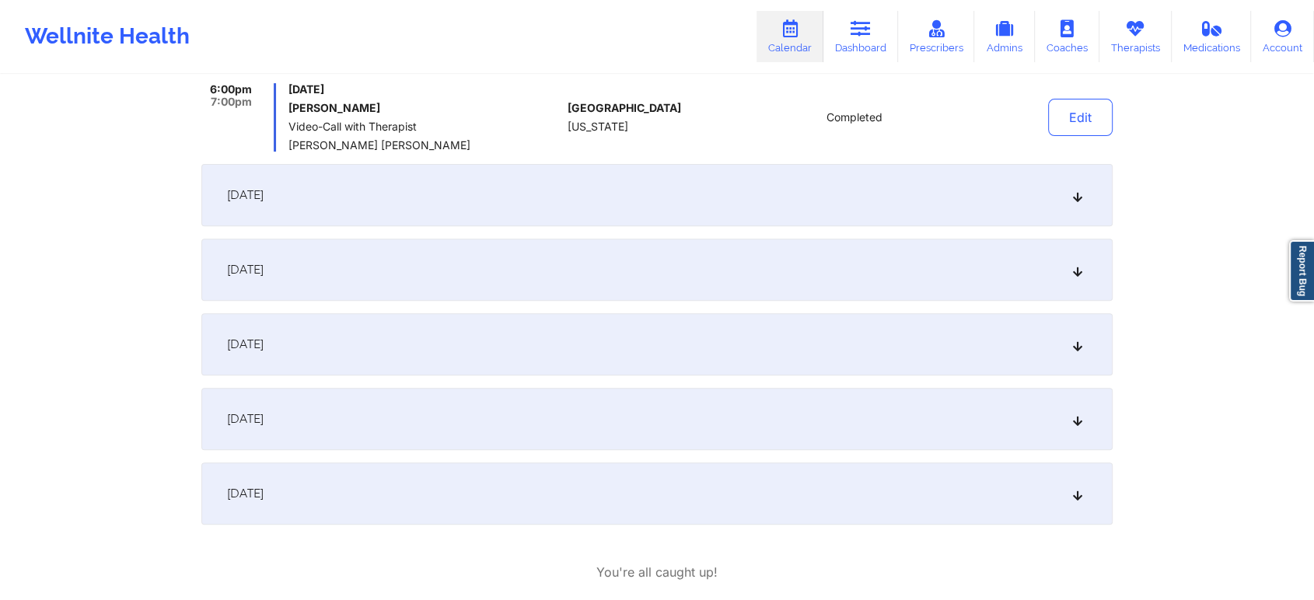
click at [624, 386] on div "[DATE] 6:15pm 7:15pm [DATE] [PERSON_NAME] Cancelled: Video-Call with Therapist …" at bounding box center [656, 155] width 911 height 740
click at [617, 400] on div "[DATE]" at bounding box center [656, 419] width 911 height 62
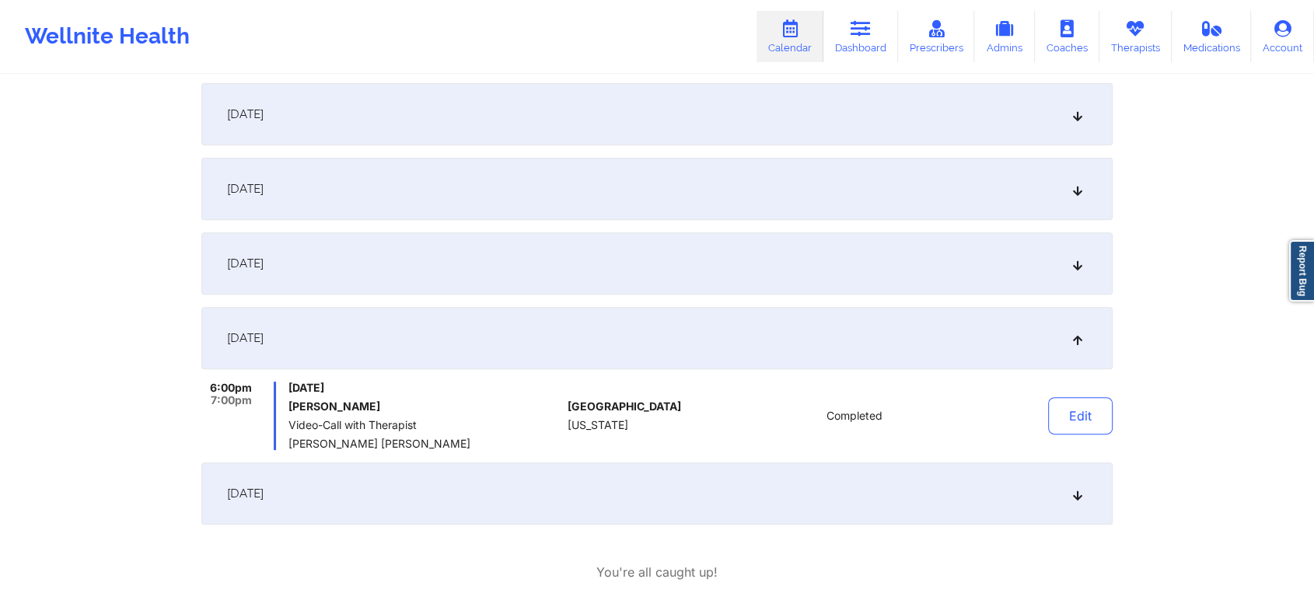
scroll to position [0, 0]
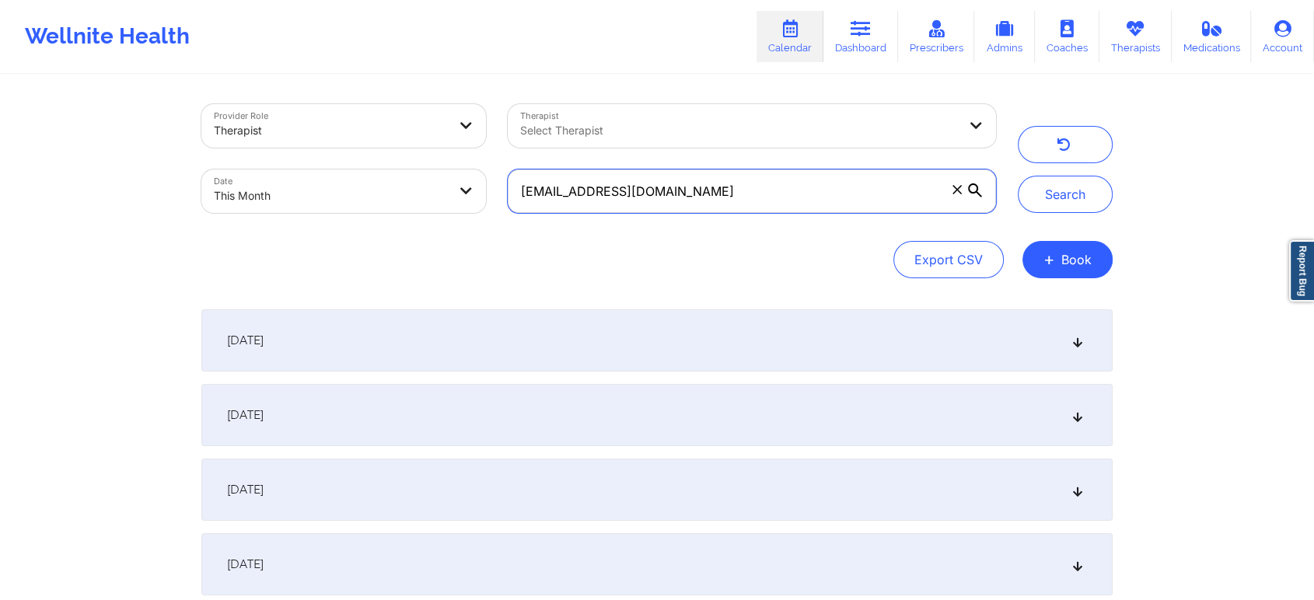
drag, startPoint x: 721, startPoint y: 209, endPoint x: 446, endPoint y: 189, distance: 276.0
click at [446, 189] on div "Provider Role Therapist Therapist Select Therapist Date This Month [EMAIL_ADDRE…" at bounding box center [598, 158] width 816 height 131
click at [1018, 176] on button "Search" at bounding box center [1065, 194] width 95 height 37
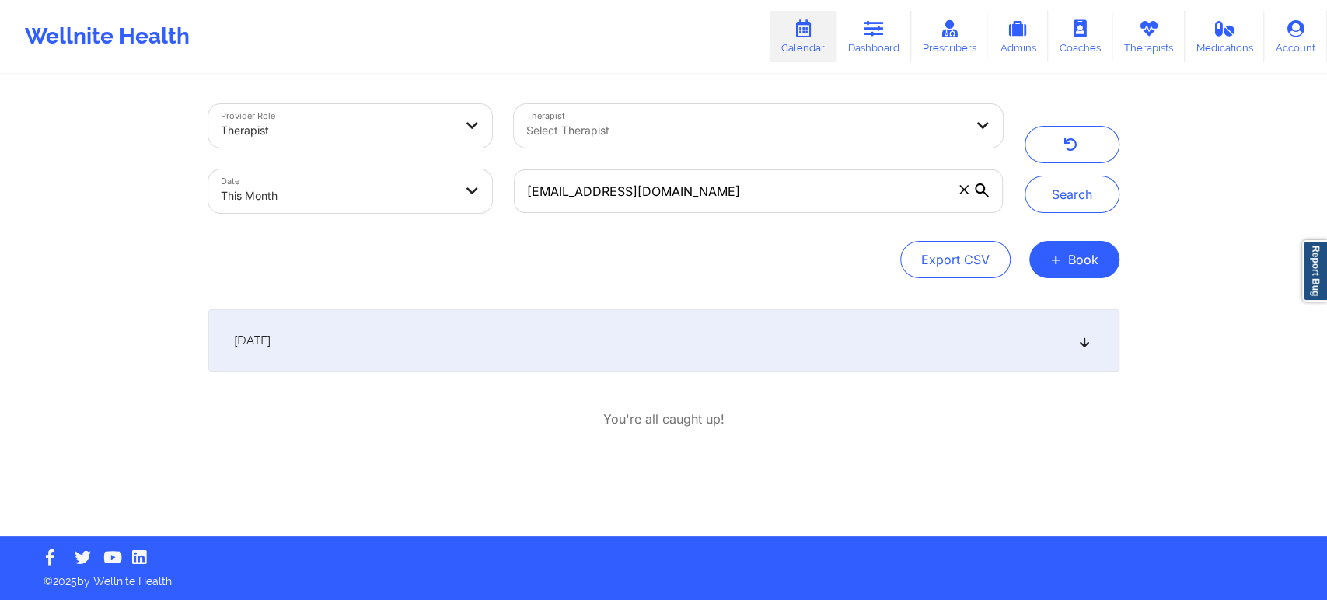
click at [759, 346] on div "[DATE]" at bounding box center [663, 340] width 911 height 62
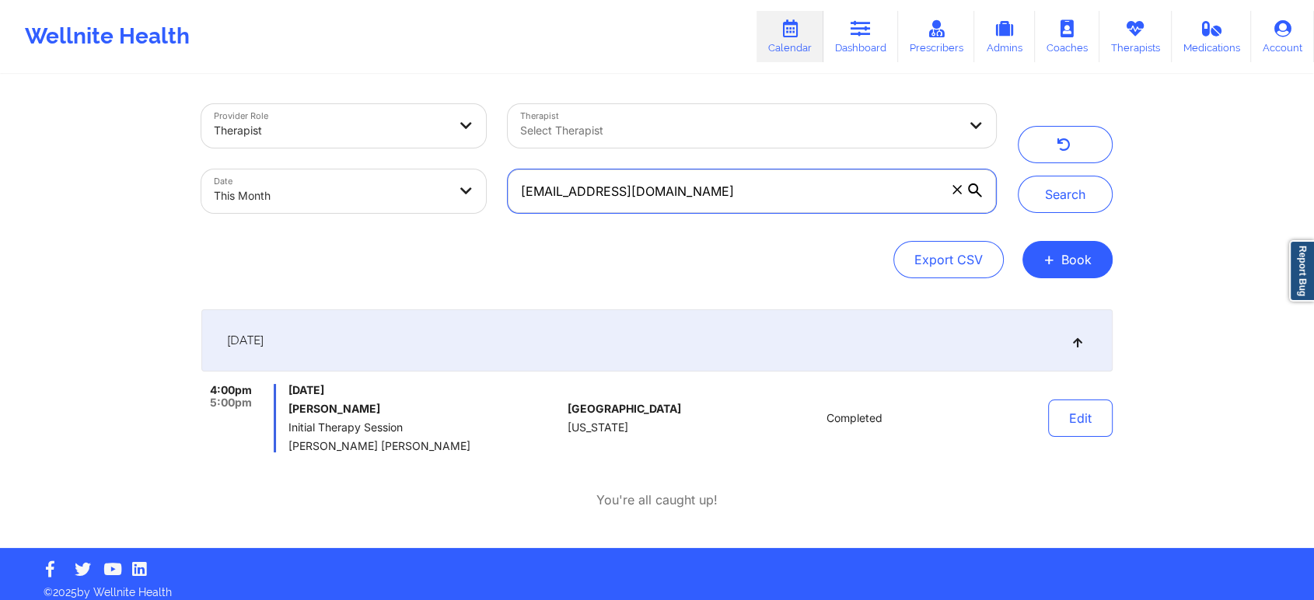
drag, startPoint x: 715, startPoint y: 176, endPoint x: 267, endPoint y: 118, distance: 451.6
click at [267, 118] on div "Provider Role Therapist Therapist Select Therapist Date This Month [EMAIL_ADDRE…" at bounding box center [598, 158] width 816 height 131
click at [1018, 176] on button "Search" at bounding box center [1065, 194] width 95 height 37
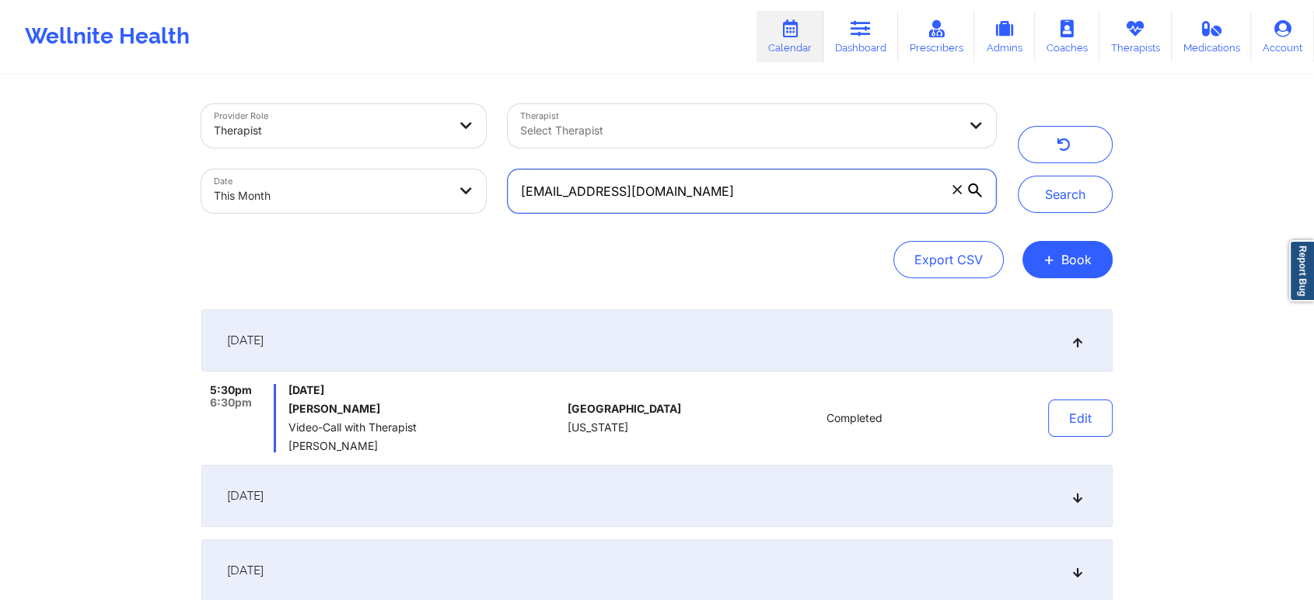
scroll to position [160, 0]
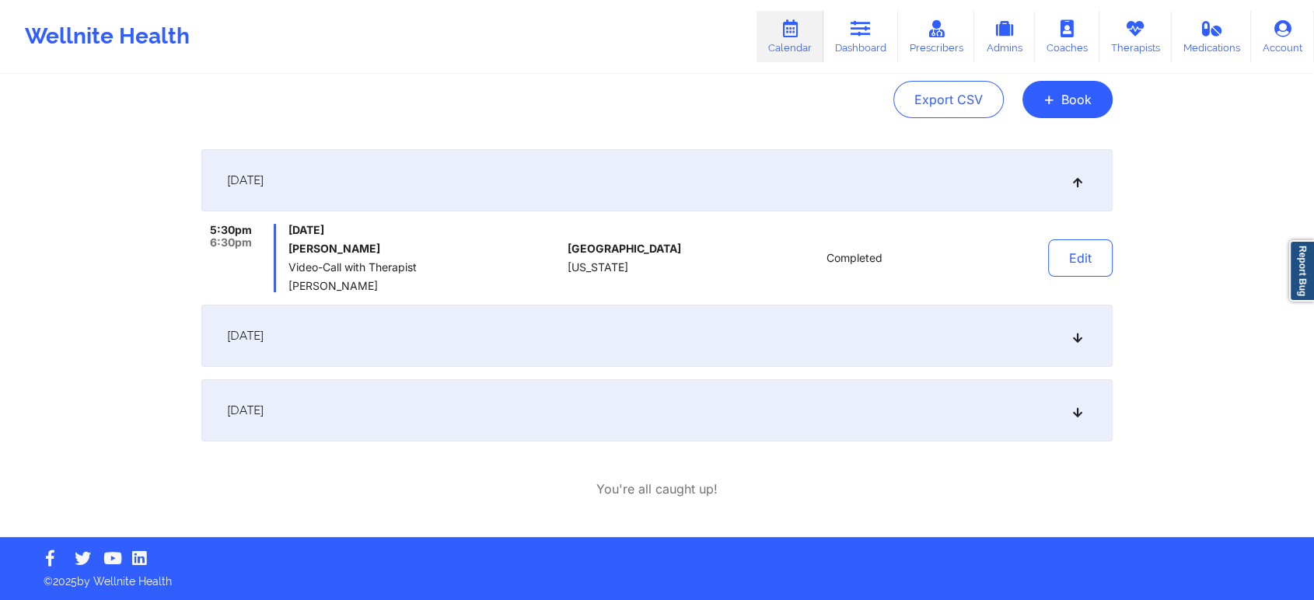
click at [562, 401] on div "[DATE]" at bounding box center [656, 410] width 911 height 62
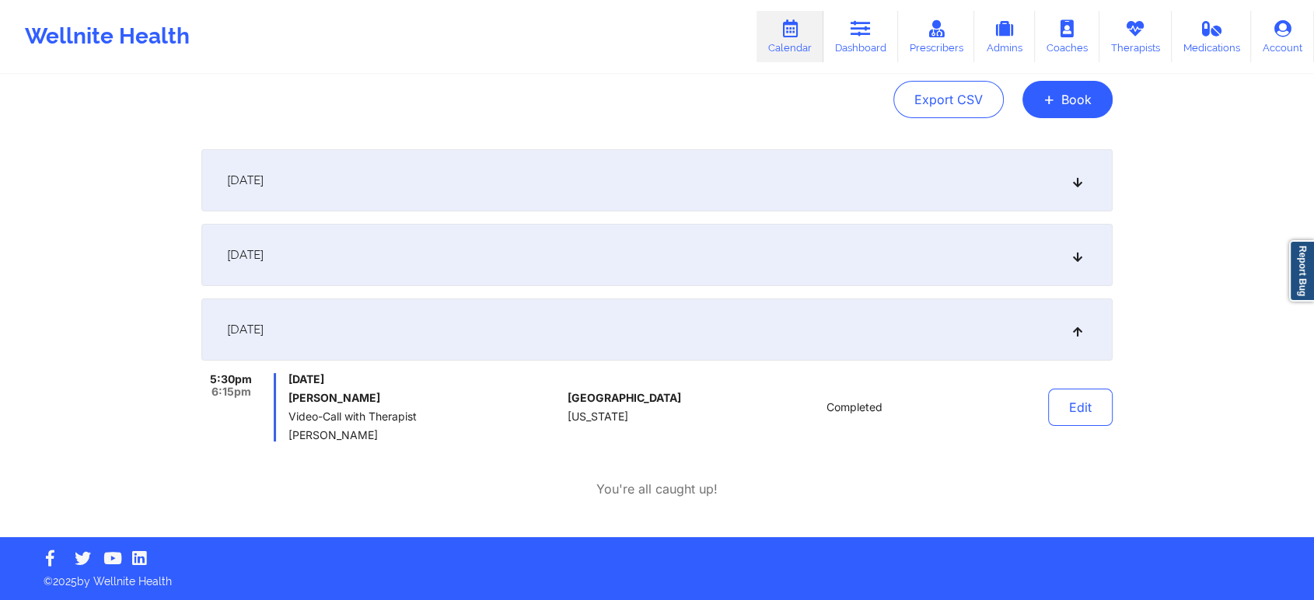
scroll to position [0, 0]
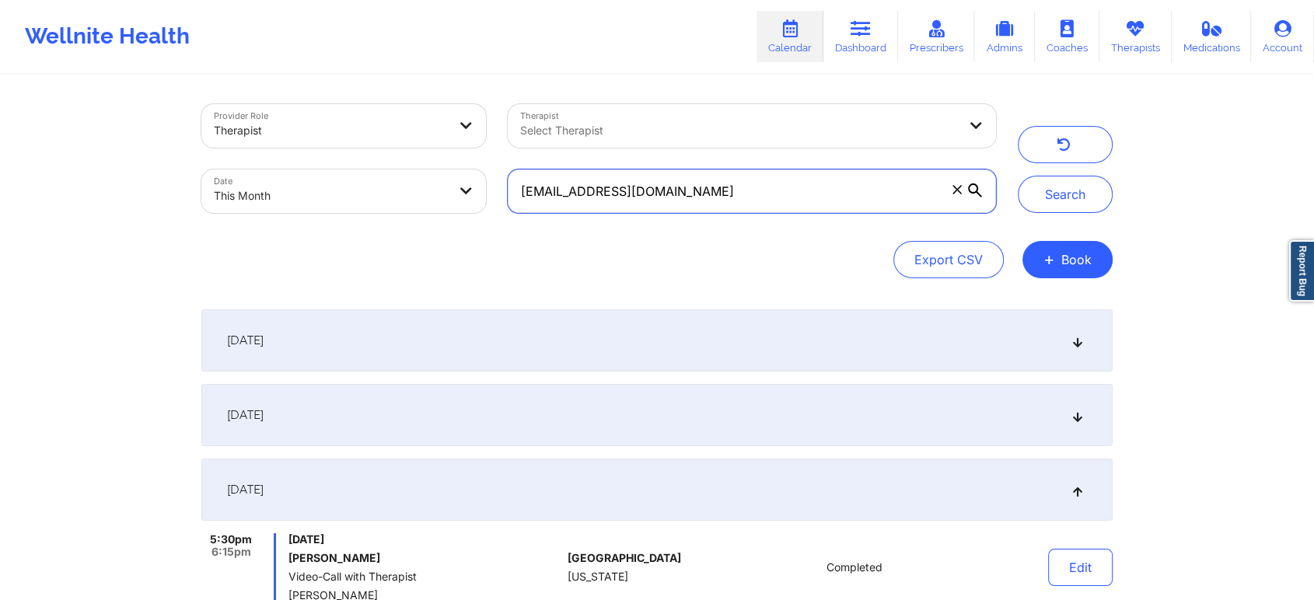
drag, startPoint x: 699, startPoint y: 176, endPoint x: 491, endPoint y: 190, distance: 208.0
click at [491, 190] on div "Provider Role Therapist Therapist Select Therapist Date This Month [EMAIL_ADDRE…" at bounding box center [598, 158] width 816 height 131
click at [1018, 176] on button "Search" at bounding box center [1065, 194] width 95 height 37
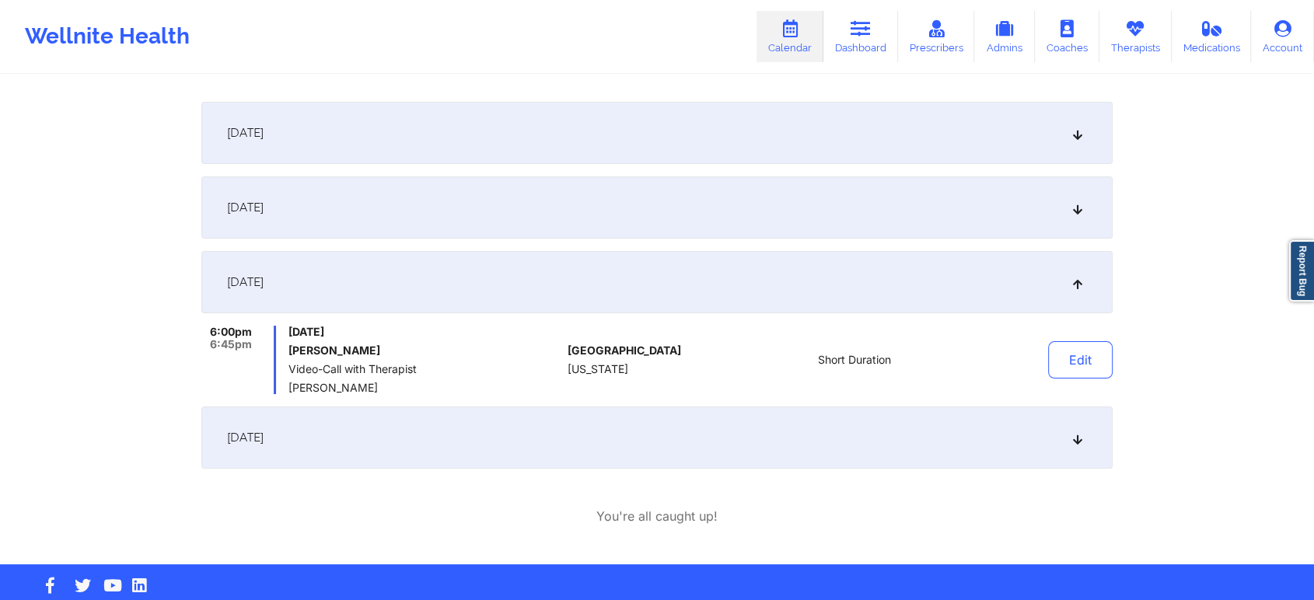
click at [537, 449] on div "[DATE]" at bounding box center [656, 438] width 911 height 62
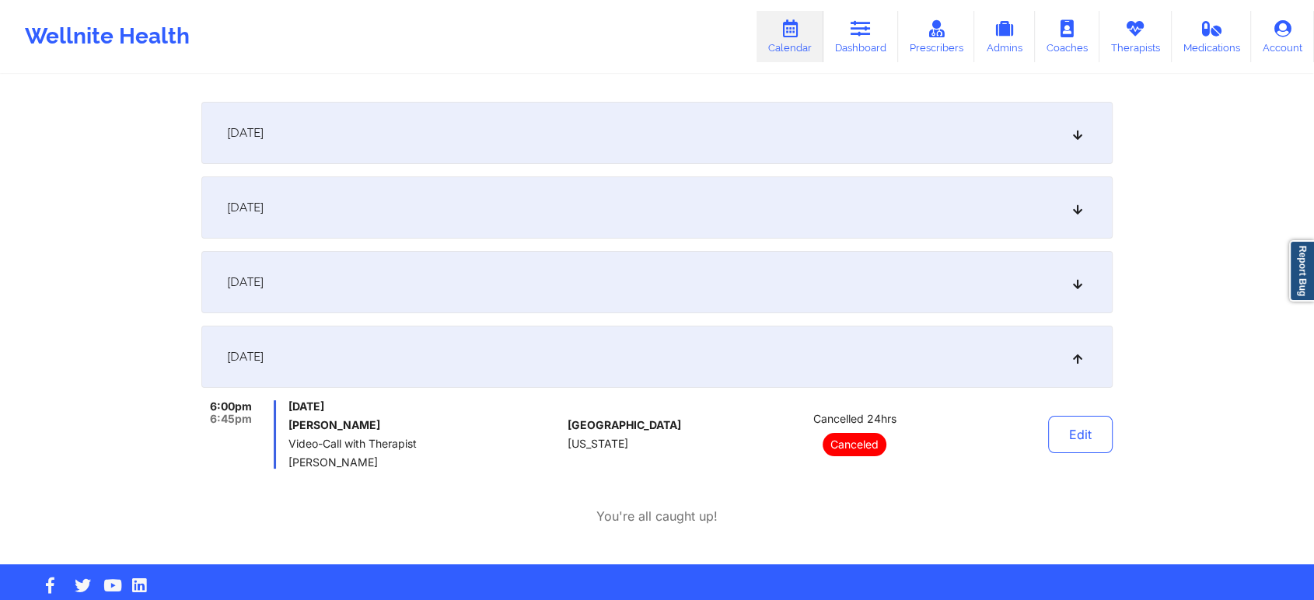
scroll to position [0, 0]
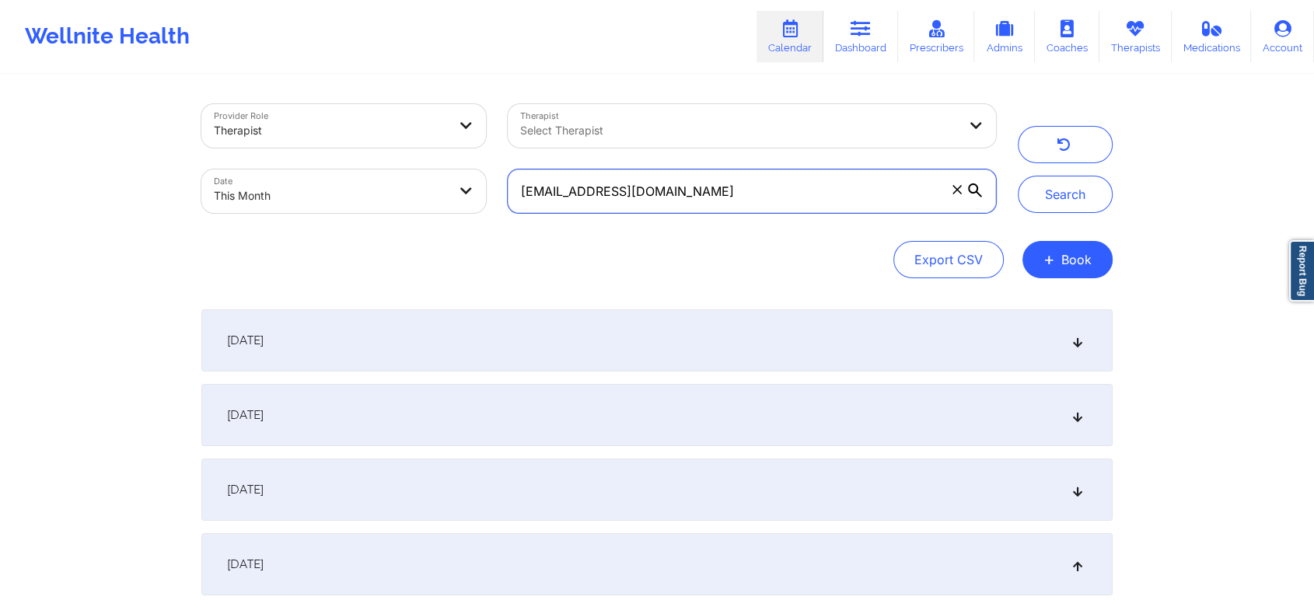
drag, startPoint x: 798, startPoint y: 187, endPoint x: 355, endPoint y: 151, distance: 444.6
click at [355, 151] on div "Provider Role Therapist Therapist Select Therapist Date This Month [EMAIL_ADDRE…" at bounding box center [598, 158] width 816 height 131
type input "[EMAIL_ADDRESS][DOMAIN_NAME]"
click at [1018, 176] on button "Search" at bounding box center [1065, 194] width 95 height 37
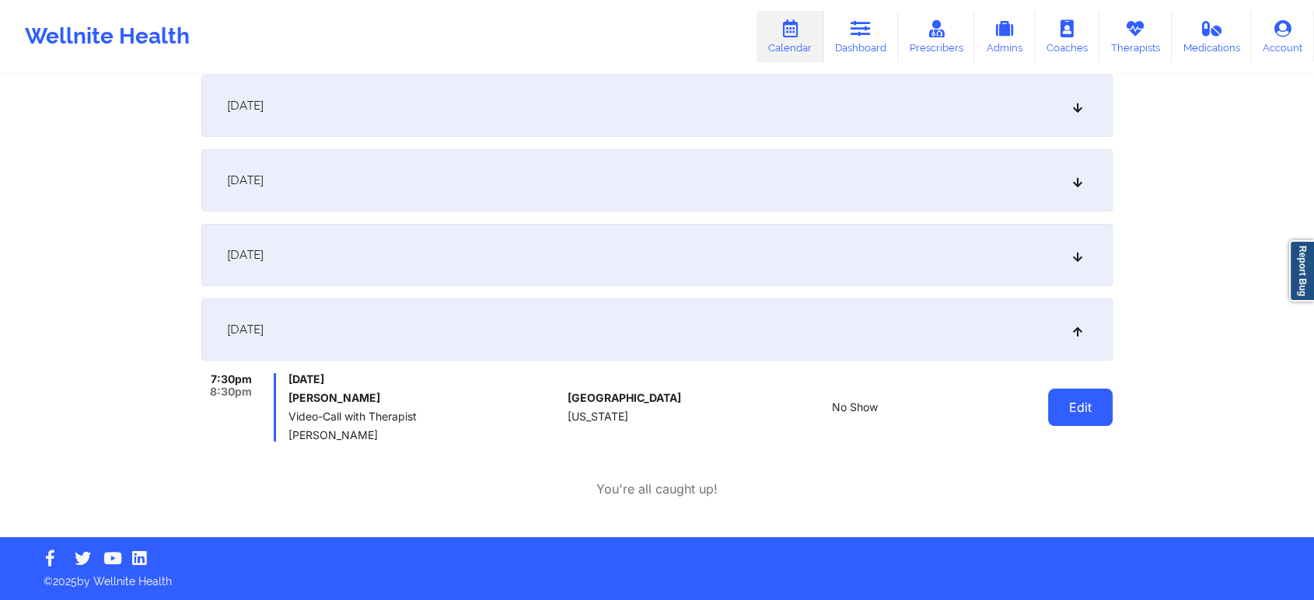
click at [1074, 408] on button "Edit" at bounding box center [1080, 407] width 65 height 37
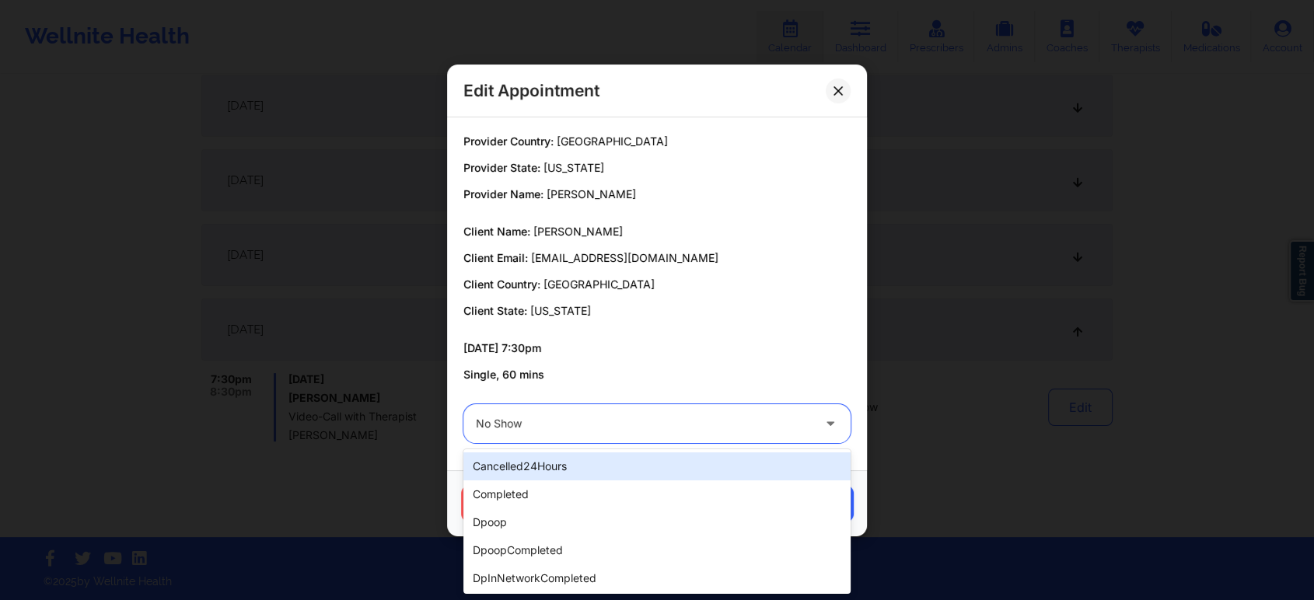
click at [651, 441] on div "No Show" at bounding box center [644, 423] width 336 height 39
type input "ms"
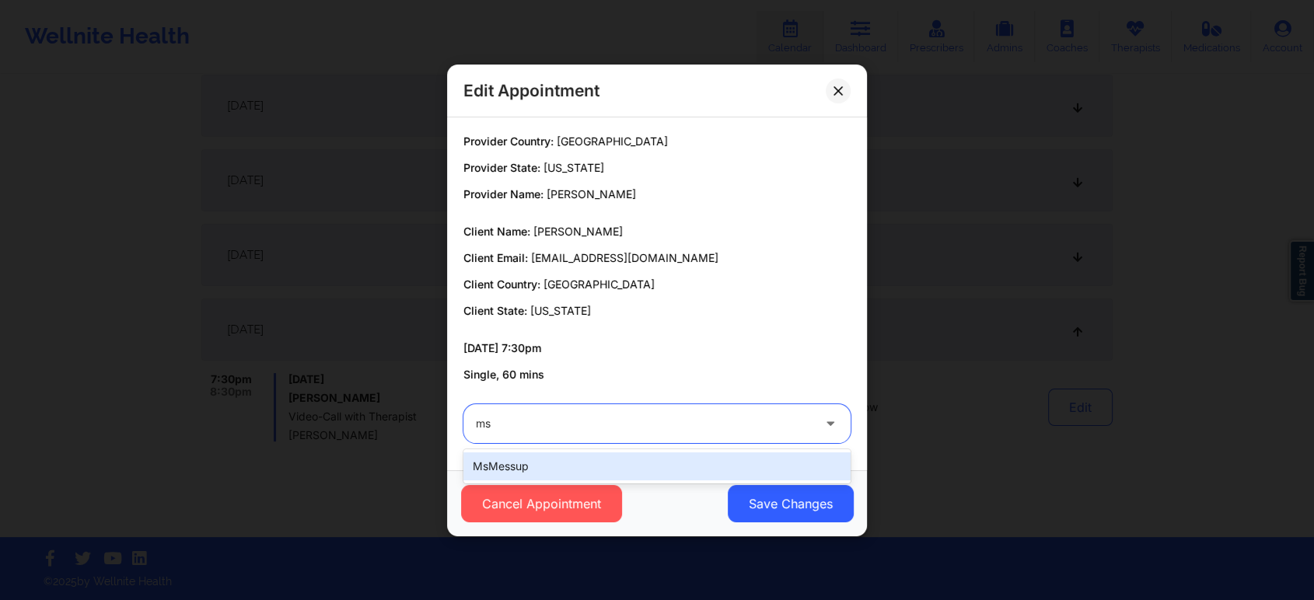
click at [532, 463] on div "msMessup" at bounding box center [656, 466] width 387 height 28
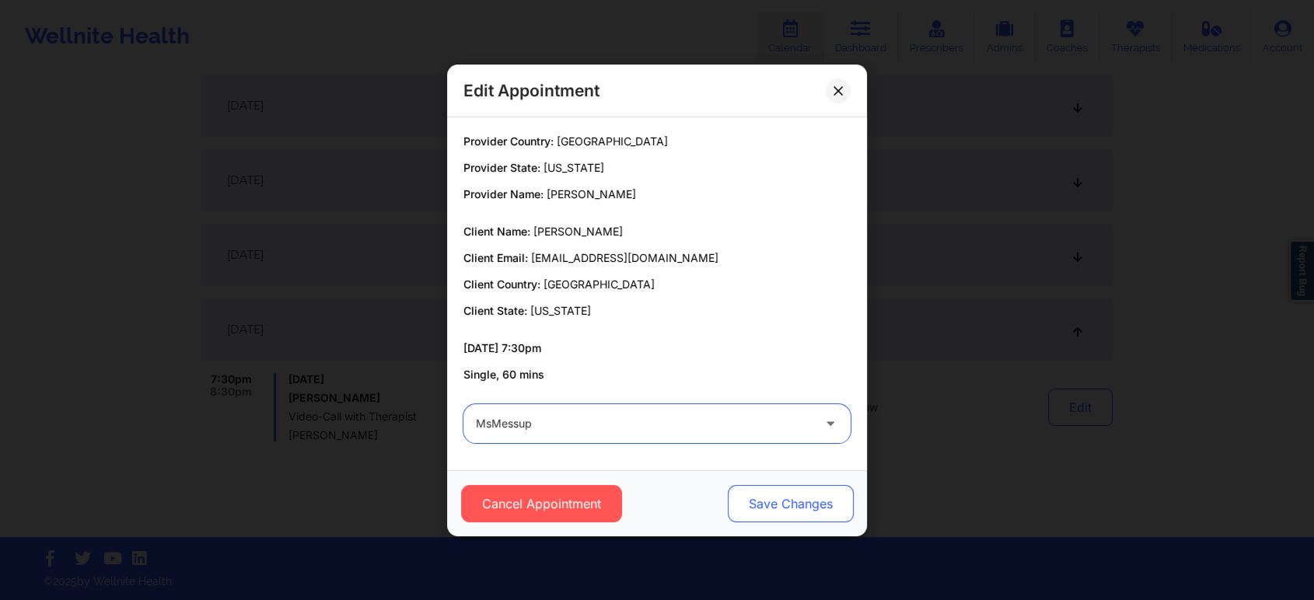
click at [784, 504] on button "Save Changes" at bounding box center [791, 503] width 126 height 37
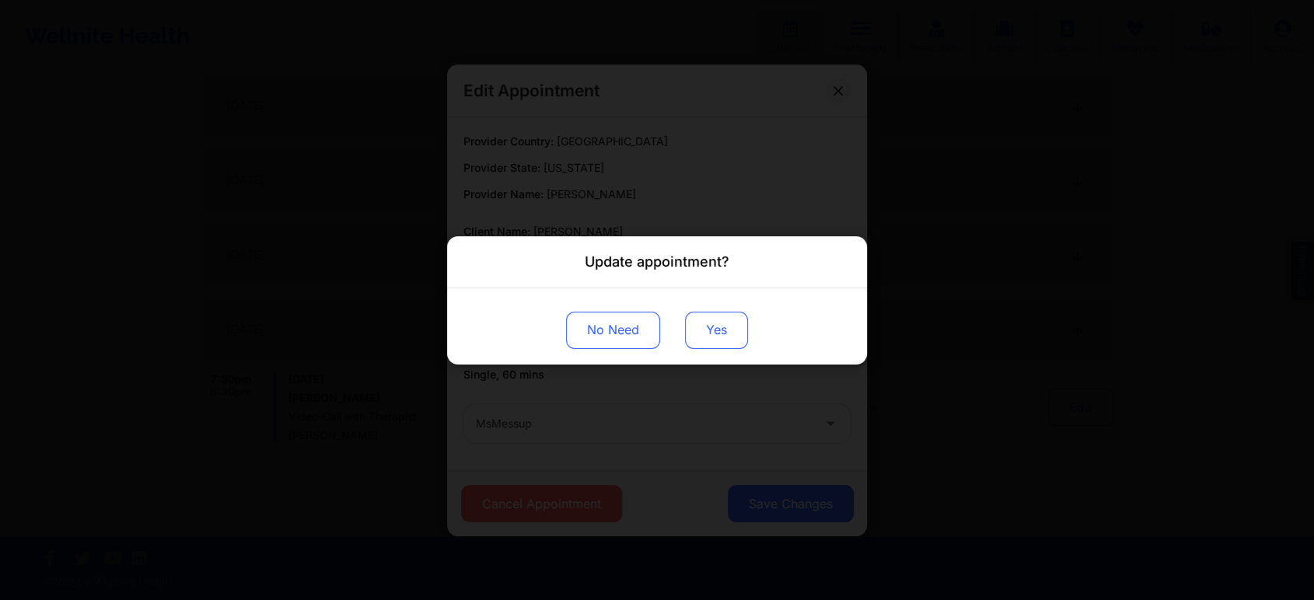
click at [691, 334] on button "Yes" at bounding box center [716, 329] width 63 height 37
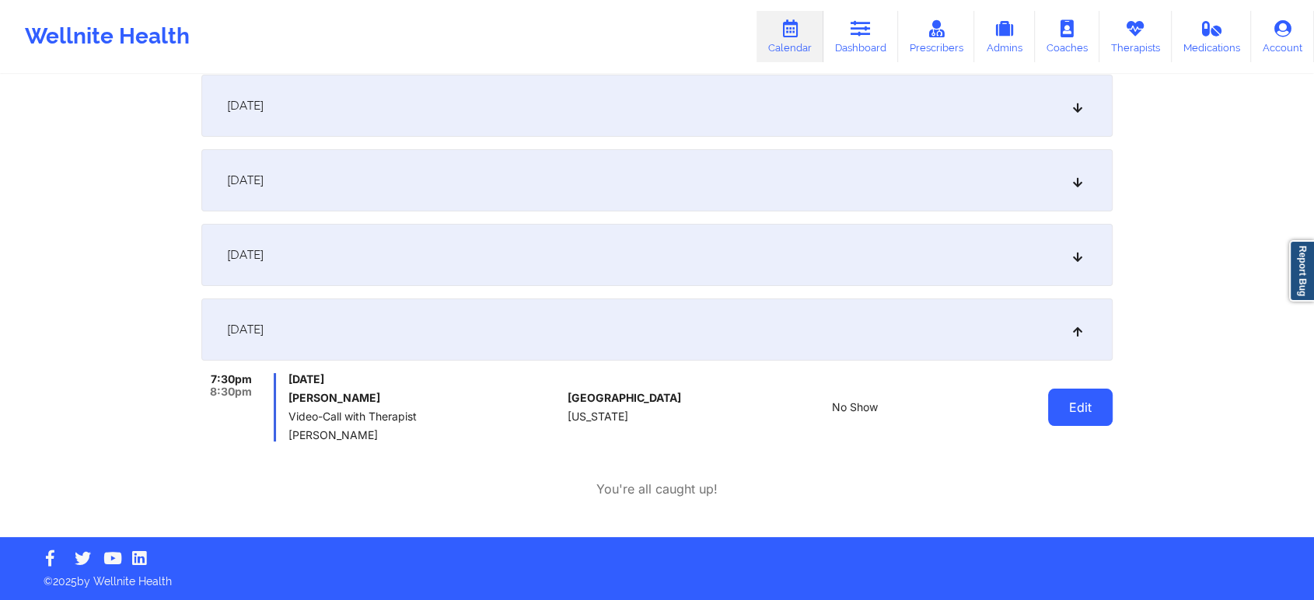
click at [1079, 403] on button "Edit" at bounding box center [1080, 407] width 65 height 37
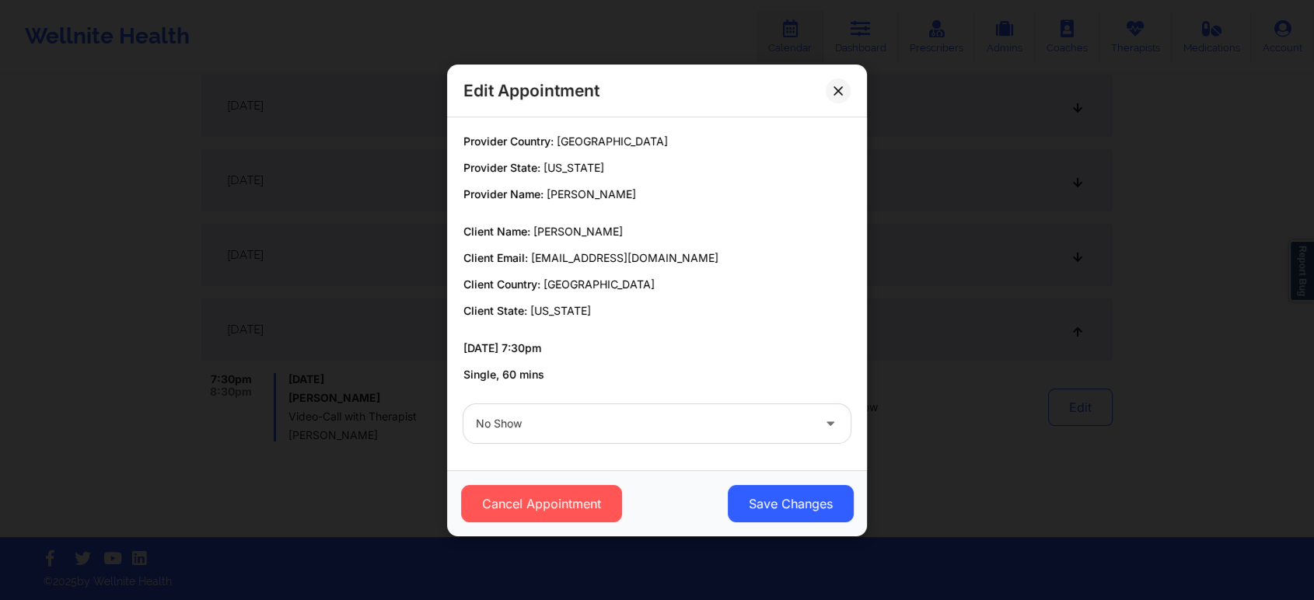
click at [680, 422] on div at bounding box center [644, 423] width 336 height 19
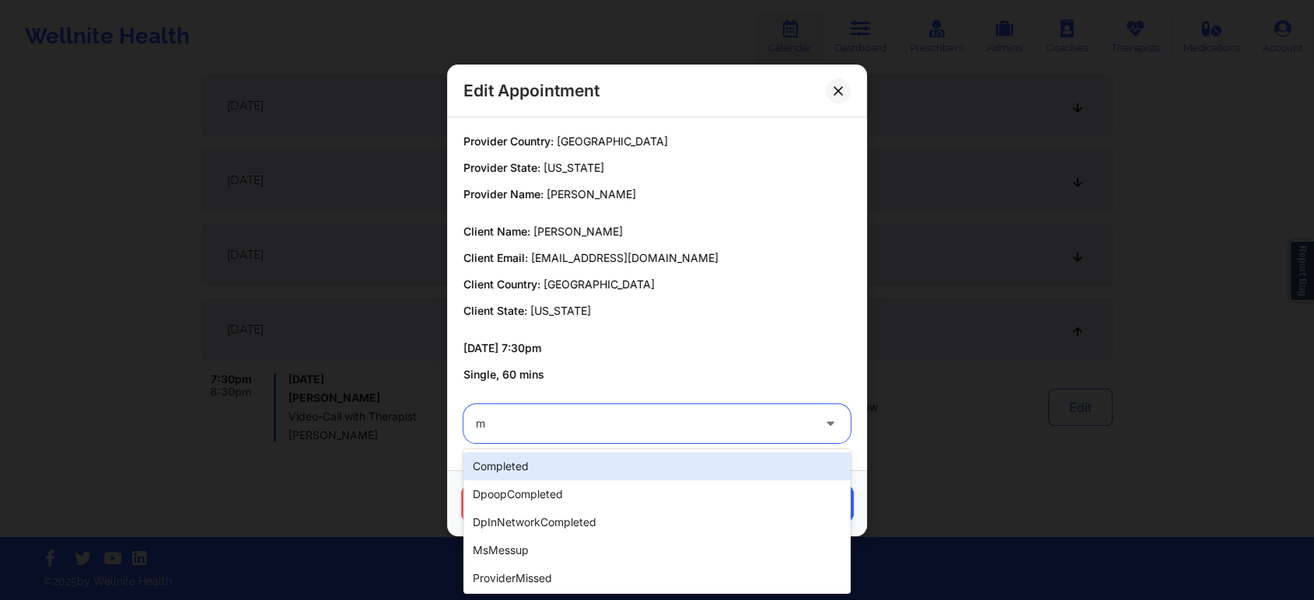
type input "ms"
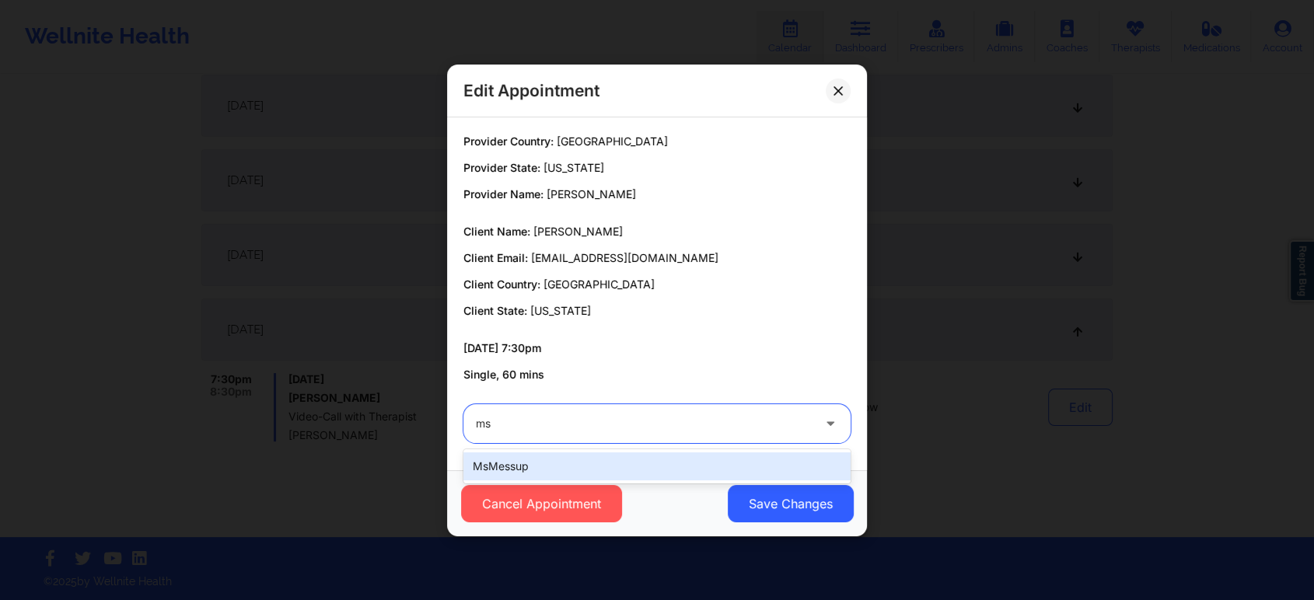
click at [534, 465] on div "msMessup" at bounding box center [656, 466] width 387 height 28
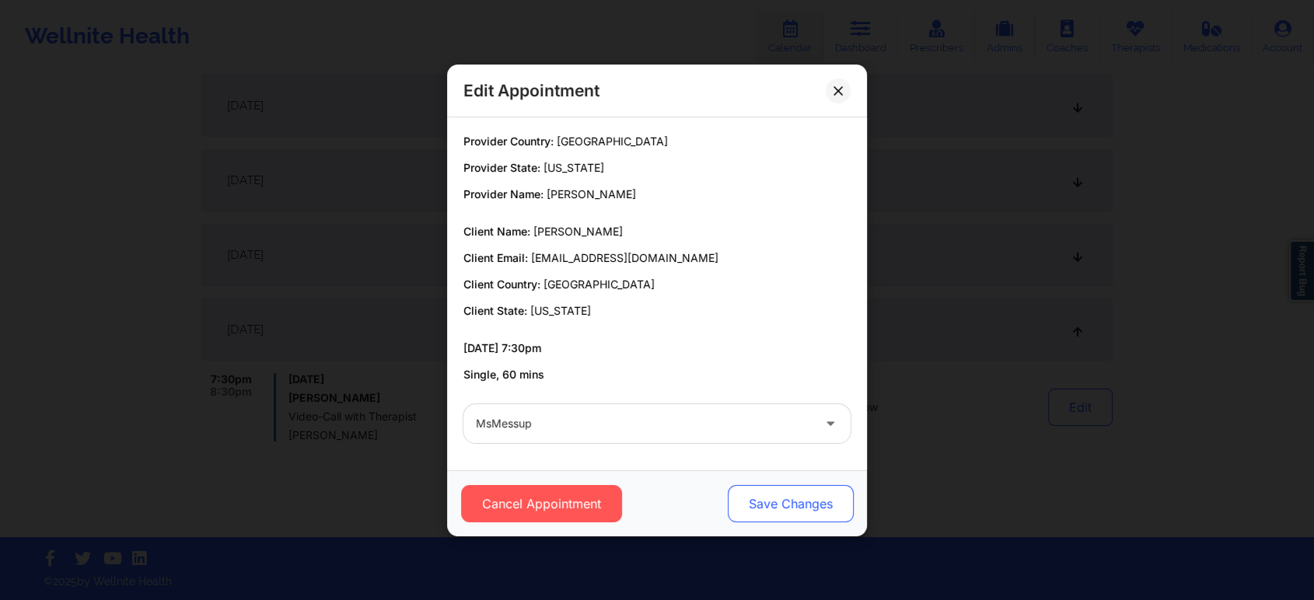
click at [804, 500] on button "Save Changes" at bounding box center [791, 503] width 126 height 37
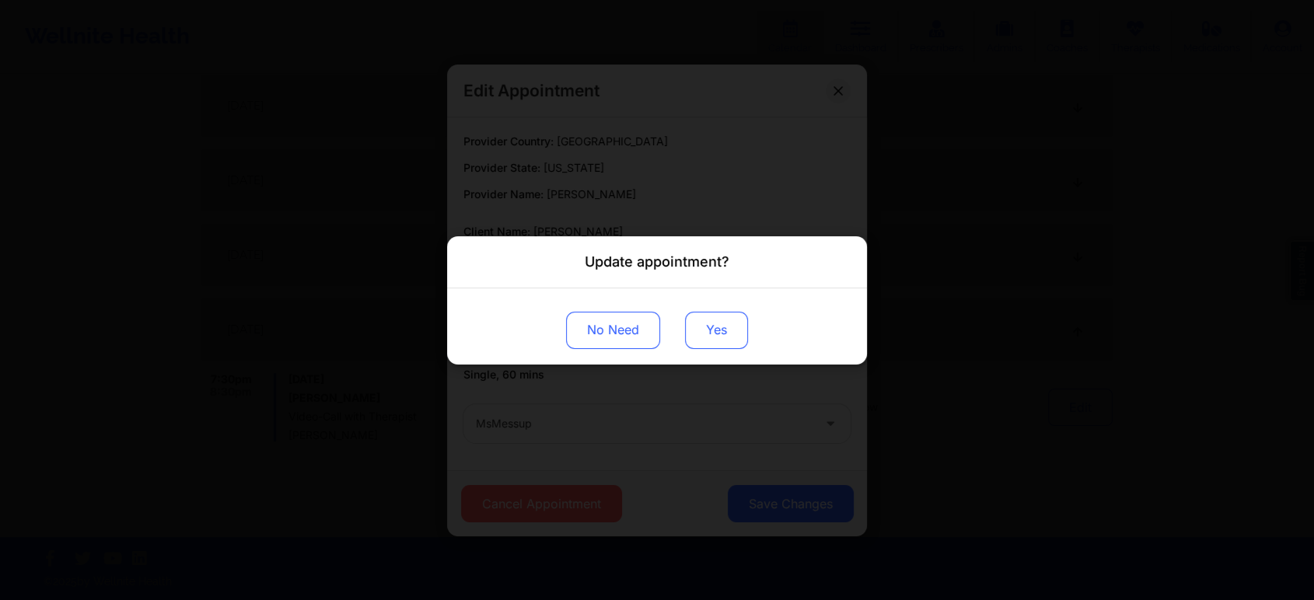
click at [708, 343] on button "Yes" at bounding box center [716, 329] width 63 height 37
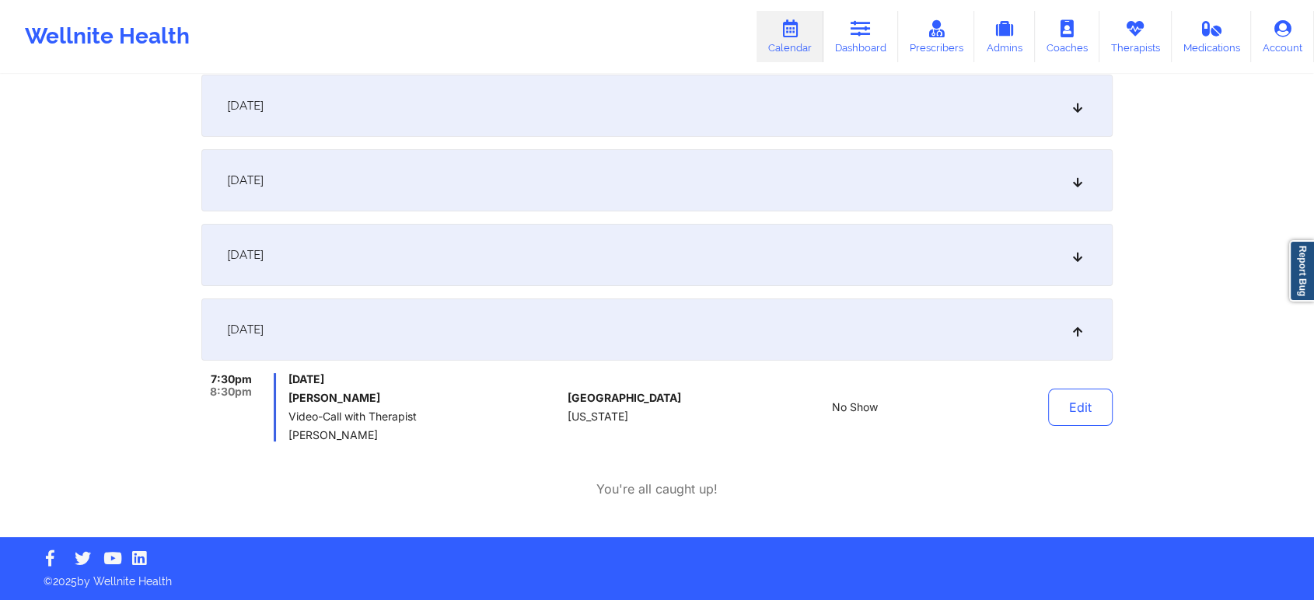
scroll to position [0, 0]
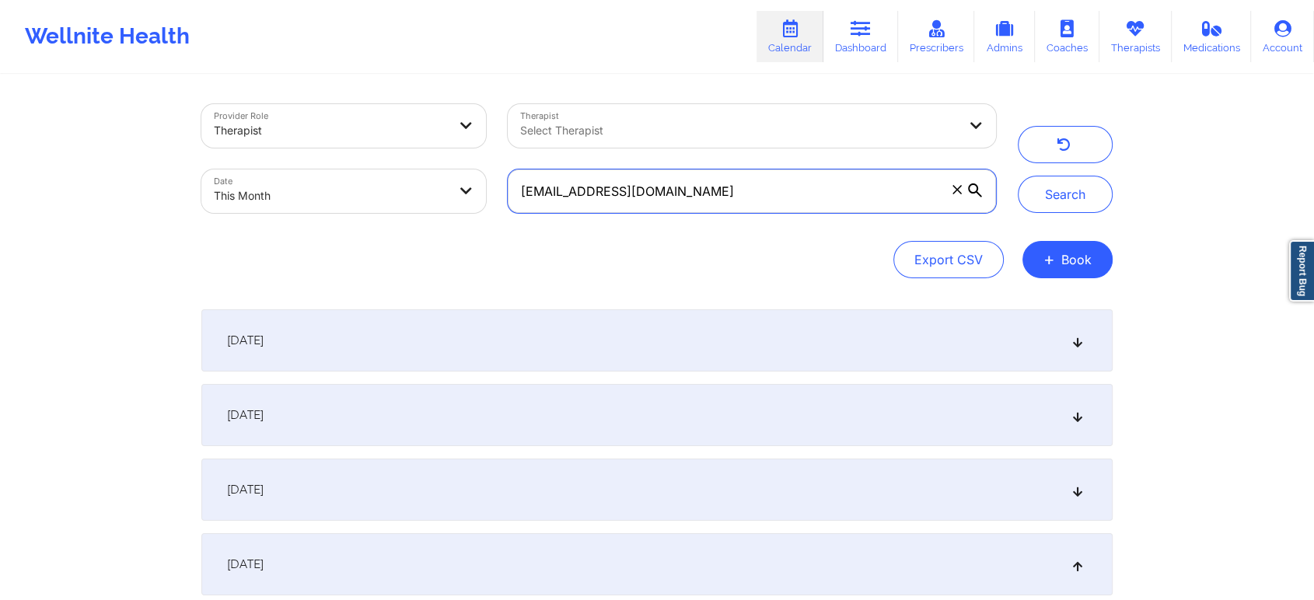
drag, startPoint x: 779, startPoint y: 194, endPoint x: 359, endPoint y: 151, distance: 422.0
click at [359, 151] on div "Provider Role Therapist Therapist Select Therapist Date This Month [EMAIL_ADDRE…" at bounding box center [598, 158] width 816 height 131
click at [1018, 176] on button "Search" at bounding box center [1065, 194] width 95 height 37
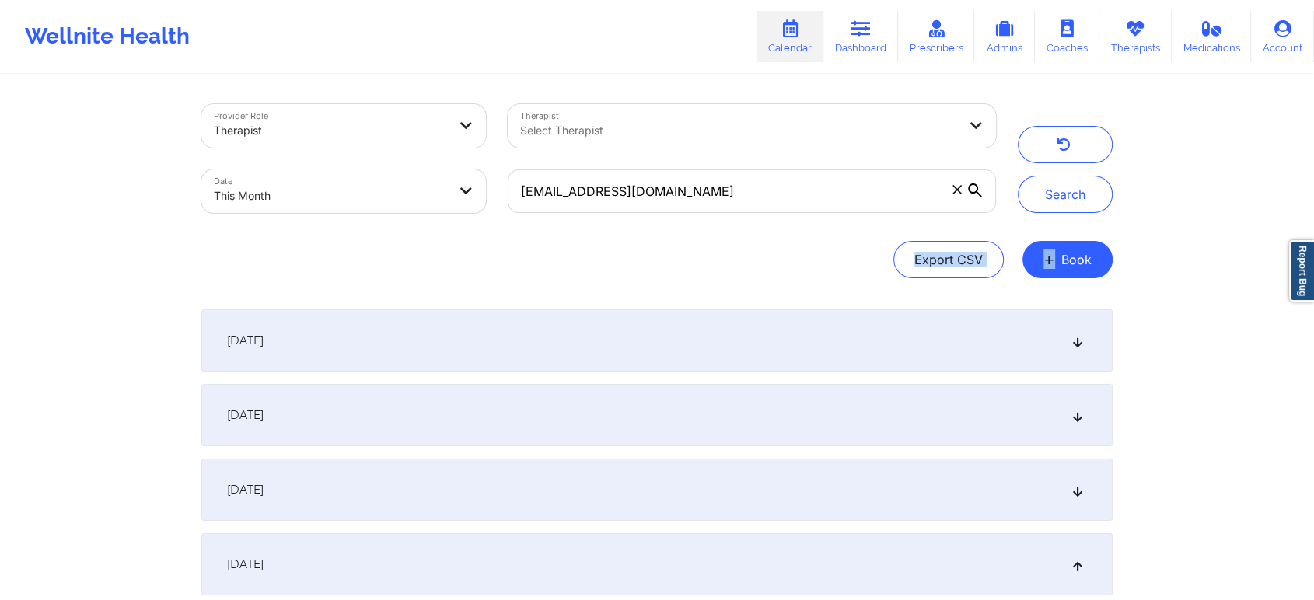
drag, startPoint x: 1286, startPoint y: 200, endPoint x: 1326, endPoint y: 238, distance: 55.0
click at [1193, 238] on html "Wellnite Health Calendar Dashboard Prescribers Admins Coaches Therapists Medica…" at bounding box center [657, 300] width 1314 height 600
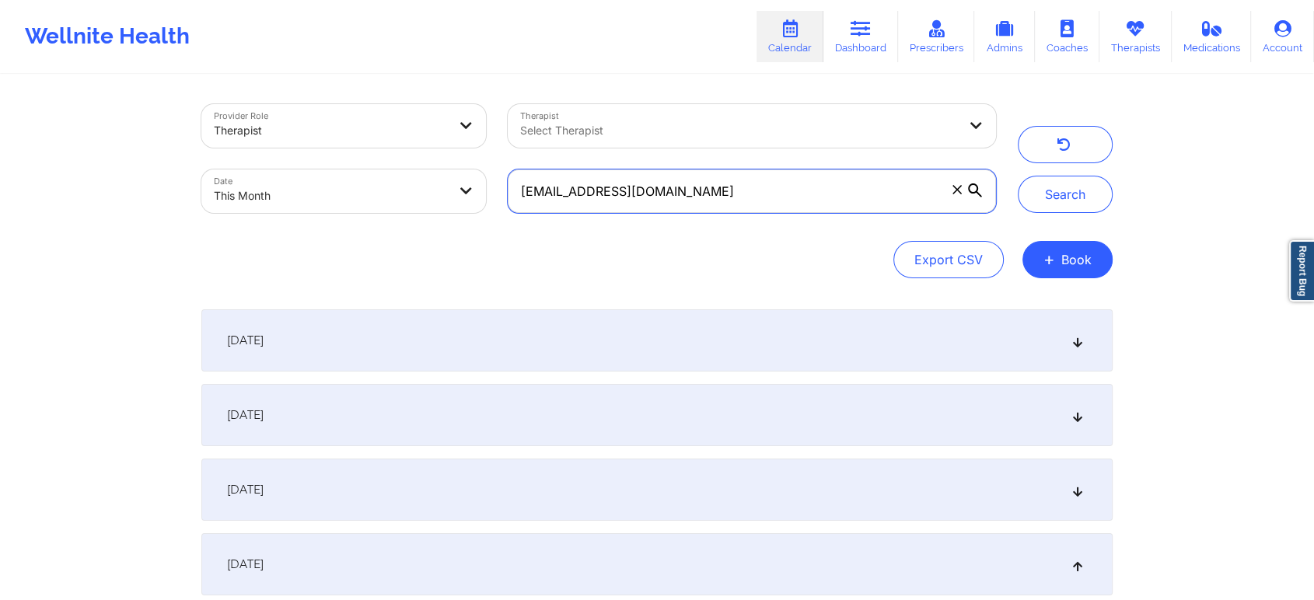
drag, startPoint x: 730, startPoint y: 189, endPoint x: 280, endPoint y: 139, distance: 452.9
click at [280, 139] on div "Provider Role Therapist Therapist Select Therapist Date This Month [EMAIL_ADDRE…" at bounding box center [598, 158] width 816 height 131
click at [1018, 176] on button "Search" at bounding box center [1065, 194] width 95 height 37
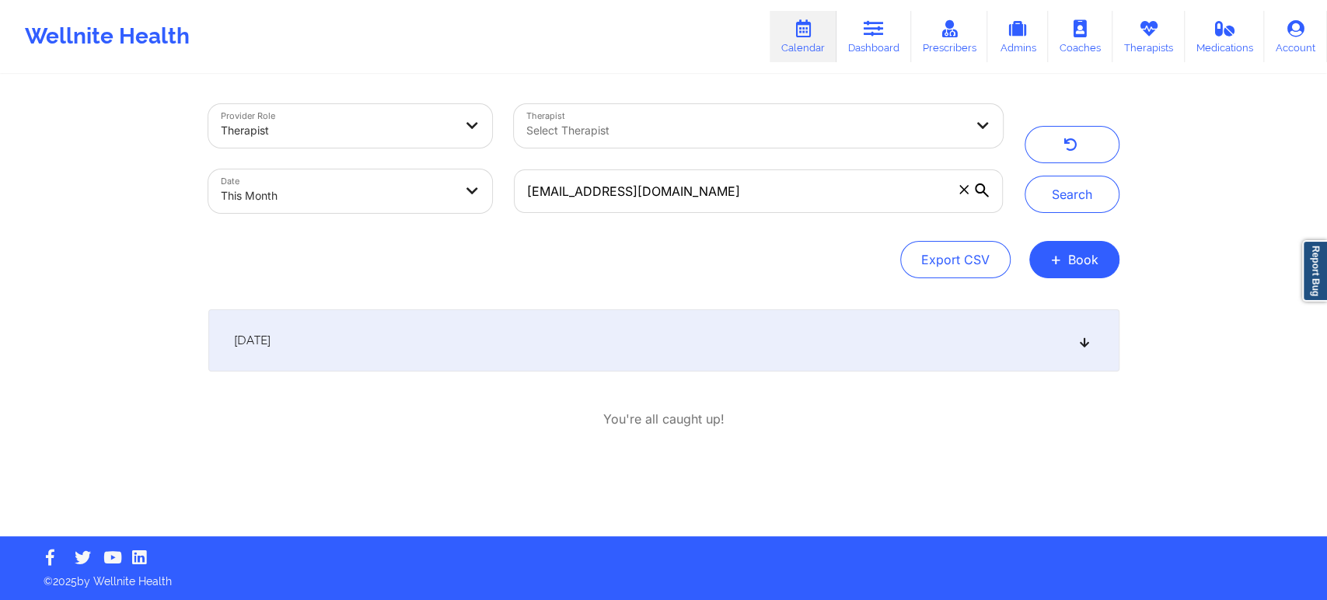
click at [699, 347] on div "[DATE]" at bounding box center [663, 340] width 911 height 62
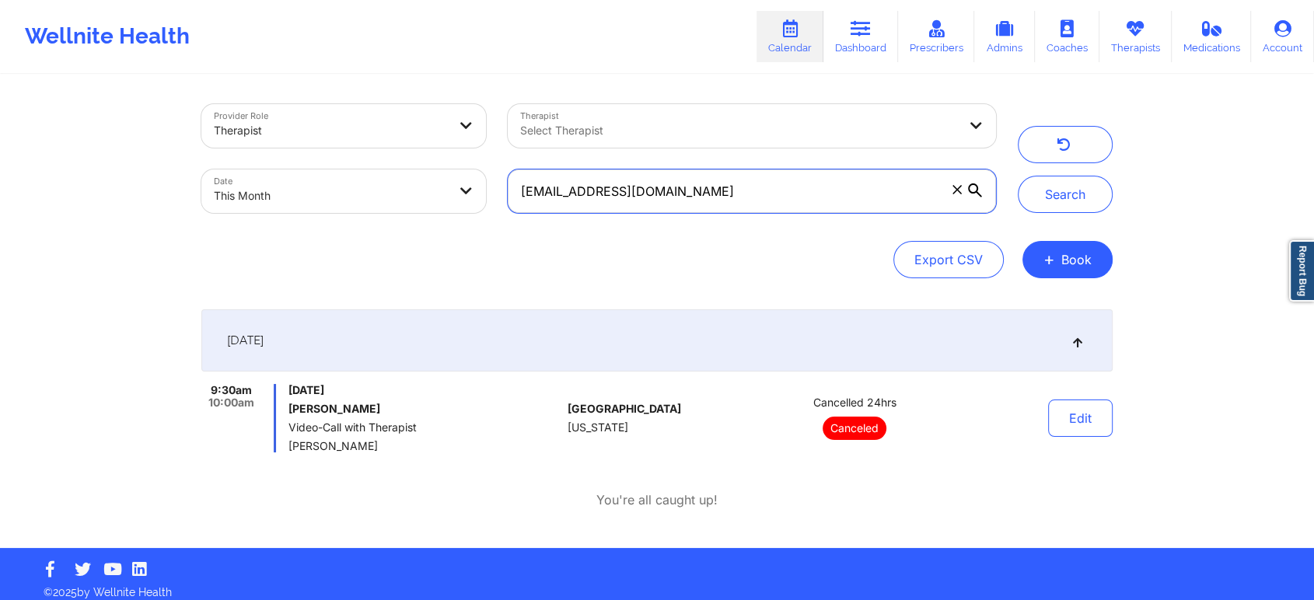
drag, startPoint x: 744, startPoint y: 194, endPoint x: 377, endPoint y: 92, distance: 381.0
click at [377, 92] on div "Provider Role Therapist Therapist Select Therapist Date This Month [EMAIL_ADDRE…" at bounding box center [656, 312] width 933 height 472
click at [1018, 176] on button "Search" at bounding box center [1065, 194] width 95 height 37
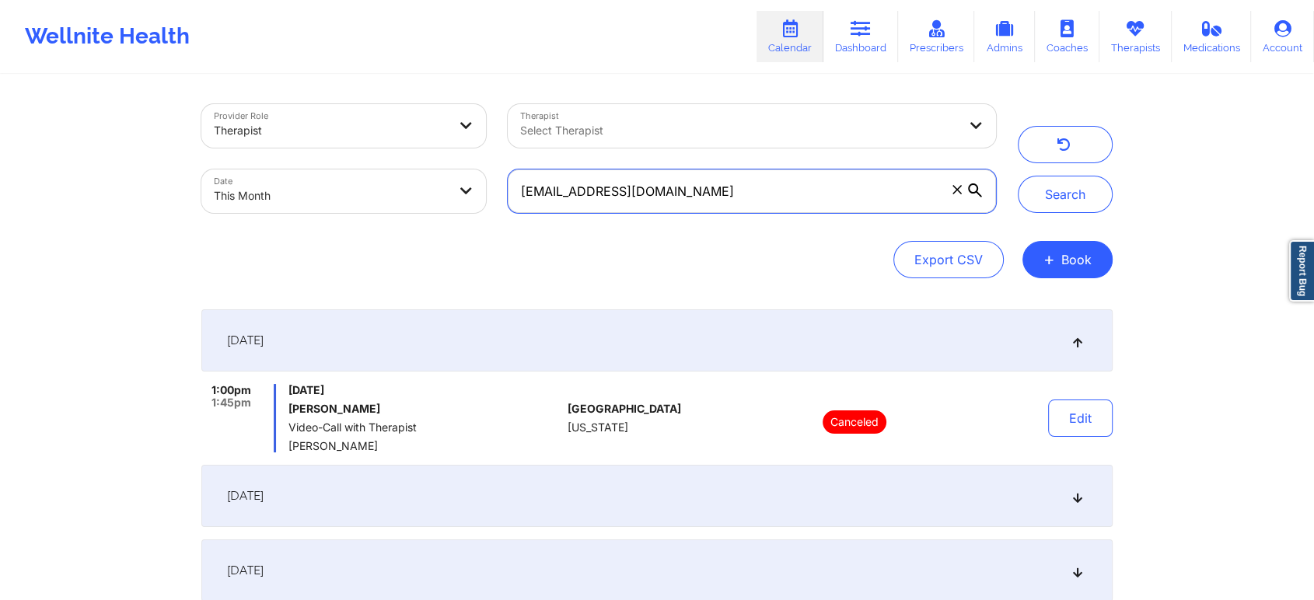
scroll to position [309, 0]
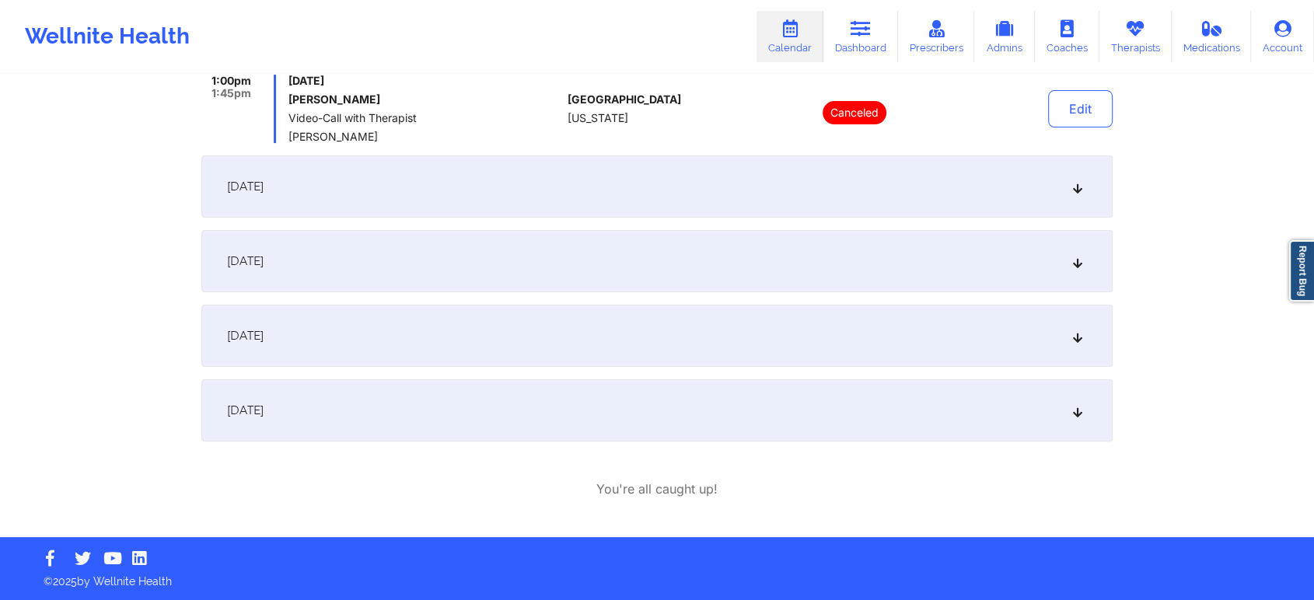
click at [686, 389] on div "[DATE]" at bounding box center [656, 410] width 911 height 62
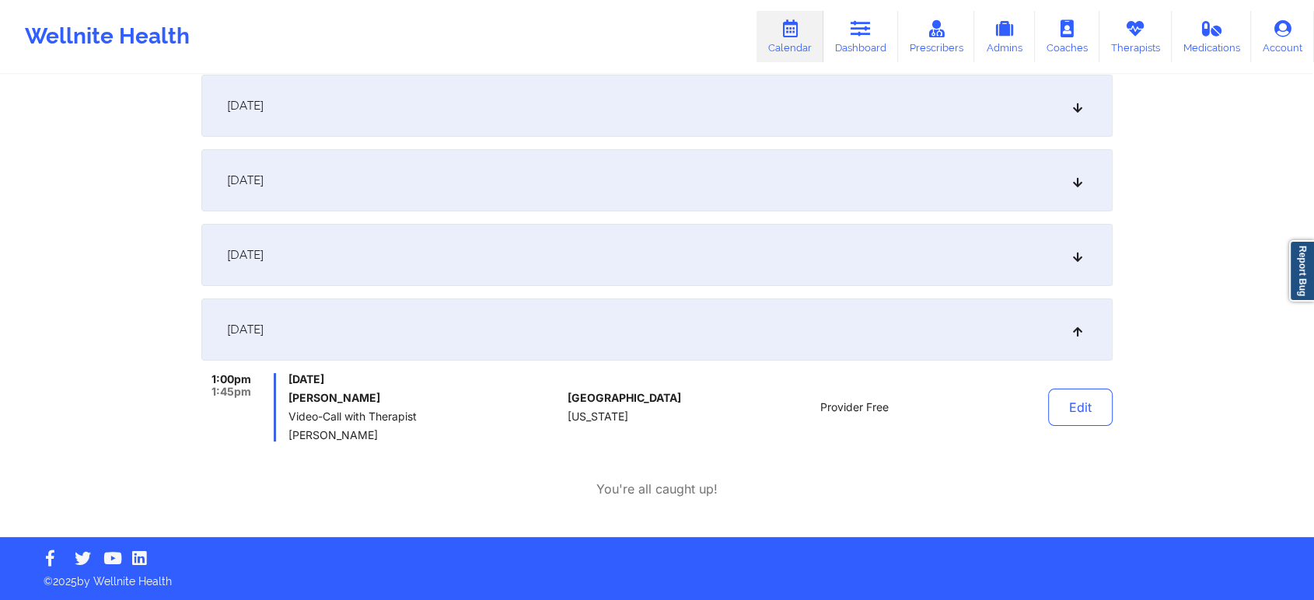
click at [374, 251] on div "[DATE]" at bounding box center [656, 255] width 911 height 62
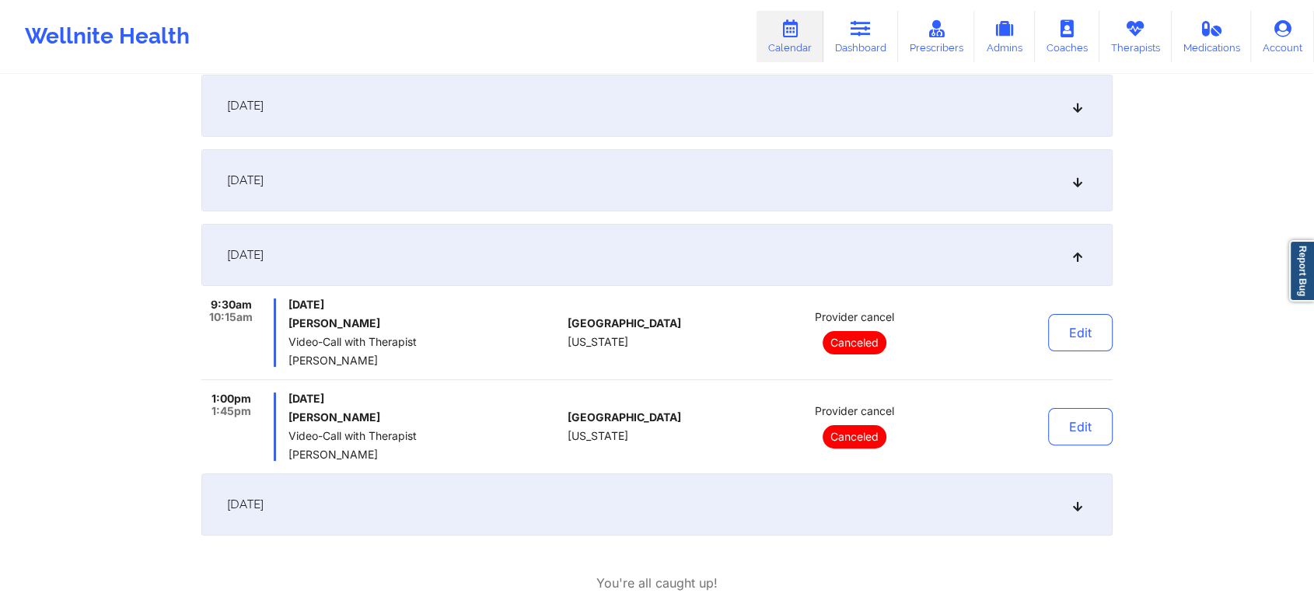
click at [473, 208] on div "[DATE]" at bounding box center [656, 180] width 911 height 62
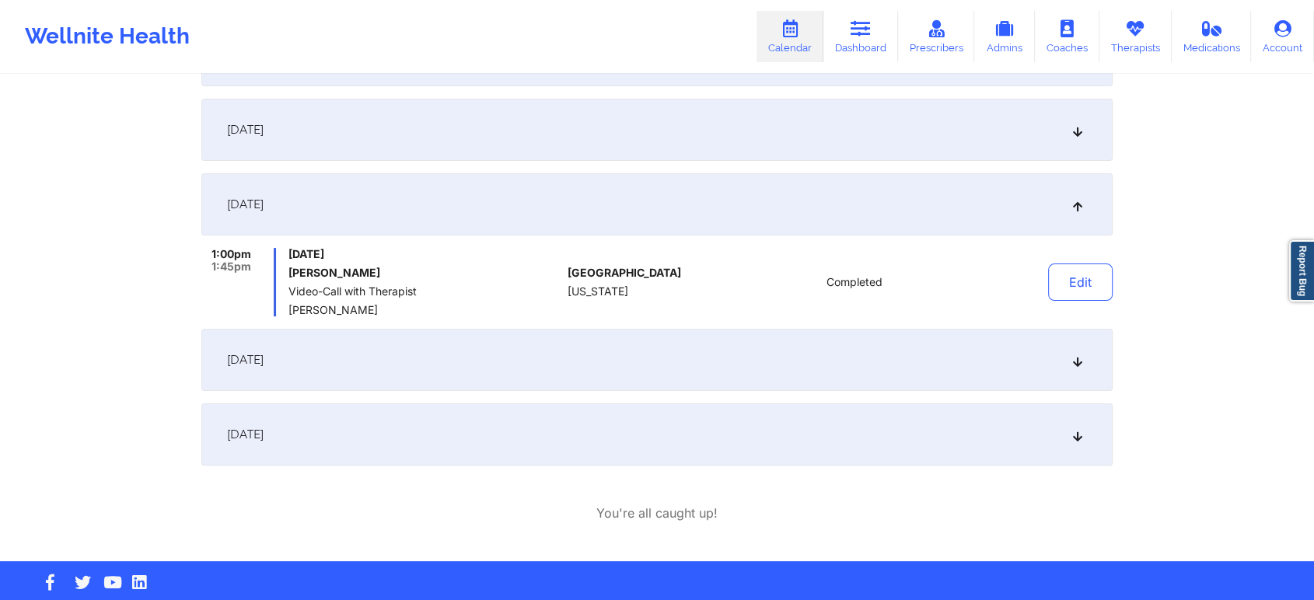
scroll to position [288, 0]
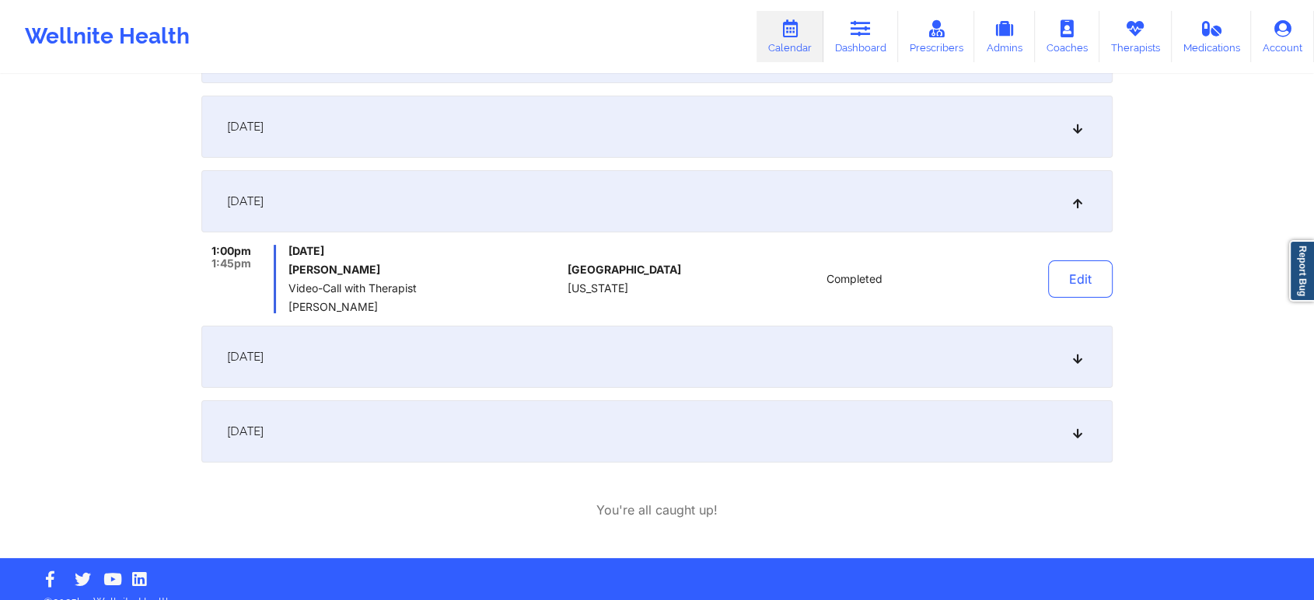
click at [725, 438] on div "[DATE]" at bounding box center [656, 431] width 911 height 62
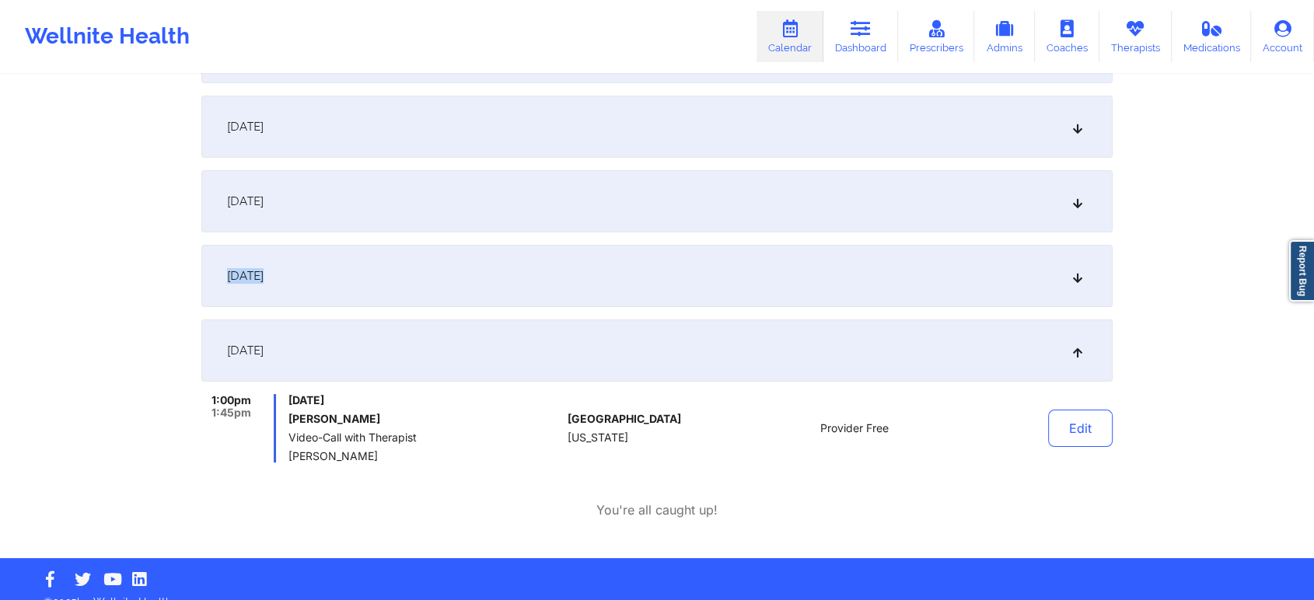
drag, startPoint x: 1153, startPoint y: 234, endPoint x: 1326, endPoint y: 309, distance: 188.3
click at [1193, 309] on html "Wellnite Health Calendar Dashboard Prescribers Admins Coaches Therapists Medica…" at bounding box center [657, 12] width 1314 height 600
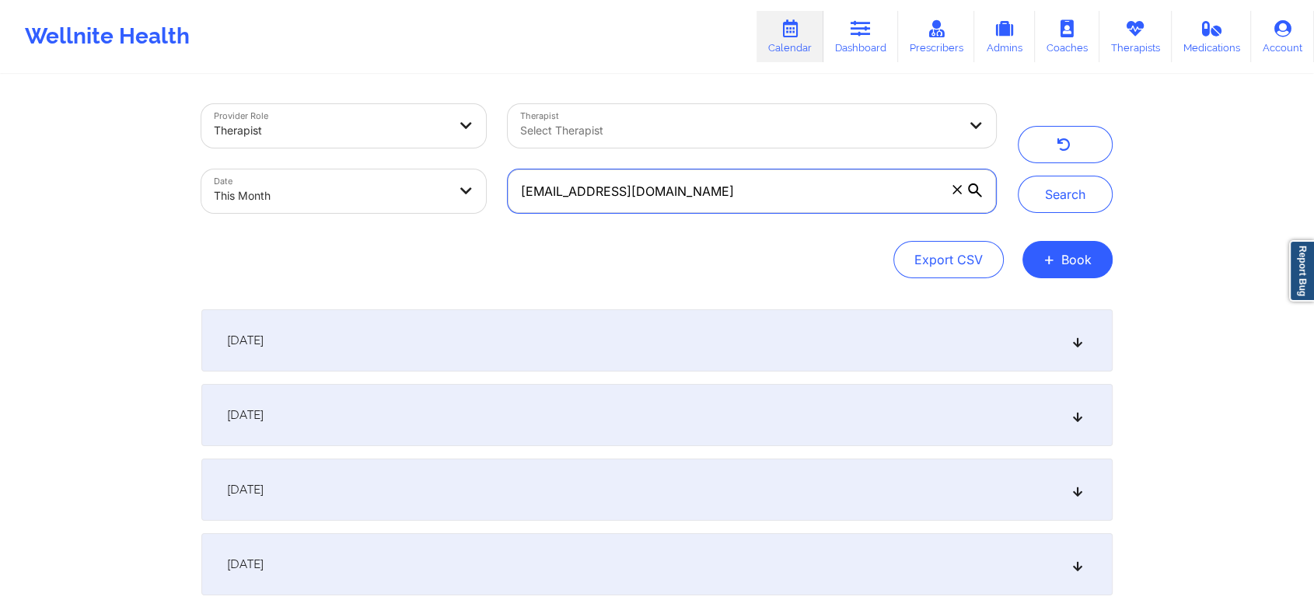
drag, startPoint x: 718, startPoint y: 178, endPoint x: 264, endPoint y: 187, distance: 454.1
click at [264, 187] on div "Provider Role Therapist Therapist Select Therapist Date This Month [EMAIL_ADDRE…" at bounding box center [598, 158] width 816 height 131
click at [1018, 176] on button "Search" at bounding box center [1065, 194] width 95 height 37
drag, startPoint x: 749, startPoint y: 194, endPoint x: 373, endPoint y: 135, distance: 380.1
click at [373, 135] on div "Provider Role Therapist Therapist Select Therapist Date This Month [EMAIL_ADDRE…" at bounding box center [598, 158] width 816 height 131
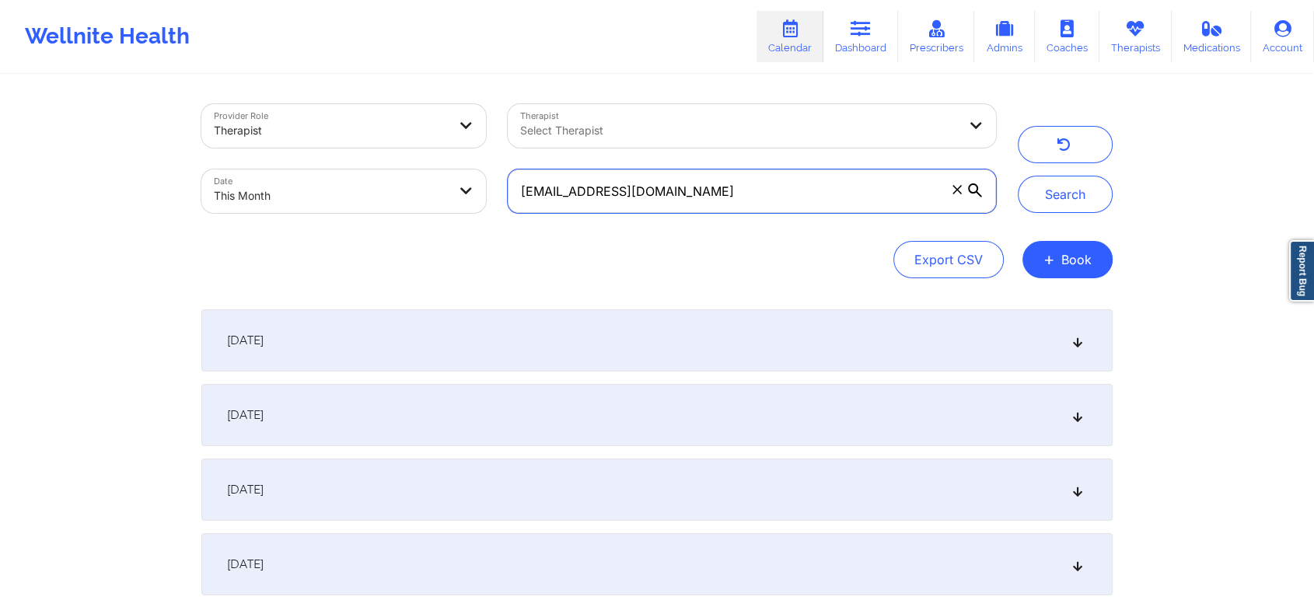
click at [1018, 176] on button "Search" at bounding box center [1065, 194] width 95 height 37
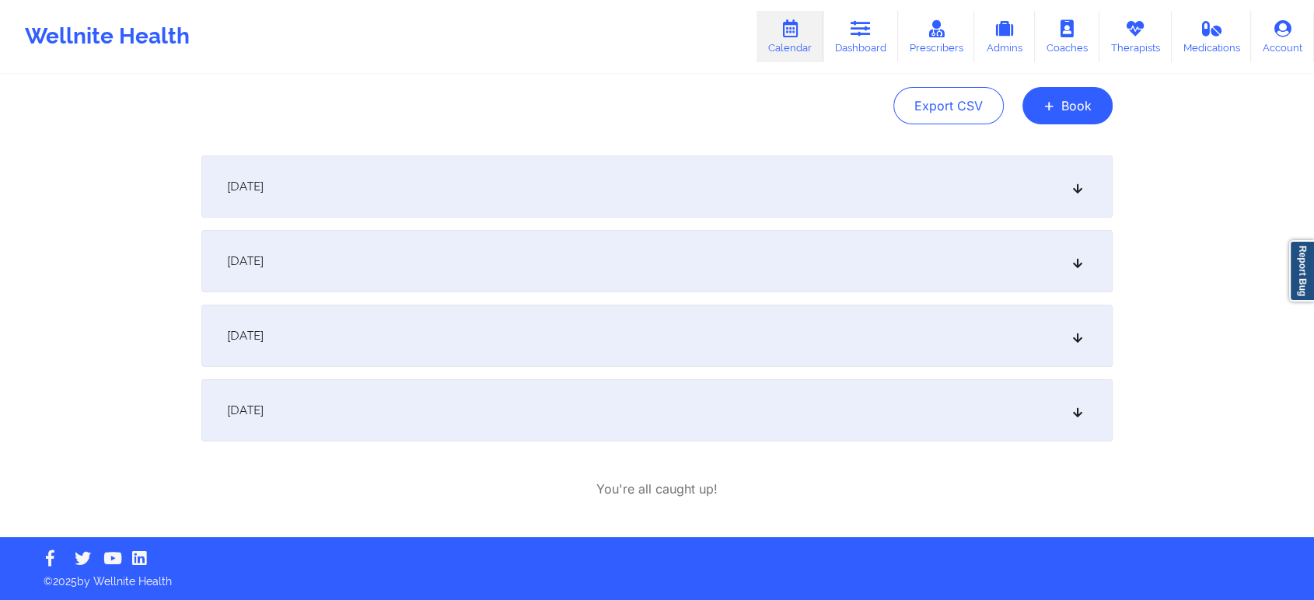
click at [462, 421] on div "[DATE]" at bounding box center [656, 410] width 911 height 62
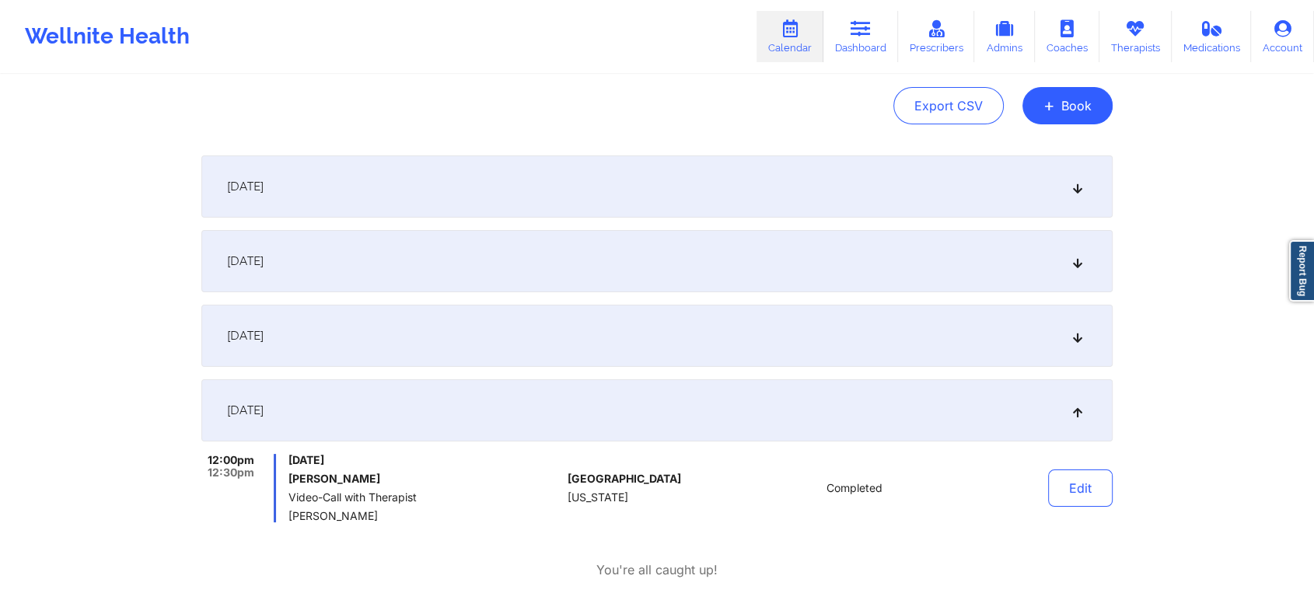
scroll to position [0, 0]
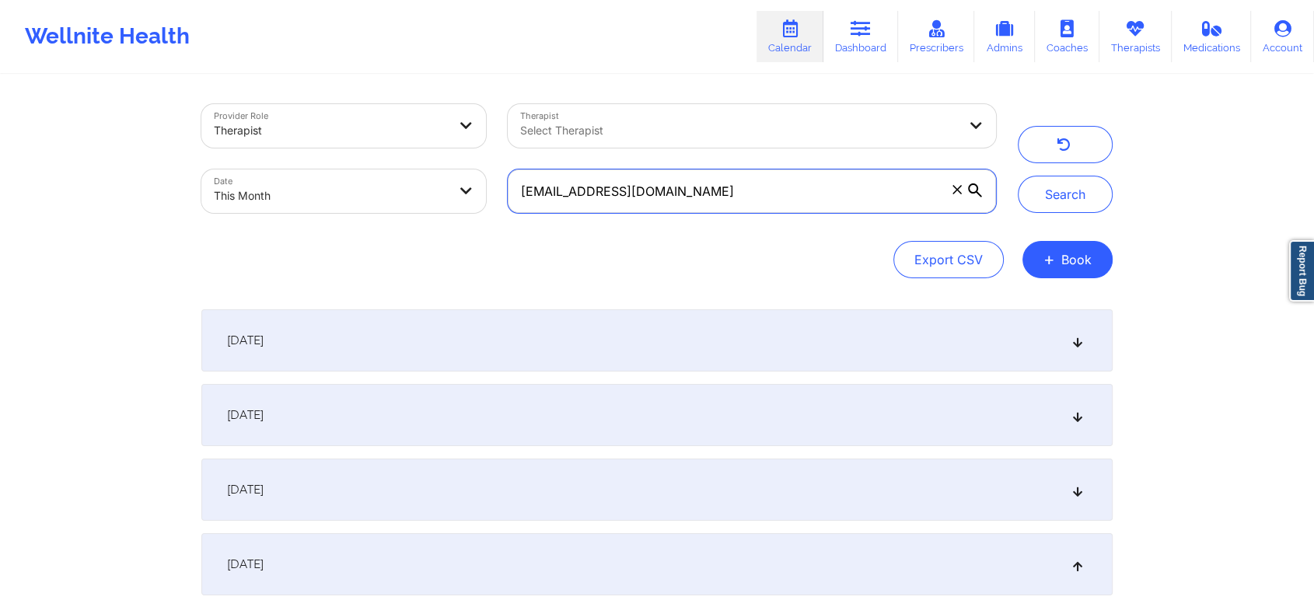
drag, startPoint x: 704, startPoint y: 199, endPoint x: 410, endPoint y: 162, distance: 296.1
click at [410, 162] on div "Provider Role Therapist Therapist Select Therapist Date This Month [EMAIL_ADDRE…" at bounding box center [598, 158] width 816 height 131
click at [1018, 176] on button "Search" at bounding box center [1065, 194] width 95 height 37
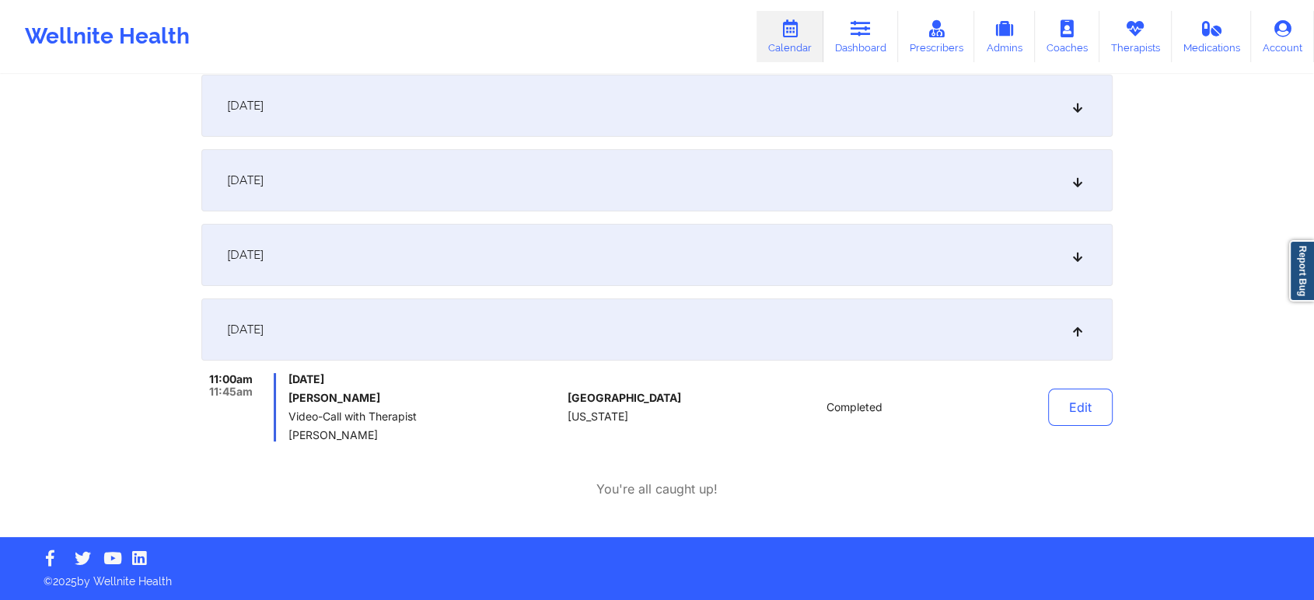
drag, startPoint x: 1273, startPoint y: 295, endPoint x: 1326, endPoint y: 364, distance: 87.1
click at [1193, 364] on html "Wellnite Health Calendar Dashboard Prescribers Admins Coaches Therapists Medica…" at bounding box center [657, 65] width 1314 height 600
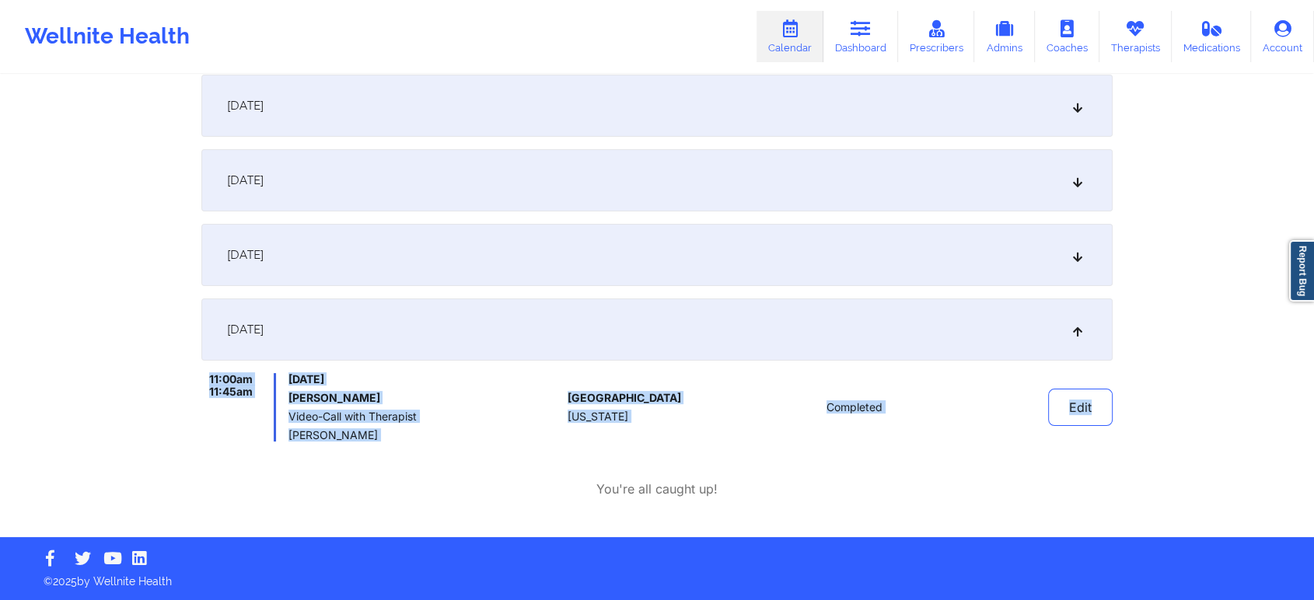
scroll to position [0, 0]
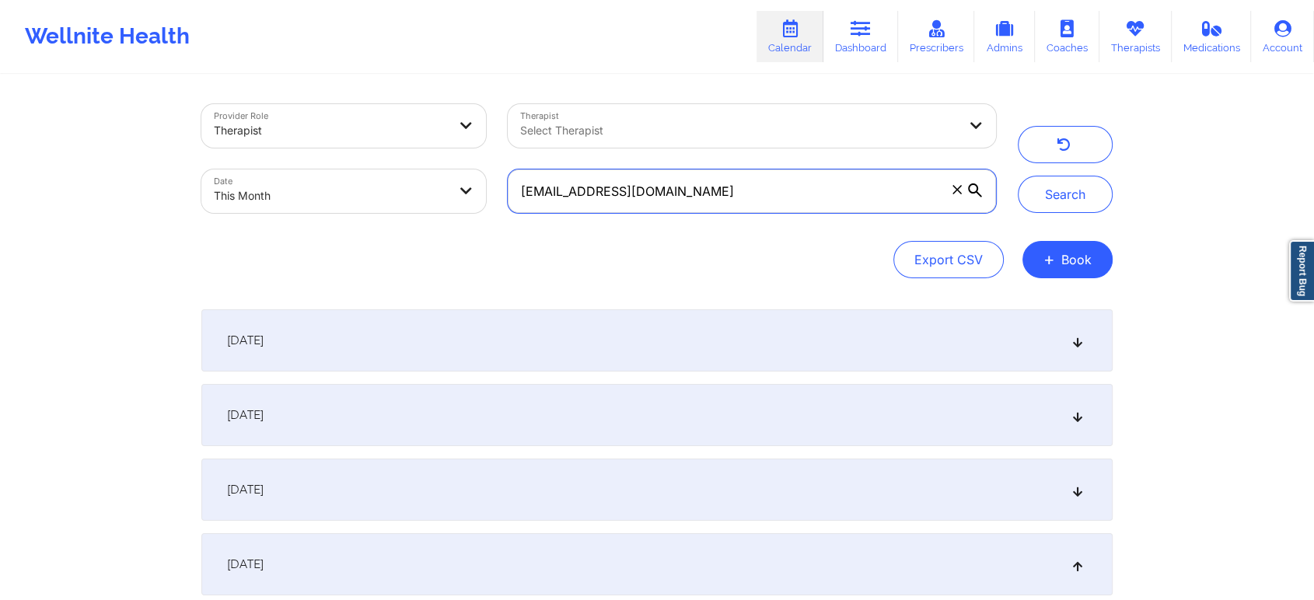
drag, startPoint x: 683, startPoint y: 197, endPoint x: 357, endPoint y: 162, distance: 327.7
click at [357, 162] on div "Provider Role Therapist Therapist Select Therapist Date This Month [EMAIL_ADDRE…" at bounding box center [598, 158] width 816 height 131
click at [1018, 176] on button "Search" at bounding box center [1065, 194] width 95 height 37
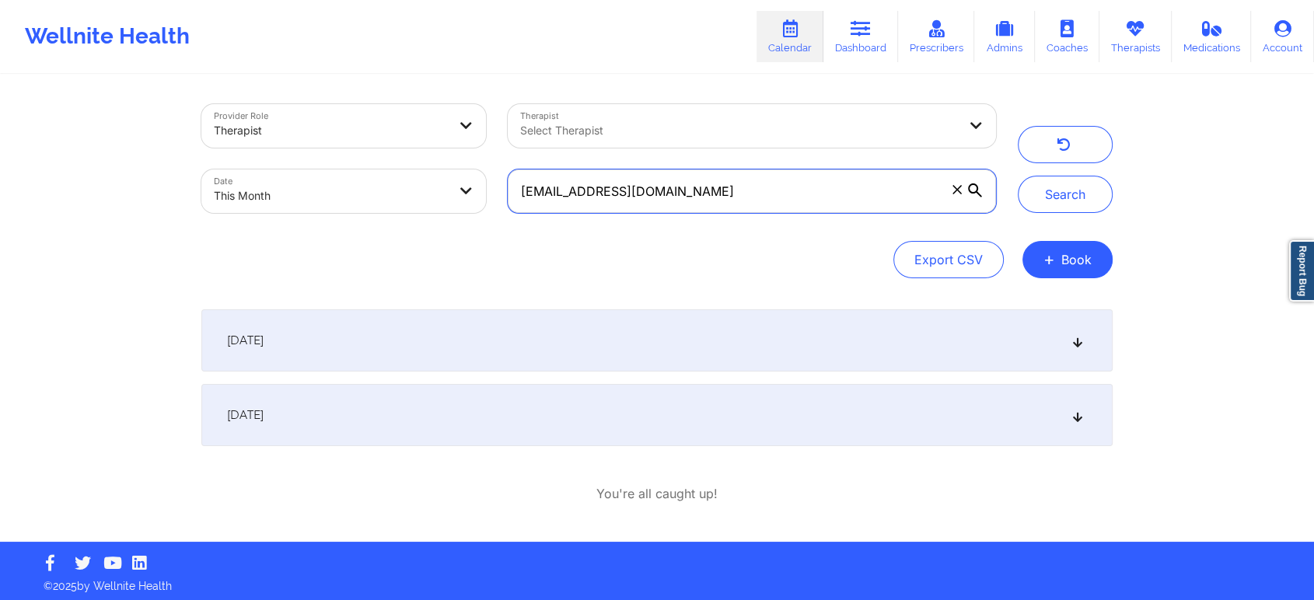
scroll to position [5, 0]
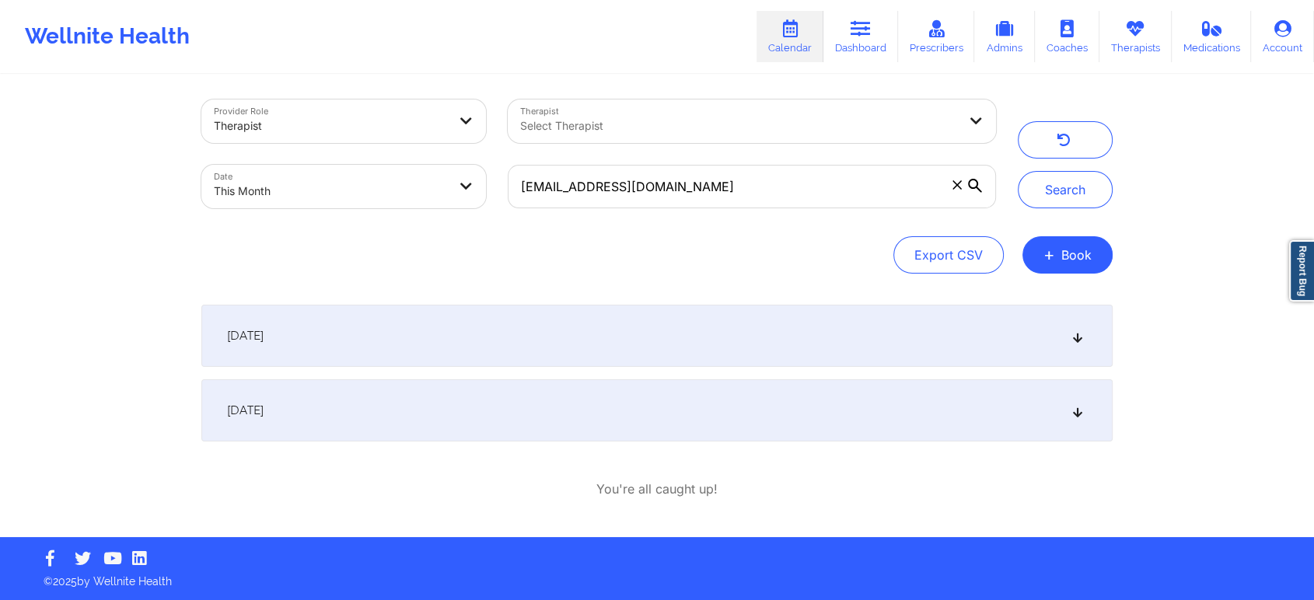
click at [267, 311] on div "[DATE]" at bounding box center [656, 336] width 911 height 62
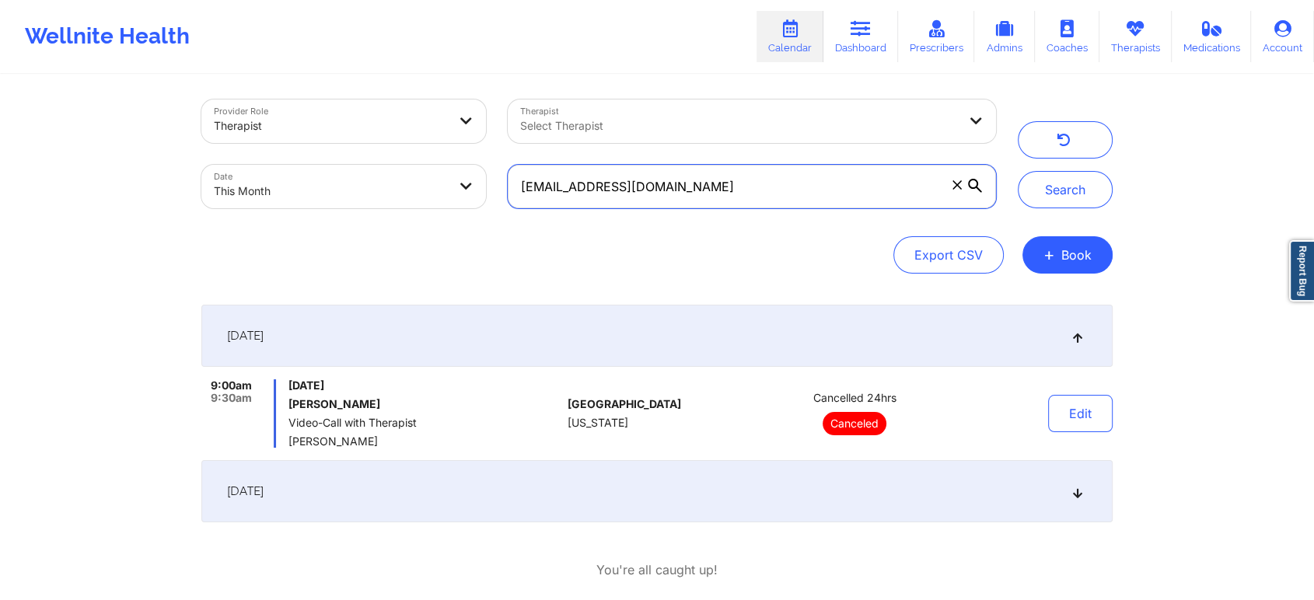
drag, startPoint x: 730, startPoint y: 172, endPoint x: 390, endPoint y: 202, distance: 341.1
click at [390, 202] on div "Provider Role Therapist Therapist Select Therapist Date This Month [EMAIL_ADDRE…" at bounding box center [598, 154] width 816 height 131
click at [1018, 171] on button "Search" at bounding box center [1065, 189] width 95 height 37
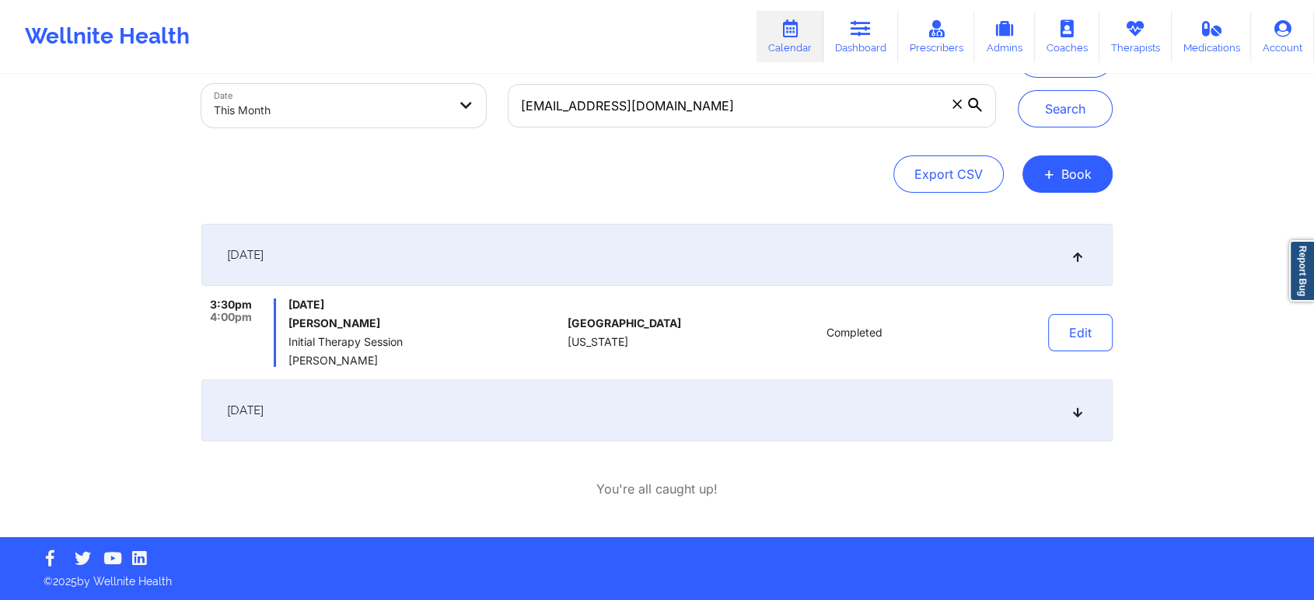
click at [399, 399] on div "[DATE]" at bounding box center [656, 410] width 911 height 62
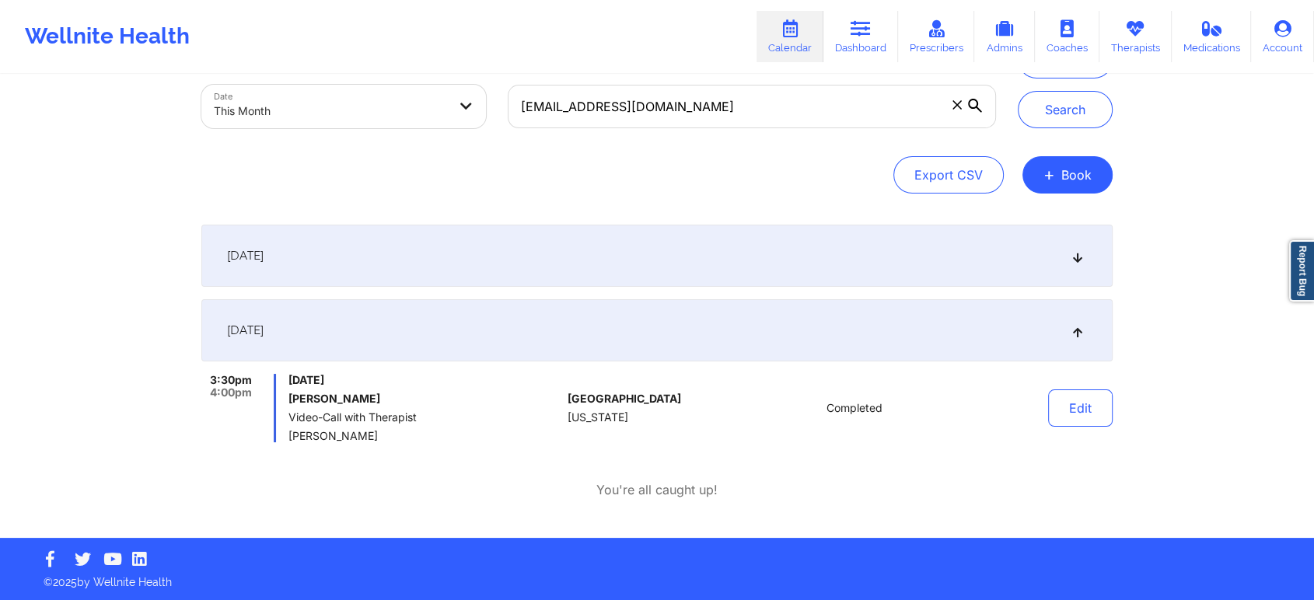
scroll to position [0, 0]
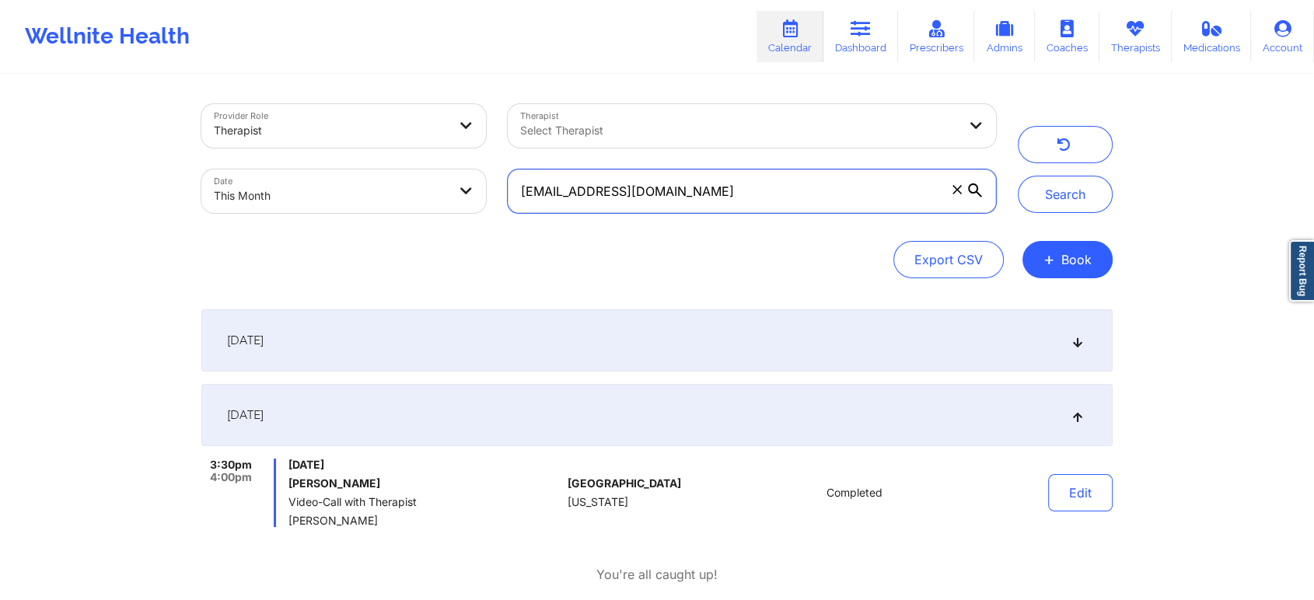
drag, startPoint x: 721, startPoint y: 187, endPoint x: 362, endPoint y: 156, distance: 360.5
click at [362, 156] on div "Provider Role Therapist Therapist Select Therapist Date This Month [EMAIL_ADDRE…" at bounding box center [598, 158] width 816 height 131
click at [1018, 176] on button "Search" at bounding box center [1065, 194] width 95 height 37
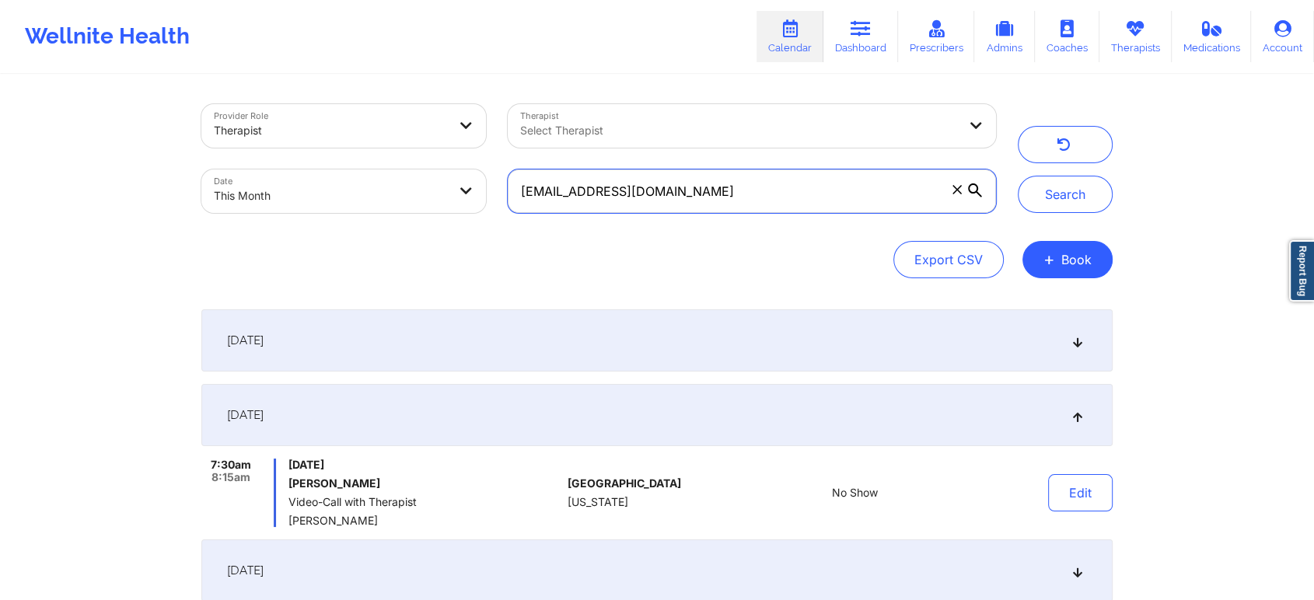
scroll to position [459, 0]
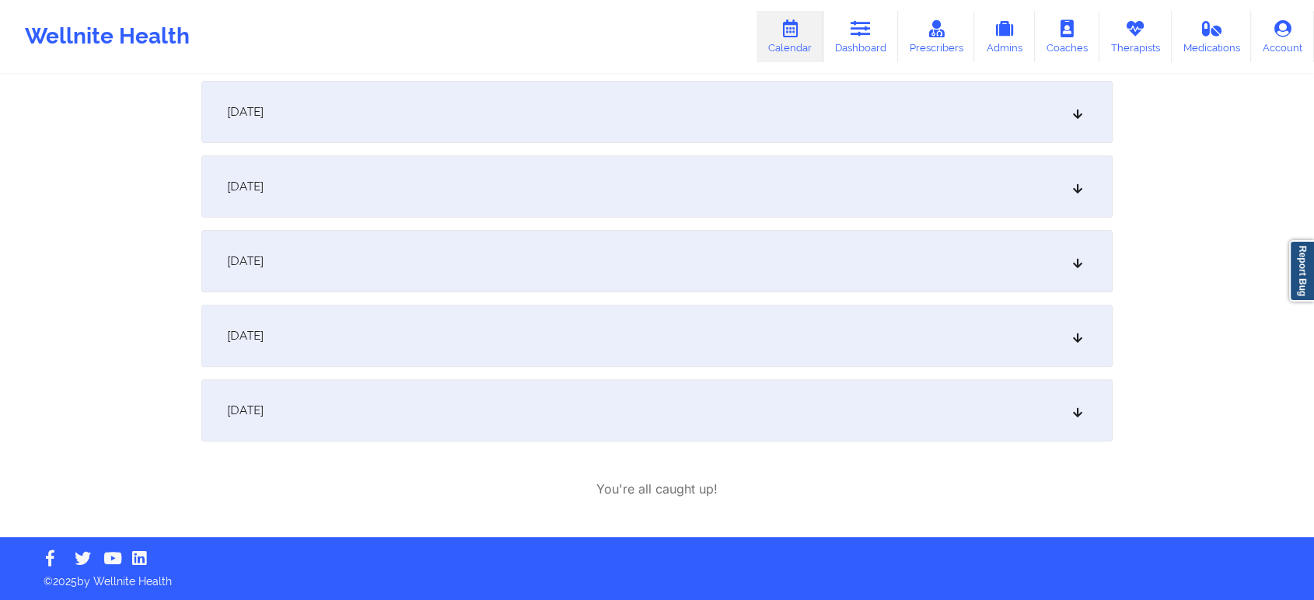
click at [457, 342] on div "[DATE]" at bounding box center [656, 336] width 911 height 62
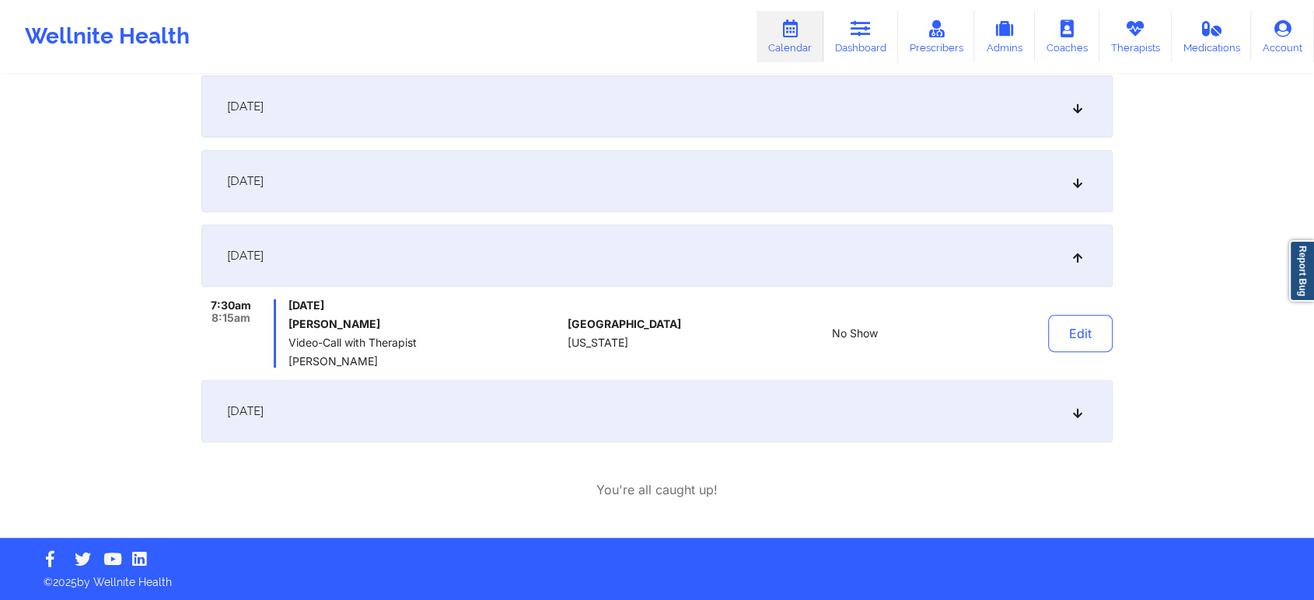
scroll to position [0, 0]
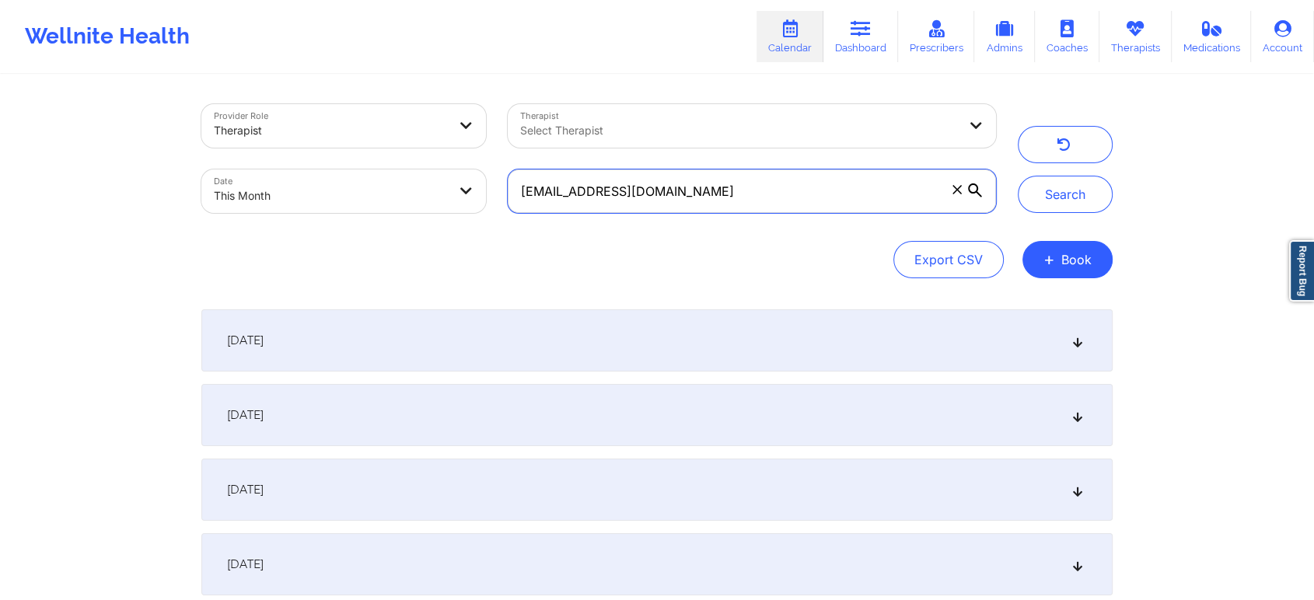
drag, startPoint x: 703, startPoint y: 189, endPoint x: 357, endPoint y: 169, distance: 346.6
click at [357, 169] on div "Provider Role Therapist Therapist Select Therapist Date This Month [EMAIL_ADDRE…" at bounding box center [598, 158] width 816 height 131
click at [1018, 176] on button "Search" at bounding box center [1065, 194] width 95 height 37
drag, startPoint x: 693, startPoint y: 189, endPoint x: 427, endPoint y: 161, distance: 267.4
click at [427, 161] on div "Provider Role Therapist Therapist Select Therapist Date This Month [EMAIL_ADDRE…" at bounding box center [598, 158] width 816 height 131
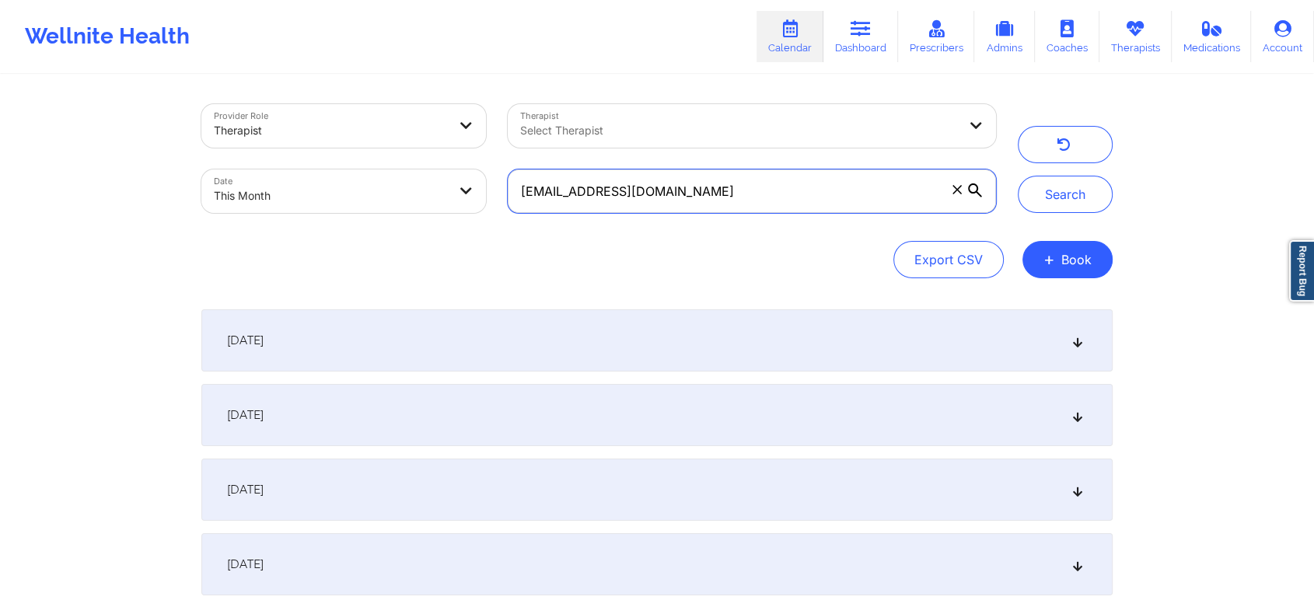
click at [1018, 176] on button "Search" at bounding box center [1065, 194] width 95 height 37
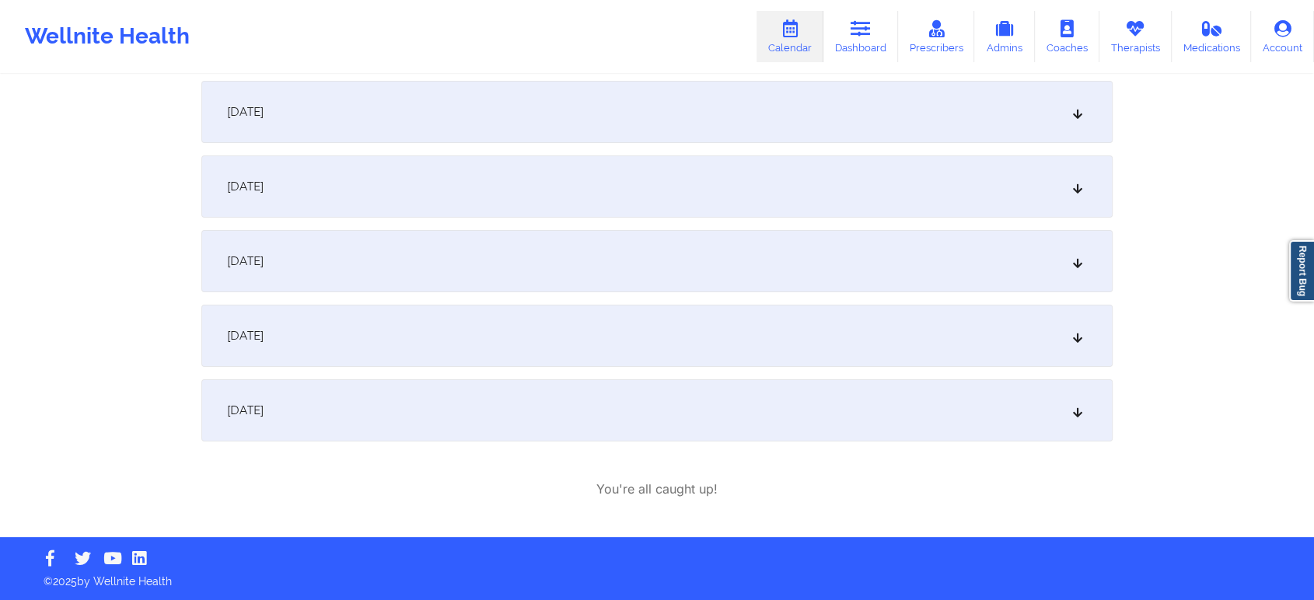
click at [458, 430] on div "[DATE]" at bounding box center [656, 410] width 911 height 62
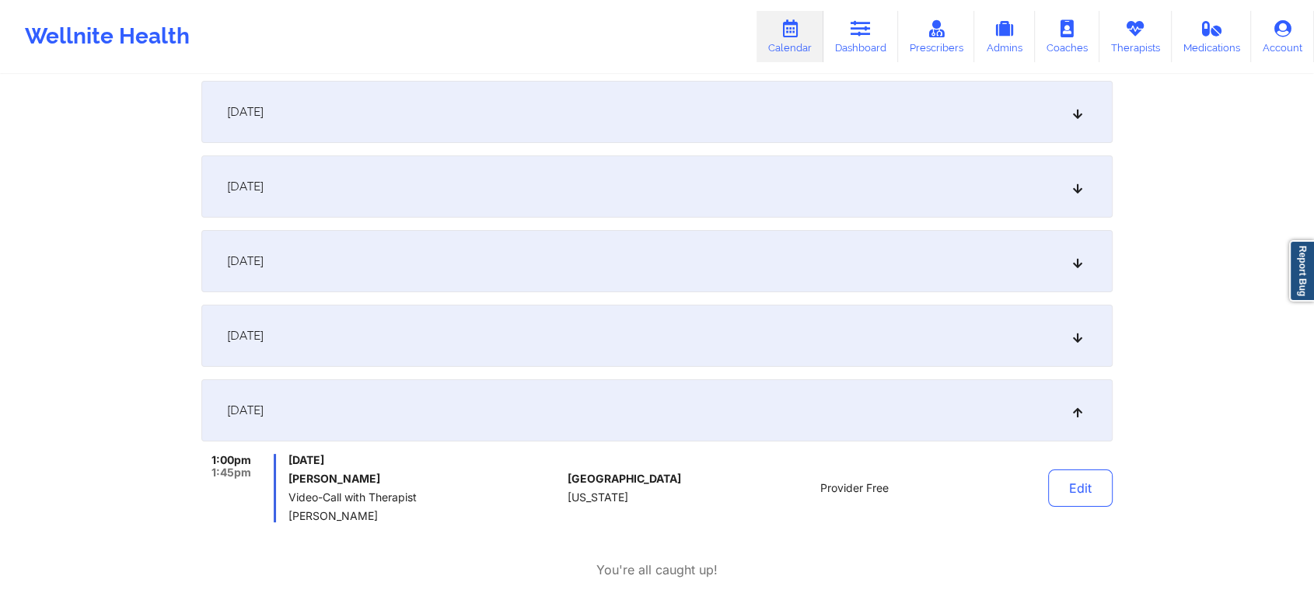
click at [423, 353] on div "[DATE]" at bounding box center [656, 336] width 911 height 62
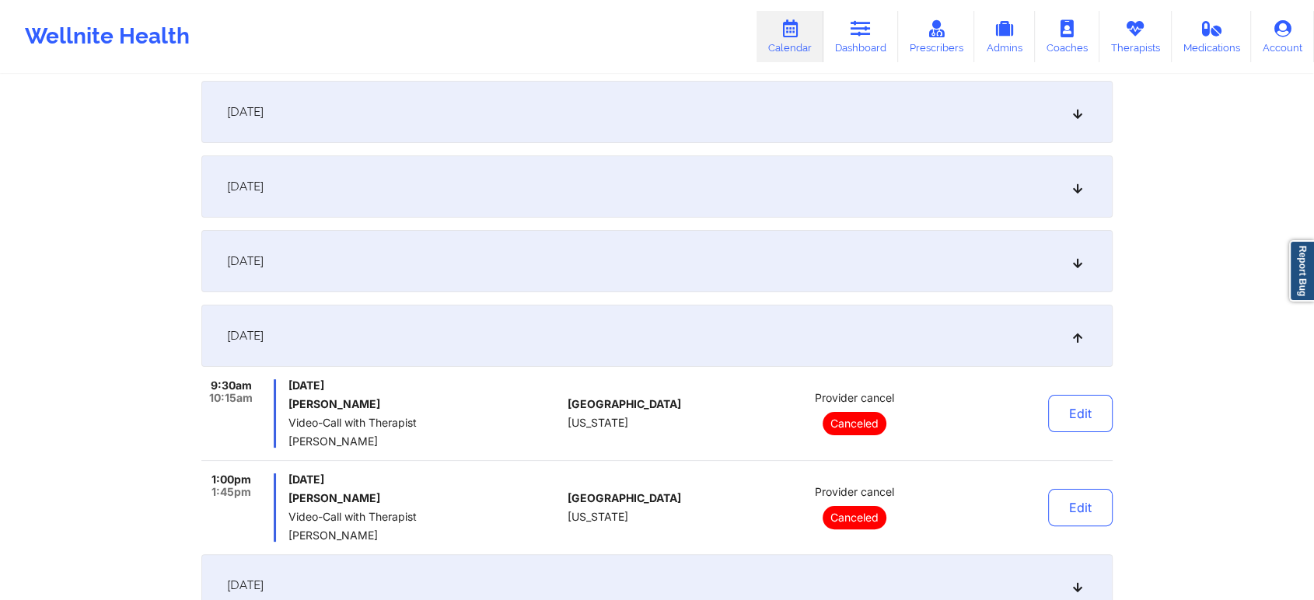
scroll to position [0, 0]
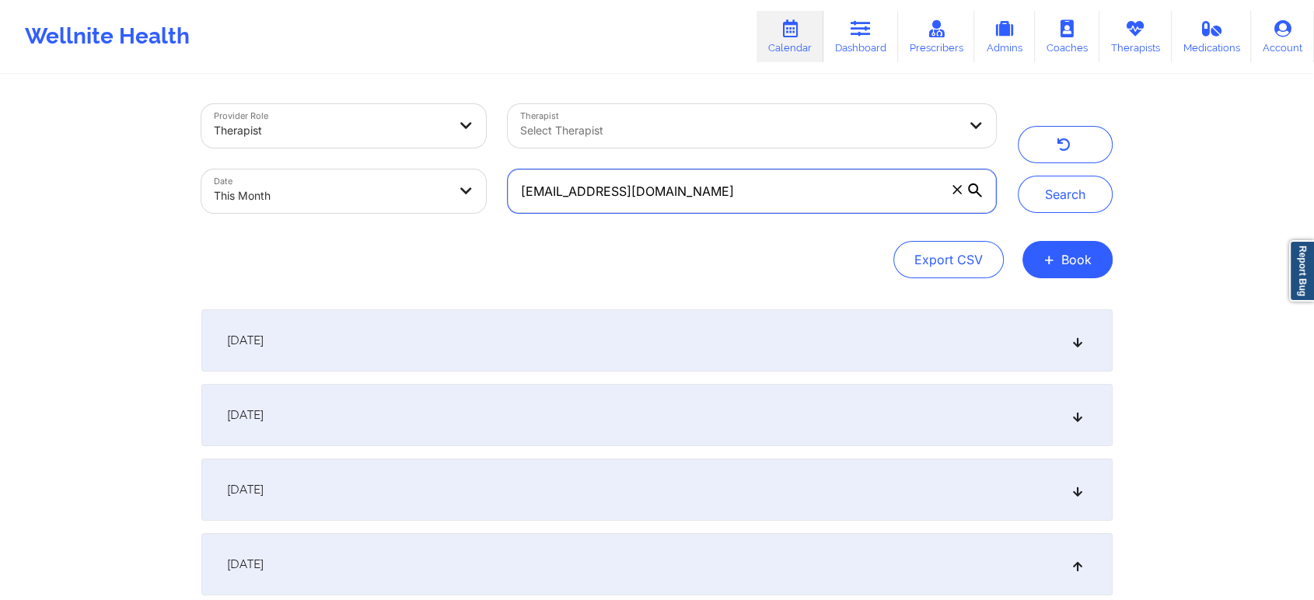
drag, startPoint x: 695, startPoint y: 205, endPoint x: 272, endPoint y: 199, distance: 423.0
click at [272, 199] on div "Provider Role Therapist Therapist Select Therapist Date This Month [EMAIL_ADDRE…" at bounding box center [598, 158] width 816 height 131
click at [1018, 176] on button "Search" at bounding box center [1065, 194] width 95 height 37
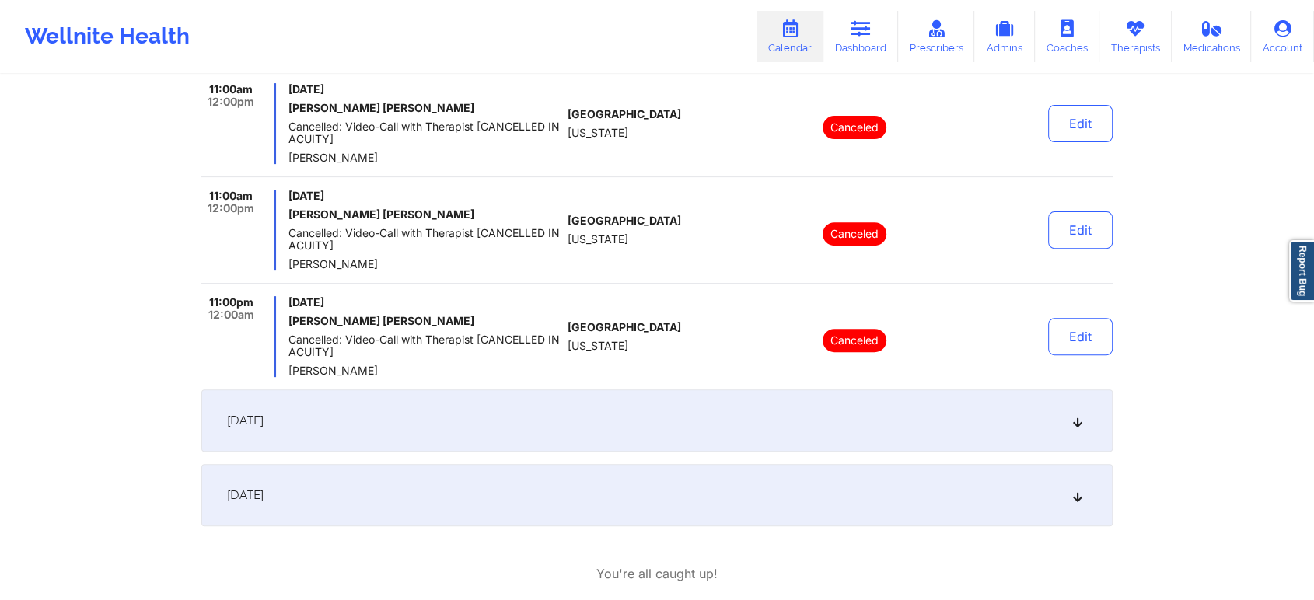
click at [387, 432] on div "[DATE]" at bounding box center [656, 420] width 911 height 62
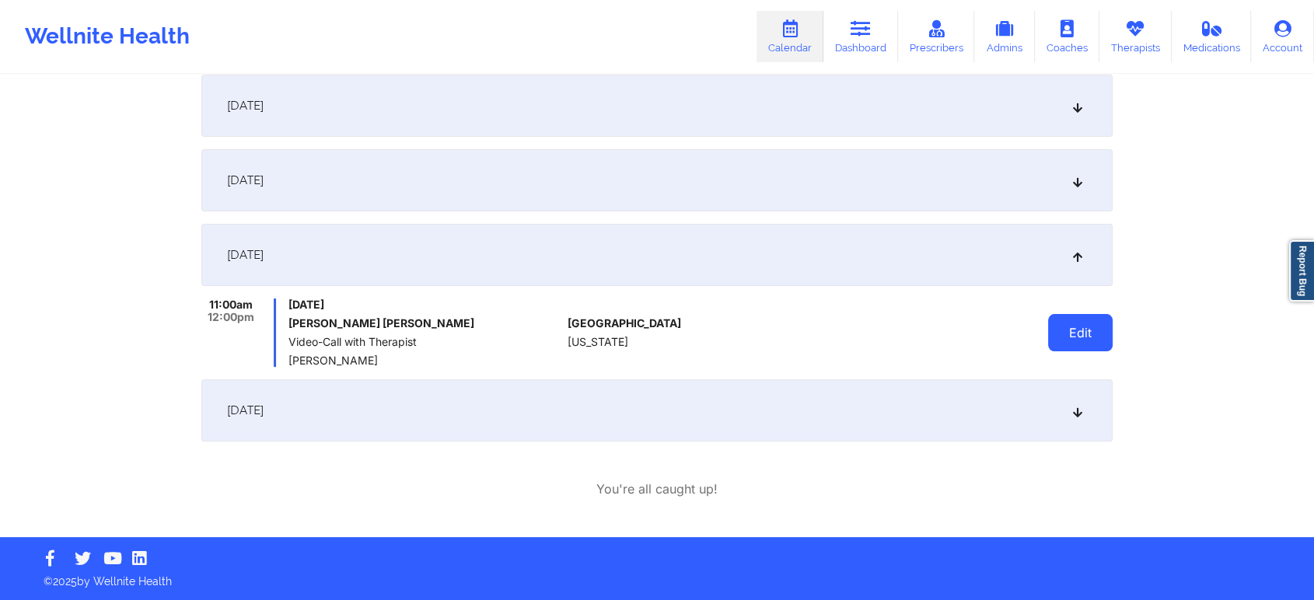
click at [1064, 343] on button "Edit" at bounding box center [1080, 332] width 65 height 37
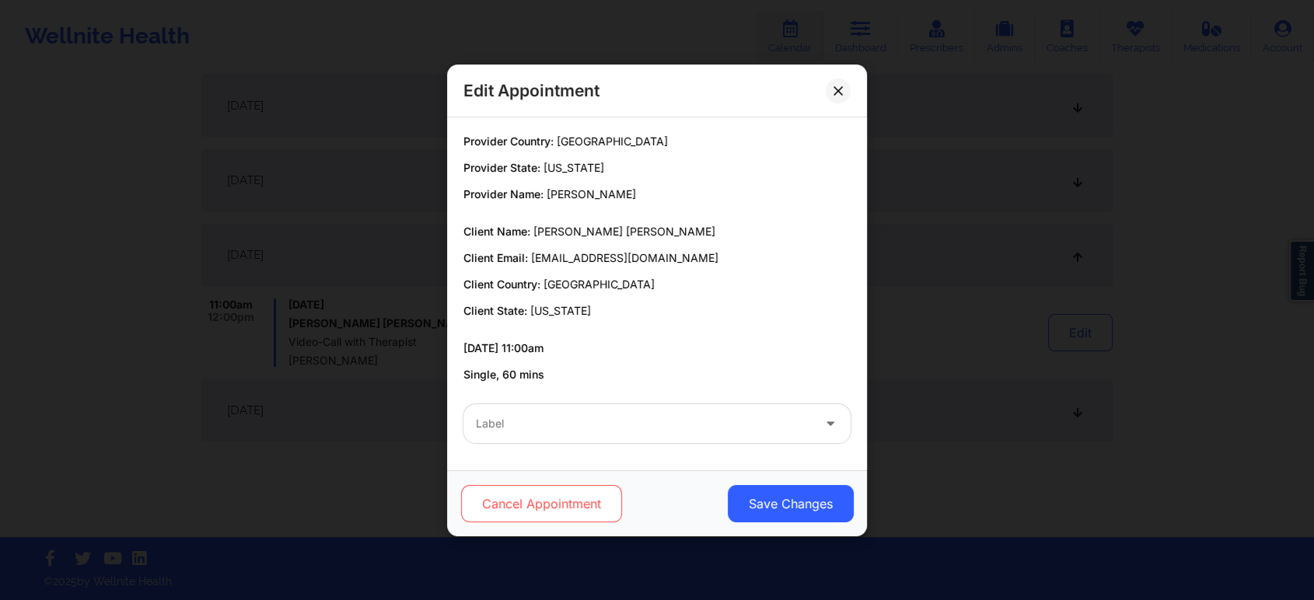
click at [589, 503] on button "Cancel Appointment" at bounding box center [541, 503] width 161 height 37
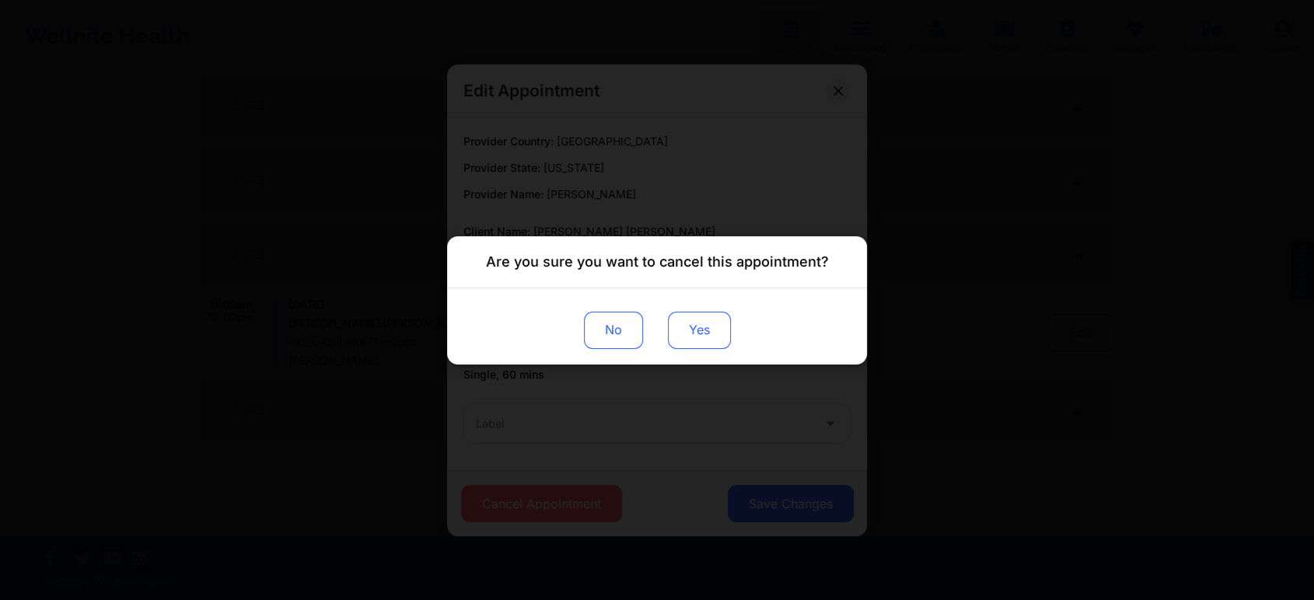
click at [679, 331] on button "Yes" at bounding box center [699, 329] width 63 height 37
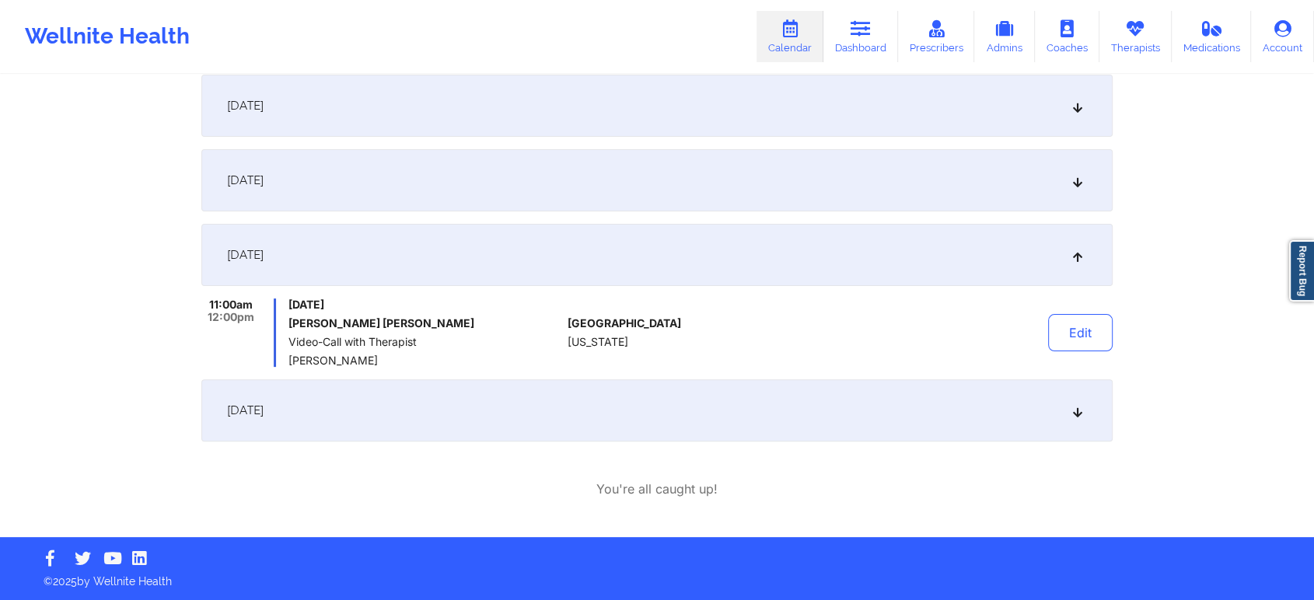
scroll to position [0, 0]
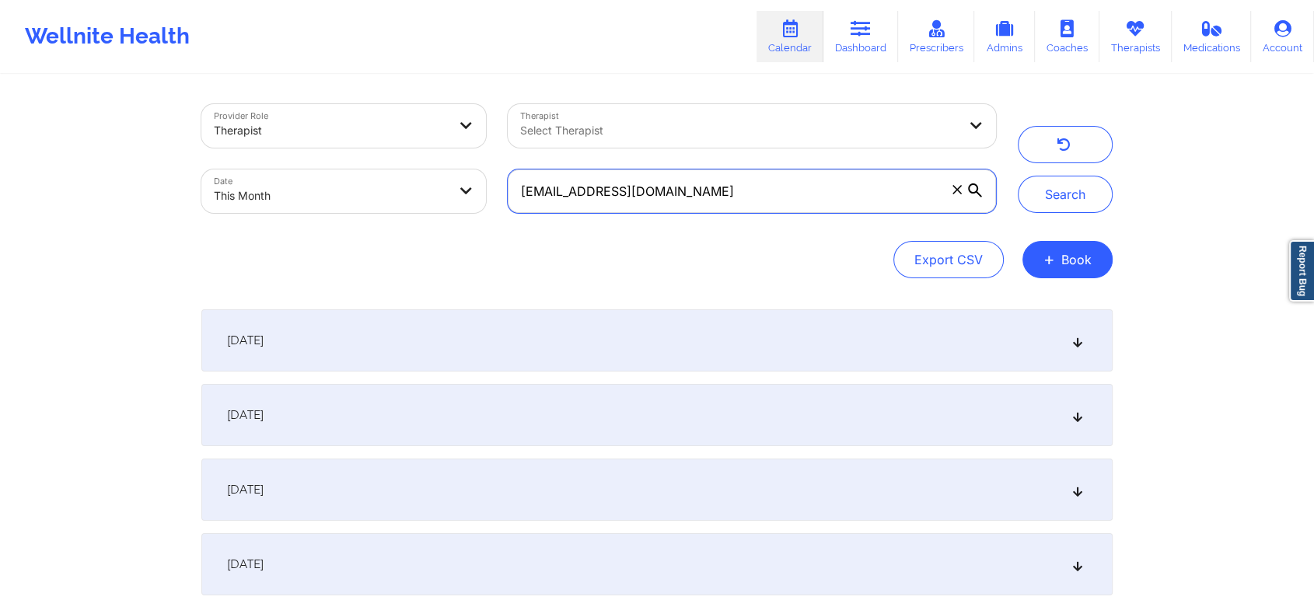
drag, startPoint x: 714, startPoint y: 209, endPoint x: 389, endPoint y: 161, distance: 329.3
click at [389, 161] on div "Provider Role Therapist Therapist Select Therapist Date This Month [EMAIL_ADDRE…" at bounding box center [598, 158] width 816 height 131
click at [1018, 176] on button "Search" at bounding box center [1065, 194] width 95 height 37
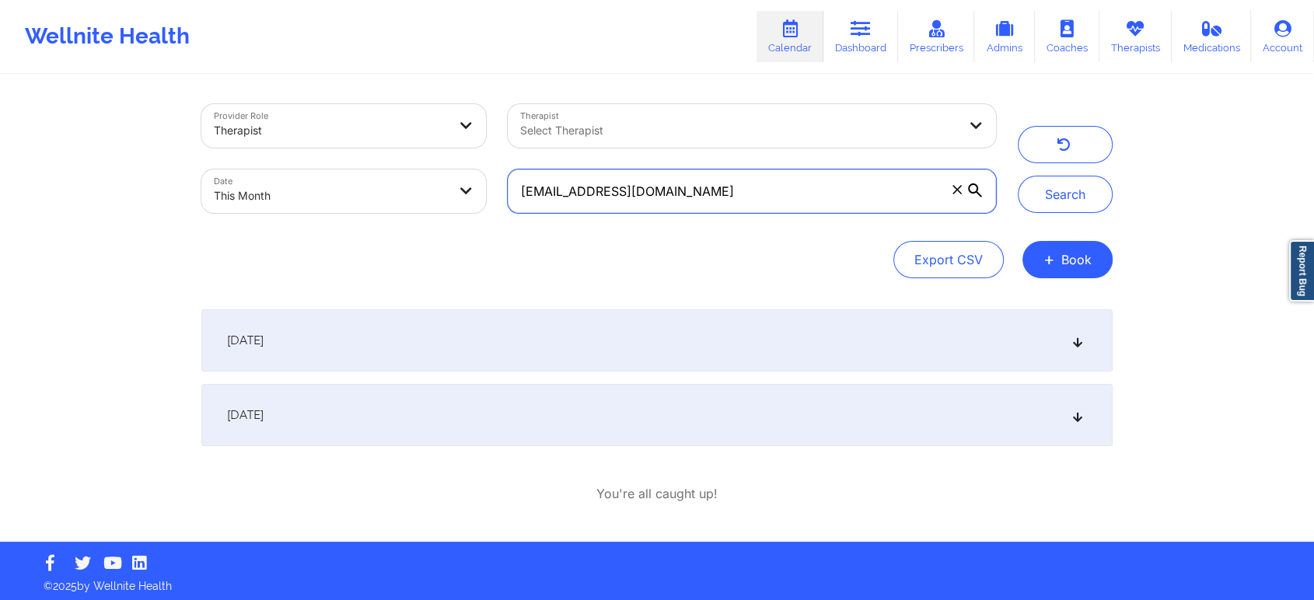
scroll to position [5, 0]
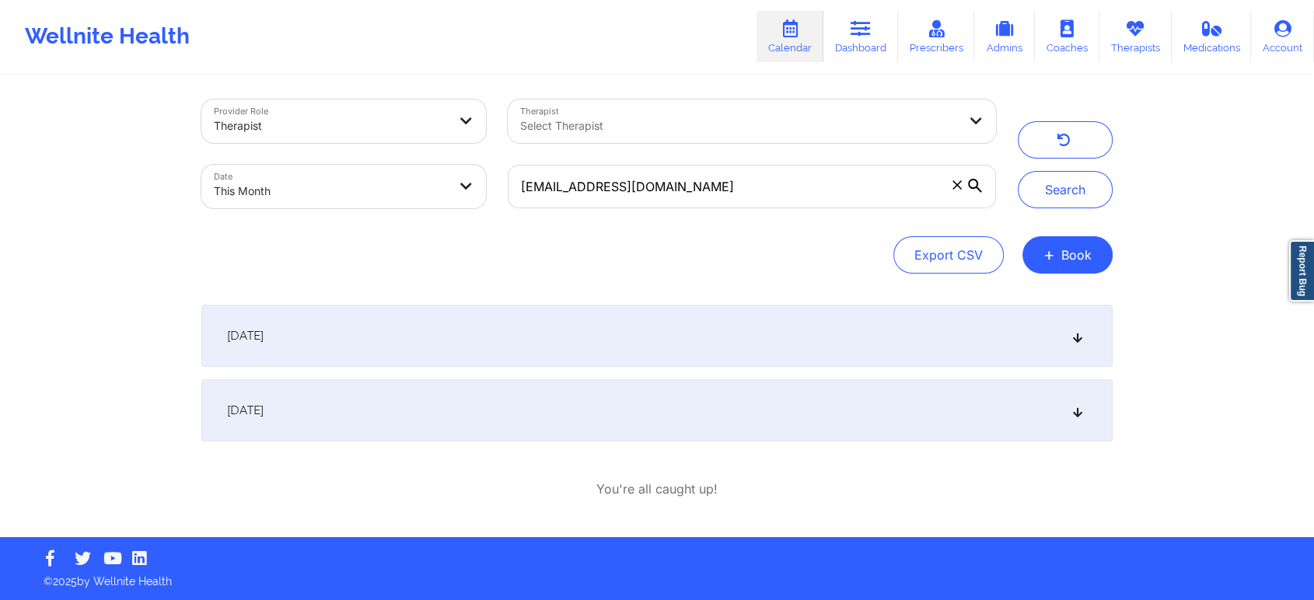
click at [547, 401] on div "[DATE]" at bounding box center [656, 410] width 911 height 62
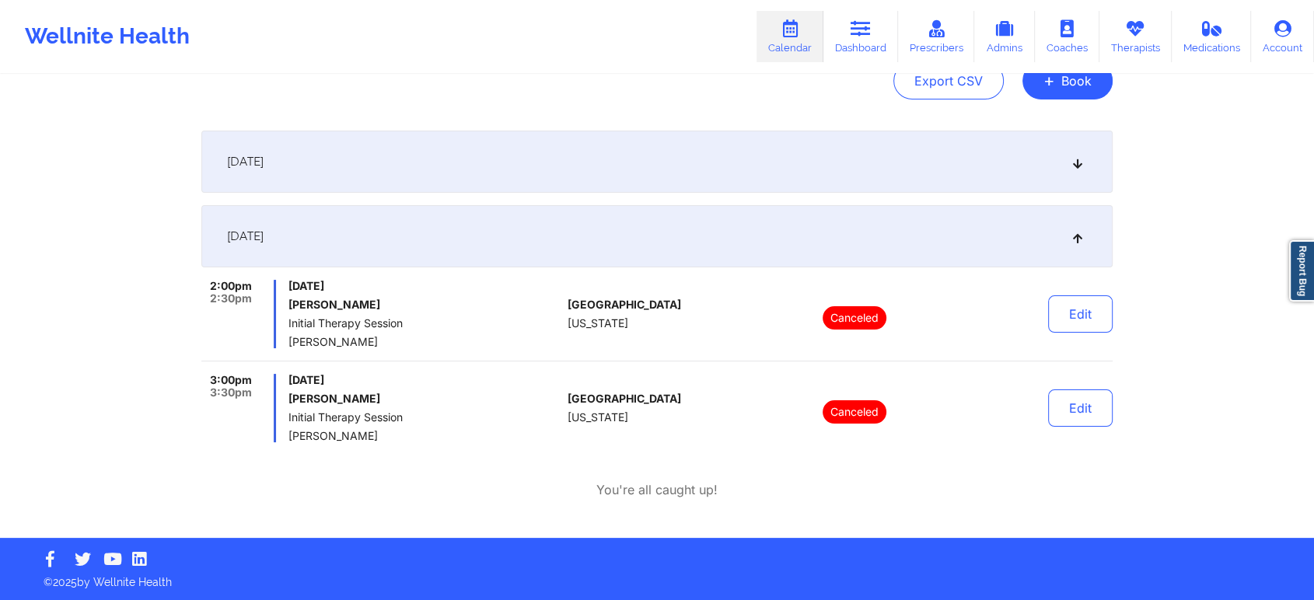
scroll to position [0, 0]
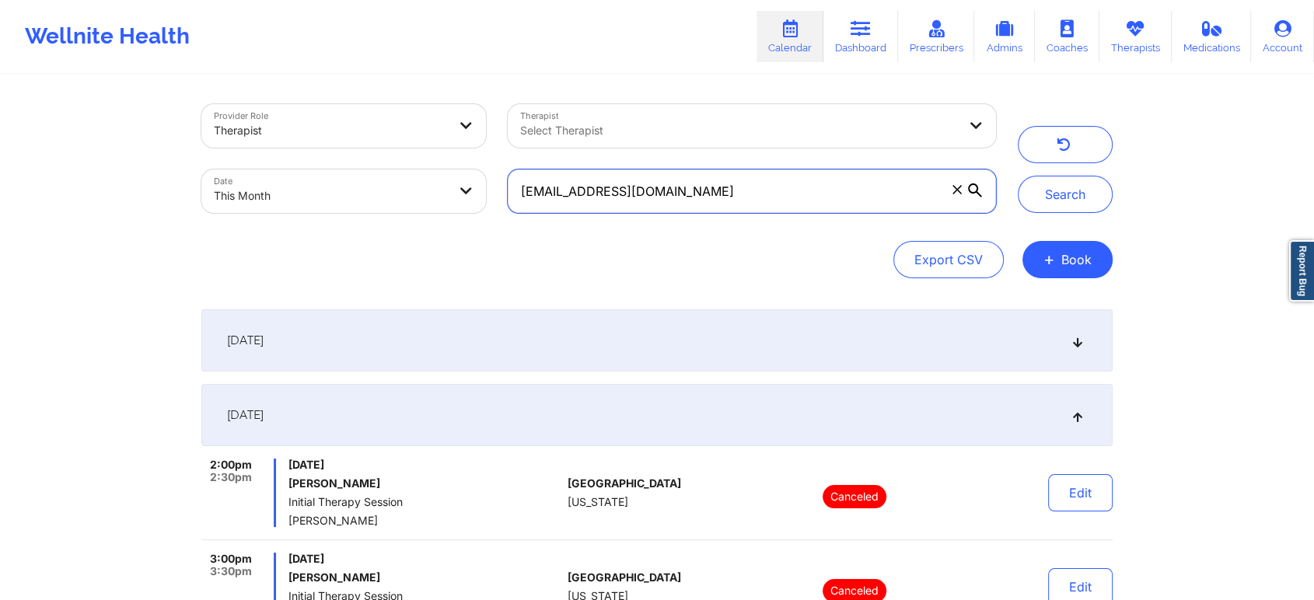
drag, startPoint x: 775, startPoint y: 179, endPoint x: 346, endPoint y: 128, distance: 432.2
click at [346, 128] on div "Provider Role Therapist Therapist Select Therapist Date This Month [EMAIL_ADDRE…" at bounding box center [598, 158] width 816 height 131
click at [1018, 176] on button "Search" at bounding box center [1065, 194] width 95 height 37
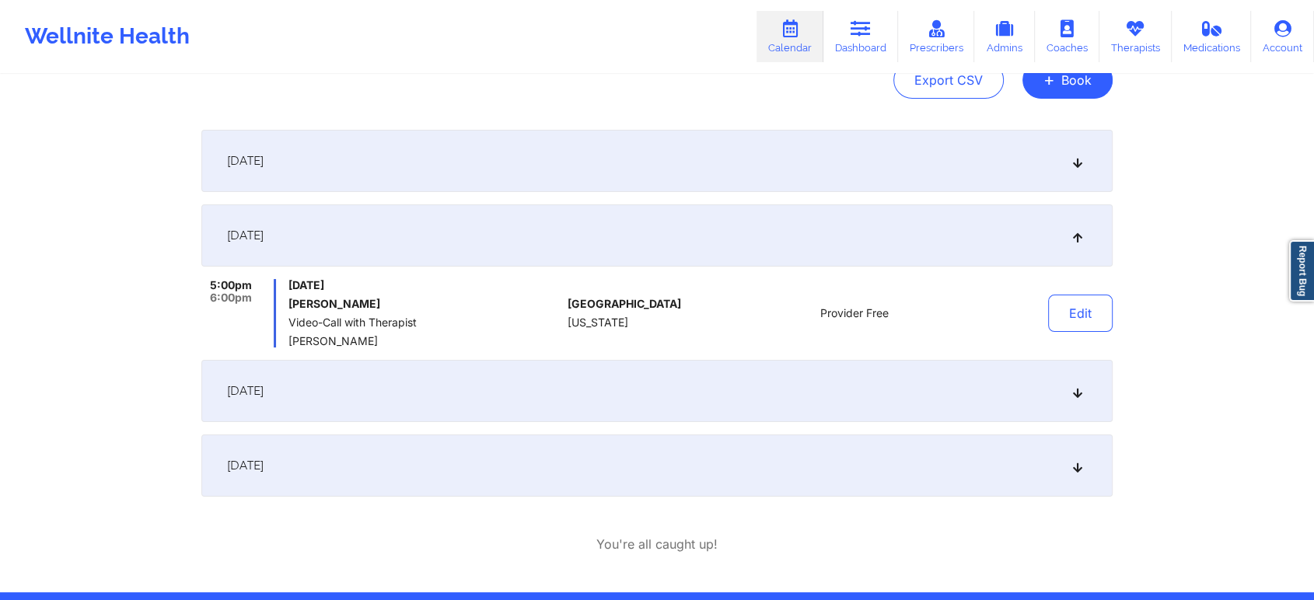
click at [554, 391] on div "[DATE]" at bounding box center [656, 391] width 911 height 62
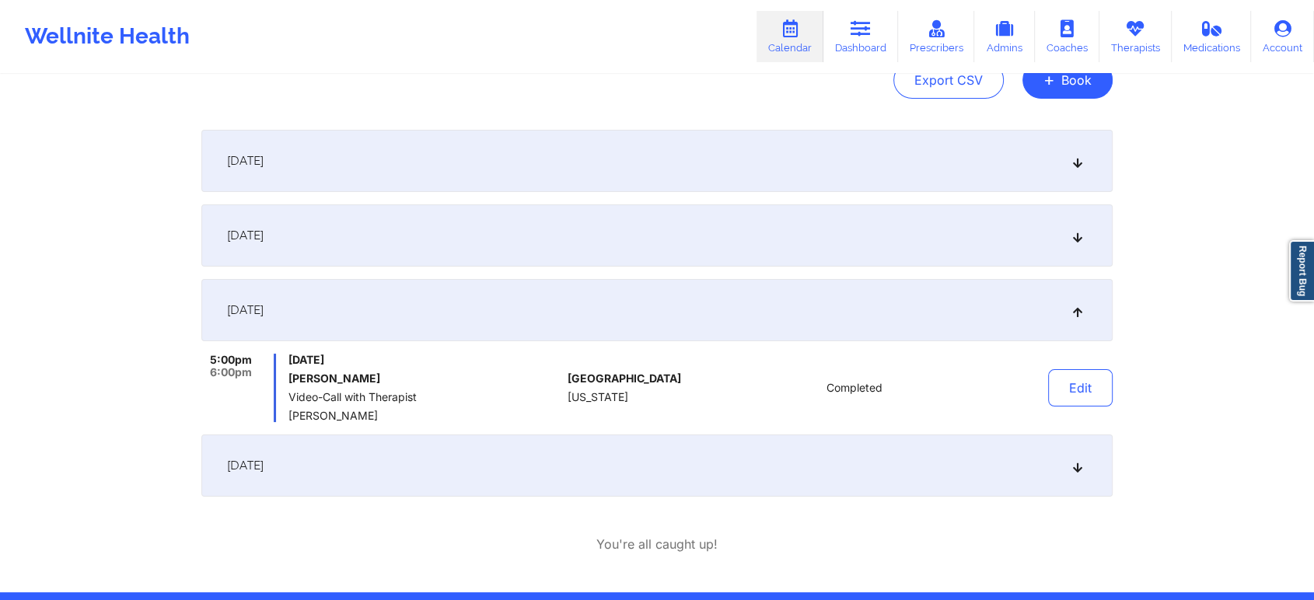
click at [417, 466] on div "[DATE]" at bounding box center [656, 466] width 911 height 62
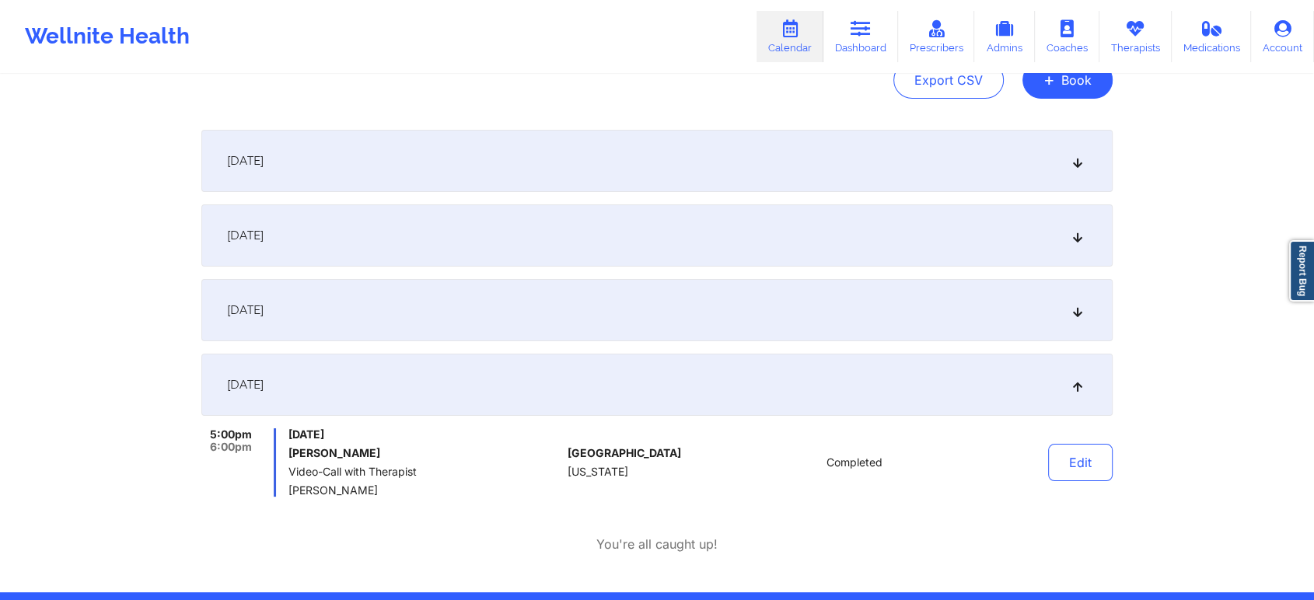
scroll to position [0, 0]
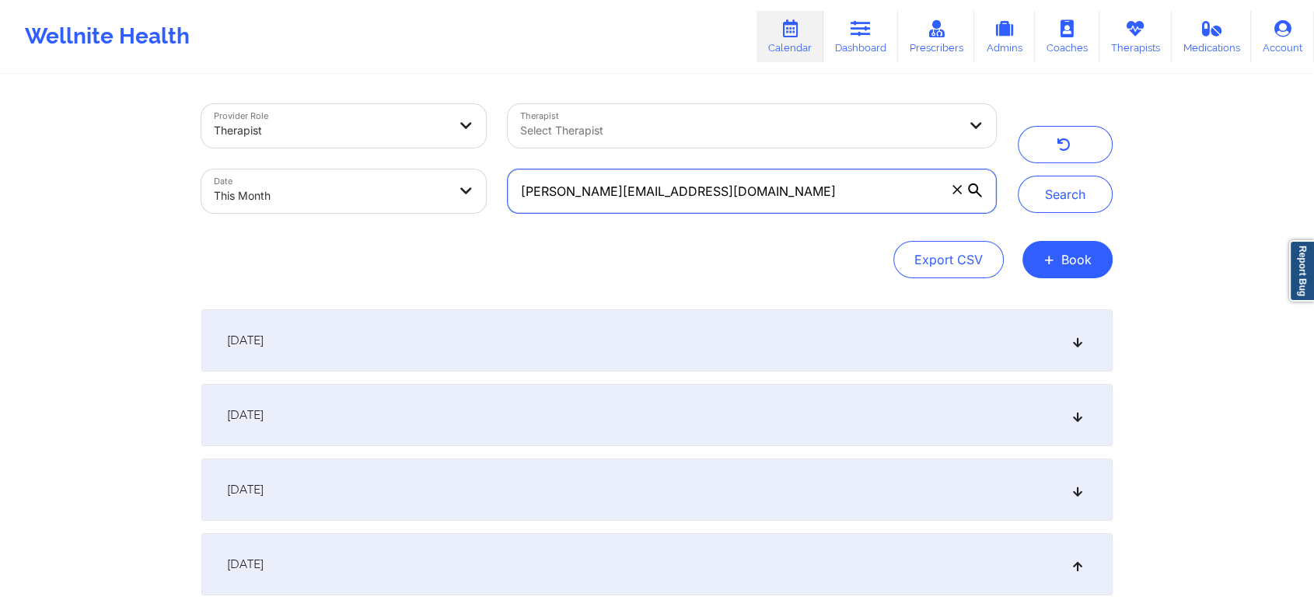
drag, startPoint x: 699, startPoint y: 201, endPoint x: 280, endPoint y: 100, distance: 431.2
click at [280, 100] on div "Provider Role Therapist Therapist Select Therapist Date This Month [PERSON_NAME…" at bounding box center [598, 158] width 816 height 131
click at [1018, 176] on button "Search" at bounding box center [1065, 194] width 95 height 37
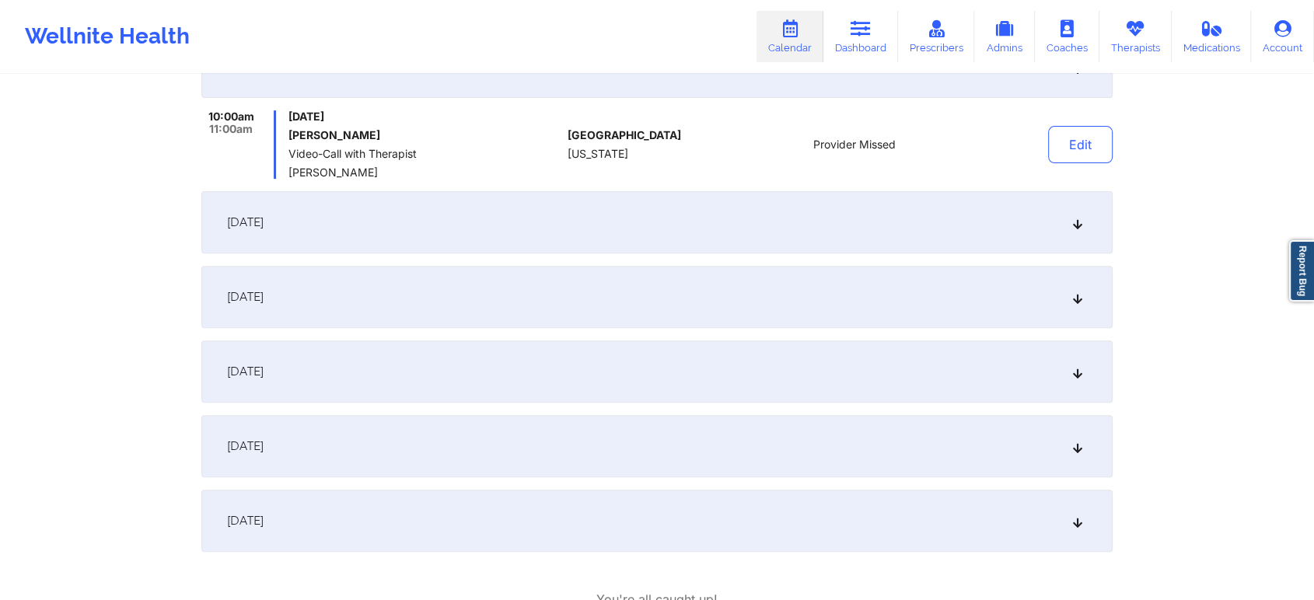
scroll to position [608, 0]
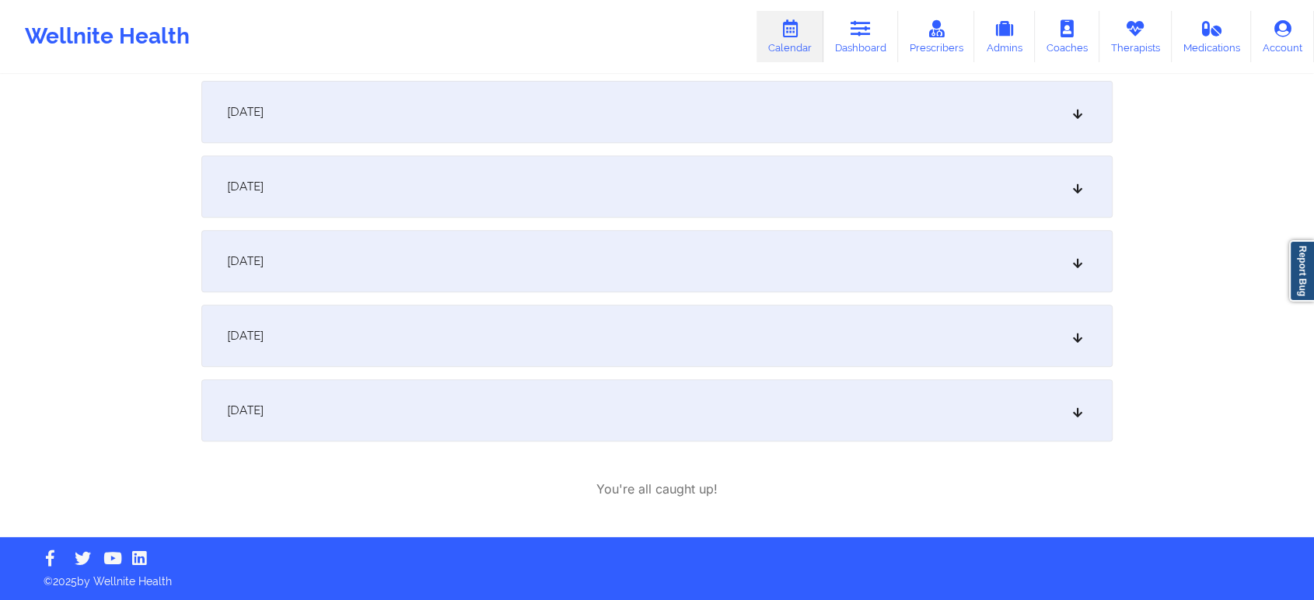
click at [386, 353] on div "[DATE]" at bounding box center [656, 336] width 911 height 62
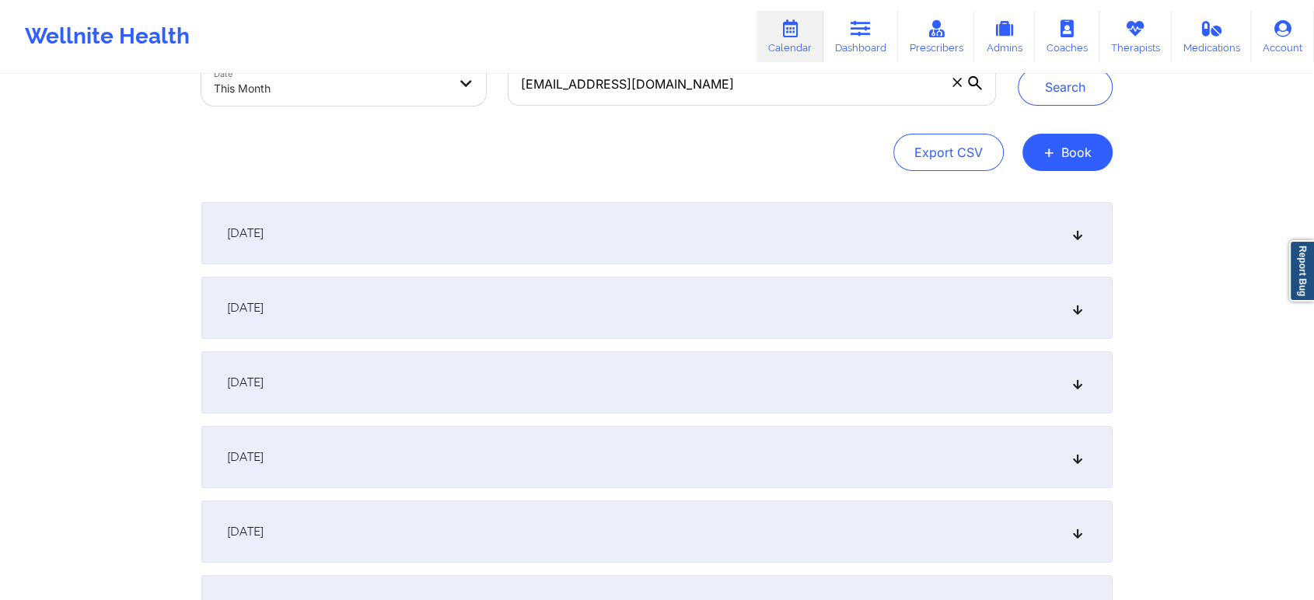
scroll to position [0, 0]
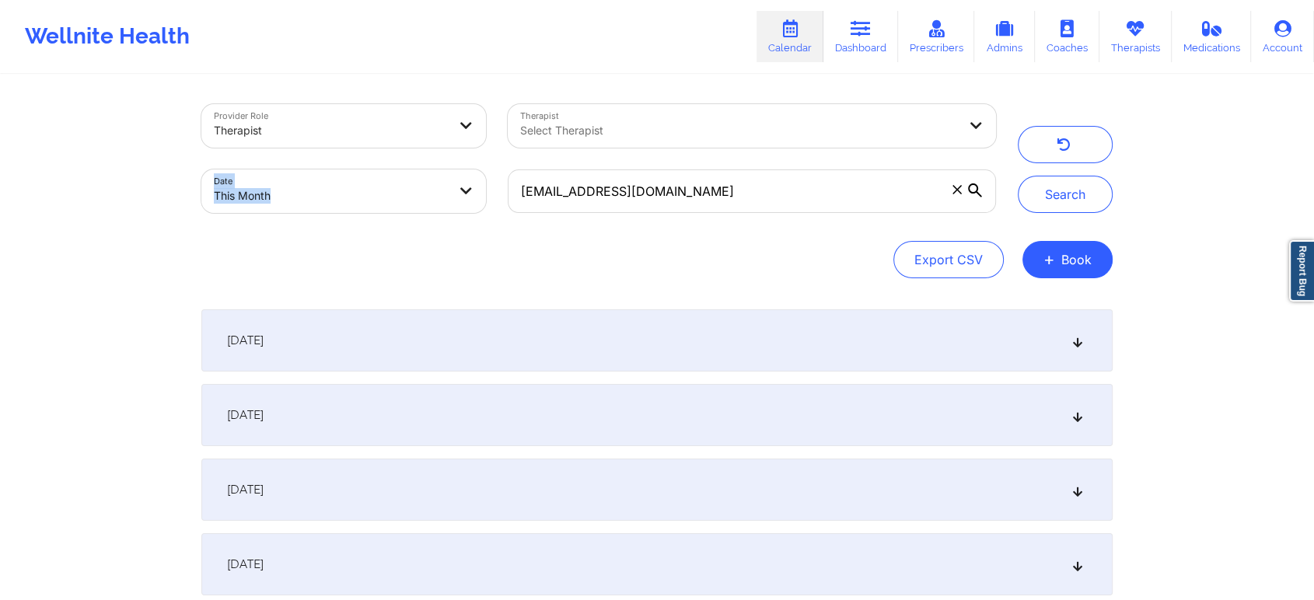
drag, startPoint x: 759, startPoint y: 222, endPoint x: 713, endPoint y: 129, distance: 104.0
click at [713, 129] on div "Provider Role Therapist Therapist Select Therapist Date This Month [EMAIL_ADDRE…" at bounding box center [598, 158] width 816 height 131
click at [714, 166] on div "[EMAIL_ADDRESS][DOMAIN_NAME]" at bounding box center [752, 191] width 510 height 65
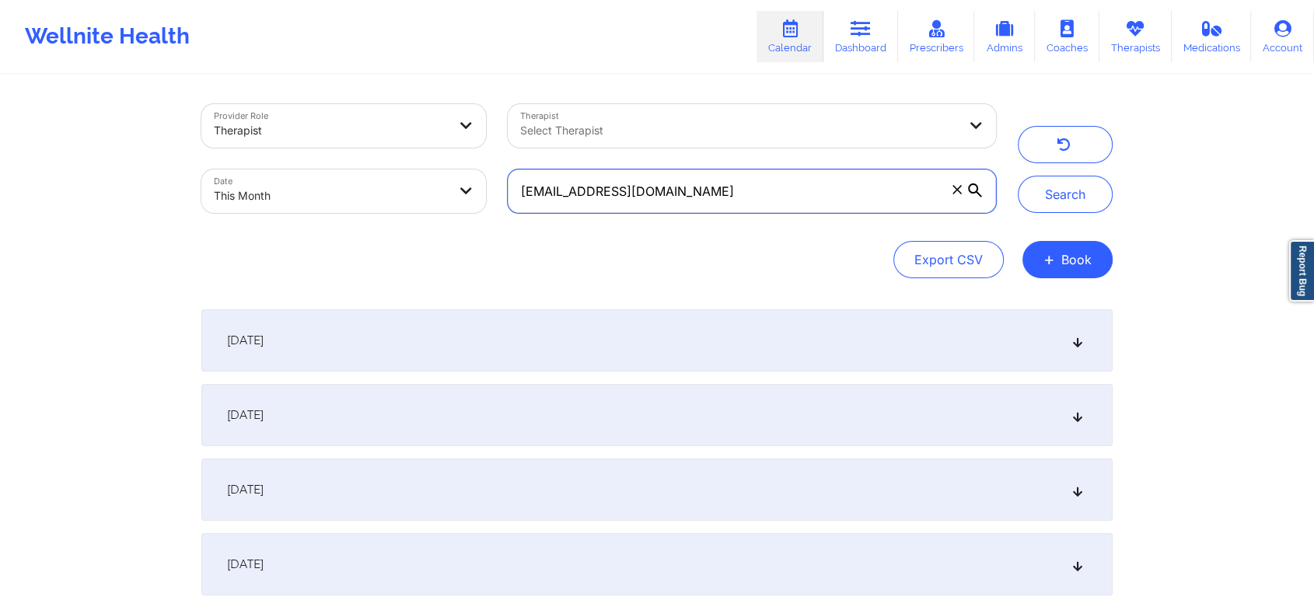
drag, startPoint x: 724, startPoint y: 201, endPoint x: 287, endPoint y: 152, distance: 439.7
click at [287, 152] on div "Provider Role Therapist Therapist Select Therapist Date This Month [EMAIL_ADDRE…" at bounding box center [598, 158] width 816 height 131
click at [1018, 176] on button "Search" at bounding box center [1065, 194] width 95 height 37
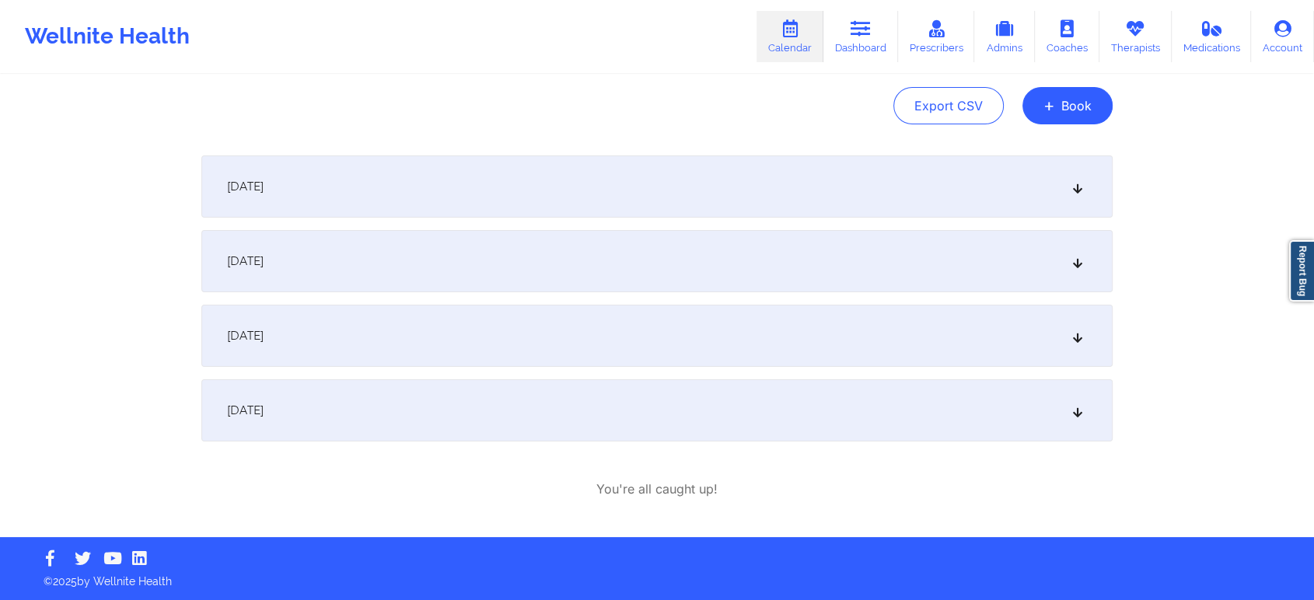
click at [554, 412] on div "[DATE]" at bounding box center [656, 410] width 911 height 62
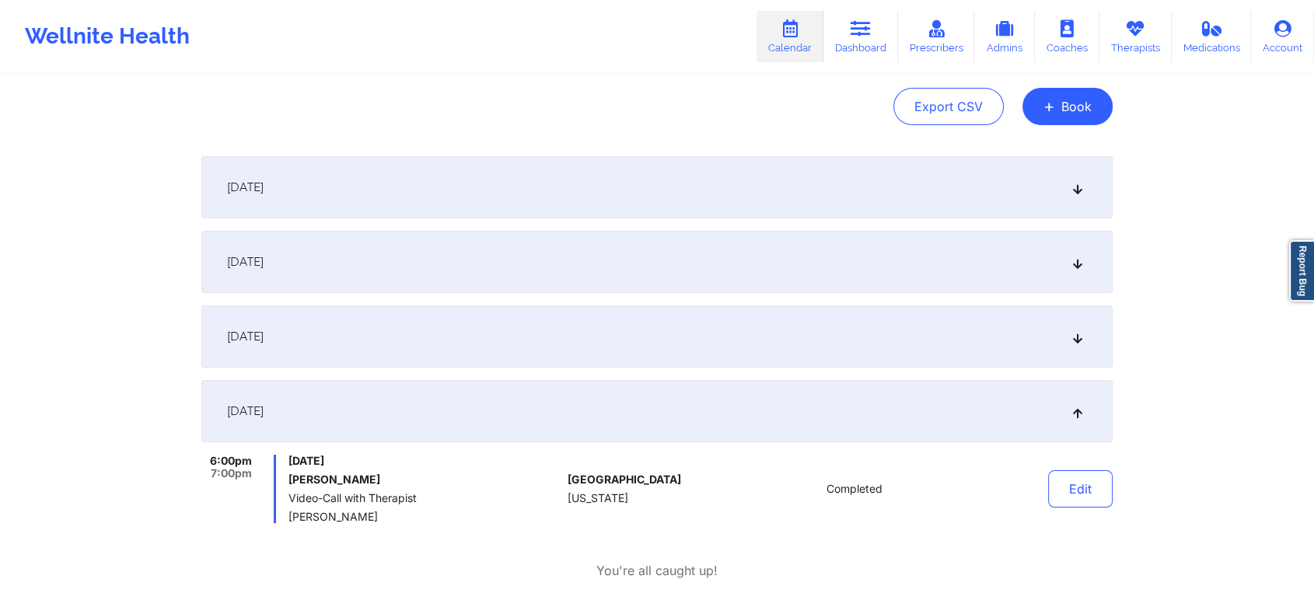
scroll to position [0, 0]
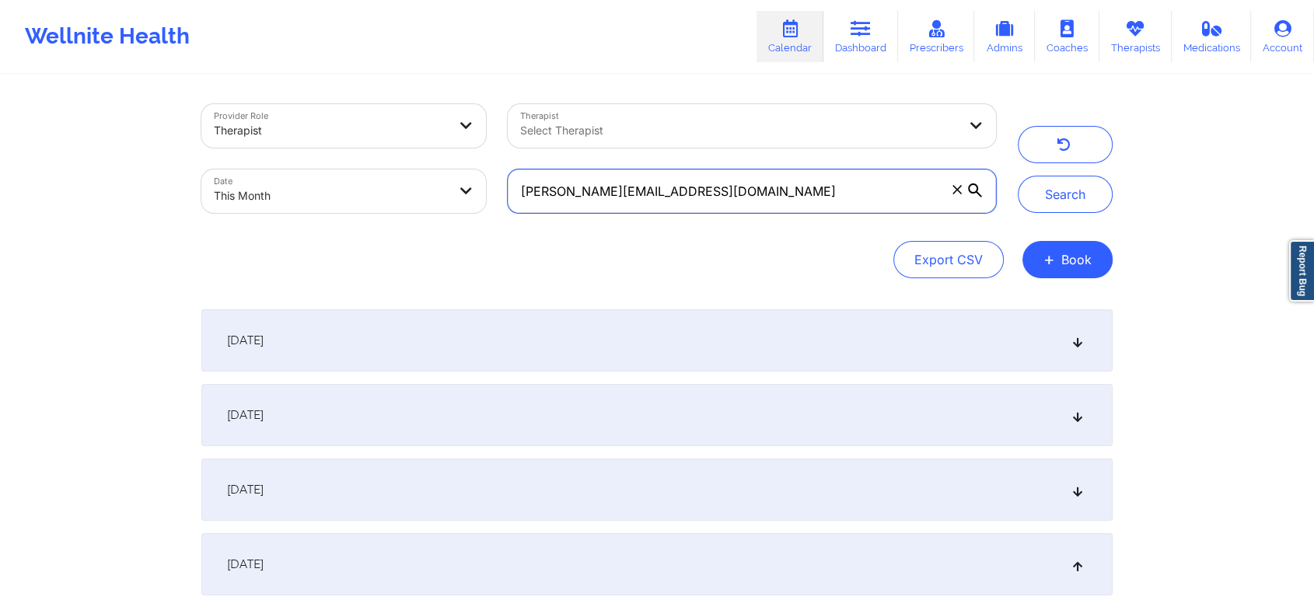
drag, startPoint x: 734, startPoint y: 188, endPoint x: 89, endPoint y: 157, distance: 645.2
click at [89, 157] on div "Provider Role Therapist Therapist Select Therapist Date This Month [PERSON_NAME…" at bounding box center [657, 386] width 1314 height 772
click at [1018, 176] on button "Search" at bounding box center [1065, 194] width 95 height 37
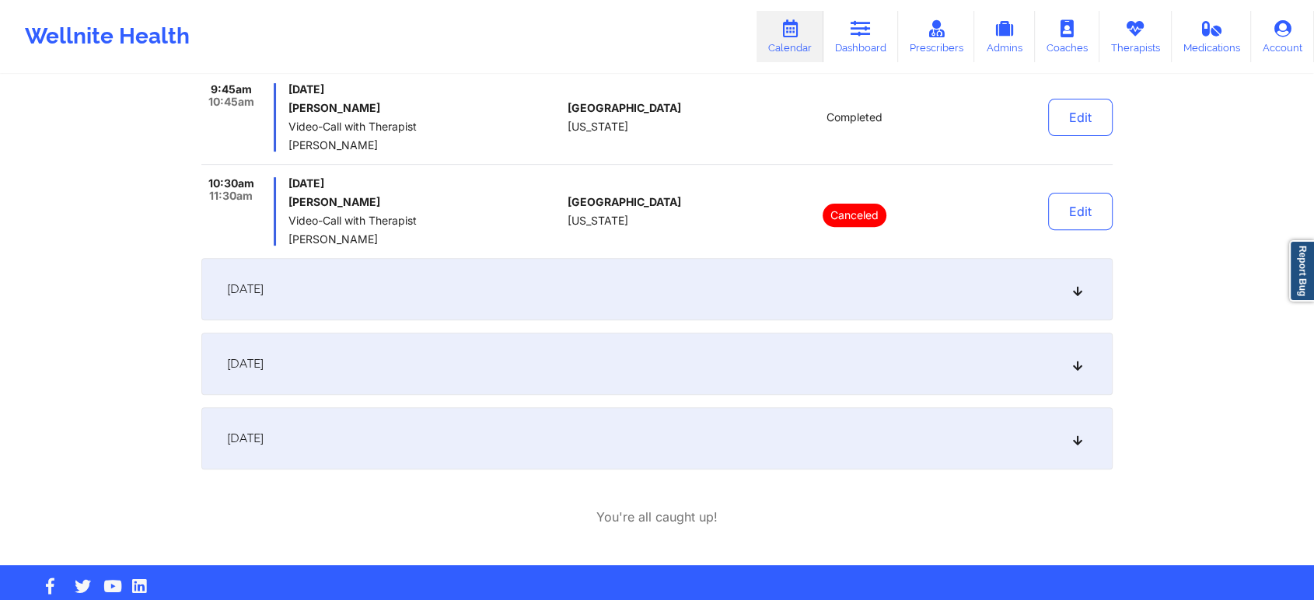
click at [438, 428] on div "[DATE]" at bounding box center [656, 438] width 911 height 62
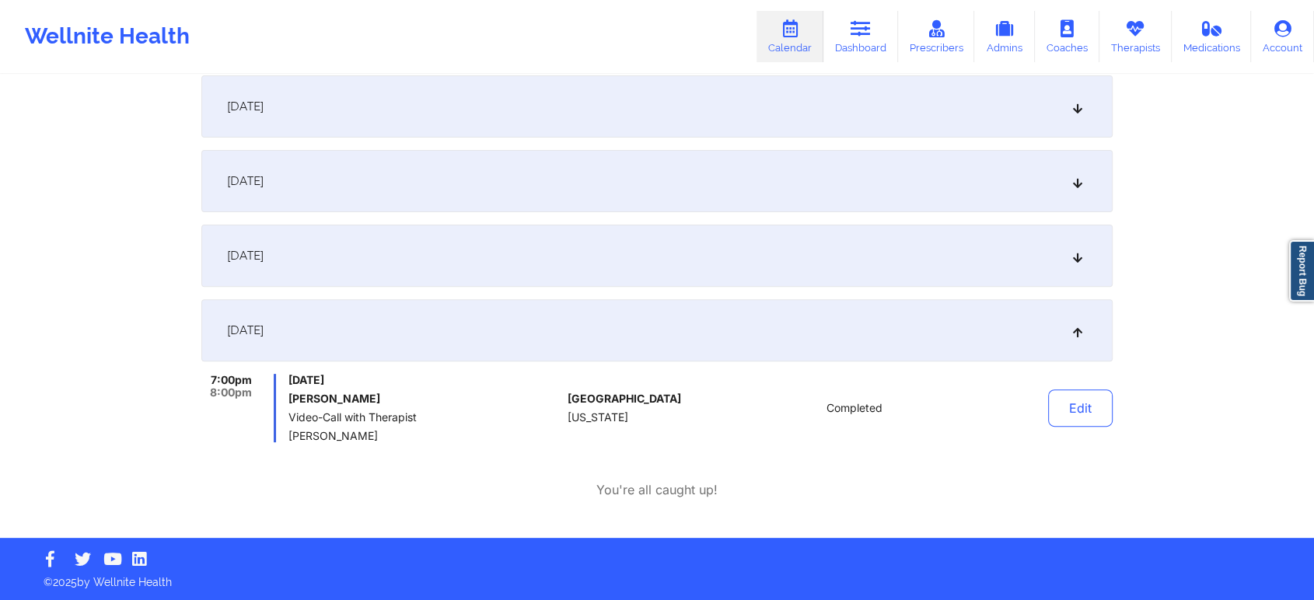
scroll to position [0, 0]
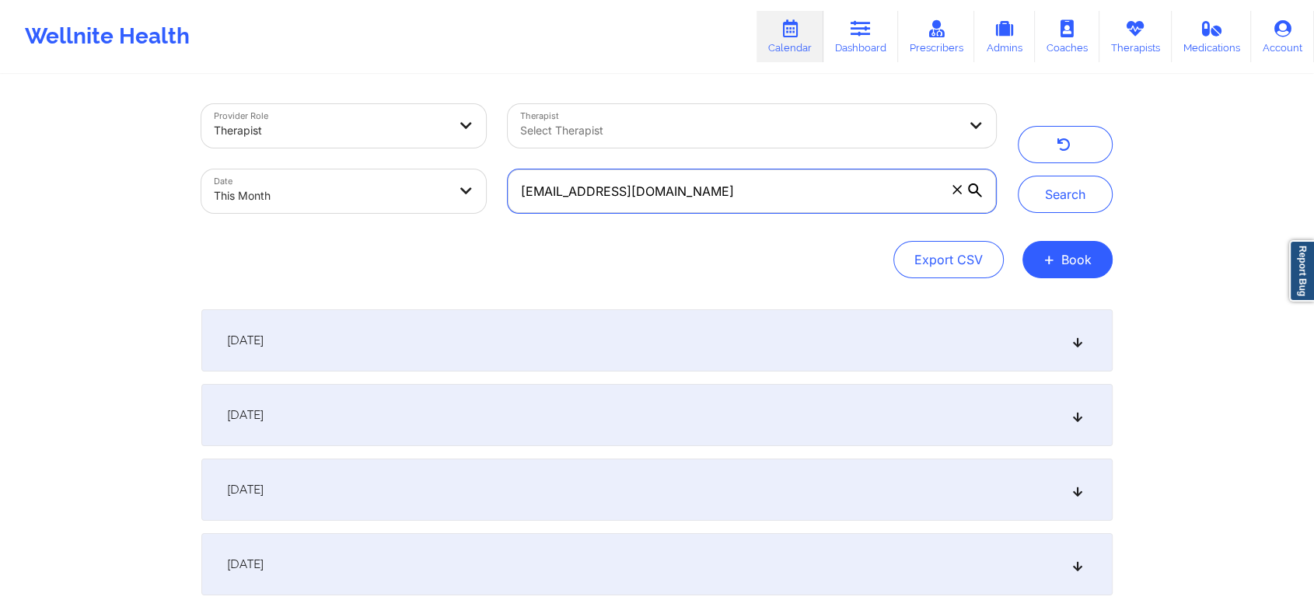
drag, startPoint x: 709, startPoint y: 194, endPoint x: 293, endPoint y: 155, distance: 417.8
click at [293, 155] on div "Provider Role Therapist Therapist Select Therapist Date This Month [EMAIL_ADDRE…" at bounding box center [598, 158] width 816 height 131
click at [1018, 176] on button "Search" at bounding box center [1065, 194] width 95 height 37
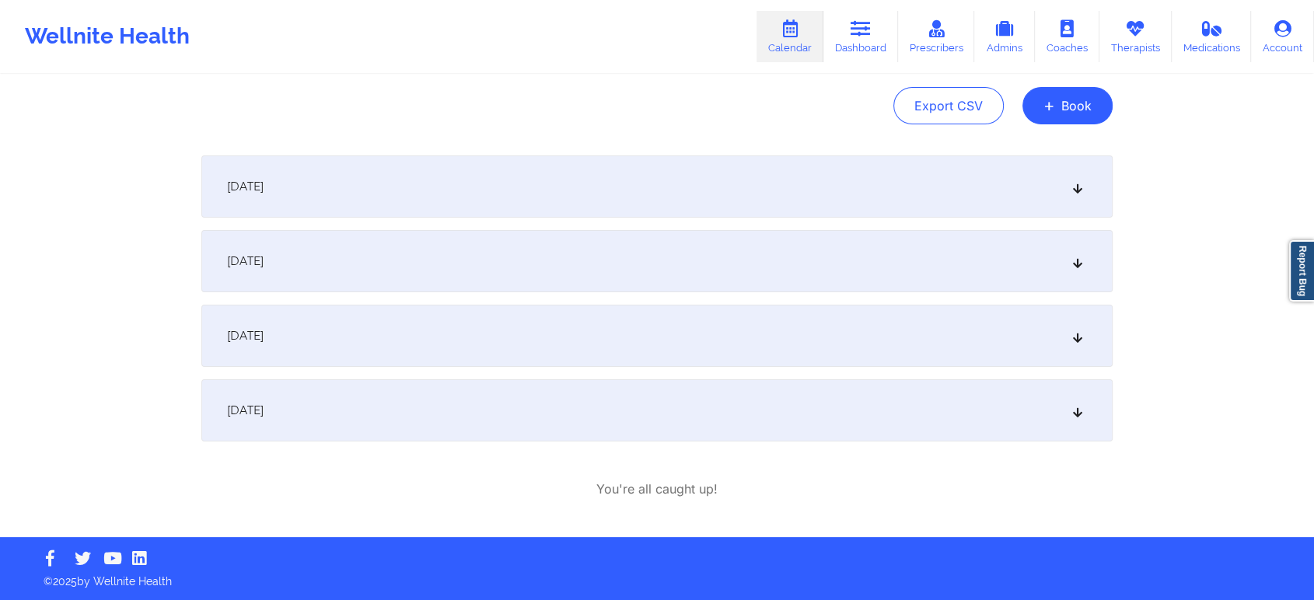
click at [578, 395] on div "[DATE]" at bounding box center [656, 410] width 911 height 62
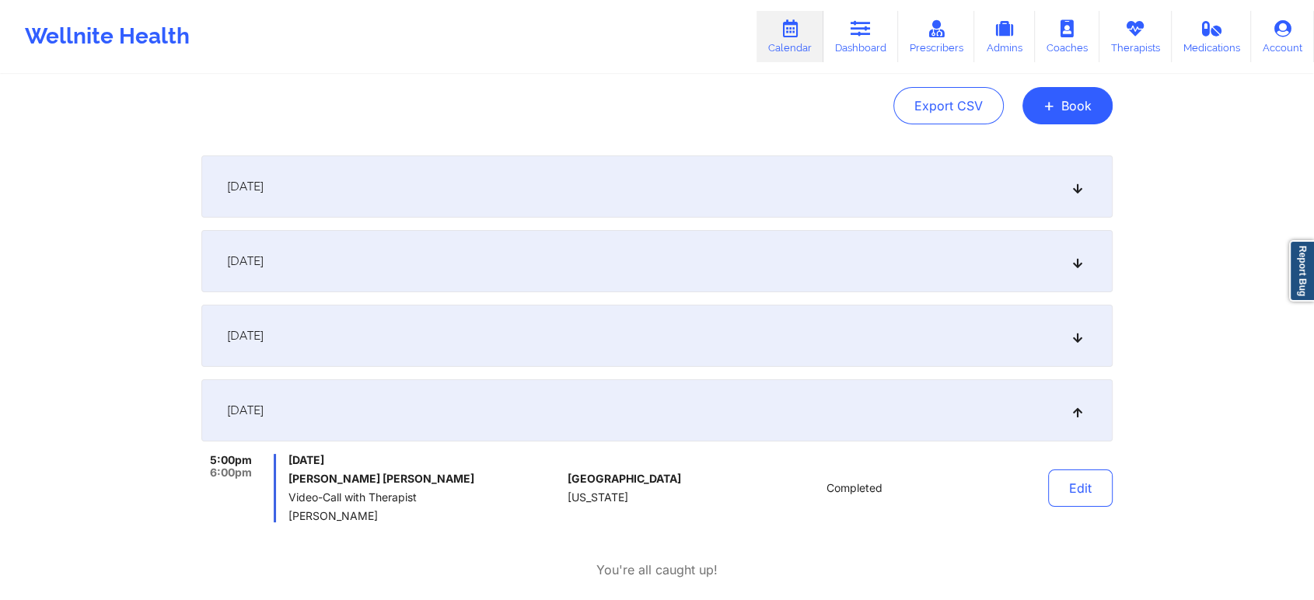
scroll to position [0, 0]
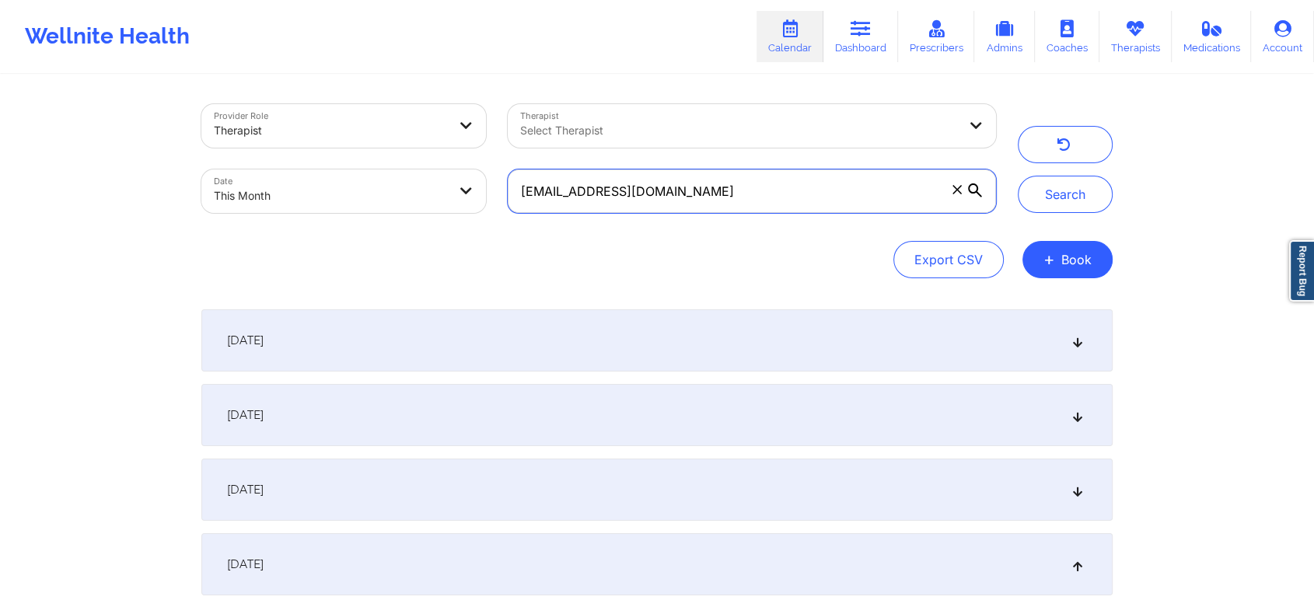
drag, startPoint x: 798, startPoint y: 197, endPoint x: 269, endPoint y: 239, distance: 530.3
click at [269, 239] on div "Provider Role Therapist Therapist Select Therapist Date This Month [EMAIL_ADDRE…" at bounding box center [656, 191] width 911 height 174
click at [1018, 176] on button "Search" at bounding box center [1065, 194] width 95 height 37
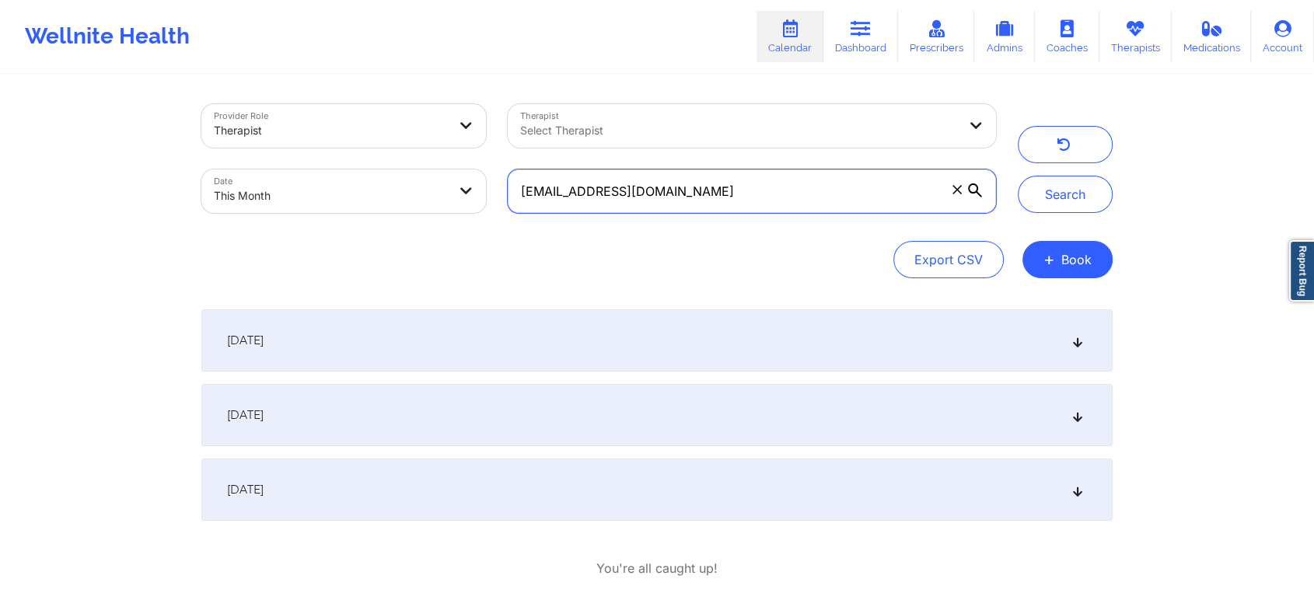
scroll to position [79, 0]
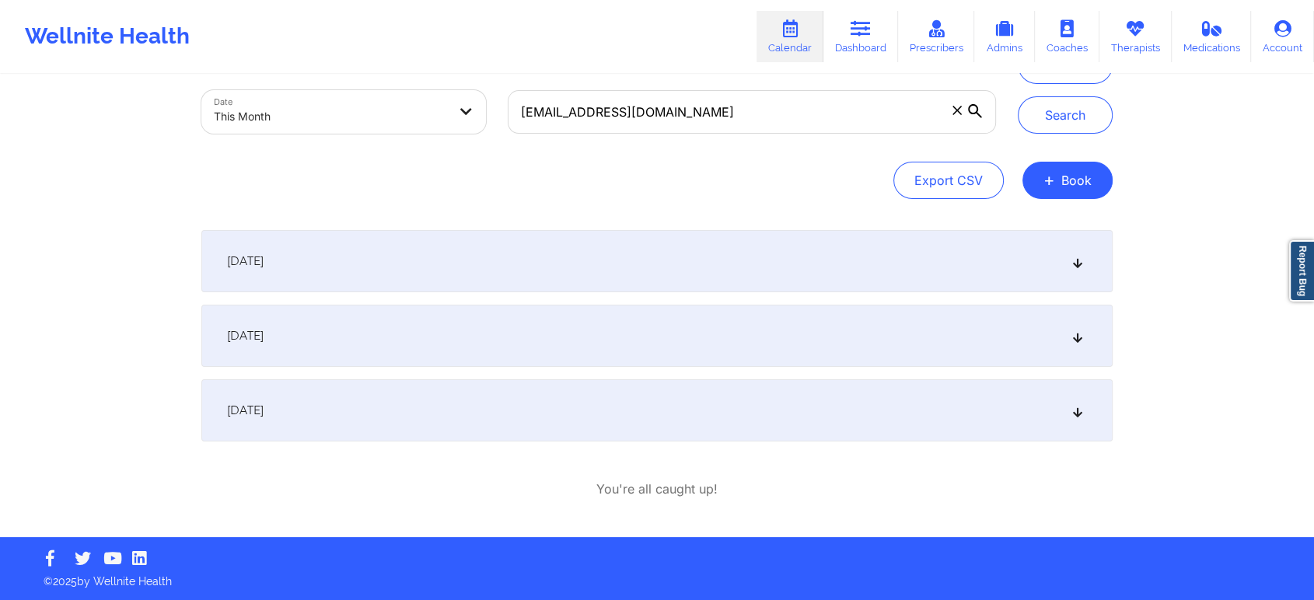
click at [561, 400] on div "[DATE]" at bounding box center [656, 410] width 911 height 62
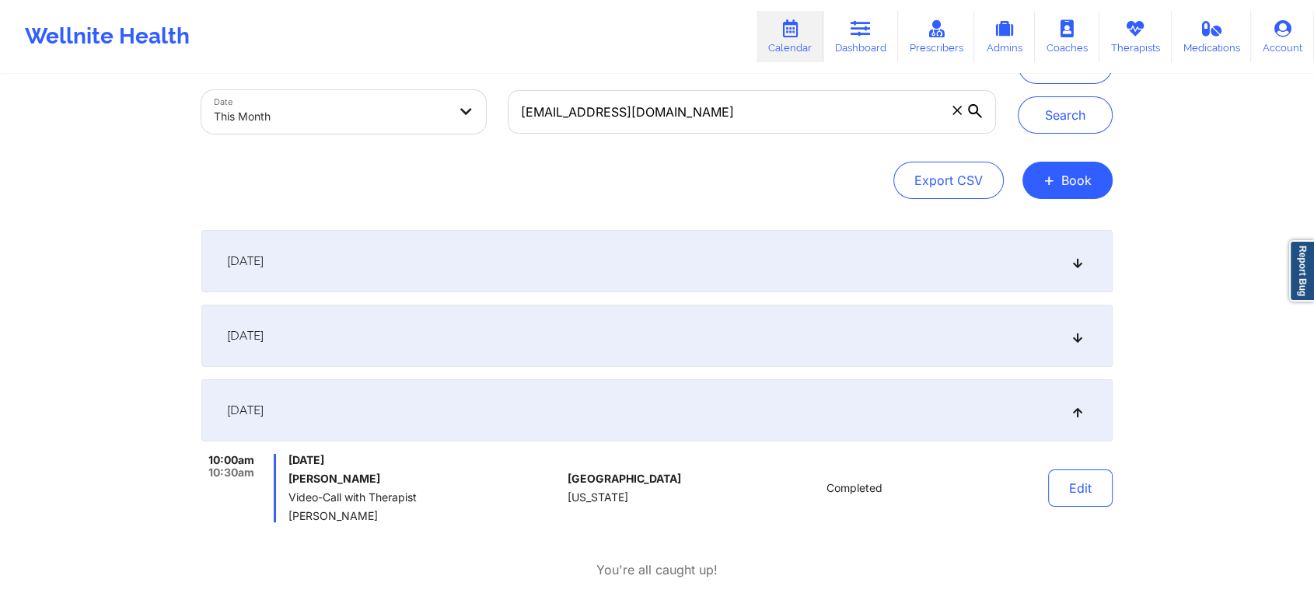
scroll to position [0, 0]
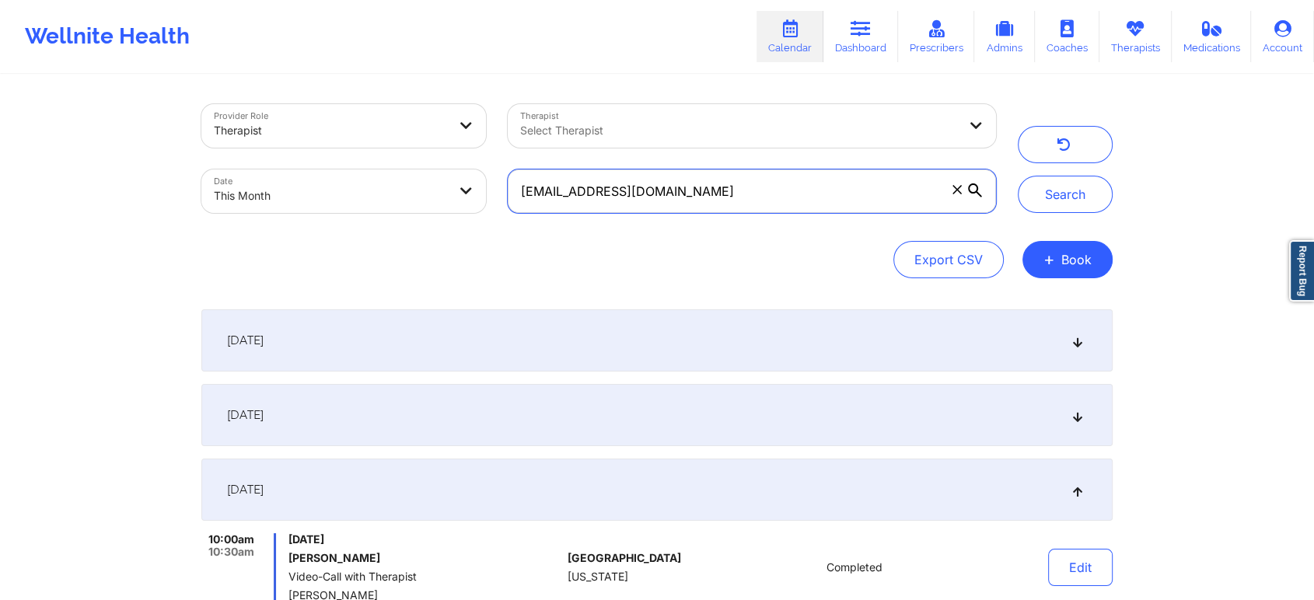
drag, startPoint x: 704, startPoint y: 179, endPoint x: 258, endPoint y: 179, distance: 446.3
click at [258, 179] on div "Provider Role Therapist Therapist Select Therapist Date This Month [EMAIL_ADDRE…" at bounding box center [598, 158] width 816 height 131
click at [1018, 176] on button "Search" at bounding box center [1065, 194] width 95 height 37
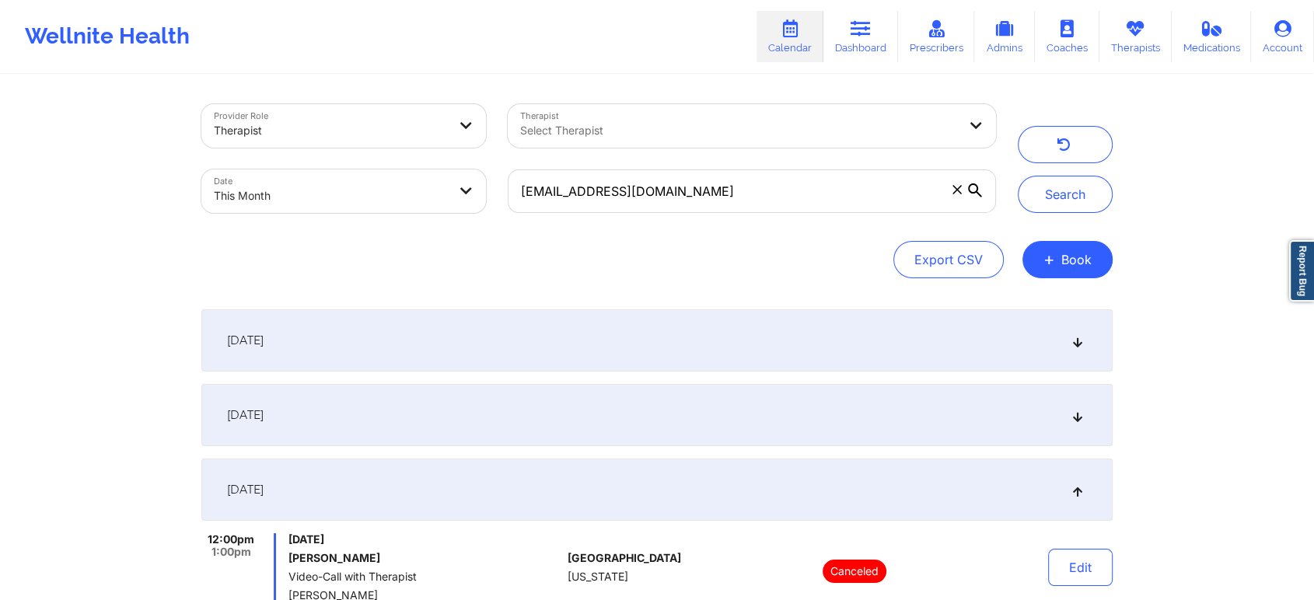
drag, startPoint x: 1216, startPoint y: 307, endPoint x: 1326, endPoint y: 310, distance: 109.7
click at [1193, 310] on html "Wellnite Health Calendar Dashboard Prescribers Admins Coaches Therapists Medica…" at bounding box center [657, 300] width 1314 height 600
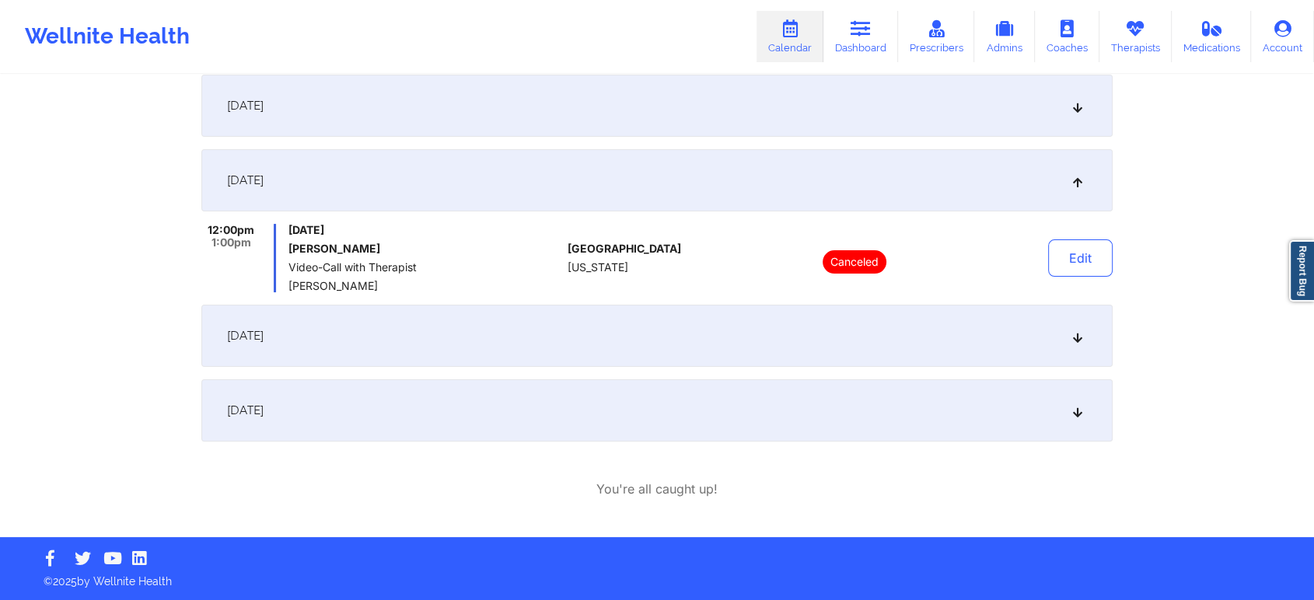
click at [378, 414] on div "[DATE]" at bounding box center [656, 410] width 911 height 62
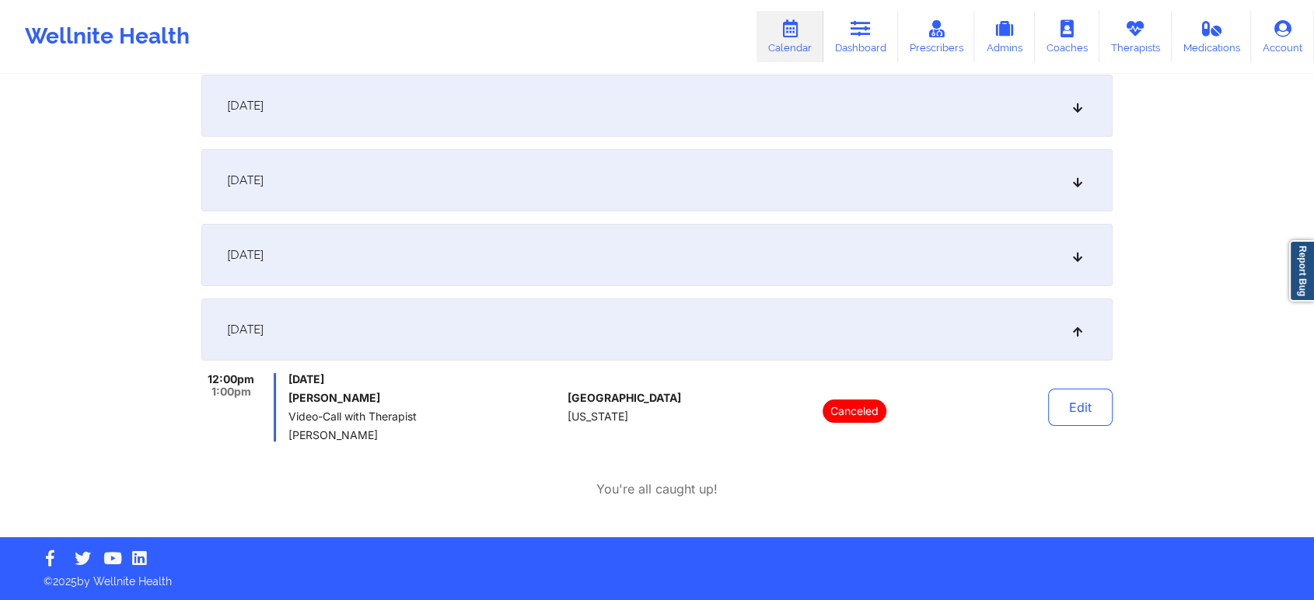
scroll to position [0, 0]
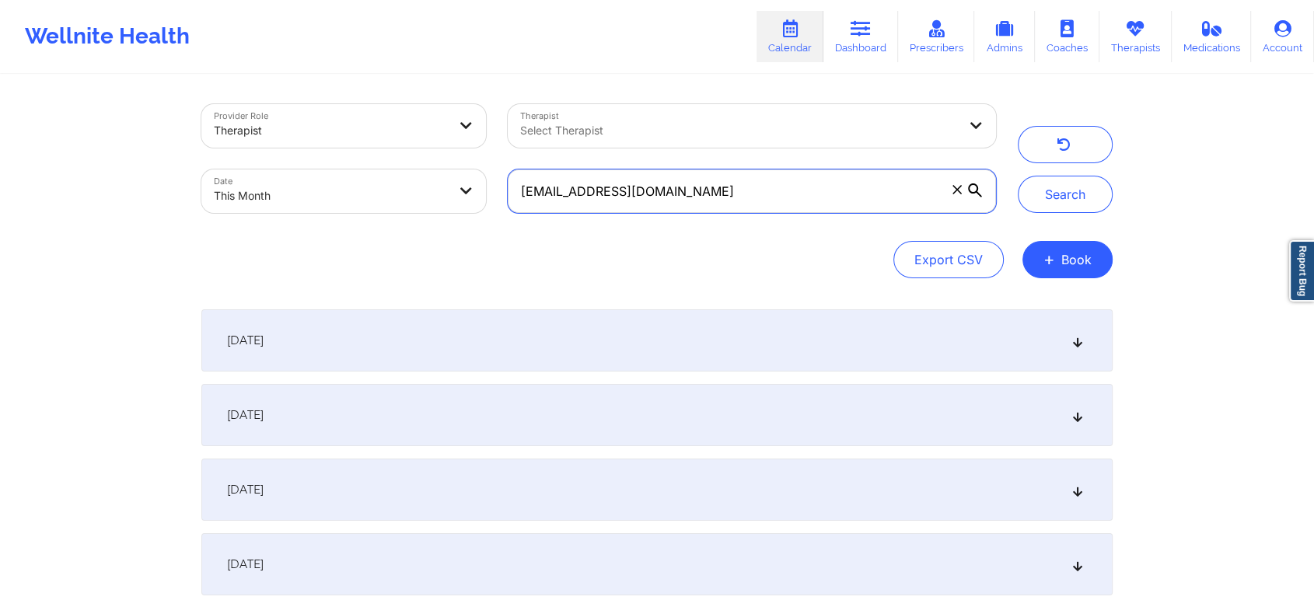
drag, startPoint x: 715, startPoint y: 170, endPoint x: 465, endPoint y: 218, distance: 254.8
click at [465, 218] on div "Provider Role Therapist Therapist Select Therapist Date This Month [EMAIL_ADDRE…" at bounding box center [598, 158] width 816 height 131
click at [1018, 176] on button "Search" at bounding box center [1065, 194] width 95 height 37
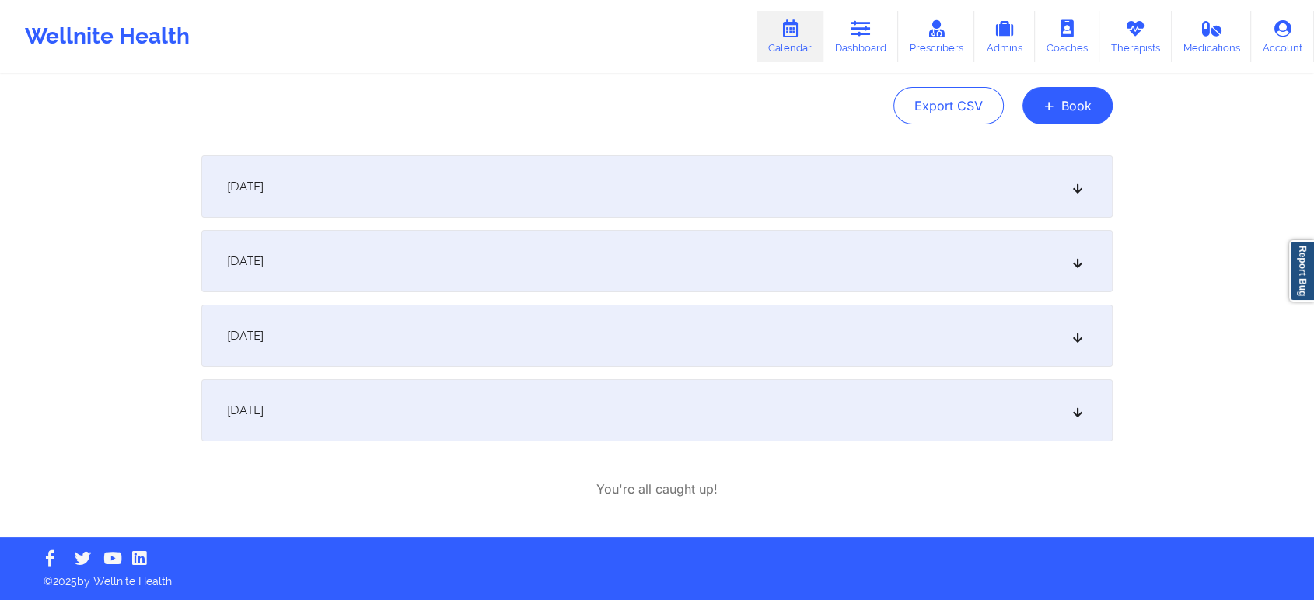
click at [436, 449] on div "[DATE] 12:00pm 1:00pm [DATE] [PERSON_NAME] Video-Call with Therapist [PERSON_NA…" at bounding box center [656, 326] width 911 height 343
click at [483, 400] on div "[DATE]" at bounding box center [656, 410] width 911 height 62
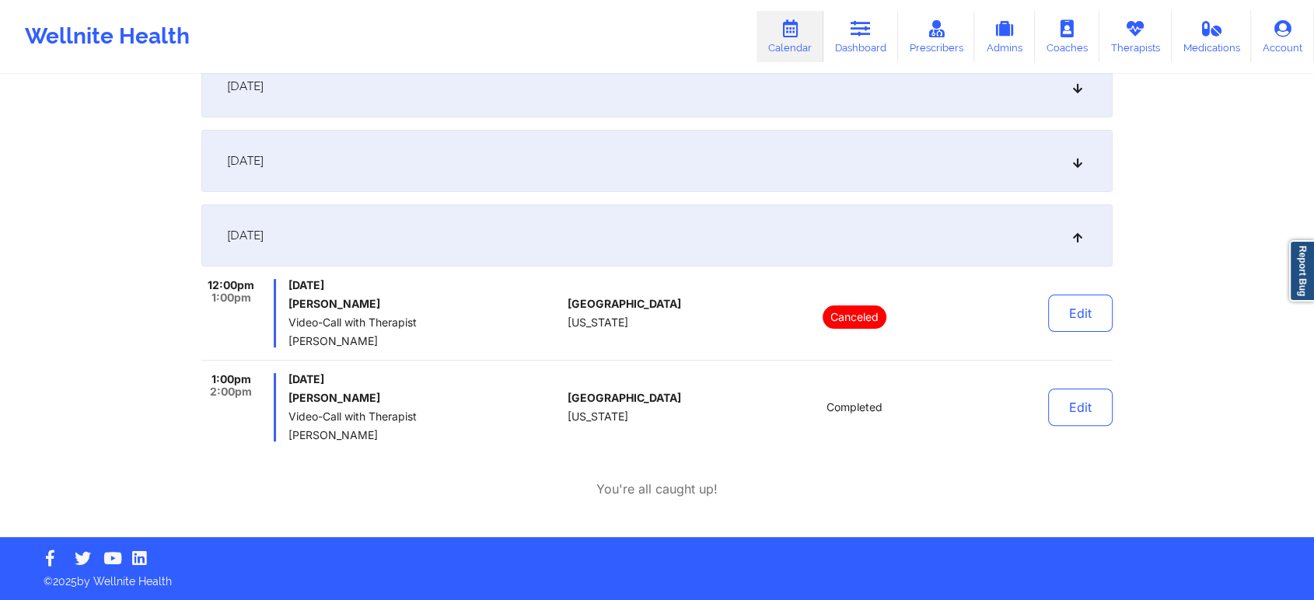
scroll to position [0, 0]
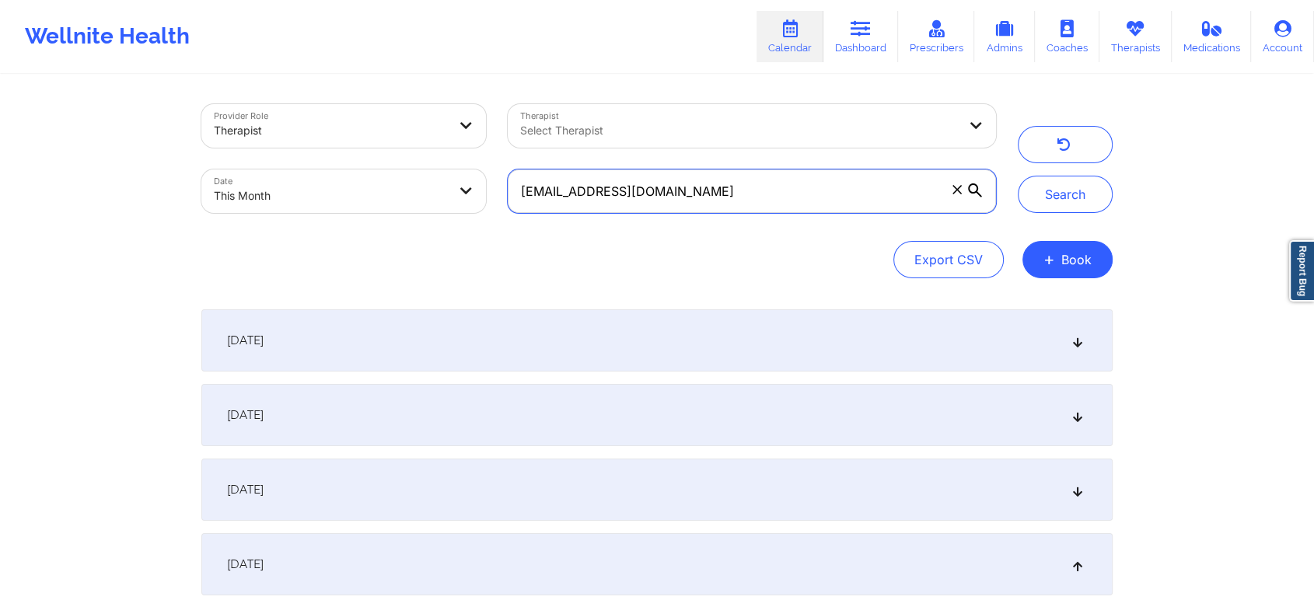
drag, startPoint x: 657, startPoint y: 191, endPoint x: 157, endPoint y: 145, distance: 502.0
click at [157, 145] on div "Provider Role Therapist Therapist Select Therapist Date This Month [EMAIL_ADDRE…" at bounding box center [657, 433] width 1314 height 866
click at [1018, 176] on button "Search" at bounding box center [1065, 194] width 95 height 37
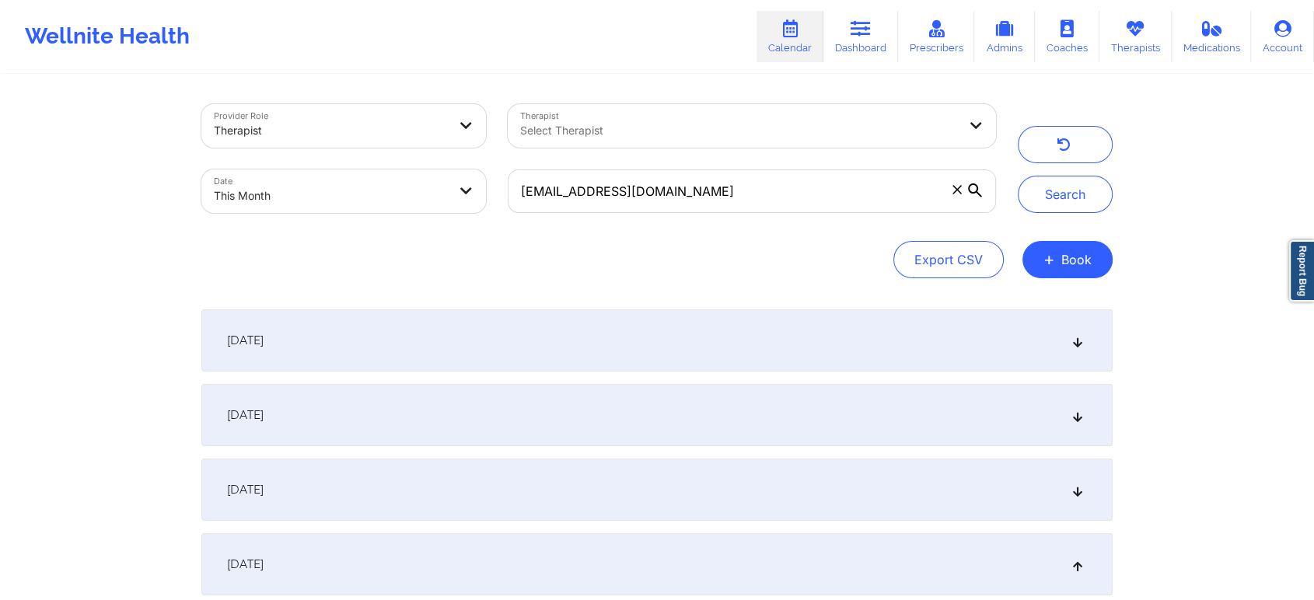
drag, startPoint x: 1092, startPoint y: 211, endPoint x: 1179, endPoint y: 530, distance: 331.0
click at [1179, 530] on div "Provider Role Therapist Therapist Select Therapist Date This Month [EMAIL_ADDRE…" at bounding box center [657, 498] width 1314 height 996
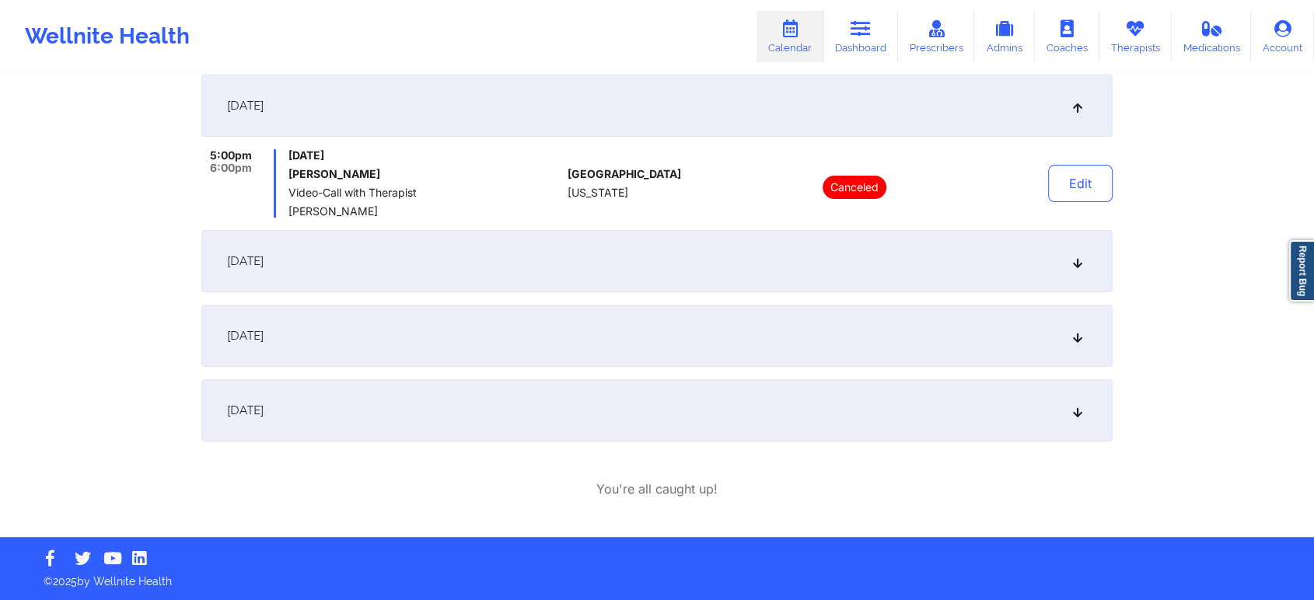
click at [264, 260] on span "[DATE]" at bounding box center [245, 261] width 37 height 16
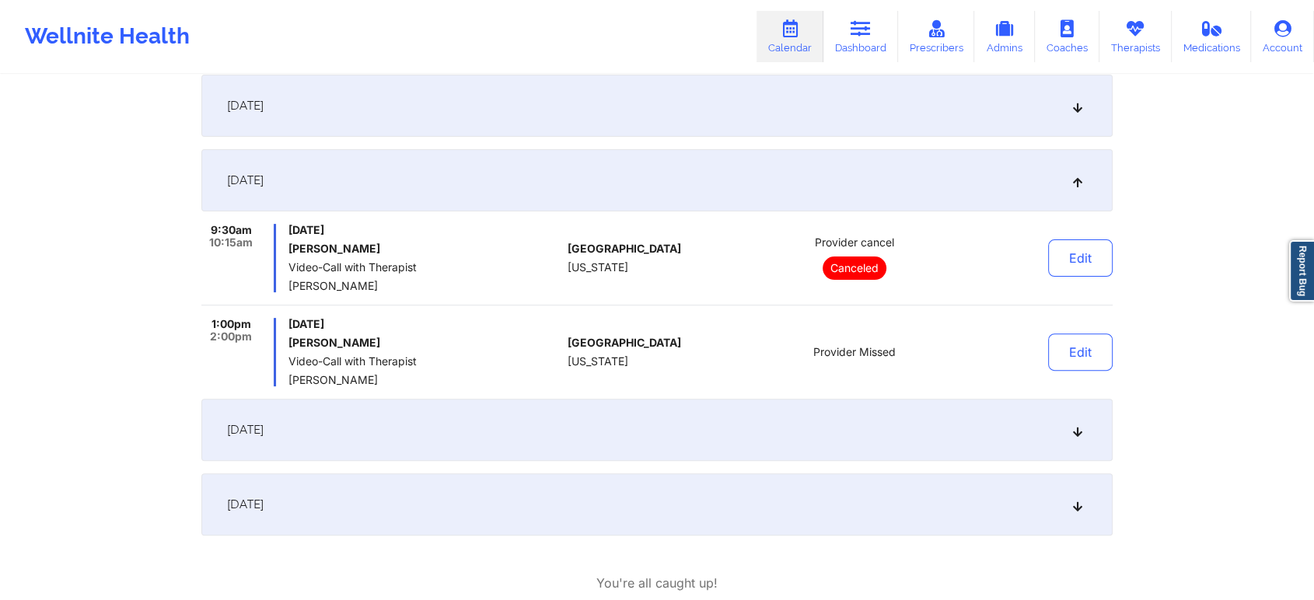
scroll to position [0, 0]
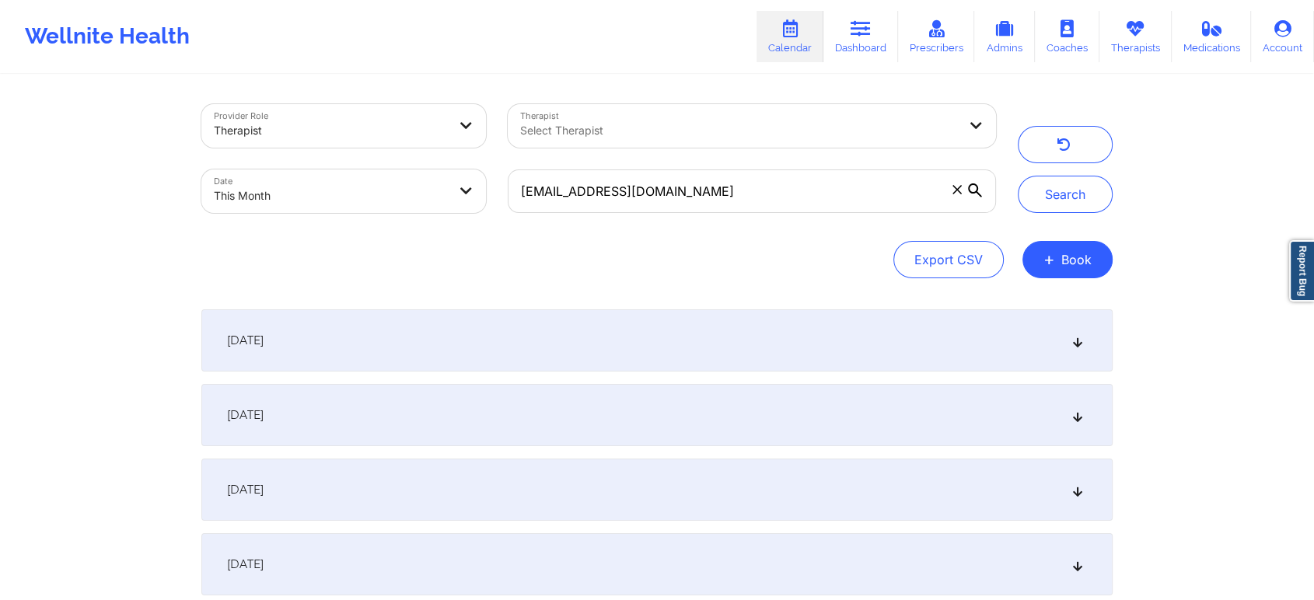
drag, startPoint x: 777, startPoint y: 218, endPoint x: 781, endPoint y: 201, distance: 18.1
click at [781, 201] on div "[EMAIL_ADDRESS][DOMAIN_NAME]" at bounding box center [752, 191] width 510 height 65
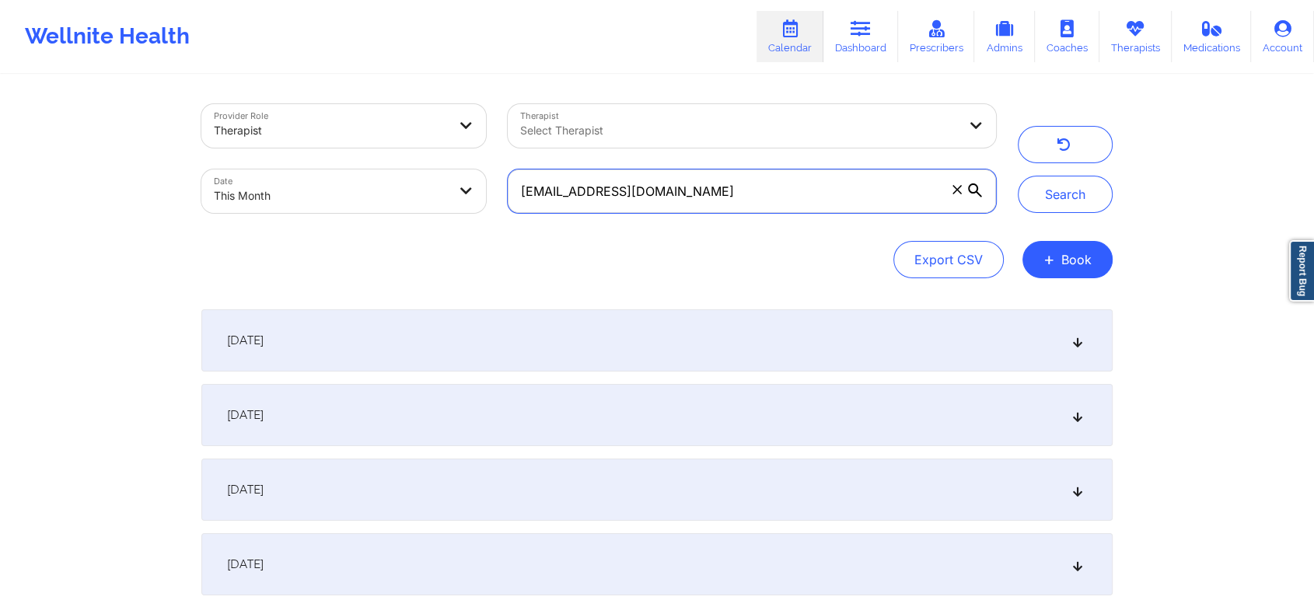
drag, startPoint x: 781, startPoint y: 201, endPoint x: 334, endPoint y: 181, distance: 446.7
click at [334, 181] on div "Provider Role Therapist Therapist Select Therapist Date This Month [EMAIL_ADDRE…" at bounding box center [598, 158] width 816 height 131
click at [1018, 176] on button "Search" at bounding box center [1065, 194] width 95 height 37
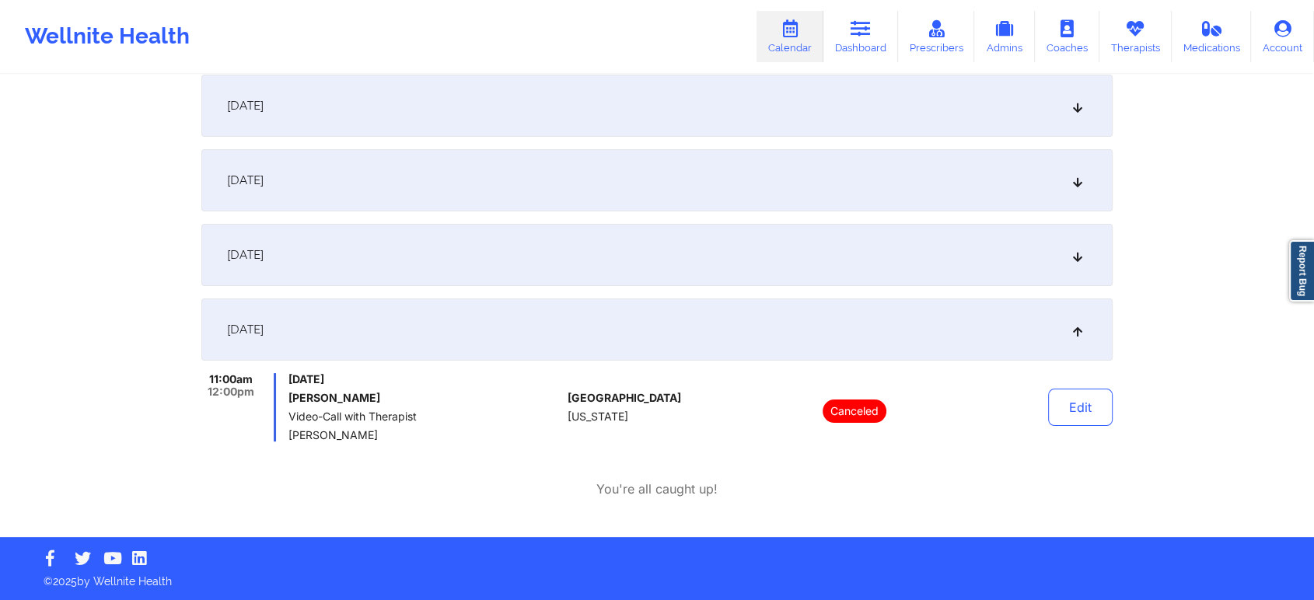
click at [480, 250] on div "[DATE]" at bounding box center [656, 255] width 911 height 62
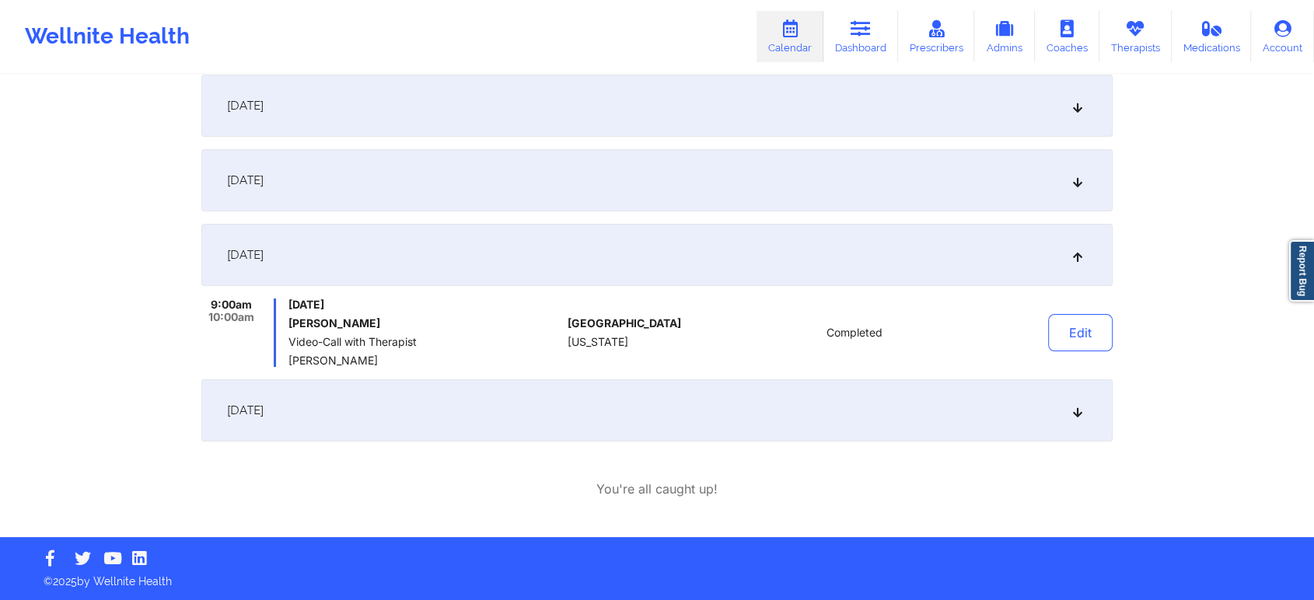
scroll to position [0, 0]
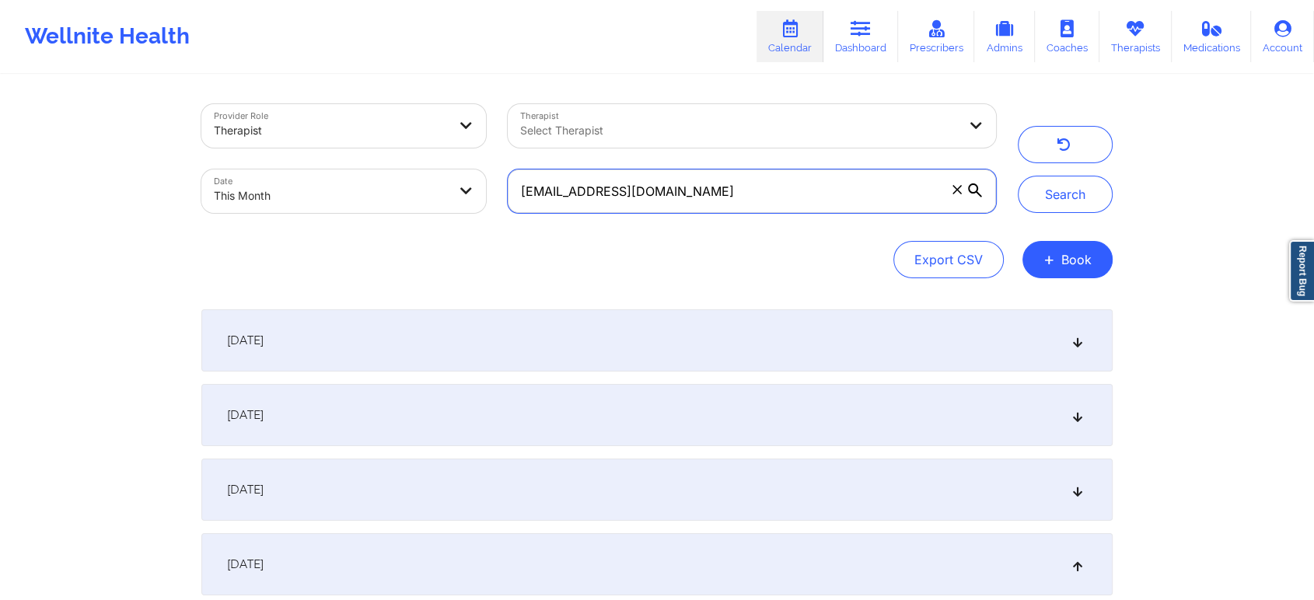
drag, startPoint x: 748, startPoint y: 182, endPoint x: 320, endPoint y: 162, distance: 428.1
click at [320, 162] on div "Provider Role Therapist Therapist Select Therapist Date This Month [EMAIL_ADDRE…" at bounding box center [598, 158] width 816 height 131
click at [1018, 176] on button "Search" at bounding box center [1065, 194] width 95 height 37
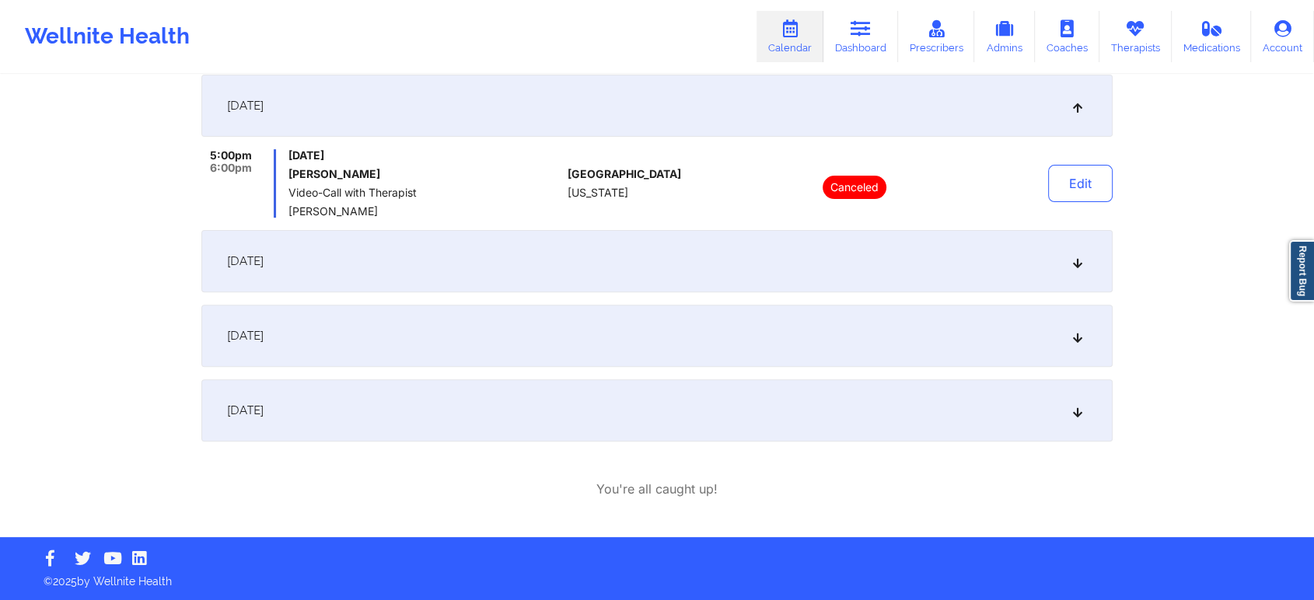
click at [529, 256] on div "[DATE]" at bounding box center [656, 261] width 911 height 62
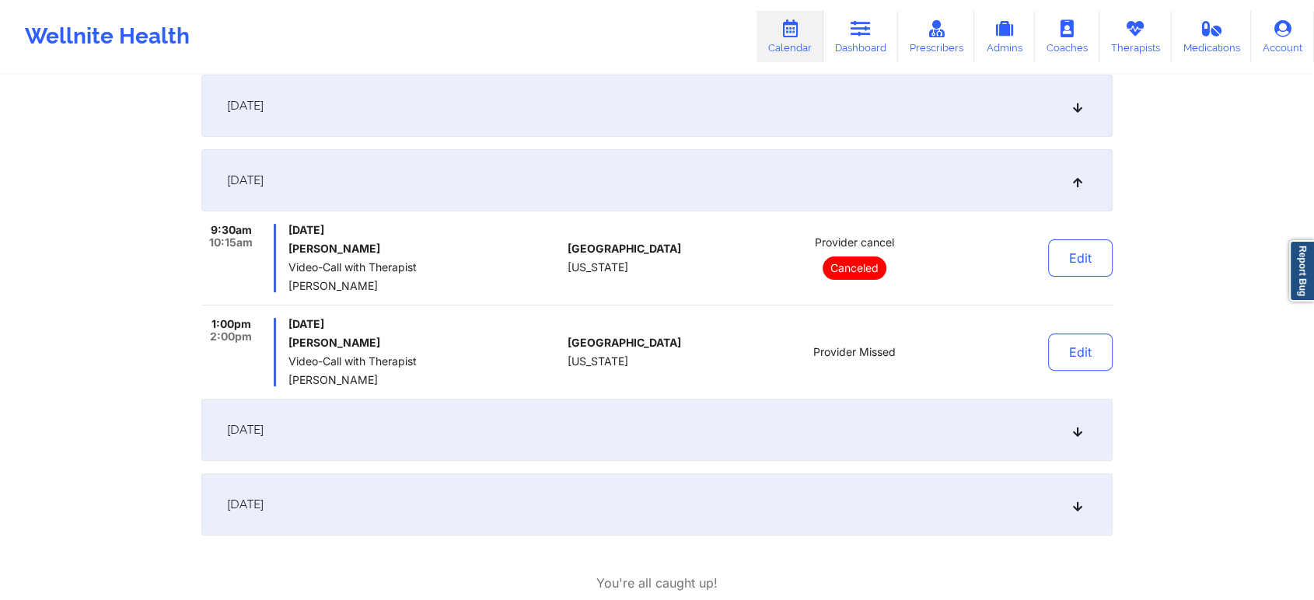
scroll to position [0, 0]
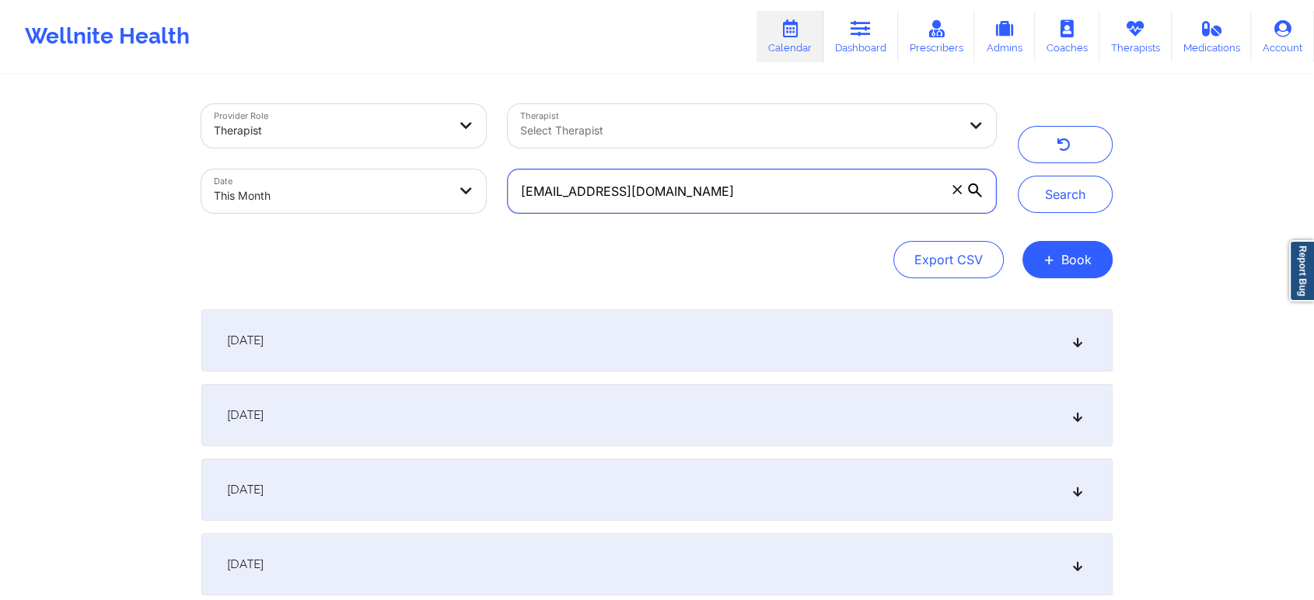
drag, startPoint x: 679, startPoint y: 191, endPoint x: 352, endPoint y: 186, distance: 327.3
click at [352, 186] on div "Provider Role Therapist Therapist Select Therapist Date This Month [EMAIL_ADDRE…" at bounding box center [598, 158] width 816 height 131
click at [1018, 176] on button "Search" at bounding box center [1065, 194] width 95 height 37
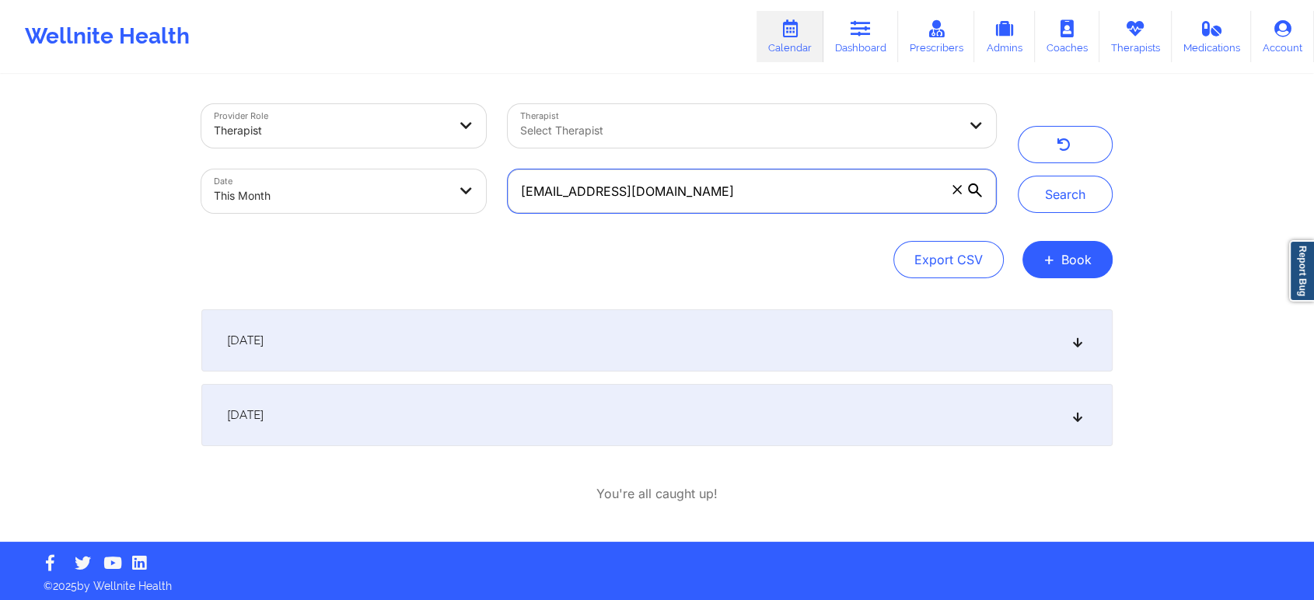
scroll to position [5, 0]
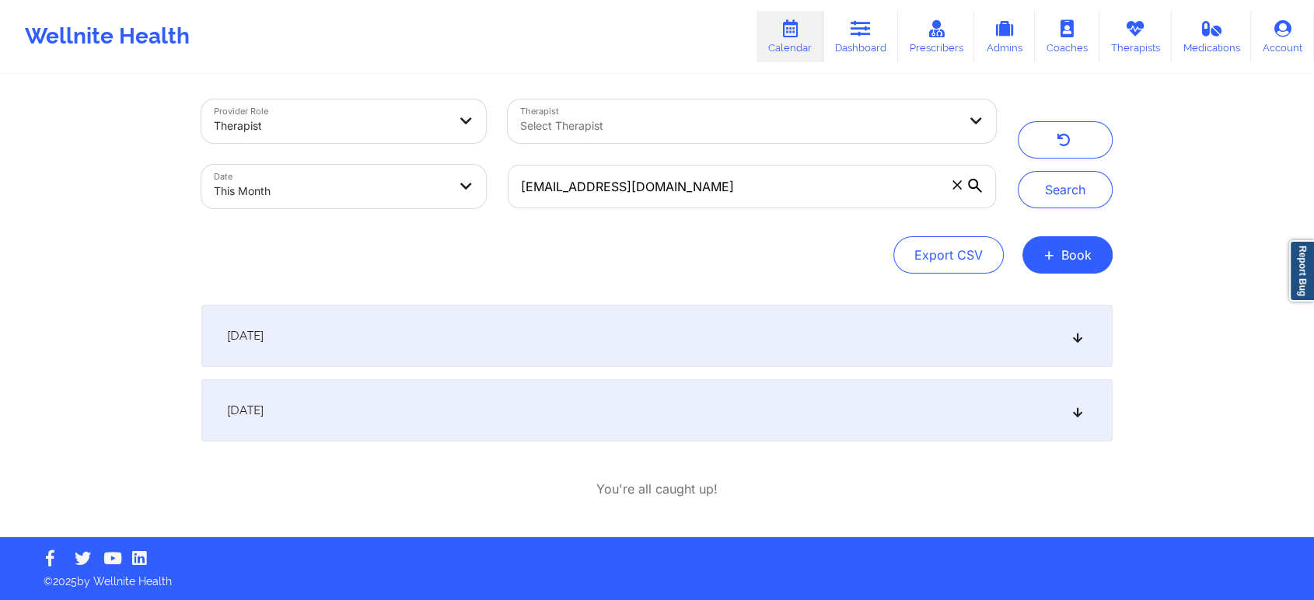
drag, startPoint x: 612, startPoint y: 449, endPoint x: 557, endPoint y: 415, distance: 63.9
click at [557, 415] on div "[DATE] 5:30pm 6:30pm [DATE] [PERSON_NAME] Video-Call with Therapist [PERSON_NAM…" at bounding box center [656, 402] width 911 height 194
click at [557, 415] on div "[DATE]" at bounding box center [656, 410] width 911 height 62
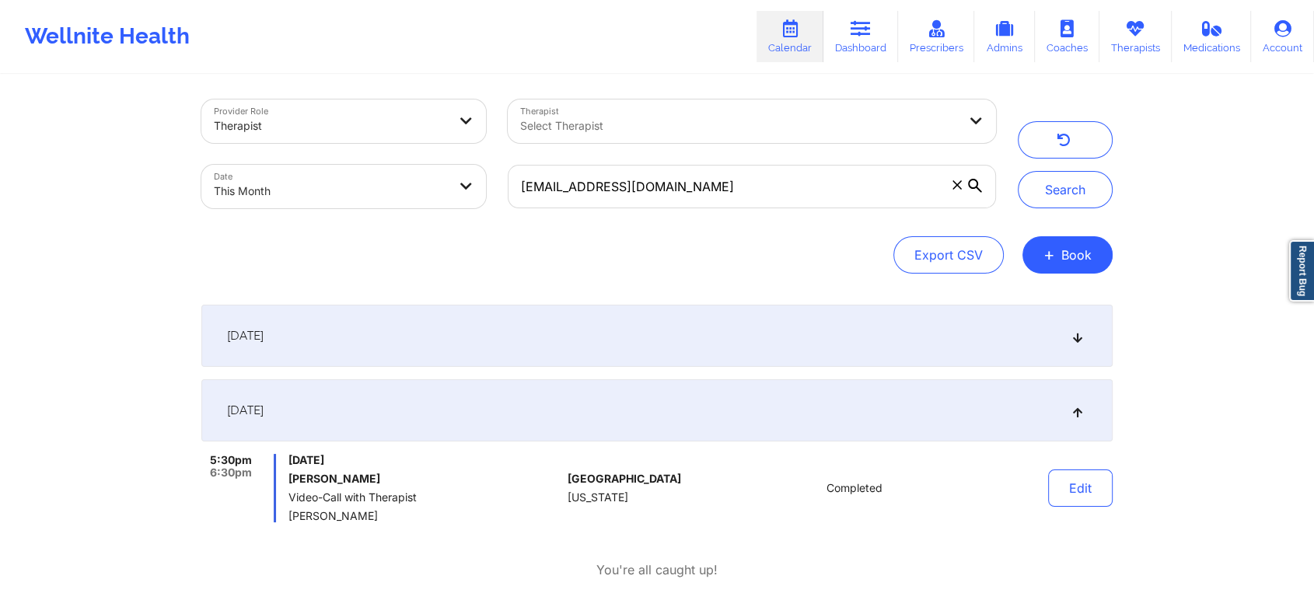
scroll to position [0, 0]
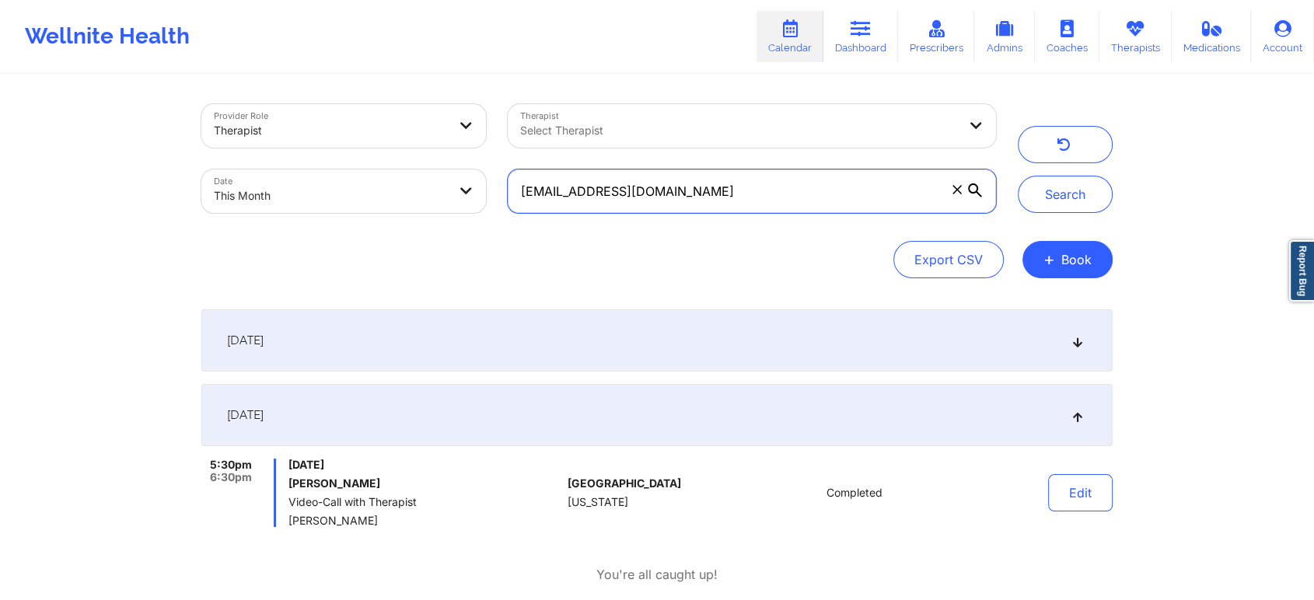
drag, startPoint x: 774, startPoint y: 204, endPoint x: 251, endPoint y: 148, distance: 525.4
click at [251, 148] on div "Provider Role Therapist Therapist Select Therapist Date This Month [EMAIL_ADDRE…" at bounding box center [598, 158] width 816 height 131
type input "[EMAIL_ADDRESS][DOMAIN_NAME]"
click at [1018, 176] on button "Search" at bounding box center [1065, 194] width 95 height 37
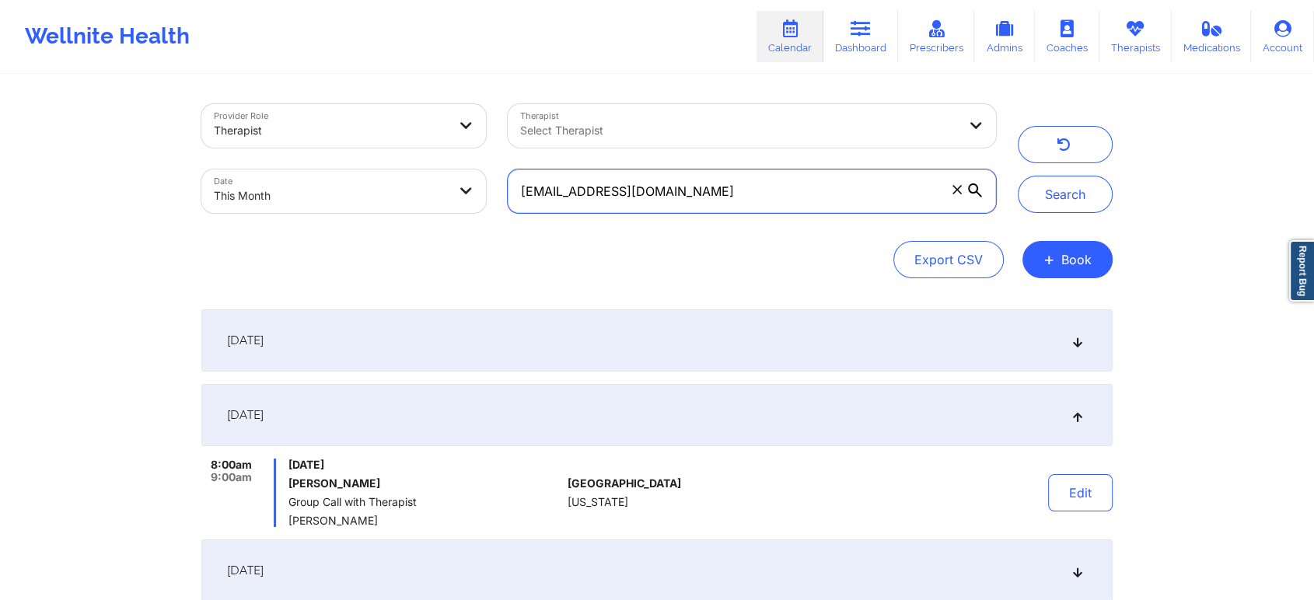
scroll to position [459, 0]
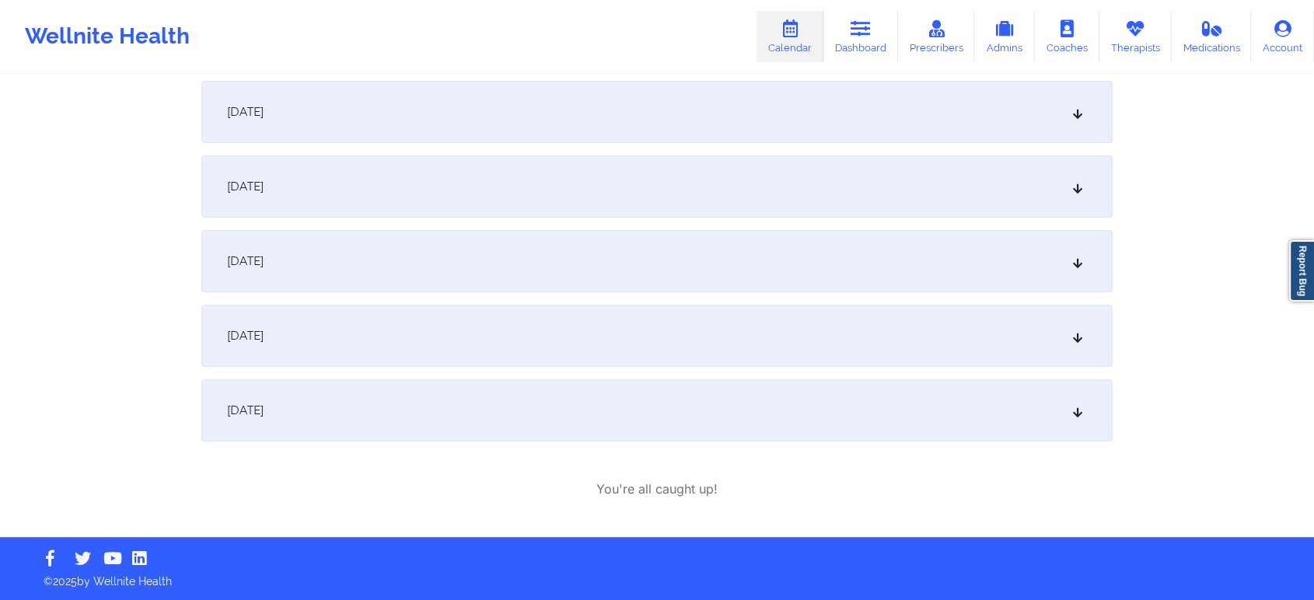
click at [549, 337] on div "[DATE]" at bounding box center [656, 336] width 911 height 62
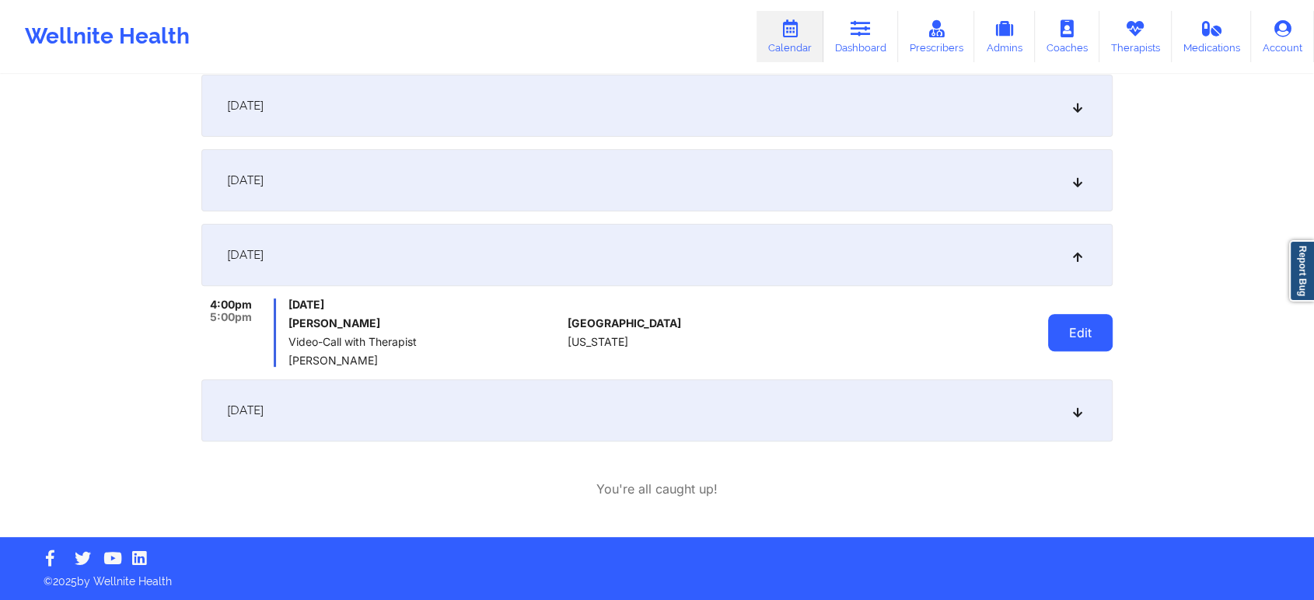
click at [1099, 336] on button "Edit" at bounding box center [1080, 332] width 65 height 37
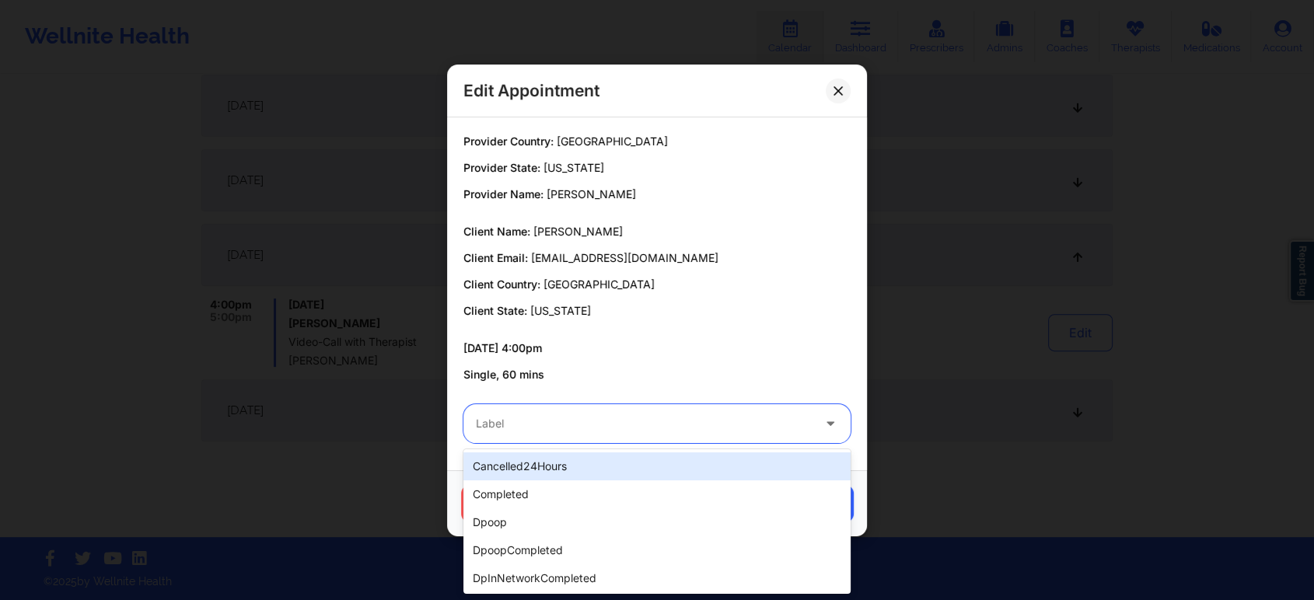
click at [620, 435] on div "Label" at bounding box center [638, 423] width 350 height 39
type input "d"
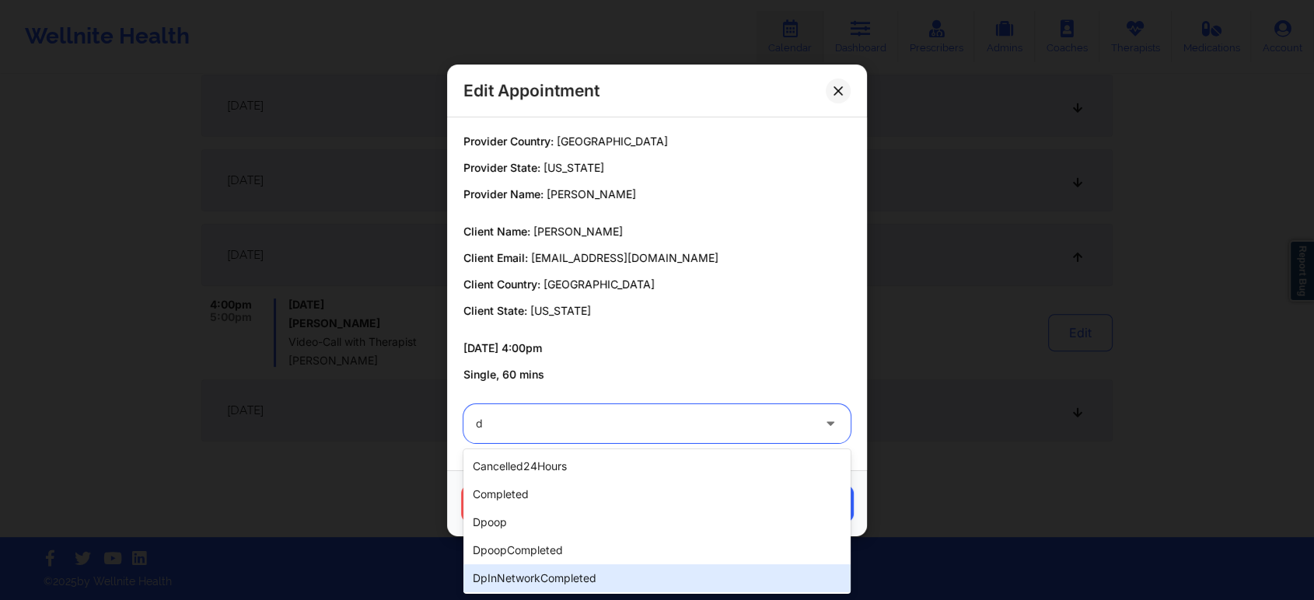
scroll to position [7, 0]
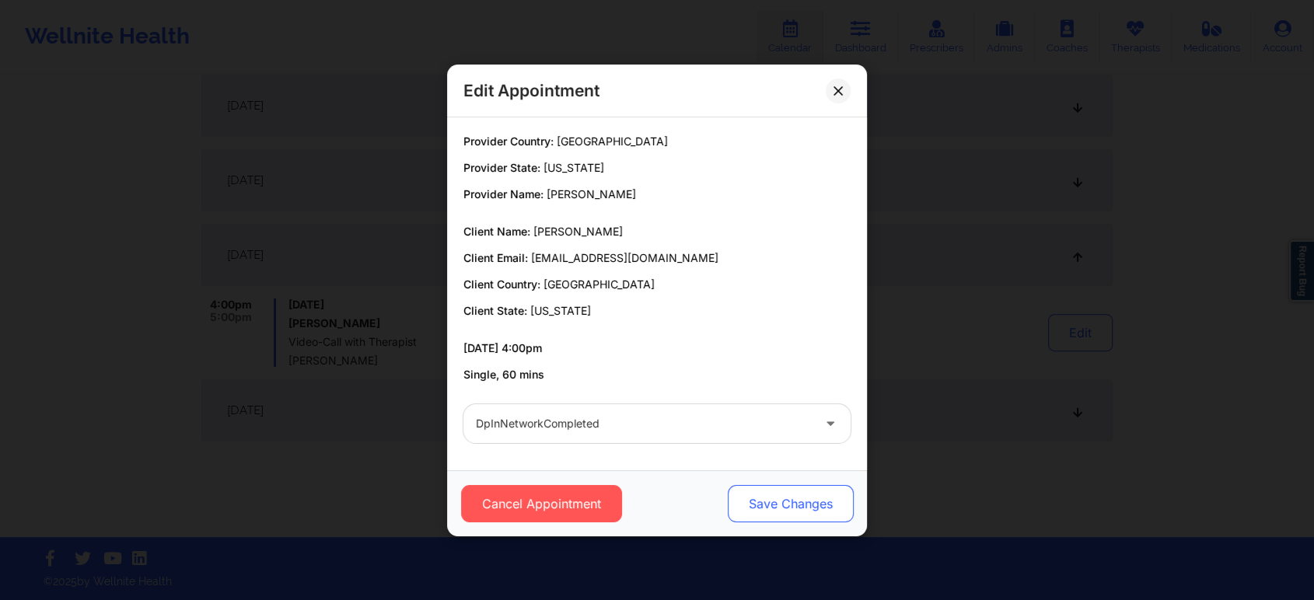
click at [747, 508] on button "Save Changes" at bounding box center [791, 503] width 126 height 37
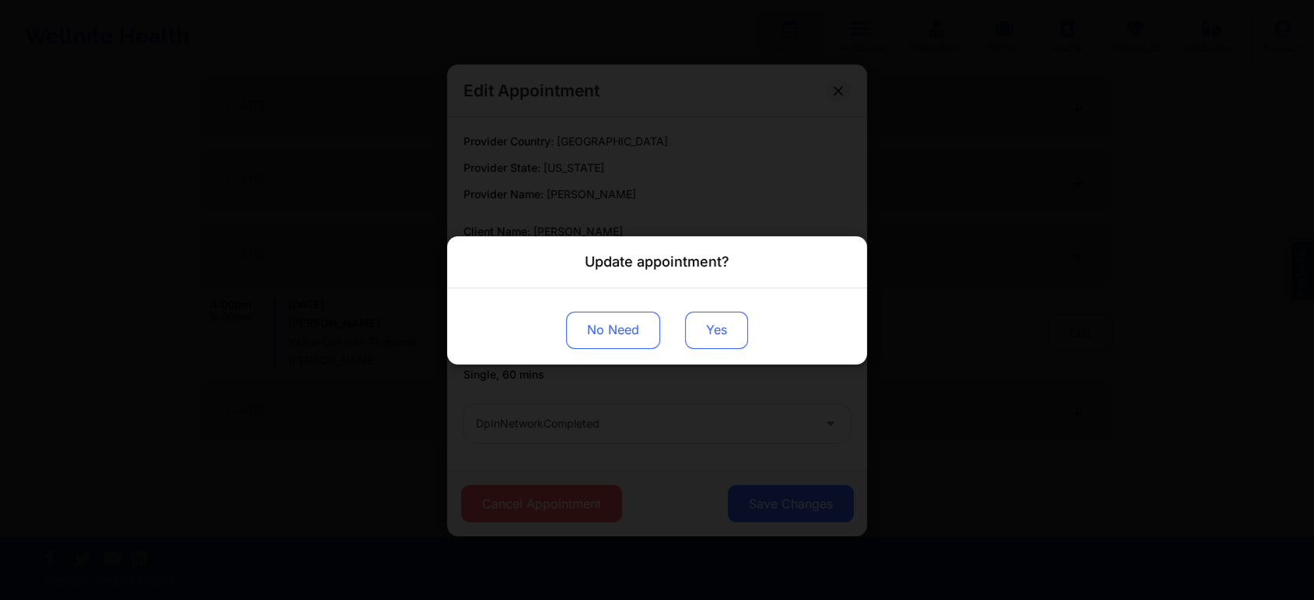
click at [707, 336] on button "Yes" at bounding box center [716, 329] width 63 height 37
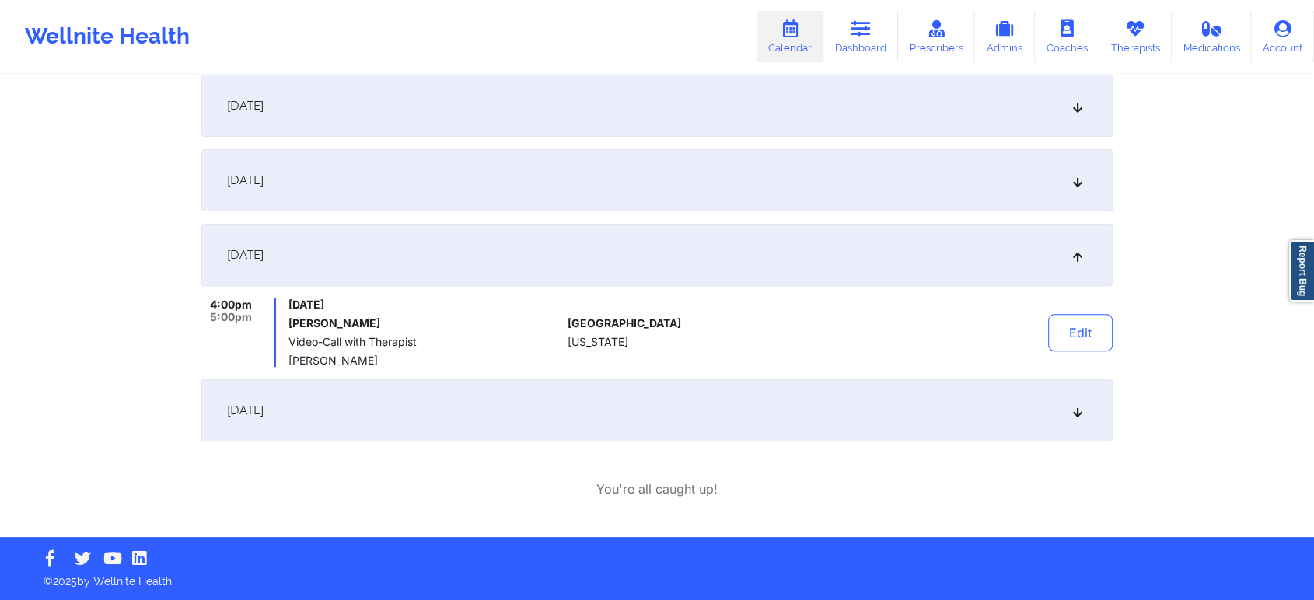
scroll to position [0, 0]
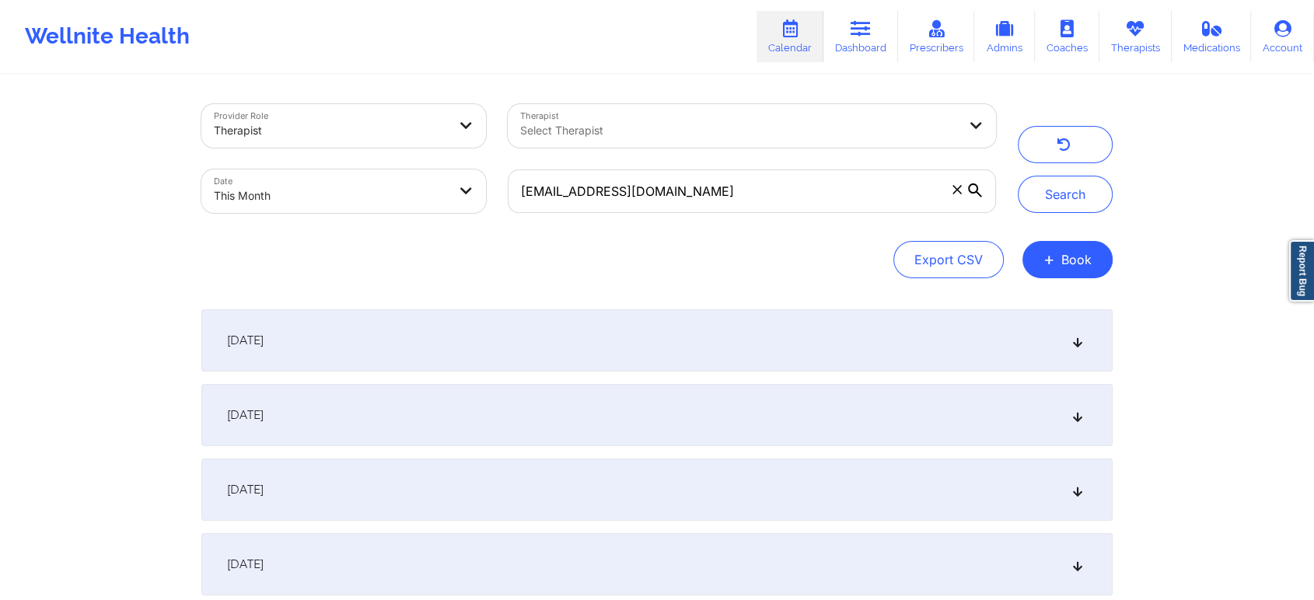
drag, startPoint x: 697, startPoint y: 214, endPoint x: 728, endPoint y: 199, distance: 33.7
click at [728, 199] on div "[EMAIL_ADDRESS][DOMAIN_NAME]" at bounding box center [752, 191] width 510 height 65
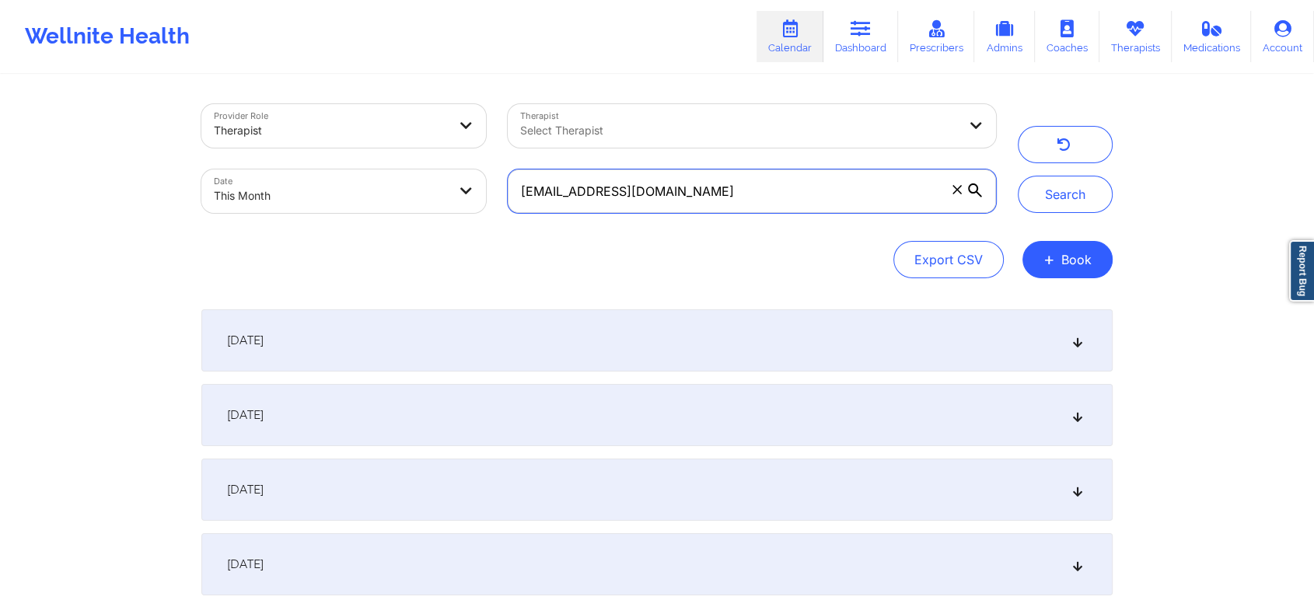
drag, startPoint x: 728, startPoint y: 199, endPoint x: 232, endPoint y: 179, distance: 496.4
click at [232, 179] on div "Provider Role Therapist Therapist Select Therapist Date This Month [EMAIL_ADDRE…" at bounding box center [598, 158] width 816 height 131
click at [1018, 176] on button "Search" at bounding box center [1065, 194] width 95 height 37
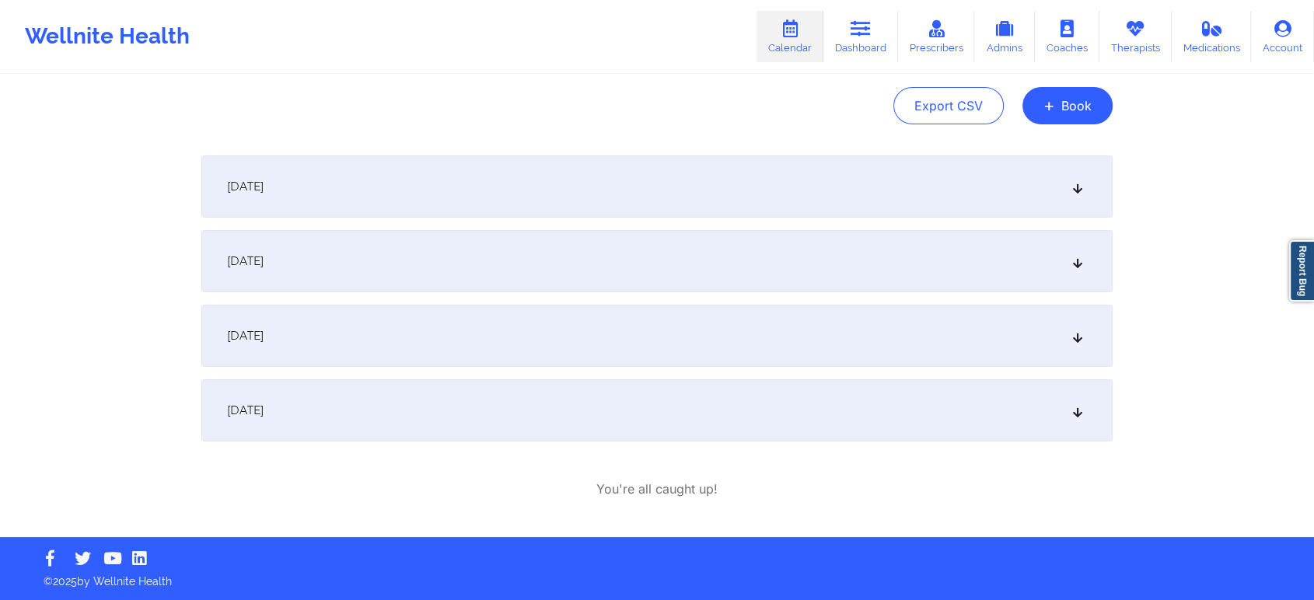
click at [446, 411] on div "[DATE]" at bounding box center [656, 410] width 911 height 62
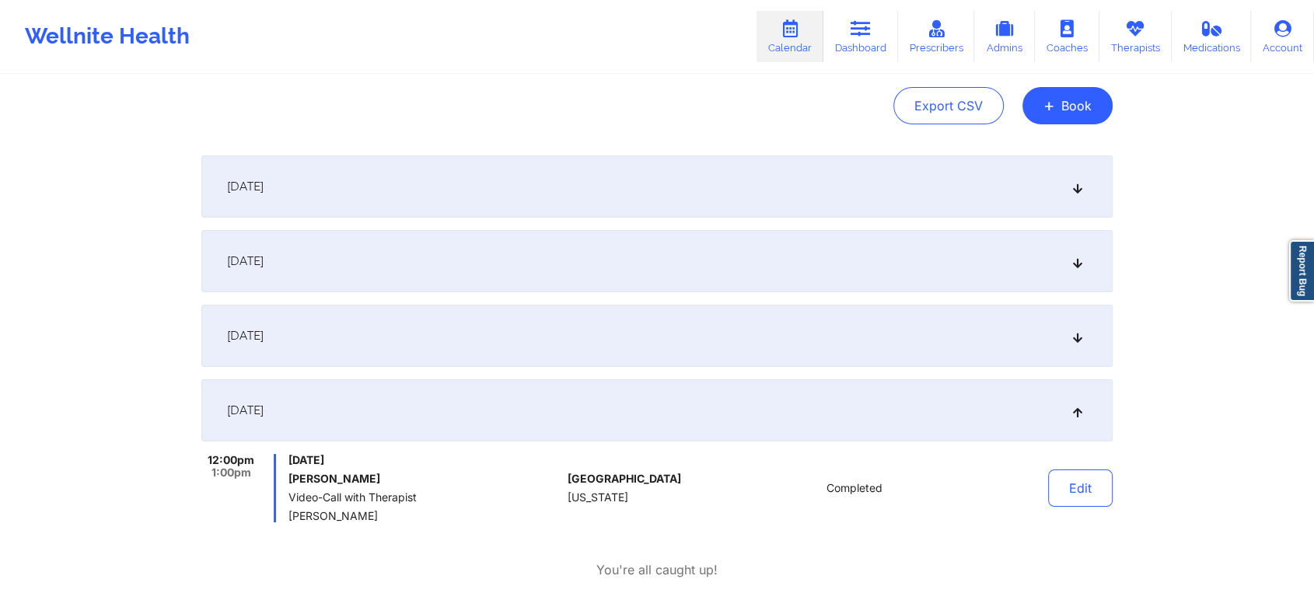
scroll to position [0, 0]
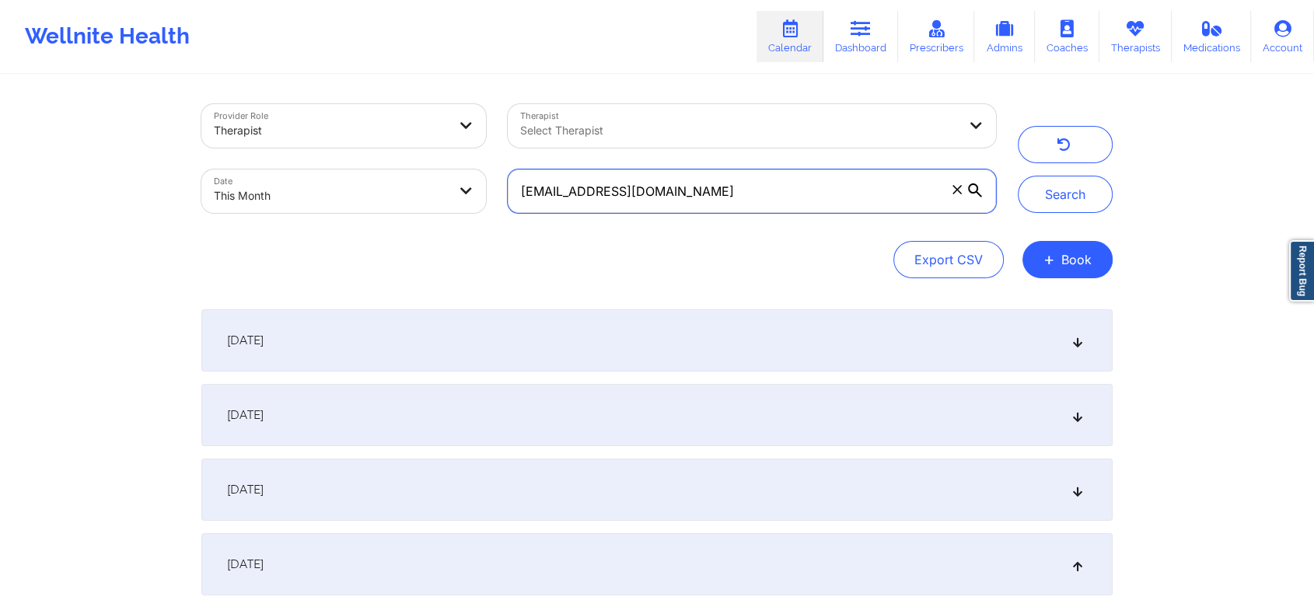
drag, startPoint x: 749, startPoint y: 195, endPoint x: 326, endPoint y: 120, distance: 429.6
click at [326, 120] on div "Provider Role Therapist Therapist Select Therapist Date This Month [EMAIL_ADDRE…" at bounding box center [598, 158] width 816 height 131
click at [1018, 176] on button "Search" at bounding box center [1065, 194] width 95 height 37
drag, startPoint x: 765, startPoint y: 204, endPoint x: 155, endPoint y: 207, distance: 609.5
click at [155, 207] on div "Provider Role Therapist Therapist Select Therapist Date This Month [EMAIL_ADDRE…" at bounding box center [657, 386] width 1314 height 772
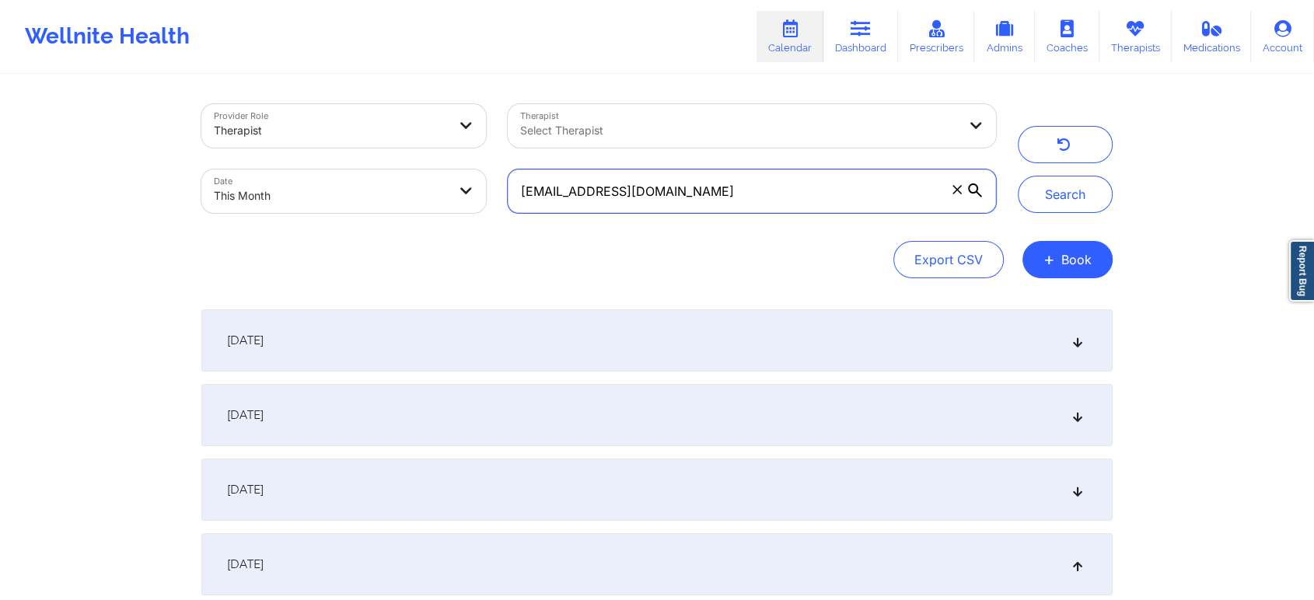
click at [1018, 176] on button "Search" at bounding box center [1065, 194] width 95 height 37
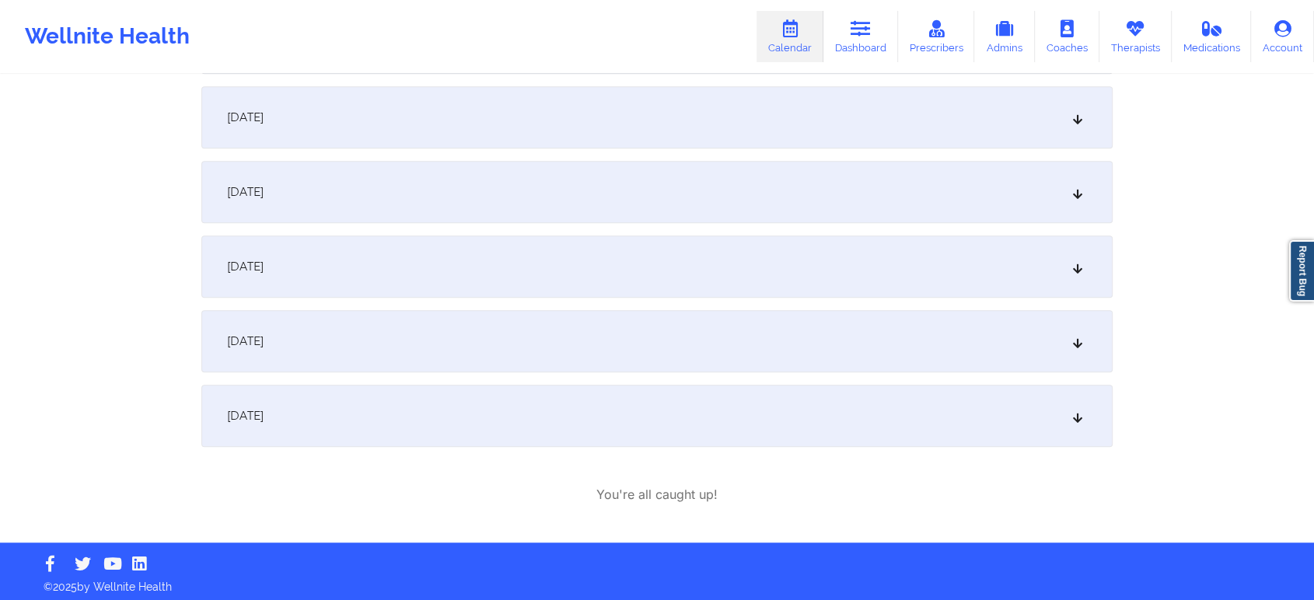
scroll to position [1056, 0]
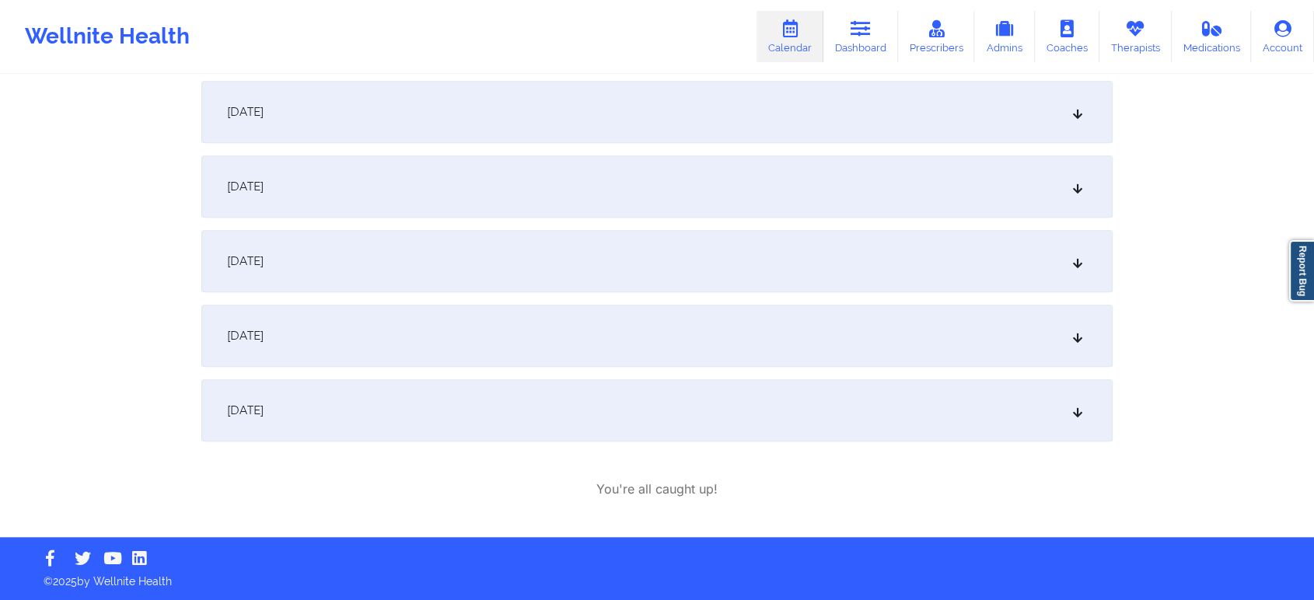
click at [438, 309] on div "[DATE]" at bounding box center [656, 336] width 911 height 62
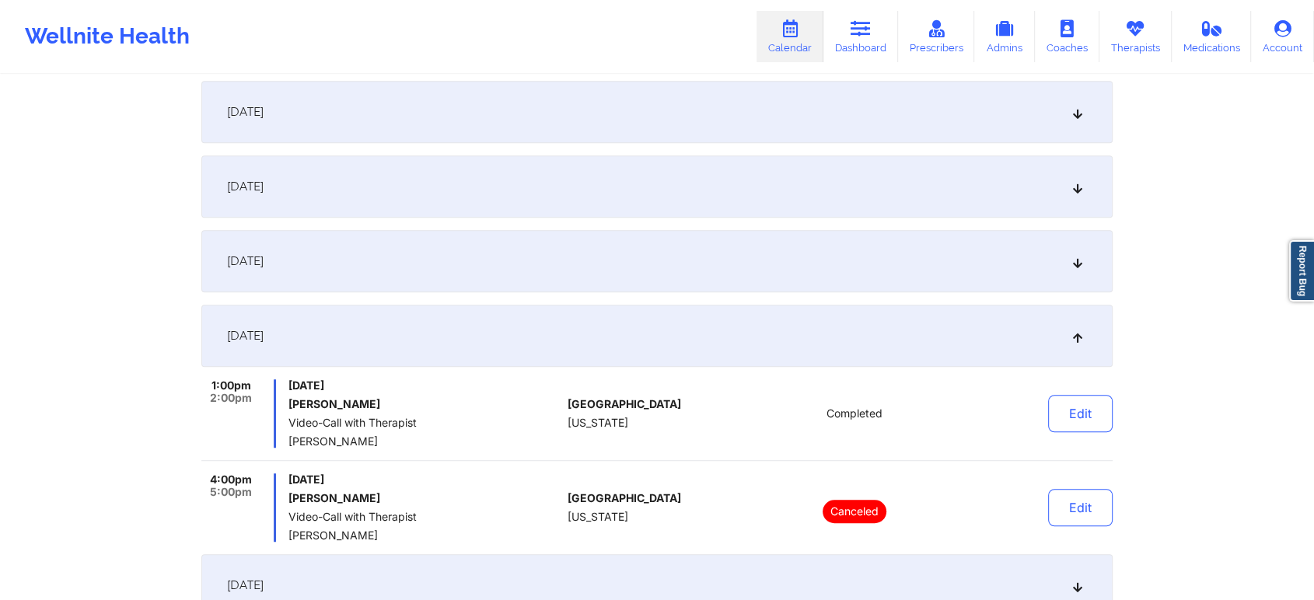
scroll to position [0, 0]
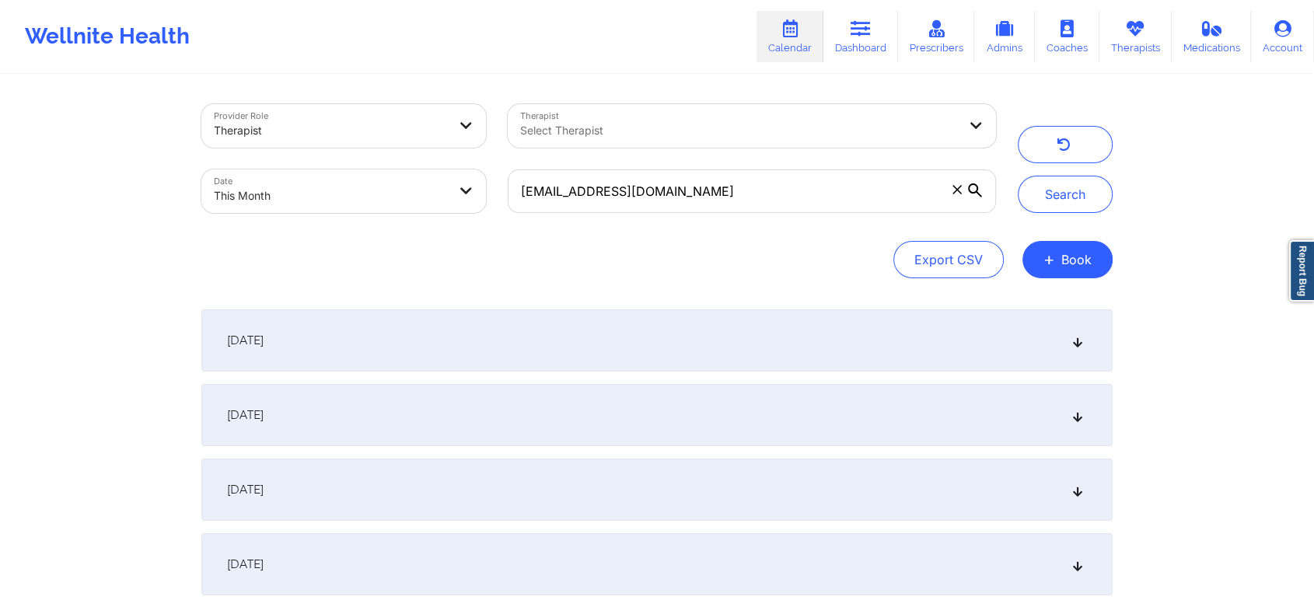
drag, startPoint x: 707, startPoint y: 220, endPoint x: 763, endPoint y: 203, distance: 59.3
click at [763, 203] on div "[EMAIL_ADDRESS][DOMAIN_NAME]" at bounding box center [752, 191] width 510 height 65
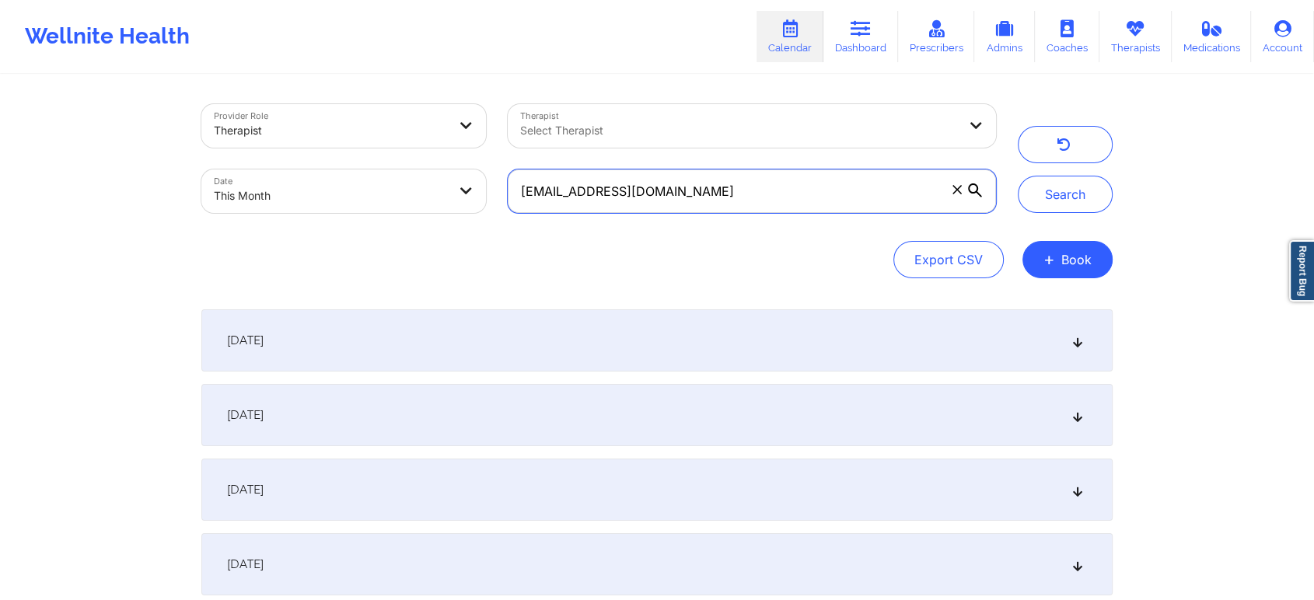
drag, startPoint x: 763, startPoint y: 203, endPoint x: 329, endPoint y: 190, distance: 434.8
click at [329, 190] on div "Provider Role Therapist Therapist Select Therapist Date This Month [EMAIL_ADDRE…" at bounding box center [598, 158] width 816 height 131
click at [1018, 176] on button "Search" at bounding box center [1065, 194] width 95 height 37
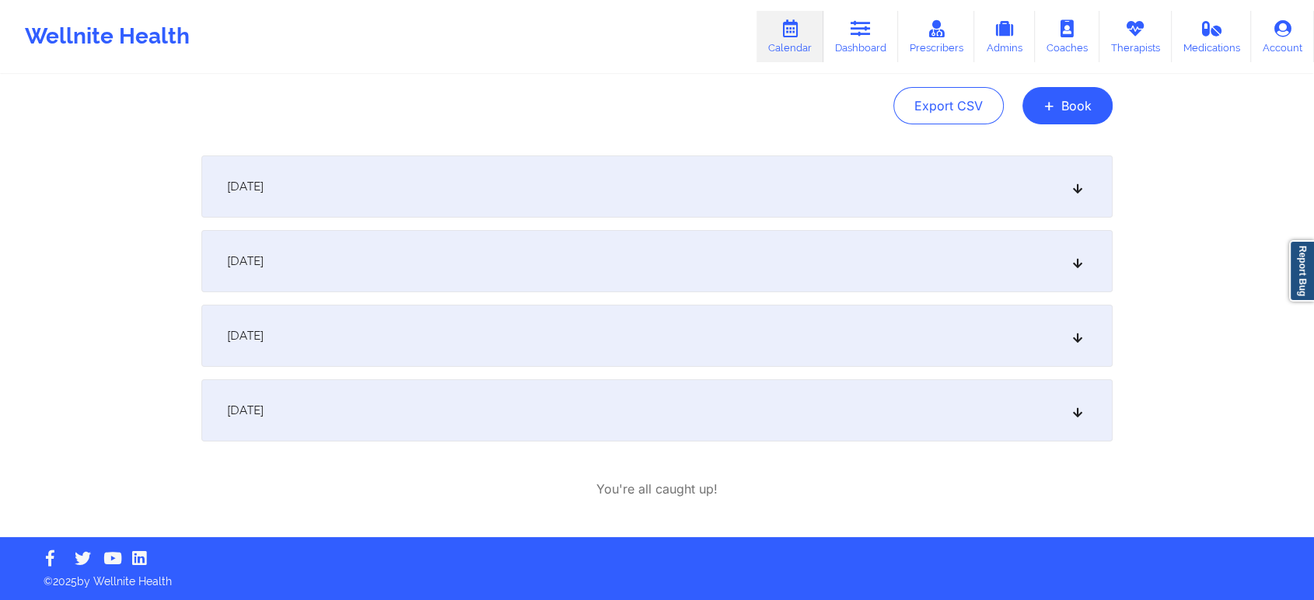
click at [405, 437] on div "[DATE]" at bounding box center [656, 410] width 911 height 62
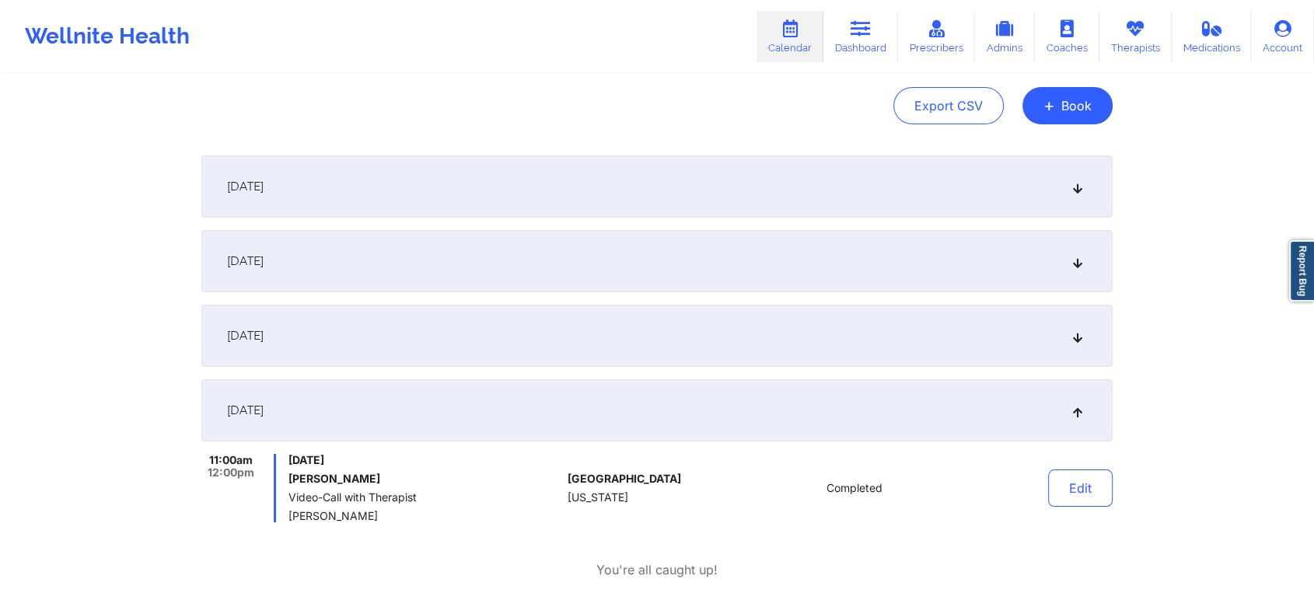
scroll to position [0, 0]
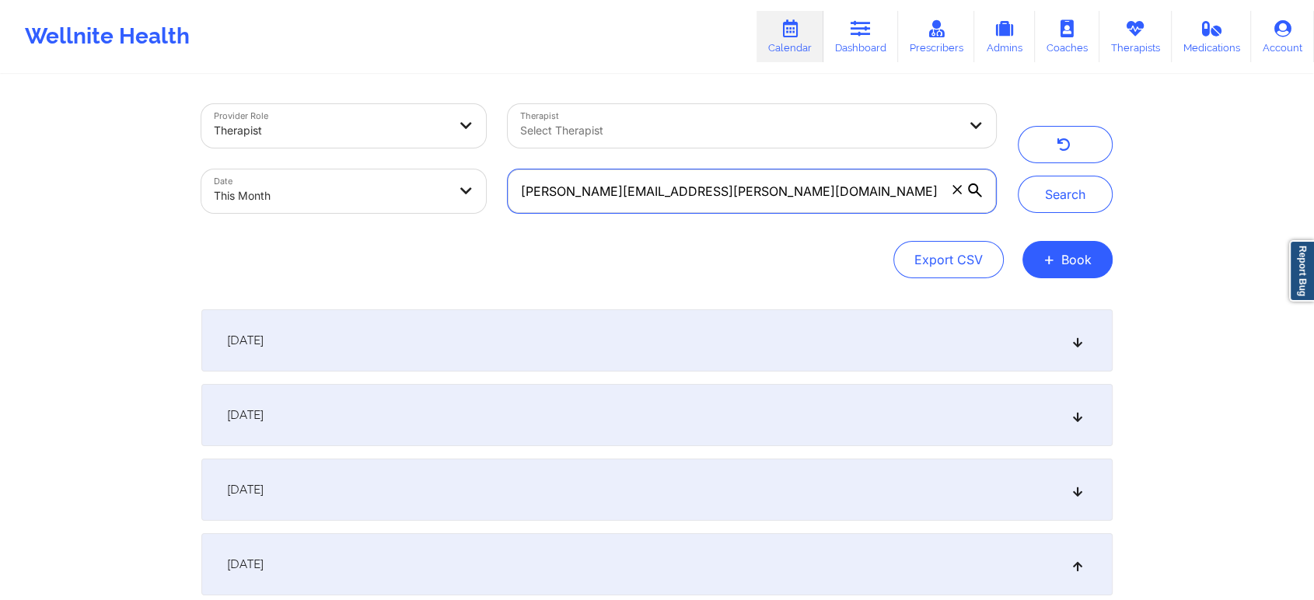
drag, startPoint x: 801, startPoint y: 197, endPoint x: 124, endPoint y: 73, distance: 688.3
click at [124, 73] on div "Provider Role Therapist Therapist Select Therapist Date This Month [PERSON_NAME…" at bounding box center [657, 386] width 1314 height 772
click at [1018, 176] on button "Search" at bounding box center [1065, 194] width 95 height 37
drag, startPoint x: 720, startPoint y: 181, endPoint x: 349, endPoint y: 148, distance: 372.3
click at [349, 148] on div "Provider Role Therapist Therapist Select Therapist Date This Month [EMAIL_ADDRE…" at bounding box center [598, 158] width 816 height 131
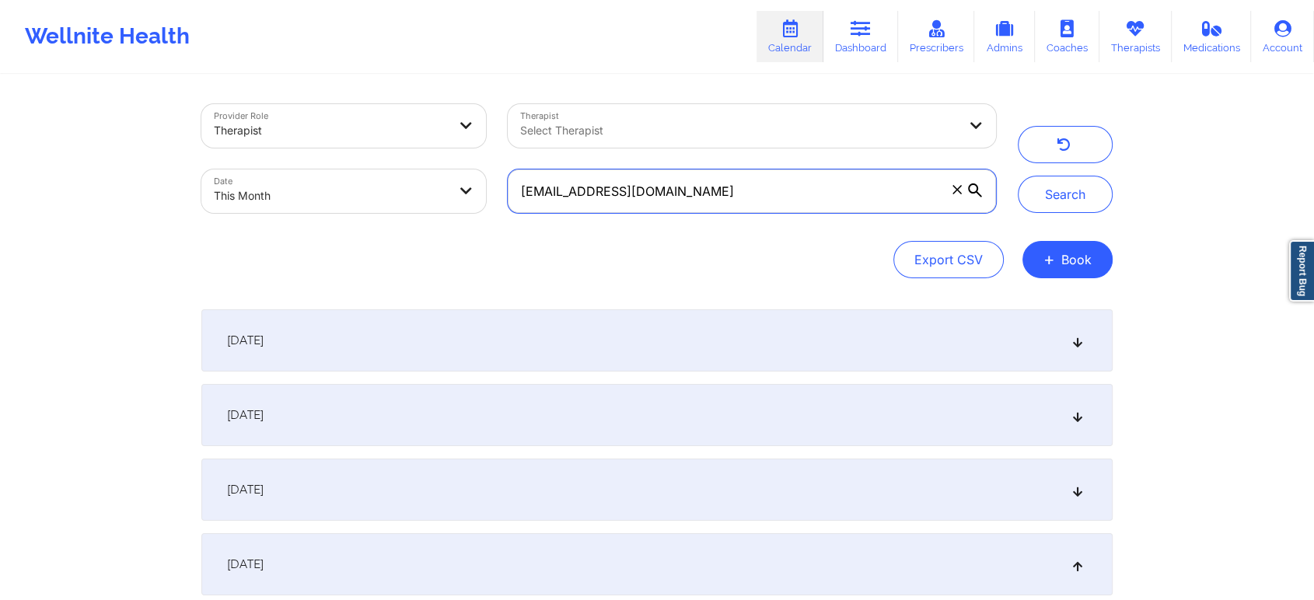
click at [1018, 176] on button "Search" at bounding box center [1065, 194] width 95 height 37
drag, startPoint x: 719, startPoint y: 195, endPoint x: 393, endPoint y: 168, distance: 326.9
click at [393, 168] on div "Provider Role Therapist Therapist Select Therapist Date This Month [EMAIL_ADDRE…" at bounding box center [598, 158] width 816 height 131
type input "[EMAIL_ADDRESS][DOMAIN_NAME]"
click at [1018, 176] on button "Search" at bounding box center [1065, 194] width 95 height 37
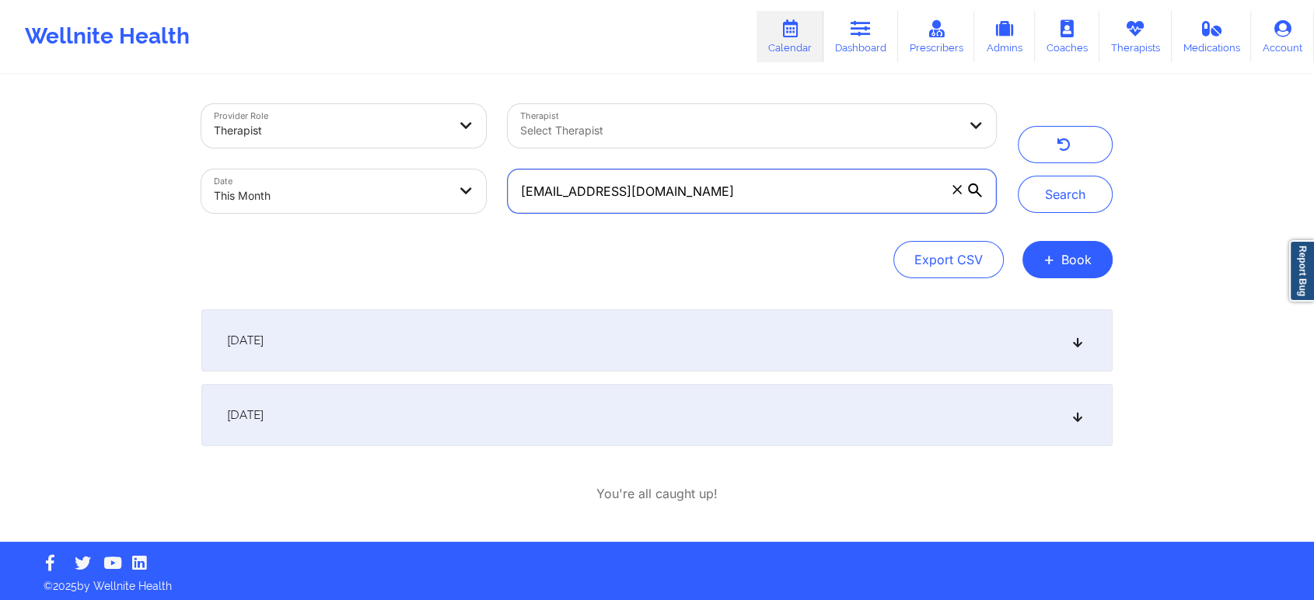
scroll to position [5, 0]
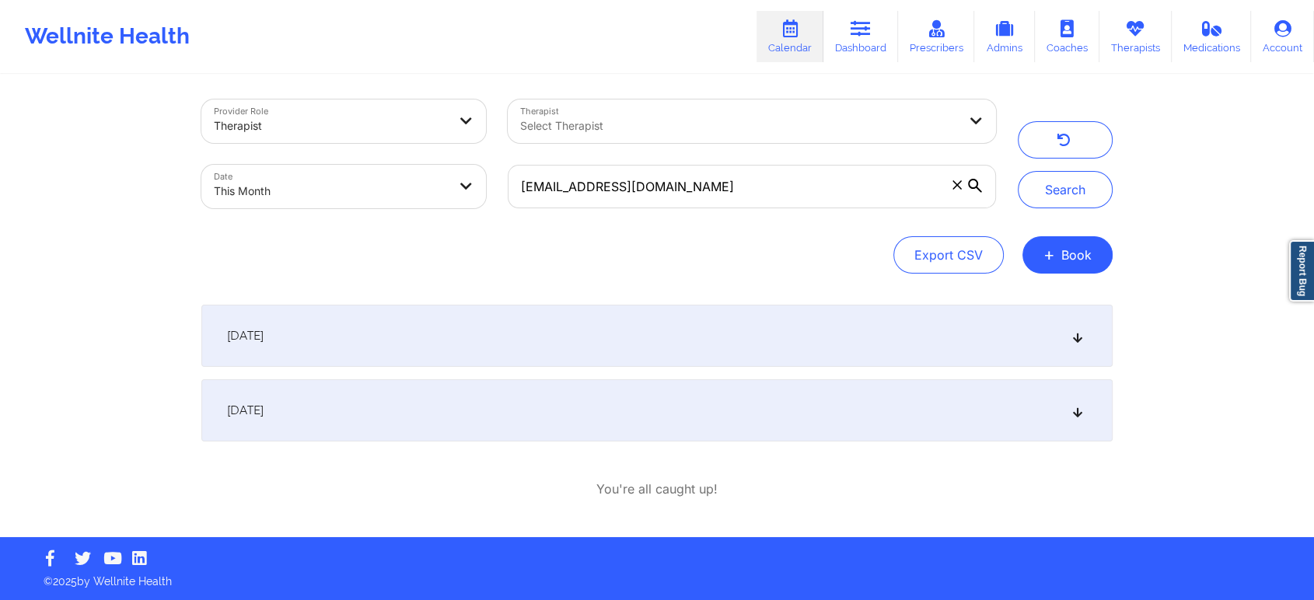
click at [449, 411] on div "[DATE]" at bounding box center [656, 410] width 911 height 62
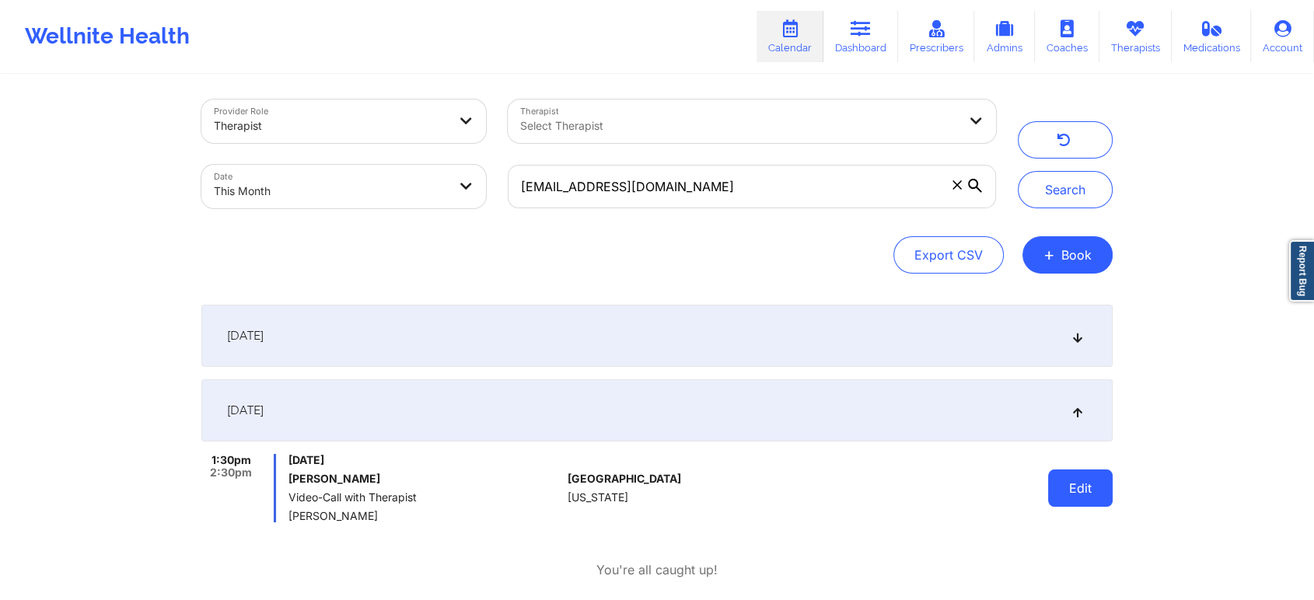
click at [1072, 503] on button "Edit" at bounding box center [1080, 488] width 65 height 37
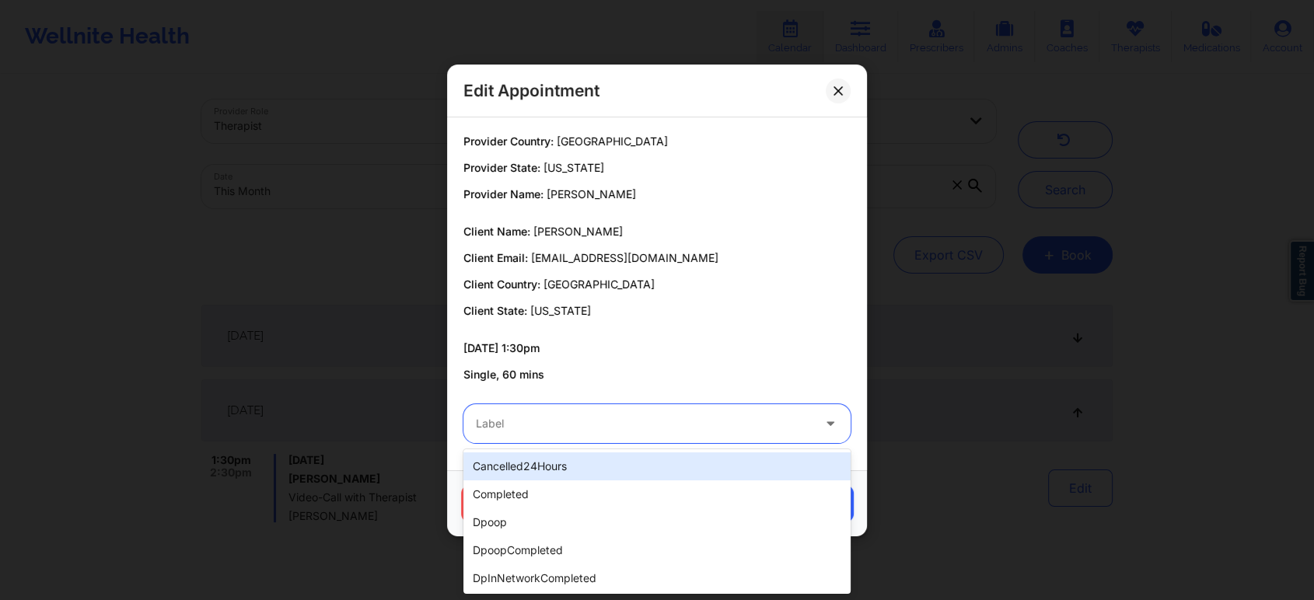
click at [659, 432] on div at bounding box center [644, 423] width 336 height 19
type input "no"
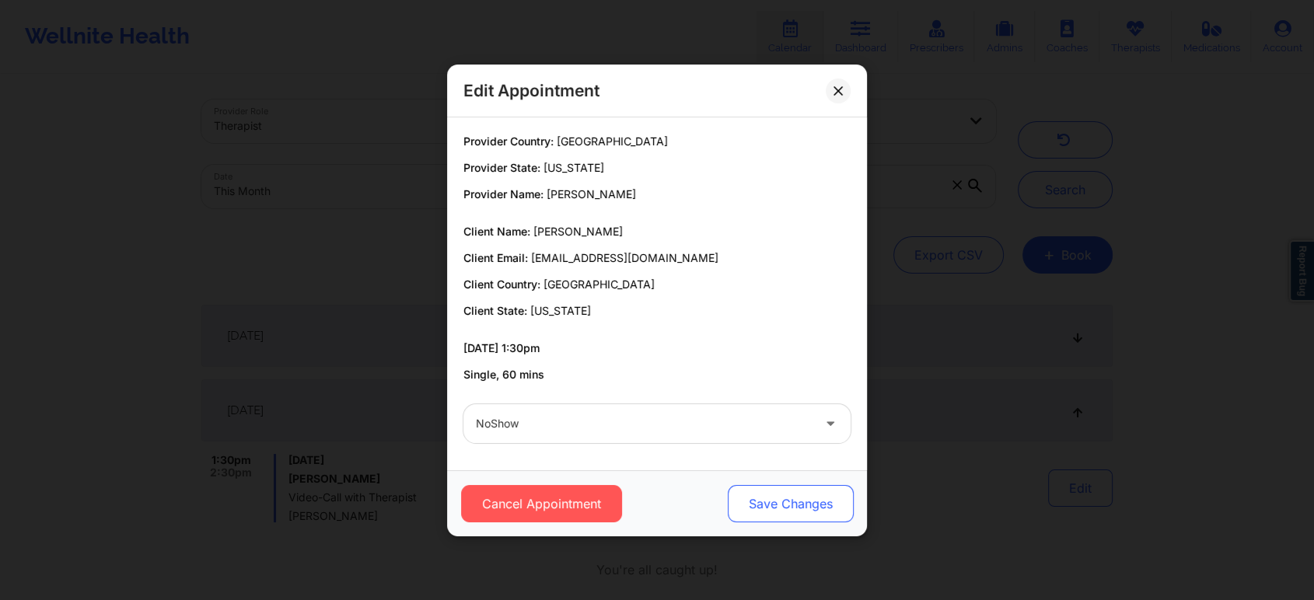
click at [765, 502] on button "Save Changes" at bounding box center [791, 503] width 126 height 37
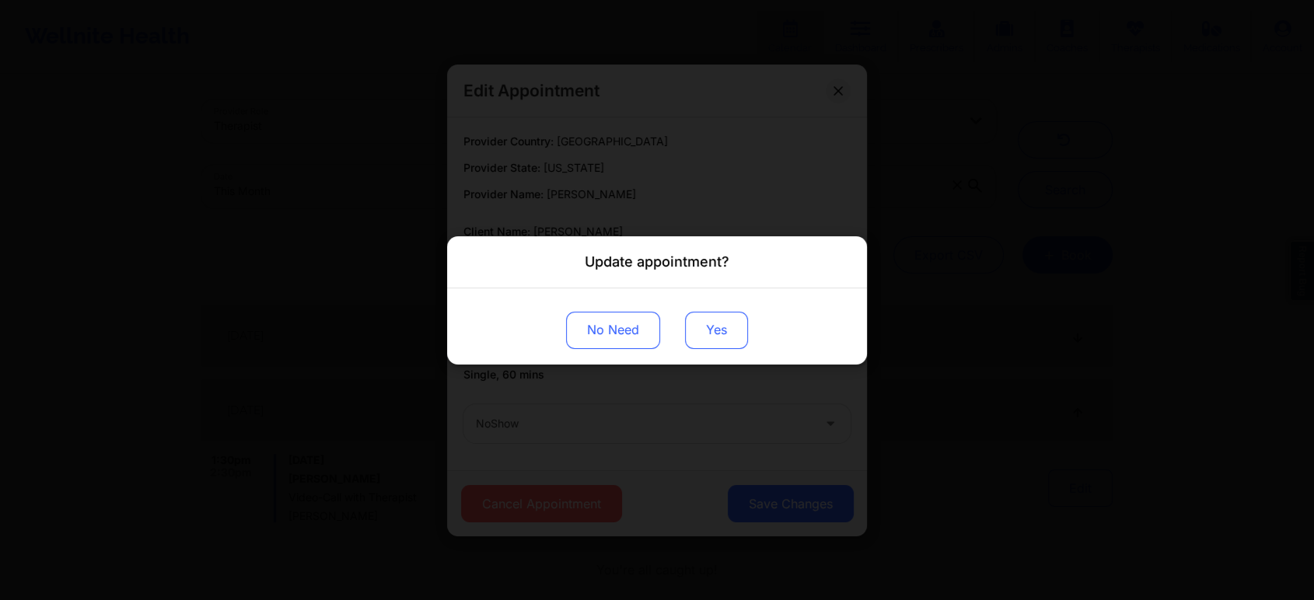
click at [715, 341] on button "Yes" at bounding box center [716, 329] width 63 height 37
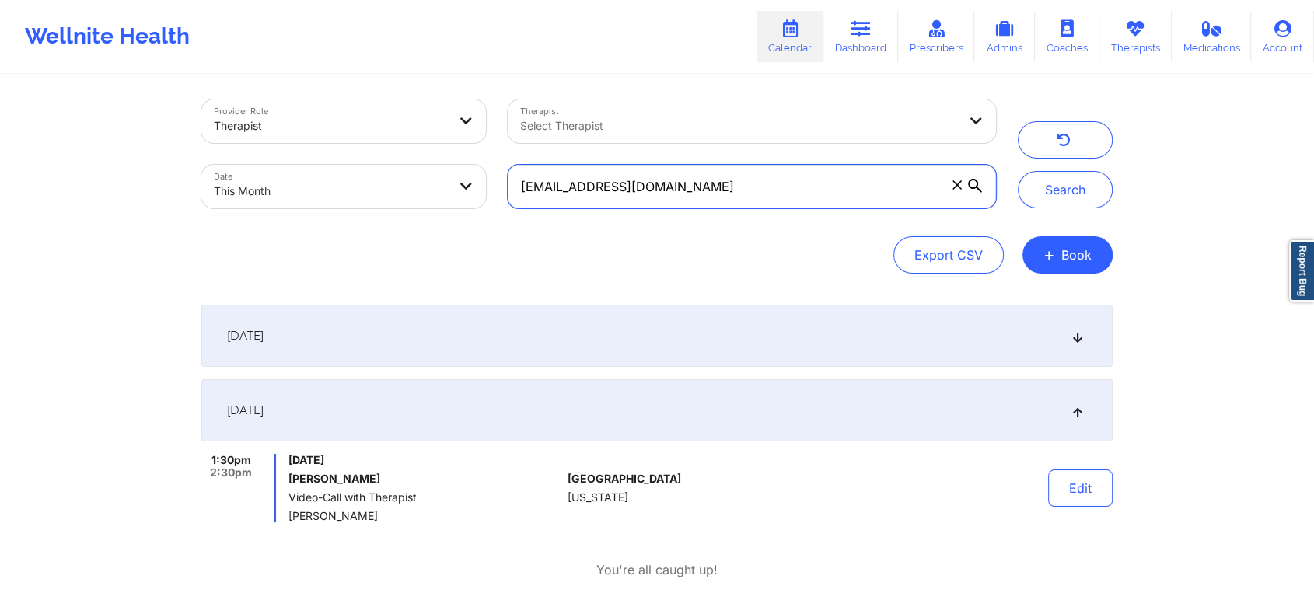
drag, startPoint x: 837, startPoint y: 180, endPoint x: 460, endPoint y: 149, distance: 377.6
click at [460, 149] on div "Provider Role Therapist Therapist Select Therapist Date This Month [EMAIL_ADDRE…" at bounding box center [598, 154] width 816 height 131
click at [1018, 171] on button "Search" at bounding box center [1065, 189] width 95 height 37
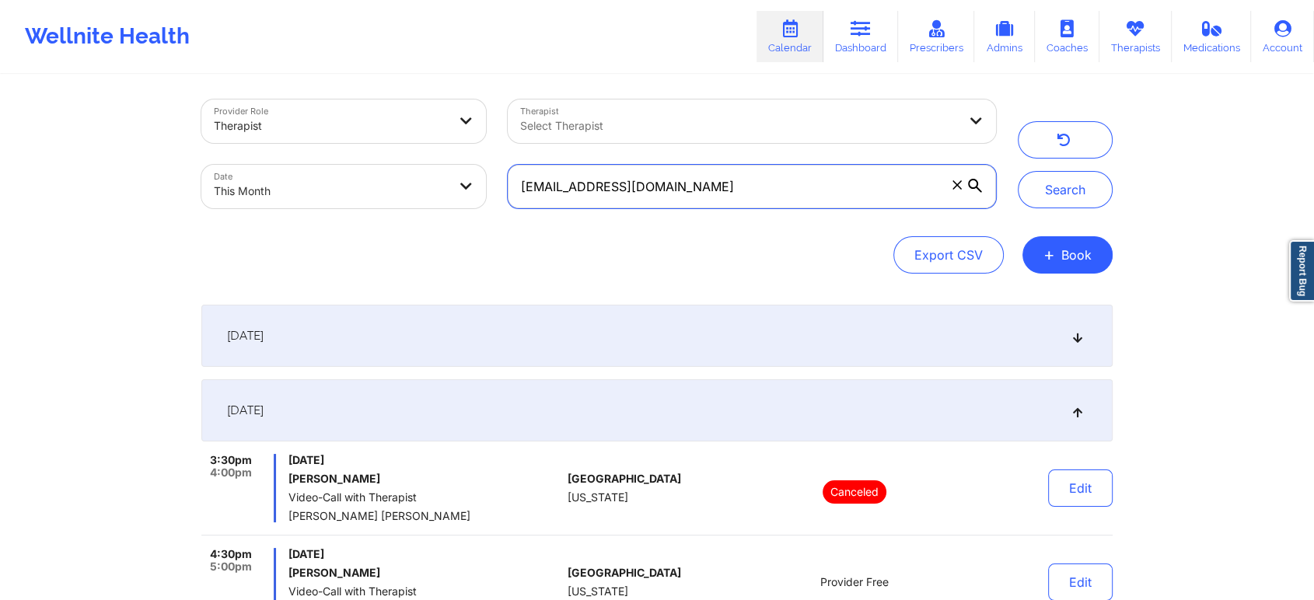
scroll to position [329, 0]
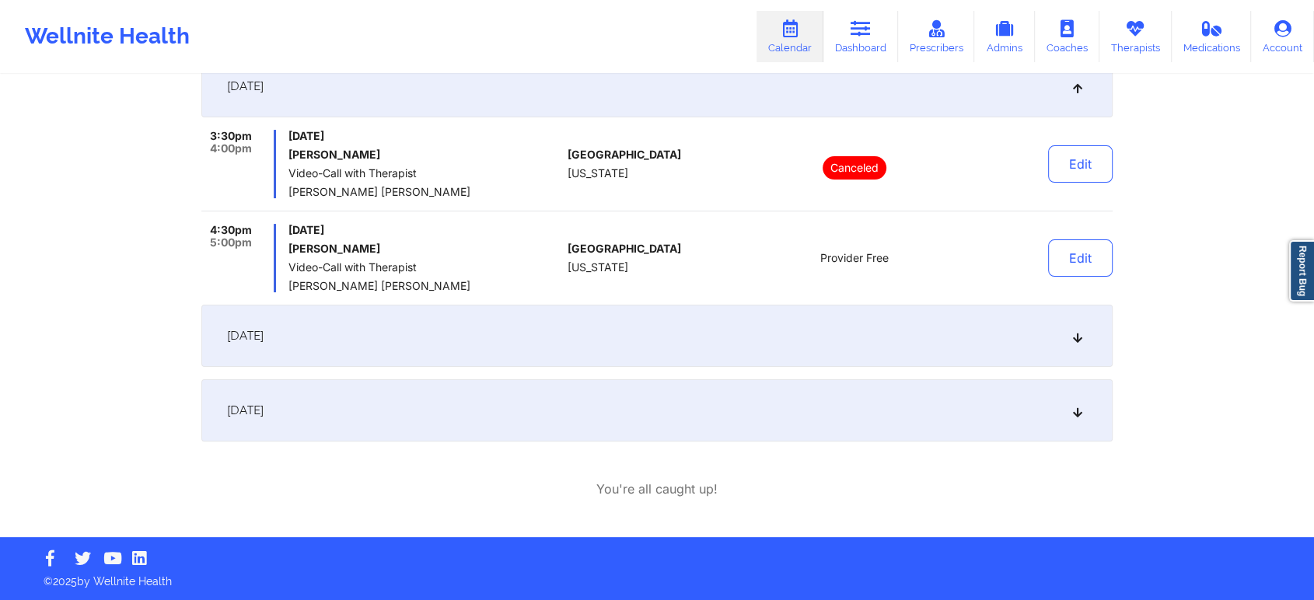
drag, startPoint x: 411, startPoint y: 362, endPoint x: 381, endPoint y: 418, distance: 64.3
click at [381, 418] on div "[DATE] 3:30pm 4:00pm [DATE] [PERSON_NAME] Video-Call with Therapist [PERSON_NAM…" at bounding box center [656, 211] width 911 height 461
click at [381, 418] on div "[DATE]" at bounding box center [656, 410] width 911 height 62
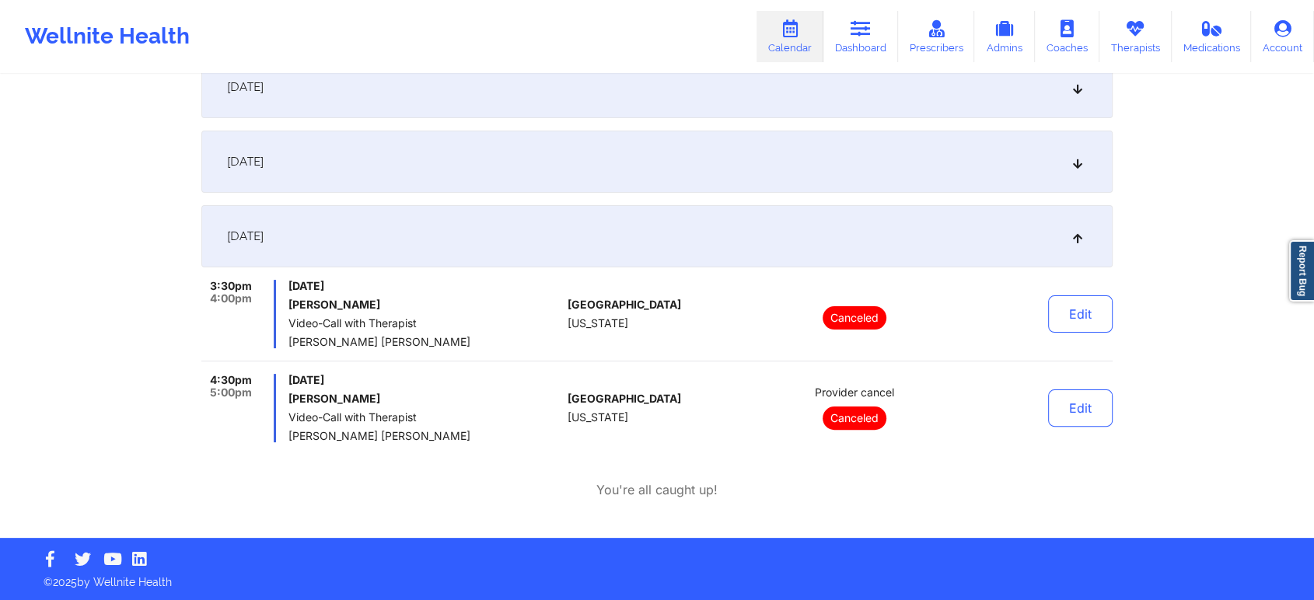
scroll to position [0, 0]
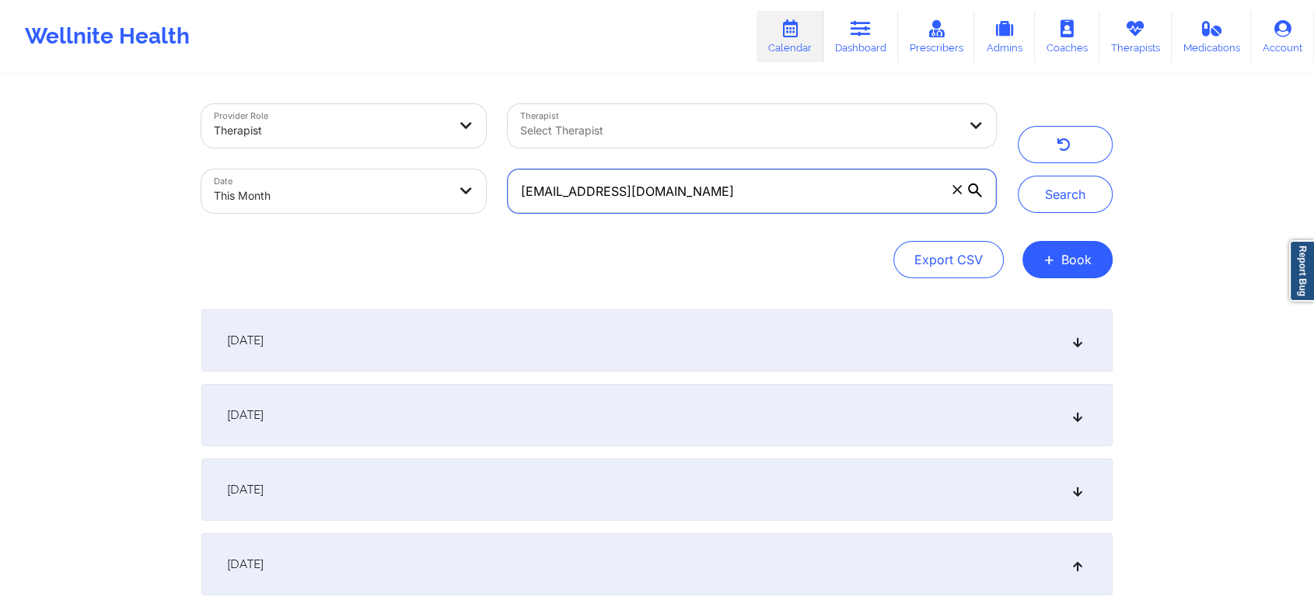
drag, startPoint x: 746, startPoint y: 177, endPoint x: 309, endPoint y: 166, distance: 437.9
click at [309, 166] on div "Provider Role Therapist Therapist Select Therapist Date This Month [EMAIL_ADDRE…" at bounding box center [598, 158] width 816 height 131
click at [1018, 176] on button "Search" at bounding box center [1065, 194] width 95 height 37
click at [742, 205] on input "[EMAIL_ADDRESS][DOMAIN_NAME]" at bounding box center [752, 191] width 488 height 44
drag, startPoint x: 748, startPoint y: 201, endPoint x: 469, endPoint y: 189, distance: 279.4
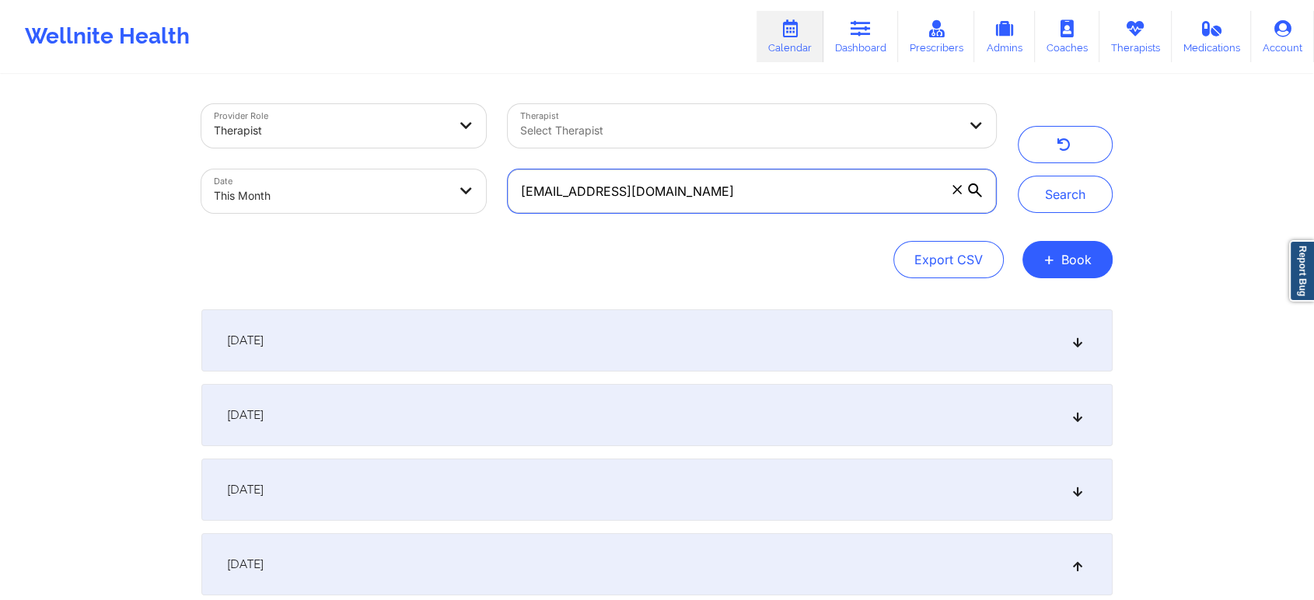
click at [469, 189] on div "Provider Role Therapist Therapist Select Therapist Date This Month [EMAIL_ADDRE…" at bounding box center [598, 158] width 816 height 131
click at [1018, 176] on button "Search" at bounding box center [1065, 194] width 95 height 37
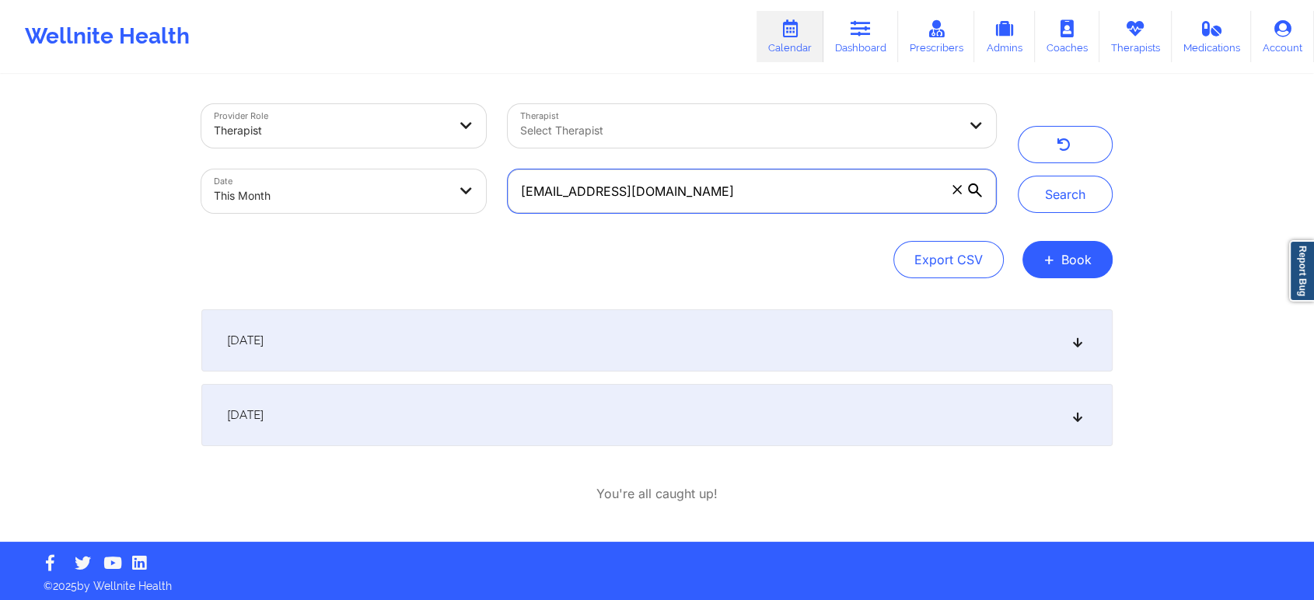
scroll to position [5, 0]
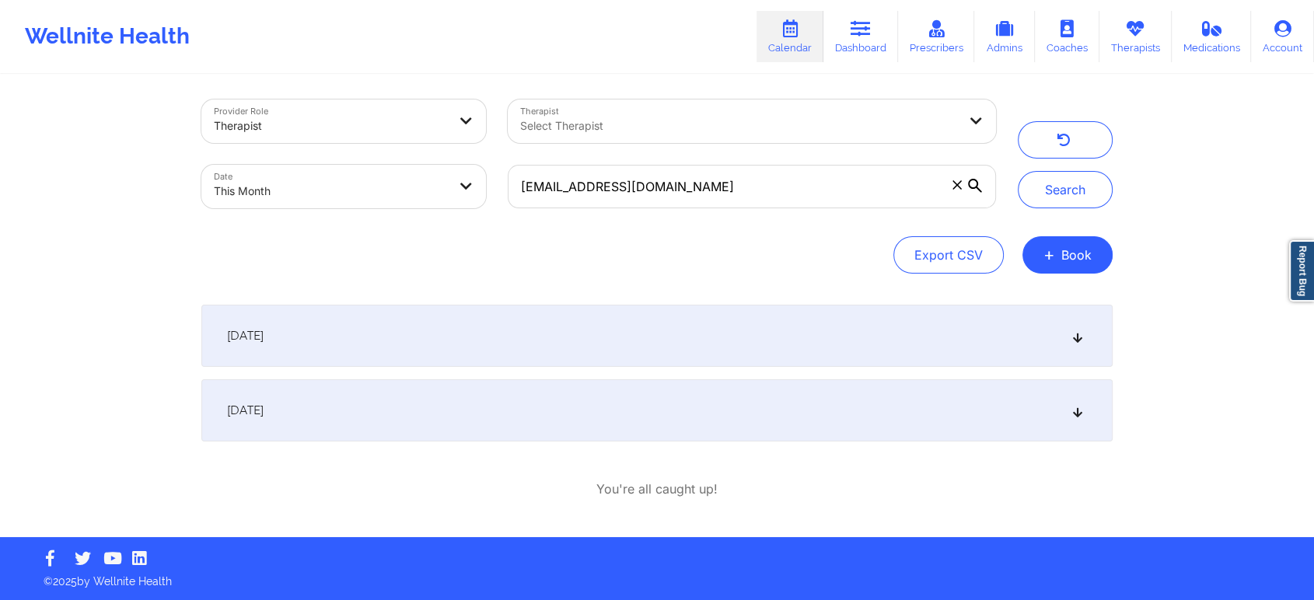
click at [707, 409] on div "[DATE]" at bounding box center [656, 410] width 911 height 62
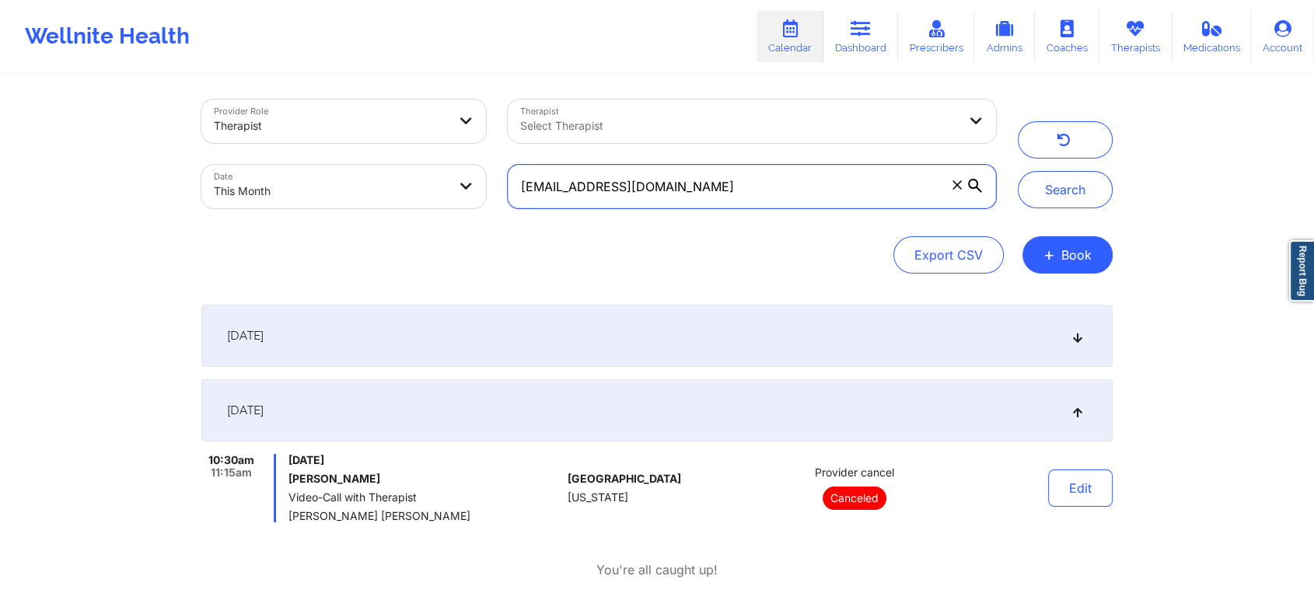
drag, startPoint x: 753, startPoint y: 198, endPoint x: 309, endPoint y: 114, distance: 451.8
click at [309, 114] on div "Provider Role Therapist Therapist Select Therapist Date This Month [EMAIL_ADDRE…" at bounding box center [598, 154] width 816 height 131
click at [1018, 171] on button "Search" at bounding box center [1065, 189] width 95 height 37
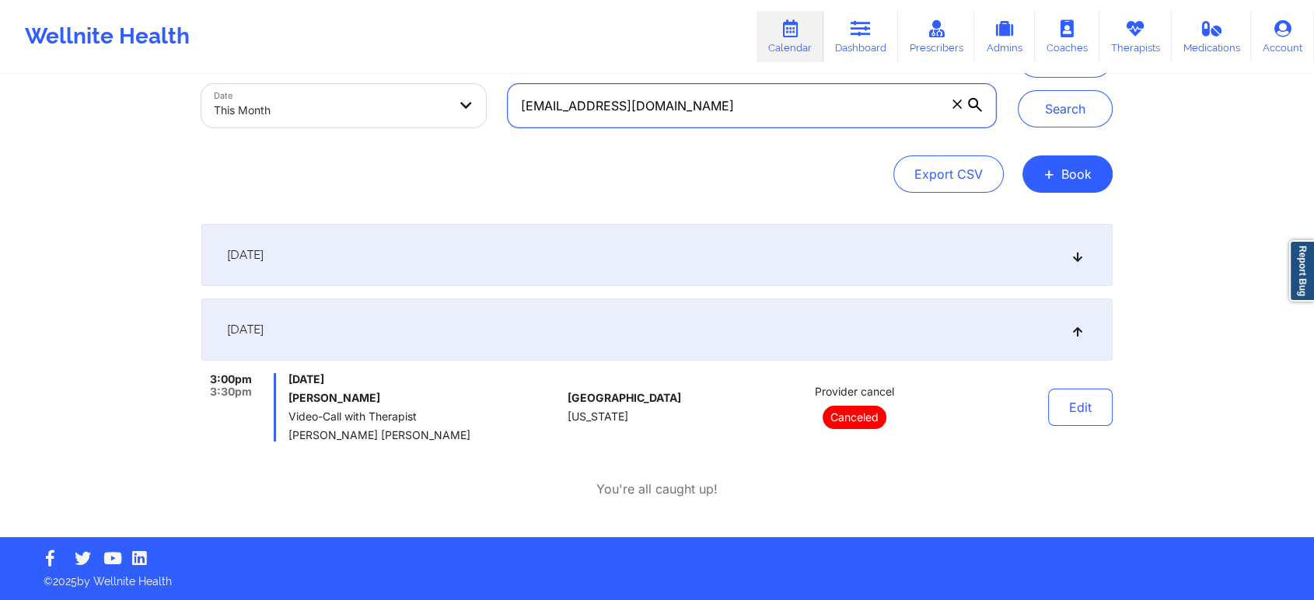
scroll to position [0, 0]
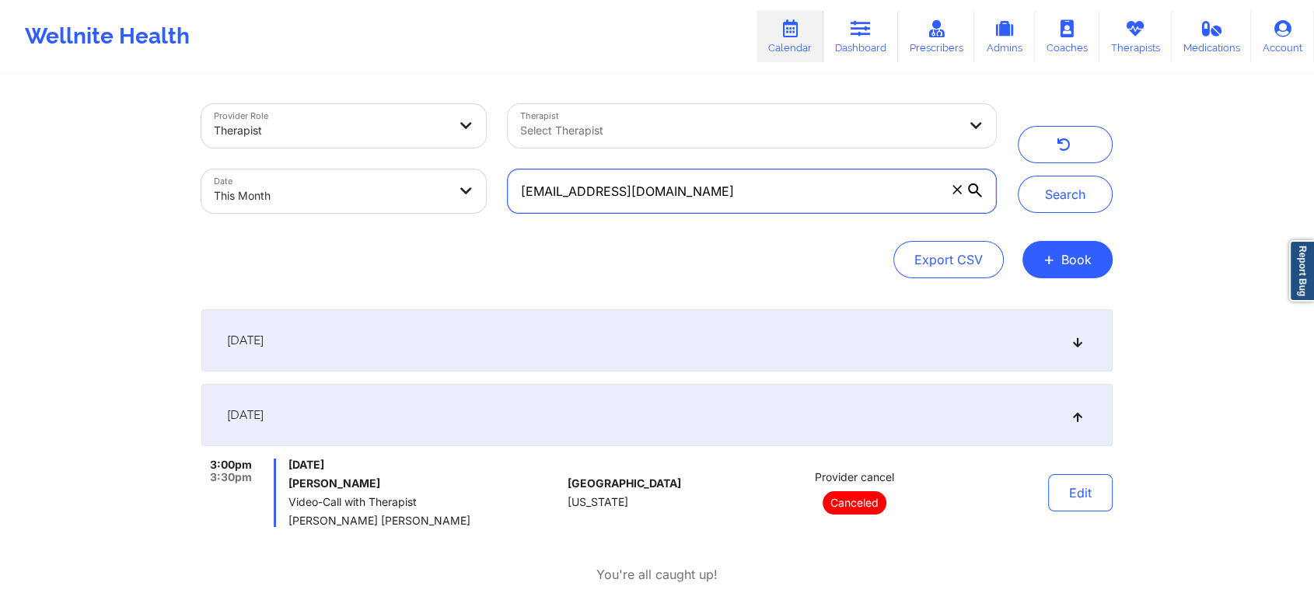
drag, startPoint x: 788, startPoint y: 177, endPoint x: 347, endPoint y: 93, distance: 449.6
click at [347, 93] on div "Provider Role Therapist Therapist Select Therapist Date This Month [EMAIL_ADDRE…" at bounding box center [598, 158] width 816 height 131
click at [1018, 176] on button "Search" at bounding box center [1065, 194] width 95 height 37
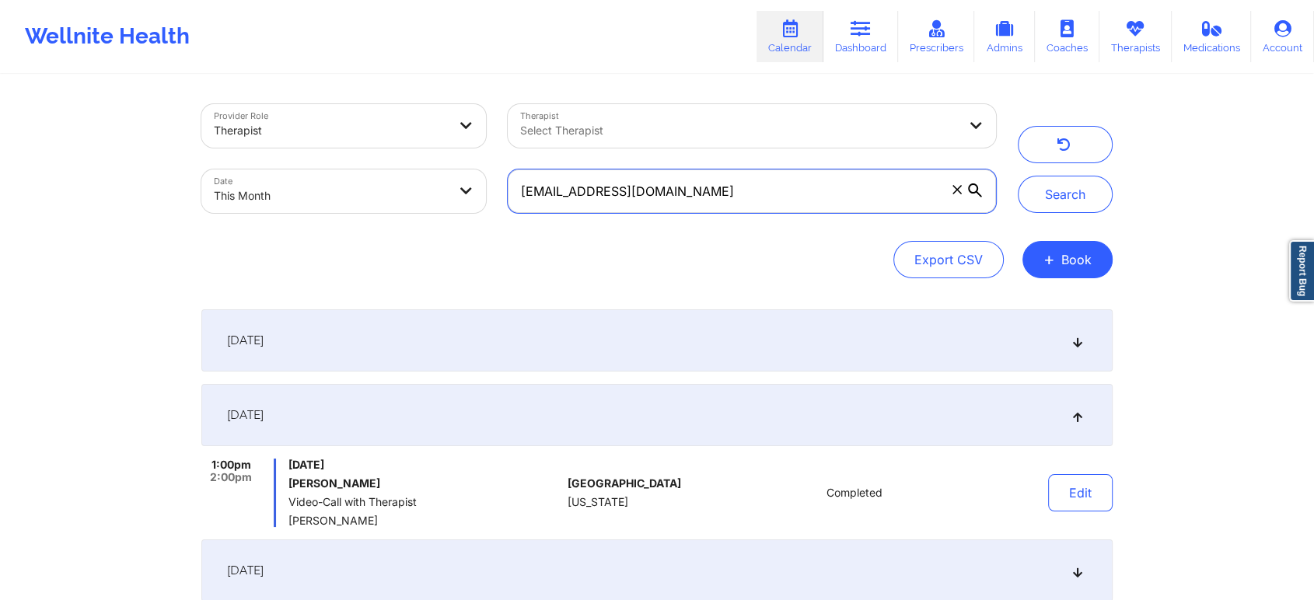
scroll to position [235, 0]
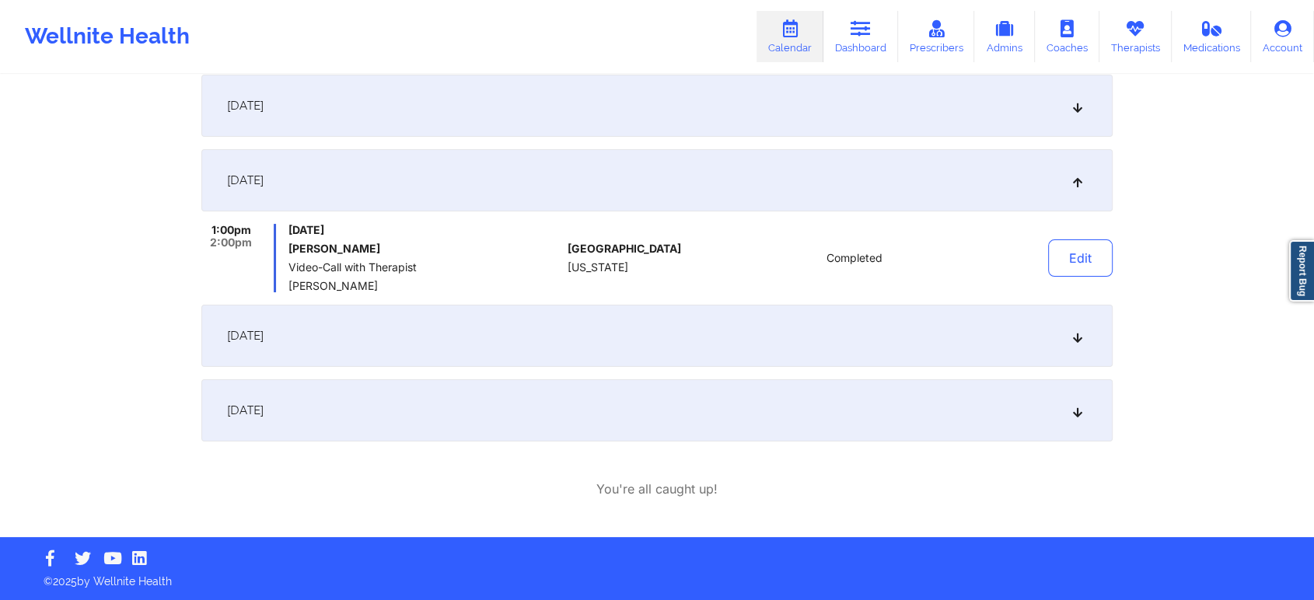
click at [394, 409] on div "[DATE]" at bounding box center [656, 410] width 911 height 62
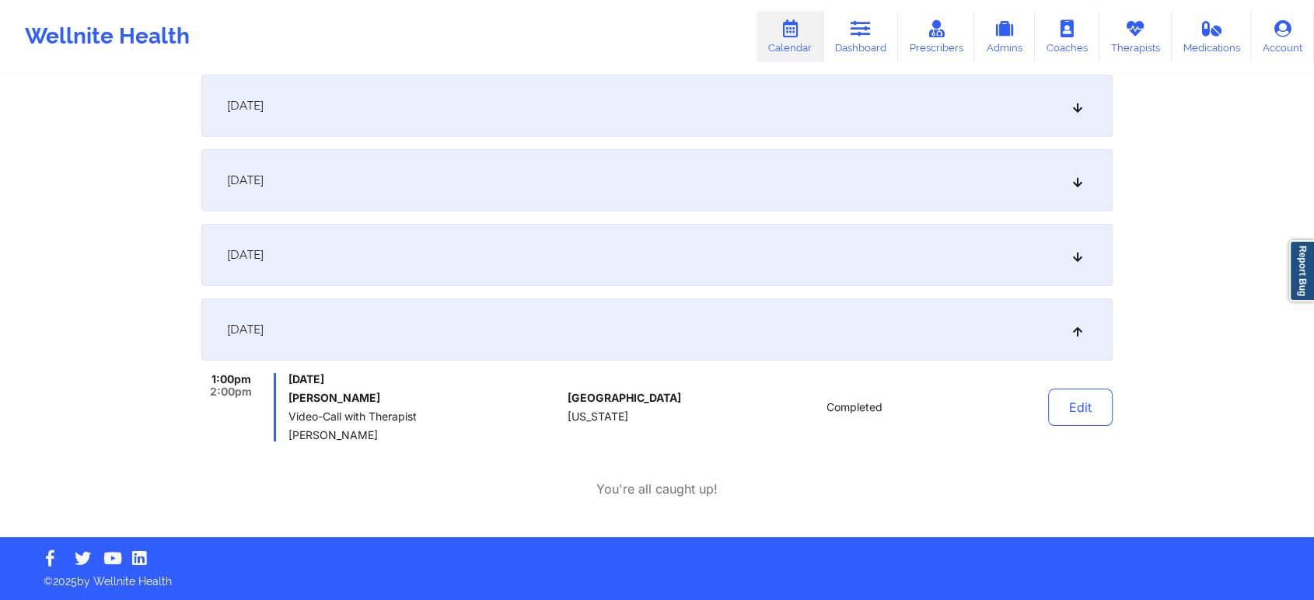
scroll to position [0, 0]
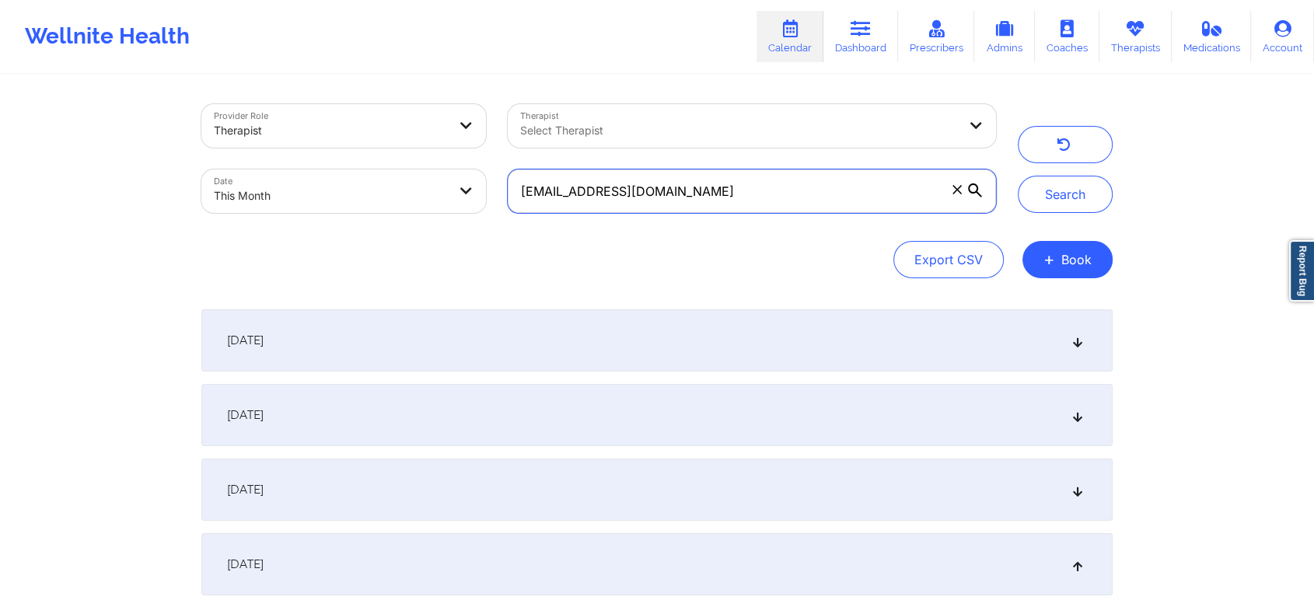
drag, startPoint x: 755, startPoint y: 205, endPoint x: 285, endPoint y: 121, distance: 477.8
click at [285, 121] on div "Provider Role Therapist Therapist Select Therapist Date This Month [EMAIL_ADDRE…" at bounding box center [598, 158] width 816 height 131
click at [1018, 176] on button "Search" at bounding box center [1065, 194] width 95 height 37
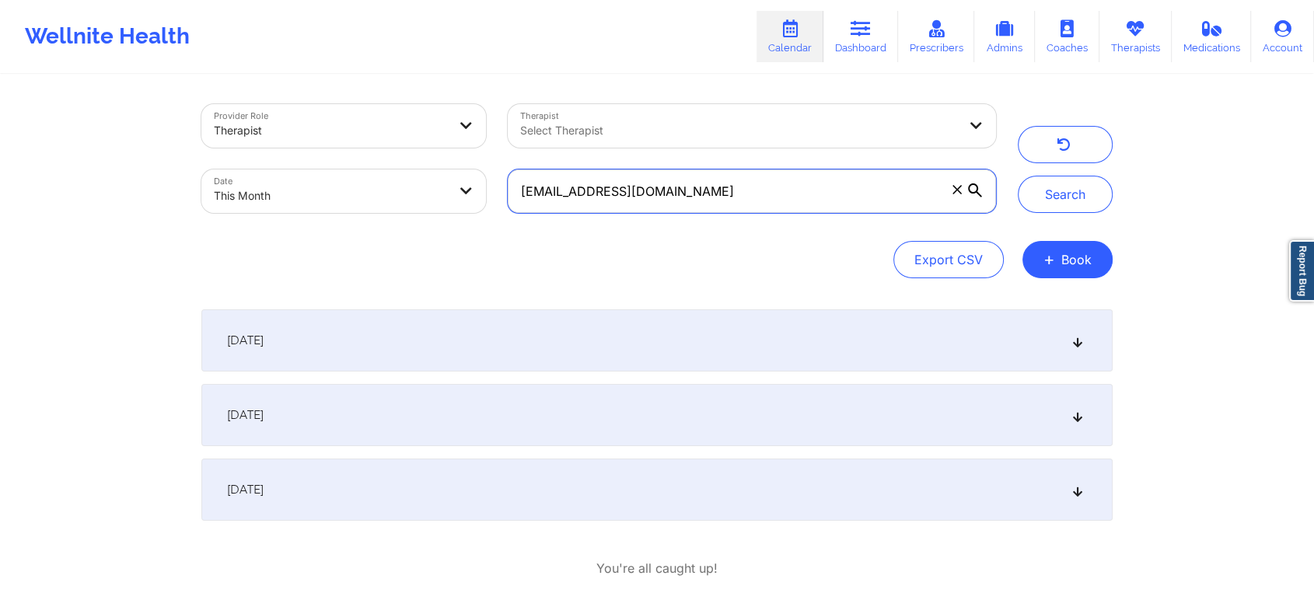
scroll to position [79, 0]
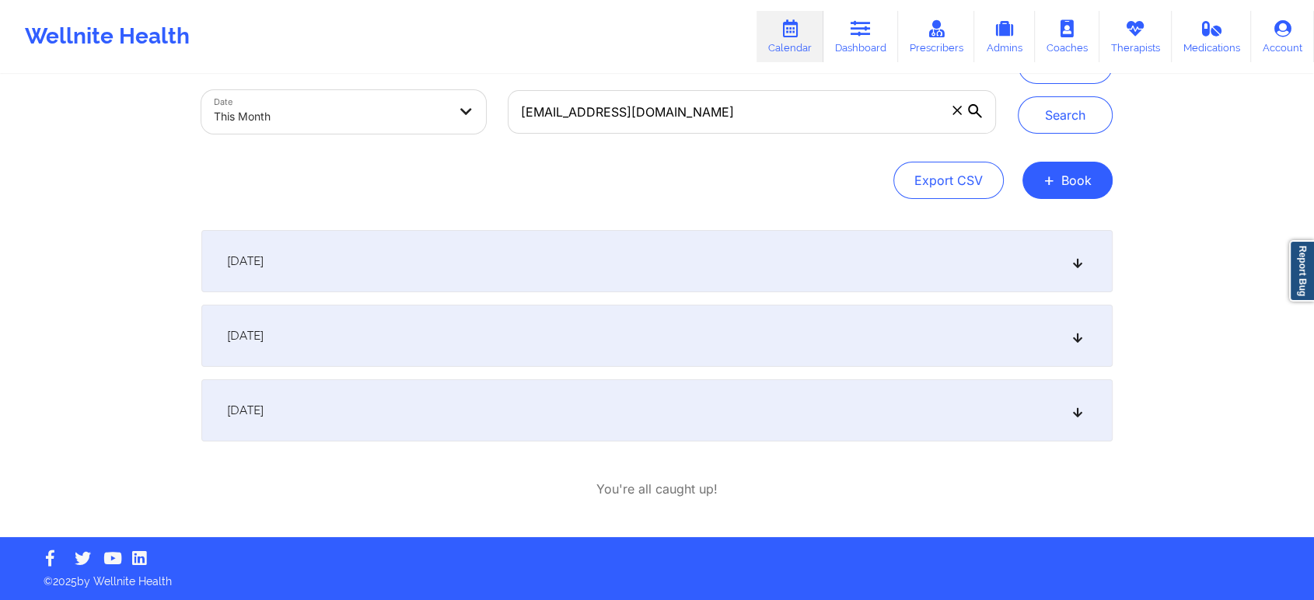
click at [616, 414] on div "[DATE]" at bounding box center [656, 410] width 911 height 62
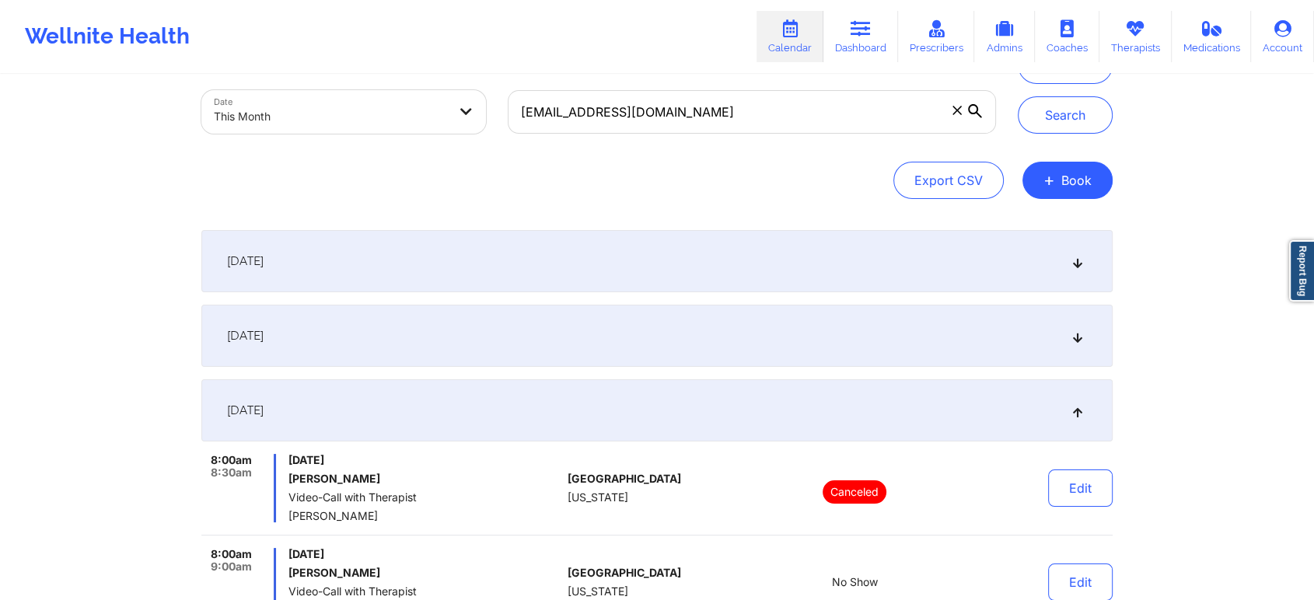
scroll to position [254, 0]
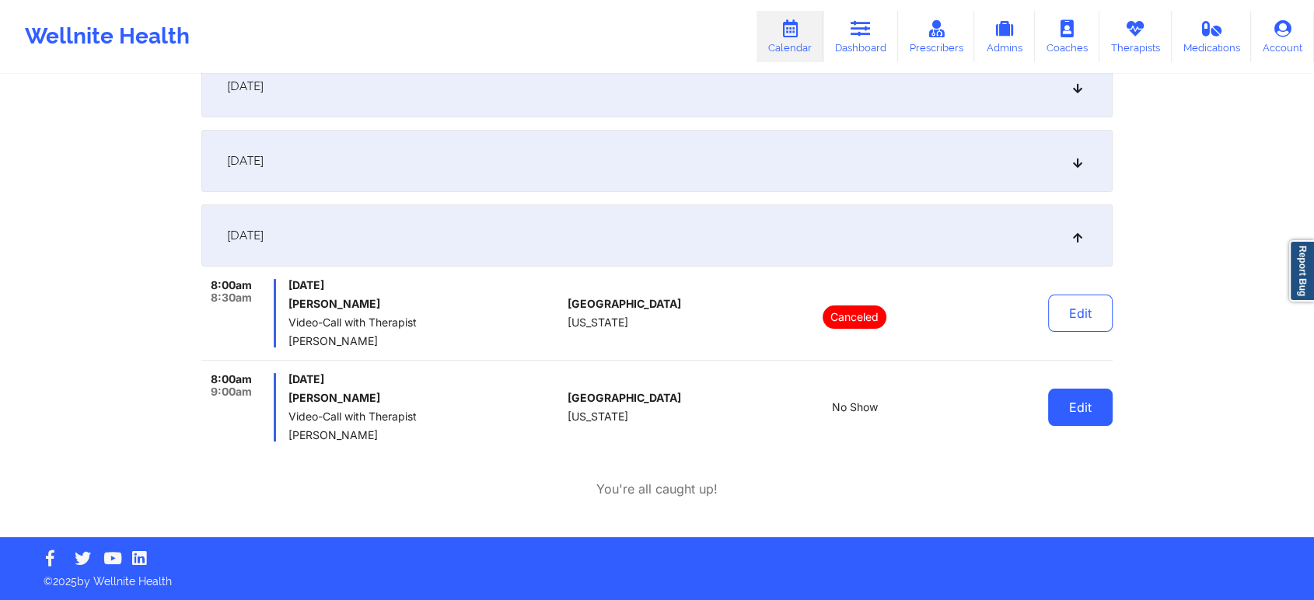
click at [1092, 400] on button "Edit" at bounding box center [1080, 407] width 65 height 37
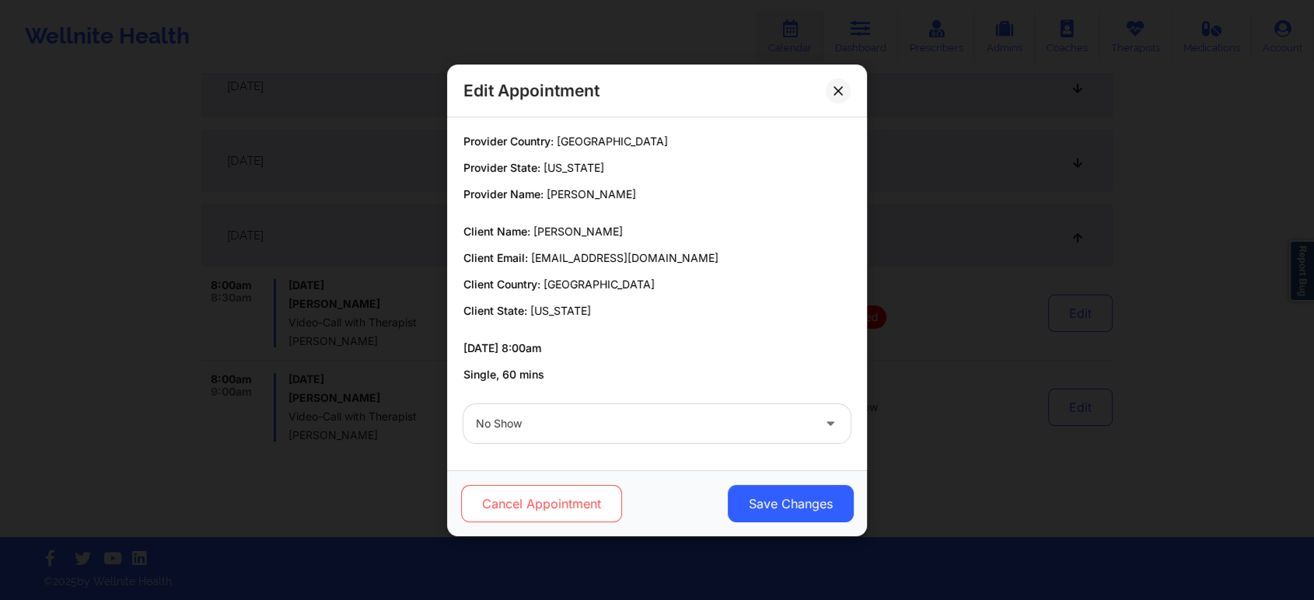
click at [551, 511] on button "Cancel Appointment" at bounding box center [541, 503] width 161 height 37
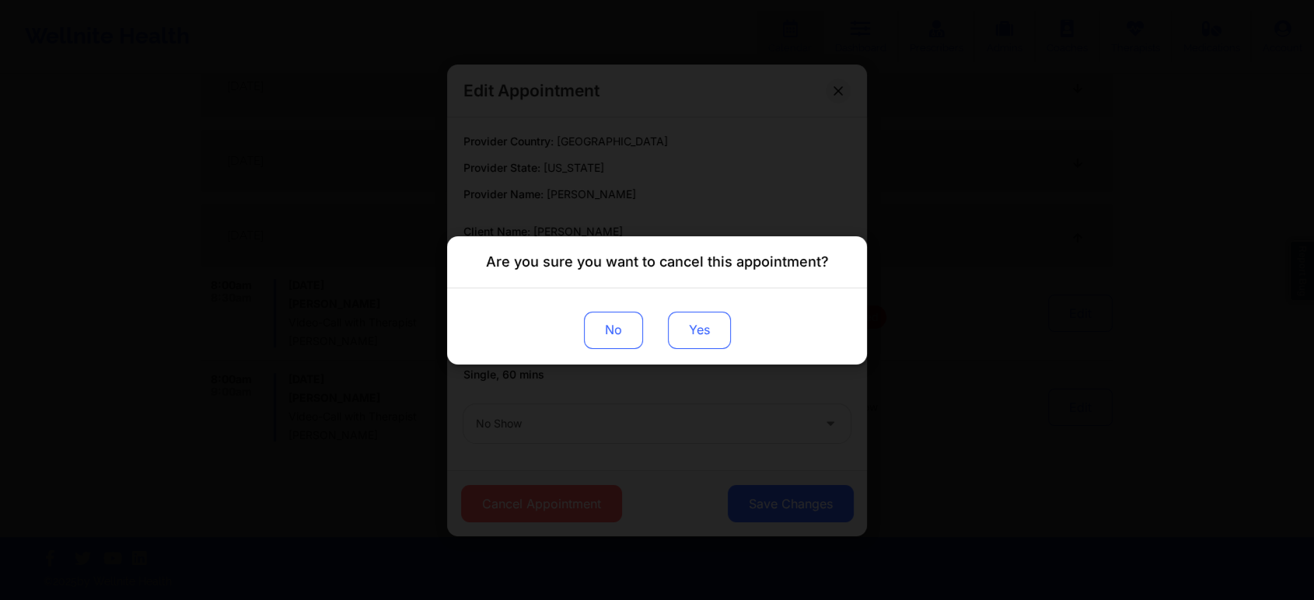
click at [697, 315] on button "Yes" at bounding box center [699, 329] width 63 height 37
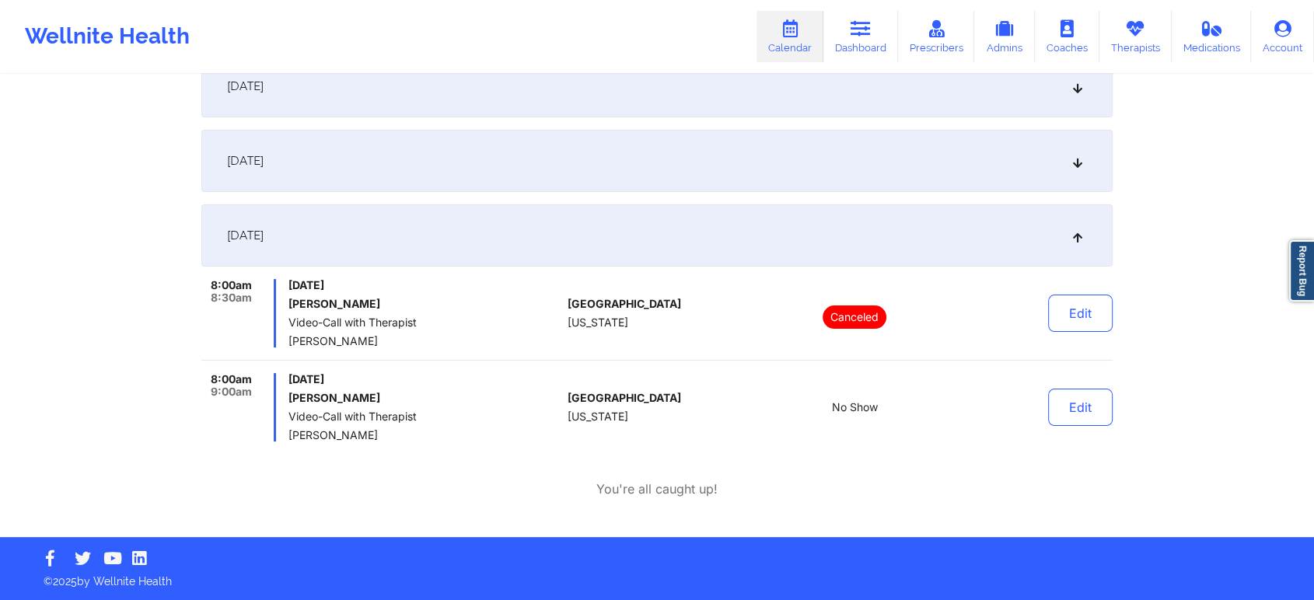
scroll to position [0, 0]
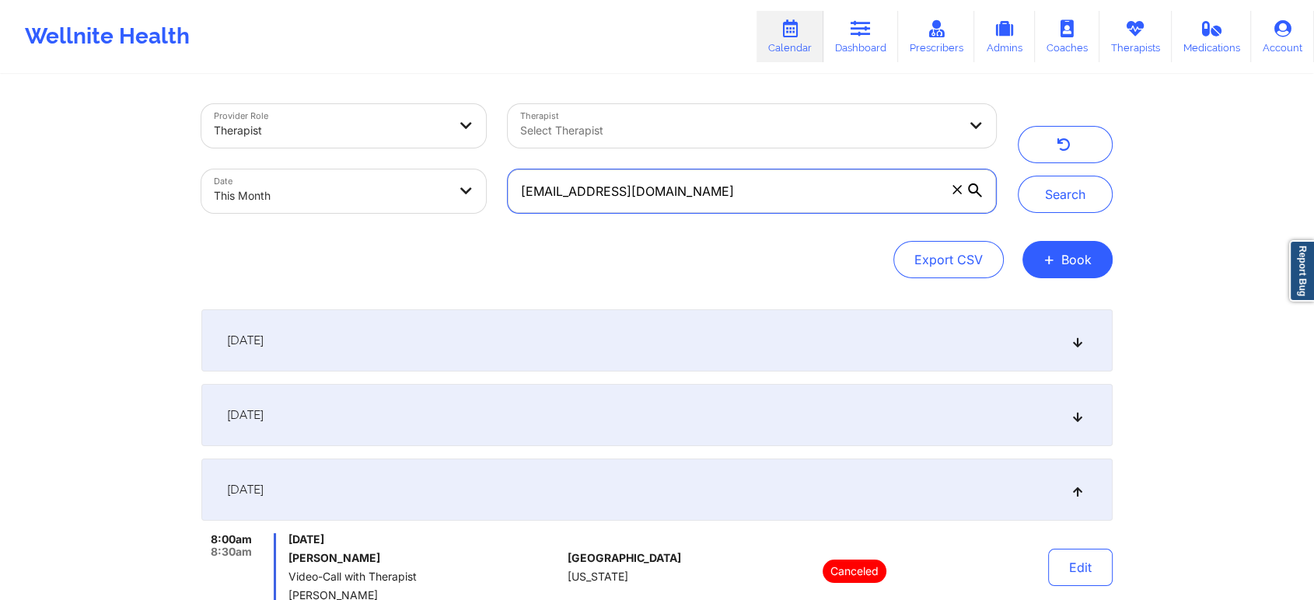
drag, startPoint x: 711, startPoint y: 206, endPoint x: 324, endPoint y: 204, distance: 386.4
click at [324, 204] on div "Provider Role Therapist Therapist Select Therapist Date This Month [EMAIL_ADDRE…" at bounding box center [598, 158] width 816 height 131
click at [1018, 176] on button "Search" at bounding box center [1065, 194] width 95 height 37
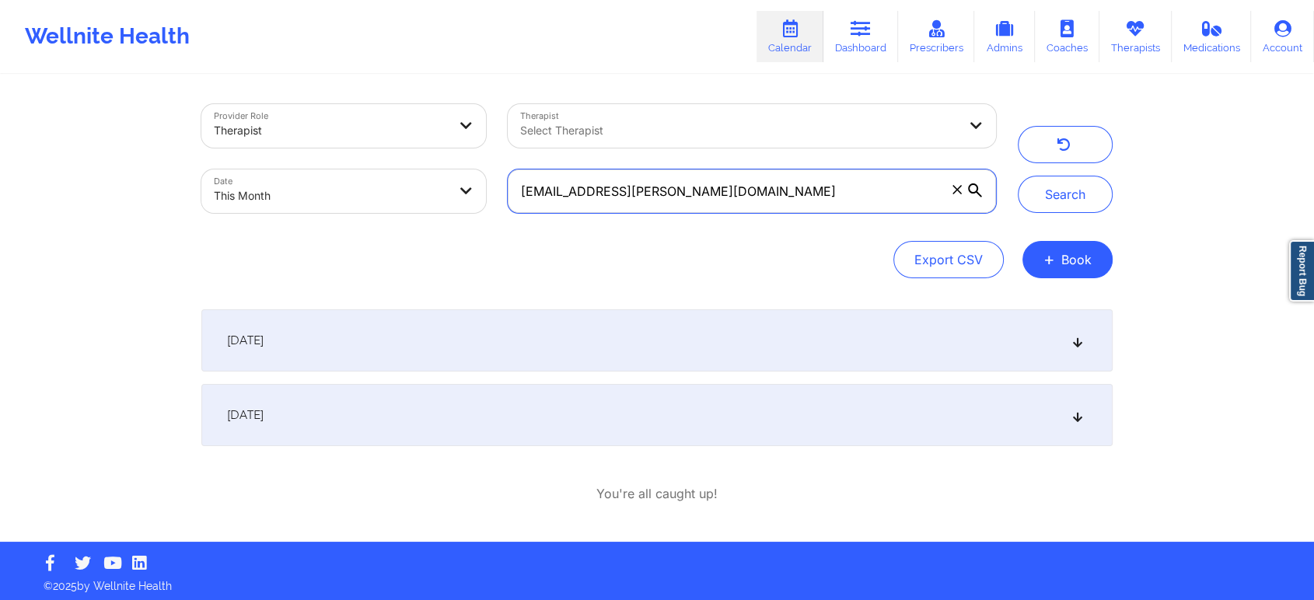
scroll to position [5, 0]
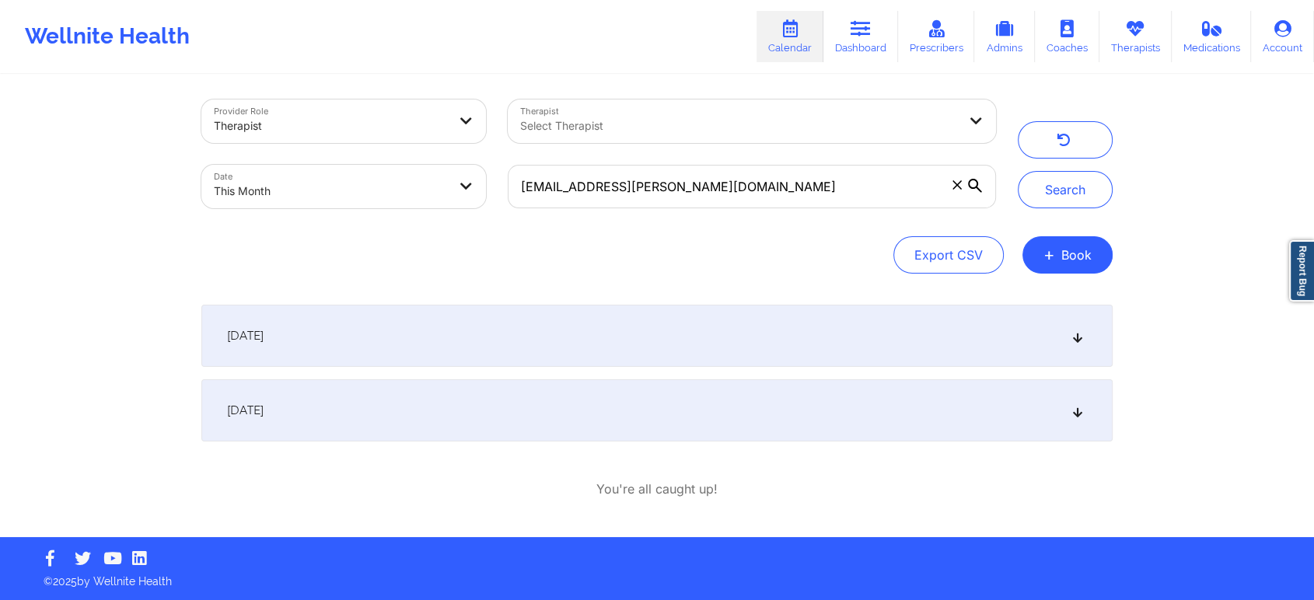
click at [395, 439] on div "[DATE]" at bounding box center [656, 410] width 911 height 62
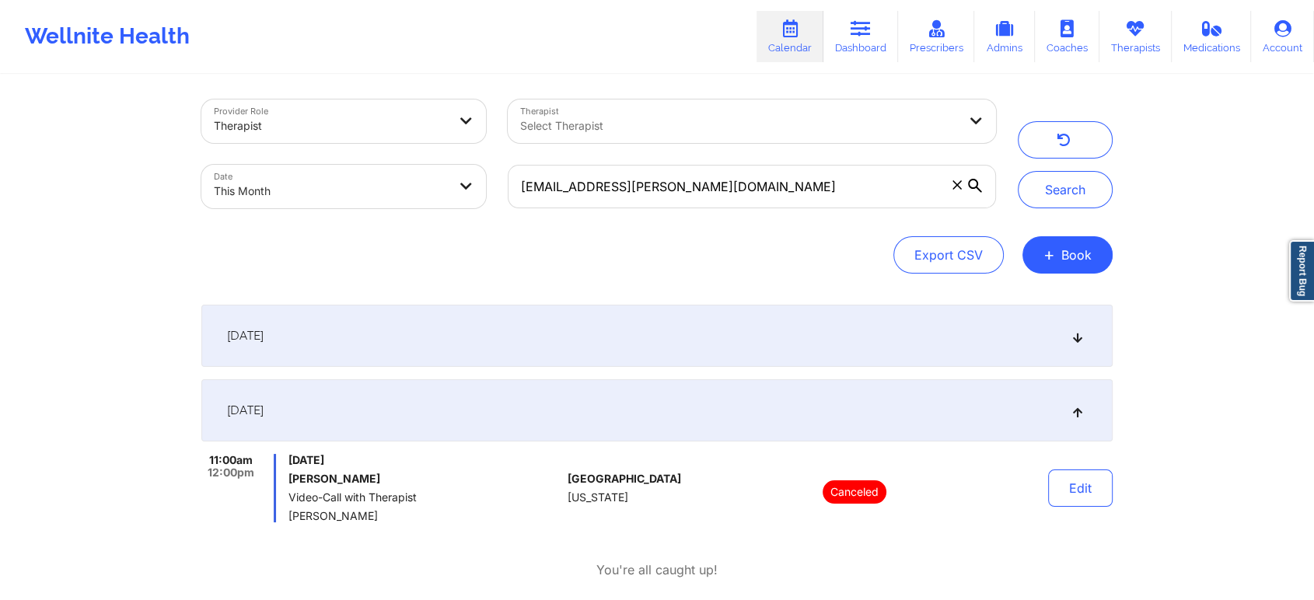
click at [302, 355] on div "[DATE]" at bounding box center [656, 336] width 911 height 62
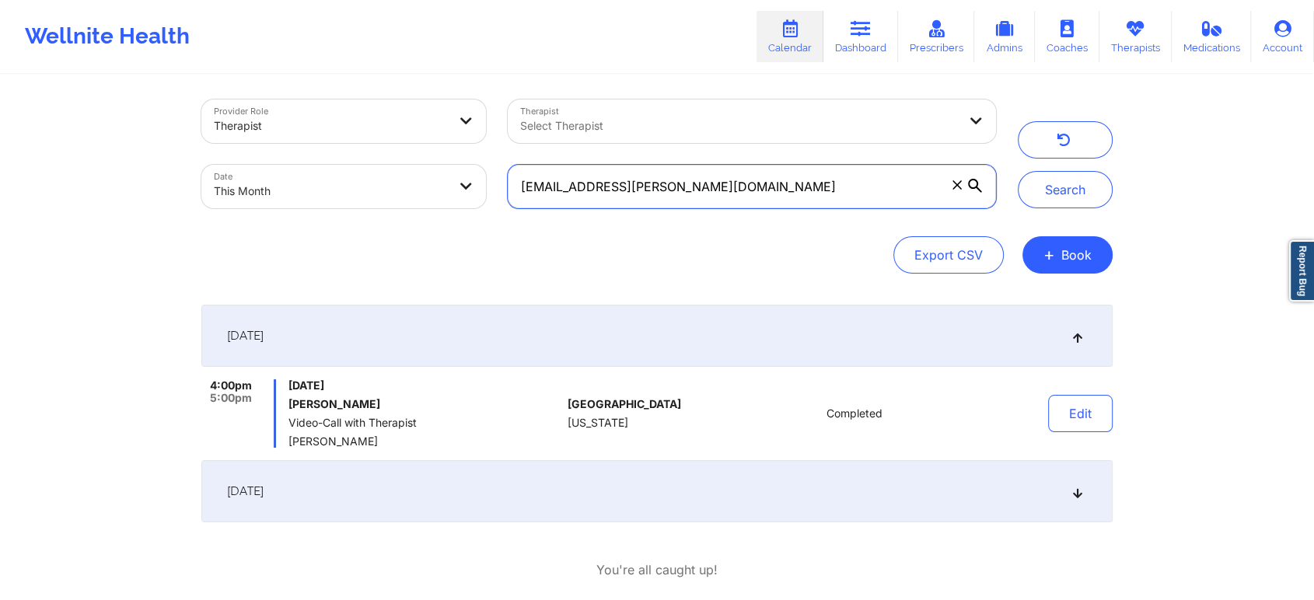
drag, startPoint x: 707, startPoint y: 187, endPoint x: 314, endPoint y: 154, distance: 394.8
click at [314, 154] on div "Provider Role Therapist Therapist Select Therapist Date This Month [EMAIL_ADDRE…" at bounding box center [598, 154] width 816 height 131
click at [1018, 171] on button "Search" at bounding box center [1065, 189] width 95 height 37
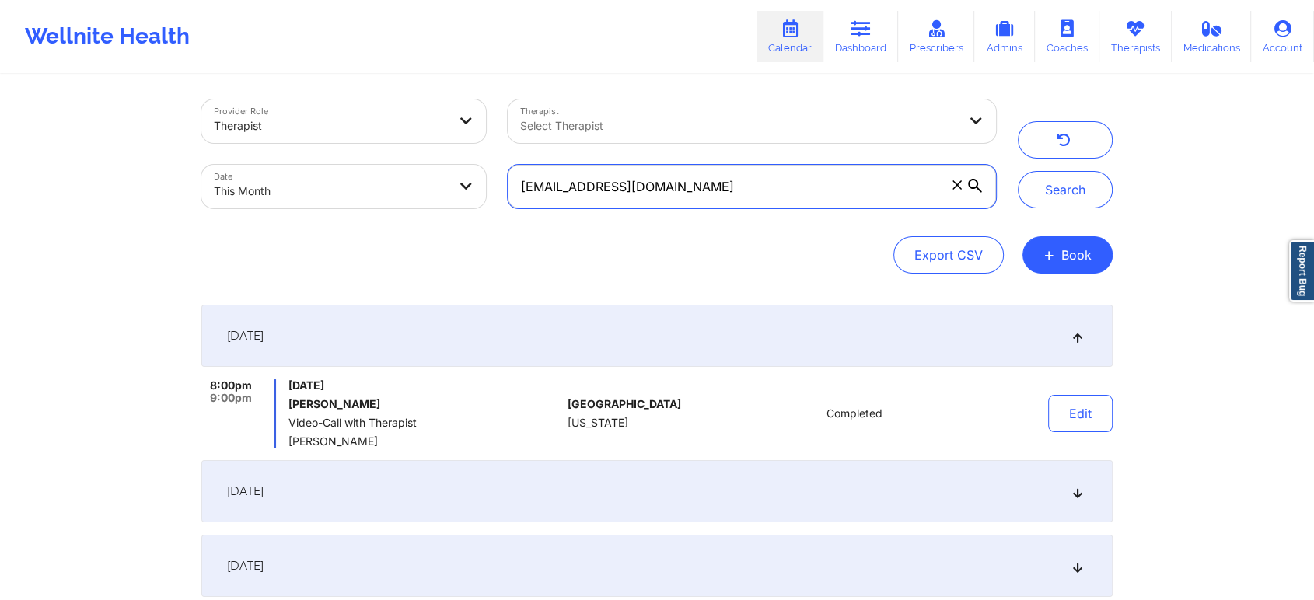
scroll to position [225, 0]
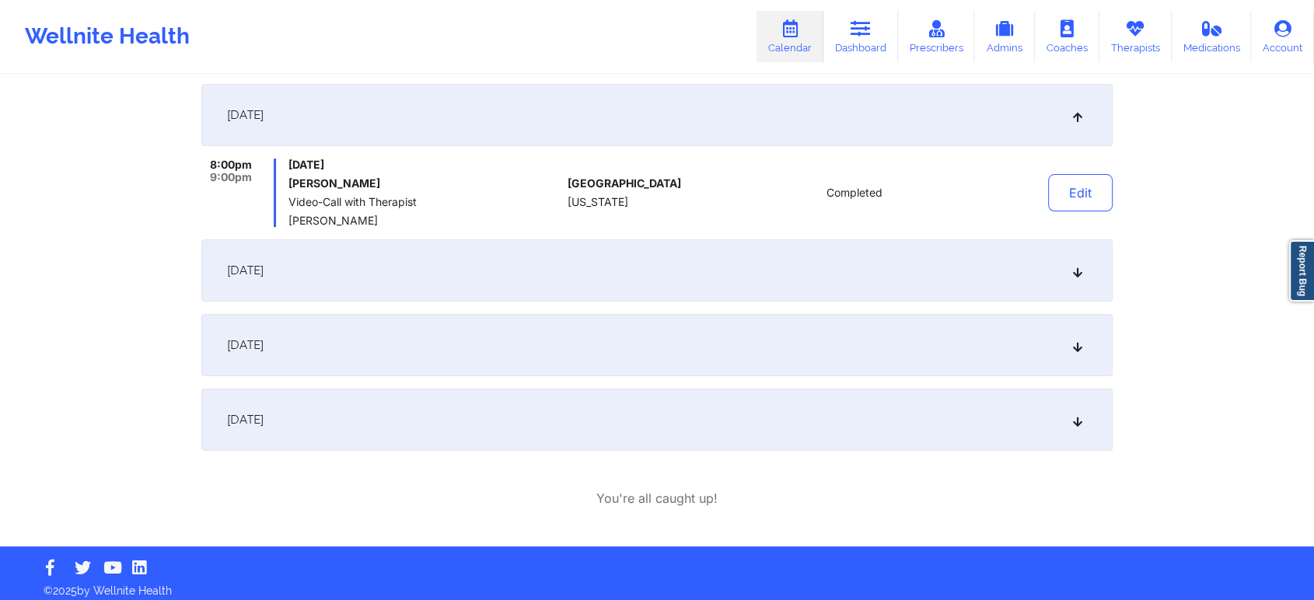
click at [526, 367] on div "[DATE]" at bounding box center [656, 345] width 911 height 62
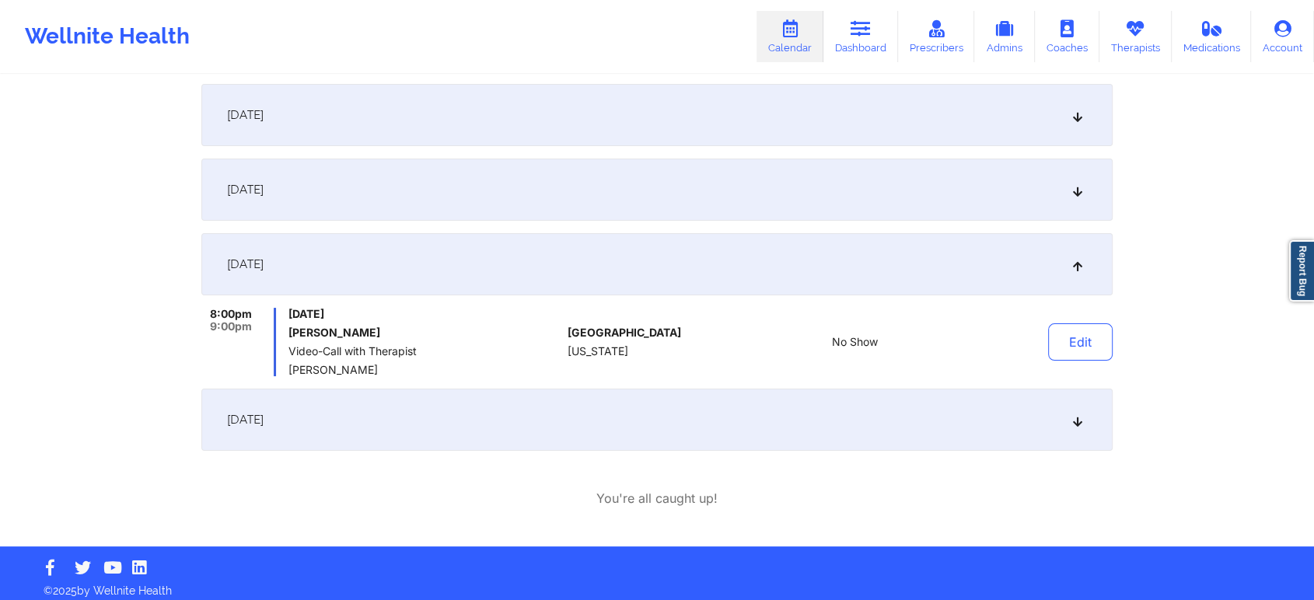
drag, startPoint x: 1074, startPoint y: 307, endPoint x: 1071, endPoint y: 322, distance: 15.0
click at [1071, 322] on div "Edit" at bounding box center [1041, 342] width 144 height 68
click at [1067, 341] on button "Edit" at bounding box center [1080, 341] width 65 height 37
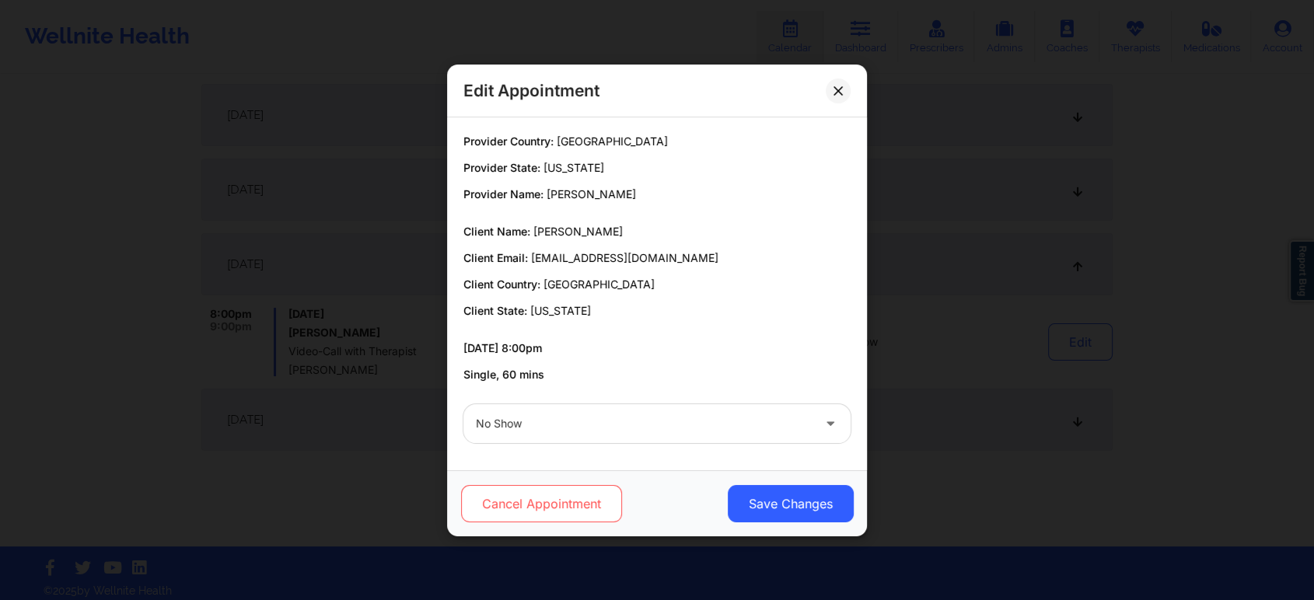
click at [541, 508] on button "Cancel Appointment" at bounding box center [541, 503] width 161 height 37
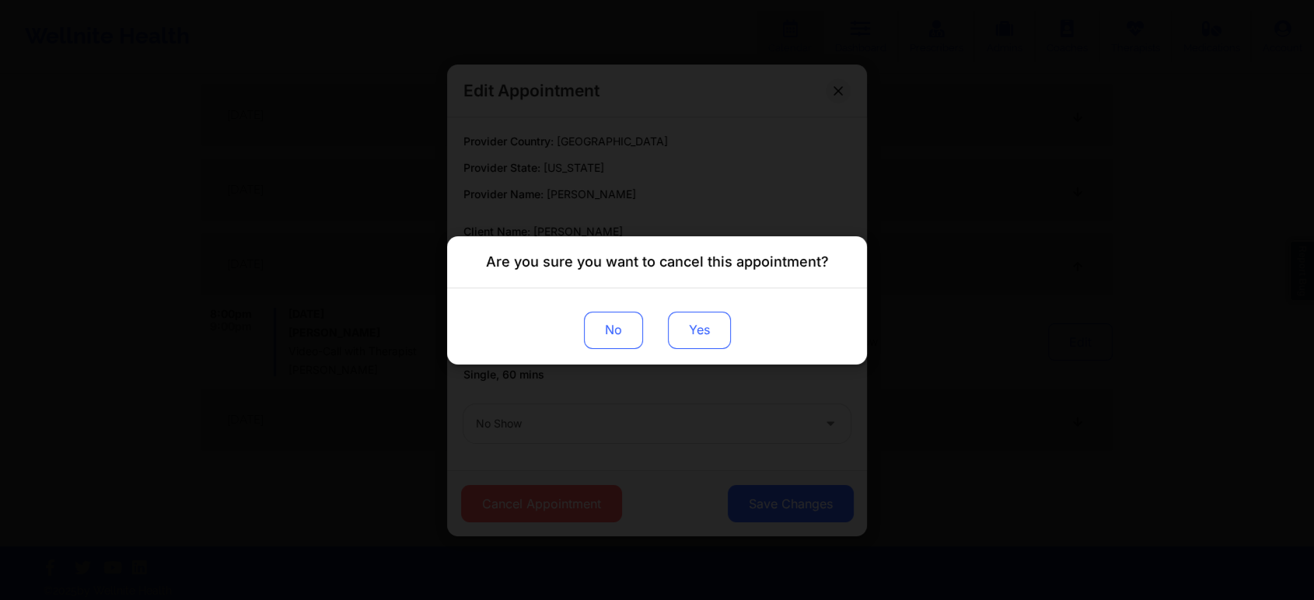
click at [703, 311] on button "Yes" at bounding box center [699, 329] width 63 height 37
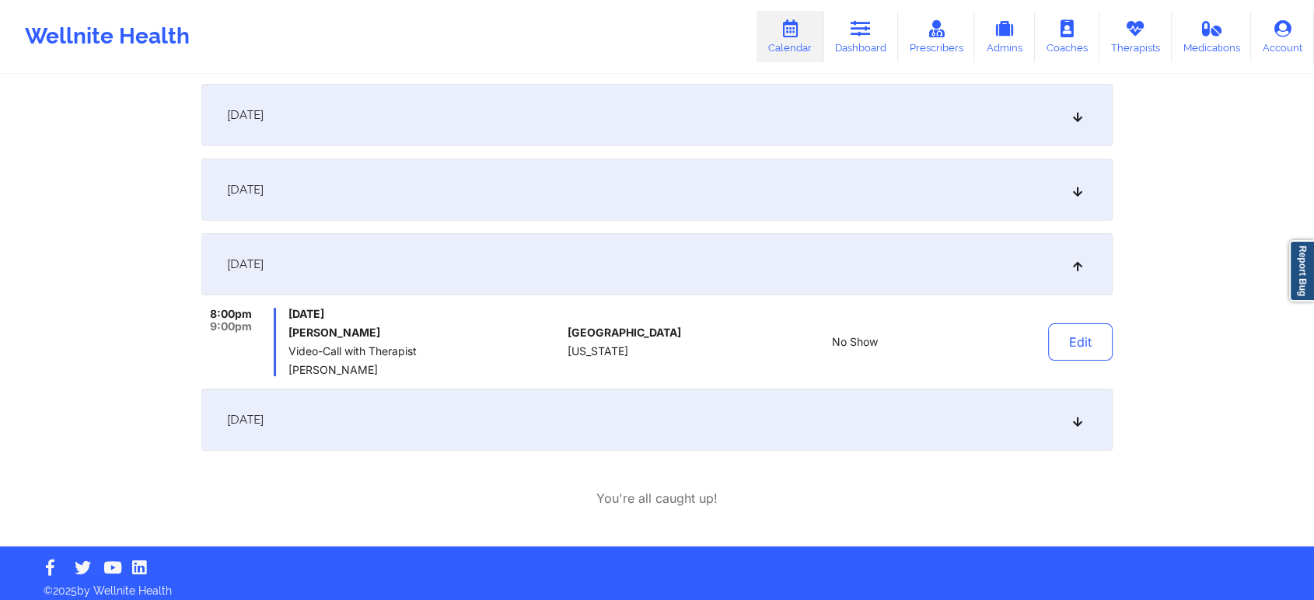
scroll to position [0, 0]
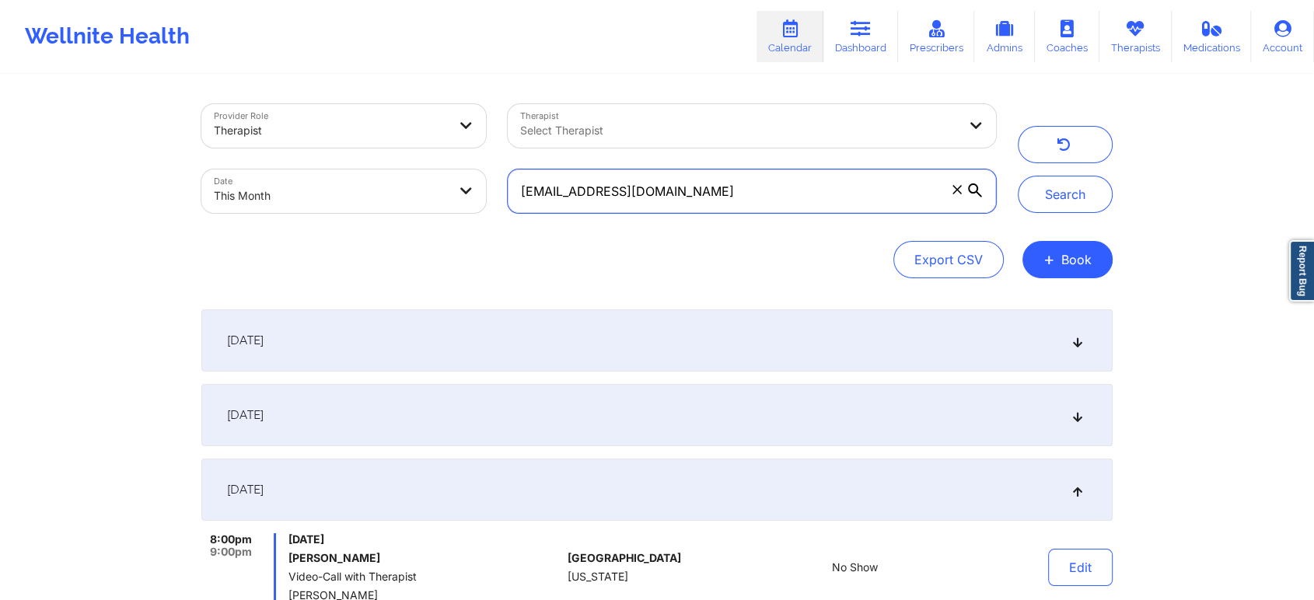
drag, startPoint x: 746, startPoint y: 184, endPoint x: 314, endPoint y: 139, distance: 434.6
click at [314, 139] on div "Provider Role Therapist Therapist Select Therapist Date This Month [EMAIL_ADDRE…" at bounding box center [598, 158] width 816 height 131
click at [1018, 176] on button "Search" at bounding box center [1065, 194] width 95 height 37
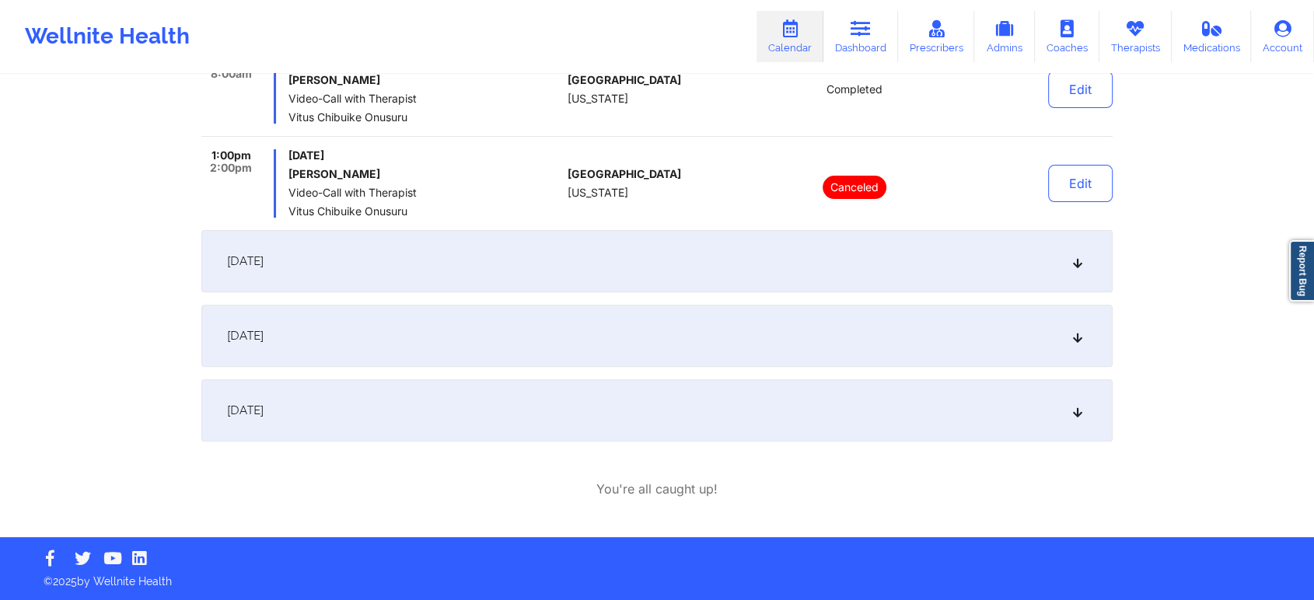
click at [575, 419] on div "[DATE]" at bounding box center [656, 410] width 911 height 62
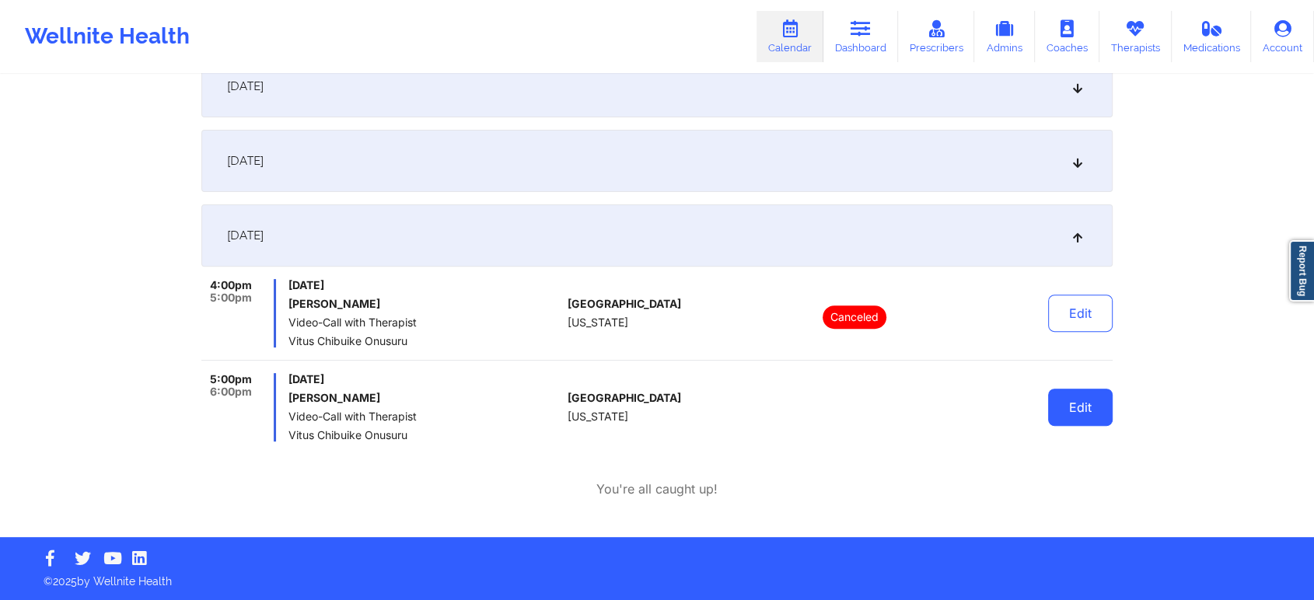
click at [1082, 421] on button "Edit" at bounding box center [1080, 407] width 65 height 37
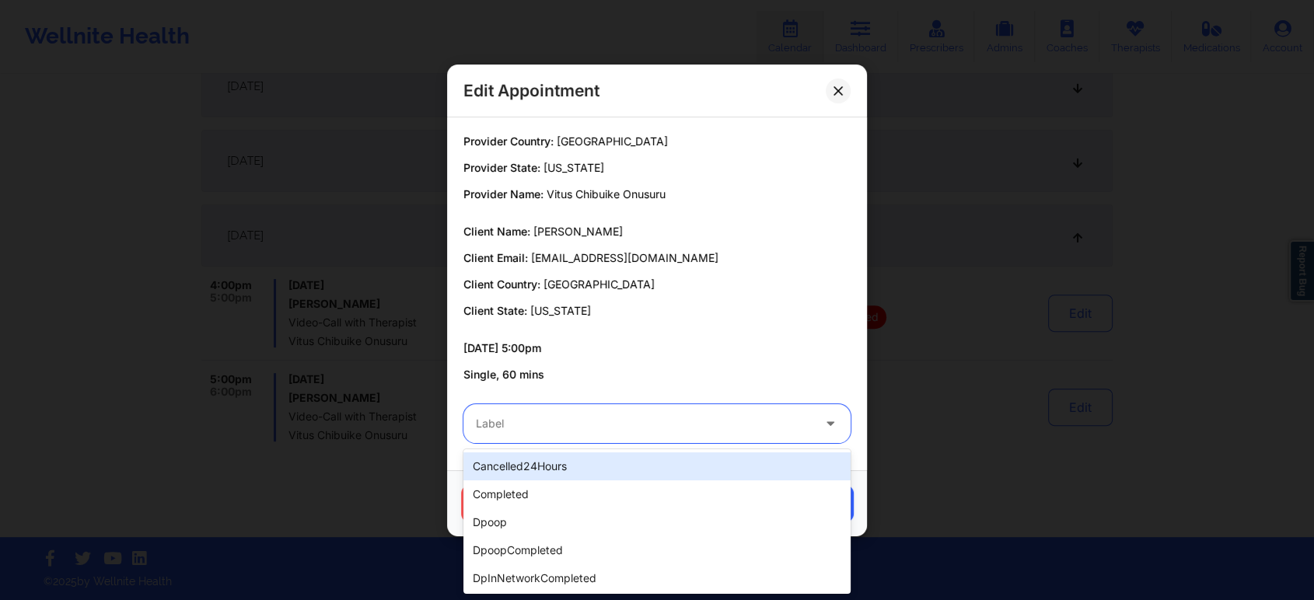
click at [645, 439] on div "Label" at bounding box center [638, 423] width 350 height 39
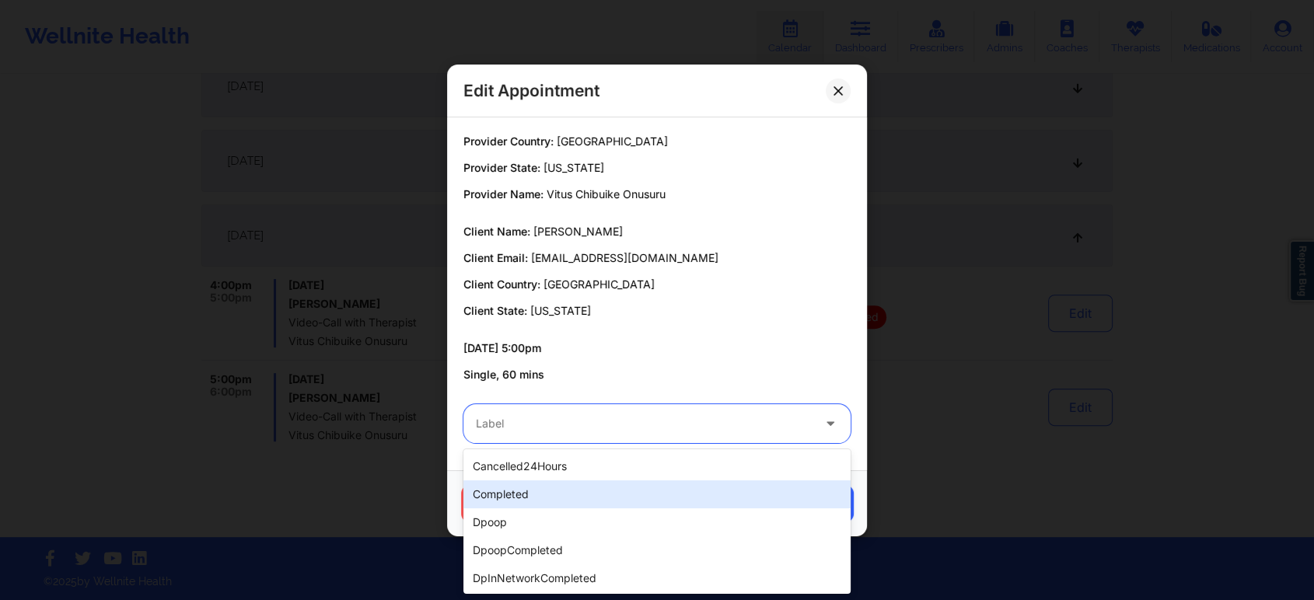
click at [552, 488] on div "completed" at bounding box center [656, 494] width 387 height 28
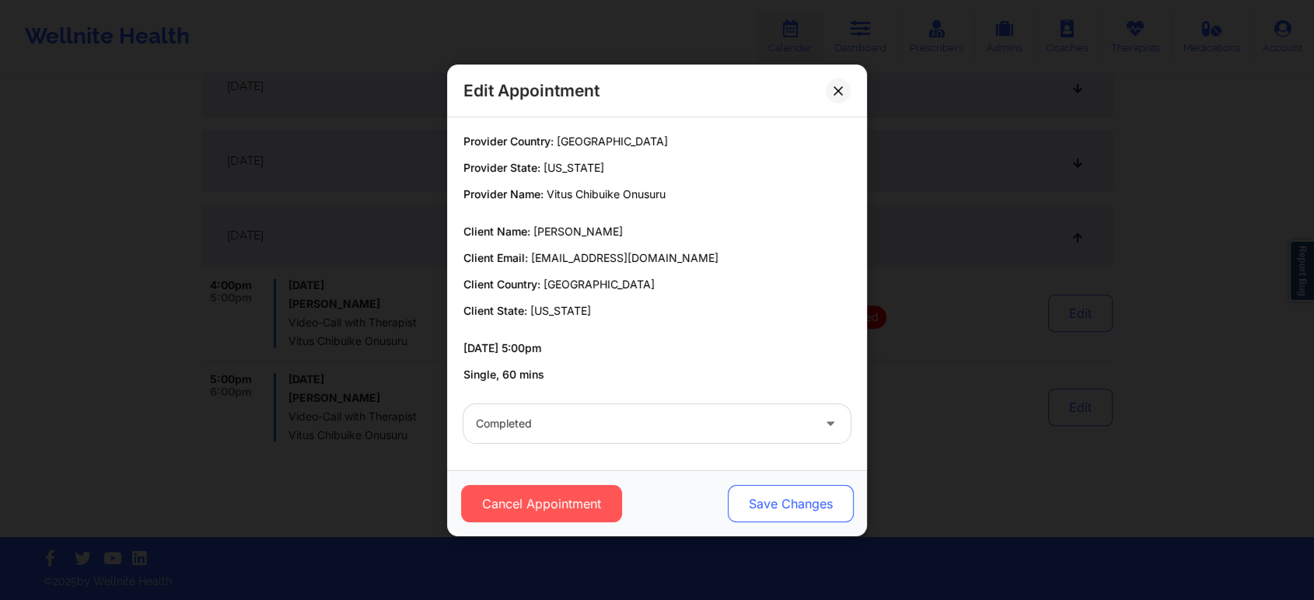
click at [794, 500] on button "Save Changes" at bounding box center [791, 503] width 126 height 37
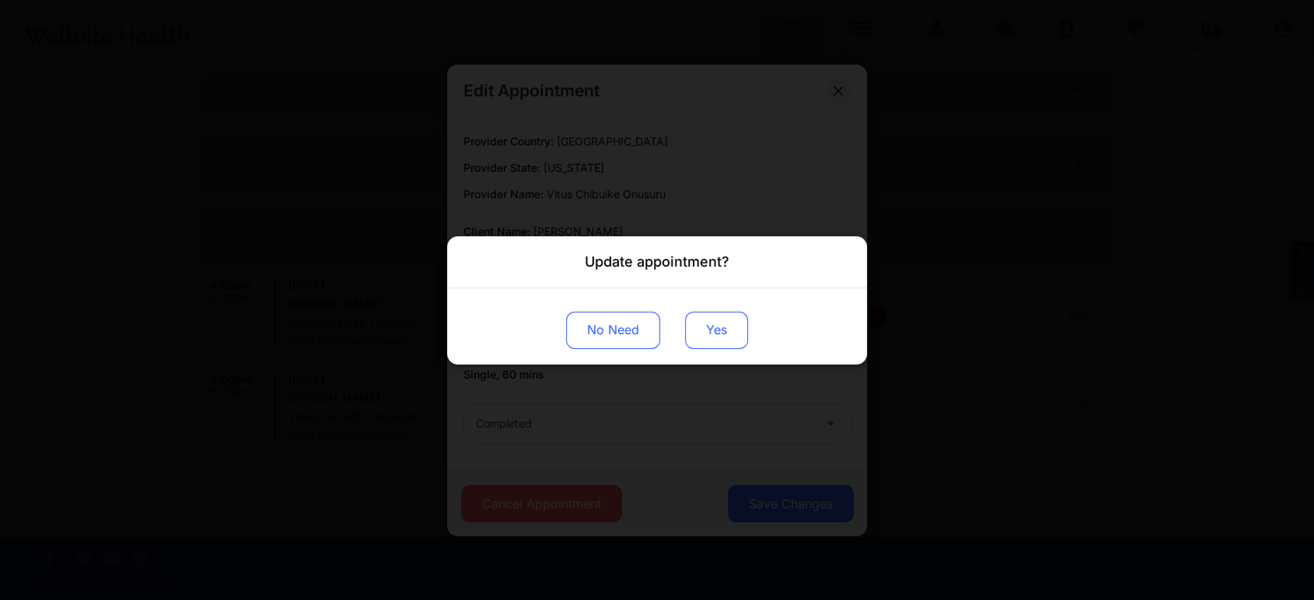
click at [728, 338] on button "Yes" at bounding box center [716, 329] width 63 height 37
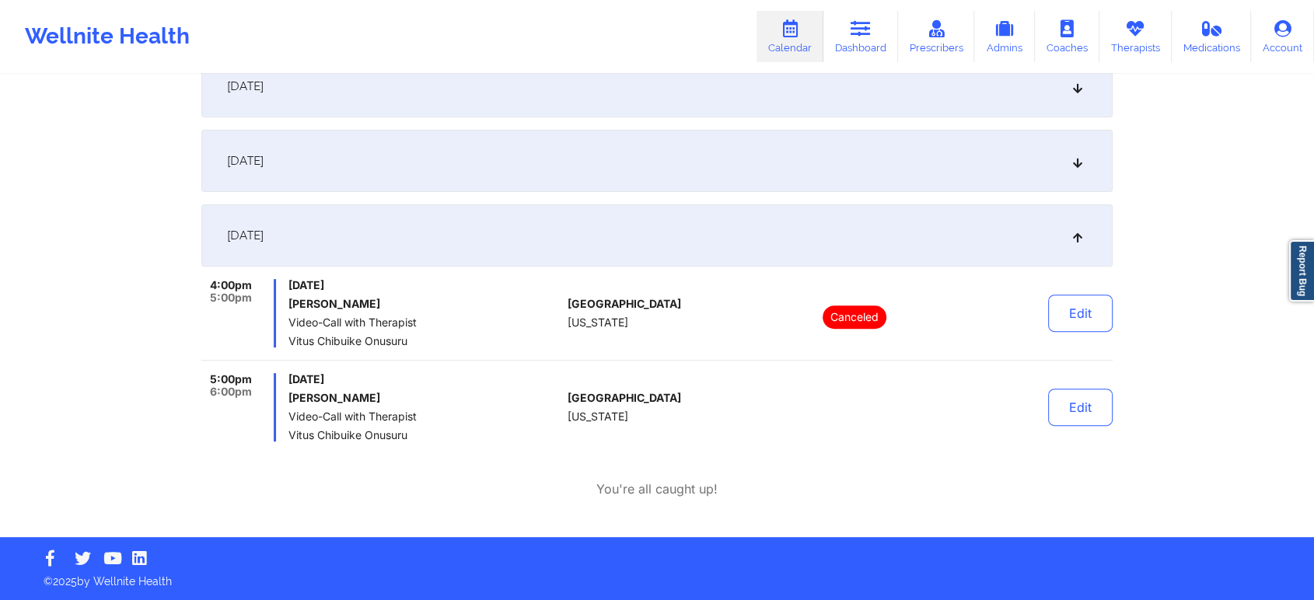
scroll to position [0, 0]
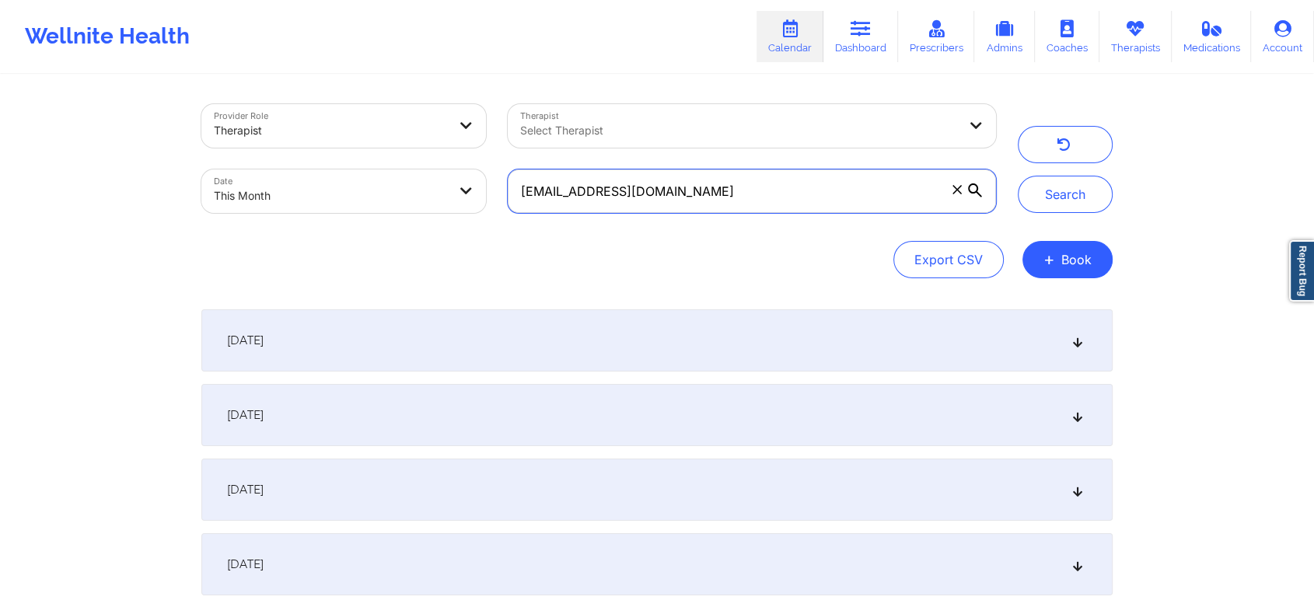
drag, startPoint x: 731, startPoint y: 198, endPoint x: 267, endPoint y: 173, distance: 464.0
click at [267, 173] on div "Provider Role Therapist Therapist Select Therapist Date This Month [EMAIL_ADDRE…" at bounding box center [598, 158] width 816 height 131
click at [1018, 176] on button "Search" at bounding box center [1065, 194] width 95 height 37
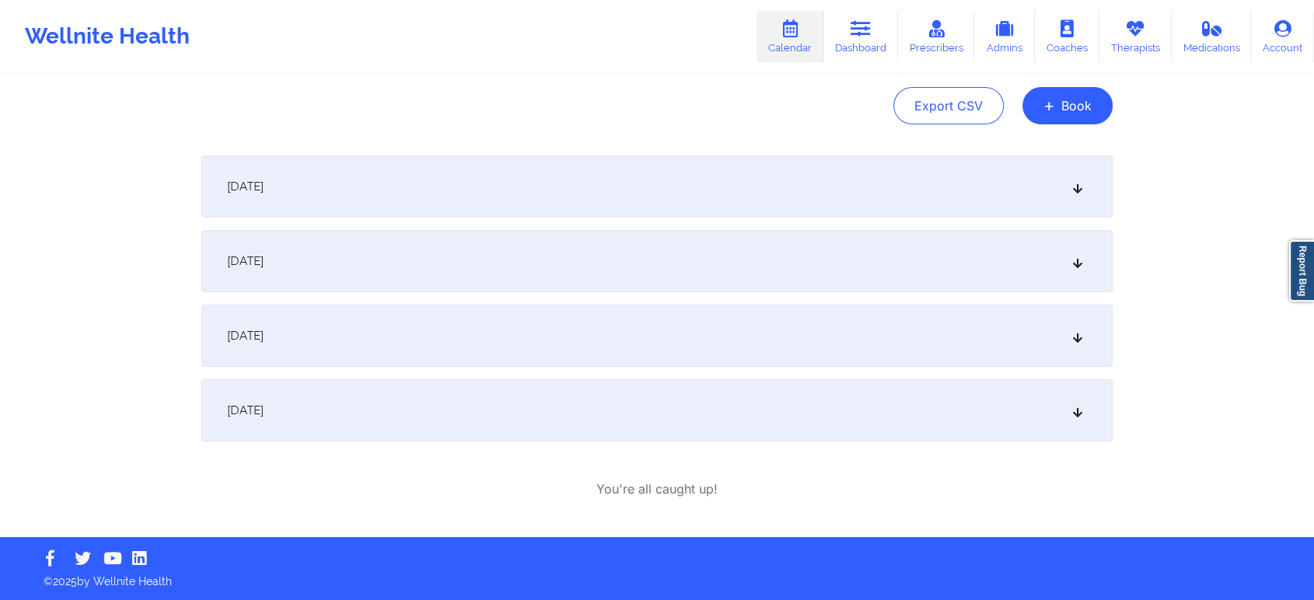
click at [370, 420] on div "[DATE]" at bounding box center [656, 410] width 911 height 62
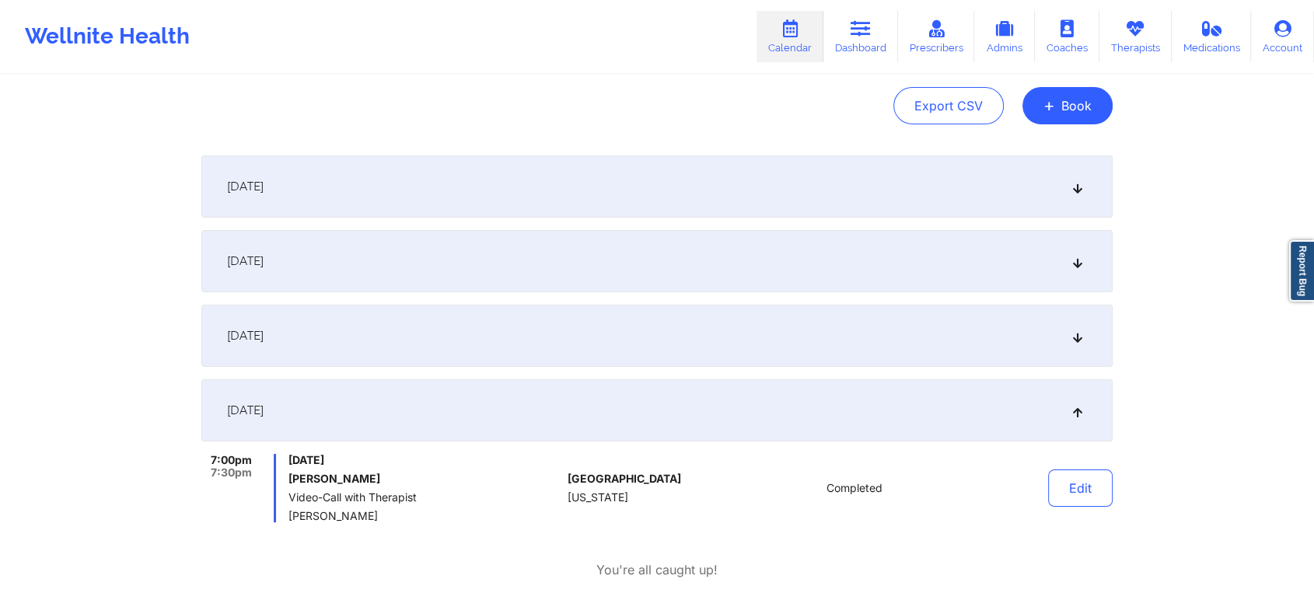
scroll to position [0, 0]
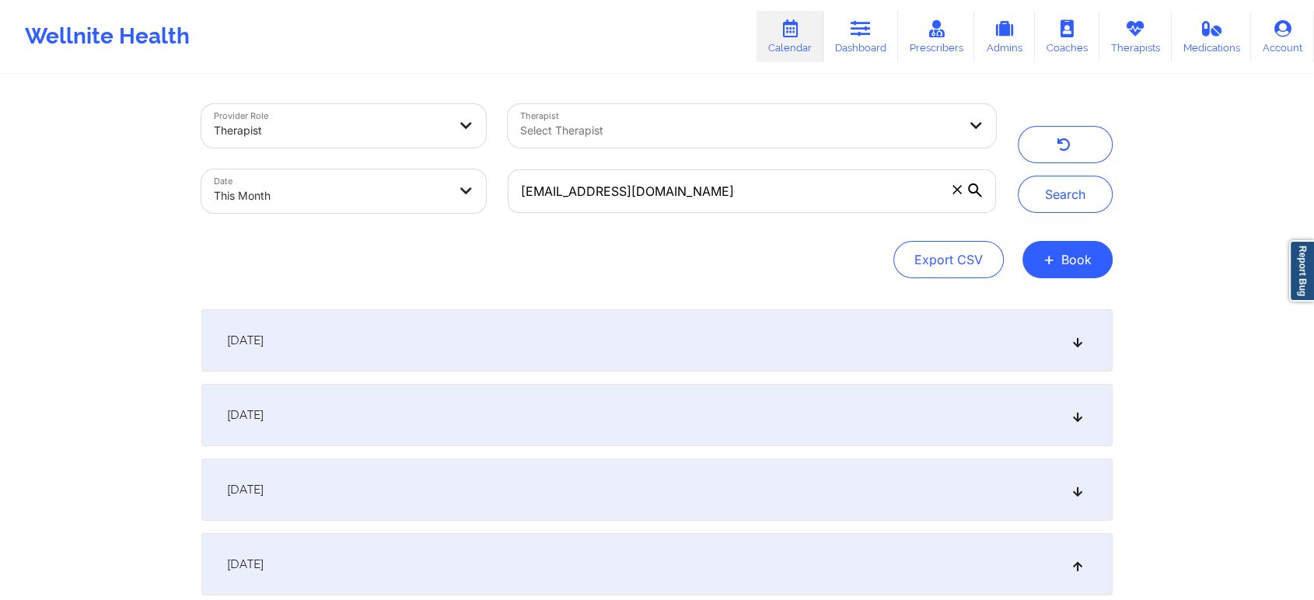
drag, startPoint x: 700, startPoint y: 168, endPoint x: 689, endPoint y: 188, distance: 23.0
click at [689, 188] on div "[EMAIL_ADDRESS][DOMAIN_NAME]" at bounding box center [752, 191] width 510 height 65
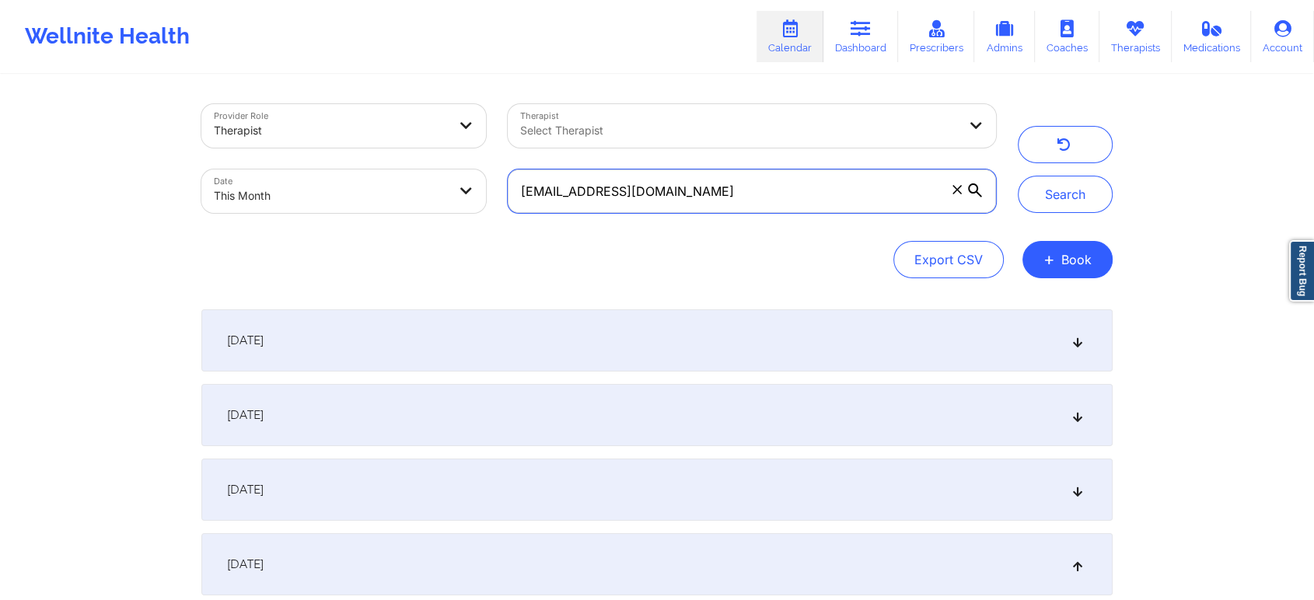
drag, startPoint x: 689, startPoint y: 188, endPoint x: 302, endPoint y: 177, distance: 386.5
click at [302, 177] on div "Provider Role Therapist Therapist Select Therapist Date This Month [EMAIL_ADDRE…" at bounding box center [598, 158] width 816 height 131
click at [1018, 176] on button "Search" at bounding box center [1065, 194] width 95 height 37
drag, startPoint x: 750, startPoint y: 201, endPoint x: 291, endPoint y: 205, distance: 459.5
click at [291, 205] on div "Provider Role Therapist Therapist Select Therapist Date This Month [EMAIL_ADDRE…" at bounding box center [598, 158] width 816 height 131
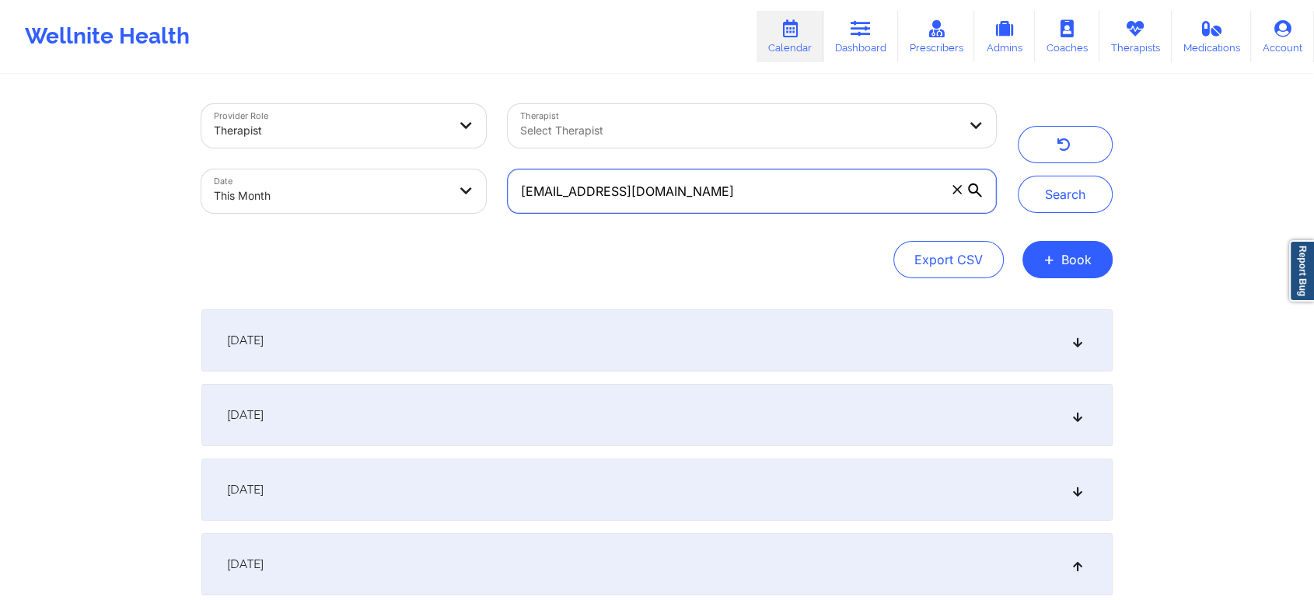
click at [1018, 176] on button "Search" at bounding box center [1065, 194] width 95 height 37
drag, startPoint x: 692, startPoint y: 203, endPoint x: 336, endPoint y: 193, distance: 356.2
click at [336, 193] on div "Provider Role Therapist Therapist Select Therapist Date This Month [EMAIL_ADDRE…" at bounding box center [598, 158] width 816 height 131
click at [1018, 176] on button "Search" at bounding box center [1065, 194] width 95 height 37
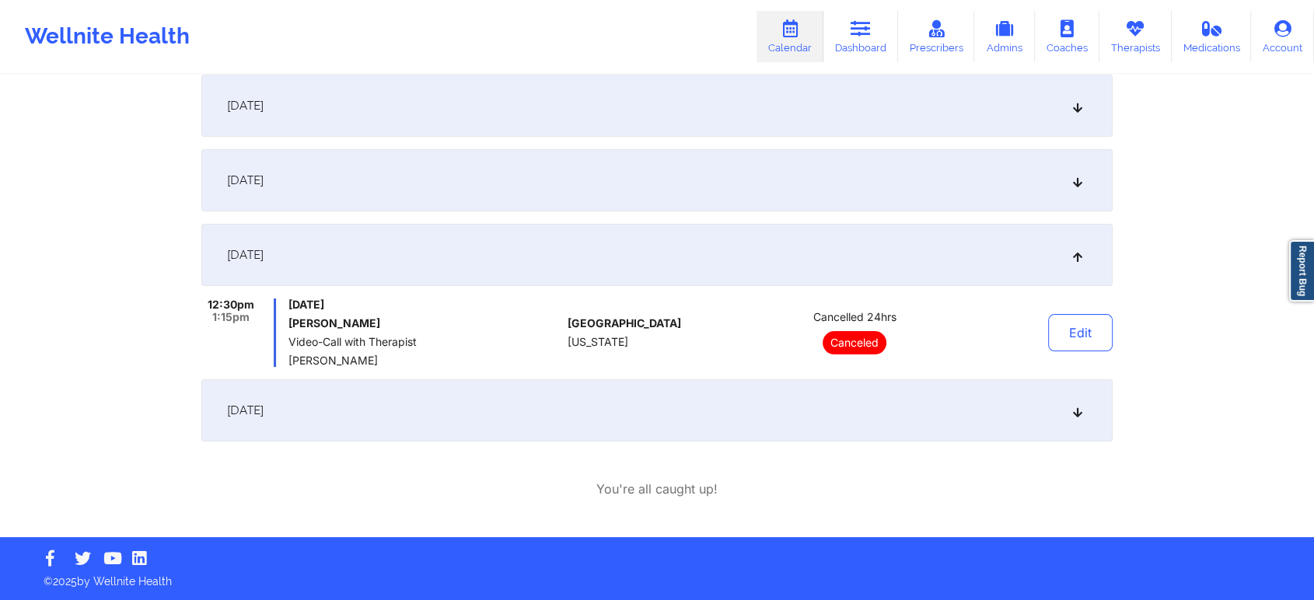
click at [369, 431] on div "[DATE]" at bounding box center [656, 410] width 911 height 62
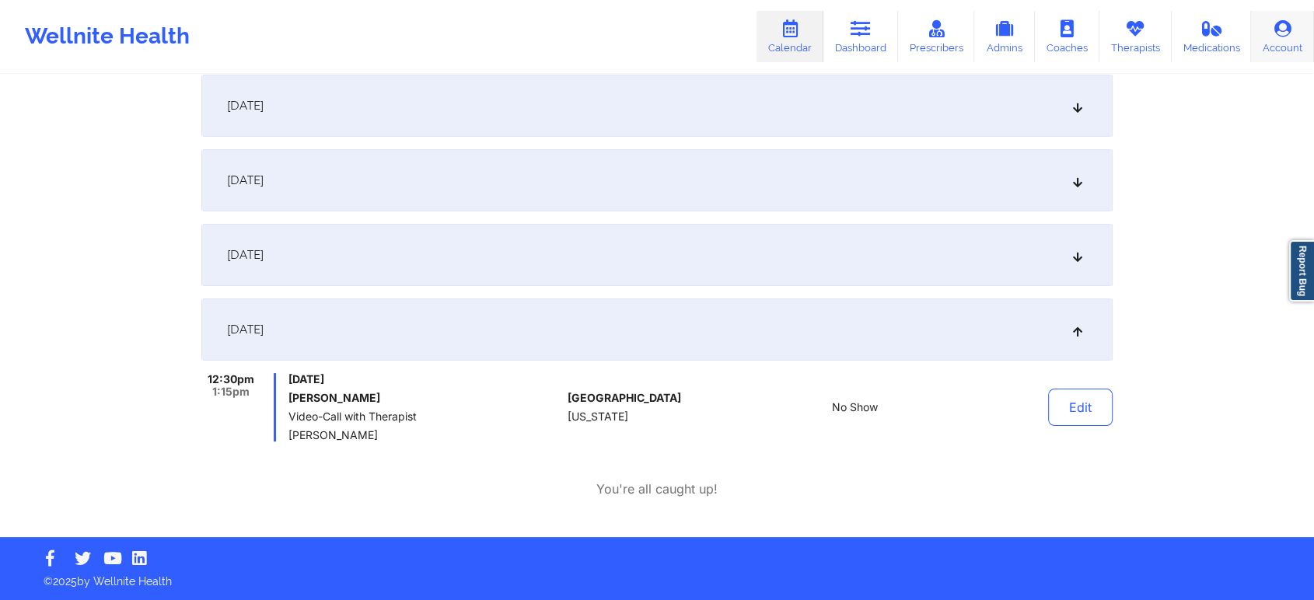
scroll to position [0, 0]
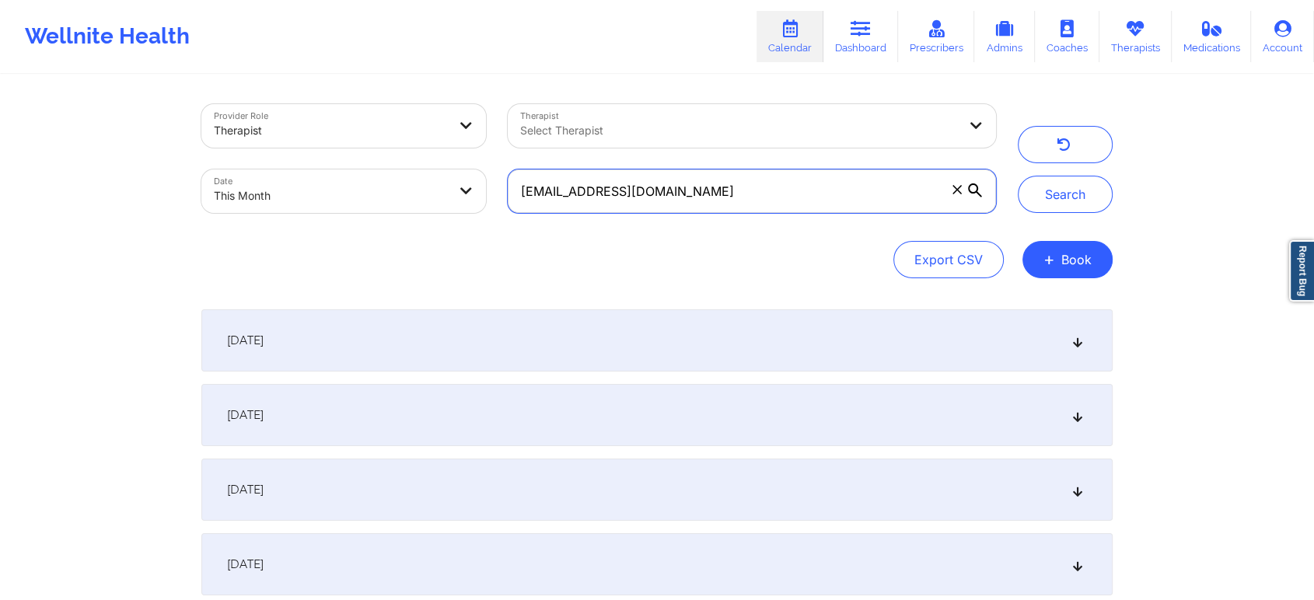
drag, startPoint x: 695, startPoint y: 196, endPoint x: 232, endPoint y: 166, distance: 463.6
click at [232, 166] on div "Provider Role Therapist Therapist Select Therapist Date This Month [EMAIL_ADDRE…" at bounding box center [598, 158] width 816 height 131
click at [1018, 176] on button "Search" at bounding box center [1065, 194] width 95 height 37
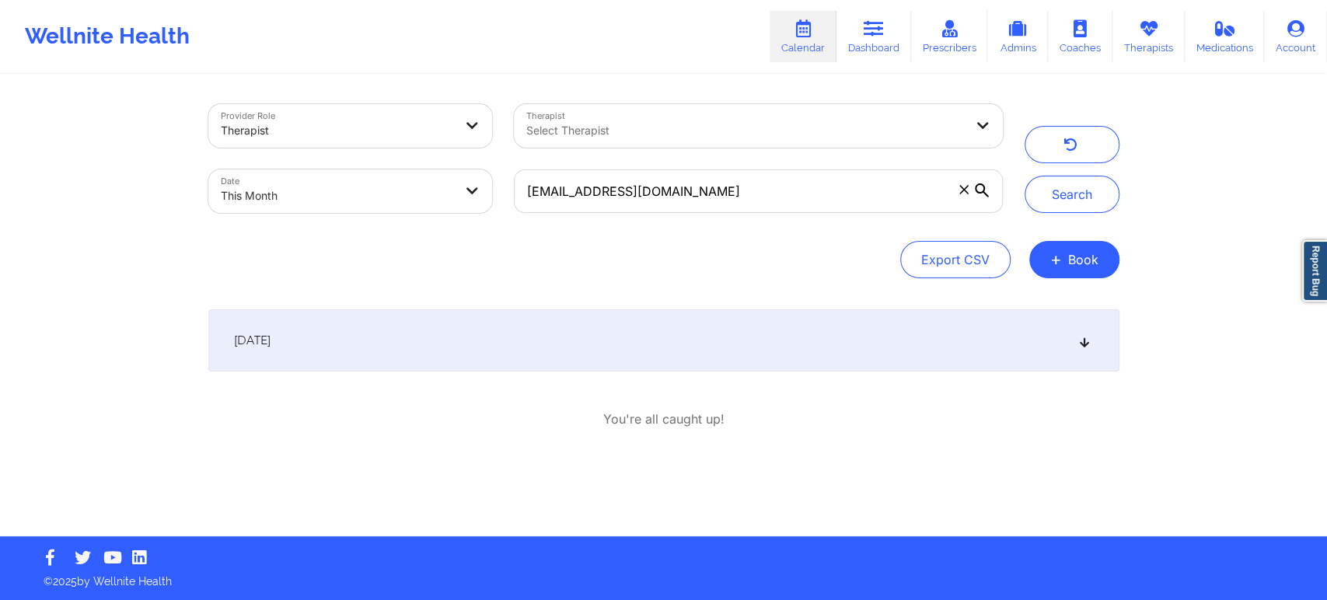
click at [567, 337] on div "[DATE]" at bounding box center [663, 340] width 911 height 62
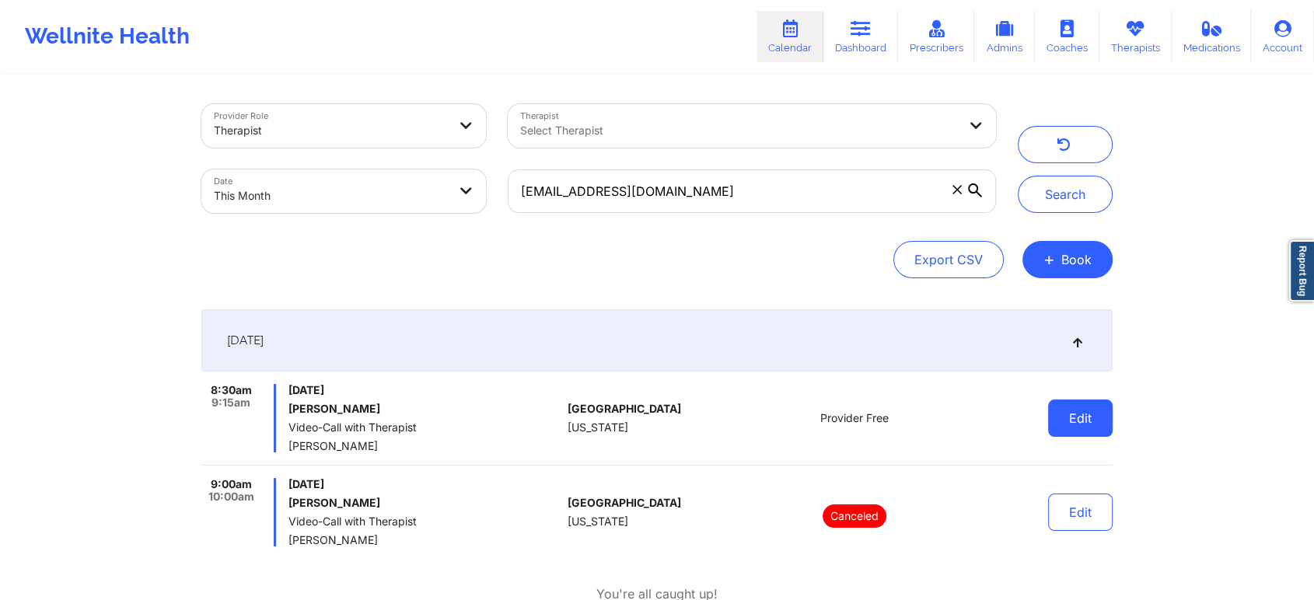
click at [1085, 412] on button "Edit" at bounding box center [1080, 418] width 65 height 37
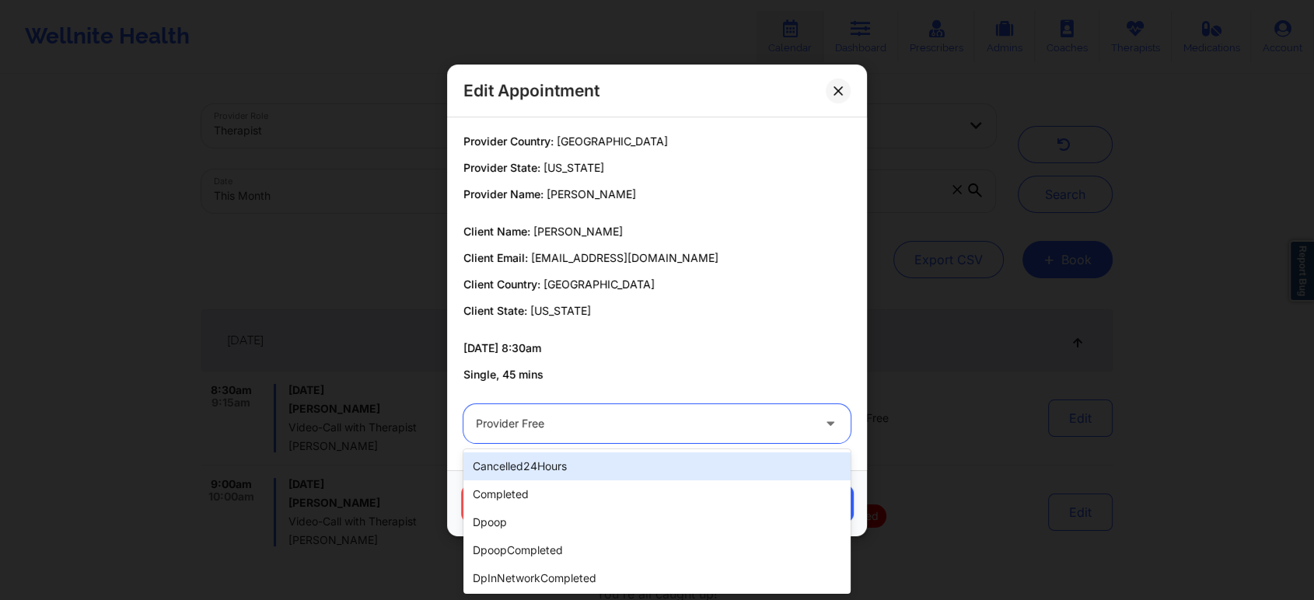
click at [636, 424] on div at bounding box center [644, 423] width 336 height 19
click at [549, 479] on div "cancelled24Hours" at bounding box center [656, 466] width 387 height 28
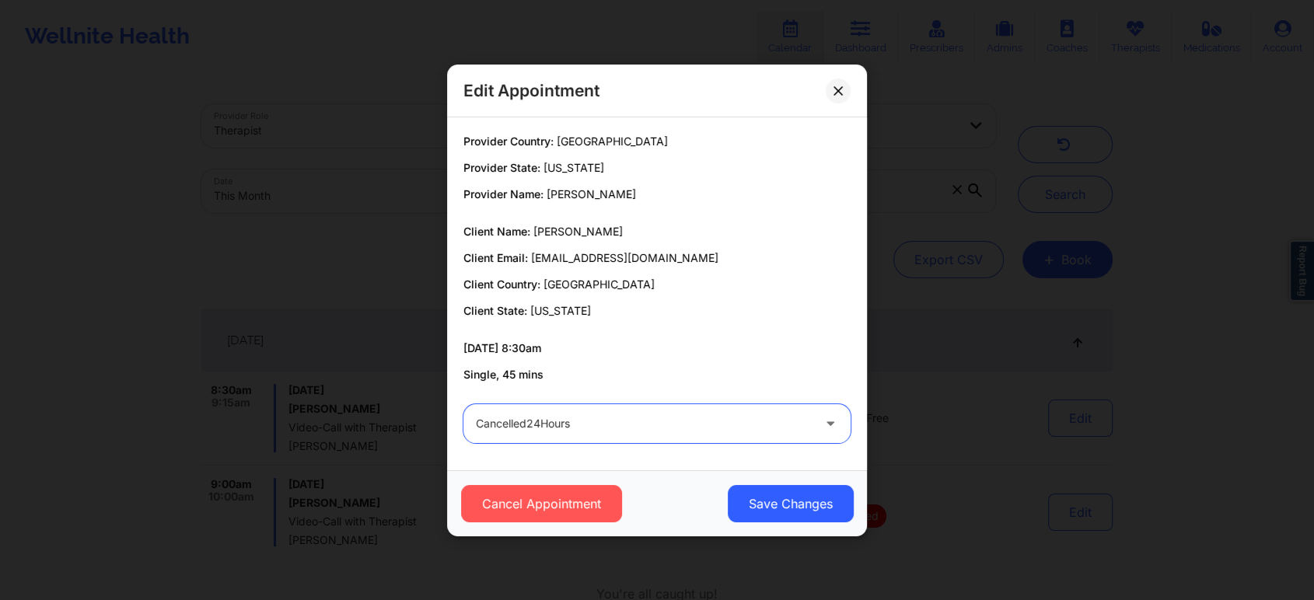
click at [669, 414] on div at bounding box center [644, 423] width 336 height 19
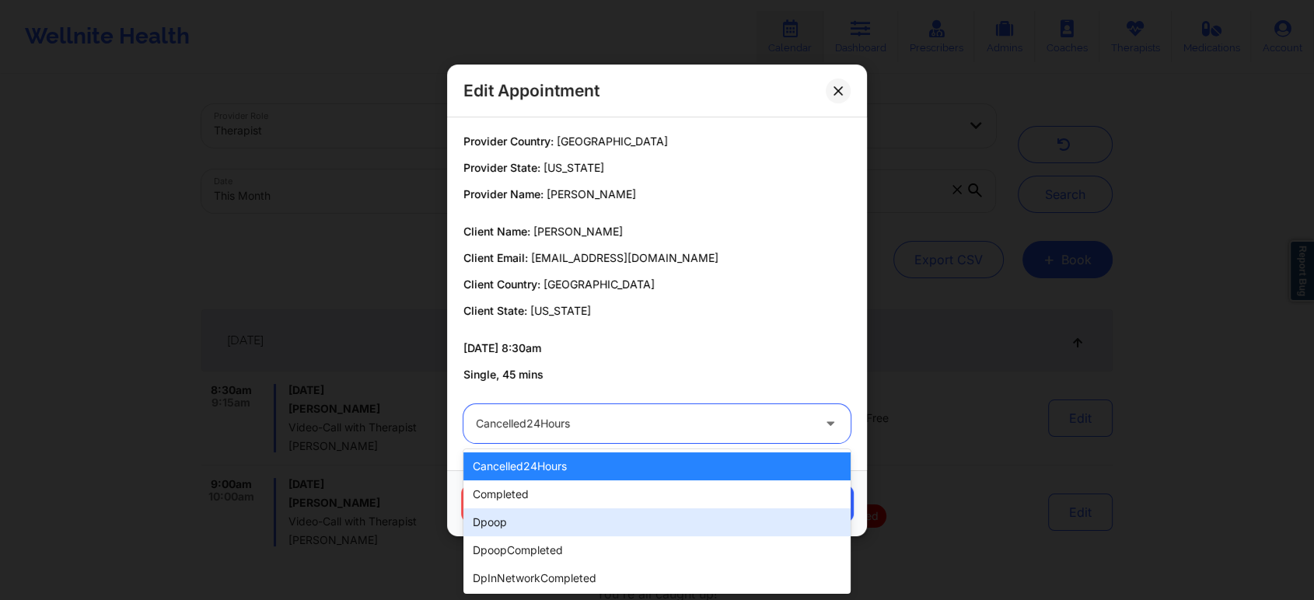
drag, startPoint x: 564, startPoint y: 477, endPoint x: 512, endPoint y: 508, distance: 61.3
click at [512, 508] on div "cancelled24Hours completed dpoop dpoopCompleted dpInNetworkCompleted freeNoShow…" at bounding box center [656, 521] width 387 height 145
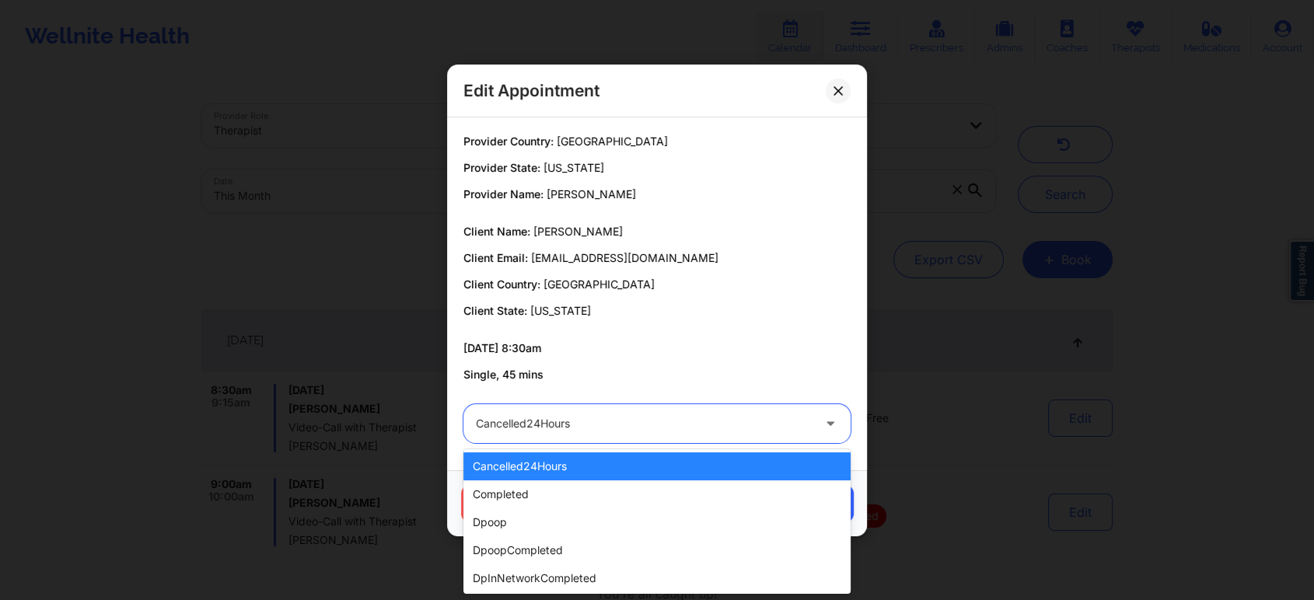
click at [571, 478] on div "cancelled24Hours" at bounding box center [656, 466] width 387 height 28
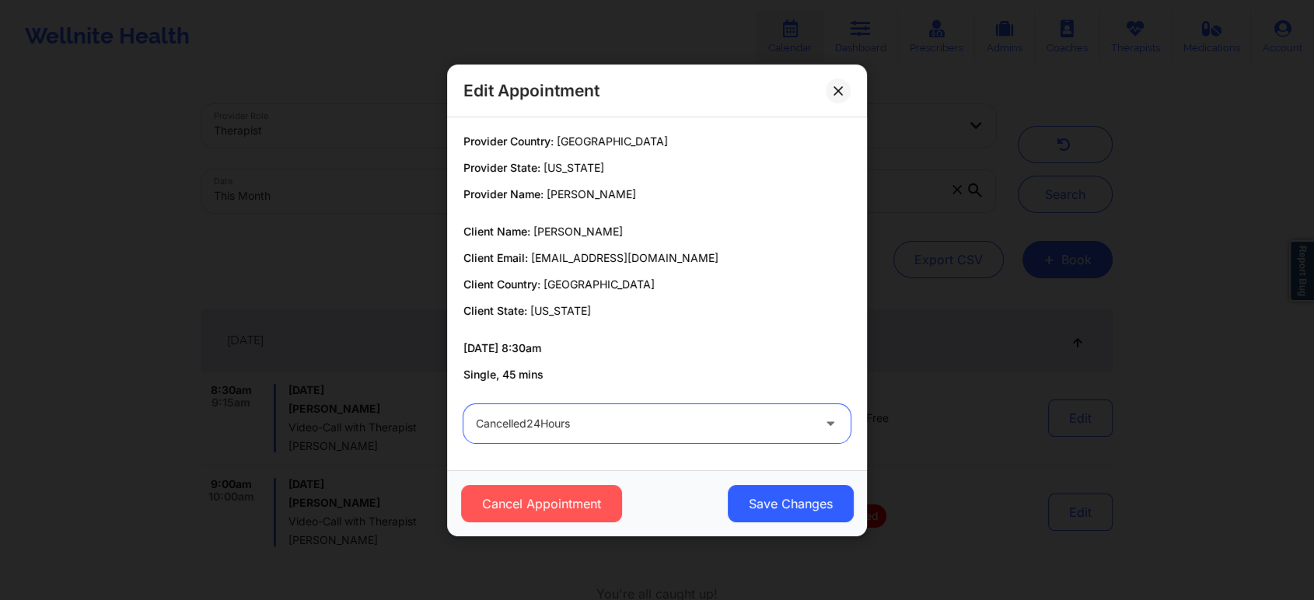
click at [639, 421] on div at bounding box center [644, 423] width 336 height 19
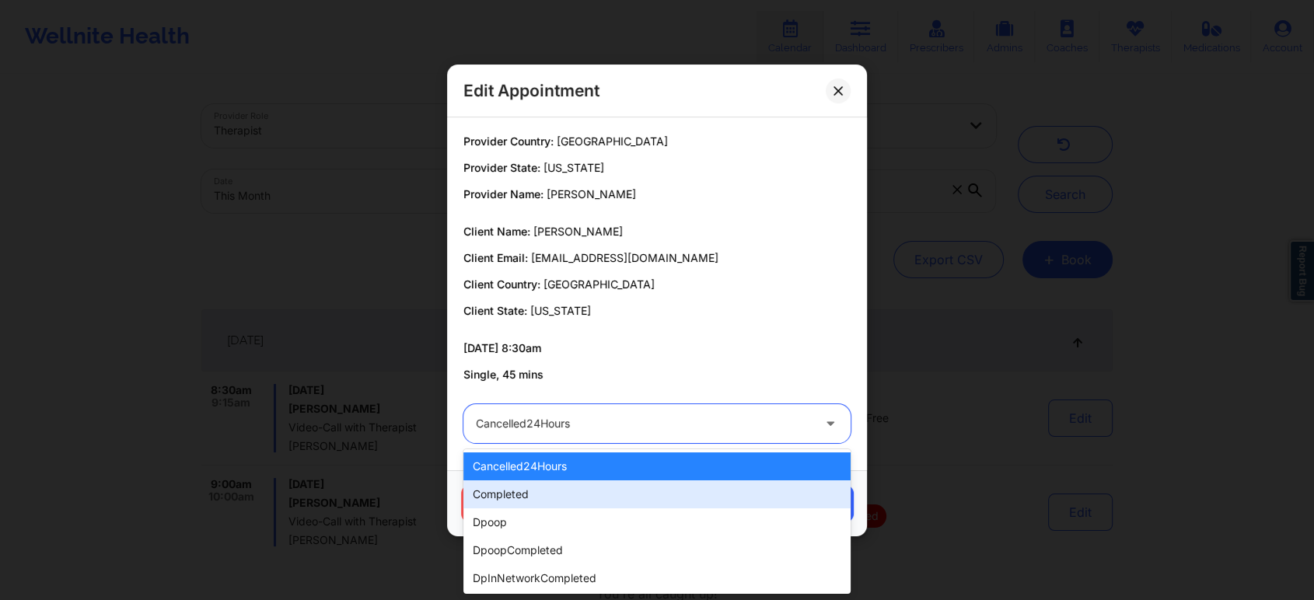
click at [550, 484] on div "completed" at bounding box center [656, 494] width 387 height 28
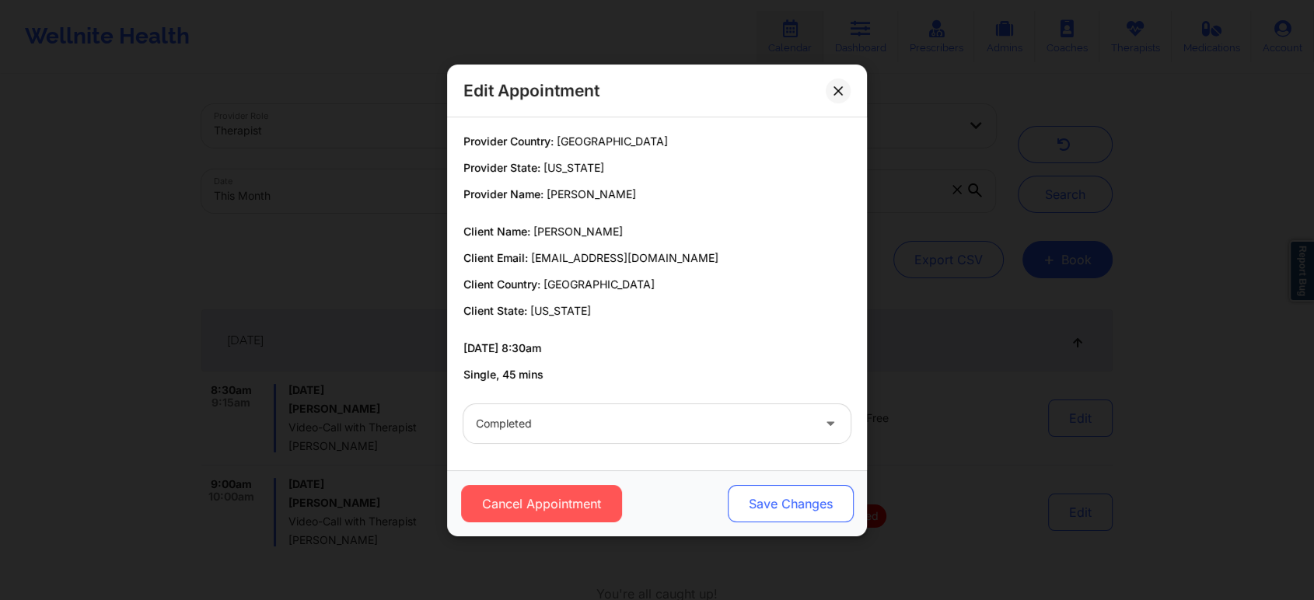
click at [728, 498] on button "Save Changes" at bounding box center [791, 503] width 126 height 37
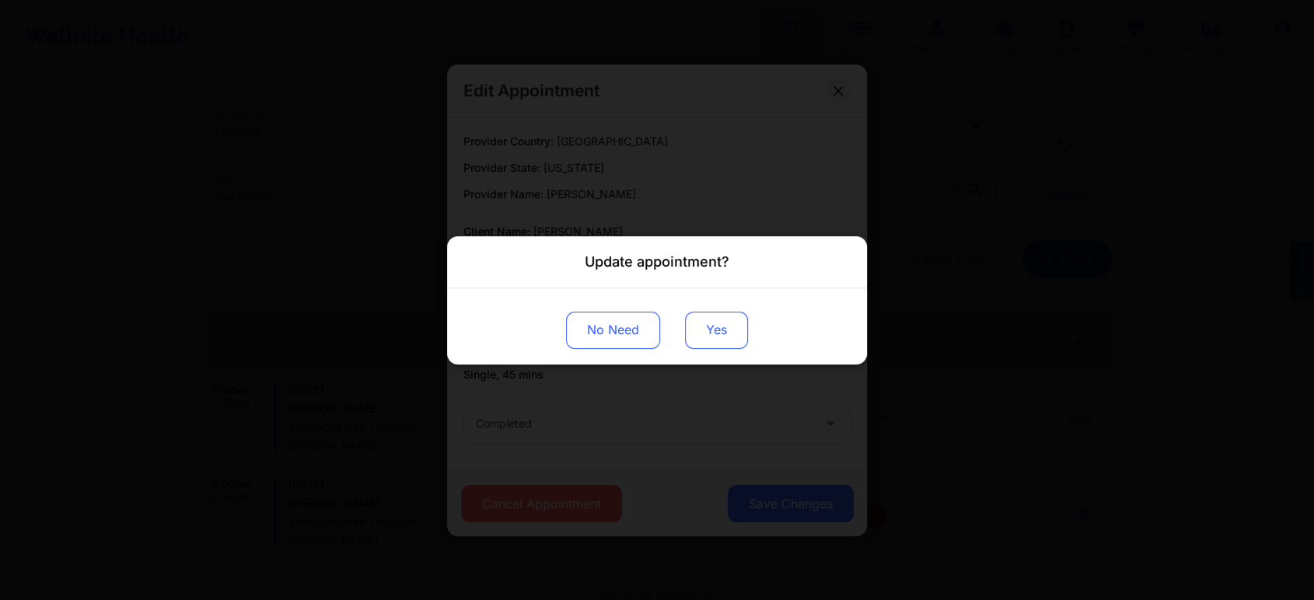
click at [732, 319] on button "Yes" at bounding box center [716, 329] width 63 height 37
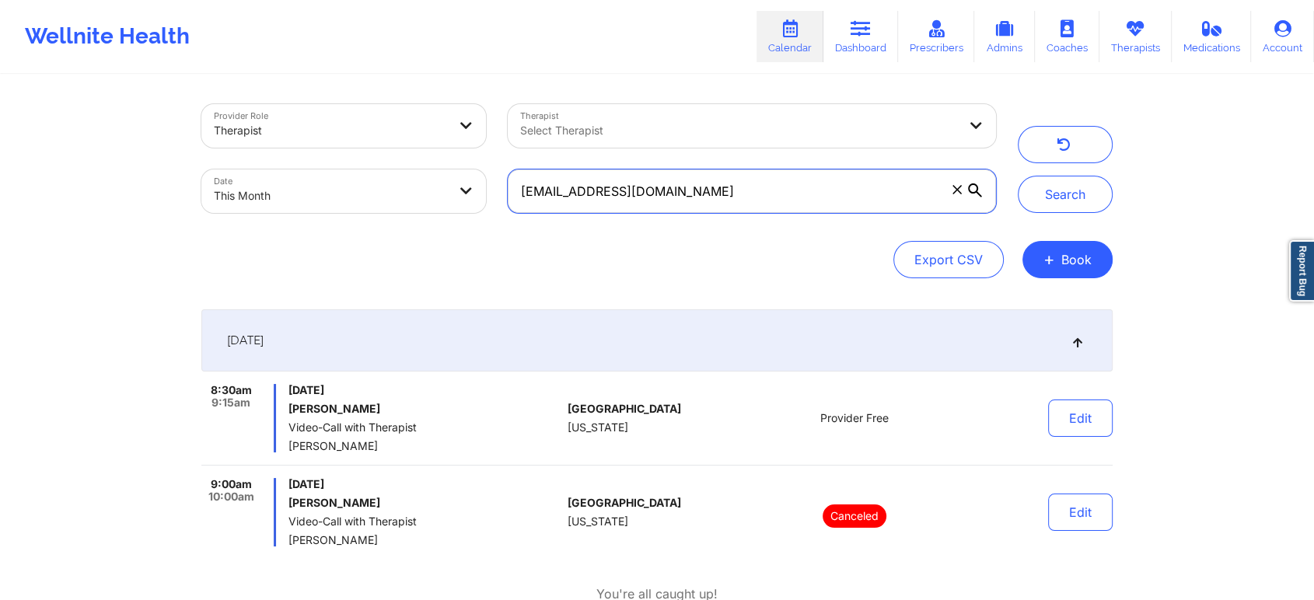
drag, startPoint x: 791, startPoint y: 195, endPoint x: 223, endPoint y: 176, distance: 567.8
click at [223, 176] on div "Provider Role Therapist Therapist Select Therapist Date This Month [EMAIL_ADDRE…" at bounding box center [598, 158] width 816 height 131
click at [1018, 176] on button "Search" at bounding box center [1065, 194] width 95 height 37
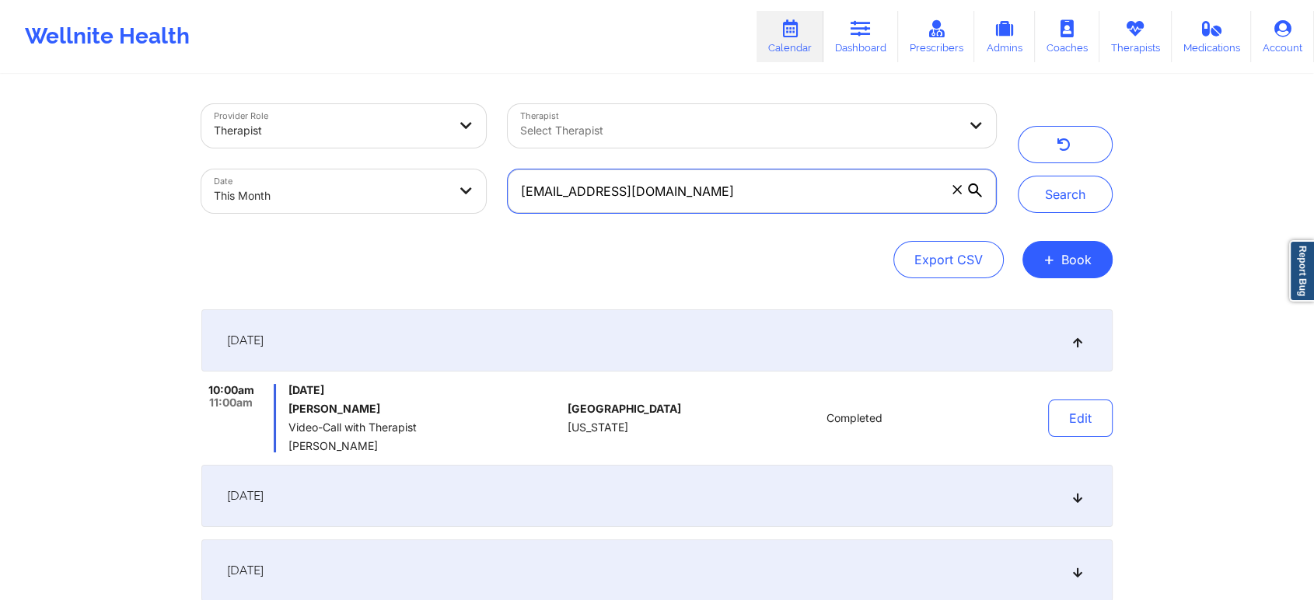
scroll to position [459, 0]
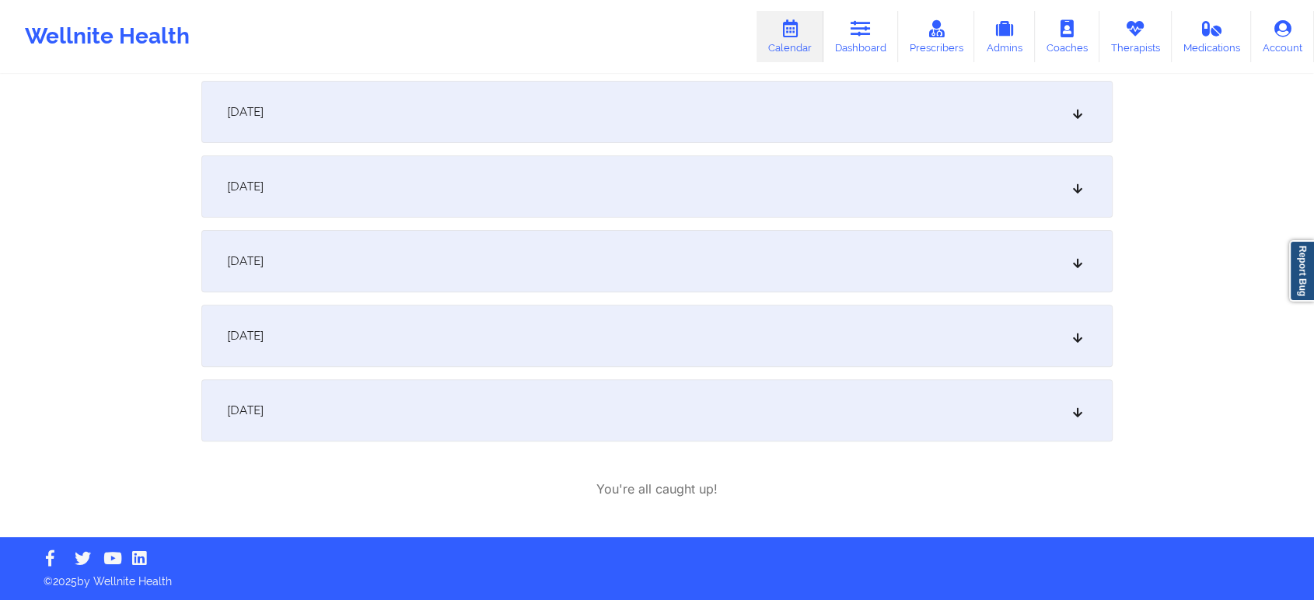
click at [496, 328] on div "[DATE]" at bounding box center [656, 336] width 911 height 62
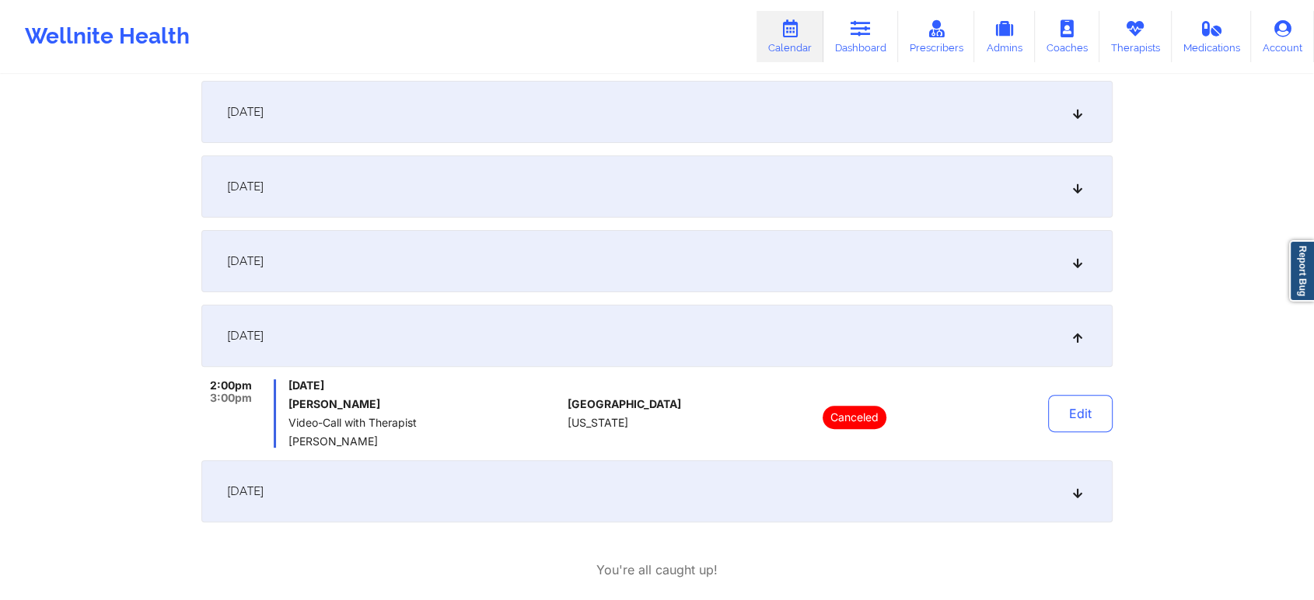
scroll to position [0, 0]
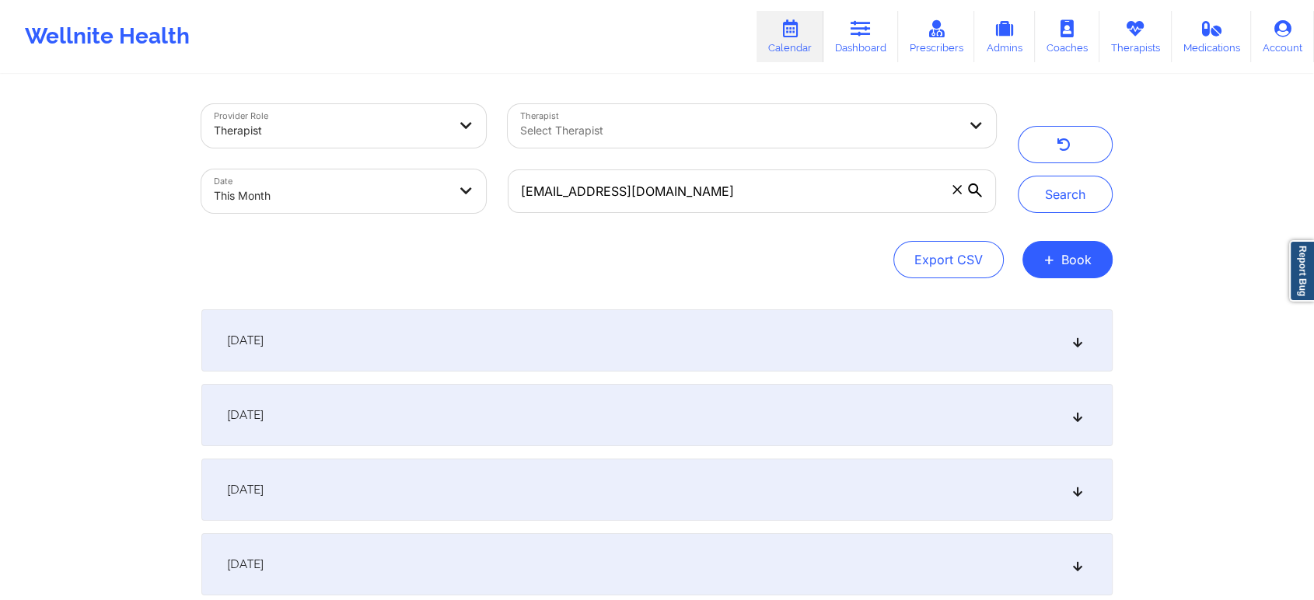
drag, startPoint x: 698, startPoint y: 218, endPoint x: 718, endPoint y: 197, distance: 29.7
click at [718, 197] on div "[EMAIL_ADDRESS][DOMAIN_NAME]" at bounding box center [752, 191] width 510 height 65
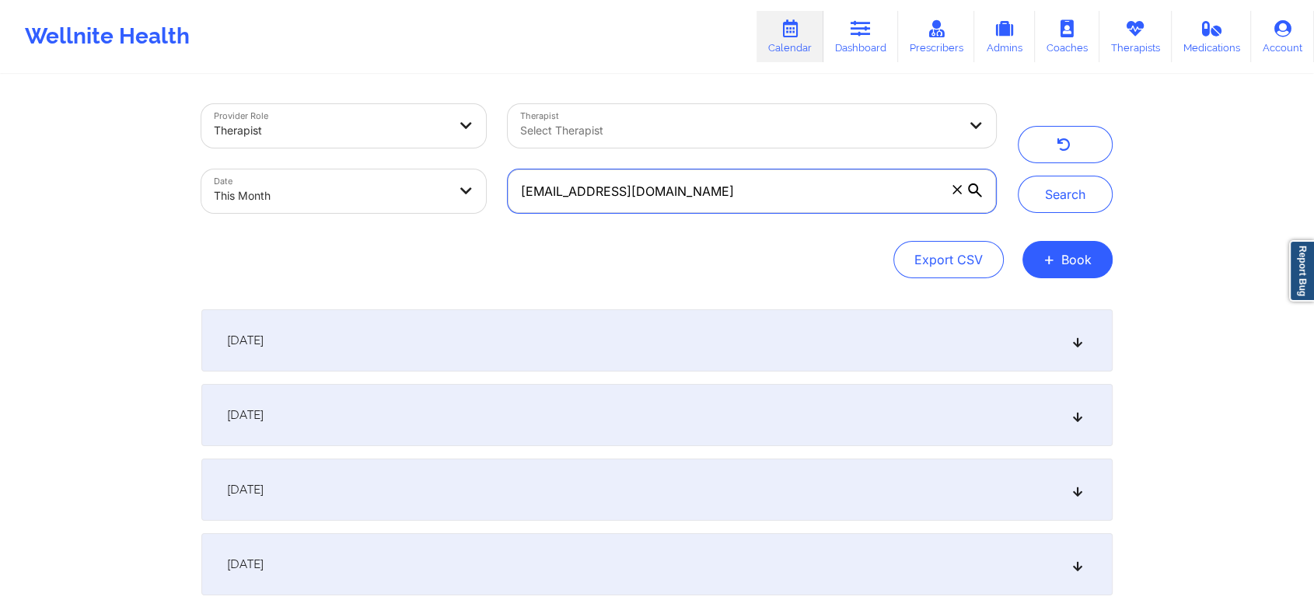
drag, startPoint x: 718, startPoint y: 197, endPoint x: 323, endPoint y: 164, distance: 396.3
click at [323, 164] on div "Provider Role Therapist Therapist Select Therapist Date This Month [EMAIL_ADDRE…" at bounding box center [598, 158] width 816 height 131
click at [1018, 176] on button "Search" at bounding box center [1065, 194] width 95 height 37
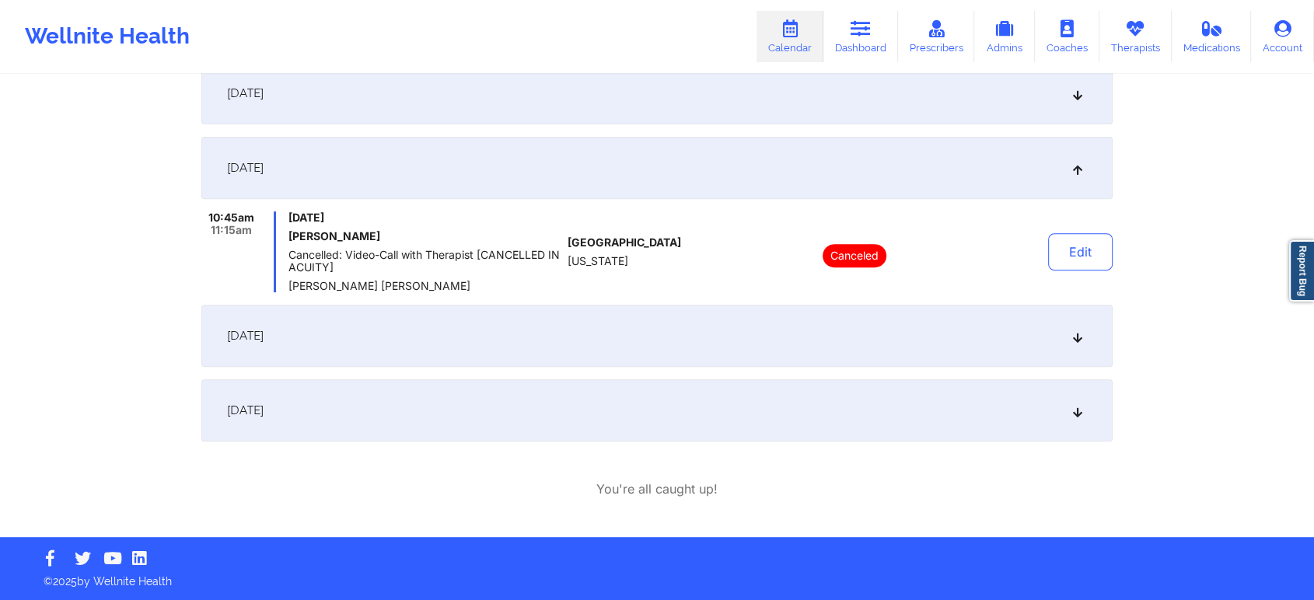
click at [277, 323] on div "[DATE]" at bounding box center [656, 336] width 911 height 62
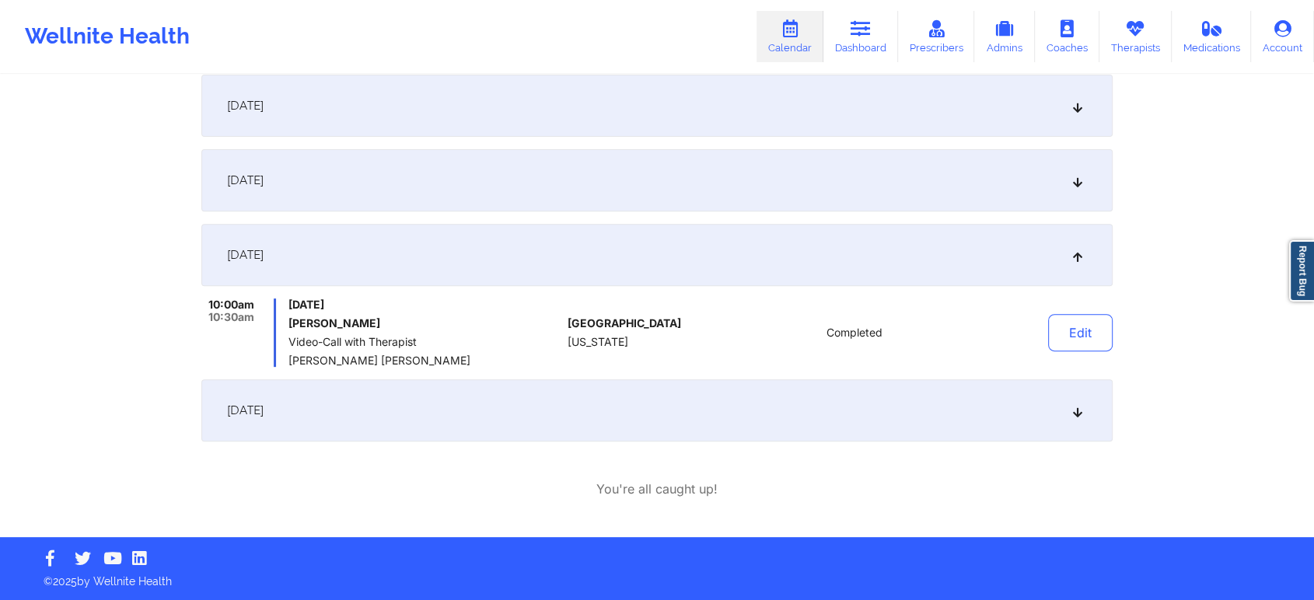
scroll to position [8, 0]
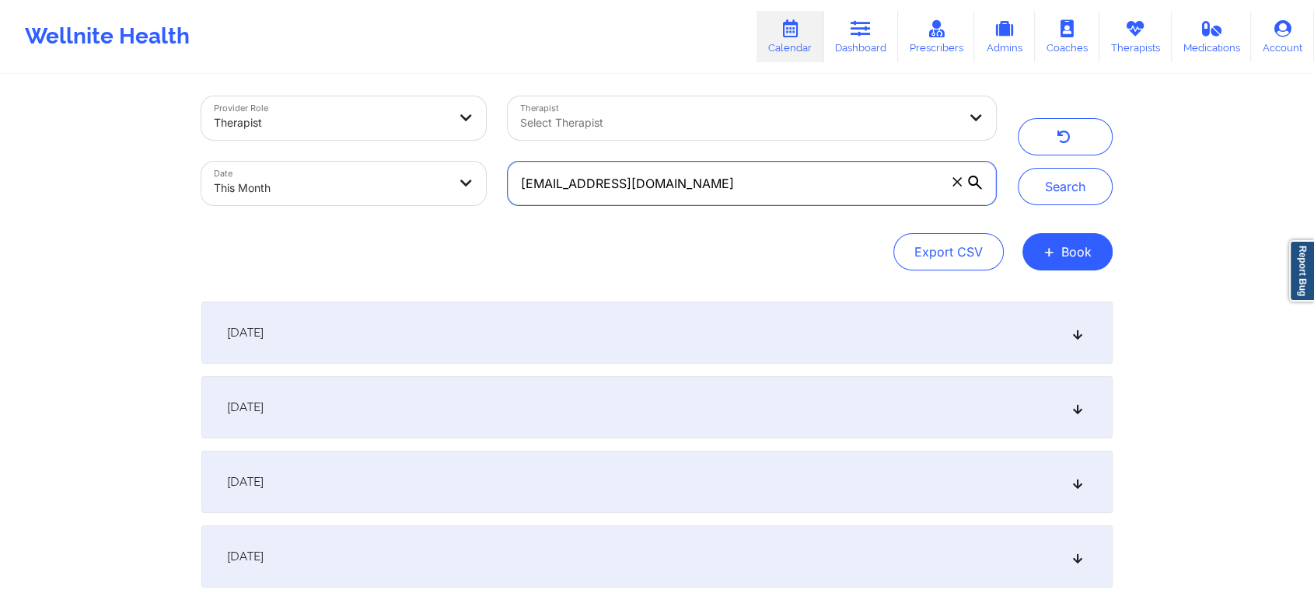
drag, startPoint x: 776, startPoint y: 167, endPoint x: 316, endPoint y: 158, distance: 459.6
click at [316, 158] on div "Provider Role Therapist Therapist Select Therapist Date This Month [EMAIL_ADDRE…" at bounding box center [598, 151] width 816 height 131
click at [1018, 168] on button "Search" at bounding box center [1065, 186] width 95 height 37
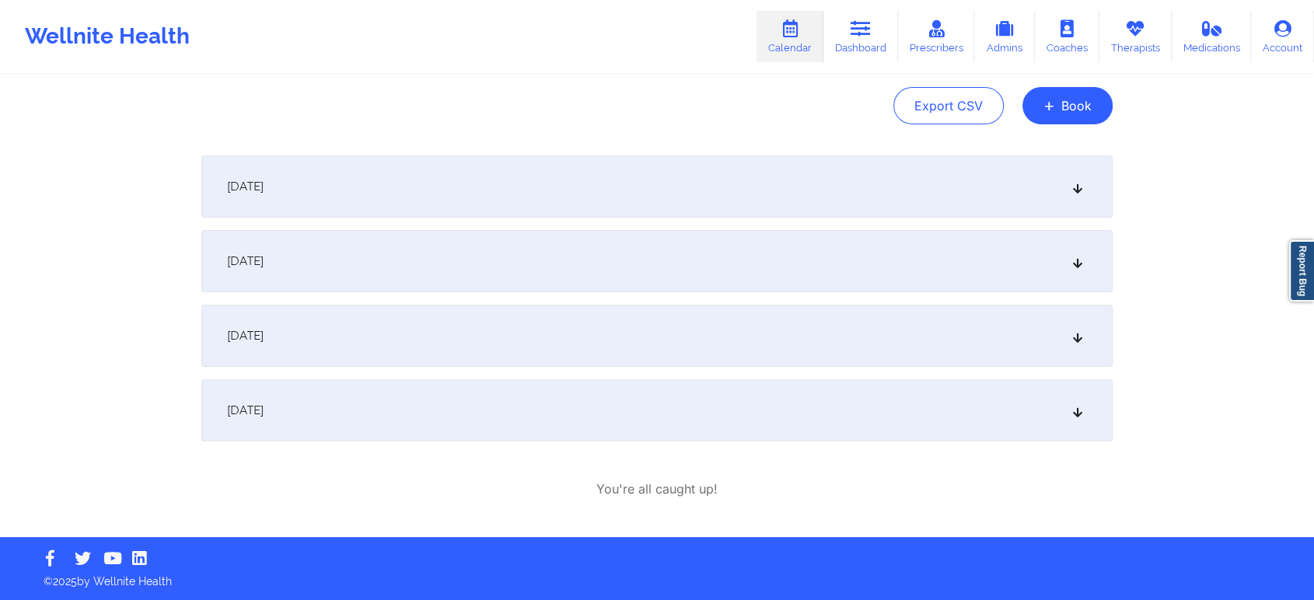
click at [341, 396] on div "[DATE]" at bounding box center [656, 410] width 911 height 62
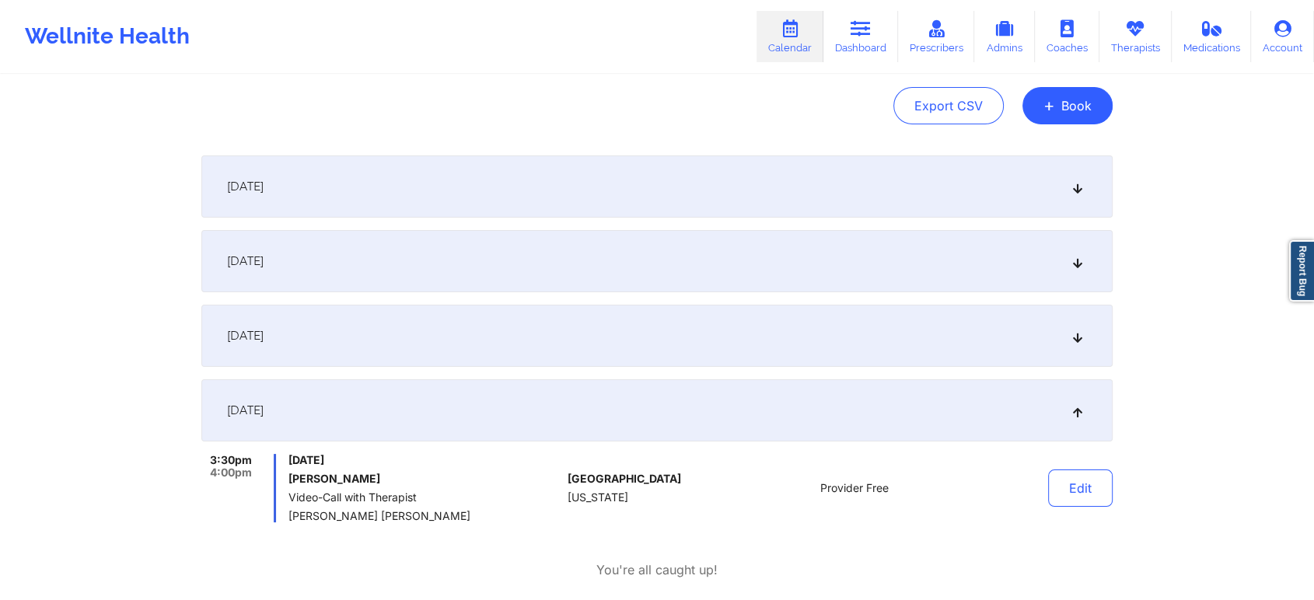
click at [300, 322] on div "[DATE]" at bounding box center [656, 336] width 911 height 62
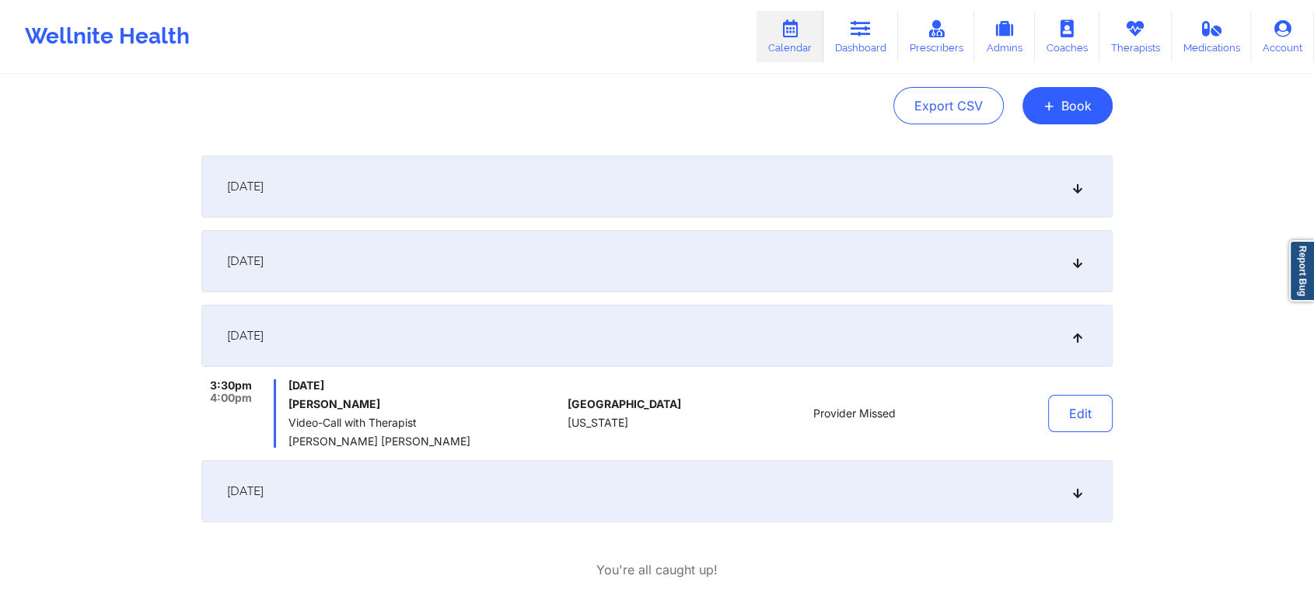
click at [390, 278] on div "[DATE]" at bounding box center [656, 261] width 911 height 62
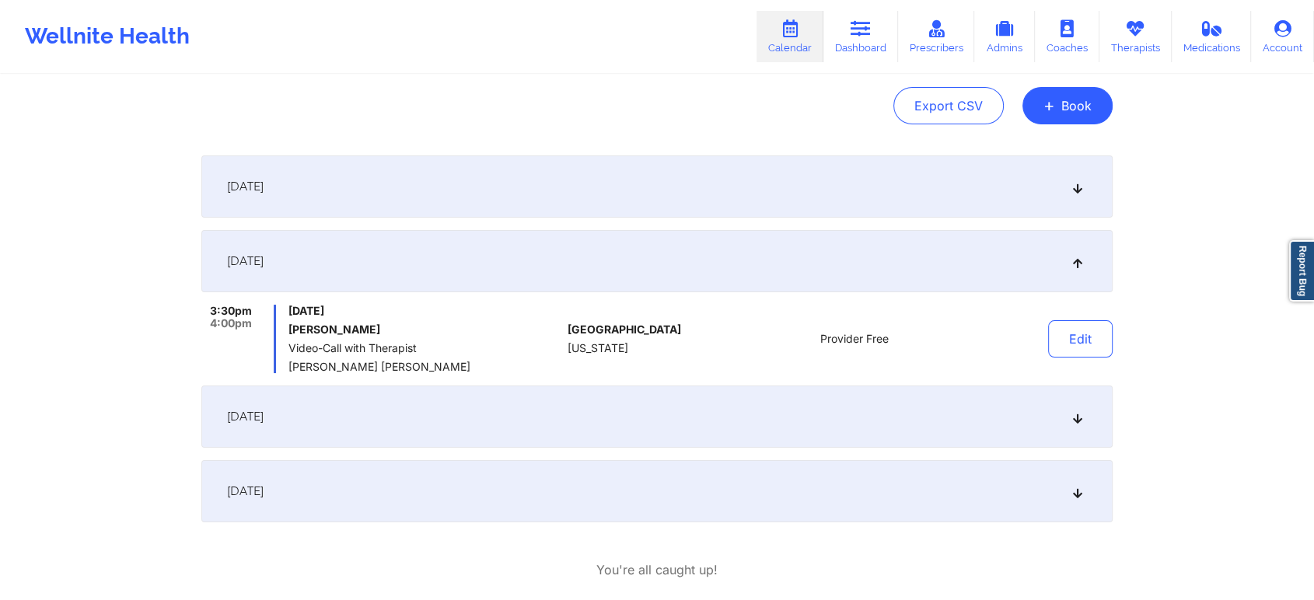
click at [435, 223] on div "[DATE] 3:30pm 4:00pm [DATE] [PERSON_NAME] Video-Call with Therapist [PERSON_NAM…" at bounding box center [656, 338] width 911 height 367
click at [380, 191] on div "[DATE]" at bounding box center [656, 186] width 911 height 62
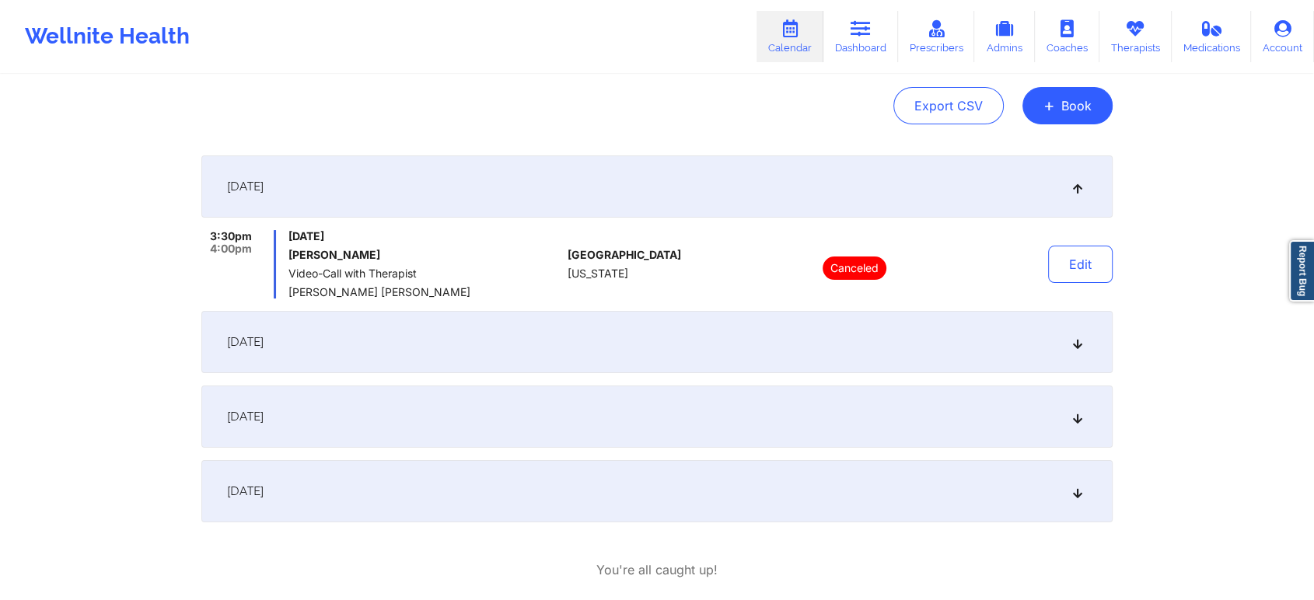
click at [350, 332] on div "[DATE]" at bounding box center [656, 342] width 911 height 62
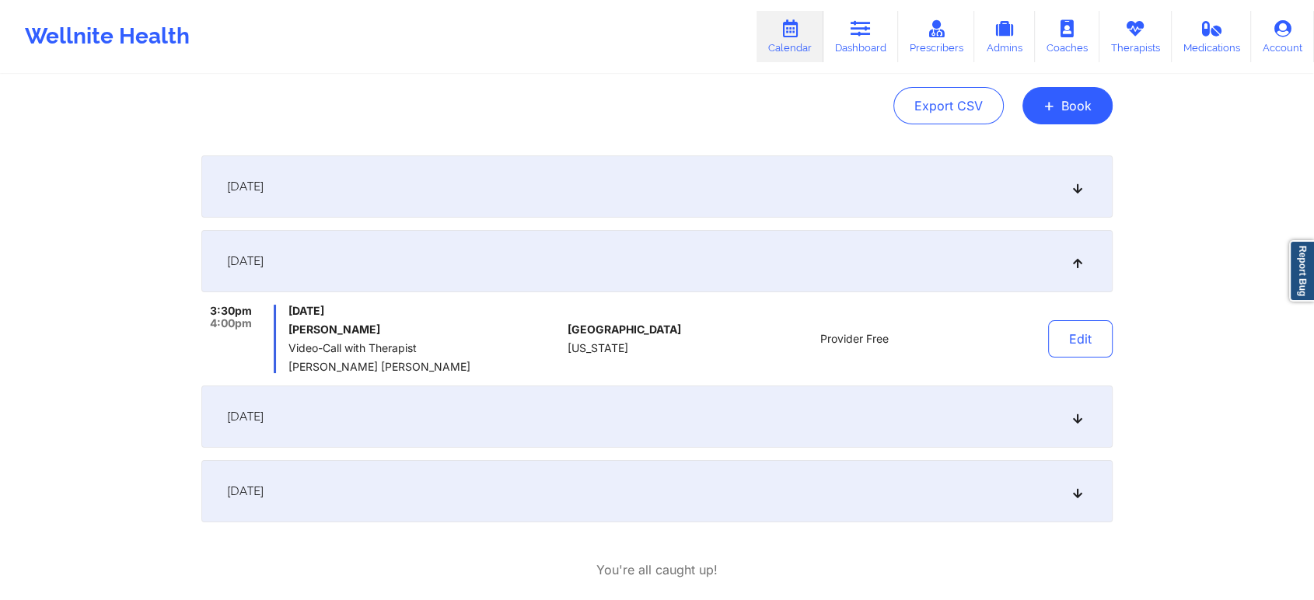
scroll to position [0, 0]
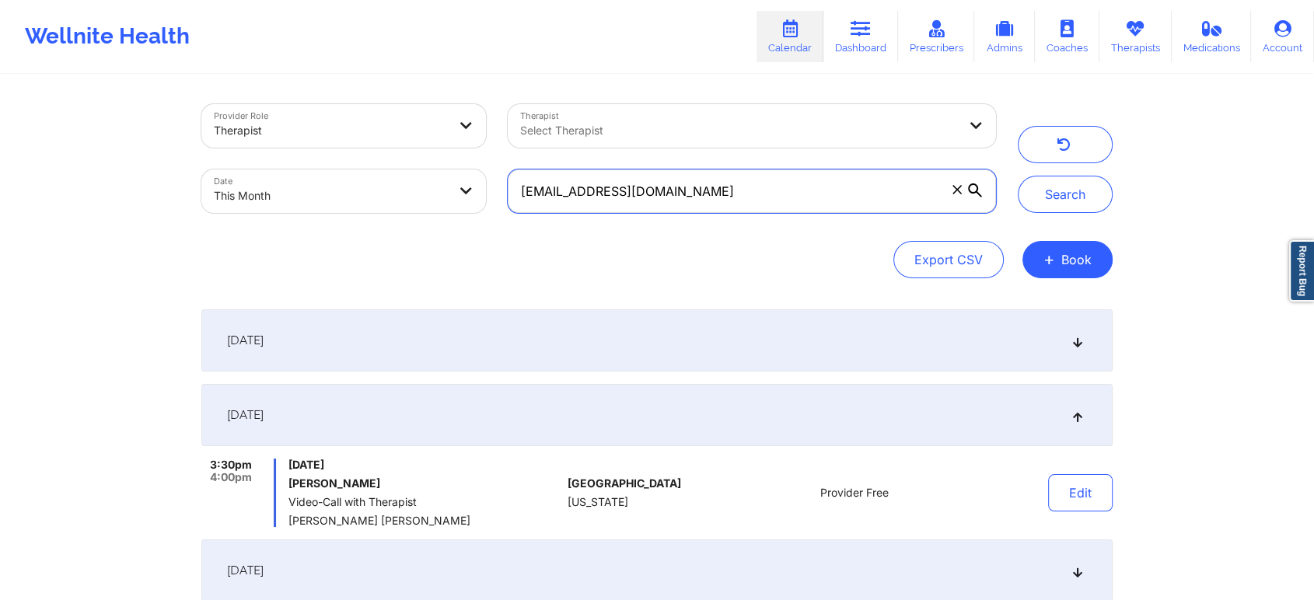
drag, startPoint x: 757, startPoint y: 197, endPoint x: 277, endPoint y: 162, distance: 481.7
click at [277, 162] on div "Provider Role Therapist Therapist Select Therapist Date This Month [EMAIL_ADDRE…" at bounding box center [598, 158] width 816 height 131
click at [1018, 176] on button "Search" at bounding box center [1065, 194] width 95 height 37
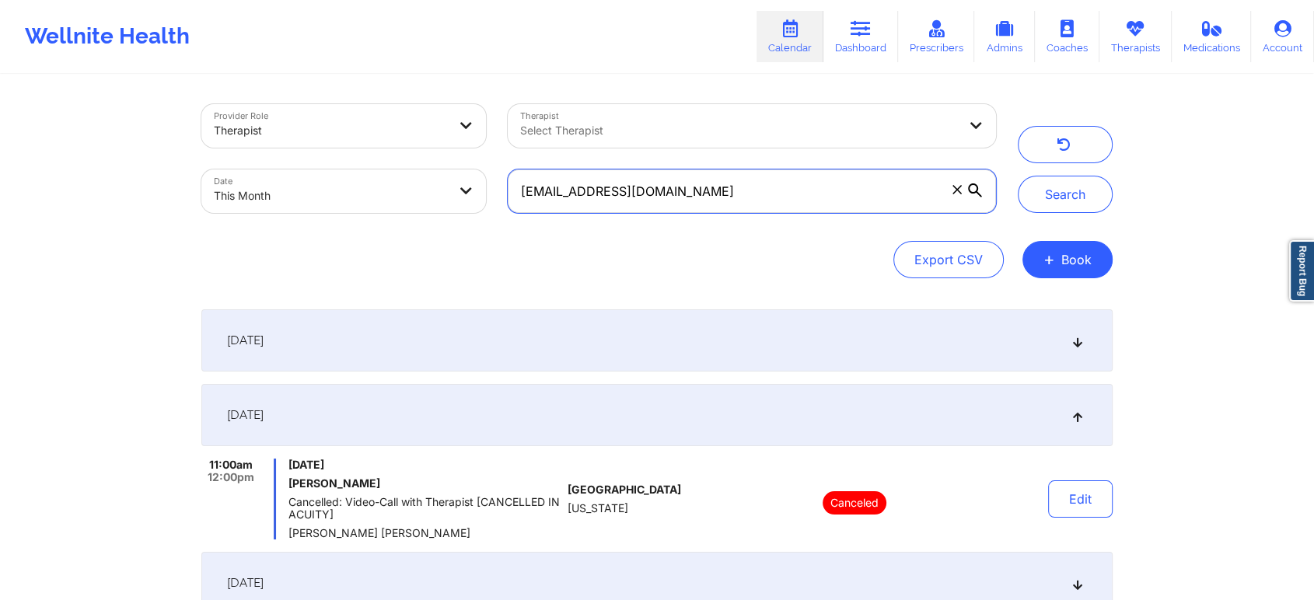
scroll to position [546, 0]
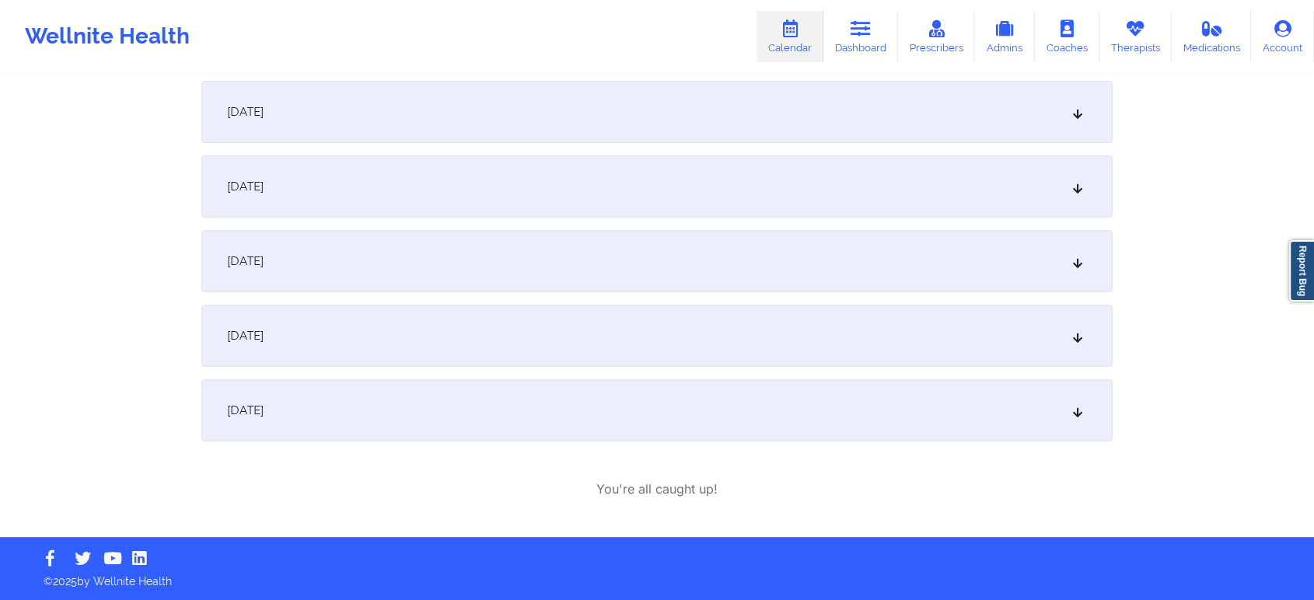
click at [417, 339] on div "[DATE]" at bounding box center [656, 336] width 911 height 62
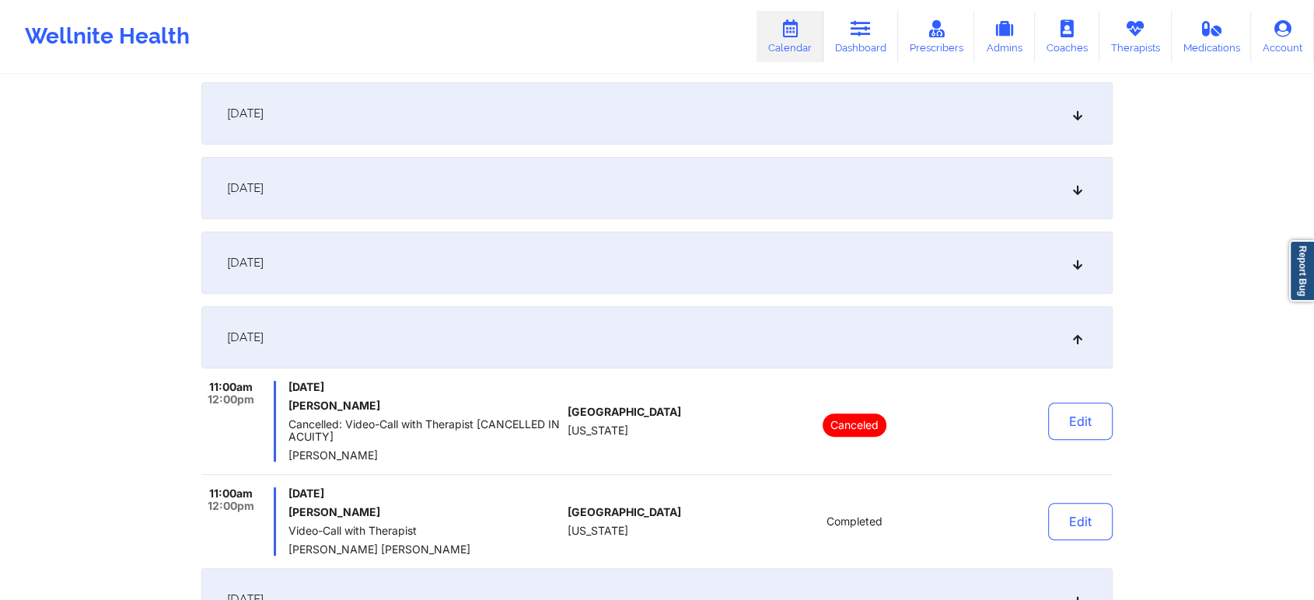
scroll to position [0, 0]
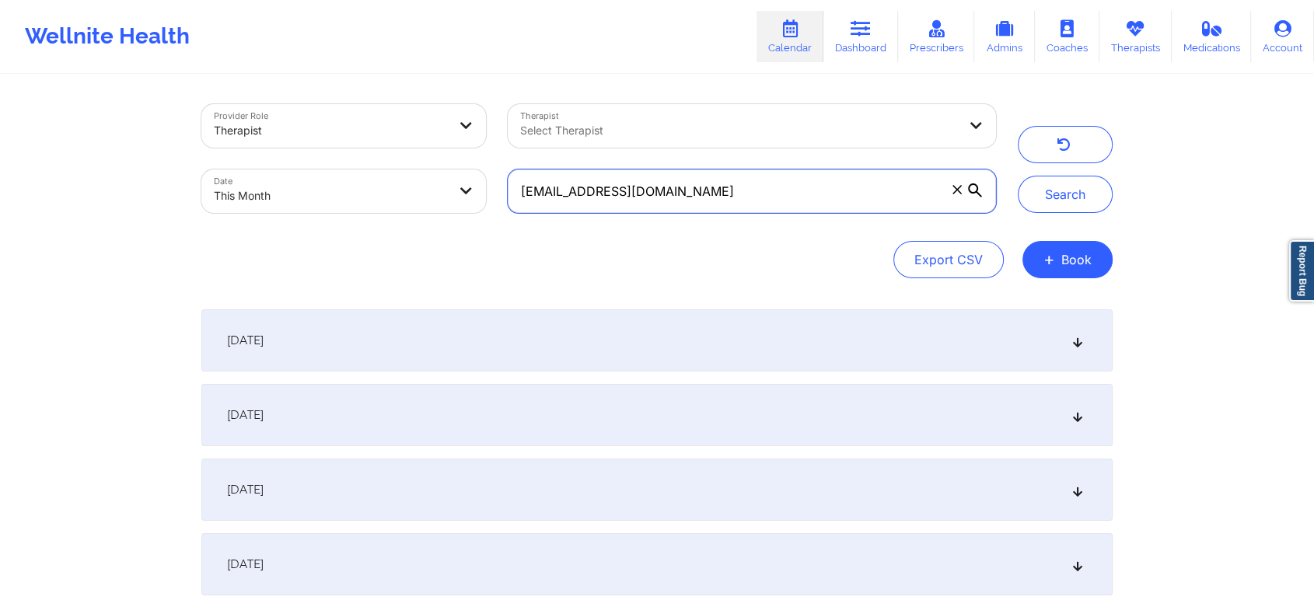
click at [804, 187] on input "[EMAIL_ADDRESS][DOMAIN_NAME]" at bounding box center [752, 191] width 488 height 44
drag, startPoint x: 782, startPoint y: 195, endPoint x: 344, endPoint y: 221, distance: 438.5
click at [344, 221] on div "Provider Role Therapist Therapist Select Therapist Date This Month [EMAIL_ADDRE…" at bounding box center [598, 158] width 816 height 131
click at [1018, 176] on button "Search" at bounding box center [1065, 194] width 95 height 37
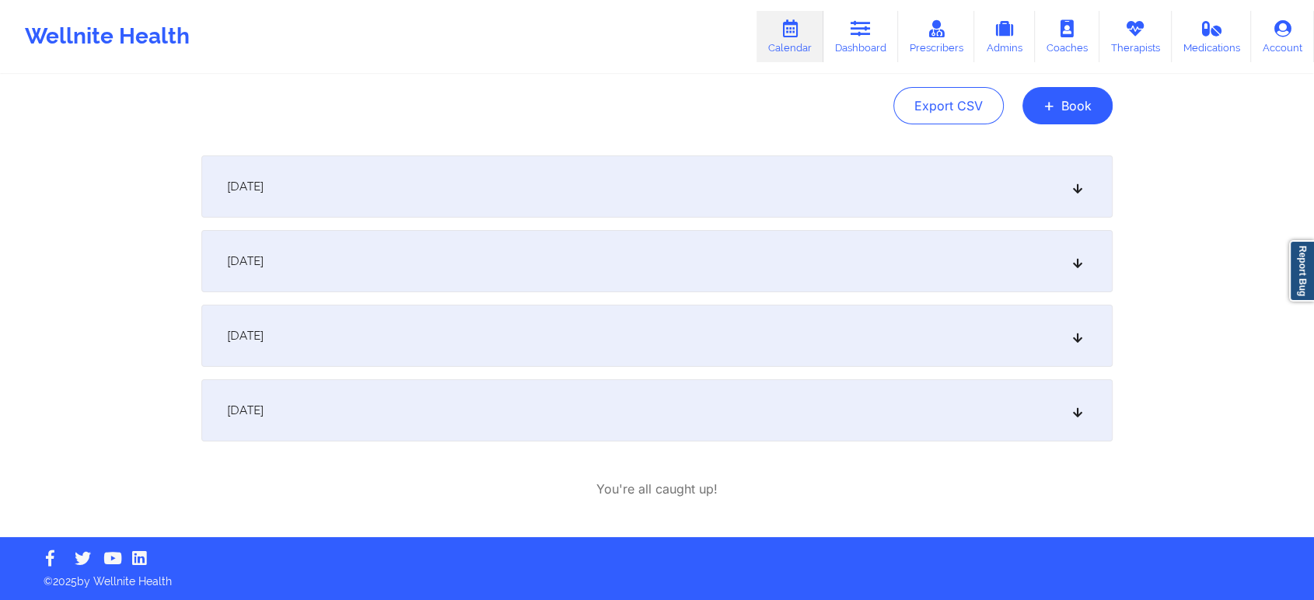
click at [423, 421] on div "[DATE]" at bounding box center [656, 410] width 911 height 62
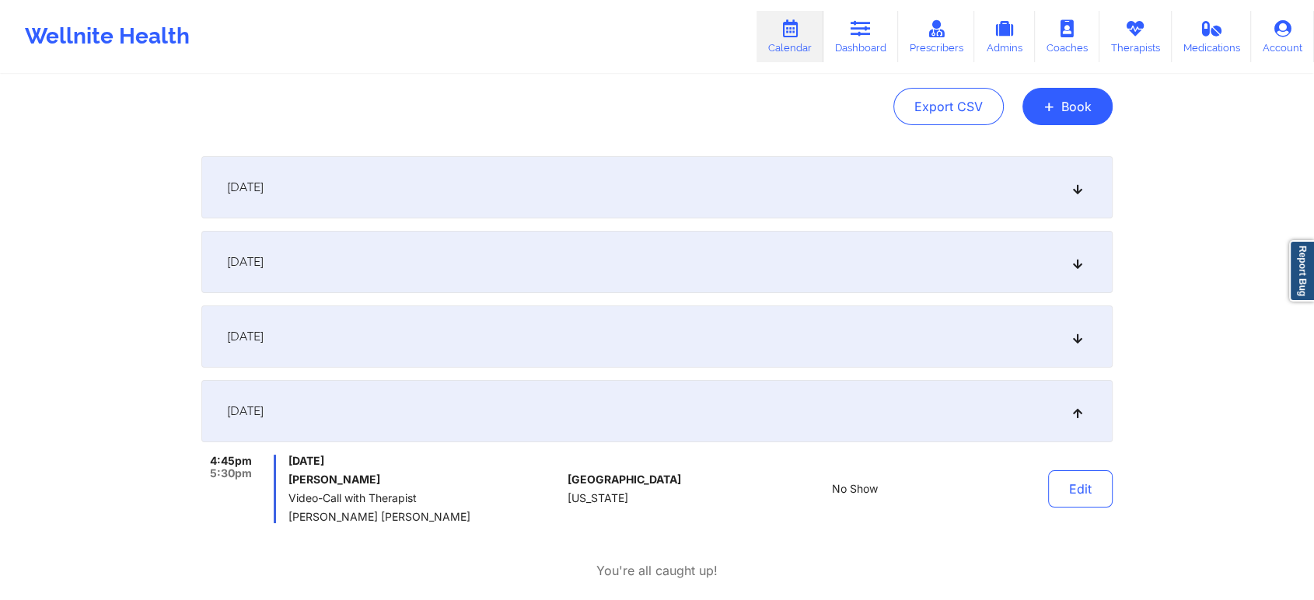
scroll to position [0, 0]
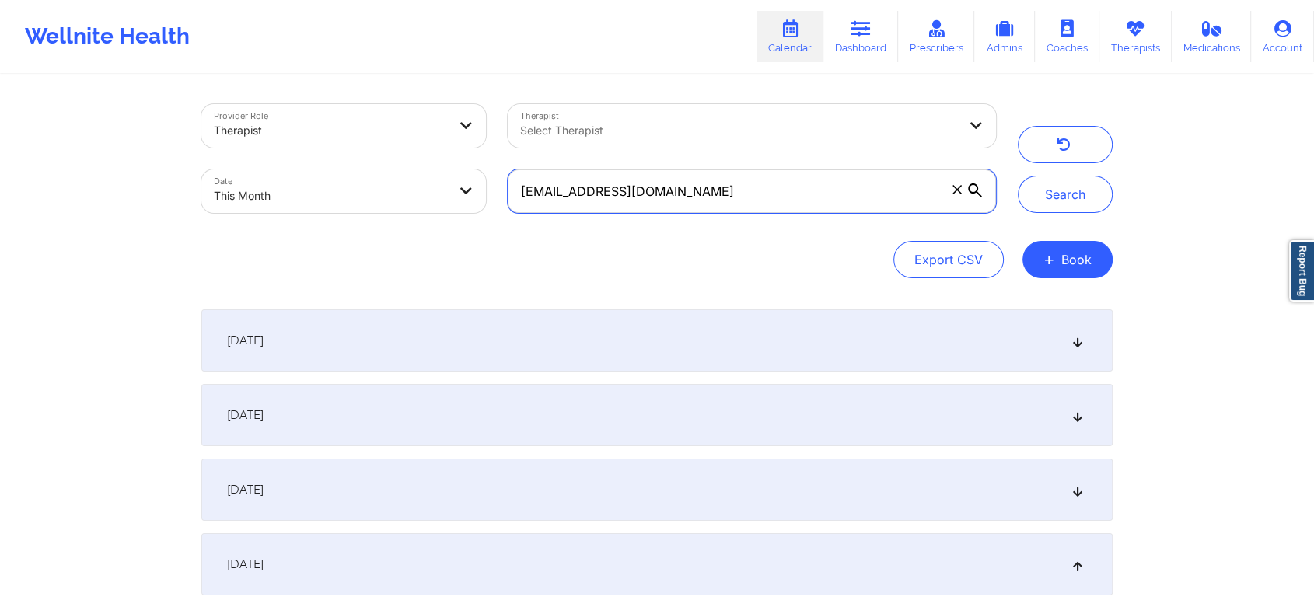
drag, startPoint x: 715, startPoint y: 190, endPoint x: 431, endPoint y: 227, distance: 286.1
click at [431, 227] on div "Provider Role Therapist Therapist Select Therapist Date This Month [EMAIL_ADDRE…" at bounding box center [656, 191] width 911 height 174
click at [1018, 176] on button "Search" at bounding box center [1065, 194] width 95 height 37
drag, startPoint x: 732, startPoint y: 197, endPoint x: 279, endPoint y: 204, distance: 453.3
click at [279, 204] on div "Provider Role Therapist Therapist Select Therapist Date This Month [PERSON_NAME…" at bounding box center [598, 158] width 816 height 131
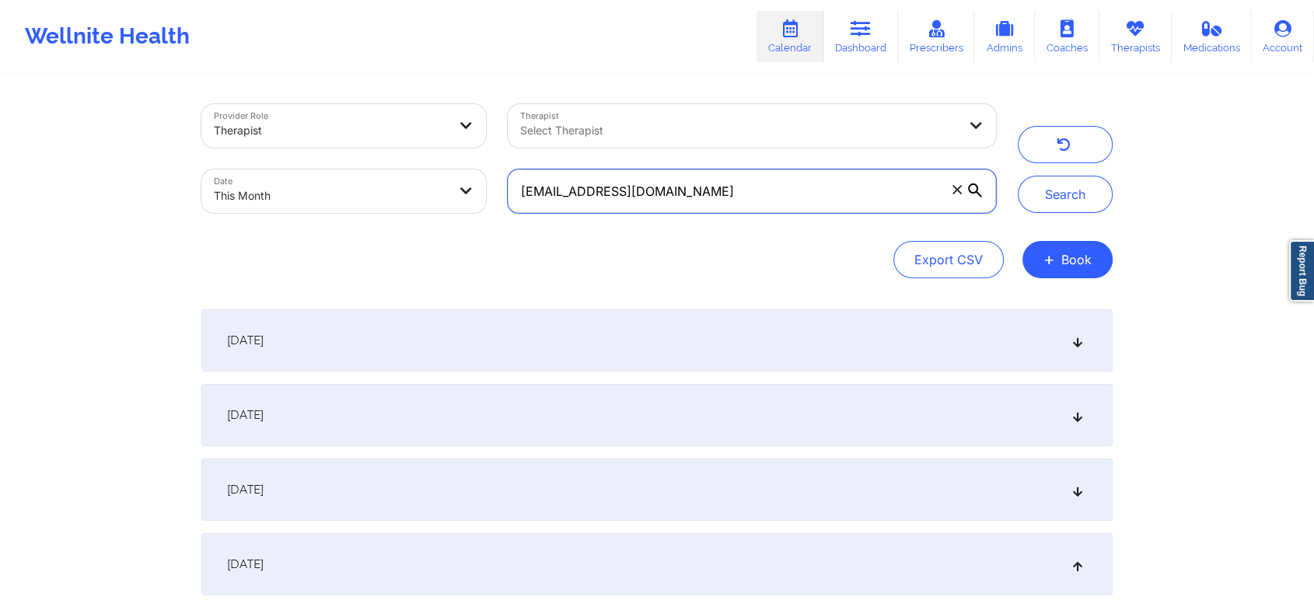
click at [1018, 176] on button "Search" at bounding box center [1065, 194] width 95 height 37
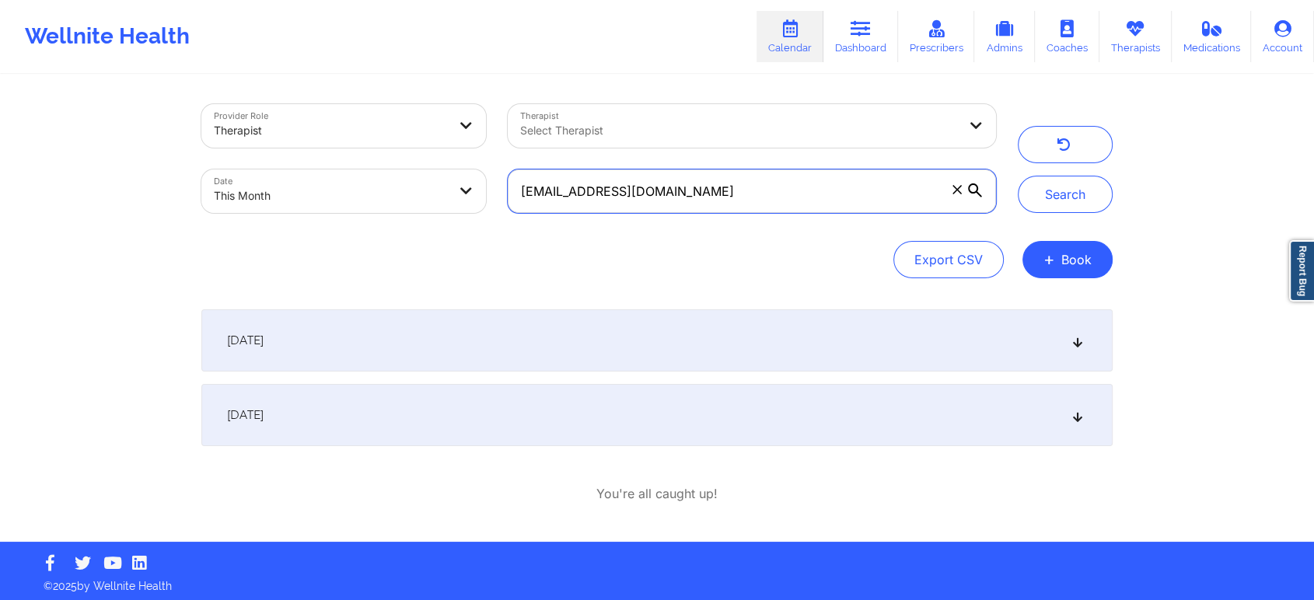
scroll to position [5, 0]
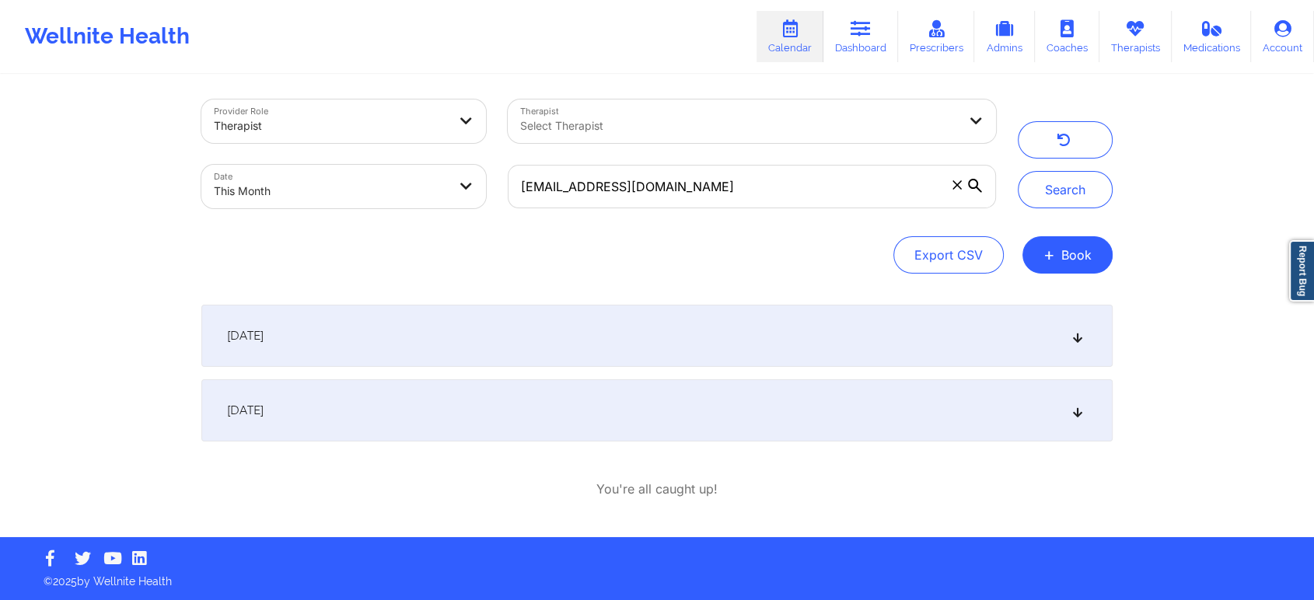
click at [624, 381] on div "[DATE]" at bounding box center [656, 410] width 911 height 62
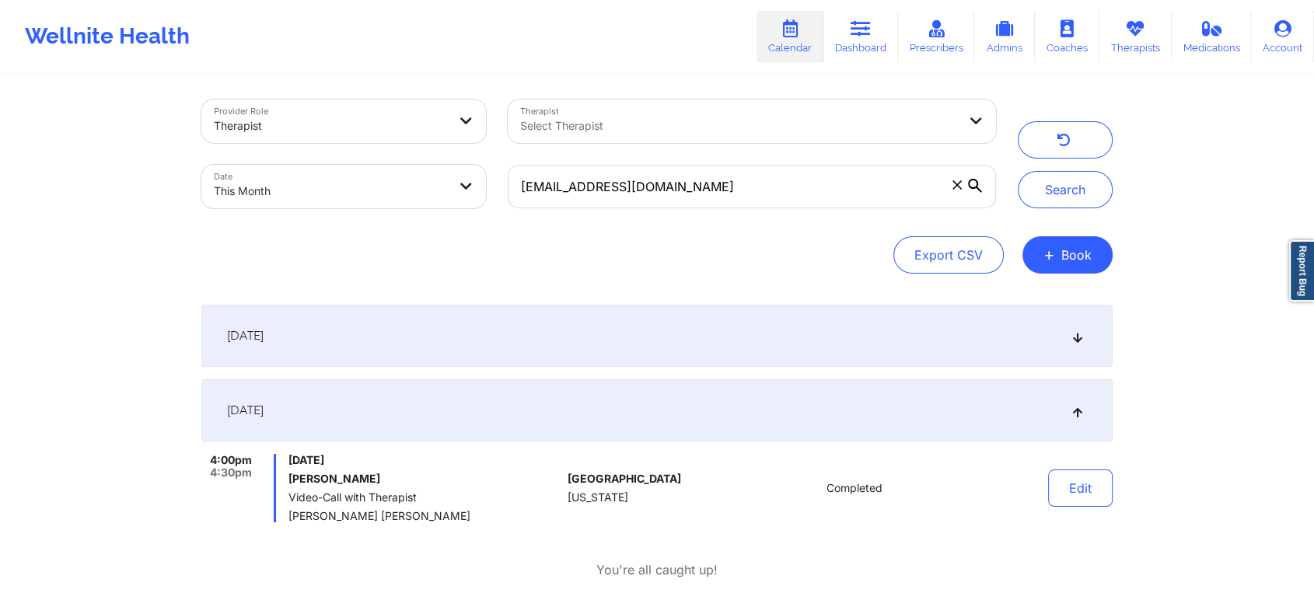
scroll to position [0, 0]
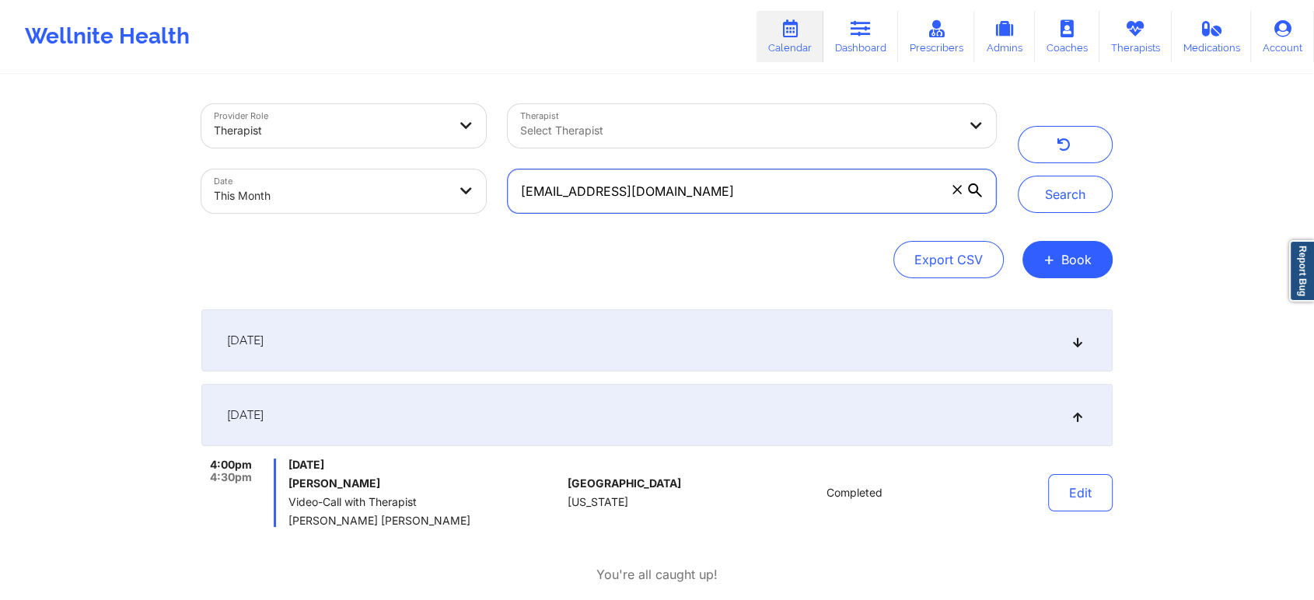
drag, startPoint x: 759, startPoint y: 196, endPoint x: 355, endPoint y: 179, distance: 403.9
click at [355, 179] on div "Provider Role Therapist Therapist Select Therapist Date This Month [EMAIL_ADDRE…" at bounding box center [598, 158] width 816 height 131
click at [1018, 176] on button "Search" at bounding box center [1065, 194] width 95 height 37
drag, startPoint x: 724, startPoint y: 192, endPoint x: 358, endPoint y: 129, distance: 370.8
click at [358, 129] on div "Provider Role Therapist Therapist Select Therapist Date This Month [EMAIL_ADDRE…" at bounding box center [598, 158] width 816 height 131
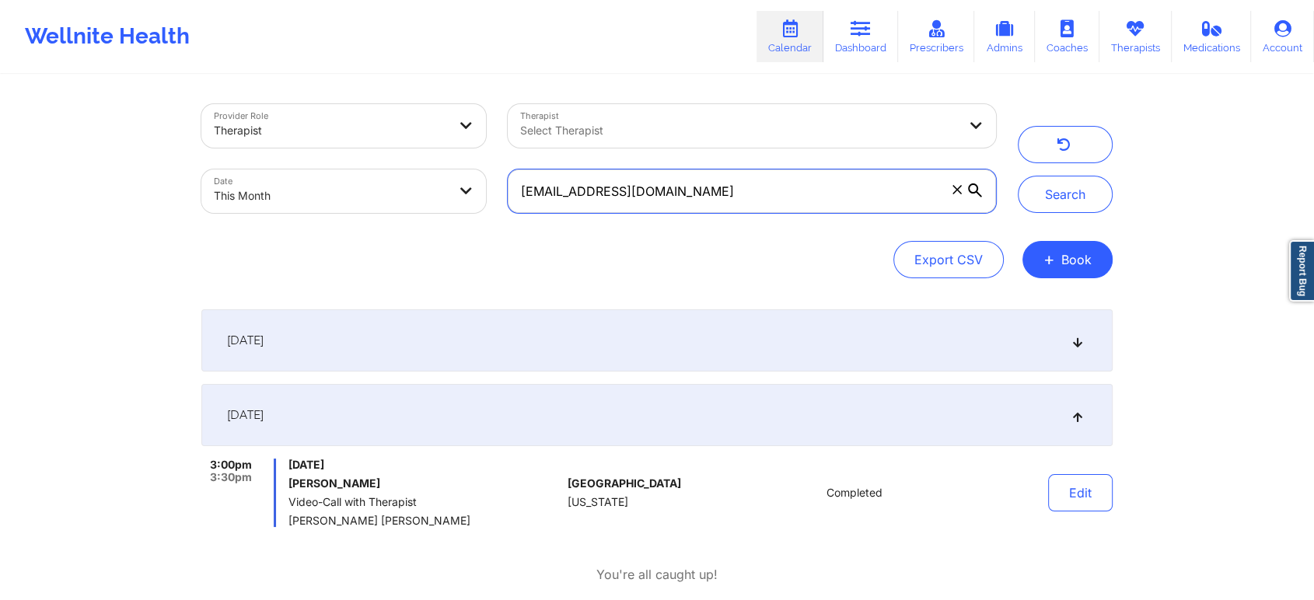
click at [1018, 176] on button "Search" at bounding box center [1065, 194] width 95 height 37
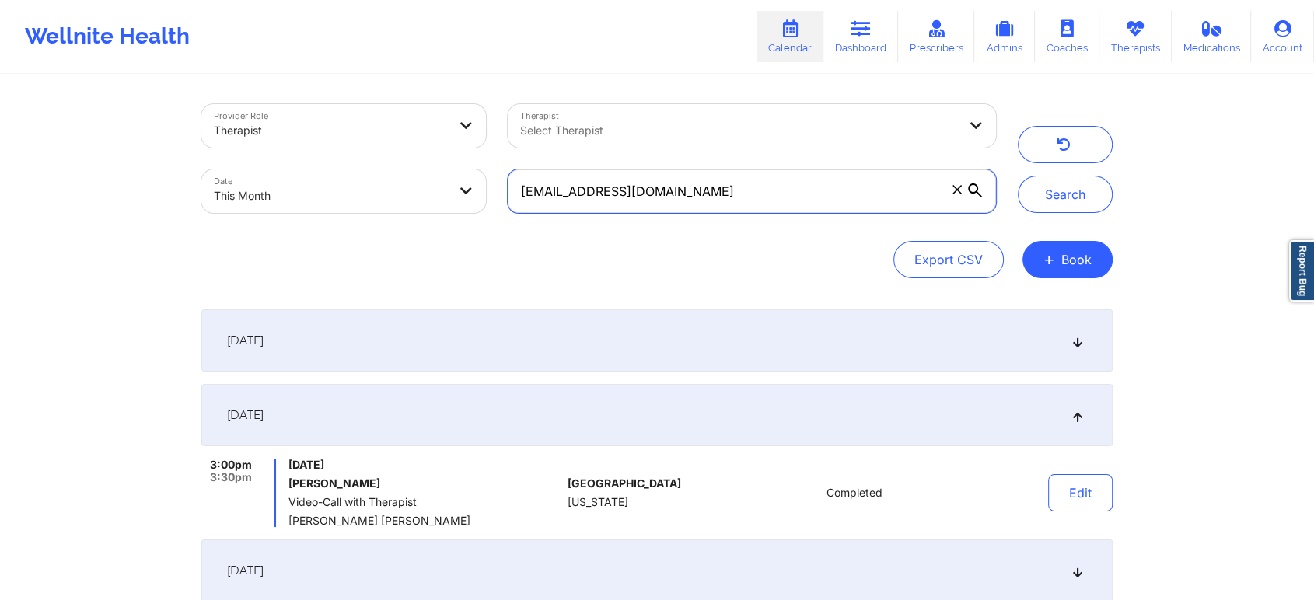
scroll to position [309, 0]
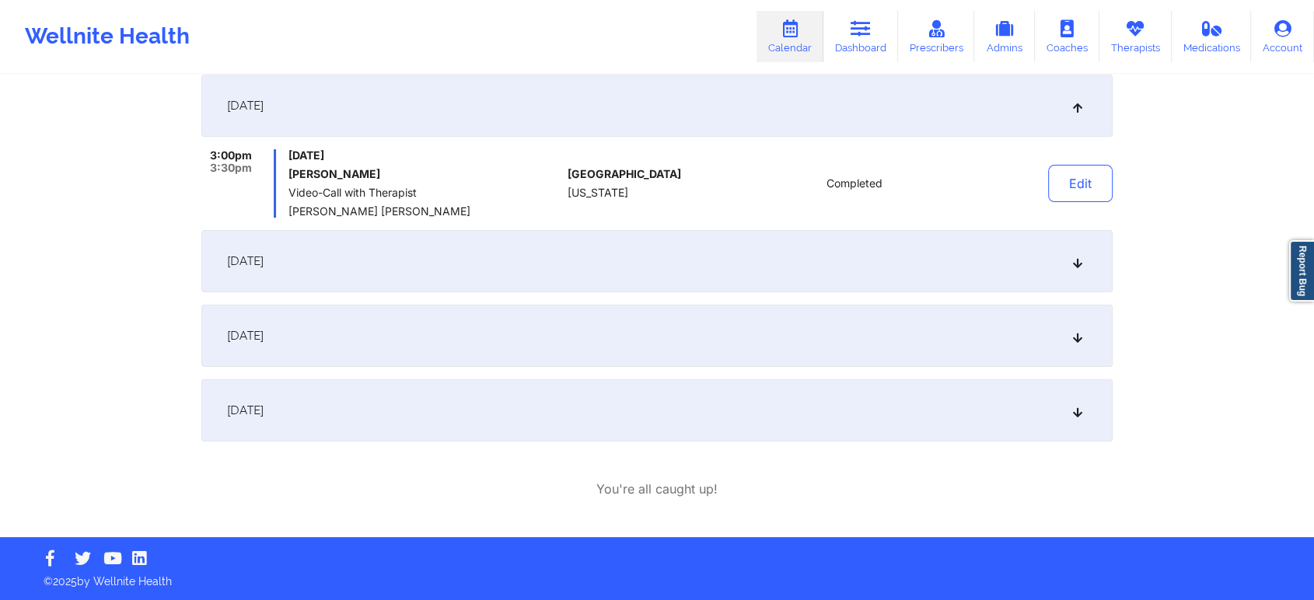
click at [409, 431] on div "[DATE]" at bounding box center [656, 410] width 911 height 62
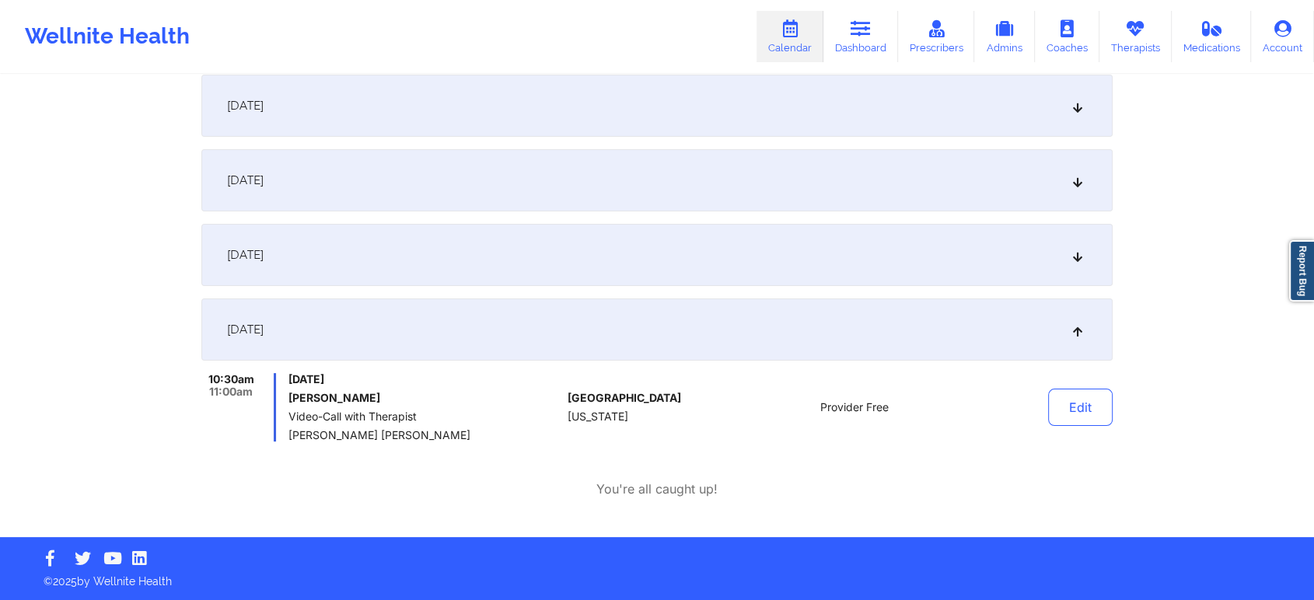
click at [369, 247] on div "[DATE]" at bounding box center [656, 255] width 911 height 62
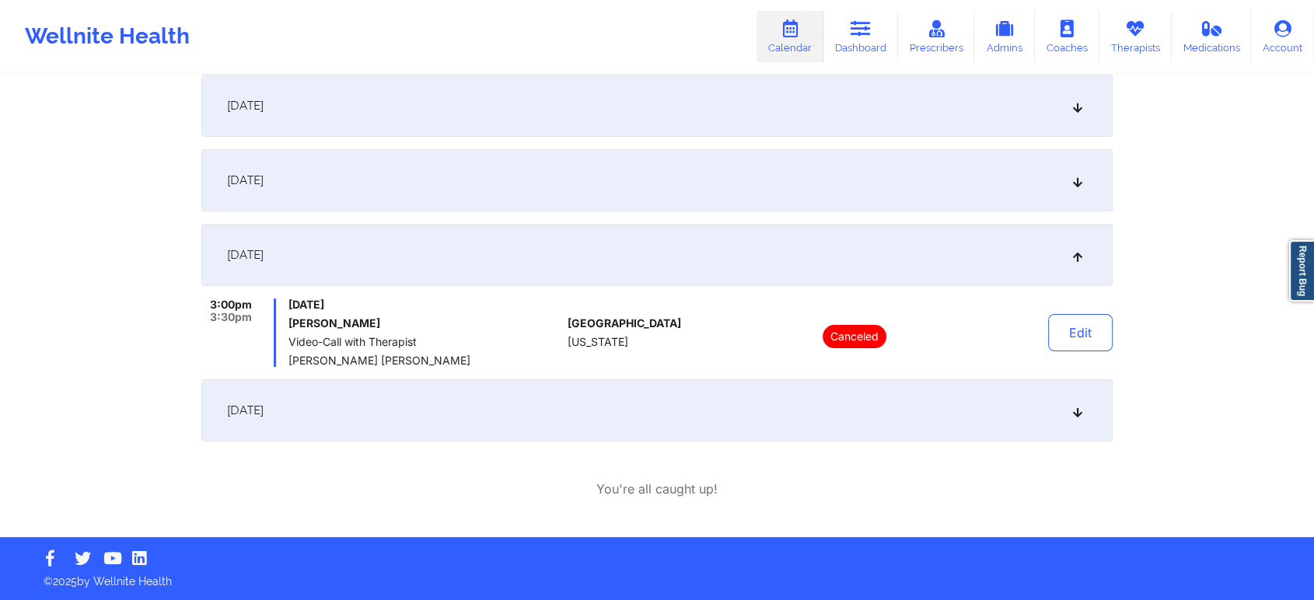
click at [410, 210] on div "[DATE]" at bounding box center [656, 180] width 911 height 62
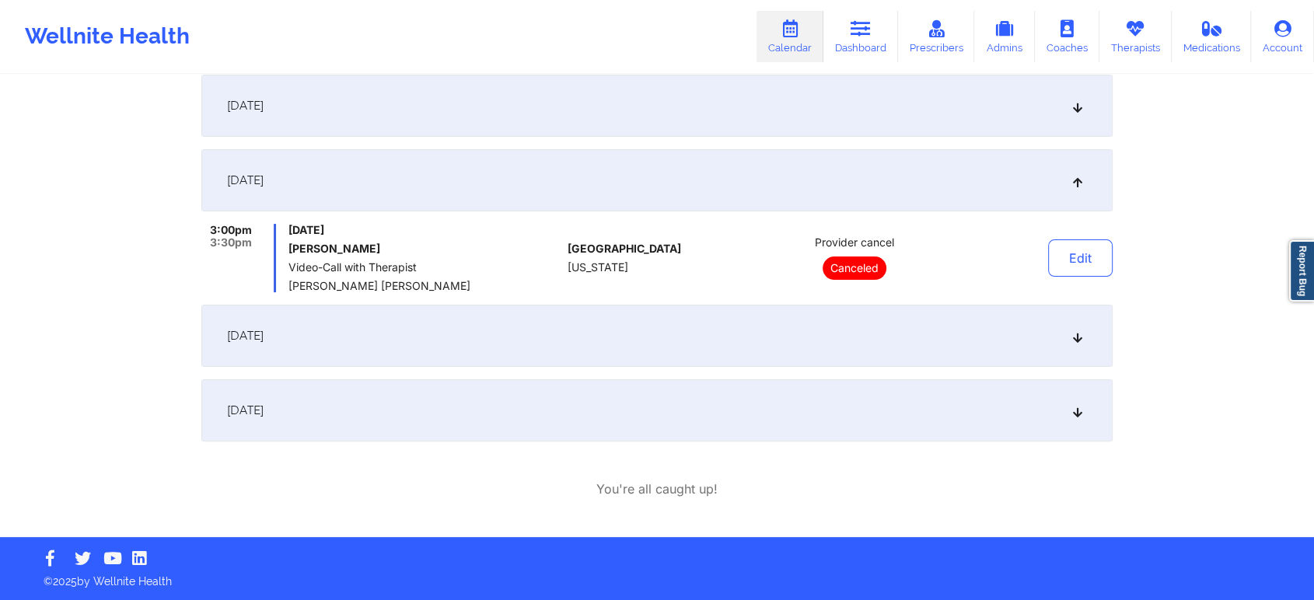
click at [524, 131] on div "[DATE]" at bounding box center [656, 106] width 911 height 62
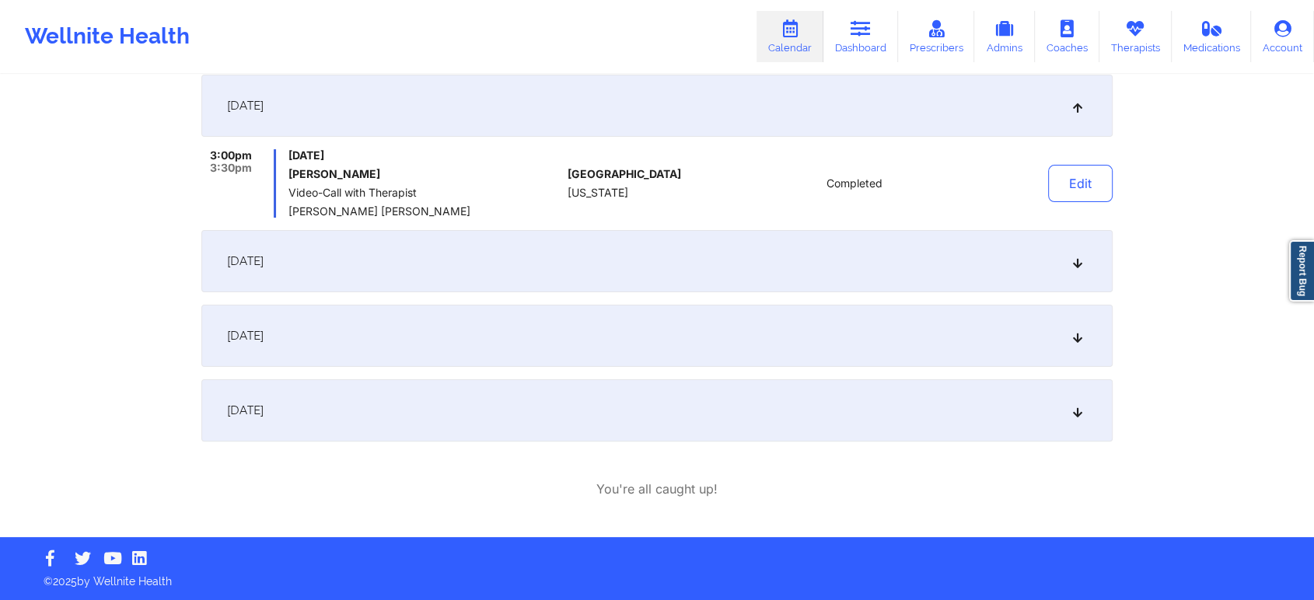
click at [421, 281] on div "[DATE]" at bounding box center [656, 261] width 911 height 62
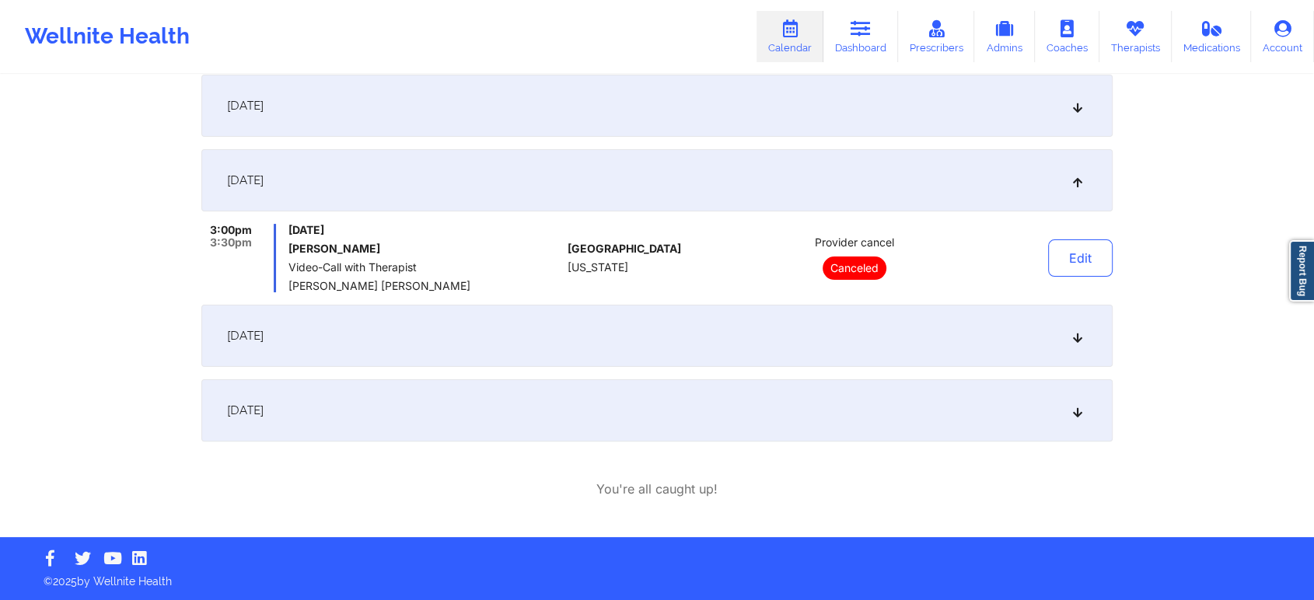
click at [466, 377] on div "[DATE] 3:00pm 3:30pm [DATE] [PERSON_NAME] Cancelled: Video-Call with Therapist …" at bounding box center [656, 221] width 911 height 442
click at [475, 345] on div "[DATE]" at bounding box center [656, 336] width 911 height 62
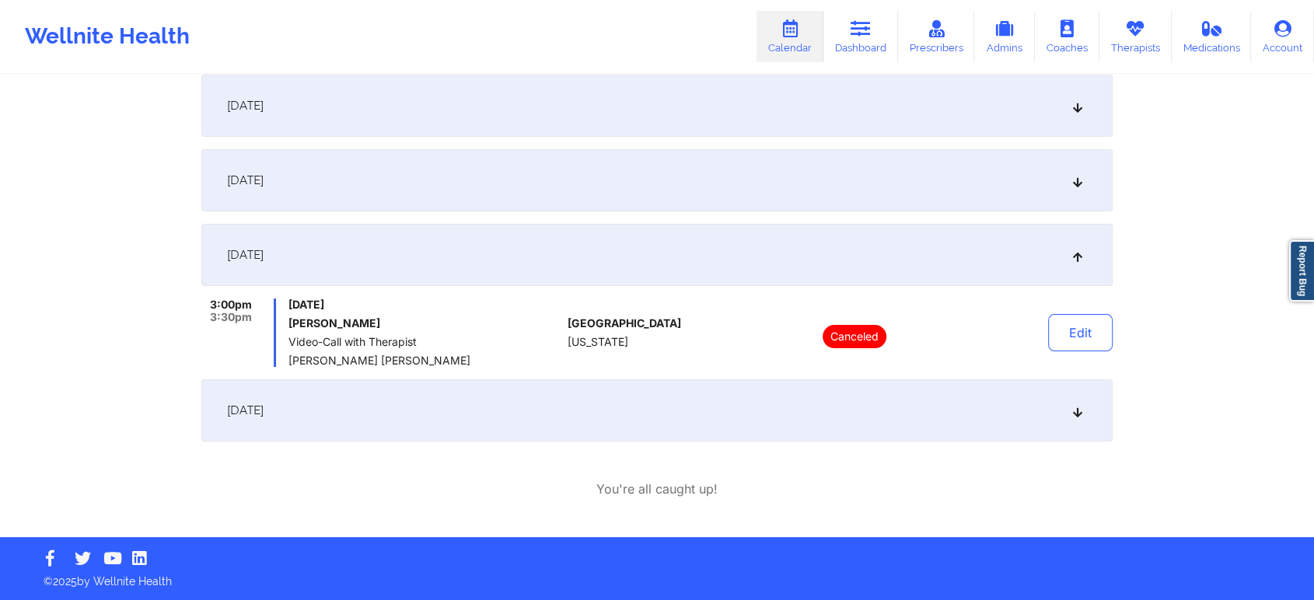
click at [478, 428] on div "[DATE]" at bounding box center [656, 410] width 911 height 62
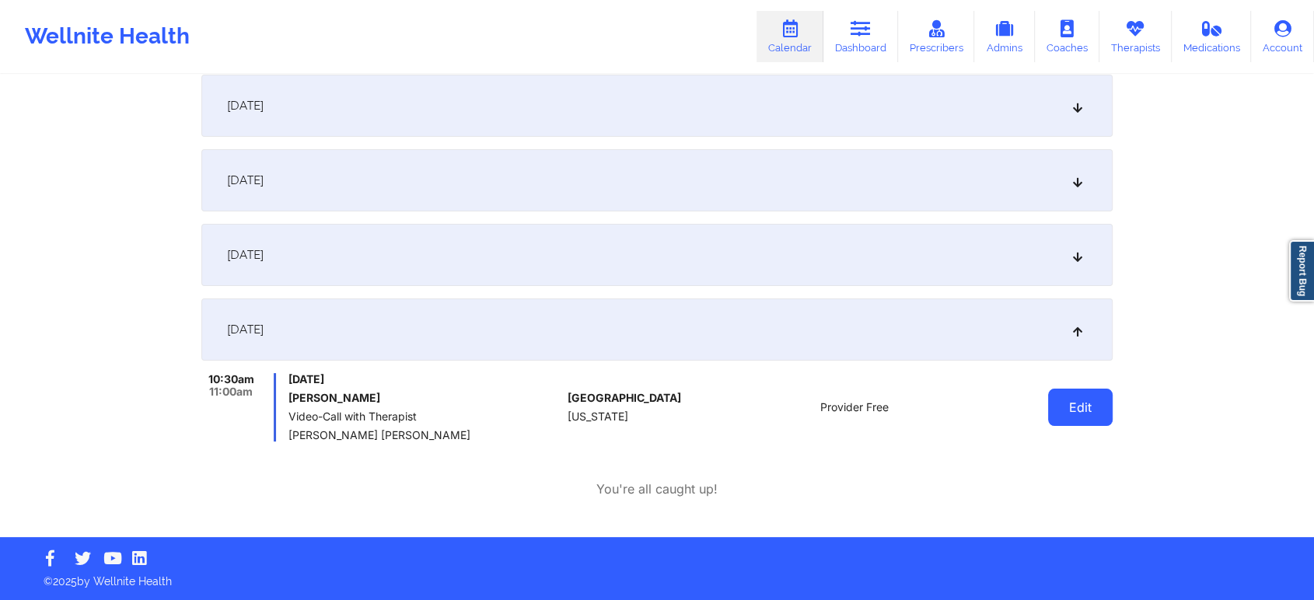
click at [1086, 415] on button "Edit" at bounding box center [1080, 407] width 65 height 37
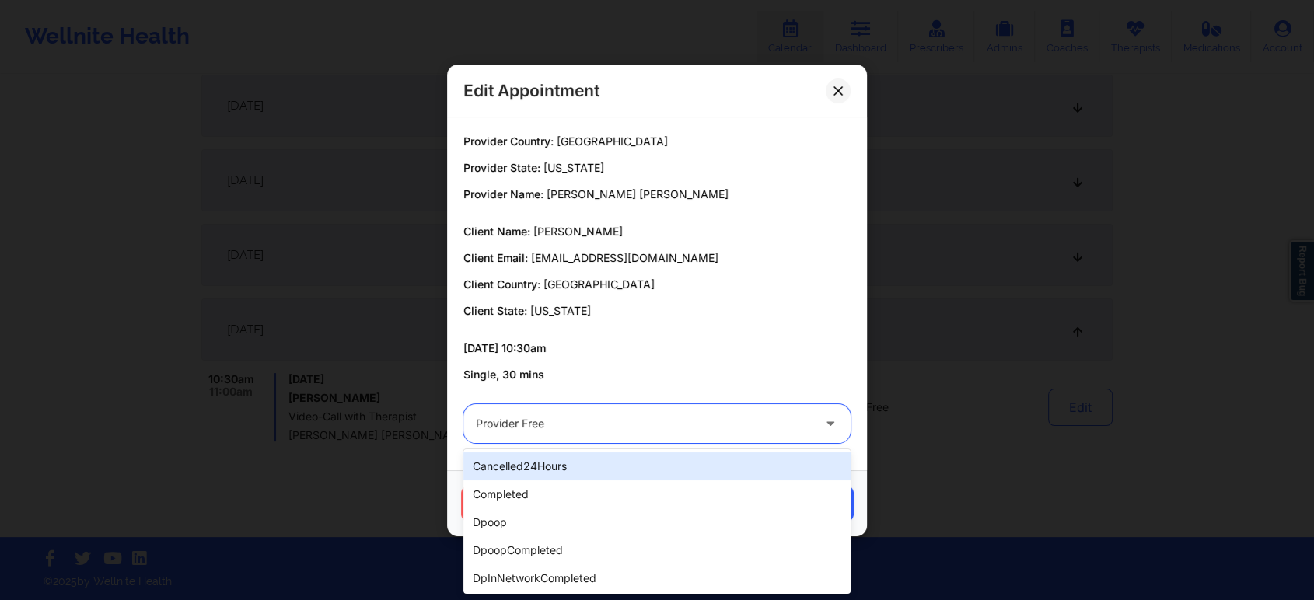
click at [535, 414] on div at bounding box center [644, 423] width 336 height 19
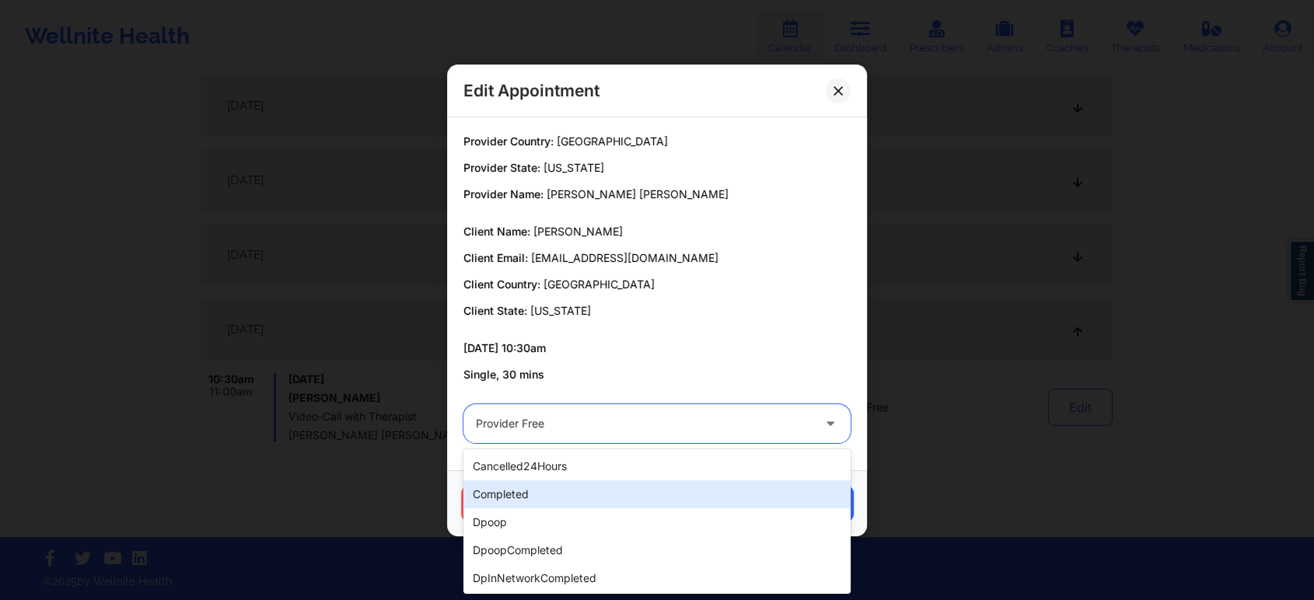
click at [515, 489] on div "completed" at bounding box center [656, 494] width 387 height 28
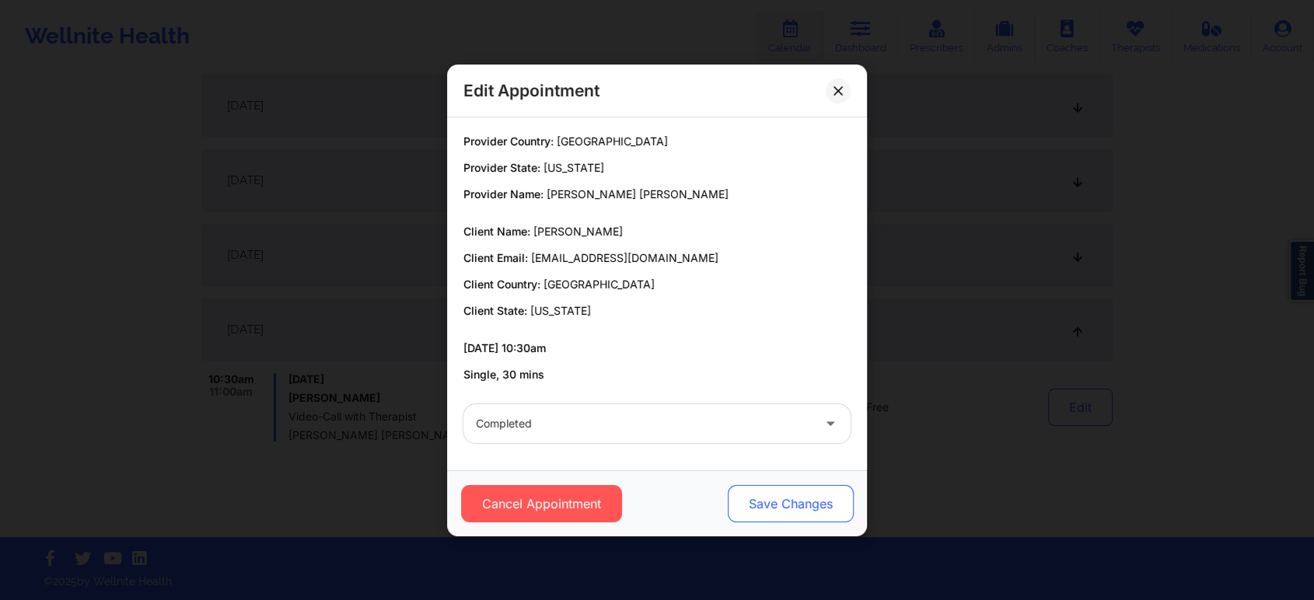
click at [733, 492] on button "Save Changes" at bounding box center [791, 503] width 126 height 37
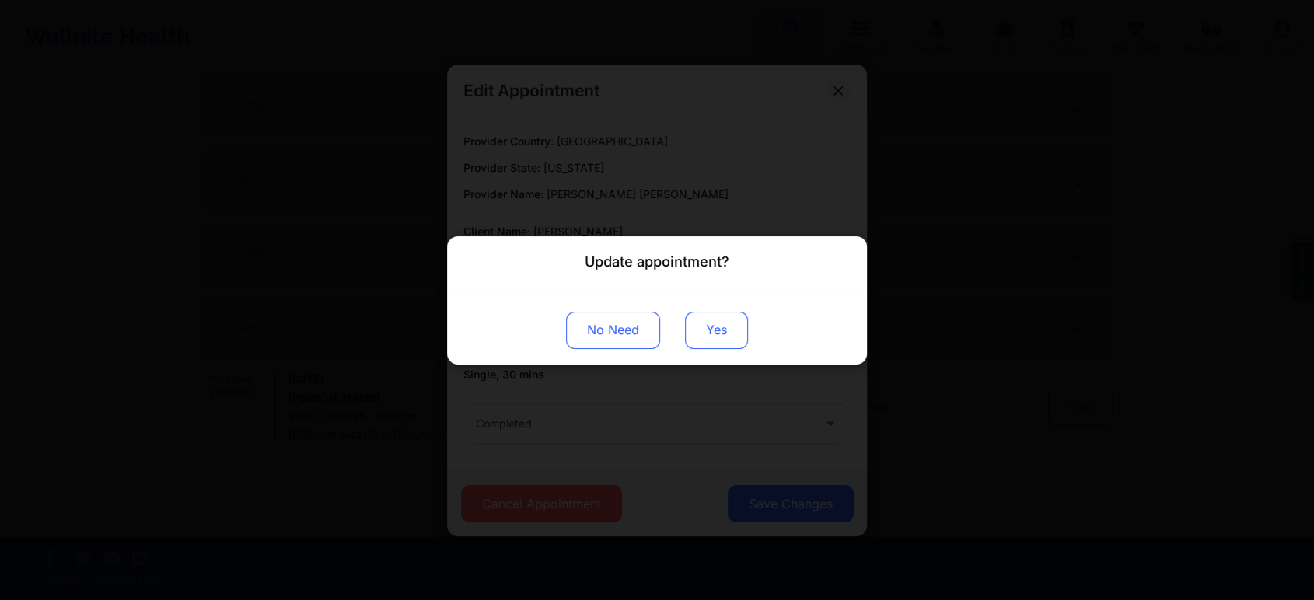
click at [725, 347] on button "Yes" at bounding box center [716, 329] width 63 height 37
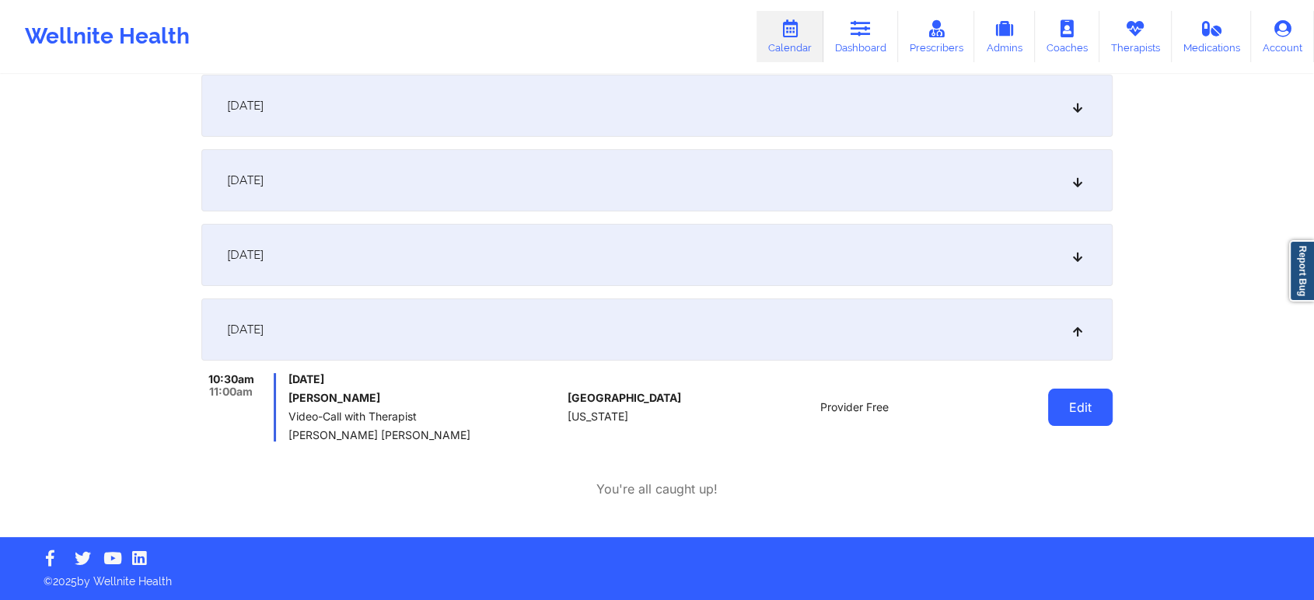
click at [1067, 414] on button "Edit" at bounding box center [1080, 407] width 65 height 37
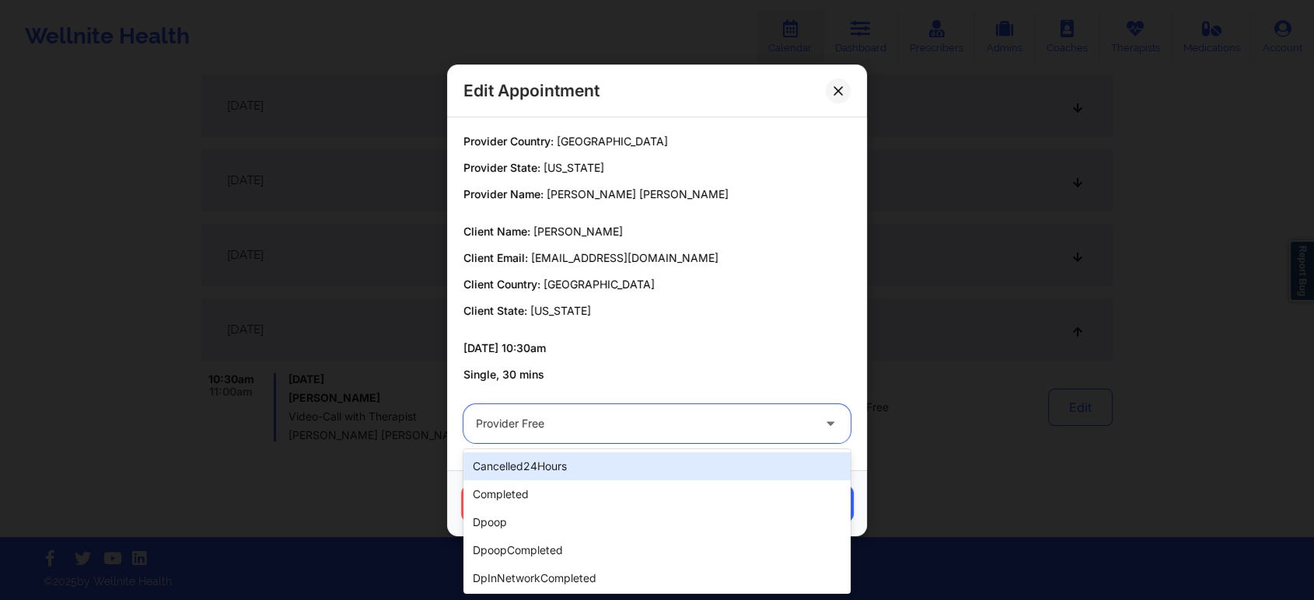
click at [641, 420] on div at bounding box center [644, 423] width 336 height 19
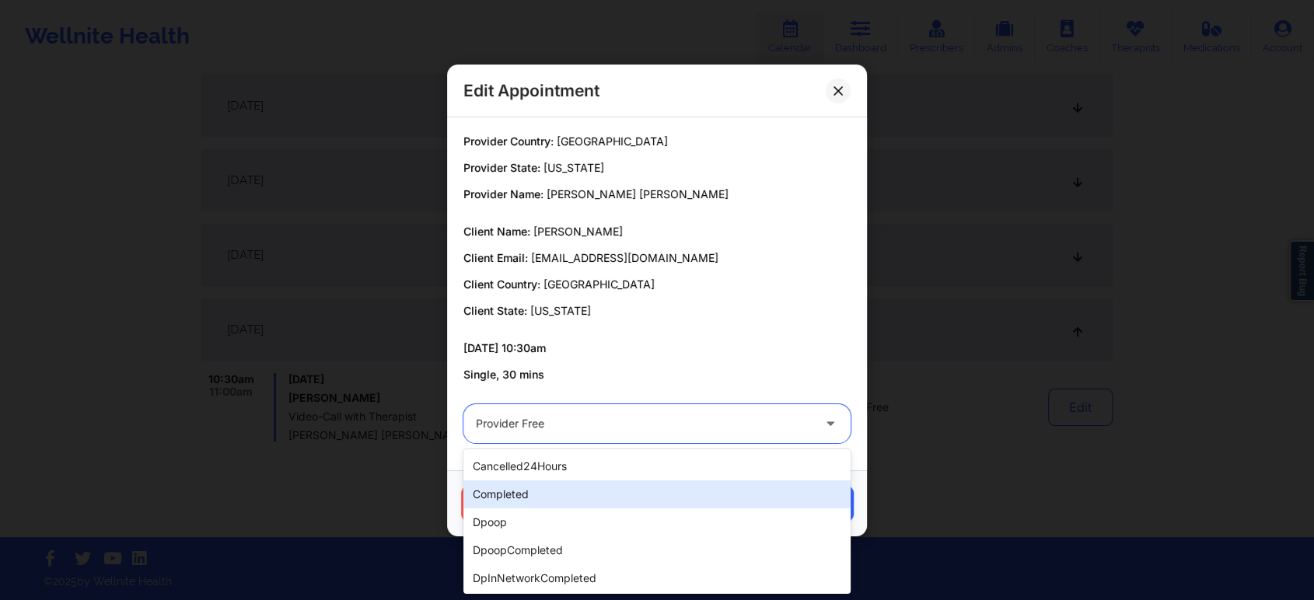
click at [561, 492] on div "completed" at bounding box center [656, 494] width 387 height 28
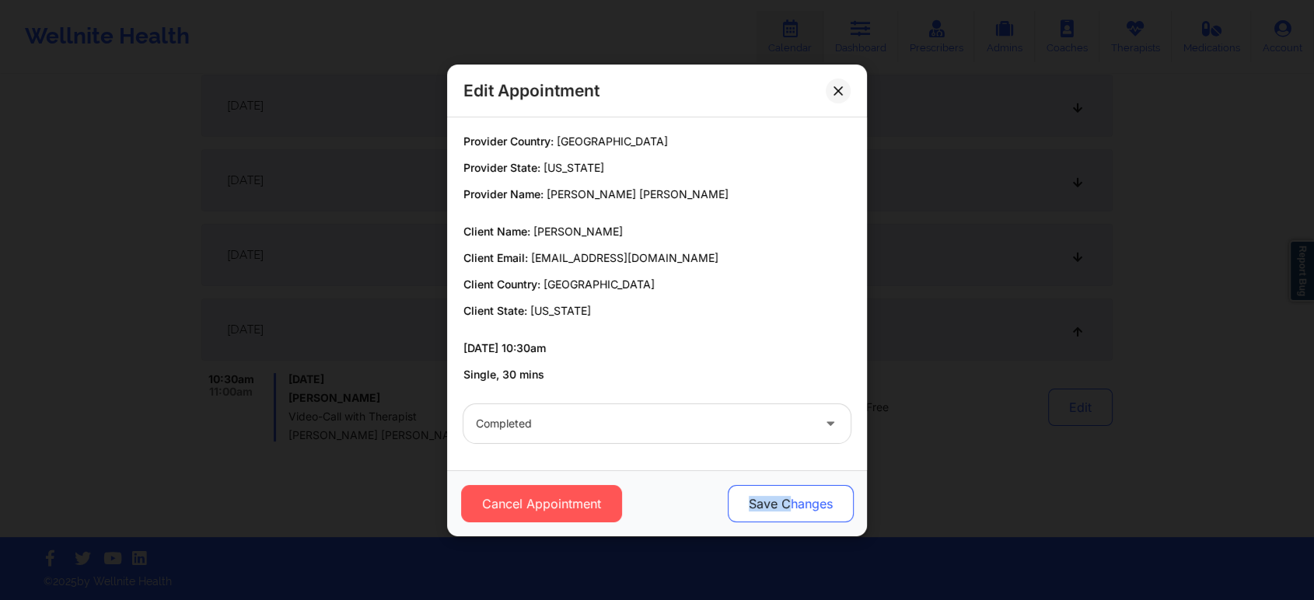
drag, startPoint x: 740, startPoint y: 525, endPoint x: 788, endPoint y: 492, distance: 58.2
click at [788, 492] on div "Cancel Appointment Save Changes" at bounding box center [657, 503] width 420 height 66
click at [788, 492] on button "Save Changes" at bounding box center [791, 503] width 126 height 37
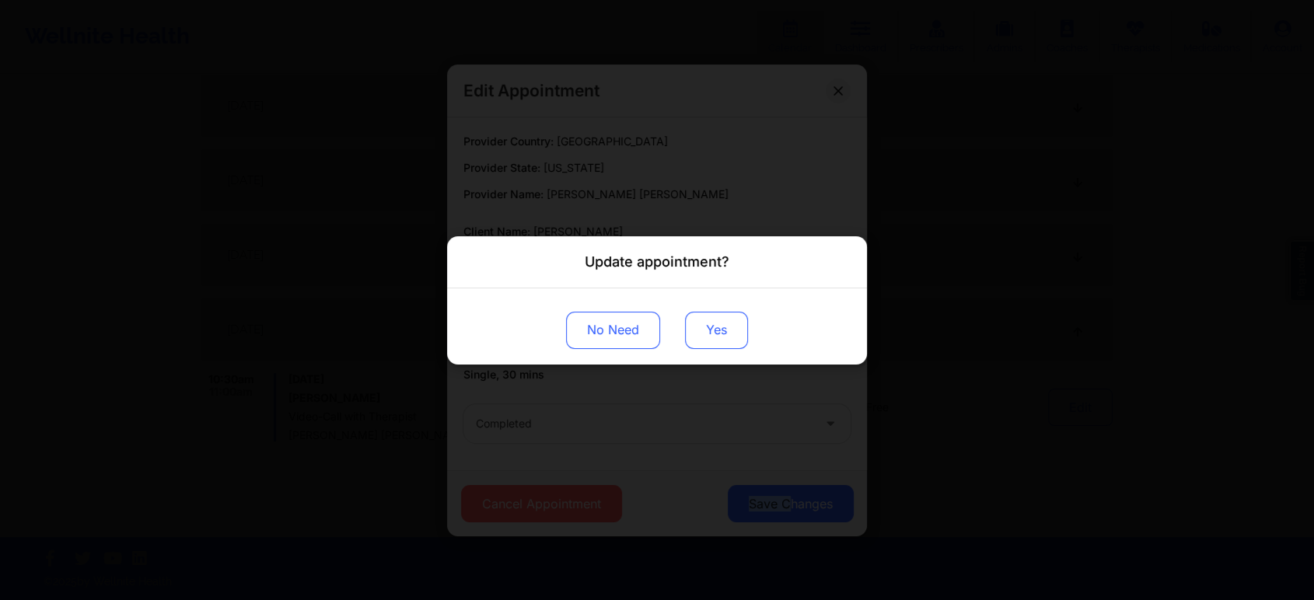
click at [729, 344] on button "Yes" at bounding box center [716, 329] width 63 height 37
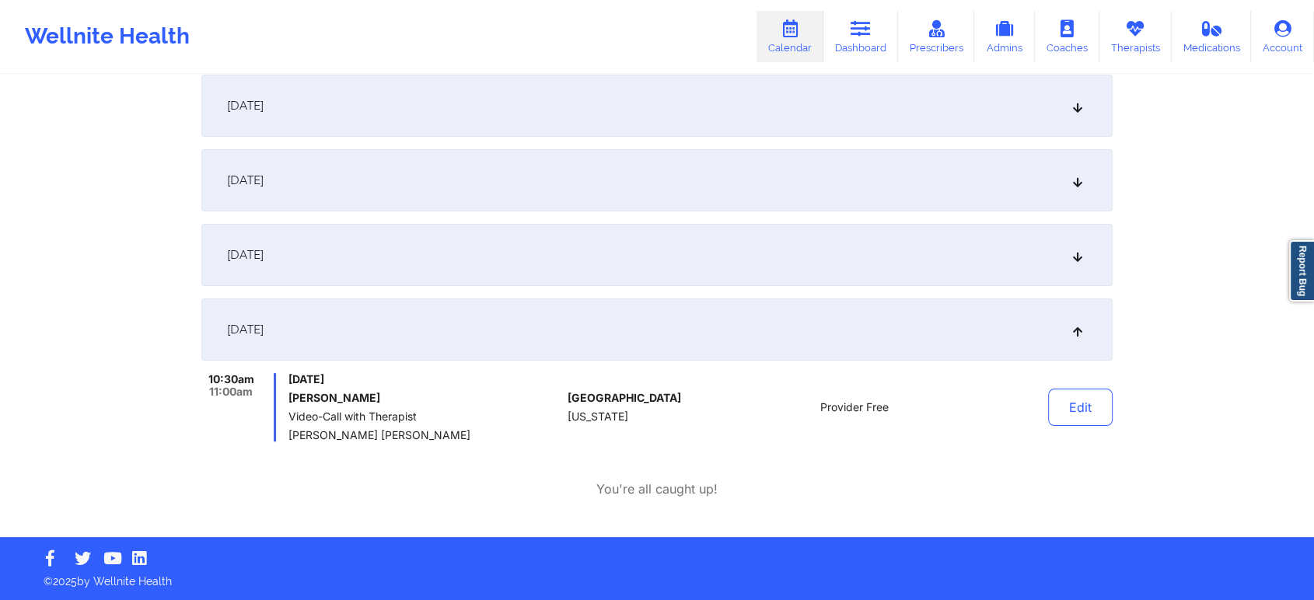
scroll to position [0, 0]
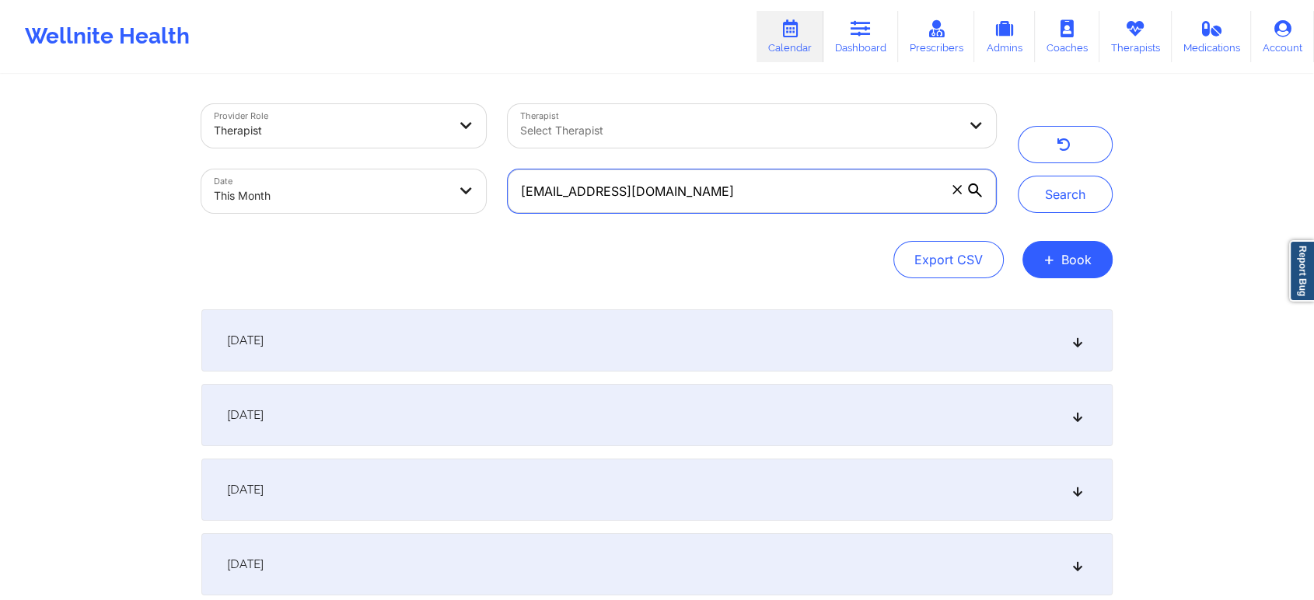
drag, startPoint x: 727, startPoint y: 203, endPoint x: 407, endPoint y: 157, distance: 322.8
click at [407, 157] on div "Provider Role Therapist Therapist Select Therapist Date This Month [EMAIL_ADDRE…" at bounding box center [598, 158] width 816 height 131
type input "[EMAIL_ADDRESS][DOMAIN_NAME]"
click at [1018, 176] on button "Search" at bounding box center [1065, 194] width 95 height 37
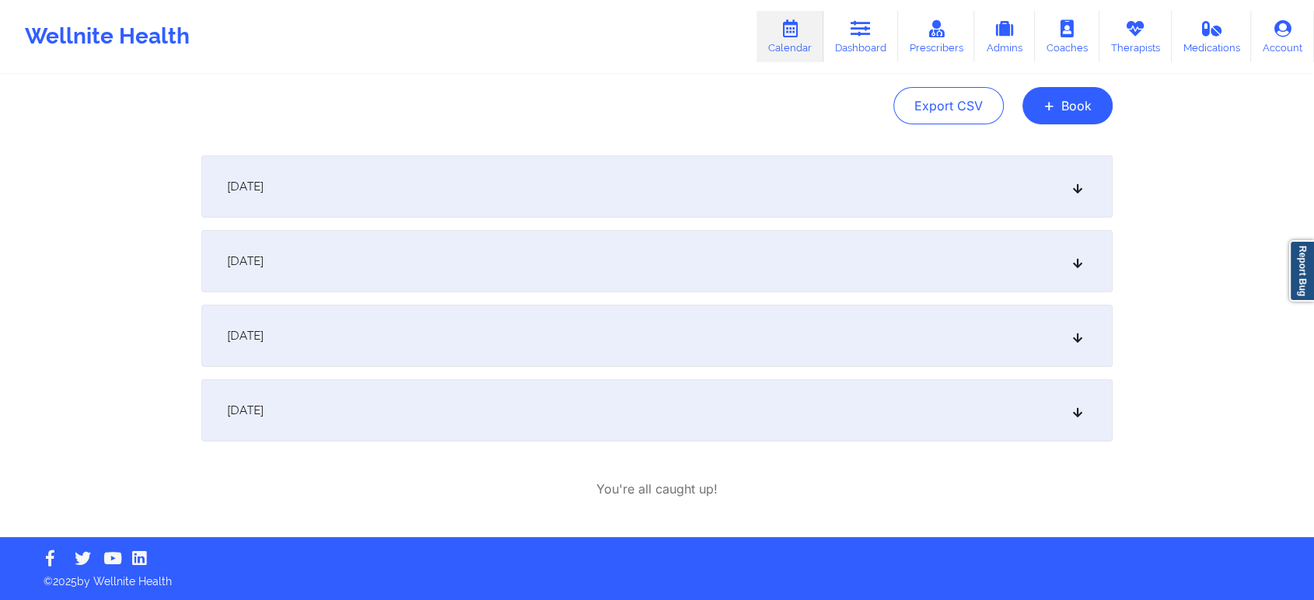
click at [498, 438] on div "[DATE]" at bounding box center [656, 410] width 911 height 62
